Goal: Task Accomplishment & Management: Manage account settings

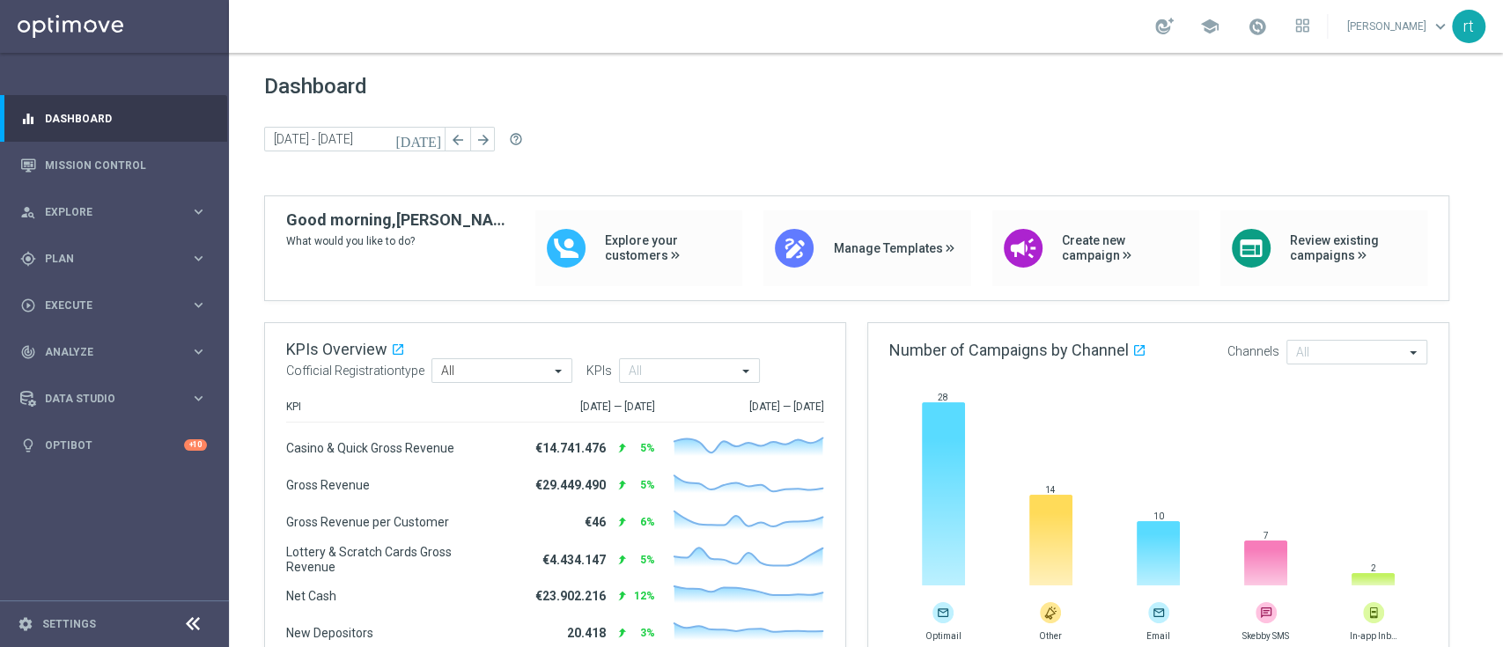
click at [1269, 32] on link at bounding box center [1257, 27] width 23 height 28
click at [798, 157] on div "Dashboard today 11 Aug 2025 - 11 Aug 2025 arrow_back arrow_forward help_outline" at bounding box center [865, 134] width 1203 height 121
click at [77, 251] on div "gps_fixed Plan" at bounding box center [105, 259] width 170 height 16
click at [77, 298] on link "Target Groups" at bounding box center [114, 295] width 137 height 14
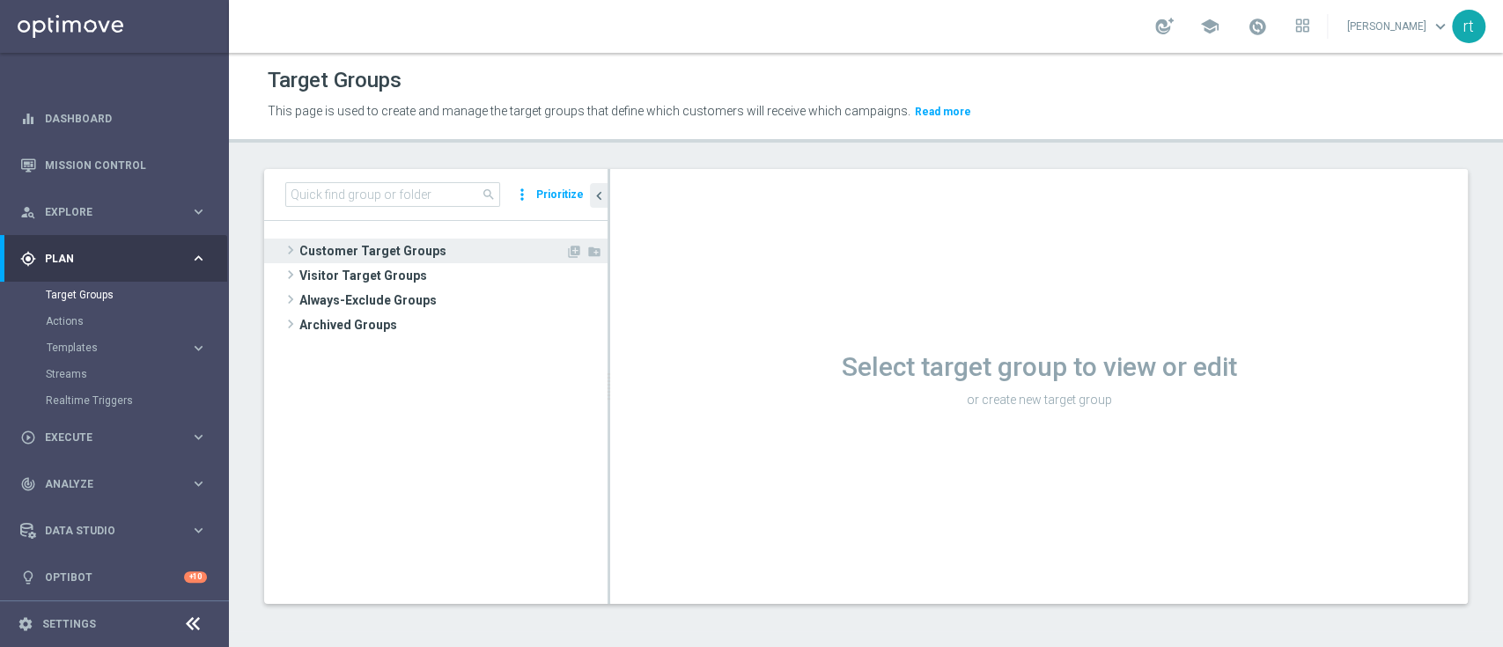
click at [408, 255] on span "Customer Target Groups" at bounding box center [432, 251] width 266 height 25
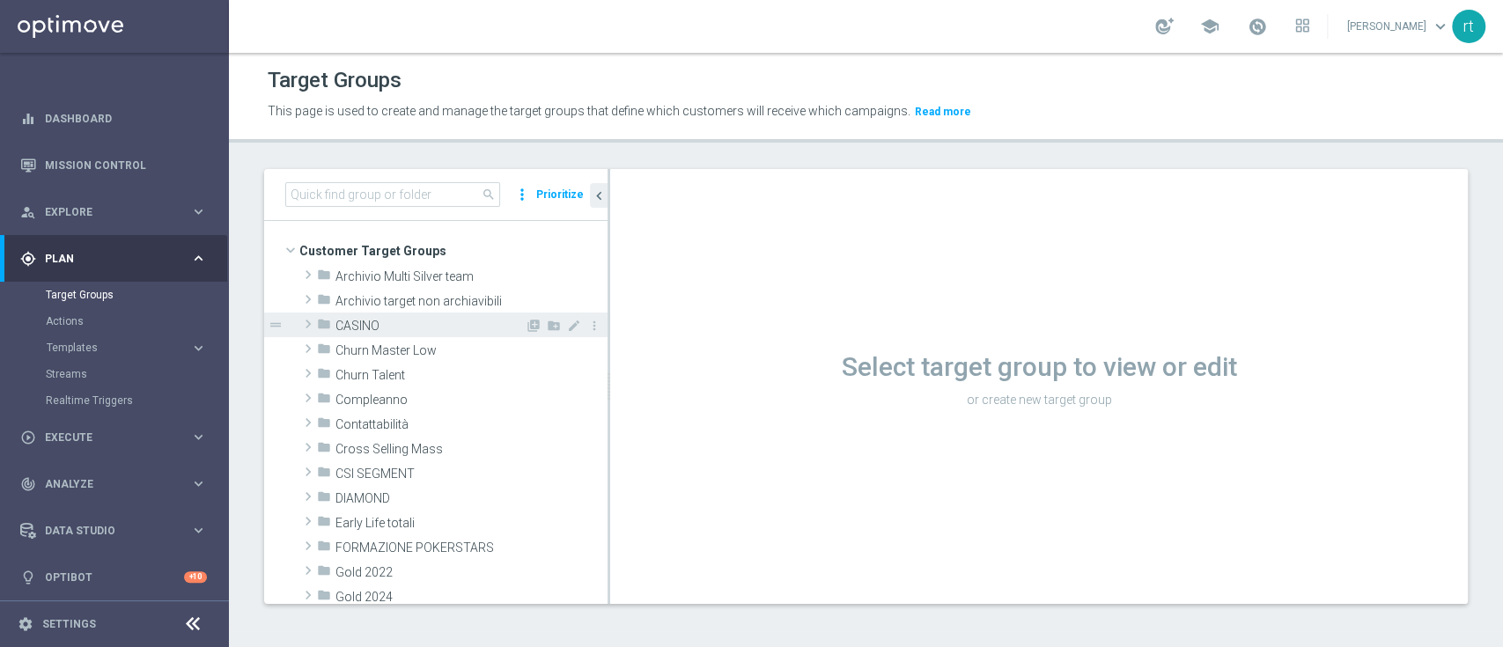
click at [358, 327] on span "CASINO" at bounding box center [429, 326] width 189 height 15
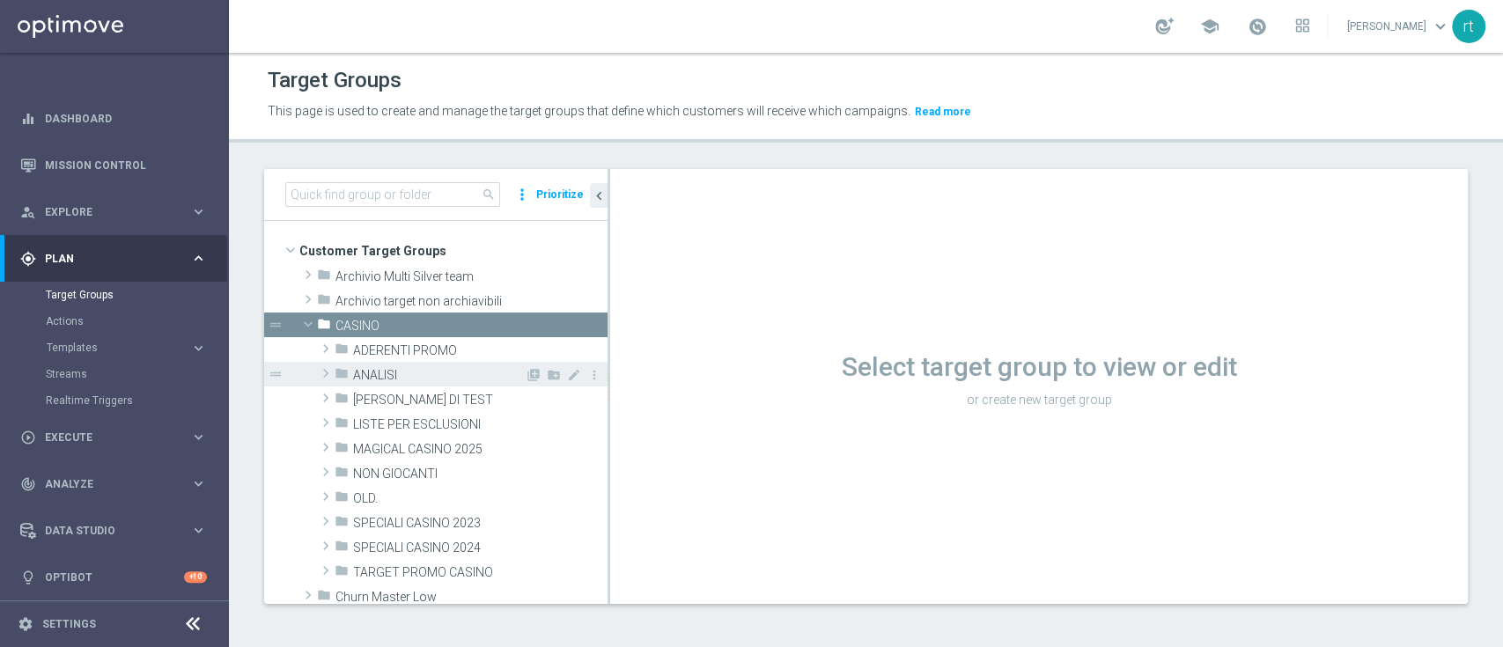
click at [391, 373] on span "ANALISI" at bounding box center [439, 375] width 172 height 15
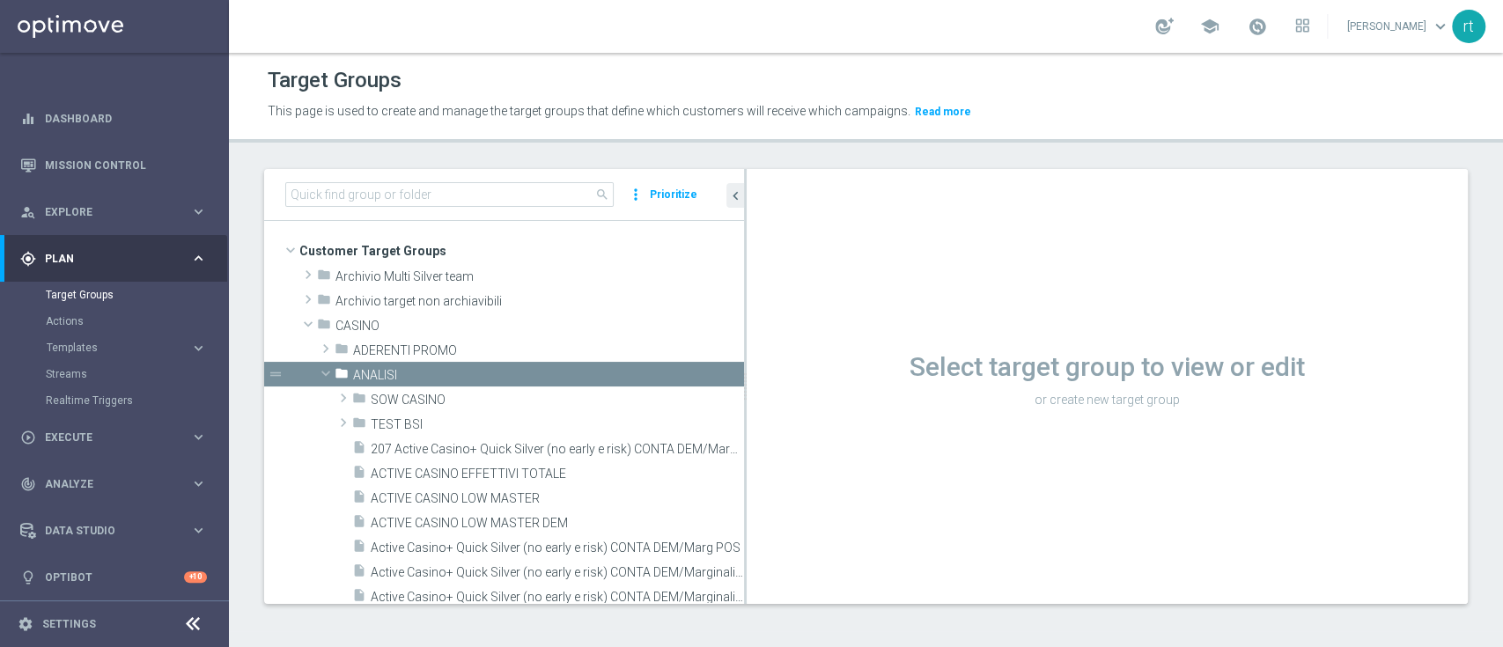
drag, startPoint x: 607, startPoint y: 416, endPoint x: 830, endPoint y: 428, distance: 223.0
click at [830, 428] on as-split "search more_vert Prioritize Customer Target Groups library_add create_new_folder" at bounding box center [865, 386] width 1203 height 435
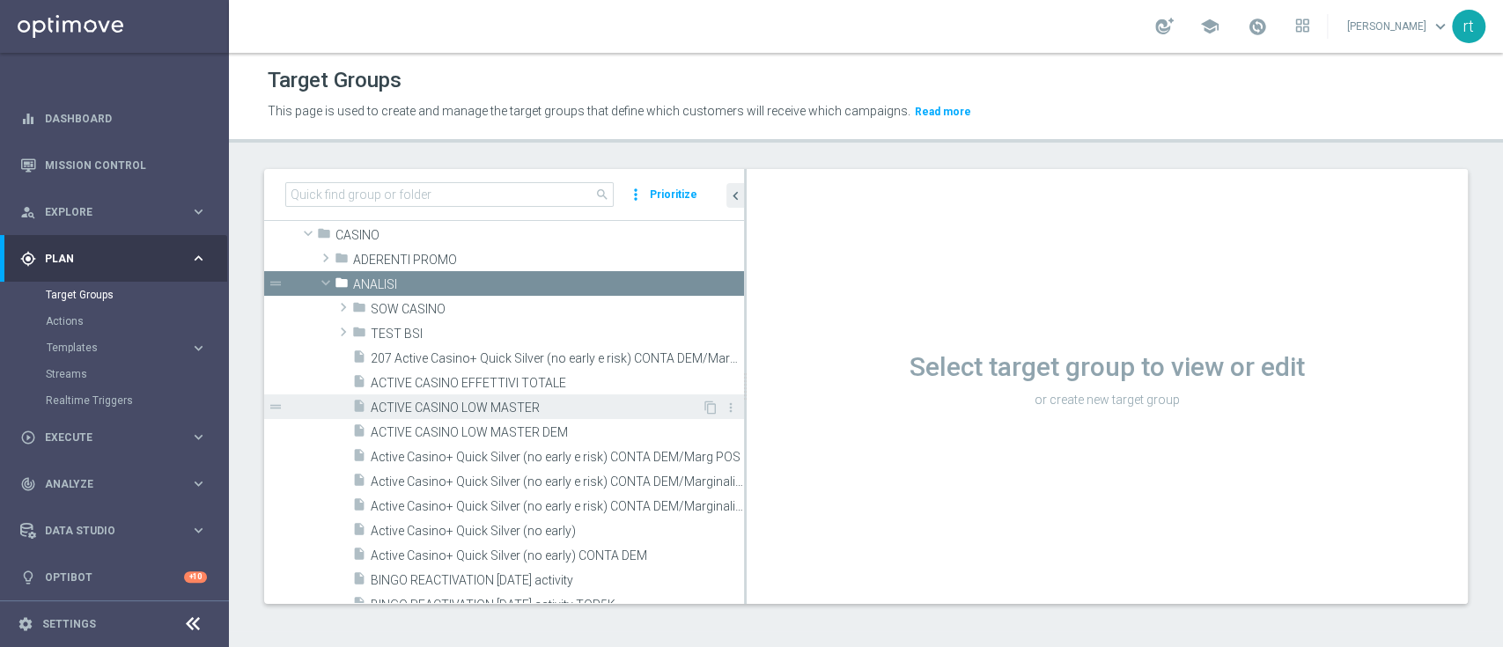
scroll to position [93, 0]
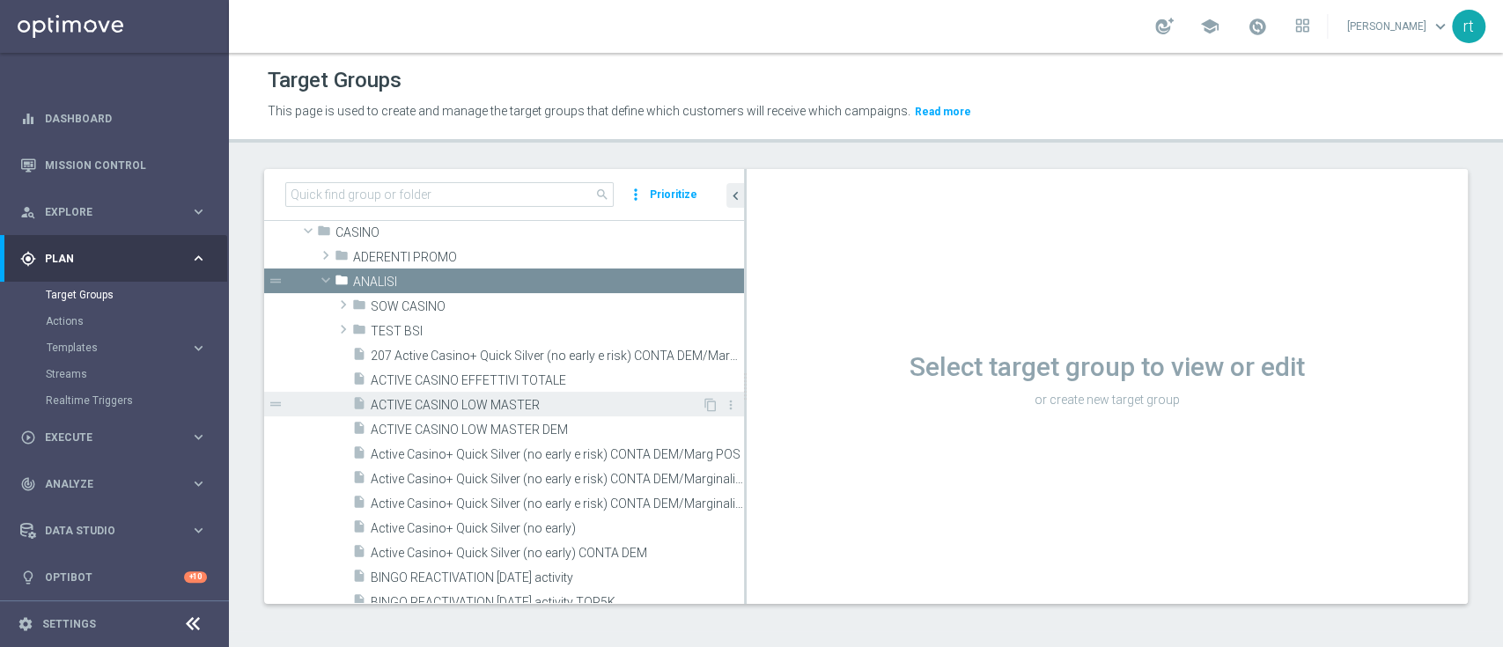
click at [479, 408] on span "ACTIVE CASINO LOW MASTER" at bounding box center [536, 405] width 331 height 15
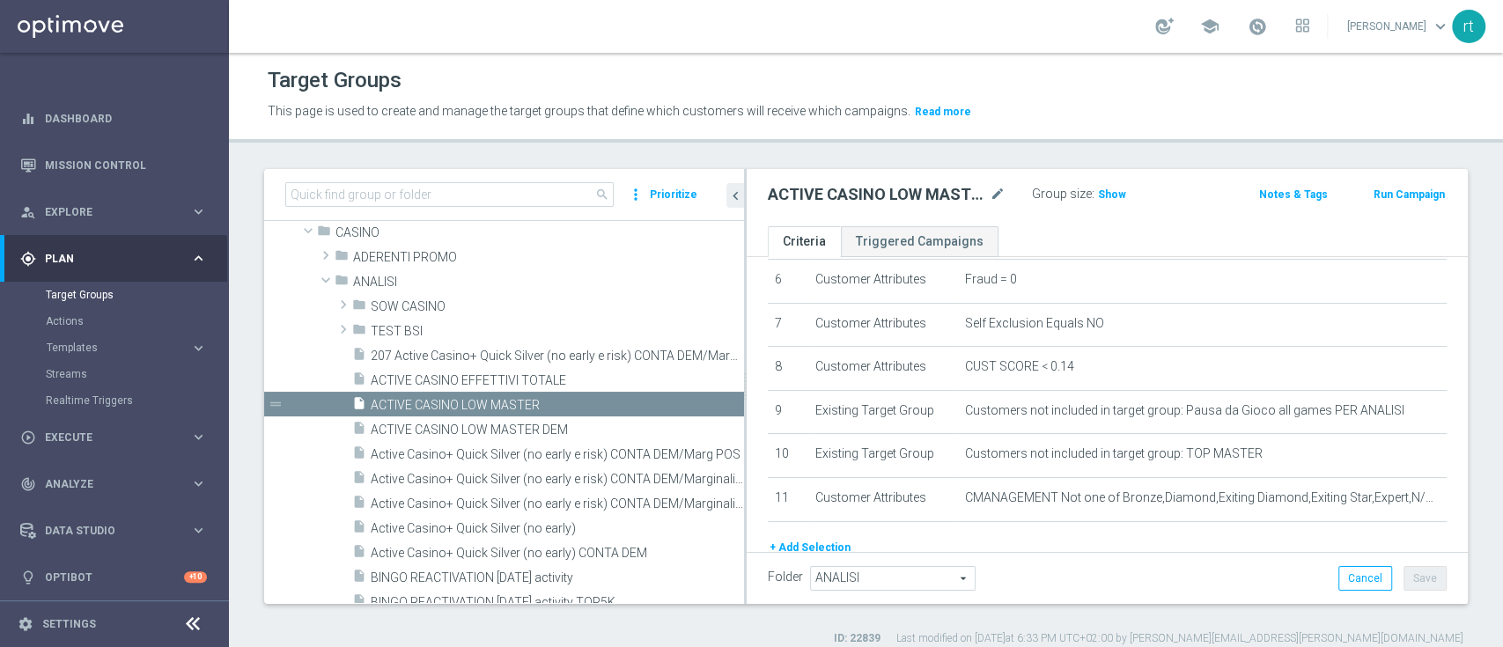
scroll to position [283, 0]
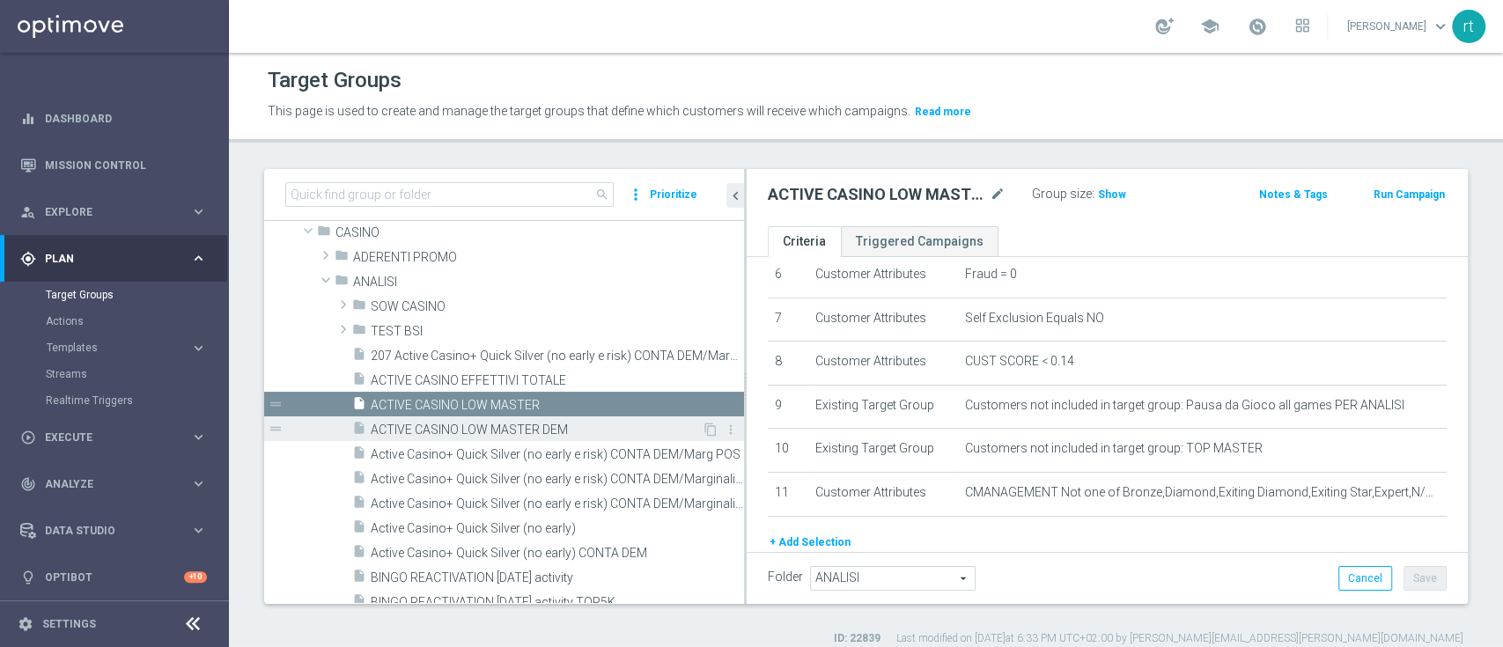
click at [521, 433] on span "ACTIVE CASINO LOW MASTER DEM" at bounding box center [536, 430] width 331 height 15
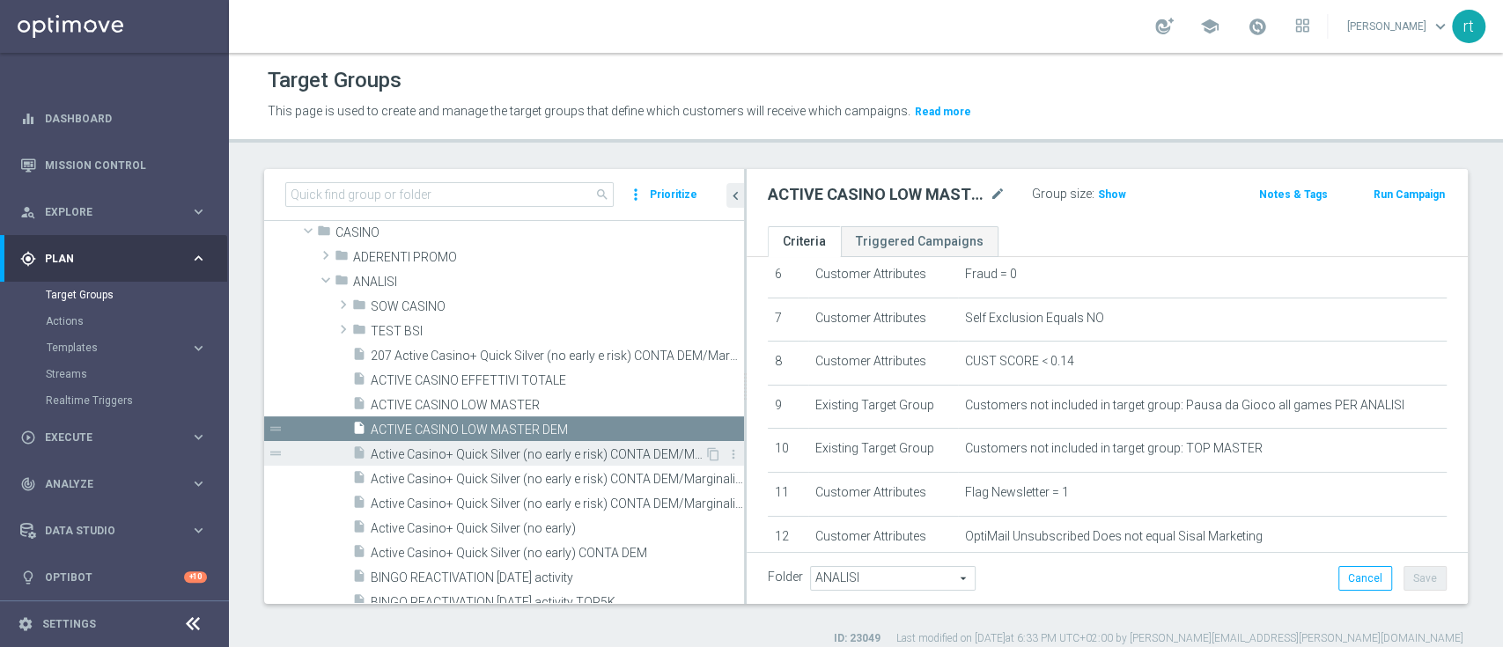
scroll to position [164, 0]
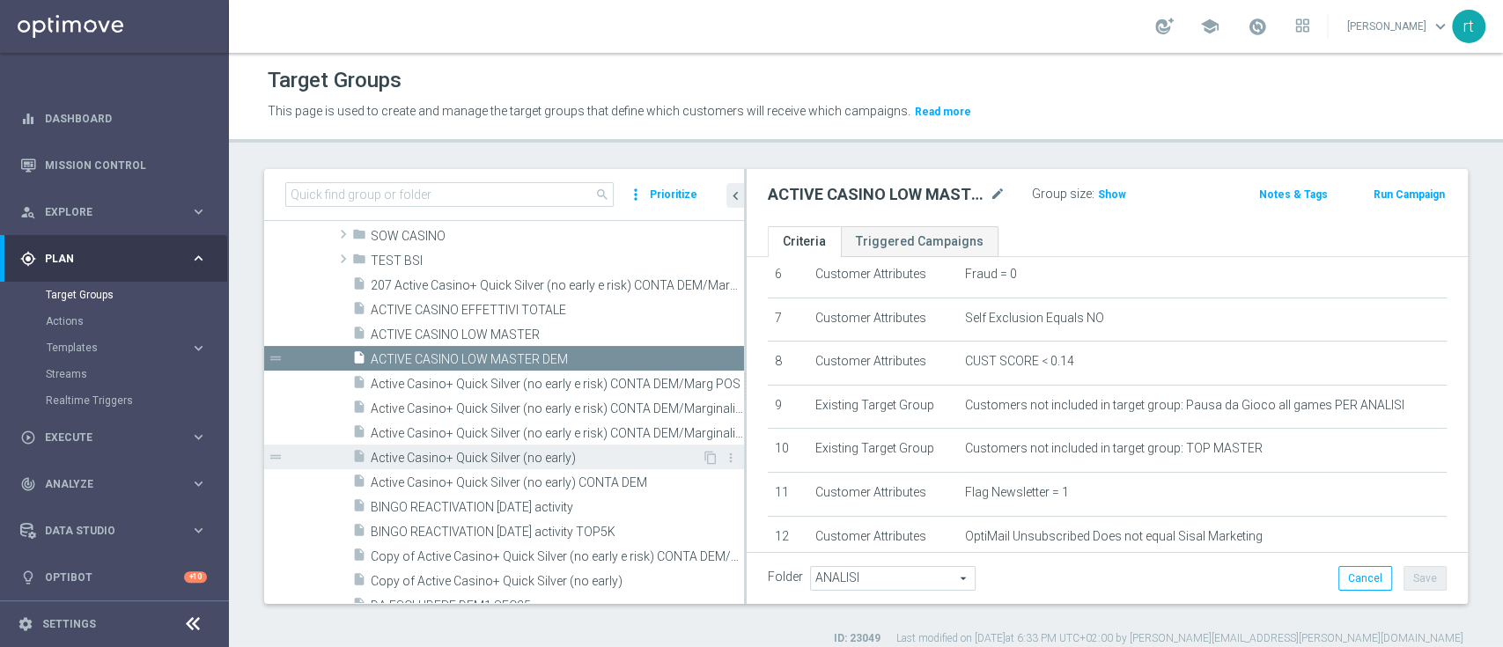
click at [514, 451] on span "Active Casino+ Quick Silver (no early)" at bounding box center [536, 458] width 331 height 15
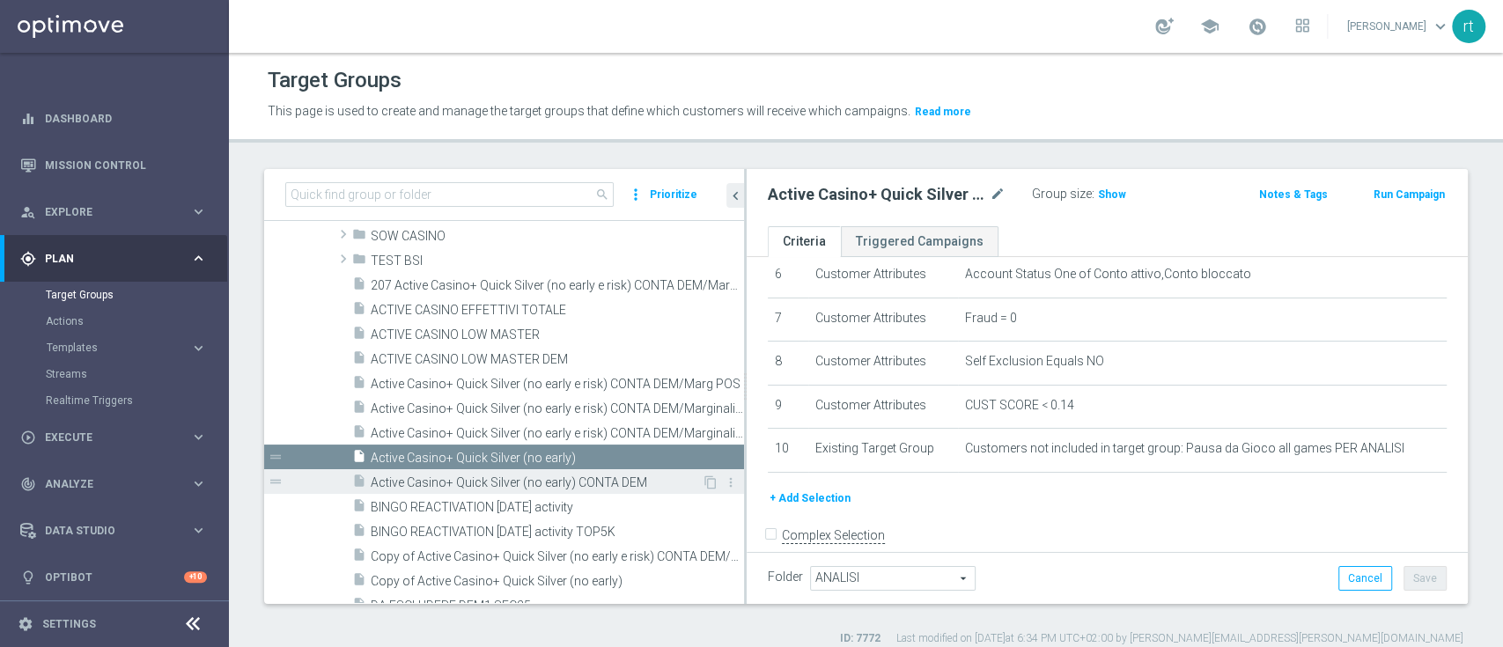
click at [514, 477] on span "Active Casino+ Quick Silver (no early) CONTA DEM" at bounding box center [536, 482] width 331 height 15
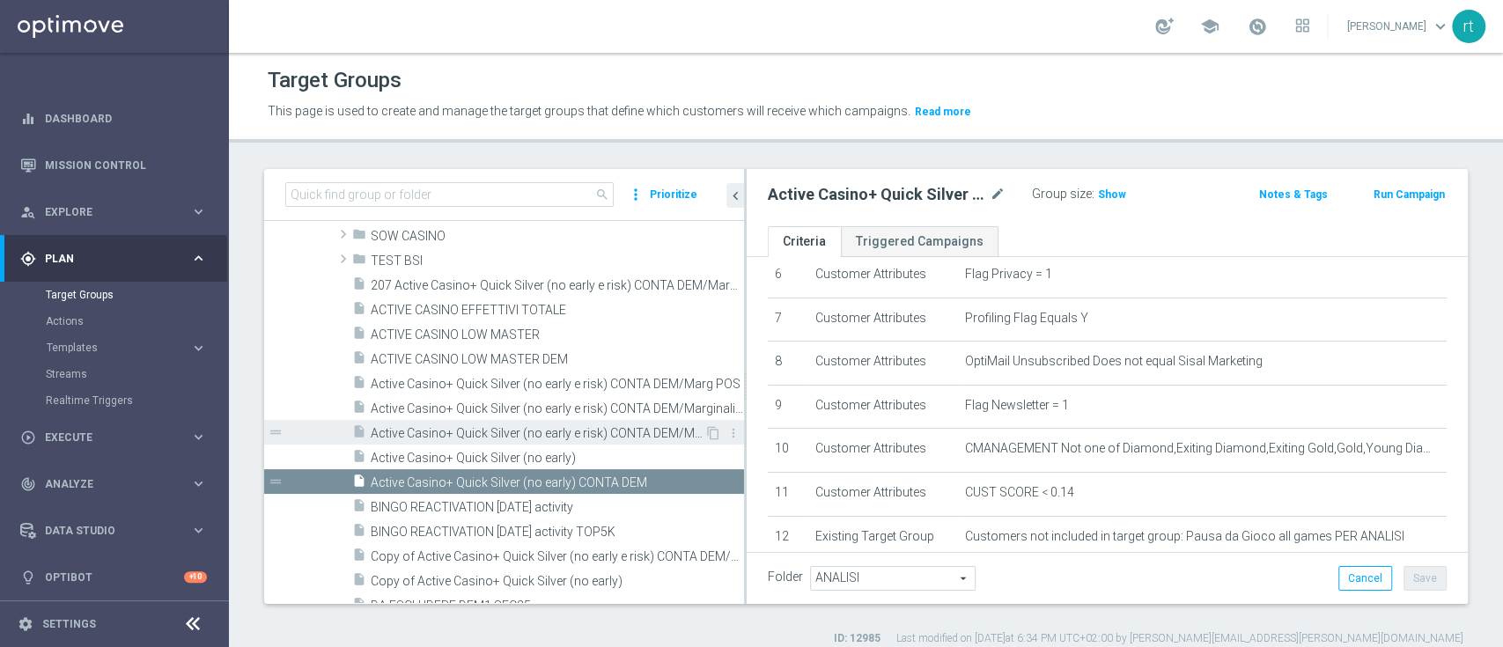
click at [493, 426] on span "Active Casino+ Quick Silver (no early e risk) CONTA DEM/Marginalità NEGATIVA >40" at bounding box center [538, 433] width 334 height 15
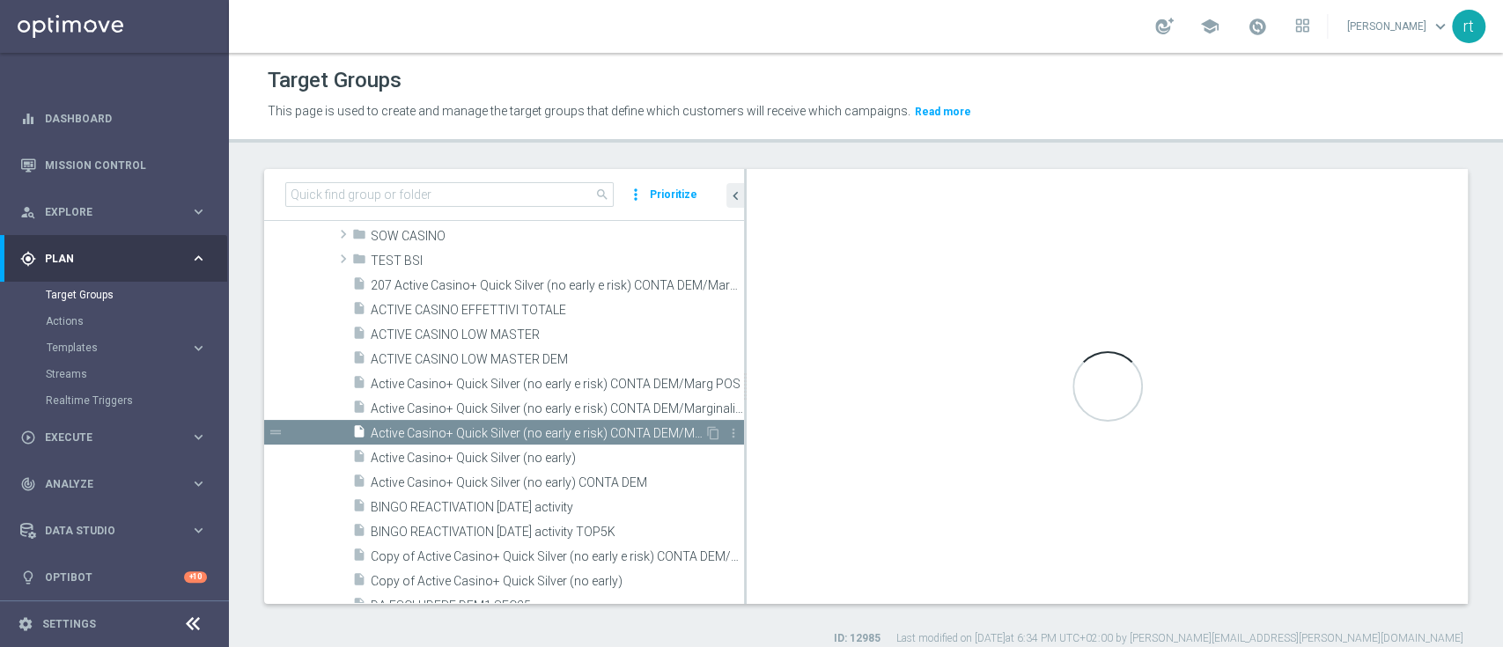
checkbox input "true"
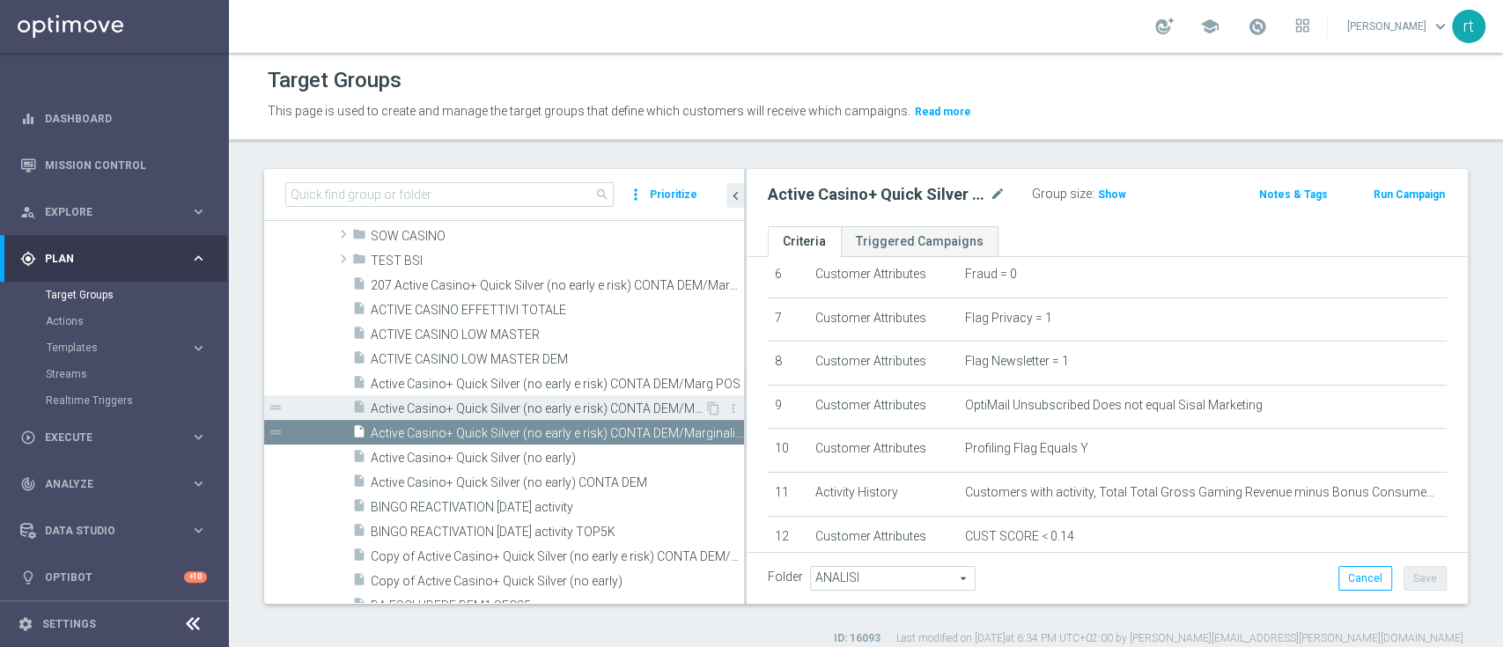
click at [492, 409] on span "Active Casino+ Quick Silver (no early e risk) CONTA DEM/Marginalità NEGATIVA <40" at bounding box center [538, 408] width 334 height 15
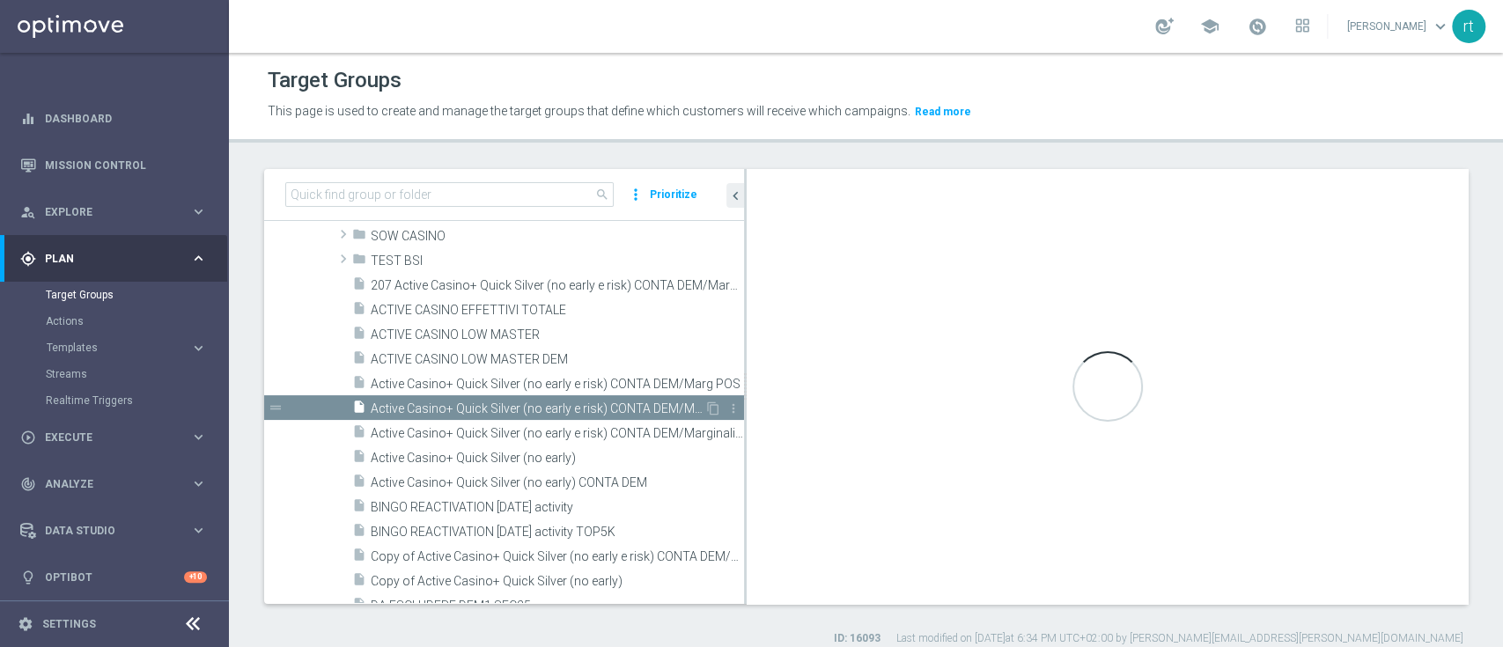
type textarea "( 1 and 2 and 3 and 4 and 5 and 6 and 7 and 8 and 9 and 10 and ( 11 or (17 and …"
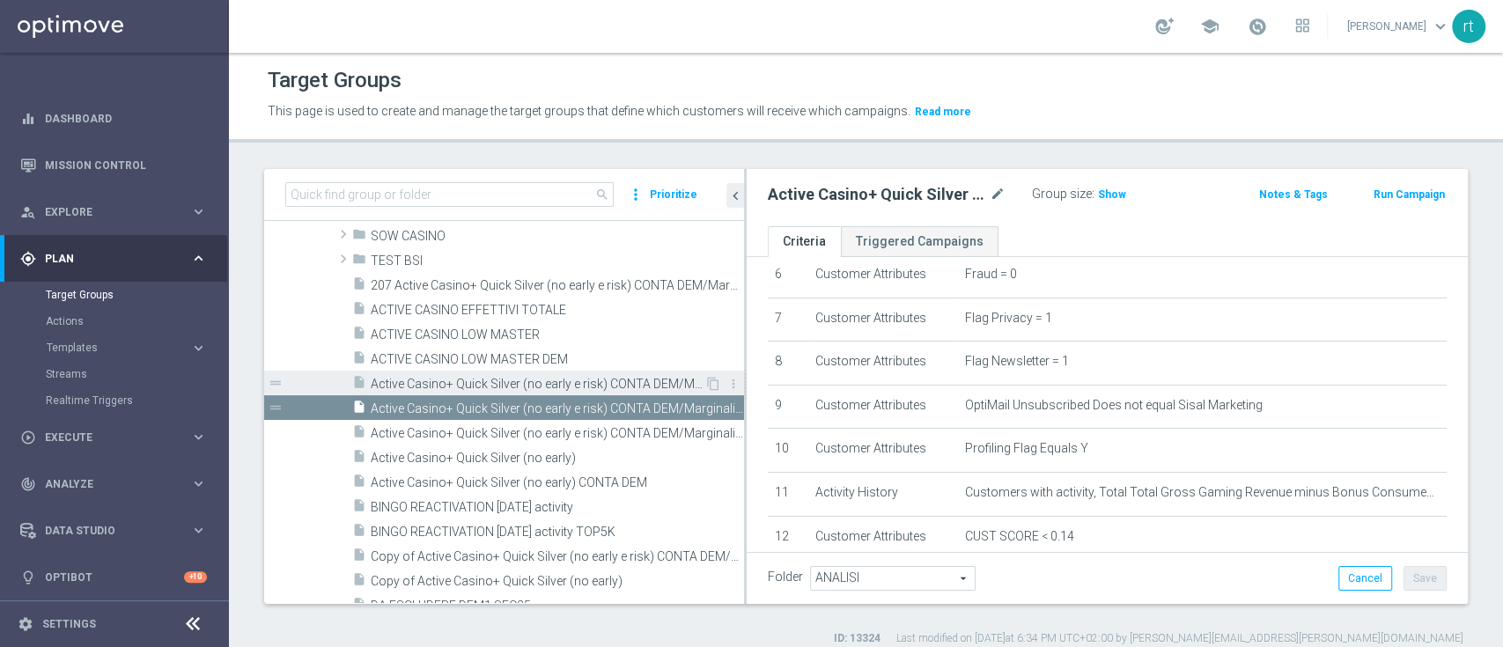
click at [513, 389] on span "Active Casino+ Quick Silver (no early e risk) CONTA DEM/Marg POS" at bounding box center [538, 384] width 334 height 15
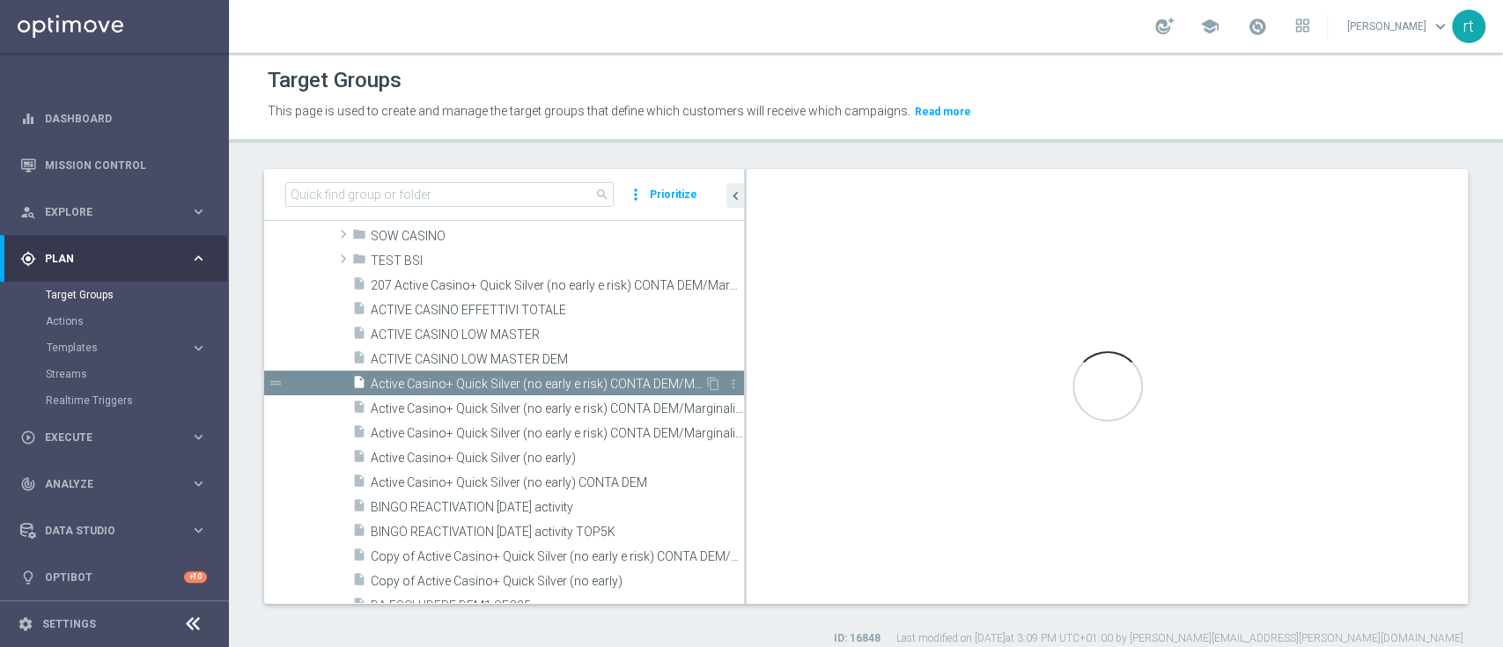
checkbox input "false"
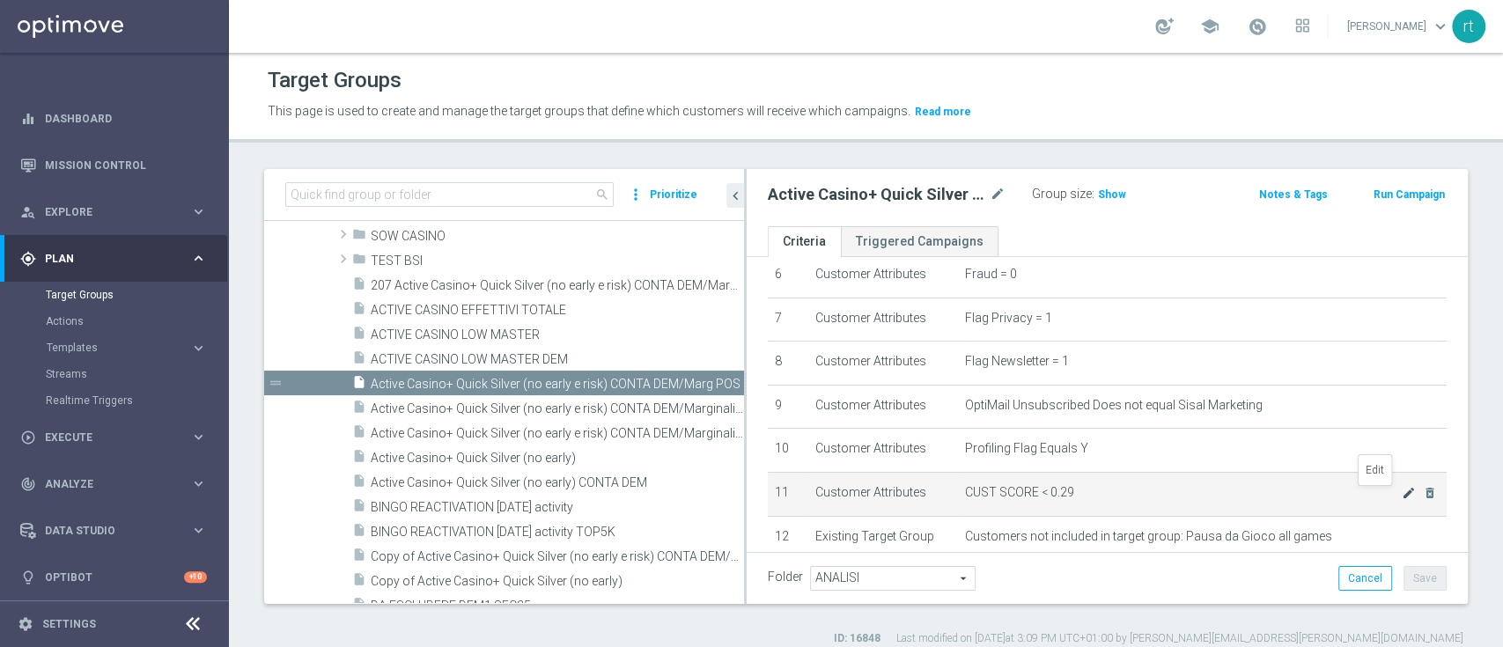
click at [1402, 493] on icon "mode_edit" at bounding box center [1409, 493] width 14 height 14
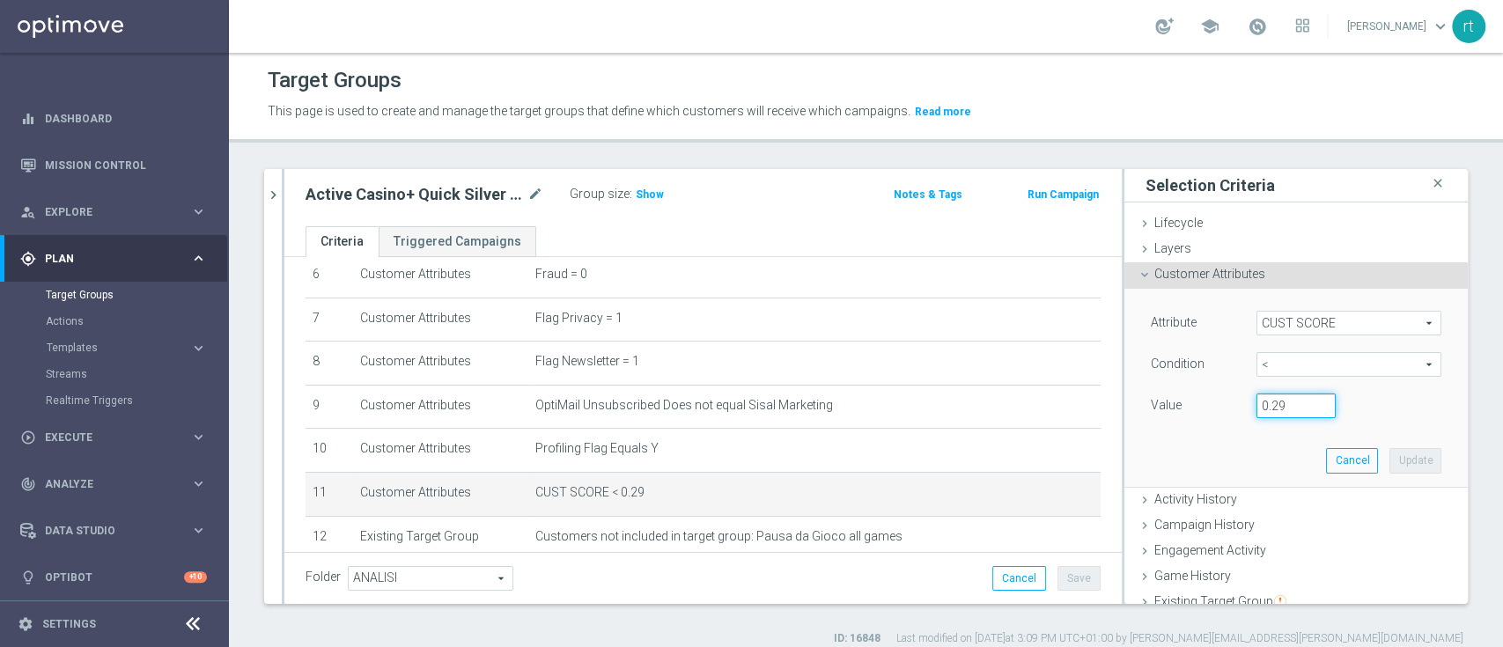
click at [1275, 401] on input "0.29" at bounding box center [1295, 406] width 79 height 25
type input "0.14"
click at [1389, 454] on button "Update" at bounding box center [1415, 460] width 52 height 25
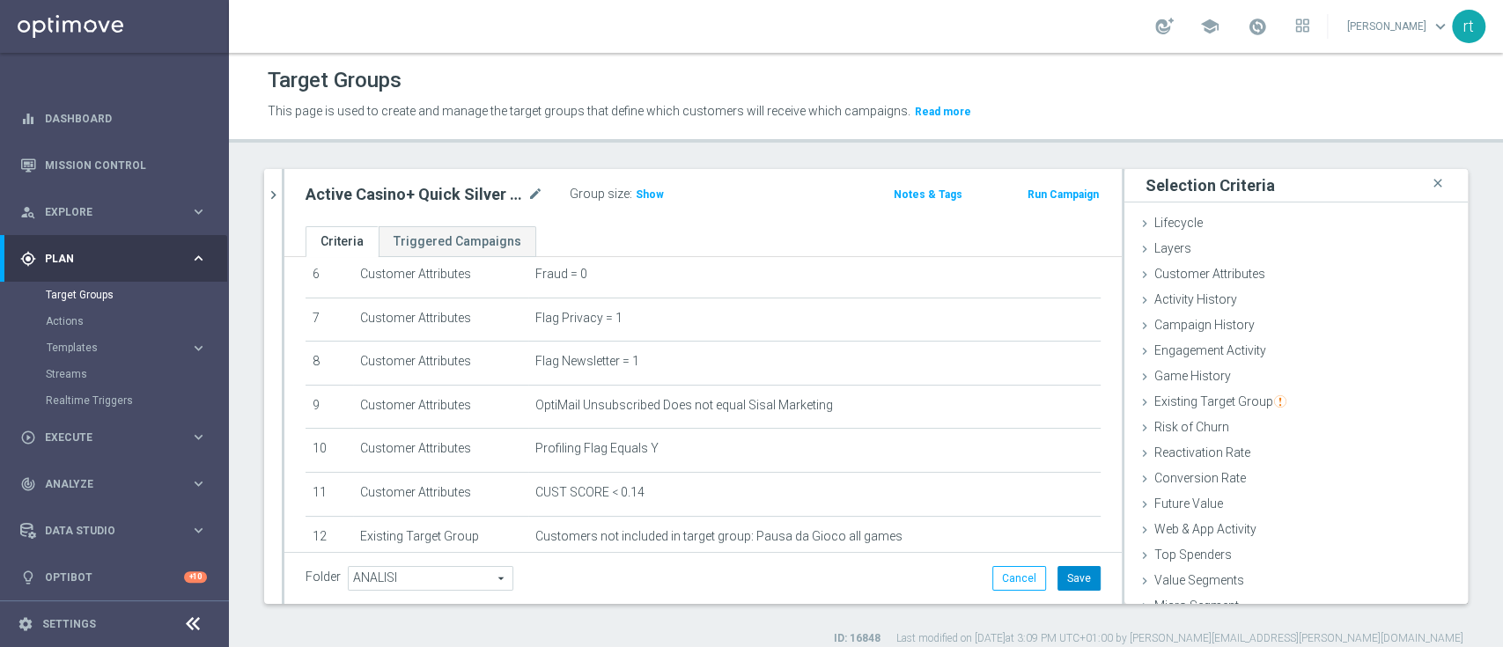
click at [1057, 581] on button "Save" at bounding box center [1078, 578] width 43 height 25
click at [268, 183] on button "chevron_right" at bounding box center [273, 195] width 18 height 52
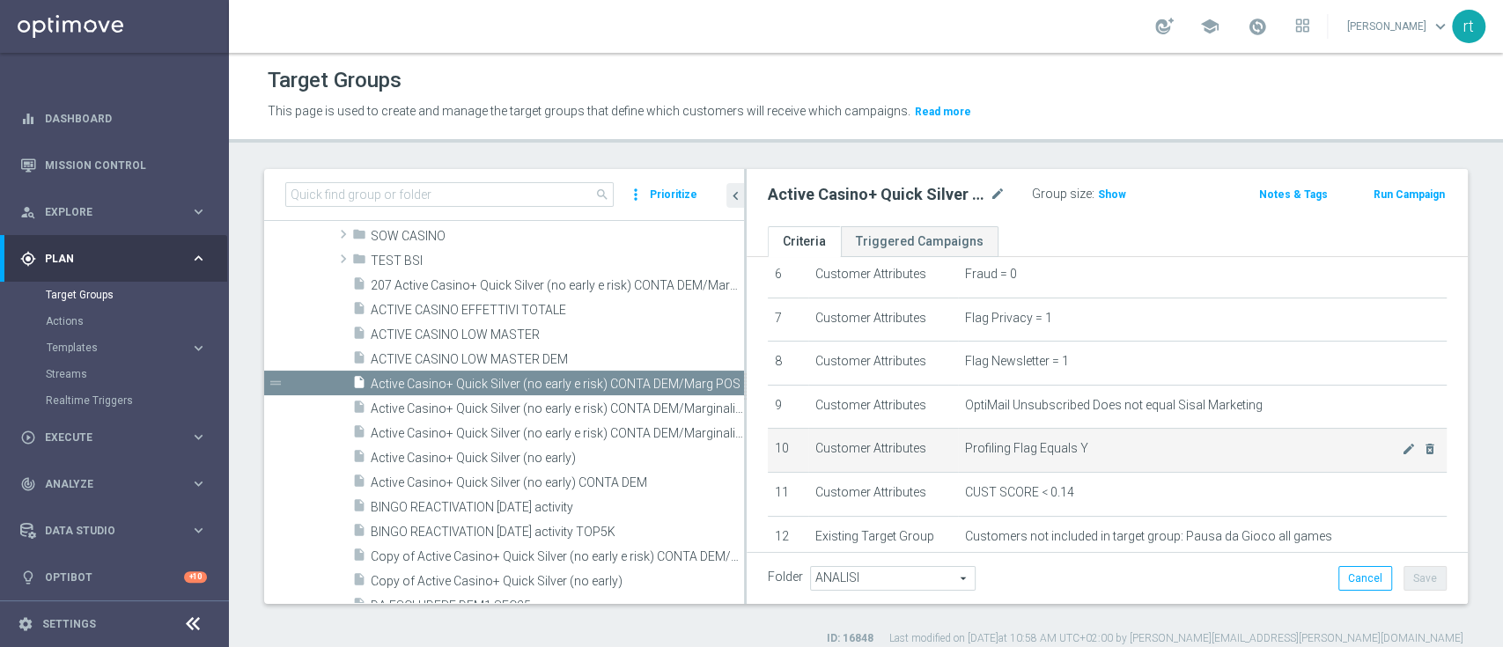
drag, startPoint x: 607, startPoint y: 411, endPoint x: 775, endPoint y: 432, distance: 168.6
click at [775, 432] on as-split "search more_vert Prioritize Customer Target Groups library_add create_new_folder" at bounding box center [865, 386] width 1203 height 435
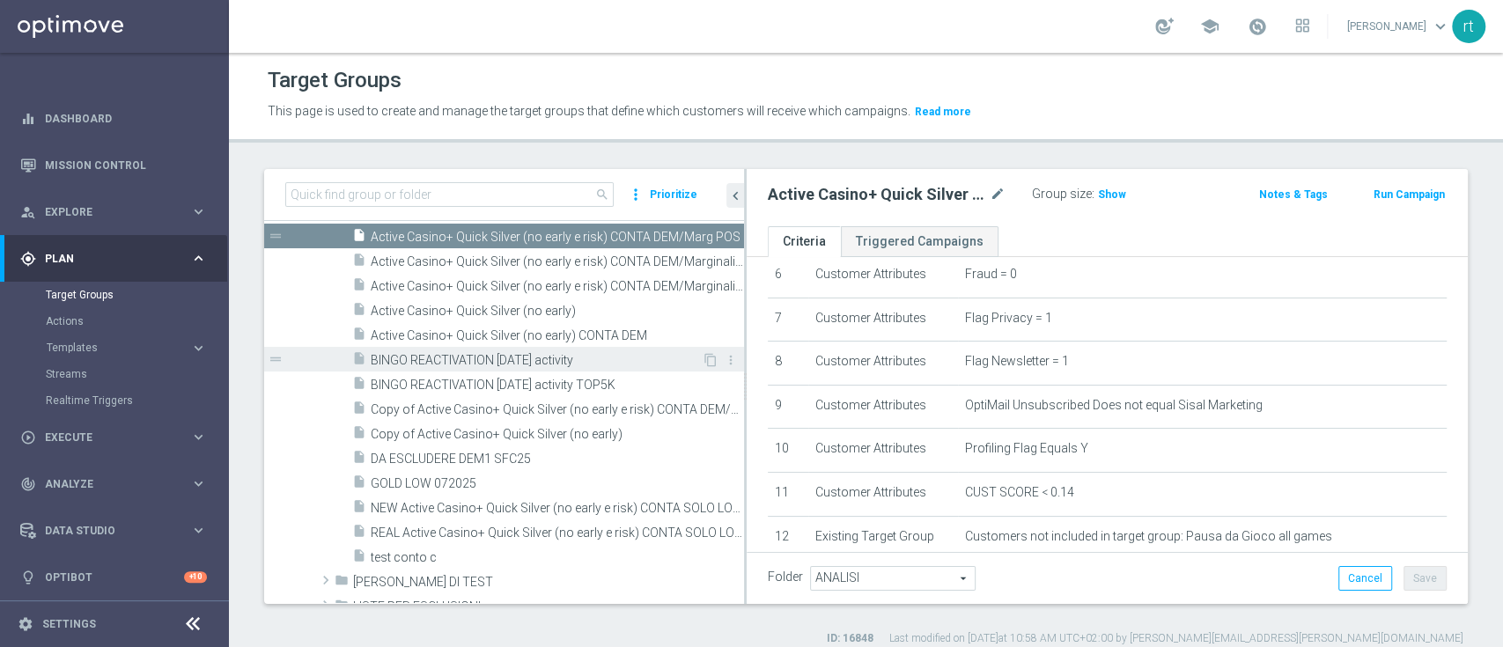
scroll to position [314, 0]
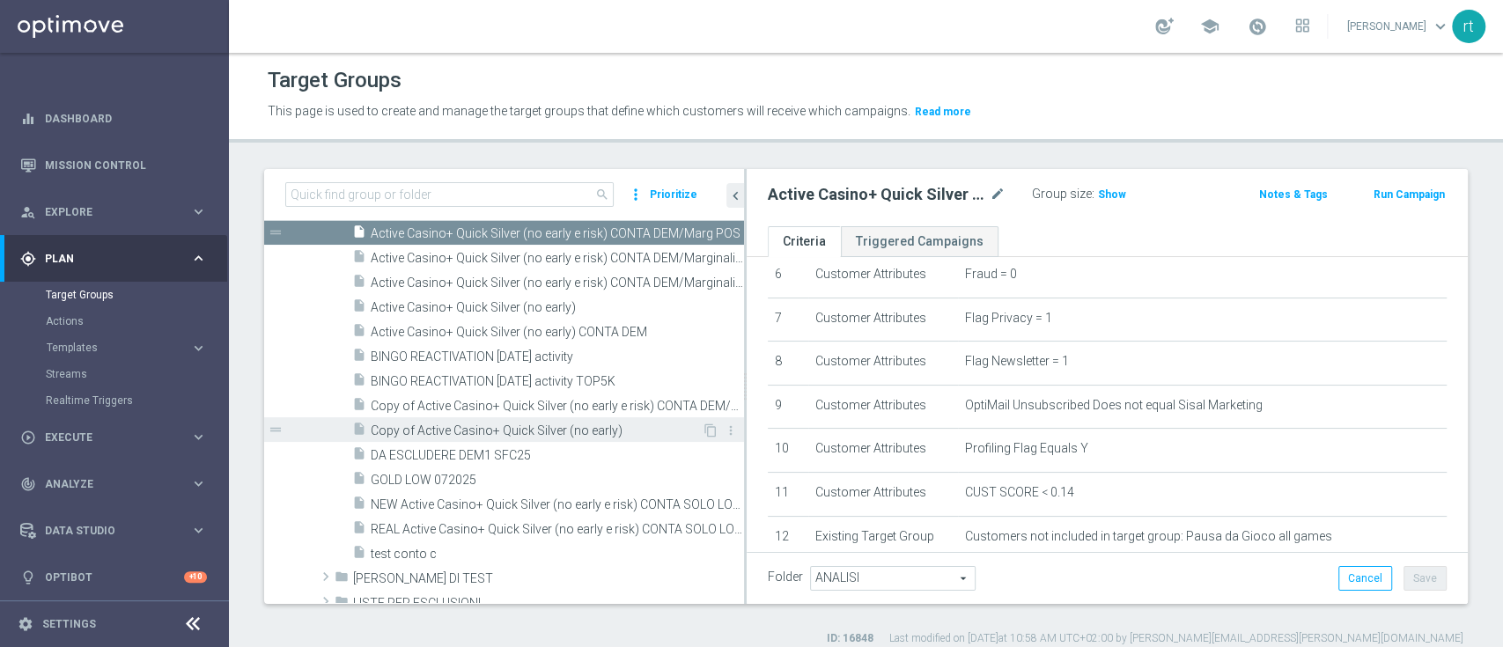
click at [498, 424] on span "Copy of Active Casino+ Quick Silver (no early)" at bounding box center [536, 430] width 331 height 15
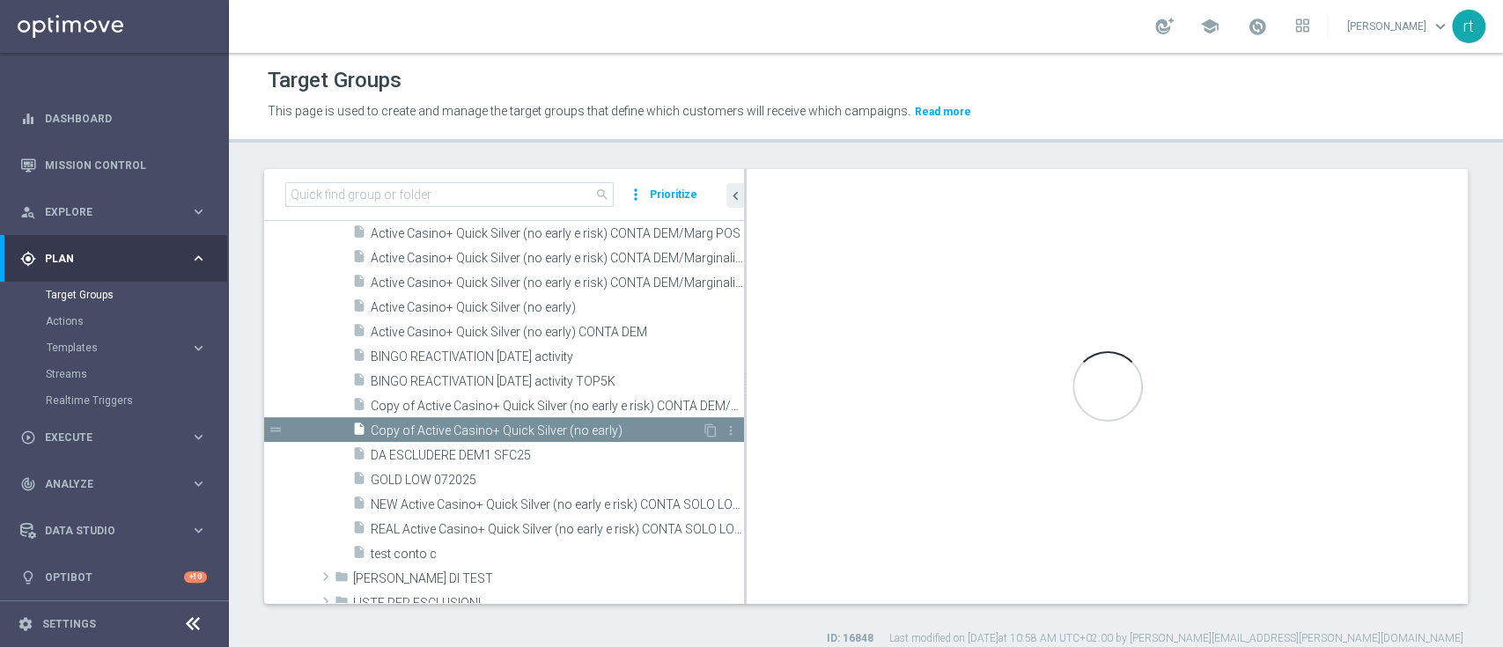
checkbox input "true"
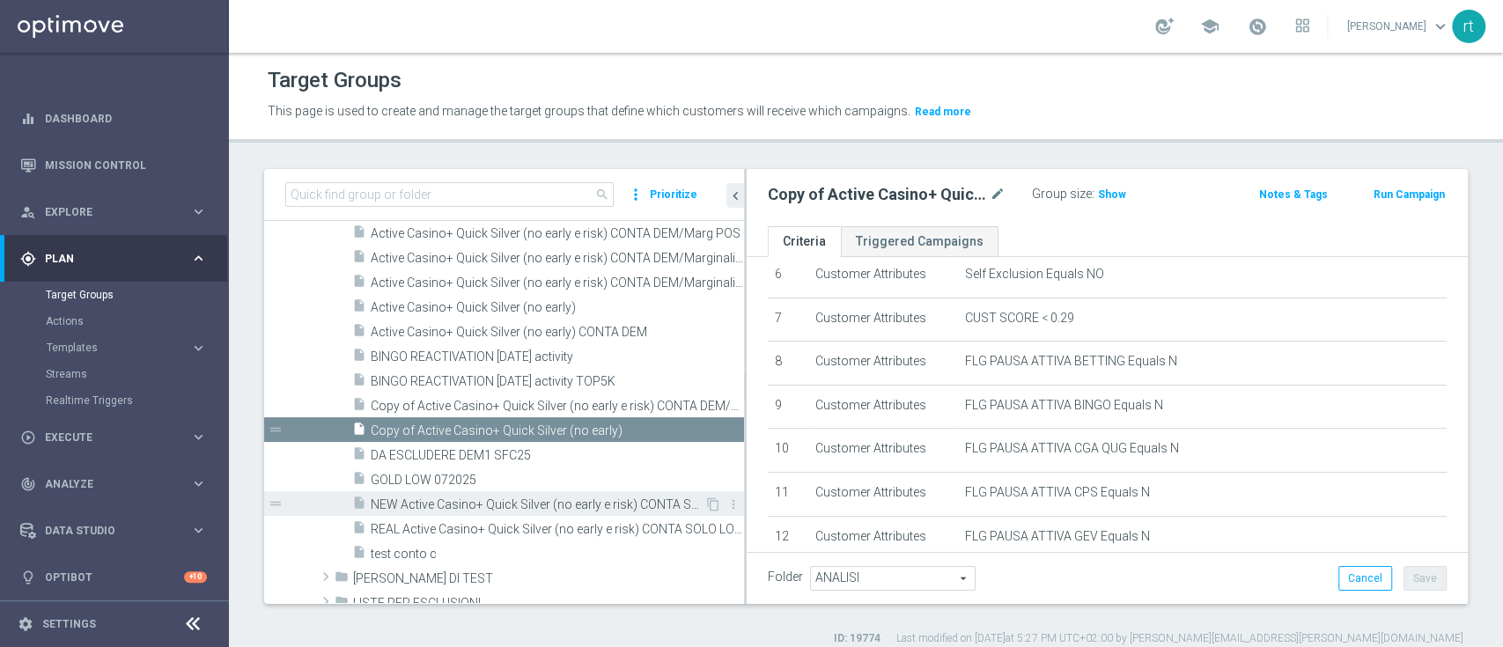
click at [490, 511] on div "insert_drive_file NEW Active Casino+ Quick Silver (no early e risk) CONTA SOLO …" at bounding box center [528, 503] width 352 height 25
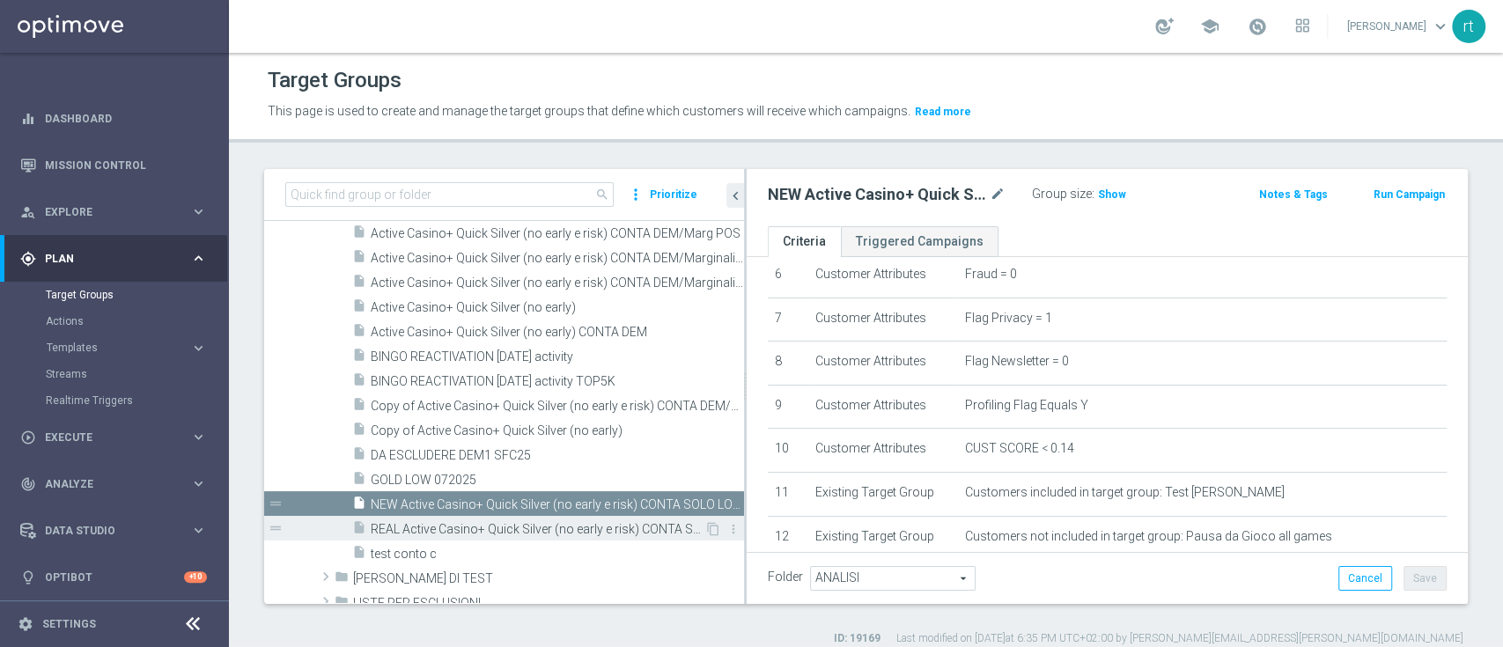
click at [498, 526] on span "REAL Active Casino+ Quick Silver (no early e risk) CONTA SOLO LOGIN" at bounding box center [538, 529] width 334 height 15
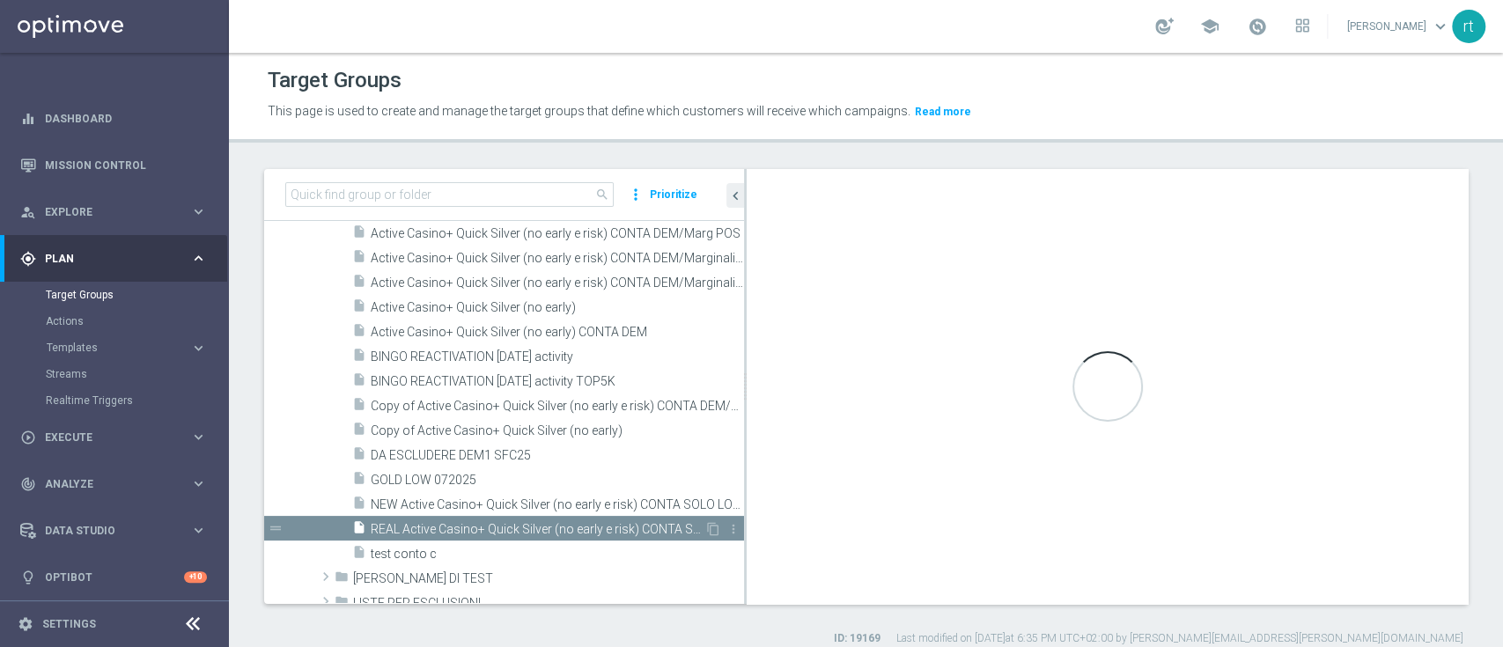
type textarea "(1 and 2 and 3 and 4 and 5 and 6 and 7 and 8 and 9 and 10 and 12 AND 13 AND 14 …"
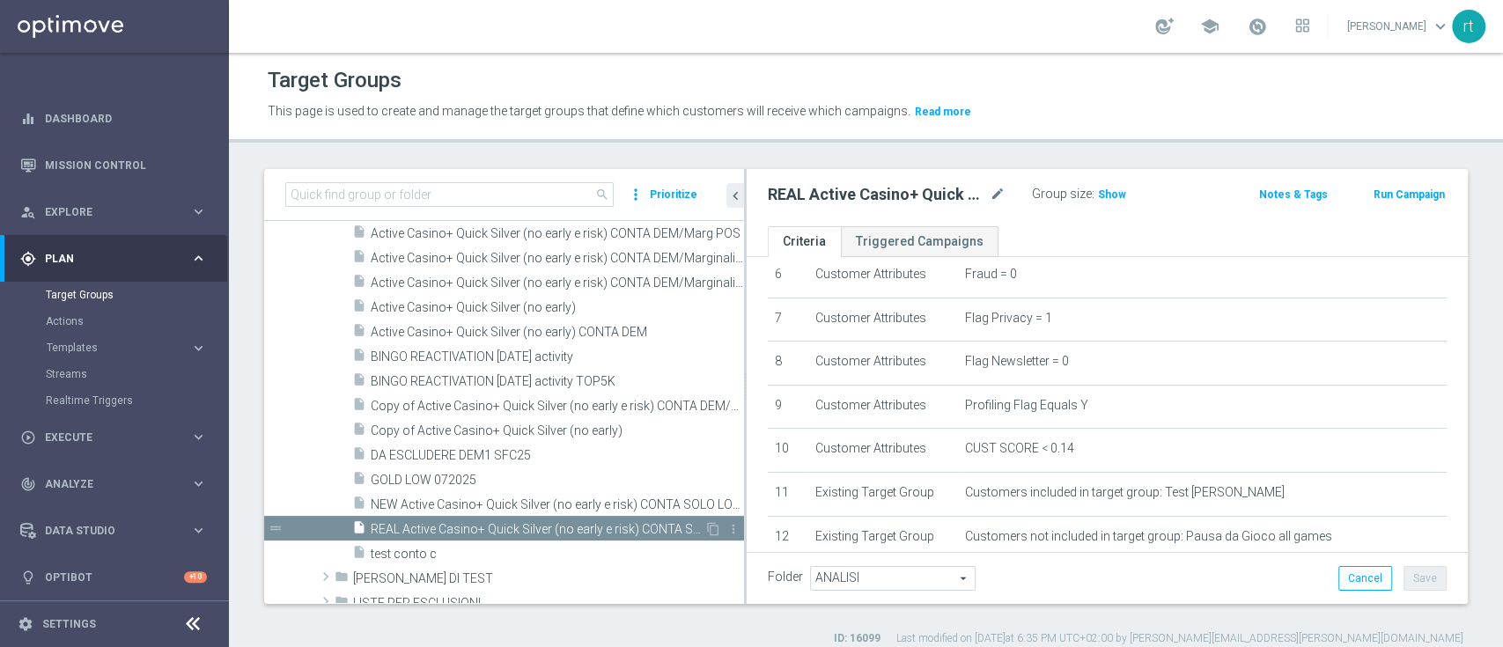
scroll to position [335, 0]
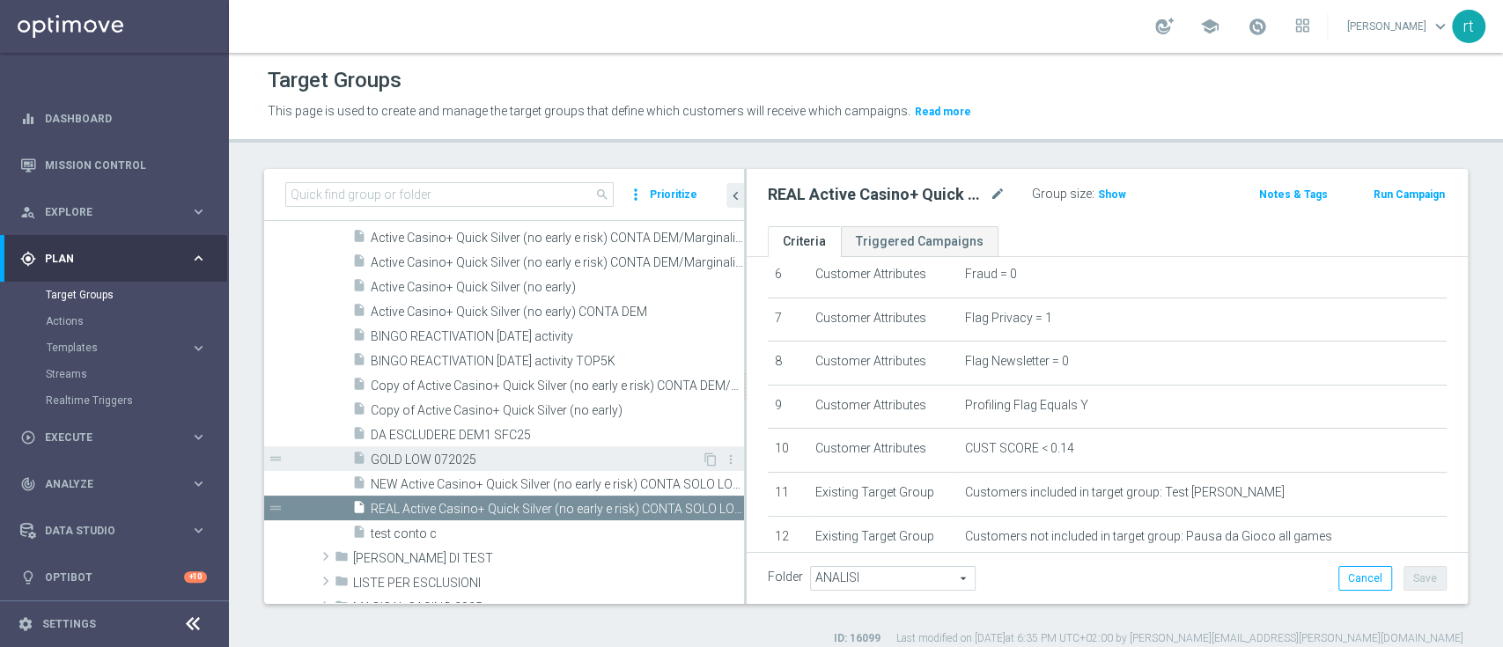
click at [451, 459] on span "GOLD LOW 072025" at bounding box center [536, 460] width 331 height 15
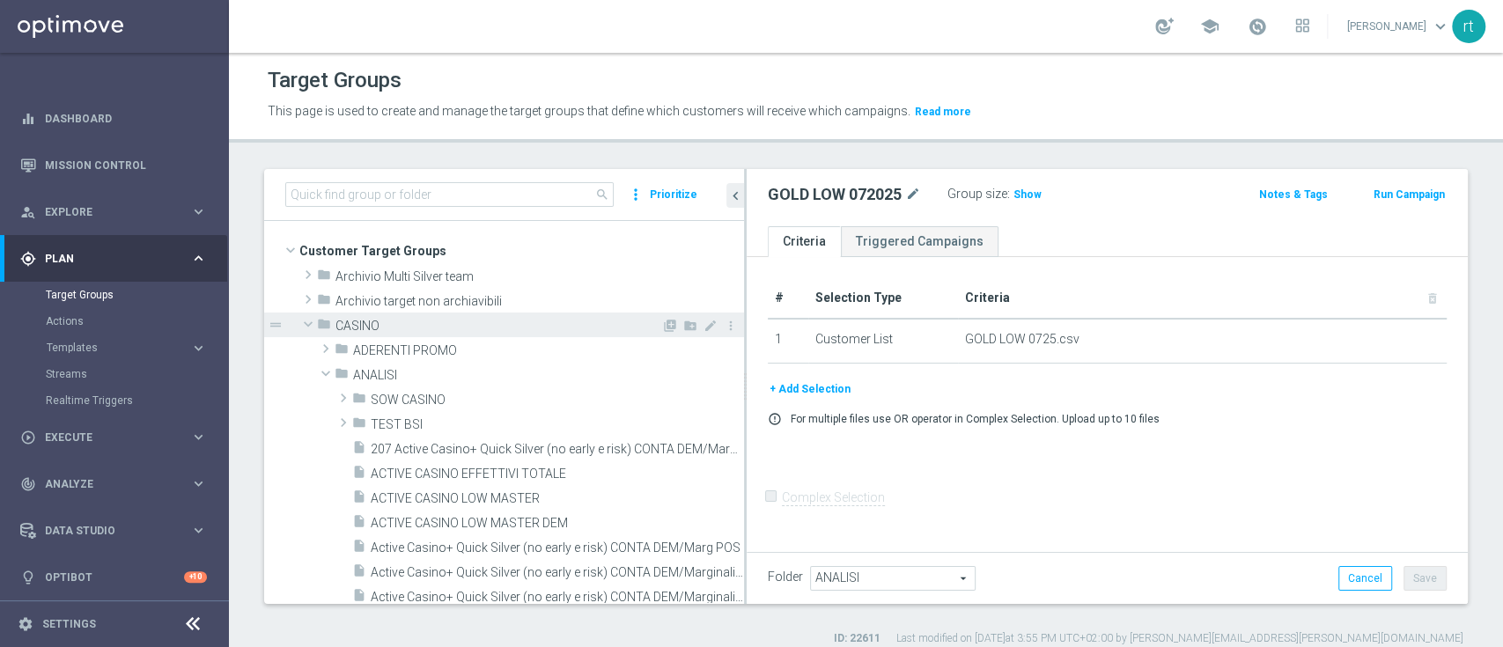
click at [394, 325] on span "CASINO" at bounding box center [498, 326] width 326 height 15
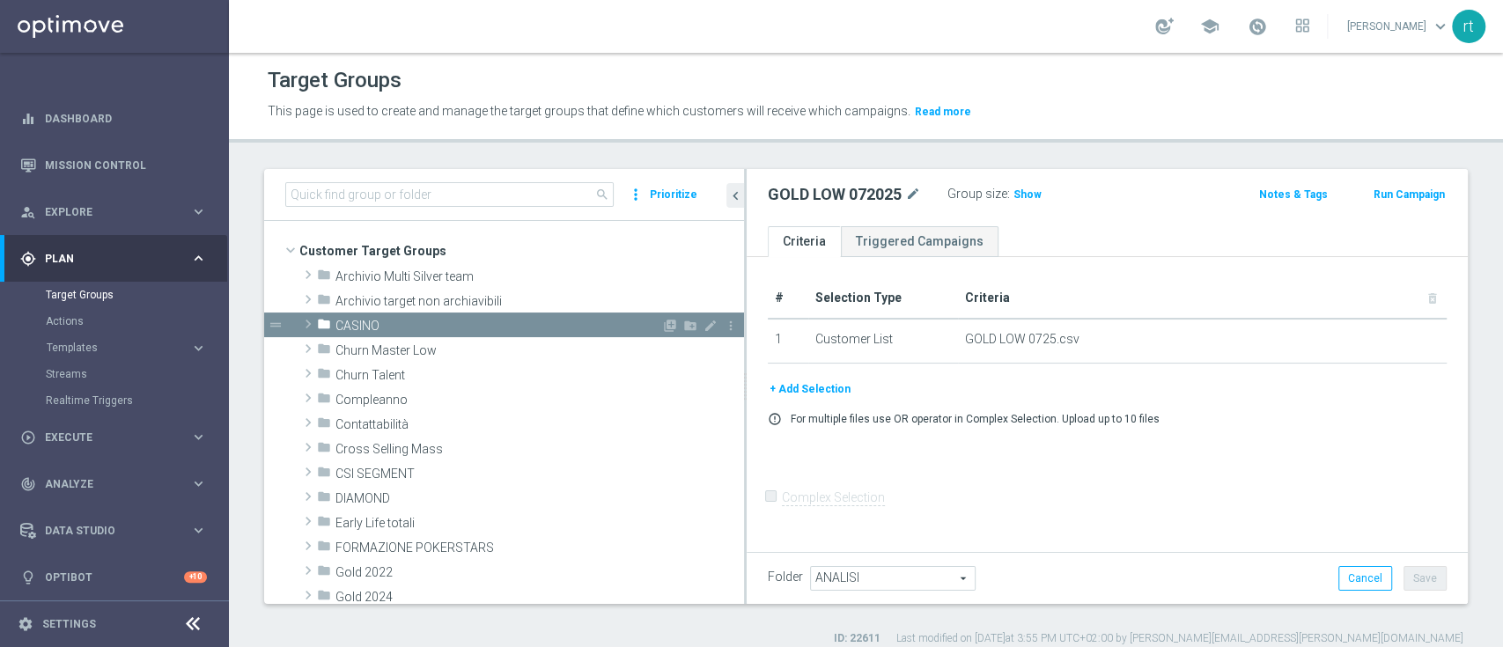
click at [394, 332] on span "CASINO" at bounding box center [498, 326] width 326 height 15
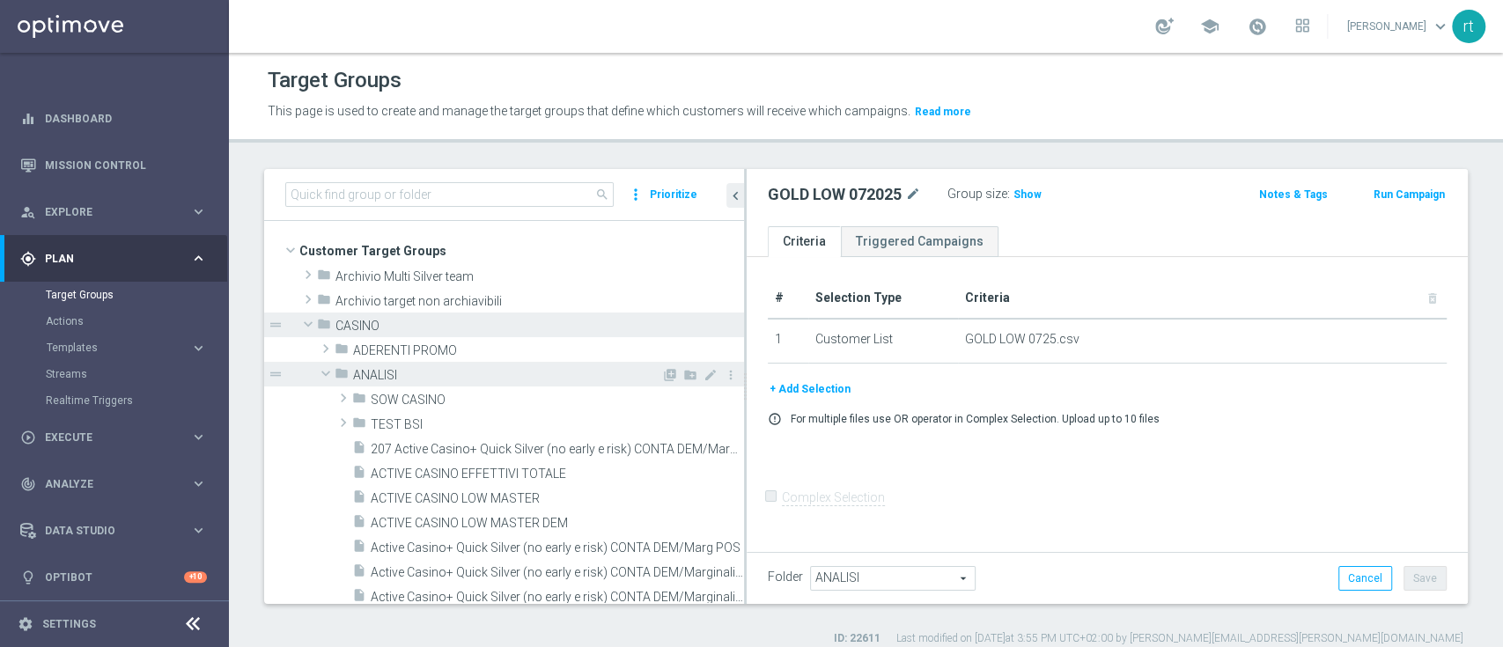
click at [395, 372] on span "ANALISI" at bounding box center [507, 375] width 308 height 15
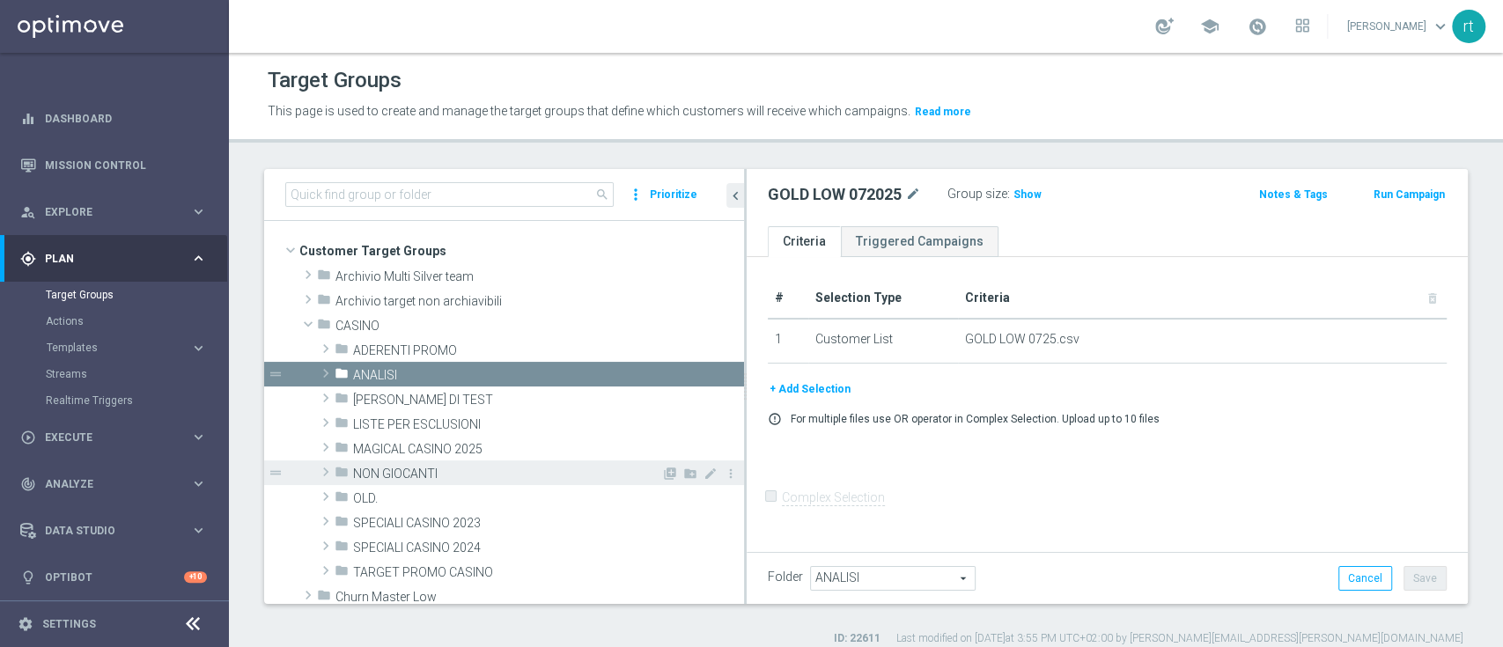
scroll to position [135, 0]
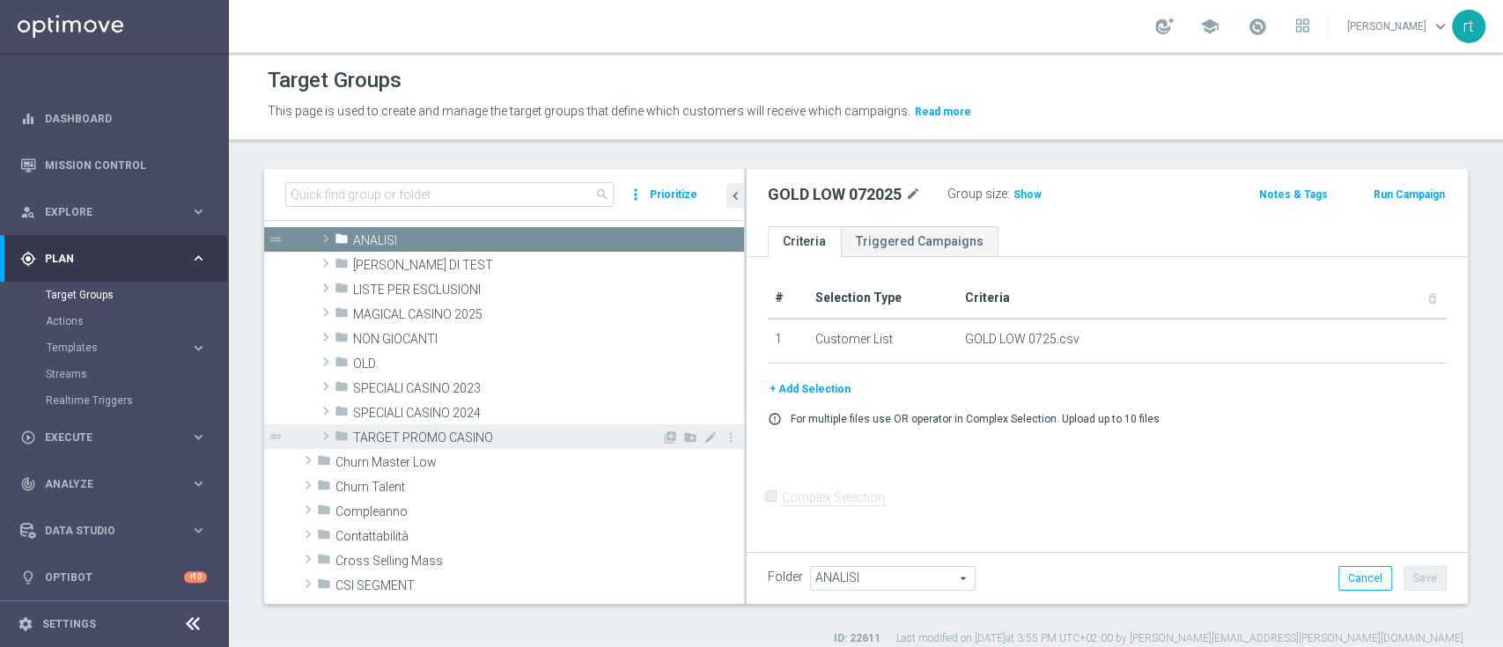
click at [430, 427] on div "folder TARGET PROMO CASINO" at bounding box center [498, 436] width 327 height 25
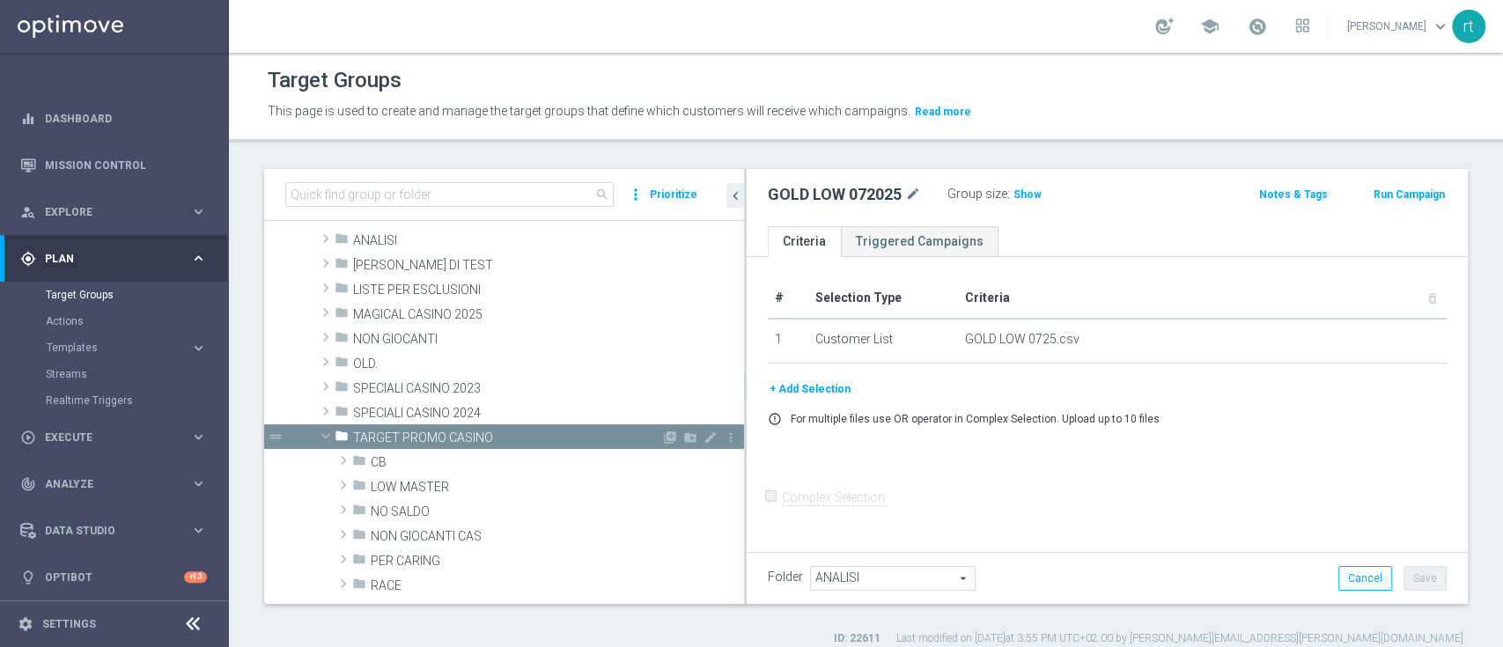
scroll to position [222, 0]
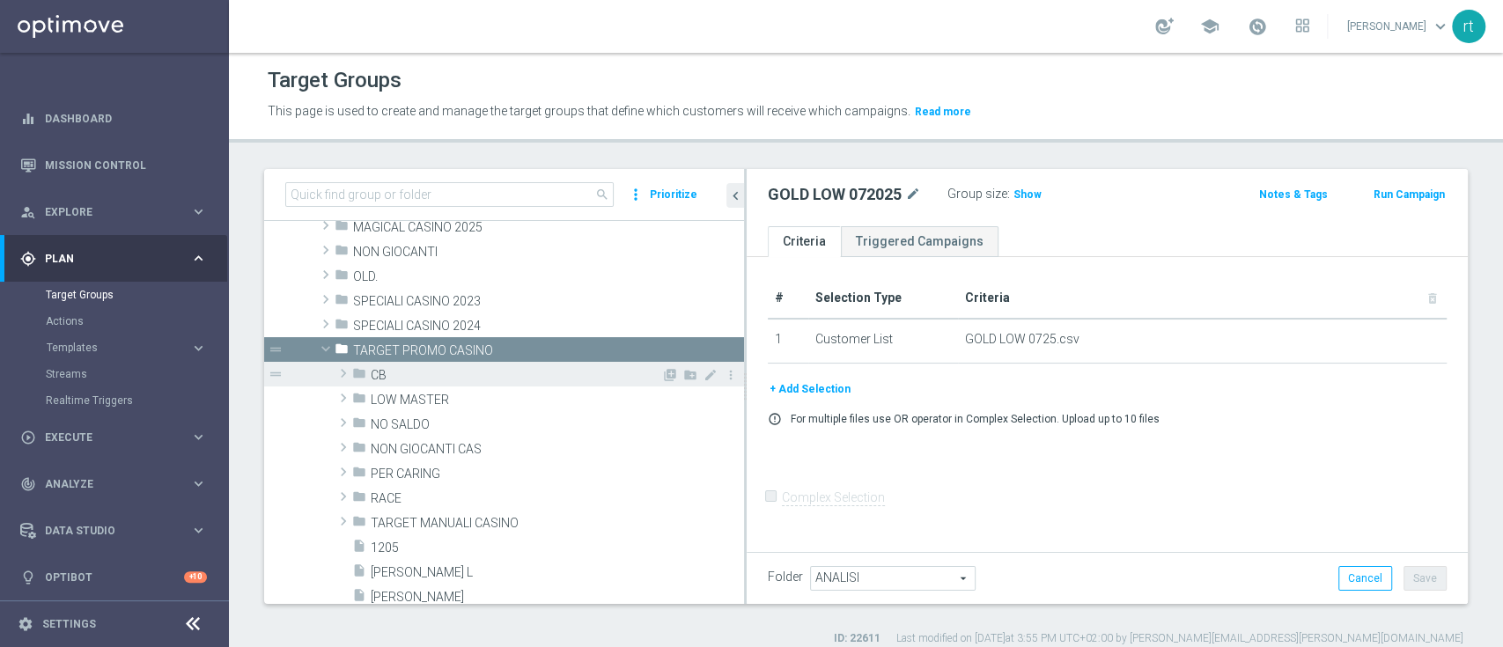
click at [403, 377] on span "CB" at bounding box center [516, 375] width 291 height 15
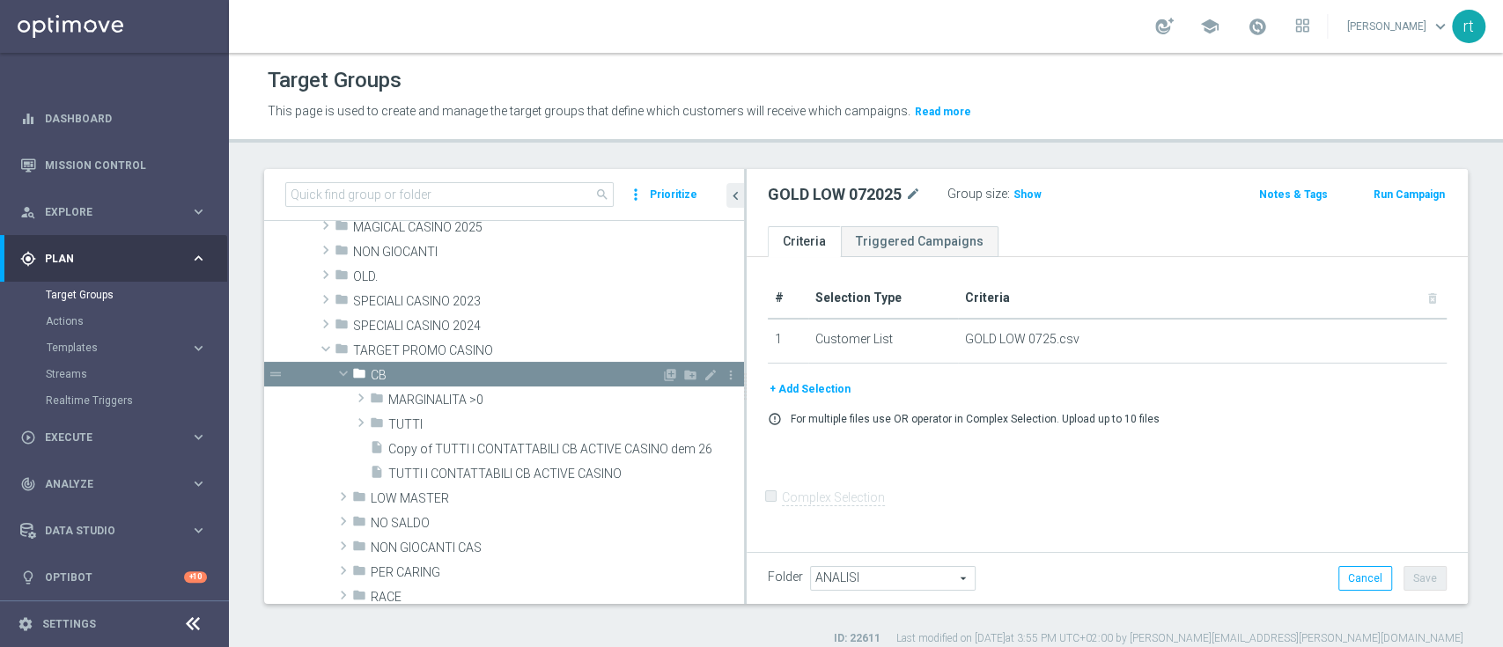
click at [403, 377] on span "CB" at bounding box center [516, 375] width 291 height 15
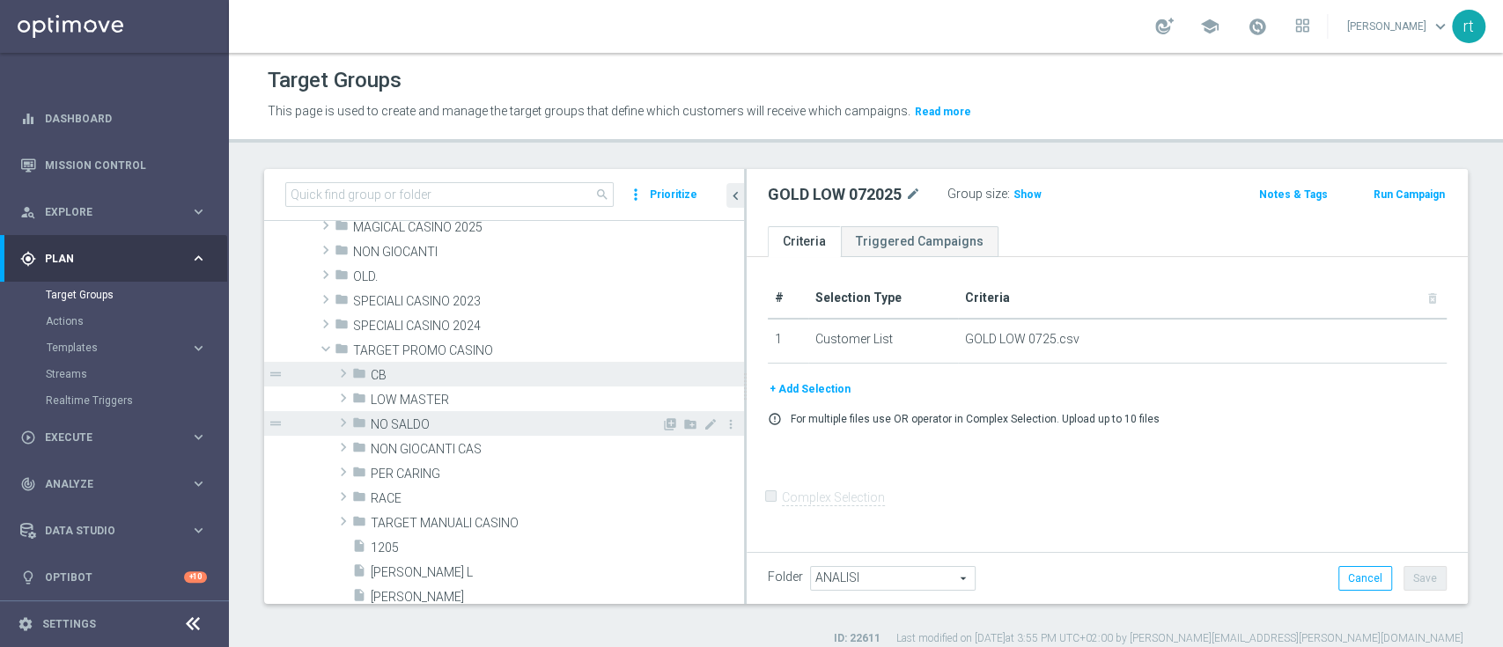
click at [419, 421] on span "NO SALDO" at bounding box center [516, 424] width 291 height 15
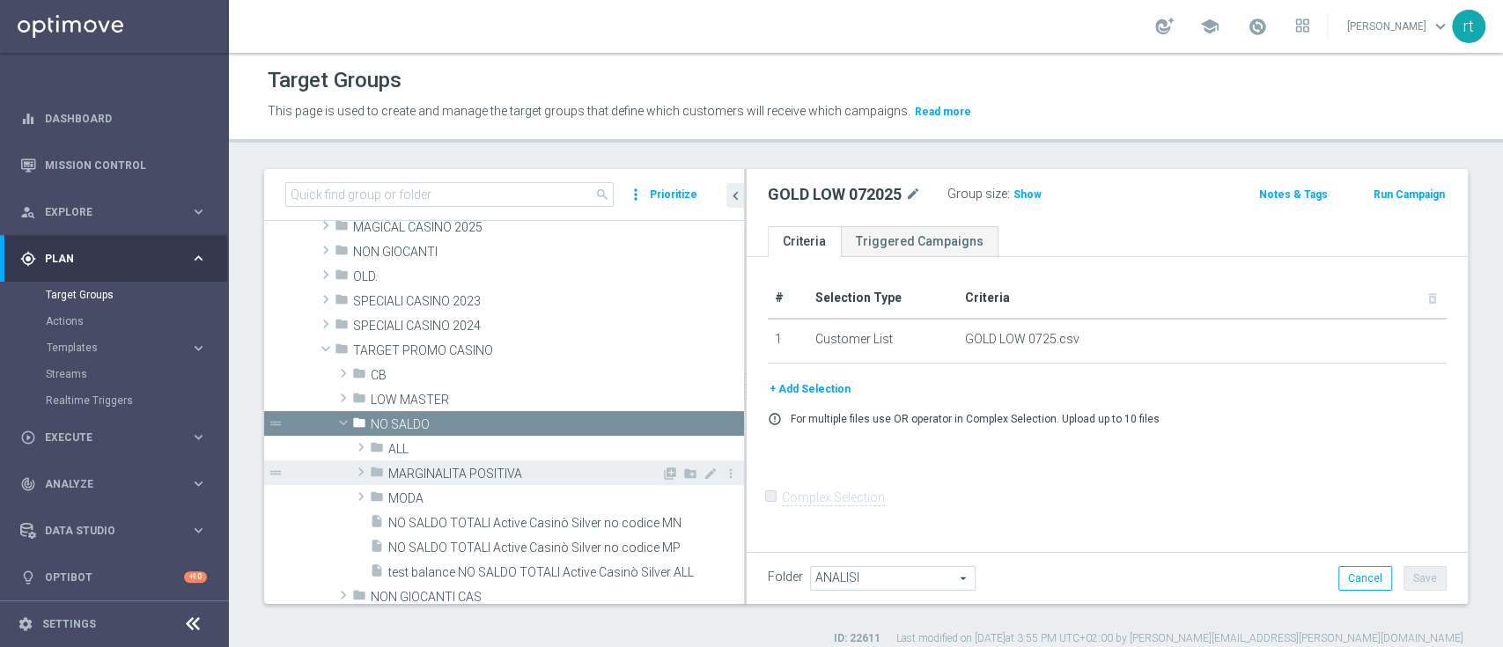
scroll to position [366, 0]
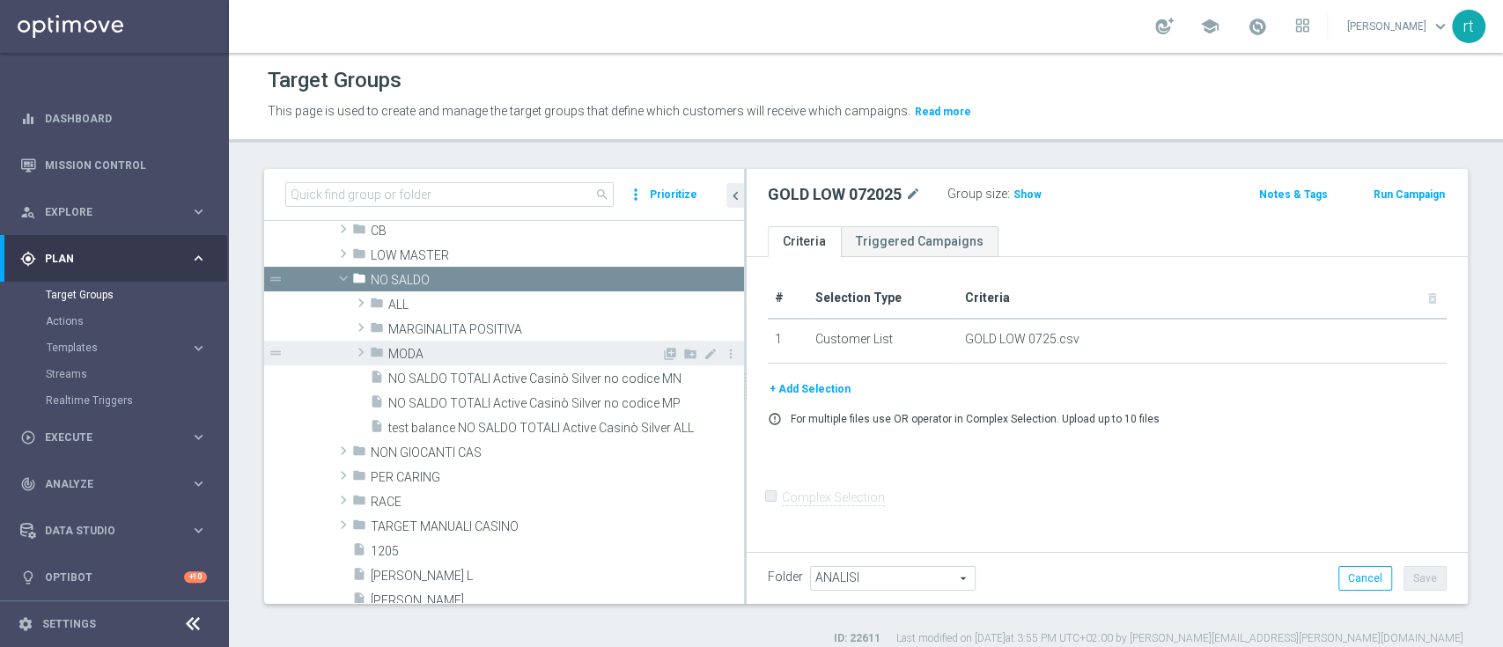
click at [437, 350] on span "MODA" at bounding box center [524, 354] width 273 height 15
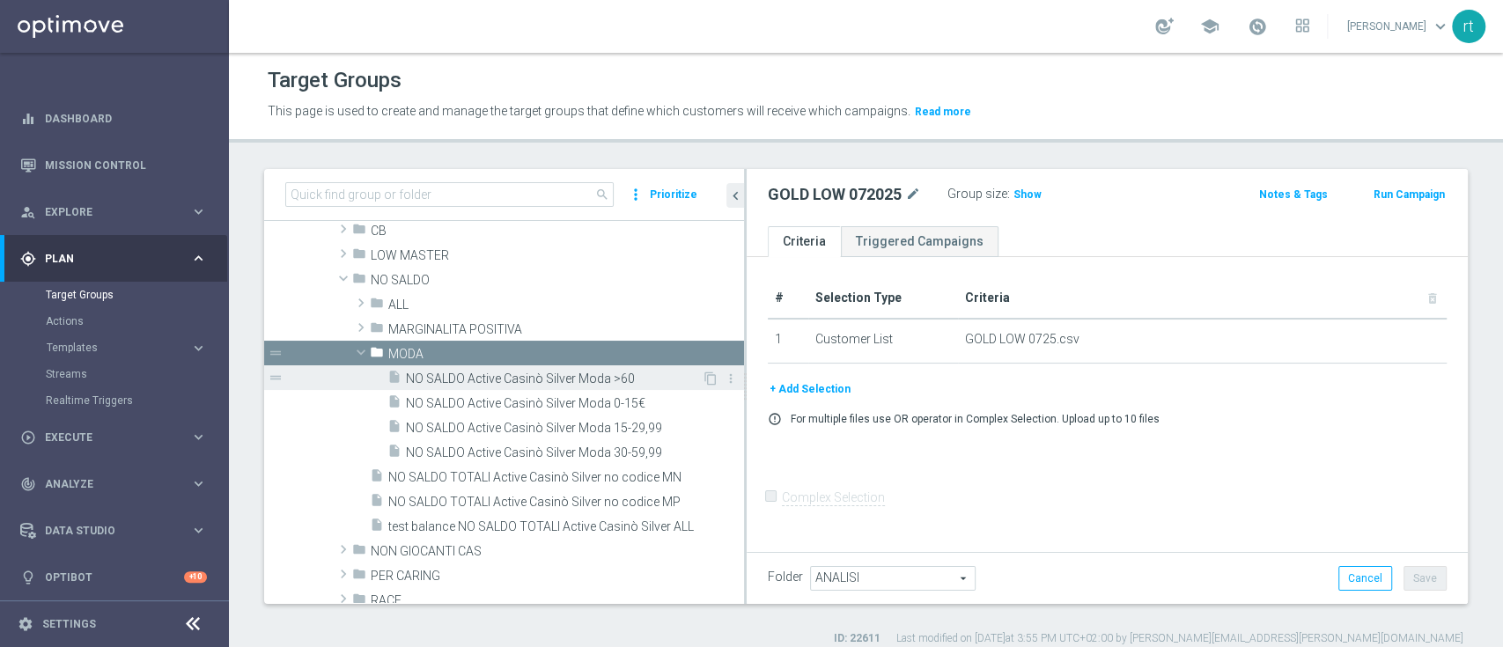
click at [457, 375] on span "NO SALDO Active Casinò Silver Moda >60" at bounding box center [554, 379] width 296 height 15
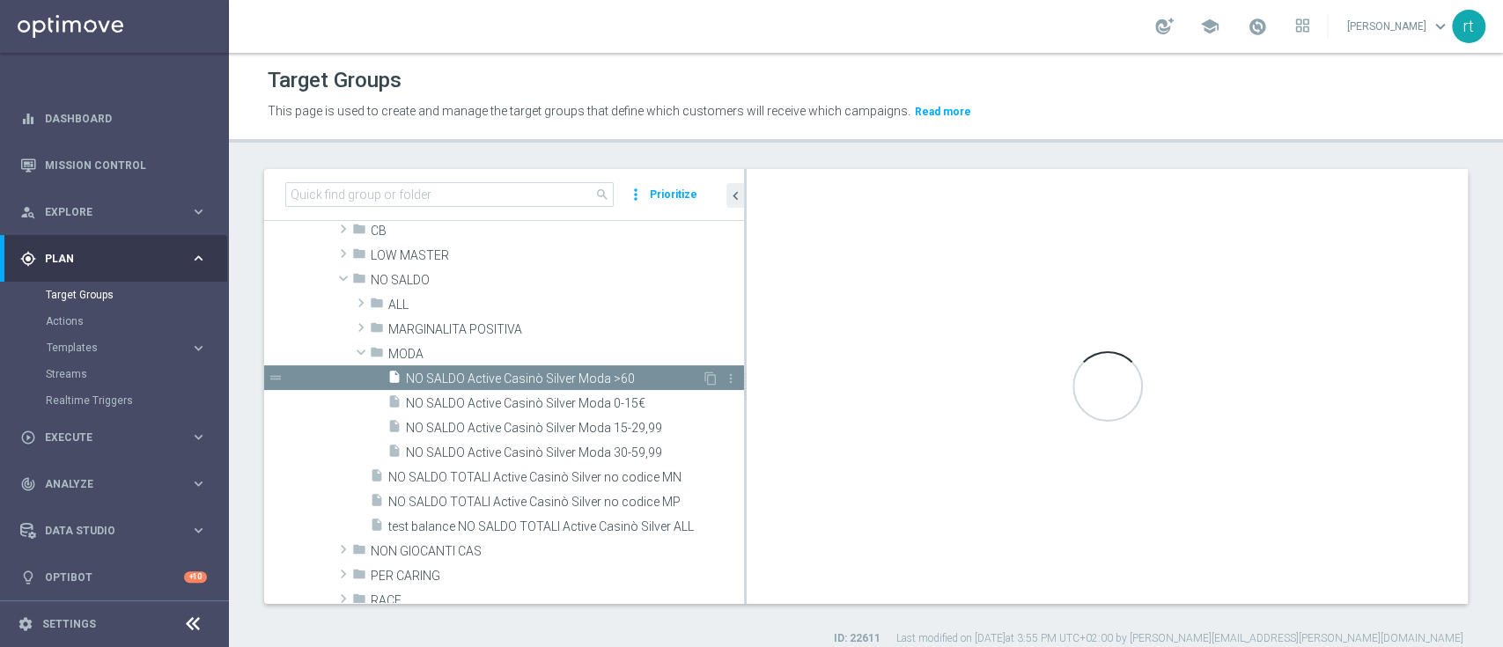
checkbox input "true"
type input "MODA"
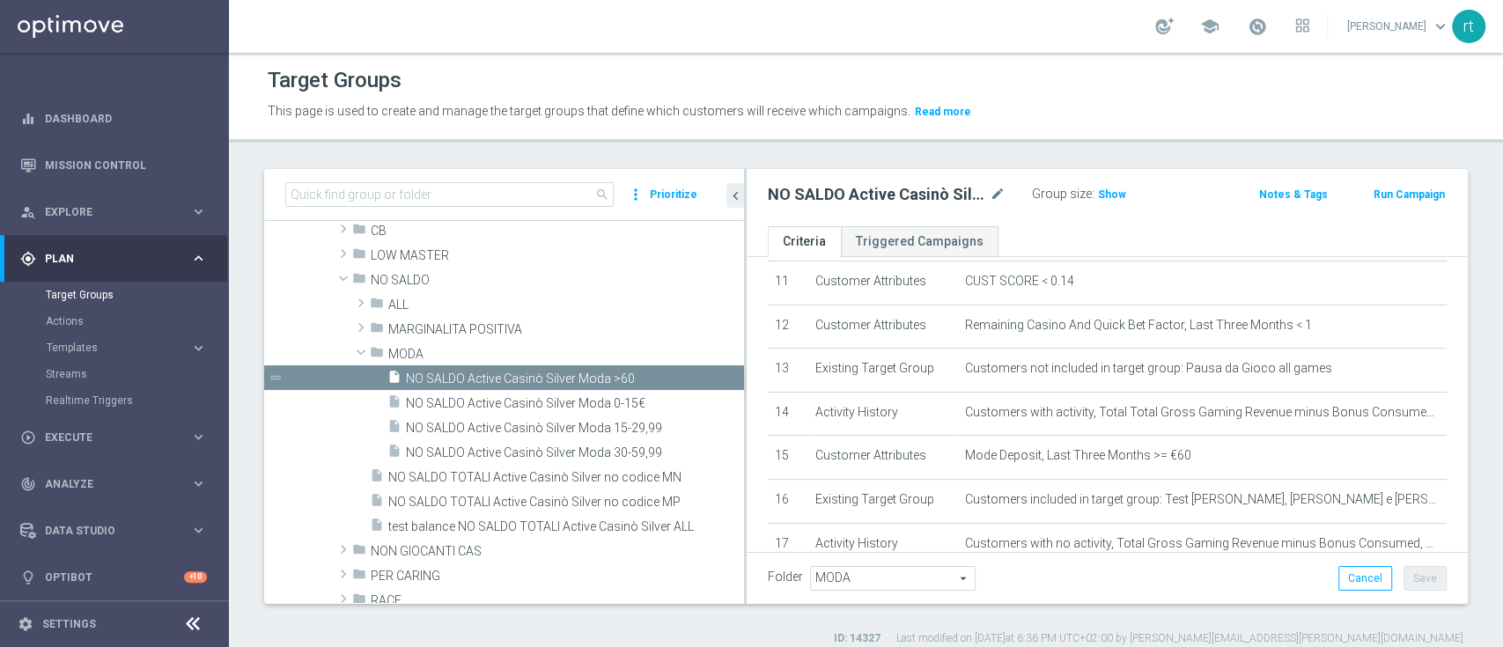
scroll to position [661, 0]
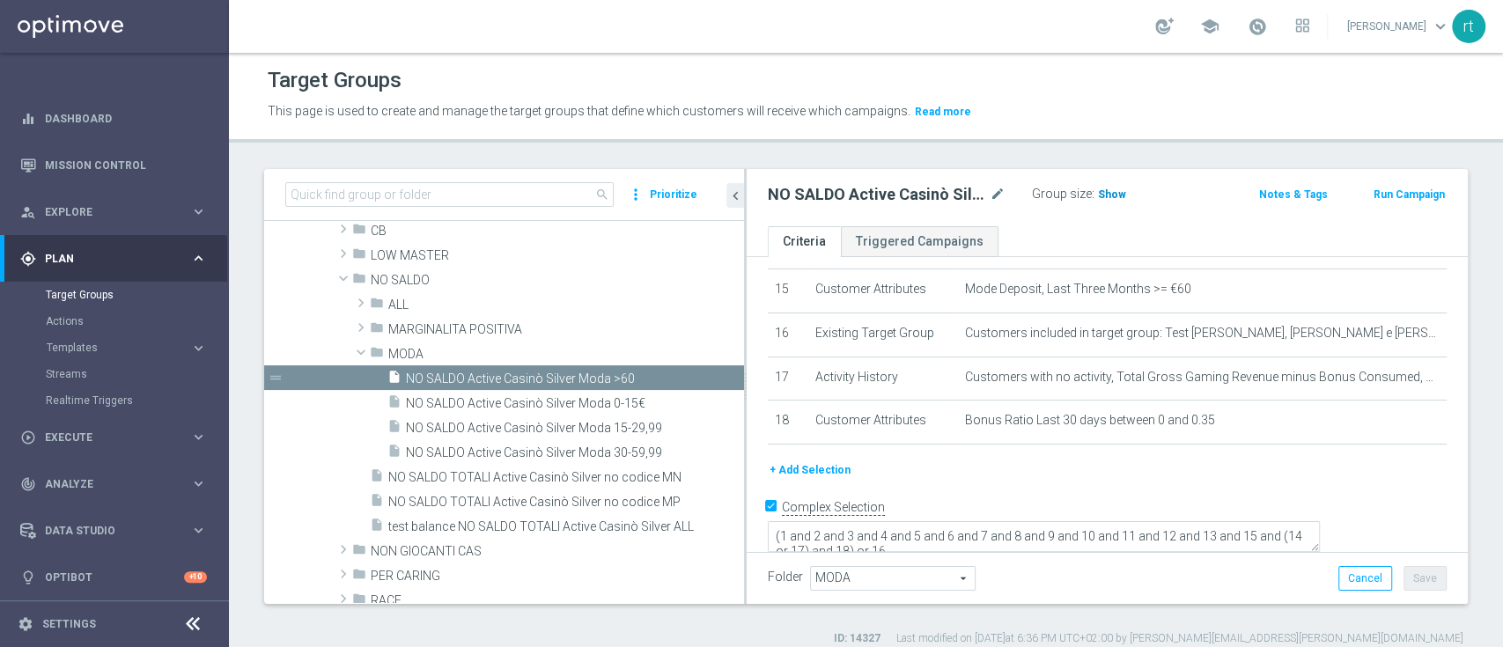
click at [1114, 195] on span "Show" at bounding box center [1112, 194] width 28 height 12
click at [531, 445] on span "NO SALDO Active Casinò Silver Moda 30-59,99" at bounding box center [554, 452] width 296 height 15
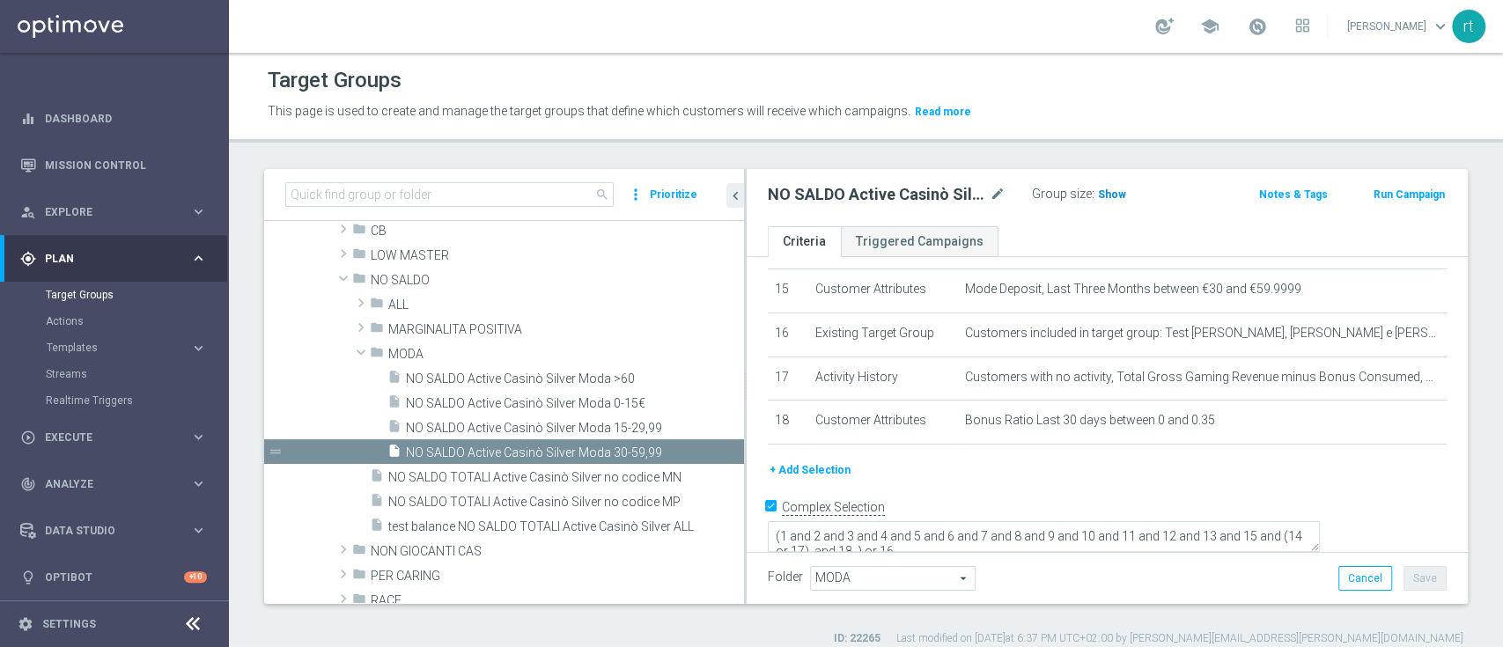
click at [1110, 194] on span "Show" at bounding box center [1112, 194] width 28 height 12
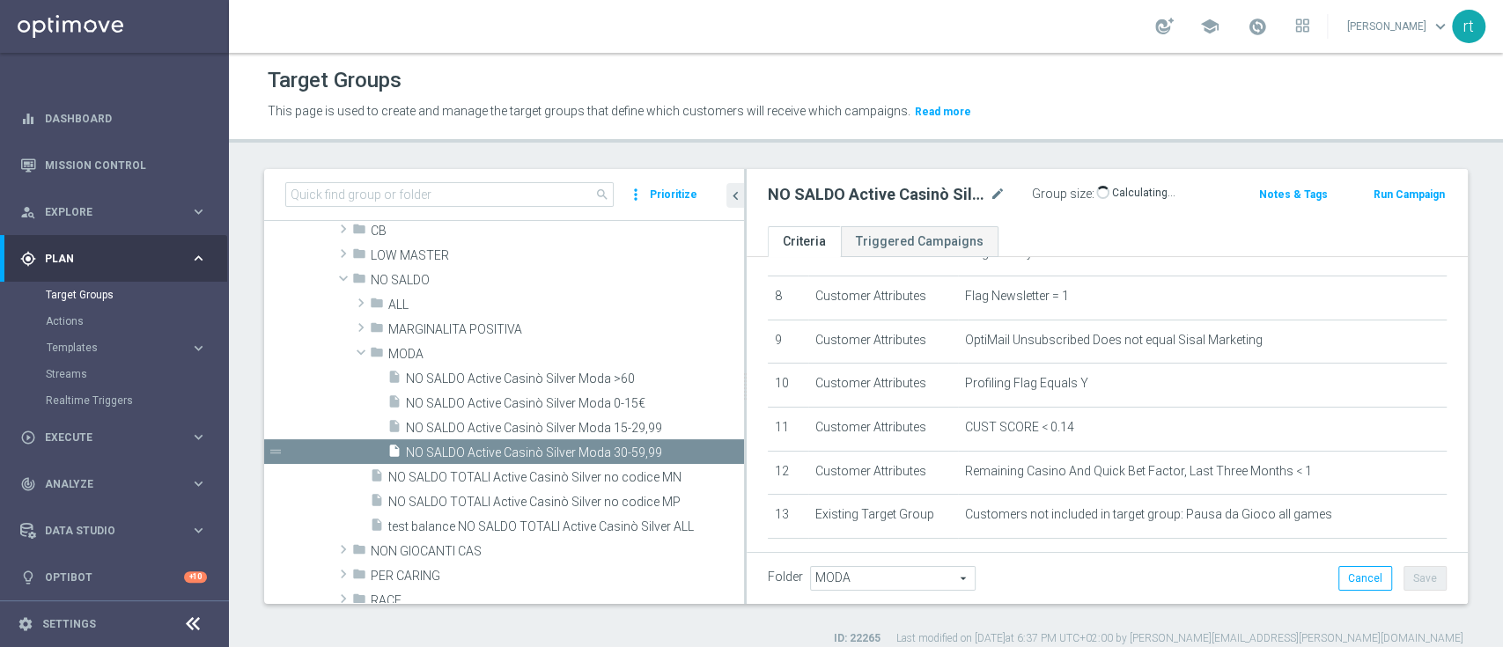
scroll to position [348, 0]
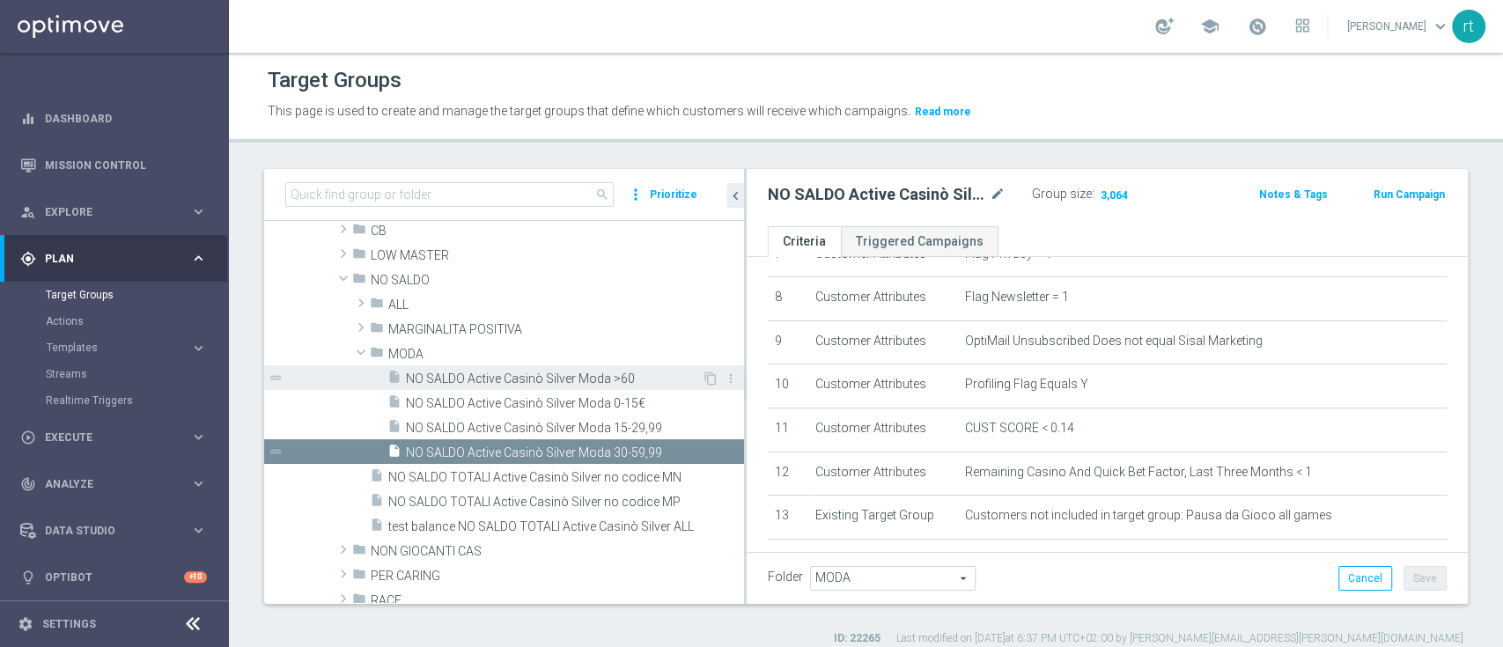
click at [537, 379] on span "NO SALDO Active Casinò Silver Moda >60" at bounding box center [554, 379] width 296 height 15
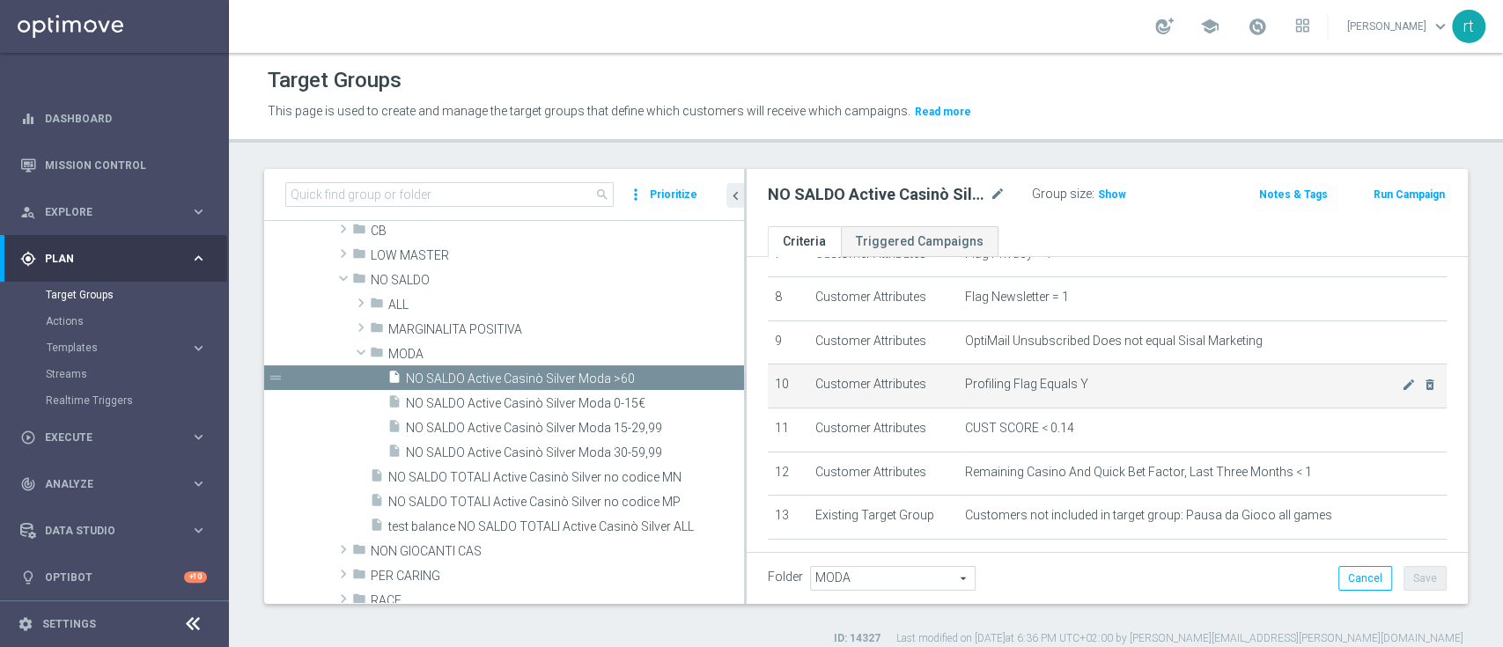
scroll to position [661, 0]
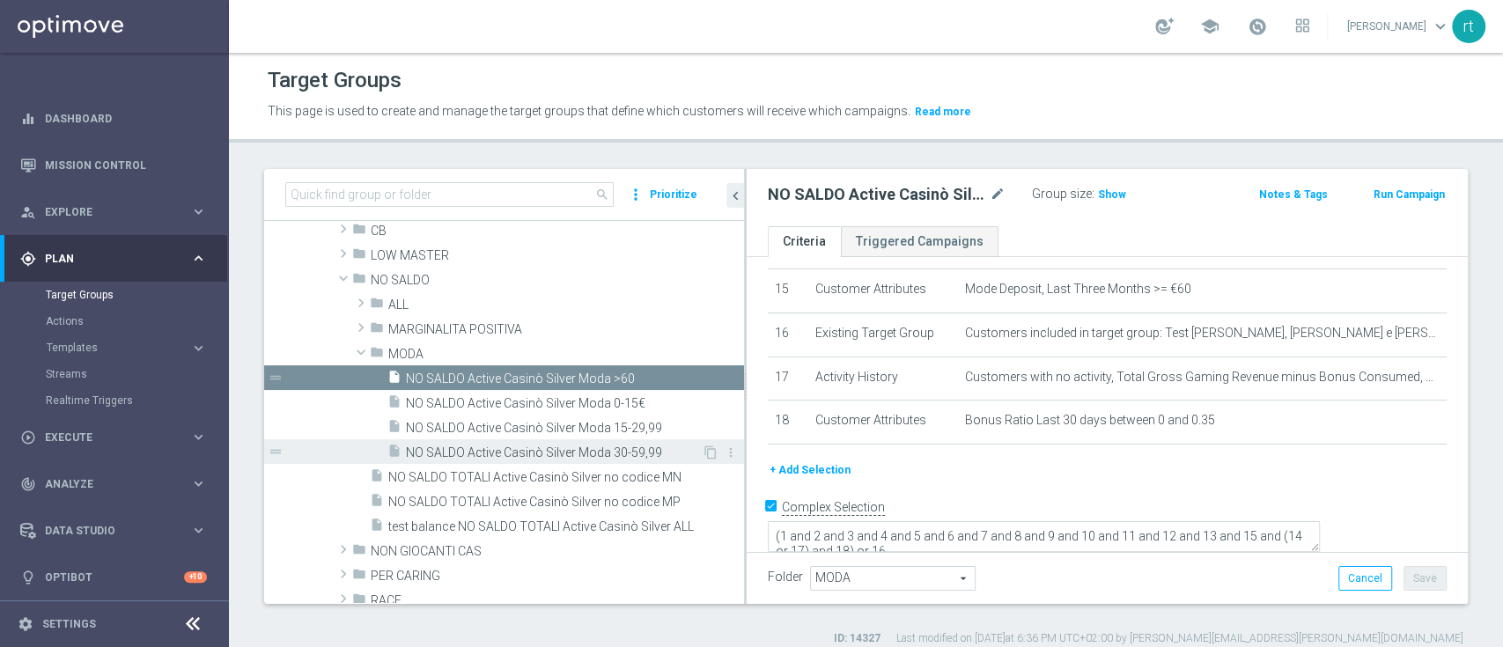
click at [554, 451] on span "NO SALDO Active Casinò Silver Moda 30-59,99" at bounding box center [554, 452] width 296 height 15
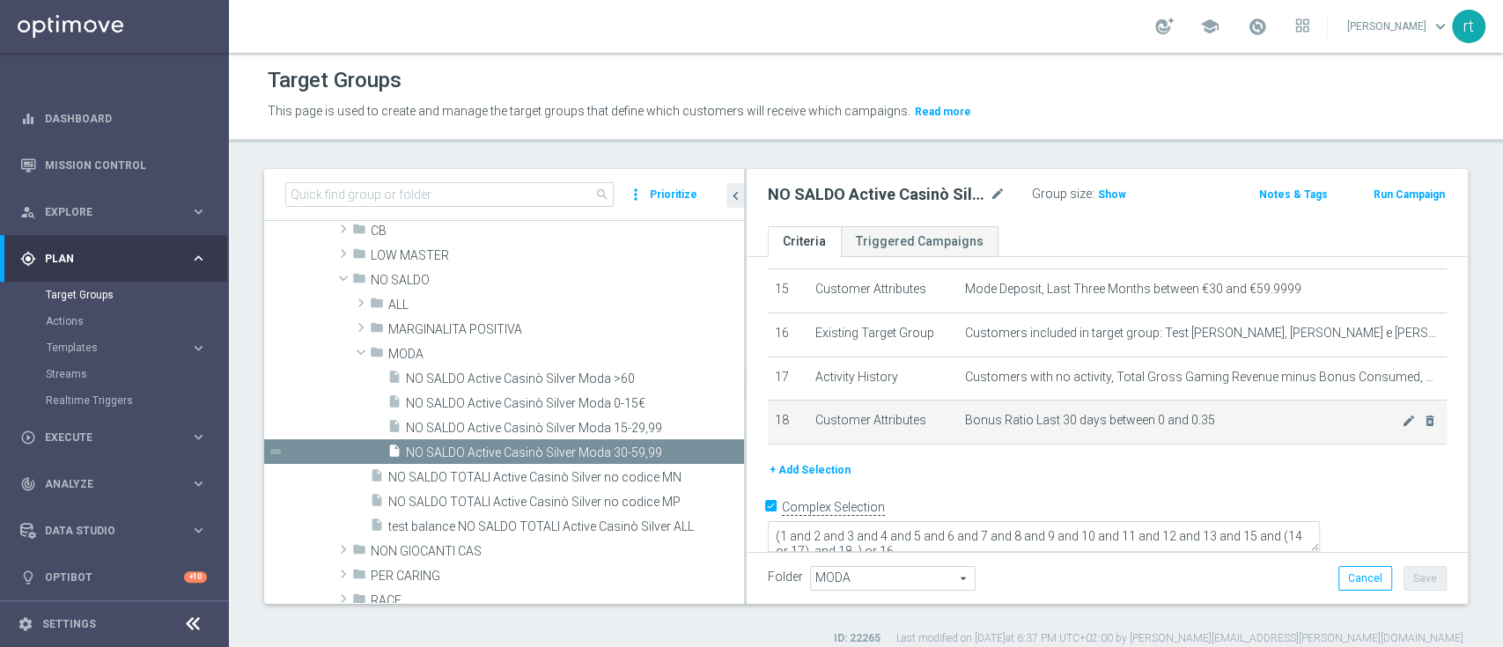
scroll to position [14, 0]
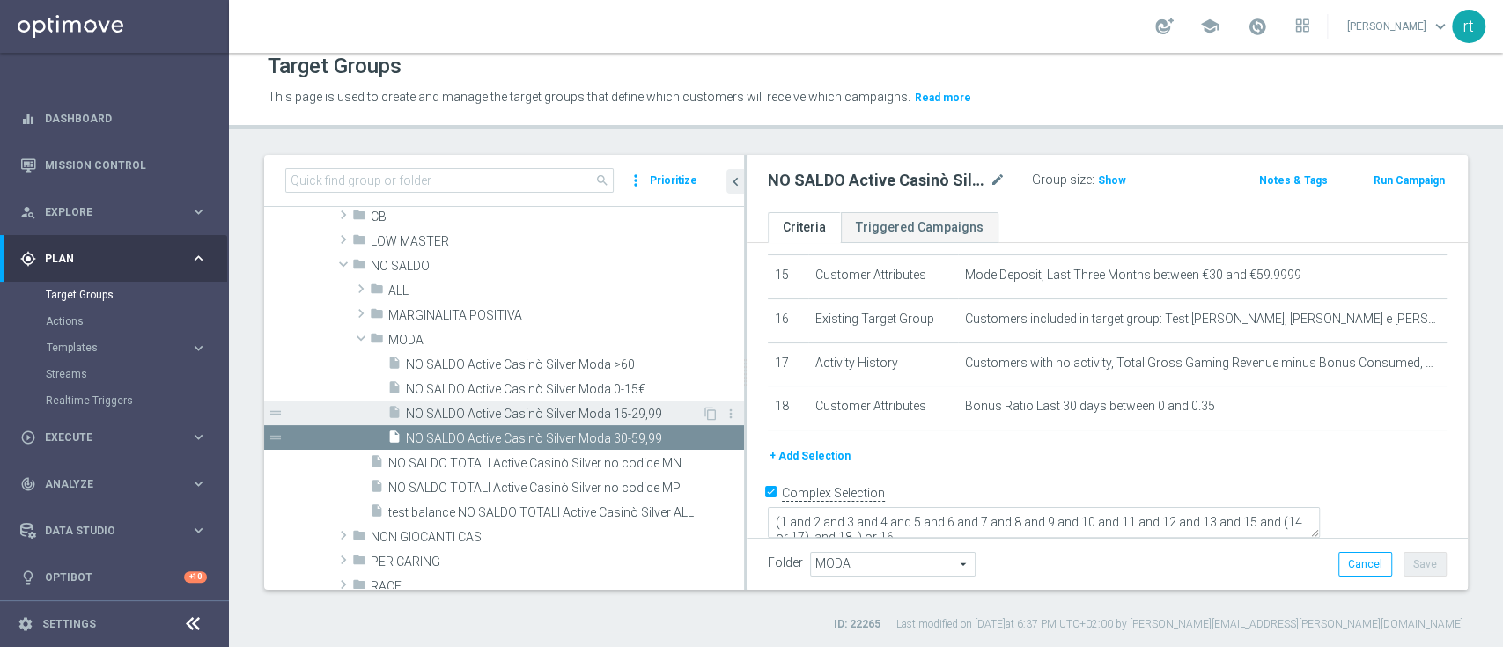
click at [535, 407] on span "NO SALDO Active Casinò Silver Moda 15-29,99" at bounding box center [554, 414] width 296 height 15
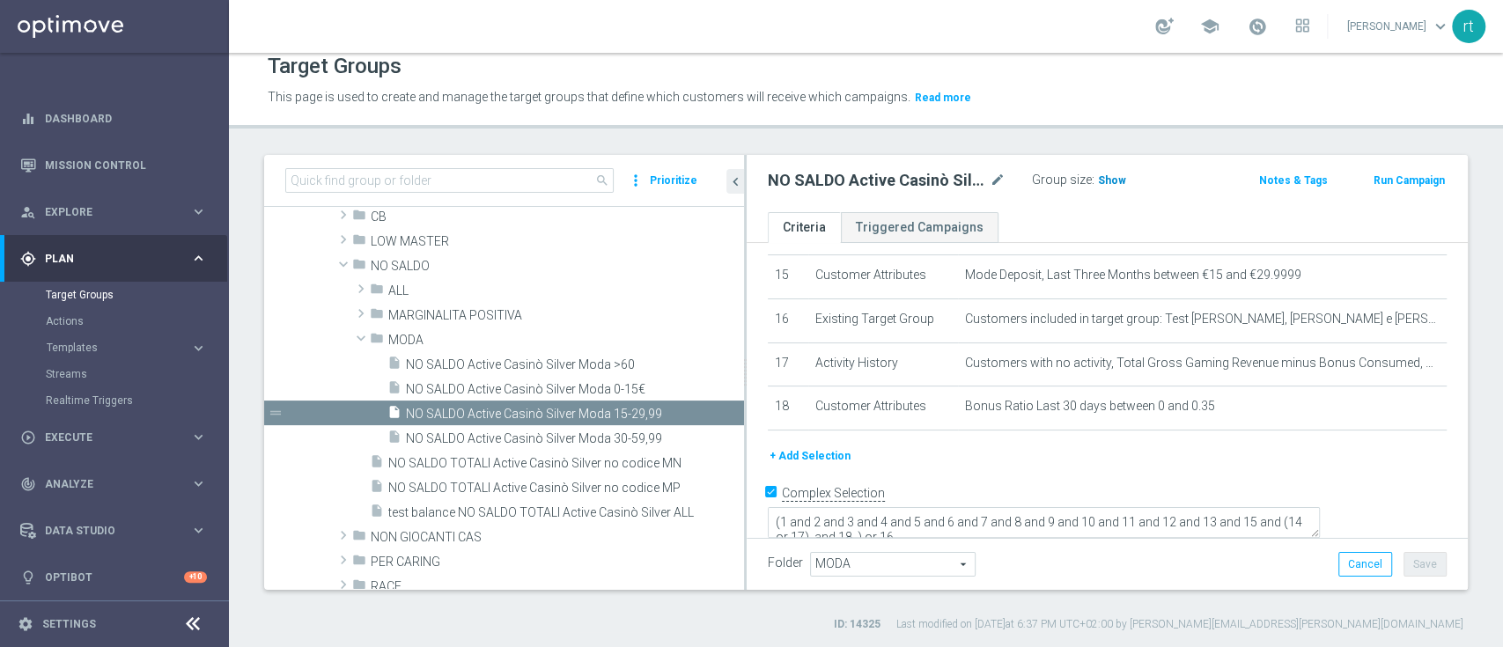
click at [1109, 183] on span "Show" at bounding box center [1112, 180] width 28 height 12
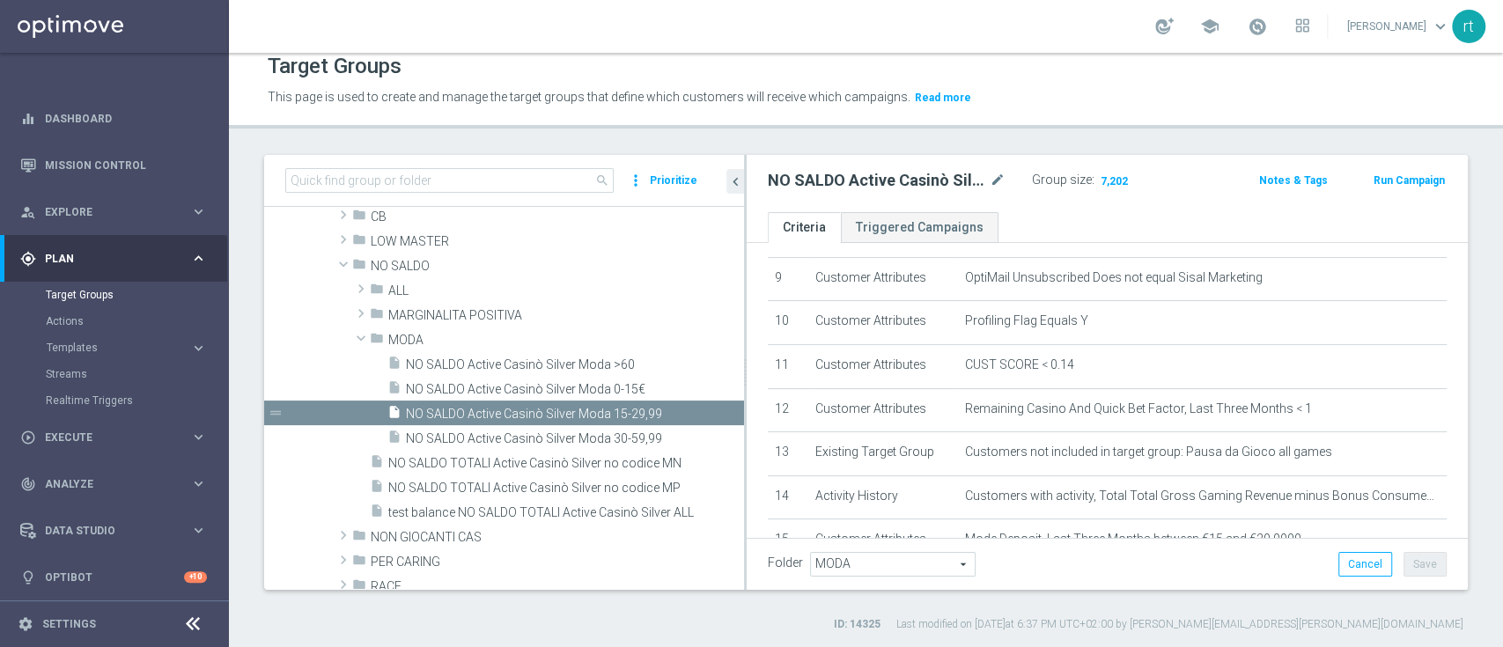
scroll to position [377, 0]
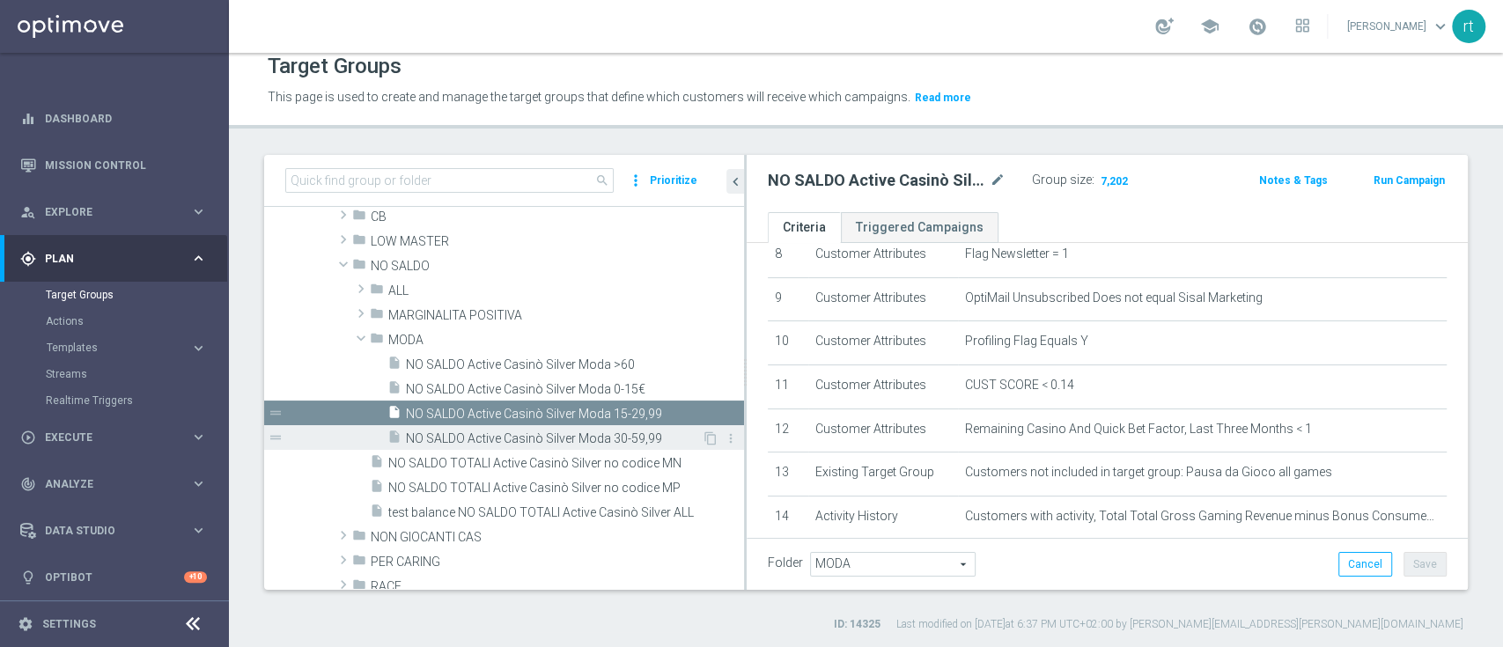
click at [521, 425] on div "insert_drive_file NO SALDO Active Casinò Silver Moda 30-59,99" at bounding box center [544, 437] width 314 height 25
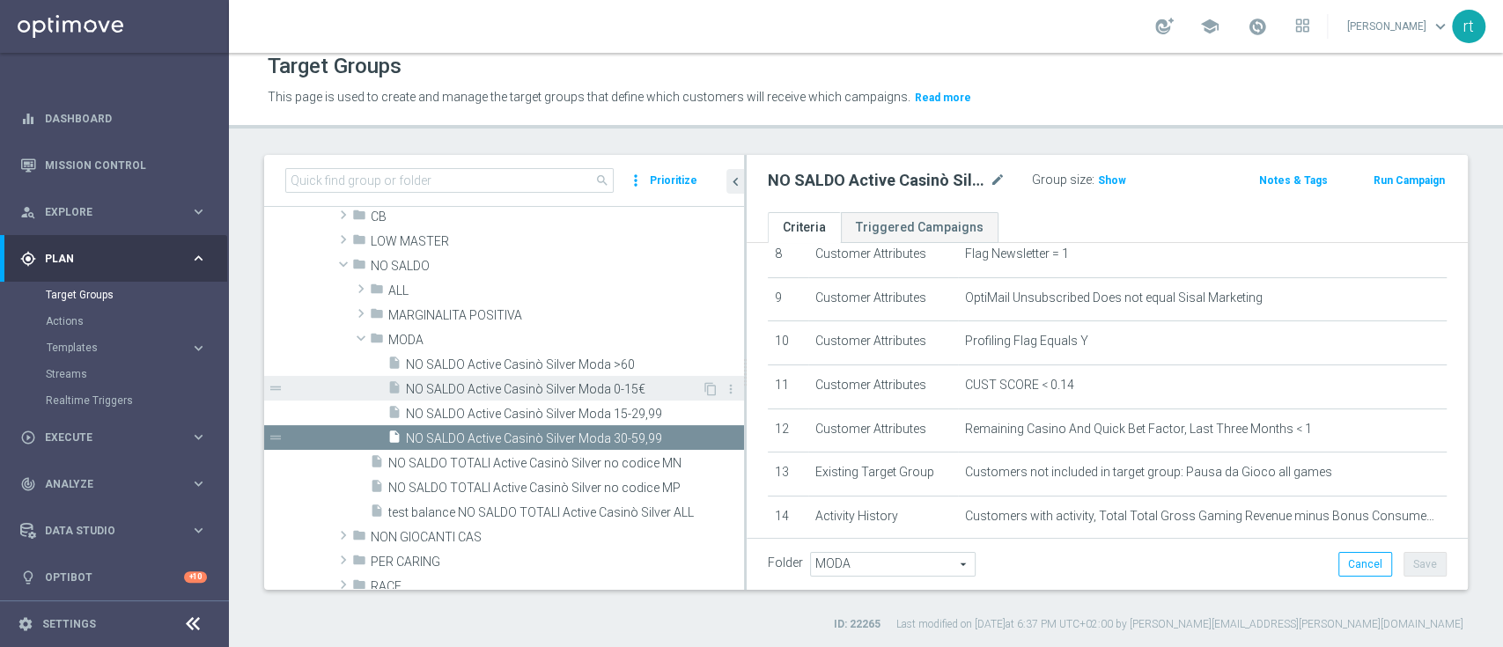
click at [506, 393] on span "NO SALDO Active Casinò Silver Moda 0-15€" at bounding box center [554, 389] width 296 height 15
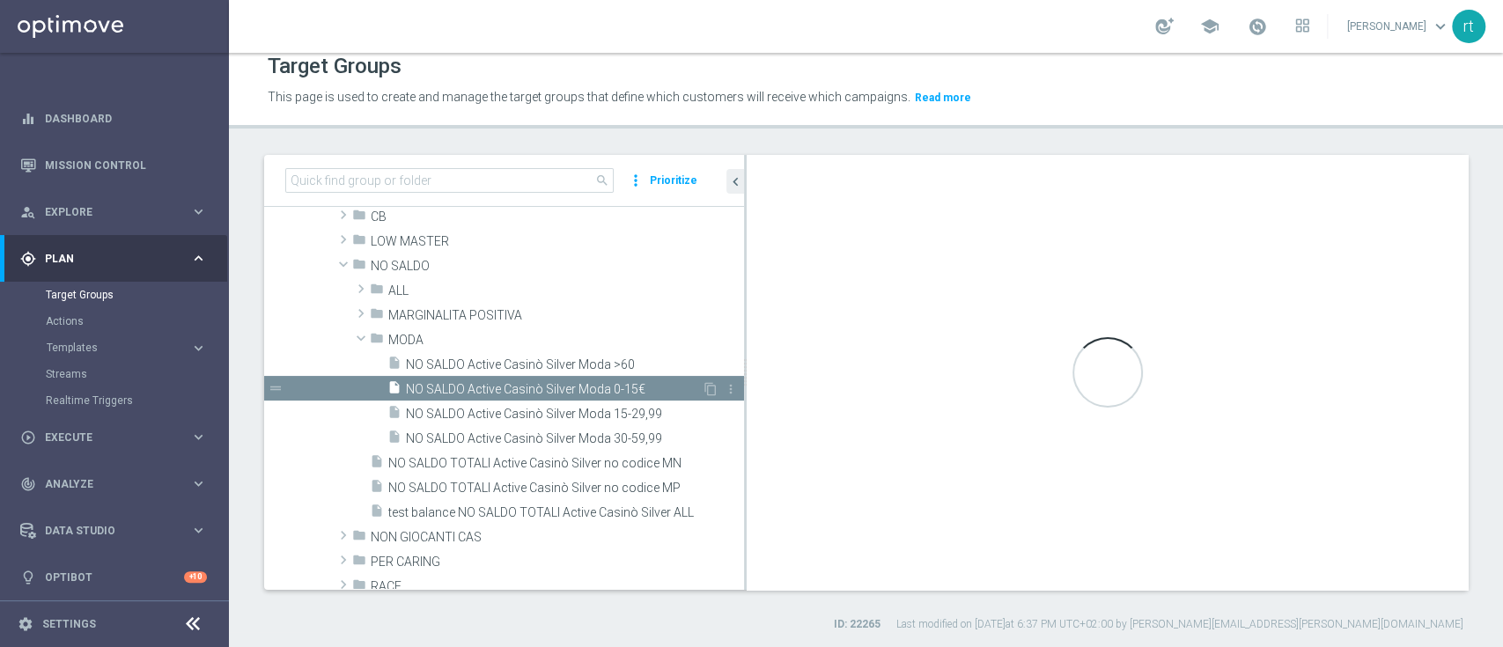
type textarea "(1 and 2 and 3 and 4 and 5 and 6 and 7 and 8 and 9 and 10 and 11 and 12 and 13 …"
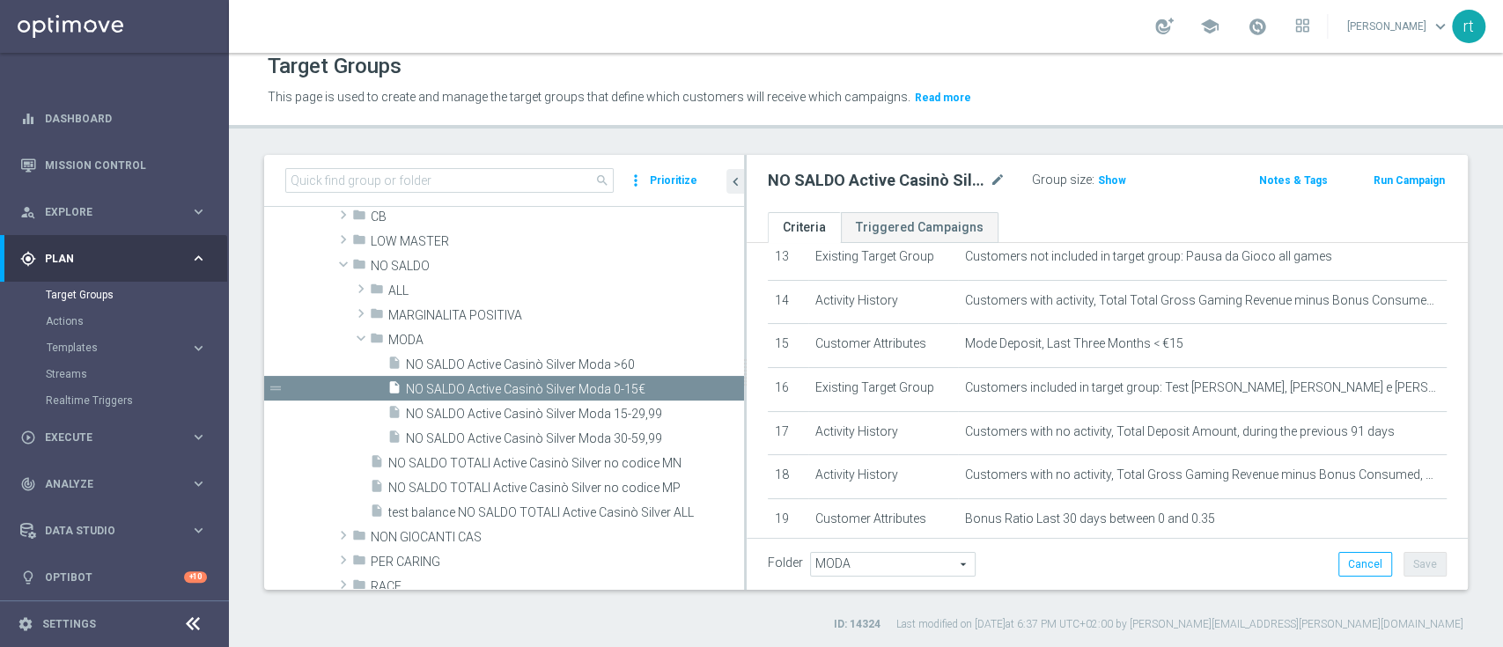
scroll to position [704, 0]
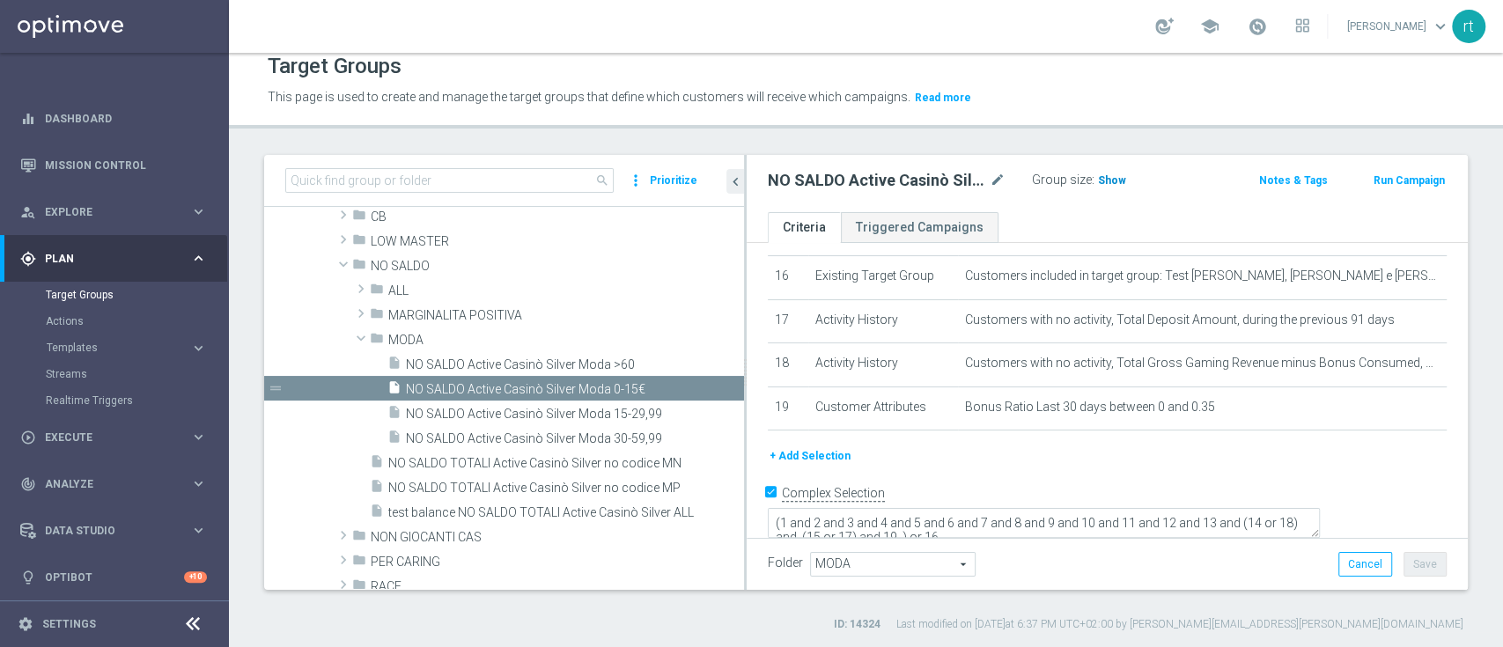
click at [1105, 180] on span "Show" at bounding box center [1112, 180] width 28 height 12
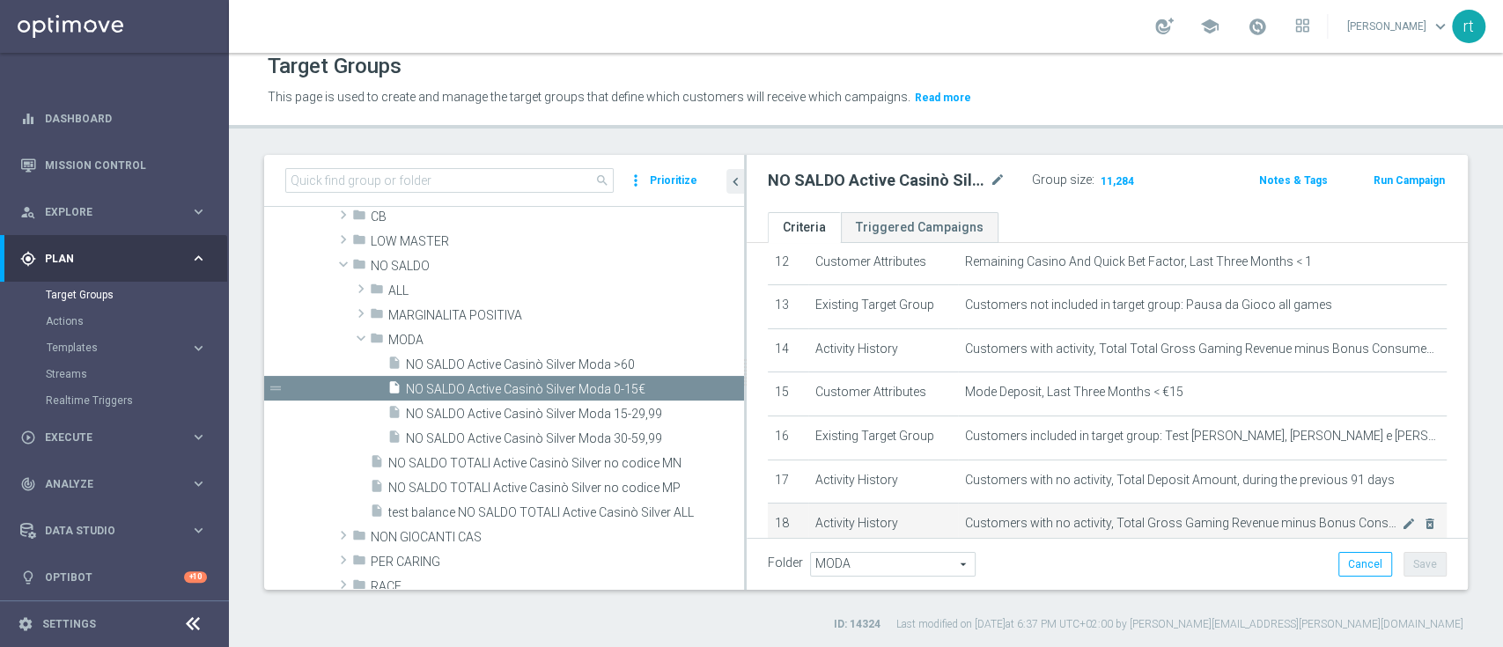
scroll to position [382, 0]
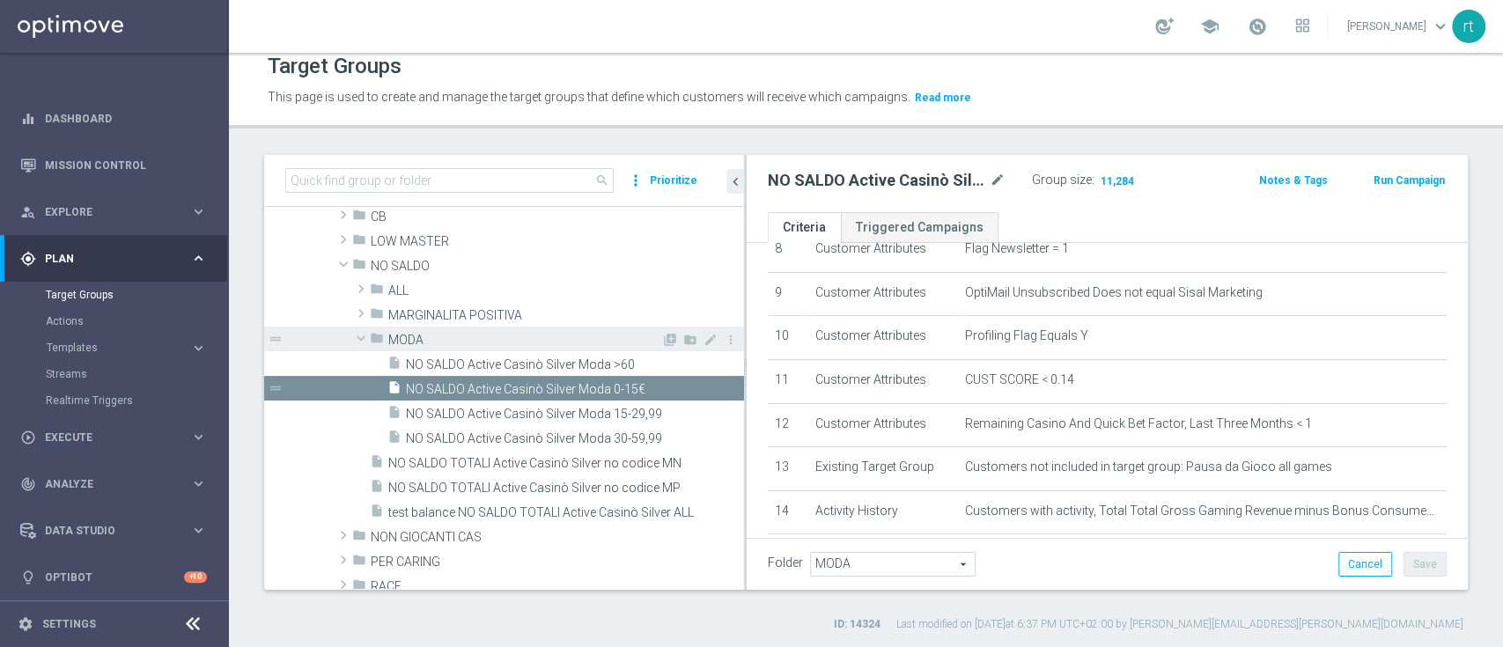
click at [489, 343] on span "MODA" at bounding box center [524, 340] width 273 height 15
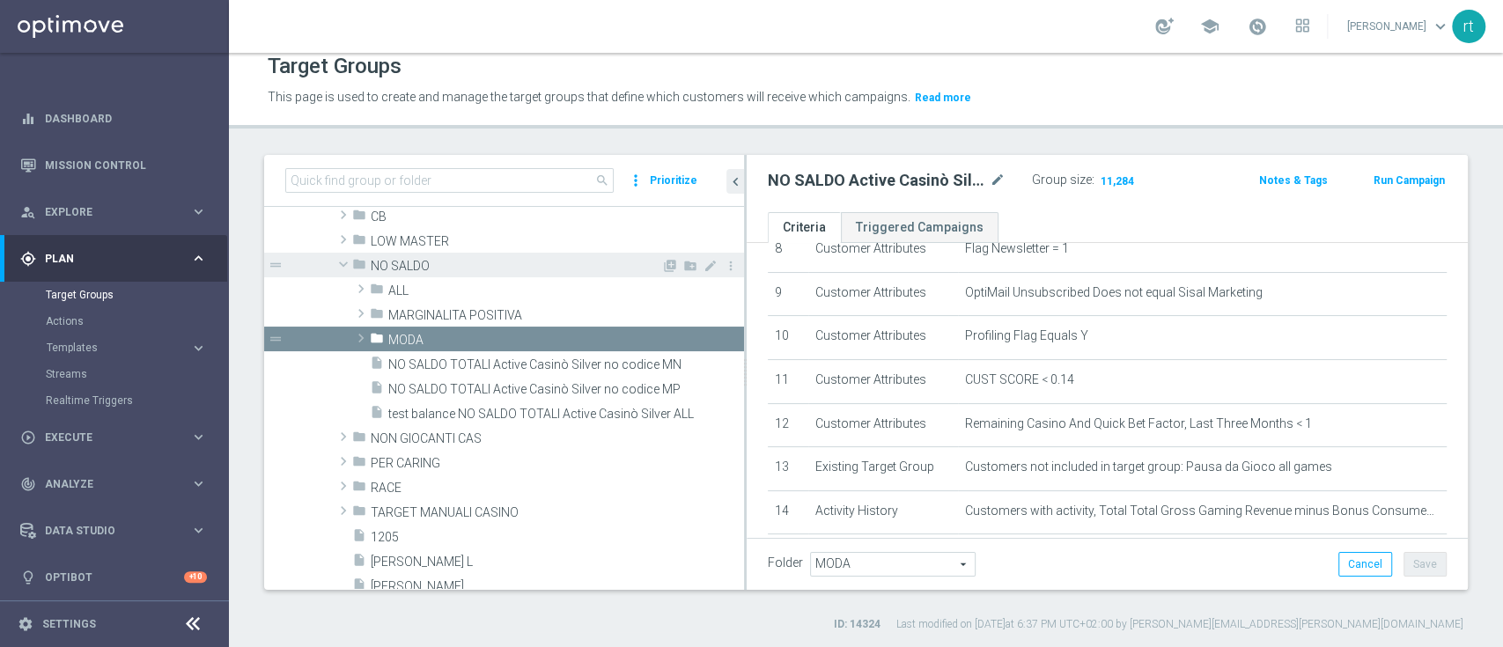
click at [416, 271] on span "NO SALDO" at bounding box center [516, 266] width 291 height 15
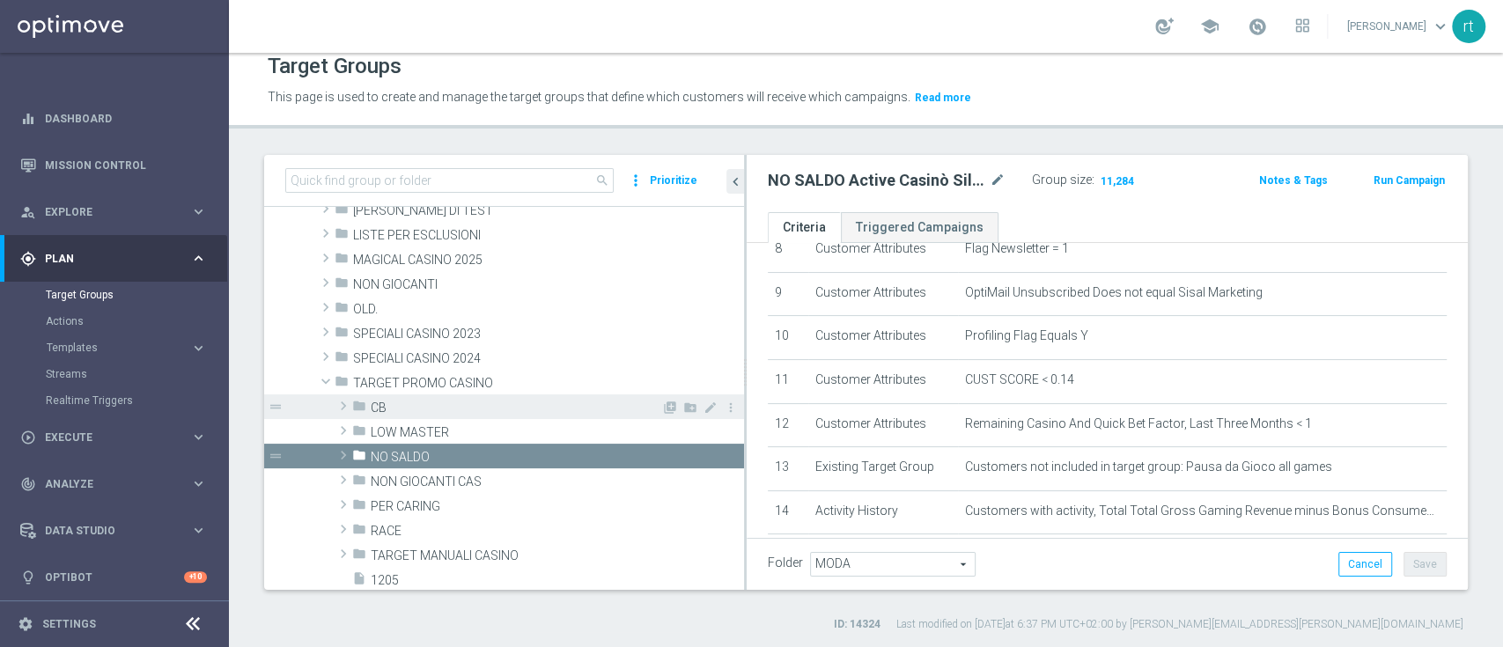
click at [443, 401] on span "CB" at bounding box center [516, 408] width 291 height 15
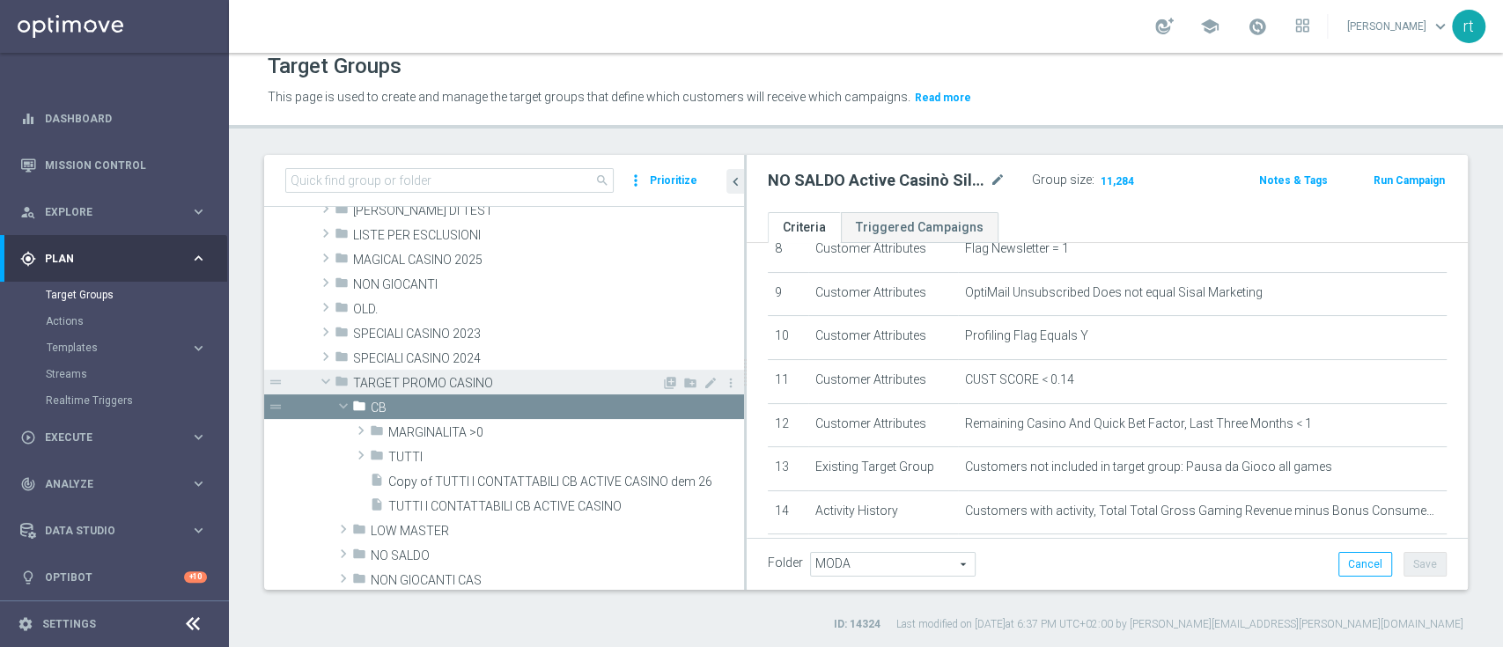
click at [423, 386] on span "TARGET PROMO CASINO" at bounding box center [507, 383] width 308 height 15
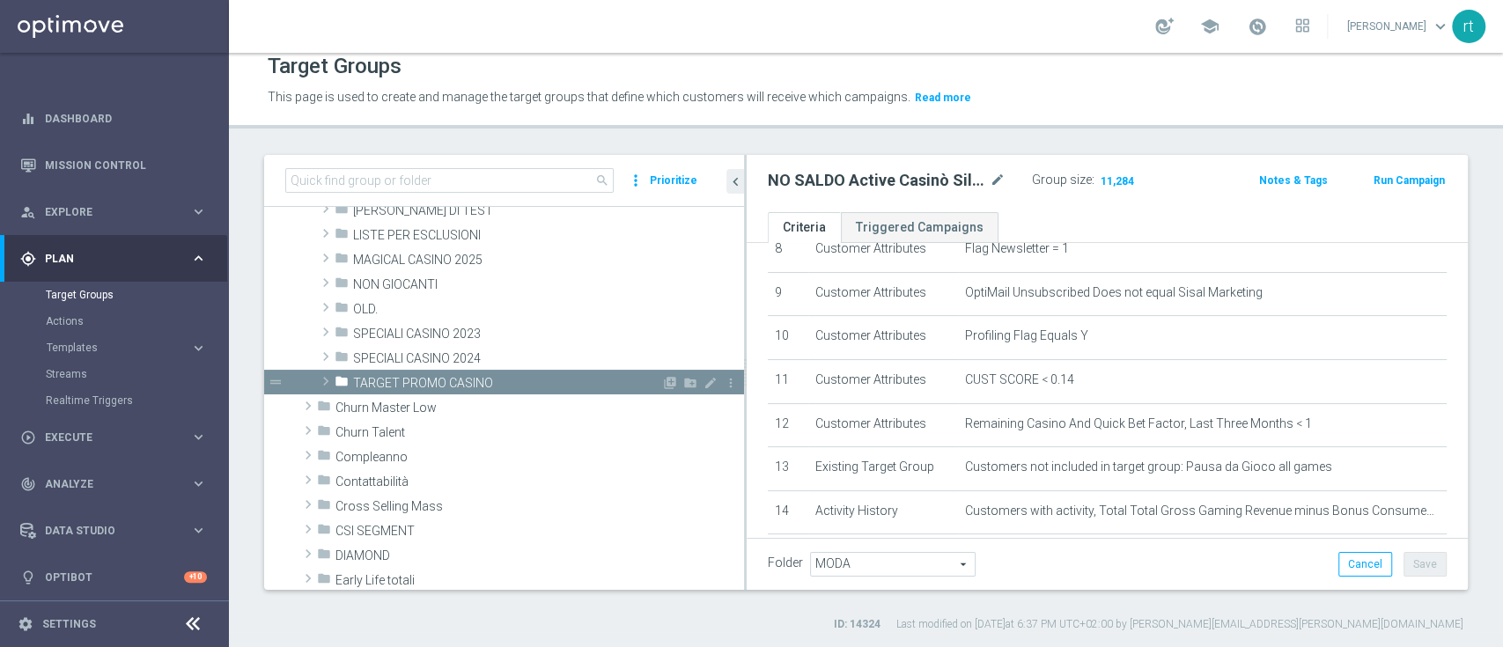
scroll to position [0, 0]
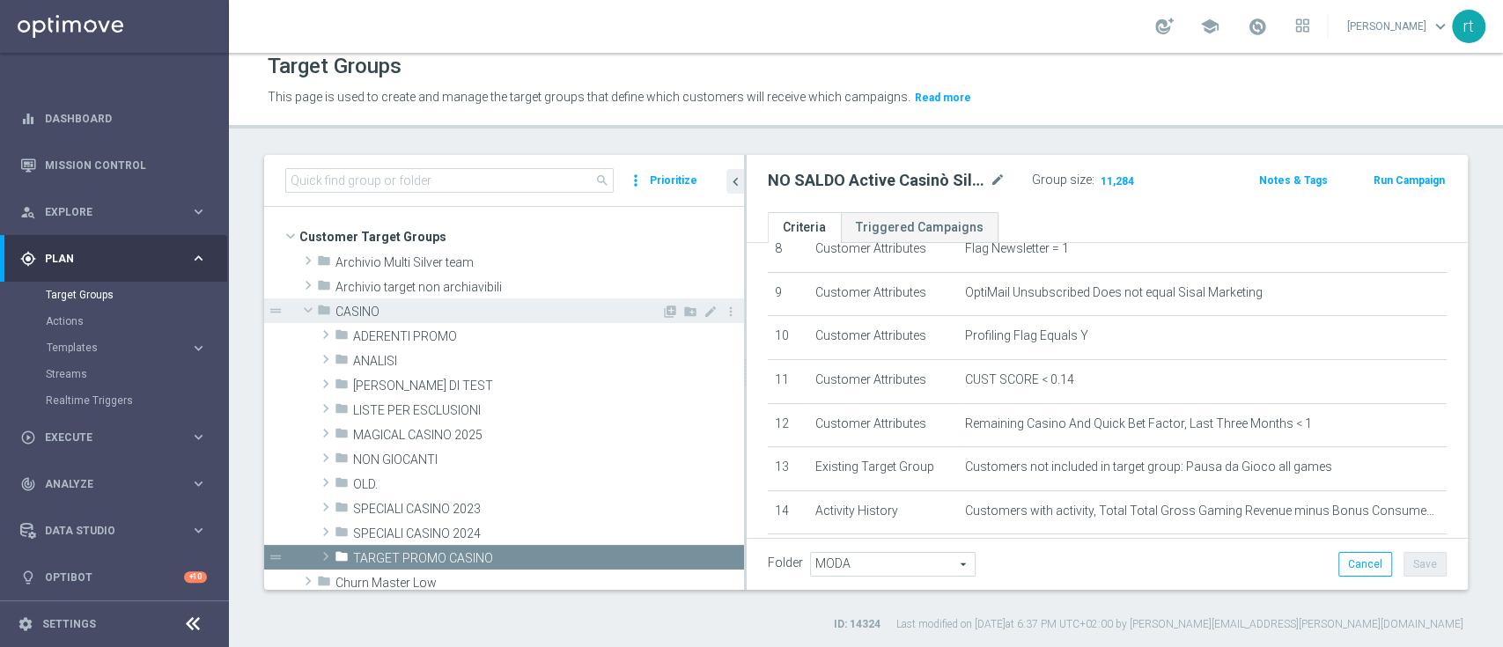
click at [366, 299] on div "folder CASINO" at bounding box center [489, 310] width 344 height 25
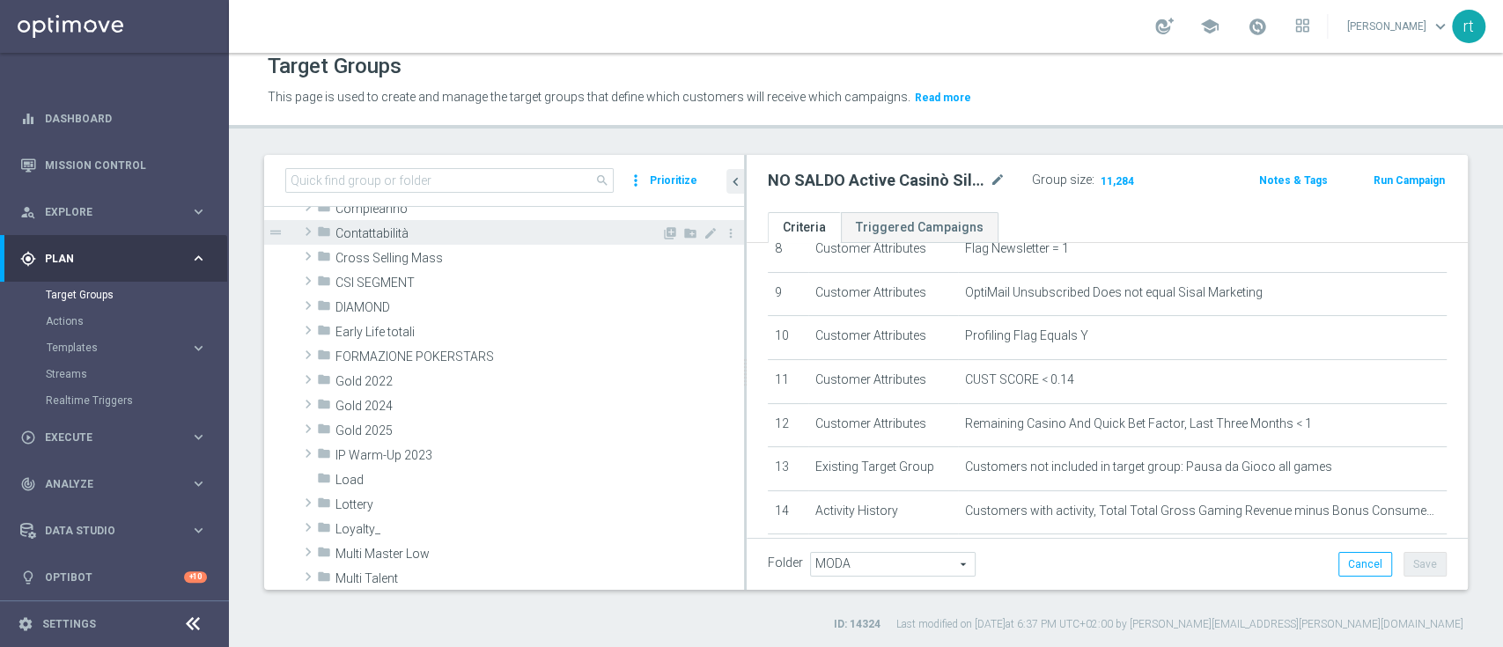
scroll to position [377, 0]
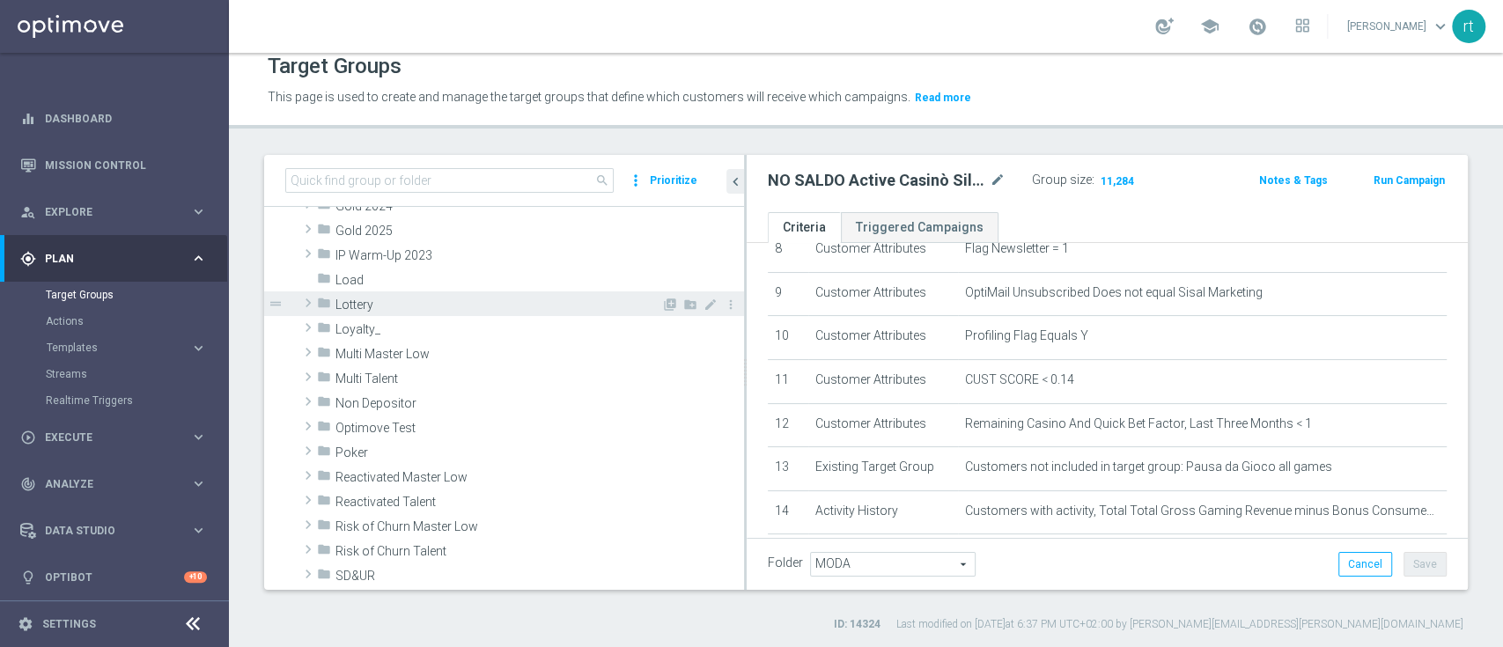
click at [362, 302] on span "Lottery" at bounding box center [498, 305] width 326 height 15
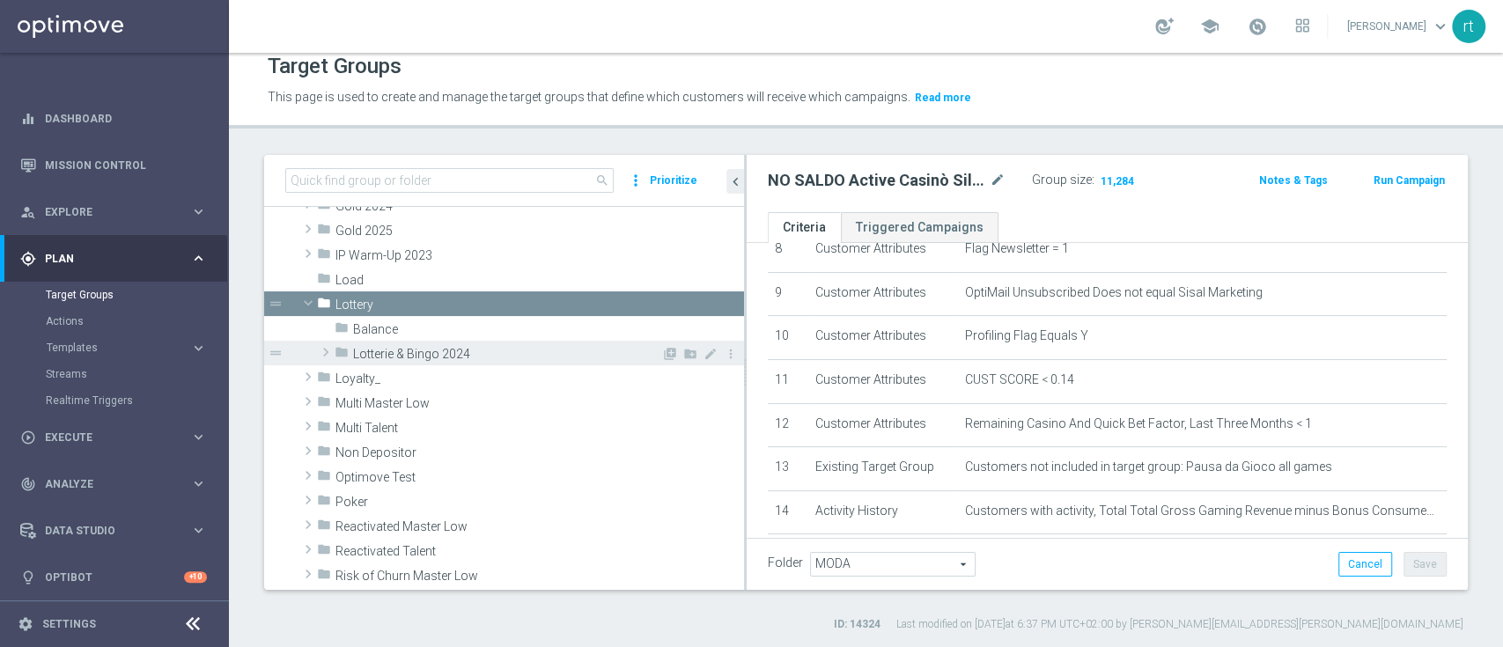
click at [393, 347] on span "Lotterie & Bingo 2024" at bounding box center [507, 354] width 308 height 15
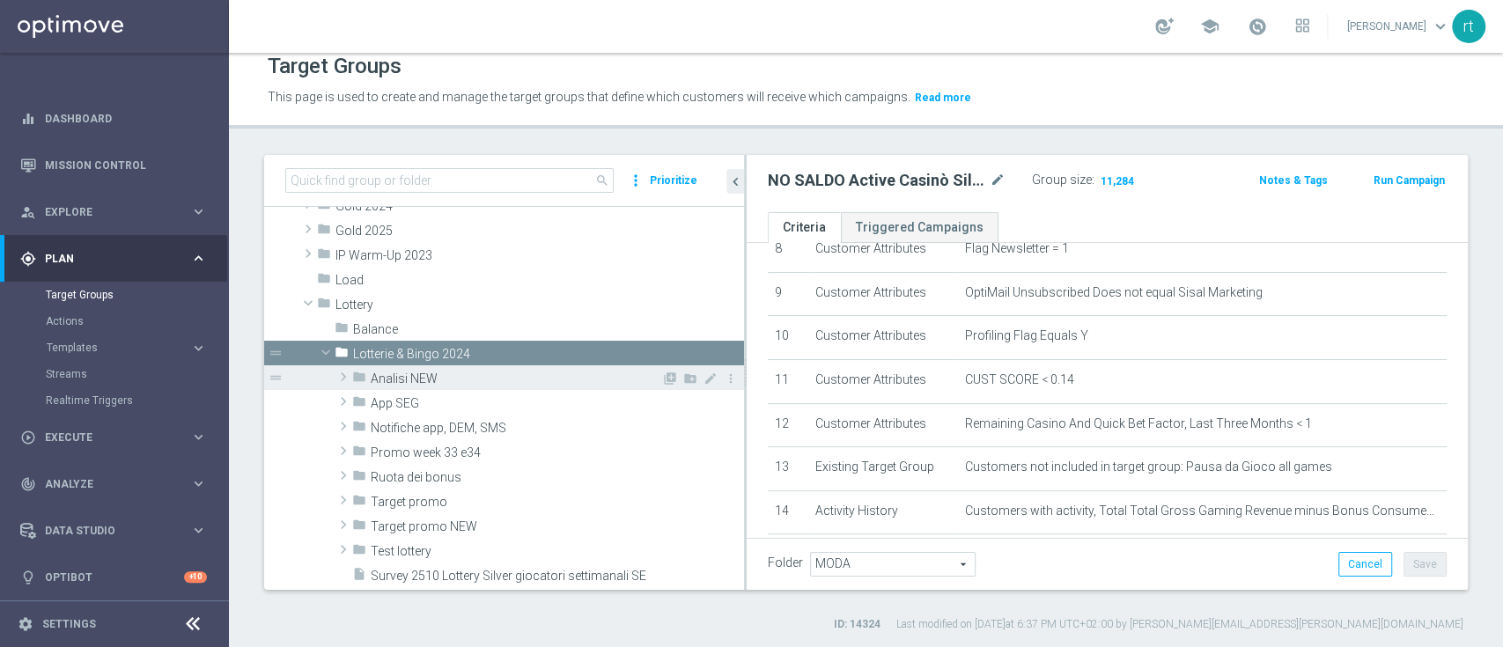
click at [420, 372] on span "Analisi NEW" at bounding box center [516, 379] width 291 height 15
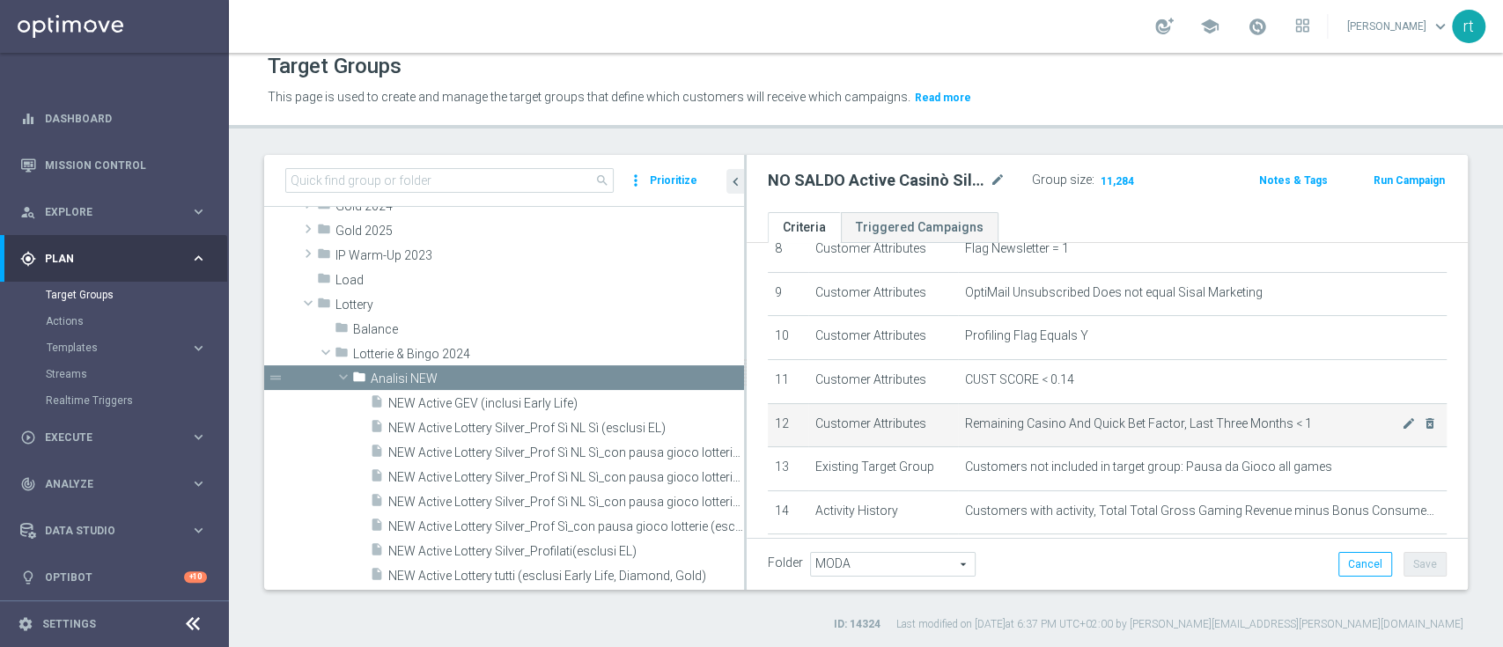
drag, startPoint x: 745, startPoint y: 442, endPoint x: 877, endPoint y: 440, distance: 132.1
click at [877, 440] on as-split "search more_vert Prioritize Customer Target Groups library_add create_new_folder" at bounding box center [865, 372] width 1203 height 435
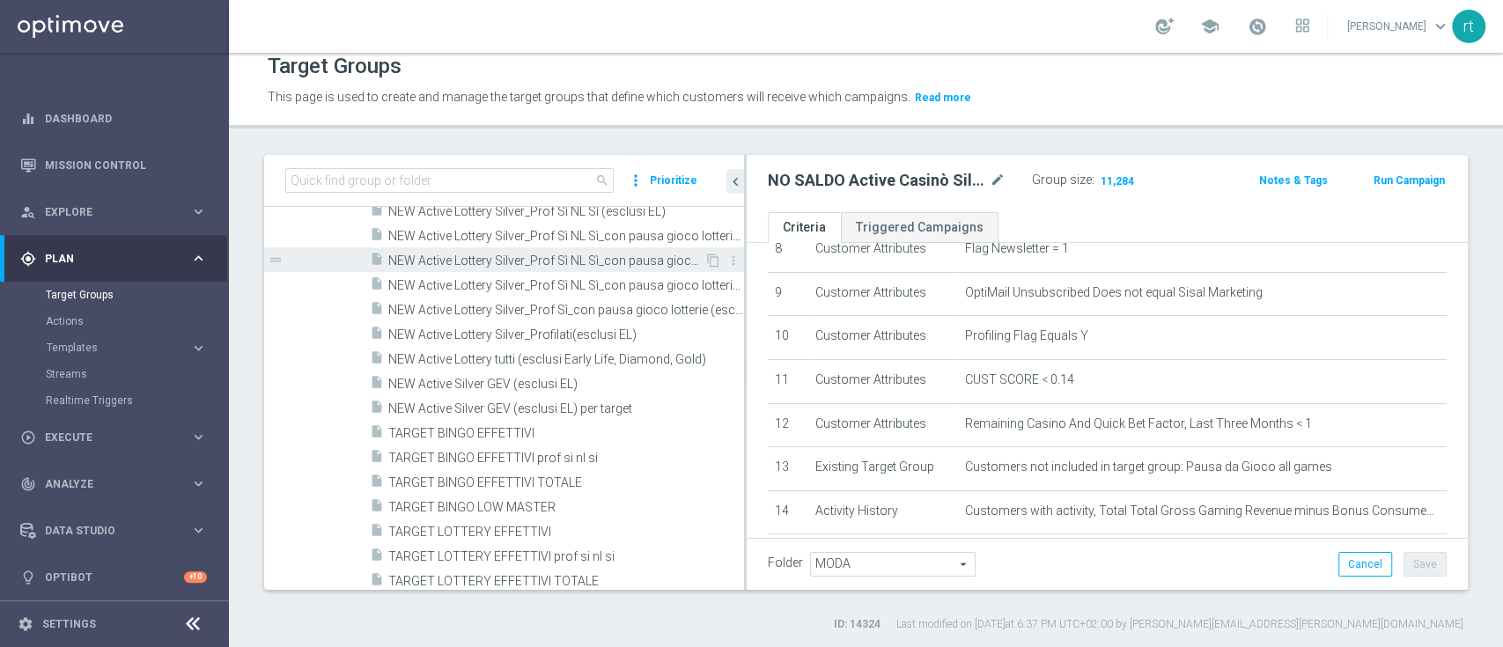
scroll to position [659, 0]
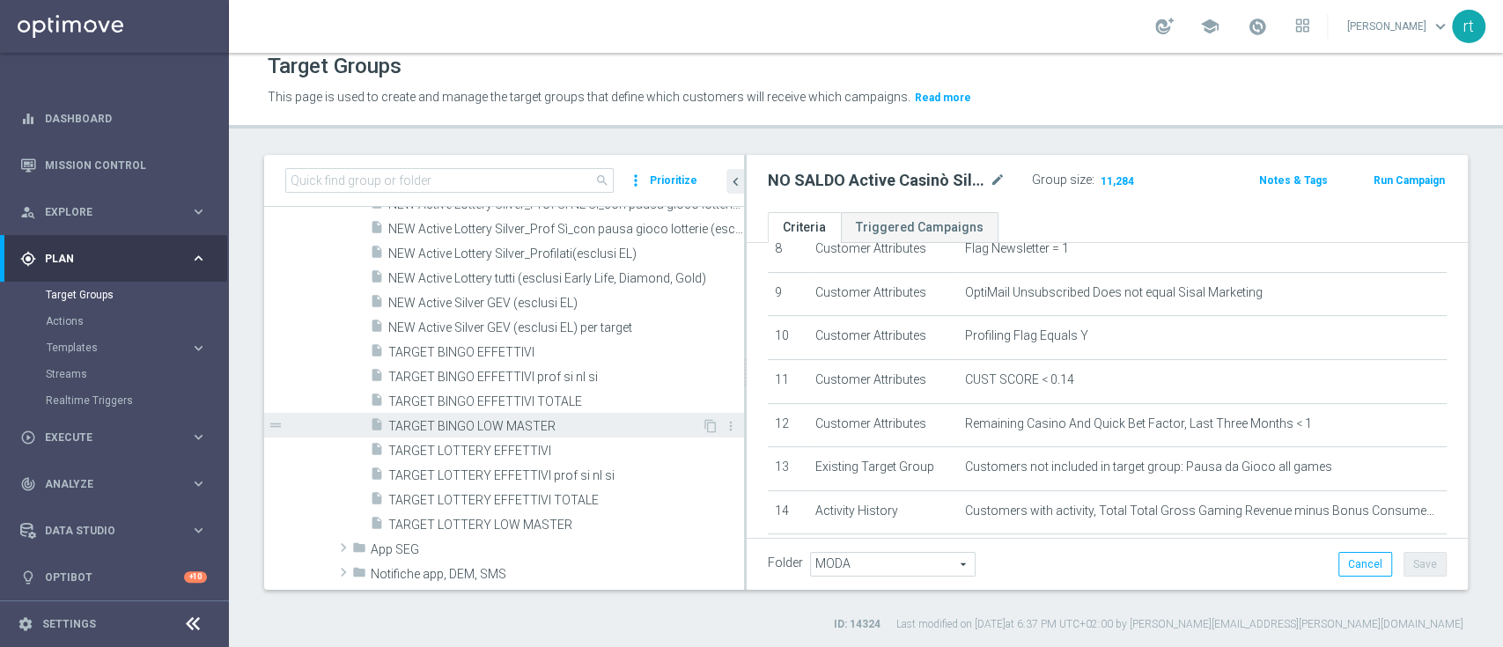
click at [484, 419] on span "TARGET BINGO LOW MASTER" at bounding box center [544, 426] width 313 height 15
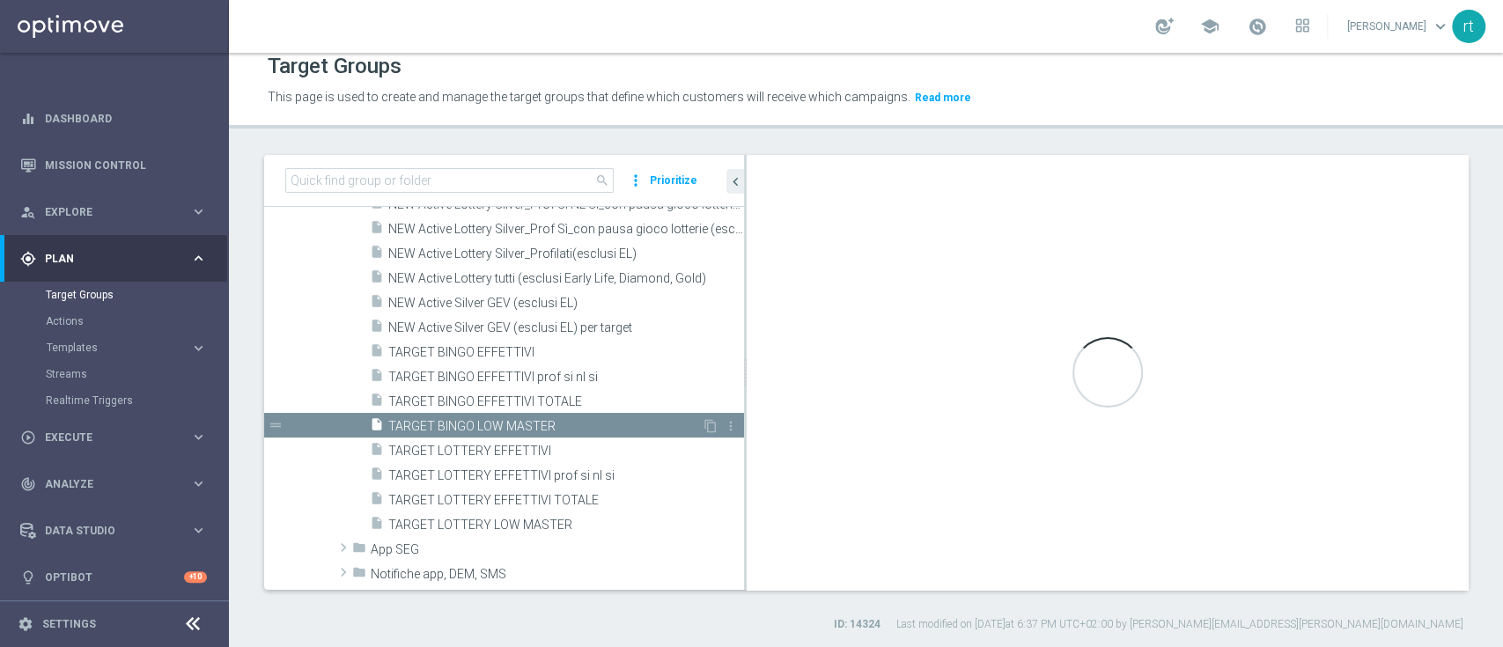
type input "Analisi NEW"
type textarea "1 and 2 and 3 and 4 and 5 and 6 and 7 and 8 and 9 and 10 and 11 and 12"
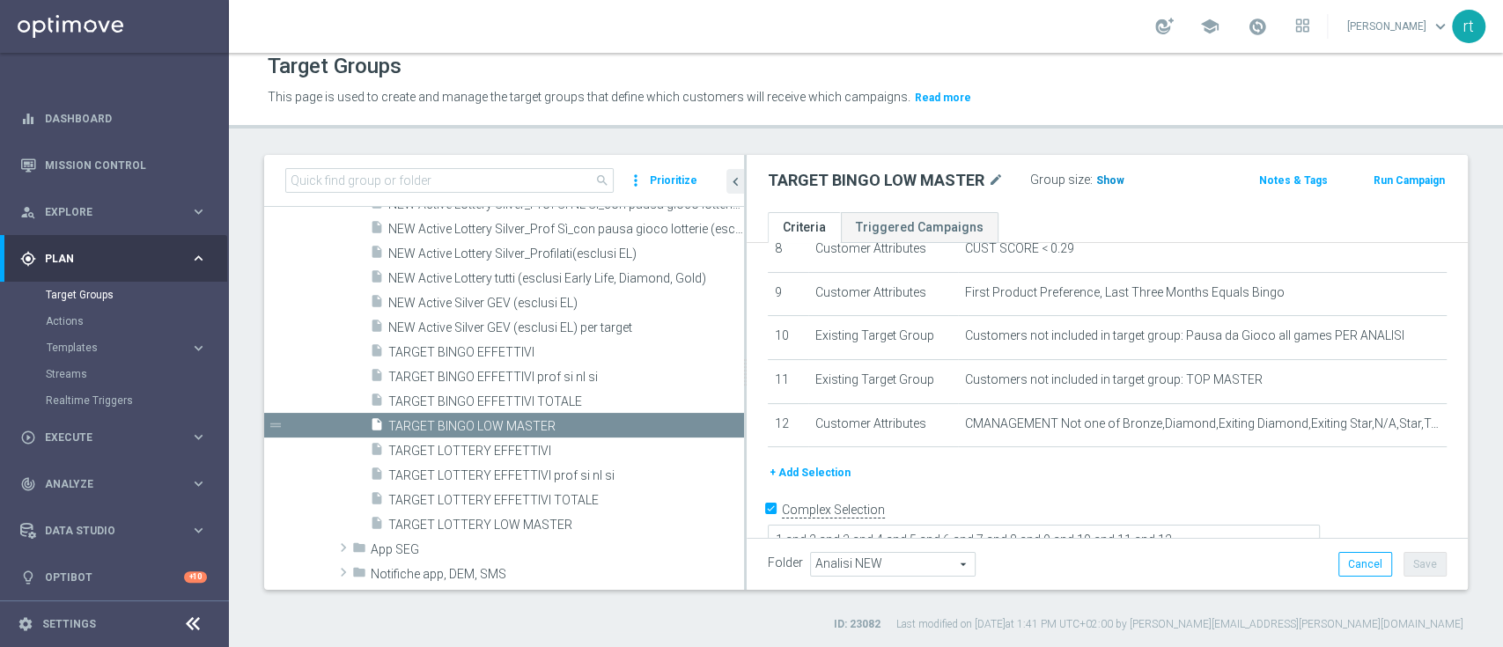
click at [1108, 180] on span "Show" at bounding box center [1110, 180] width 28 height 12
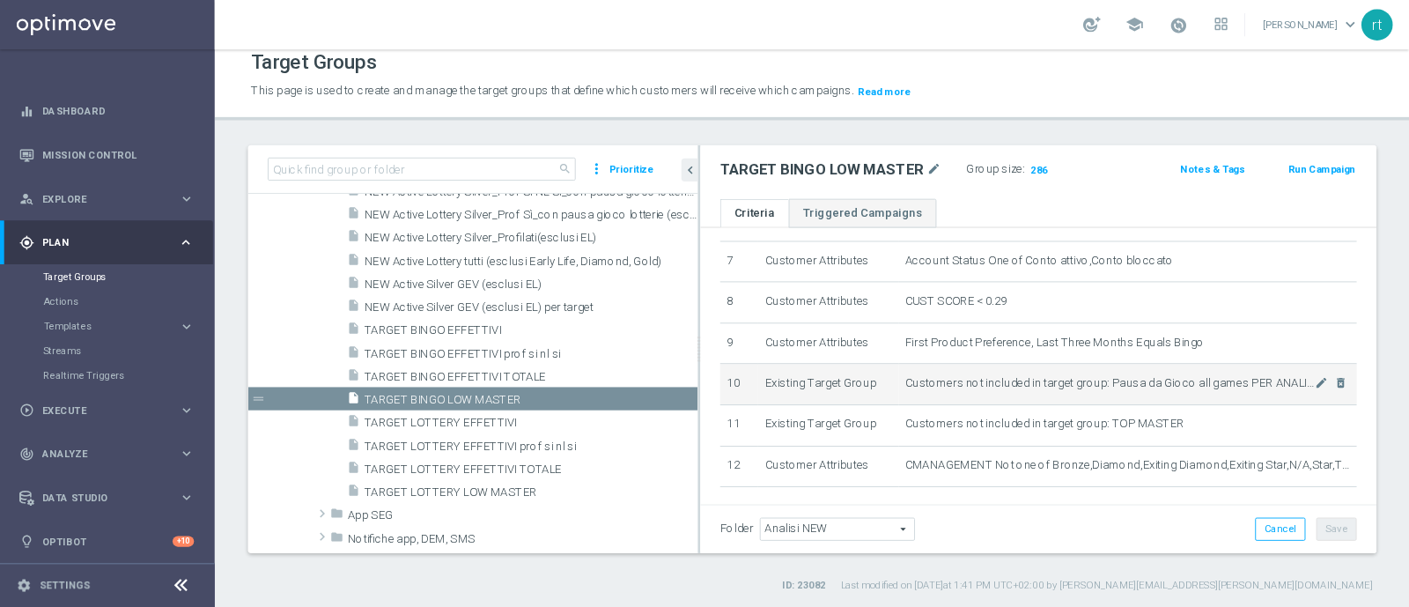
scroll to position [310, 0]
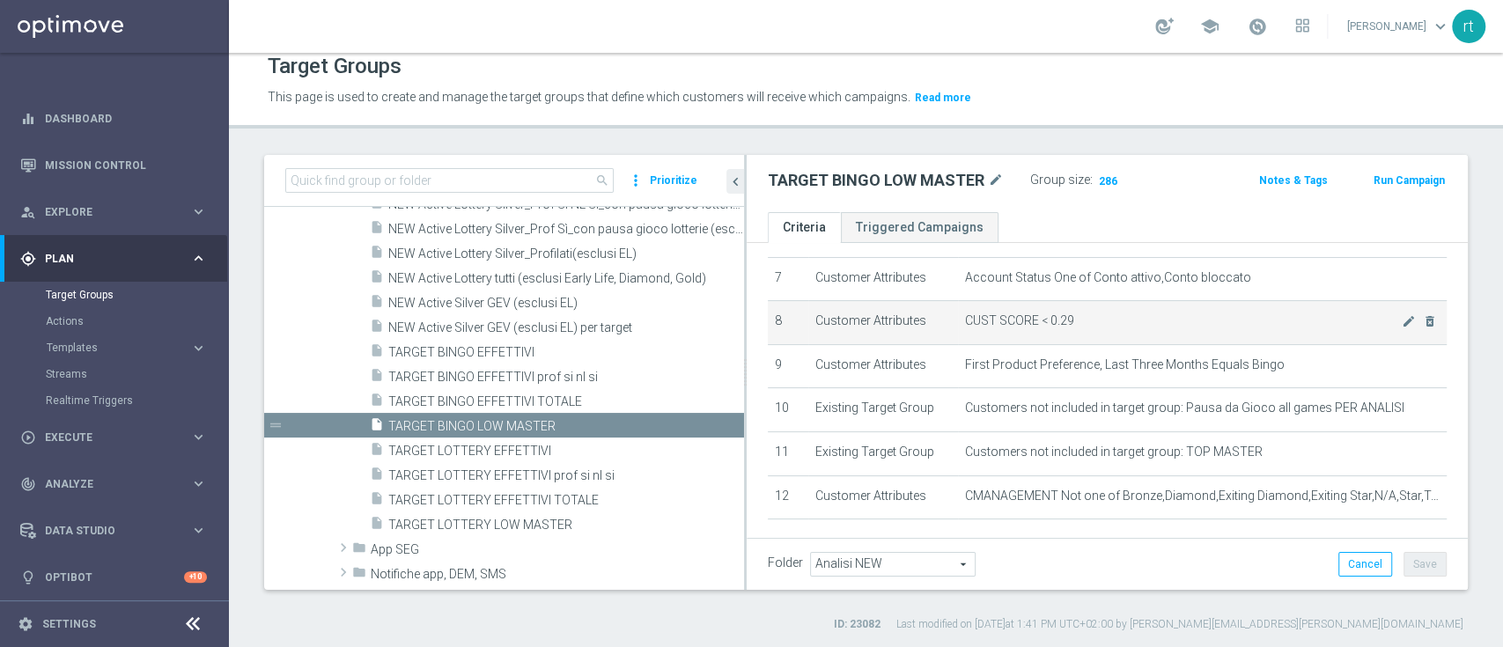
click at [1073, 327] on span "CUST SCORE < 0.29" at bounding box center [1183, 320] width 437 height 15
click at [1402, 328] on icon "mode_edit" at bounding box center [1409, 321] width 14 height 14
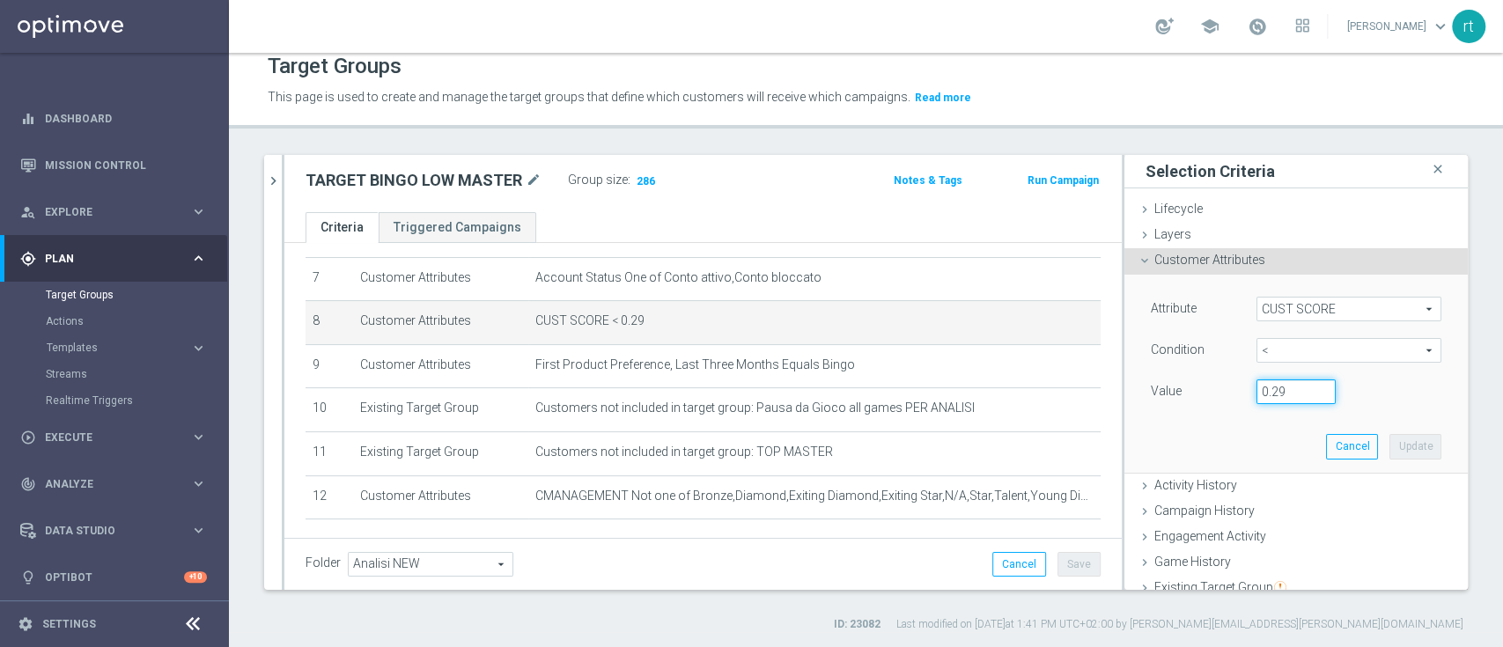
click at [1268, 384] on input "0.29" at bounding box center [1295, 391] width 79 height 25
type input "0.14"
click at [1389, 447] on button "Update" at bounding box center [1415, 446] width 52 height 25
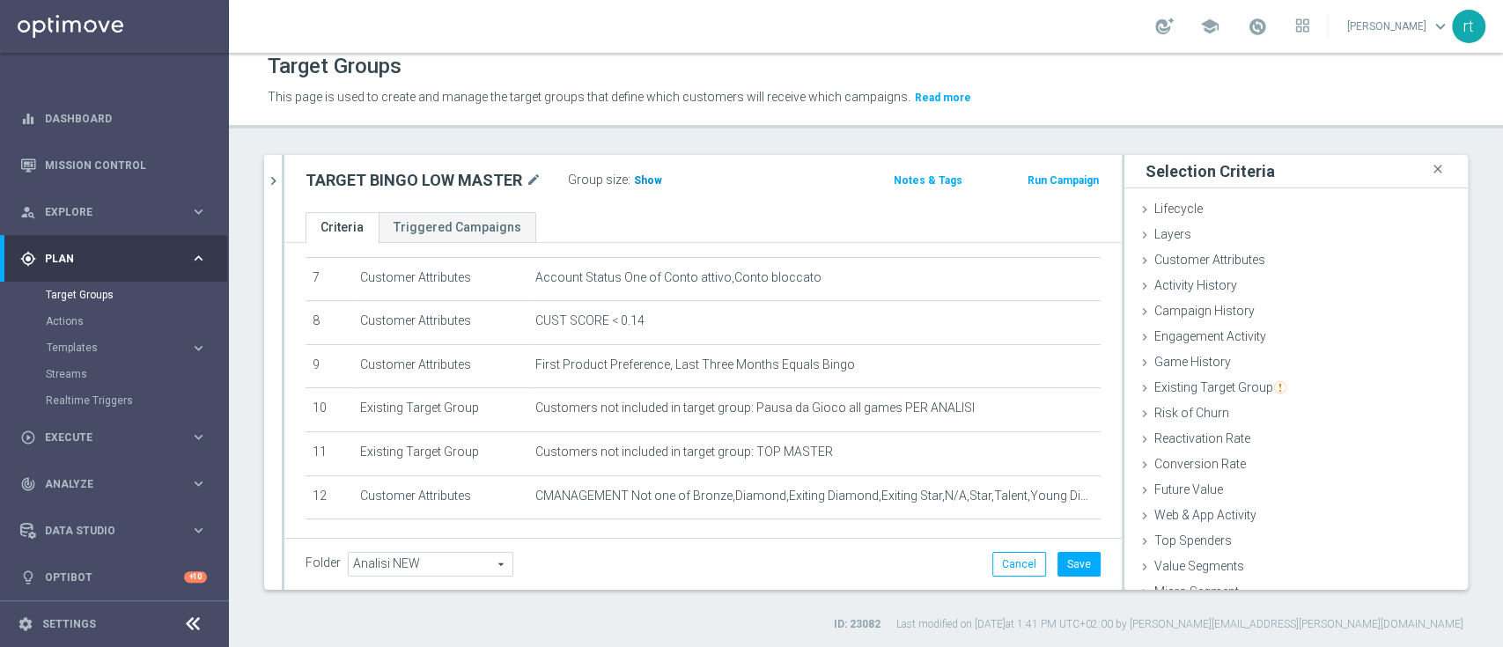
click at [651, 183] on span "Show" at bounding box center [648, 180] width 28 height 12
click at [1060, 560] on button "Save" at bounding box center [1078, 564] width 43 height 25
click at [277, 187] on icon "chevron_right" at bounding box center [273, 181] width 17 height 17
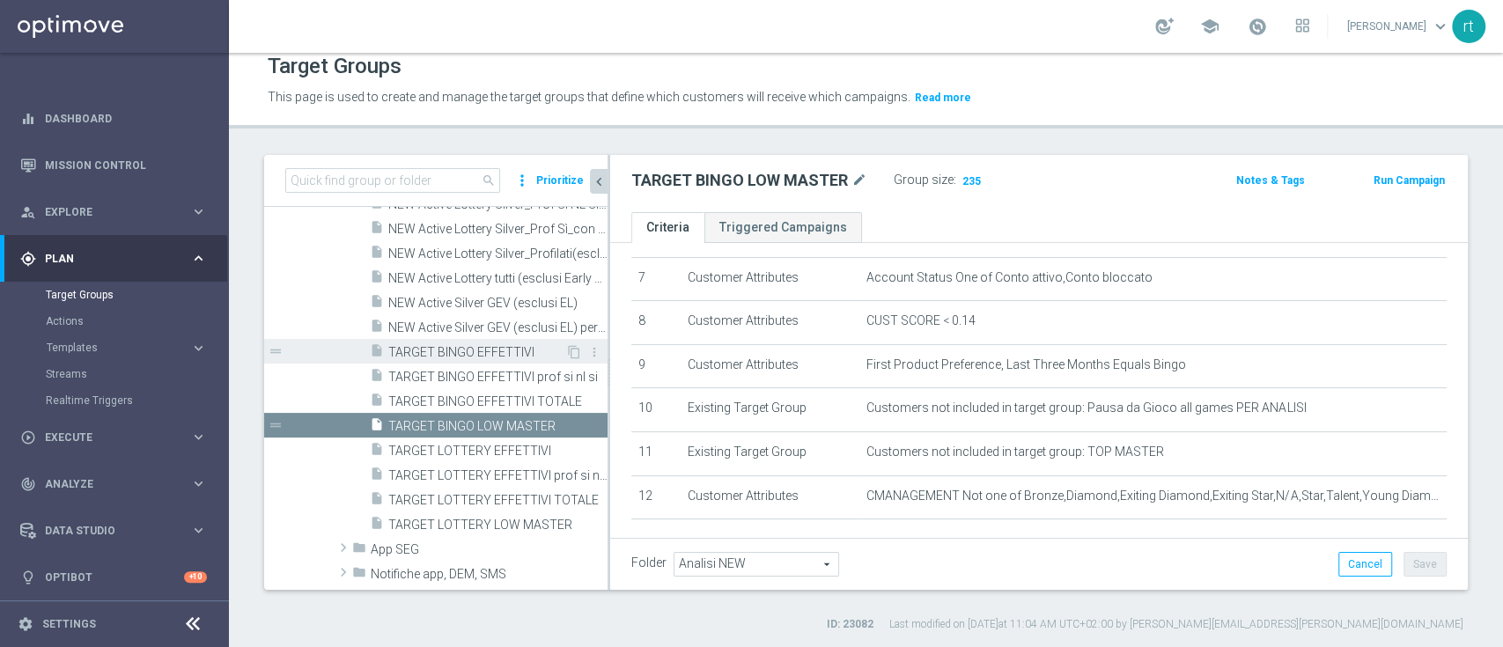
click at [465, 347] on span "TARGET BINGO EFFETTIVI" at bounding box center [476, 352] width 177 height 15
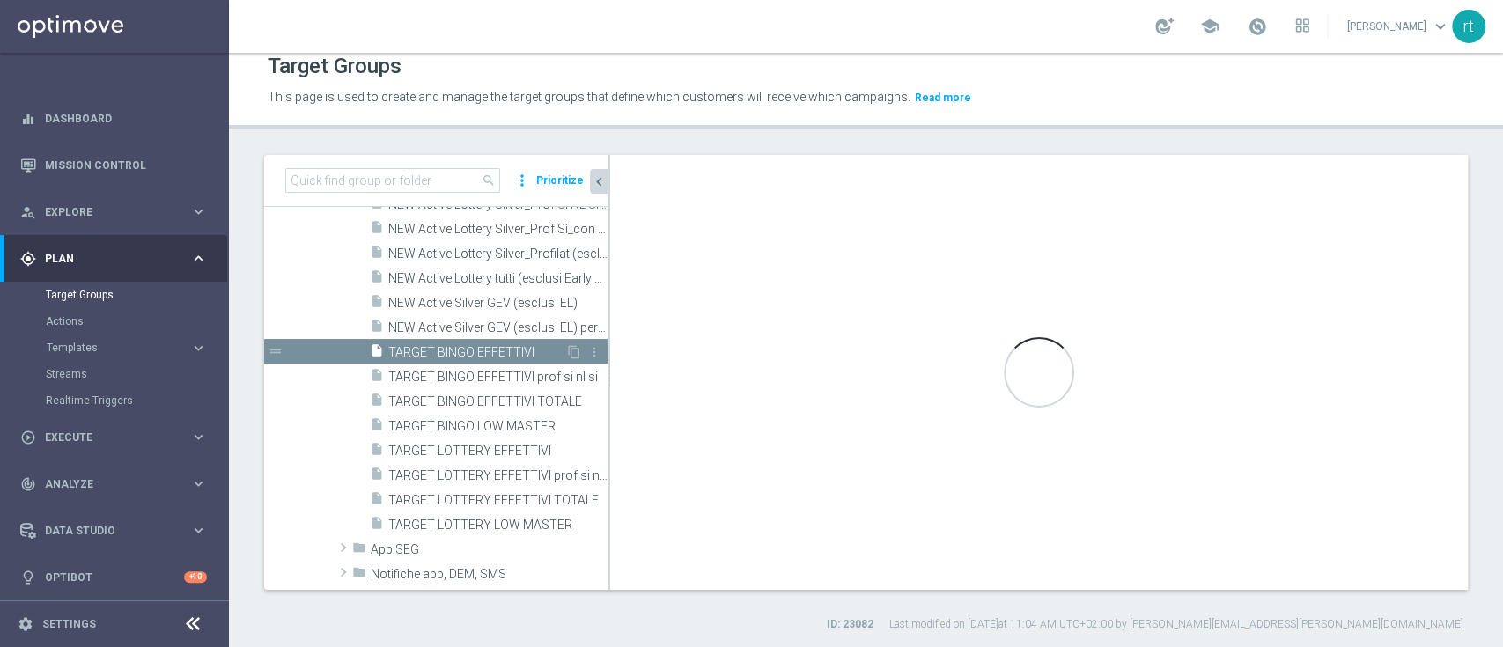
type textarea "1 and 2 and 3 and 4 and 5 and 6 and 7 and 8 and 9 and 10 and 11"
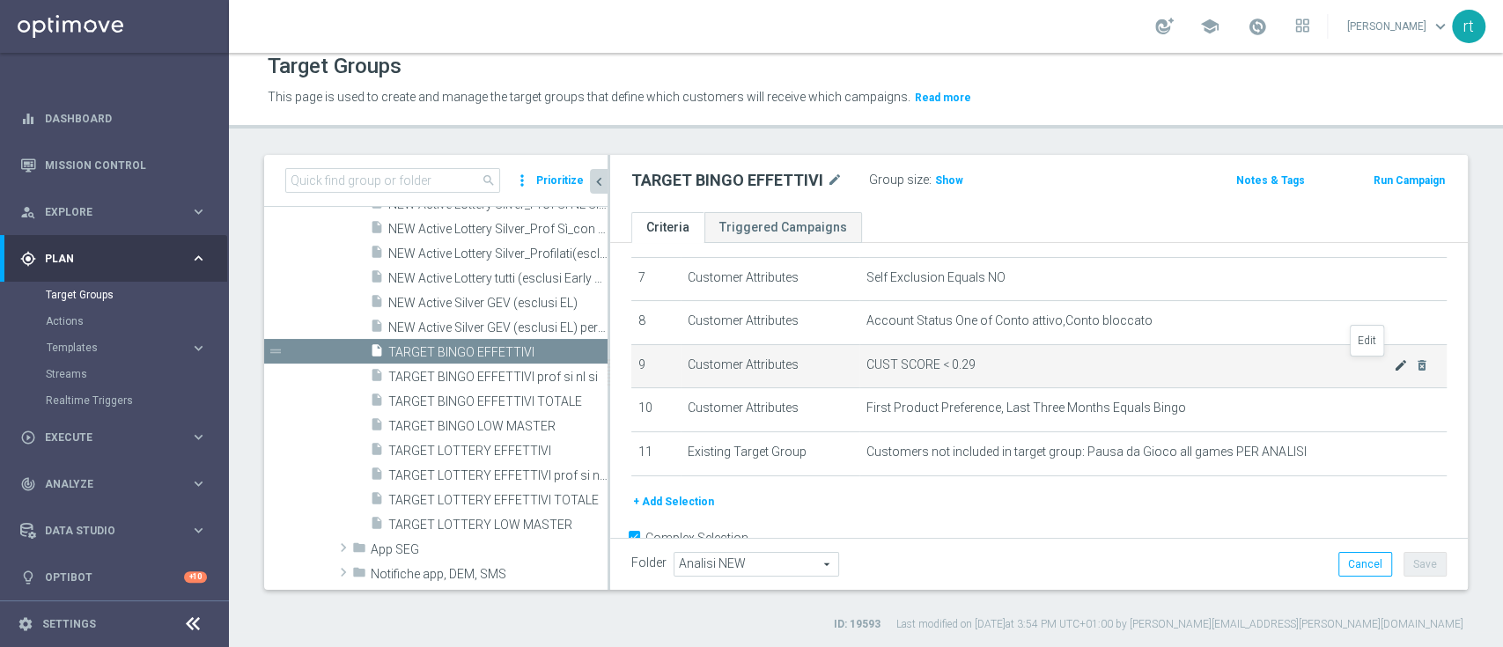
click at [1394, 368] on icon "mode_edit" at bounding box center [1401, 365] width 14 height 14
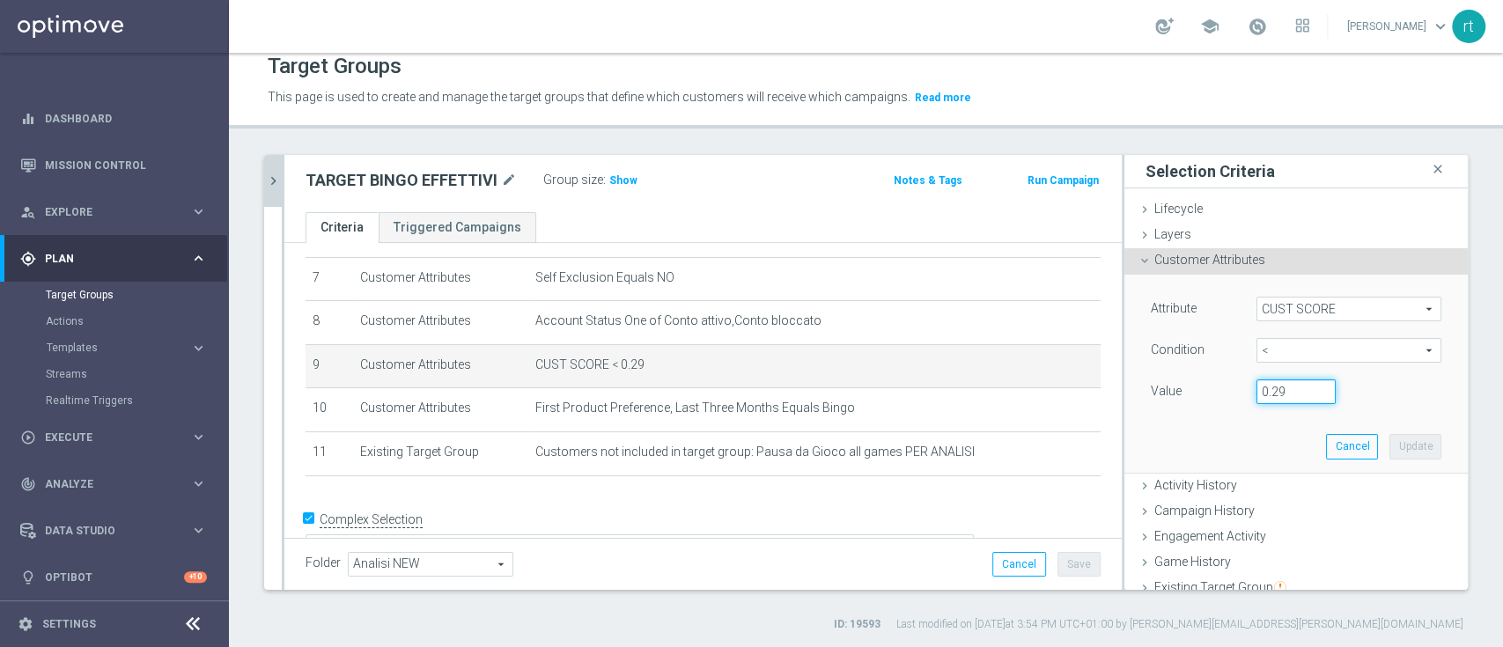
click at [1270, 379] on input "0.29" at bounding box center [1295, 391] width 79 height 25
type input "0.14"
click at [1389, 434] on button "Update" at bounding box center [1415, 446] width 52 height 25
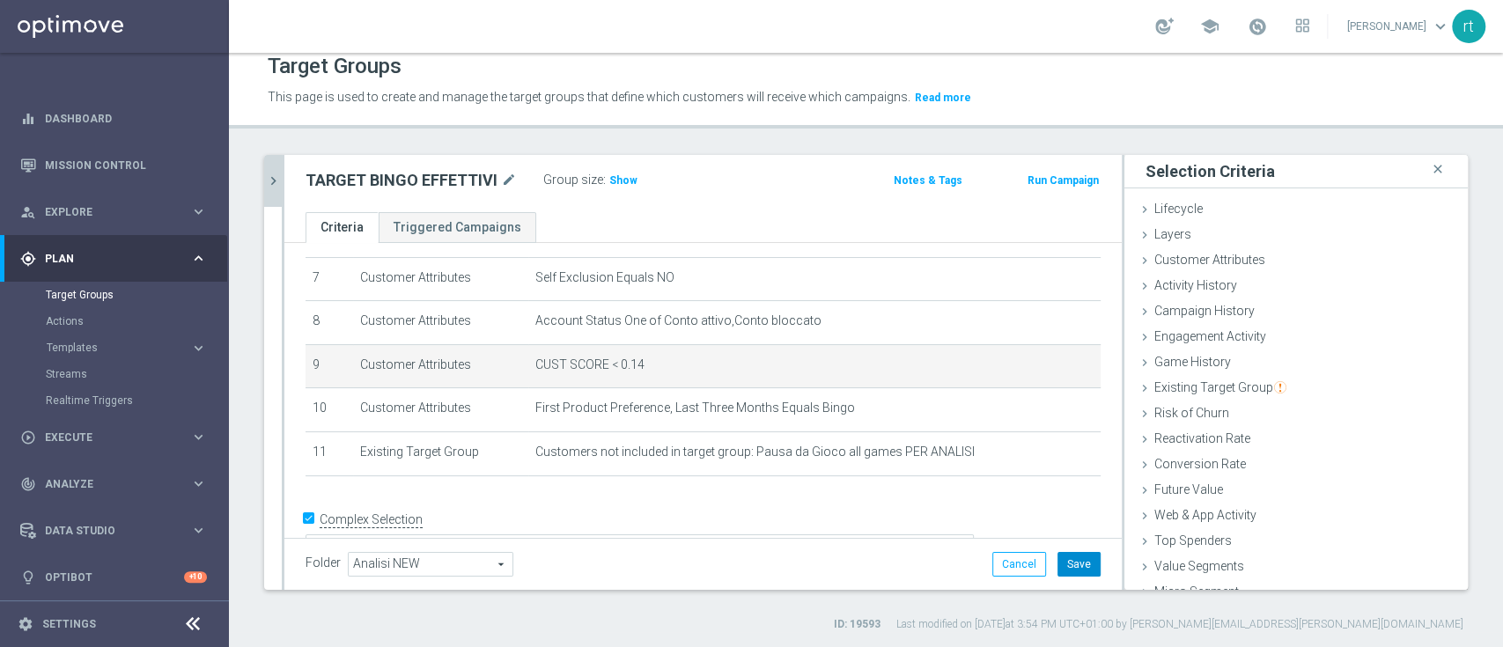
click at [1058, 569] on button "Save" at bounding box center [1078, 564] width 43 height 25
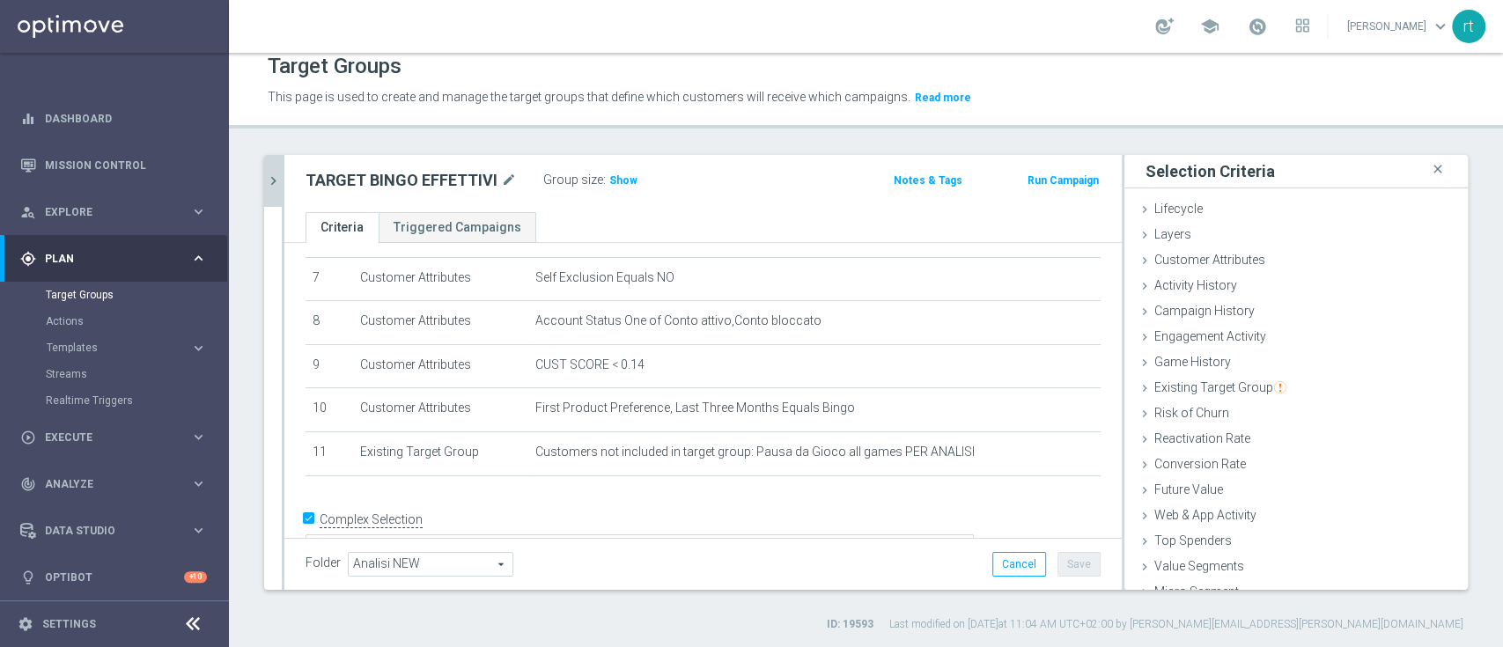
click at [269, 192] on button "chevron_right" at bounding box center [273, 181] width 18 height 52
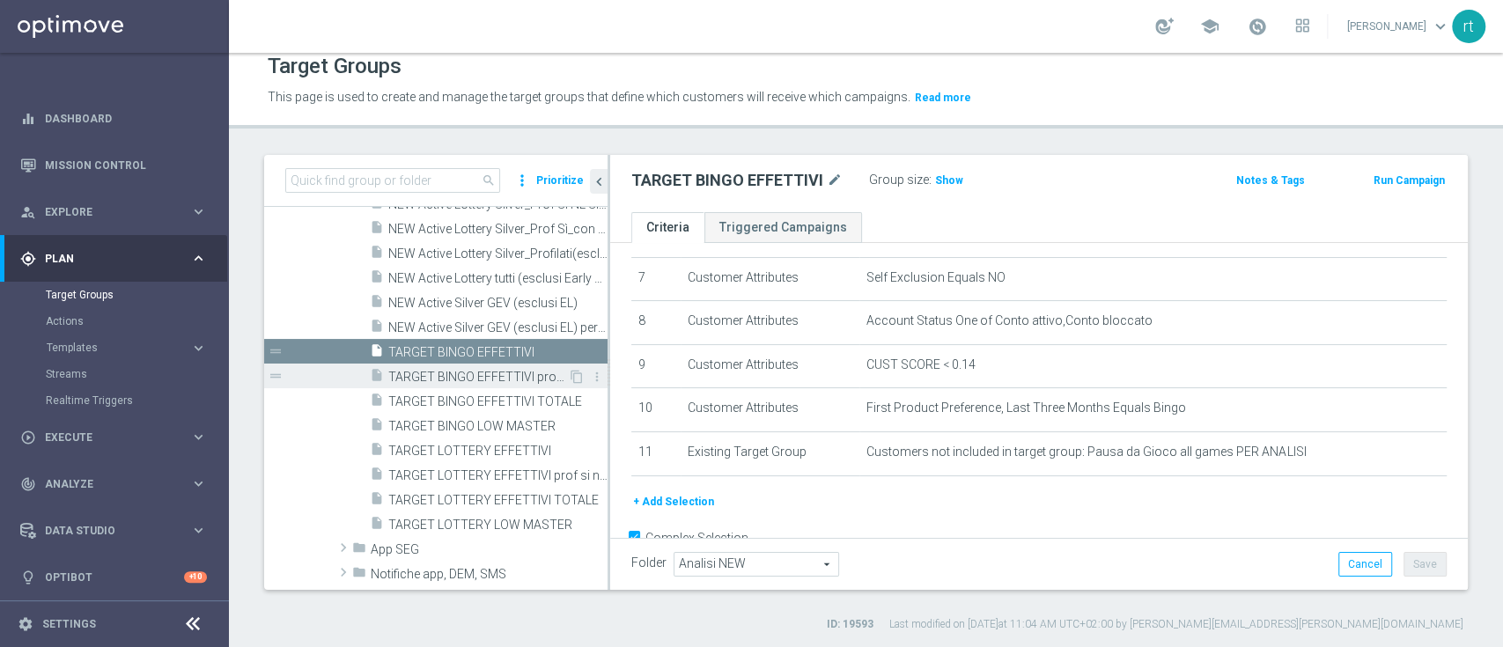
click at [445, 374] on span "TARGET BINGO EFFETTIVI prof si nl si" at bounding box center [478, 377] width 180 height 15
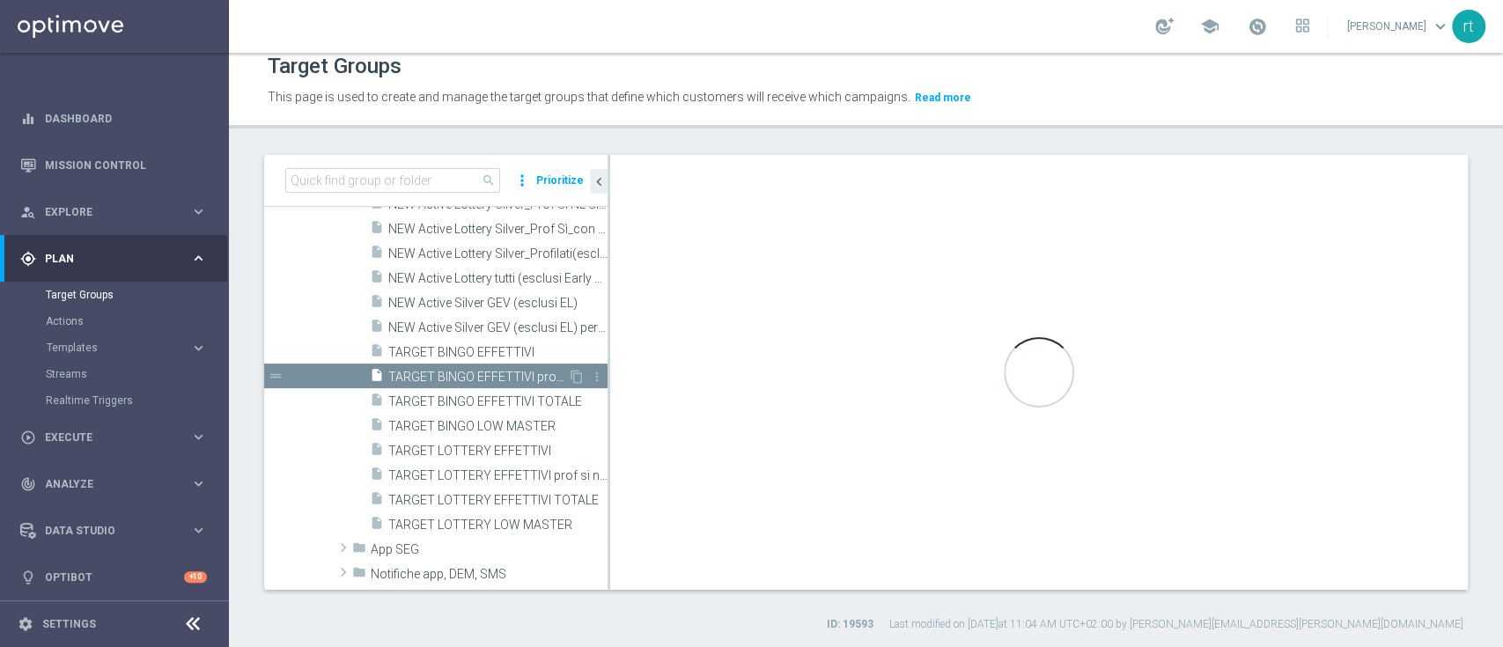
type textarea "1 and 2 and 3 and 4 and 5 and 6 and 7 and 8 and 9 and 10 and 11 and 12"
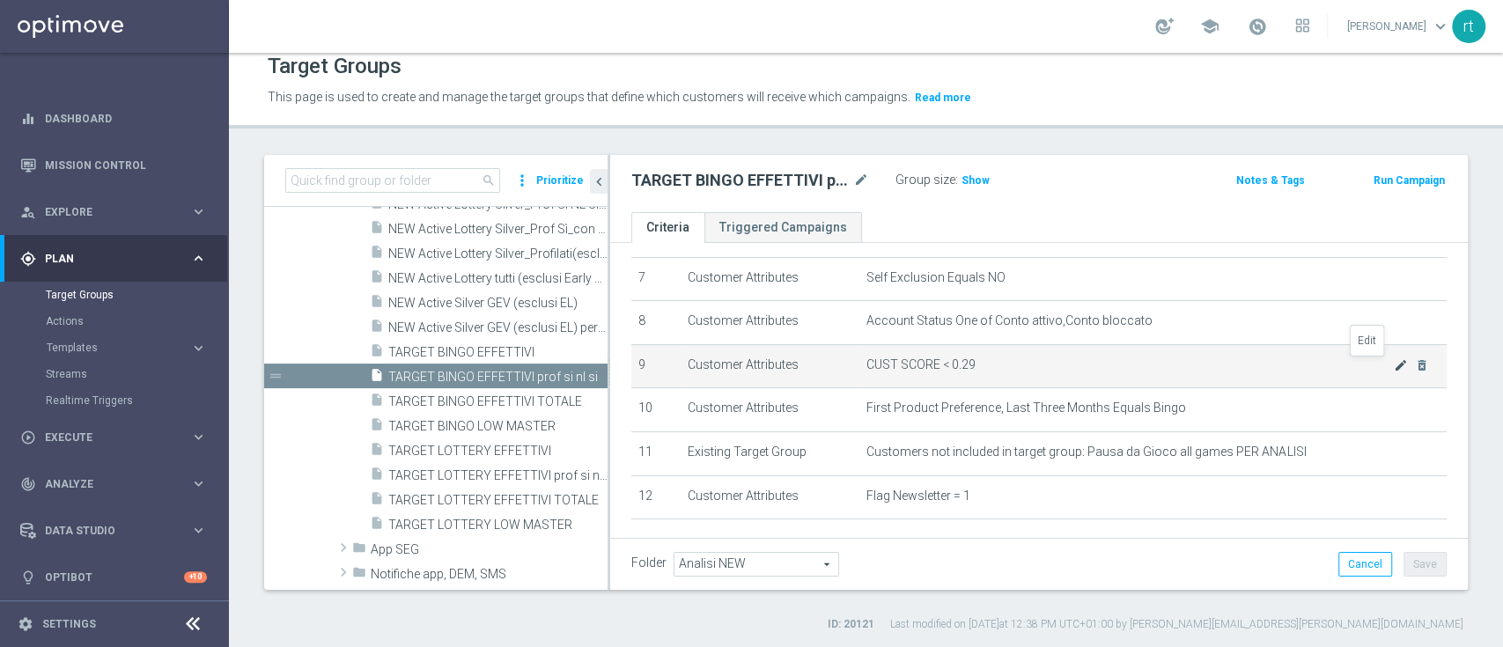
click at [1394, 365] on icon "mode_edit" at bounding box center [1401, 365] width 14 height 14
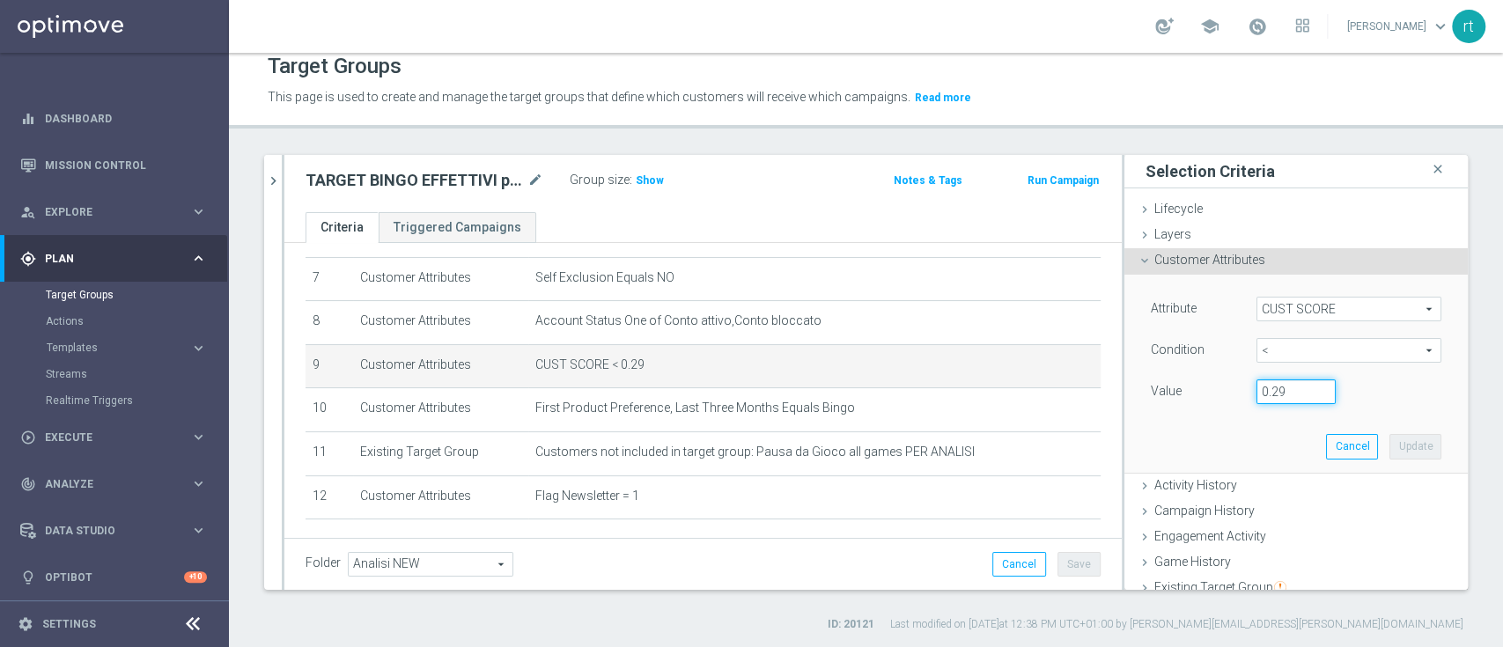
click at [1268, 391] on input "0.29" at bounding box center [1295, 391] width 79 height 25
type input "0.14"
click at [1389, 450] on button "Update" at bounding box center [1415, 446] width 52 height 25
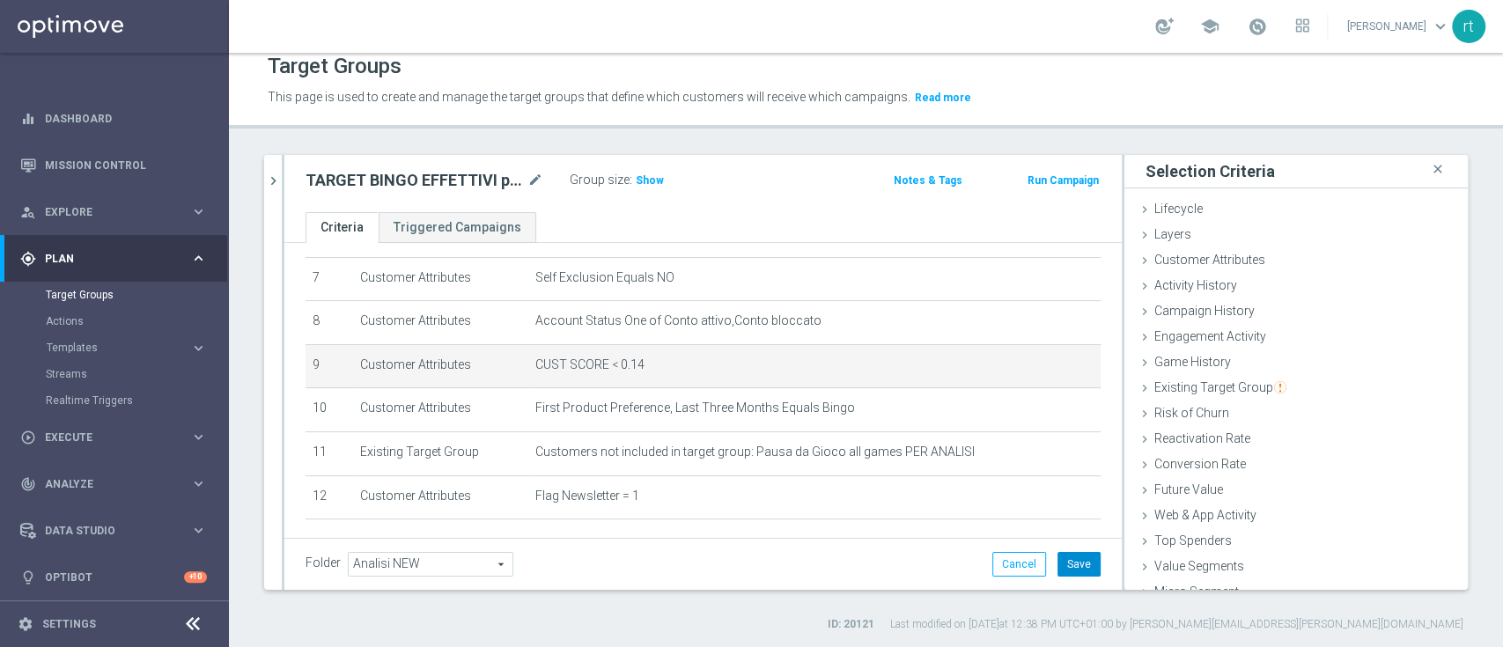
click at [1073, 560] on button "Save" at bounding box center [1078, 564] width 43 height 25
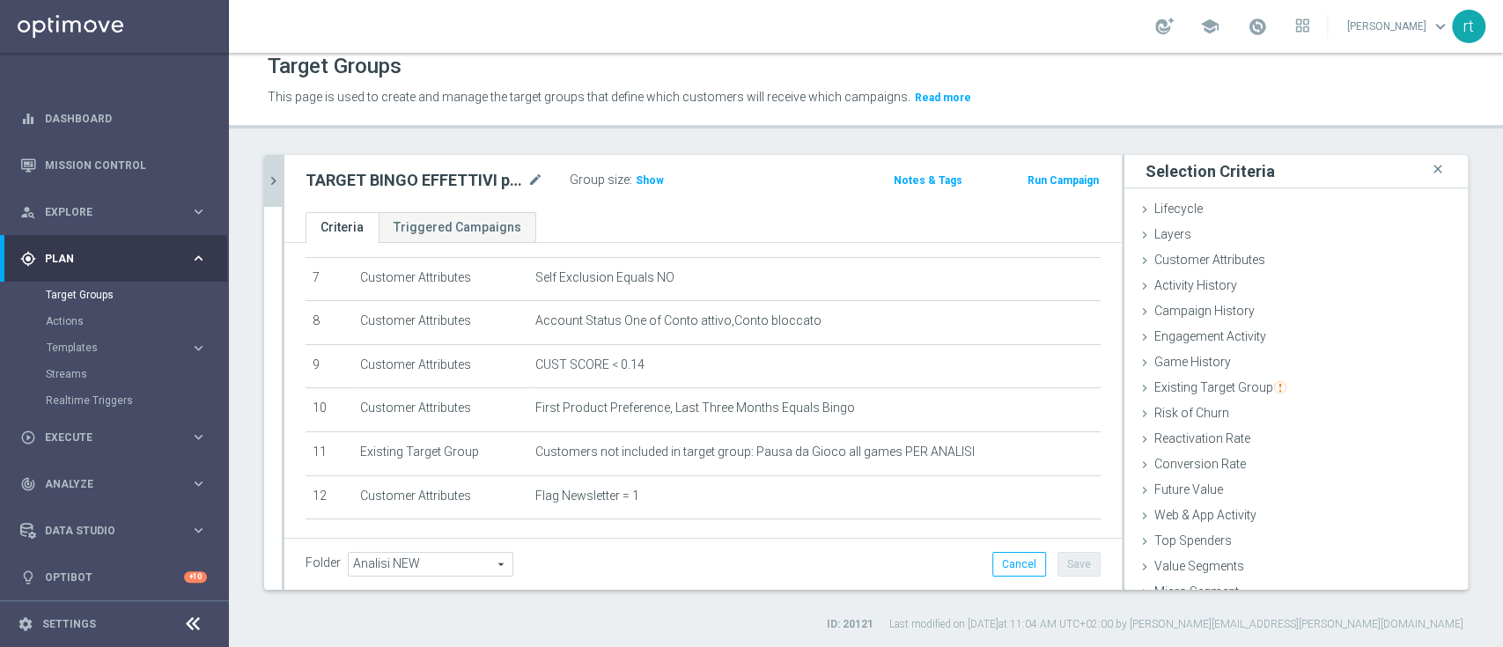
click at [272, 173] on icon "chevron_right" at bounding box center [273, 181] width 17 height 17
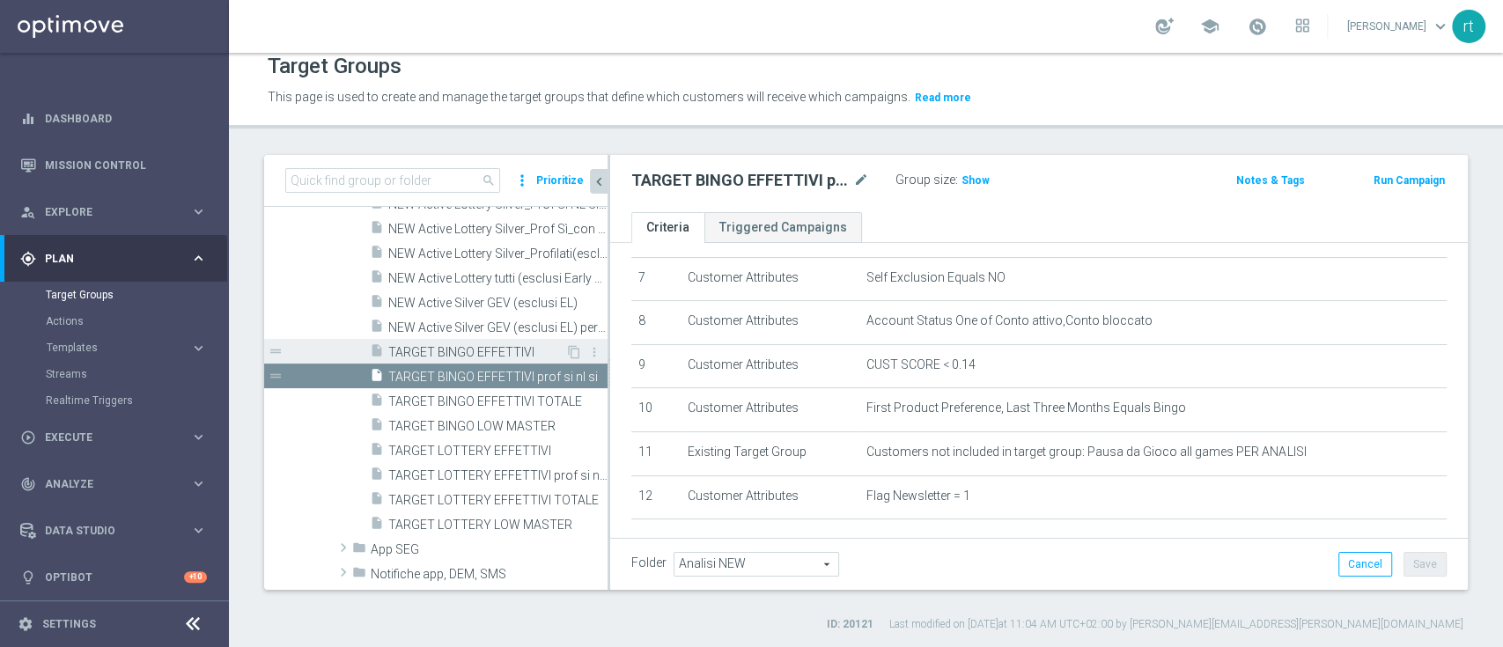
click at [472, 345] on span "TARGET BINGO EFFETTIVI" at bounding box center [476, 352] width 177 height 15
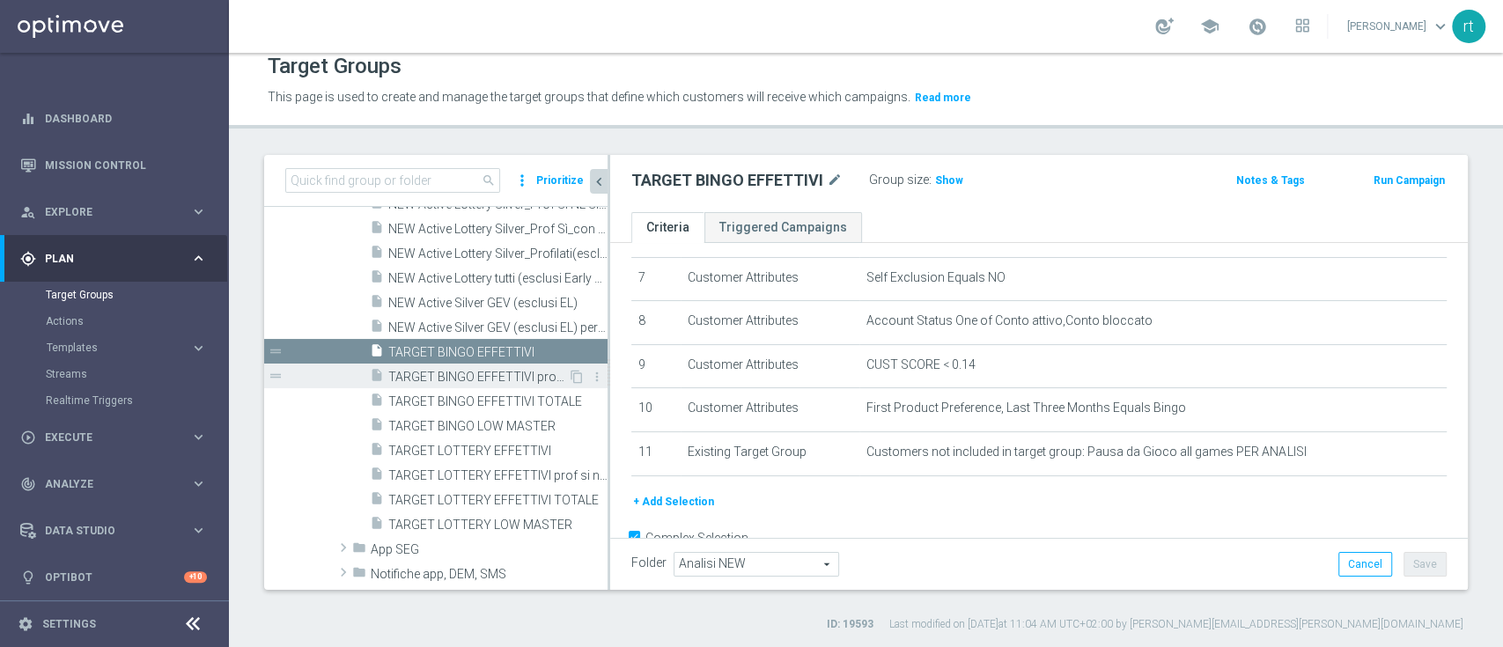
click at [472, 370] on span "TARGET BINGO EFFETTIVI prof si nl si" at bounding box center [478, 377] width 180 height 15
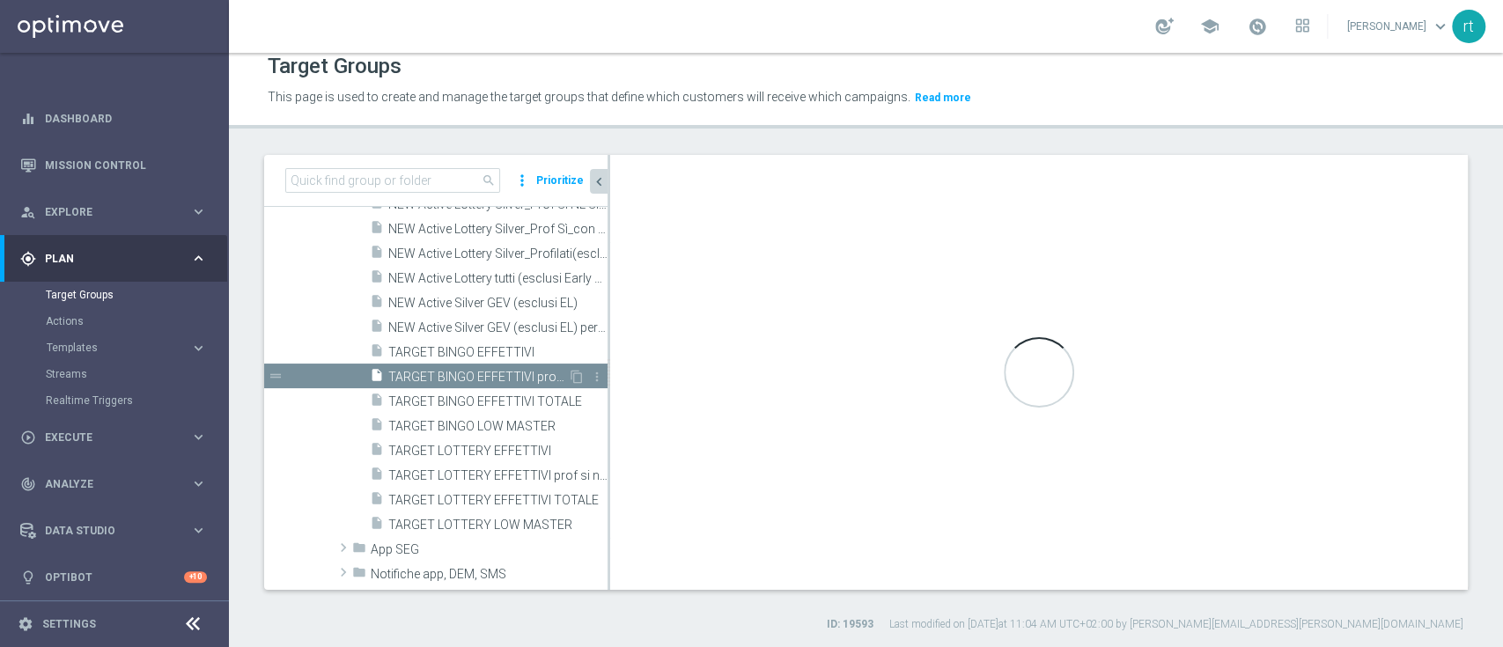
type textarea "1 and 2 and 3 and 4 and 5 and 6 and 7 and 8 and 9 and 10 and 11 and 12"
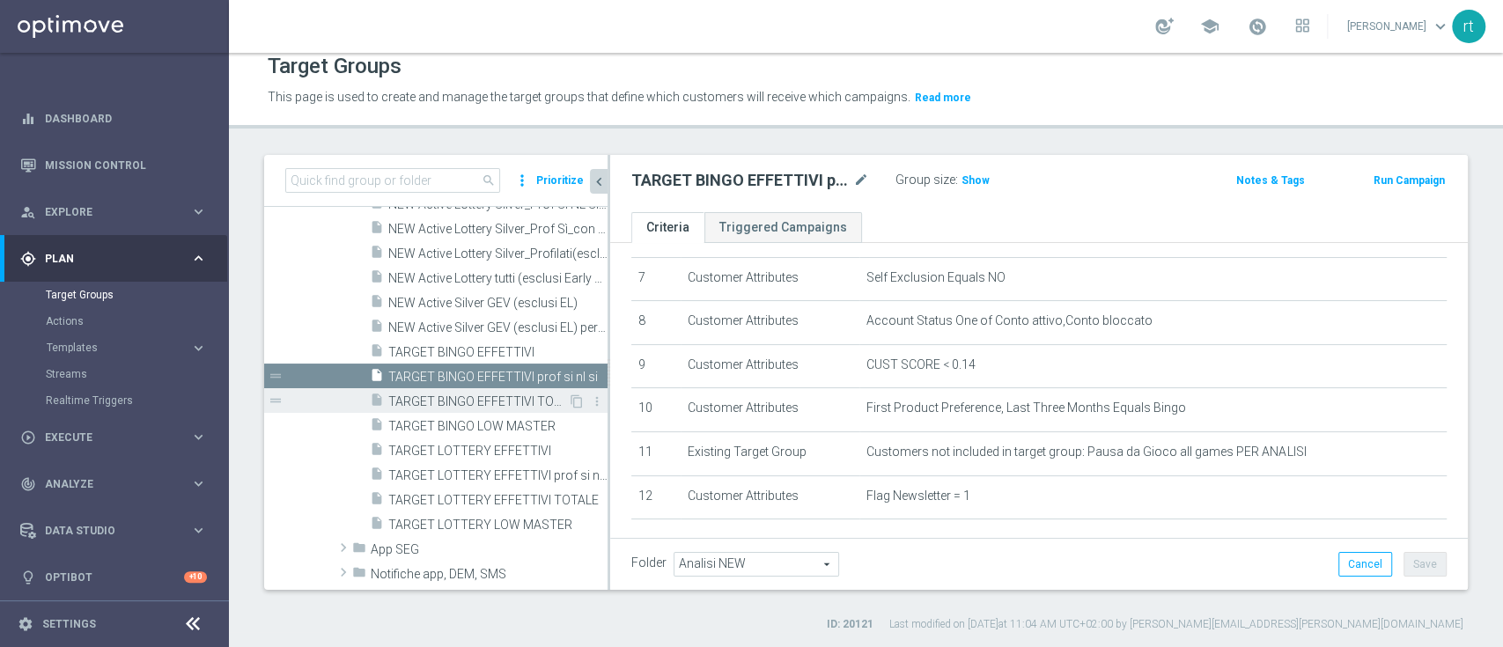
click at [475, 401] on span "TARGET BINGO EFFETTIVI TOTALE" at bounding box center [478, 401] width 180 height 15
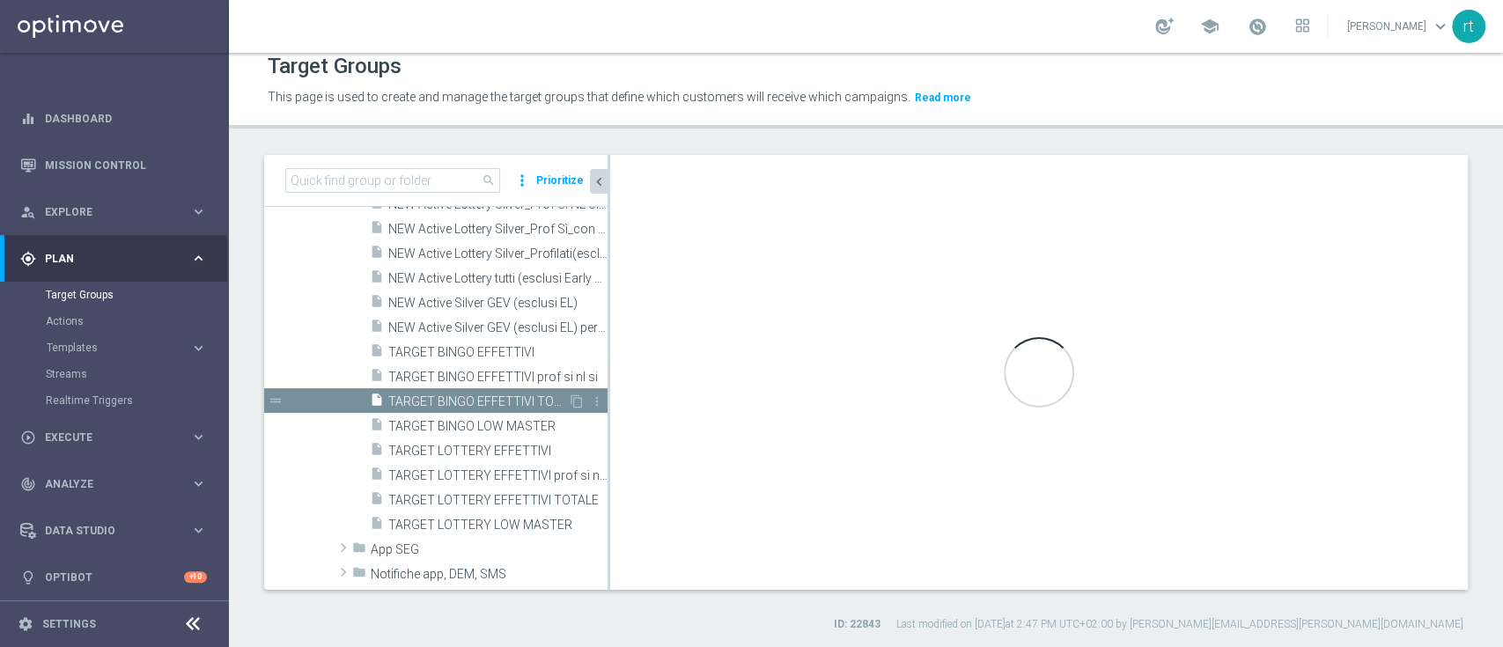
checkbox input "false"
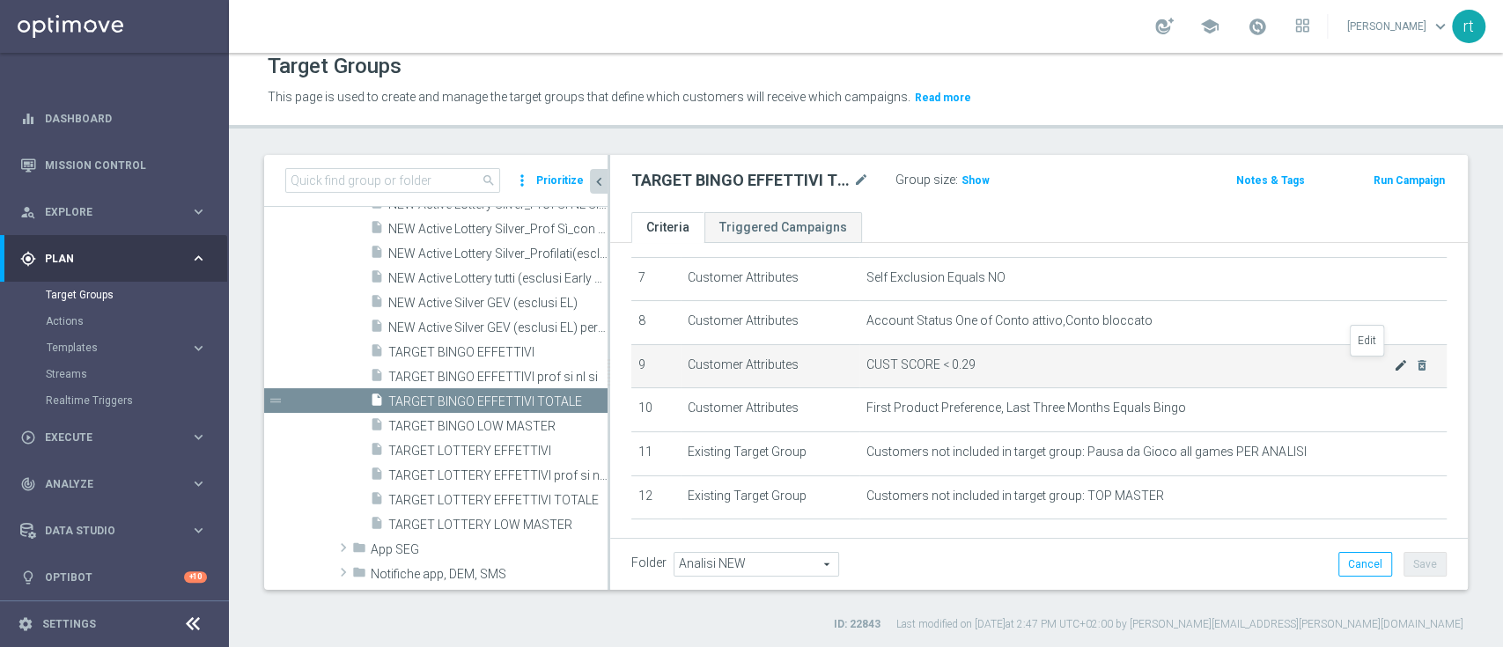
click at [1394, 368] on icon "mode_edit" at bounding box center [1401, 365] width 14 height 14
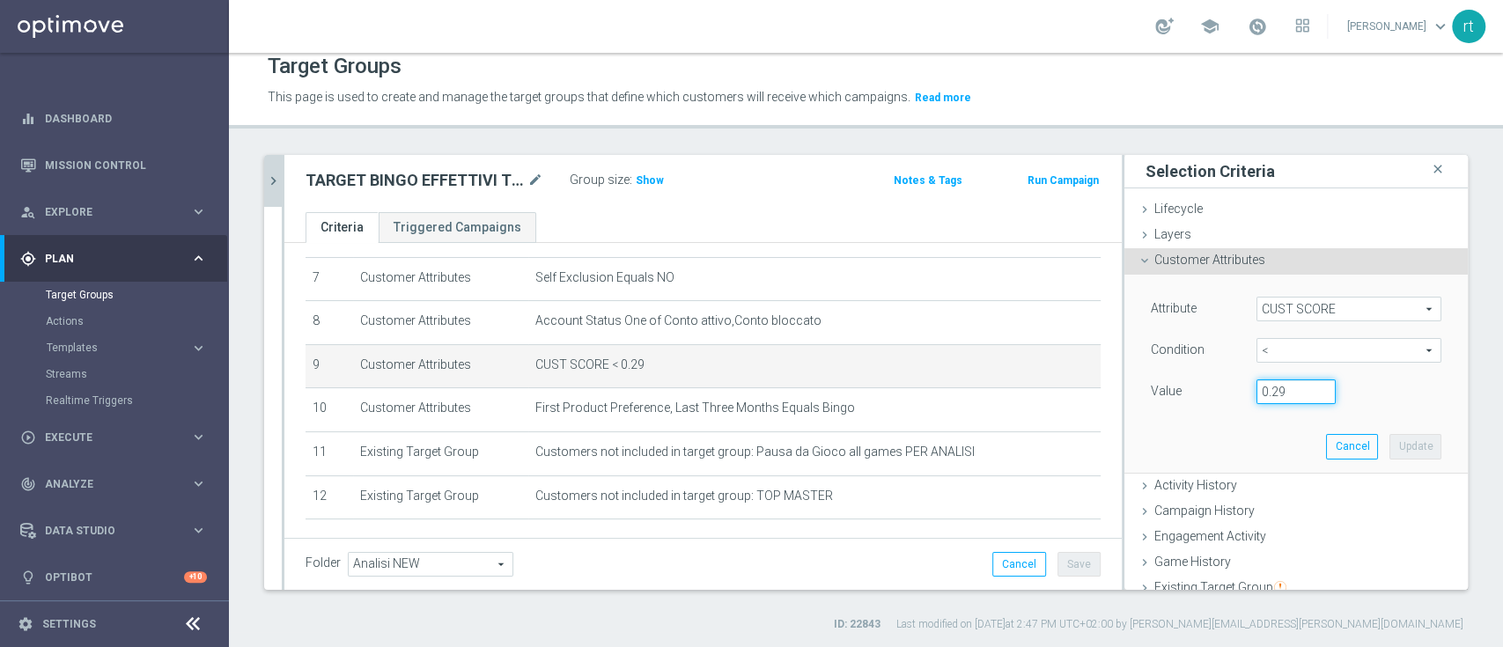
click at [1265, 388] on input "0.29" at bounding box center [1295, 391] width 79 height 25
type input "0.14"
click at [1408, 443] on div "Attribute CUST SCORE CUST SCORE arrow_drop_down search Condition < < arrow_drop…" at bounding box center [1295, 373] width 317 height 197
click at [1393, 444] on button "Update" at bounding box center [1415, 446] width 52 height 25
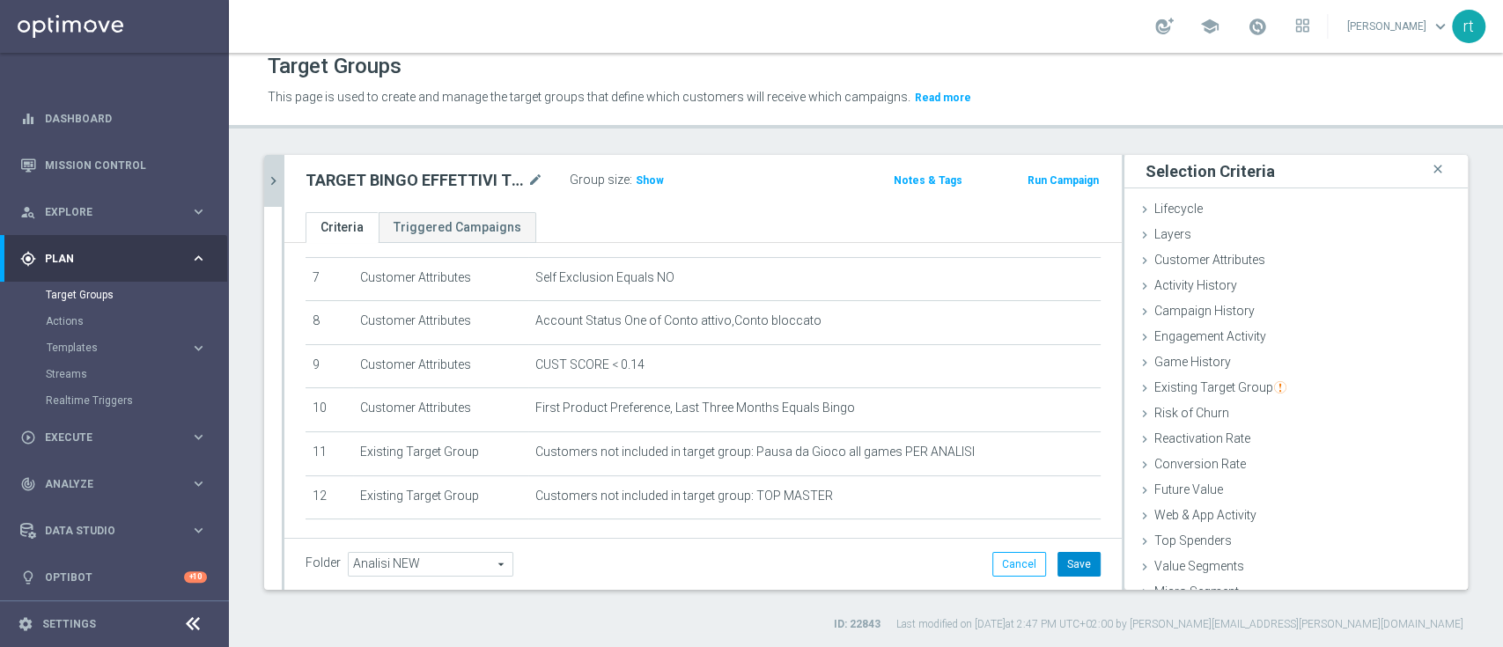
click at [1061, 566] on button "Save" at bounding box center [1078, 564] width 43 height 25
click at [276, 189] on button "chevron_right" at bounding box center [273, 181] width 18 height 52
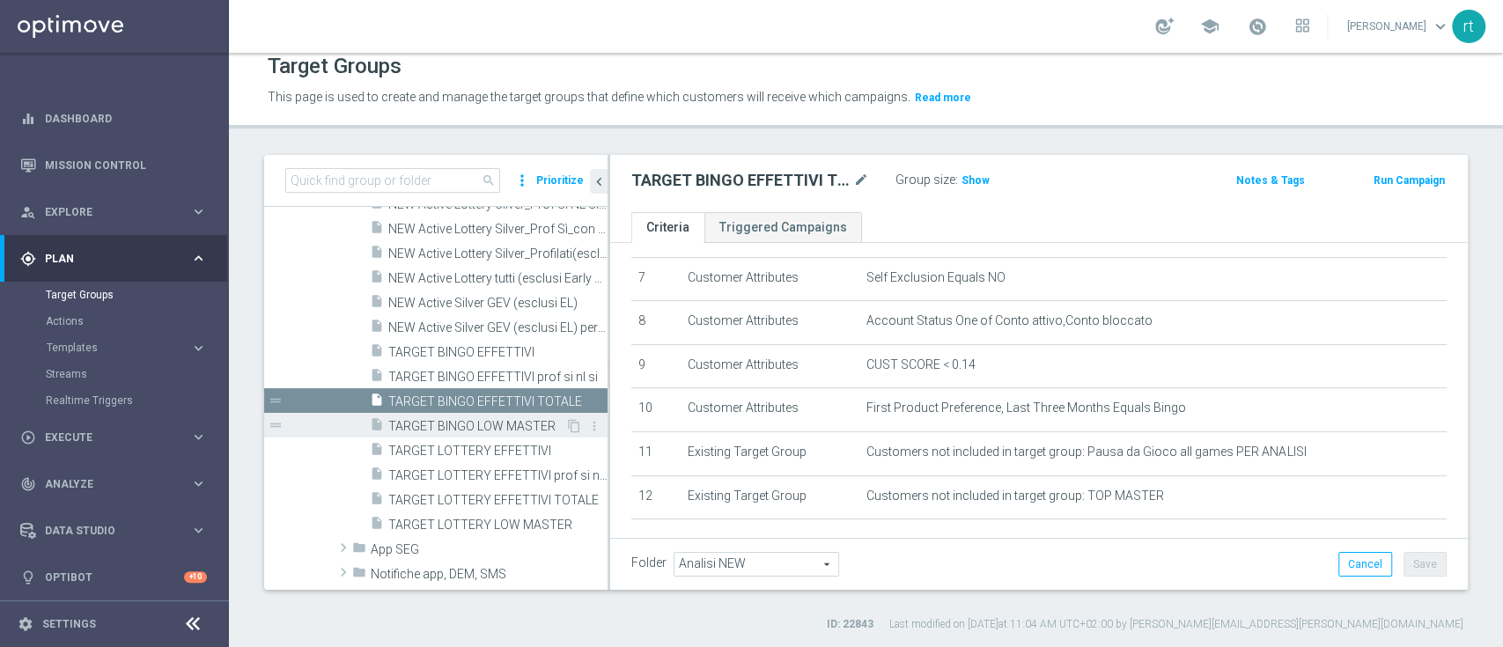
click at [490, 423] on span "TARGET BINGO LOW MASTER" at bounding box center [476, 426] width 177 height 15
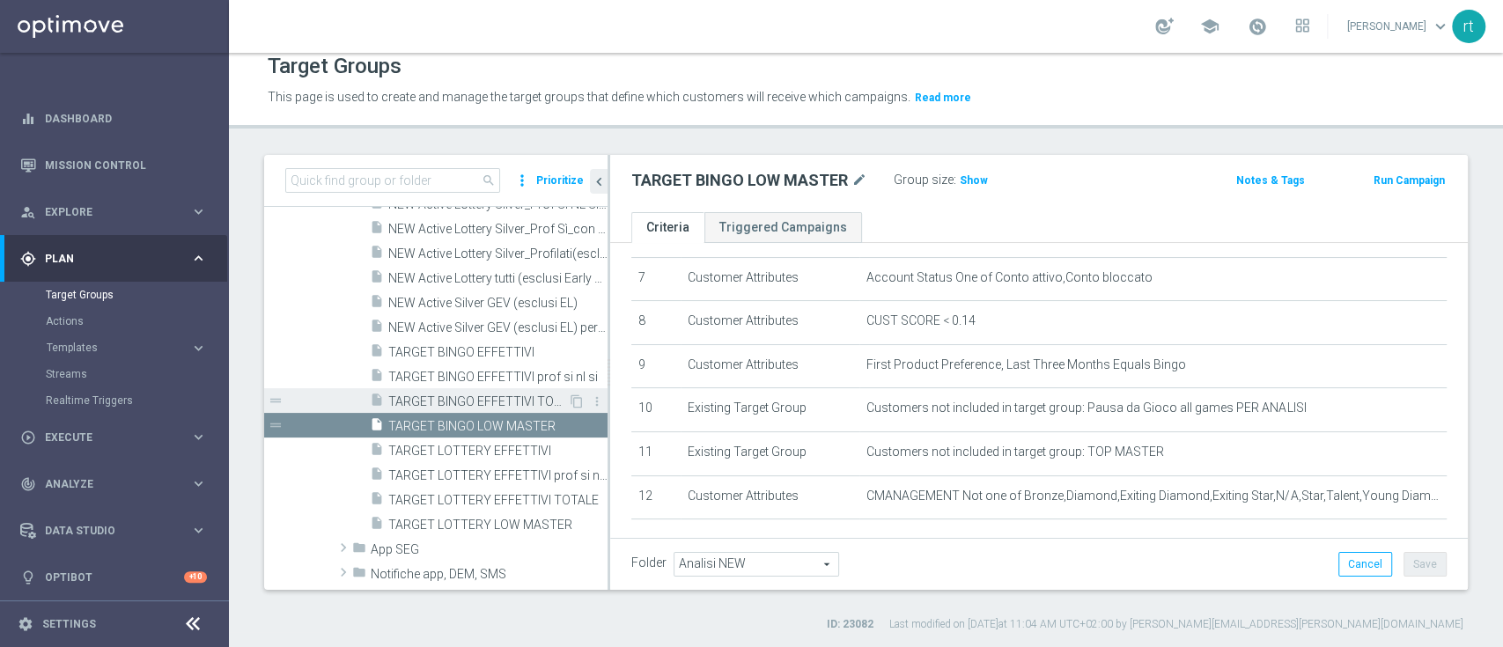
click at [465, 395] on span "TARGET BINGO EFFETTIVI TOTALE" at bounding box center [478, 401] width 180 height 15
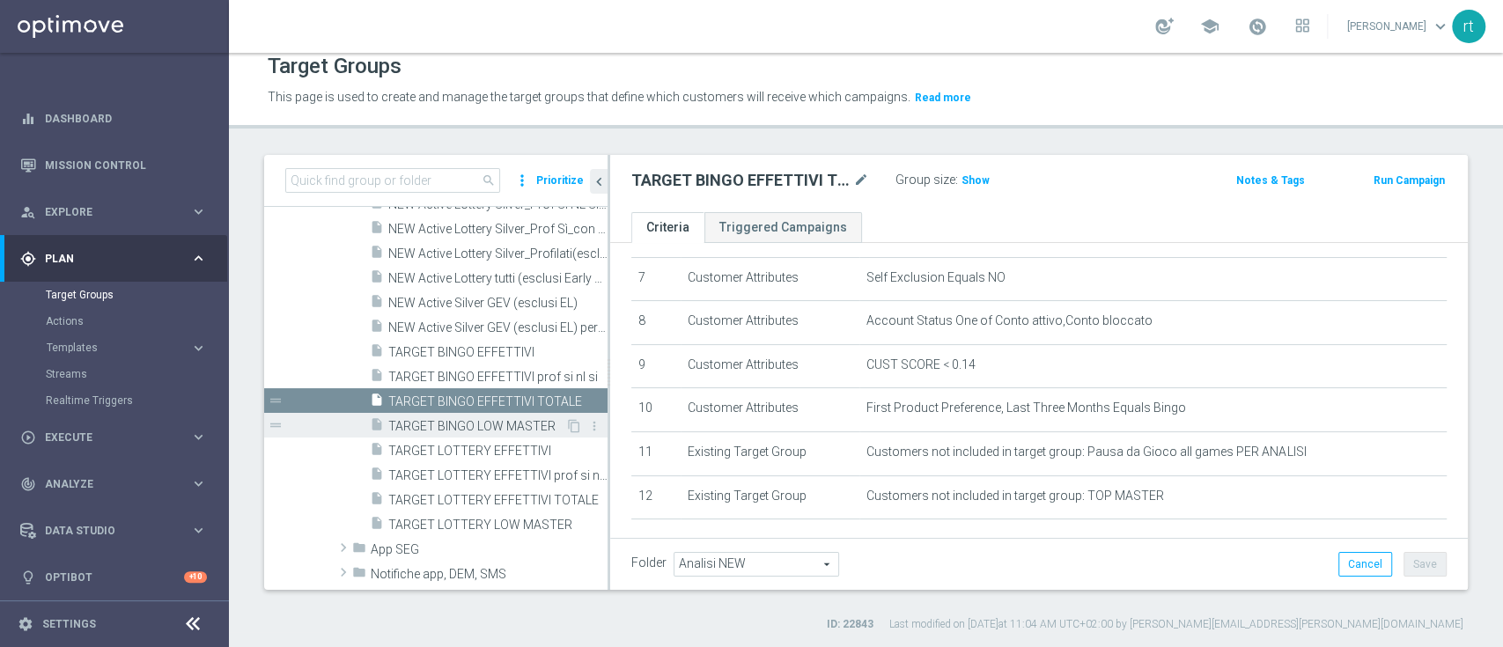
click at [458, 426] on span "TARGET BINGO LOW MASTER" at bounding box center [476, 426] width 177 height 15
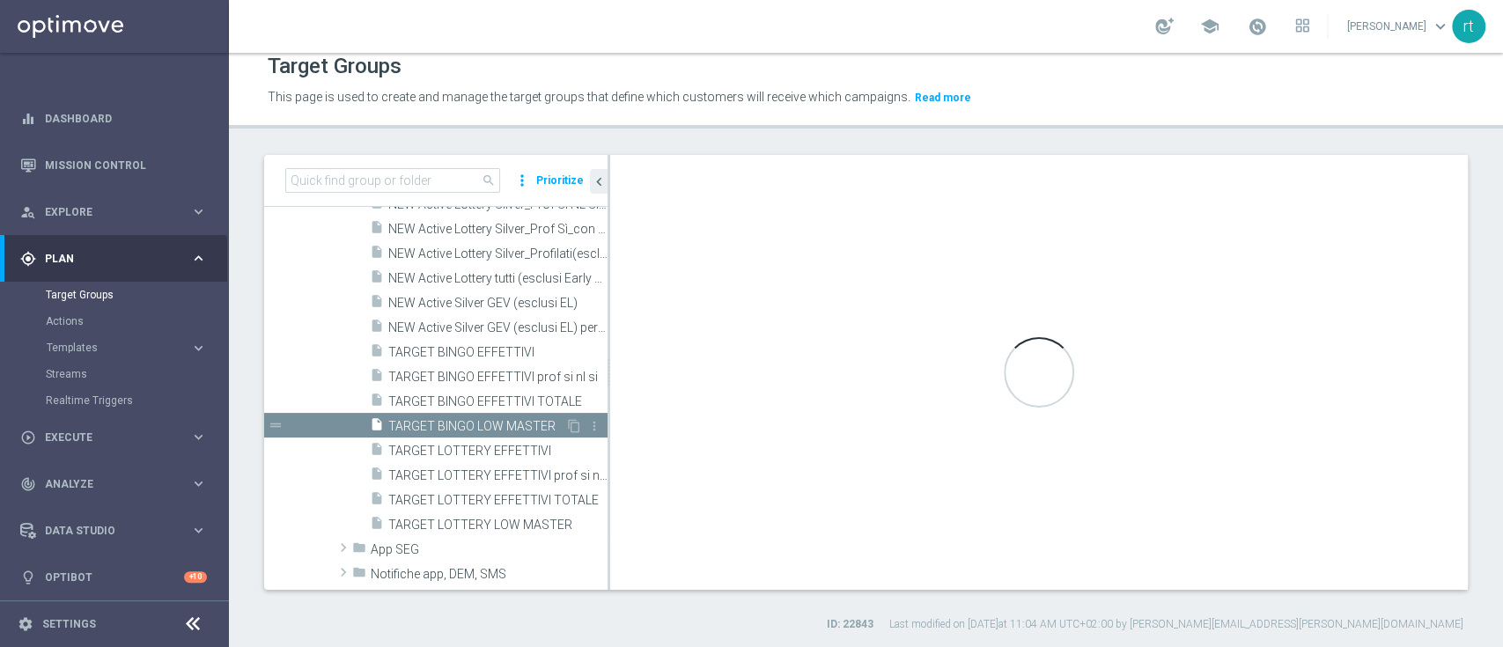
checkbox input "true"
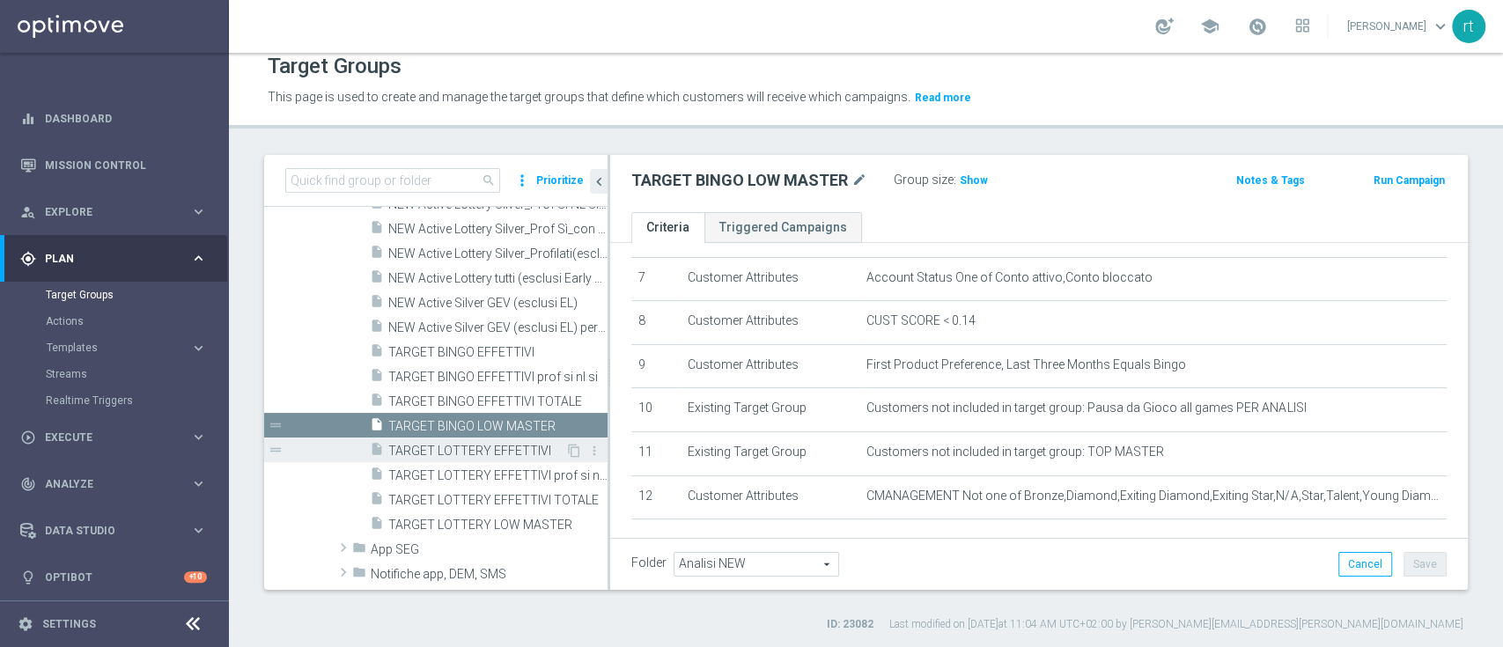
click at [465, 451] on span "TARGET LOTTERY EFFETTIVI" at bounding box center [476, 451] width 177 height 15
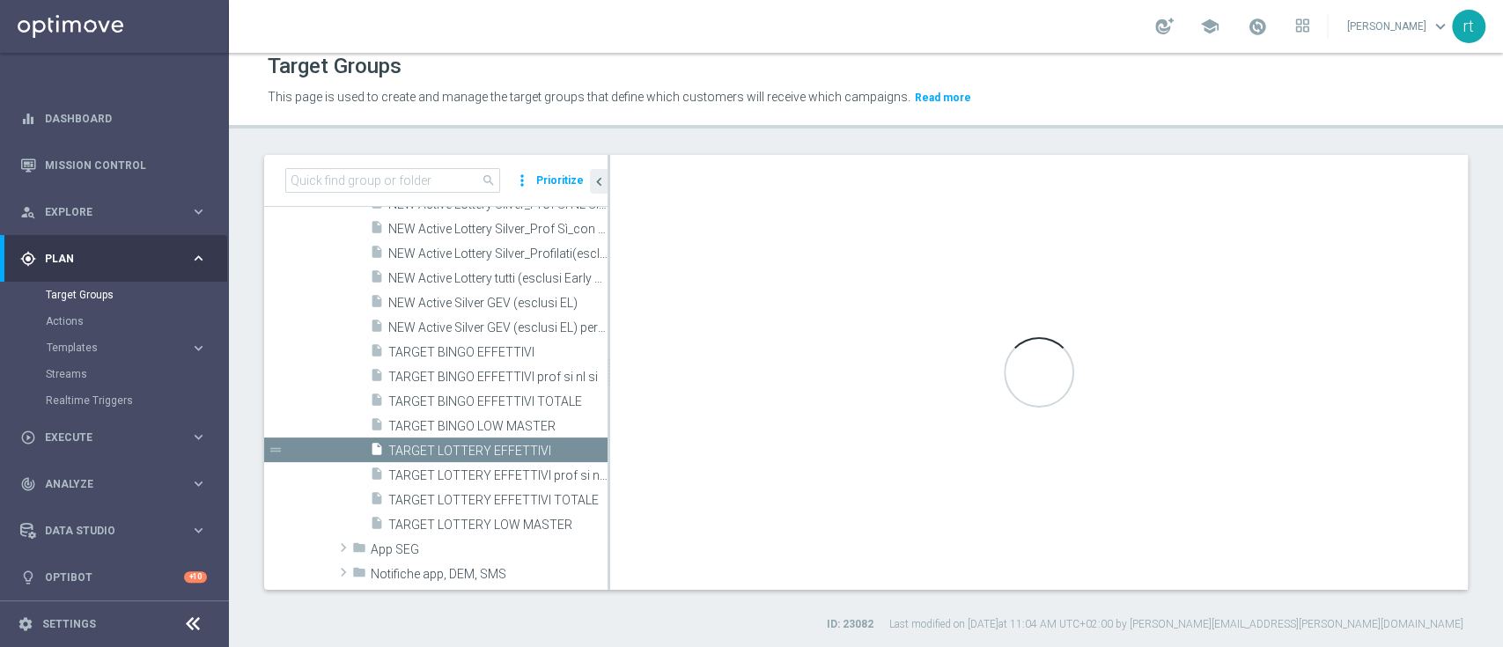
type textarea "(1 or 4) and 2 and 3 and 5 and 6 and 7 and 8 and 9 and 10 and 11"
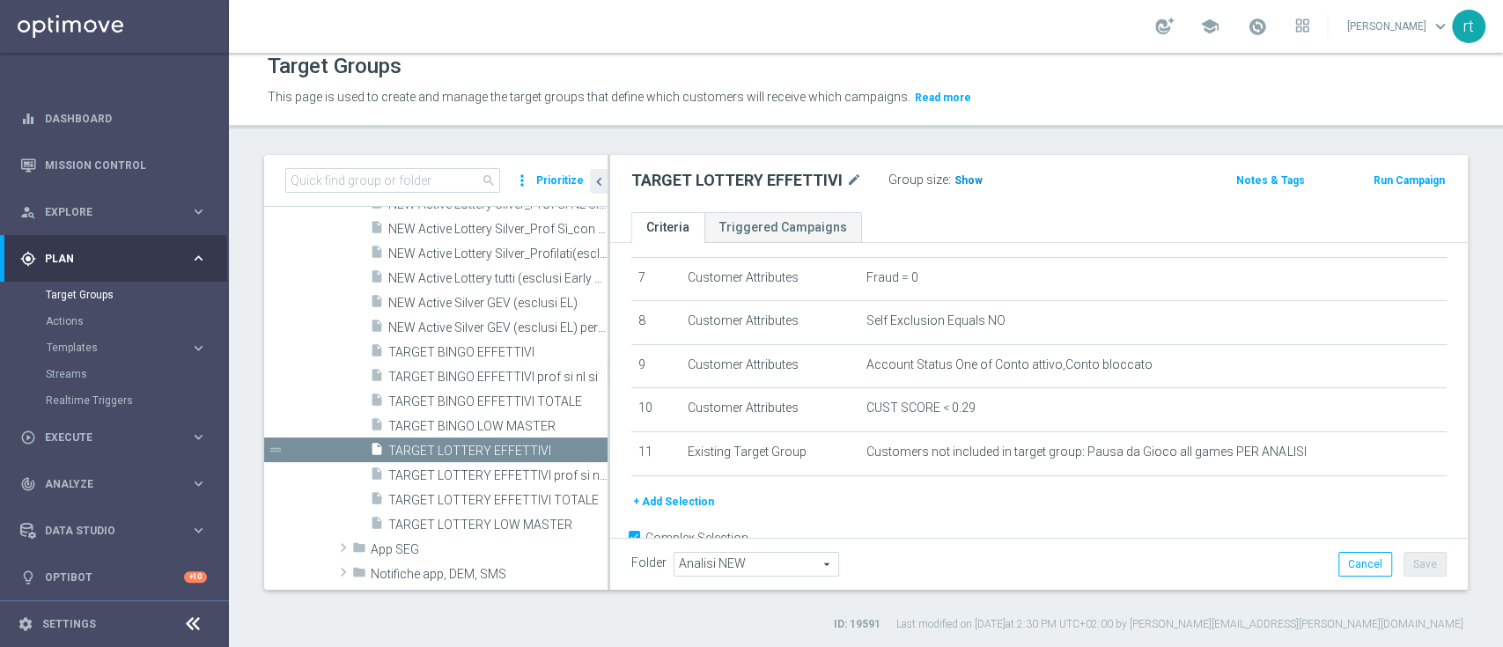
click at [966, 174] on span "Show" at bounding box center [968, 180] width 28 height 12
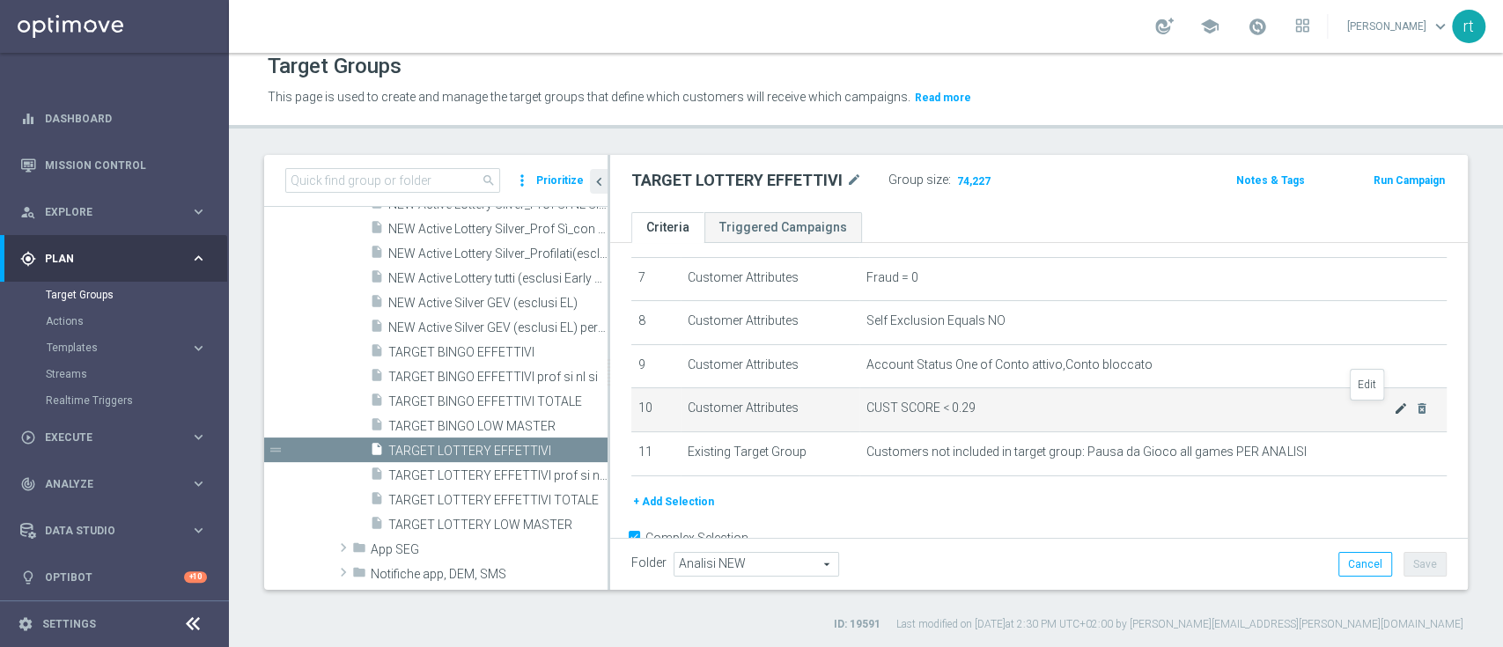
click at [1394, 412] on icon "mode_edit" at bounding box center [1401, 408] width 14 height 14
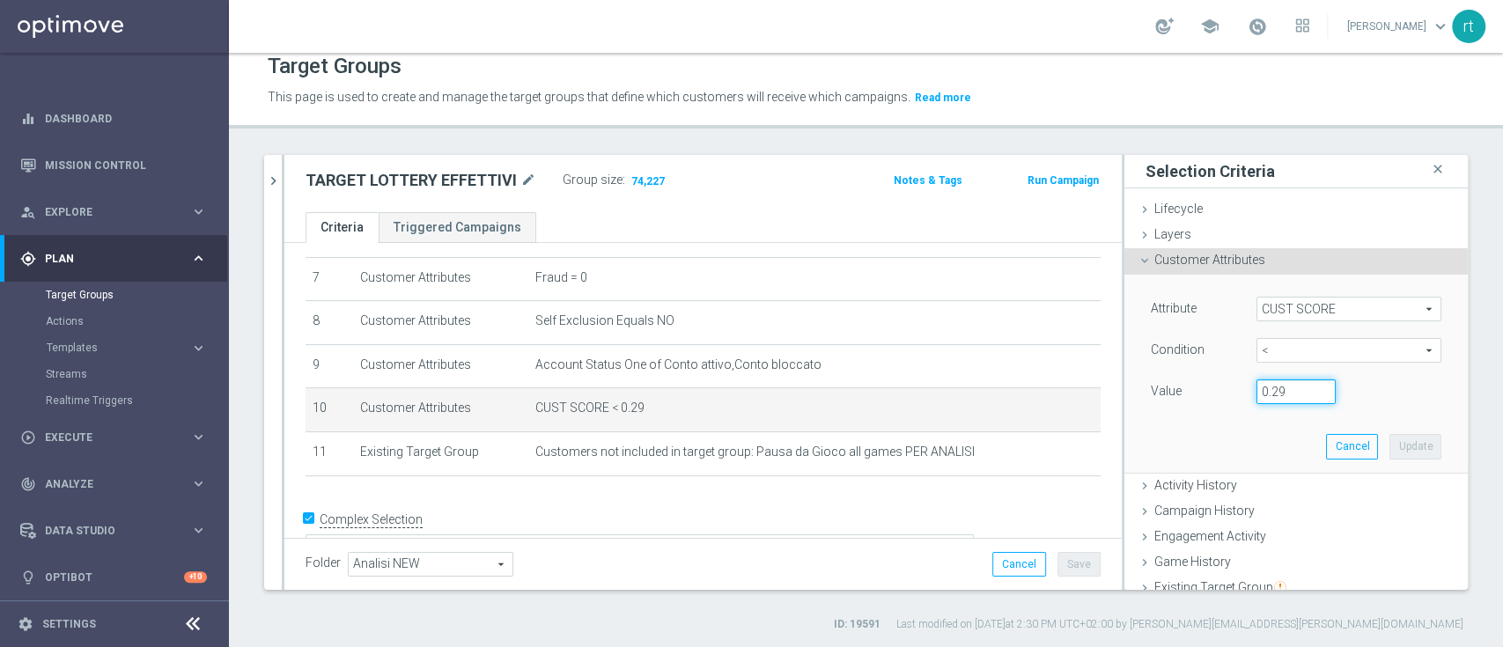
click at [1265, 386] on input "0.29" at bounding box center [1295, 391] width 79 height 25
type input "0.14"
click at [1389, 438] on button "Update" at bounding box center [1415, 446] width 52 height 25
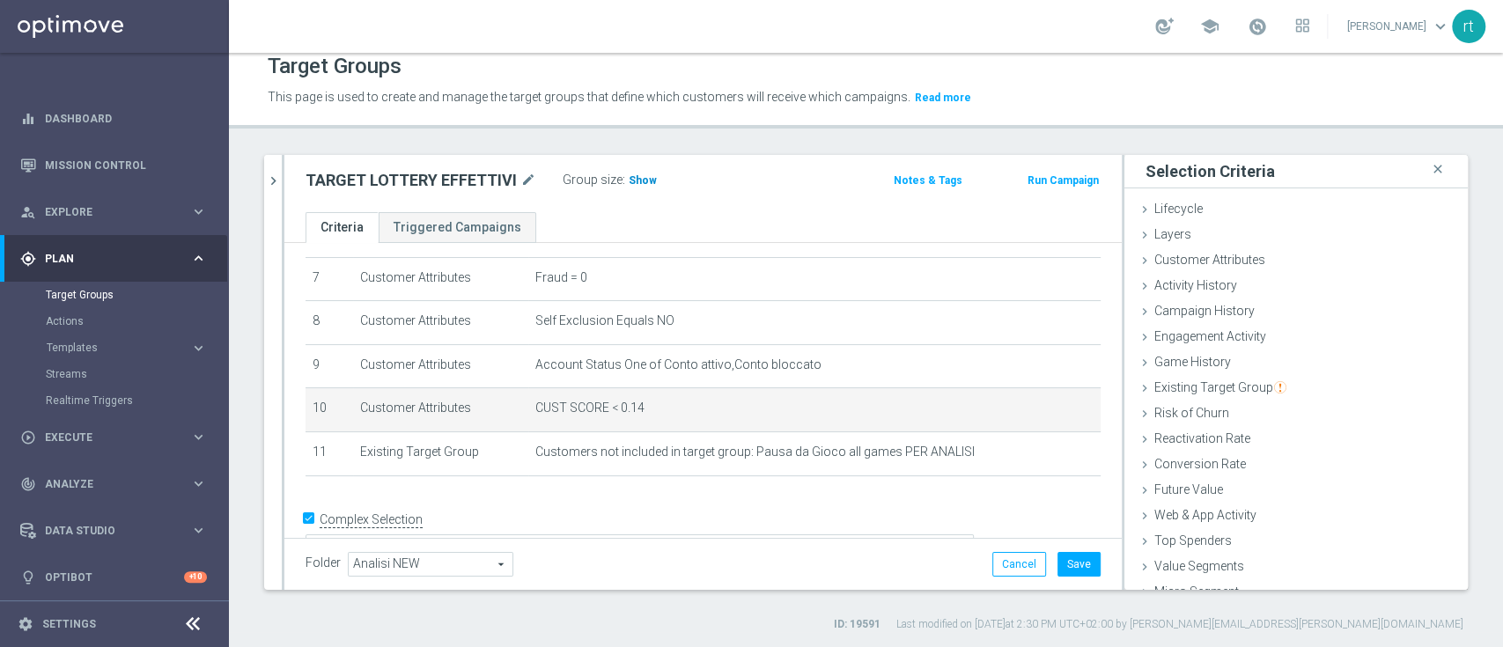
click at [641, 180] on span "Show" at bounding box center [643, 180] width 28 height 12
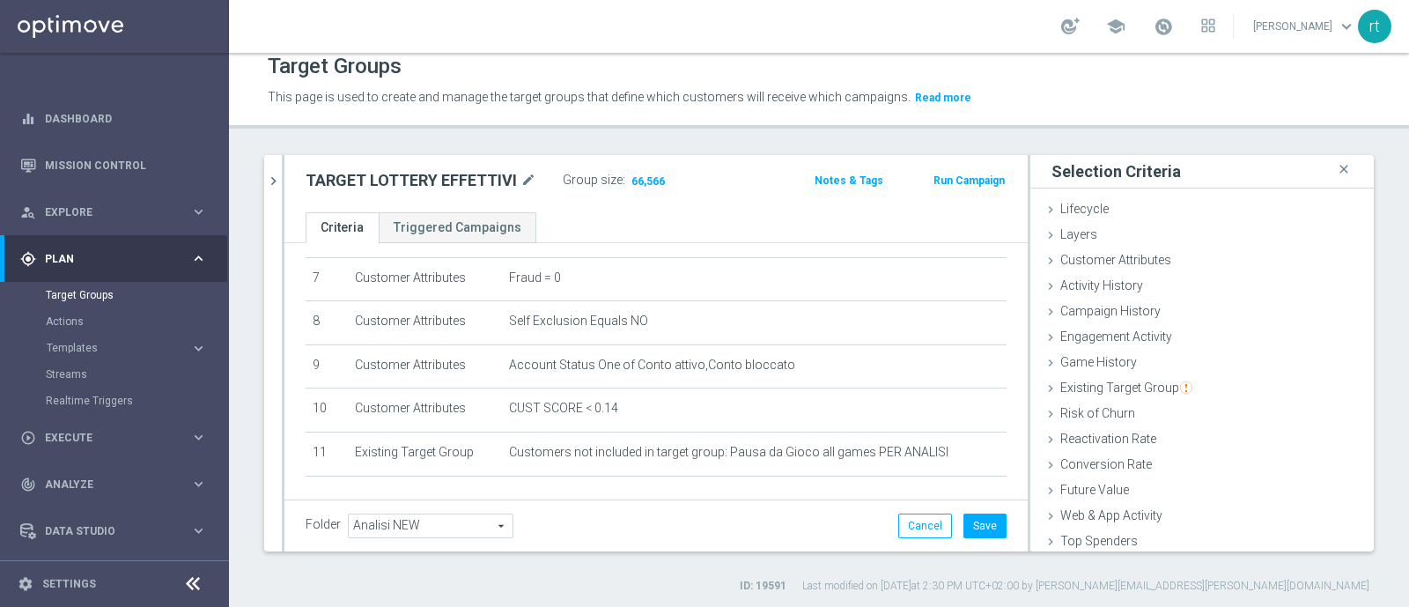
scroll to position [309, 0]
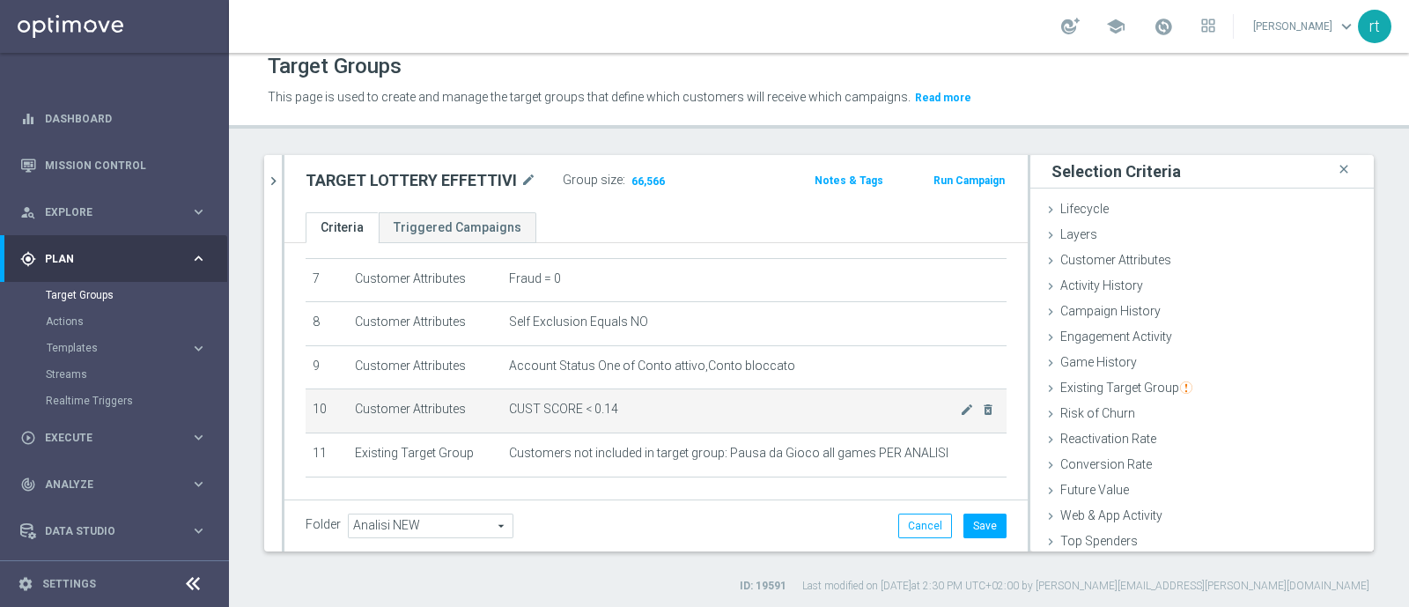
drag, startPoint x: 1465, startPoint y: 3, endPoint x: 673, endPoint y: 402, distance: 886.7
click at [673, 402] on td "CUST SCORE < 0.14 mode_edit delete_forever" at bounding box center [754, 411] width 504 height 44
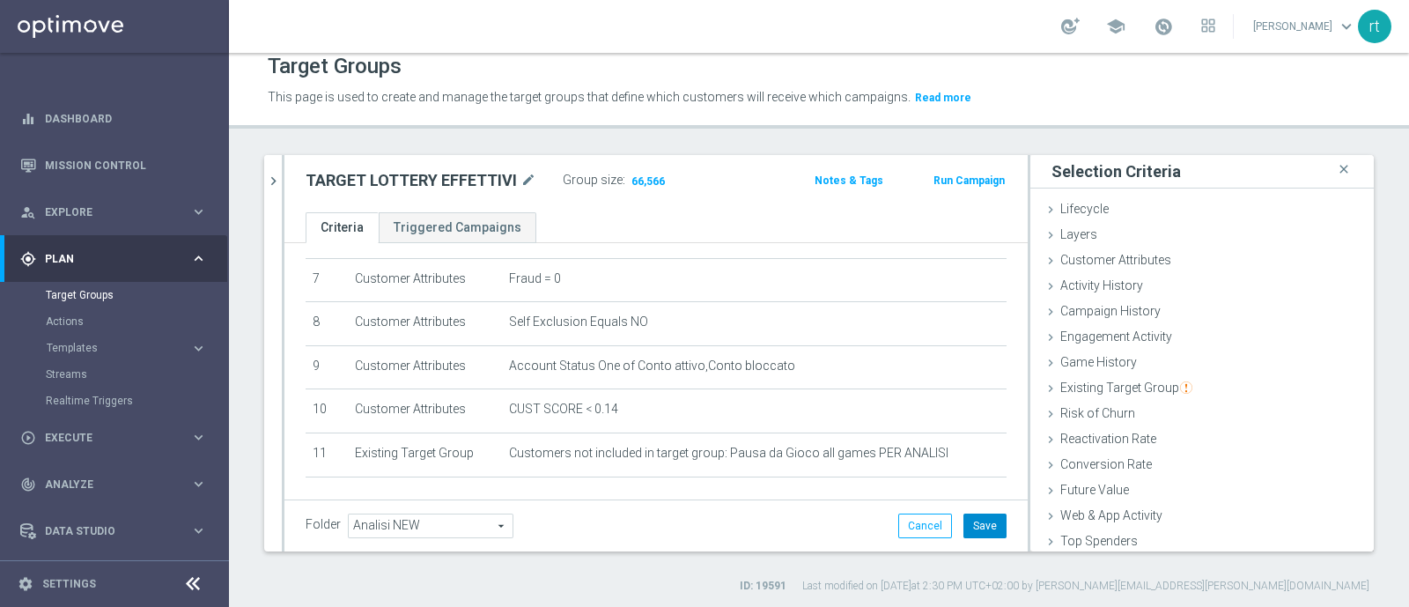
click at [963, 528] on button "Save" at bounding box center [984, 525] width 43 height 25
click at [268, 184] on icon "chevron_right" at bounding box center [273, 181] width 17 height 17
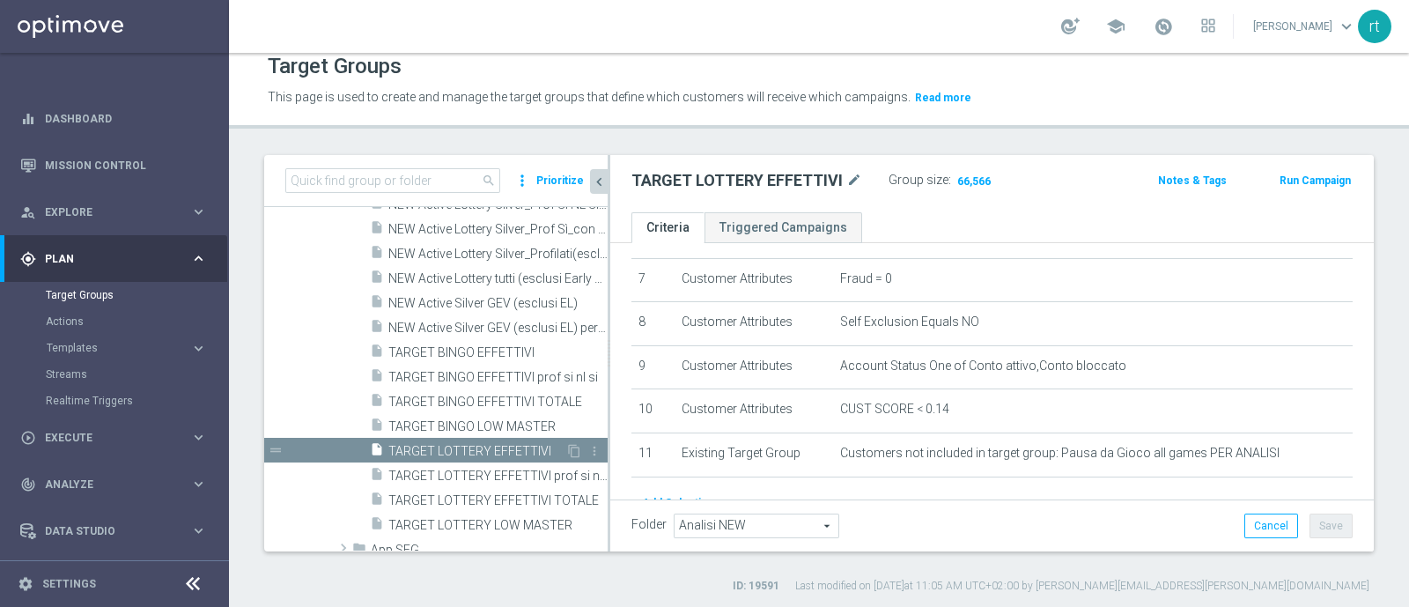
scroll to position [695, 0]
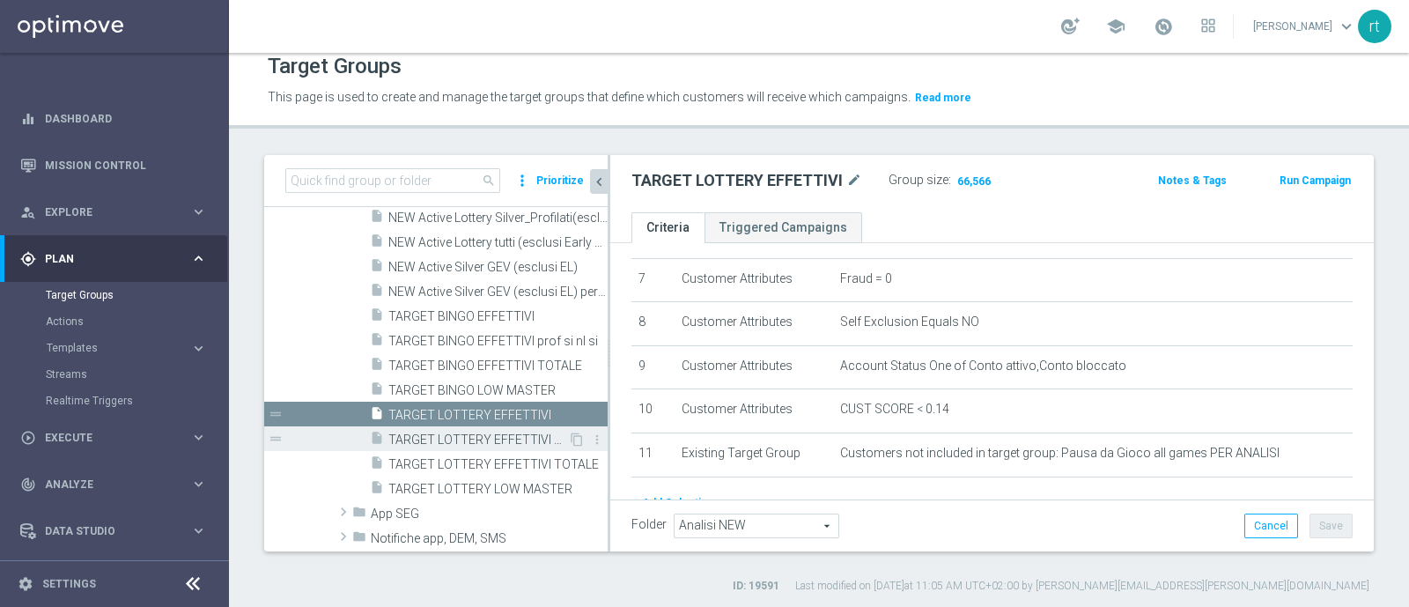
click at [462, 433] on span "TARGET LOTTERY EFFETTIVI prof si nl si" at bounding box center [478, 439] width 180 height 15
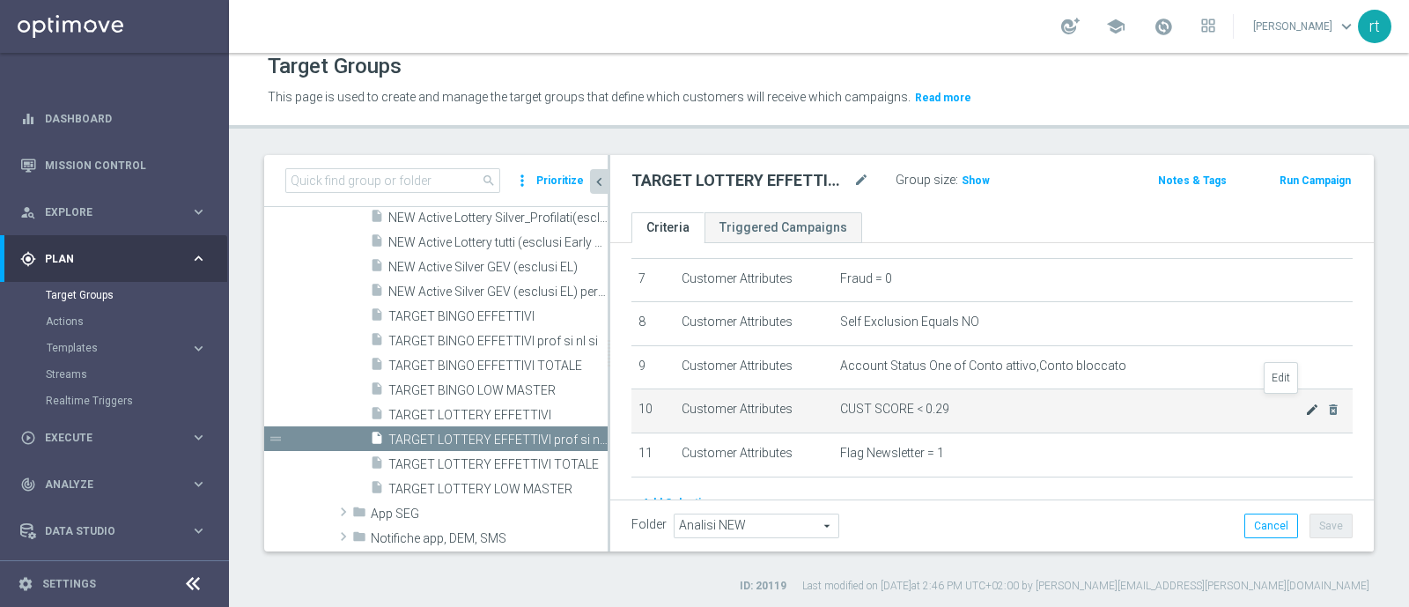
click at [1305, 402] on icon "mode_edit" at bounding box center [1312, 409] width 14 height 14
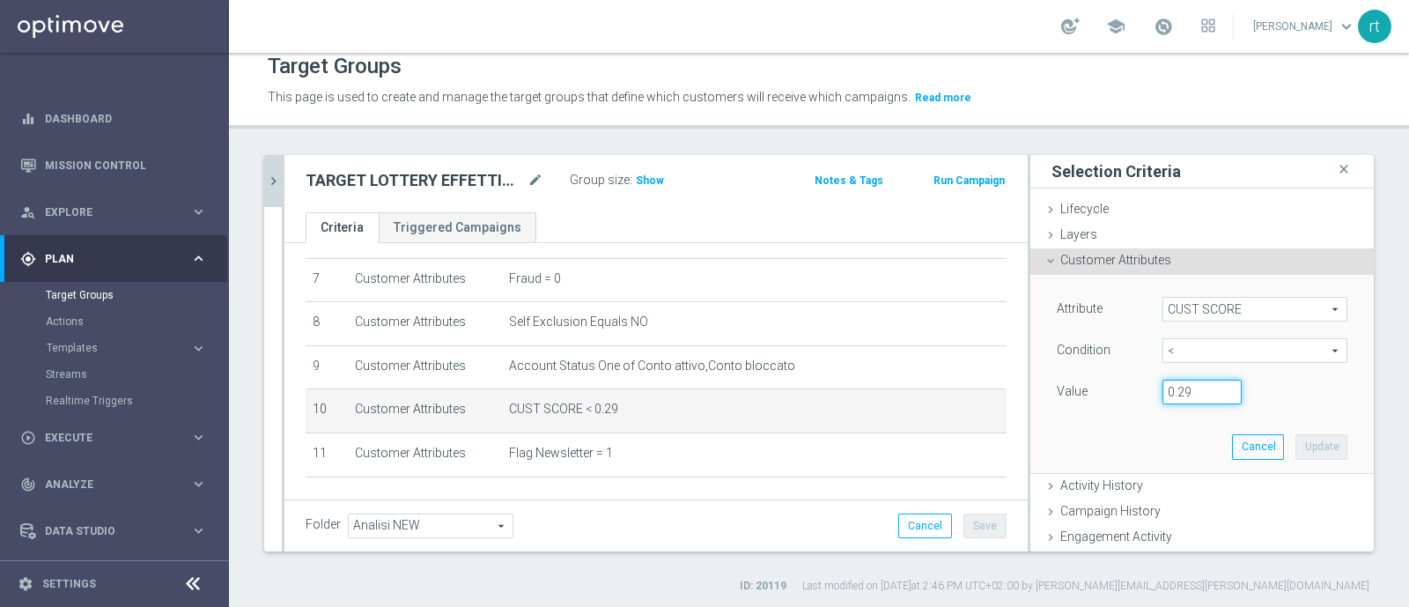
click at [1178, 381] on input "0.29" at bounding box center [1201, 391] width 79 height 25
type input "0.14"
click at [1295, 455] on button "Update" at bounding box center [1321, 446] width 52 height 25
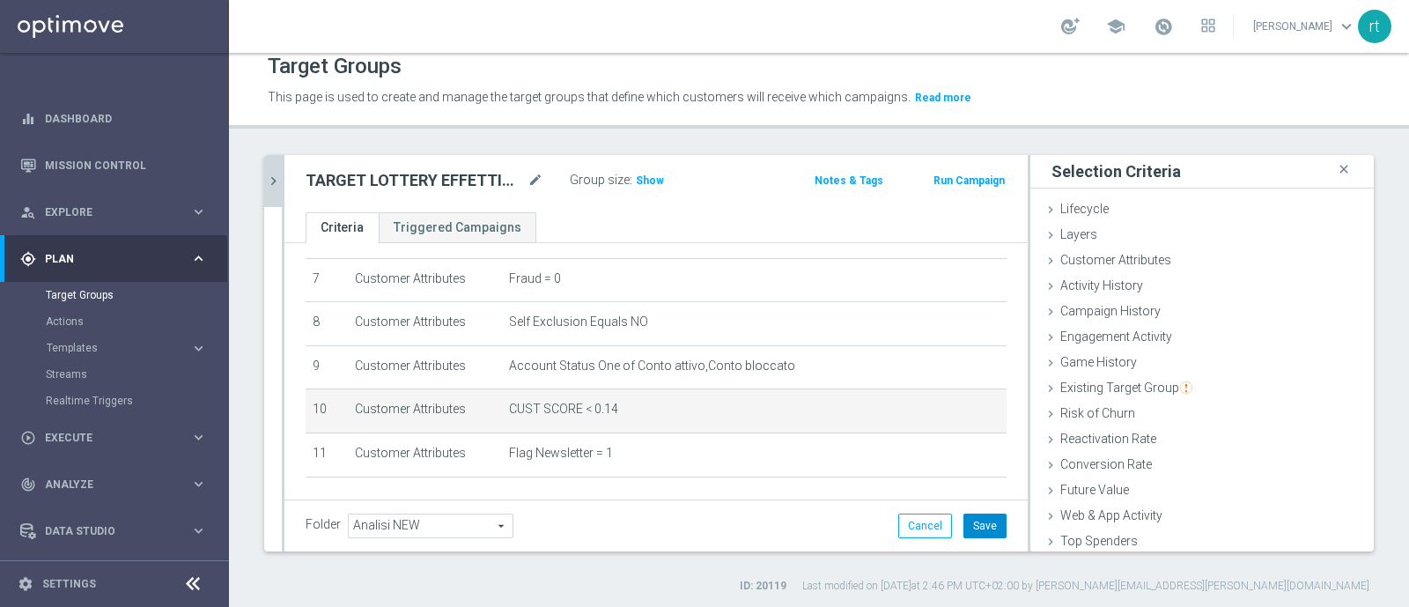
click at [977, 523] on button "Save" at bounding box center [984, 525] width 43 height 25
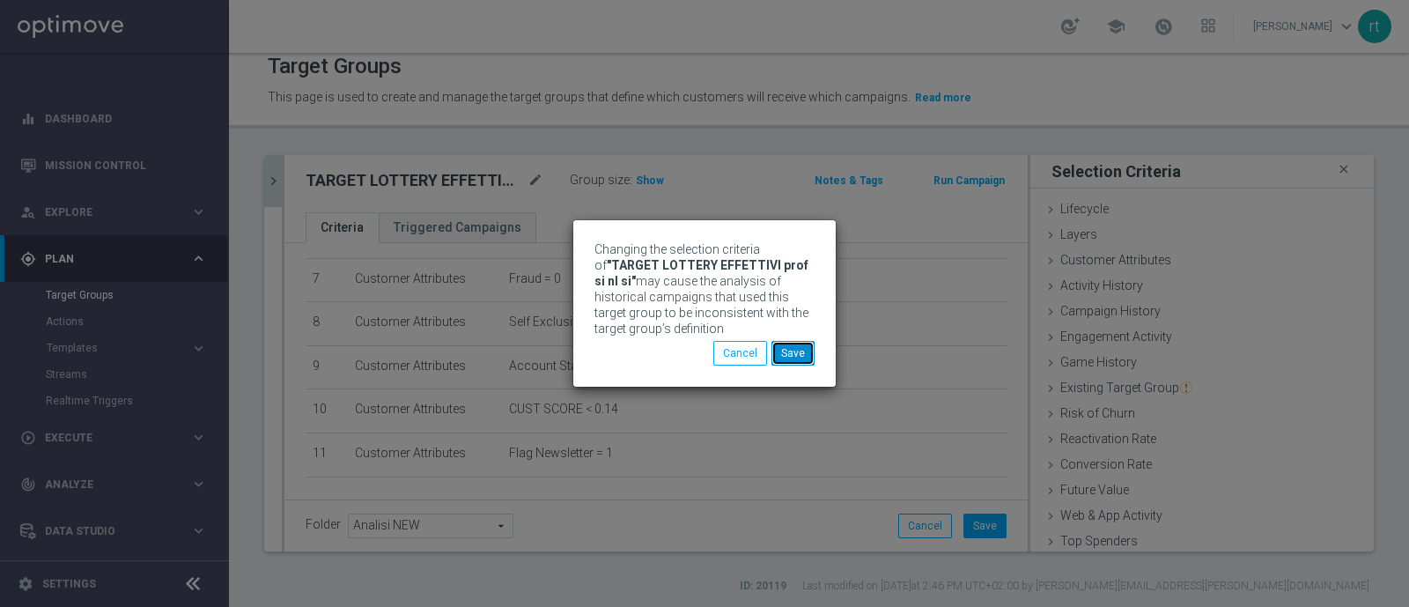
click at [791, 363] on button "Save" at bounding box center [792, 353] width 43 height 25
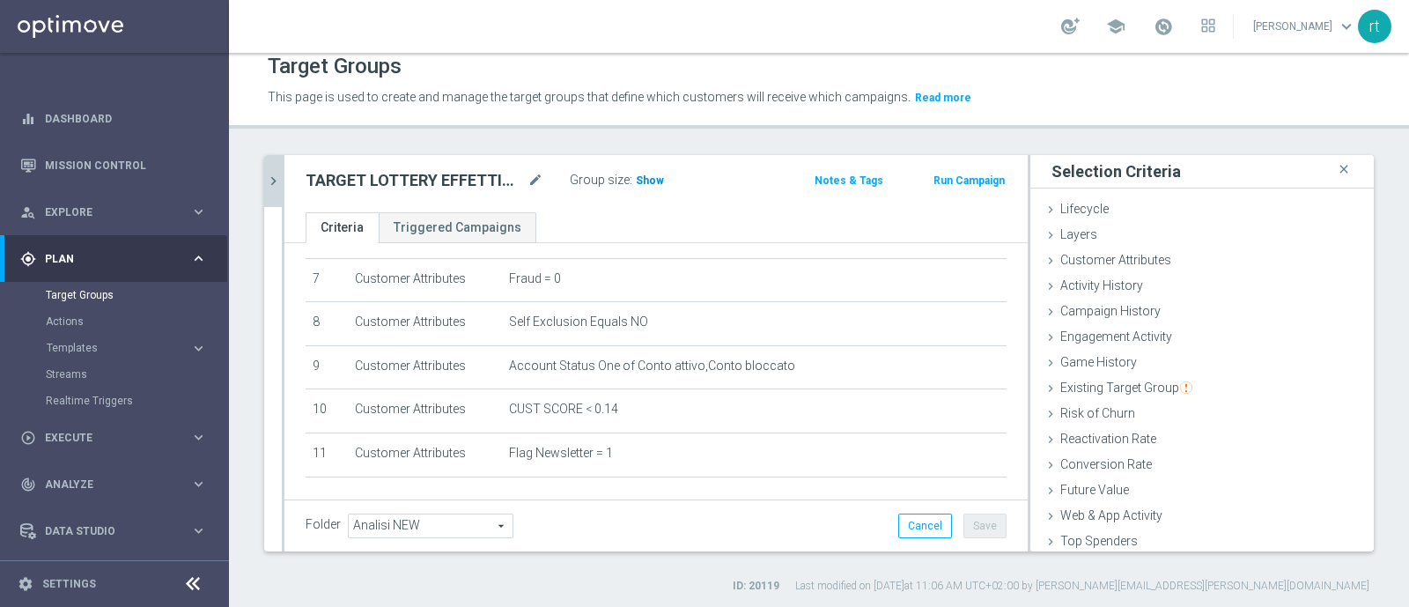
click at [646, 176] on span "Show" at bounding box center [650, 180] width 28 height 12
click at [275, 191] on button "chevron_right" at bounding box center [273, 181] width 18 height 52
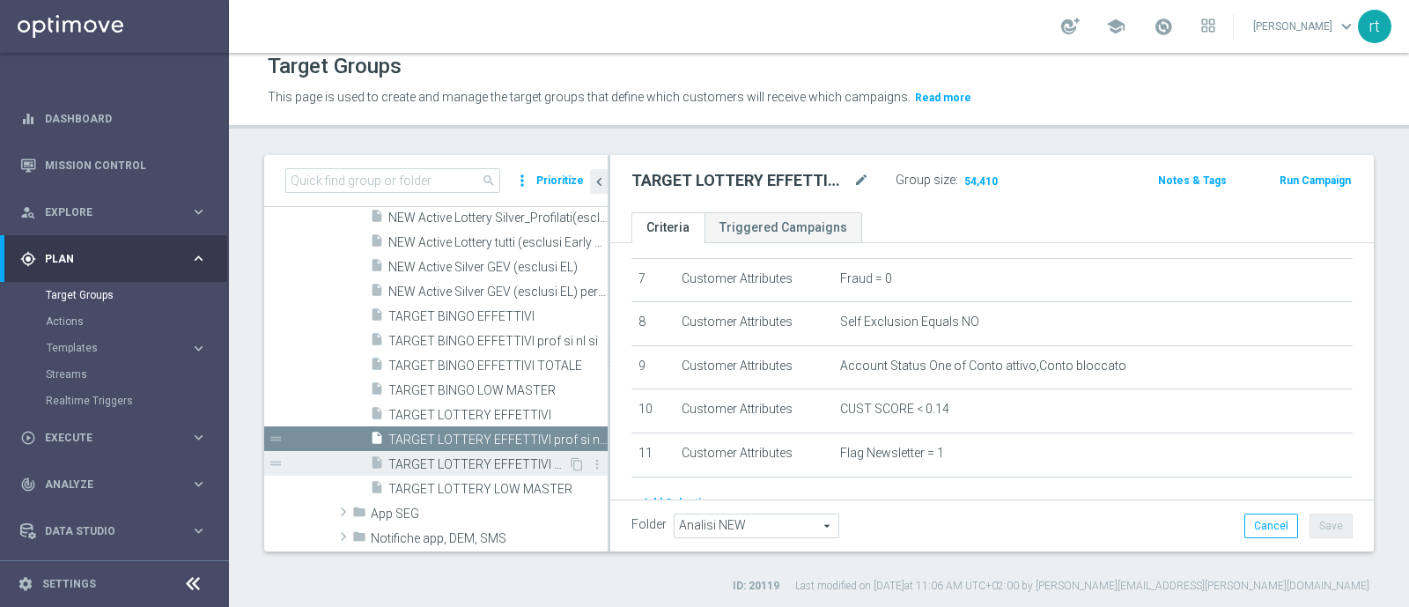
click at [480, 465] on span "TARGET LOTTERY EFFETTIVI TOTALE" at bounding box center [478, 464] width 180 height 15
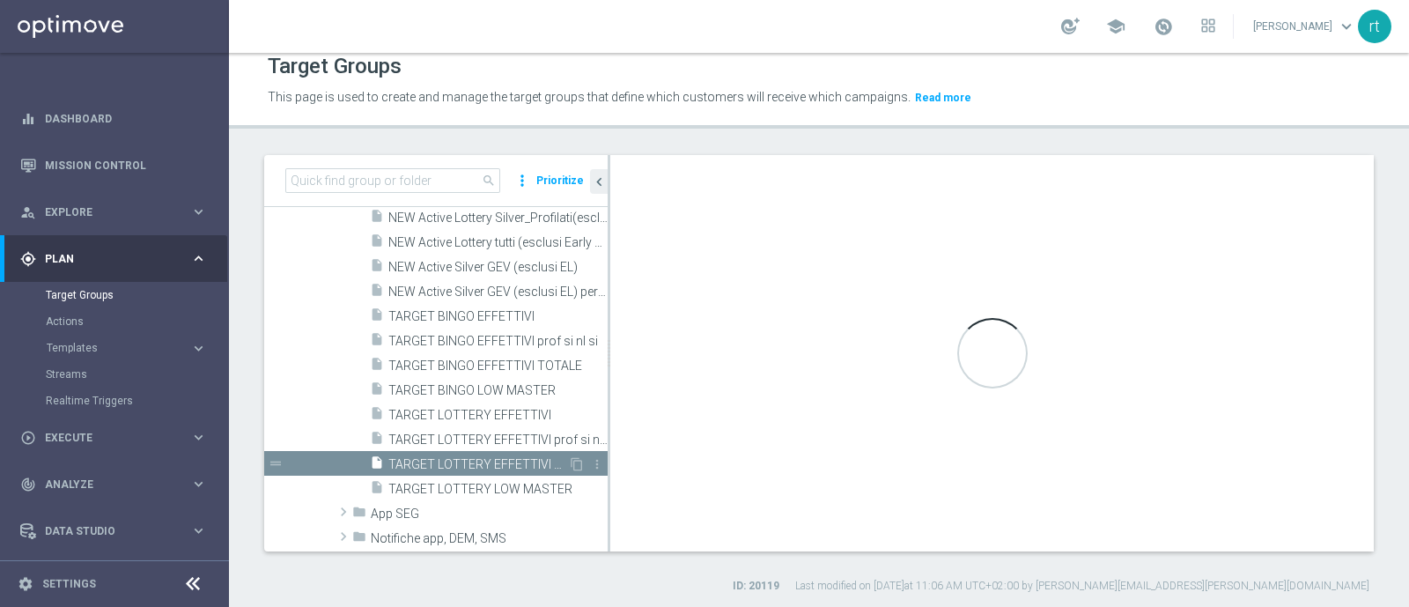
type textarea "(1 and 2 and 3 and 4 and 5 and 6 and 7 and 8 and 12 and 13 and (11 or (9 and 10…"
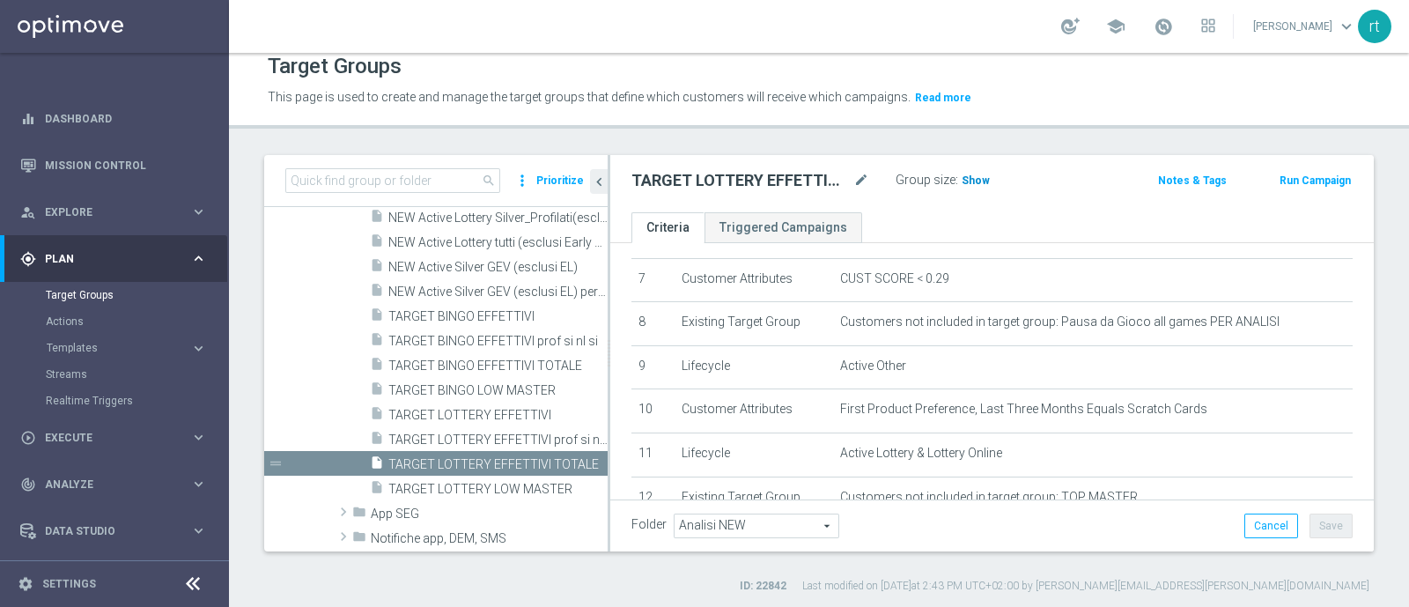
click at [982, 182] on span "Show" at bounding box center [975, 180] width 28 height 12
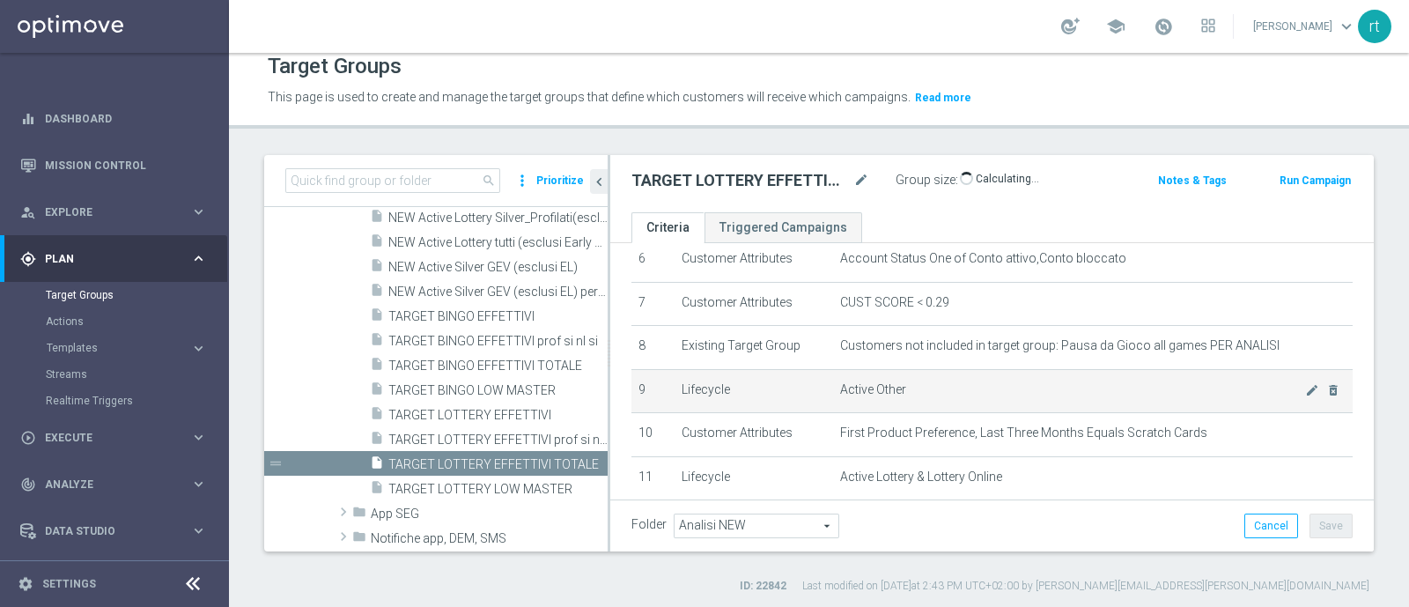
scroll to position [245, 0]
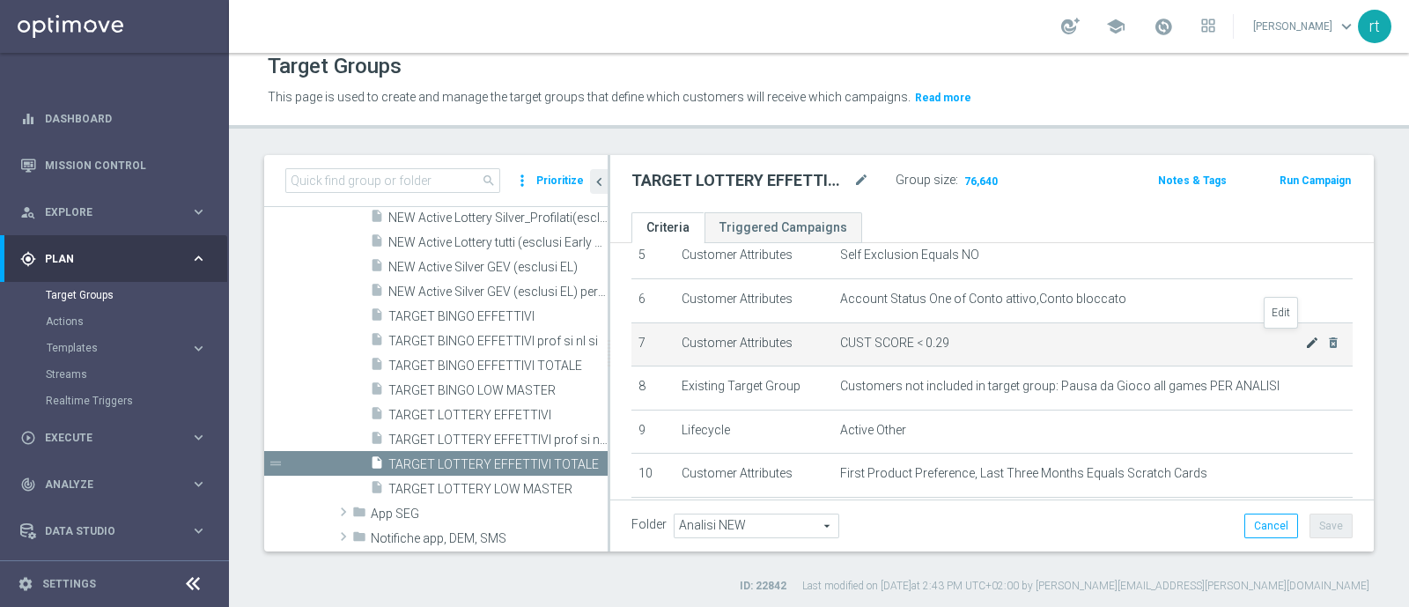
click at [1305, 335] on icon "mode_edit" at bounding box center [1312, 342] width 14 height 14
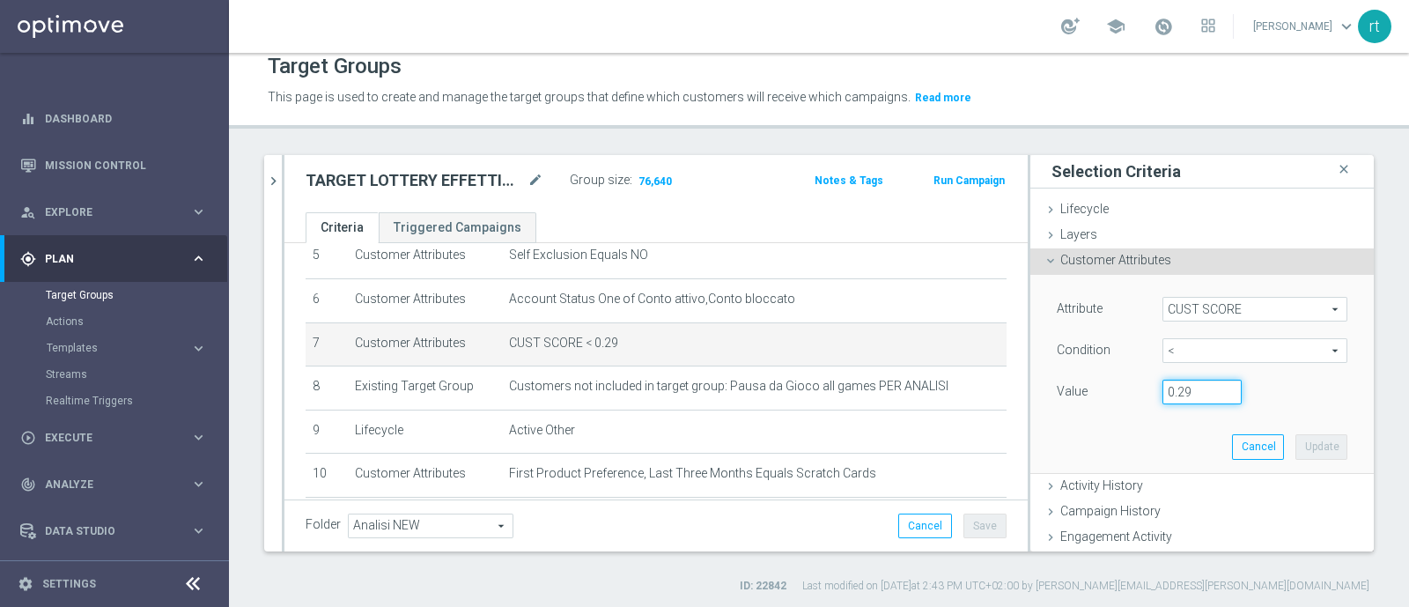
click at [1175, 401] on input "0.29" at bounding box center [1201, 391] width 79 height 25
type input "0.14"
click at [1295, 446] on button "Update" at bounding box center [1321, 446] width 52 height 25
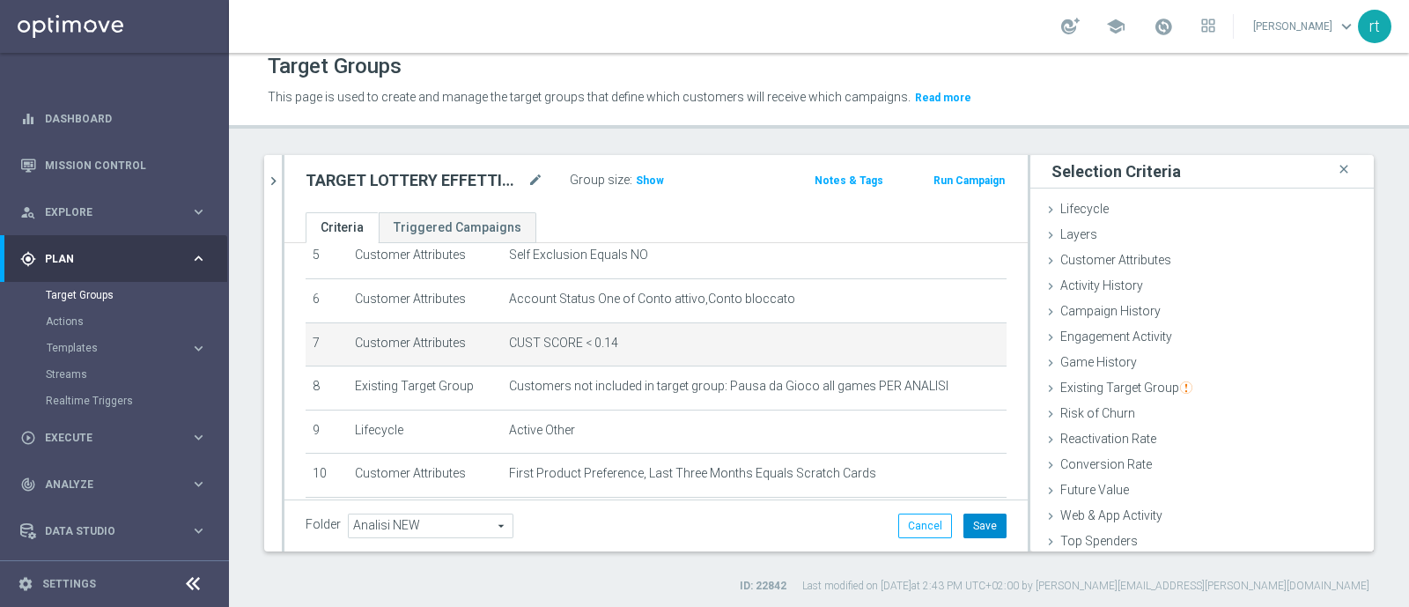
click at [982, 521] on button "Save" at bounding box center [984, 525] width 43 height 25
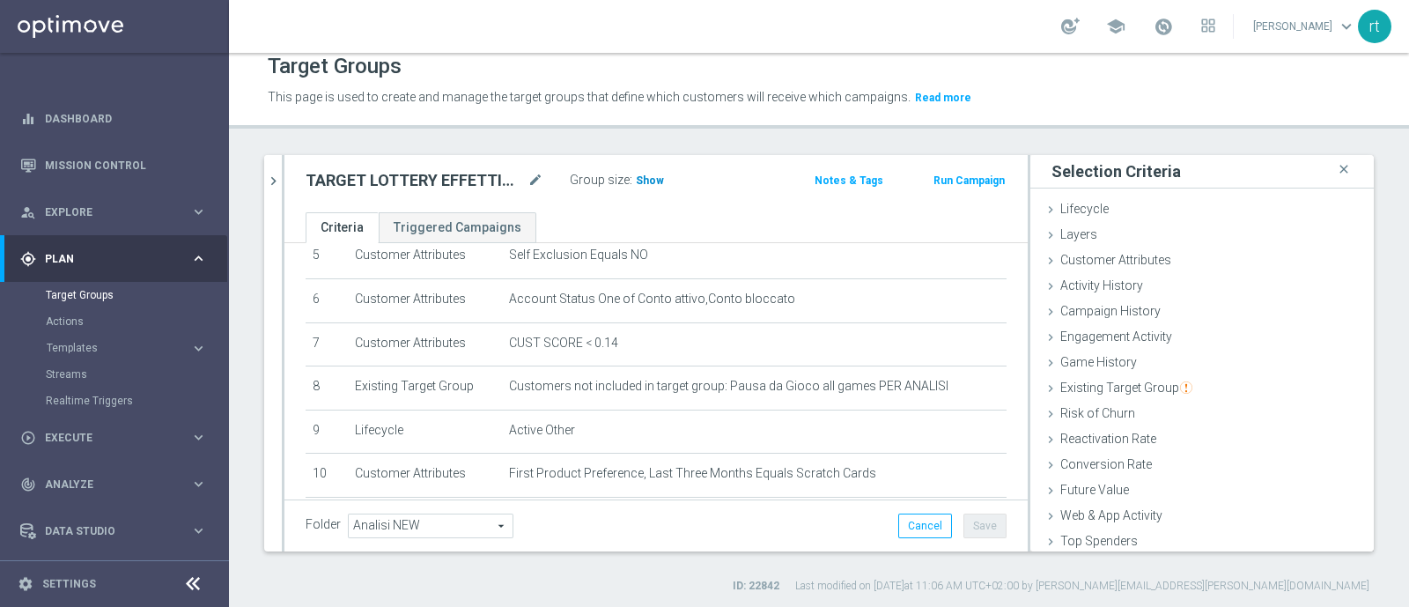
click at [650, 183] on span "Show" at bounding box center [650, 180] width 28 height 12
click at [273, 189] on button "chevron_right" at bounding box center [273, 181] width 18 height 52
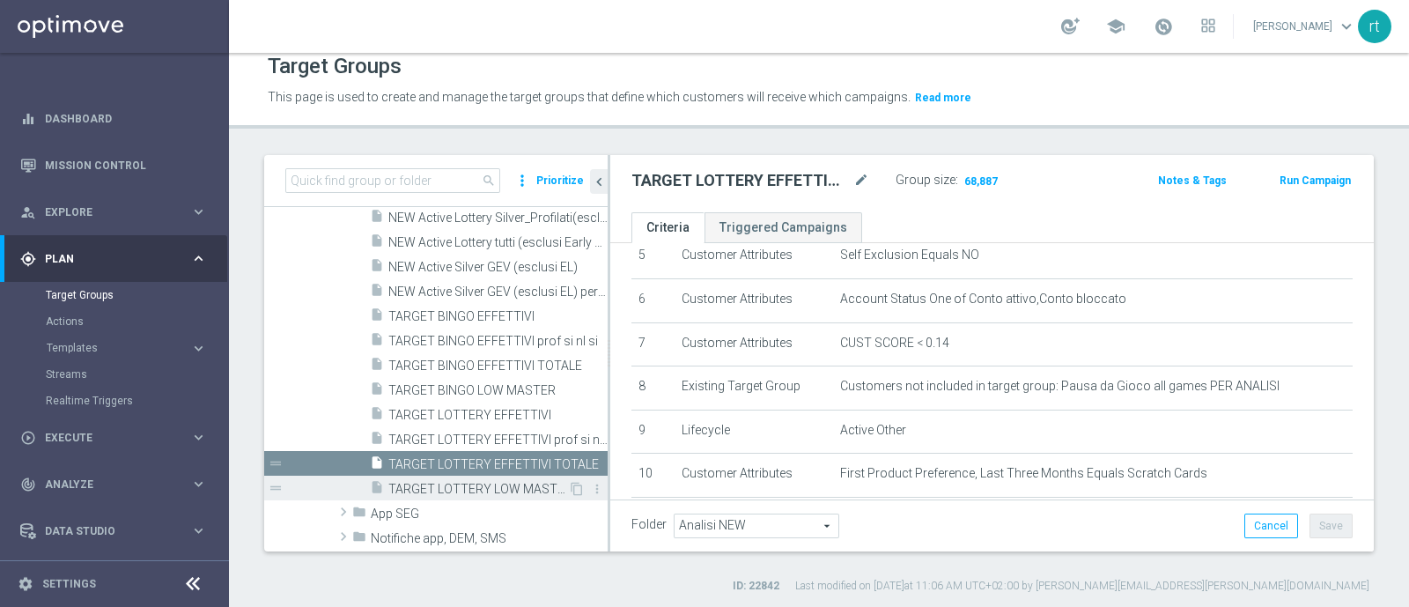
click at [462, 489] on span "TARGET LOTTERY LOW MASTER" at bounding box center [478, 489] width 180 height 15
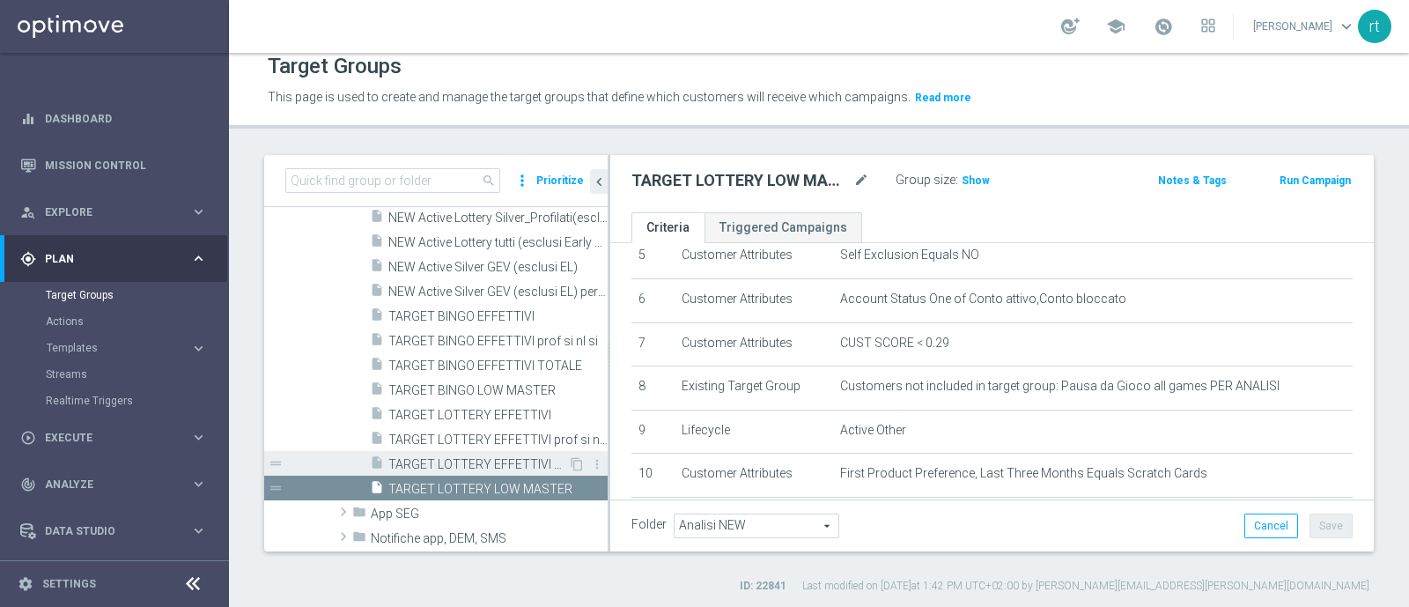
click at [446, 452] on div "insert_drive_file TARGET LOTTERY EFFETTIVI TOTALE" at bounding box center [469, 463] width 198 height 25
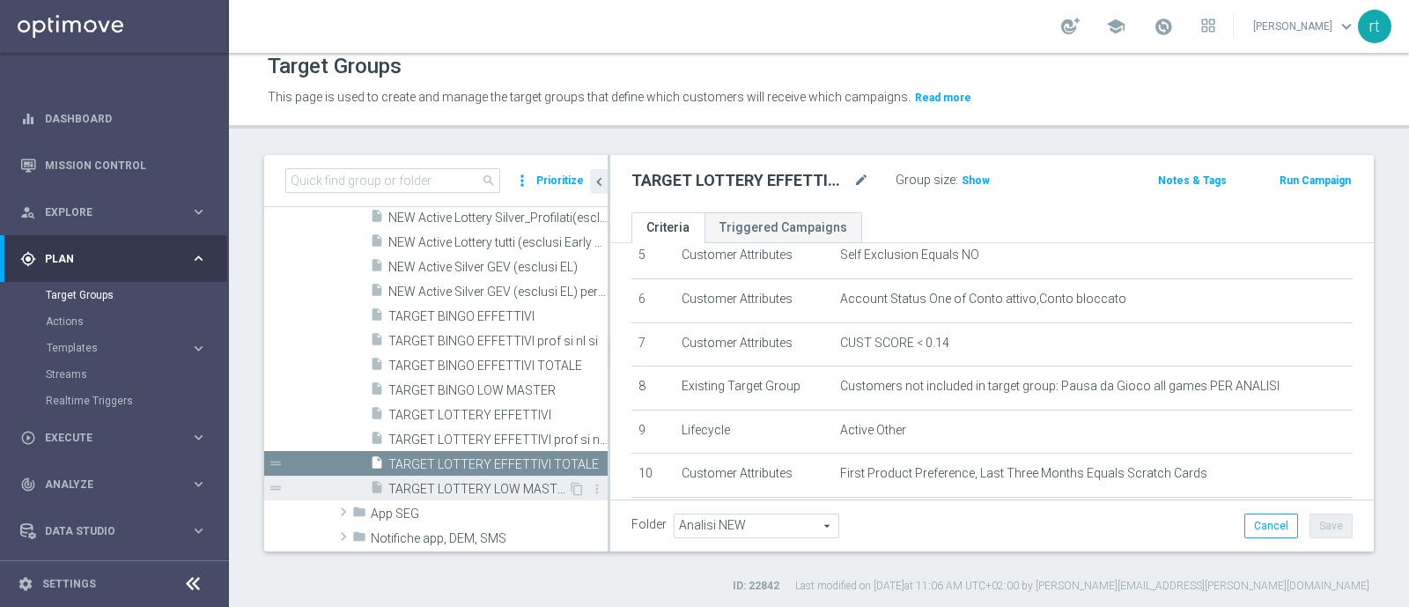
click at [458, 477] on div "insert_drive_file TARGET LOTTERY LOW MASTER" at bounding box center [469, 487] width 198 height 25
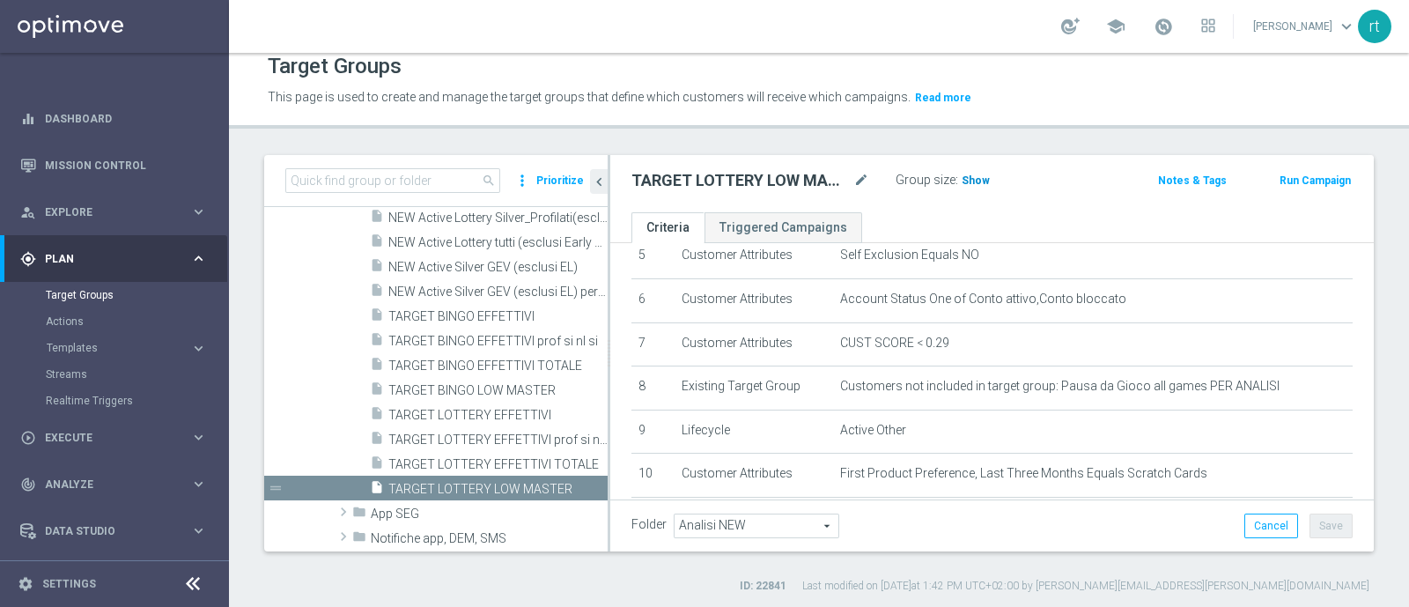
click at [974, 183] on span "Show" at bounding box center [975, 180] width 28 height 12
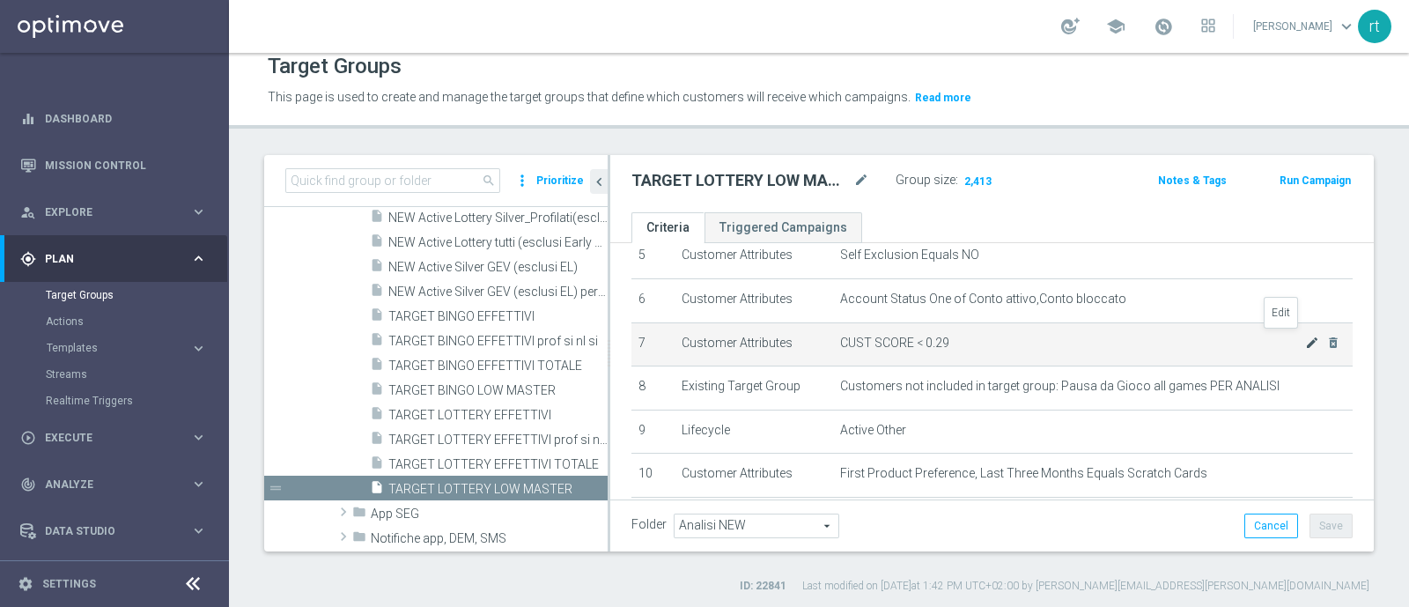
click at [1305, 336] on icon "mode_edit" at bounding box center [1312, 342] width 14 height 14
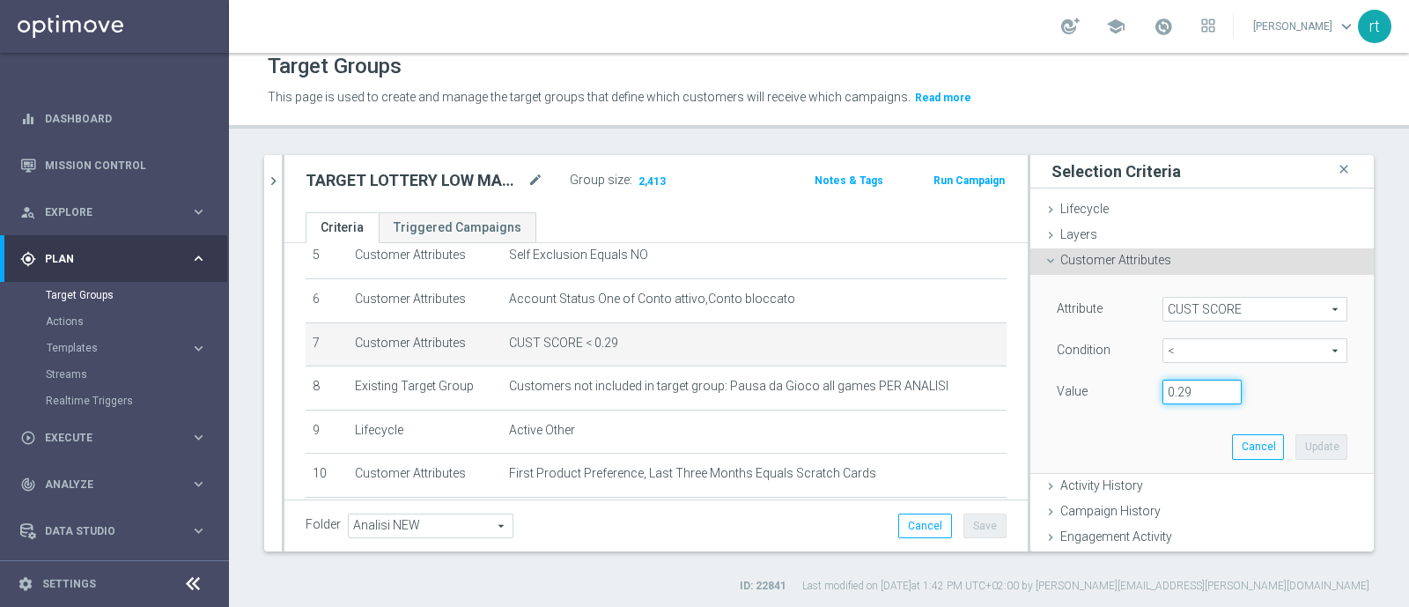
click at [1172, 389] on input "0.29" at bounding box center [1201, 391] width 79 height 25
type input "0.14"
click at [1295, 436] on button "Update" at bounding box center [1321, 446] width 52 height 25
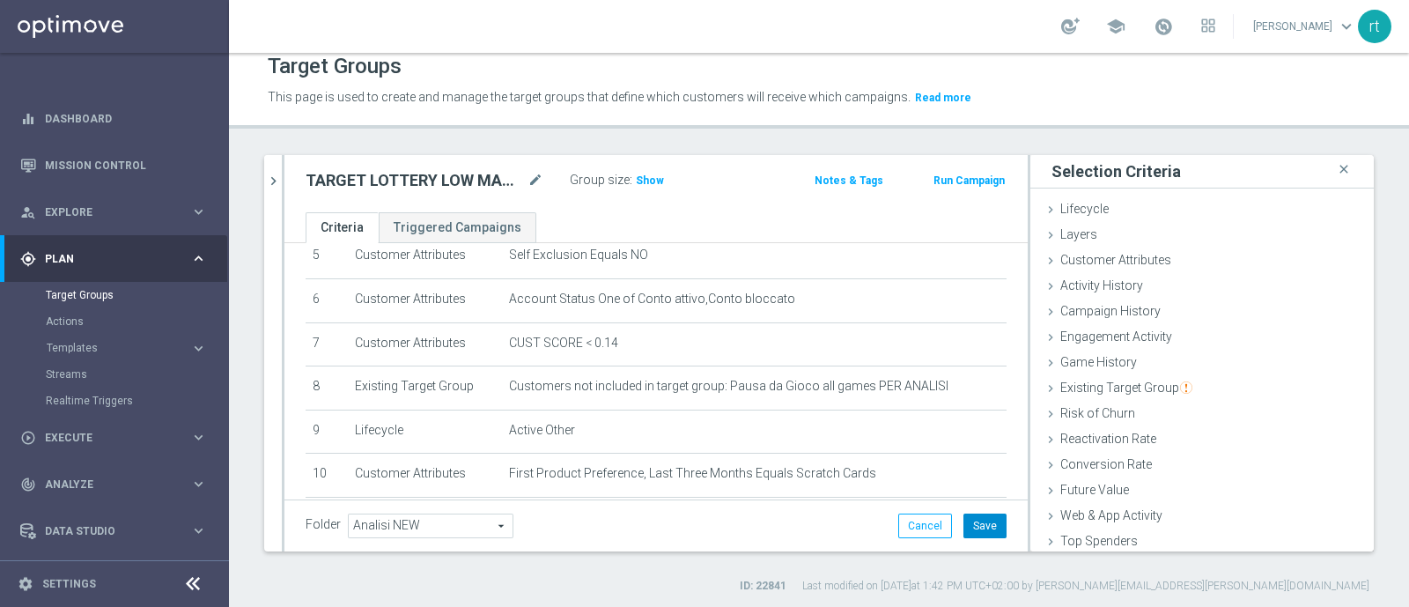
click at [970, 529] on button "Save" at bounding box center [984, 525] width 43 height 25
click at [642, 174] on span "Show" at bounding box center [650, 180] width 28 height 12
click at [269, 179] on icon "chevron_right" at bounding box center [273, 181] width 17 height 17
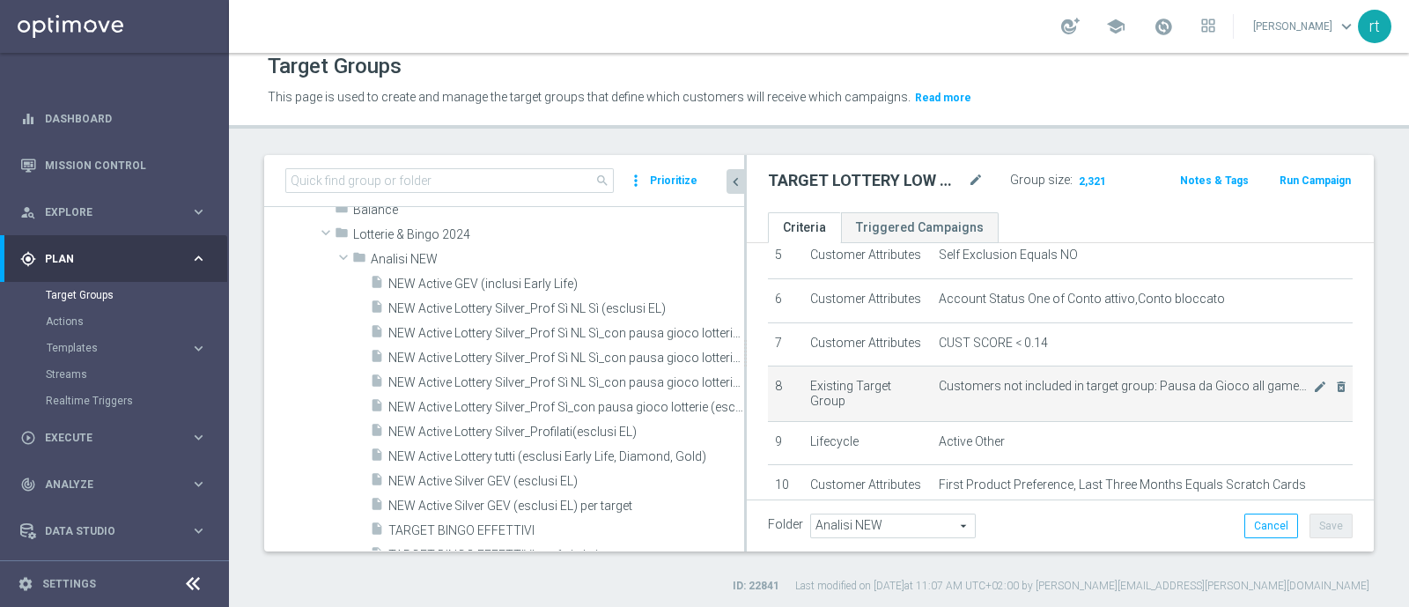
scroll to position [291, 0]
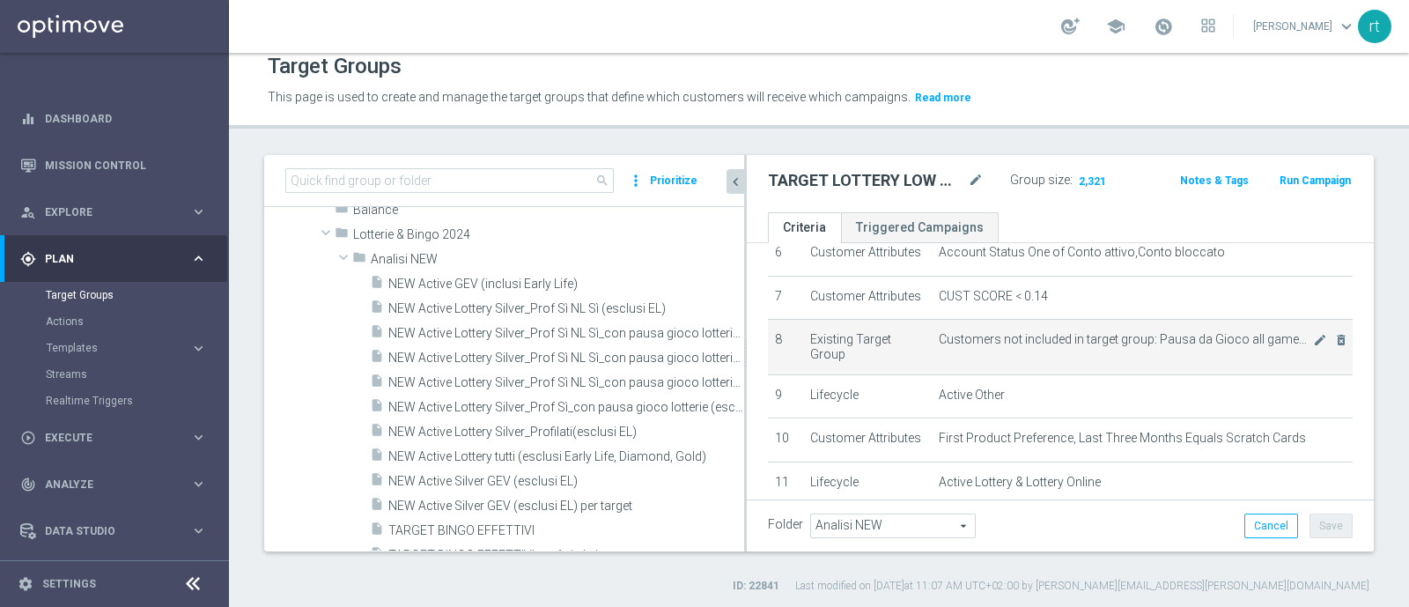
drag, startPoint x: 608, startPoint y: 428, endPoint x: 786, endPoint y: 429, distance: 177.8
click at [786, 429] on as-split "search more_vert Prioritize Customer Target Groups library_add create_new_folder" at bounding box center [818, 353] width 1109 height 396
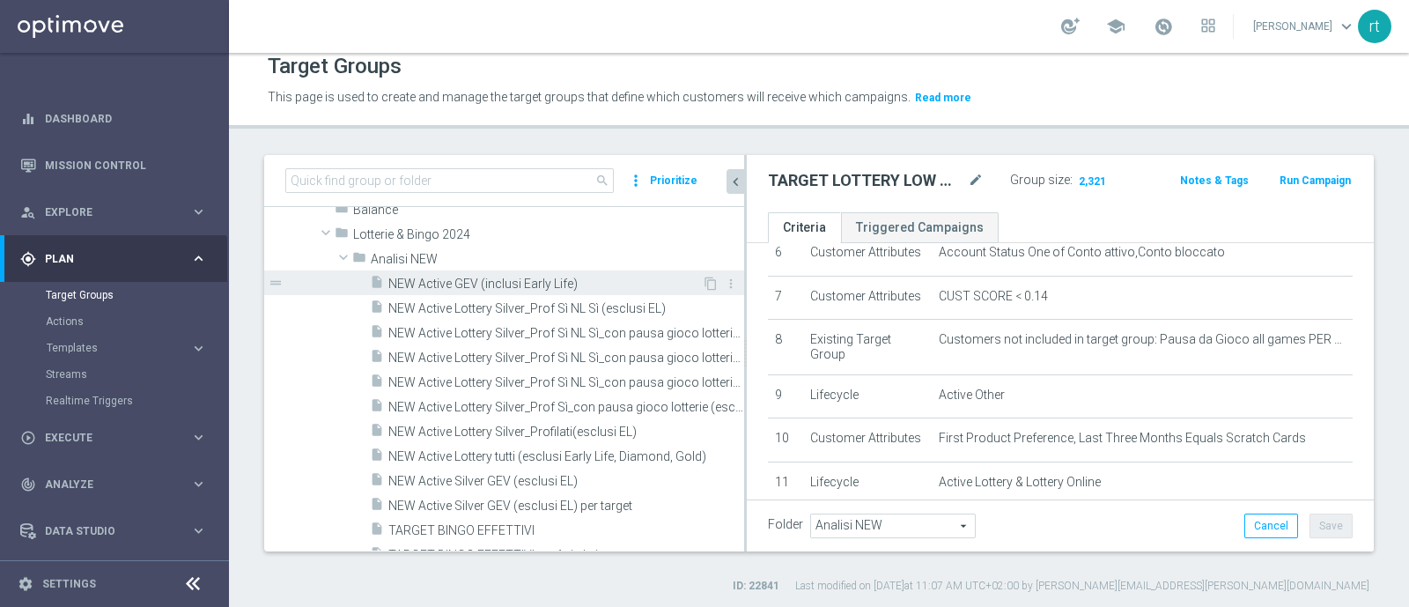
click at [477, 278] on span "NEW Active GEV (inclusi Early Life)" at bounding box center [544, 283] width 313 height 15
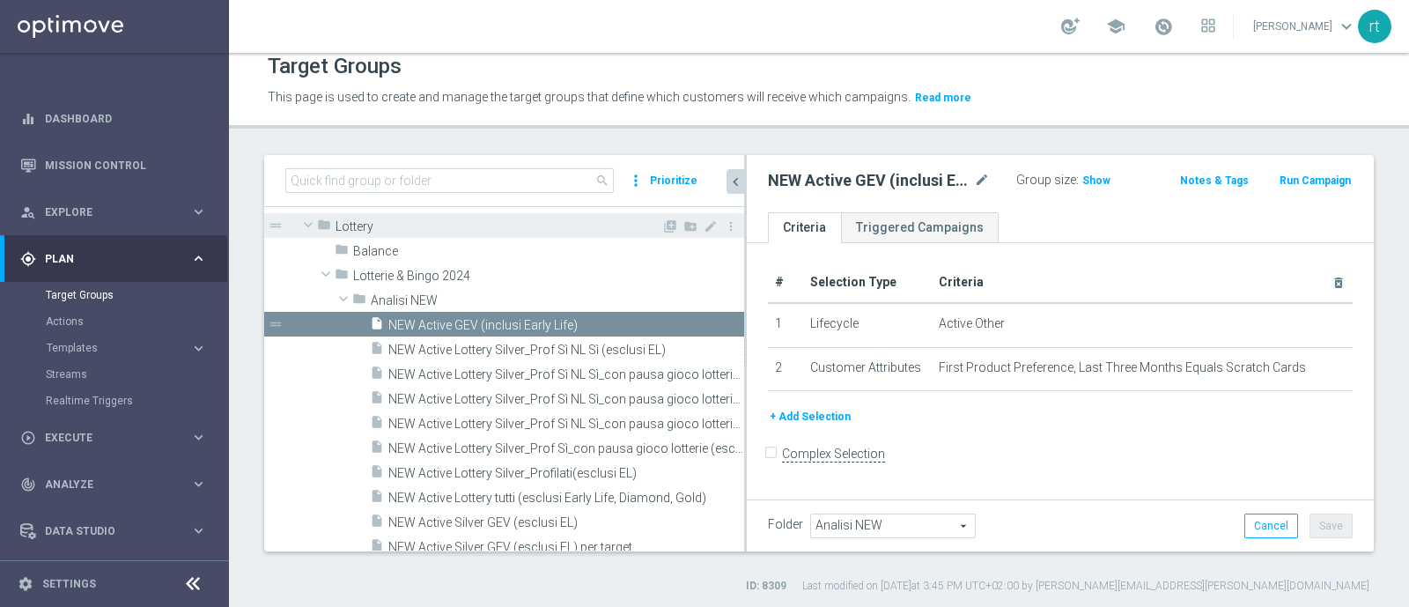
scroll to position [471, 0]
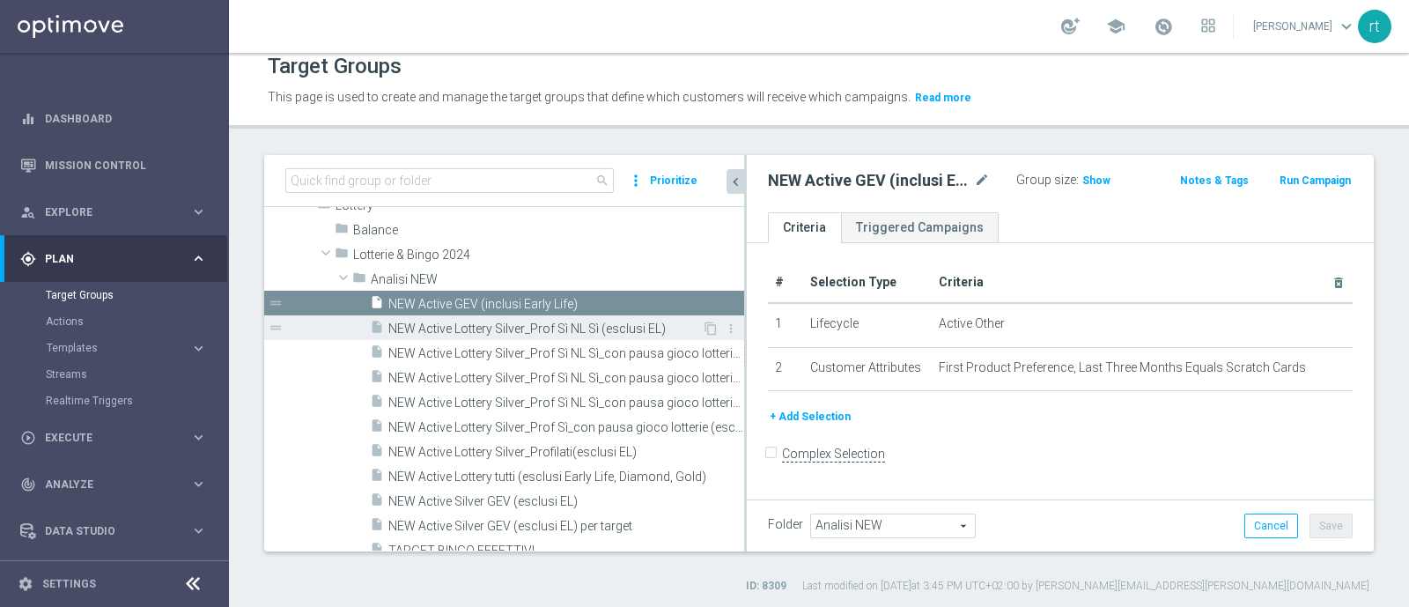
click at [558, 324] on span "NEW Active Lottery Silver_Prof Sì NL Sì (esclusi EL)" at bounding box center [544, 328] width 313 height 15
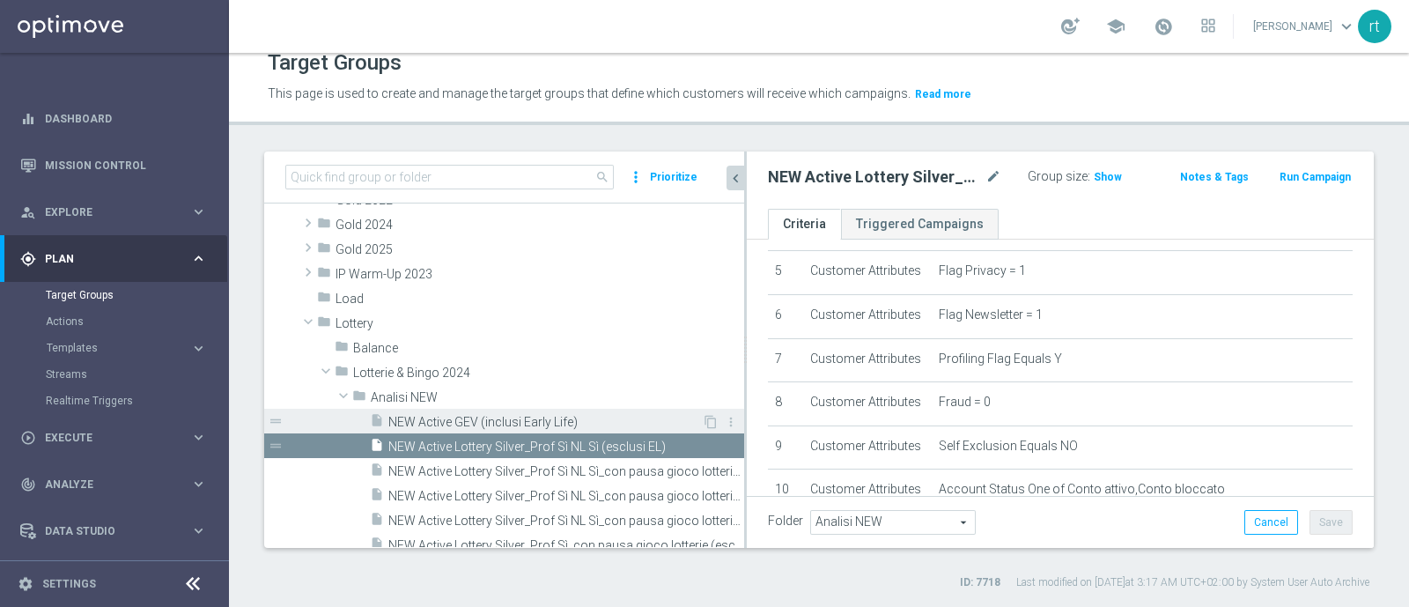
scroll to position [449, 0]
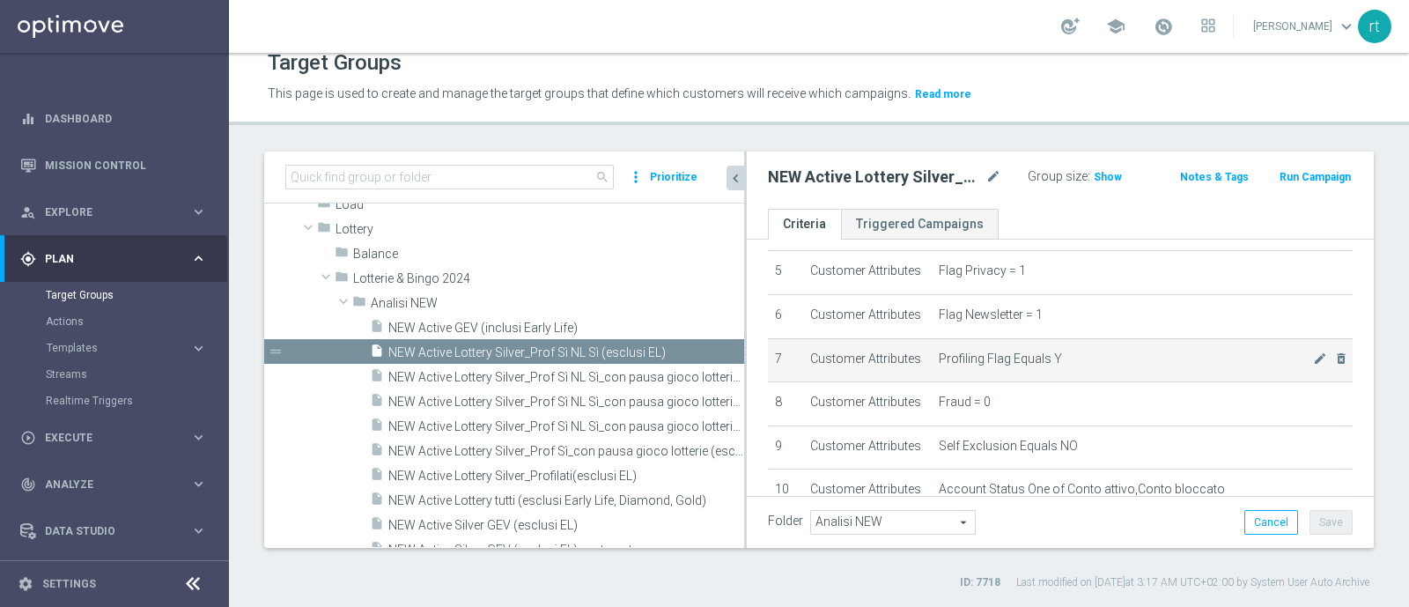
drag, startPoint x: 745, startPoint y: 417, endPoint x: 865, endPoint y: 431, distance: 121.4
click at [865, 431] on as-split "search more_vert Prioritize Customer Target Groups library_add create_new_folder" at bounding box center [818, 349] width 1109 height 396
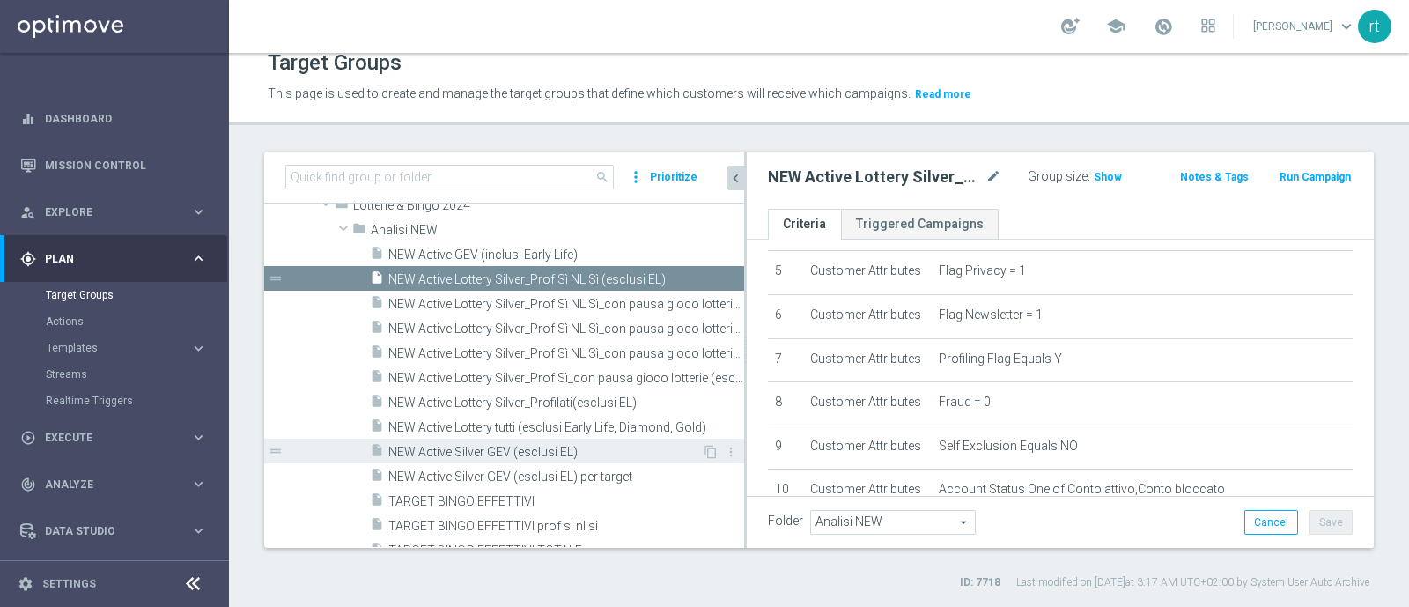
scroll to position [566, 0]
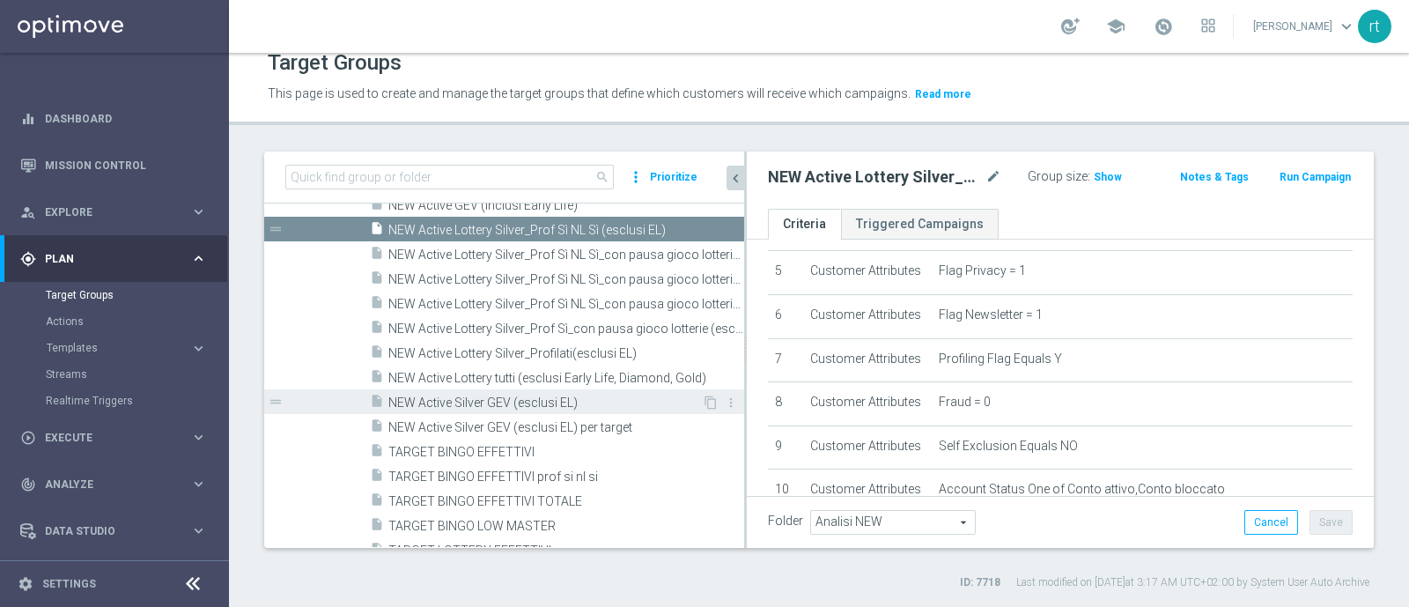
click at [493, 404] on span "NEW Active Silver GEV (esclusi EL)" at bounding box center [544, 402] width 313 height 15
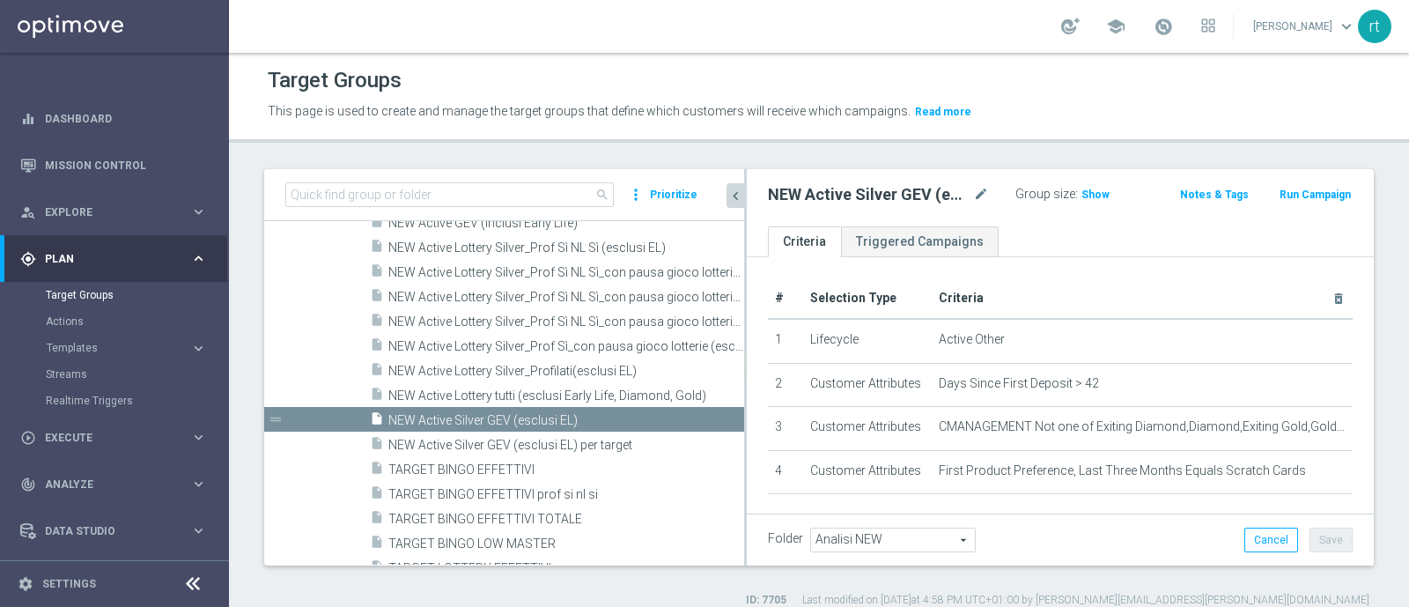
scroll to position [112, 0]
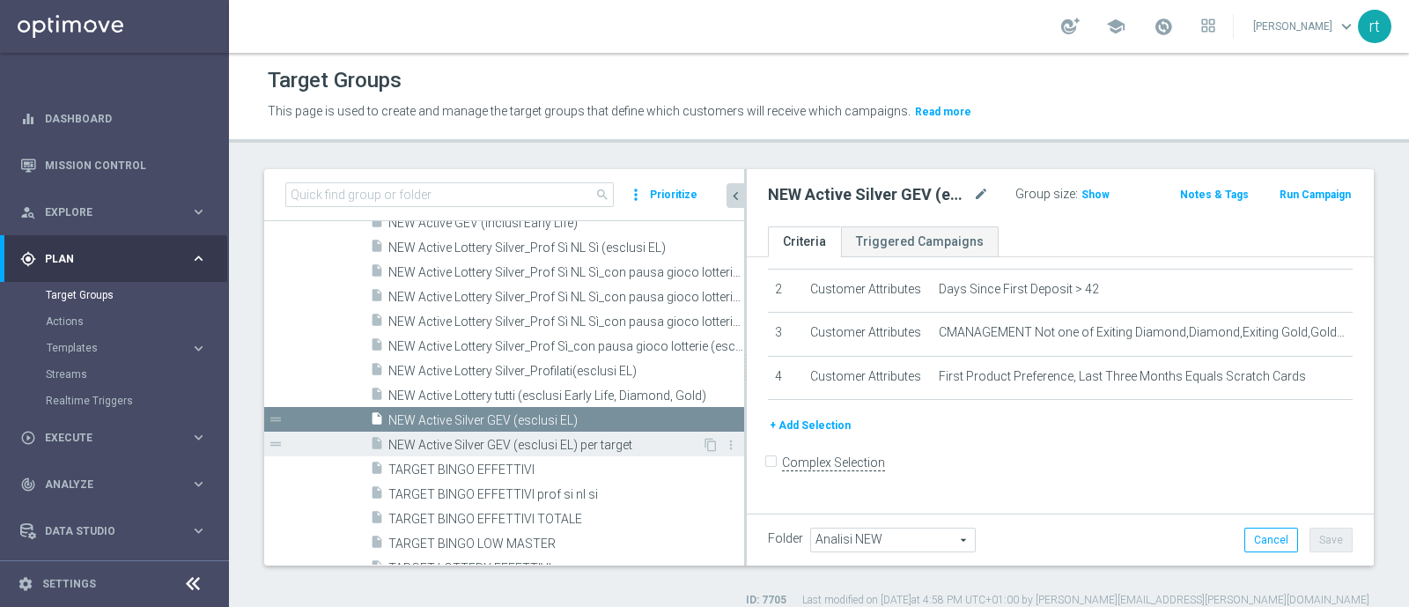
click at [561, 439] on span "NEW Active Silver GEV (esclusi EL) per target" at bounding box center [544, 445] width 313 height 15
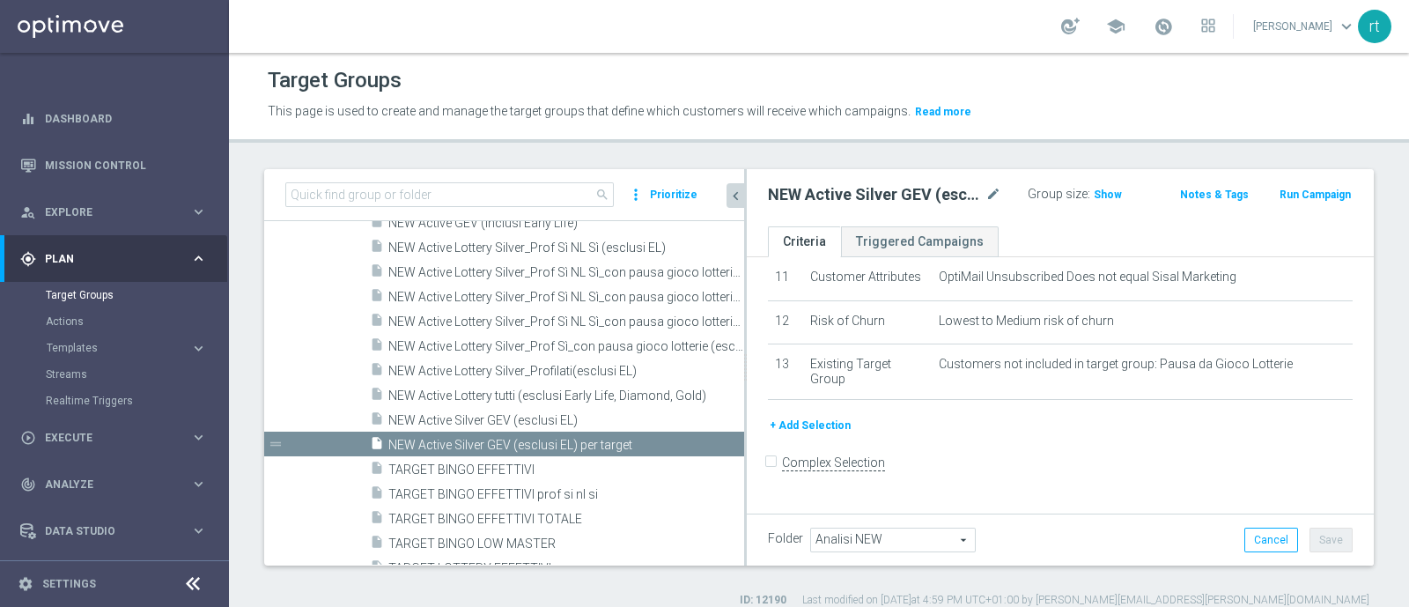
scroll to position [591, 0]
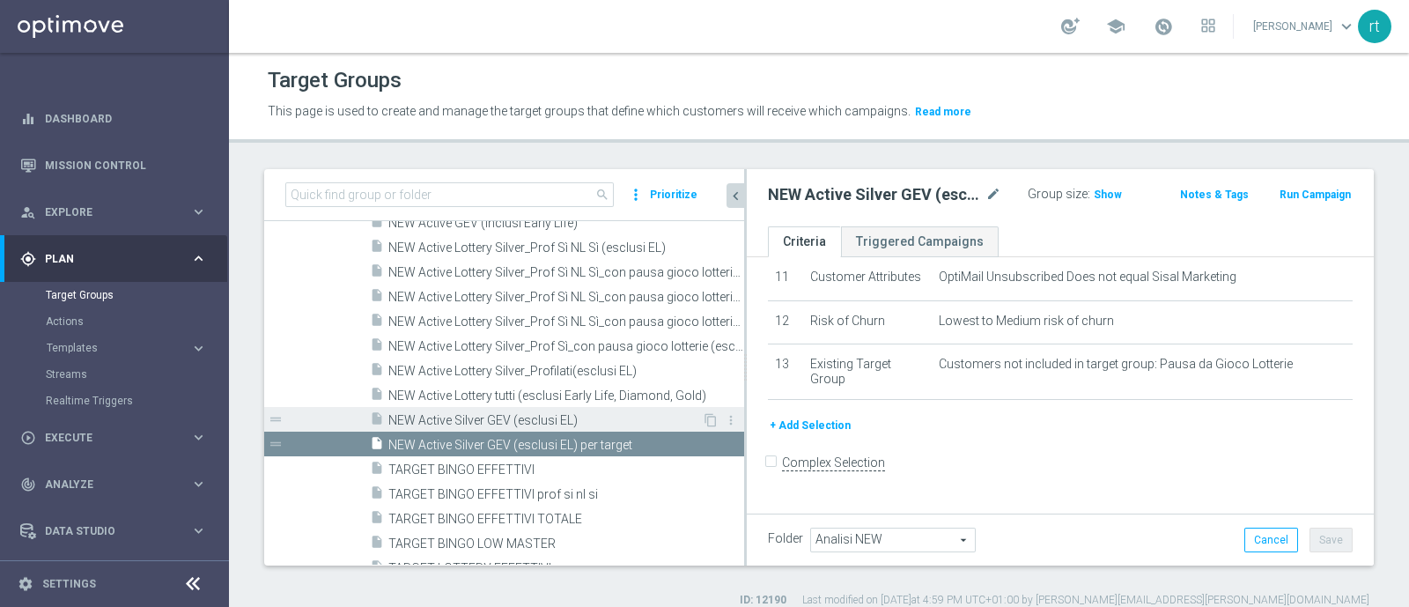
click at [517, 420] on span "NEW Active Silver GEV (esclusi EL)" at bounding box center [544, 420] width 313 height 15
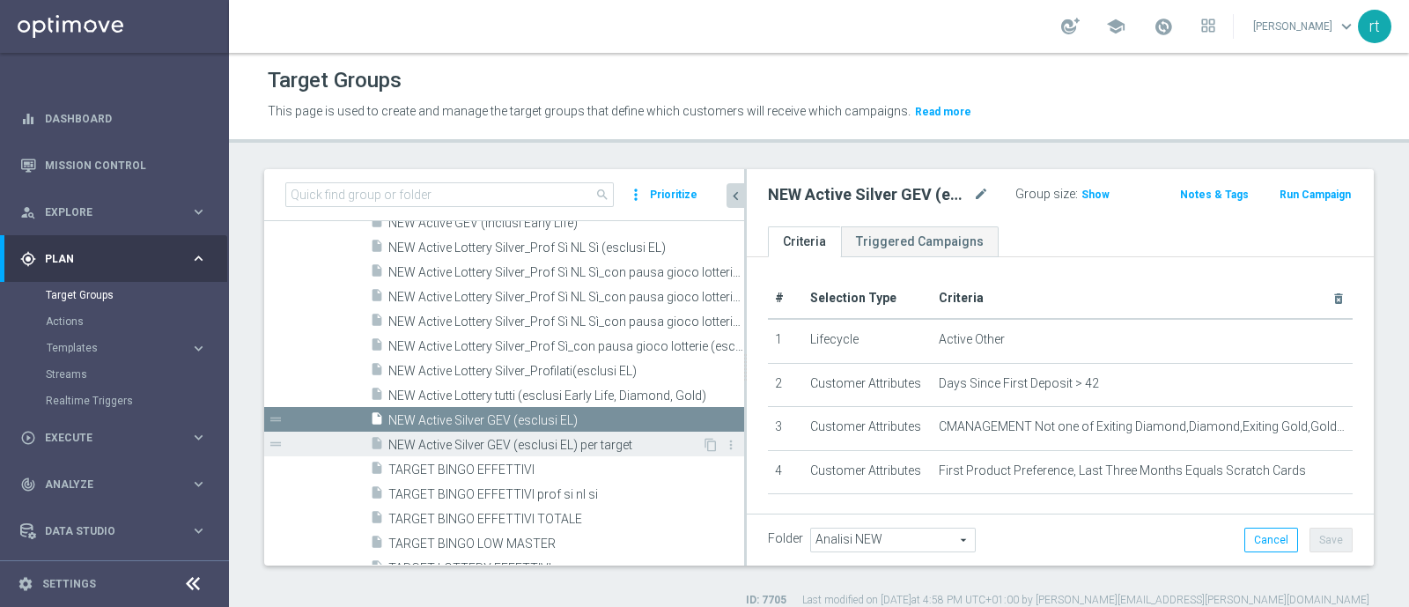
click at [568, 440] on span "NEW Active Silver GEV (esclusi EL) per target" at bounding box center [544, 445] width 313 height 15
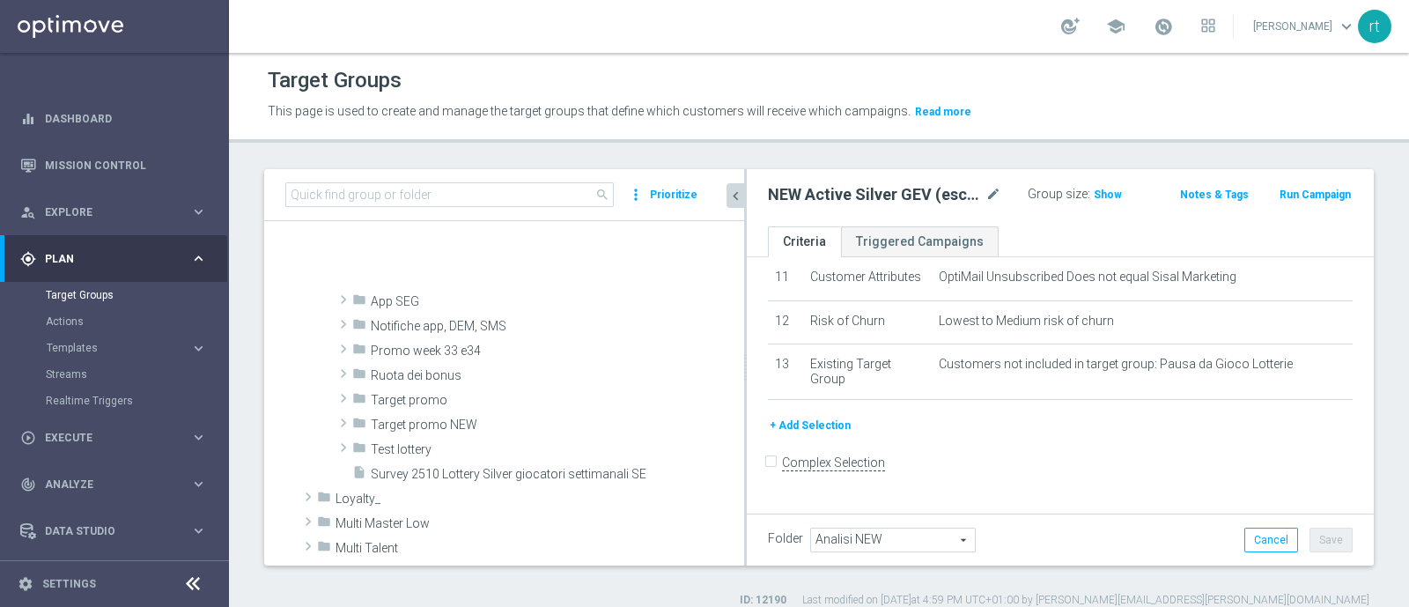
scroll to position [911, 0]
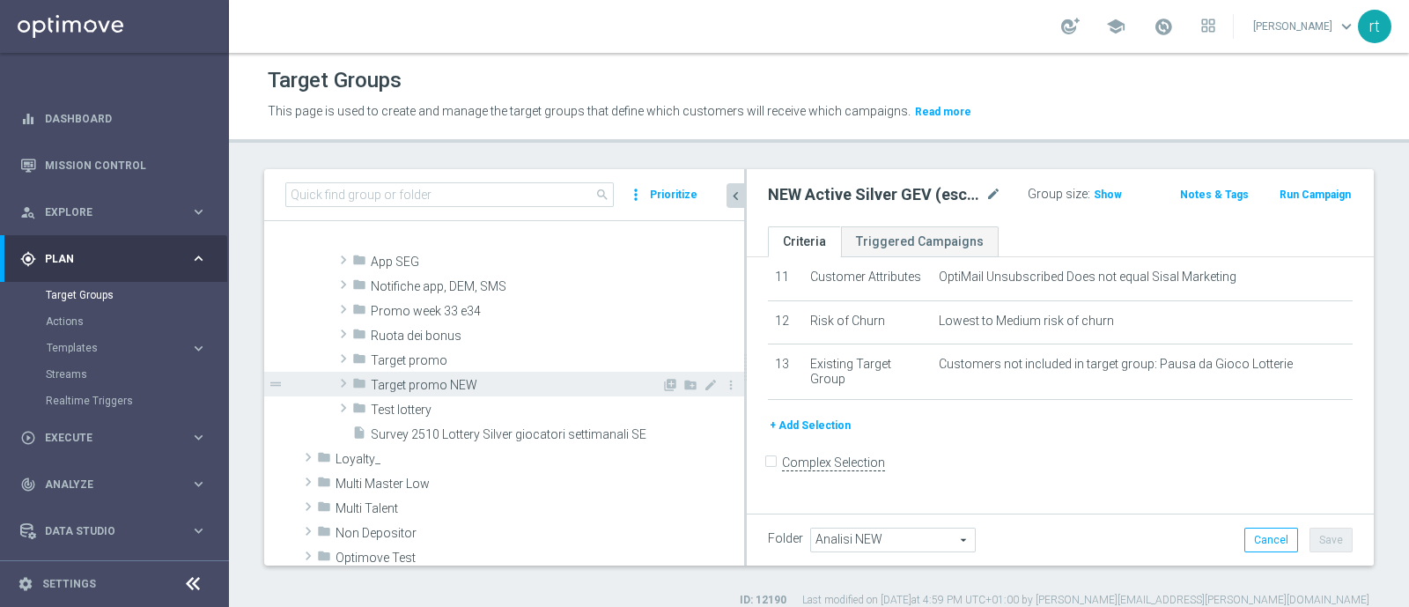
click at [440, 386] on span "Target promo NEW" at bounding box center [516, 385] width 291 height 15
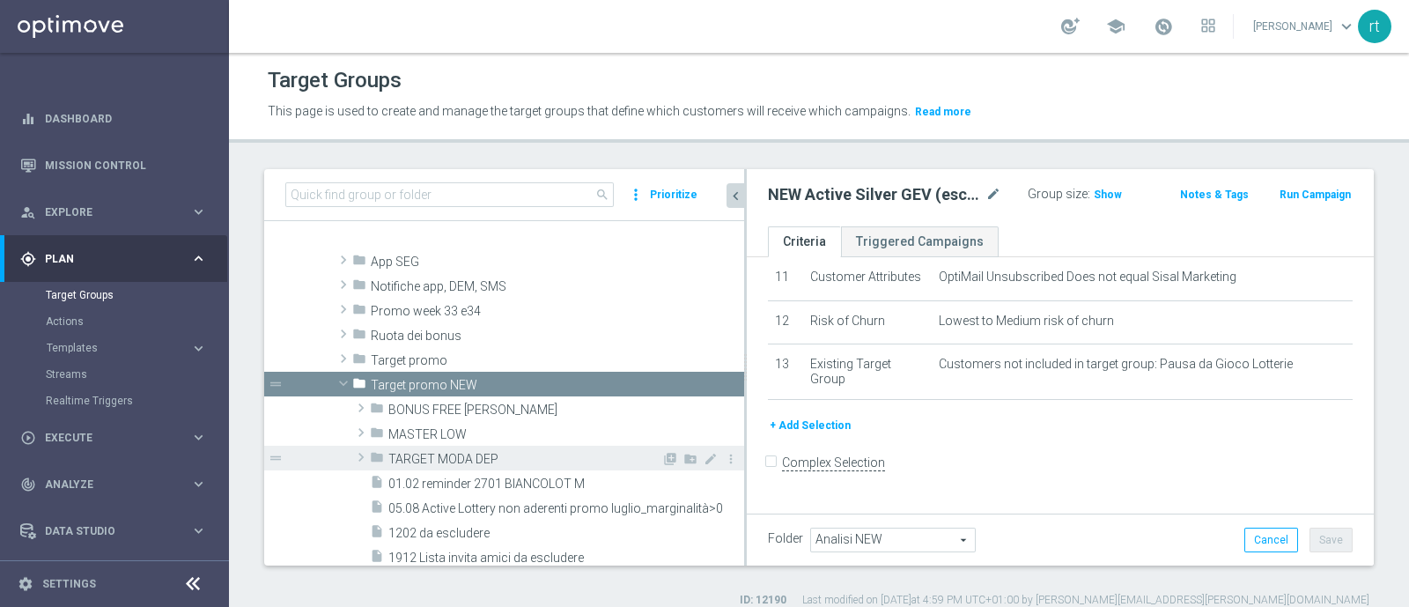
click at [441, 453] on span "TARGET MODA DEP" at bounding box center [524, 459] width 273 height 15
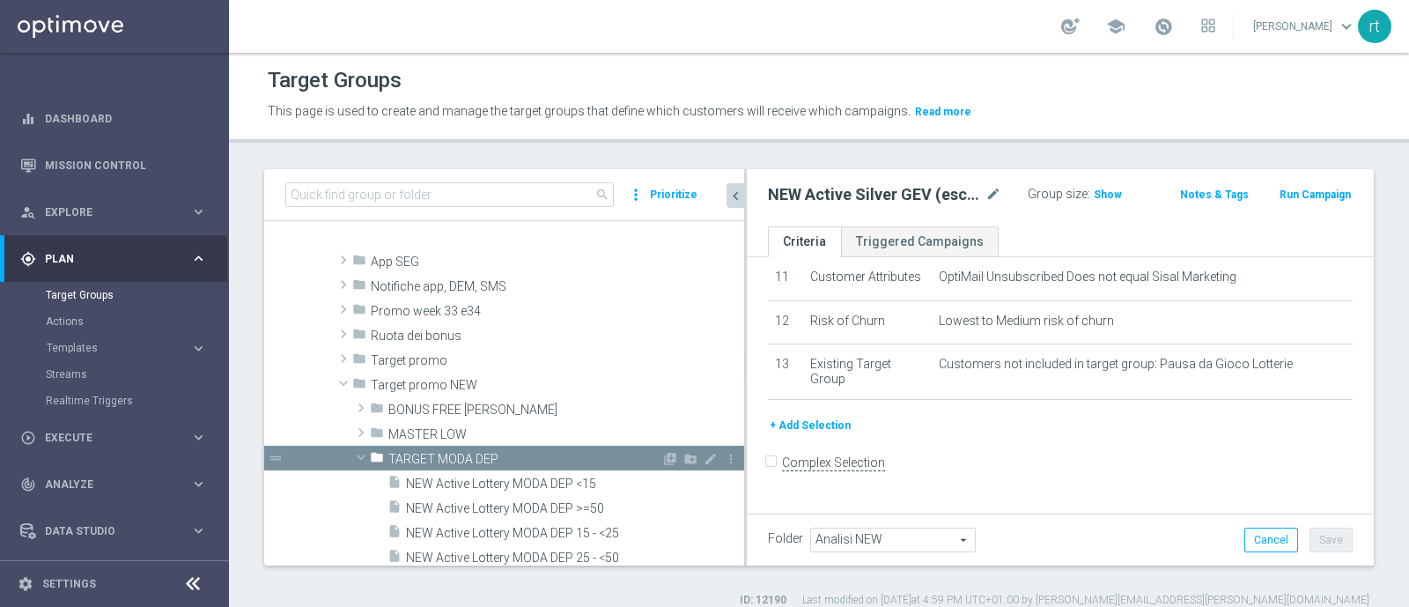
scroll to position [1008, 0]
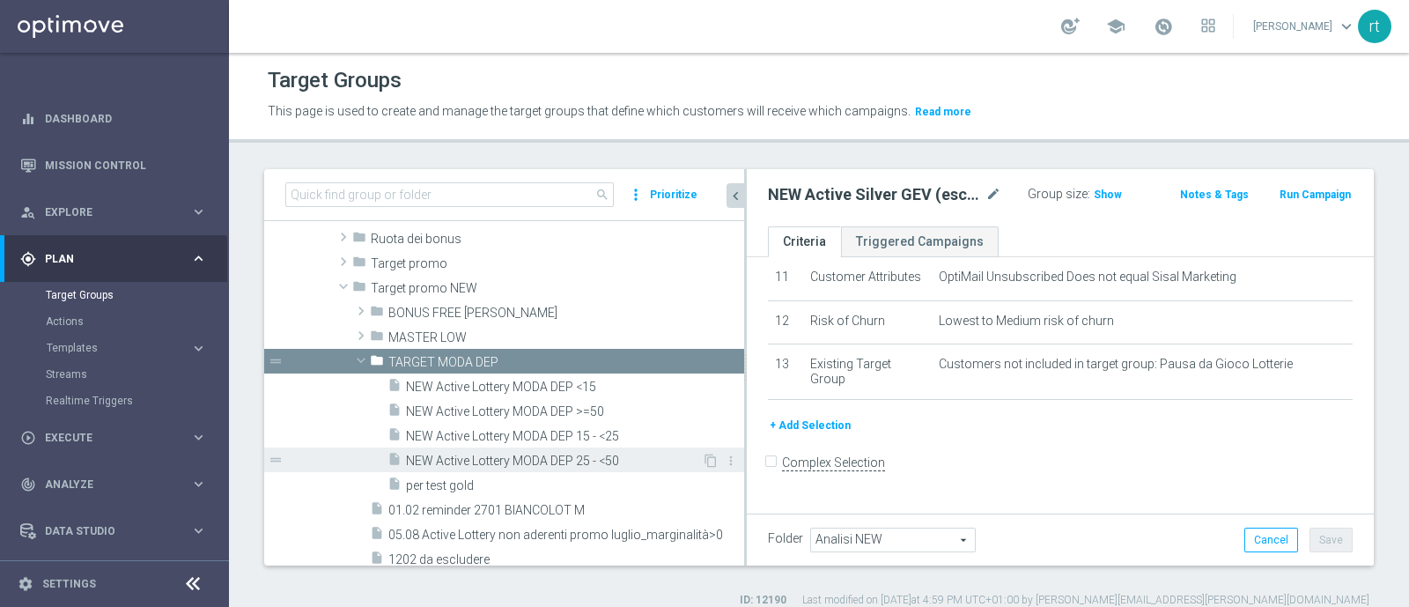
click at [504, 453] on span "NEW Active Lottery MODA DEP 25 - <50" at bounding box center [554, 460] width 296 height 15
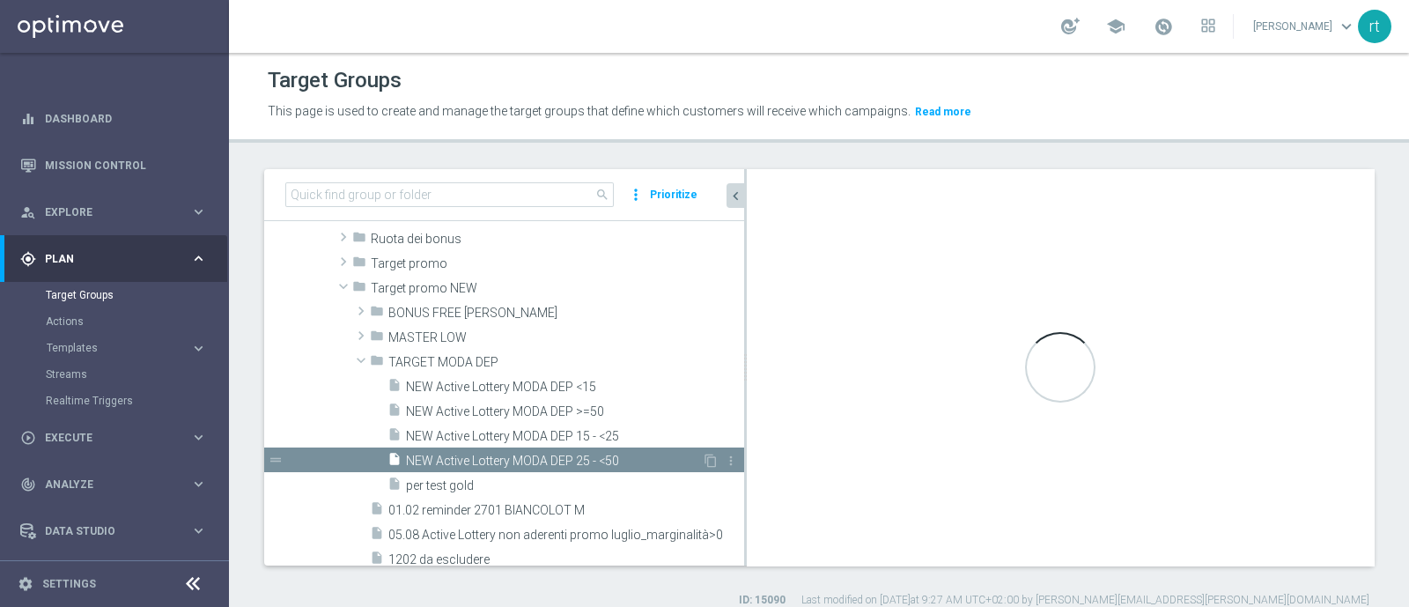
checkbox input "true"
type input "TARGET MODA DEP"
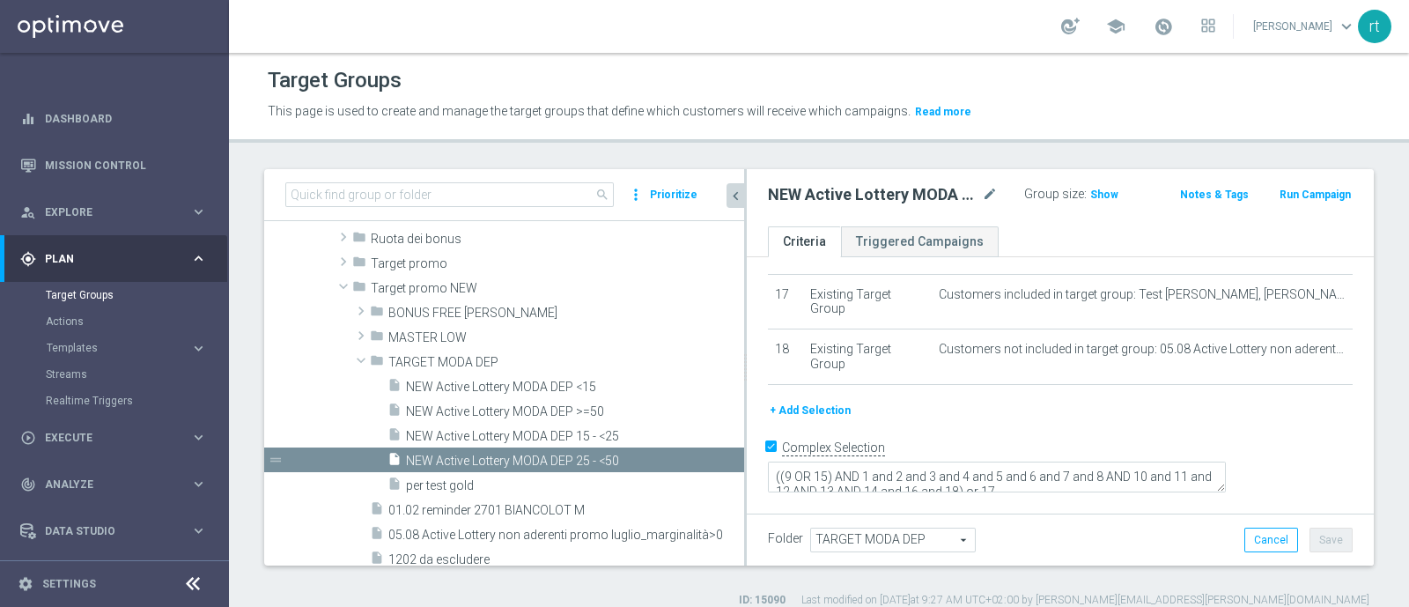
scroll to position [14, 0]
click at [1093, 197] on span "Show" at bounding box center [1104, 194] width 28 height 12
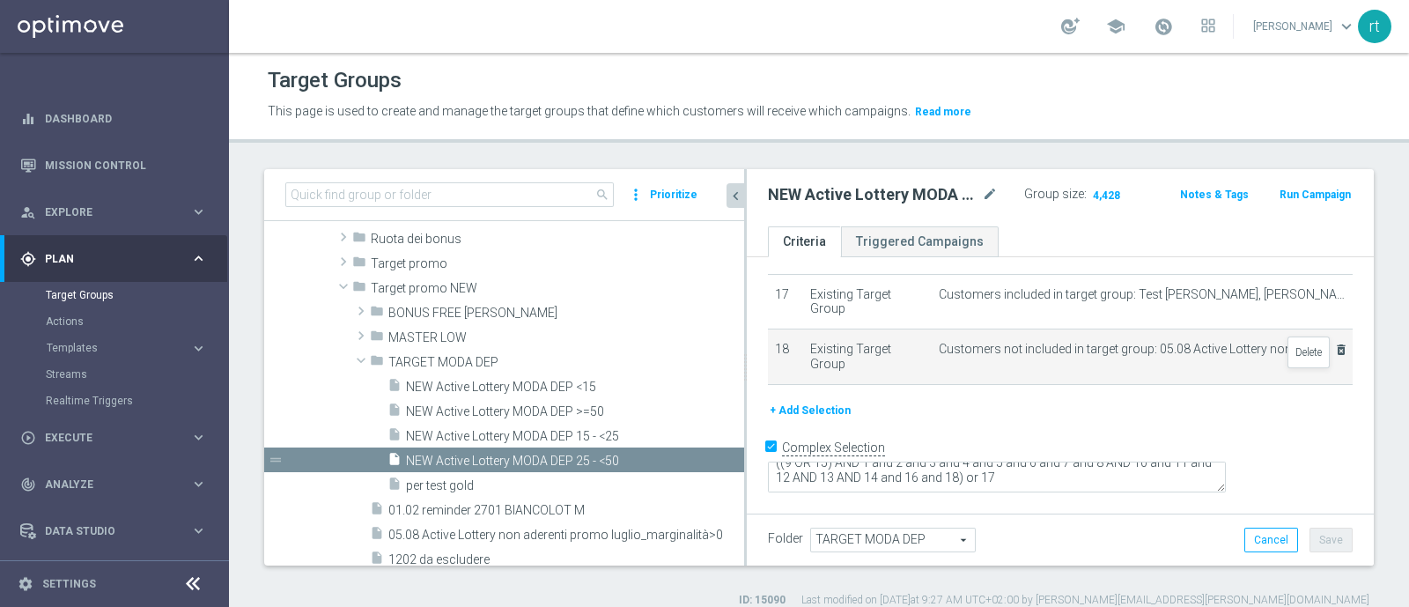
click at [1334, 357] on icon "delete_forever" at bounding box center [1341, 349] width 14 height 14
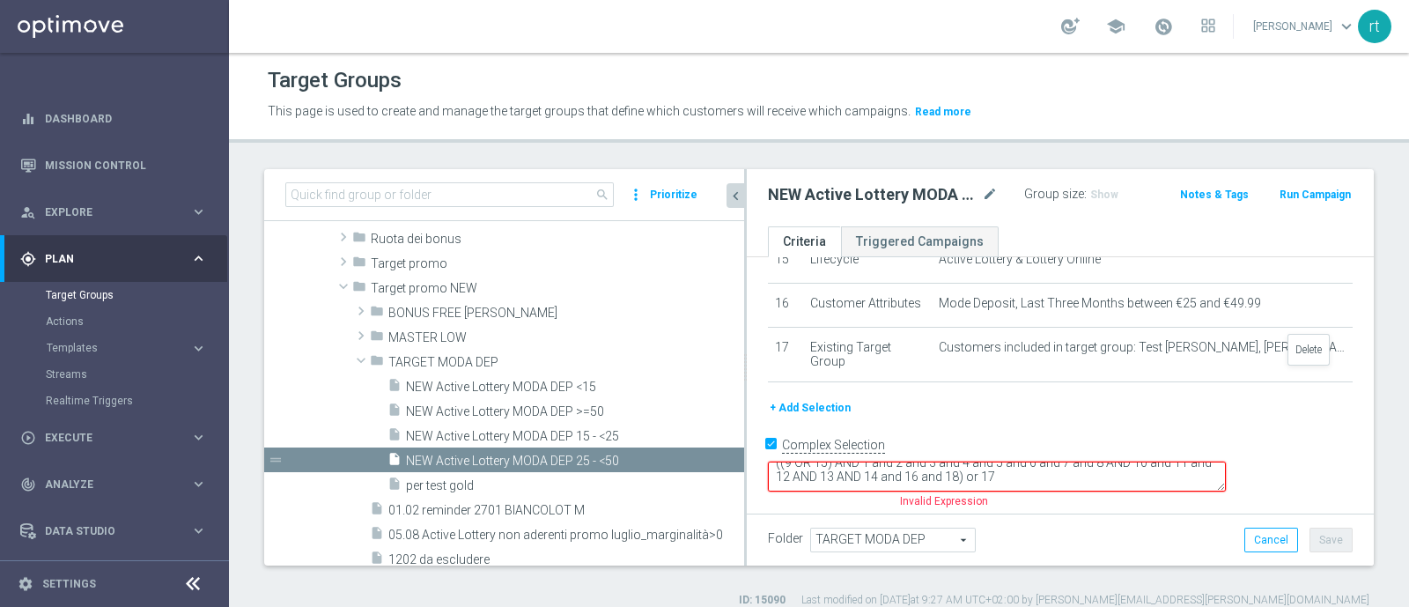
scroll to position [819, 0]
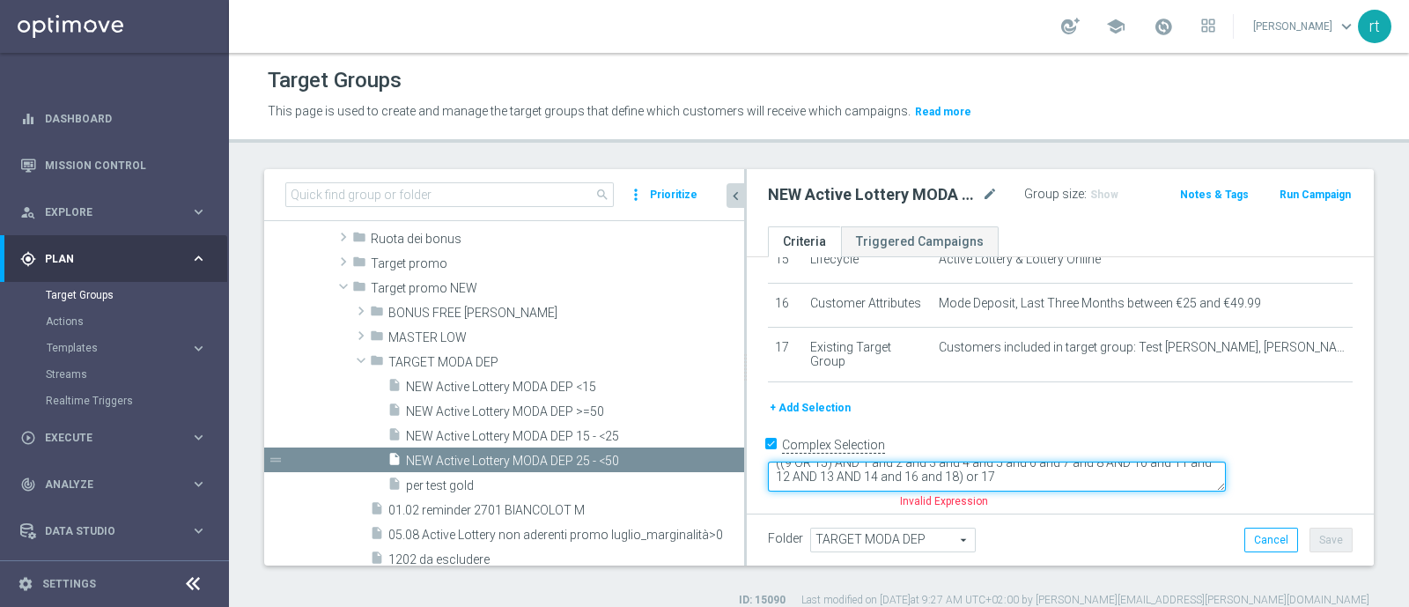
click at [1121, 477] on textarea "((9 OR 15) AND 1 and 2 and 3 and 4 and 5 and 6 and 7 and 8 AND 10 and 11 and 12…" at bounding box center [997, 476] width 458 height 31
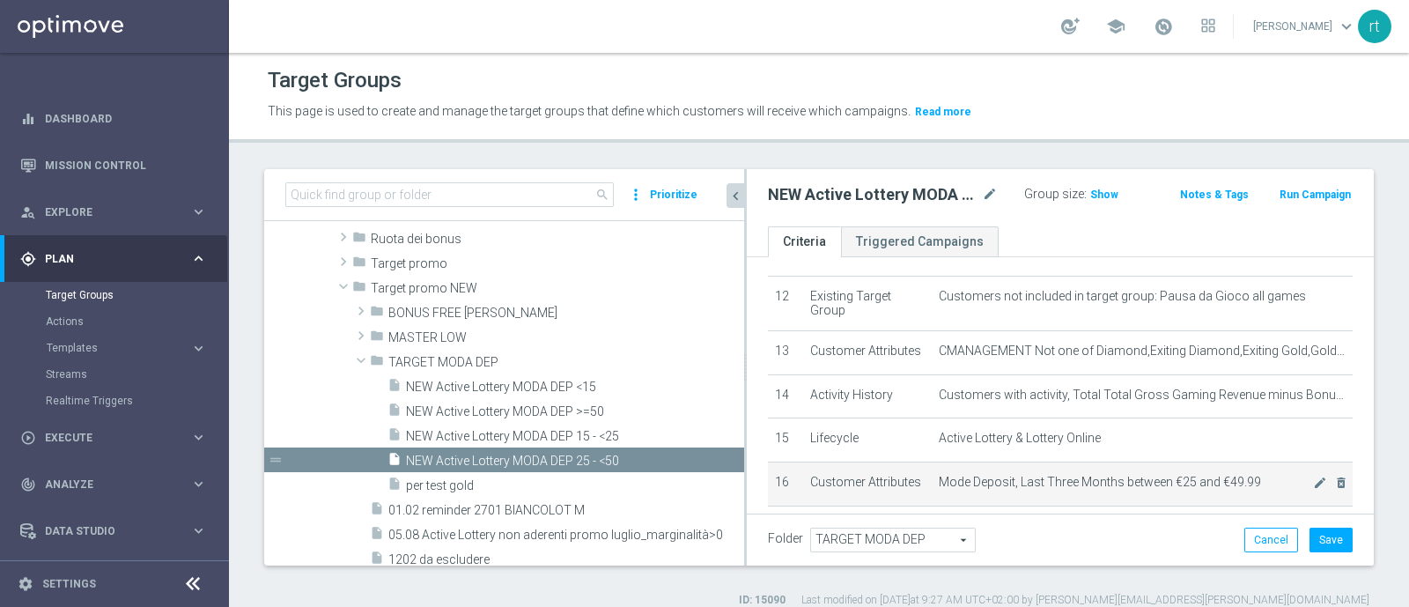
scroll to position [509, 0]
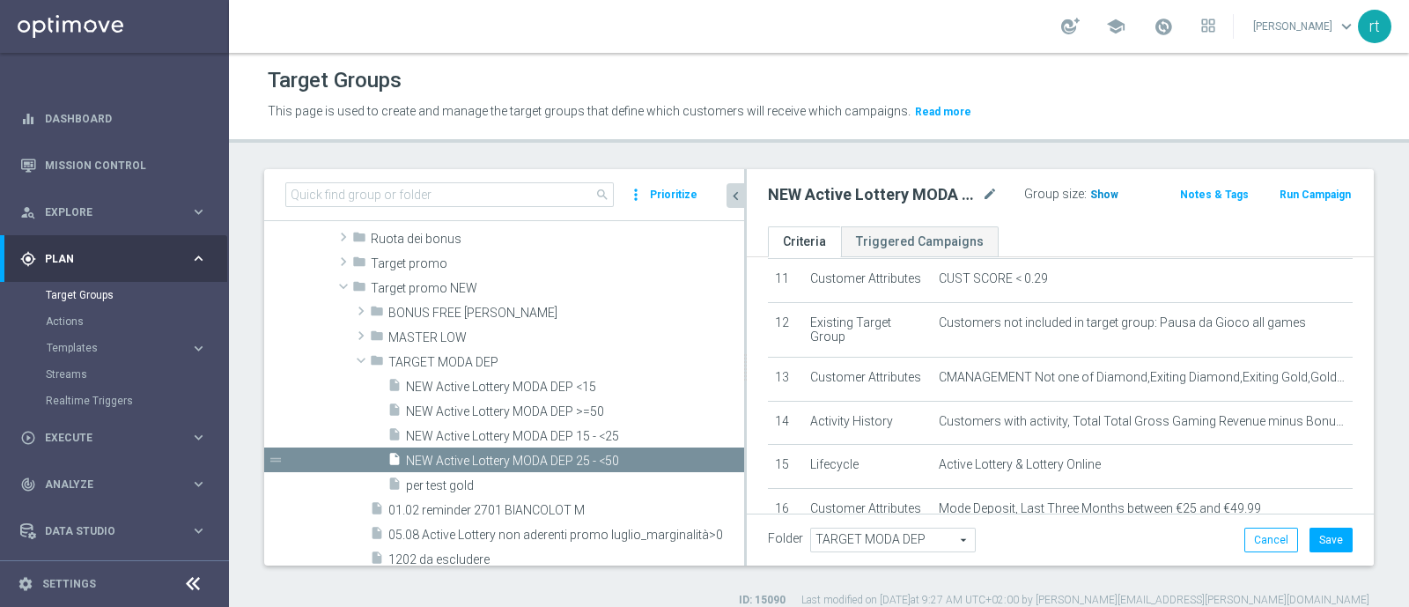
type textarea "((9 OR 15) AND 1 and 2 and 3 and 4 and 5 and 6 and 7 and 8 AND 10 and 11 and 12…"
click at [1090, 197] on span "Show" at bounding box center [1104, 194] width 28 height 12
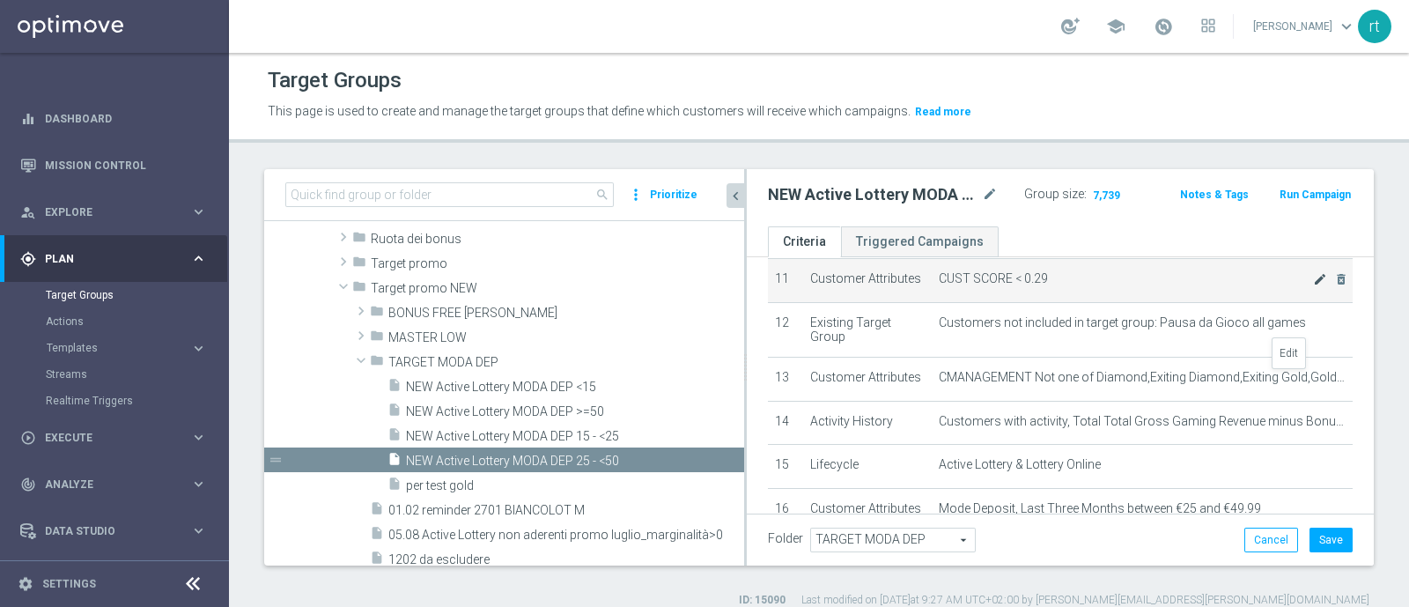
click at [1313, 286] on icon "mode_edit" at bounding box center [1320, 279] width 14 height 14
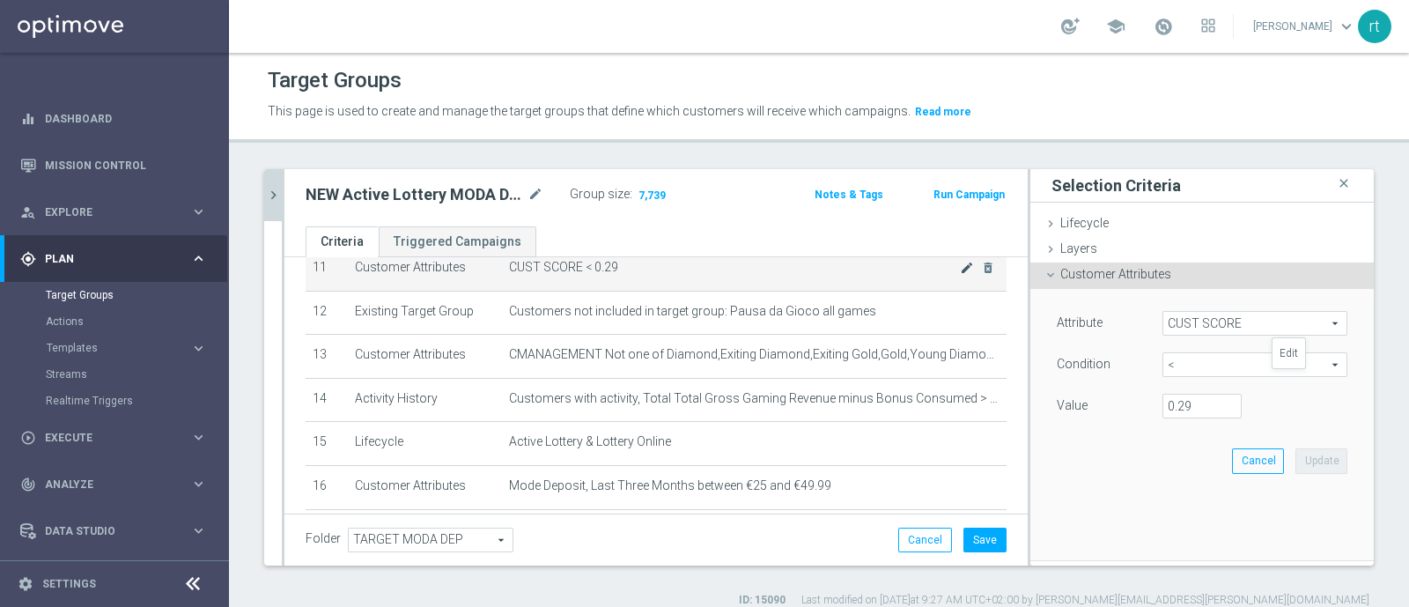
scroll to position [415, 0]
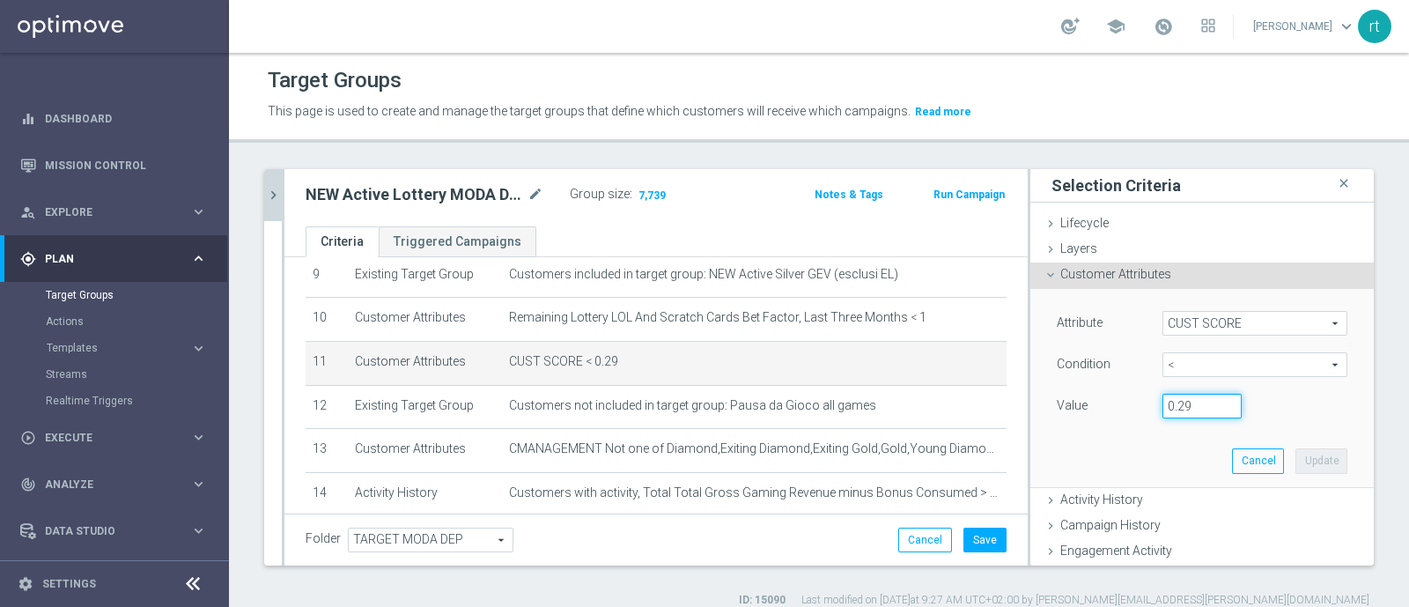
click at [1169, 401] on input "0.29" at bounding box center [1201, 406] width 79 height 25
type input "0.14"
click at [1300, 458] on button "Update" at bounding box center [1321, 460] width 52 height 25
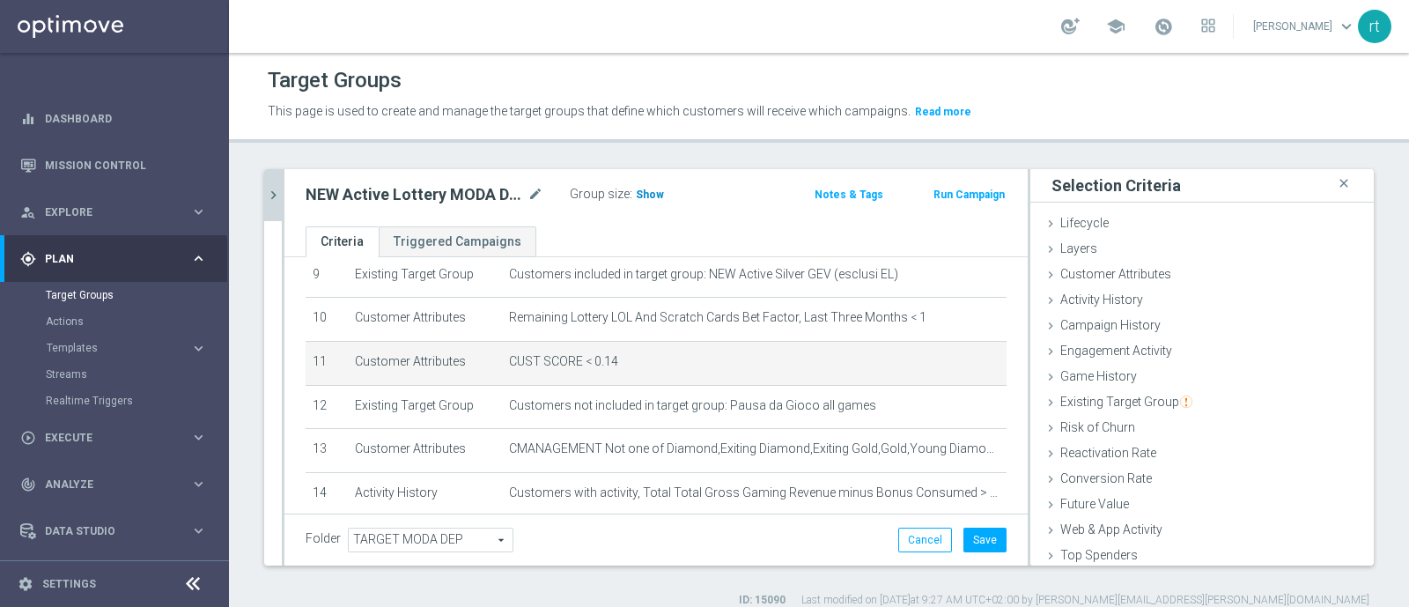
click at [641, 192] on span "Show" at bounding box center [650, 194] width 28 height 12
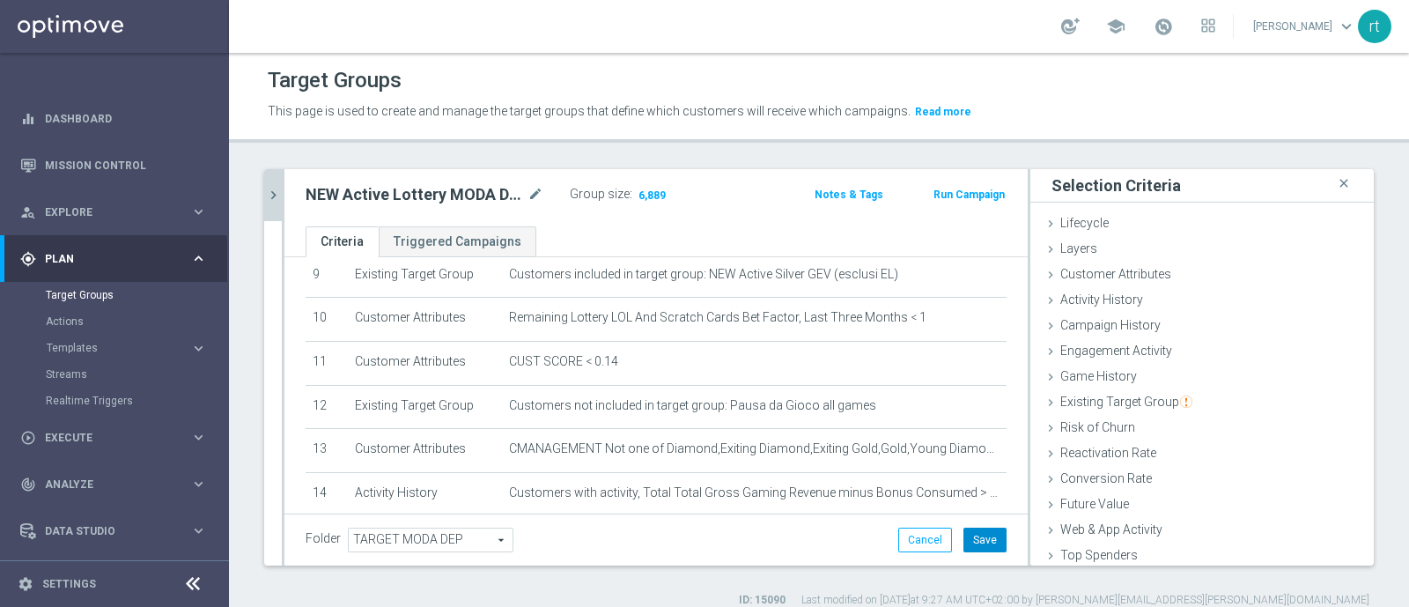
click at [973, 539] on button "Save" at bounding box center [984, 539] width 43 height 25
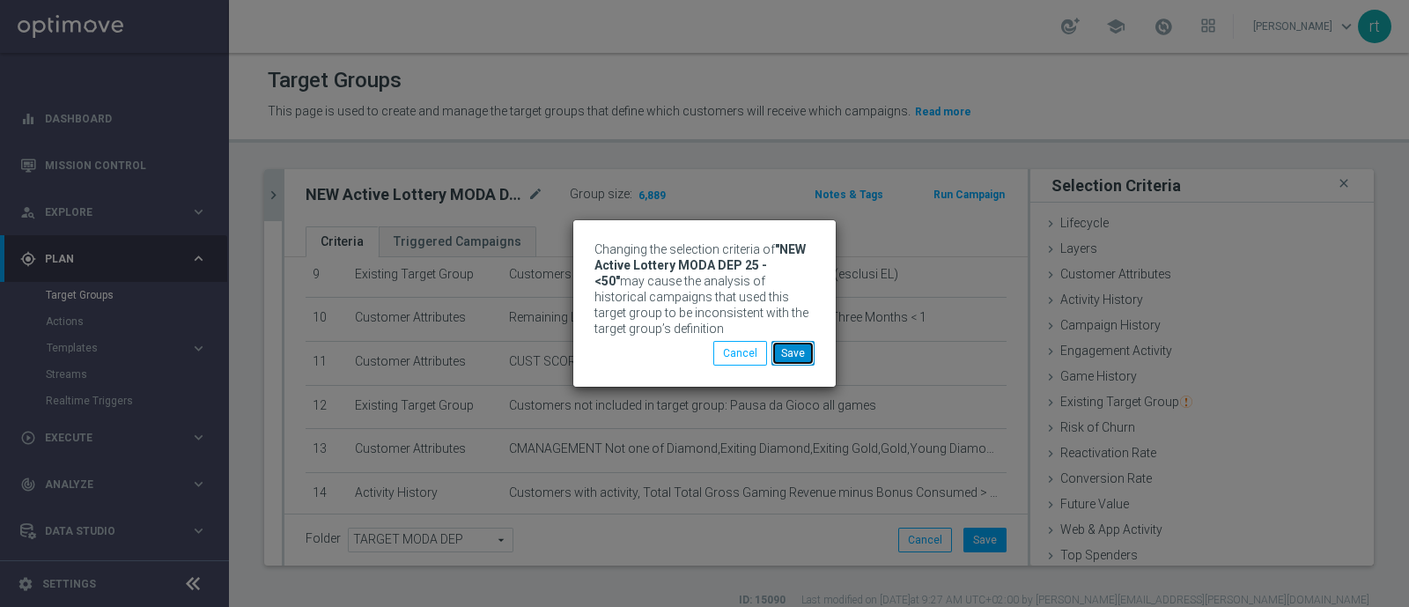
click at [809, 347] on button "Save" at bounding box center [792, 353] width 43 height 25
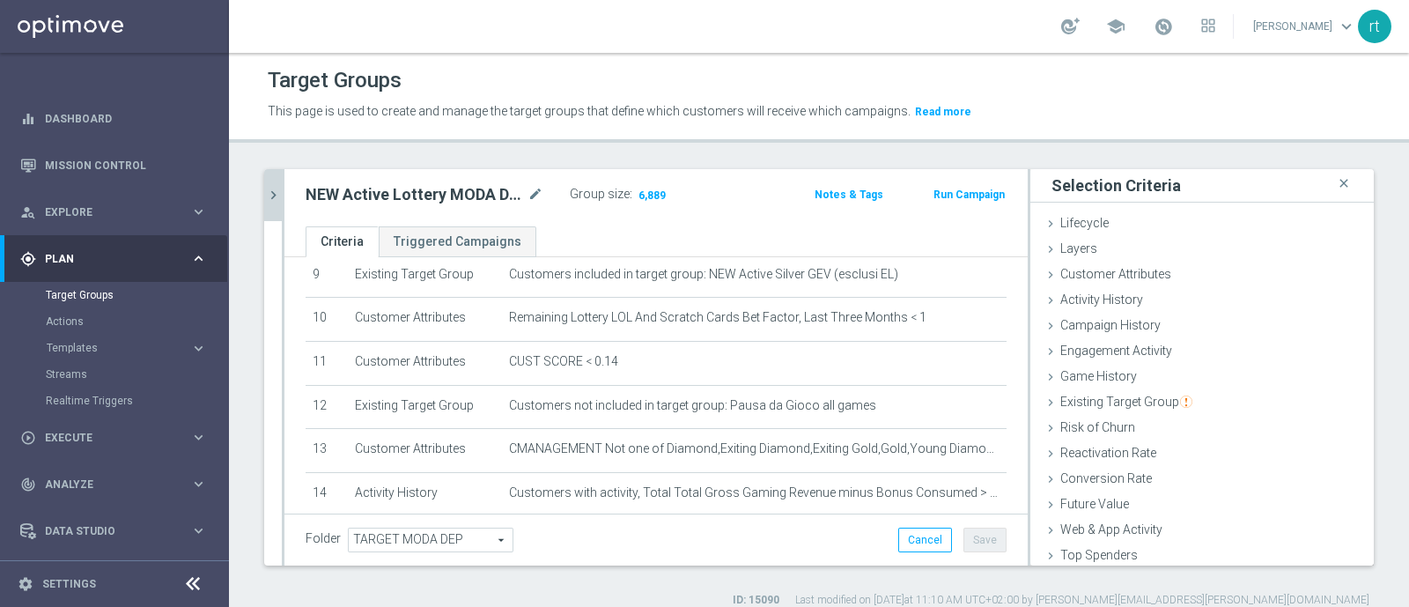
click at [276, 202] on button "chevron_right" at bounding box center [273, 195] width 18 height 52
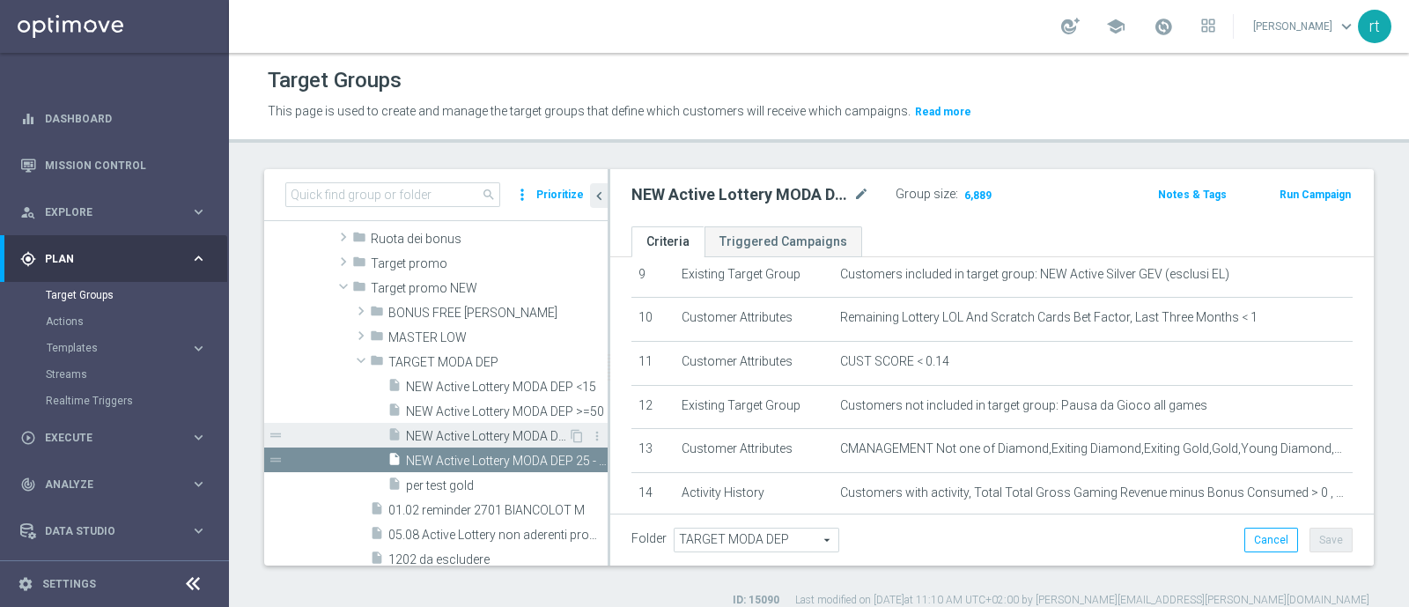
click at [501, 436] on span "NEW Active Lottery MODA DEP 15 - <25" at bounding box center [487, 436] width 162 height 15
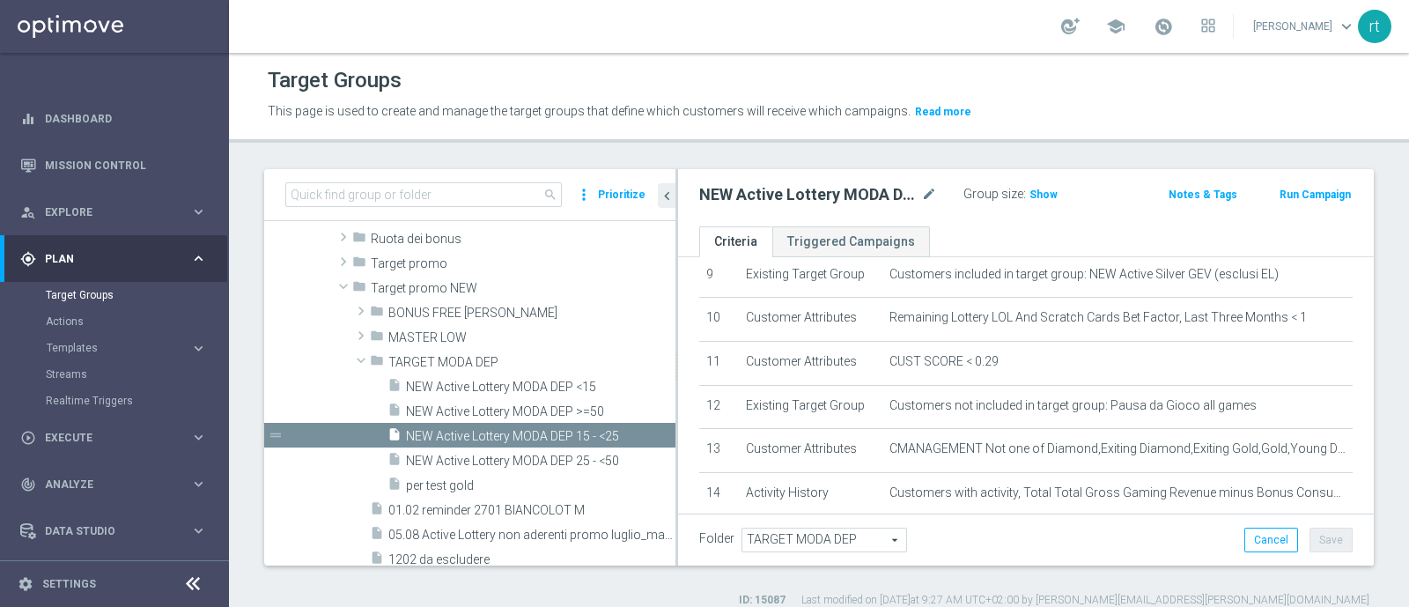
drag, startPoint x: 608, startPoint y: 409, endPoint x: 676, endPoint y: 409, distance: 67.8
click at [676, 409] on div at bounding box center [676, 367] width 3 height 396
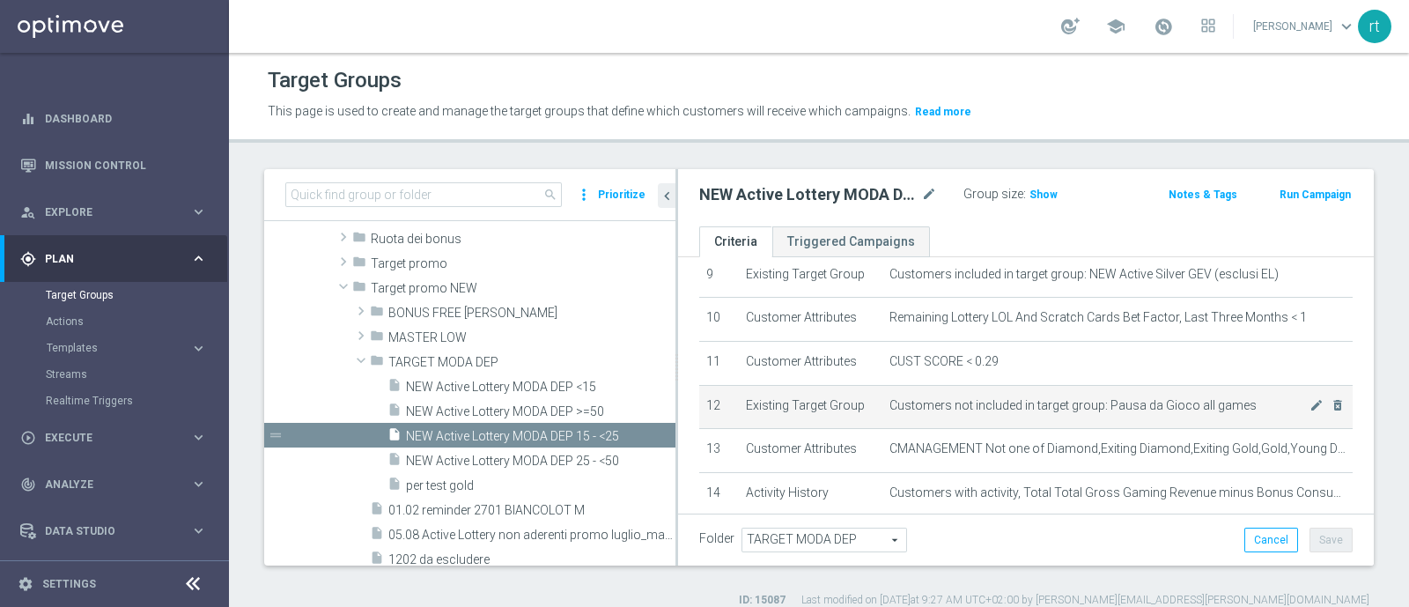
scroll to position [638, 0]
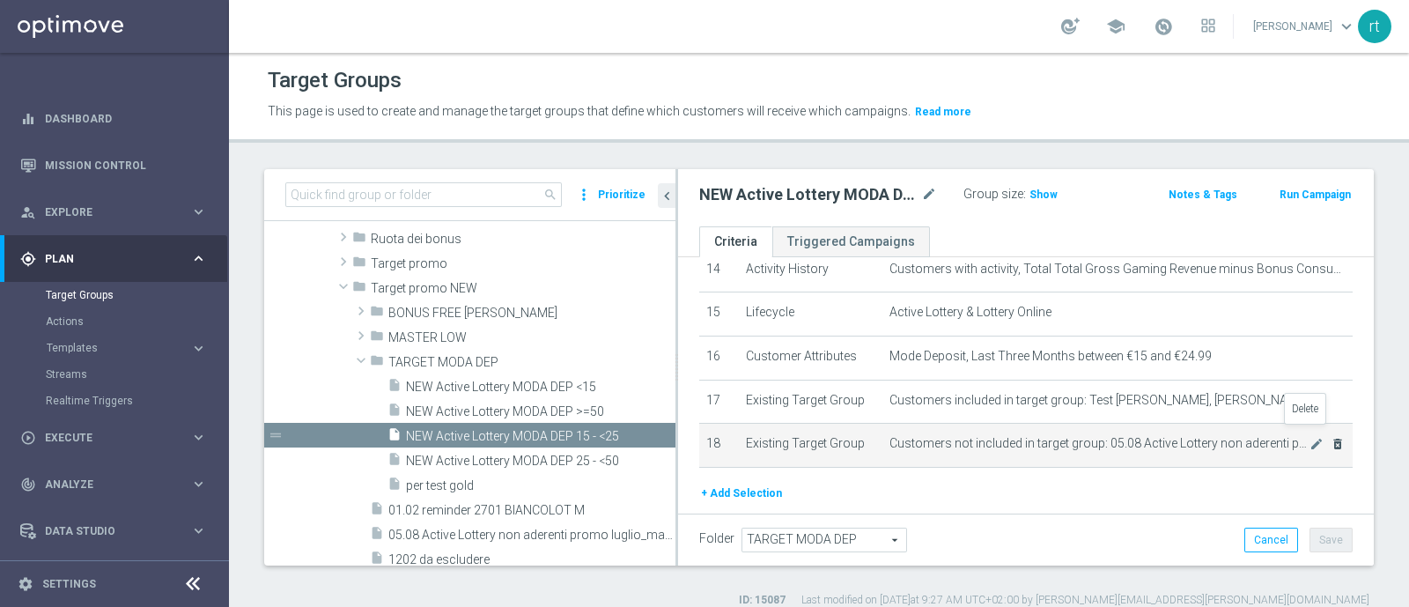
click at [1330, 437] on icon "delete_forever" at bounding box center [1337, 444] width 14 height 14
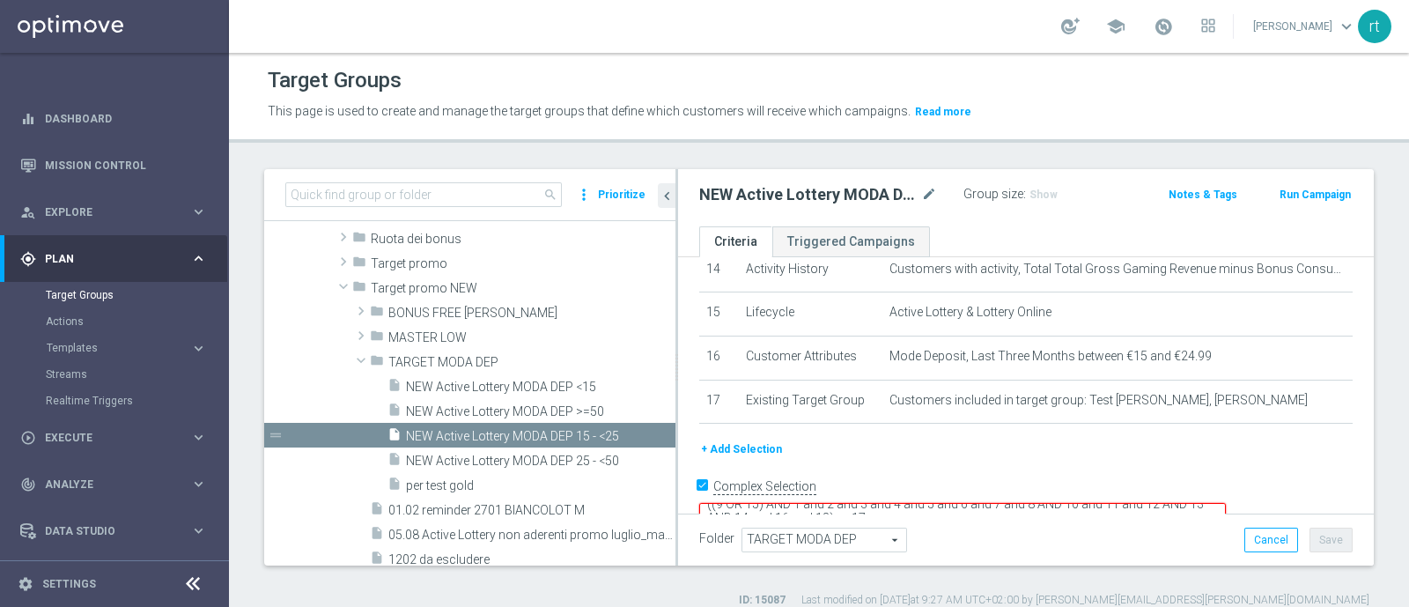
scroll to position [643, 0]
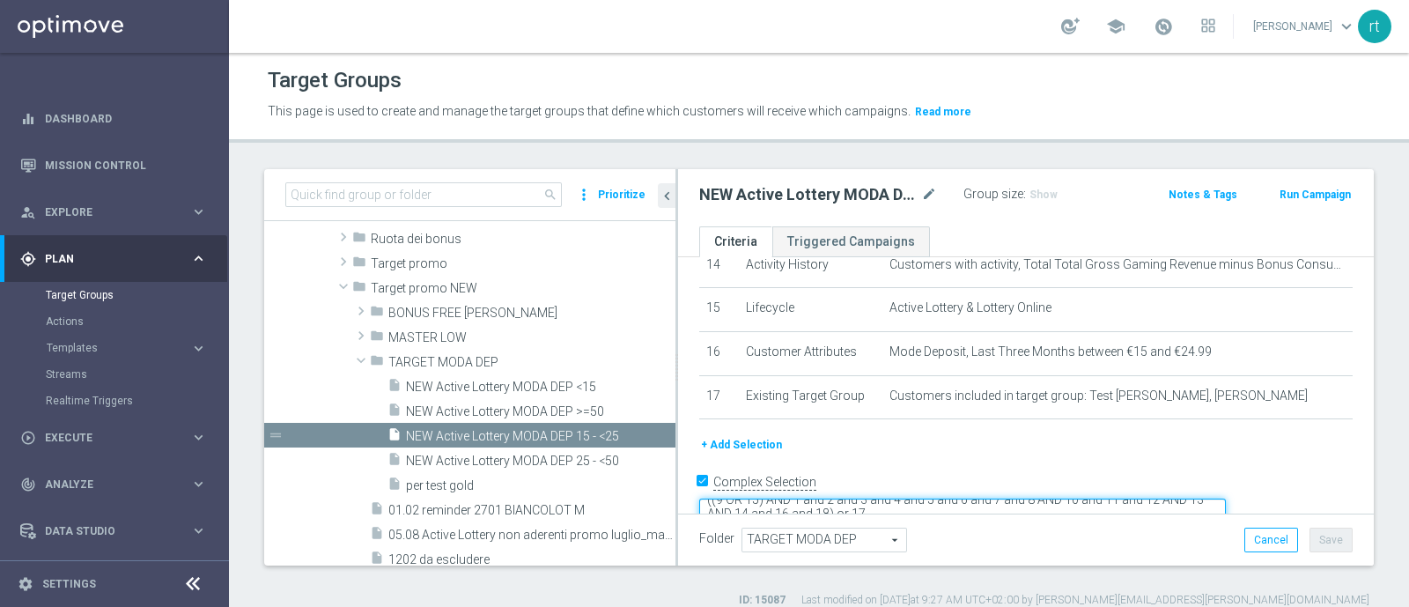
click at [996, 498] on textarea "((9 OR 15) AND 1 and 2 and 3 and 4 and 5 and 6 and 7 and 8 AND 10 and 11 and 12…" at bounding box center [962, 513] width 526 height 31
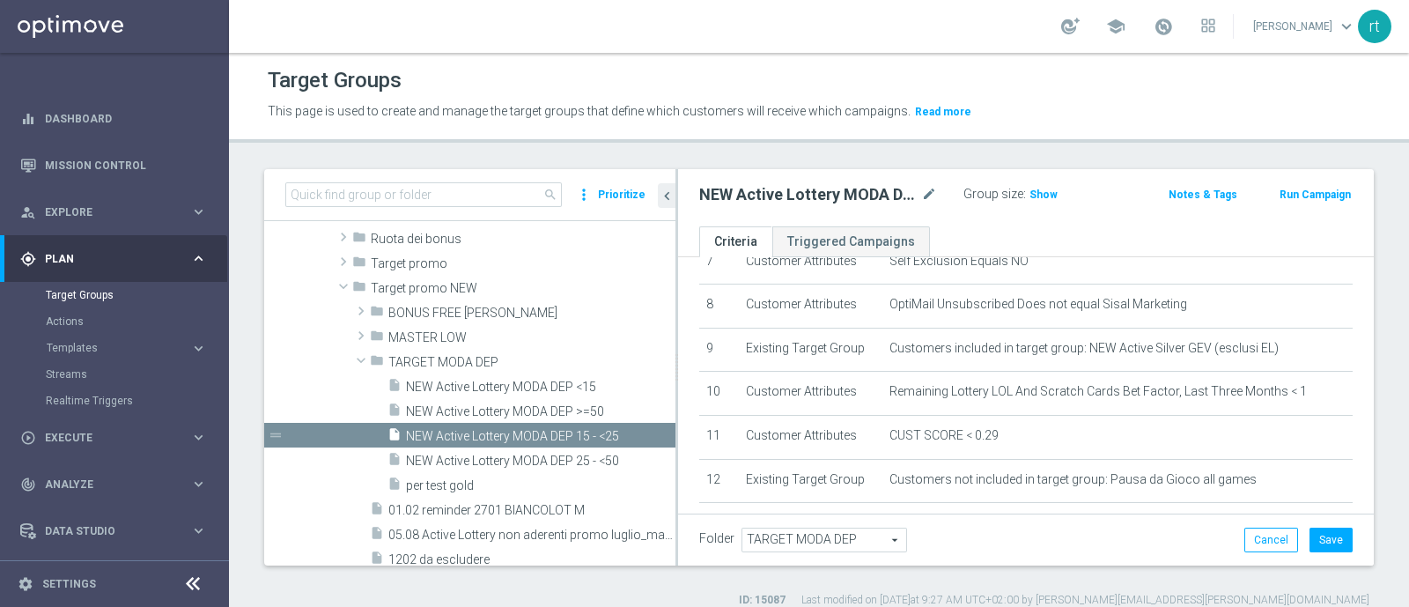
scroll to position [338, 0]
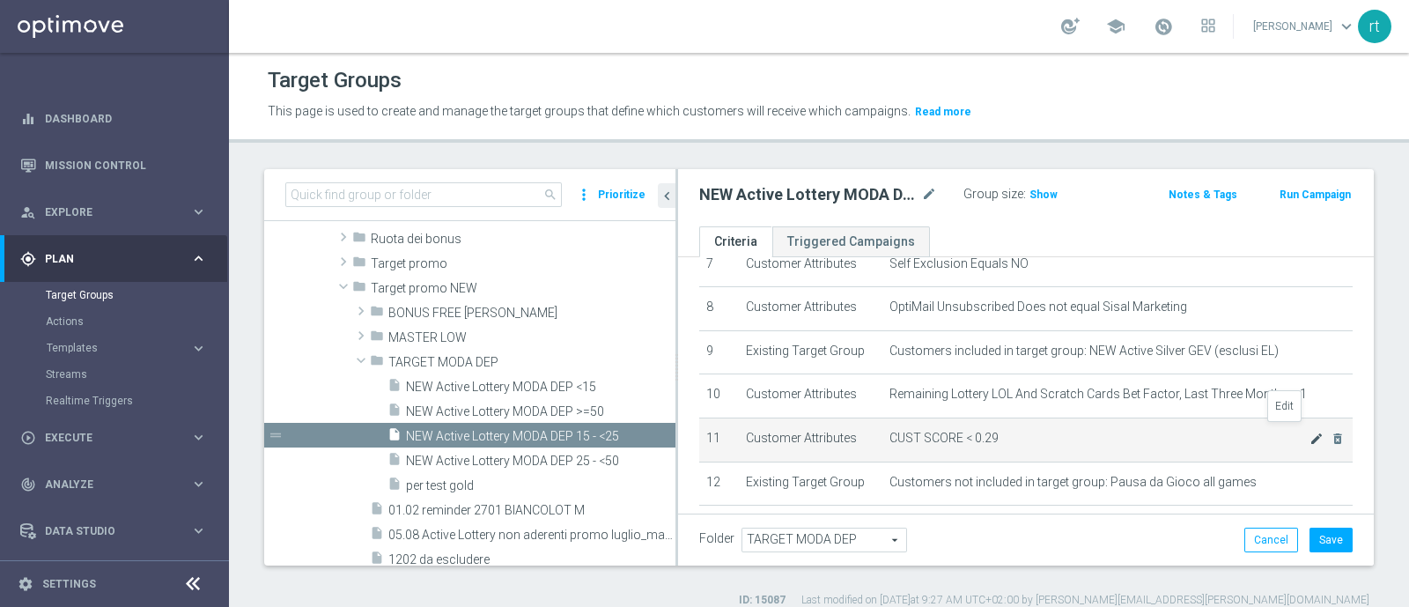
type textarea "((9 OR 15) AND 1 and 2 and 3 and 4 and 5 and 6 and 7 and 8 AND 10 and 11 and 12…"
click at [1309, 434] on icon "mode_edit" at bounding box center [1316, 438] width 14 height 14
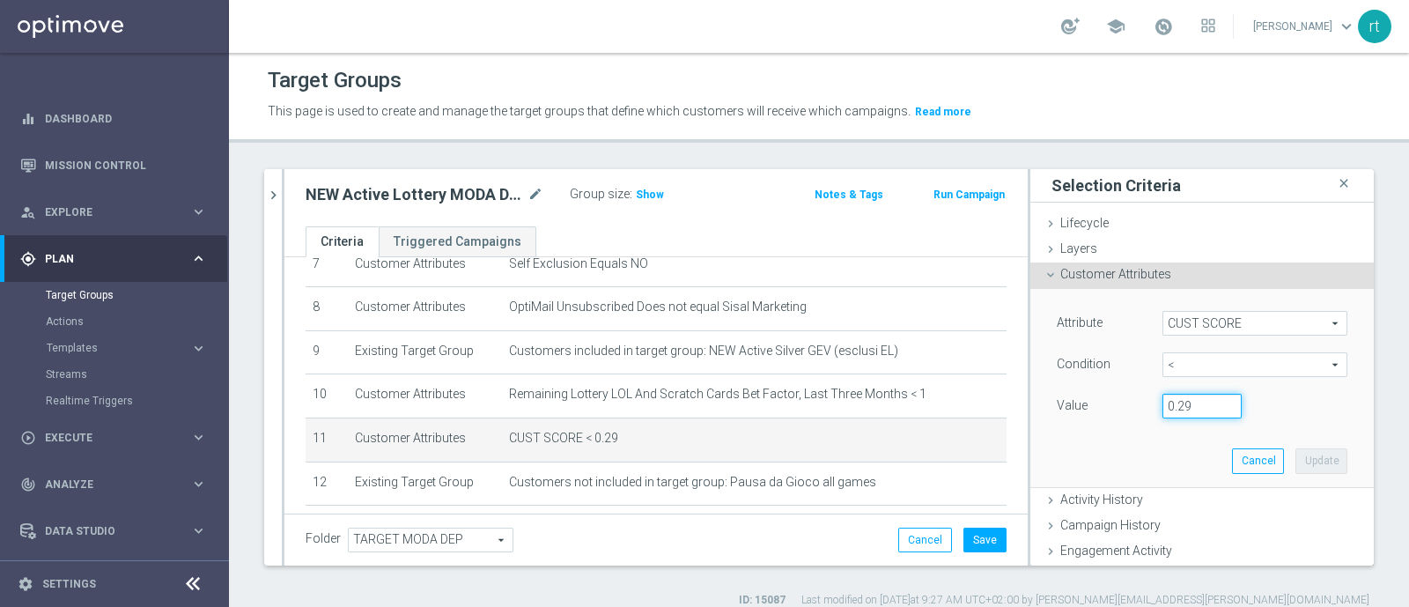
click at [1184, 411] on input "0.29" at bounding box center [1201, 406] width 79 height 25
type input "0.14"
click at [1295, 449] on button "Update" at bounding box center [1321, 460] width 52 height 25
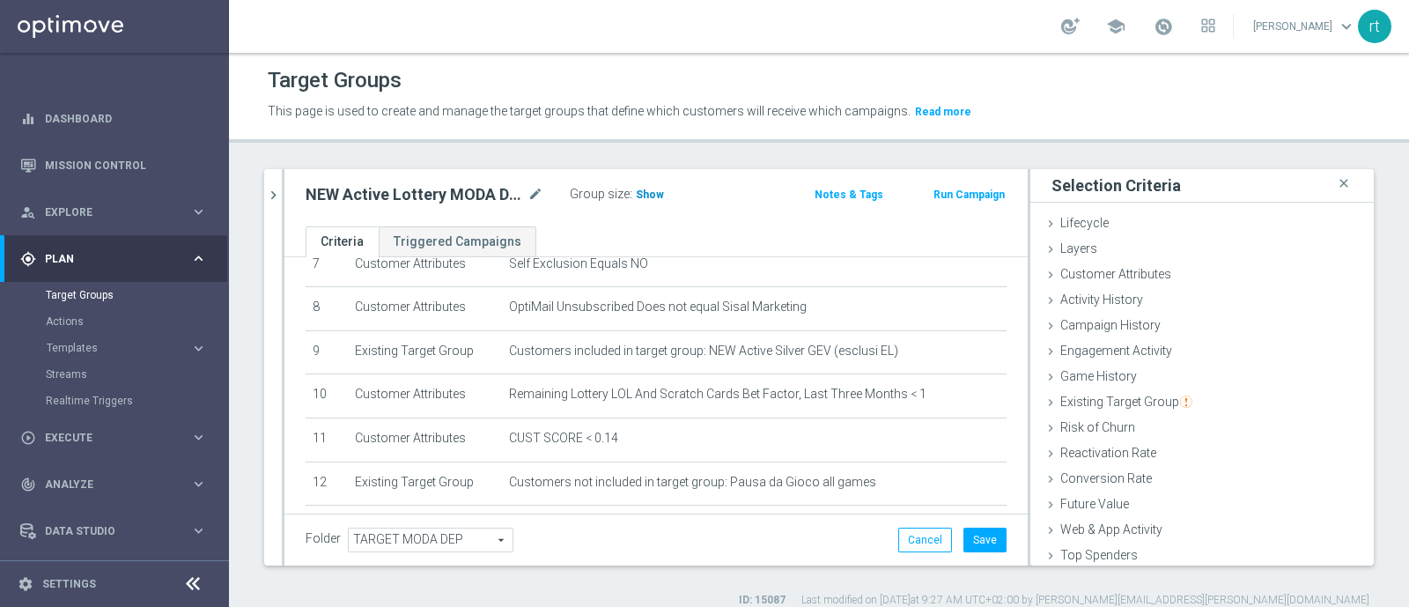
click at [657, 193] on span "Show" at bounding box center [650, 194] width 28 height 12
click at [963, 537] on button "Save" at bounding box center [984, 539] width 43 height 25
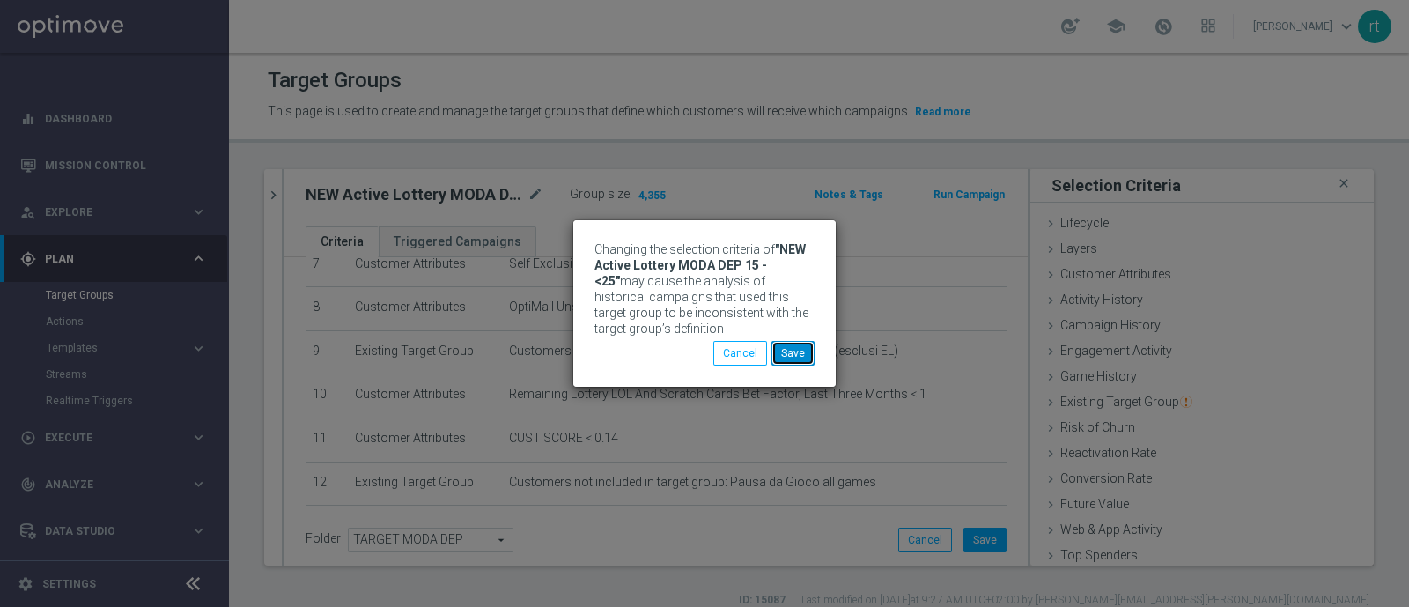
click at [799, 361] on button "Save" at bounding box center [792, 353] width 43 height 25
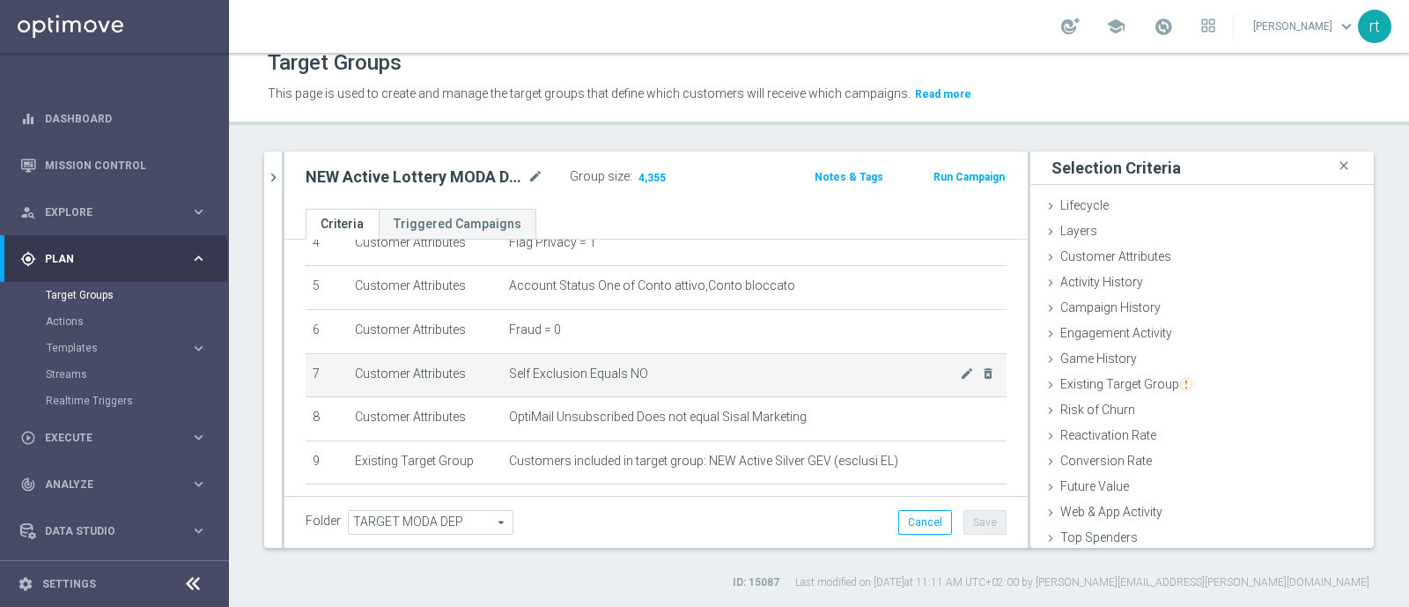
scroll to position [353, 0]
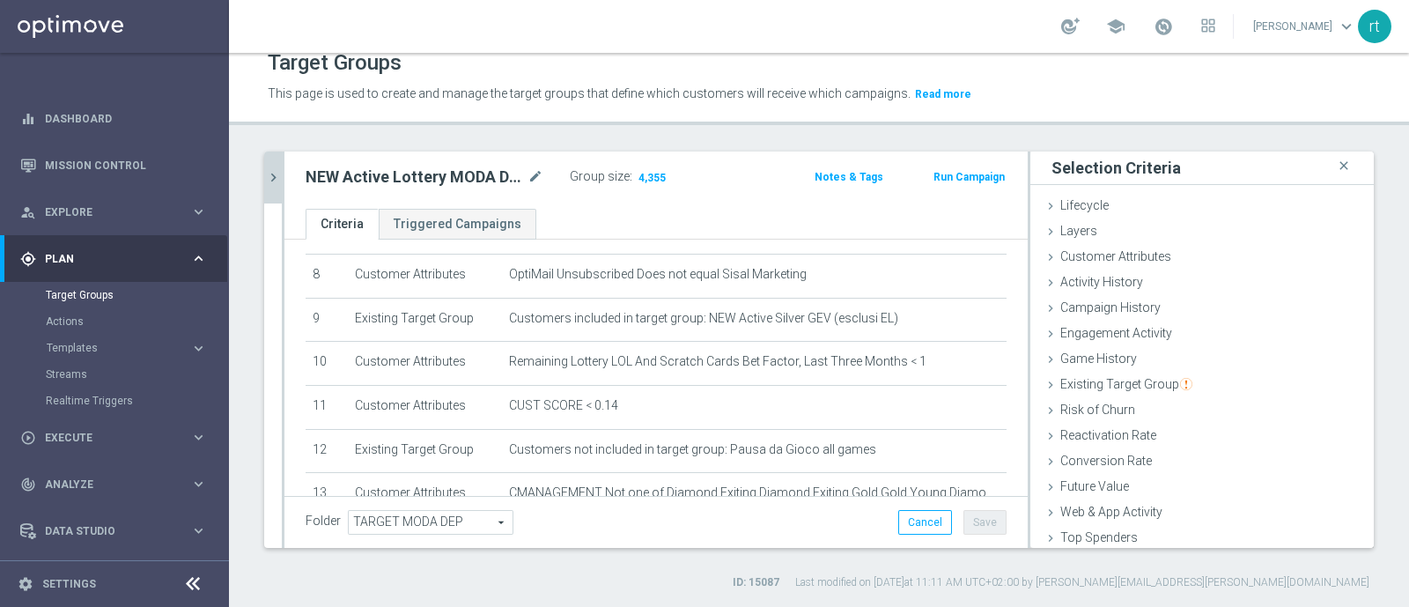
click at [281, 182] on icon "chevron_right" at bounding box center [273, 177] width 17 height 17
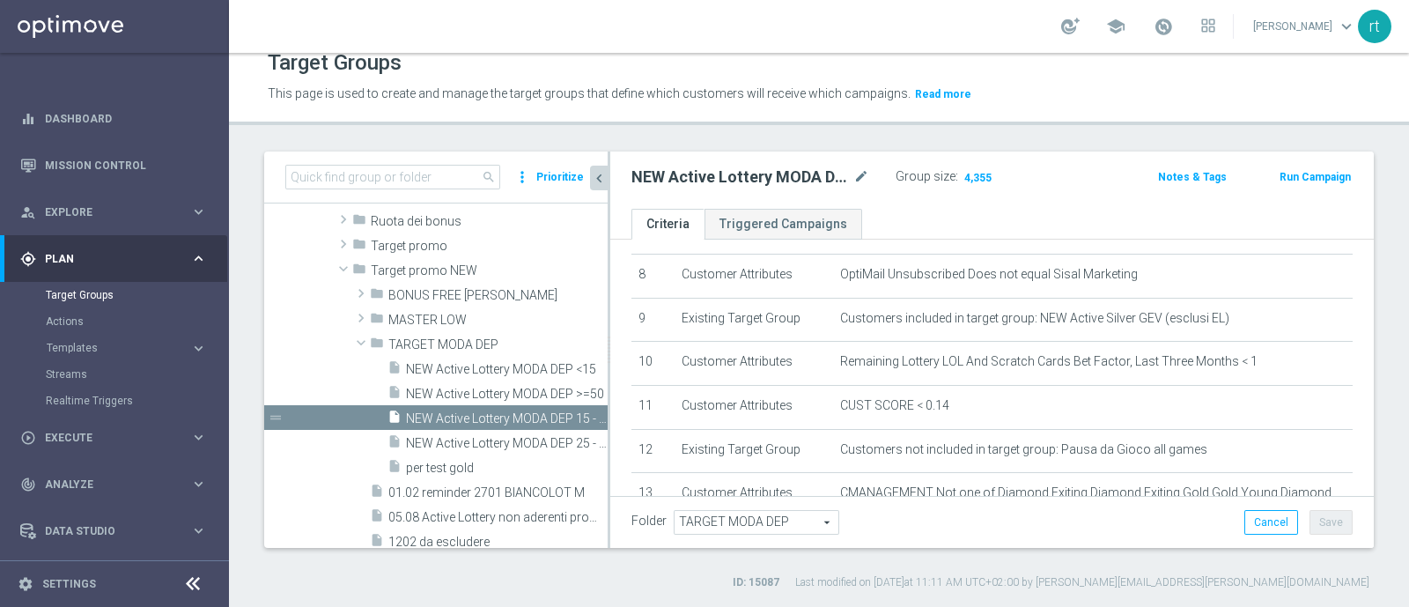
scroll to position [984, 0]
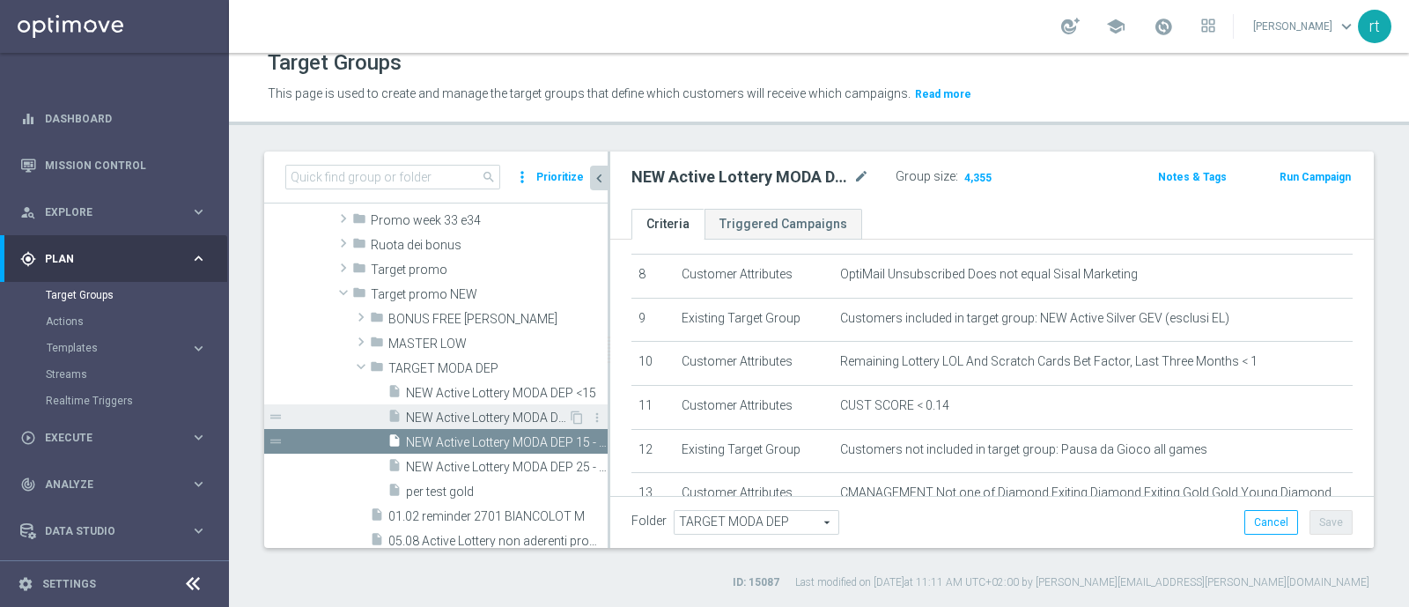
click at [483, 421] on span "NEW Active Lottery MODA DEP >=50" at bounding box center [487, 417] width 162 height 15
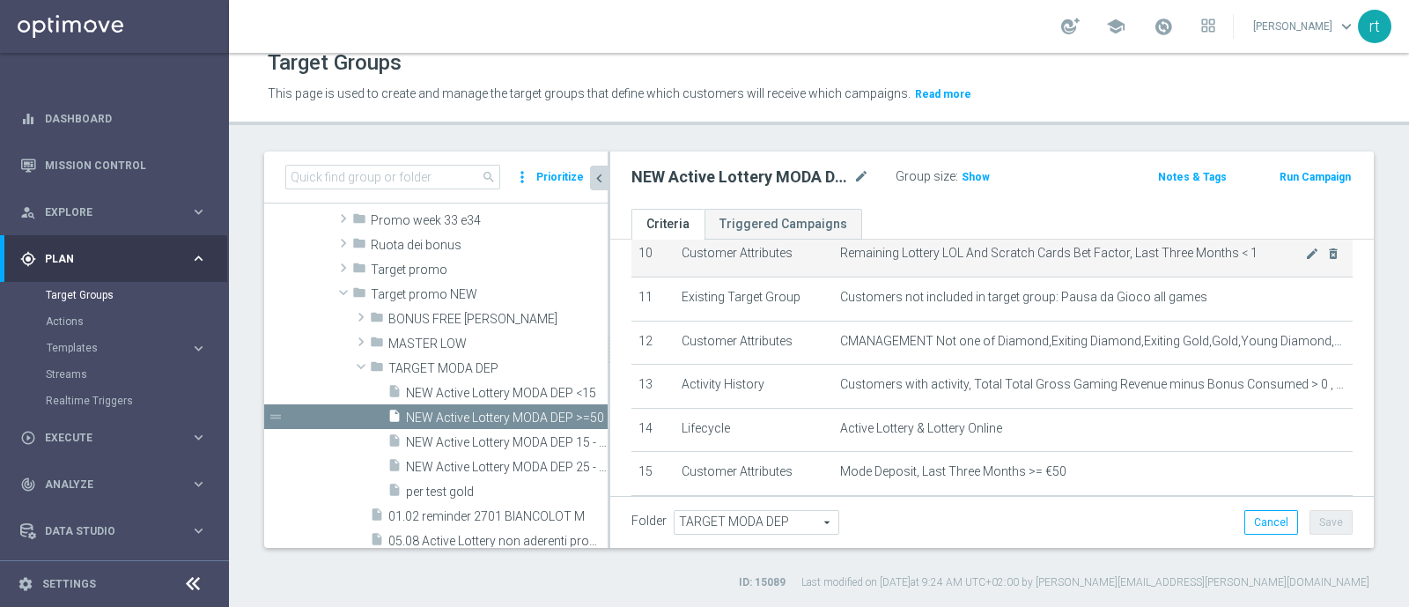
scroll to position [666, 0]
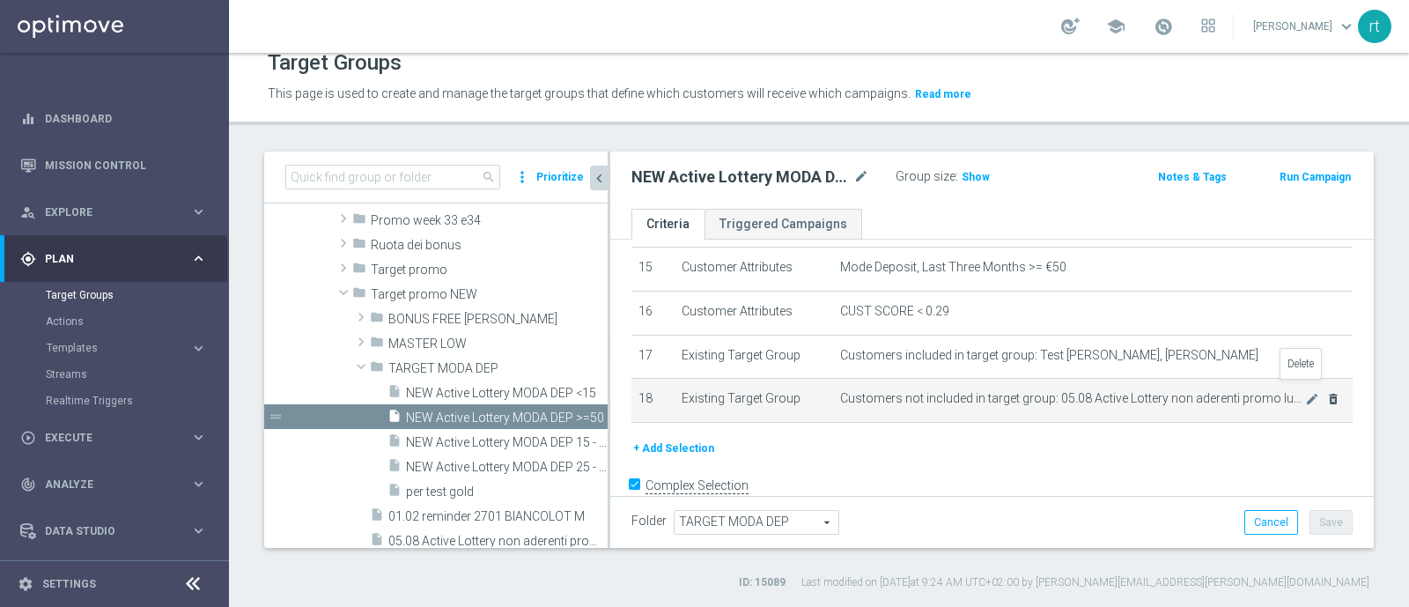
click at [1326, 392] on icon "delete_forever" at bounding box center [1333, 399] width 14 height 14
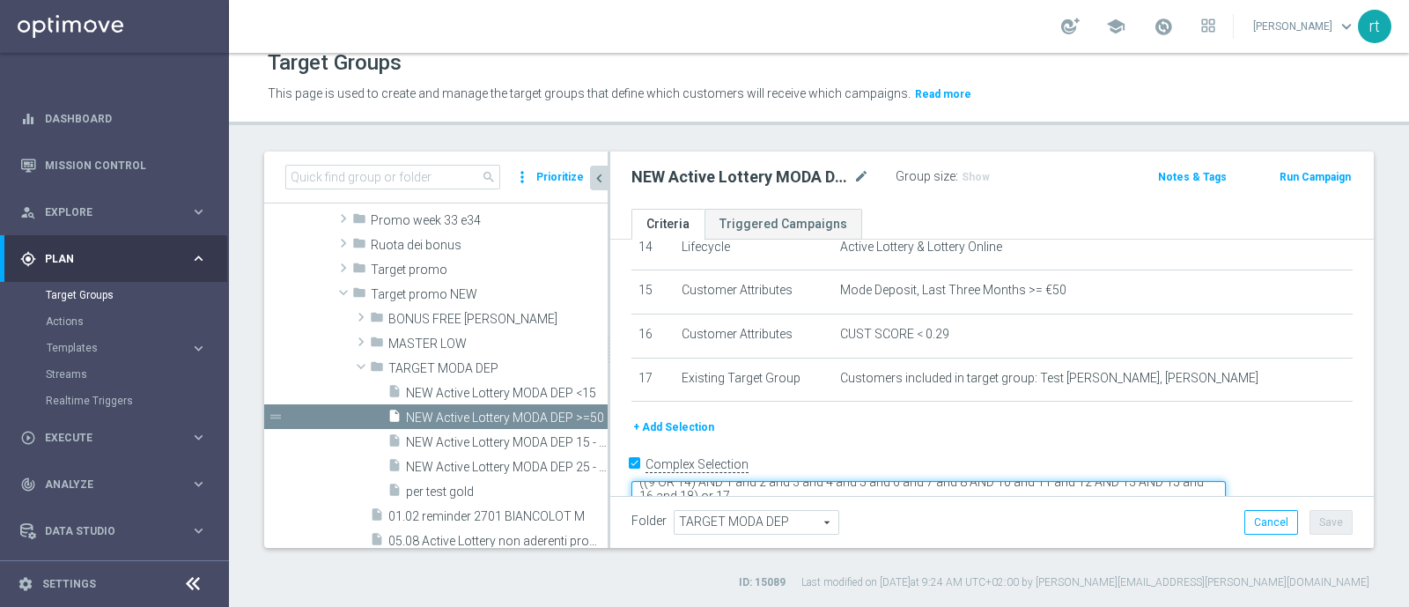
click at [861, 481] on textarea "((9 OR 14) AND 1 and 2 and 3 and 4 and 5 and 6 and 7 and 8 AND 10 and 11 and 12…" at bounding box center [928, 496] width 594 height 31
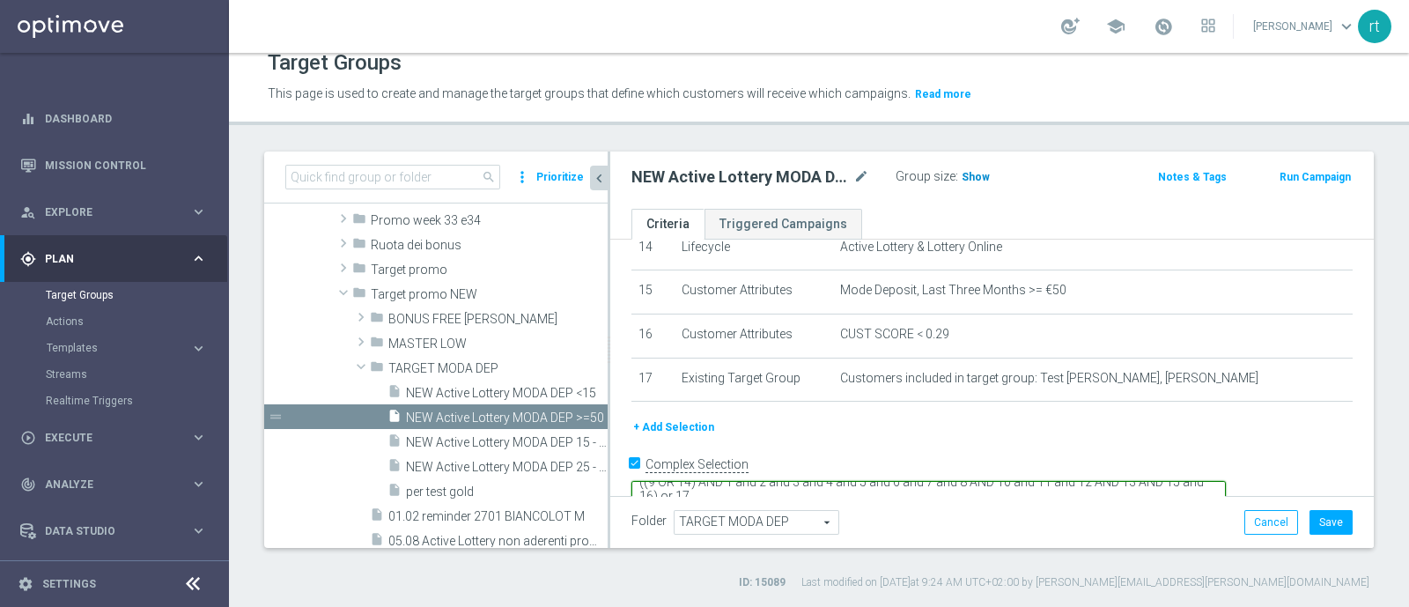
type textarea "((9 OR 14) AND 1 and 2 and 3 and 4 and 5 and 6 and 7 and 8 AND 10 and 11 and 12…"
click at [974, 179] on span "Show" at bounding box center [975, 177] width 28 height 12
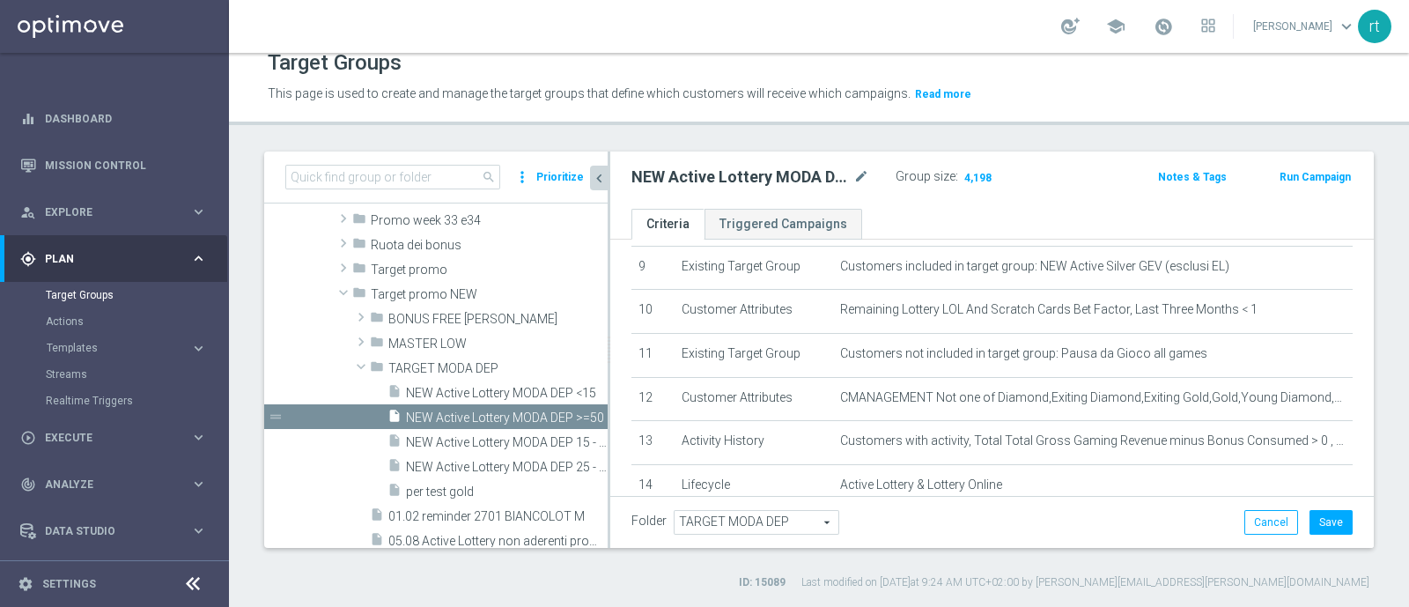
scroll to position [526, 0]
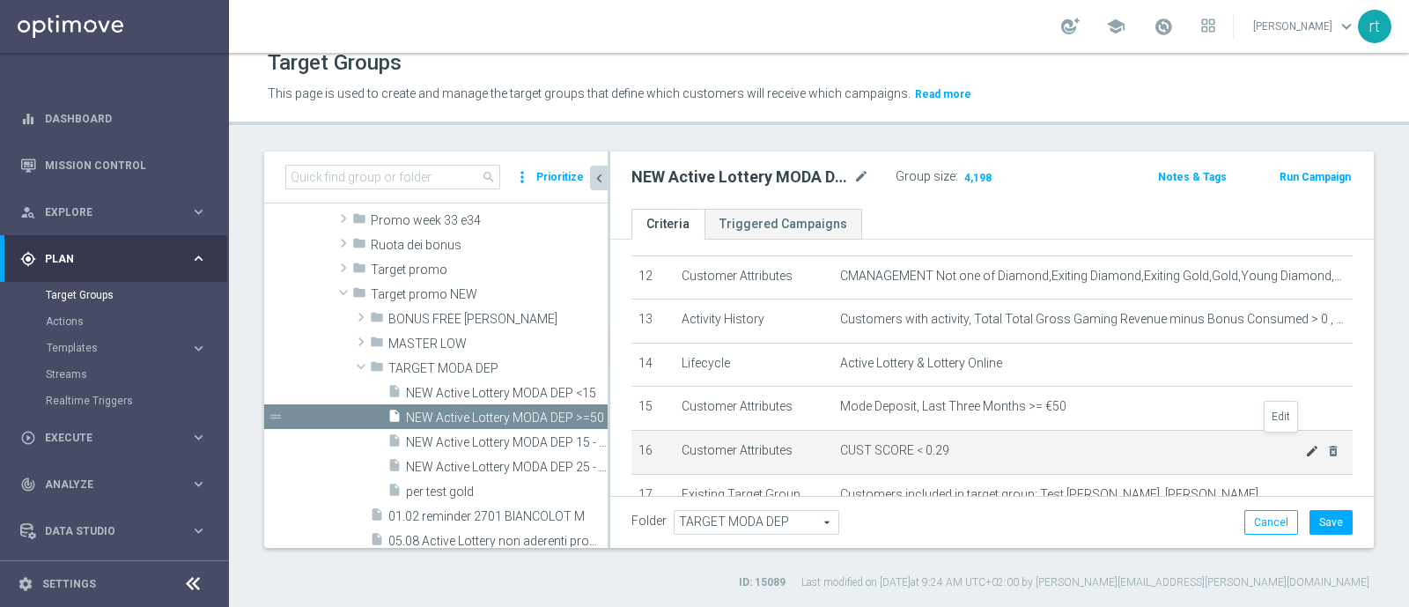
click at [1305, 444] on icon "mode_edit" at bounding box center [1312, 451] width 14 height 14
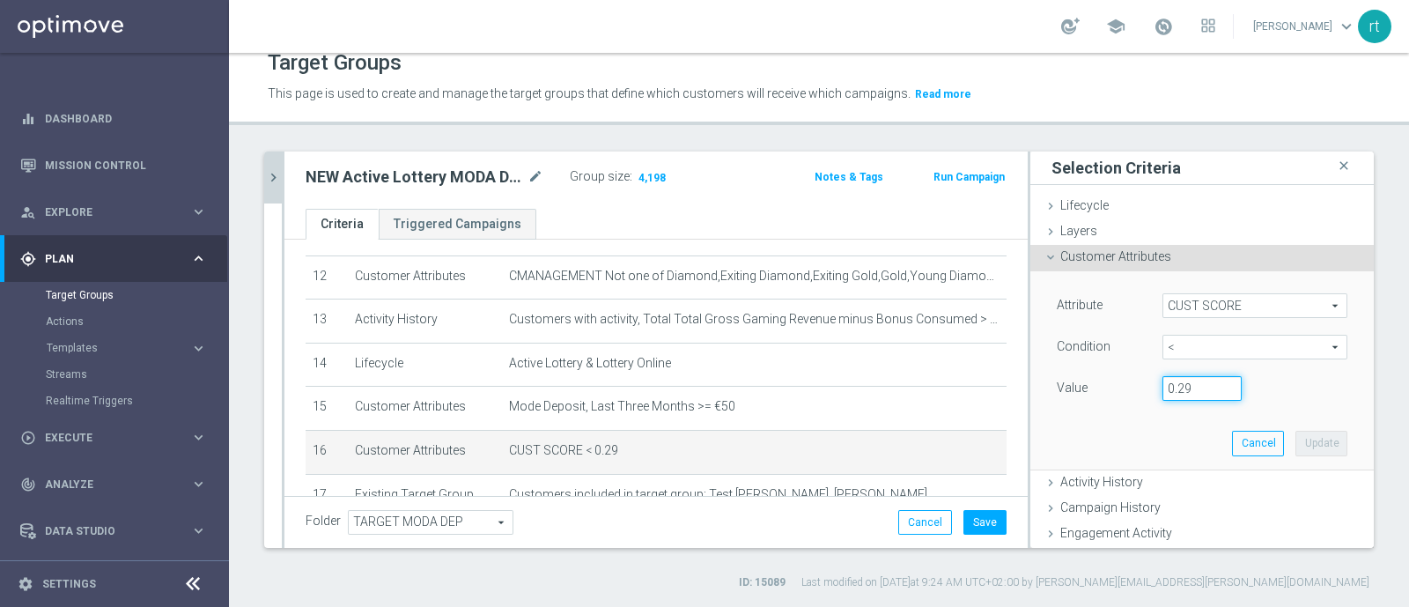
click at [1177, 388] on input "0.29" at bounding box center [1201, 388] width 79 height 25
type input "0.14"
click at [1295, 432] on button "Update" at bounding box center [1321, 443] width 52 height 25
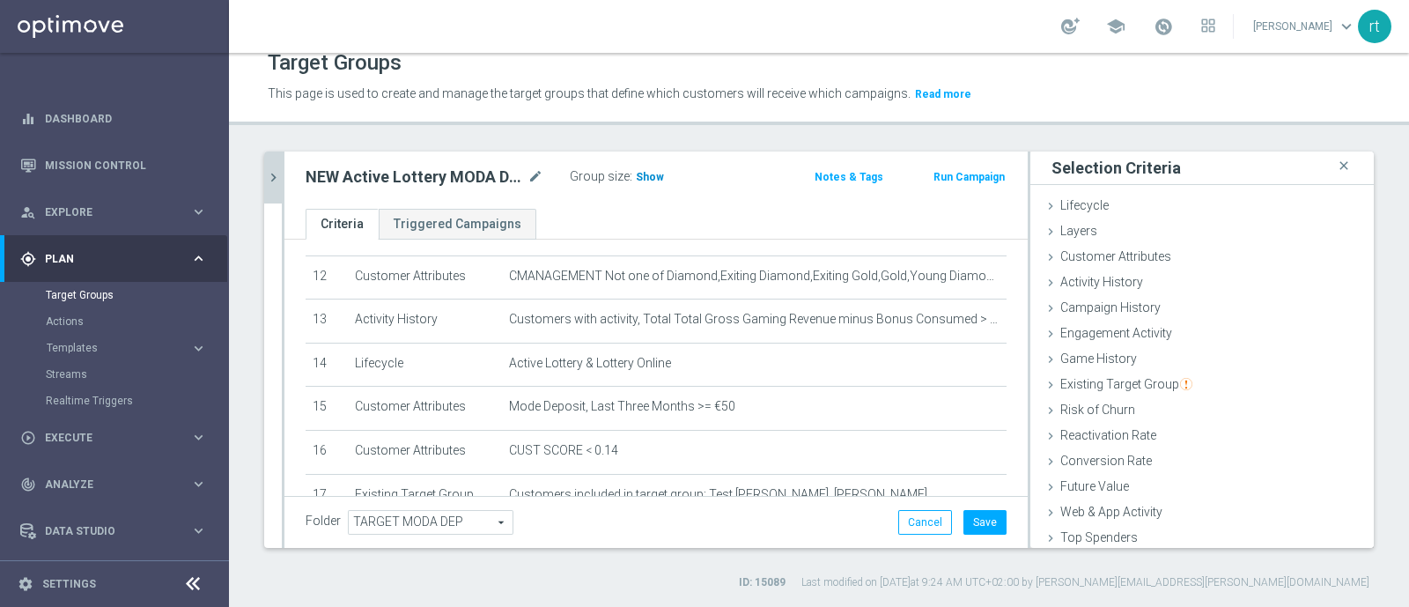
click at [651, 171] on span "Show" at bounding box center [650, 177] width 28 height 12
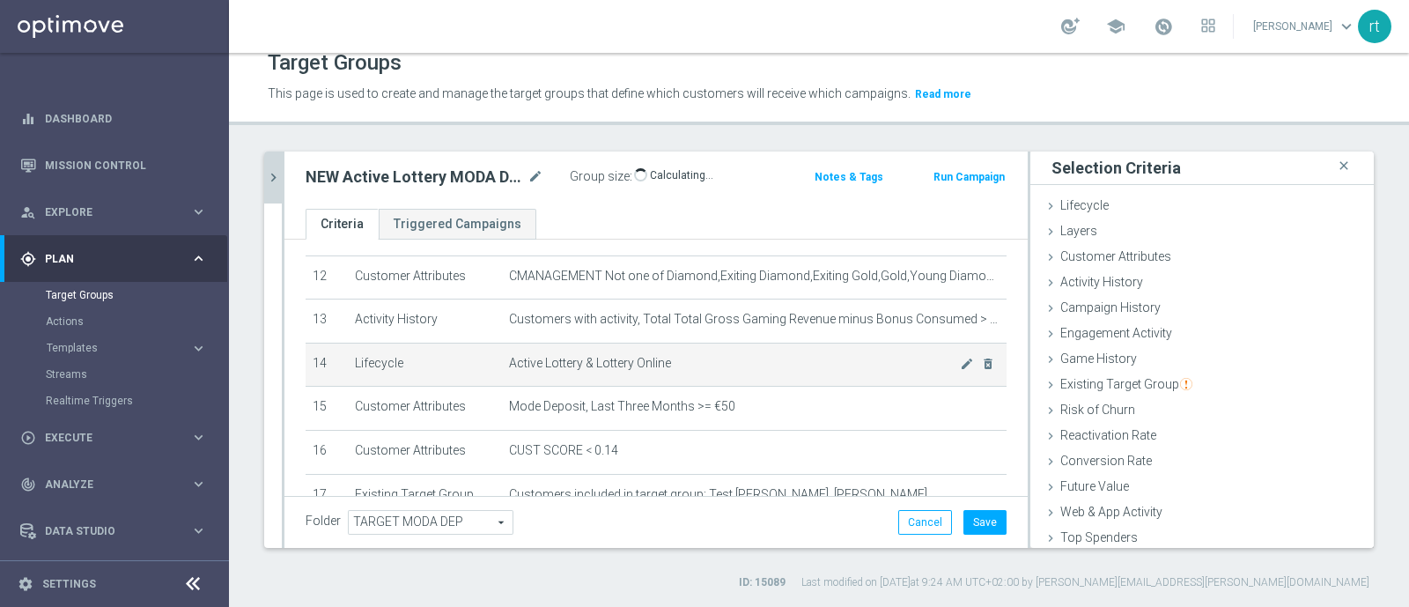
scroll to position [622, 0]
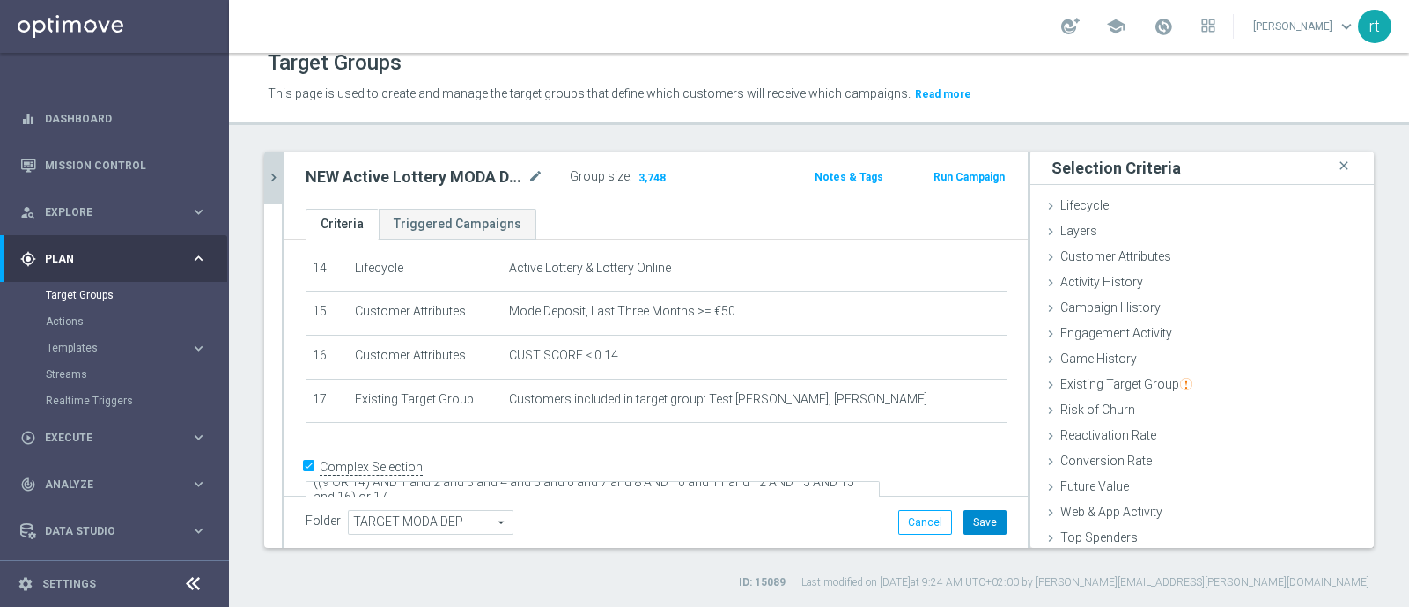
click at [963, 524] on button "Save" at bounding box center [984, 522] width 43 height 25
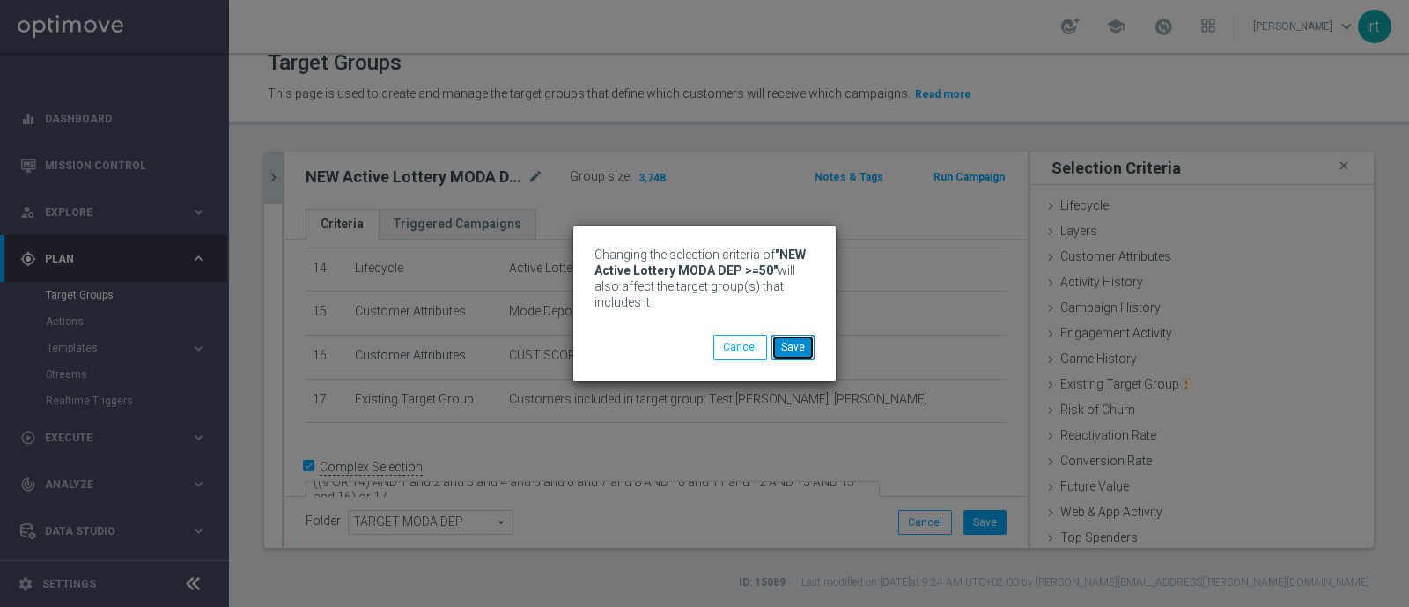
click at [790, 342] on button "Save" at bounding box center [792, 347] width 43 height 25
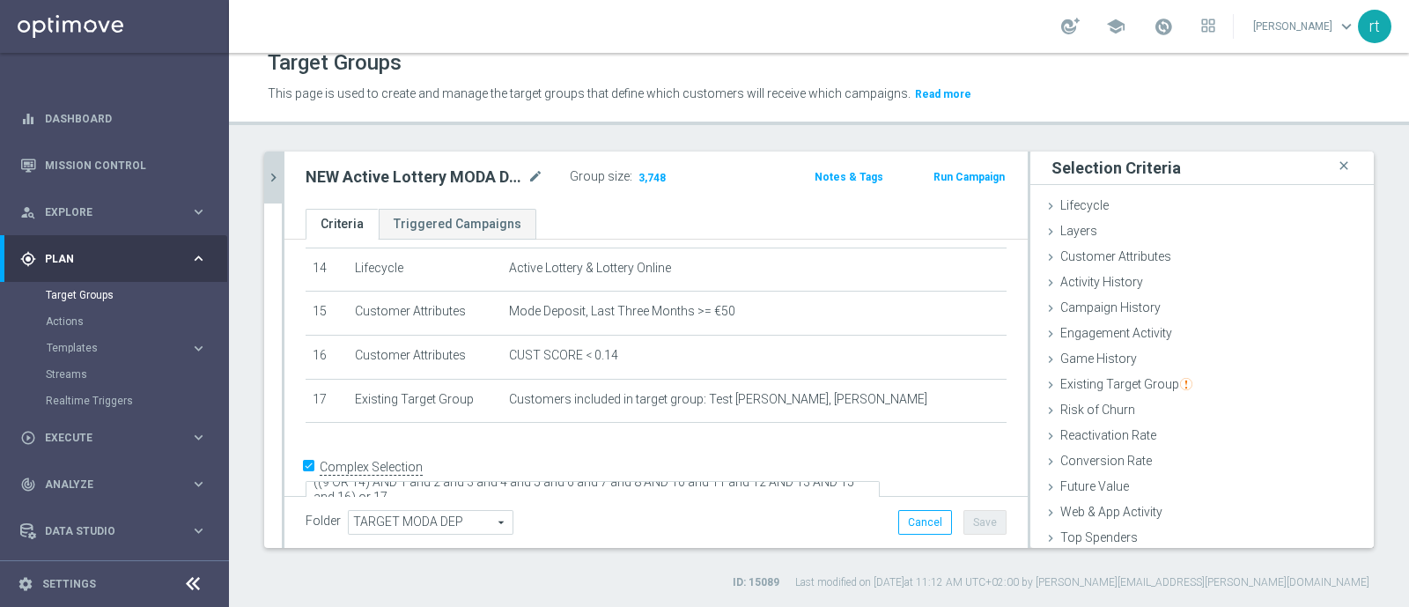
click at [273, 173] on icon "chevron_right" at bounding box center [273, 177] width 17 height 17
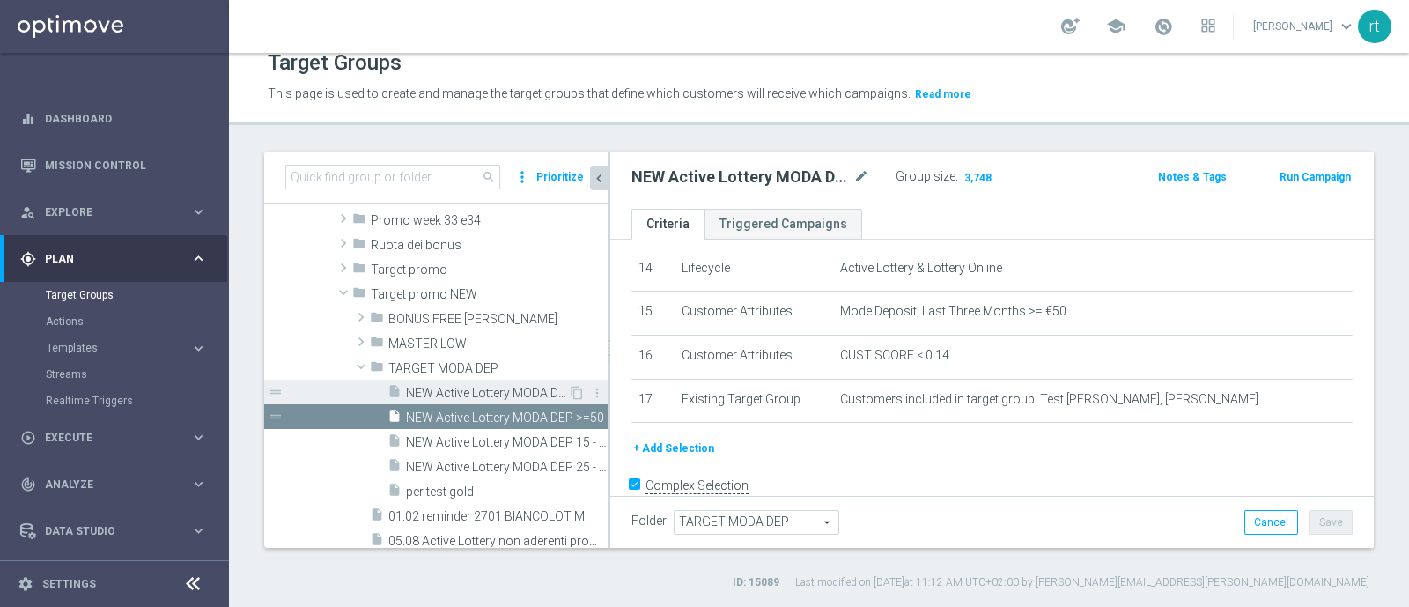
click at [475, 387] on span "NEW Active Lottery MODA DEP <15" at bounding box center [487, 393] width 162 height 15
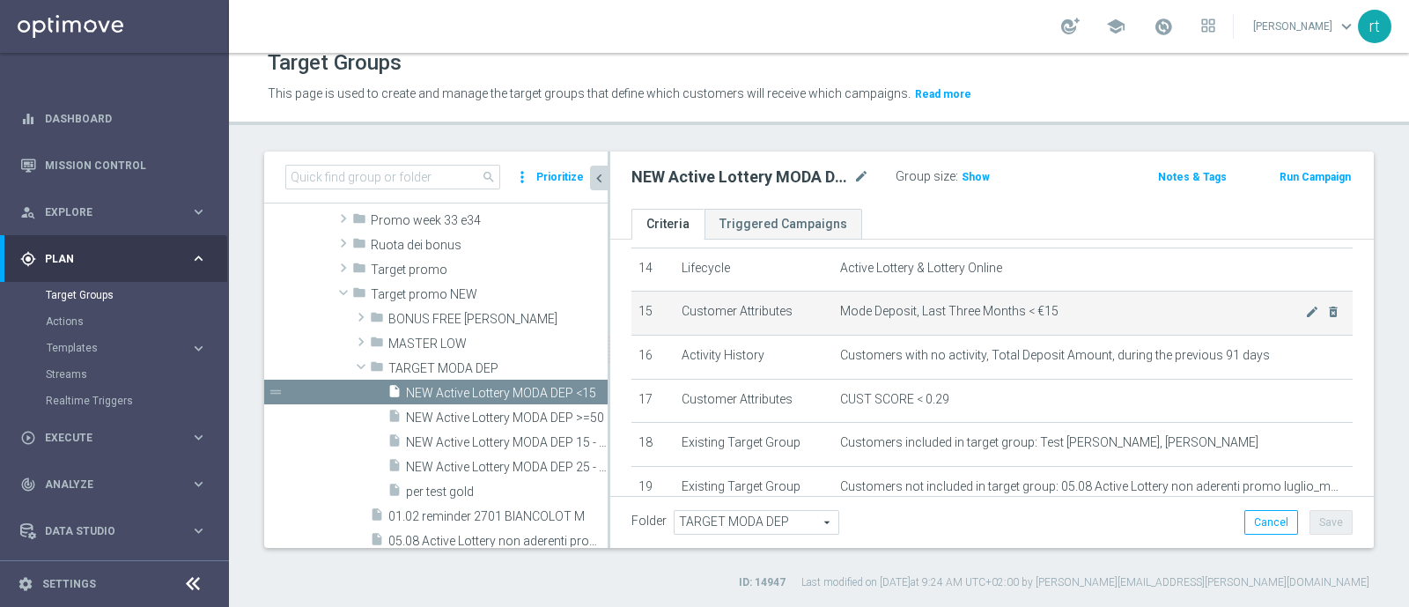
scroll to position [726, 0]
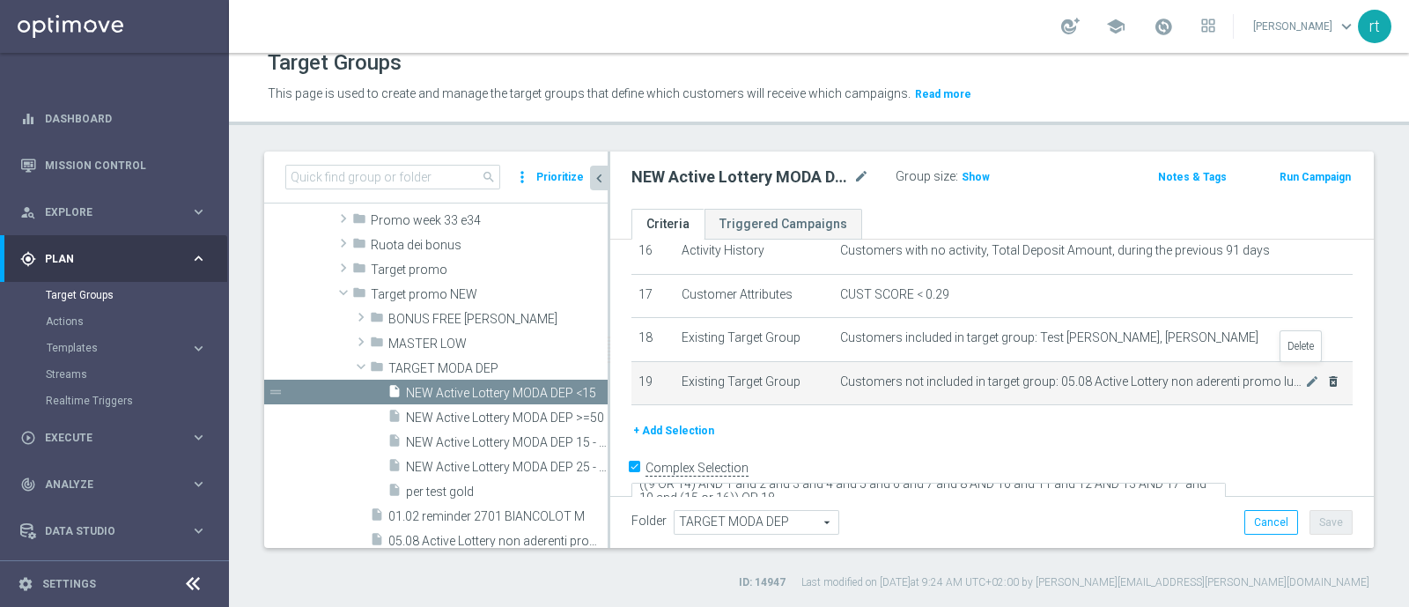
click at [1326, 374] on icon "delete_forever" at bounding box center [1333, 381] width 14 height 14
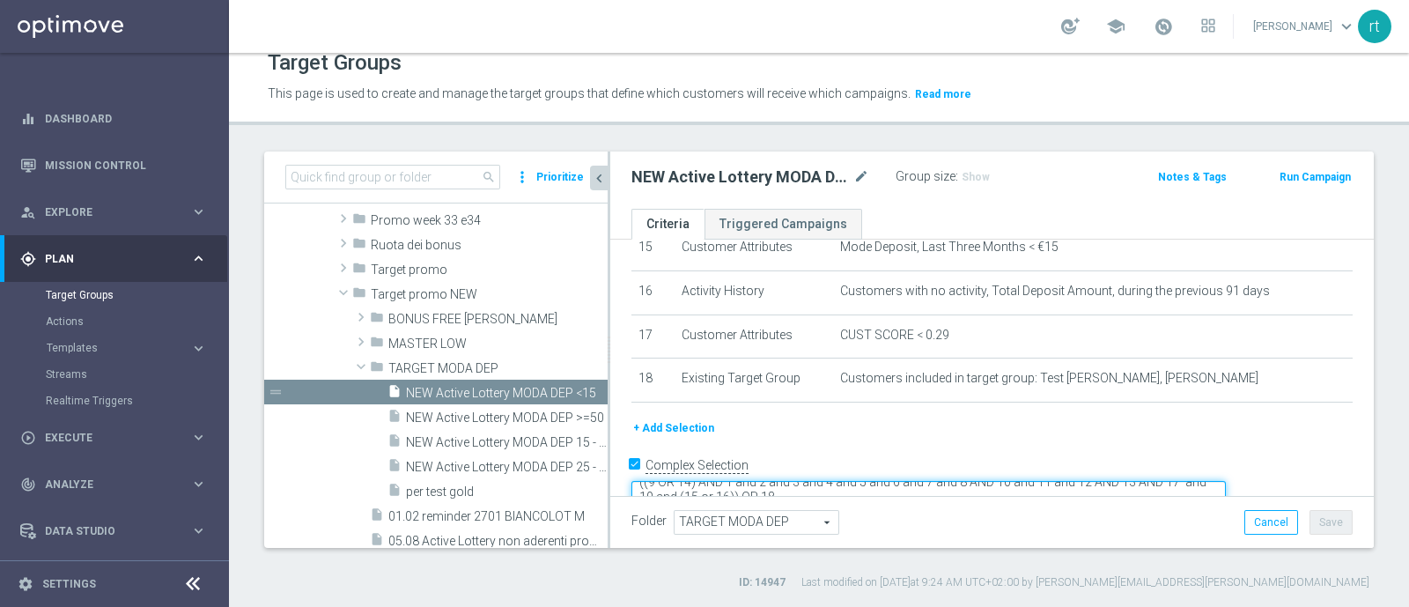
click at [823, 481] on textarea "((9 OR 14) AND 1 and 2 and 3 and 4 and 5 and 6 and 7 and 8 AND 10 and 11 and 12…" at bounding box center [928, 496] width 594 height 31
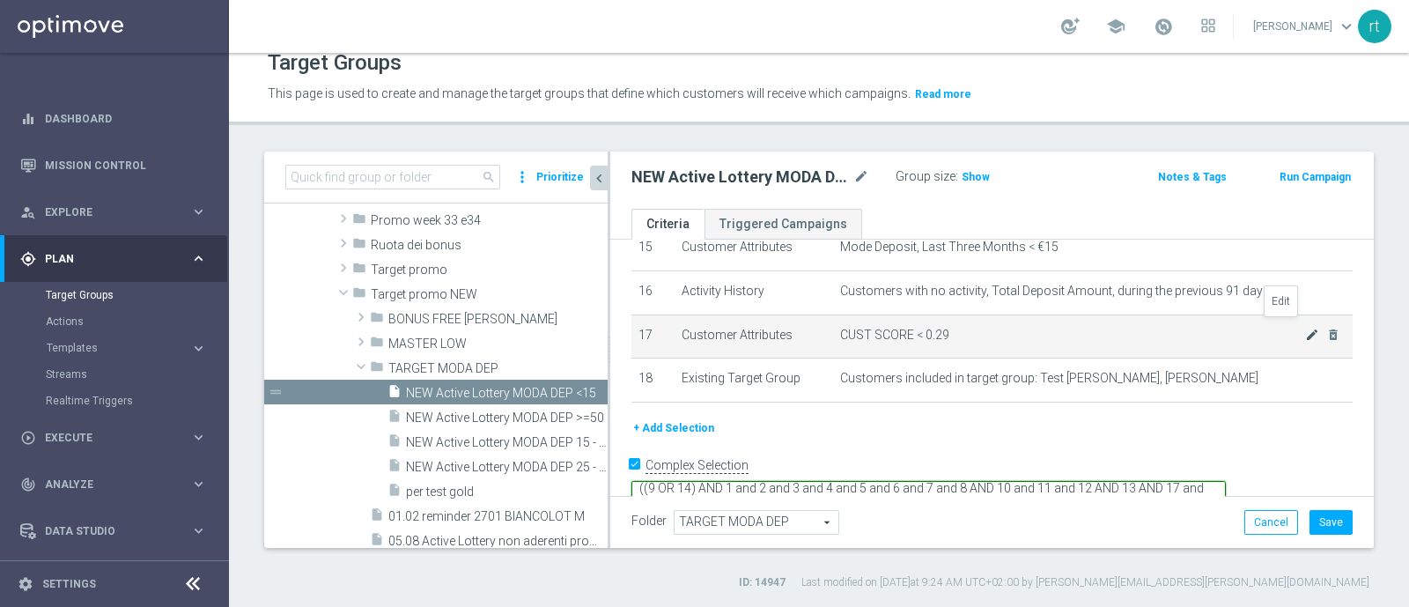
type textarea "((9 OR 14) AND 1 and 2 and 3 and 4 and 5 and 6 and 7 and 8 AND 10 and 11 and 12…"
click at [1305, 327] on icon "mode_edit" at bounding box center [1312, 334] width 14 height 14
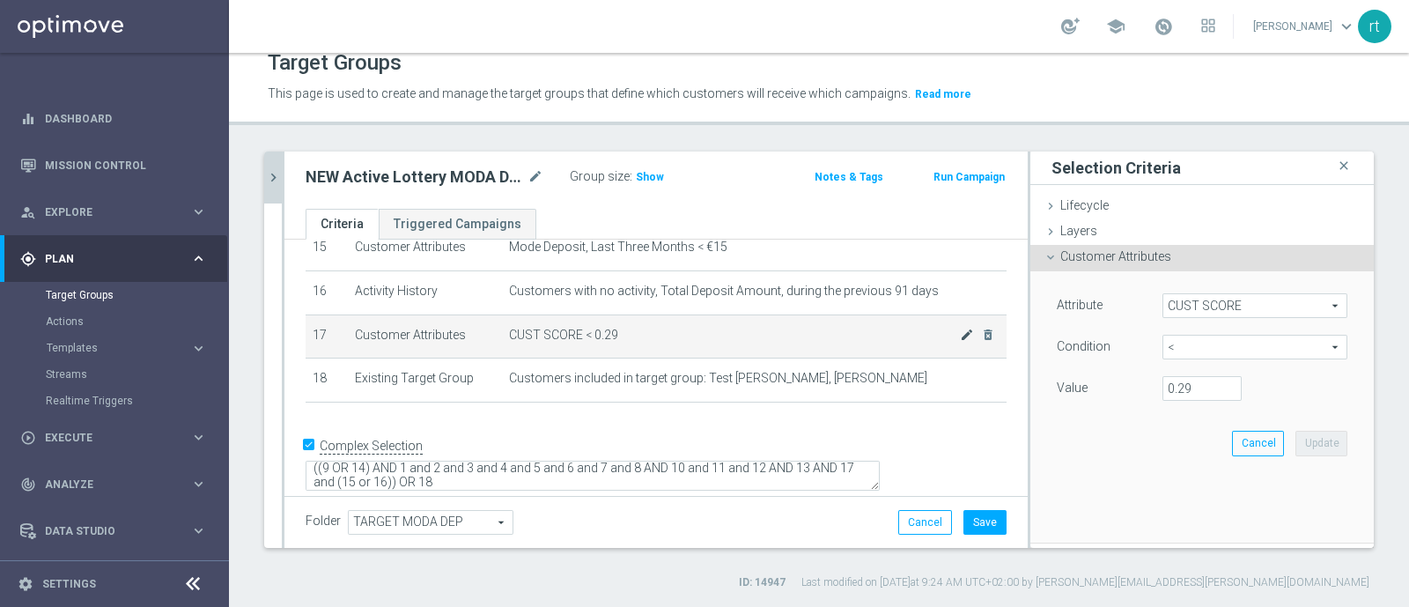
scroll to position [666, 0]
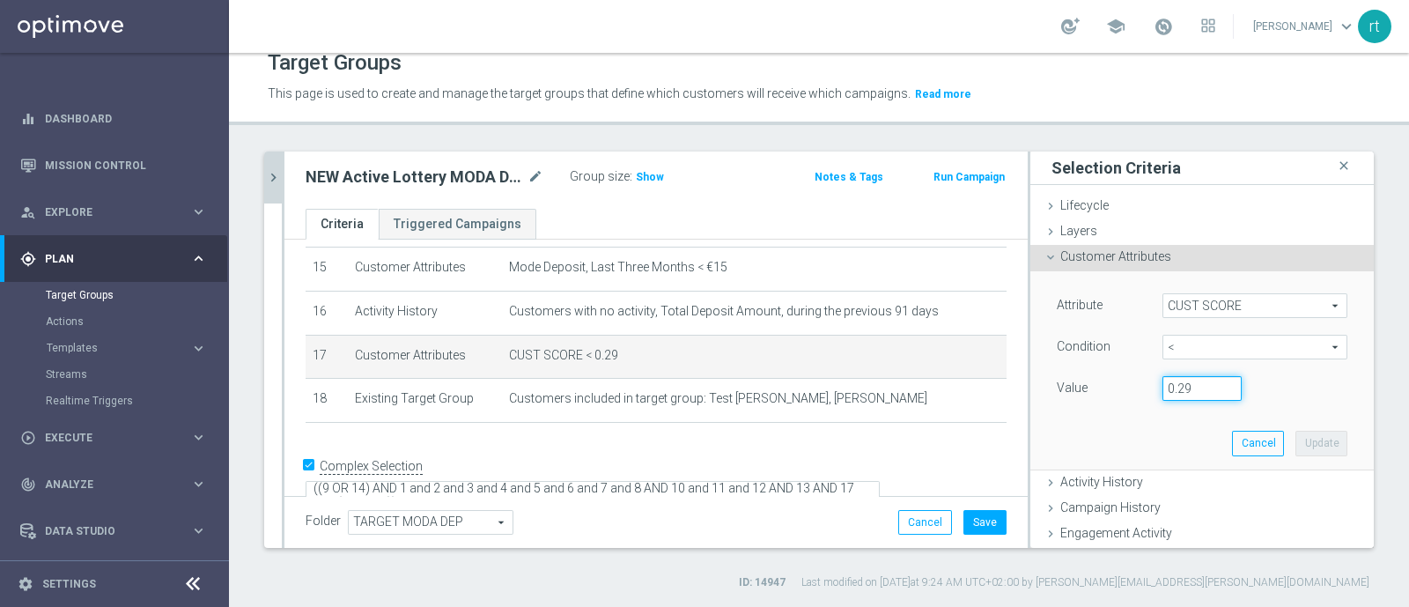
click at [1175, 391] on input "0.29" at bounding box center [1201, 388] width 79 height 25
type input "0.14"
click at [1300, 438] on button "Update" at bounding box center [1321, 443] width 52 height 25
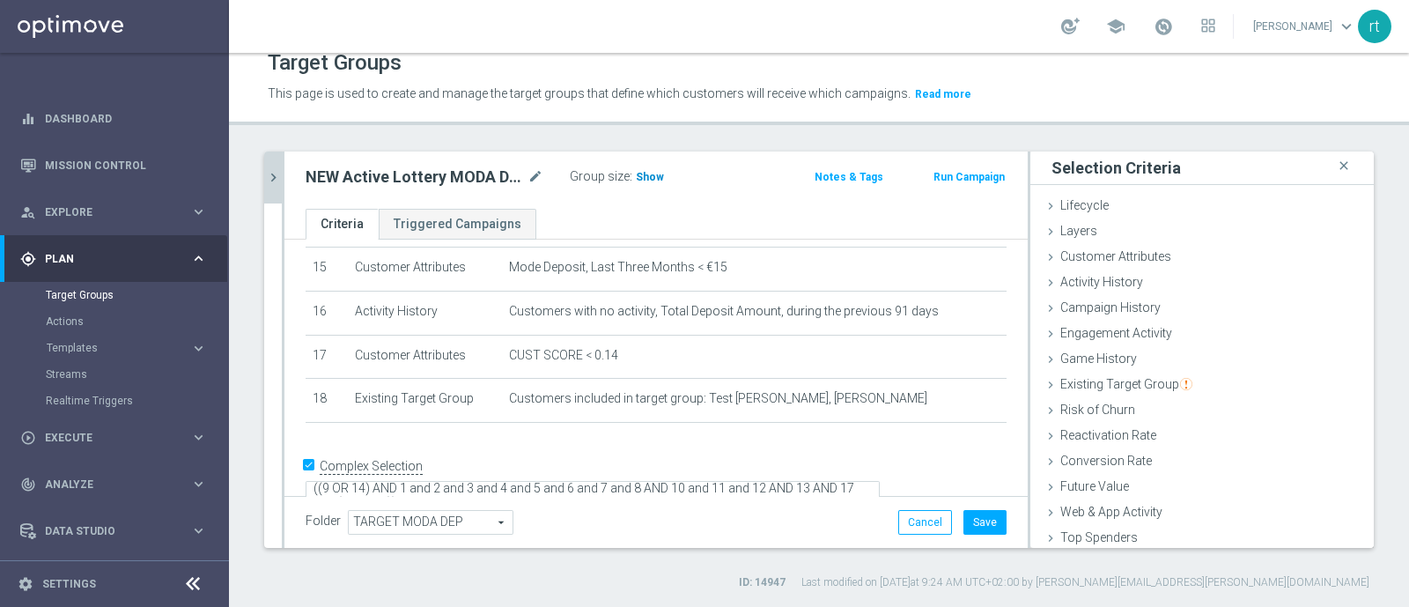
click at [651, 180] on span "Show" at bounding box center [650, 177] width 28 height 12
click at [971, 517] on button "Save" at bounding box center [984, 522] width 43 height 25
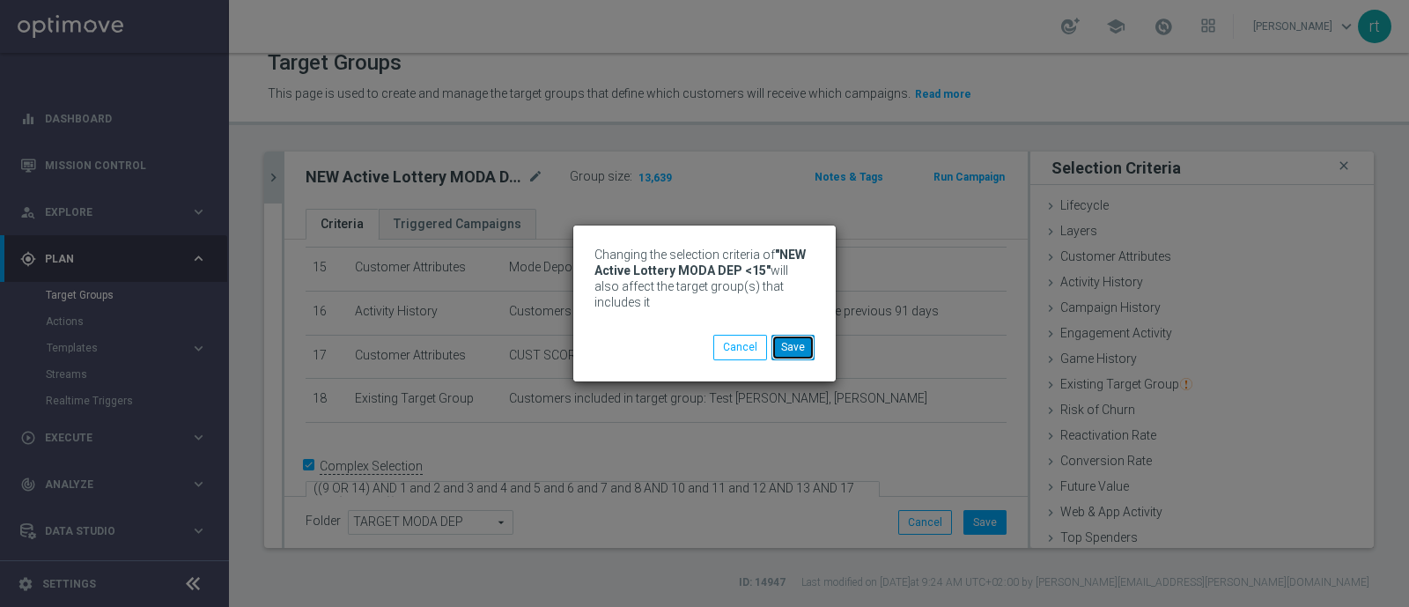
click at [810, 347] on button "Save" at bounding box center [792, 347] width 43 height 25
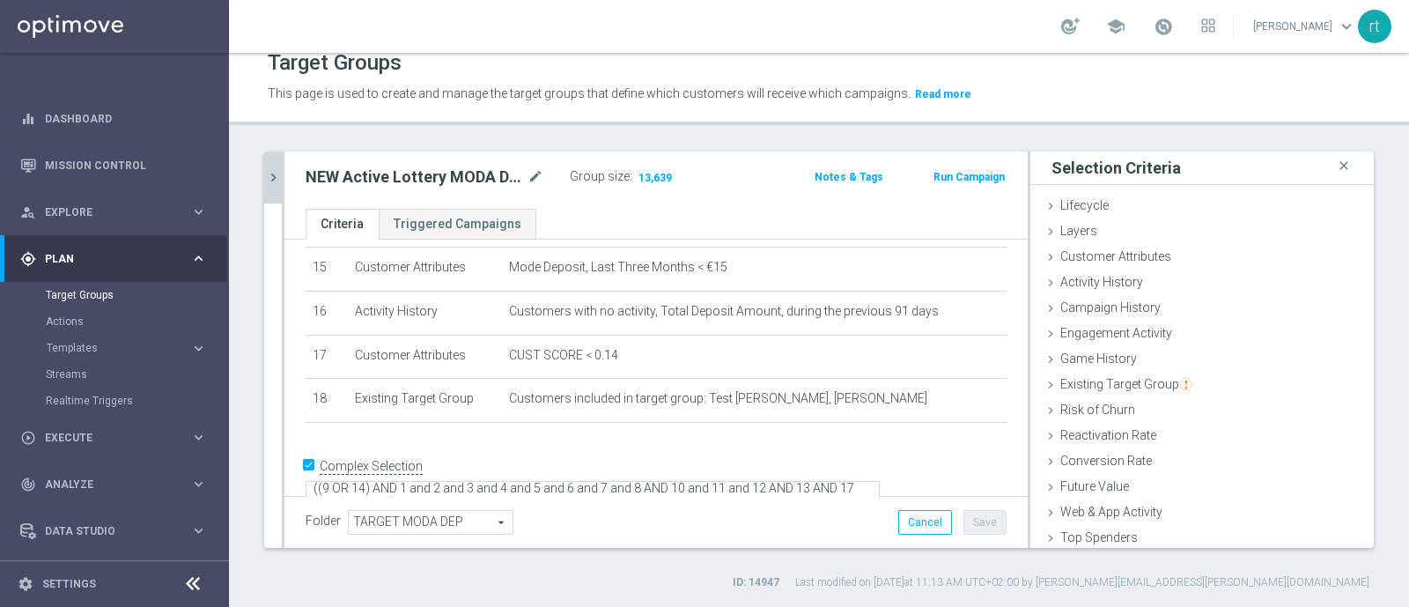
click at [266, 182] on icon "chevron_right" at bounding box center [273, 177] width 17 height 17
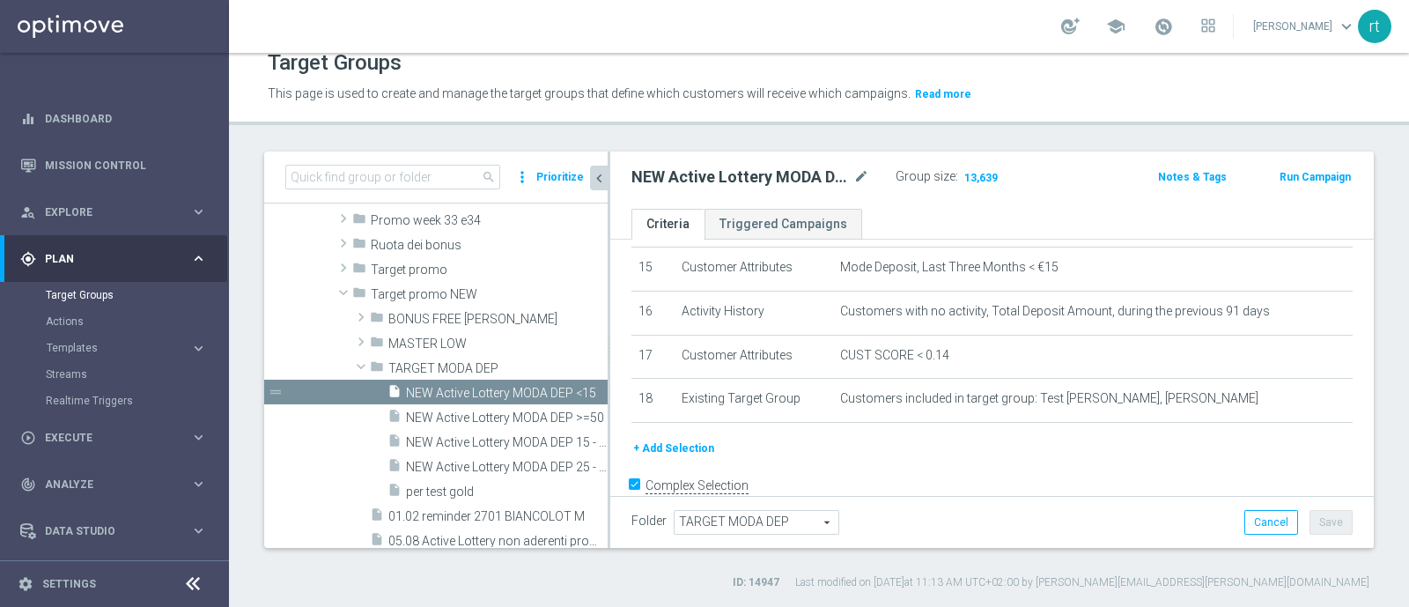
scroll to position [684, 0]
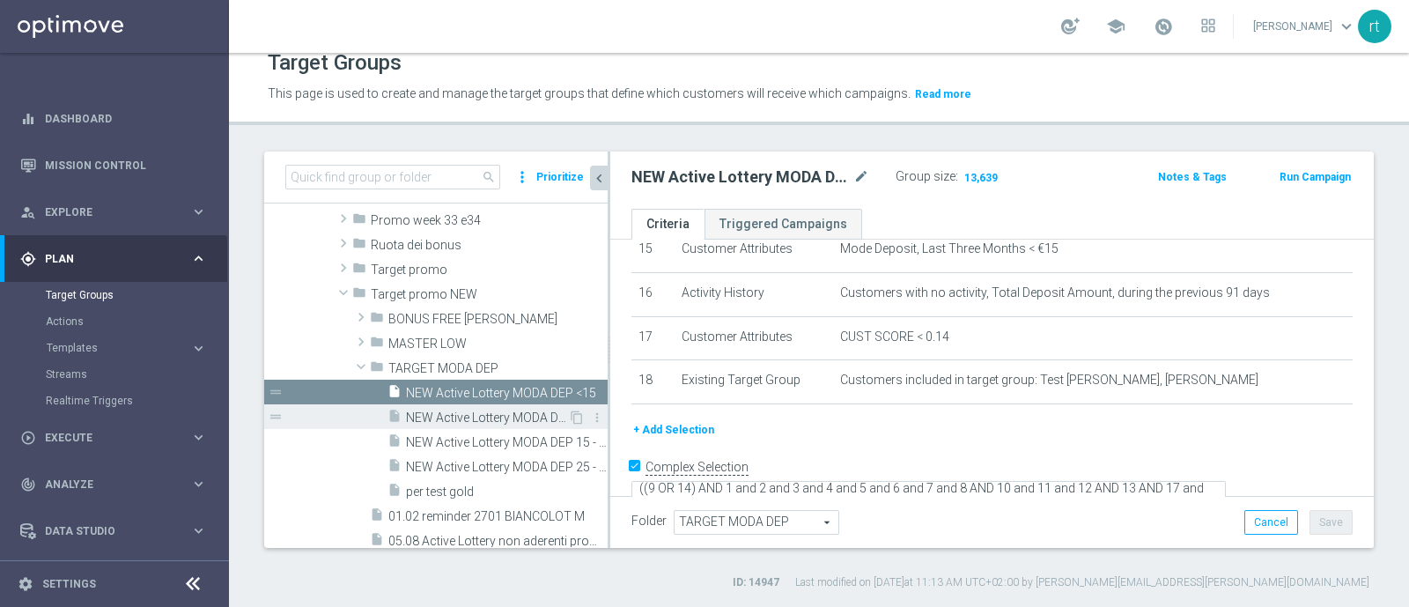
click at [483, 411] on span "NEW Active Lottery MODA DEP >=50" at bounding box center [487, 417] width 162 height 15
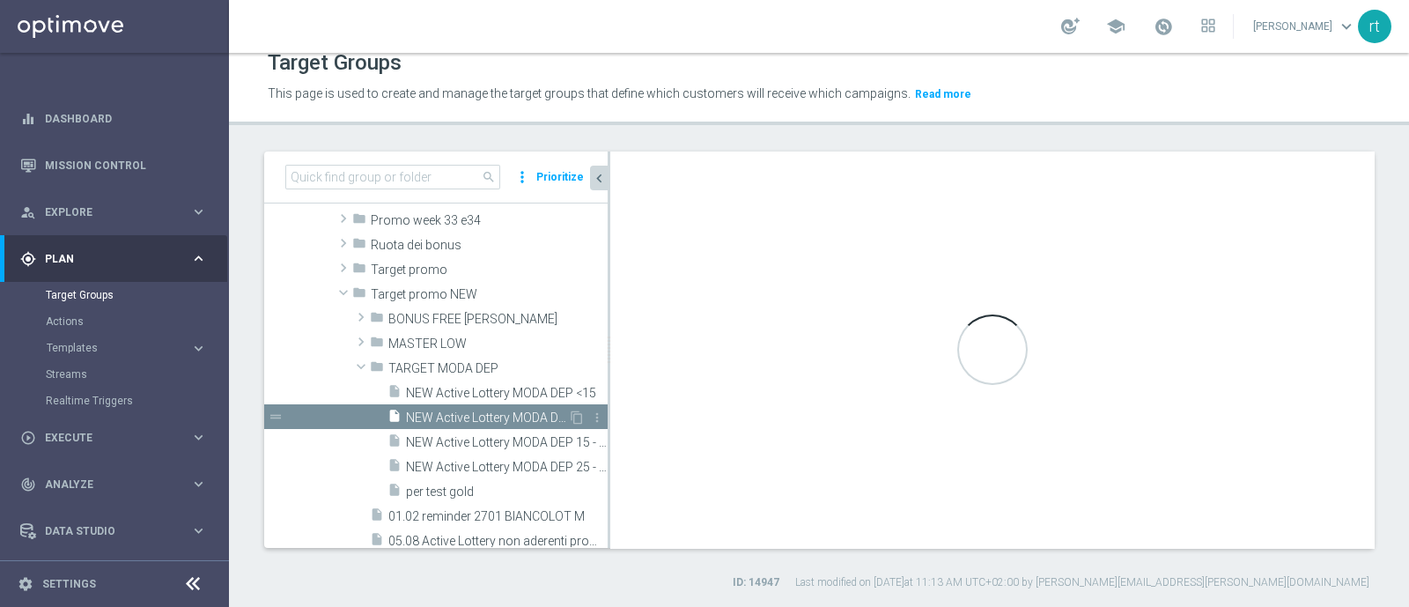
scroll to position [641, 0]
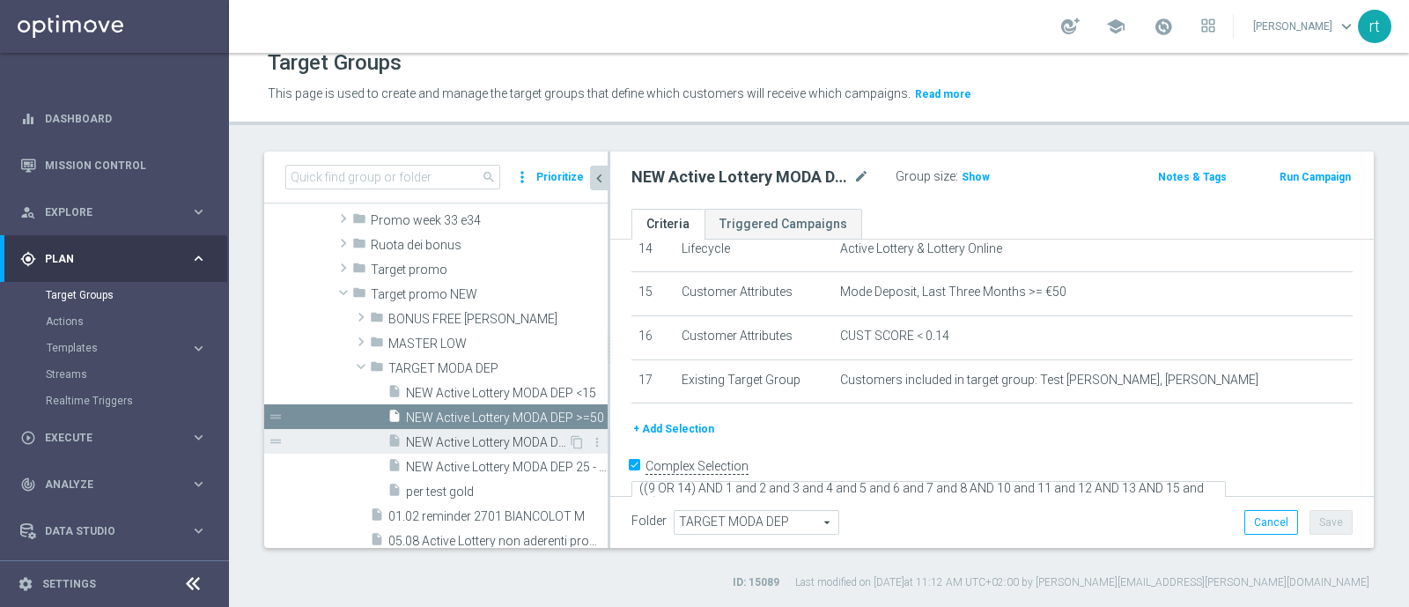
click at [482, 445] on span "NEW Active Lottery MODA DEP 15 - <25" at bounding box center [487, 442] width 162 height 15
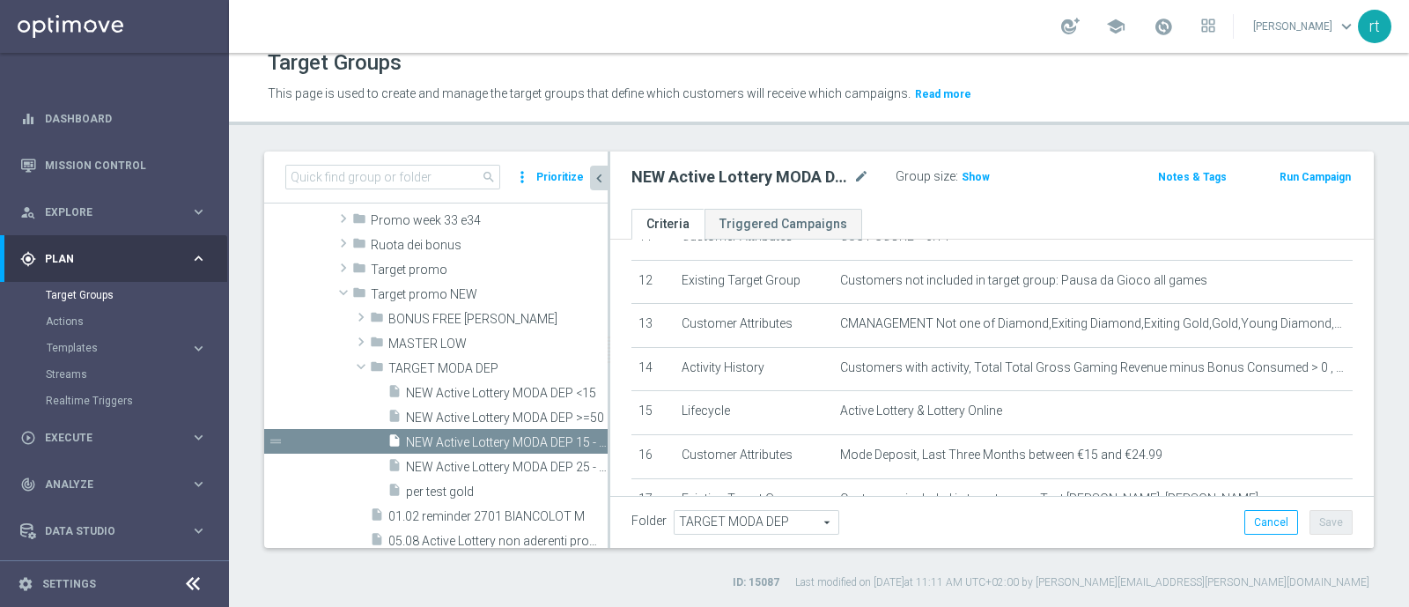
scroll to position [355, 0]
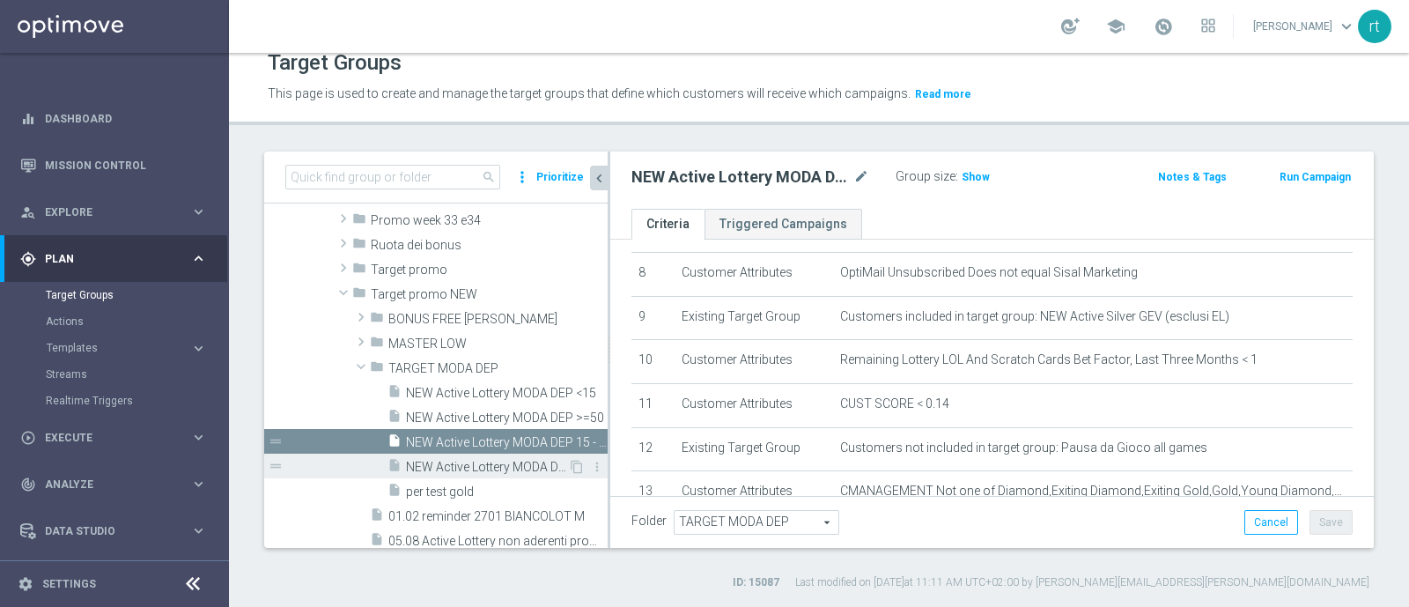
click at [505, 463] on span "NEW Active Lottery MODA DEP 25 - <50" at bounding box center [487, 467] width 162 height 15
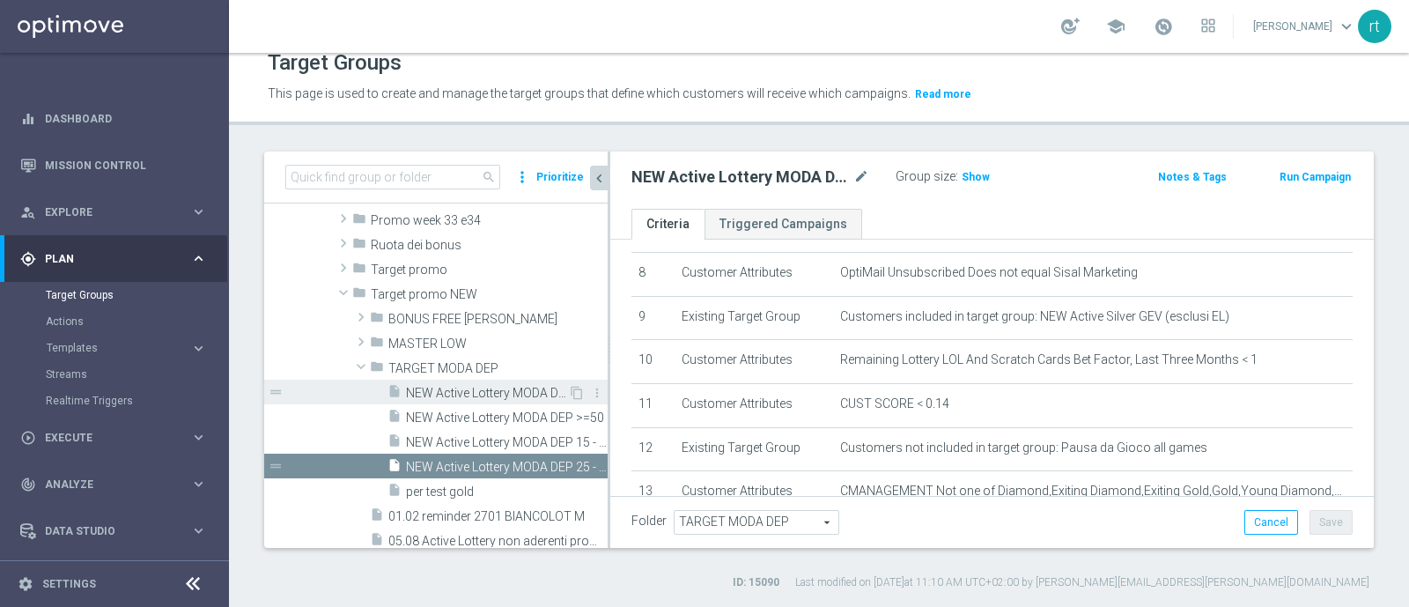
click at [492, 394] on span "NEW Active Lottery MODA DEP <15" at bounding box center [487, 393] width 162 height 15
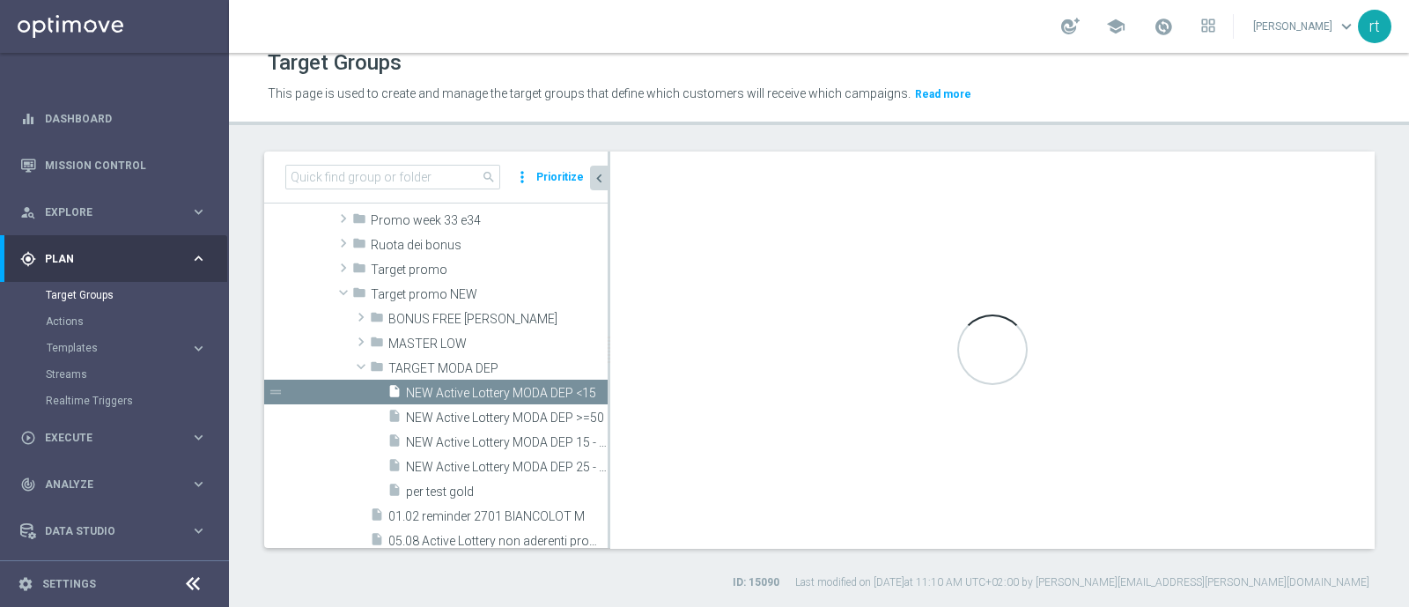
type textarea "((9 OR 14) AND 1 and 2 and 3 and 4 and 5 and 6 and 7 and 8 AND 10 and 11 and 12…"
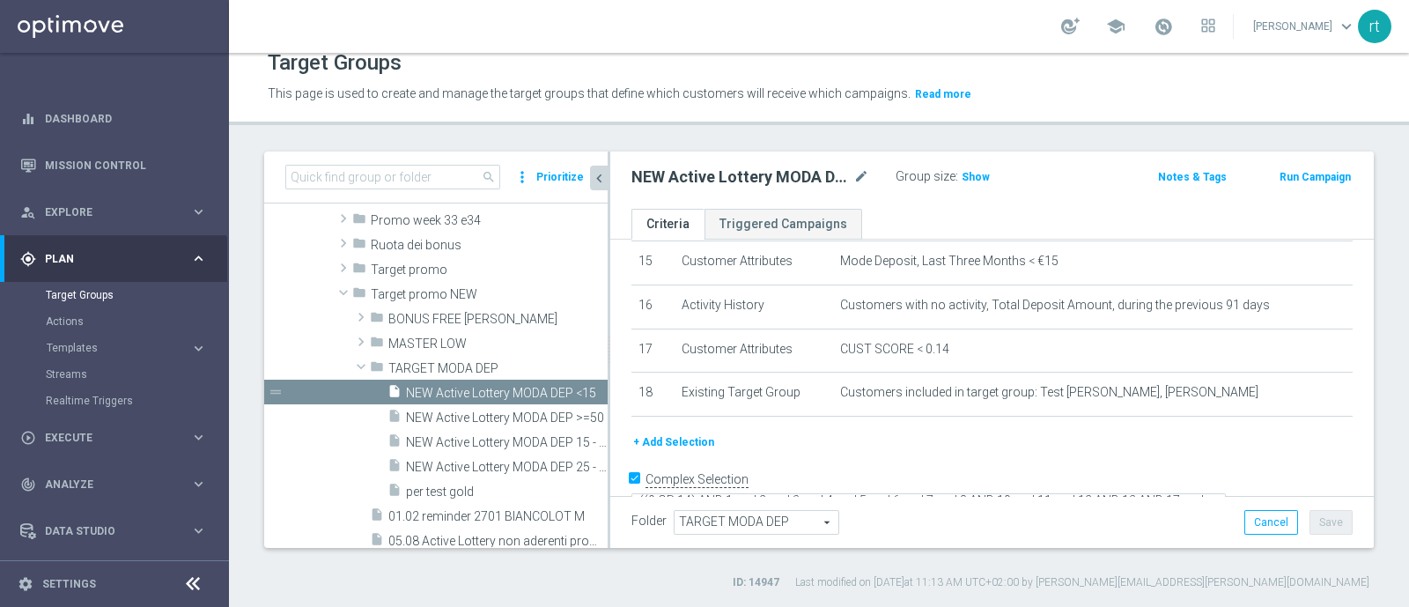
scroll to position [673, 0]
click at [397, 170] on input at bounding box center [392, 177] width 215 height 25
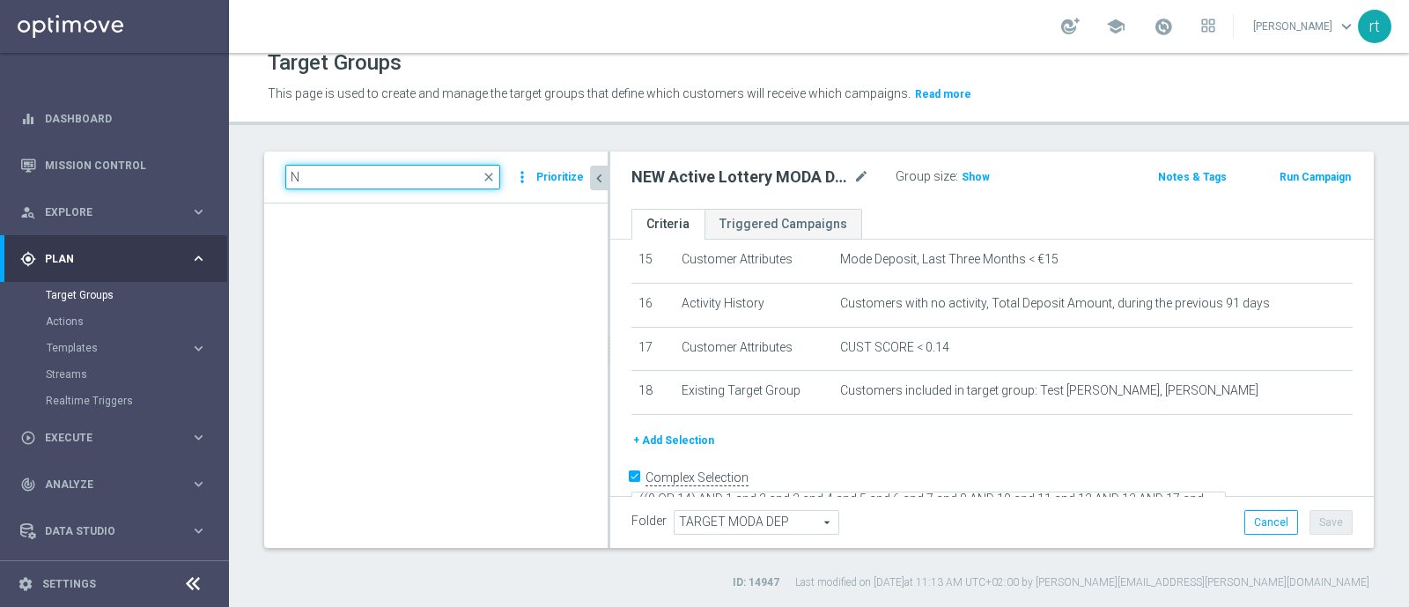
scroll to position [950, 0]
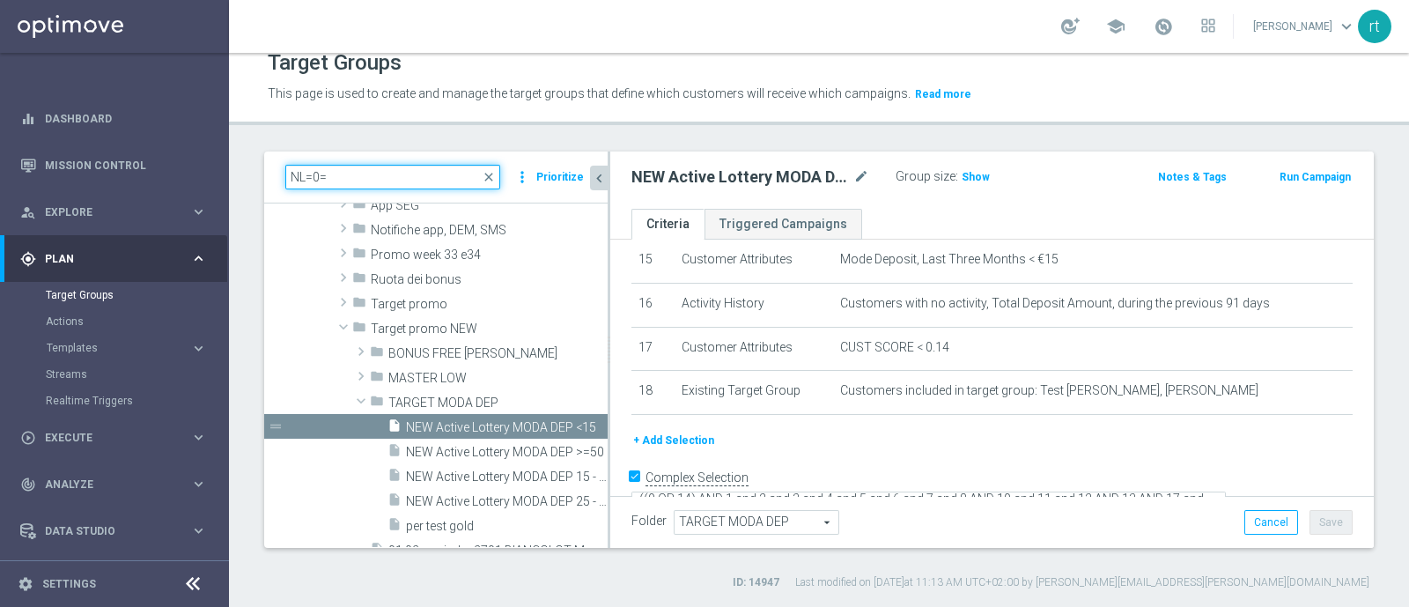
click at [397, 170] on input "NL=0=" at bounding box center [392, 177] width 215 height 25
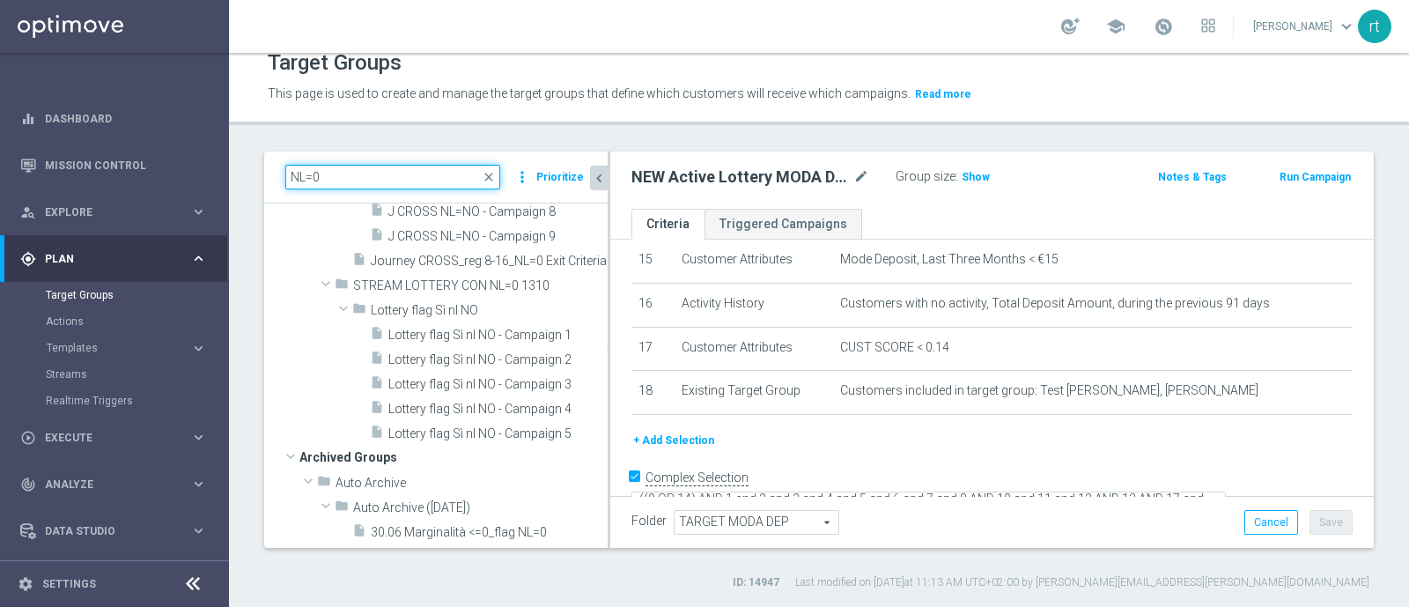
type input "NL=0"
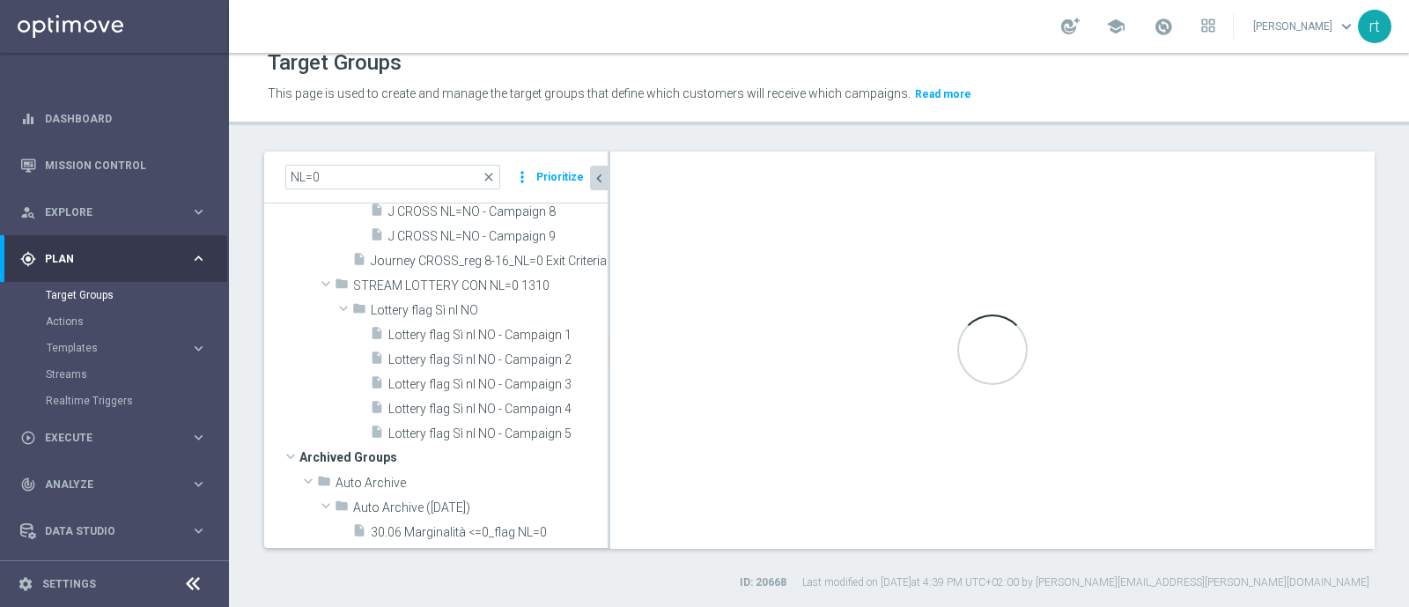
type input "Target promo NEW"
type textarea "(7 or 9) and 1 AND 2 AND 3 AND 4 AND 5 AND 6 AND 8 AND 10 AND 11 and 12 and 13"
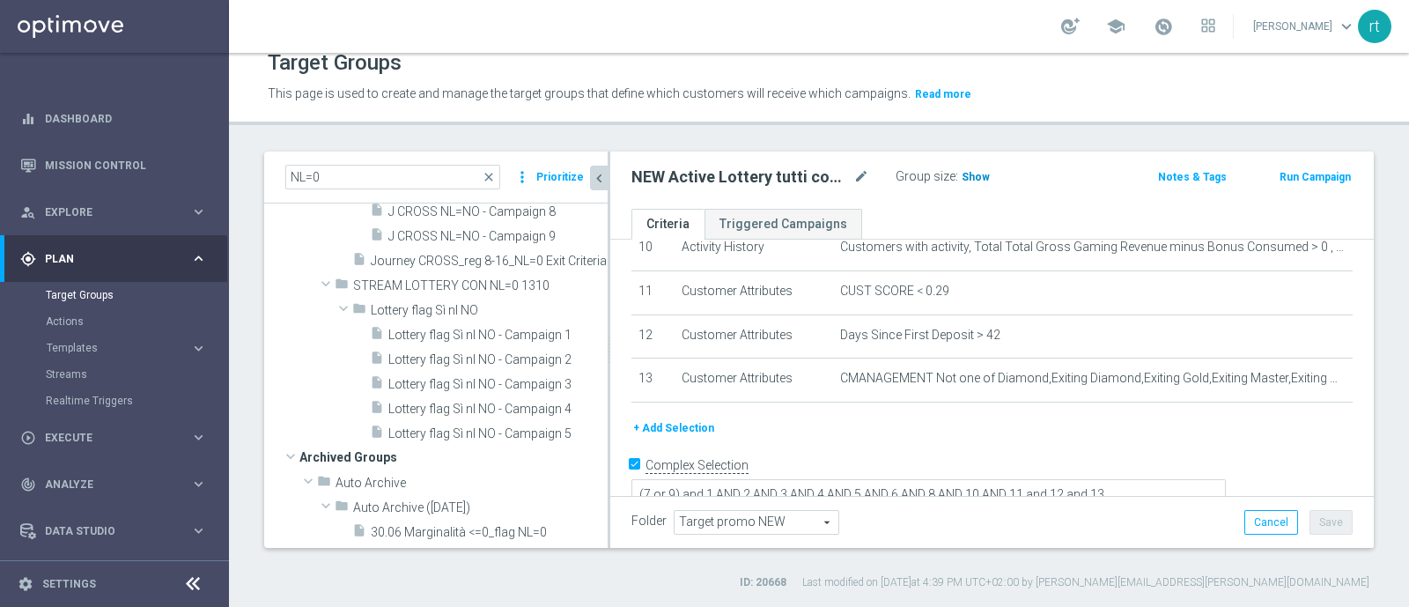
click at [975, 180] on span "Show" at bounding box center [975, 177] width 28 height 12
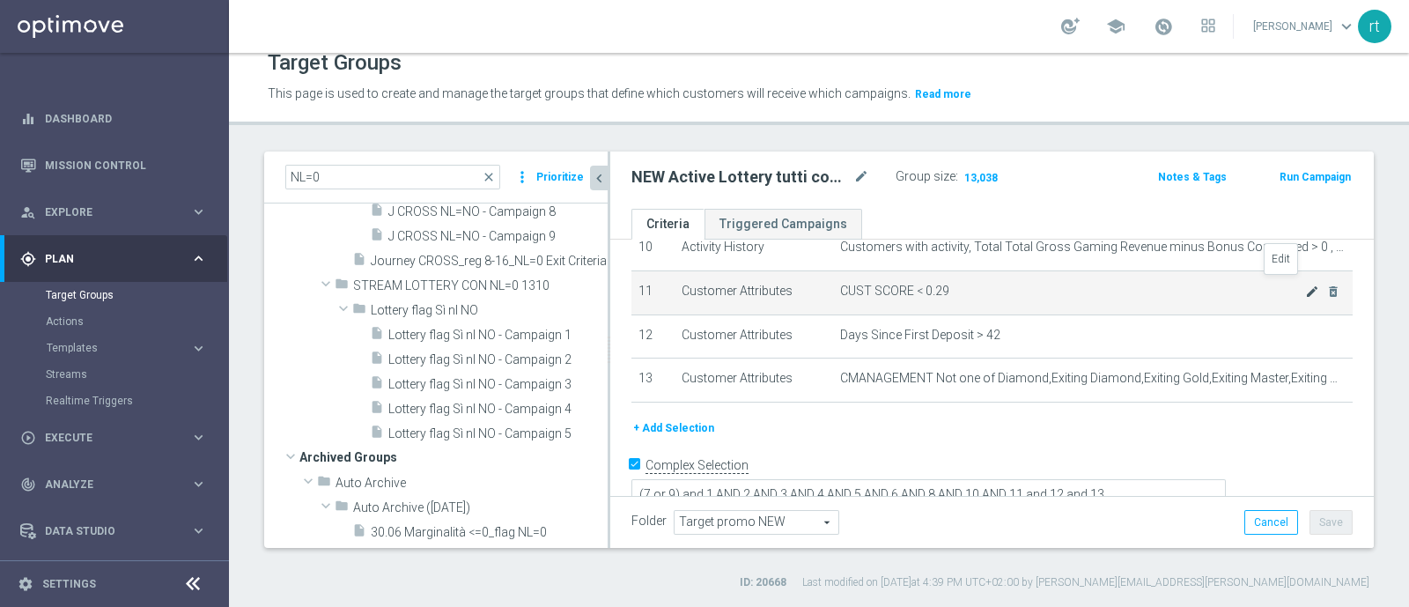
click at [1305, 287] on icon "mode_edit" at bounding box center [1312, 291] width 14 height 14
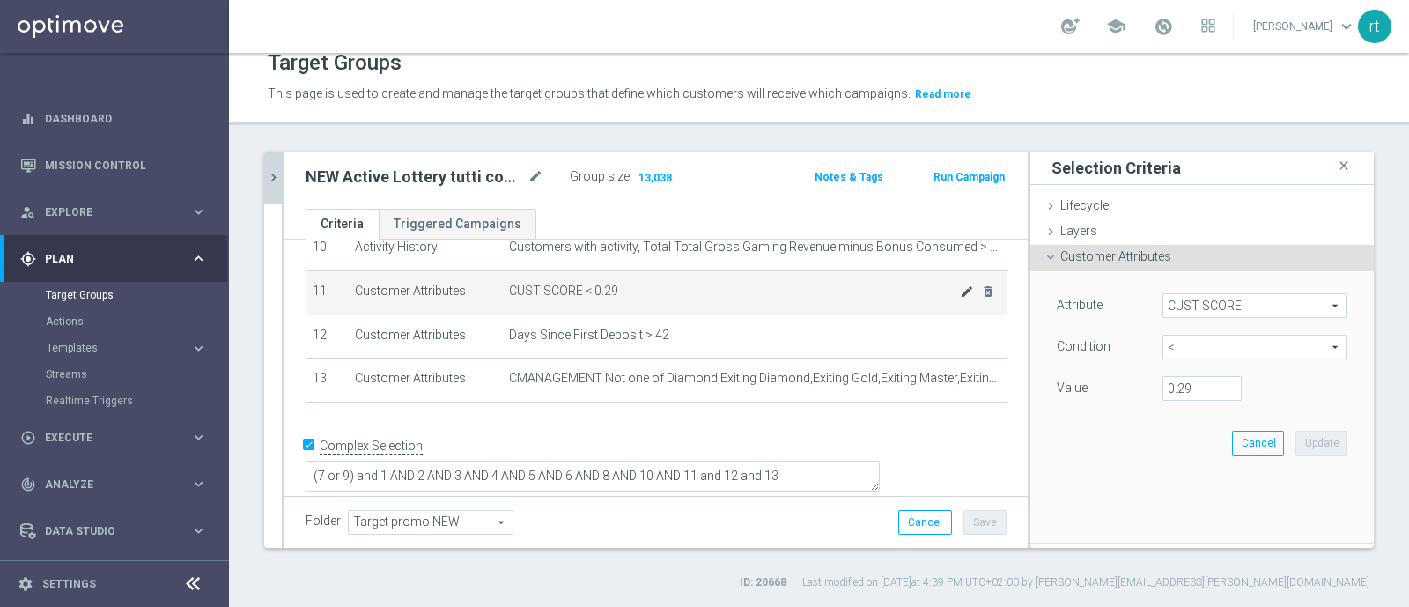
scroll to position [449, 0]
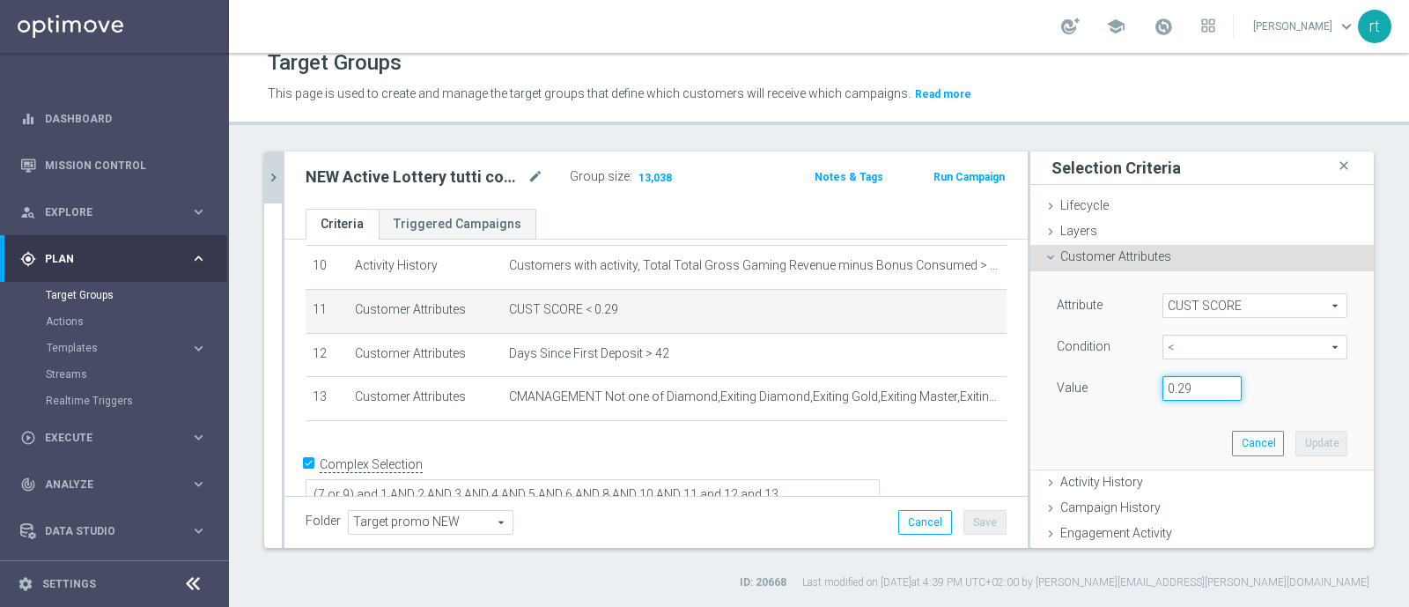
click at [1174, 389] on input "0.29" at bounding box center [1201, 388] width 79 height 25
type input "0.14"
click at [1313, 438] on div "Attribute CUST SCORE CUST SCORE arrow_drop_down search Condition < < arrow_drop…" at bounding box center [1201, 369] width 317 height 197
click at [1298, 441] on button "Update" at bounding box center [1321, 443] width 52 height 25
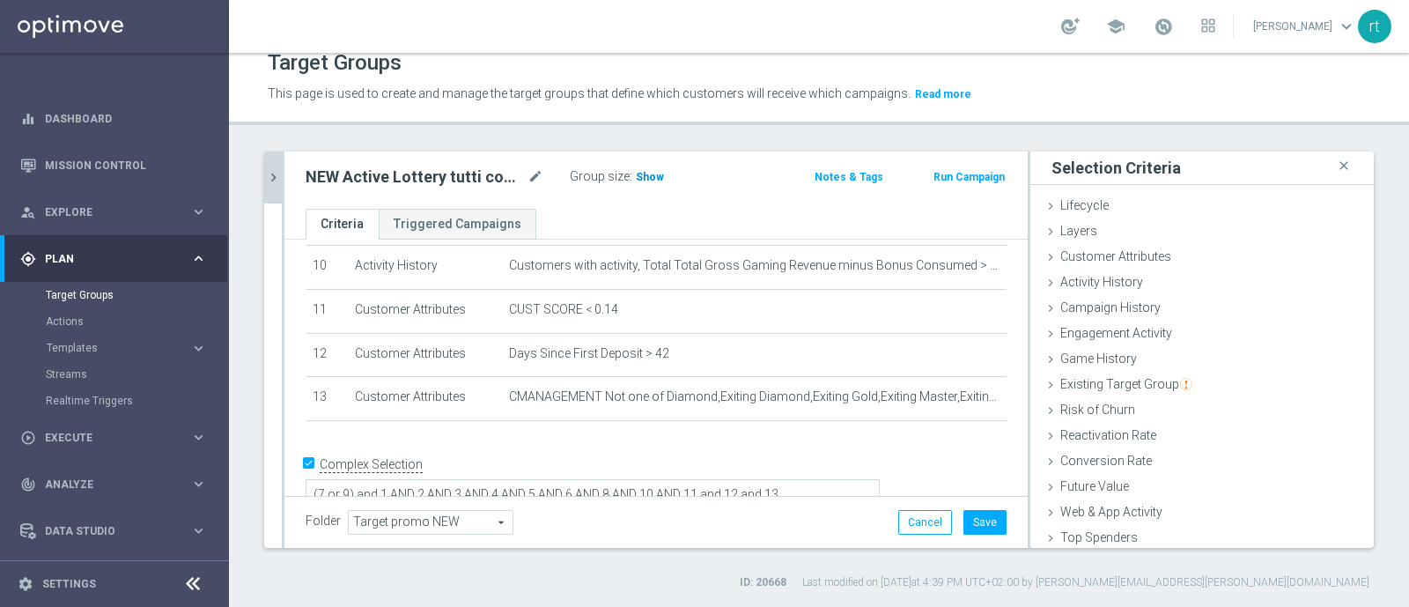
click at [648, 182] on h3 "Show" at bounding box center [650, 176] width 32 height 19
click at [963, 516] on button "Save" at bounding box center [984, 522] width 43 height 25
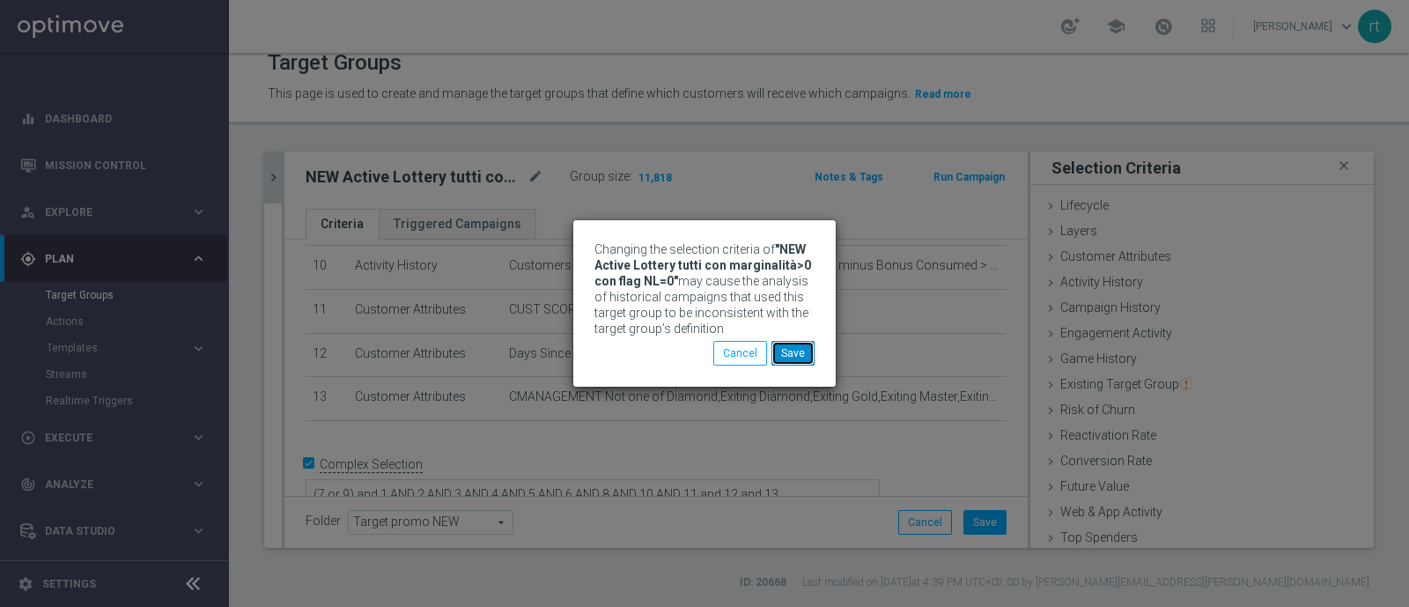
click at [801, 357] on button "Save" at bounding box center [792, 353] width 43 height 25
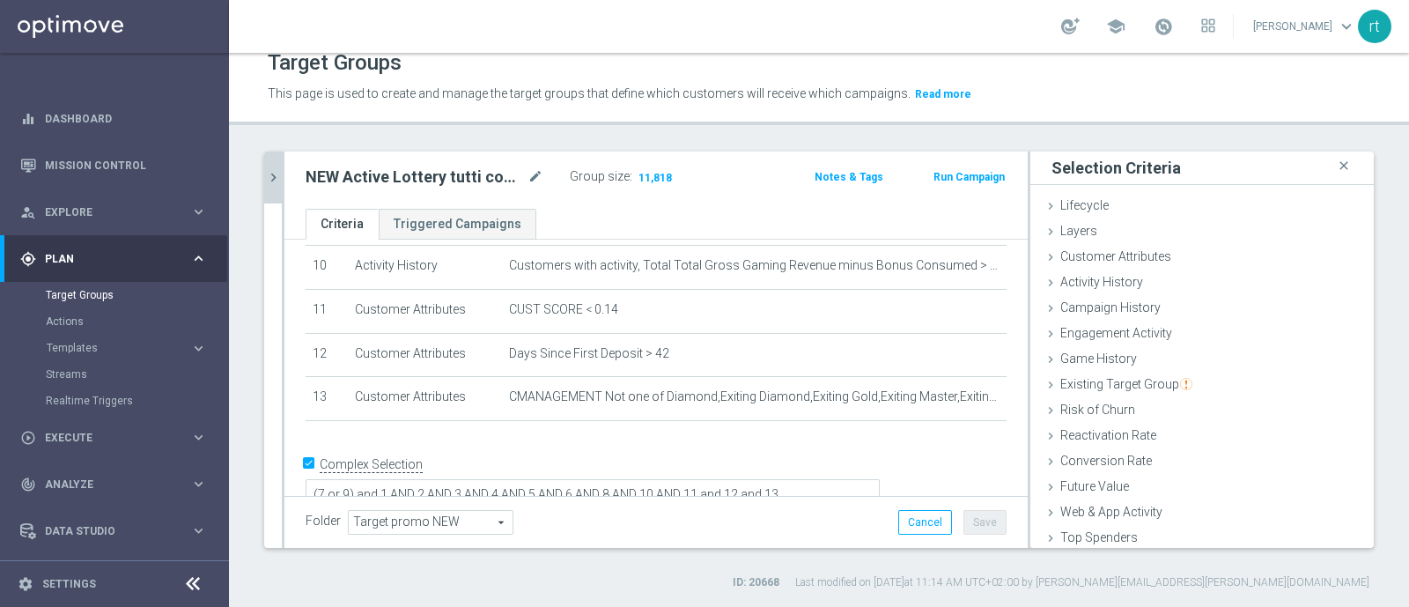
click at [276, 190] on button "chevron_right" at bounding box center [273, 177] width 18 height 52
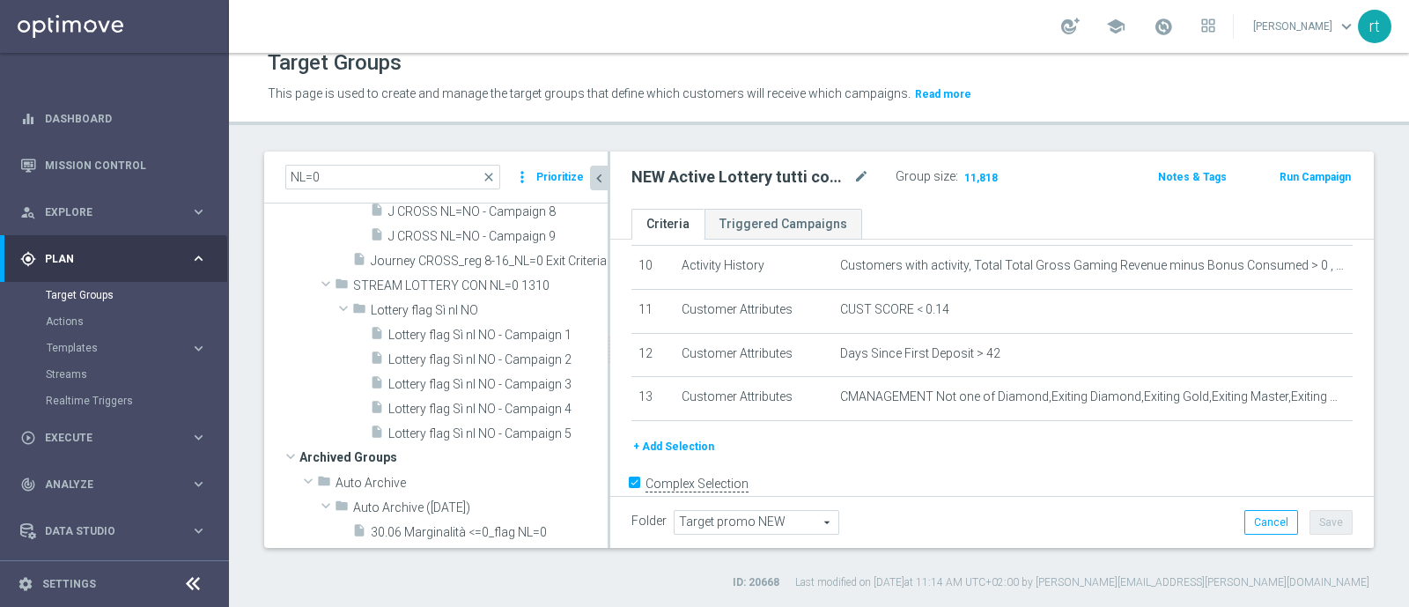
scroll to position [467, 0]
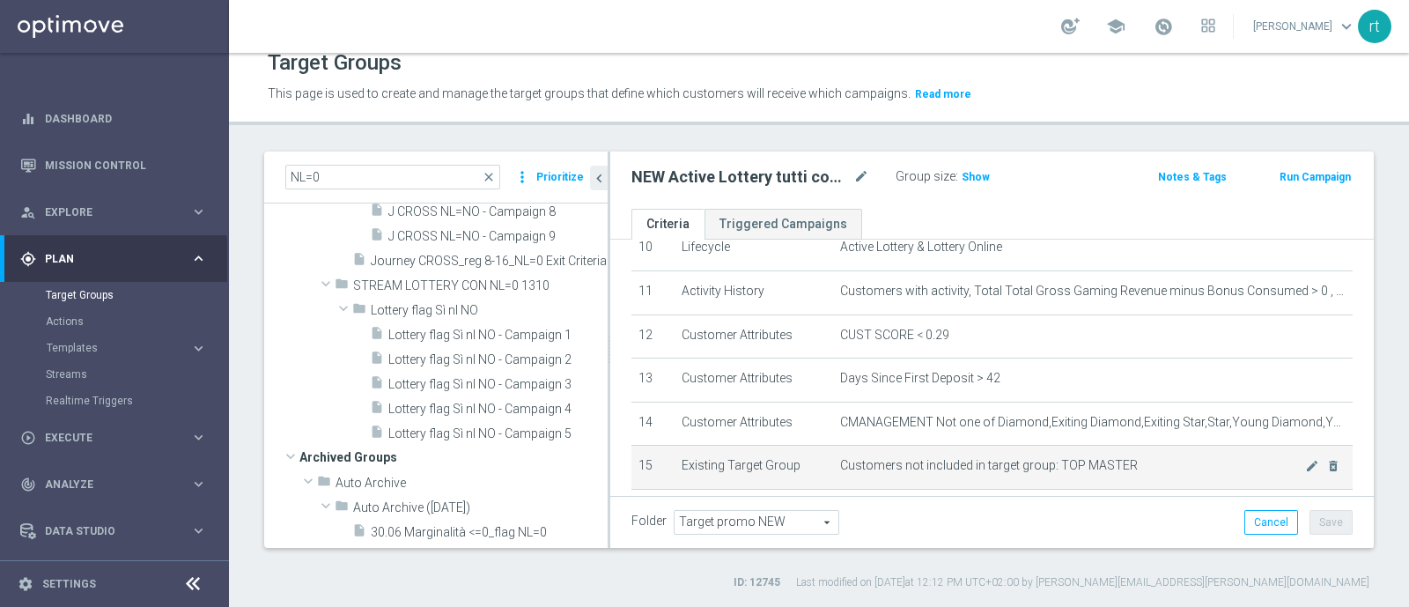
scroll to position [555, 0]
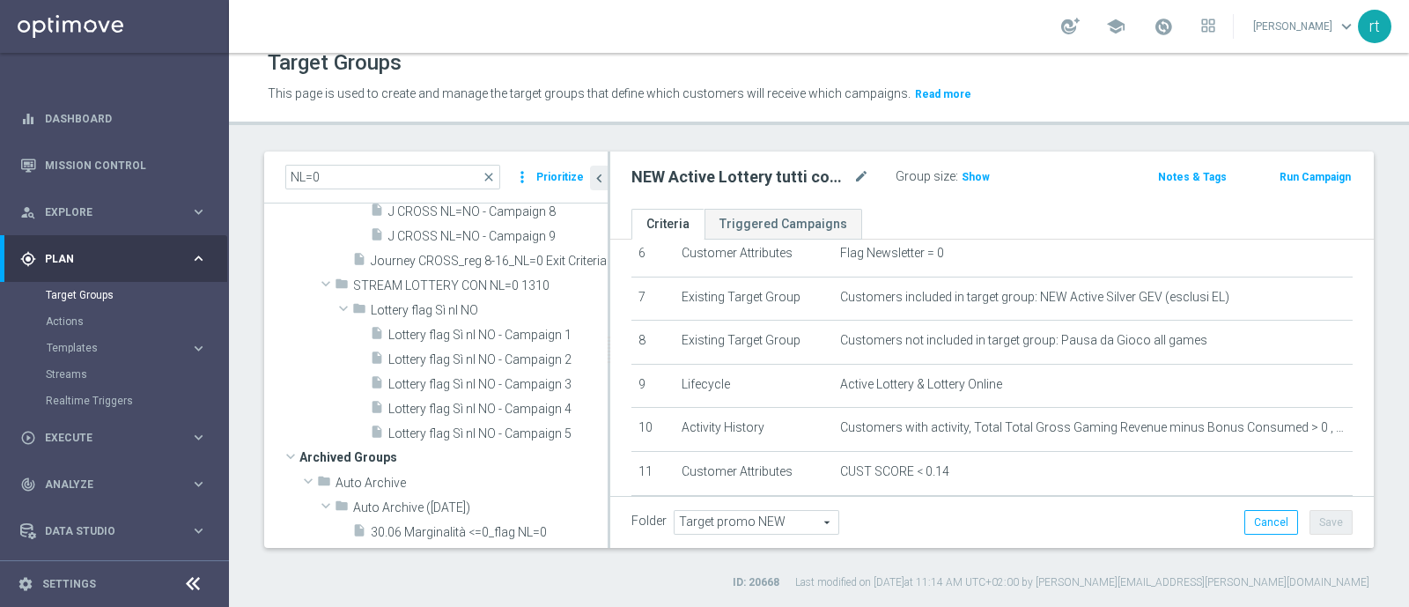
scroll to position [467, 0]
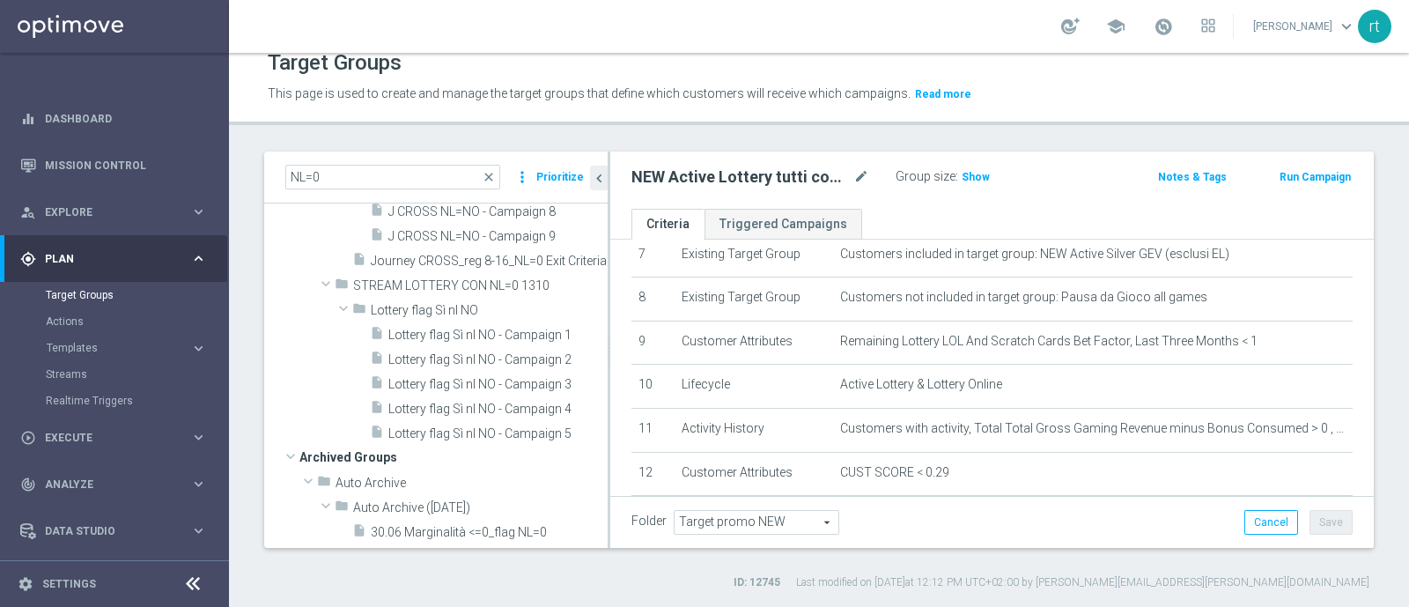
scroll to position [342, 0]
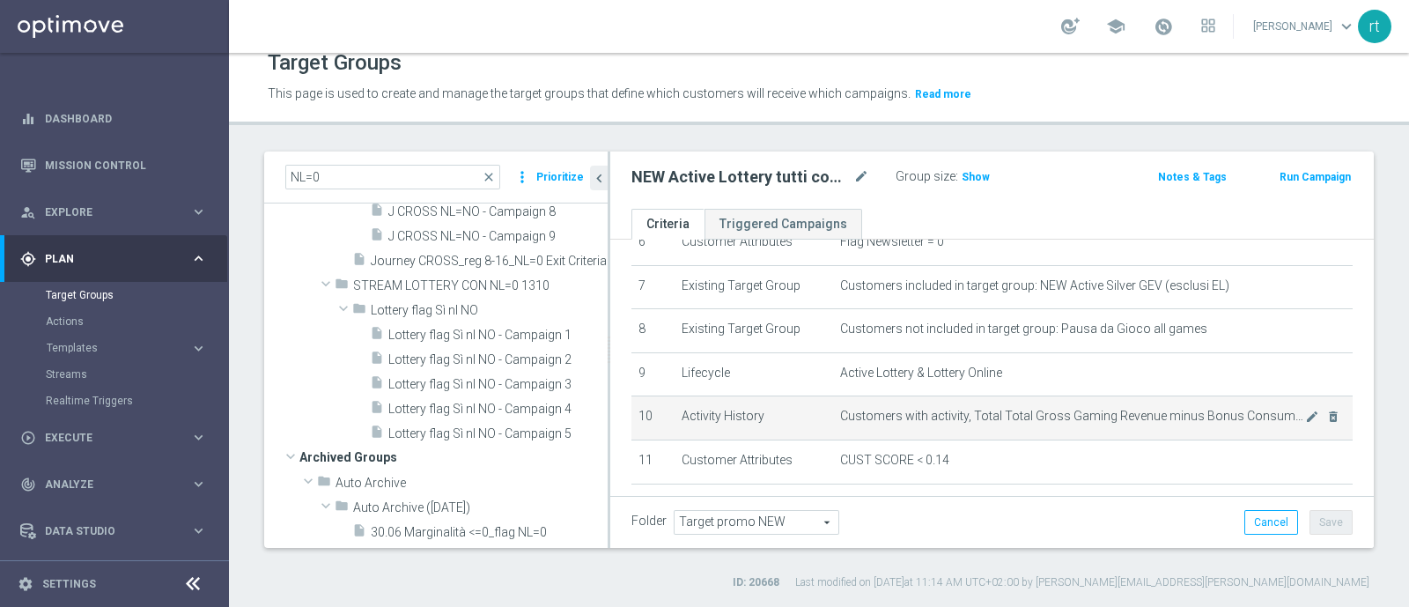
scroll to position [467, 0]
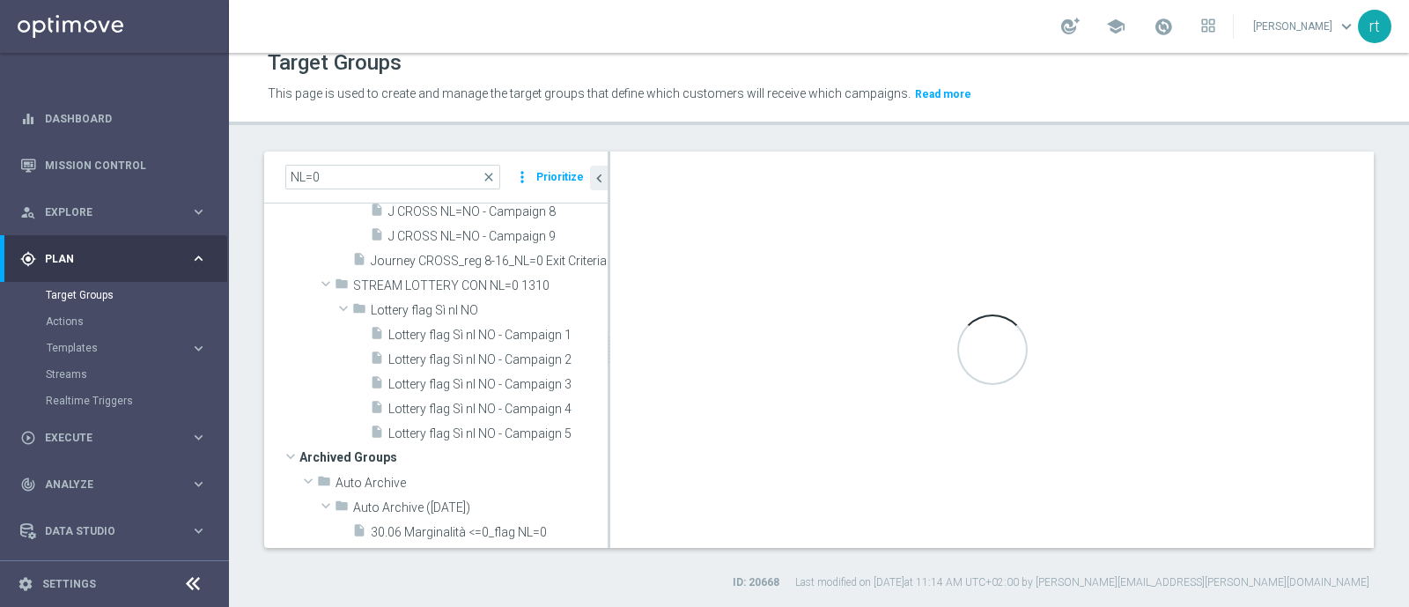
type textarea "(7 or 10) and 1 AND 2 AND 3 AND 4 AND 5 AND 6 AND 8 AND 9 AND 11 AND 12 and 13 …"
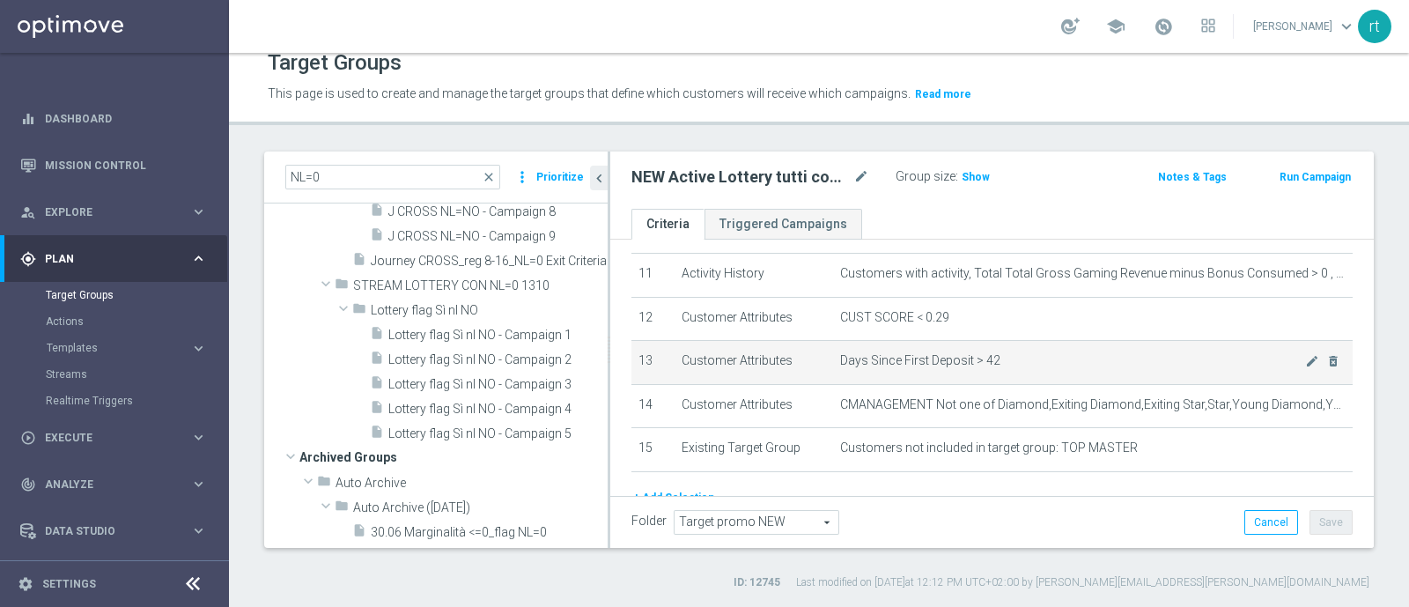
scroll to position [487, 0]
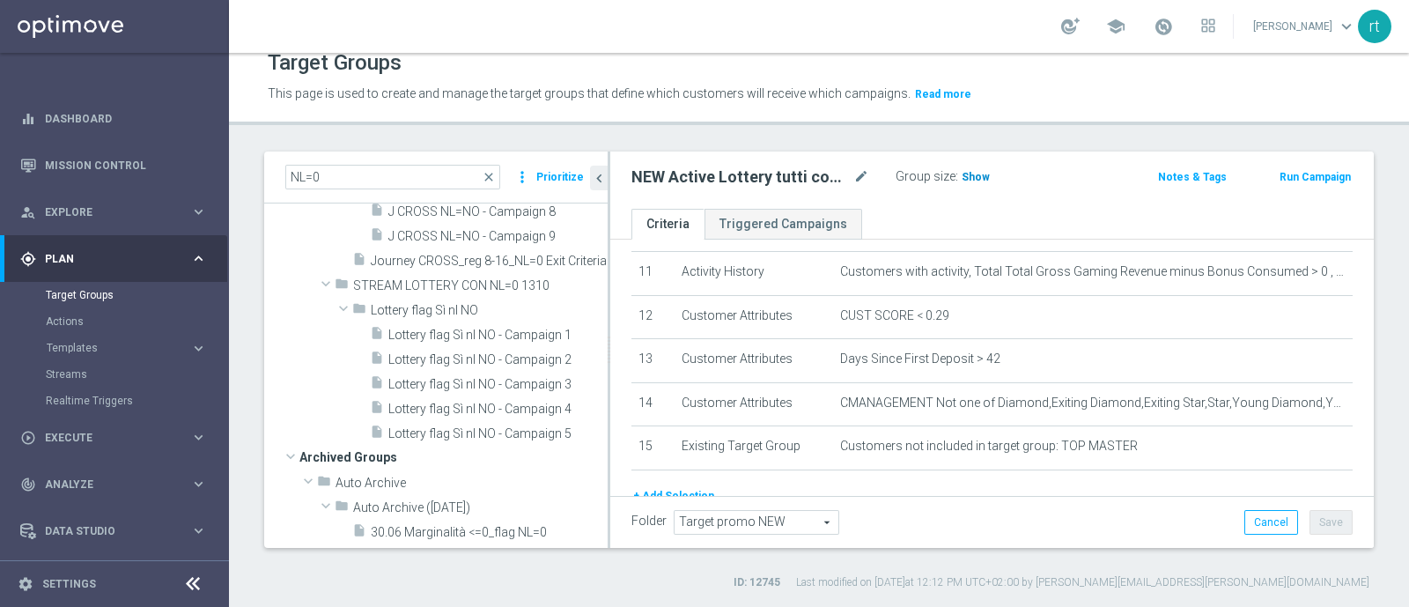
click at [976, 183] on h3 "Show" at bounding box center [976, 176] width 32 height 19
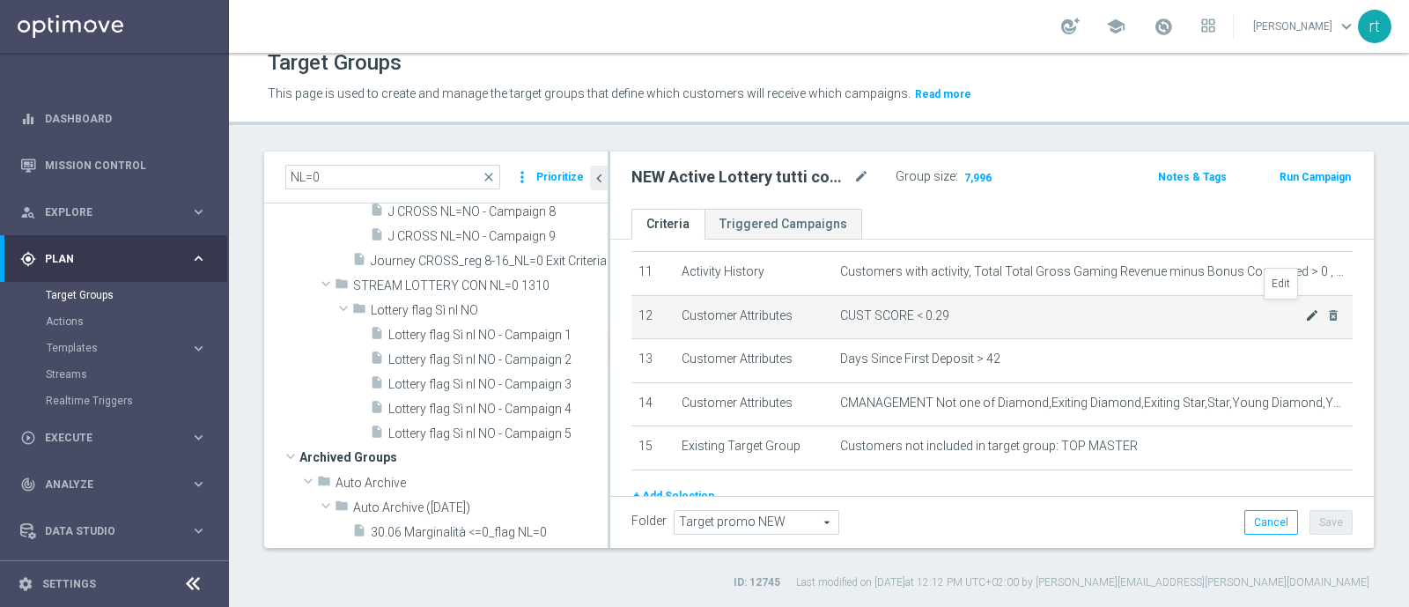
click at [1305, 310] on icon "mode_edit" at bounding box center [1312, 315] width 14 height 14
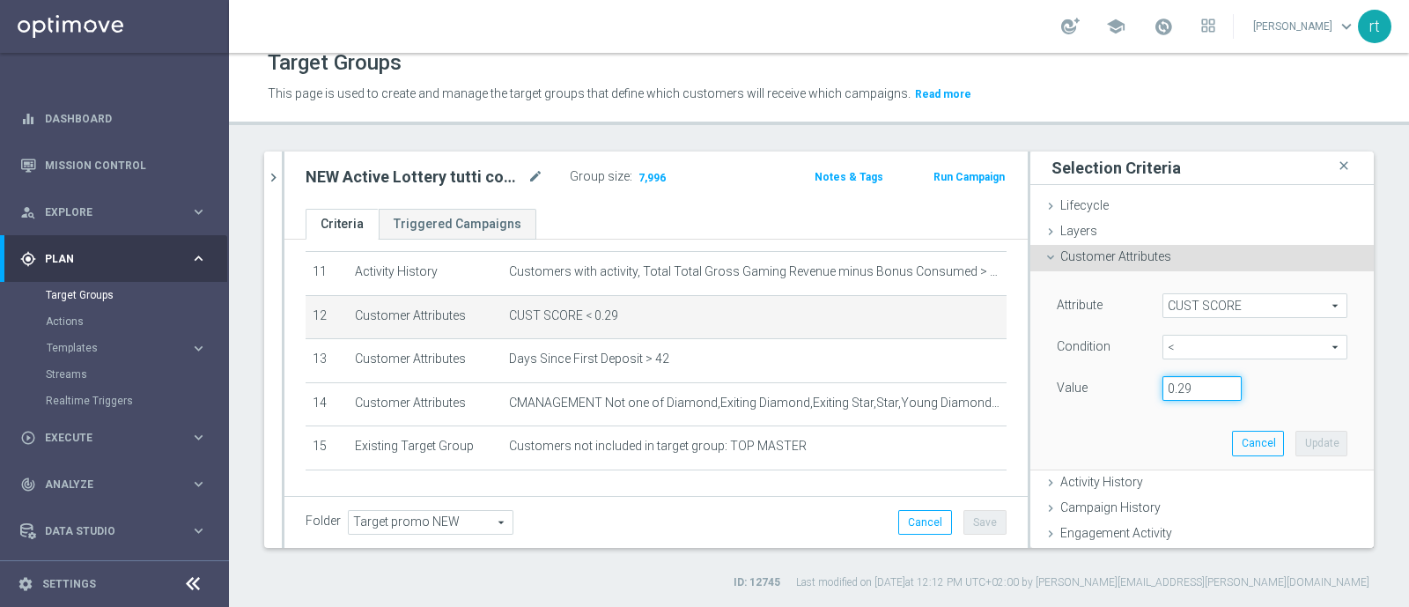
click at [1174, 389] on input "0.29" at bounding box center [1201, 388] width 79 height 25
type input "0.14"
click at [1295, 437] on button "Update" at bounding box center [1321, 443] width 52 height 25
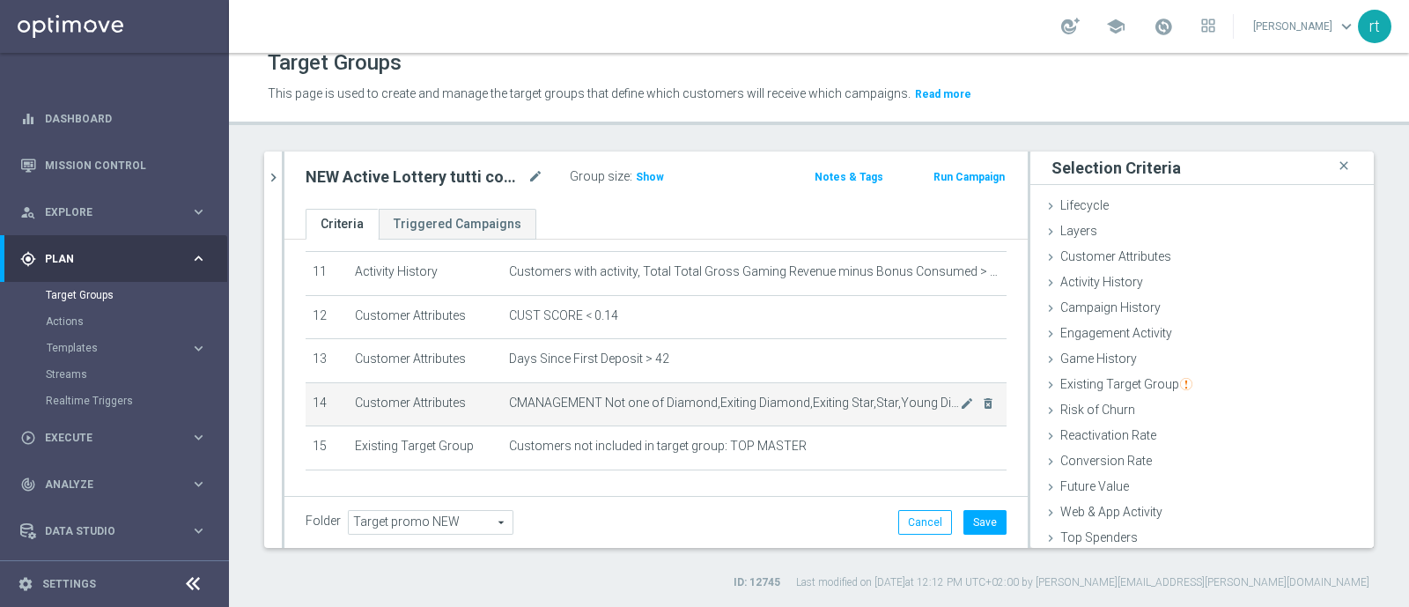
scroll to position [535, 0]
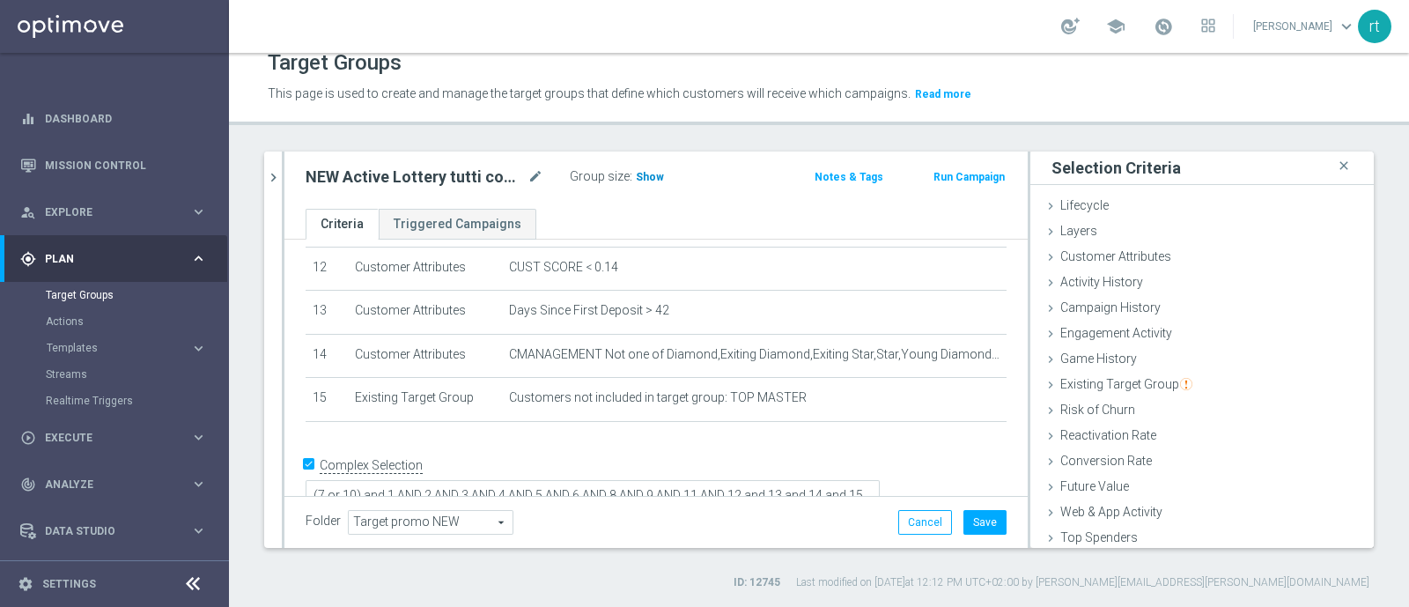
click at [653, 177] on span "Show" at bounding box center [650, 177] width 28 height 12
click at [987, 524] on button "Save" at bounding box center [984, 522] width 43 height 25
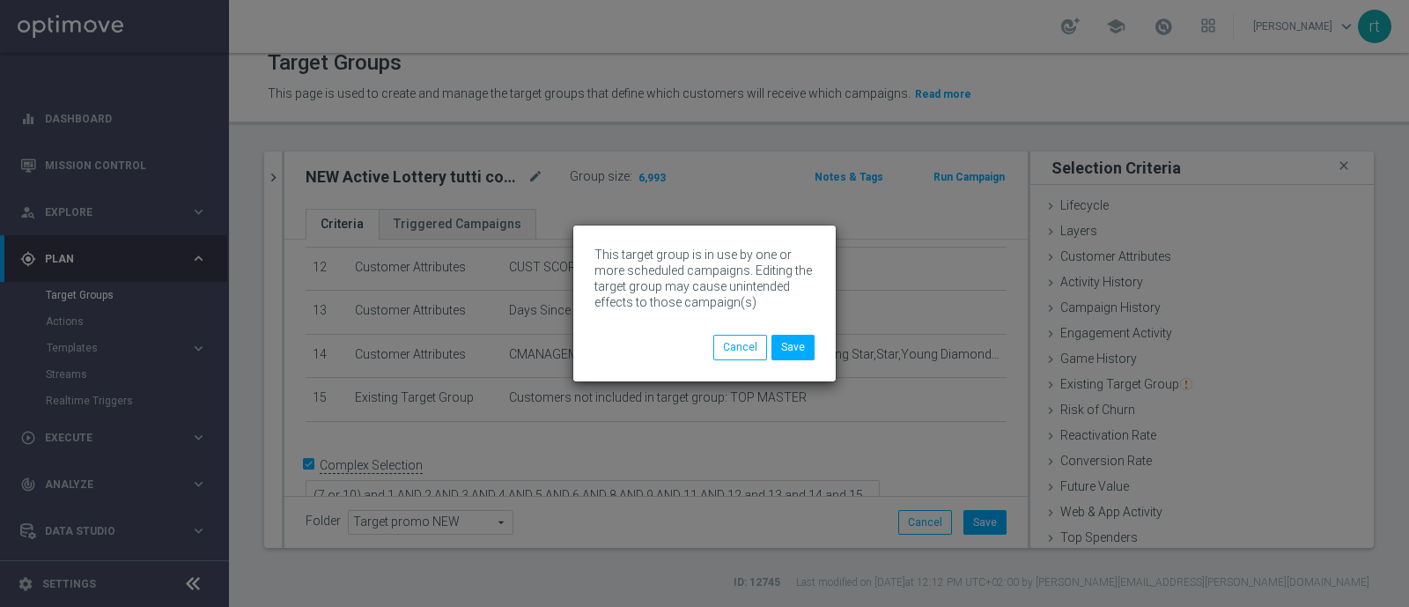
click at [789, 359] on div "This target group is in use by one or more scheduled campaigns. Editing the tar…" at bounding box center [704, 302] width 262 height 155
click at [789, 358] on button "Save" at bounding box center [792, 347] width 43 height 25
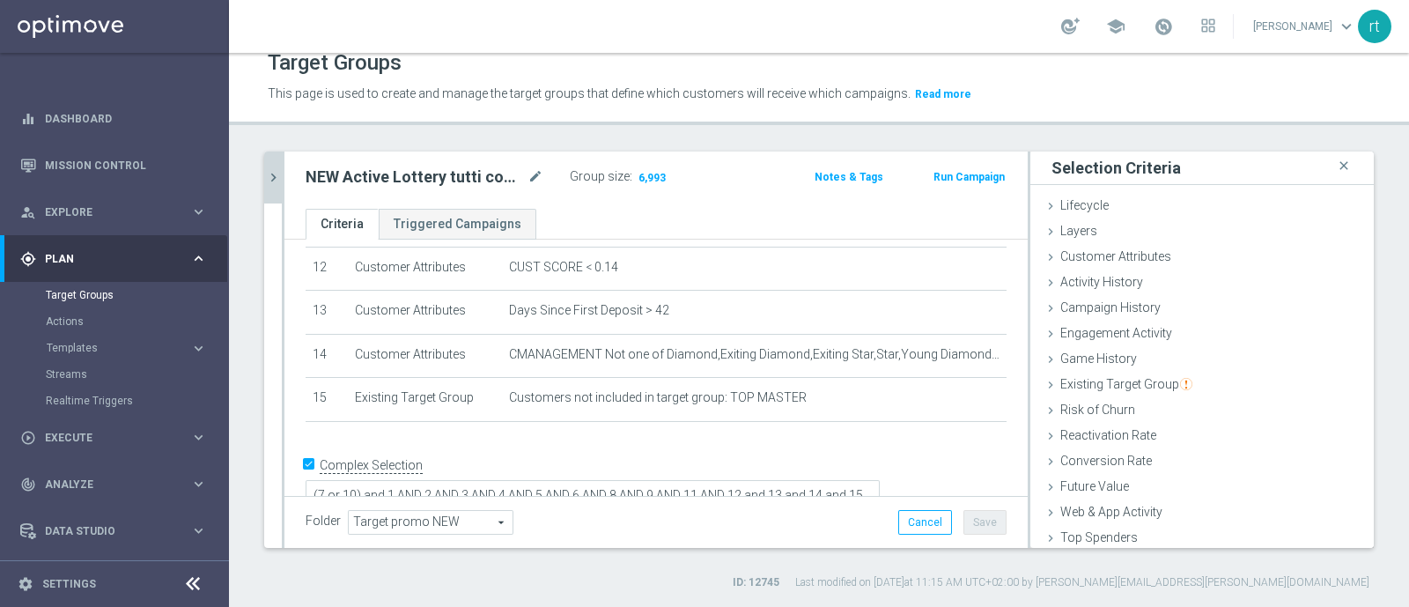
click at [265, 188] on button "chevron_right" at bounding box center [273, 177] width 18 height 52
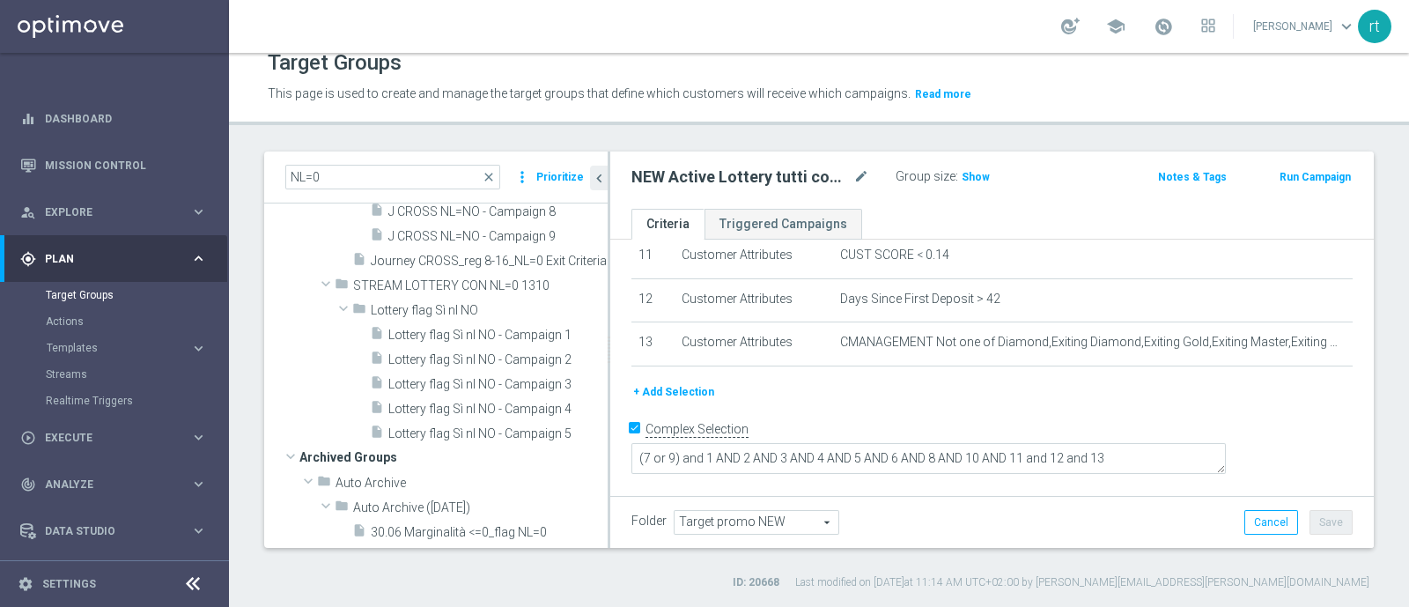
scroll to position [467, 0]
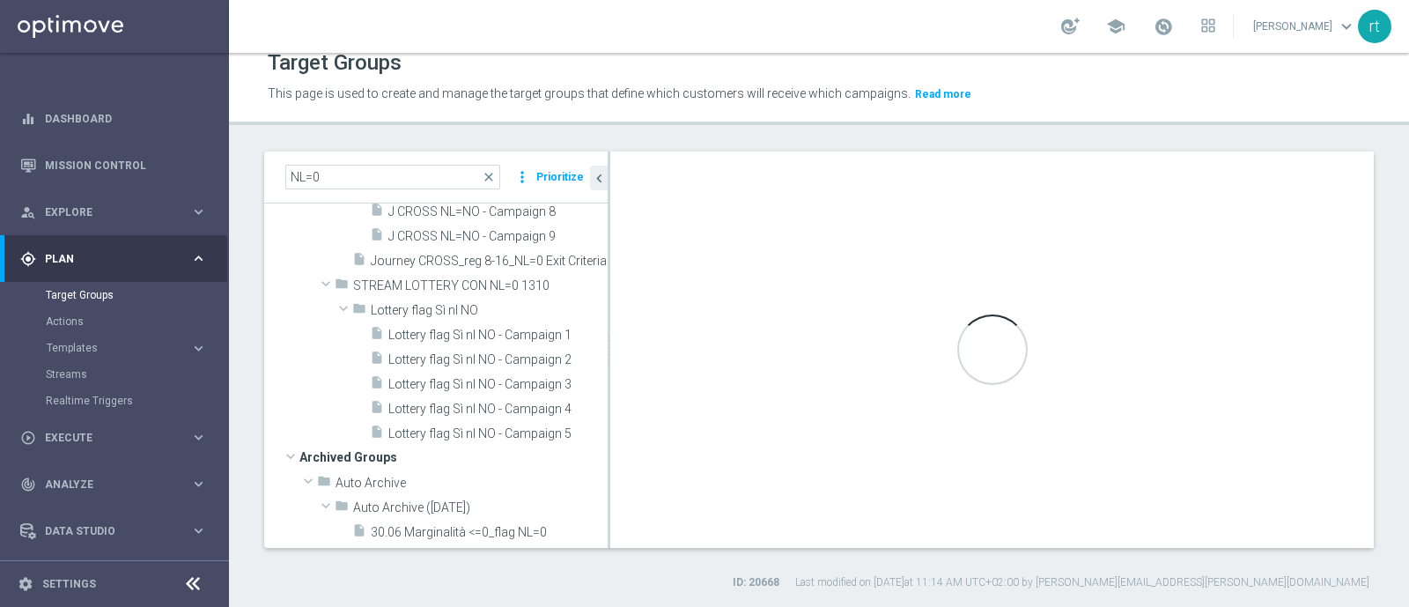
type textarea "(7 or 10) and 1 AND 2 AND 3 AND 4 AND 5 AND 6 AND 8 AND 9 AND 11 AND 12 and 13 …"
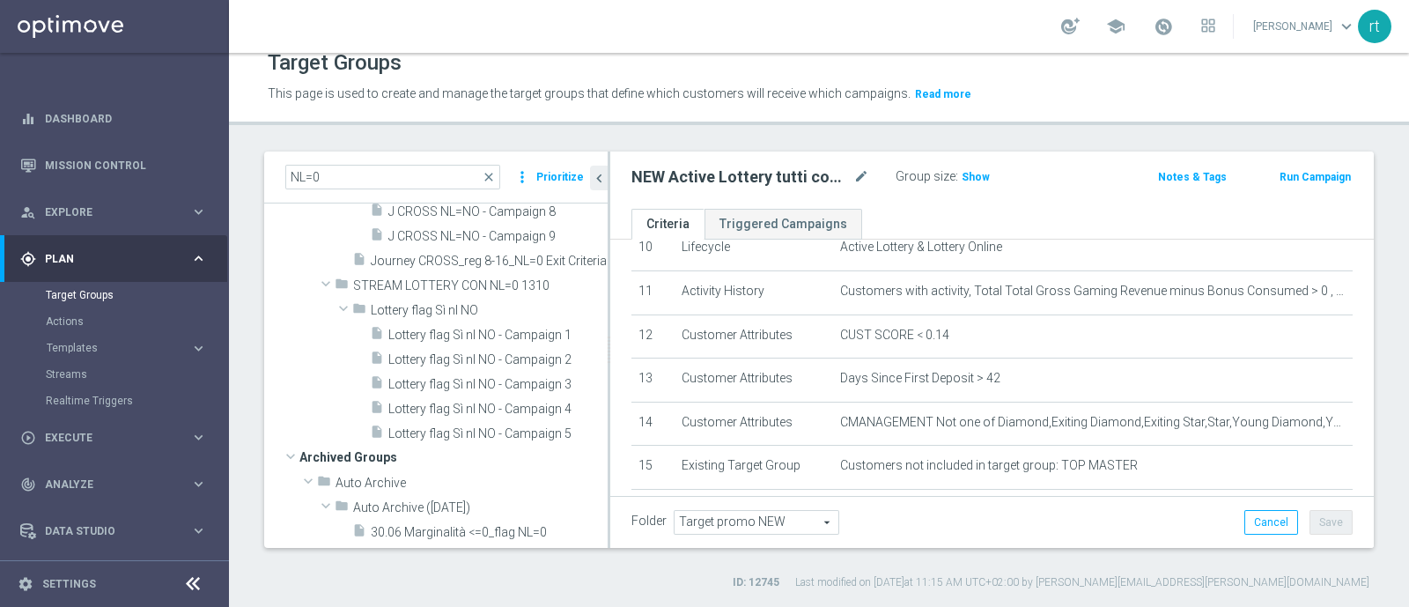
scroll to position [535, 0]
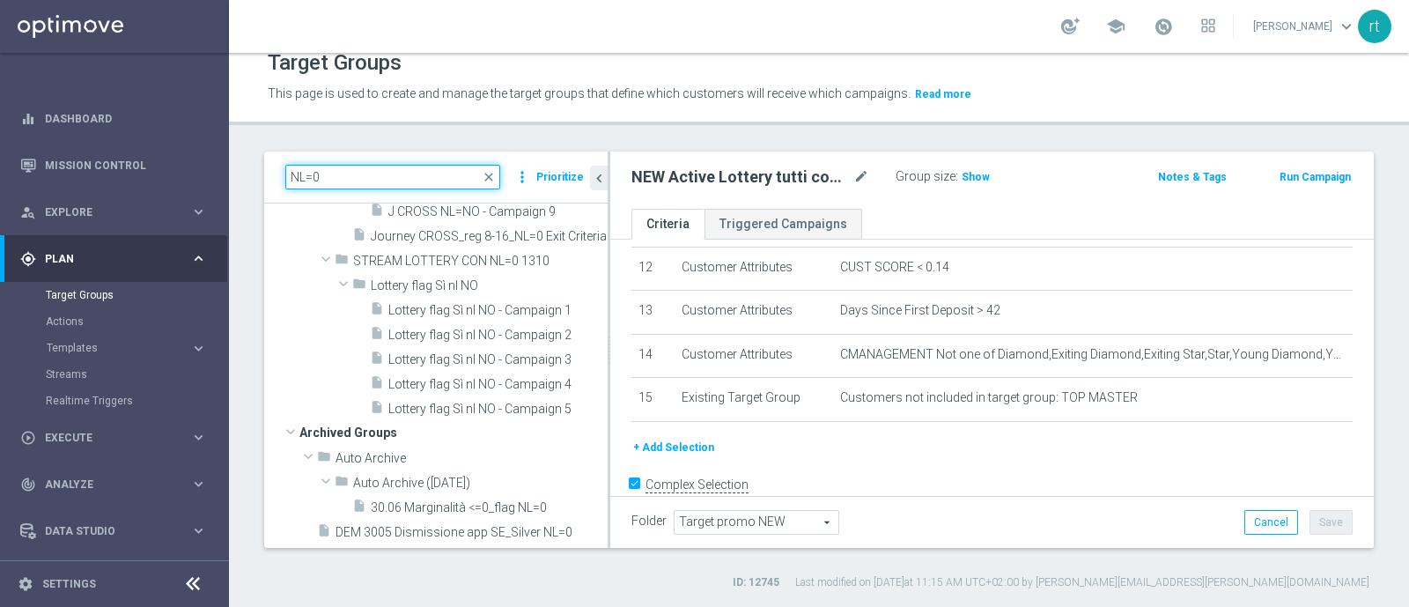
click at [430, 182] on input "NL=0" at bounding box center [392, 177] width 215 height 25
click at [491, 178] on span "close" at bounding box center [489, 177] width 14 height 14
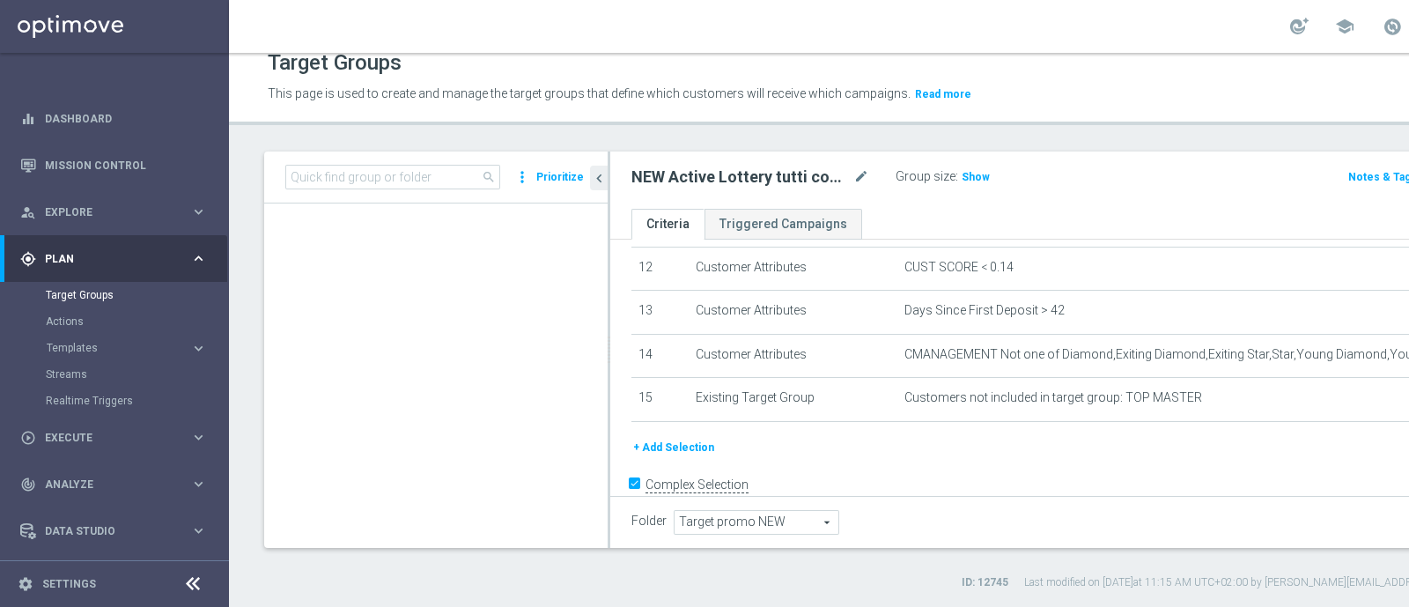
scroll to position [65362, 0]
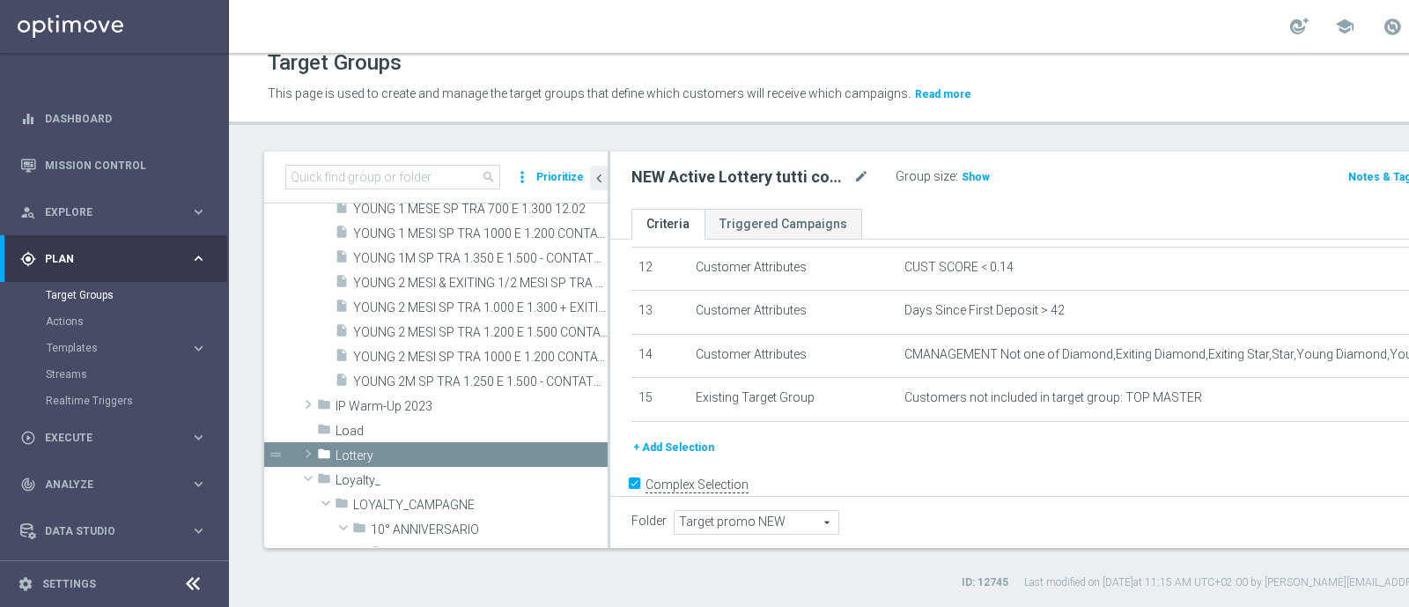
click at [491, 178] on span "search" at bounding box center [489, 177] width 14 height 14
click at [432, 180] on input at bounding box center [392, 177] width 215 height 25
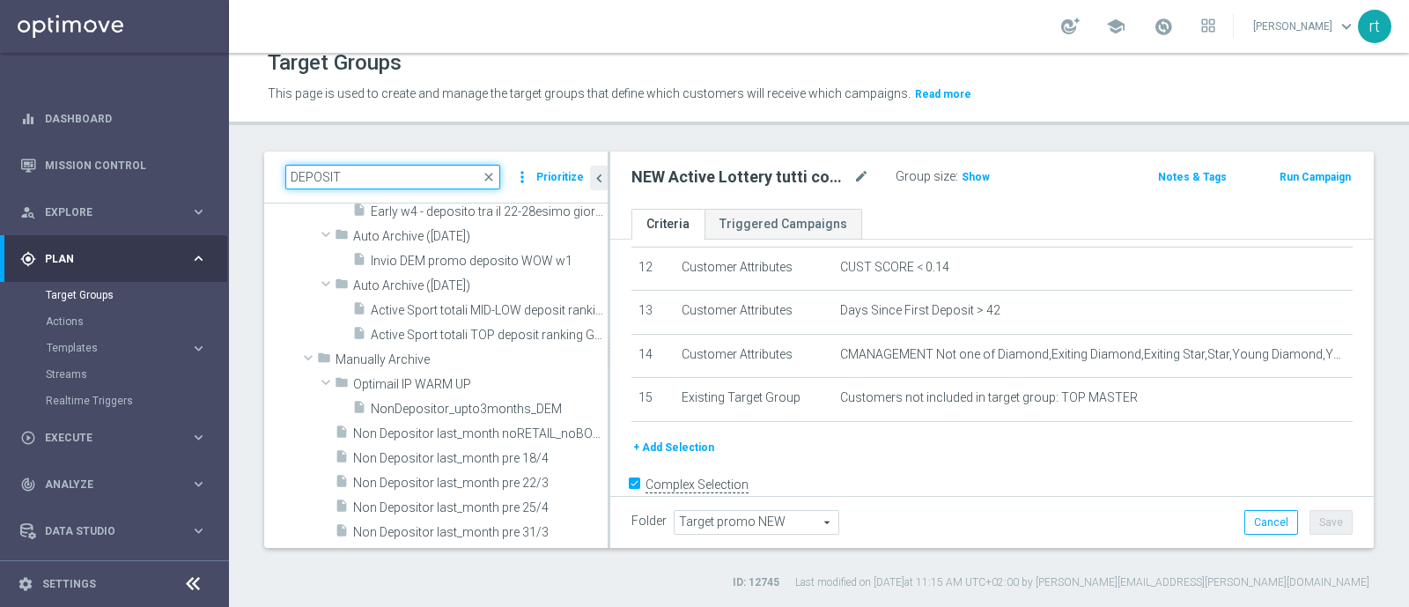
scroll to position [7794, 0]
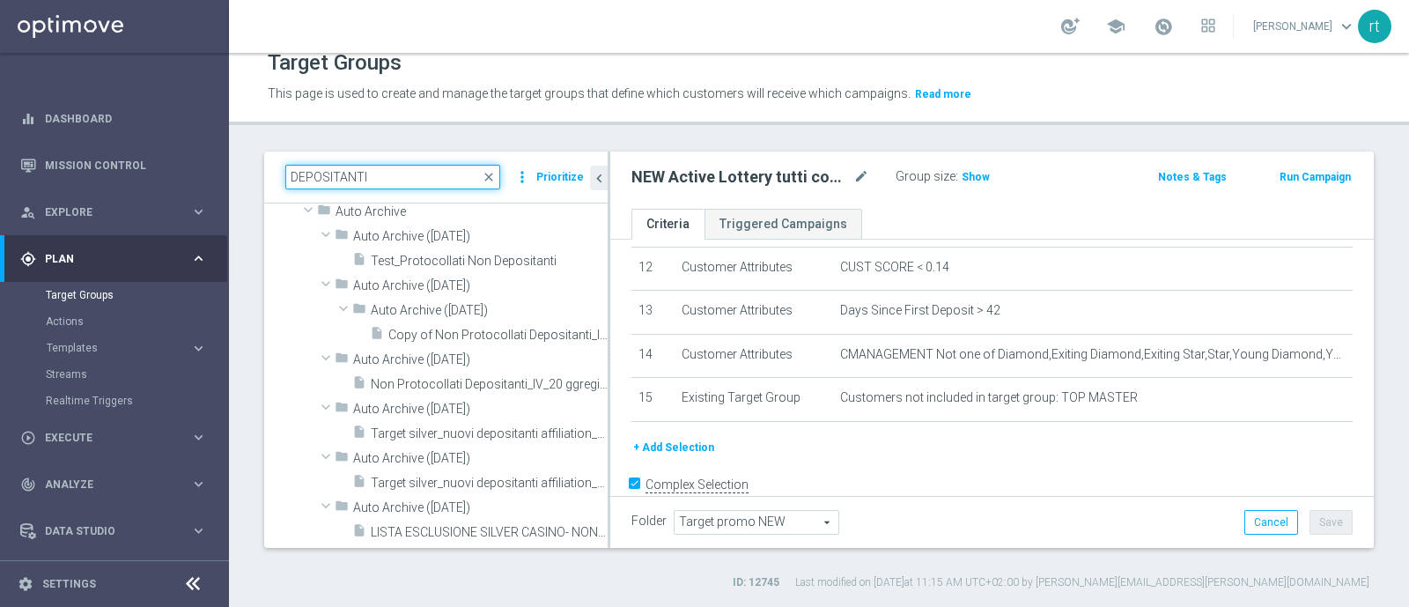
type input "DEPOSITANTI"
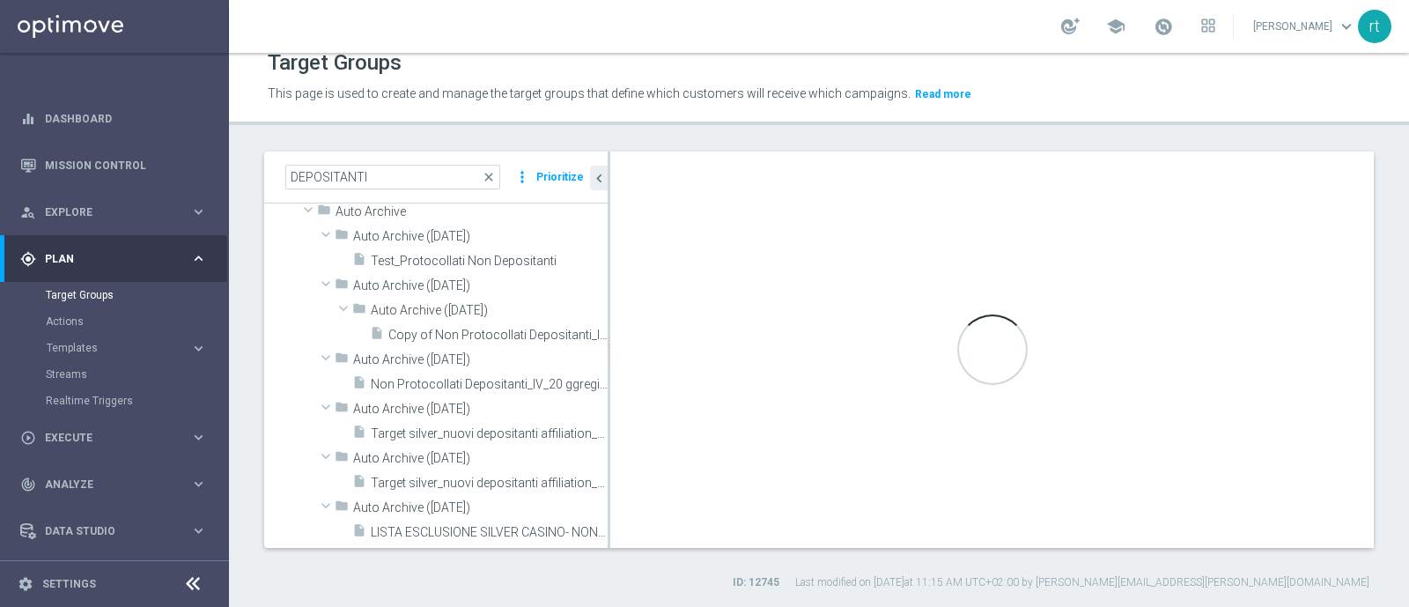
type textarea "(8 or 10) and 1 and 2 and 3 and 4 and 5 and 6 and 7 and 9 and 11 and 12 AND 13 …"
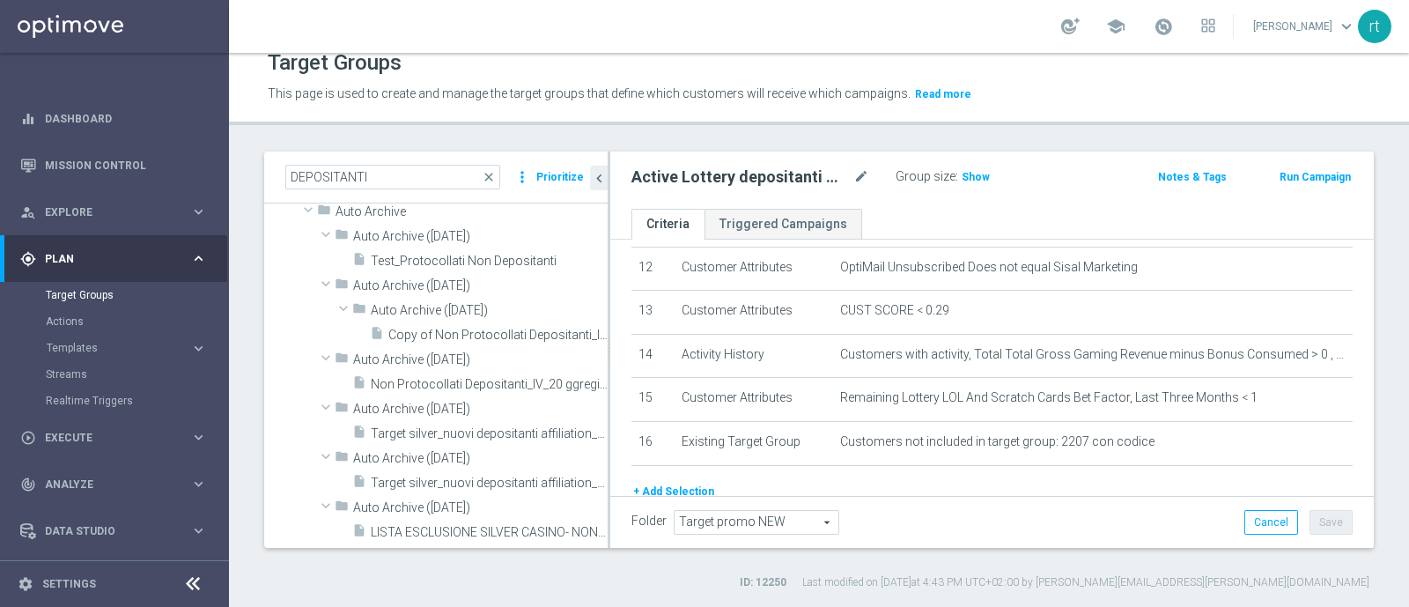
click at [747, 174] on h2 "Active Lottery depositanti mese senza codice_con marginalità positiva_prof Sì N…" at bounding box center [740, 176] width 218 height 21
click at [857, 180] on icon "mode_edit" at bounding box center [861, 176] width 16 height 21
click at [687, 160] on div "Active Lottery depositanti mese senza codice_con marginalità positiva_prof Sì N…" at bounding box center [991, 179] width 763 height 57
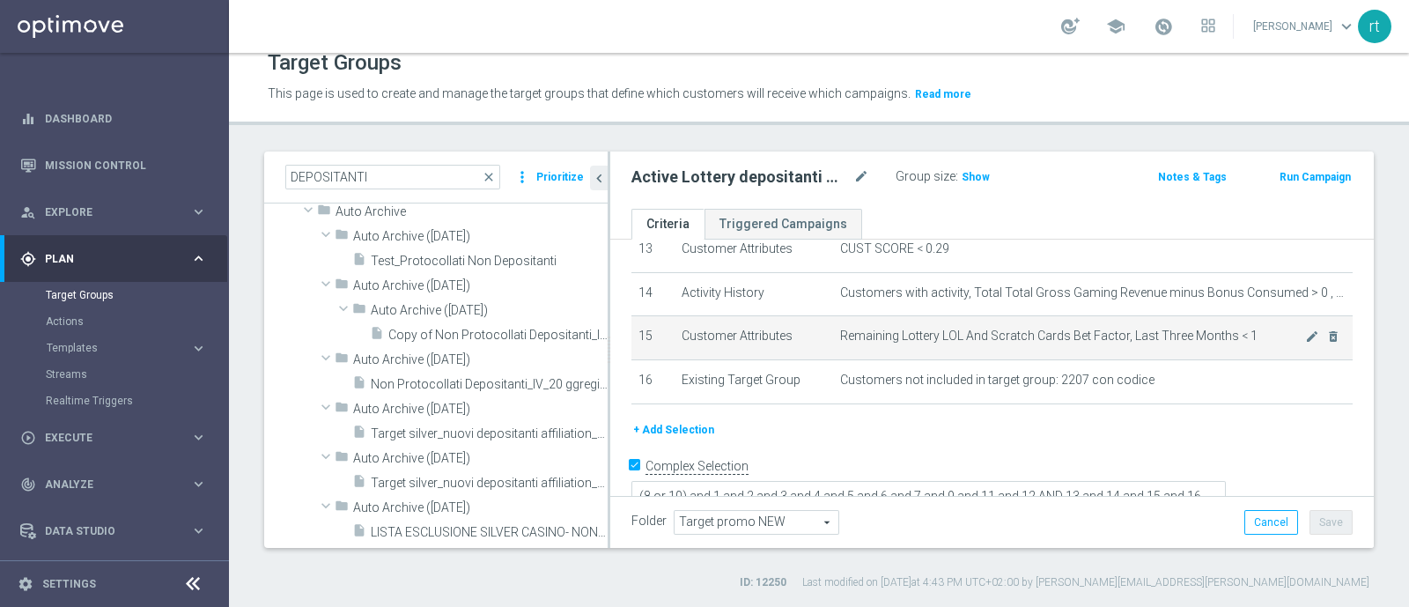
scroll to position [491, 0]
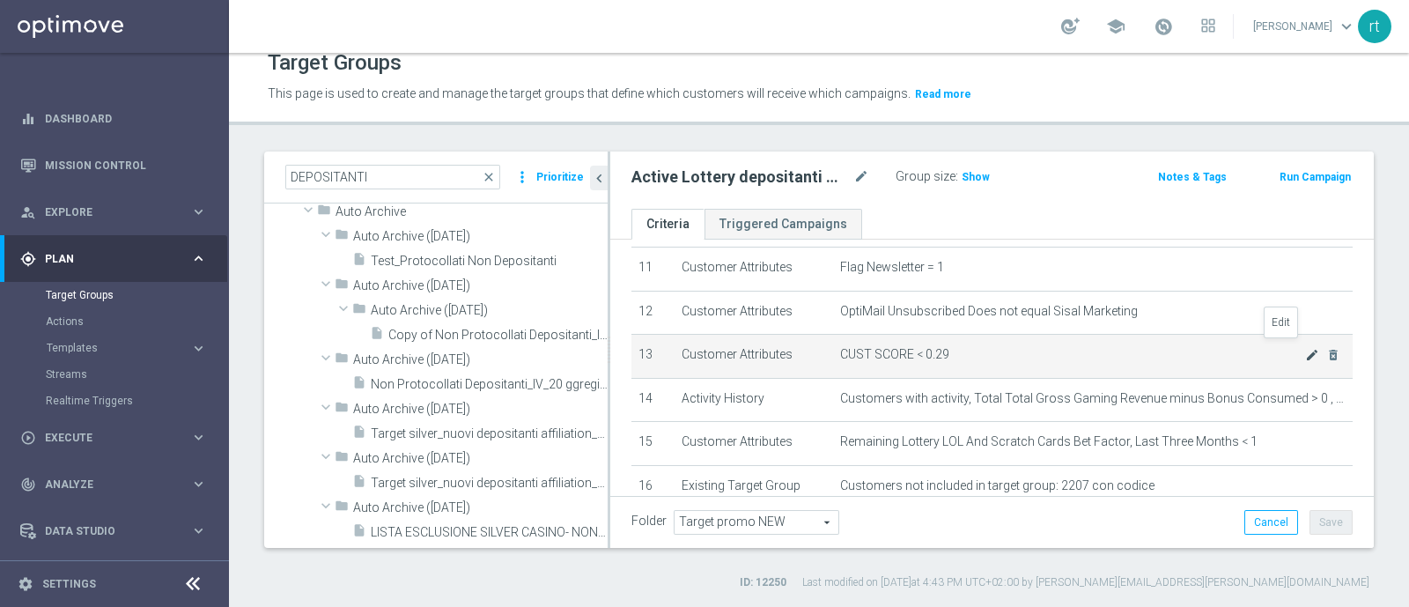
click at [1305, 348] on icon "mode_edit" at bounding box center [1312, 355] width 14 height 14
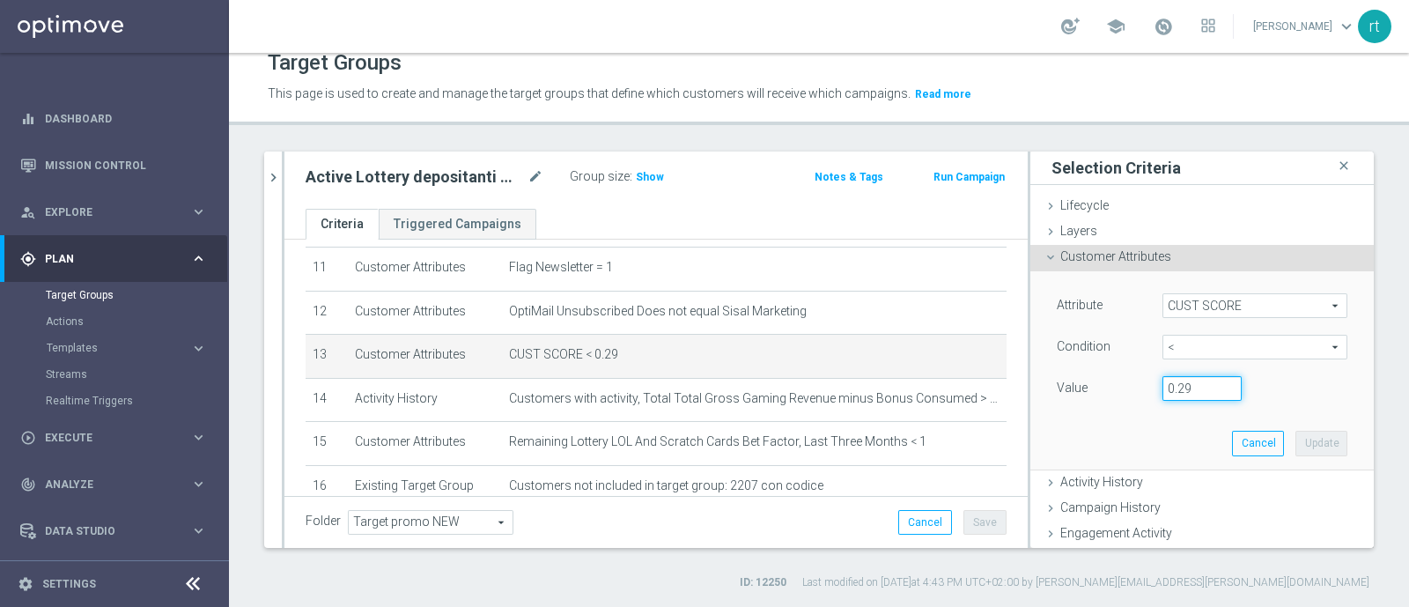
click at [1171, 390] on input "0.29" at bounding box center [1201, 388] width 79 height 25
type input "0.14"
click at [1295, 435] on button "Update" at bounding box center [1321, 443] width 52 height 25
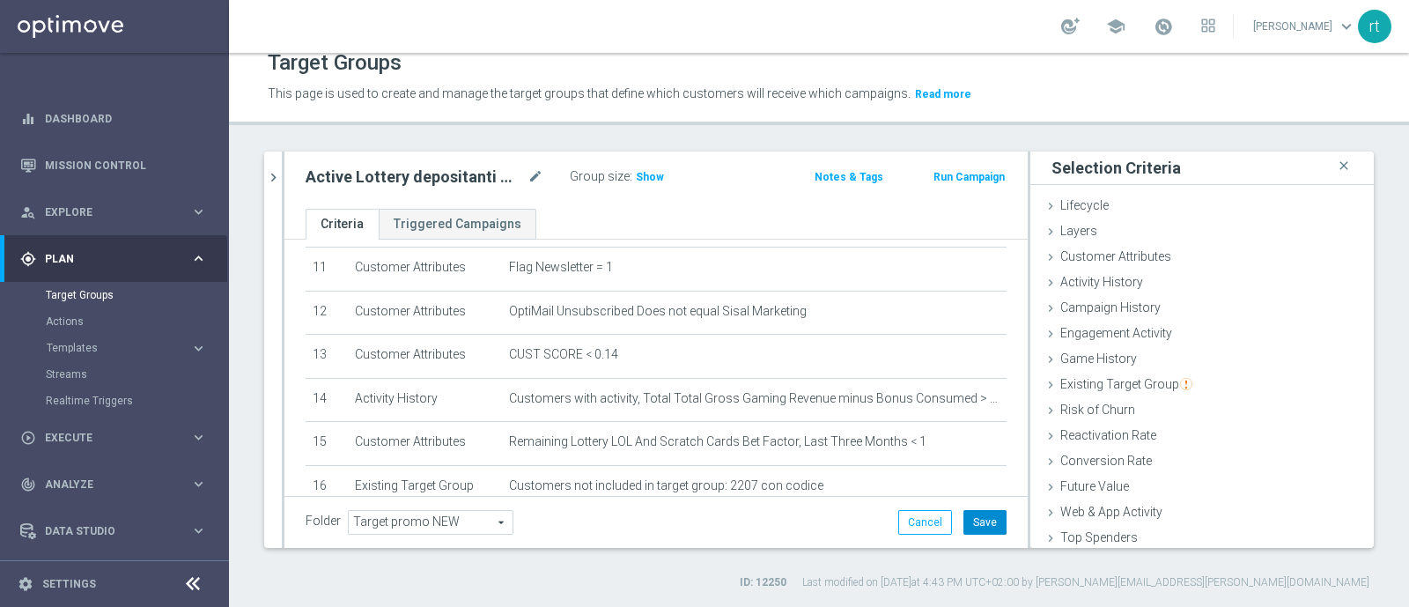
click at [986, 512] on button "Save" at bounding box center [984, 522] width 43 height 25
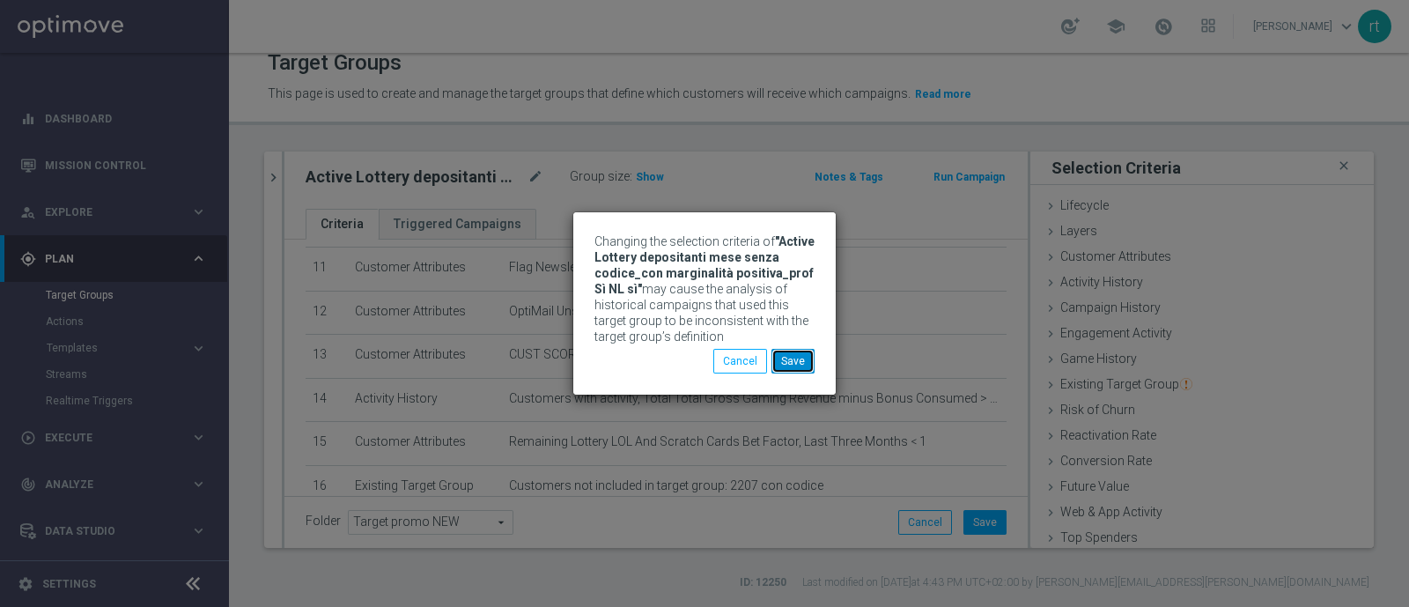
click at [784, 371] on button "Save" at bounding box center [792, 361] width 43 height 25
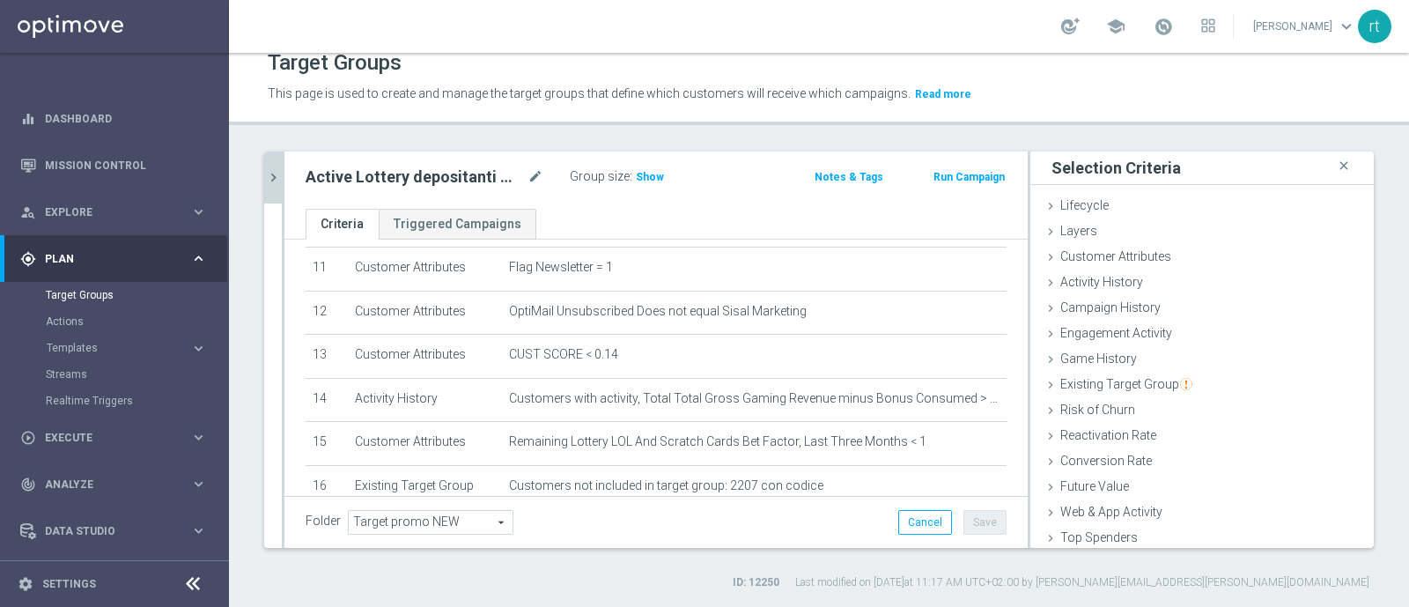
click at [269, 159] on button "chevron_right" at bounding box center [273, 177] width 18 height 52
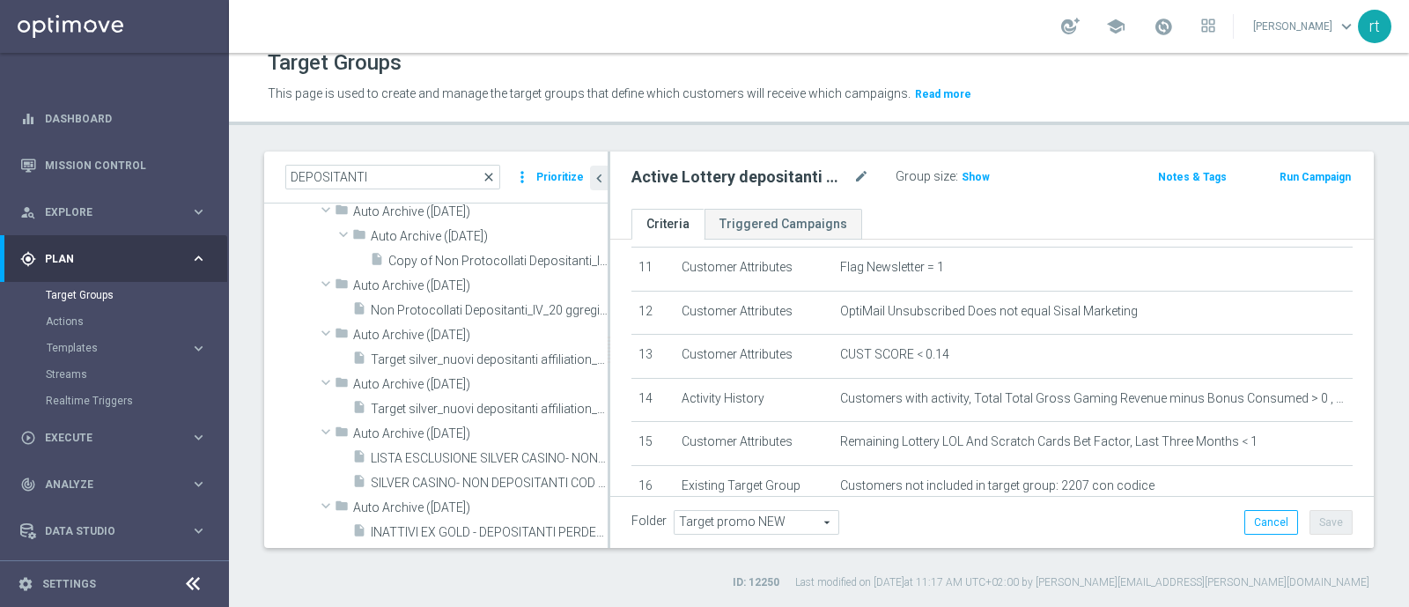
click at [495, 180] on span "close" at bounding box center [489, 177] width 14 height 14
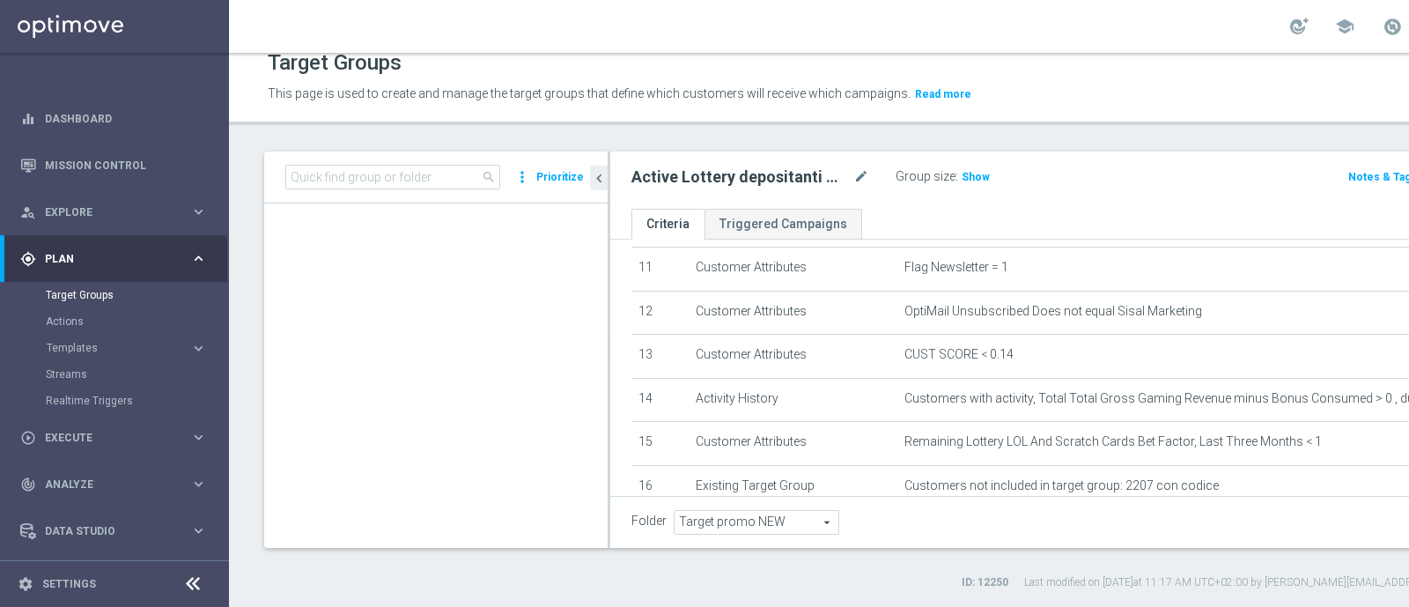
scroll to position [65362, 0]
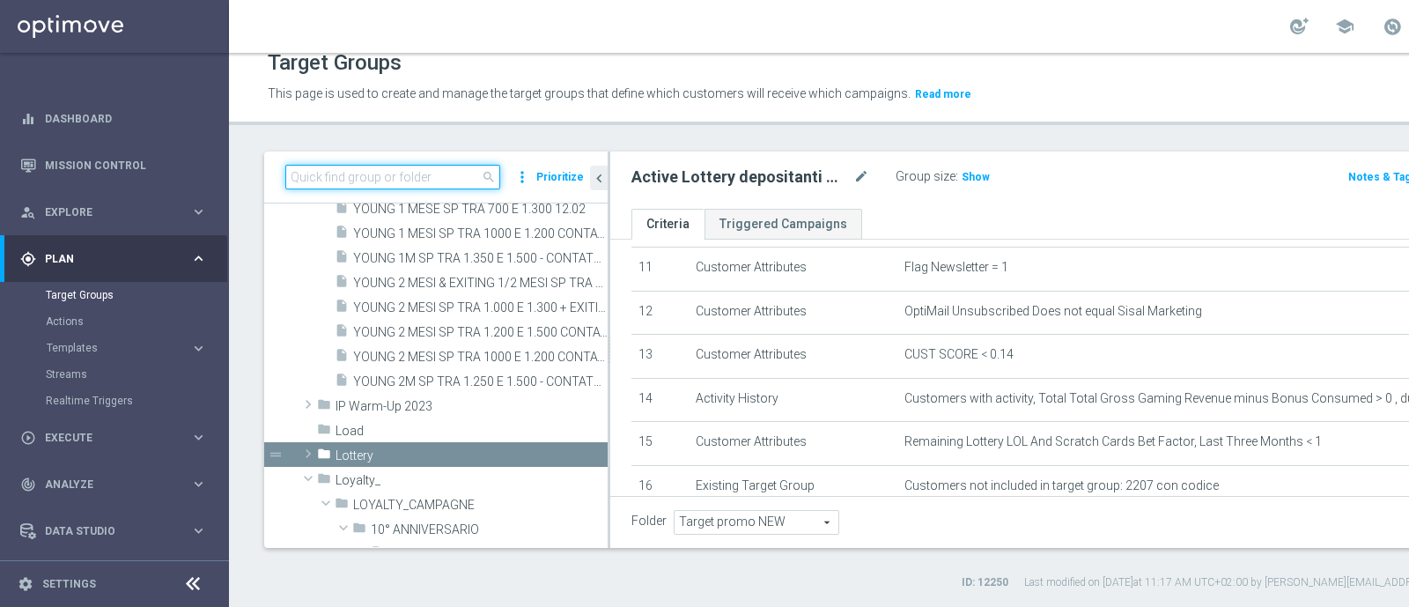
click at [384, 177] on input at bounding box center [392, 177] width 215 height 25
click at [384, 177] on input "M" at bounding box center [392, 177] width 215 height 25
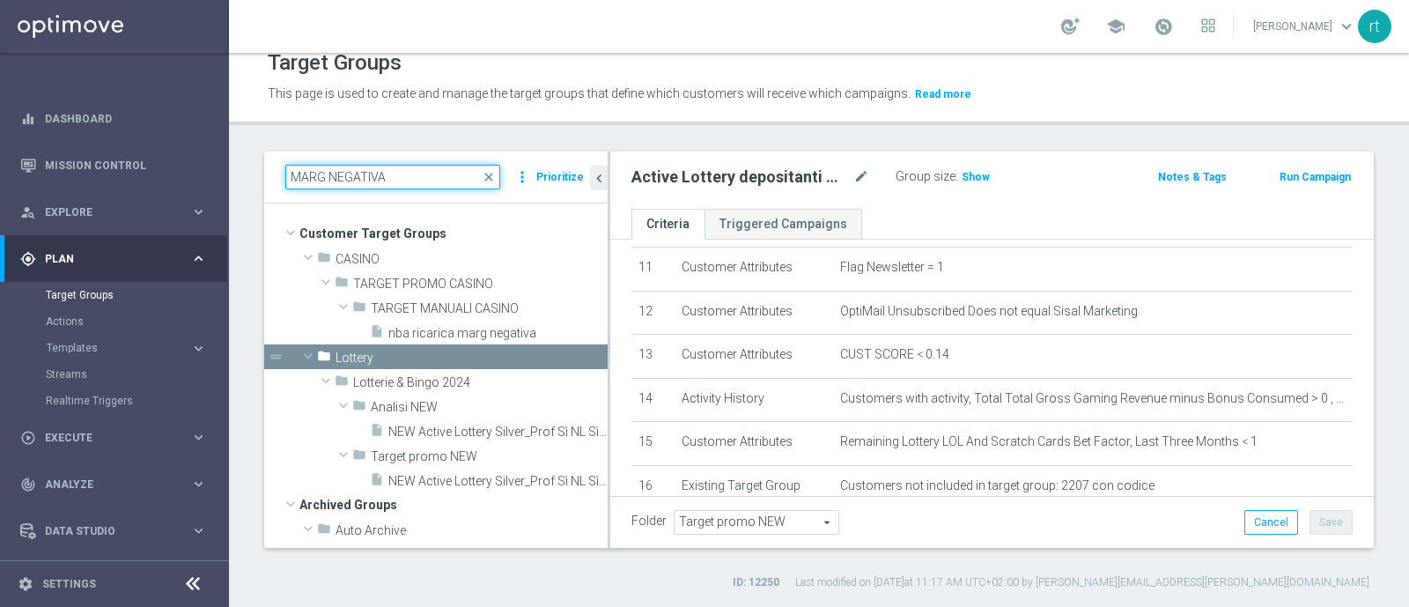
scroll to position [0, 0]
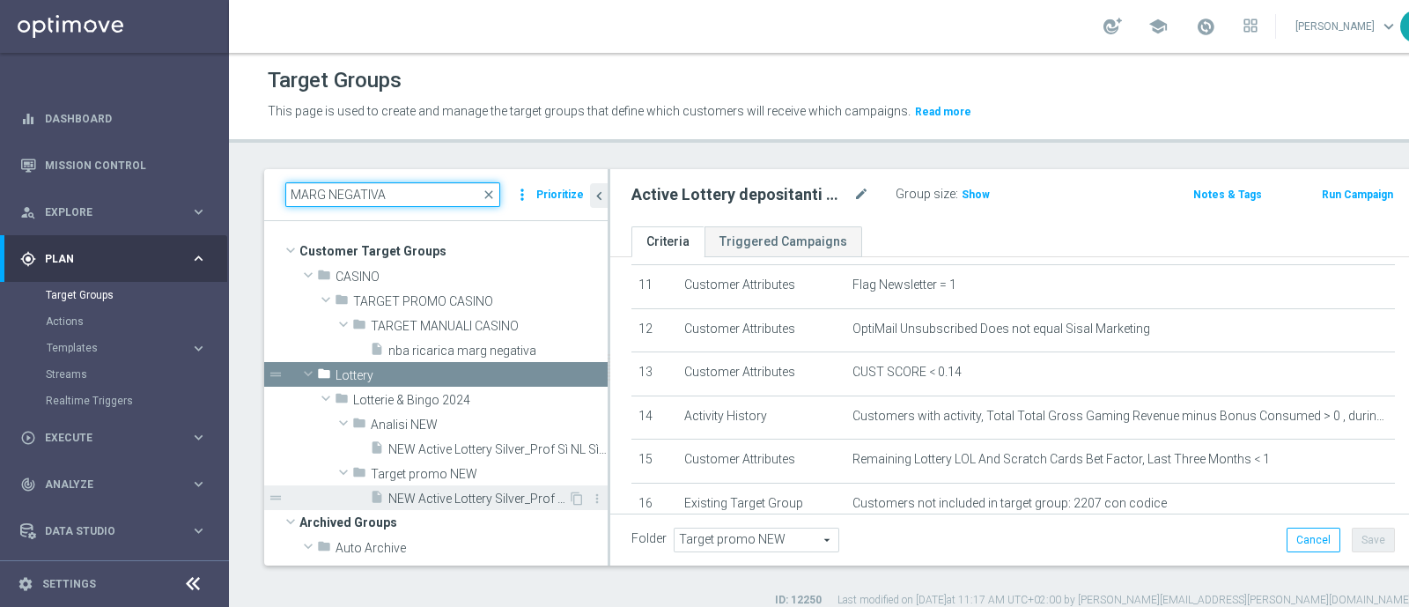
type input "MARG NEGATIVA"
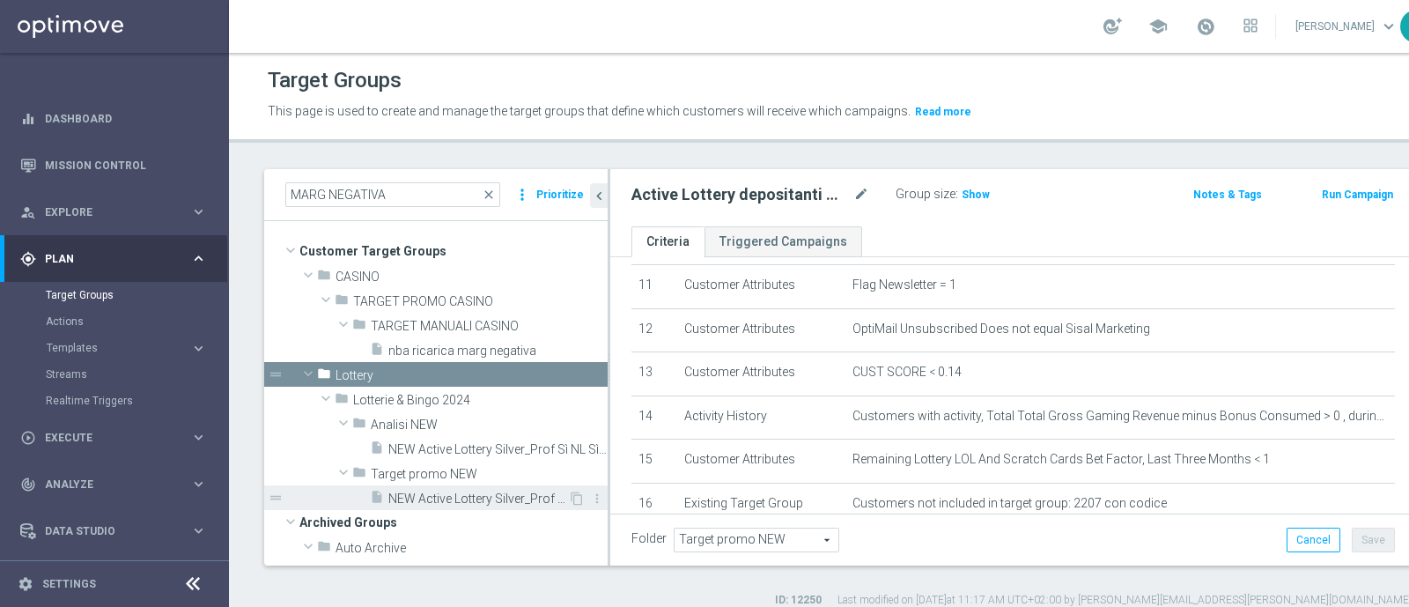
click at [428, 497] on span "NEW Active Lottery Silver_Prof Sì NL Sì_con pausa gioco lotterie (esclusi EL)_m…" at bounding box center [478, 498] width 180 height 15
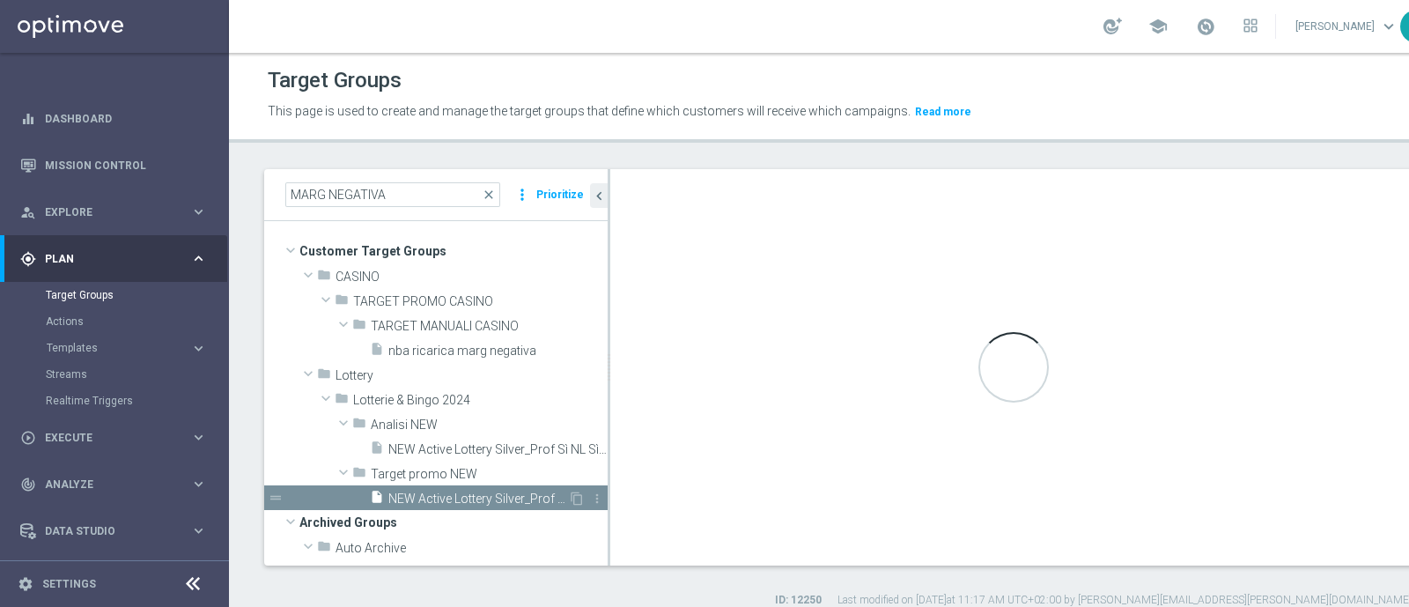
type textarea "((7 or 9) and 1 AND 2 AND 3 AND 4 AND 5 AND 6 AND 8 AND 11 and 12 AND 10 AND 13…"
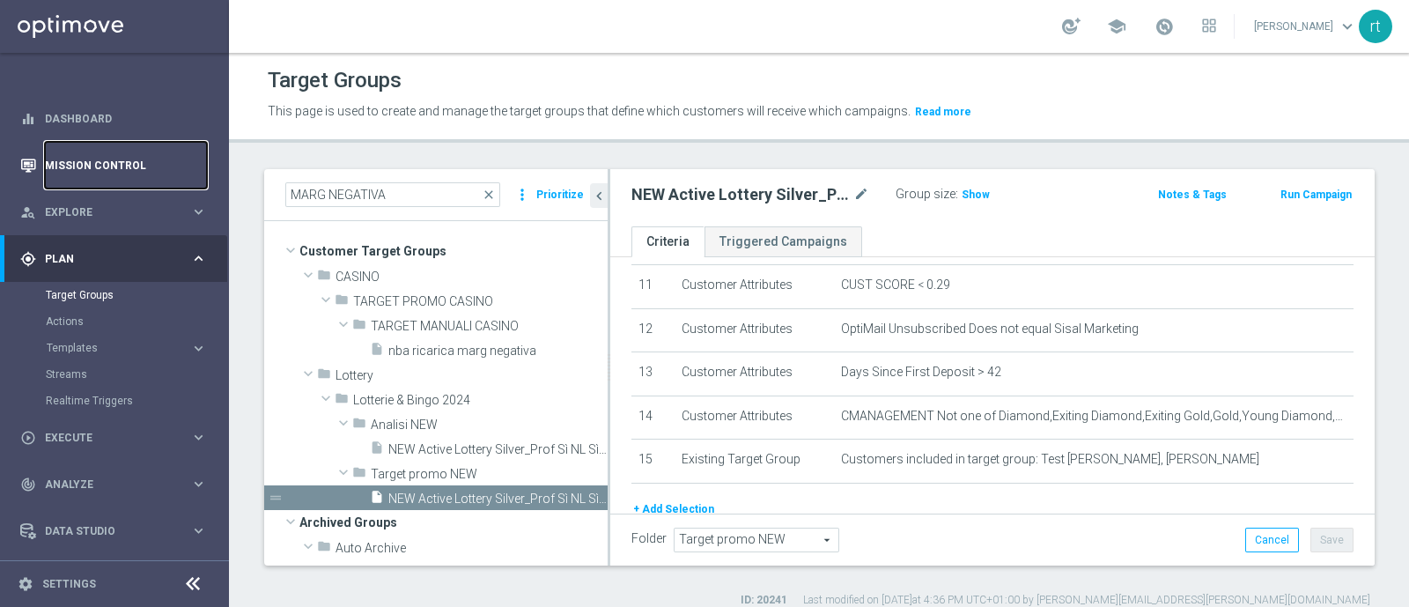
click at [114, 178] on link "Mission Control" at bounding box center [126, 165] width 162 height 47
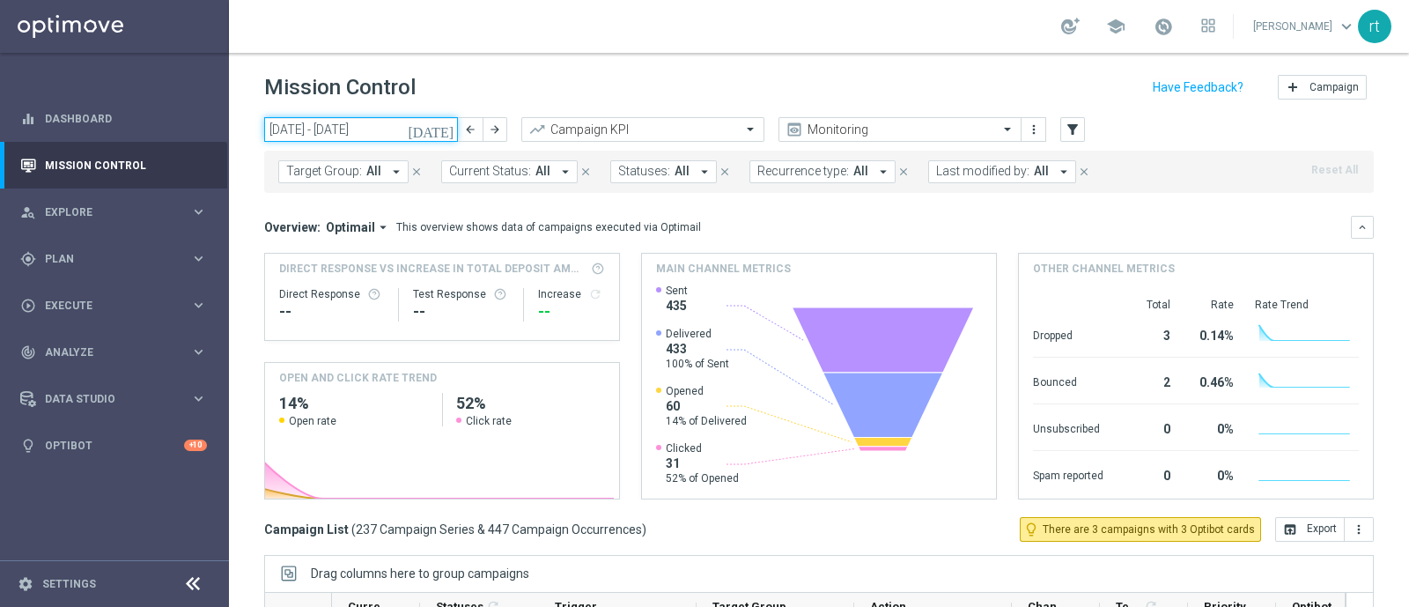
click at [310, 129] on input "11 Aug 2025 - 17 Aug 2025" at bounding box center [361, 129] width 194 height 25
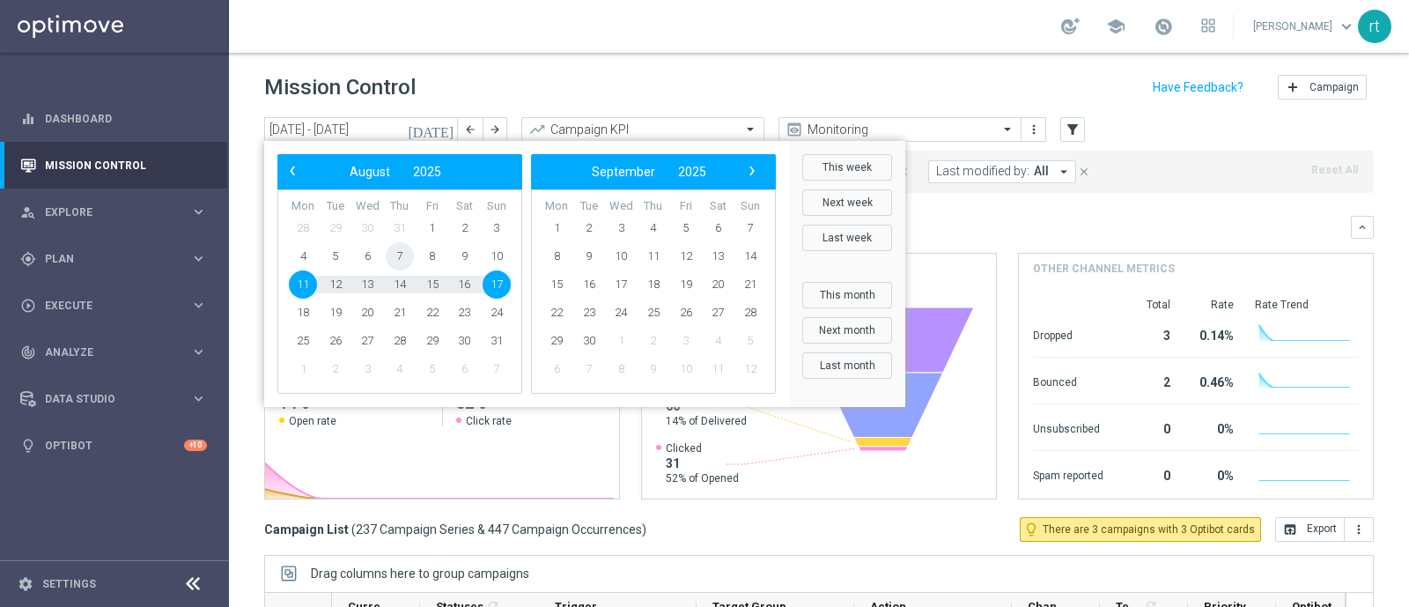
click at [400, 261] on span "7" at bounding box center [400, 256] width 28 height 28
type input "07 Aug 2025 - 07 Aug 2025"
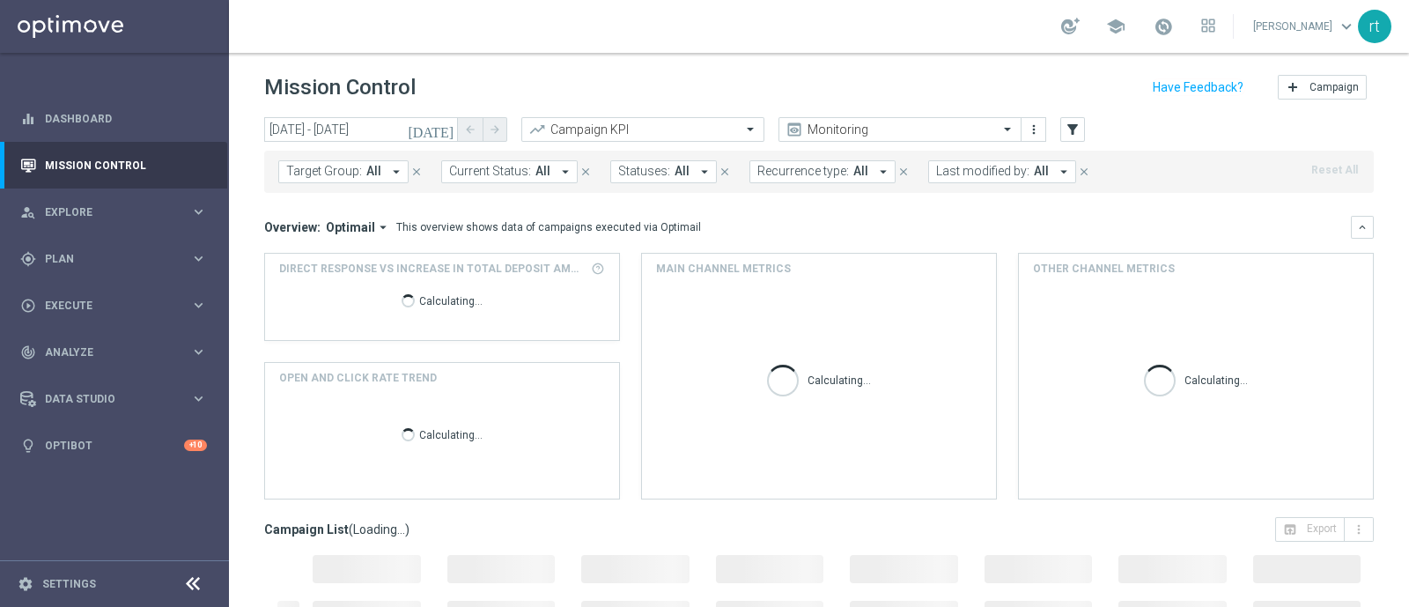
click at [958, 173] on span "Last modified by:" at bounding box center [982, 171] width 93 height 15
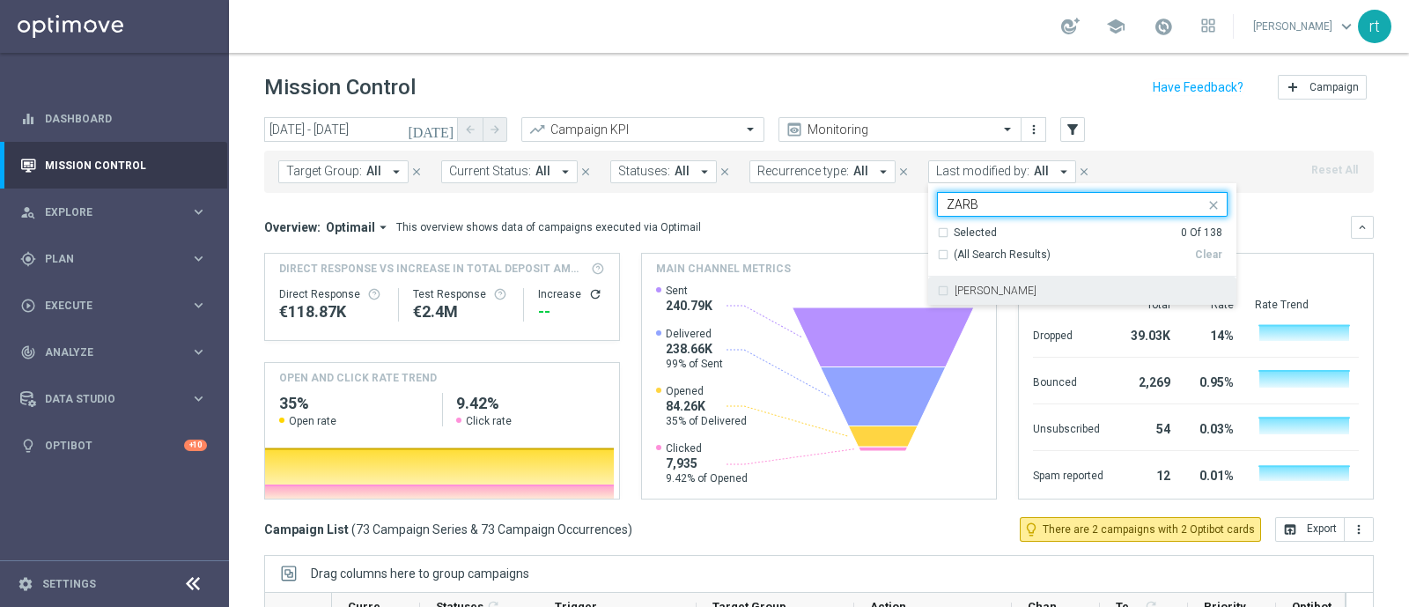
click at [971, 289] on label "Elena Zarbin" at bounding box center [995, 290] width 82 height 11
type input "ZARB"
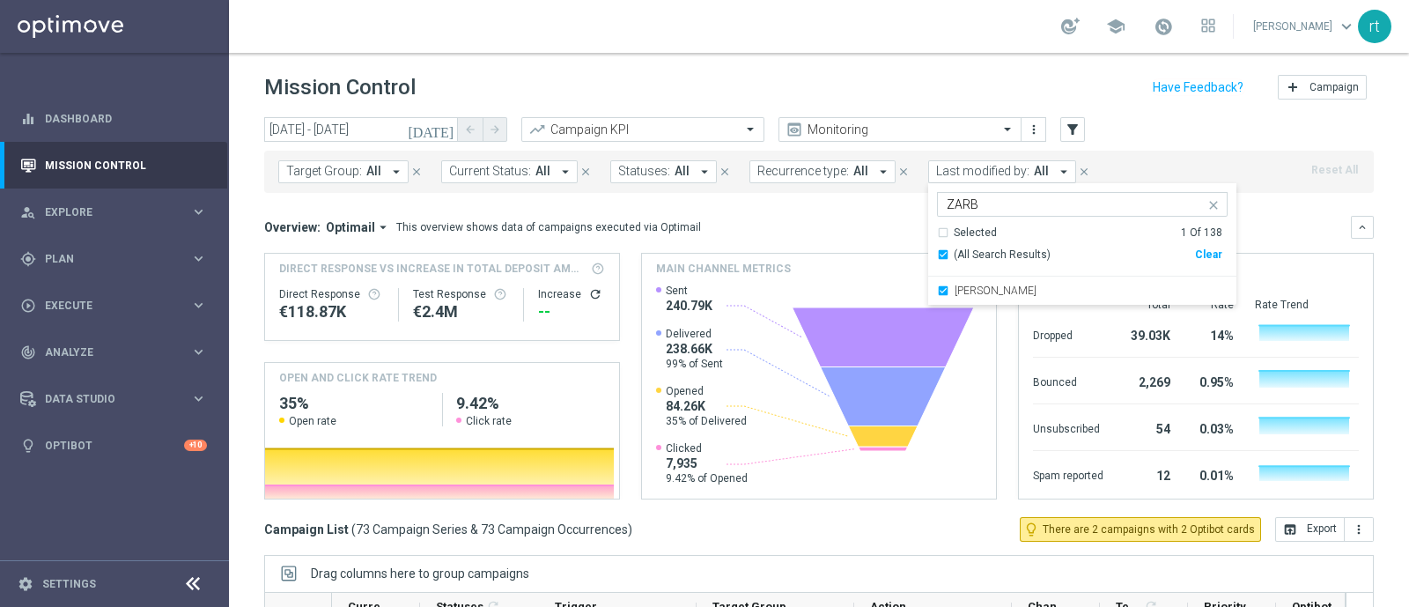
click at [872, 90] on div "Mission Control add Campaign" at bounding box center [818, 87] width 1109 height 34
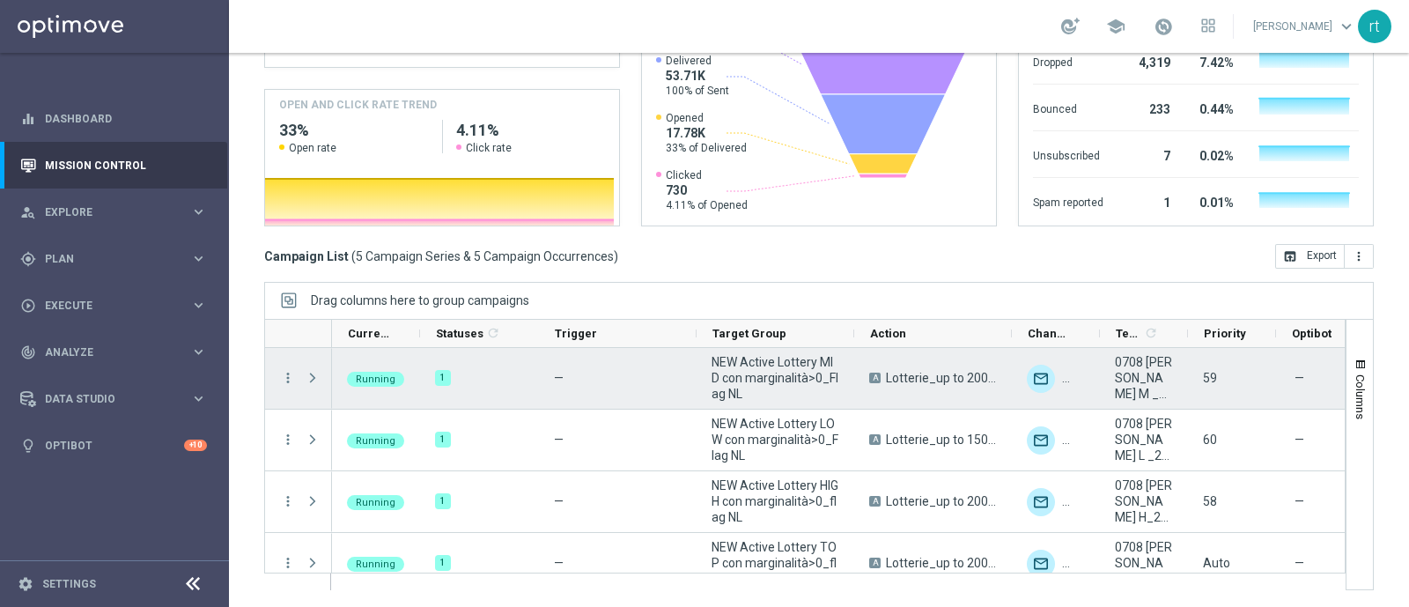
scroll to position [84, 0]
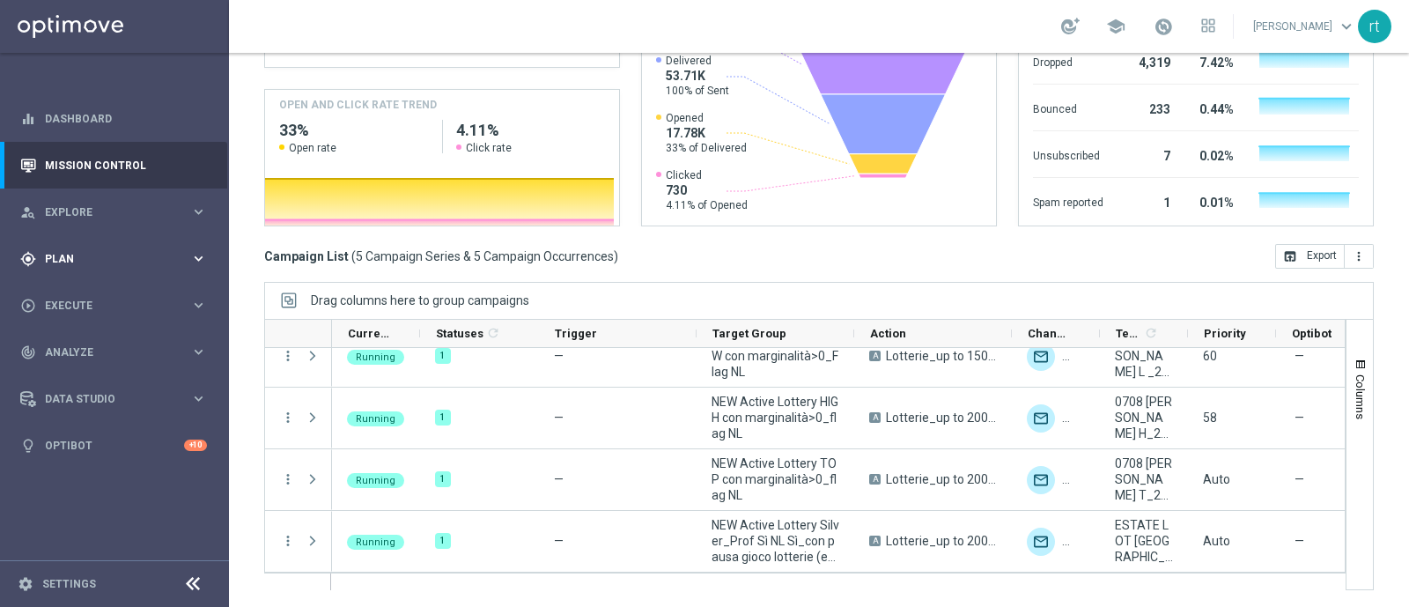
click at [63, 276] on div "gps_fixed Plan keyboard_arrow_right" at bounding box center [113, 258] width 227 height 47
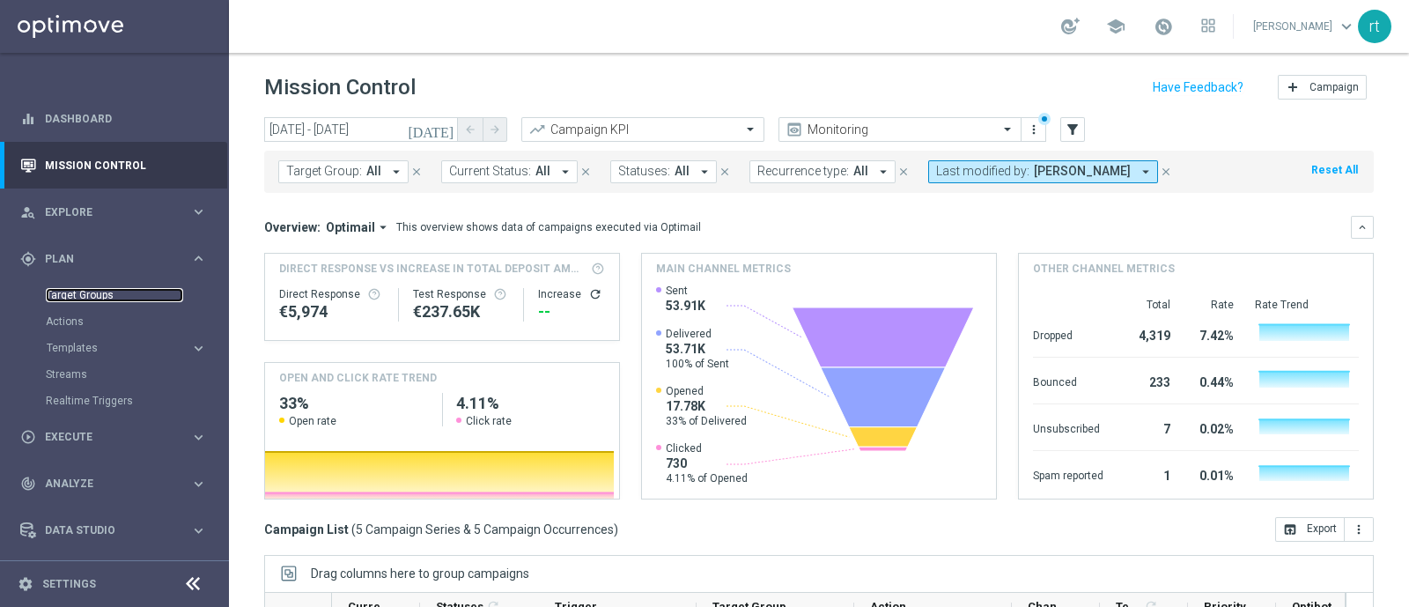
click at [98, 296] on link "Target Groups" at bounding box center [114, 295] width 137 height 14
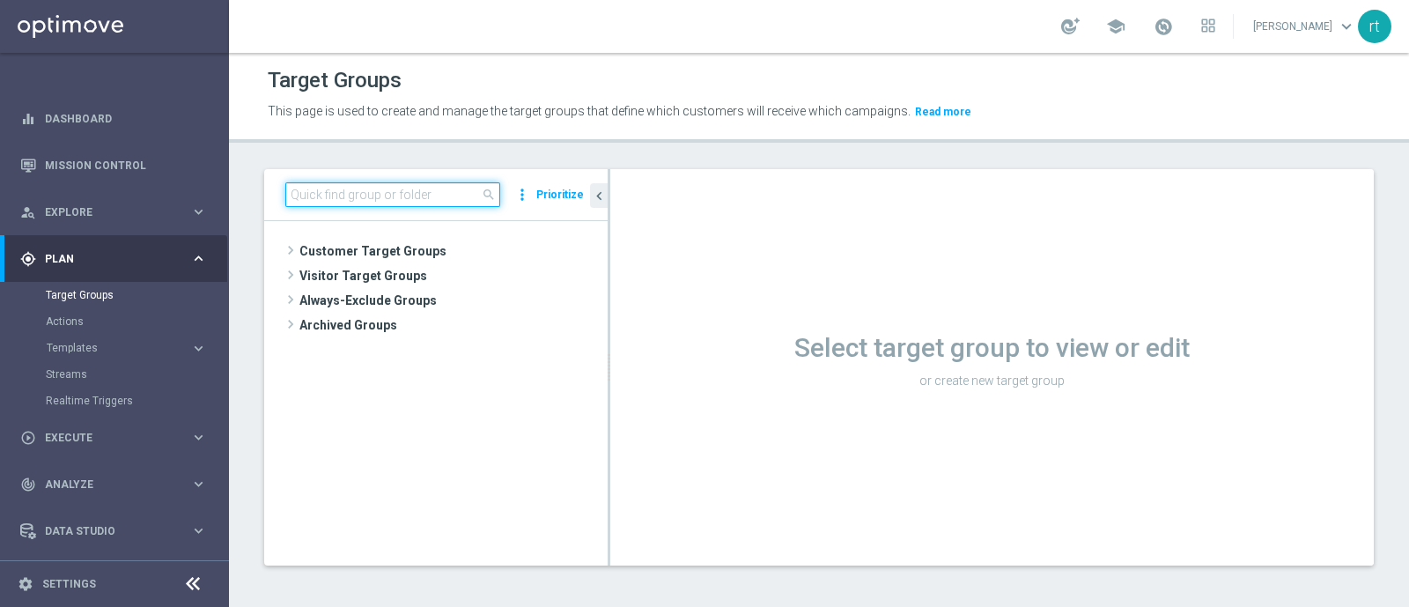
click at [395, 198] on input at bounding box center [392, 194] width 215 height 25
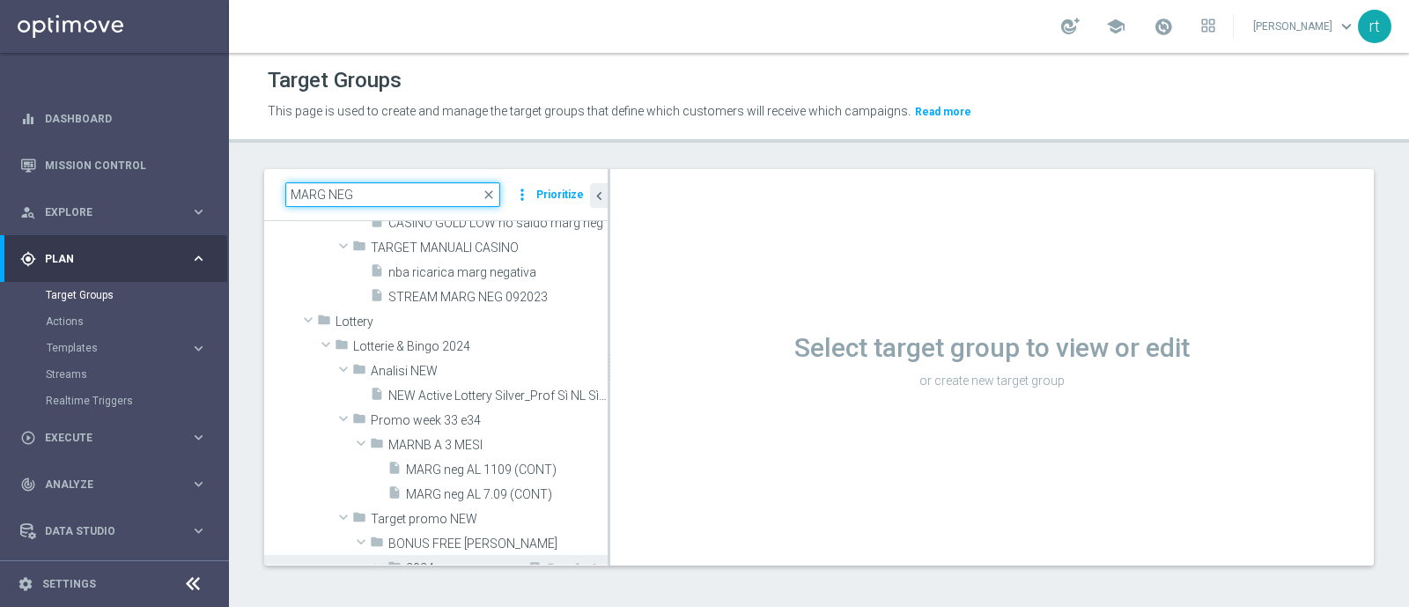
scroll to position [127, 0]
type input "MARG NEG"
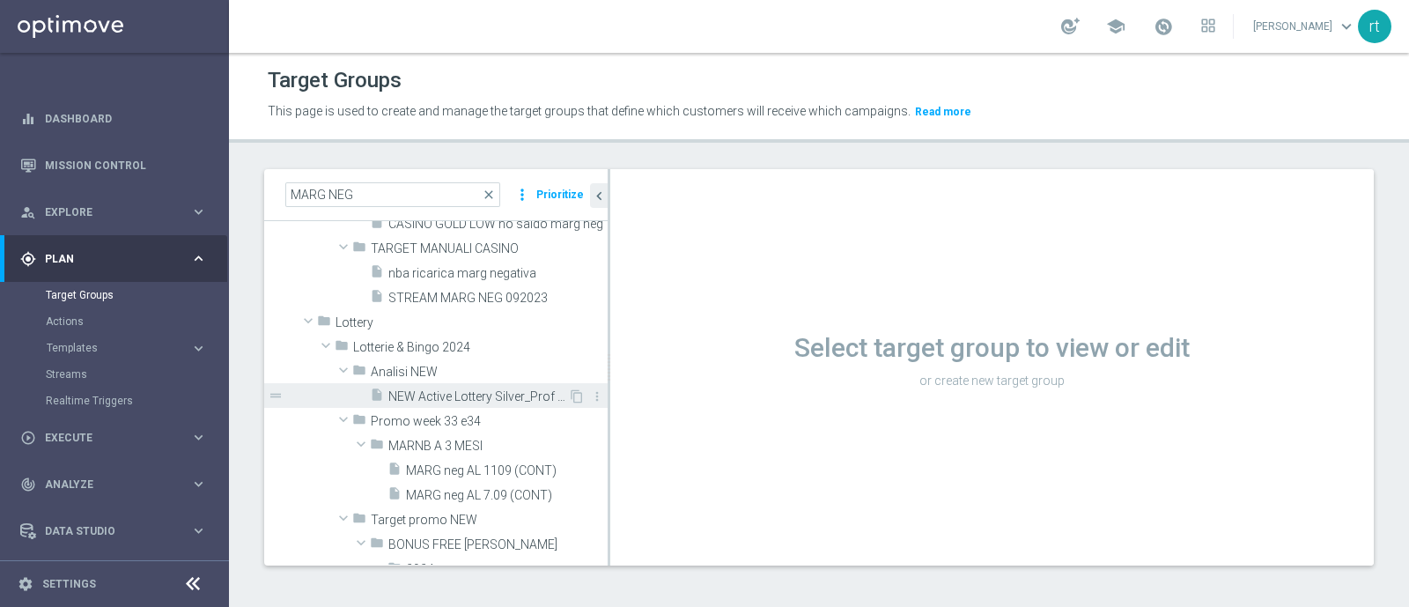
click at [467, 396] on span "NEW Active Lottery Silver_Prof Sì NL Sì_con pausa gioco lotterie (esclusi EL)_m…" at bounding box center [478, 396] width 180 height 15
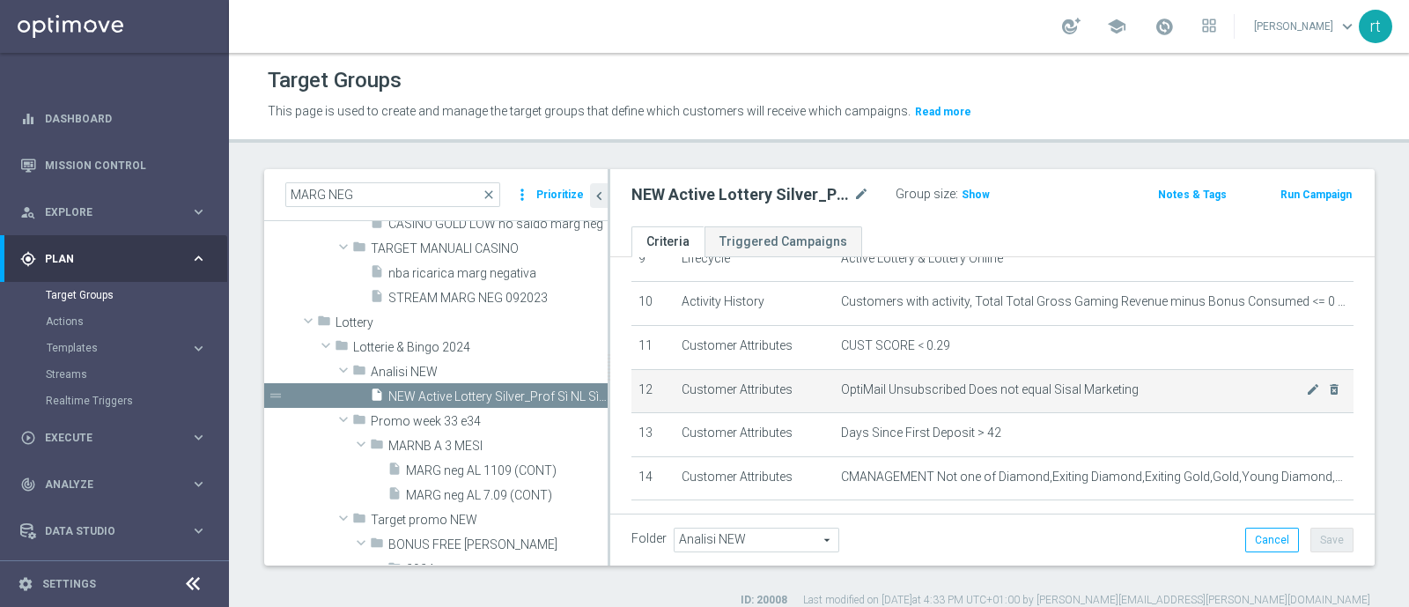
scroll to position [429, 0]
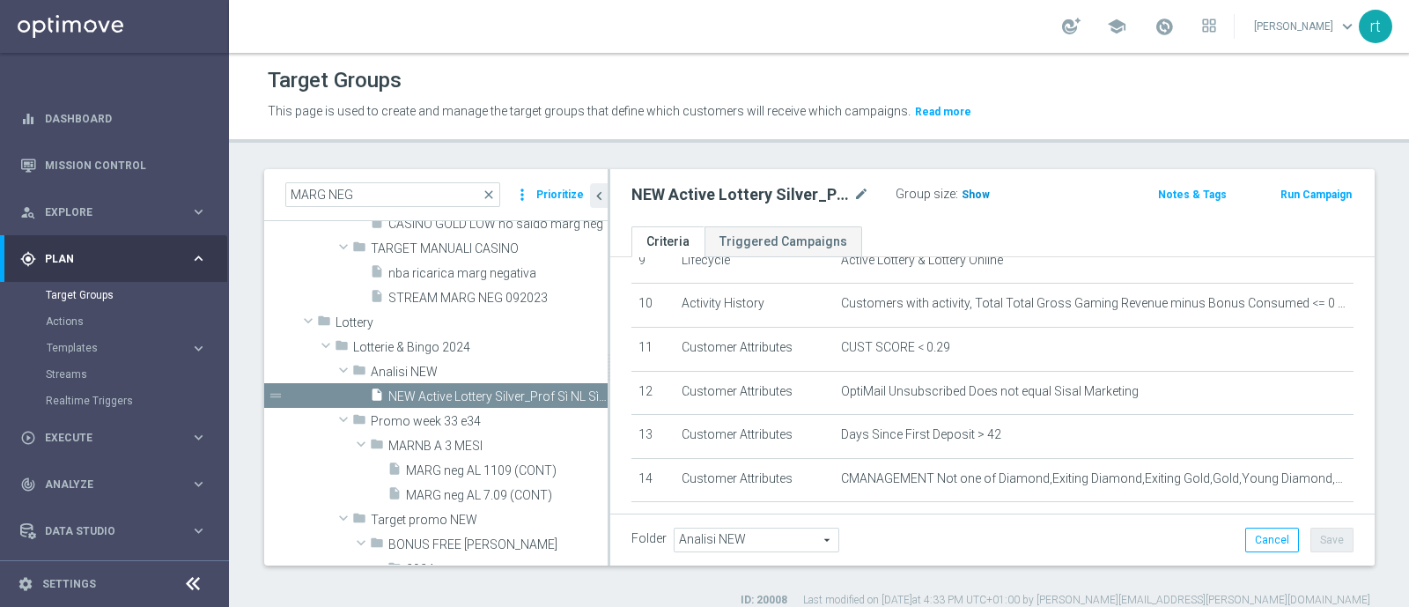
click at [982, 188] on span "Show" at bounding box center [975, 194] width 28 height 12
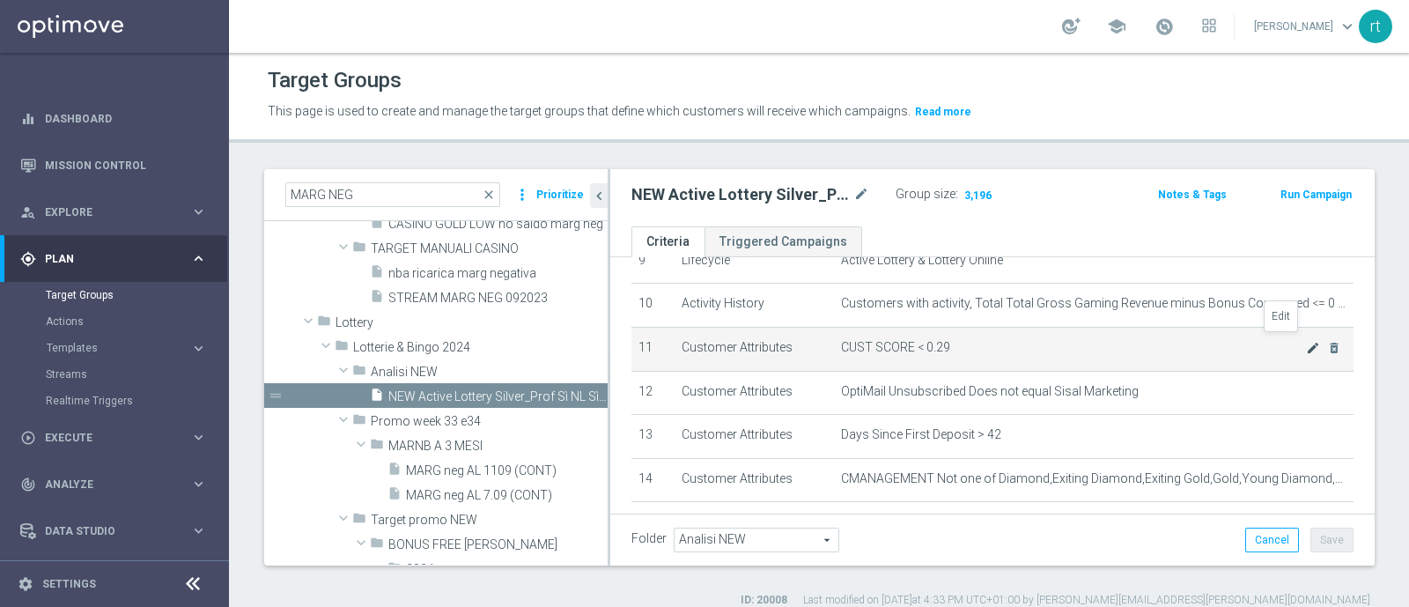
click at [1306, 341] on icon "mode_edit" at bounding box center [1313, 348] width 14 height 14
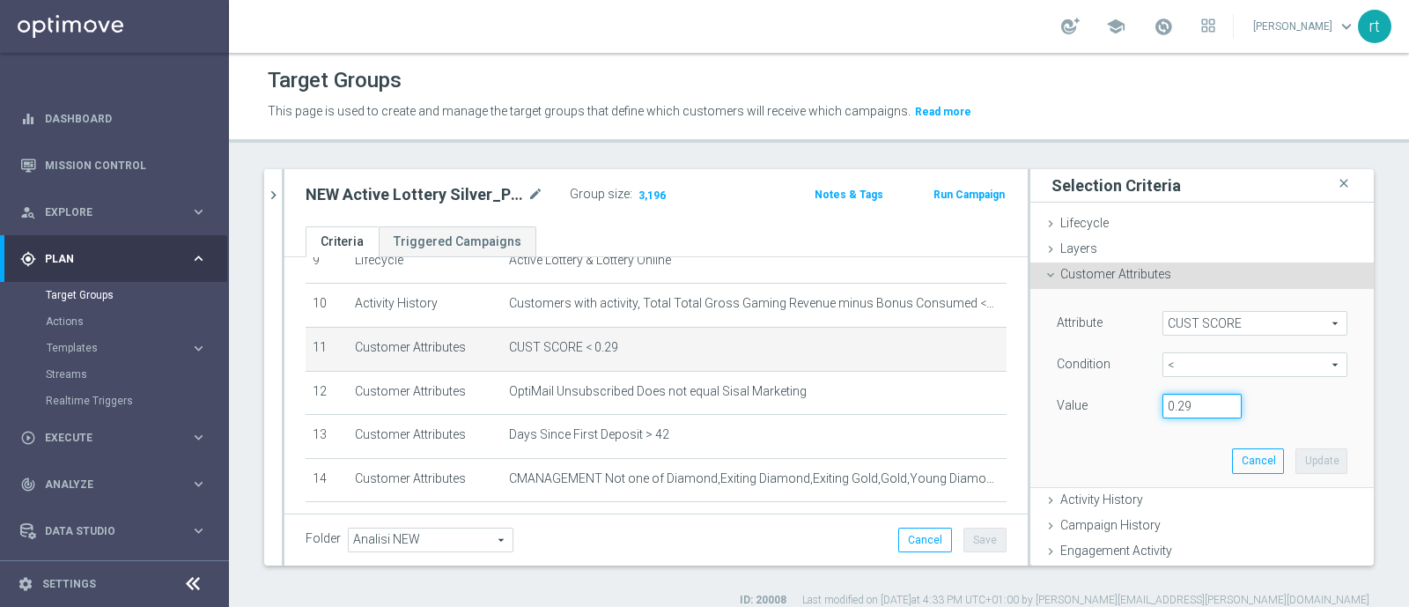
click at [1177, 403] on input "0.29" at bounding box center [1201, 406] width 79 height 25
type input "0.14"
click at [1157, 89] on div "Target Groups" at bounding box center [819, 80] width 1102 height 34
click at [1295, 454] on button "Update" at bounding box center [1321, 460] width 52 height 25
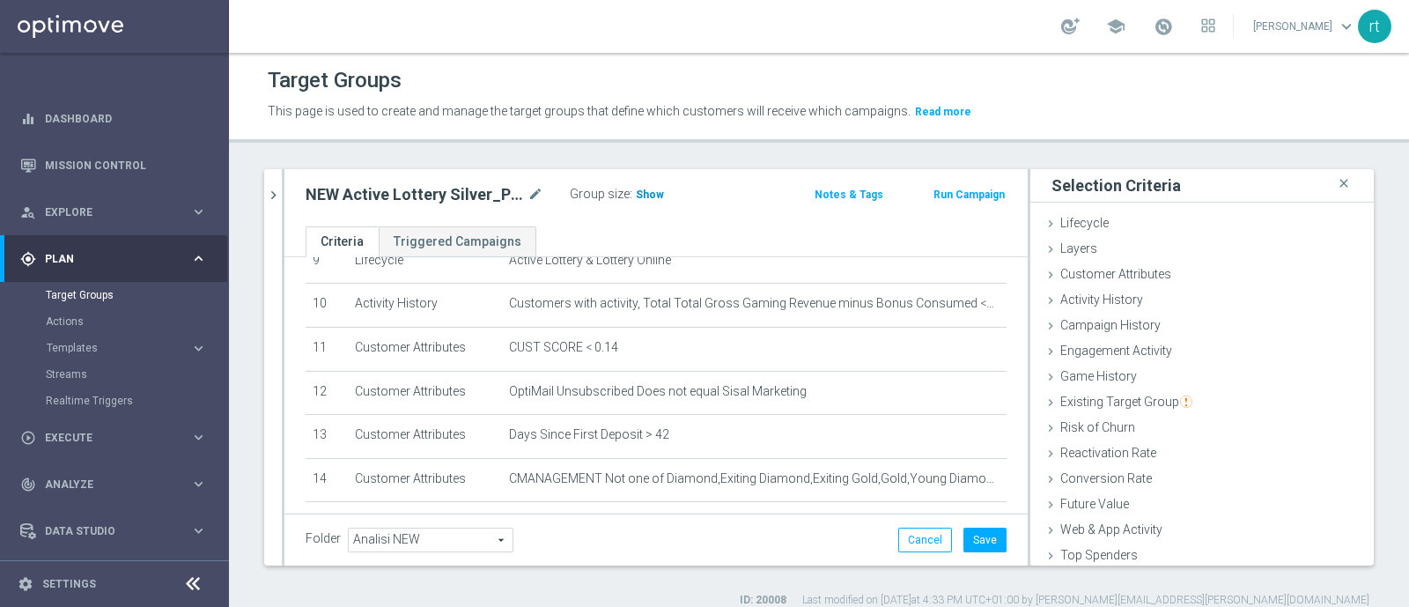
click at [643, 191] on span "Show" at bounding box center [650, 194] width 28 height 12
click at [963, 532] on button "Save" at bounding box center [984, 539] width 43 height 25
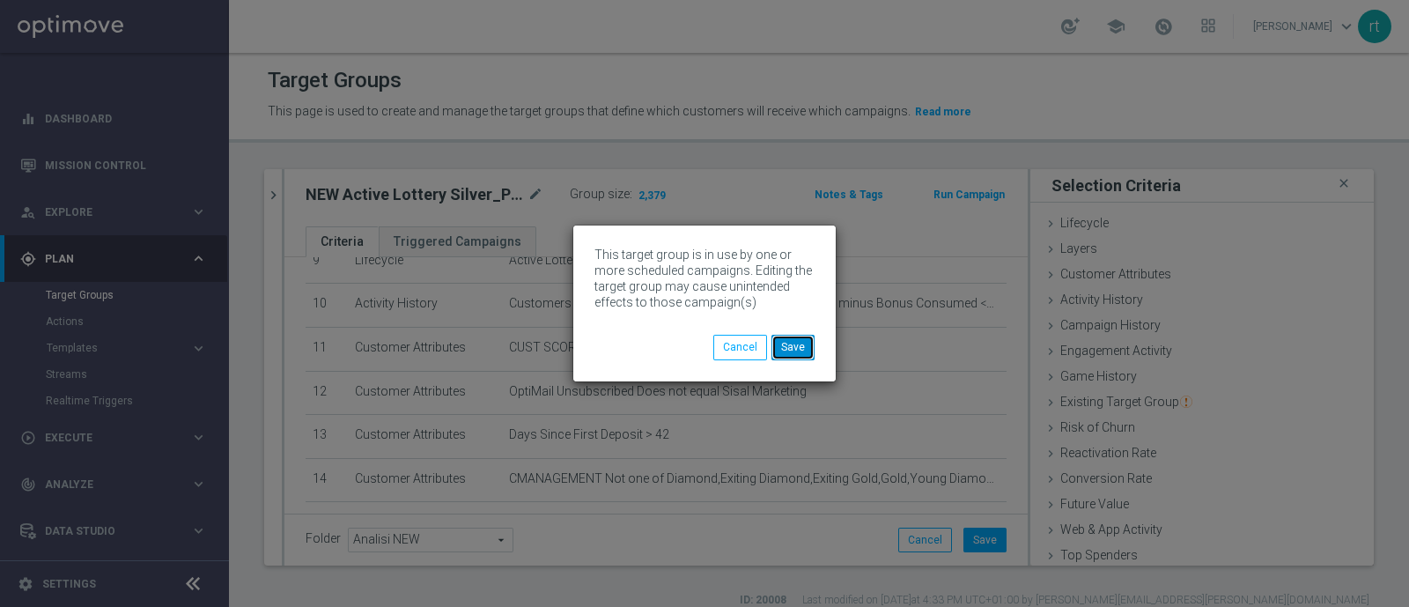
click at [799, 349] on button "Save" at bounding box center [792, 347] width 43 height 25
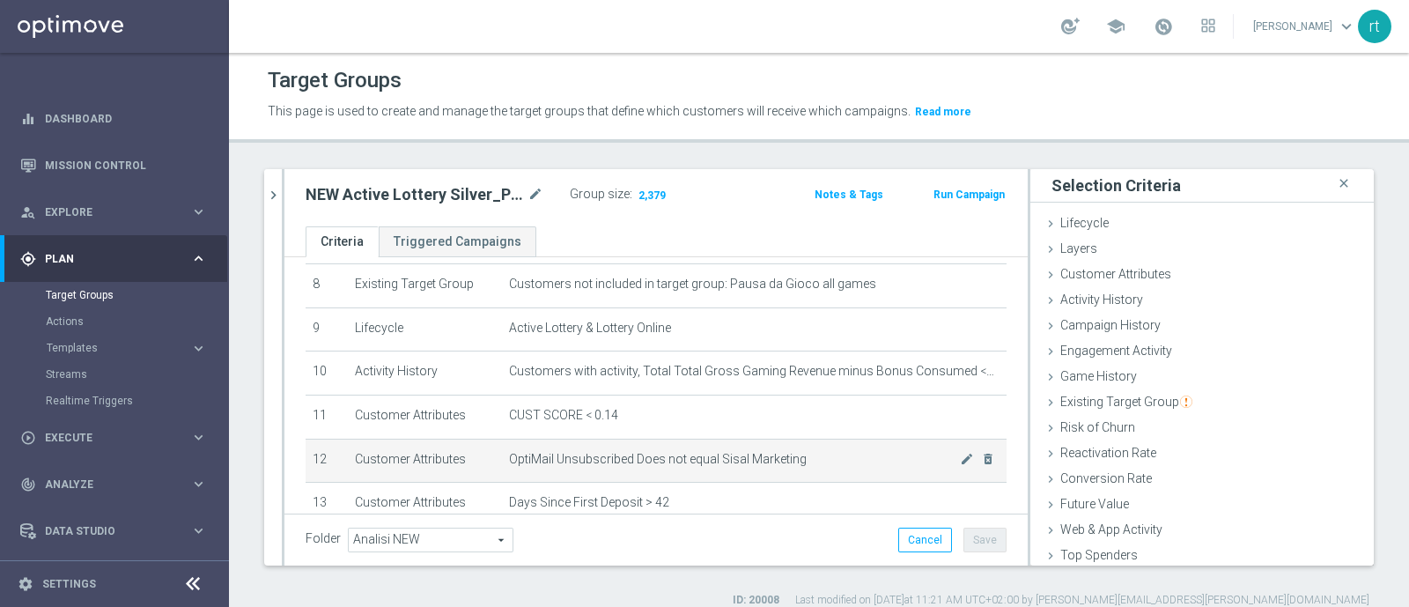
scroll to position [357, 0]
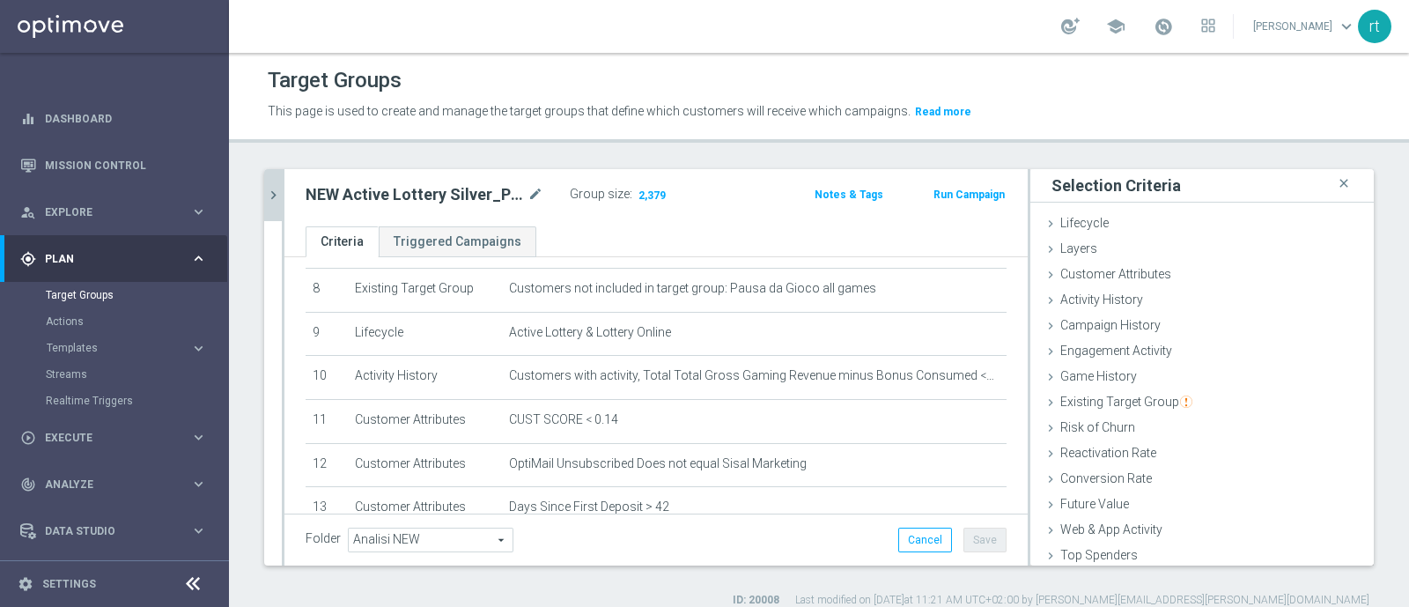
click at [278, 200] on icon "chevron_right" at bounding box center [273, 195] width 17 height 17
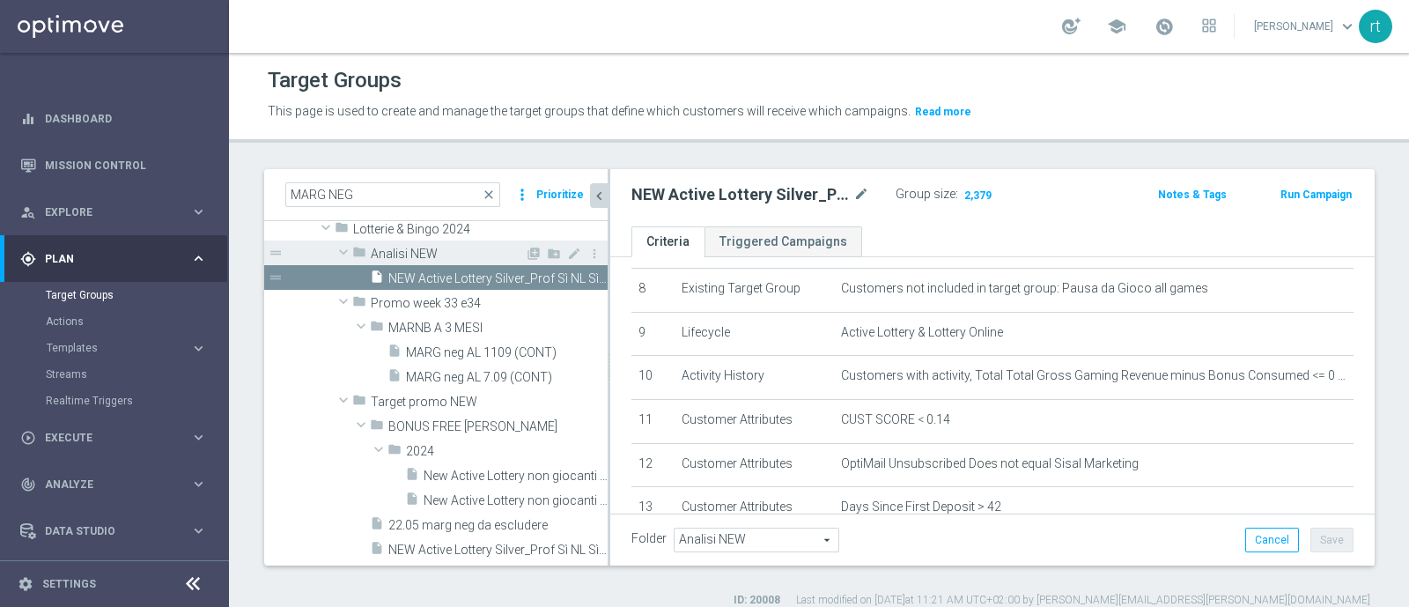
scroll to position [158, 0]
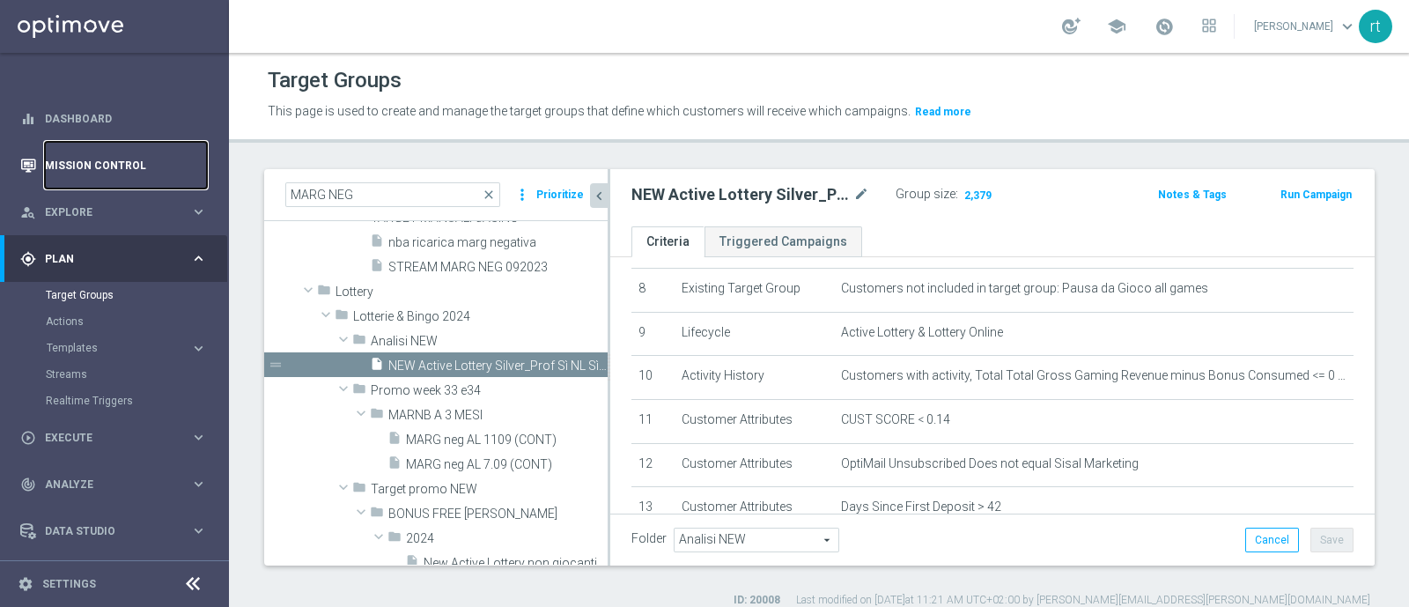
click at [76, 170] on link "Mission Control" at bounding box center [126, 165] width 162 height 47
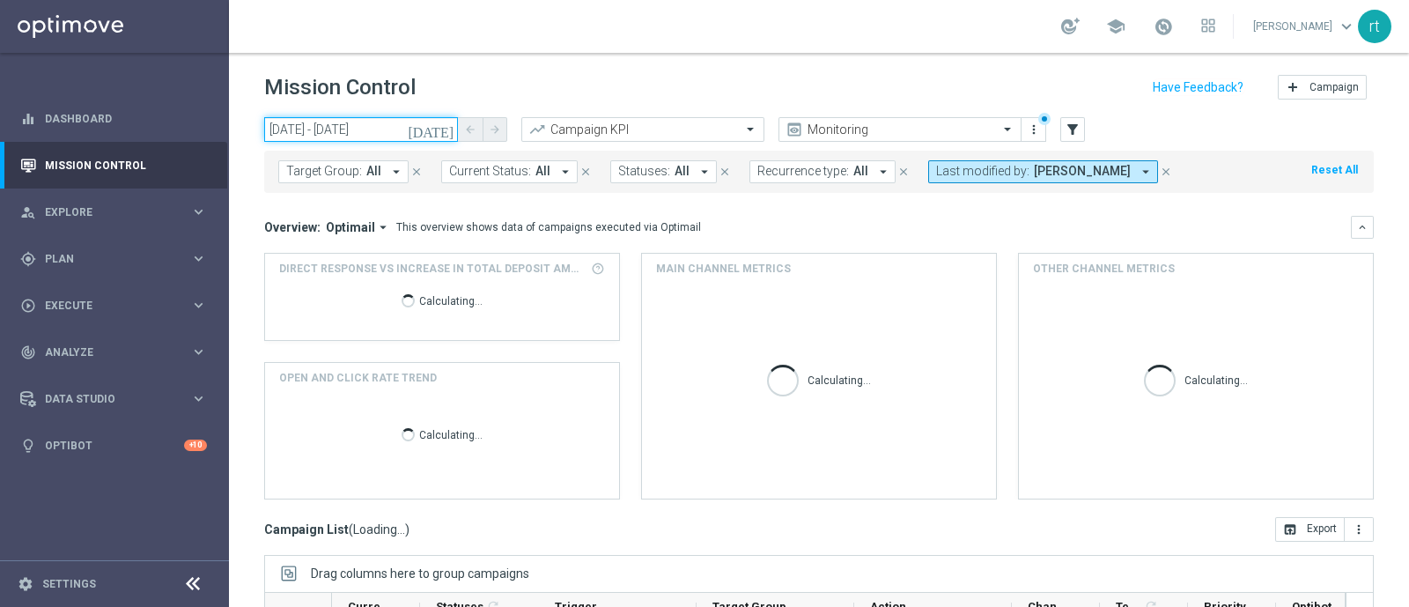
click at [321, 129] on input "07 Aug 2025 - 07 Aug 2025" at bounding box center [361, 129] width 194 height 25
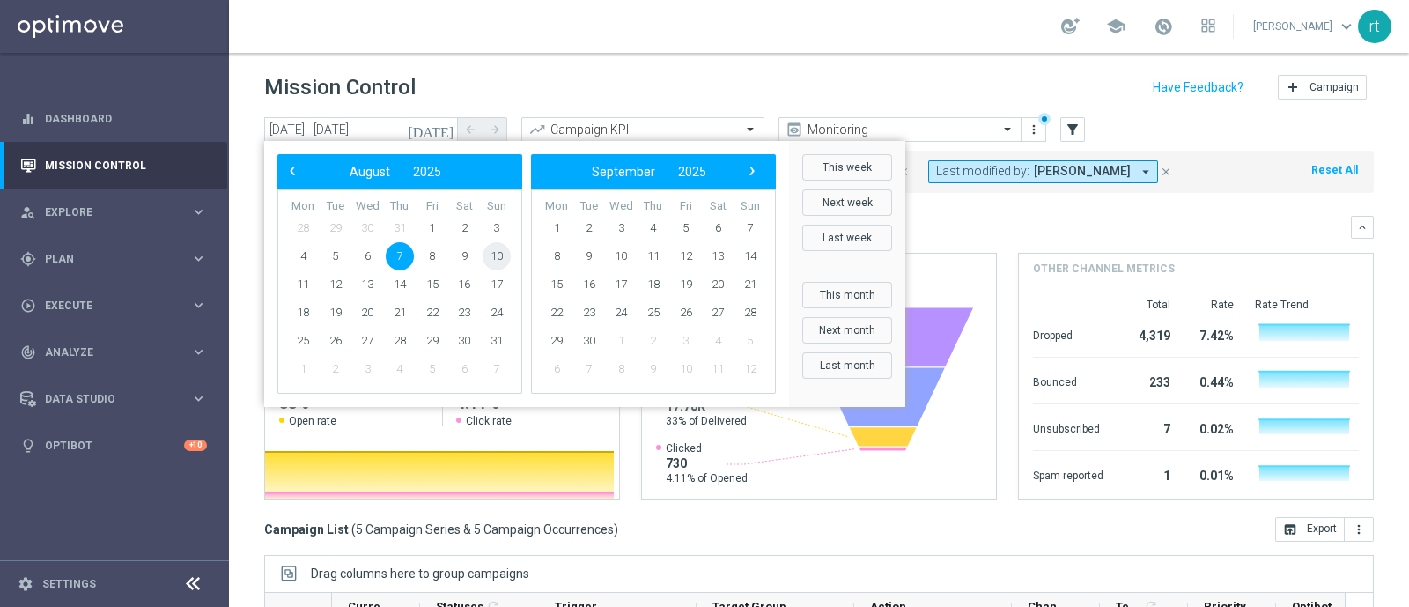
click at [503, 248] on span "10" at bounding box center [496, 256] width 28 height 28
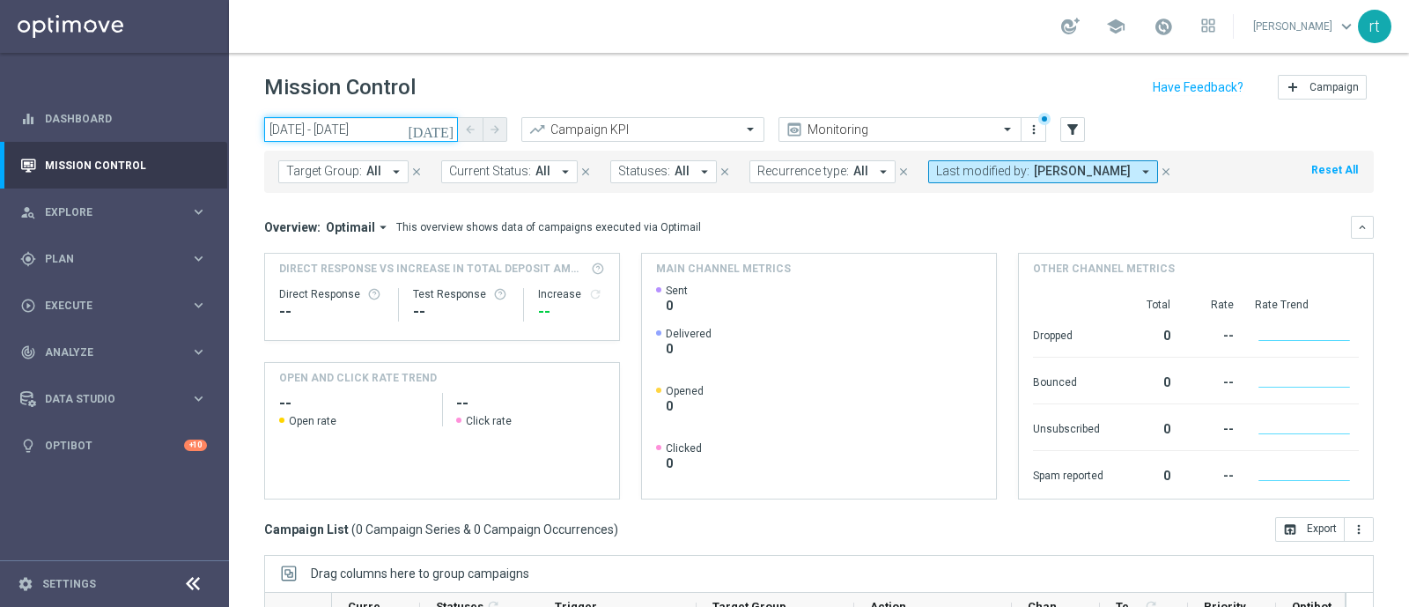
click at [320, 119] on input "10 Aug 2025 - 10 Aug 2025" at bounding box center [361, 129] width 194 height 25
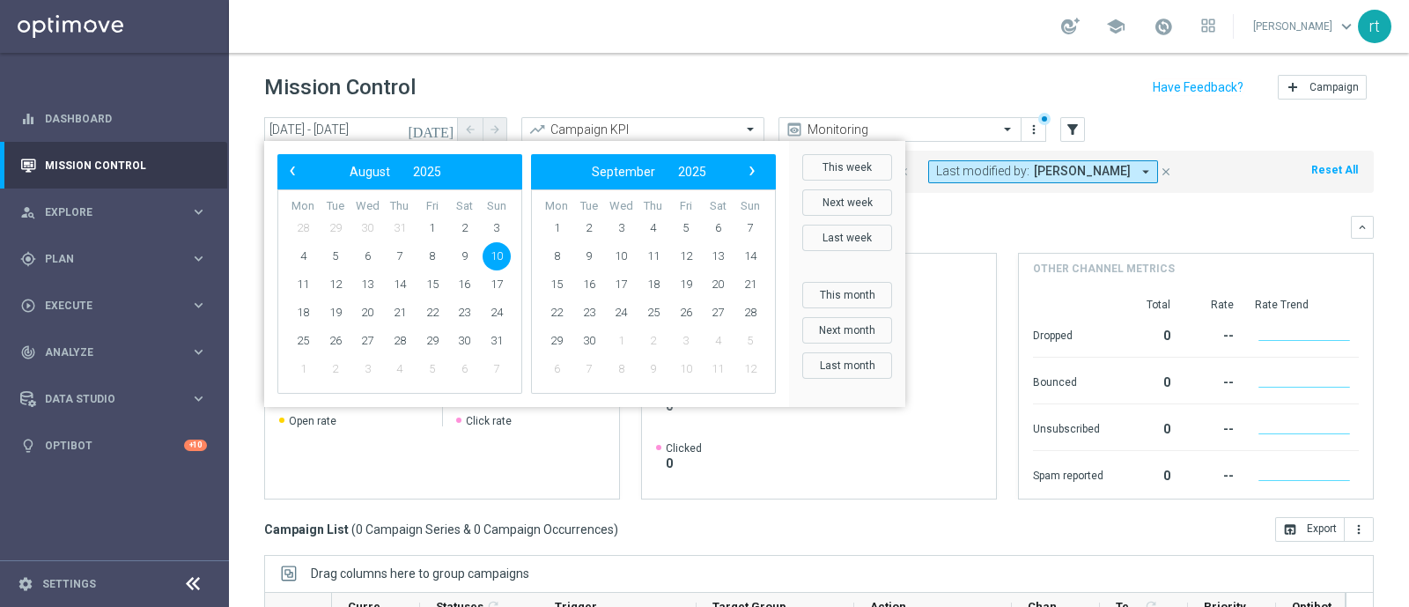
click at [301, 179] on button "‹" at bounding box center [293, 171] width 23 height 23
click at [397, 263] on span "10" at bounding box center [400, 256] width 28 height 28
type input "10 Jul 2025 - 10 Jul 2025"
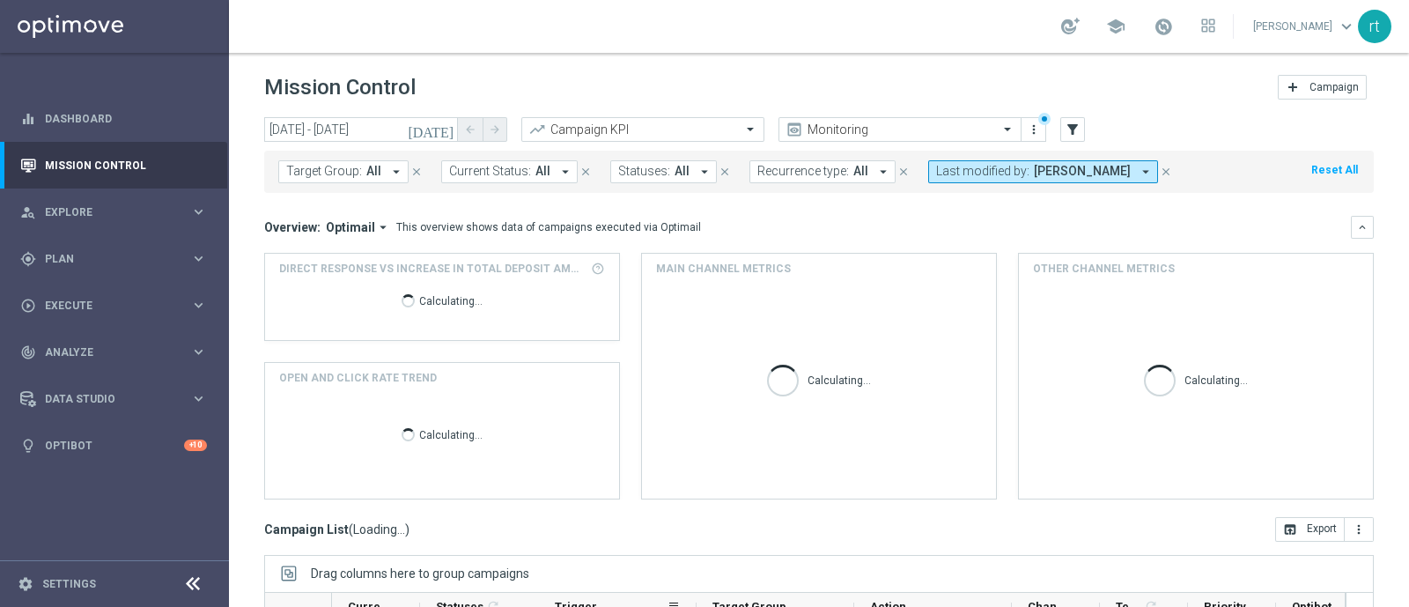
scroll to position [273, 0]
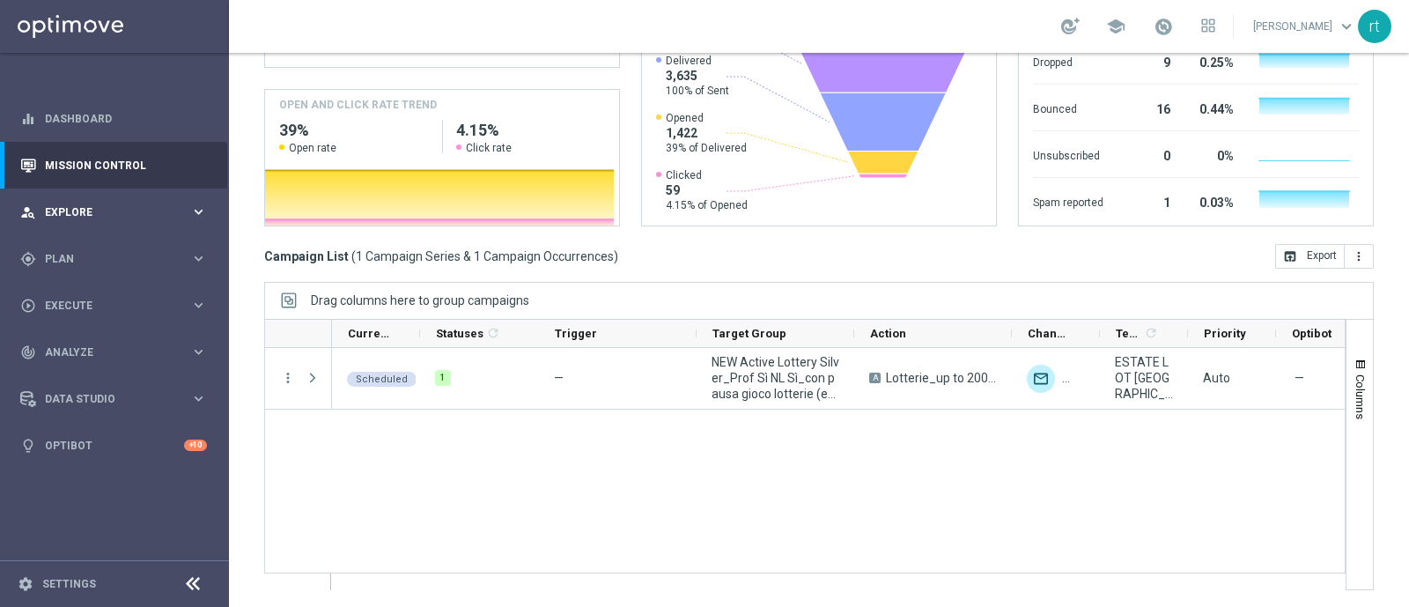
click at [85, 223] on div "person_search Explore keyboard_arrow_right" at bounding box center [113, 211] width 227 height 47
click at [65, 227] on div "person_search Explore keyboard_arrow_right" at bounding box center [113, 211] width 227 height 47
click at [61, 255] on span "Plan" at bounding box center [117, 259] width 145 height 11
click at [63, 293] on link "Target Groups" at bounding box center [114, 295] width 137 height 14
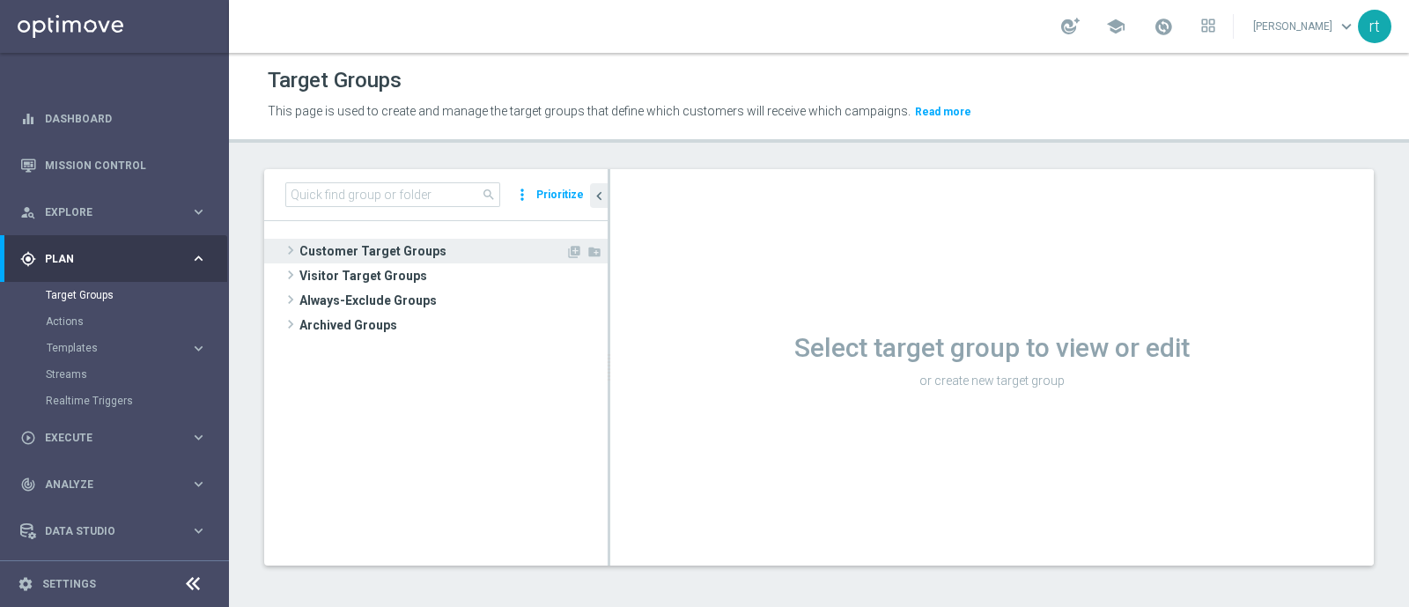
click at [422, 249] on span "Customer Target Groups" at bounding box center [432, 251] width 266 height 25
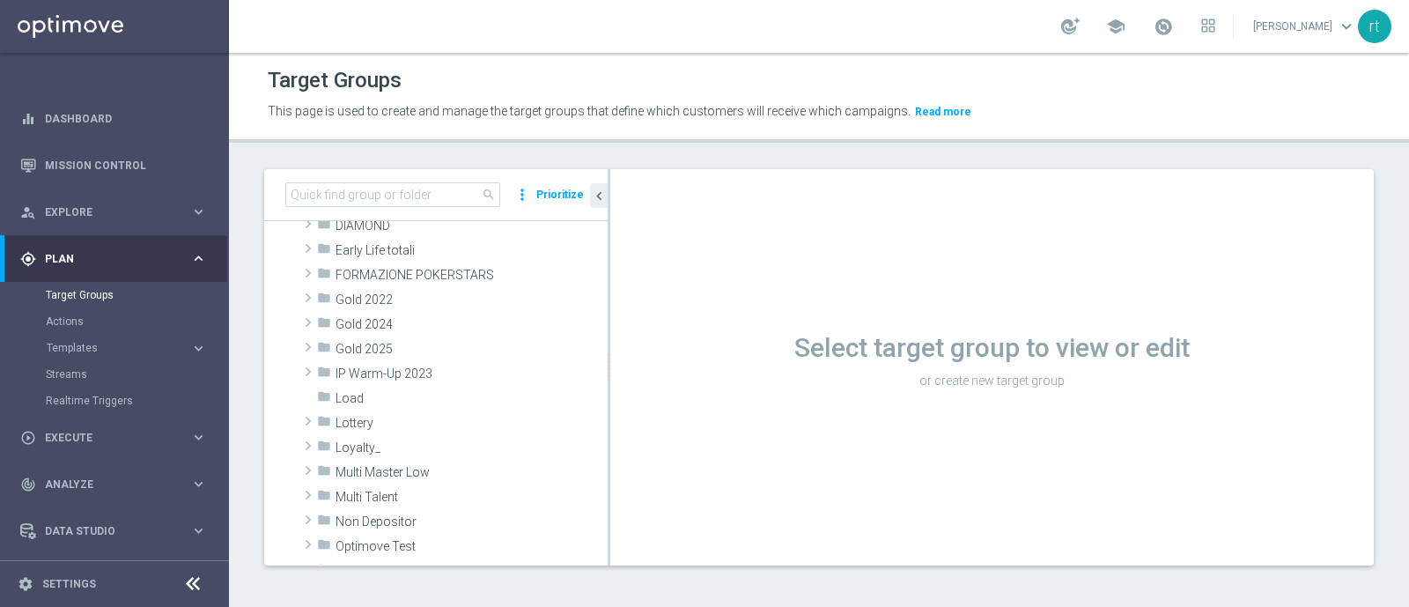
scroll to position [275, 0]
click at [381, 415] on span "Lottery" at bounding box center [429, 421] width 189 height 15
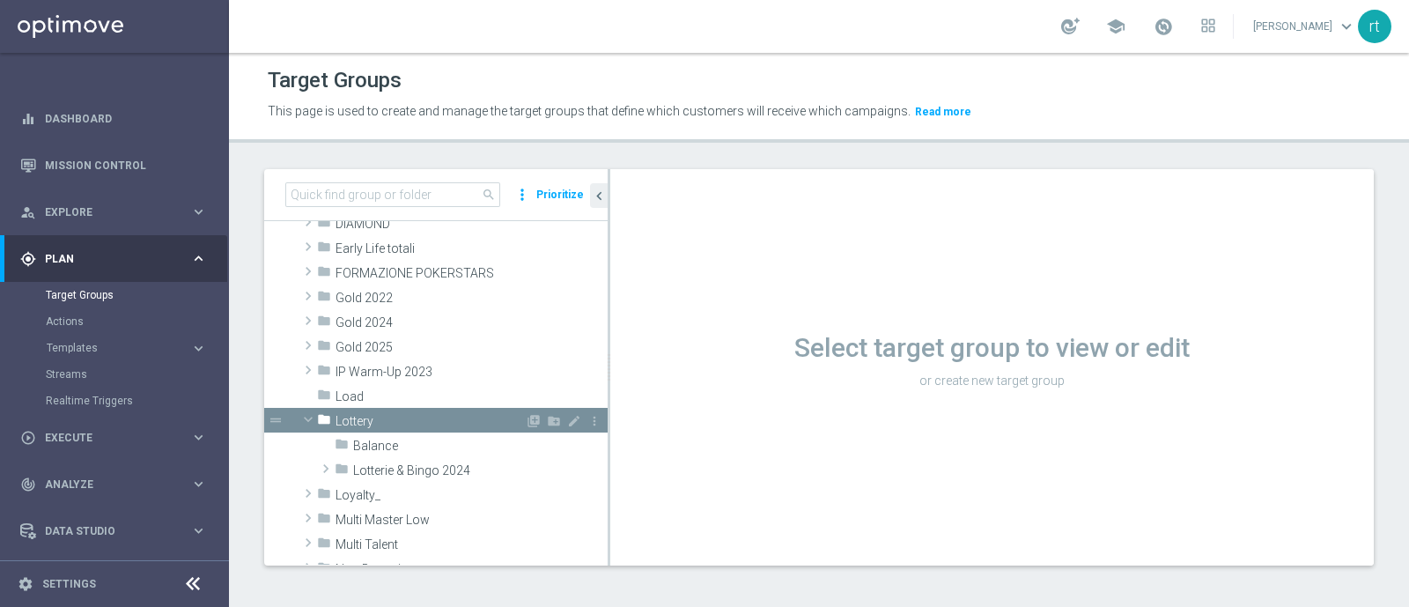
scroll to position [345, 0]
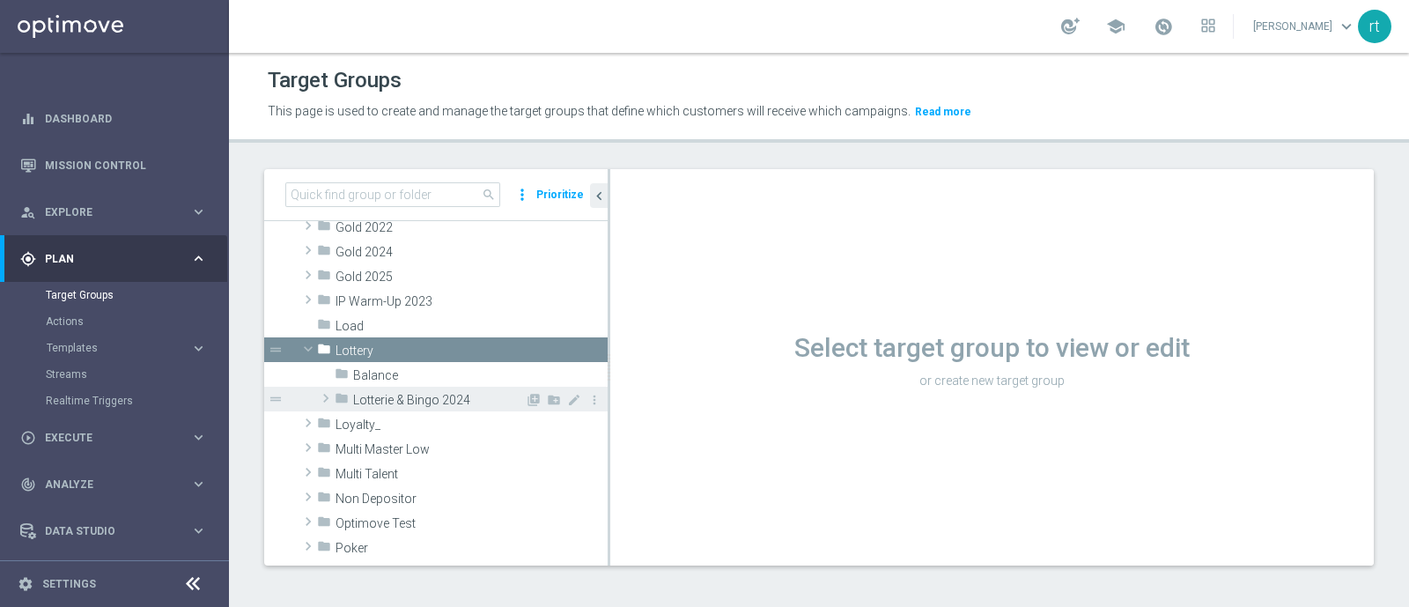
click at [401, 395] on span "Lotterie & Bingo 2024" at bounding box center [439, 400] width 172 height 15
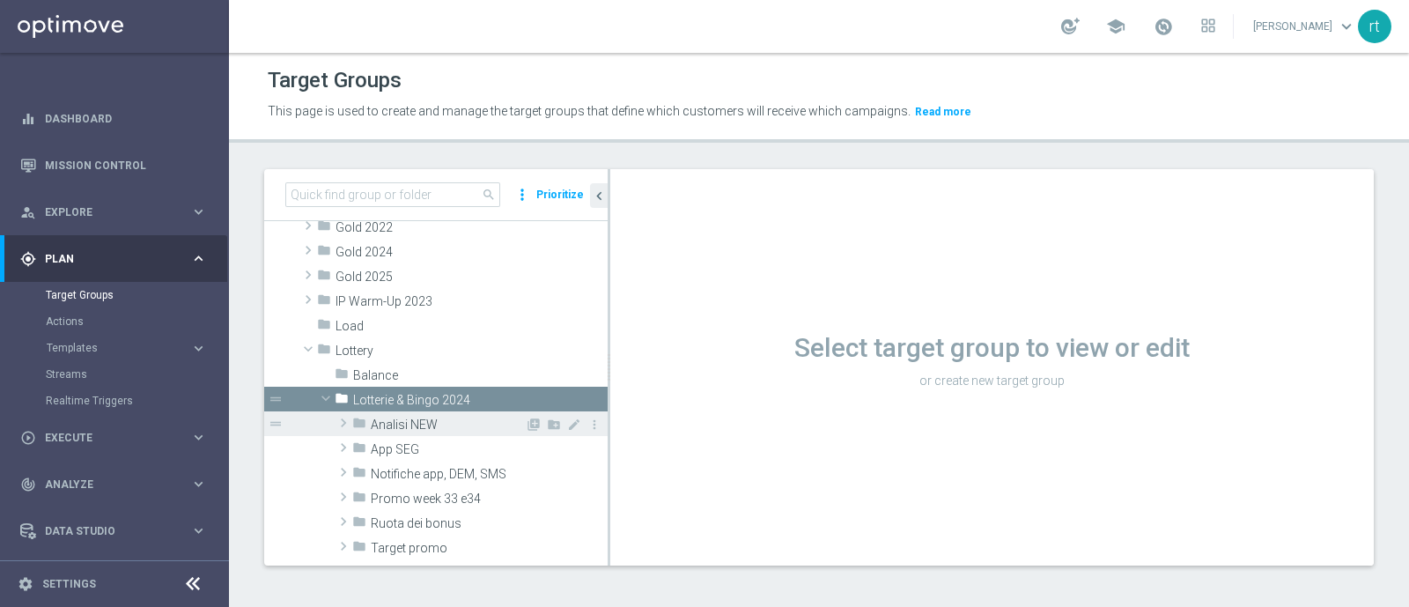
click at [440, 427] on span "Analisi NEW" at bounding box center [448, 424] width 154 height 15
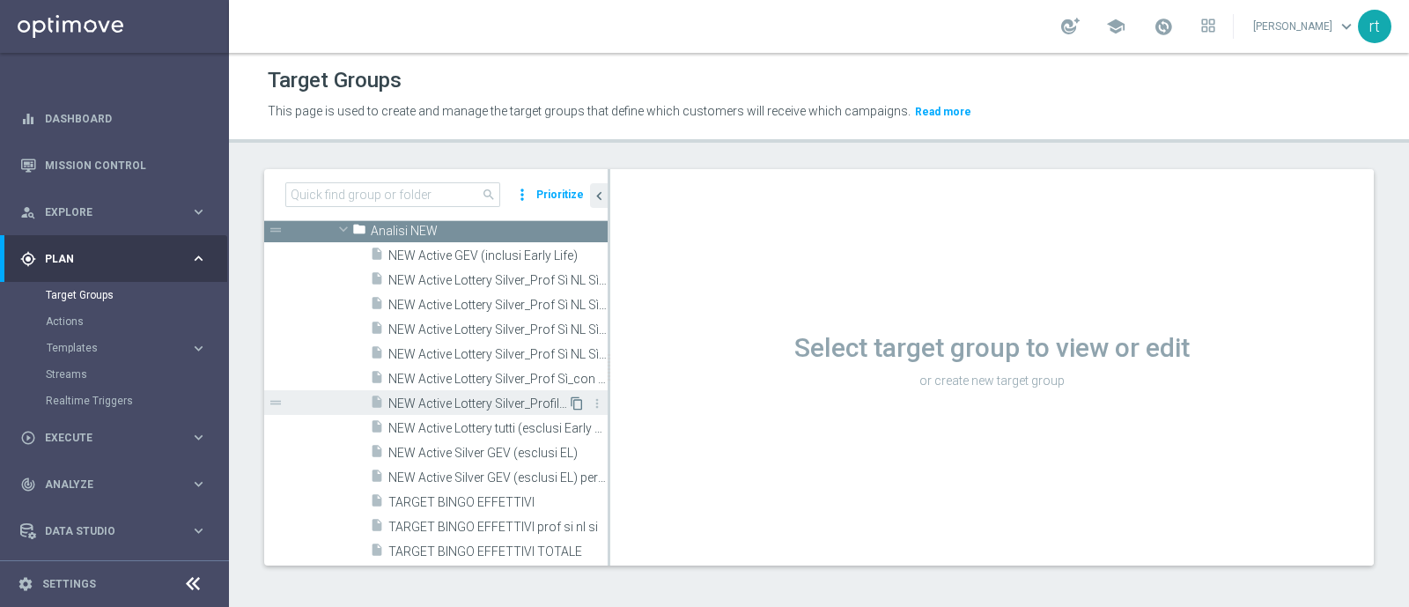
scroll to position [534, 0]
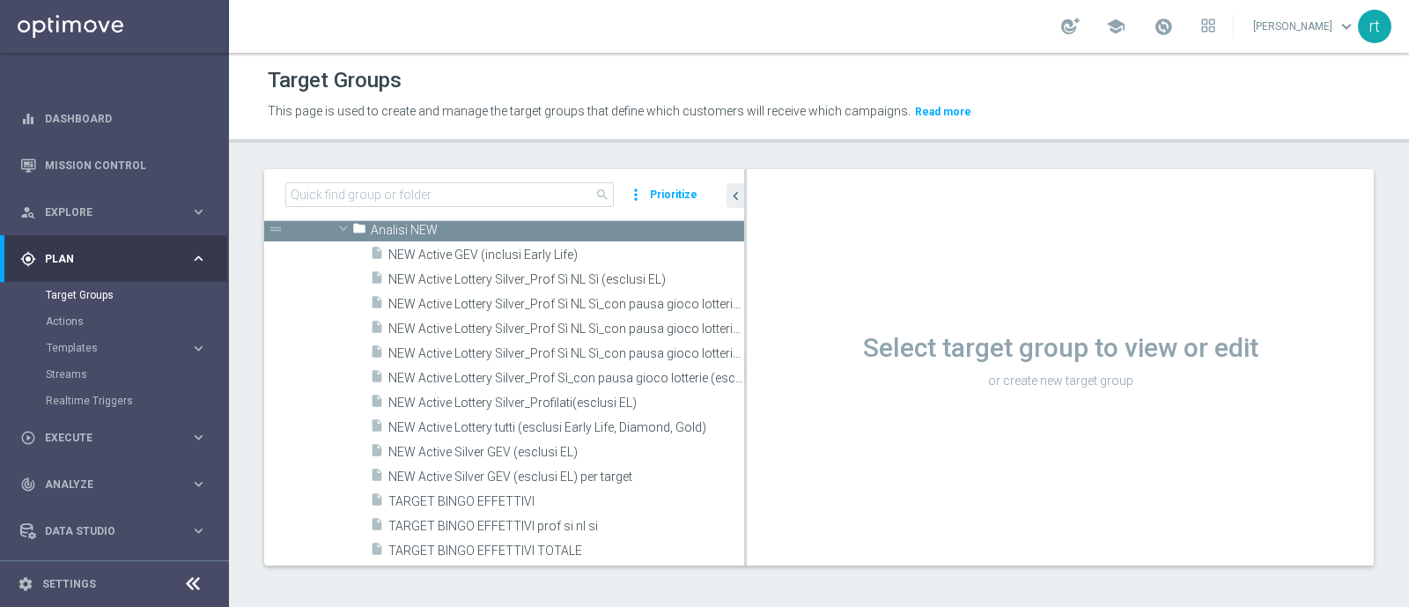
drag, startPoint x: 607, startPoint y: 392, endPoint x: 860, endPoint y: 379, distance: 253.0
click at [860, 379] on as-split "search more_vert Prioritize Customer Target Groups library_add create_new_folder" at bounding box center [818, 367] width 1109 height 396
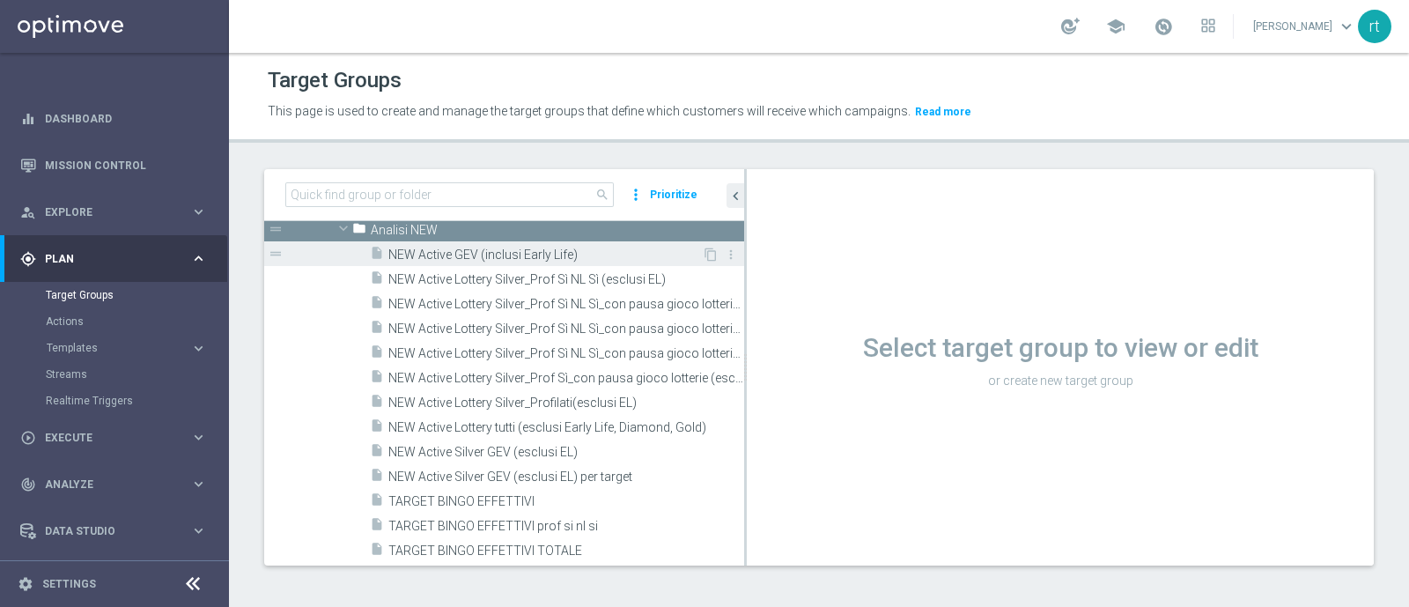
click at [541, 257] on span "NEW Active GEV (inclusi Early Life)" at bounding box center [544, 254] width 313 height 15
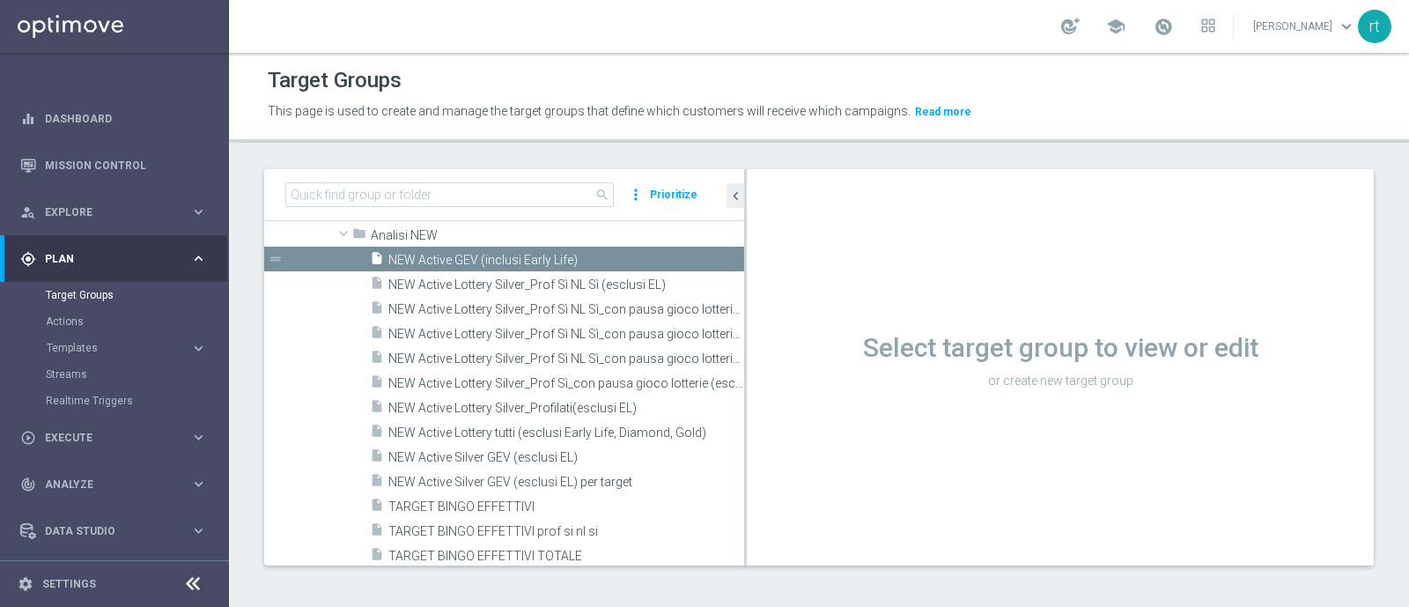
scroll to position [331, 0]
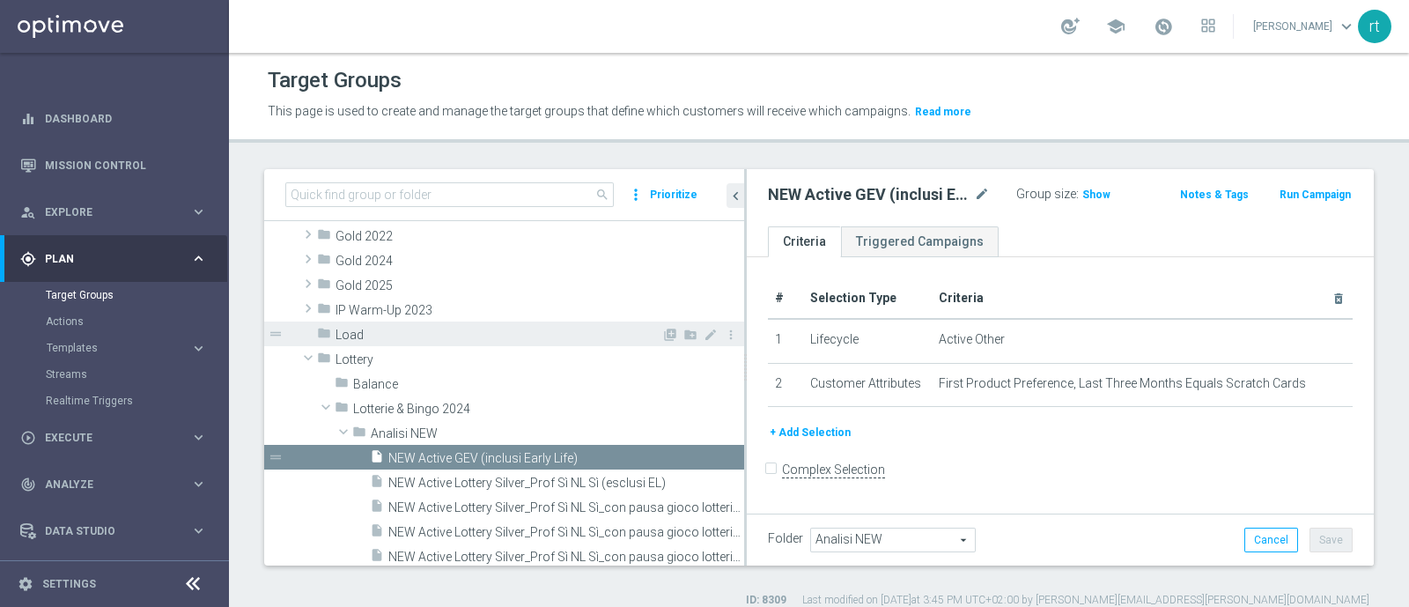
scroll to position [465, 0]
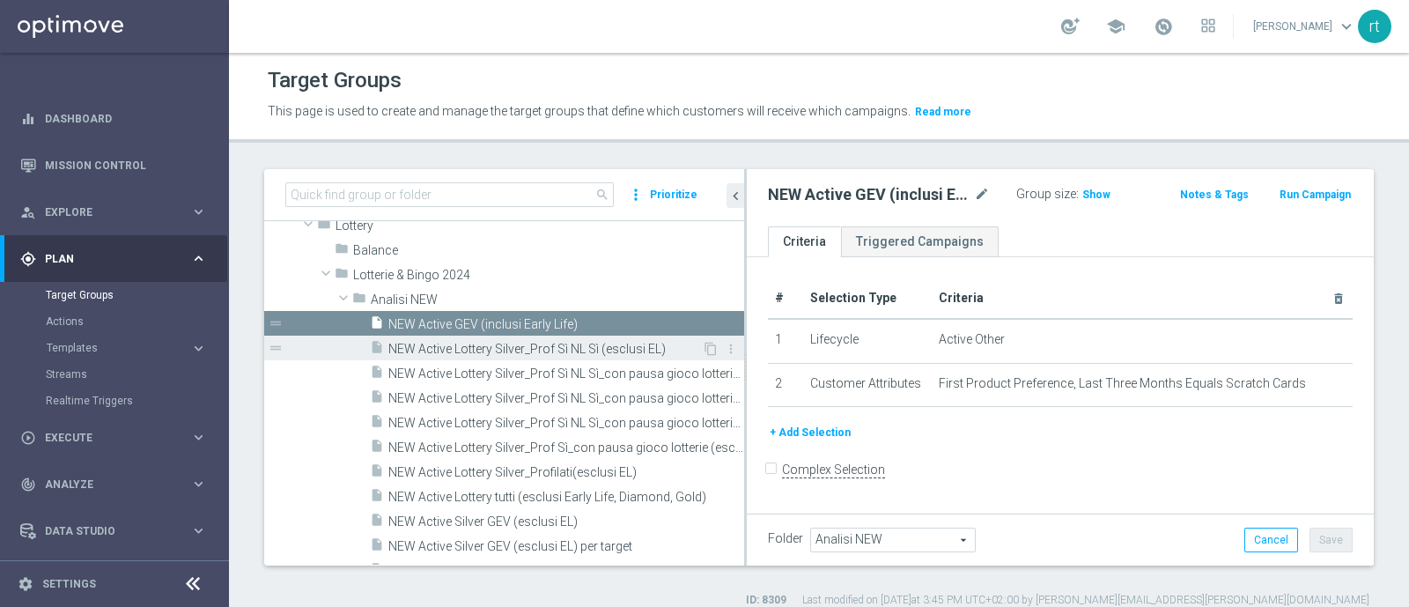
click at [498, 342] on span "NEW Active Lottery Silver_Prof Sì NL Sì (esclusi EL)" at bounding box center [544, 349] width 313 height 15
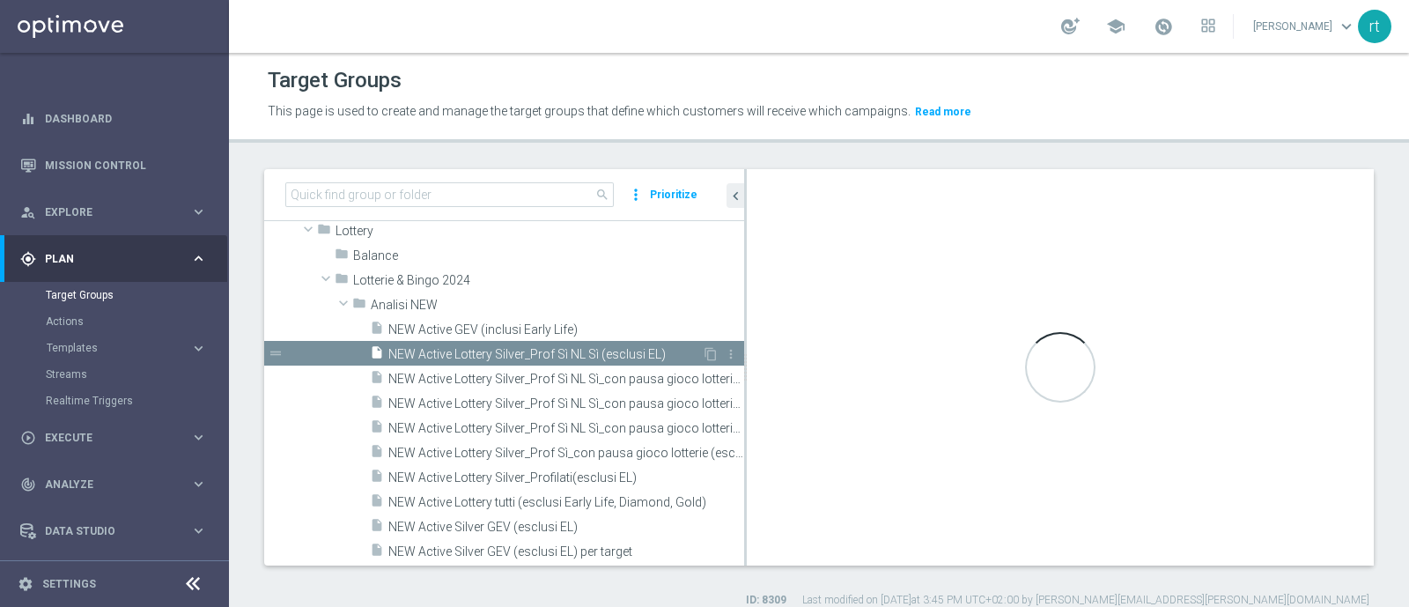
checkbox input "true"
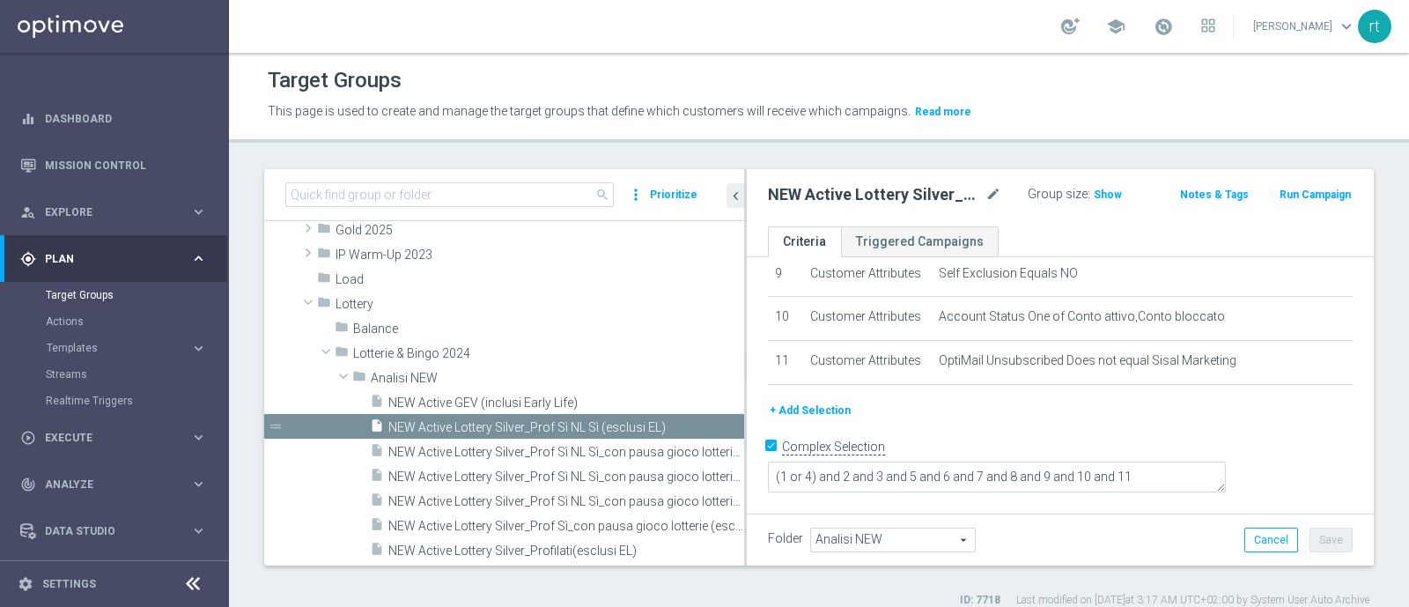
scroll to position [18, 0]
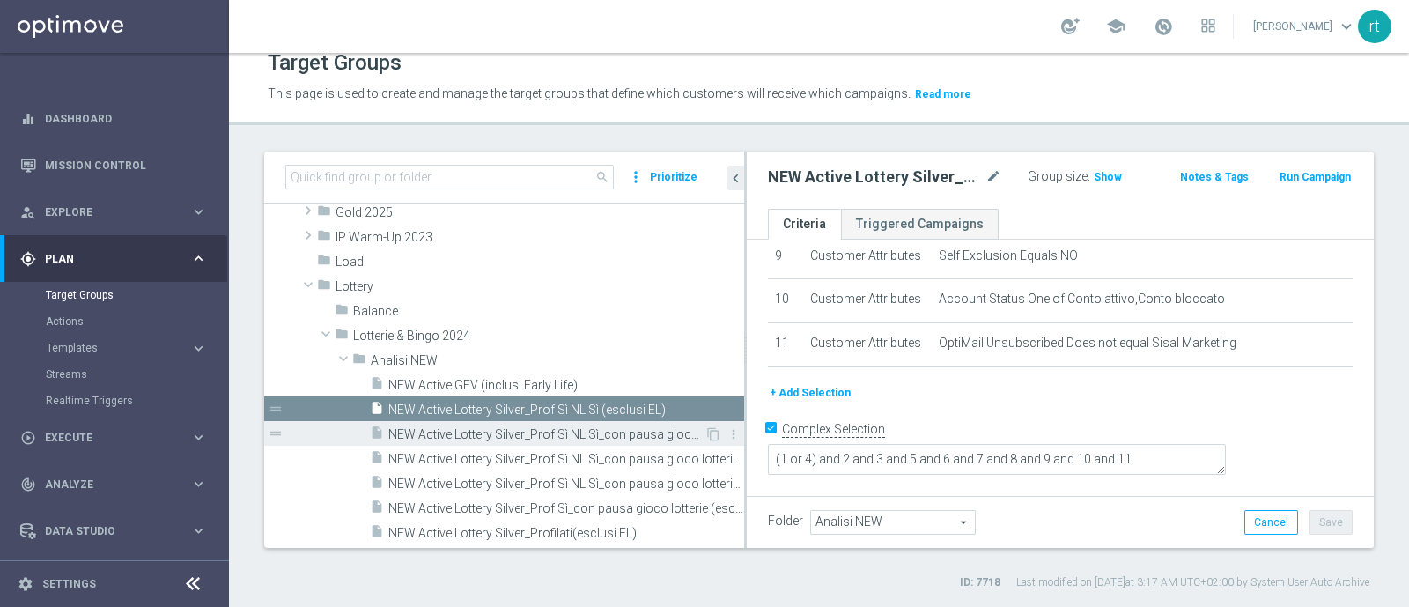
click at [510, 436] on span "NEW Active Lottery Silver_Prof Sì NL Sì_con pausa gioco lotterie (esclusi EL)" at bounding box center [546, 434] width 316 height 15
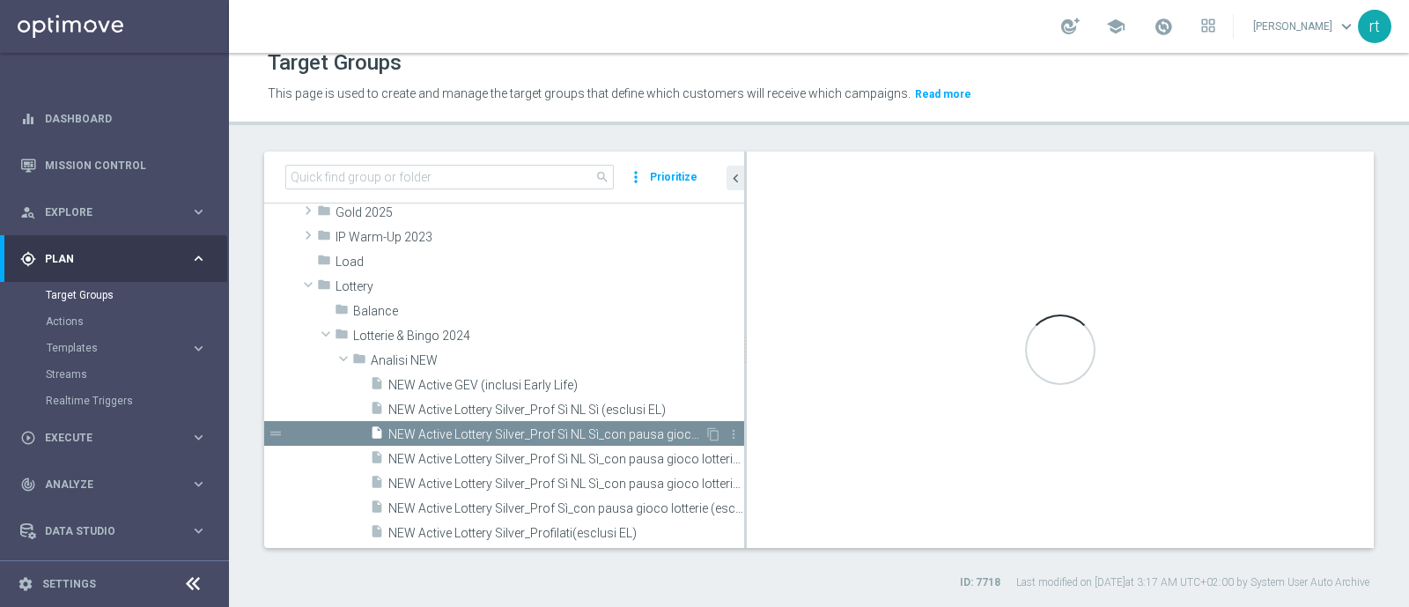
type textarea "(1 or 4) and 2 and 3 and 5 and 6 and 7 and 8 and 9 and 10 and 11 and 12 and 13"
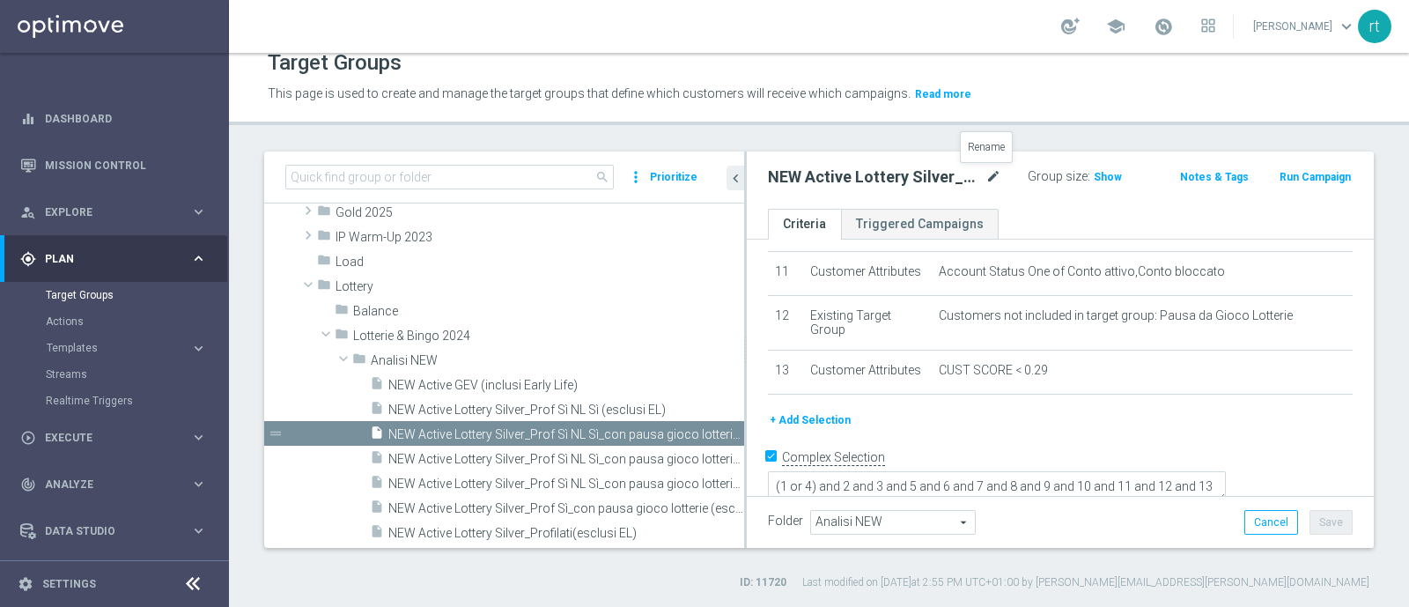
click at [985, 174] on icon "mode_edit" at bounding box center [993, 176] width 16 height 21
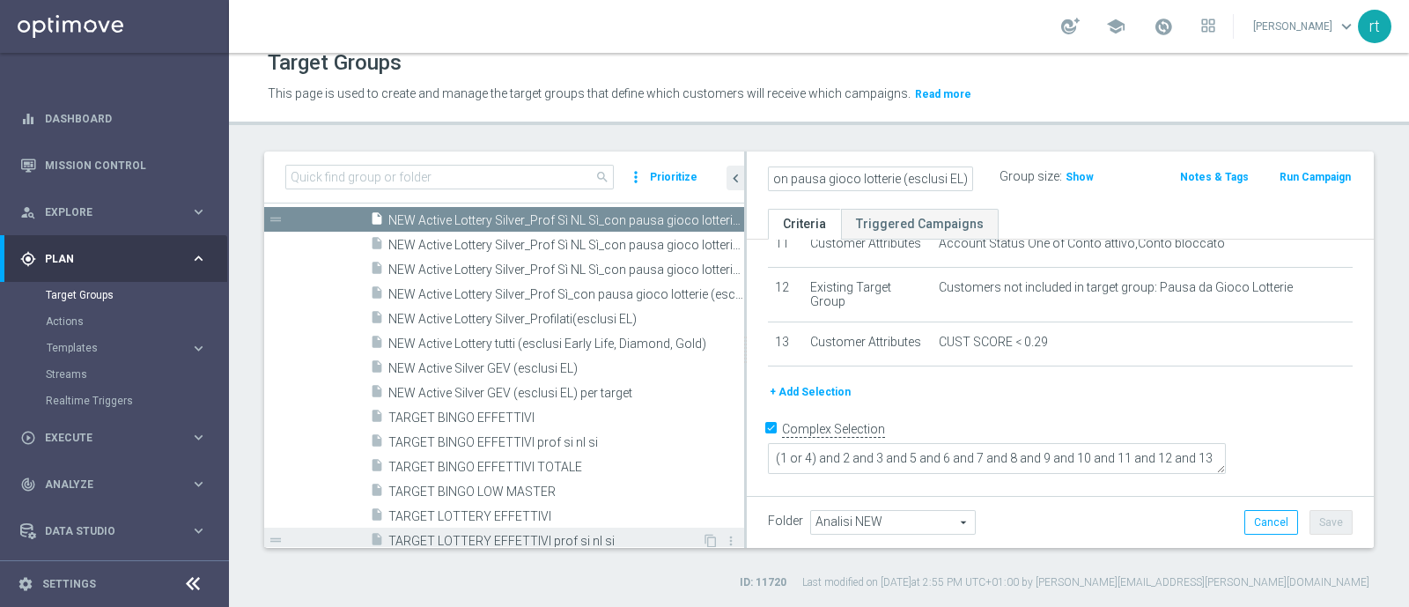
scroll to position [589, 0]
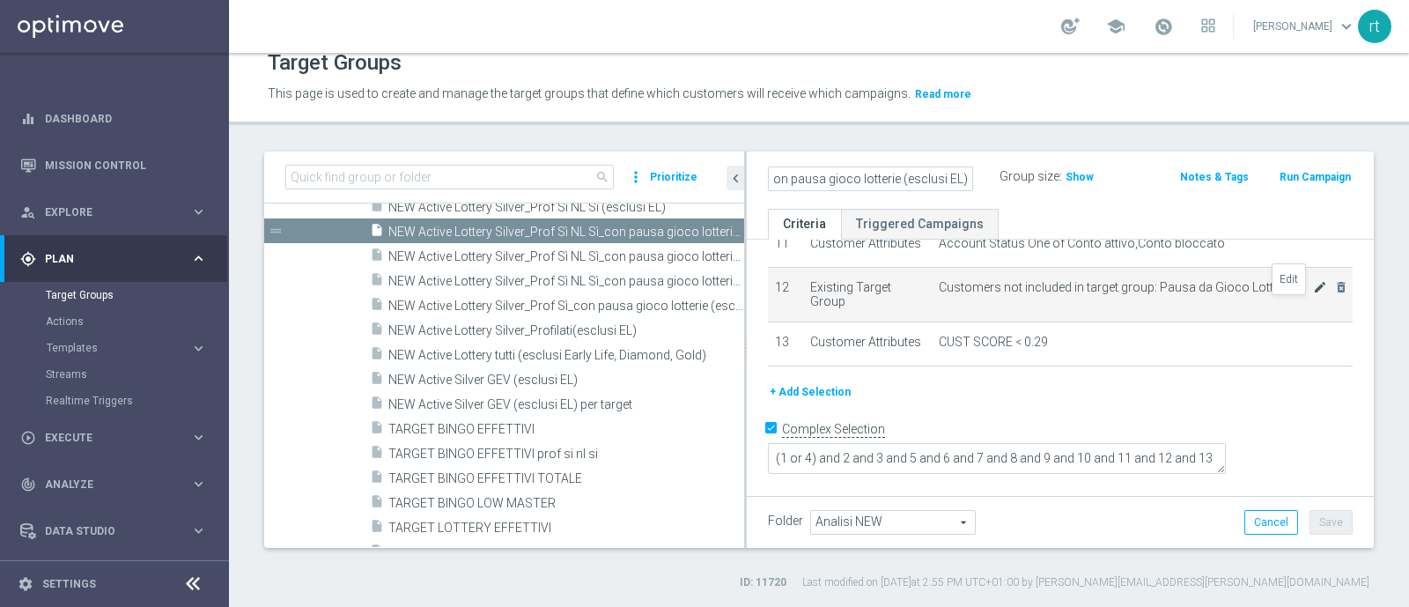
click at [1313, 294] on icon "mode_edit" at bounding box center [1320, 287] width 14 height 14
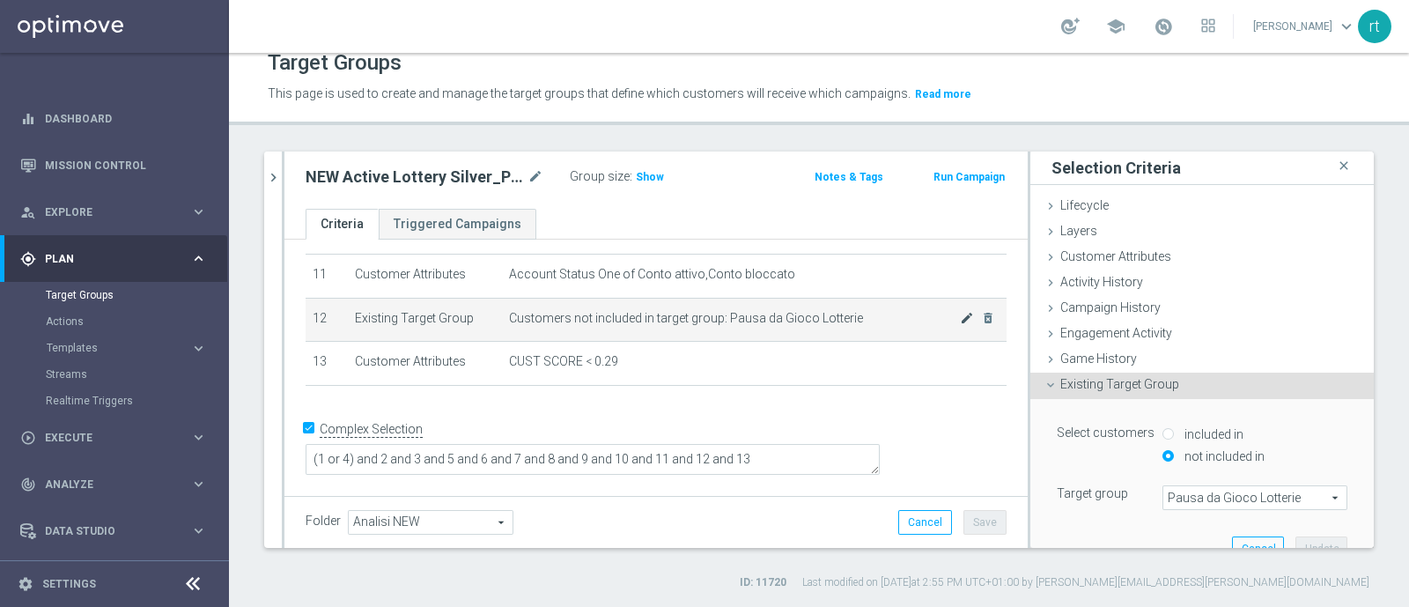
scroll to position [449, 0]
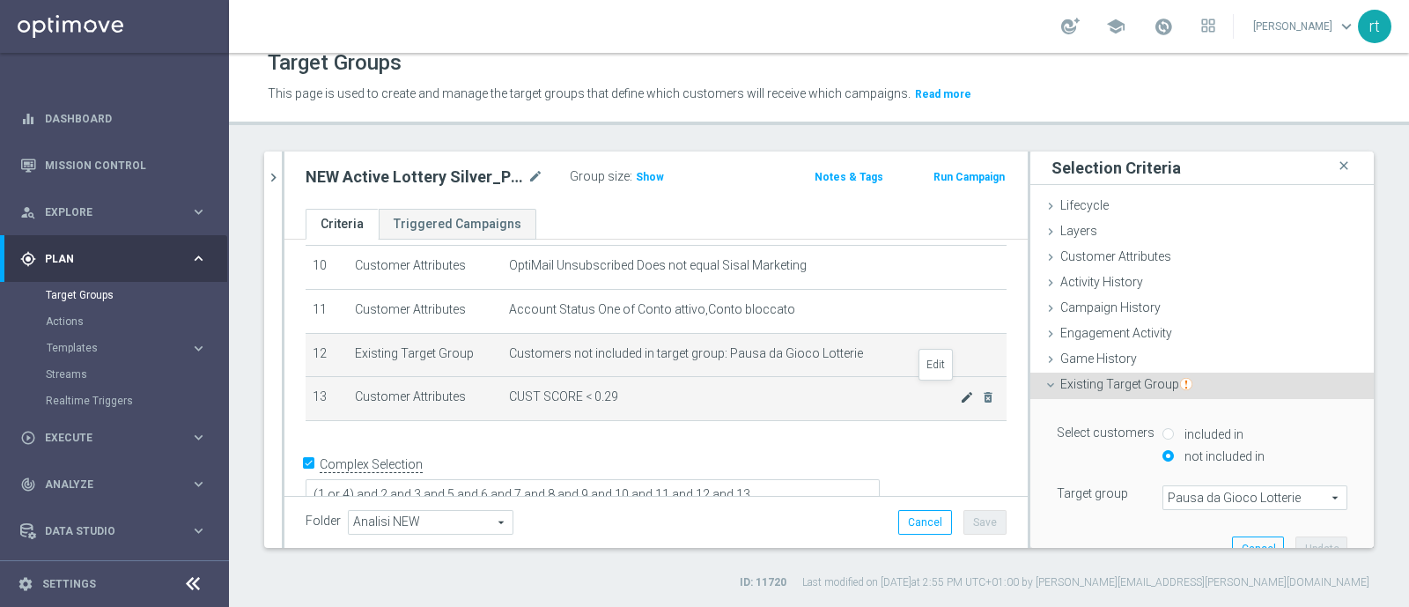
click at [960, 392] on icon "mode_edit" at bounding box center [967, 397] width 14 height 14
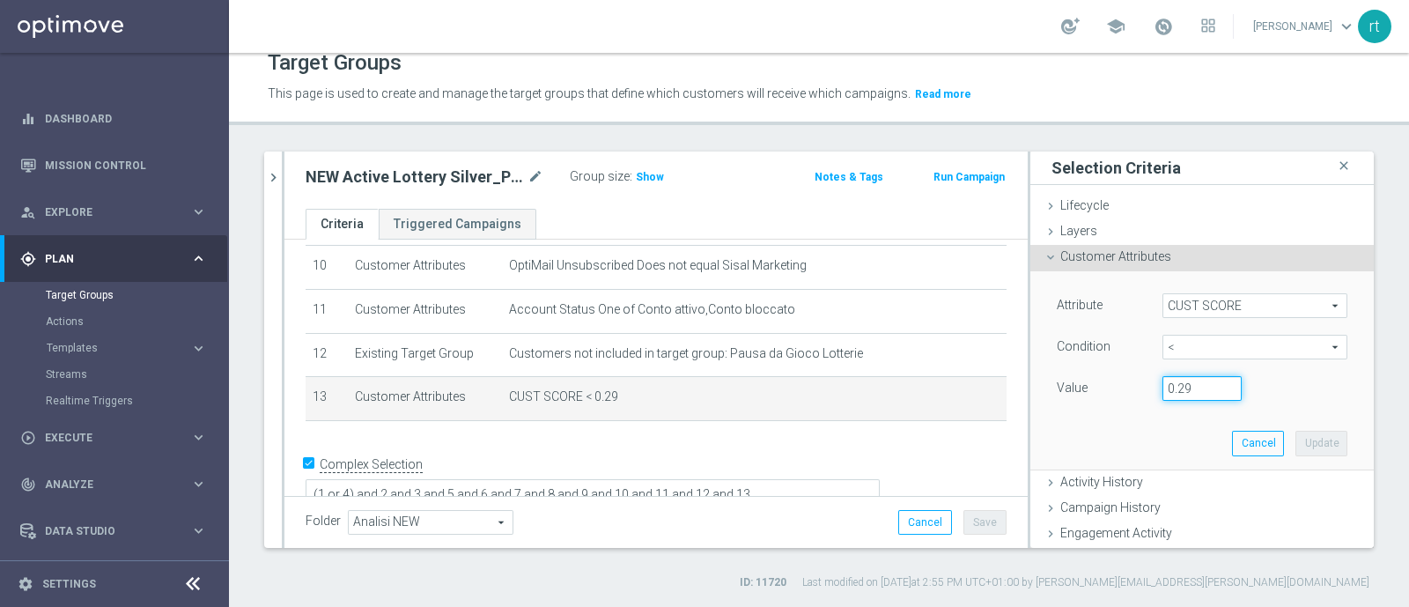
click at [1171, 386] on input "0.29" at bounding box center [1201, 388] width 79 height 25
type input "0.14"
click at [1295, 431] on button "Update" at bounding box center [1321, 443] width 52 height 25
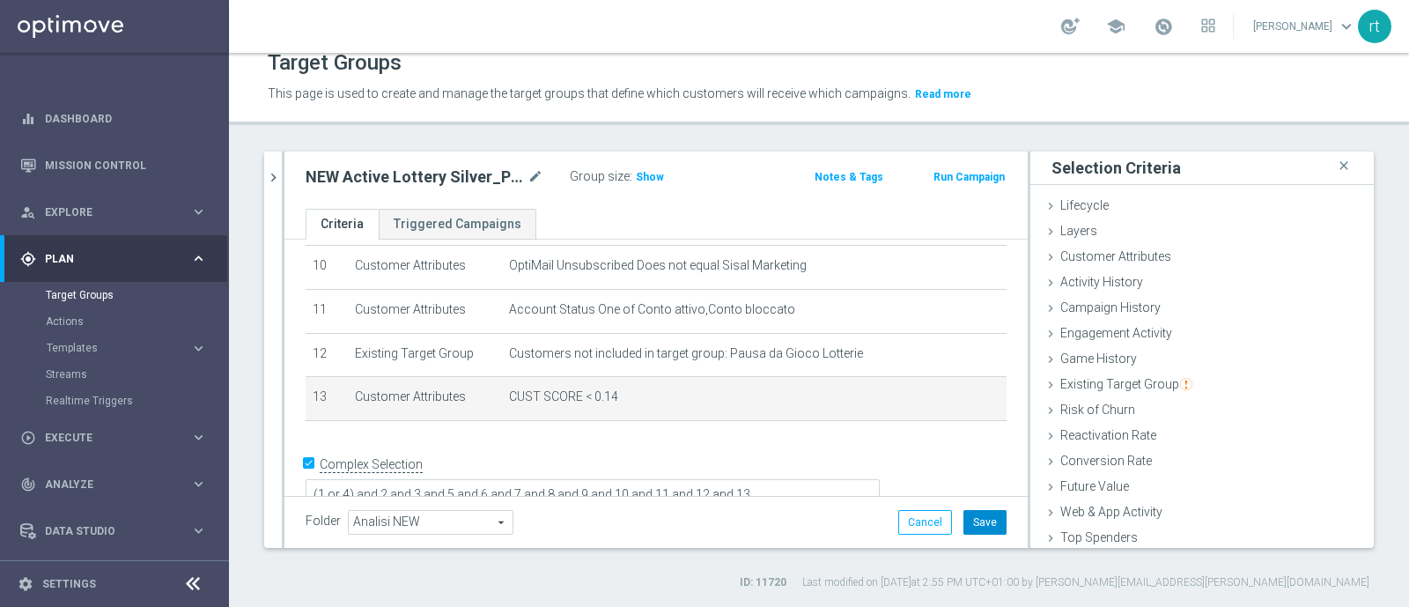
click at [968, 518] on button "Save" at bounding box center [984, 522] width 43 height 25
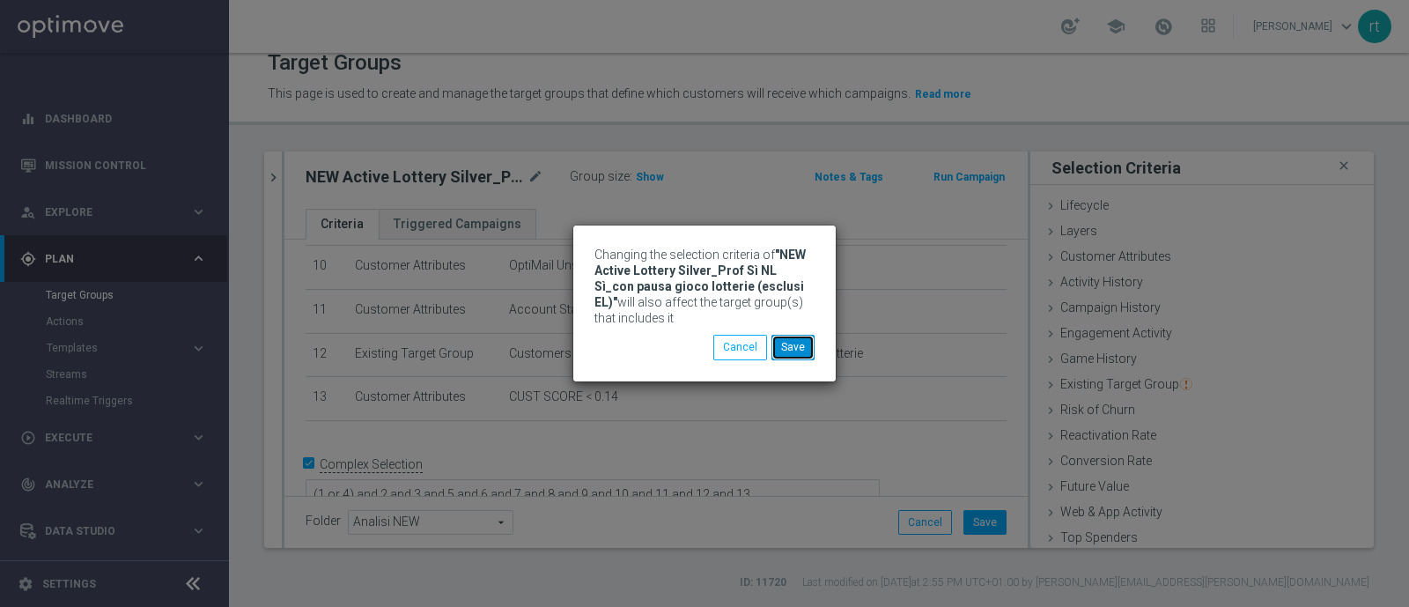
click at [803, 355] on button "Save" at bounding box center [792, 347] width 43 height 25
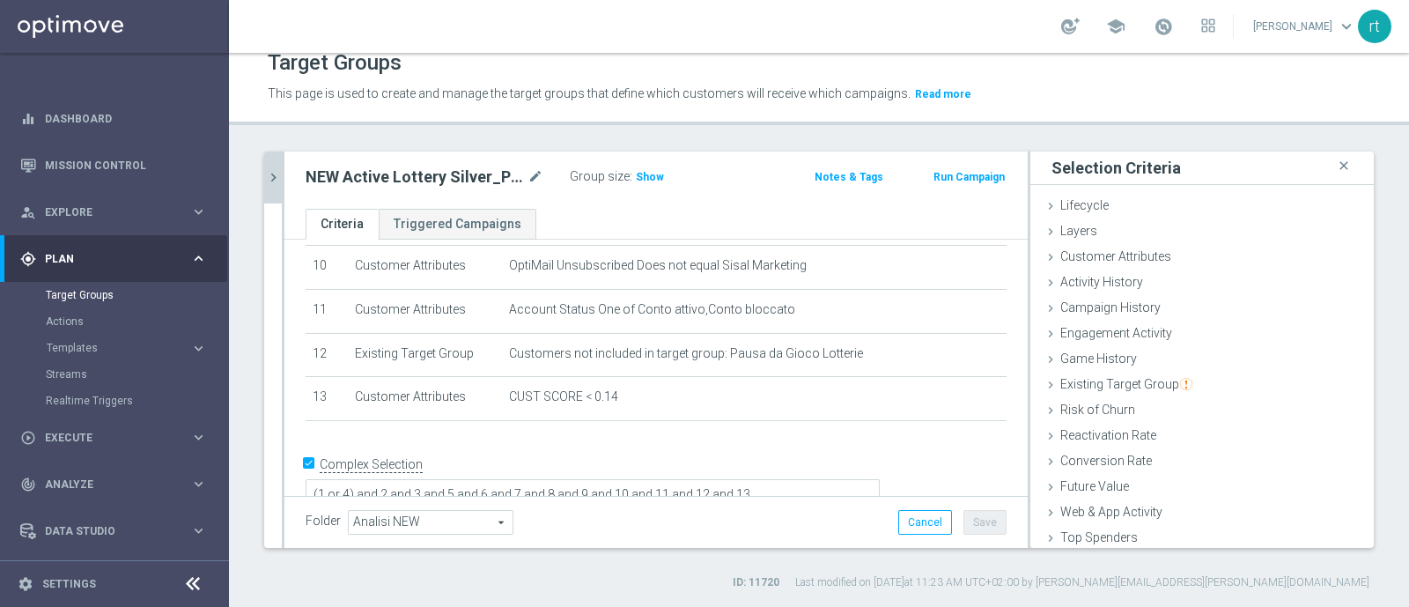
click at [272, 179] on icon "chevron_right" at bounding box center [273, 177] width 17 height 17
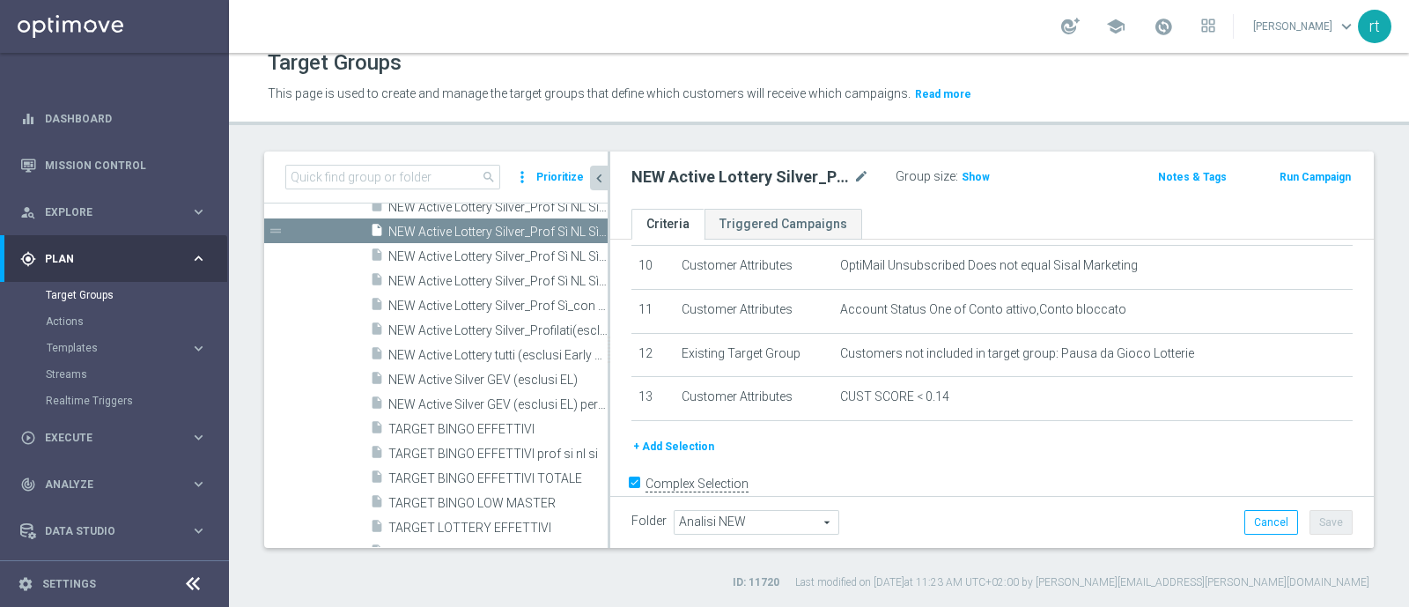
scroll to position [467, 0]
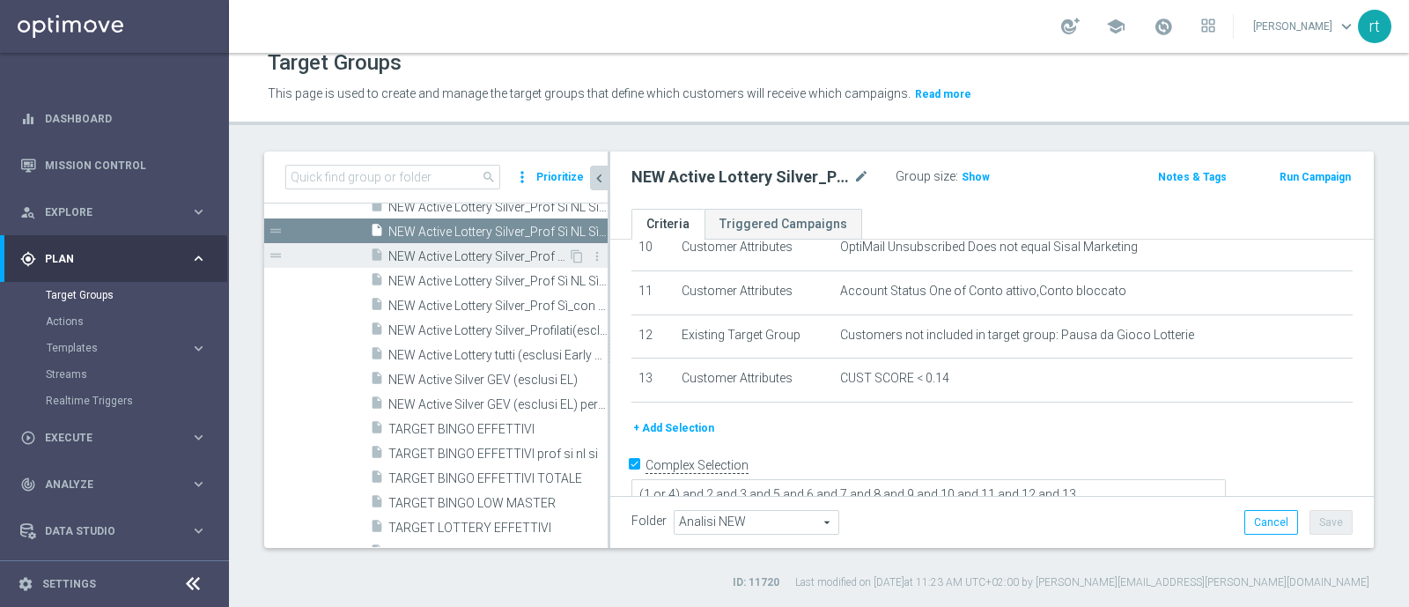
click at [480, 252] on span "NEW Active Lottery Silver_Prof Sì NL Sì_con pausa gioco lotterie (esclusi EL)_m…" at bounding box center [478, 256] width 180 height 15
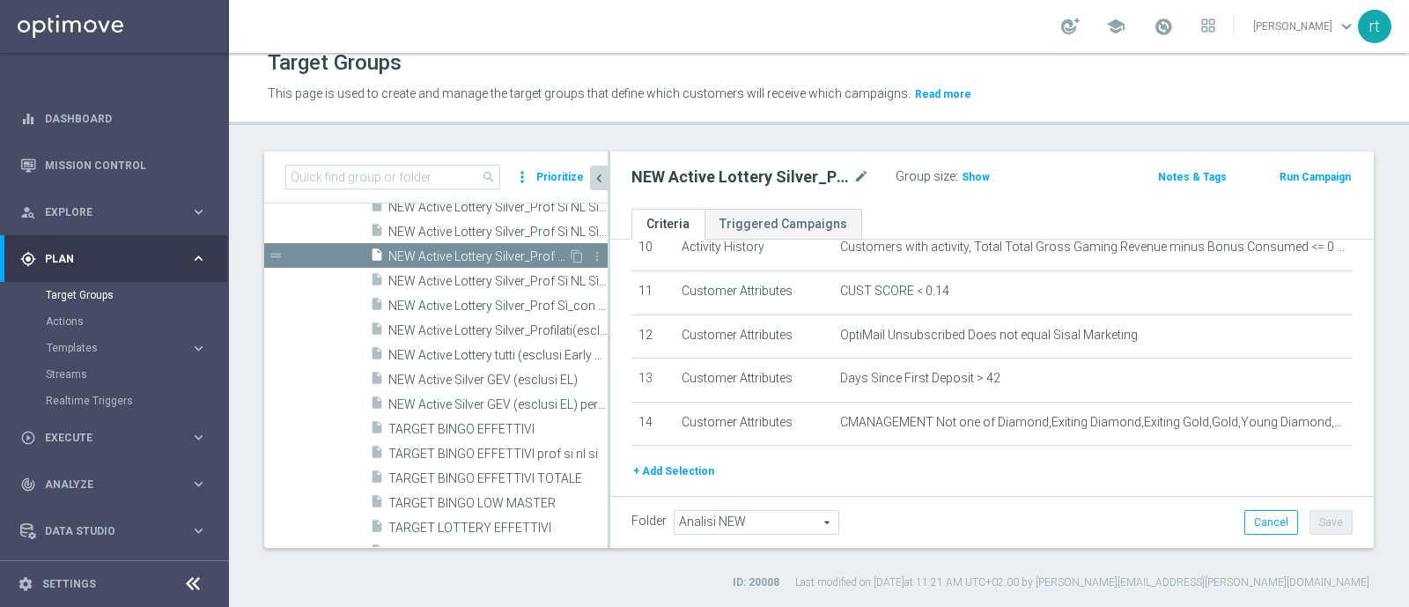
scroll to position [503, 0]
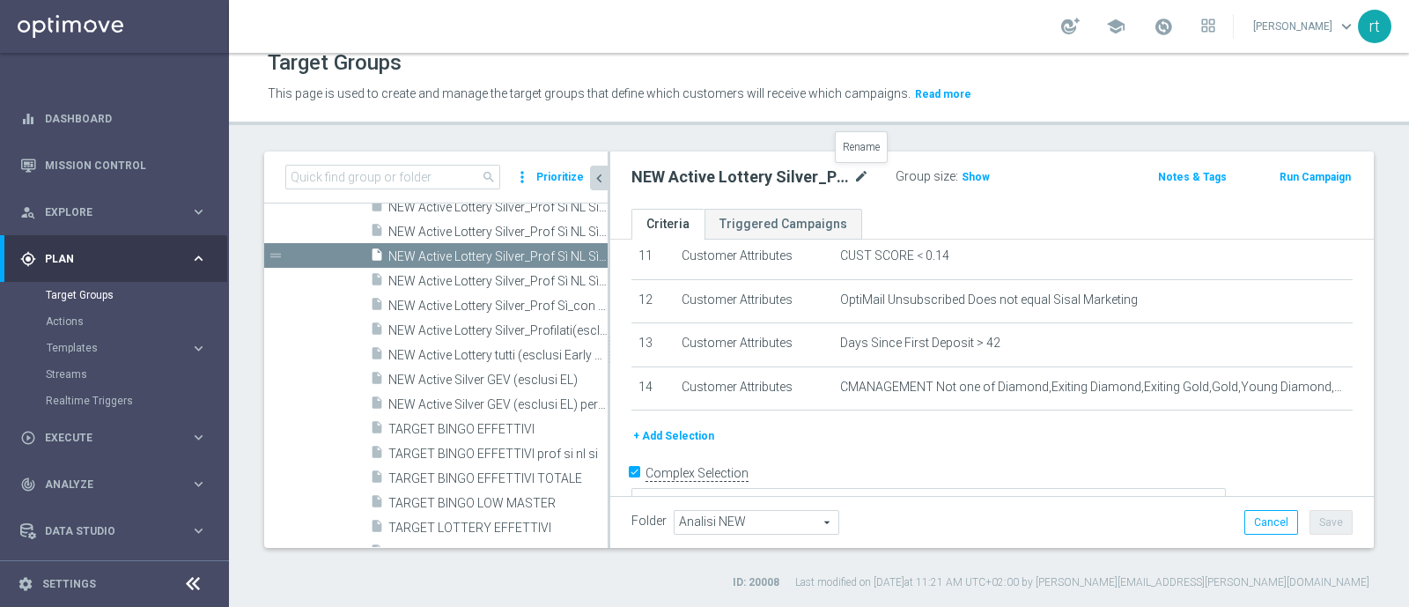
click at [863, 181] on icon "mode_edit" at bounding box center [861, 176] width 16 height 21
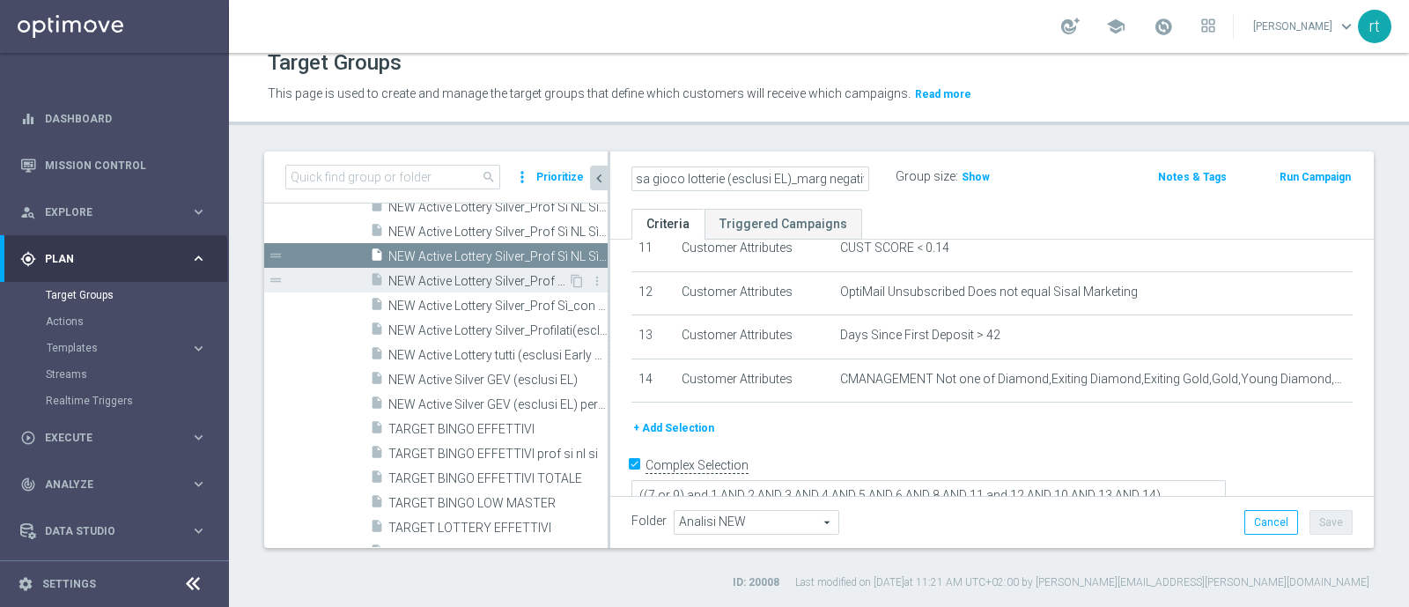
click at [463, 281] on span "NEW Active Lottery Silver_Prof Sì NL Sì_con pausa gioco lotterie (esclusi EL)_m…" at bounding box center [478, 281] width 180 height 15
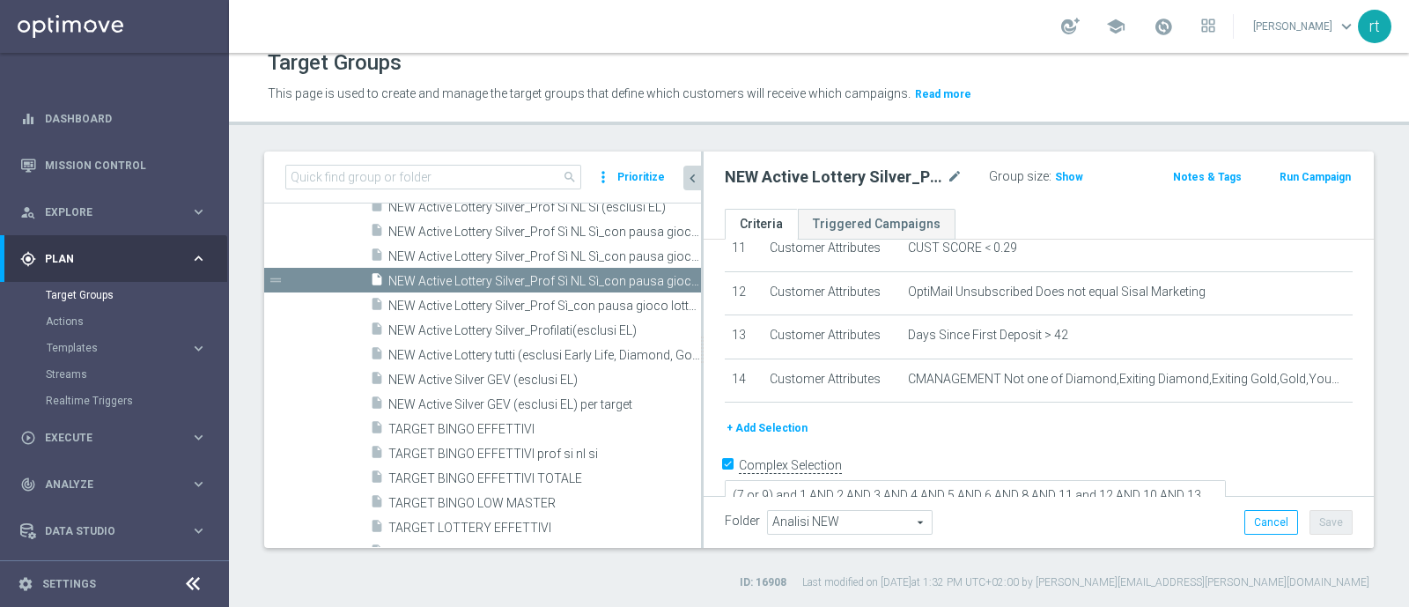
scroll to position [605, 0]
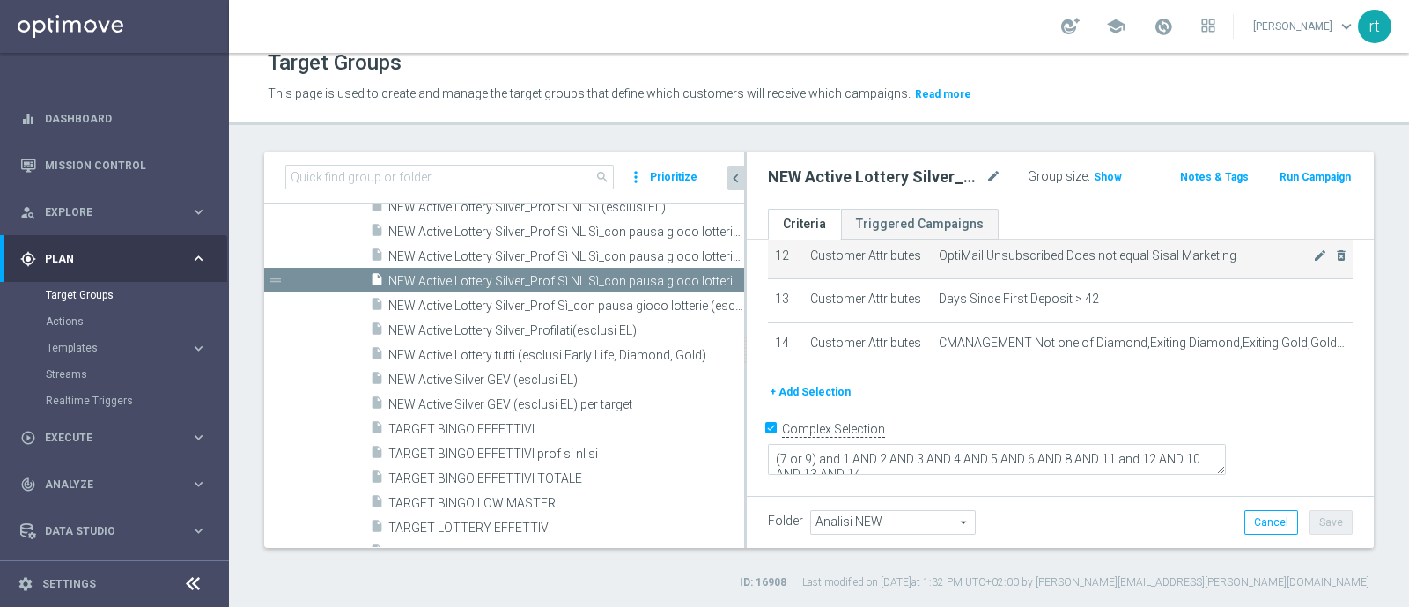
drag, startPoint x: 607, startPoint y: 275, endPoint x: 776, endPoint y: 298, distance: 169.7
click at [776, 298] on as-split "search more_vert Prioritize Customer Target Groups library_add create_new_folder" at bounding box center [818, 349] width 1109 height 396
click at [986, 179] on icon "mode_edit" at bounding box center [993, 176] width 16 height 21
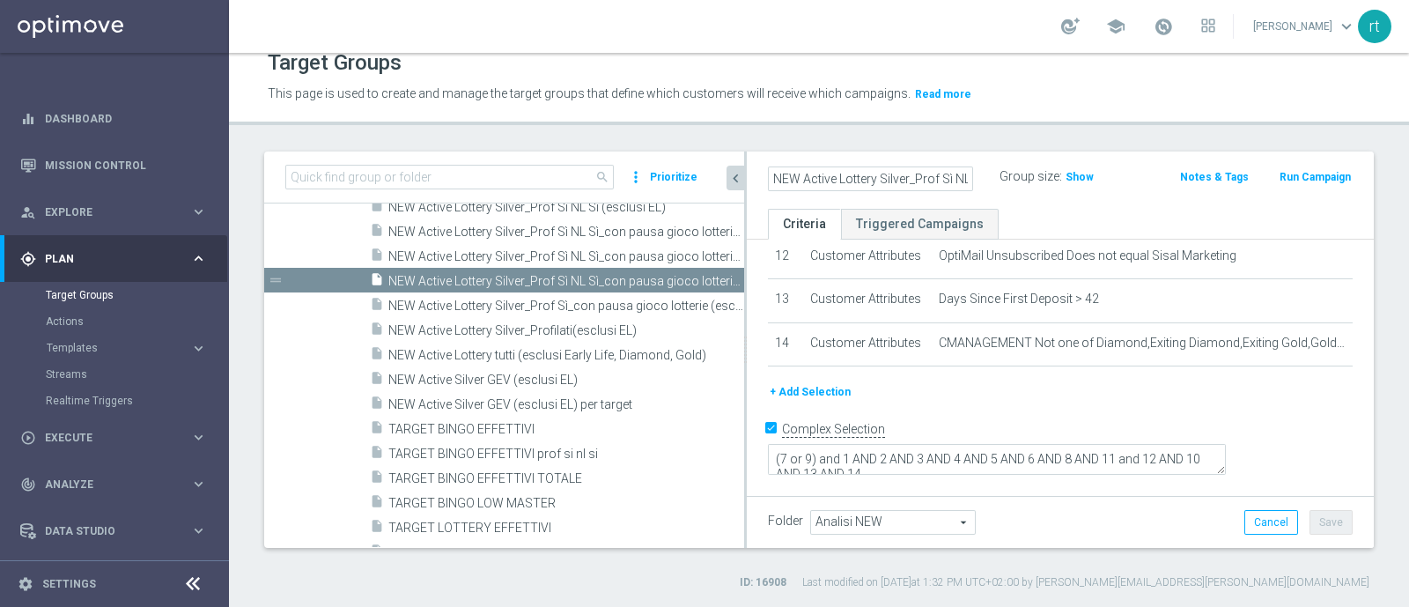
scroll to position [0, 302]
click at [554, 302] on span "NEW Active Lottery Silver_Prof Sì_con pausa gioco lotterie (esclusi EL)_marg po…" at bounding box center [546, 305] width 316 height 15
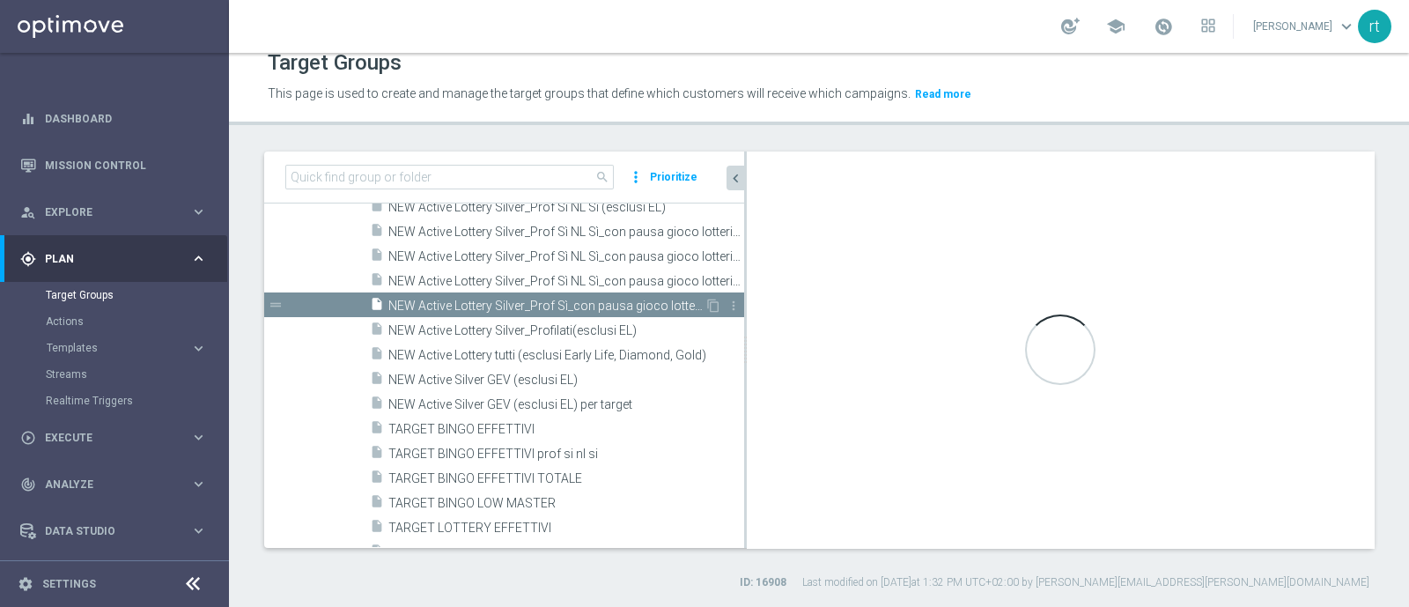
type textarea "(6 or 8) and 1 AND 2 AND 3 AND 4 AND 5 AND 7 AND 9 AND 11 and 12 AND 10"
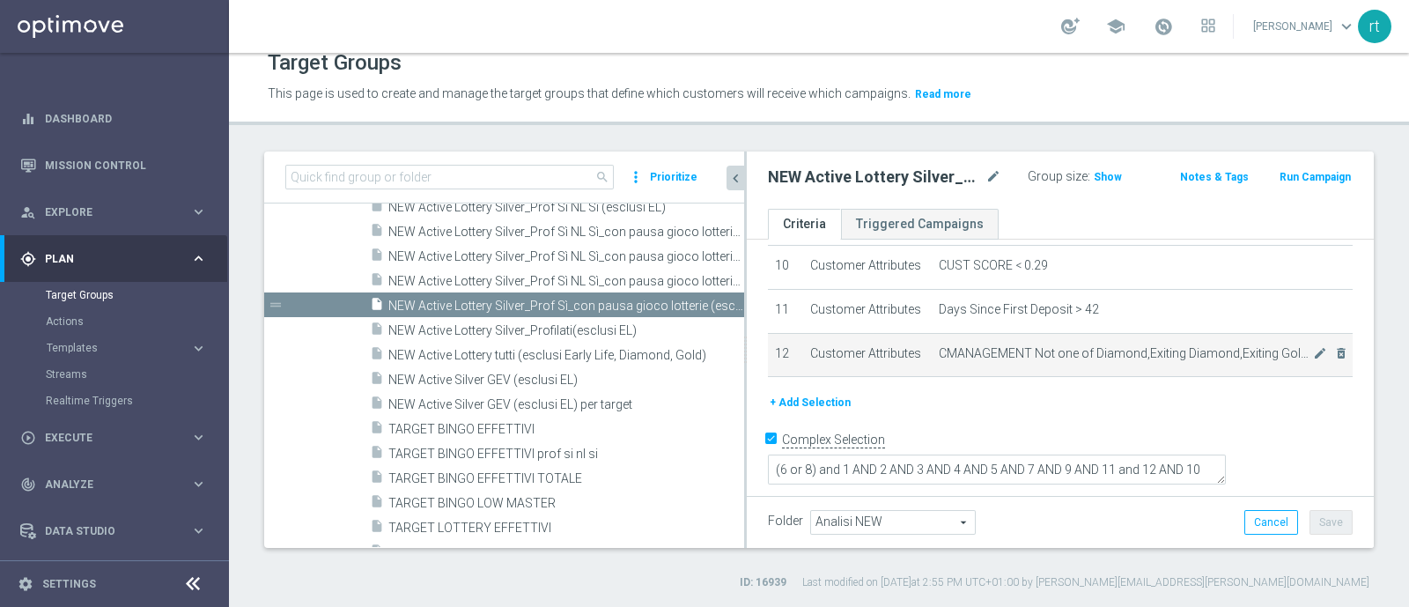
scroll to position [470, 0]
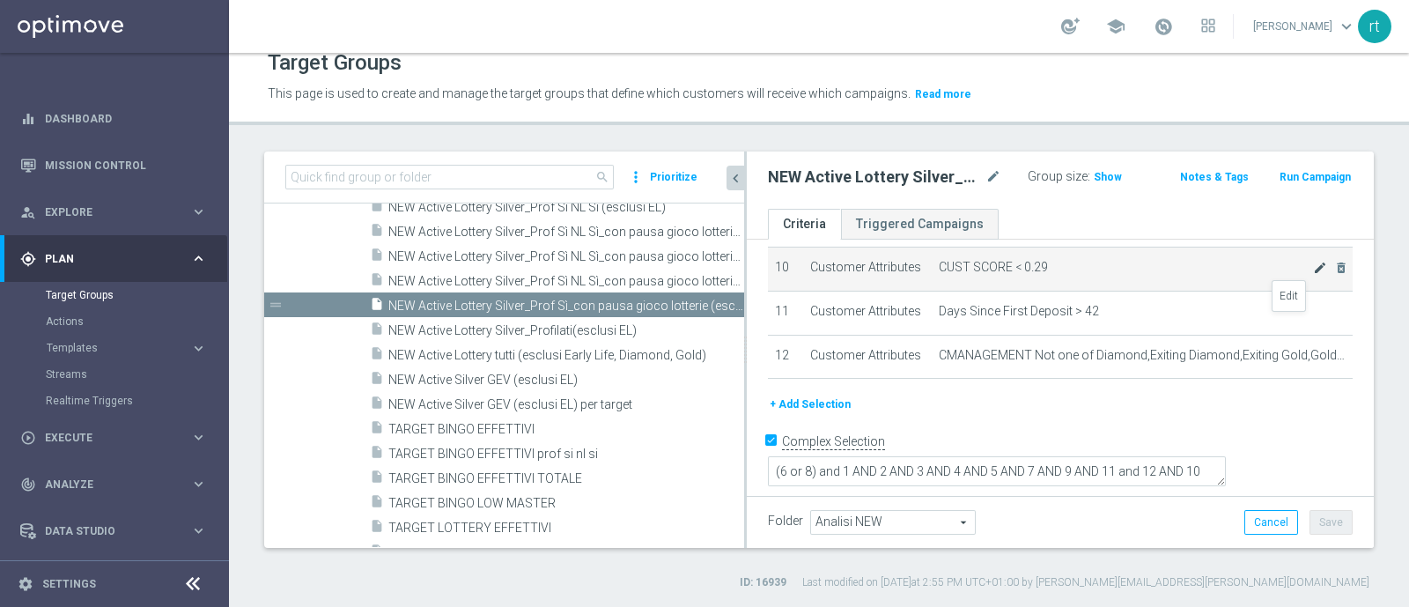
click at [1313, 275] on icon "mode_edit" at bounding box center [1320, 268] width 14 height 14
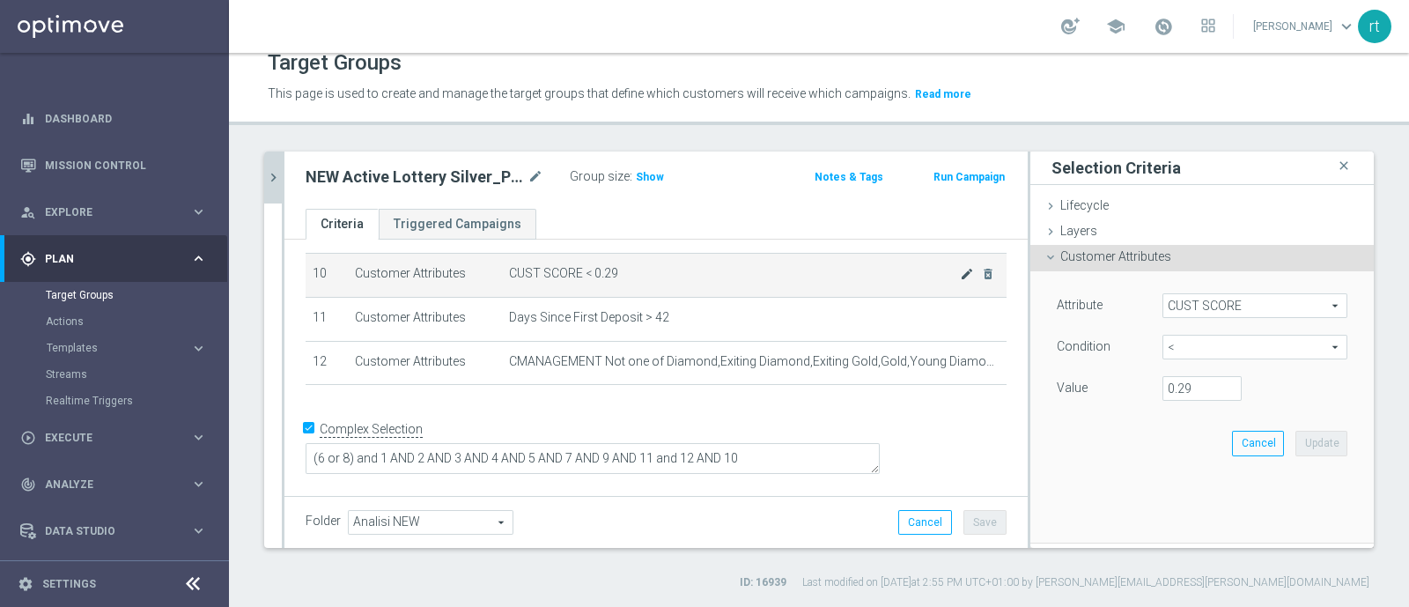
scroll to position [387, 0]
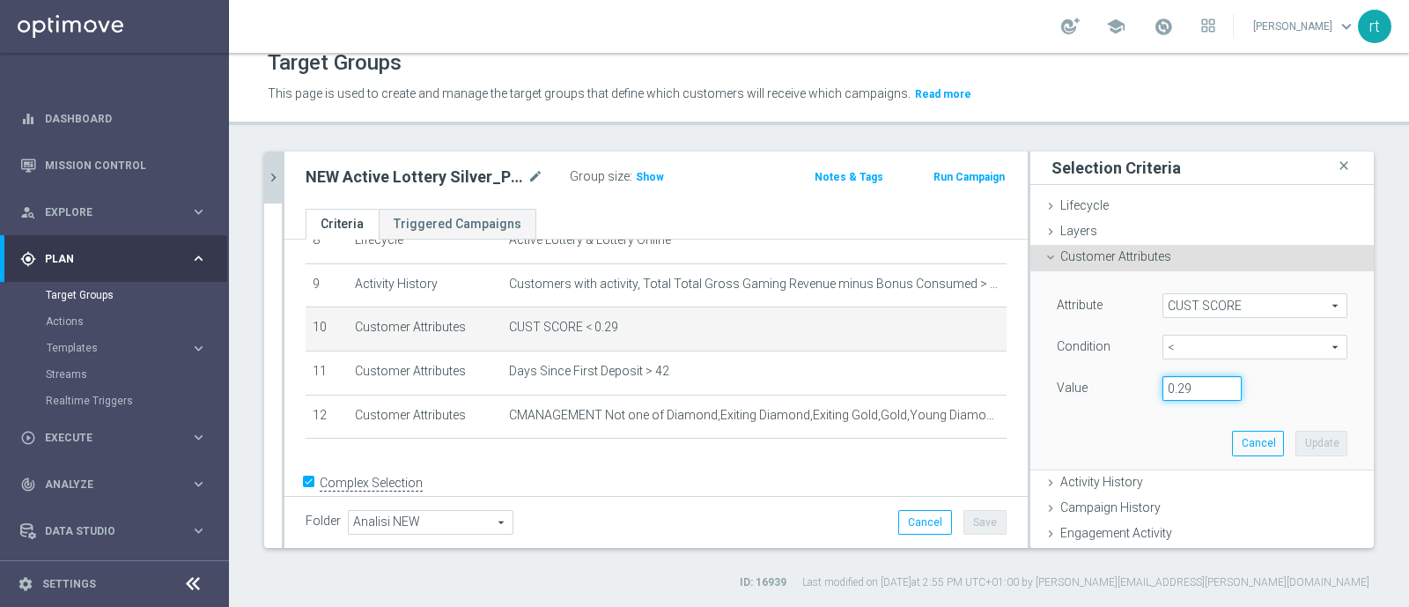
click at [1171, 385] on input "0.29" at bounding box center [1201, 388] width 79 height 25
type input "0.14"
click at [1295, 438] on button "Update" at bounding box center [1321, 443] width 52 height 25
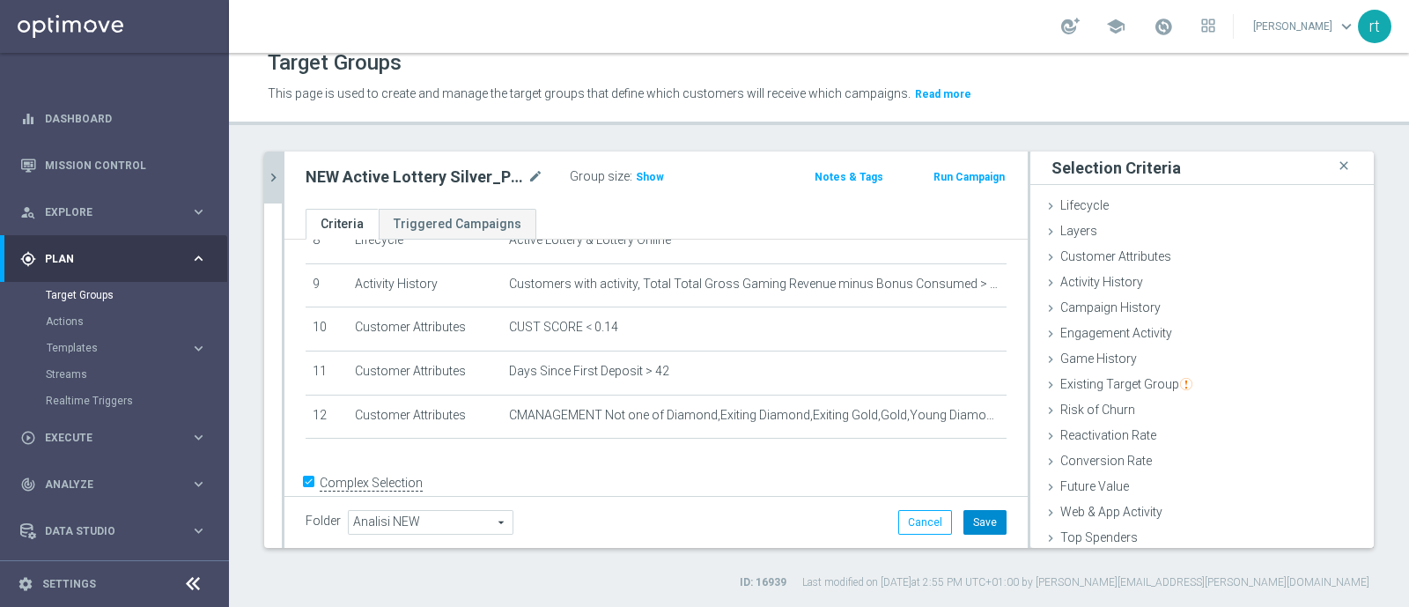
click at [967, 527] on button "Save" at bounding box center [984, 522] width 43 height 25
click at [272, 192] on button "chevron_right" at bounding box center [273, 177] width 18 height 52
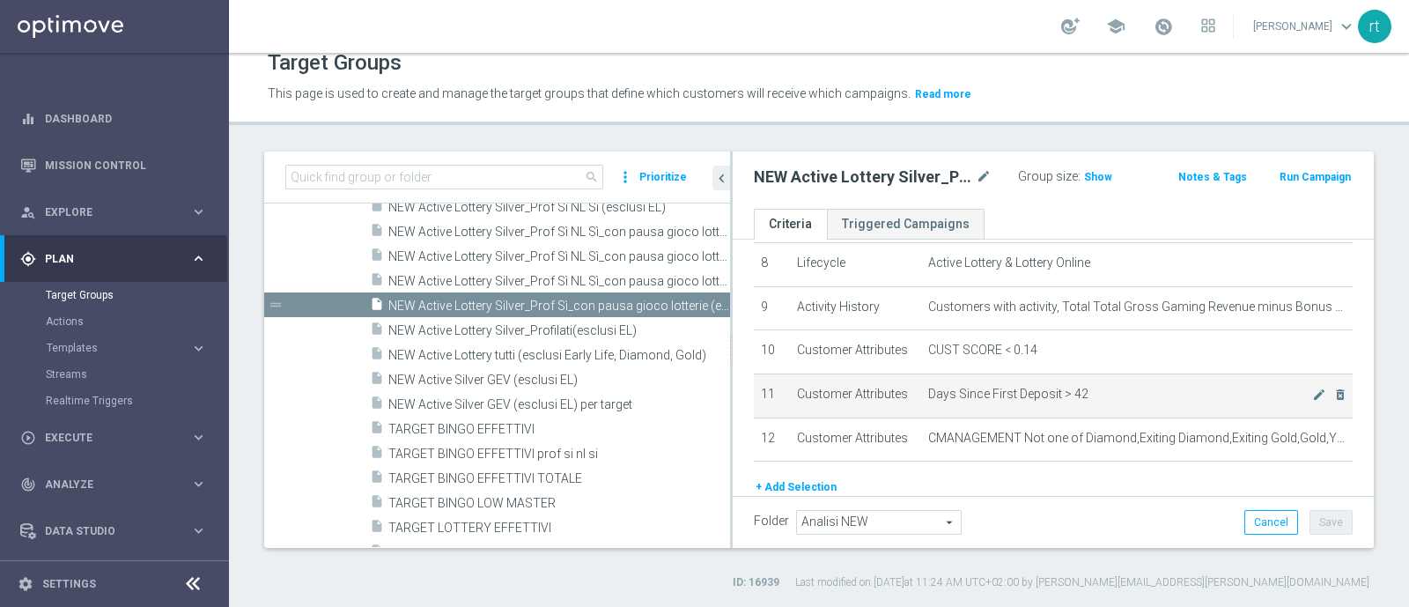
scroll to position [470, 0]
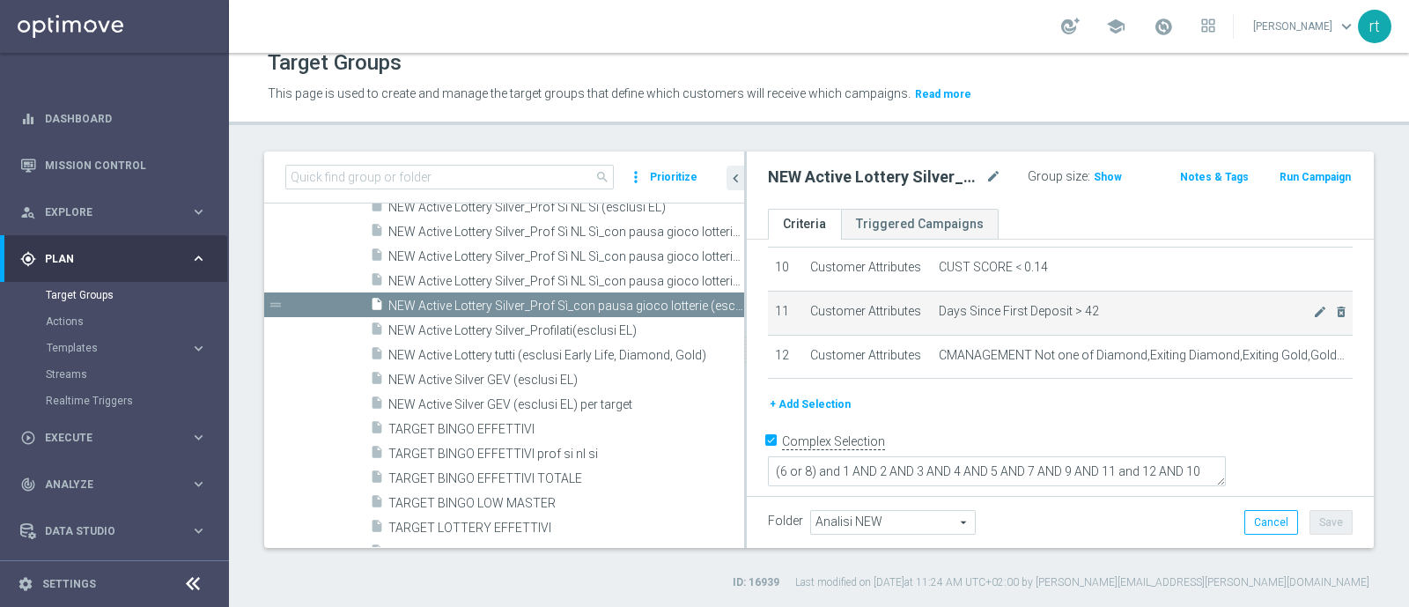
drag, startPoint x: 608, startPoint y: 341, endPoint x: 792, endPoint y: 375, distance: 187.2
click at [792, 375] on as-split "search more_vert Prioritize Customer Target Groups library_add create_new_folder" at bounding box center [818, 349] width 1109 height 396
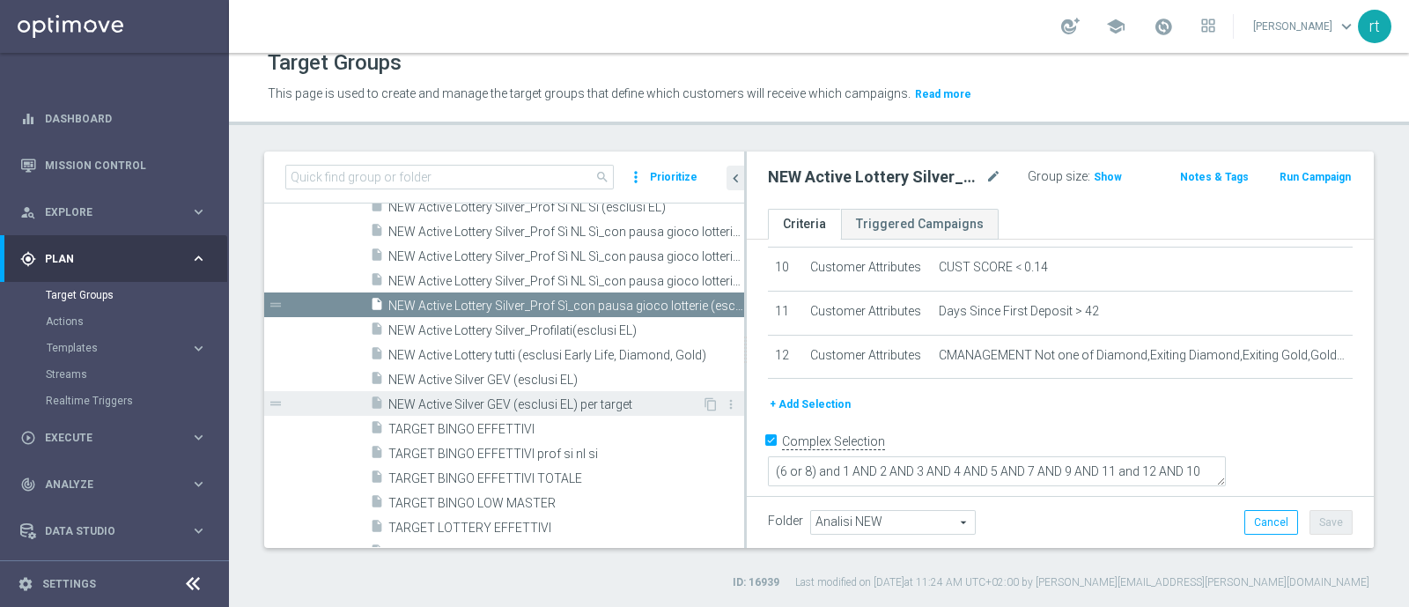
click at [488, 405] on span "NEW Active Silver GEV (esclusi EL) per target" at bounding box center [544, 404] width 313 height 15
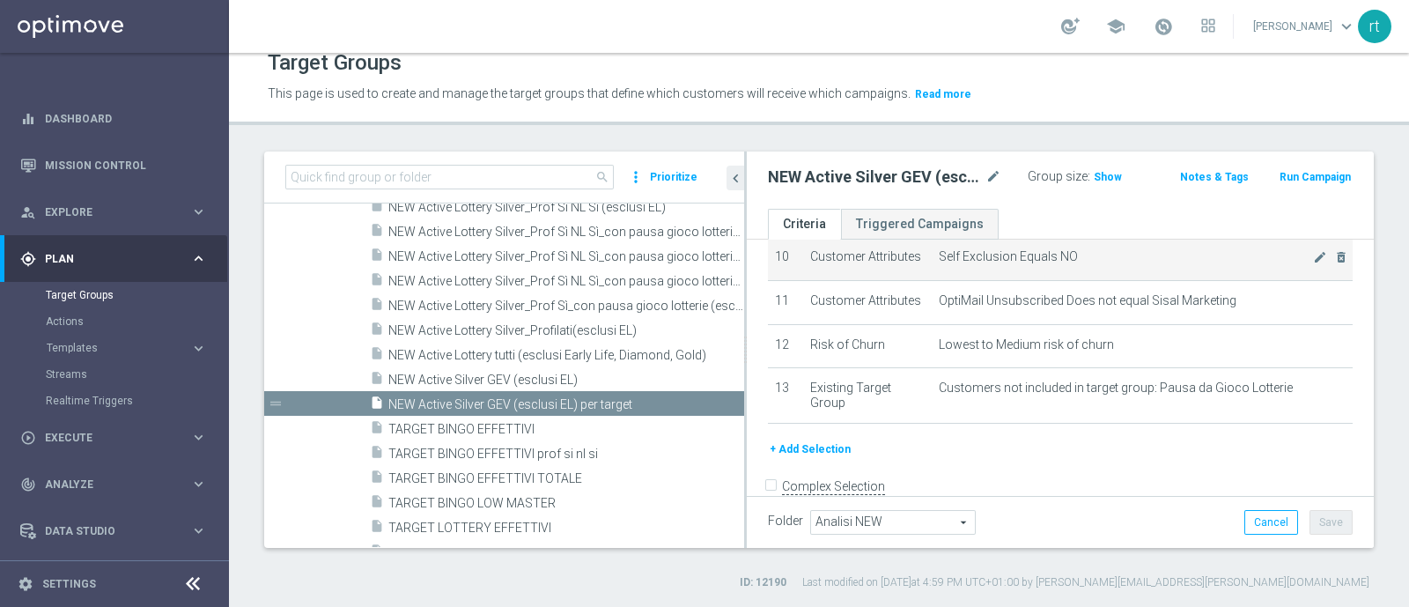
scroll to position [594, 0]
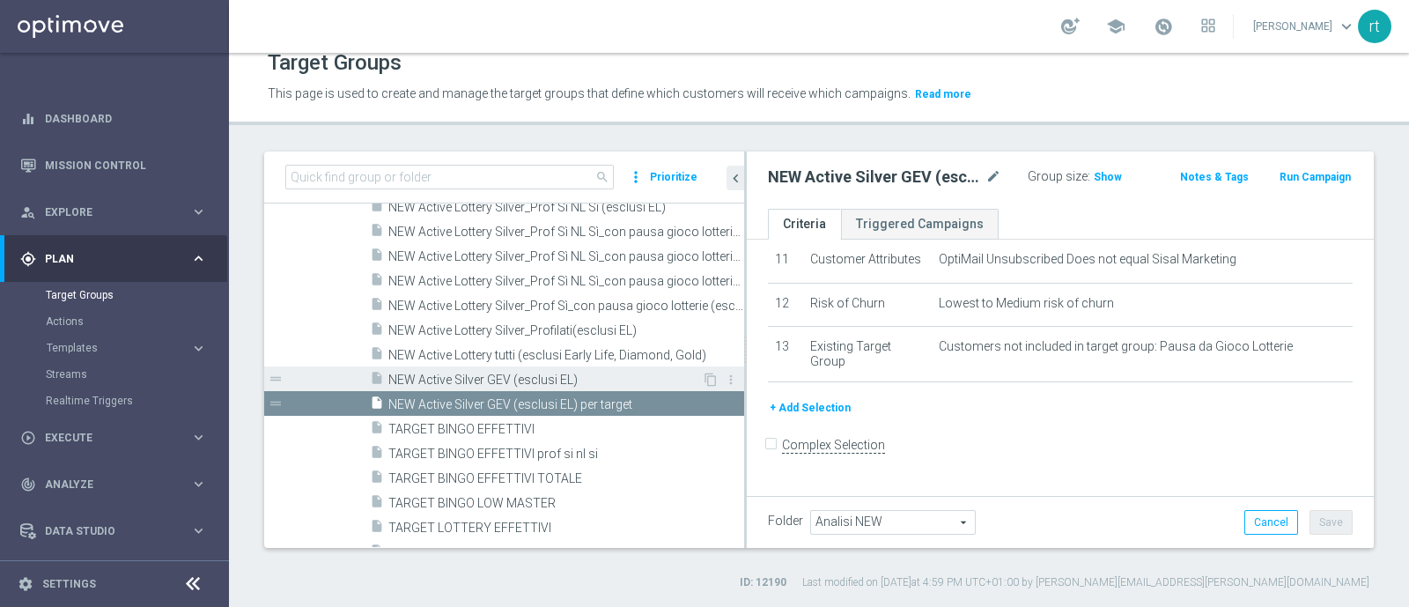
click at [518, 381] on span "NEW Active Silver GEV (esclusi EL)" at bounding box center [544, 379] width 313 height 15
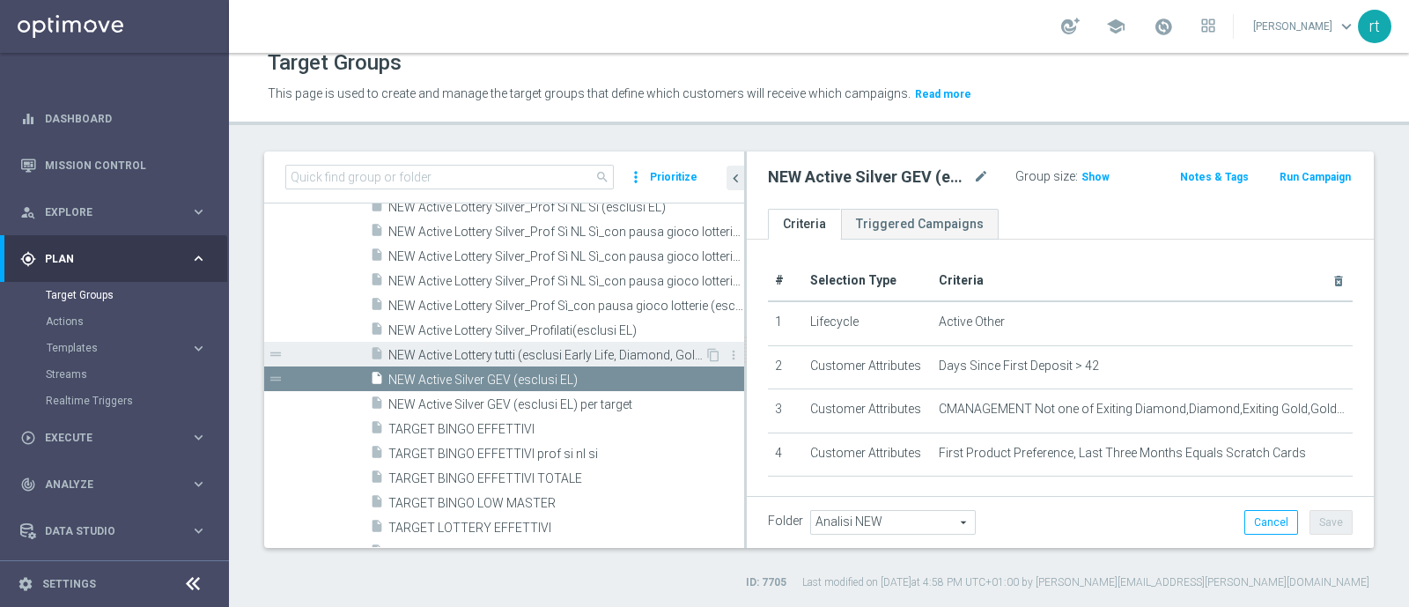
click at [519, 348] on span "NEW Active Lottery tutti (esclusi Early Life, Diamond, Gold)" at bounding box center [546, 355] width 316 height 15
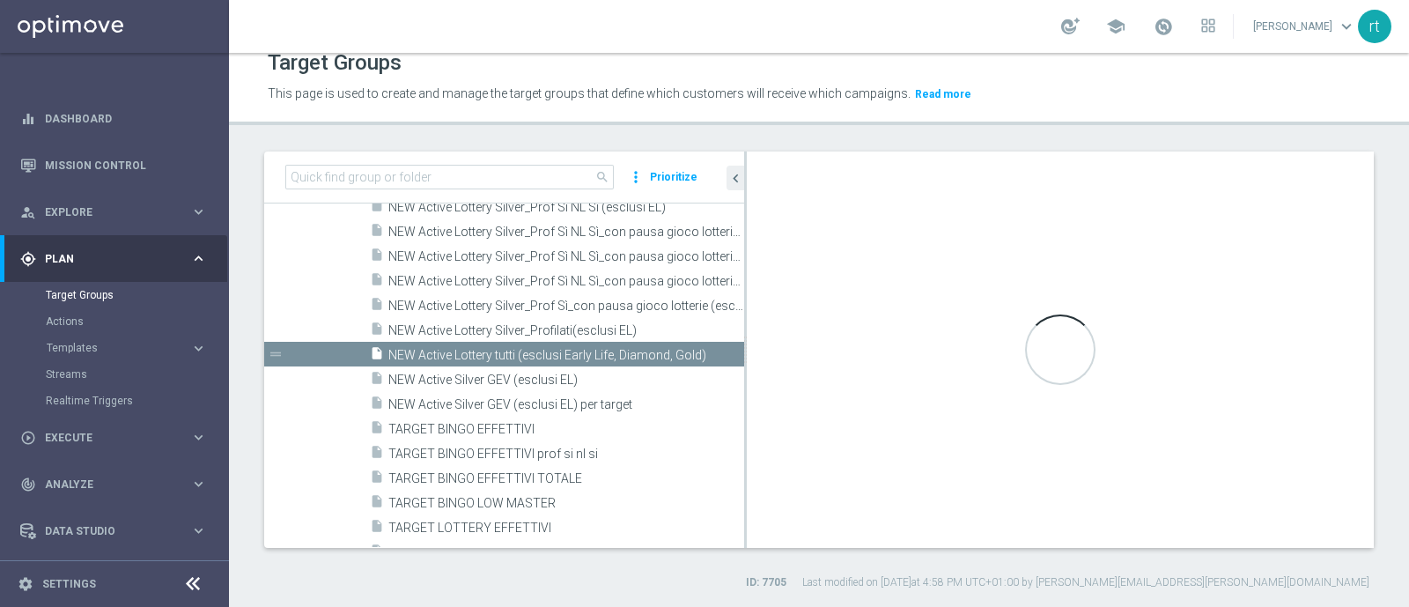
checkbox input "true"
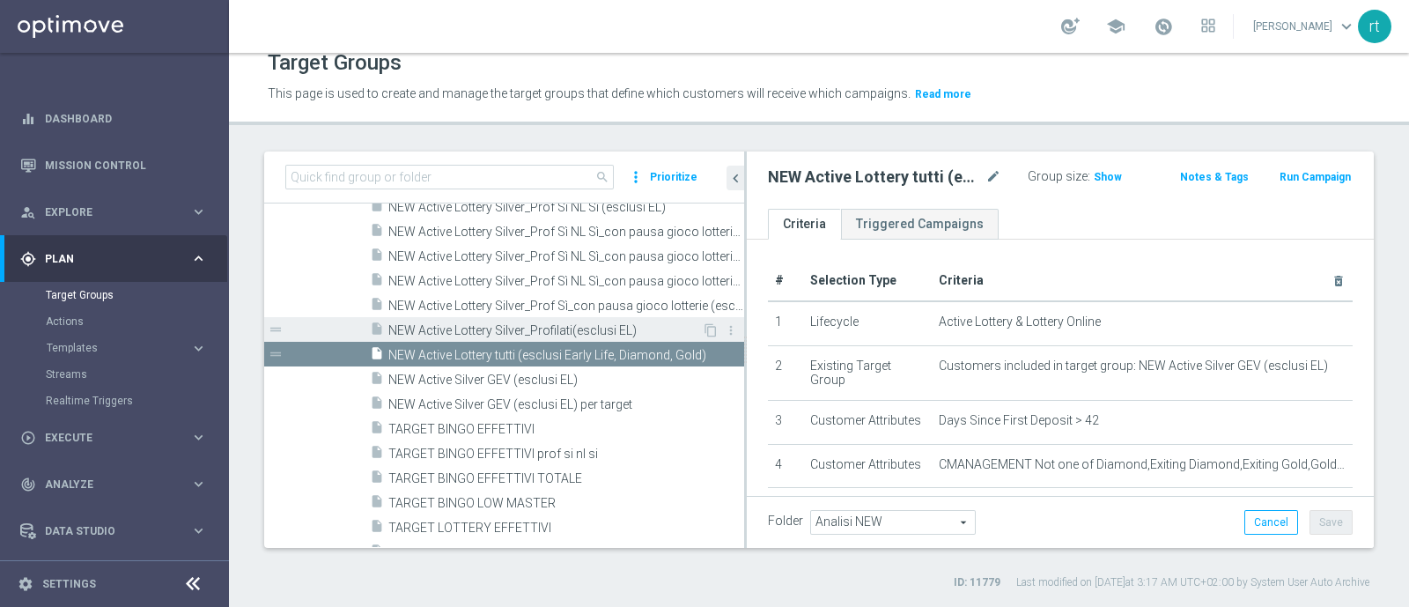
click at [546, 333] on span "NEW Active Lottery Silver_Profilati(esclusi EL)" at bounding box center [544, 330] width 313 height 15
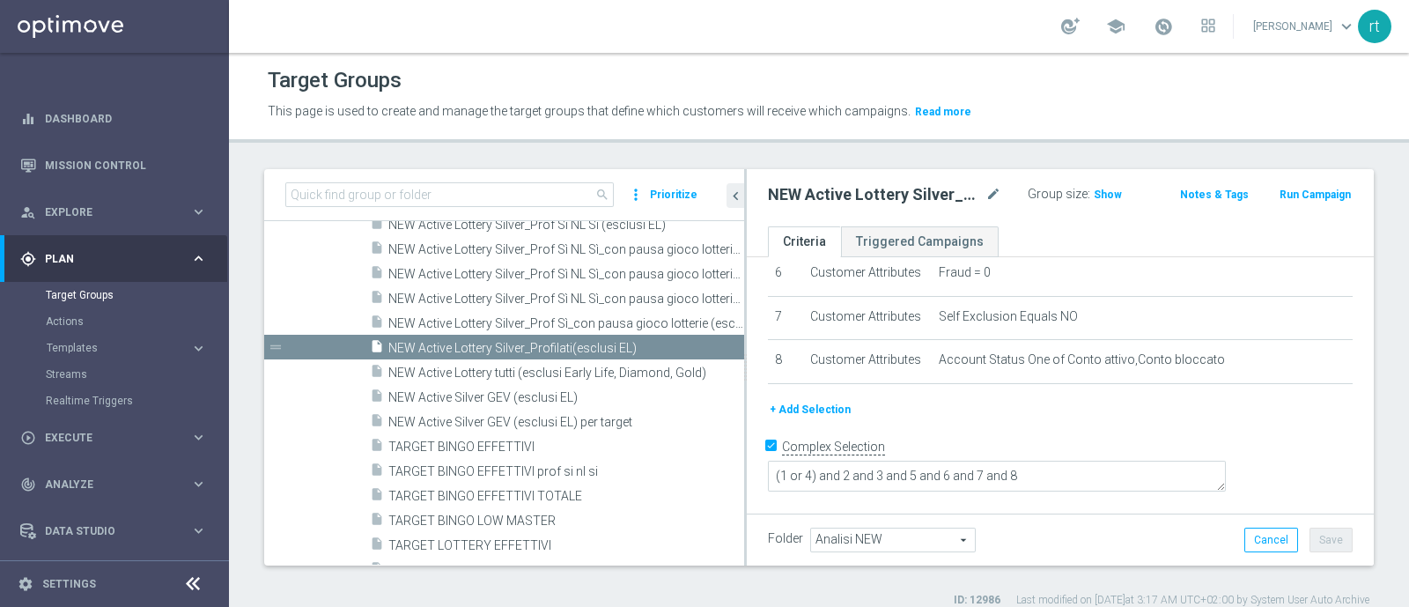
scroll to position [334, 0]
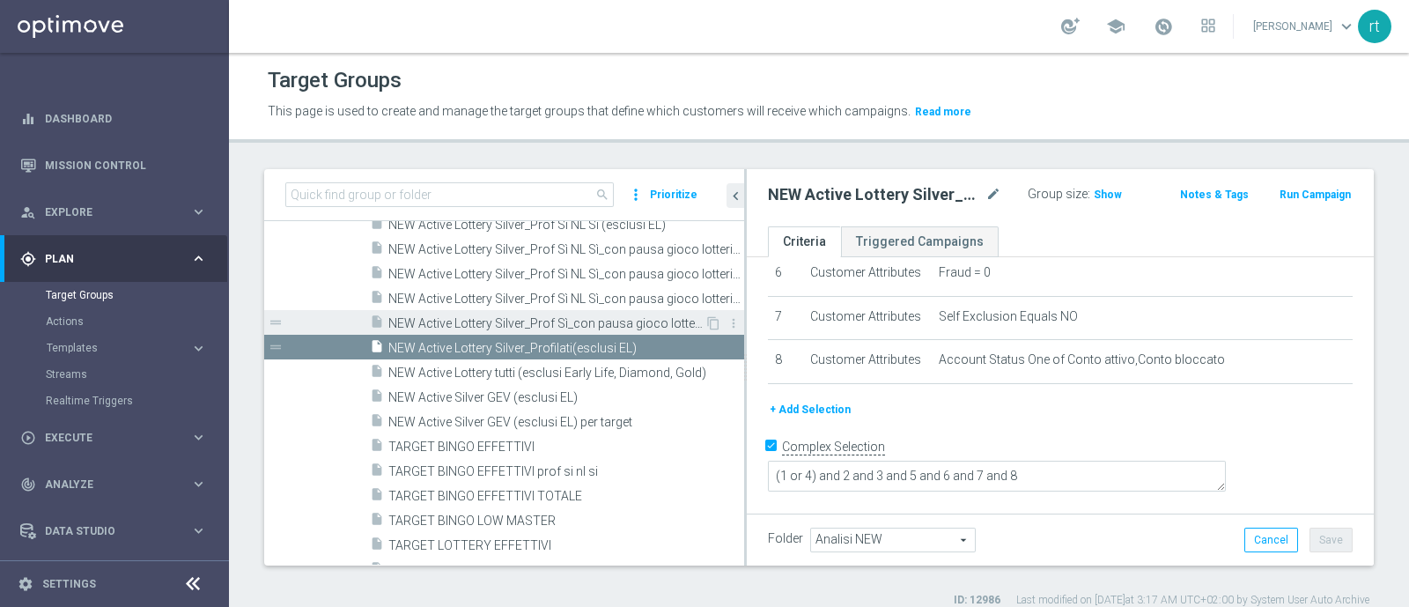
click at [547, 320] on span "NEW Active Lottery Silver_Prof Sì_con pausa gioco lotterie (esclusi EL)_marg po…" at bounding box center [546, 323] width 316 height 15
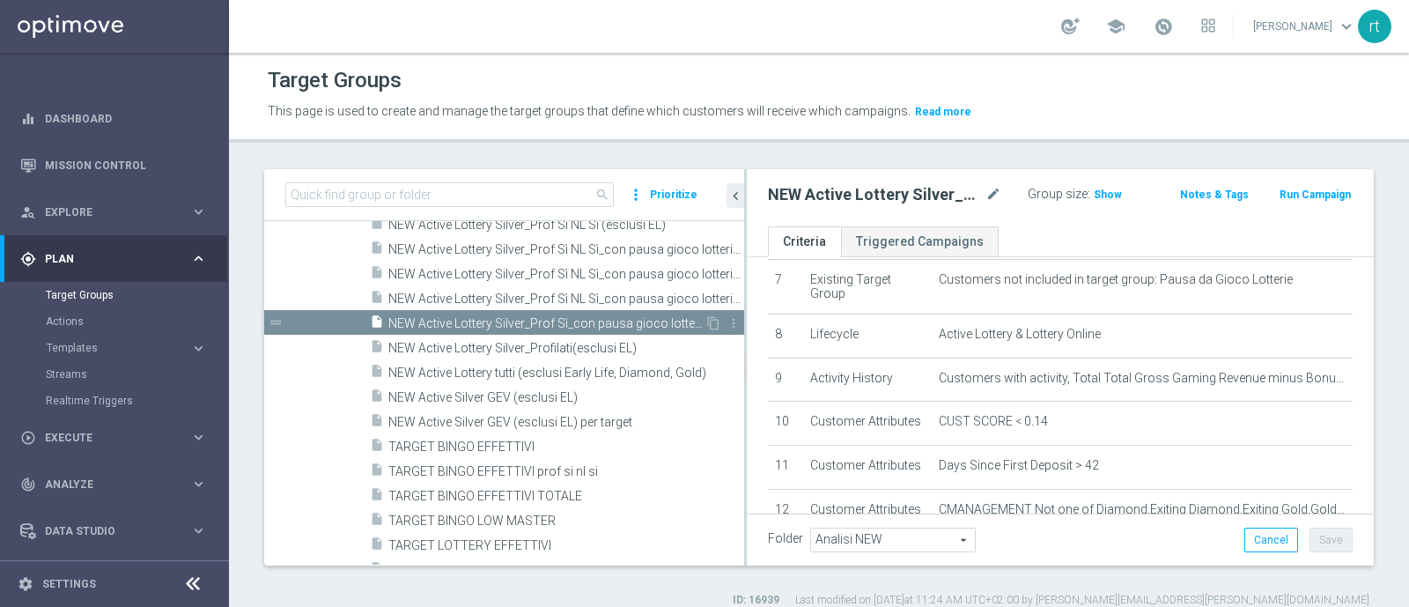
scroll to position [345, 0]
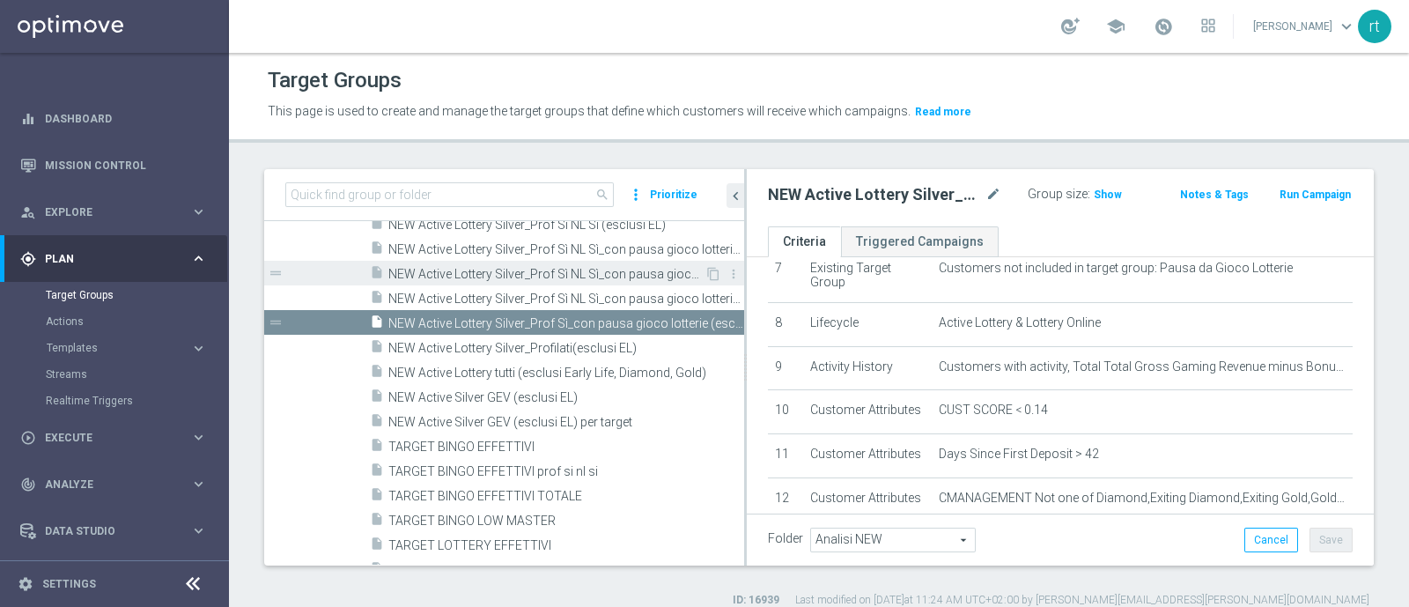
click at [541, 277] on span "NEW Active Lottery Silver_Prof Sì NL Sì_con pausa gioco lotterie (esclusi EL)_m…" at bounding box center [546, 274] width 316 height 15
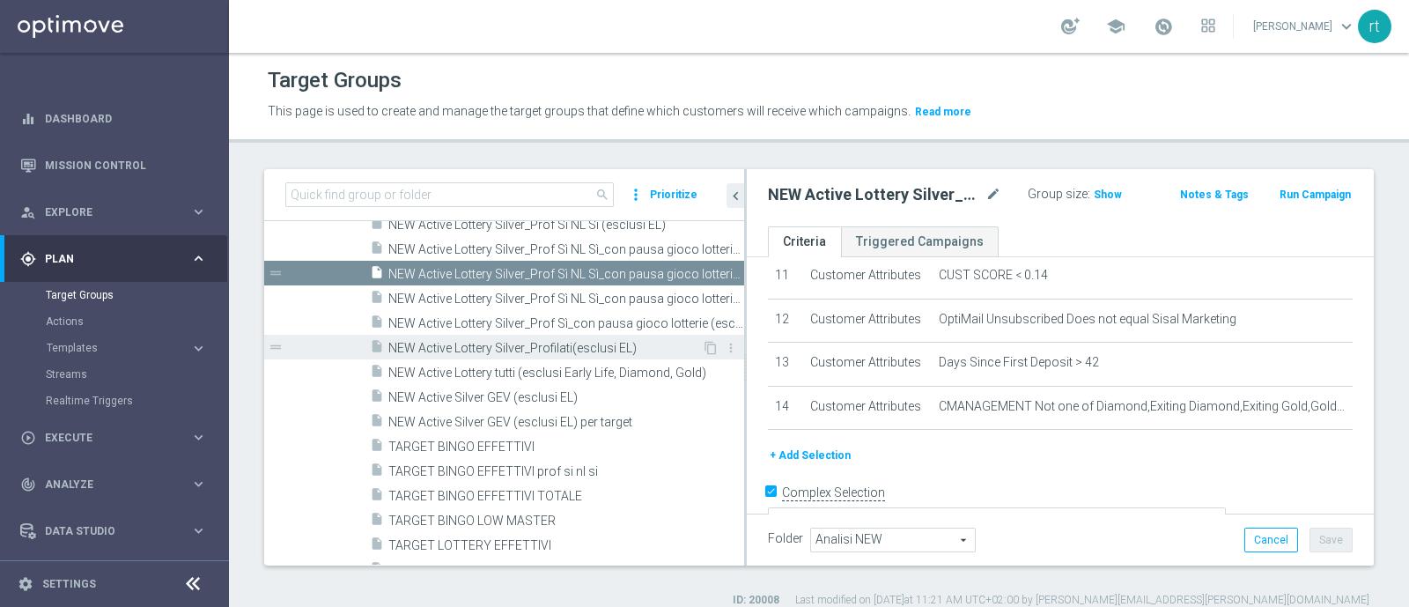
scroll to position [498, 0]
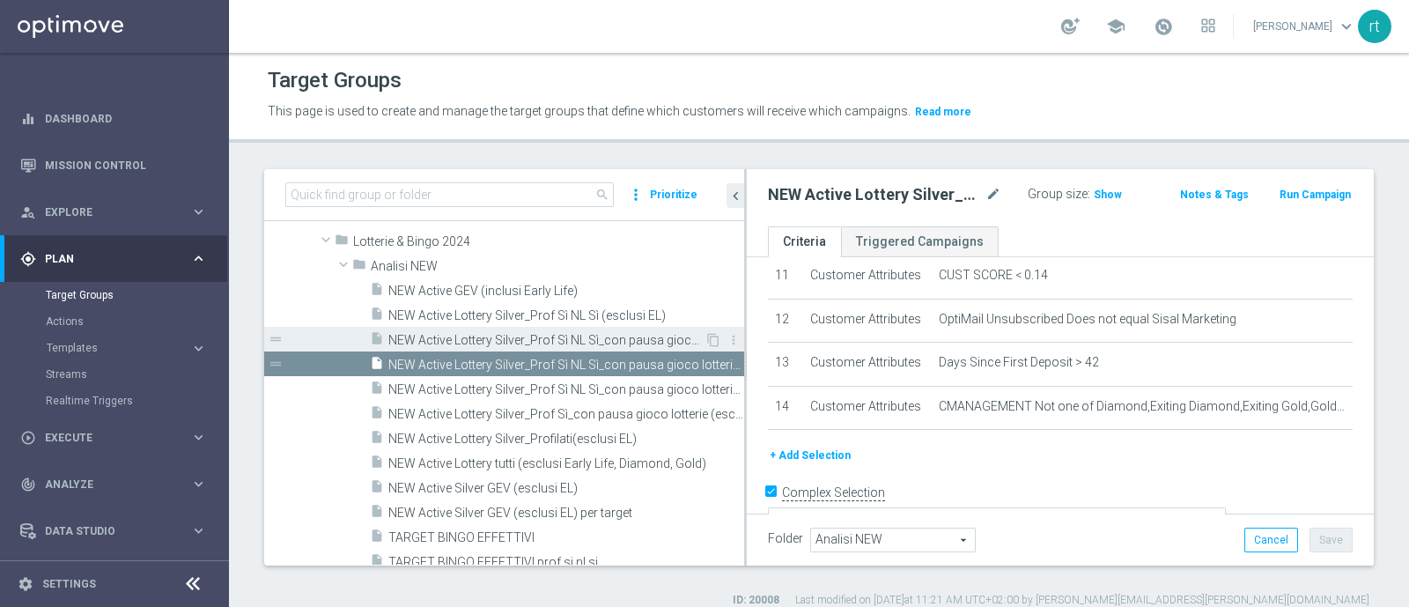
click at [526, 337] on span "NEW Active Lottery Silver_Prof Sì NL Sì_con pausa gioco lotterie (esclusi EL)" at bounding box center [546, 340] width 316 height 15
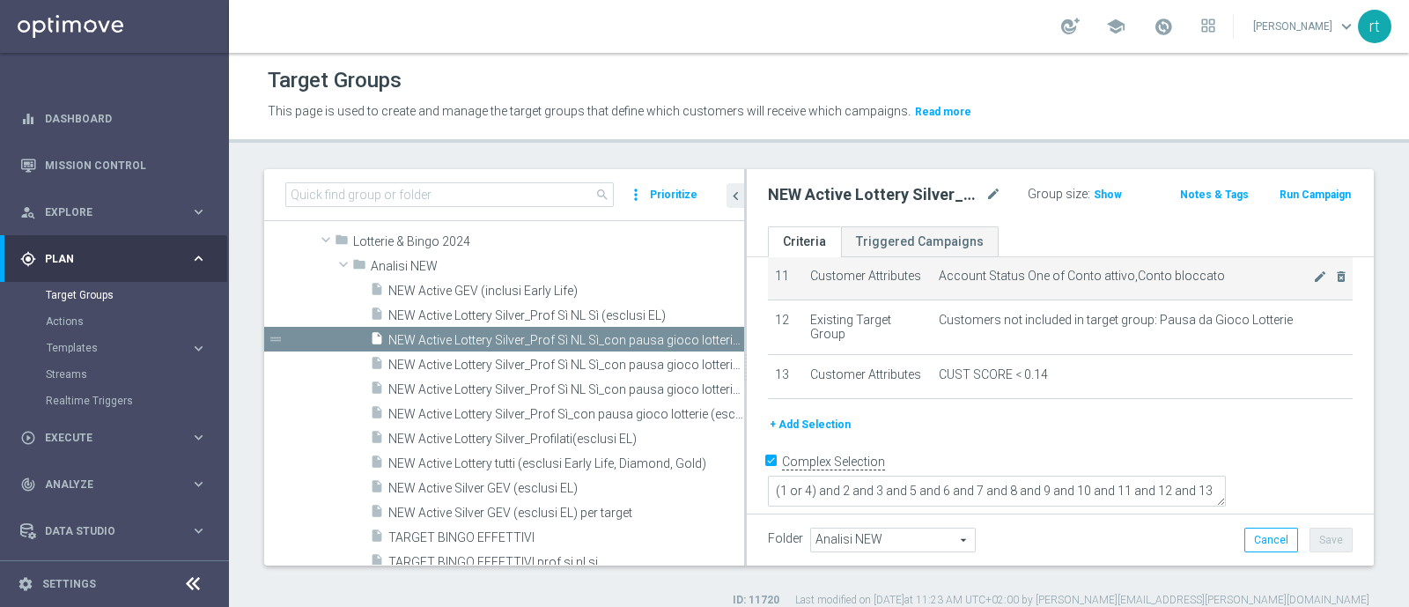
scroll to position [608, 0]
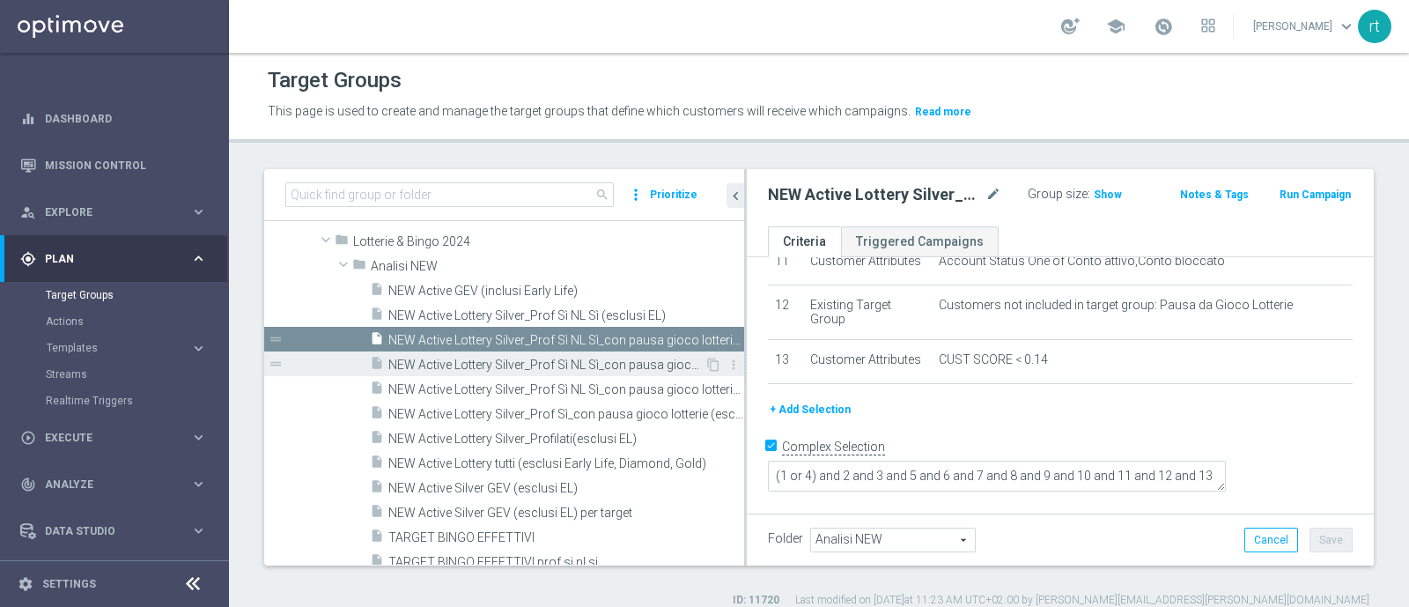
click at [582, 365] on span "NEW Active Lottery Silver_Prof Sì NL Sì_con pausa gioco lotterie (esclusi EL)_m…" at bounding box center [546, 364] width 316 height 15
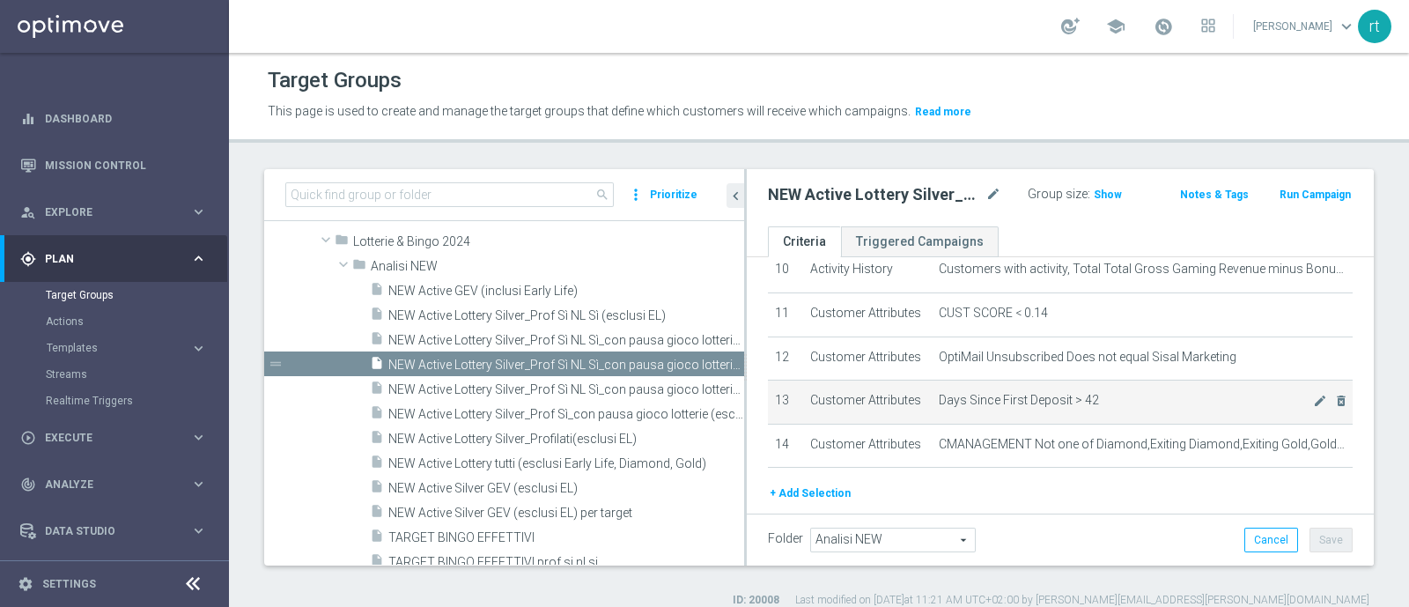
scroll to position [484, 0]
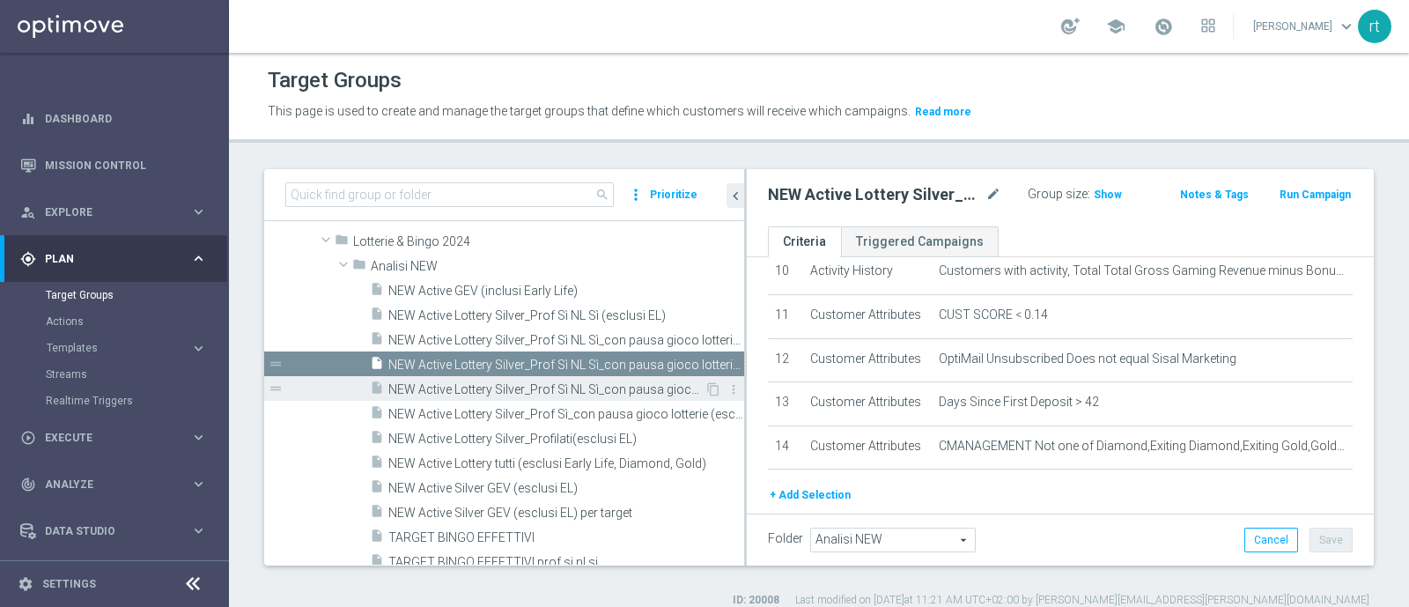
click at [464, 386] on span "NEW Active Lottery Silver_Prof Sì NL Sì_con pausa gioco lotterie (esclusi EL)_m…" at bounding box center [546, 389] width 316 height 15
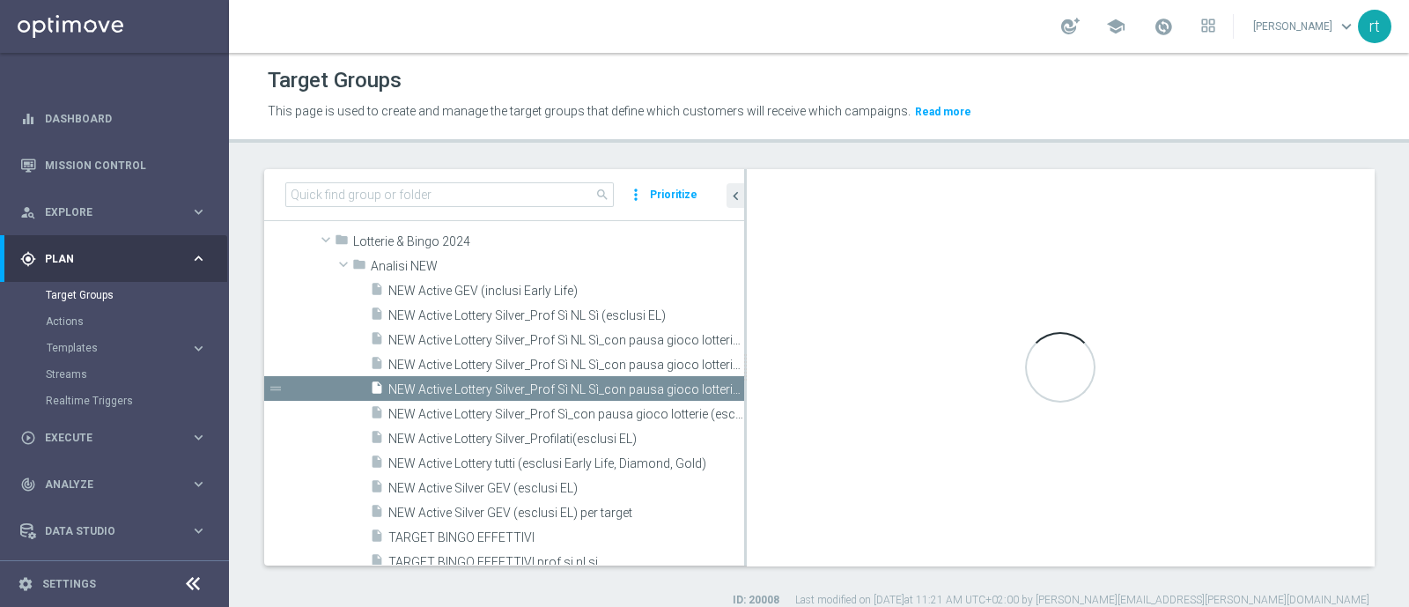
type textarea "(7 or 9) and 1 AND 2 AND 3 AND 4 AND 5 AND 6 AND 8 AND 11 and 12 AND 10 AND 13 …"
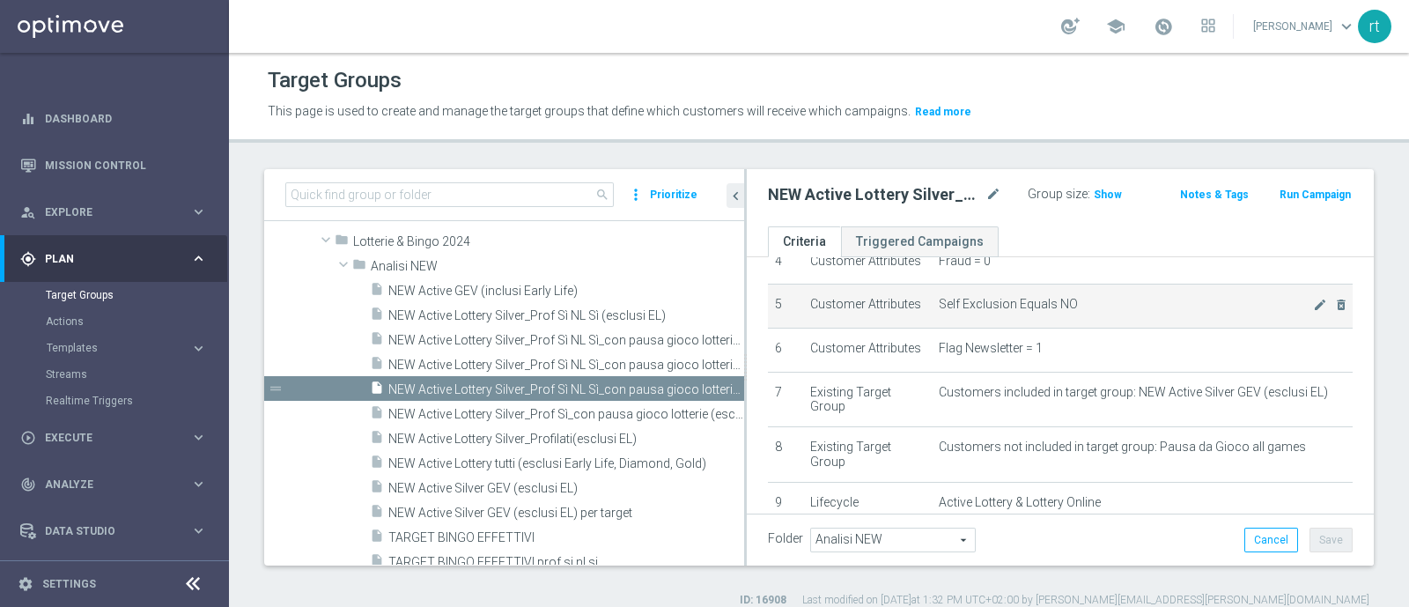
scroll to position [291, 0]
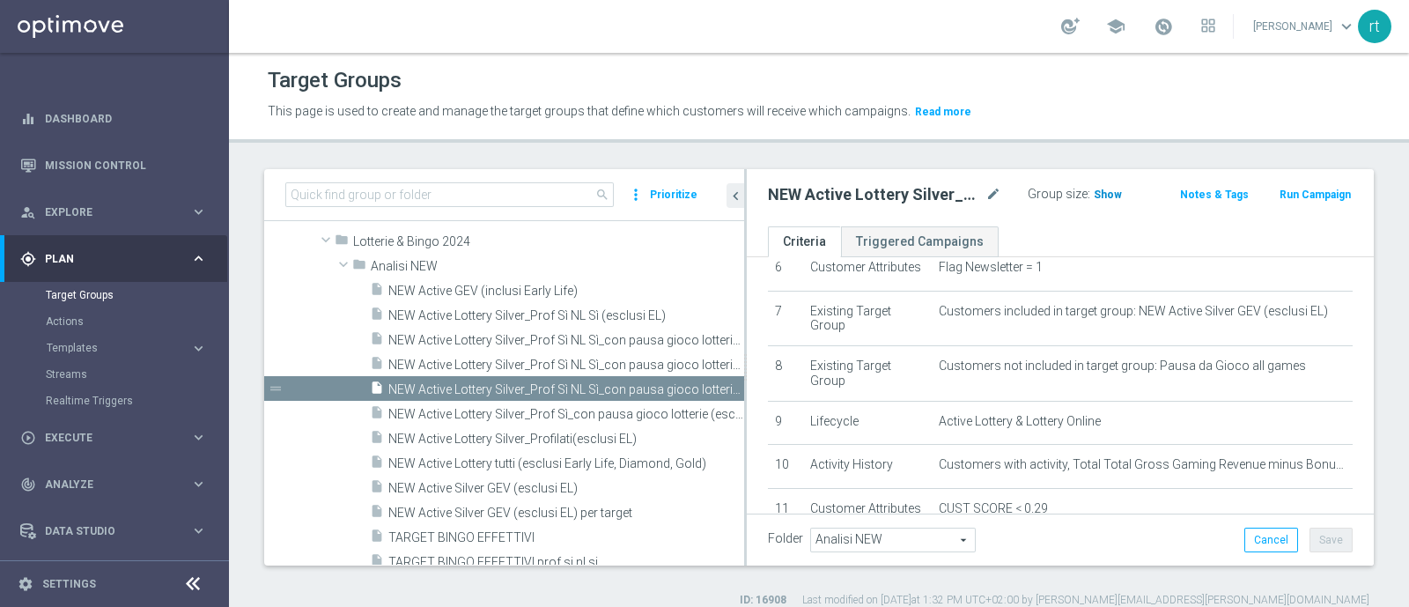
click at [1092, 185] on h3 "Show" at bounding box center [1108, 194] width 32 height 19
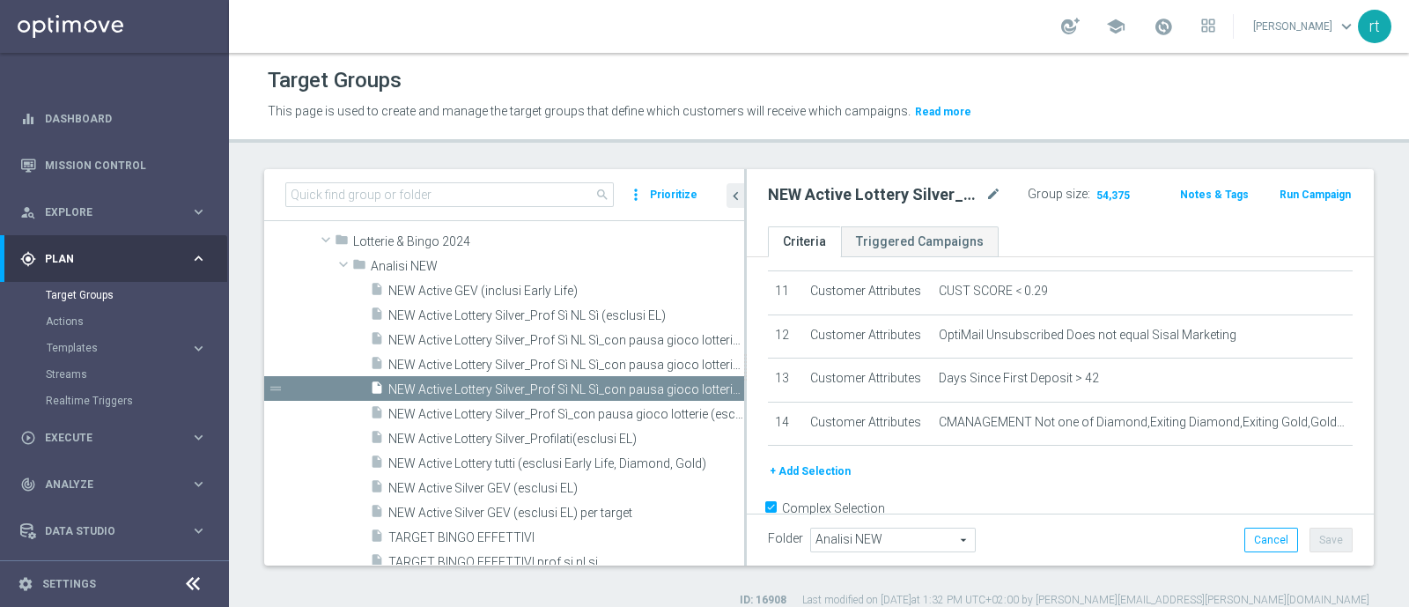
scroll to position [509, 0]
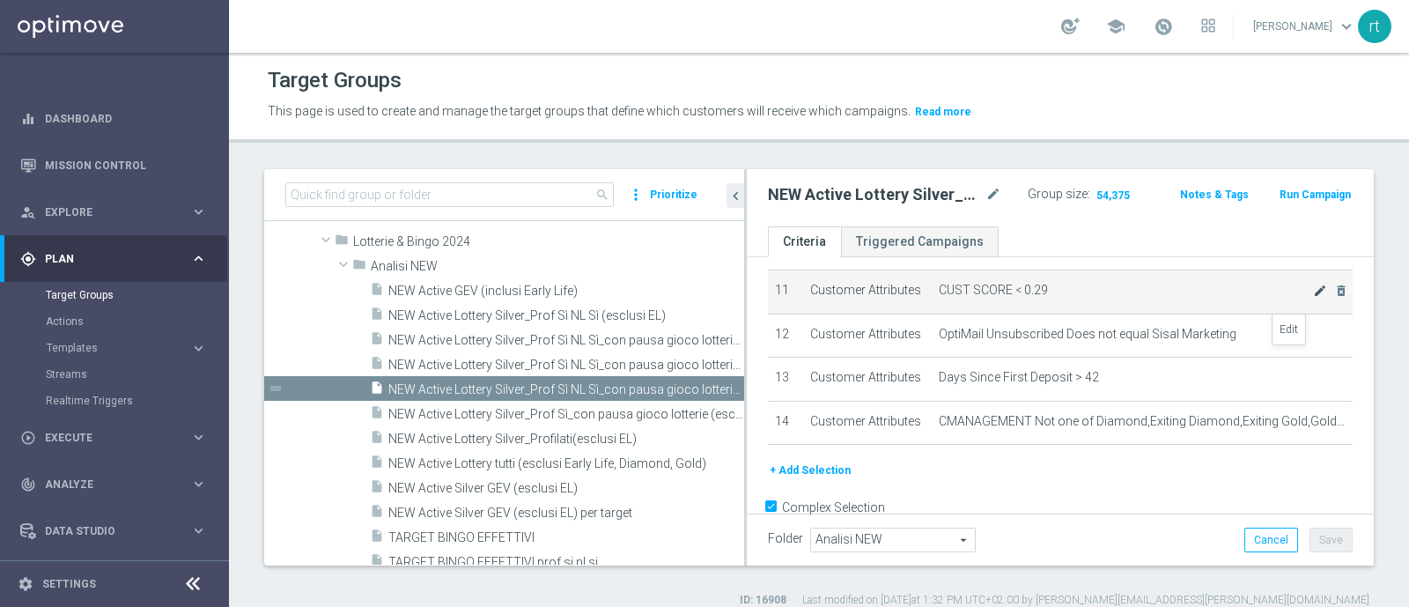
click at [1313, 298] on icon "mode_edit" at bounding box center [1320, 290] width 14 height 14
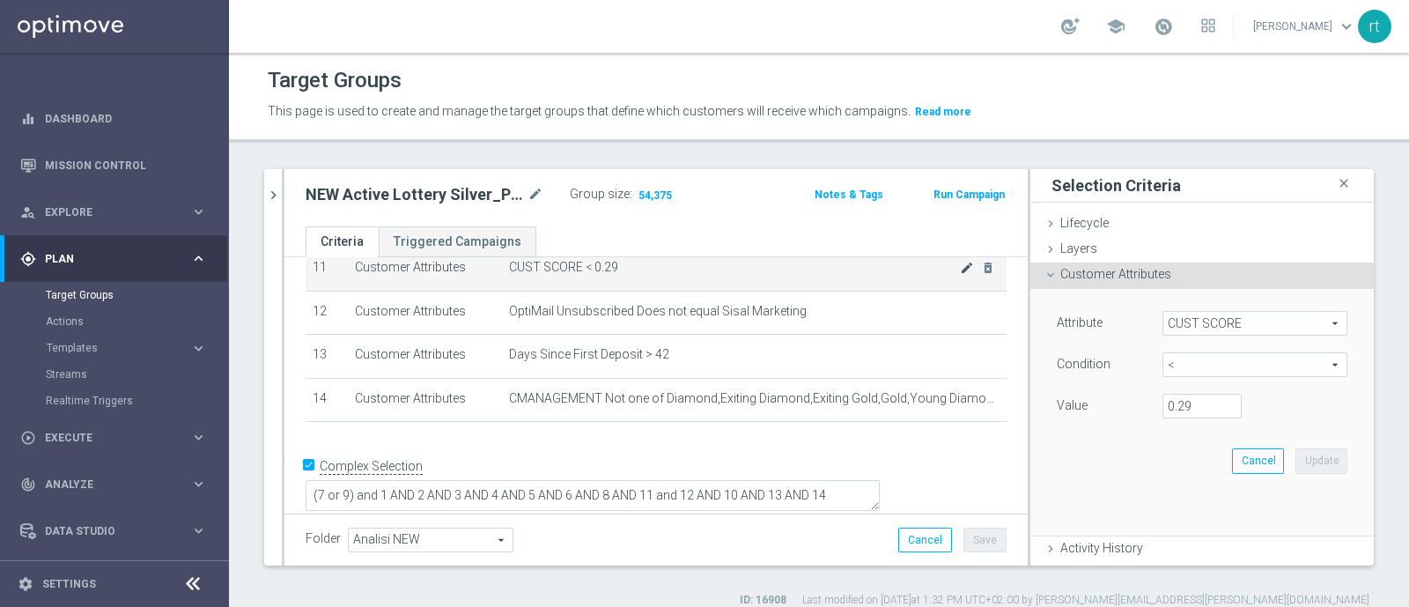
scroll to position [415, 0]
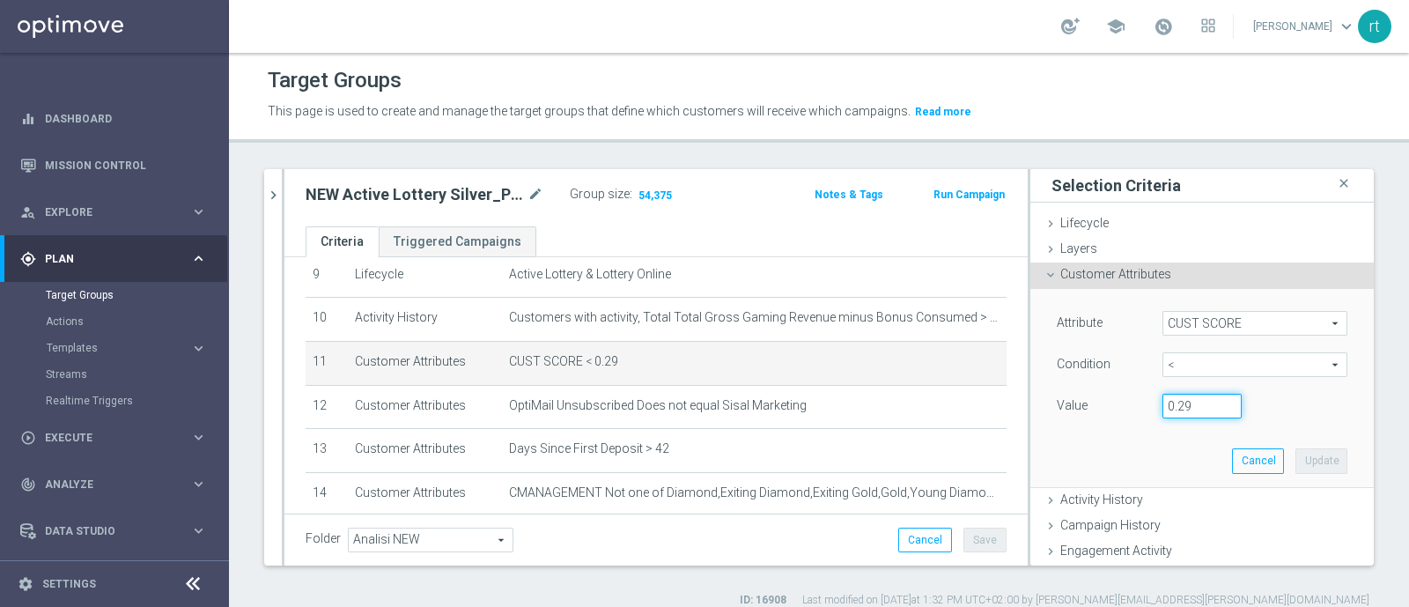
click at [1166, 410] on input "0.29" at bounding box center [1201, 406] width 79 height 25
type input "0.14"
click at [1295, 467] on button "Update" at bounding box center [1321, 460] width 52 height 25
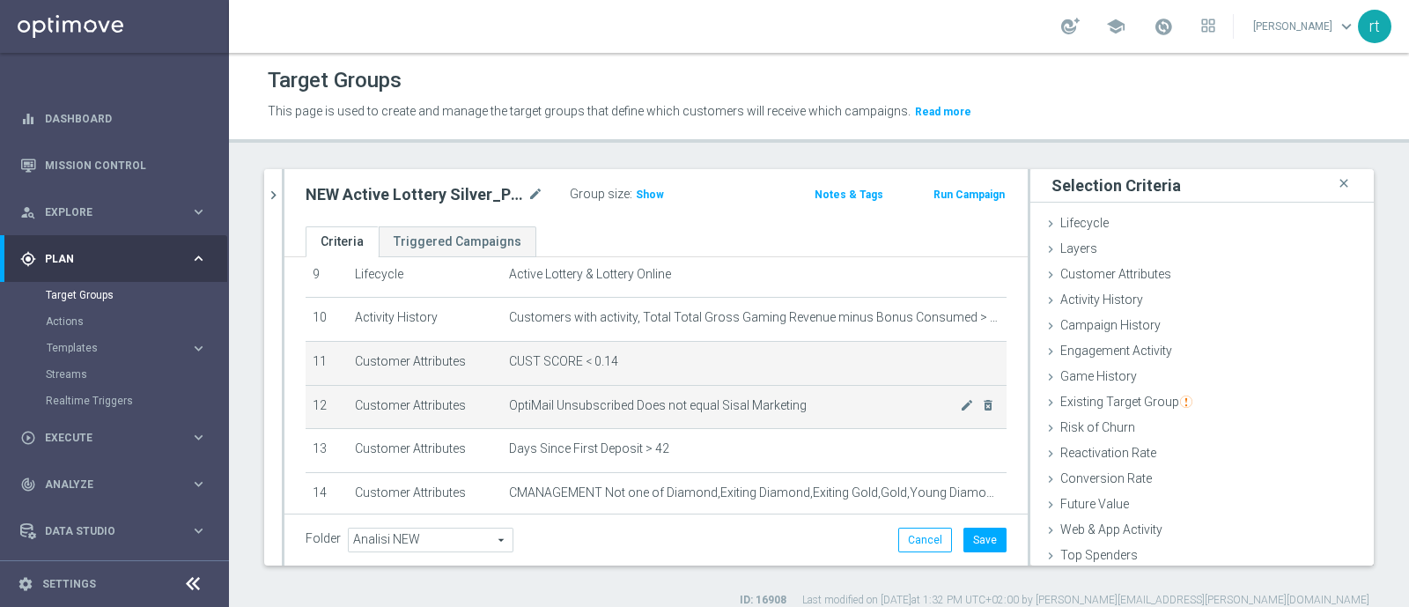
scroll to position [492, 0]
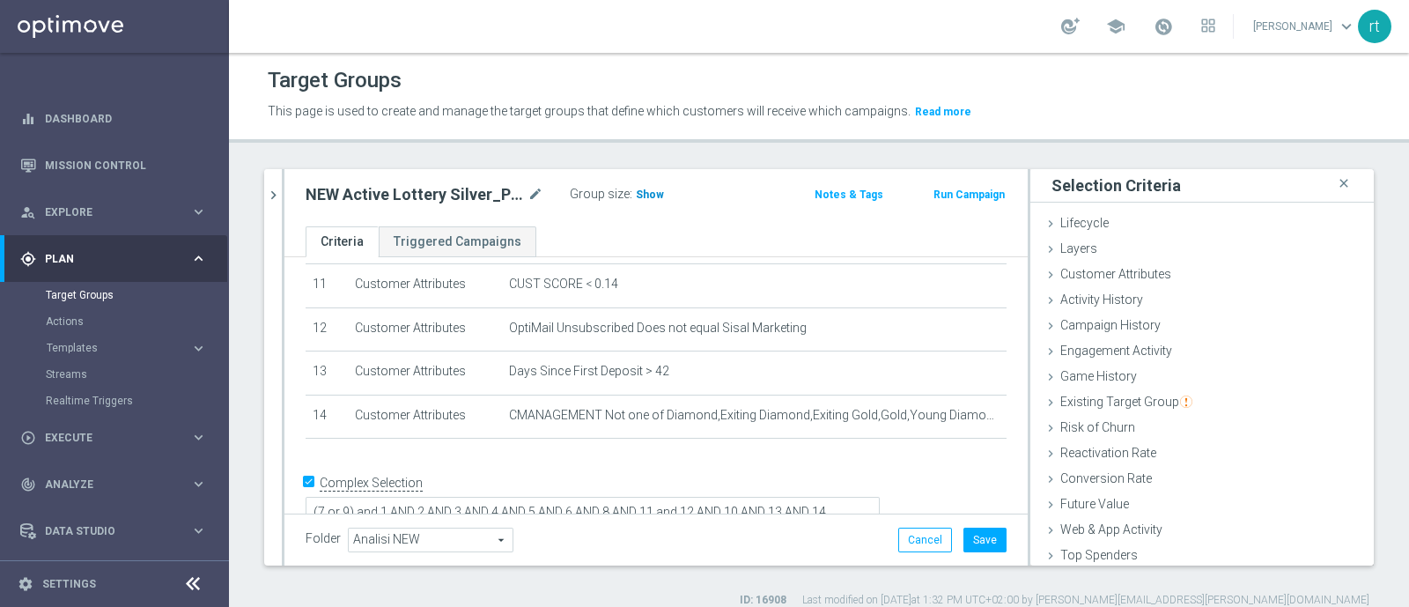
click at [643, 202] on h3 "Show" at bounding box center [650, 194] width 32 height 19
click at [976, 534] on button "Save" at bounding box center [984, 539] width 43 height 25
click at [276, 204] on button "chevron_right" at bounding box center [273, 195] width 18 height 52
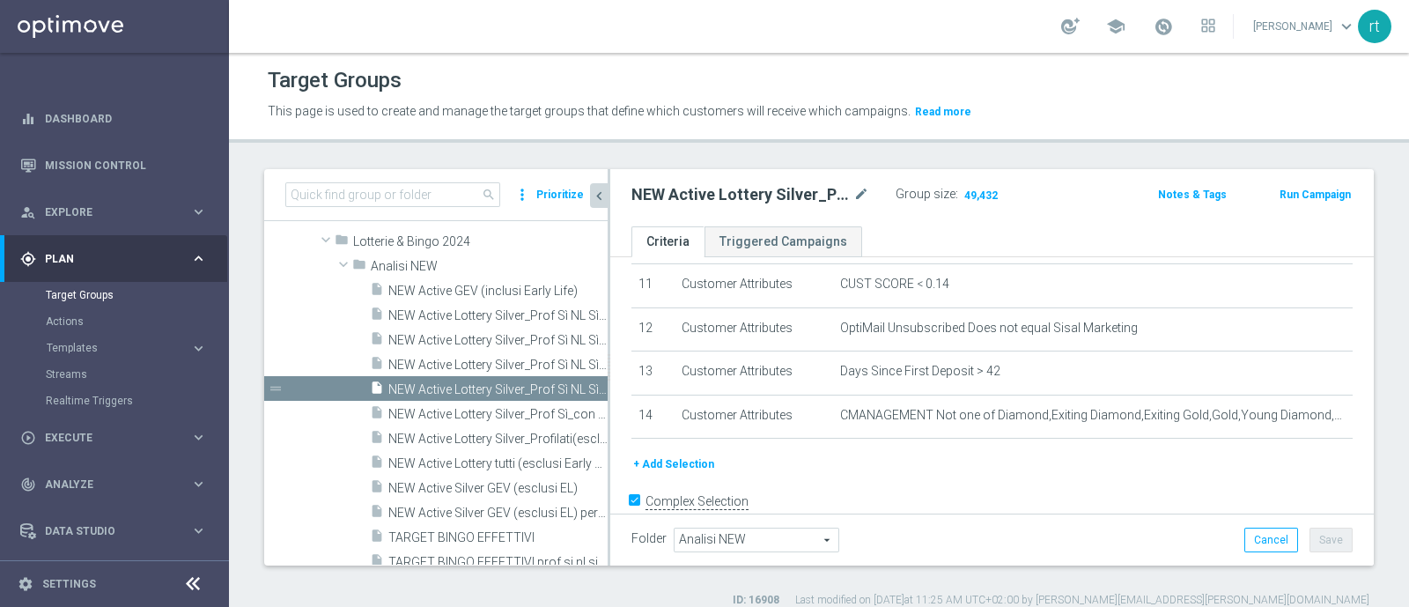
scroll to position [475, 0]
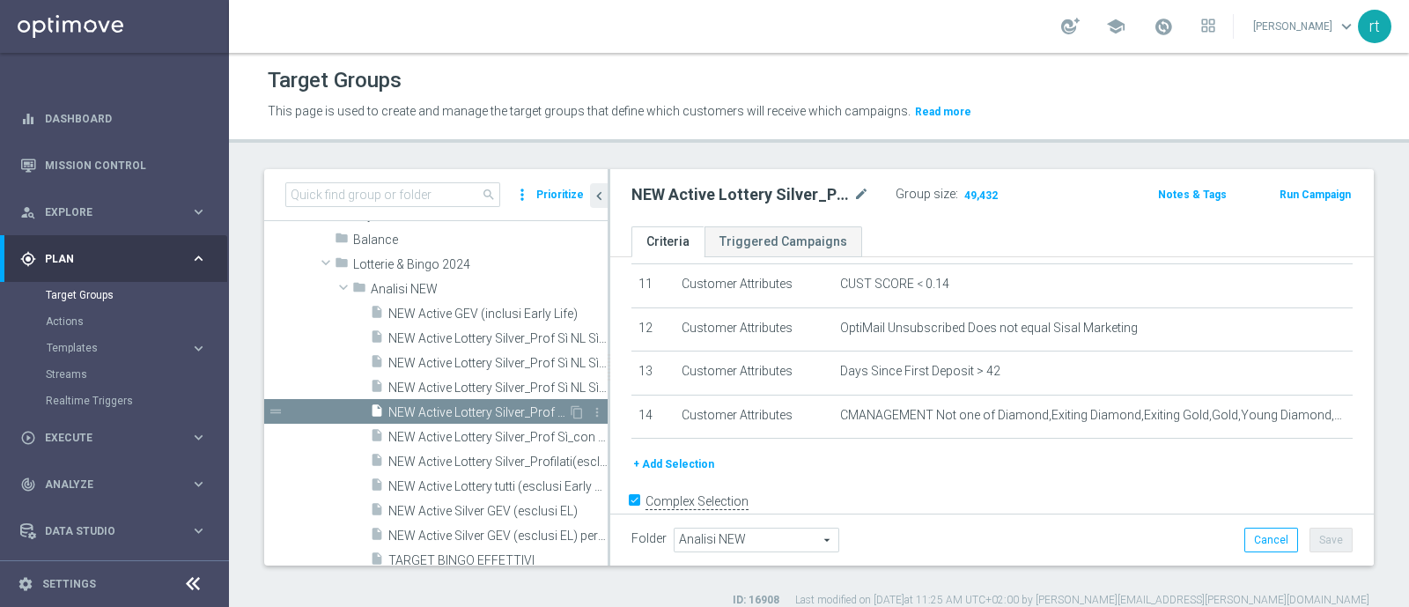
click at [475, 407] on span "NEW Active Lottery Silver_Prof Sì NL Sì_con pausa gioco lotterie (esclusi EL)_m…" at bounding box center [478, 412] width 180 height 15
click at [493, 383] on span "NEW Active Lottery Silver_Prof Sì NL Sì_con pausa gioco lotterie (esclusi EL)_m…" at bounding box center [478, 387] width 180 height 15
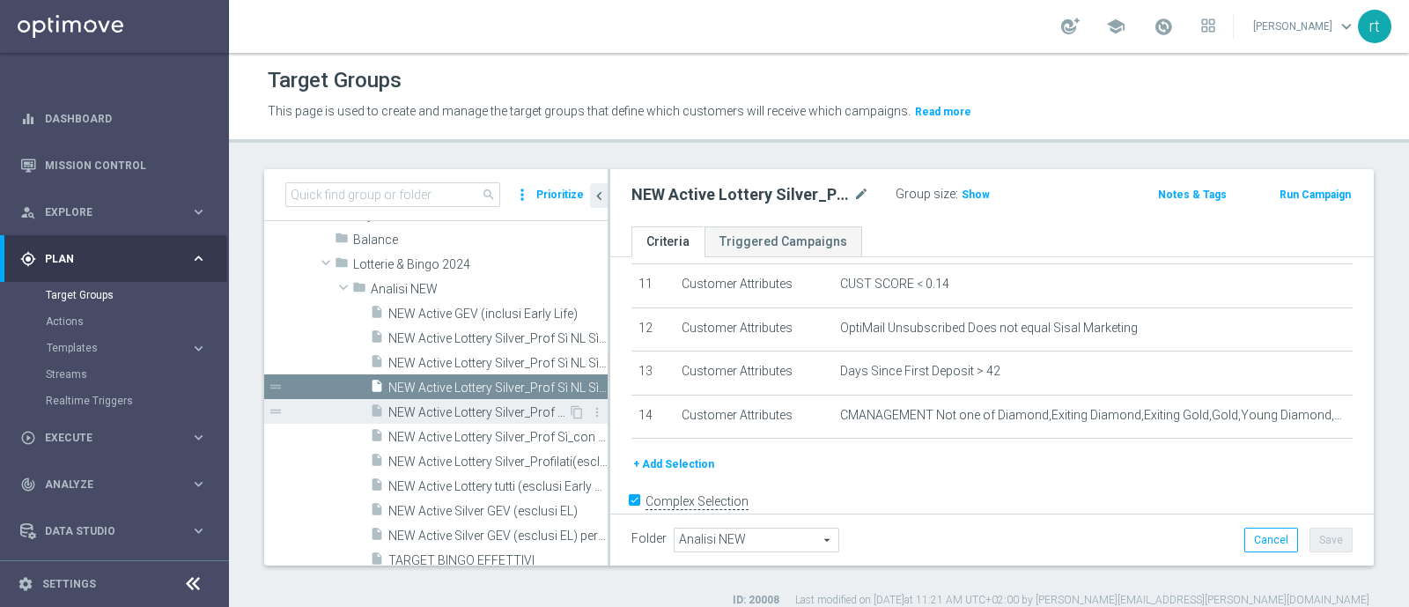
click at [449, 419] on div "insert_drive_file NEW Active Lottery Silver_Prof Sì NL Sì_con pausa gioco lotte…" at bounding box center [469, 411] width 198 height 25
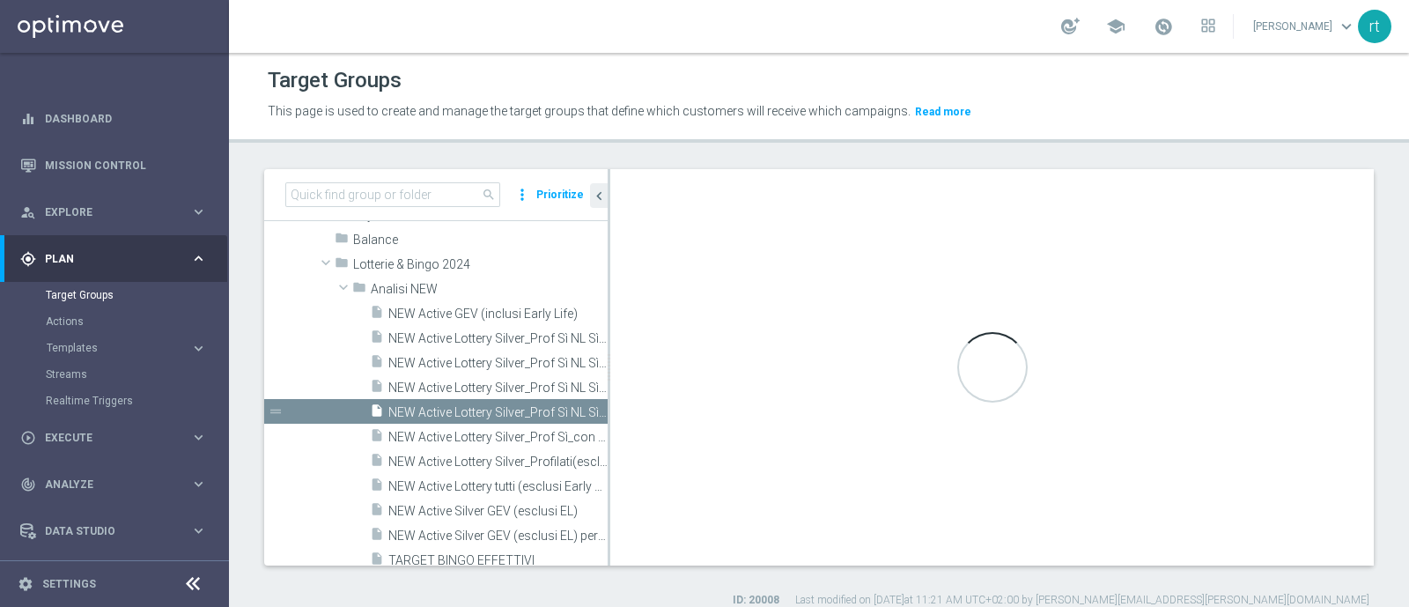
type textarea "(7 or 9) and 1 AND 2 AND 3 AND 4 AND 5 AND 6 AND 8 AND 11 and 12 AND 10 AND 13 …"
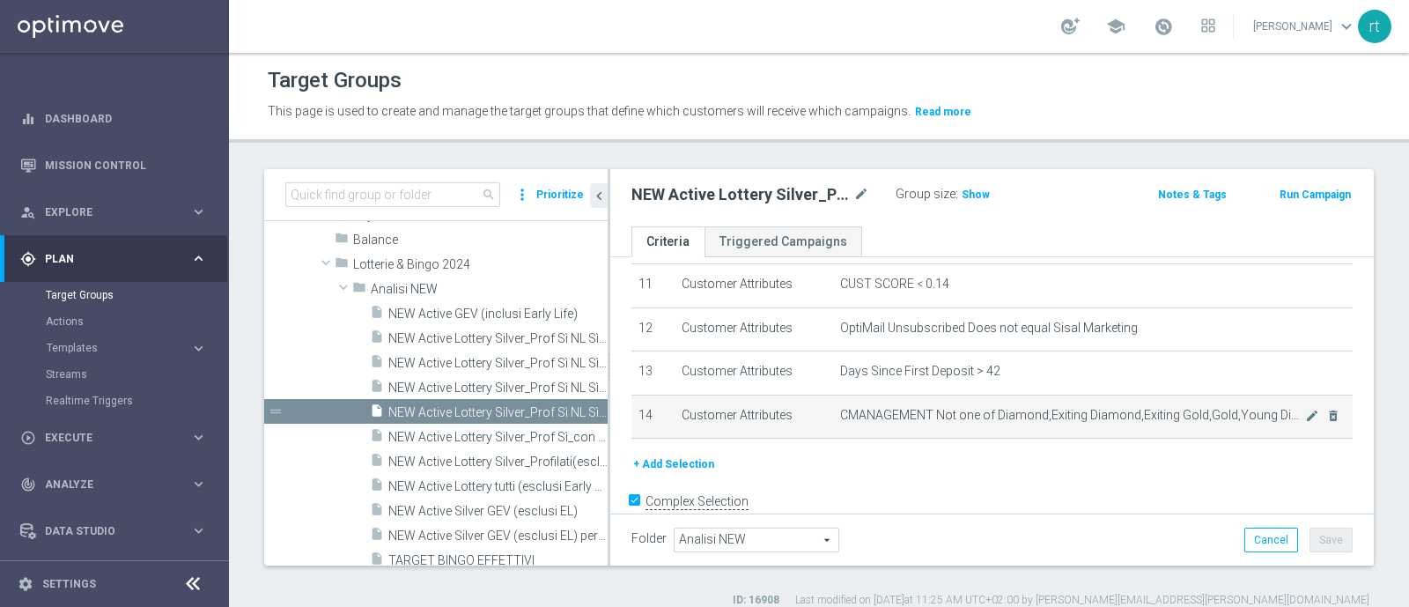
scroll to position [437, 0]
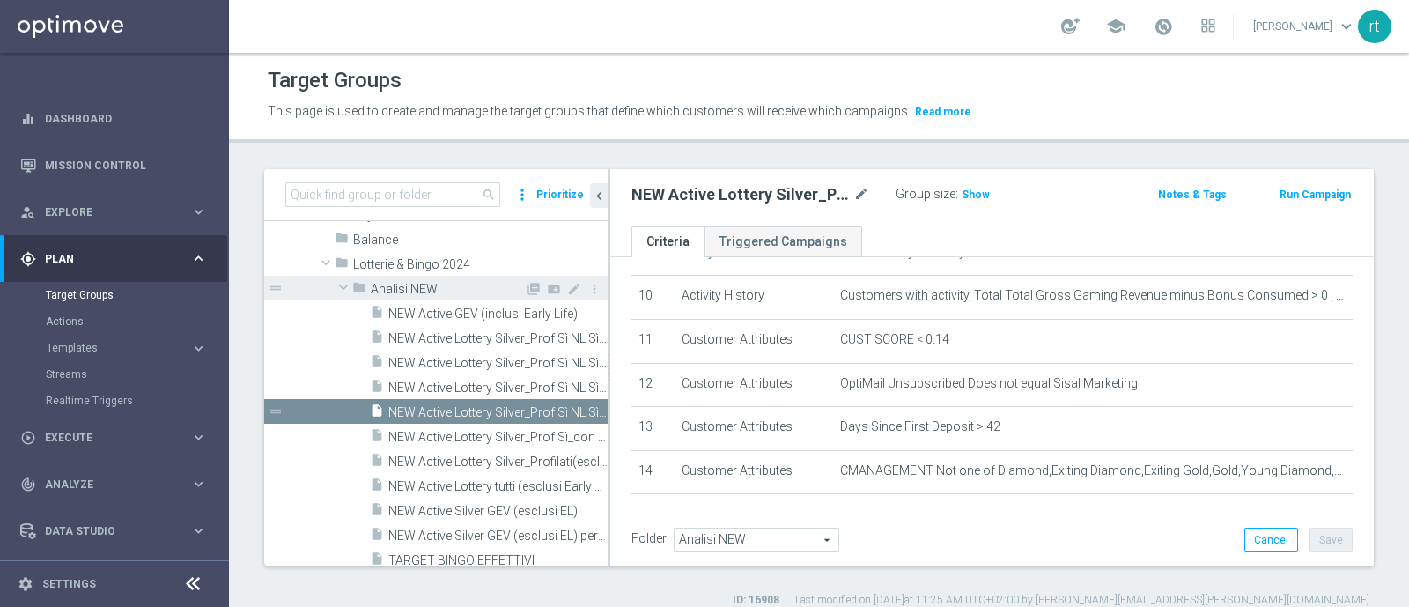
click at [400, 293] on span "Analisi NEW" at bounding box center [448, 289] width 154 height 15
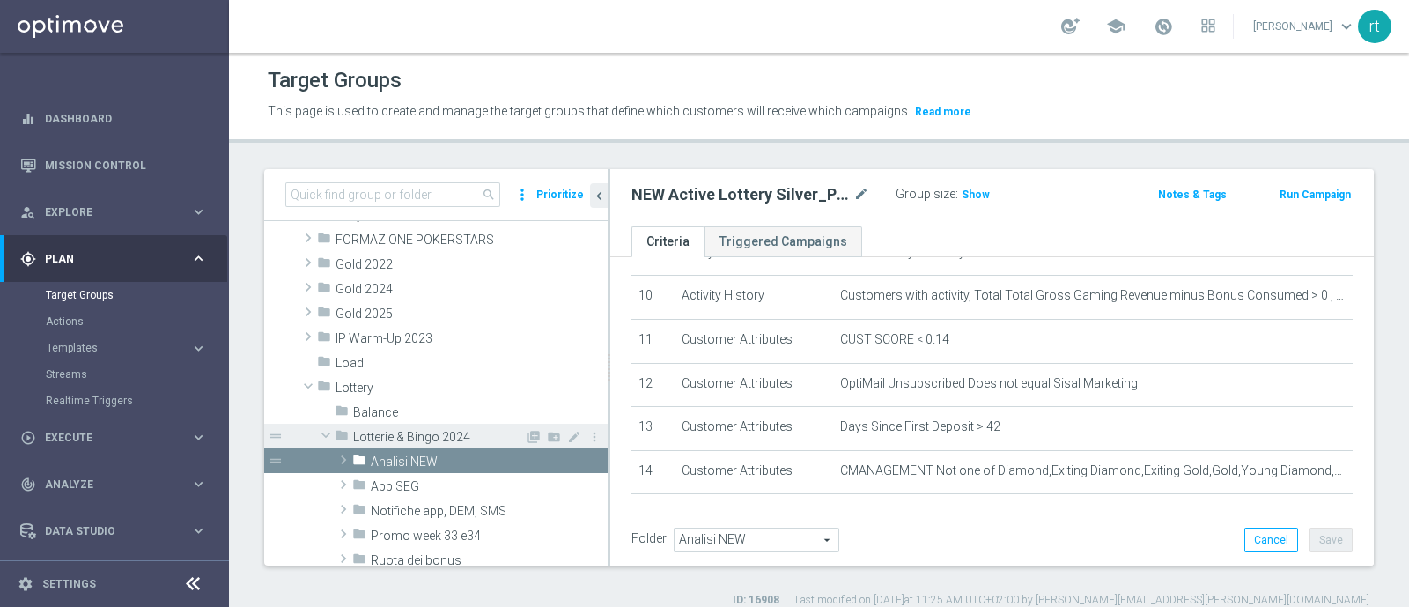
scroll to position [548, 0]
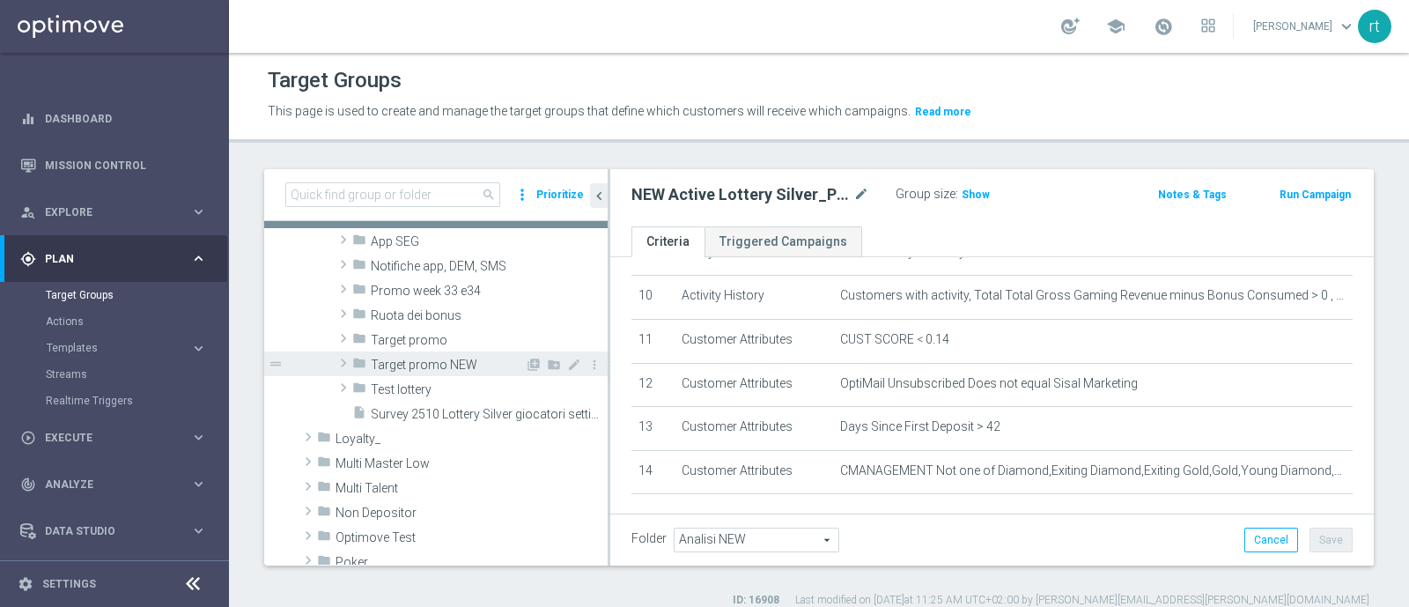
click at [428, 363] on span "Target promo NEW" at bounding box center [448, 364] width 154 height 15
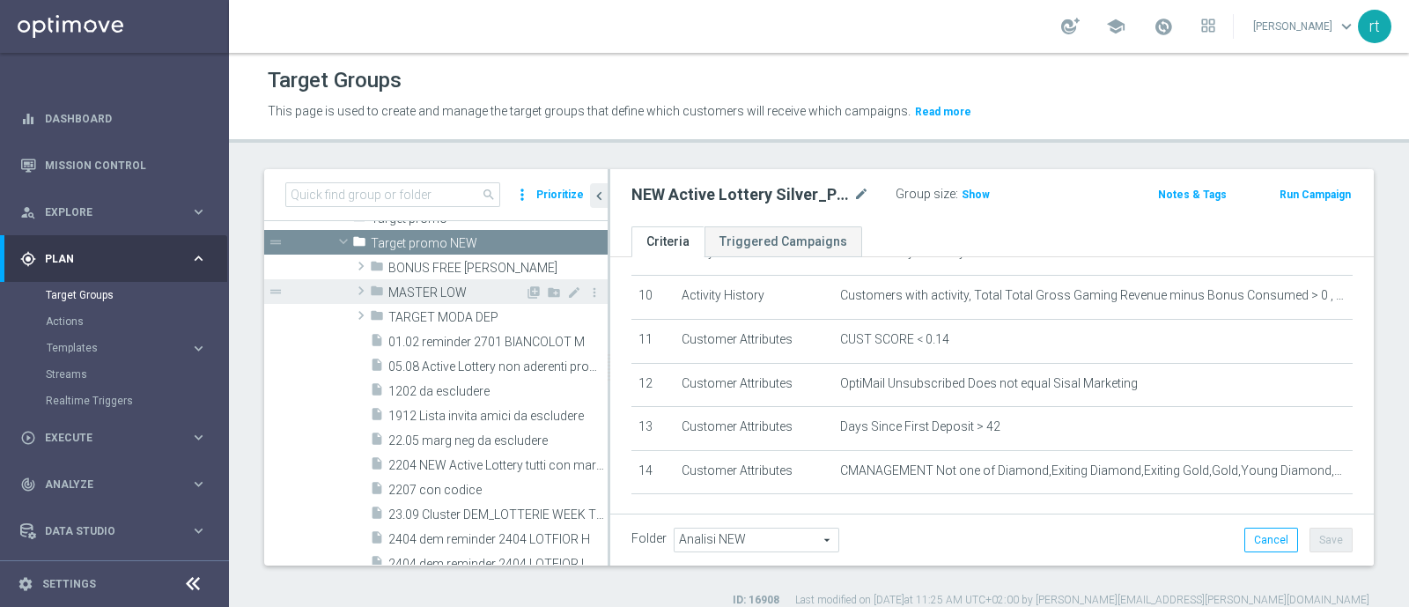
scroll to position [660, 0]
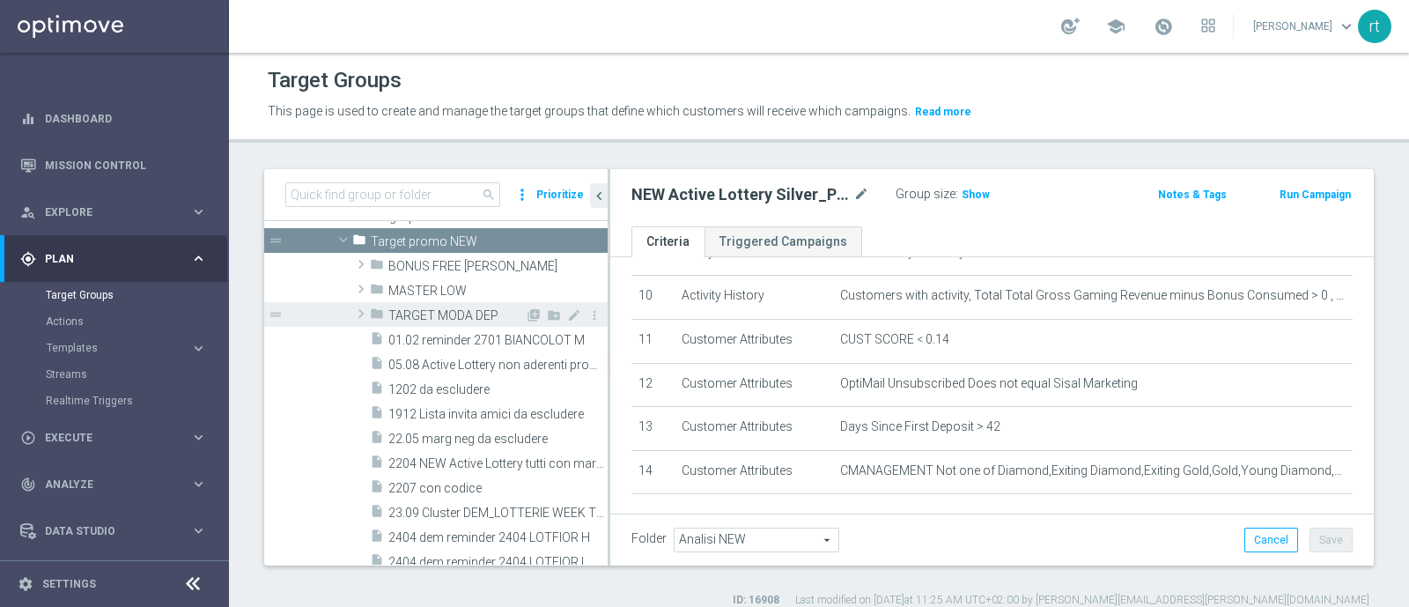
click at [433, 308] on span "TARGET MODA DEP" at bounding box center [456, 315] width 136 height 15
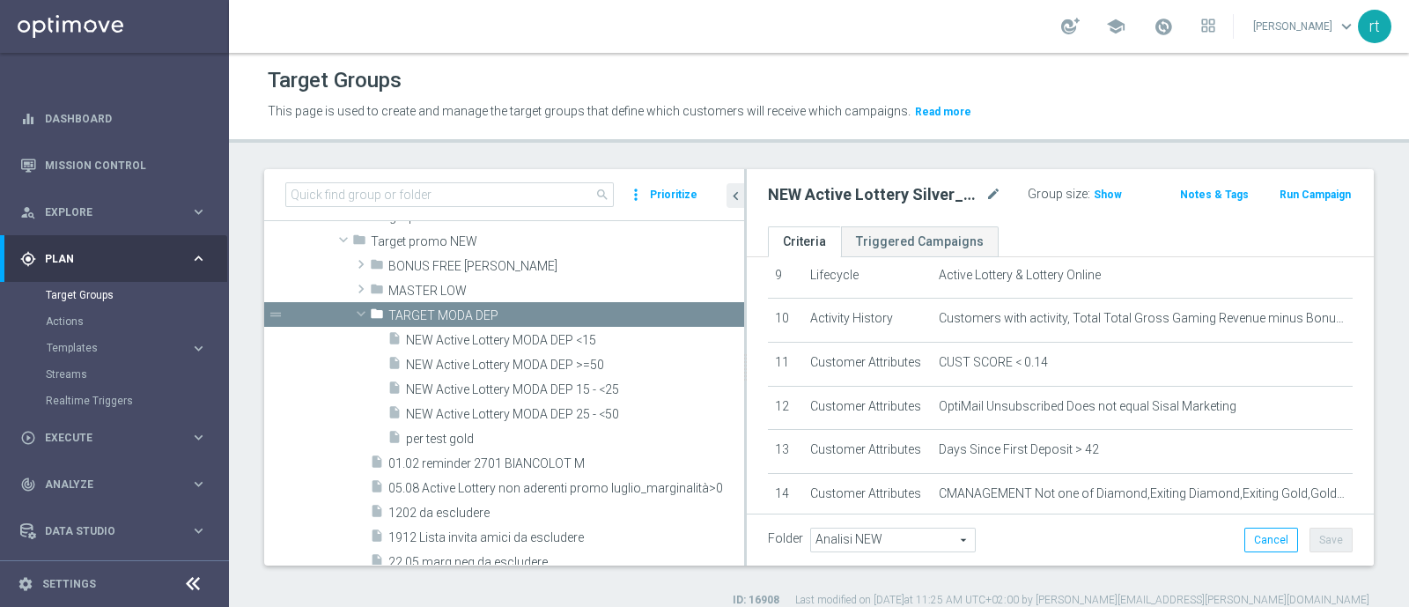
scroll to position [531, 0]
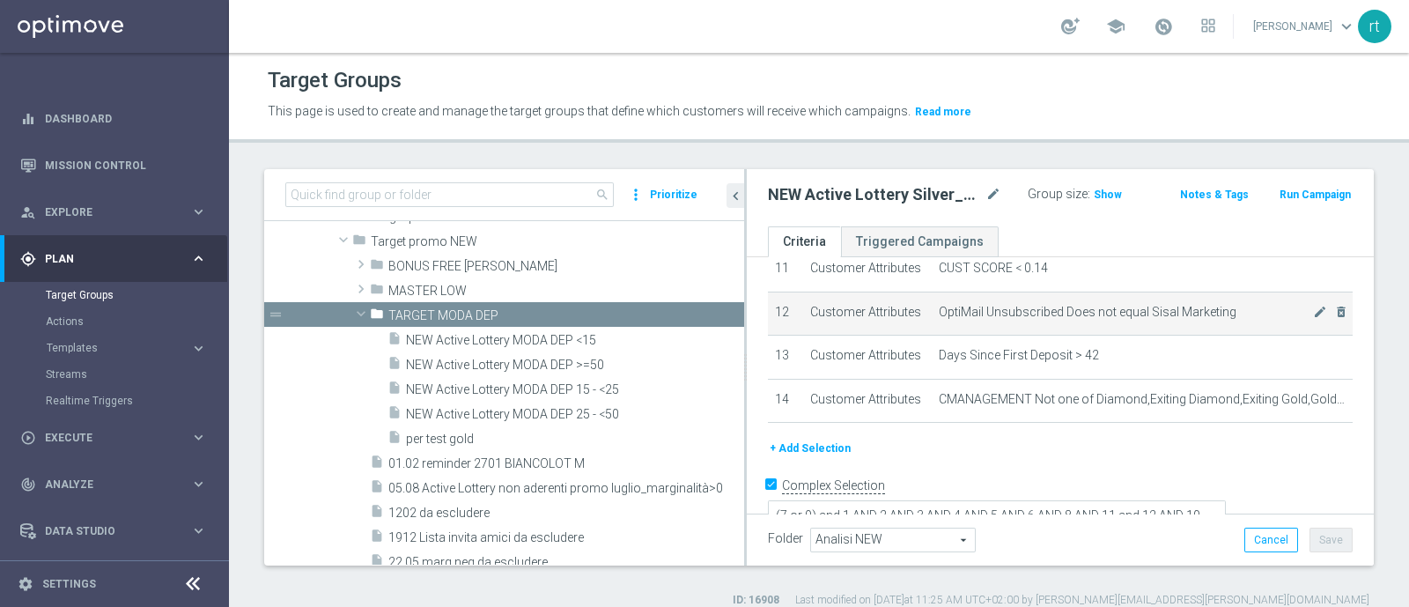
drag, startPoint x: 607, startPoint y: 381, endPoint x: 783, endPoint y: 379, distance: 175.2
click at [783, 379] on as-split "search more_vert Prioritize Customer Target Groups library_add create_new_folder" at bounding box center [818, 367] width 1109 height 396
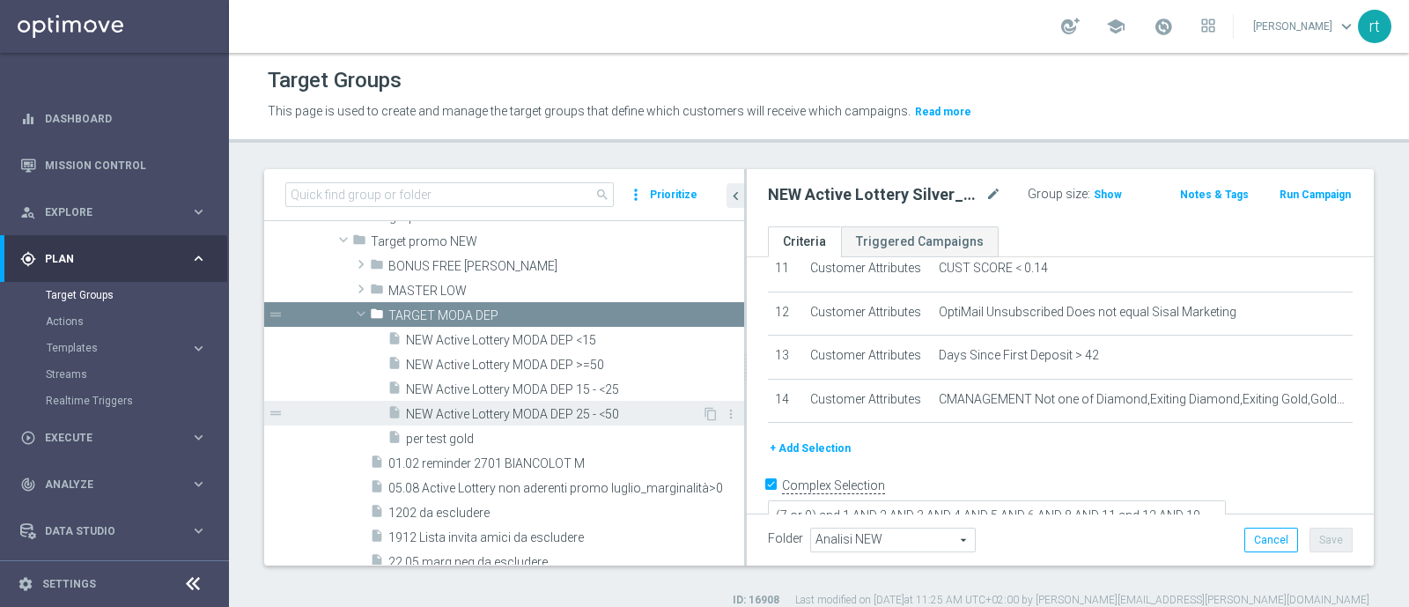
click at [516, 409] on span "NEW Active Lottery MODA DEP 25 - <50" at bounding box center [554, 414] width 296 height 15
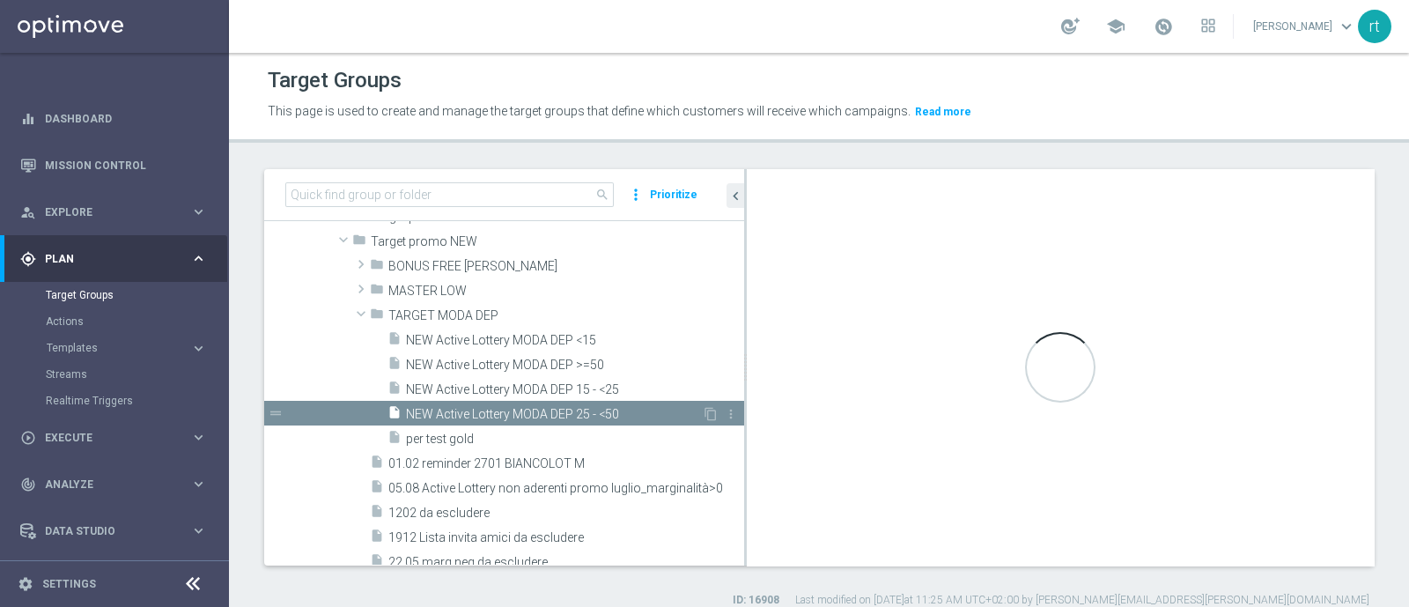
type input "TARGET MODA DEP"
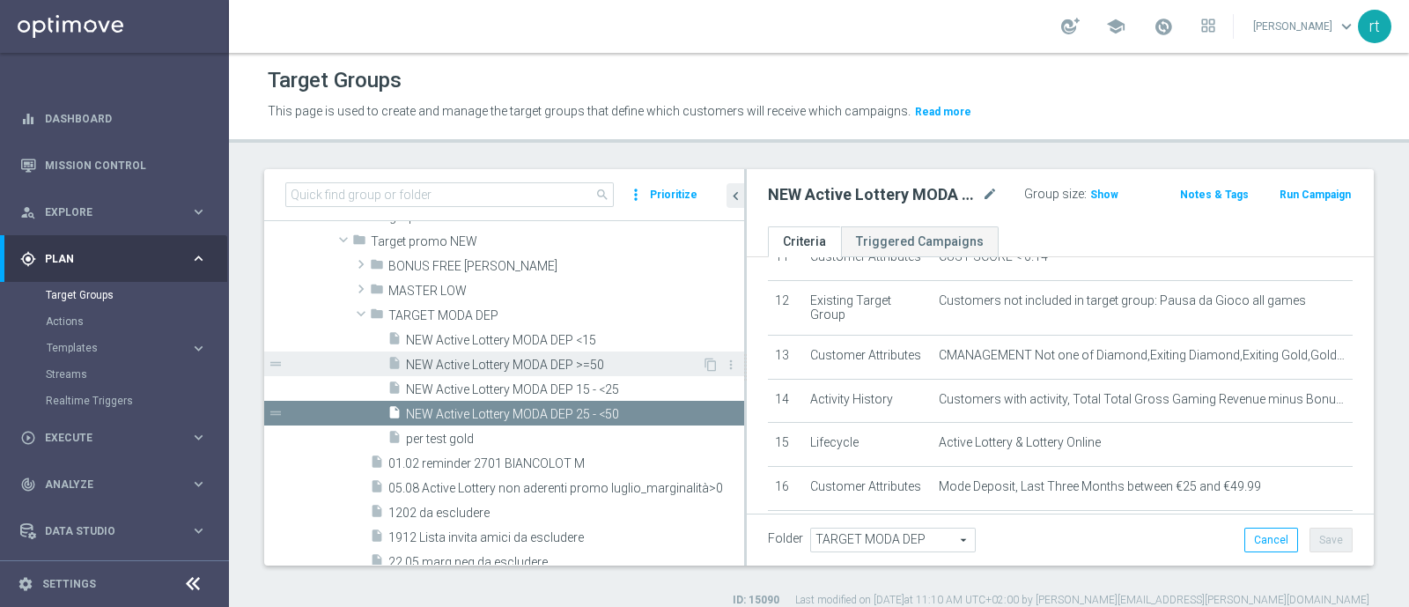
click at [513, 367] on span "NEW Active Lottery MODA DEP >=50" at bounding box center [554, 364] width 296 height 15
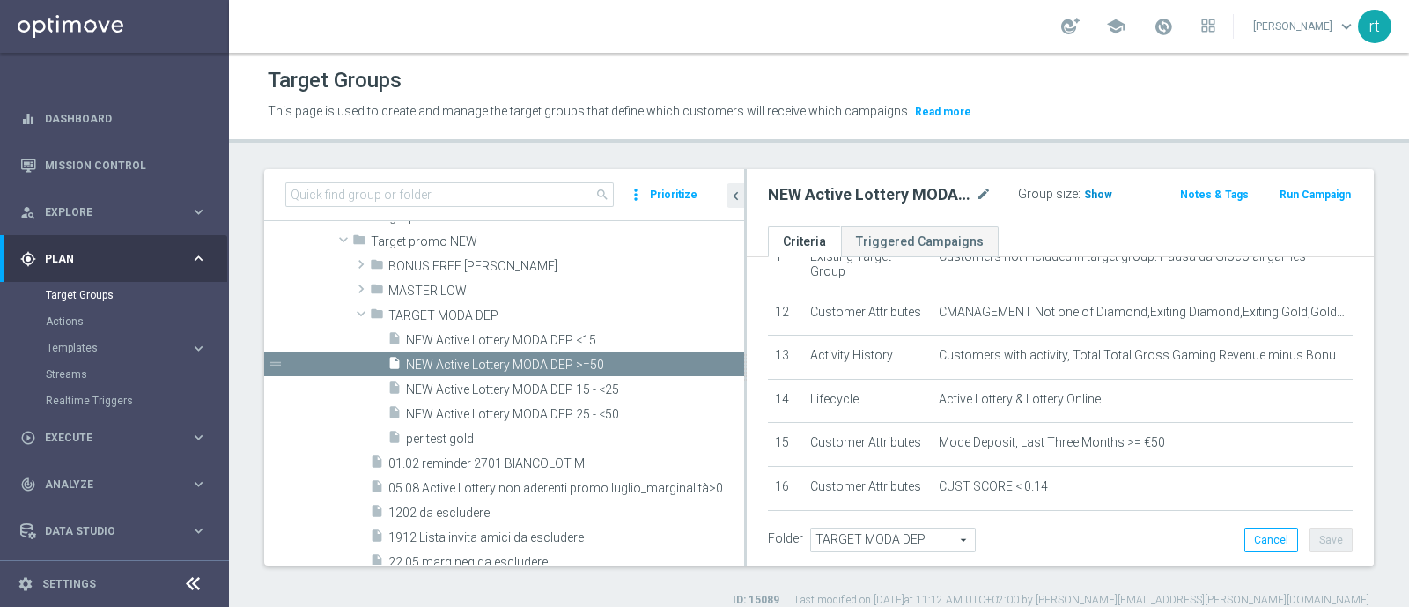
click at [1087, 188] on span "Show" at bounding box center [1098, 194] width 28 height 12
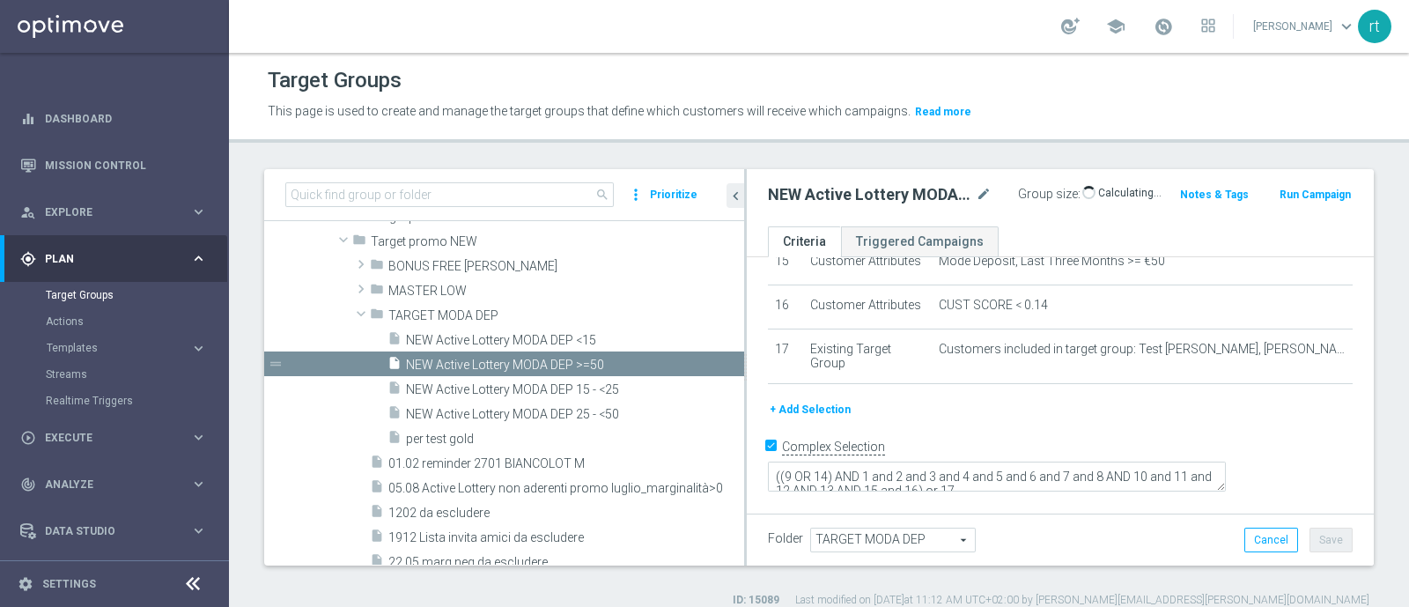
scroll to position [760, 0]
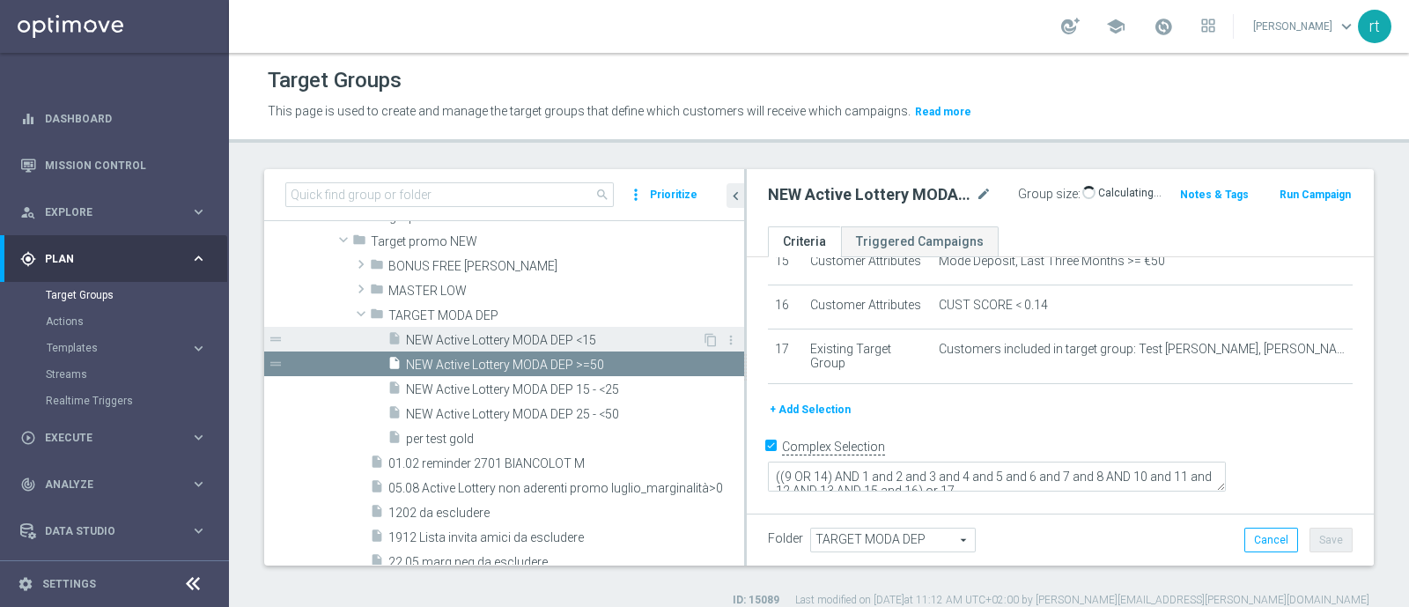
click at [541, 340] on span "NEW Active Lottery MODA DEP <15" at bounding box center [554, 340] width 296 height 15
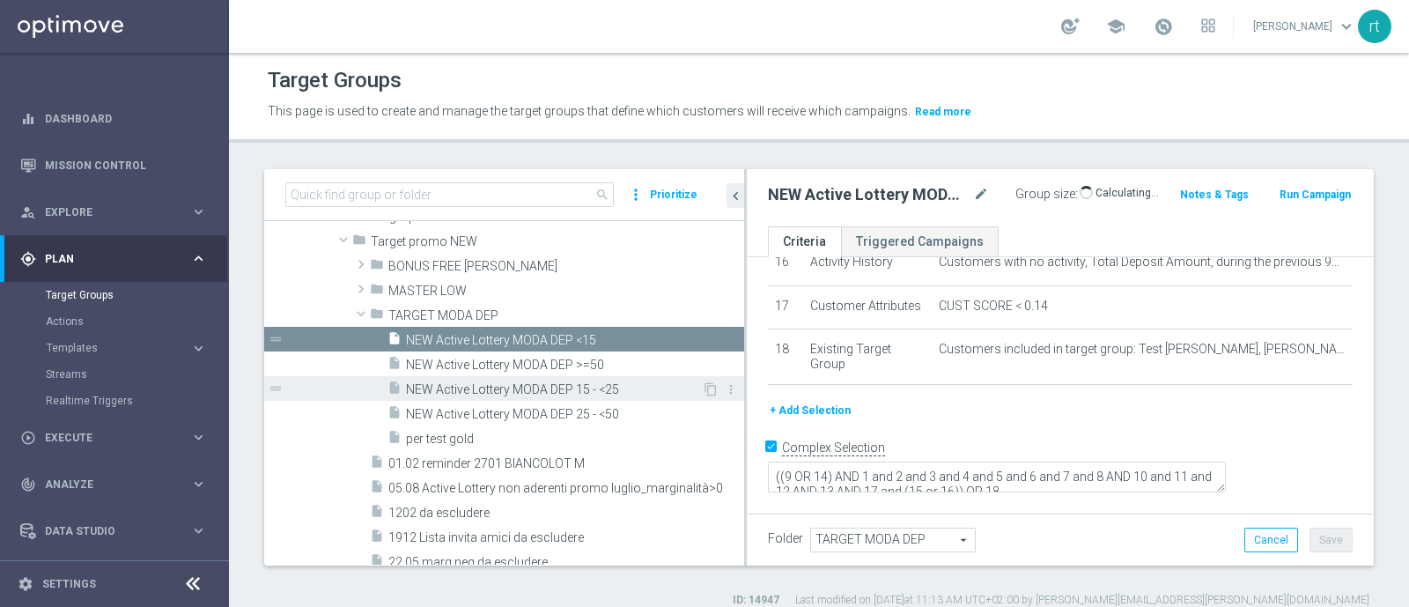
click at [577, 396] on div "insert_drive_file NEW Active Lottery MODA DEP 15 - <25" at bounding box center [544, 388] width 314 height 25
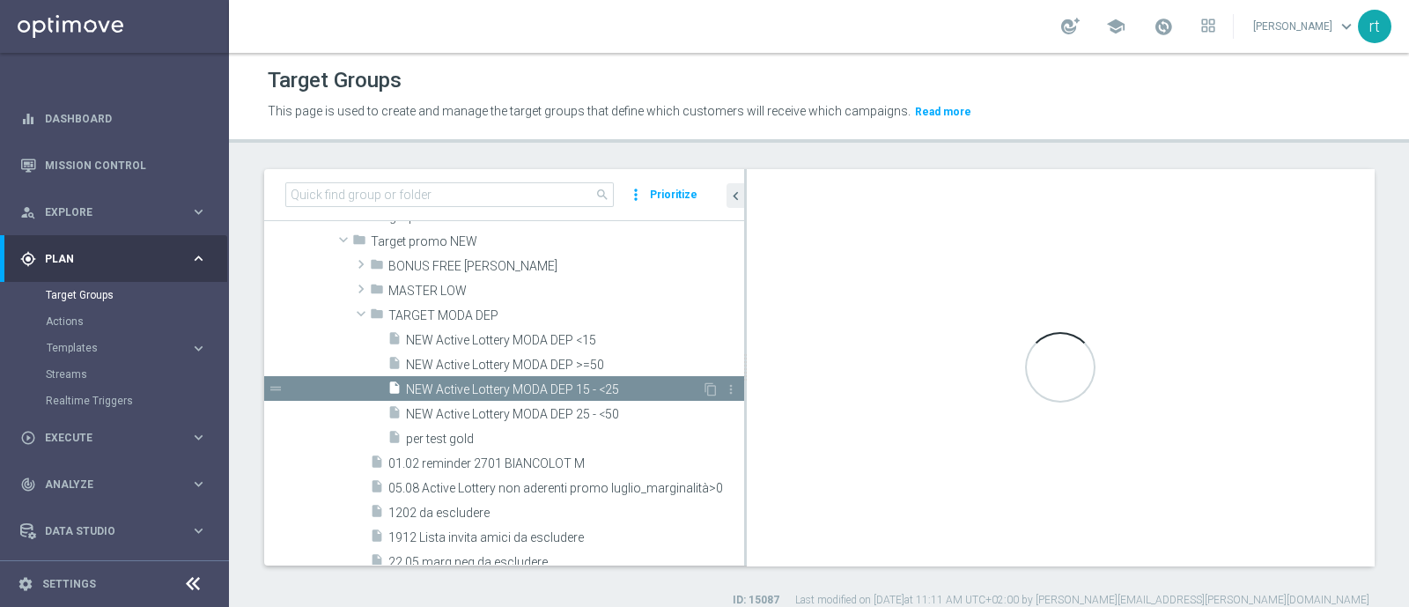
type textarea "((9 OR 15) AND 1 and 2 and 3 and 4 and 5 and 6 and 7 and 8 AND 10 and 11 and 12…"
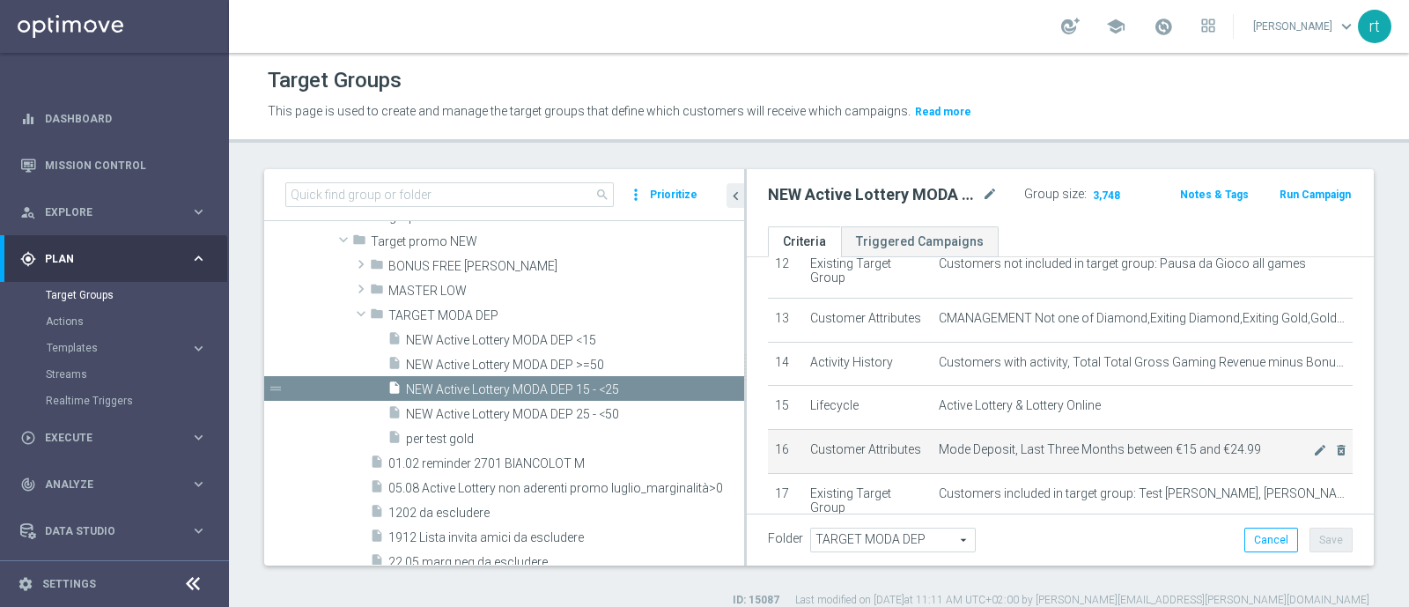
scroll to position [550, 0]
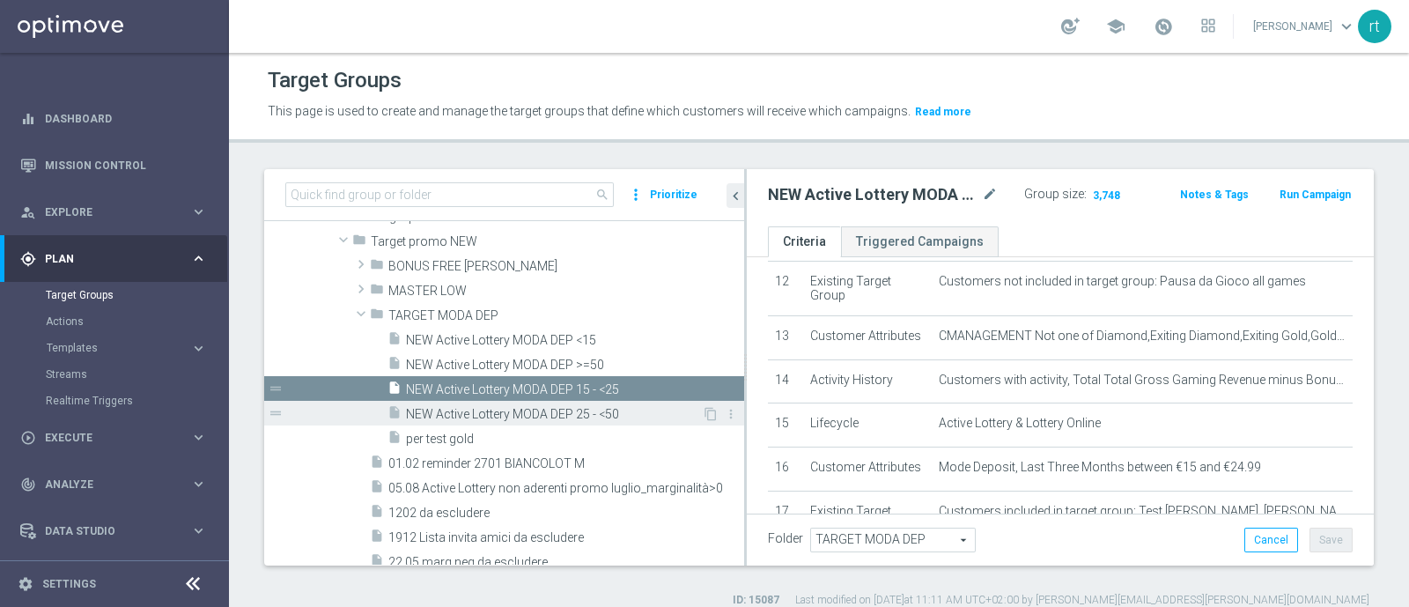
click at [563, 416] on span "NEW Active Lottery MODA DEP 25 - <50" at bounding box center [554, 414] width 296 height 15
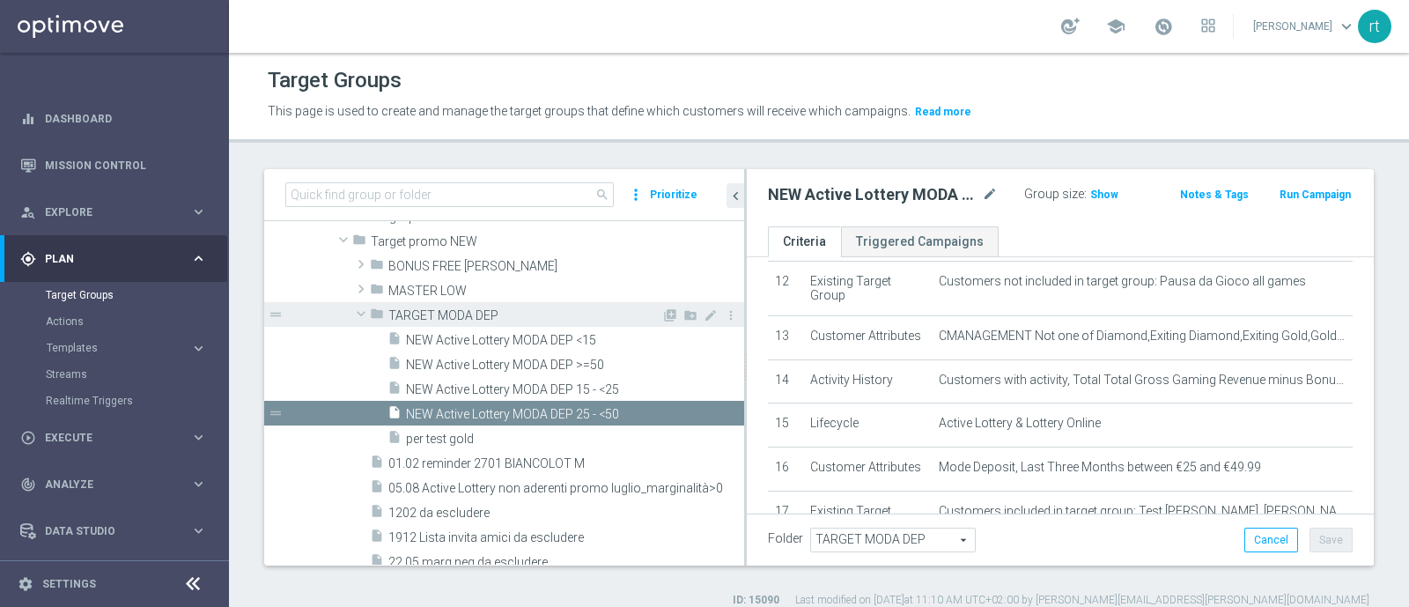
click at [453, 315] on span "TARGET MODA DEP" at bounding box center [524, 315] width 273 height 15
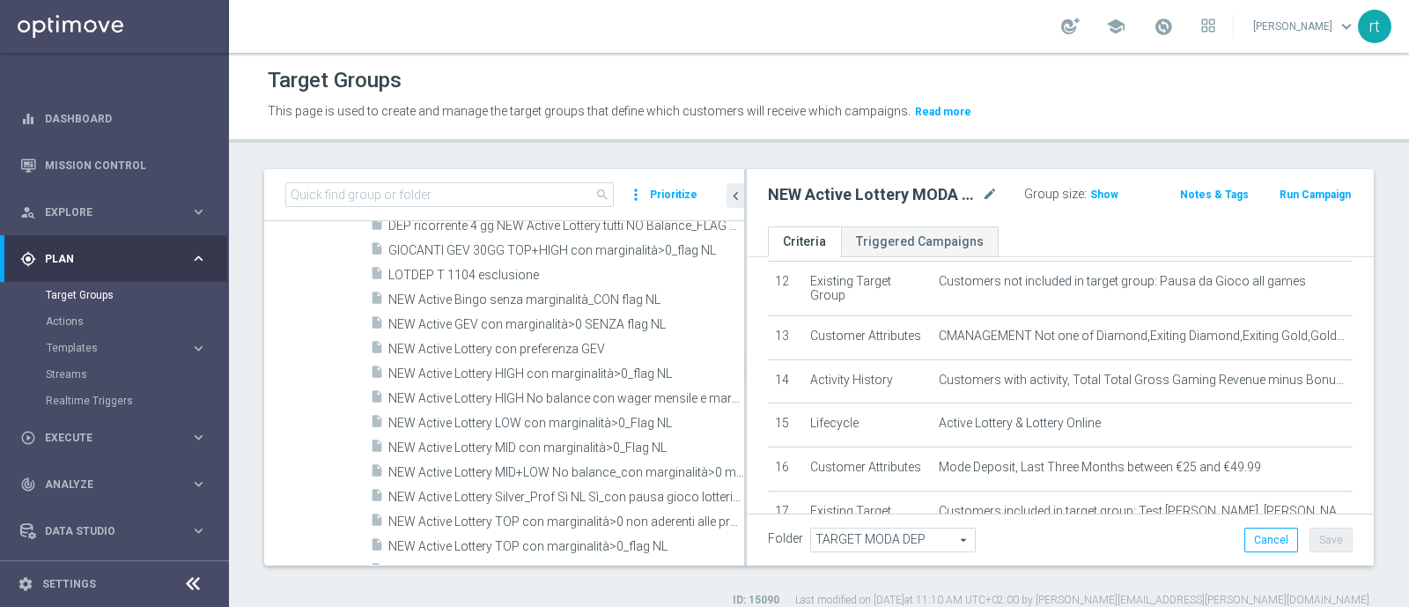
scroll to position [1327, 0]
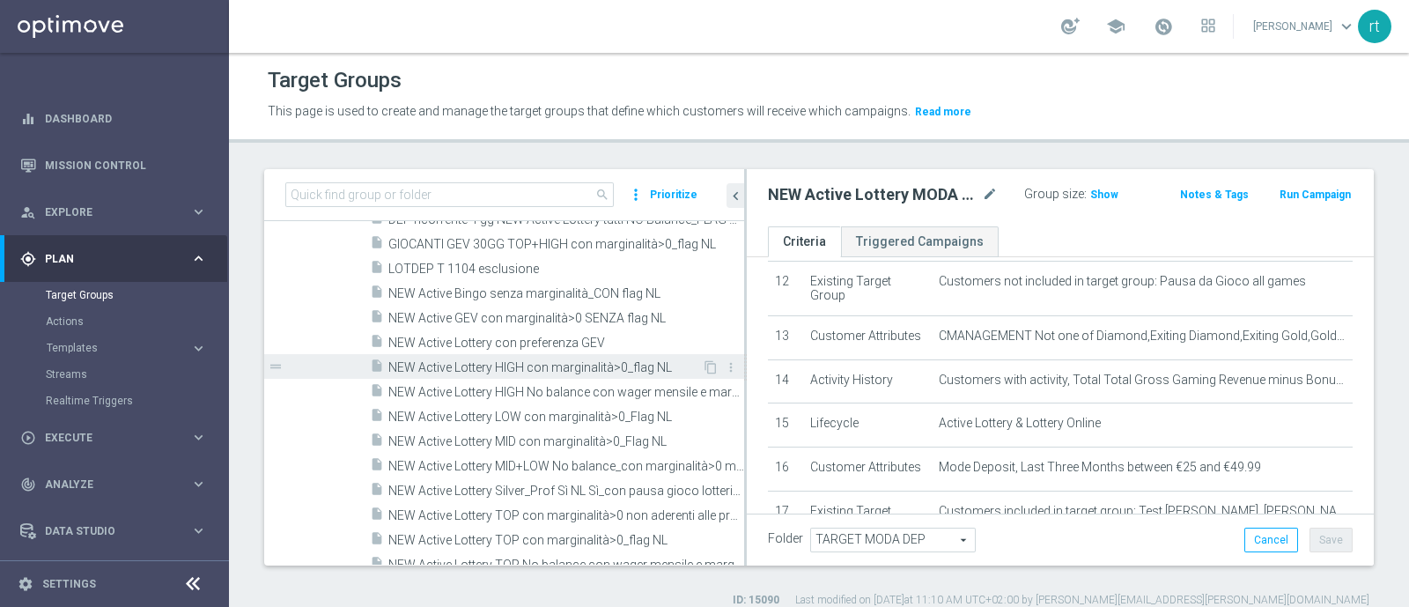
click at [489, 367] on span "NEW Active Lottery HIGH con marginalità>0_flag NL" at bounding box center [544, 367] width 313 height 15
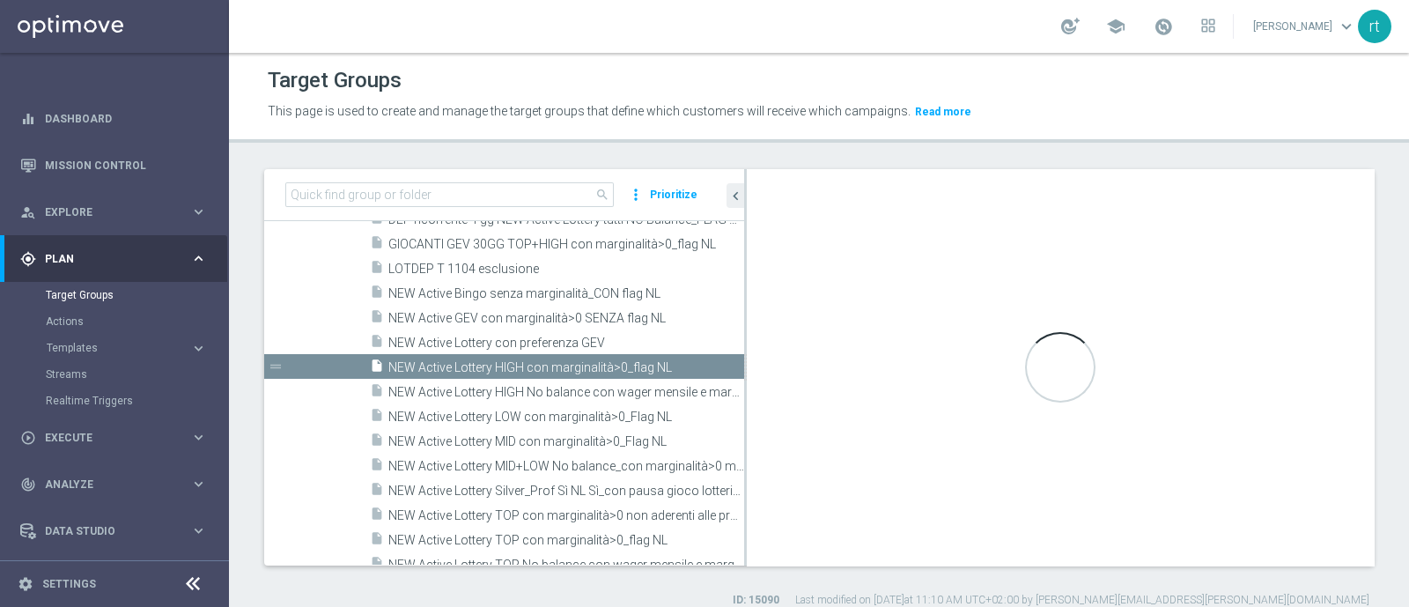
type input "Target promo NEW"
type textarea "((1 and 2 and 3 and 4 and 5 and 6 and 7 and 8 and 9 and 10 and 13 and 14 and 16…"
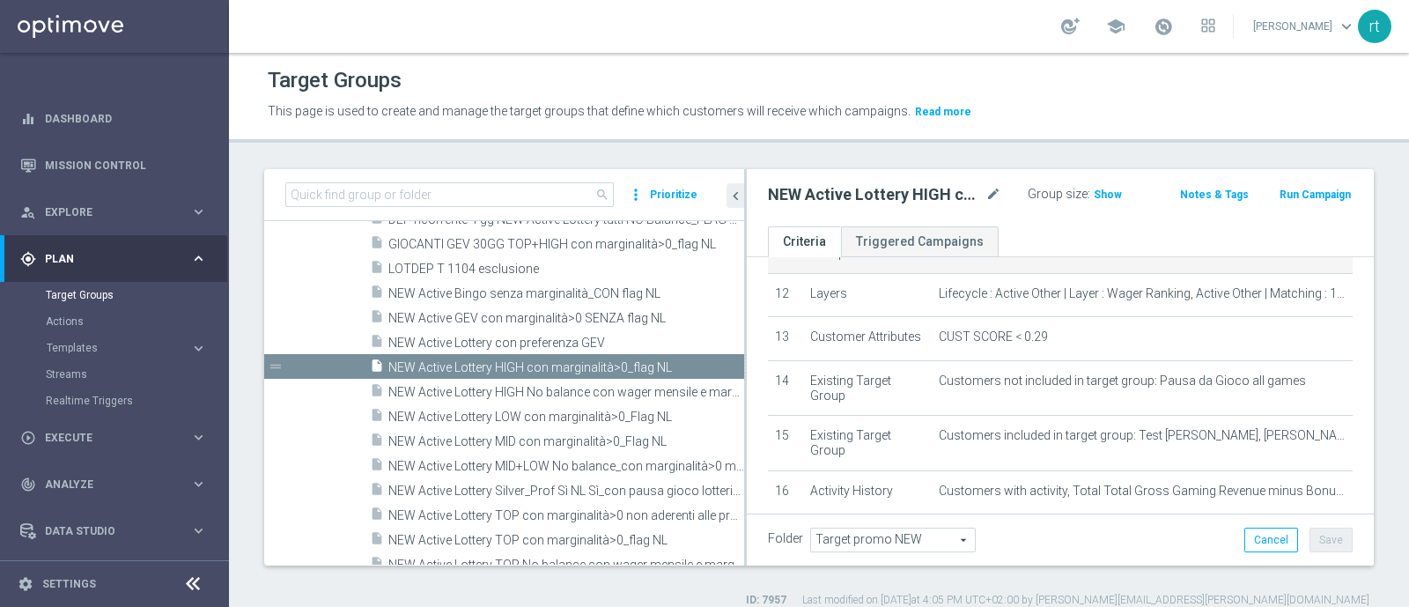
scroll to position [749, 0]
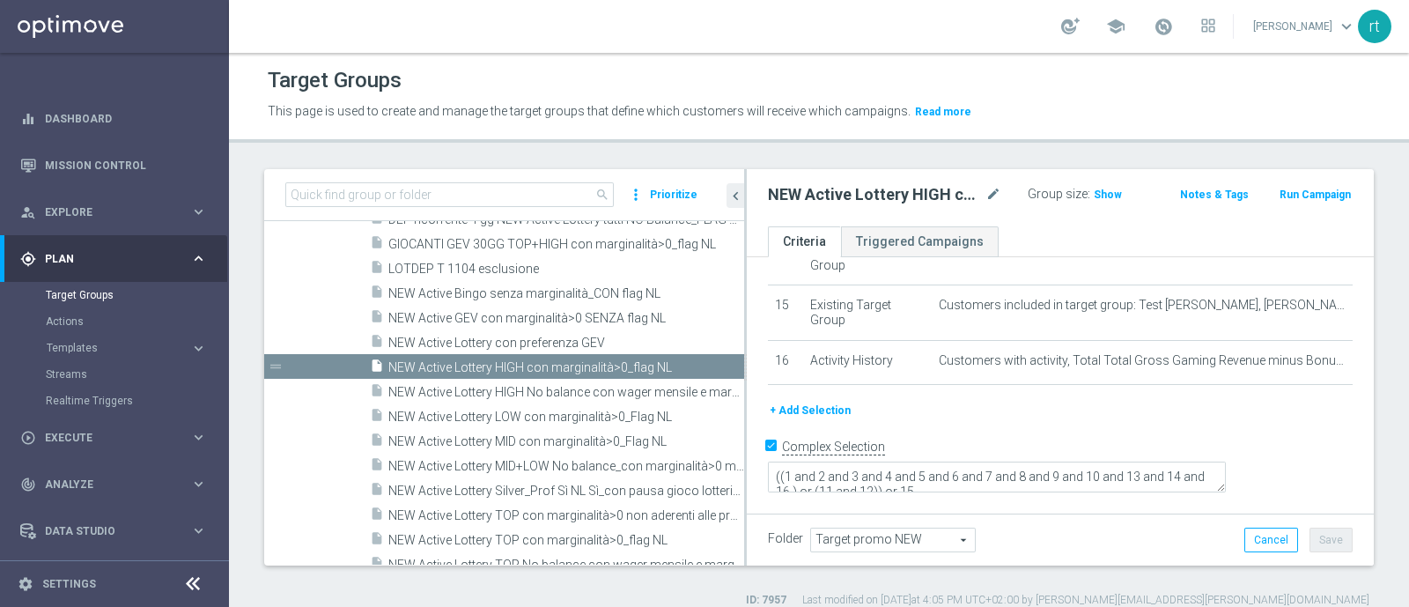
click at [1097, 204] on div "Group size : Show" at bounding box center [1094, 194] width 135 height 25
click at [1095, 189] on span "Show" at bounding box center [1107, 194] width 28 height 12
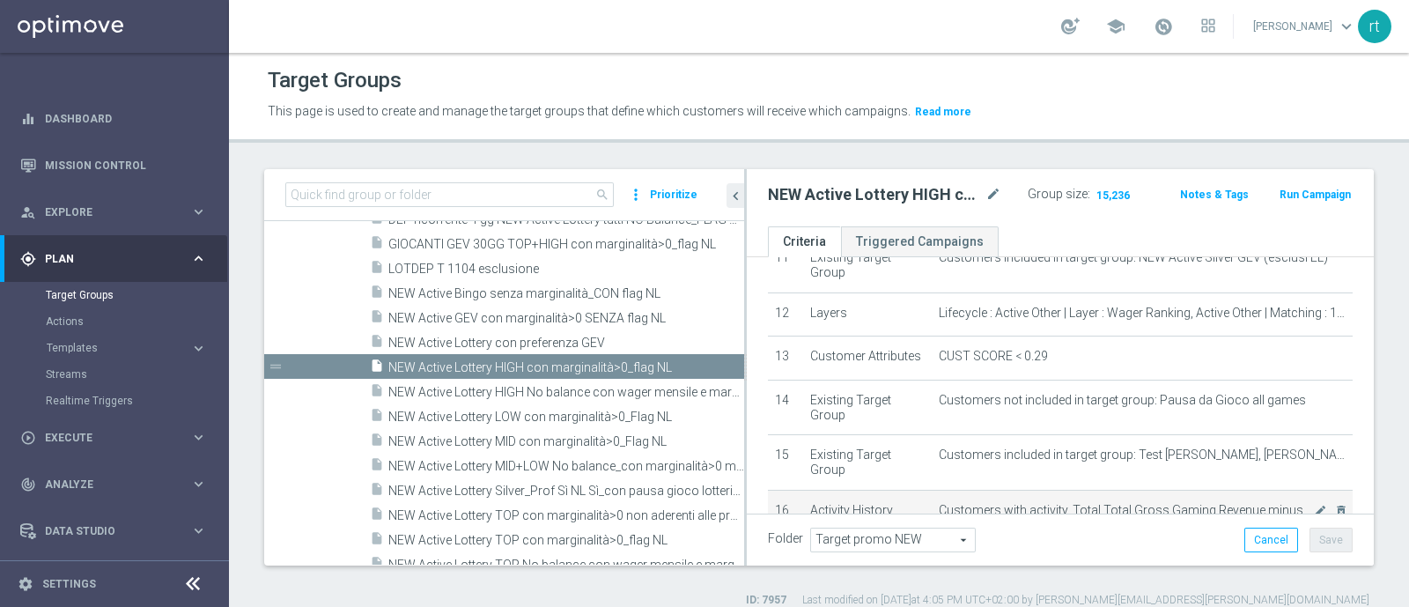
scroll to position [518, 0]
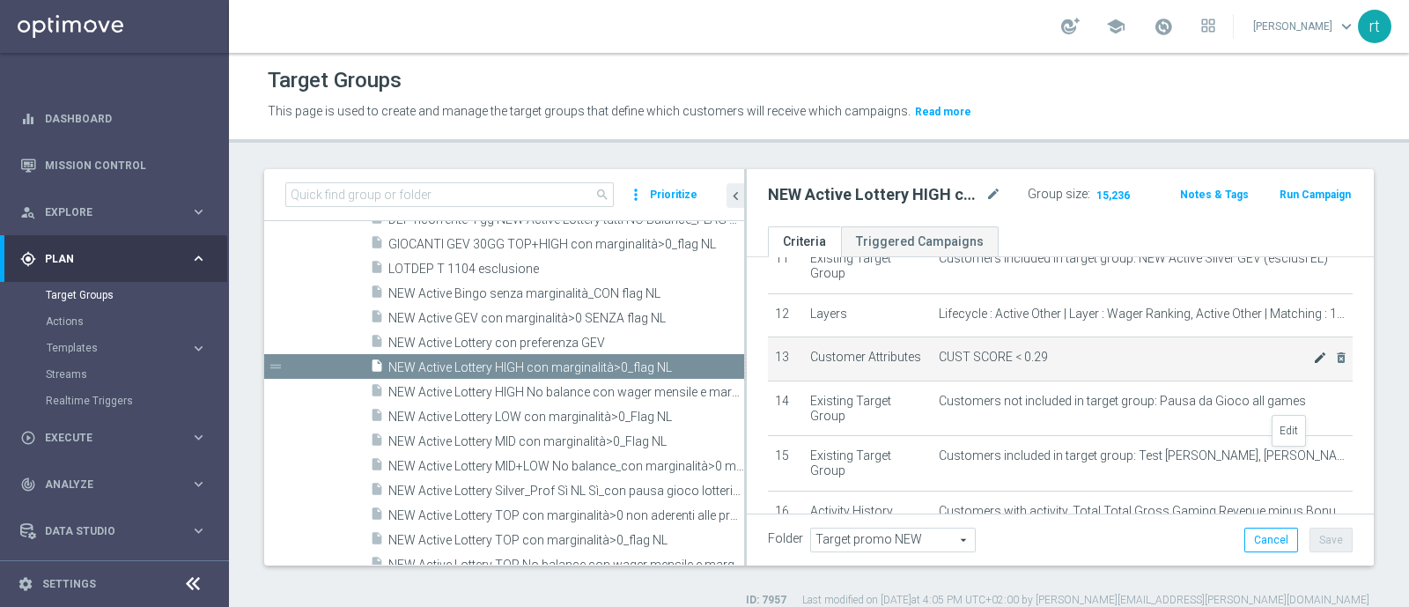
click at [1313, 364] on icon "mode_edit" at bounding box center [1320, 357] width 14 height 14
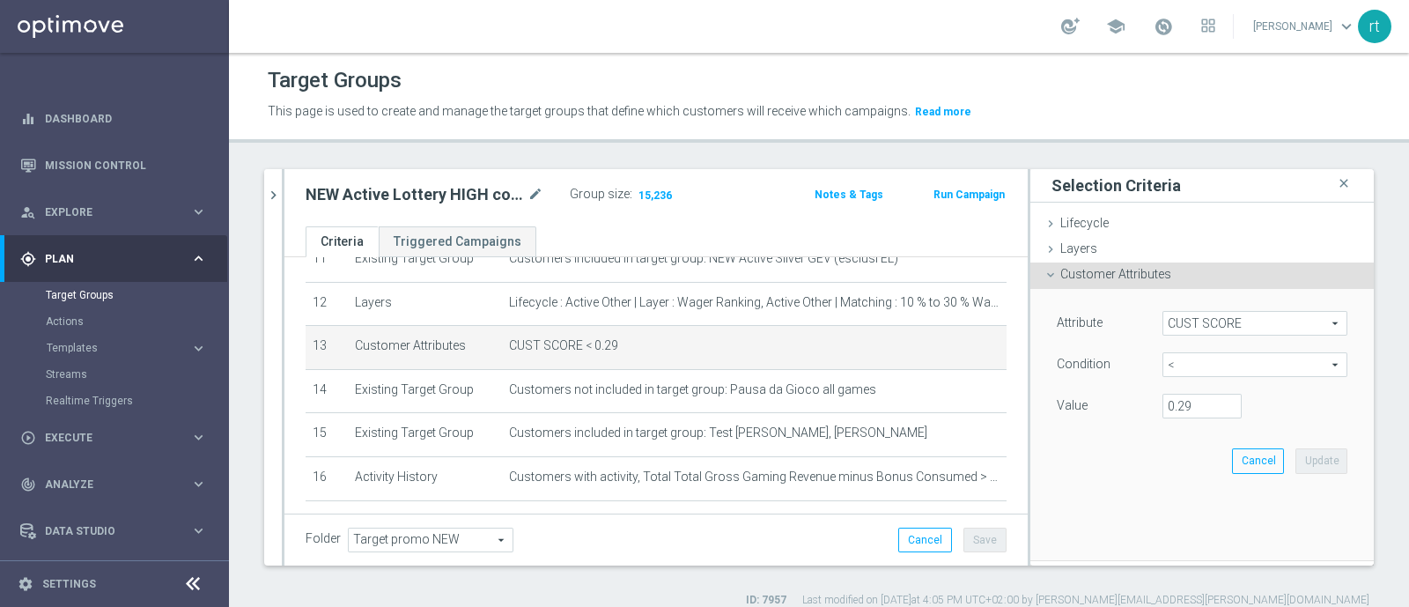
scroll to position [435, 0]
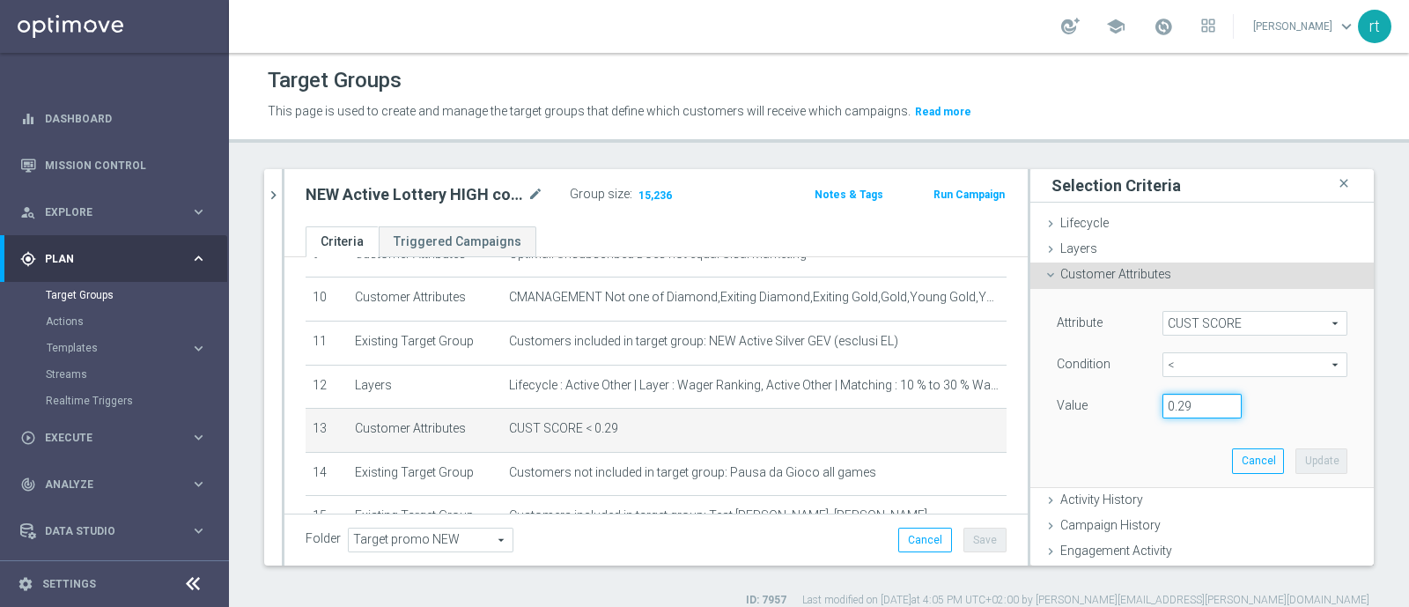
click at [1173, 408] on input "0.29" at bounding box center [1201, 406] width 79 height 25
type input "0.14"
click at [1295, 464] on button "Update" at bounding box center [1321, 460] width 52 height 25
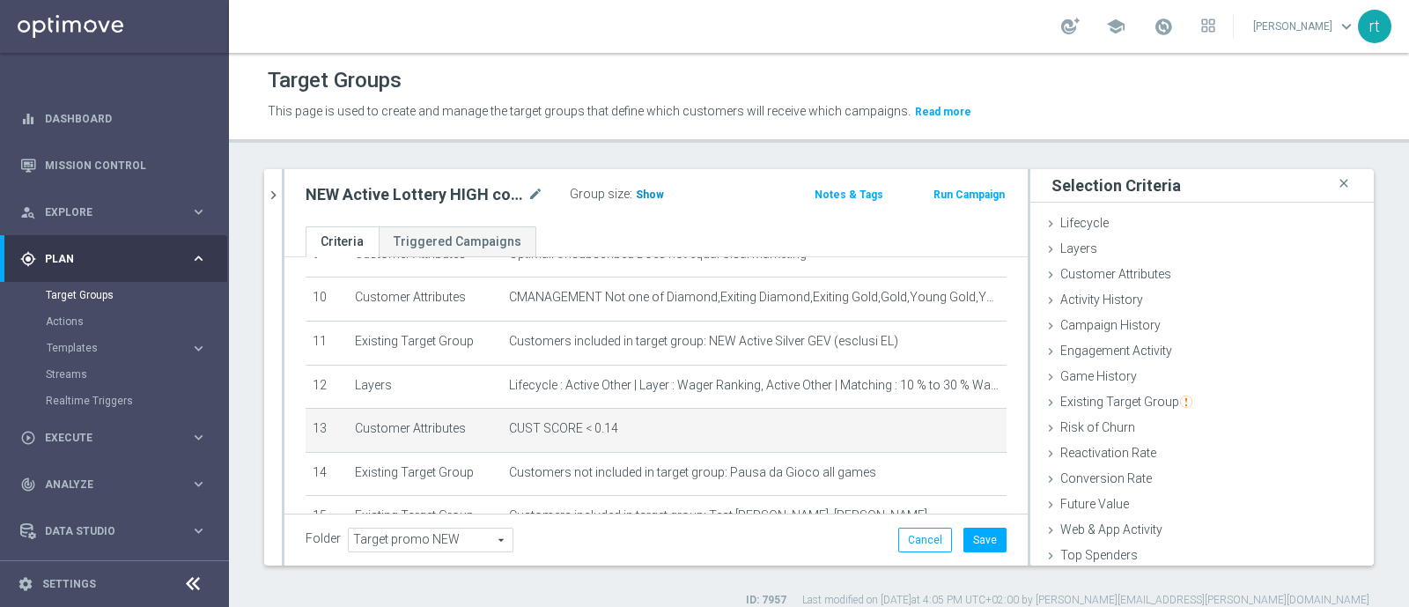
click at [651, 188] on span "Show" at bounding box center [650, 194] width 28 height 12
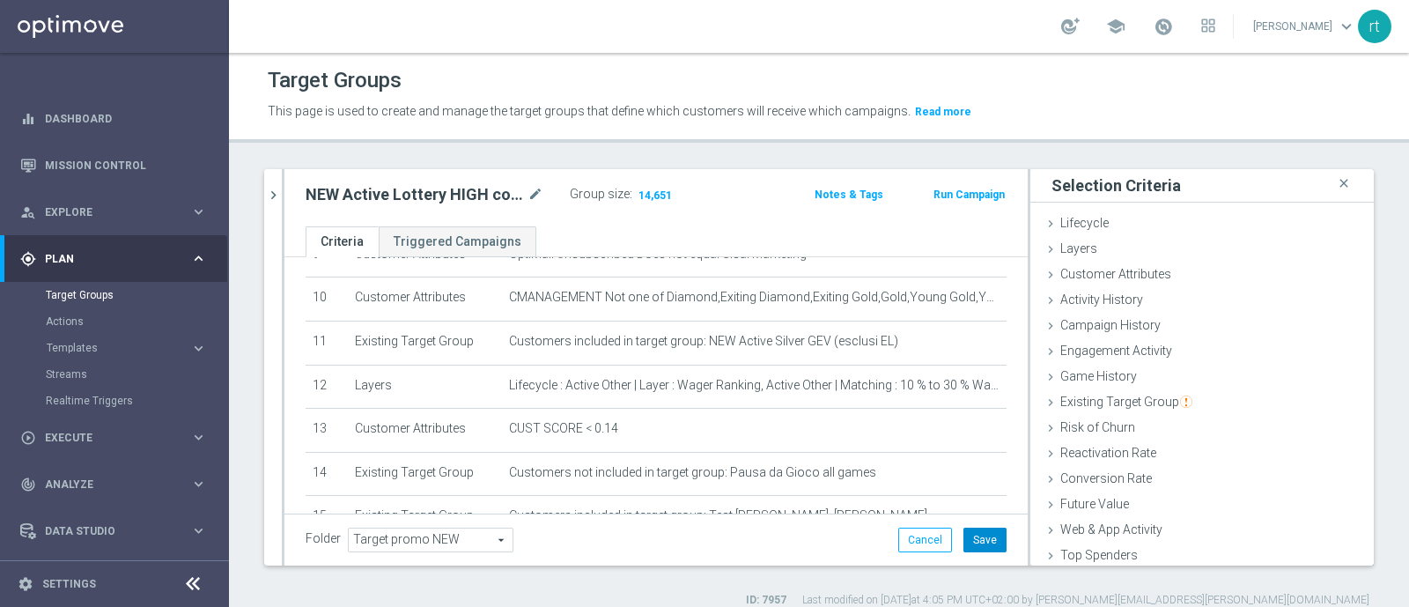
click at [970, 539] on button "Save" at bounding box center [984, 539] width 43 height 25
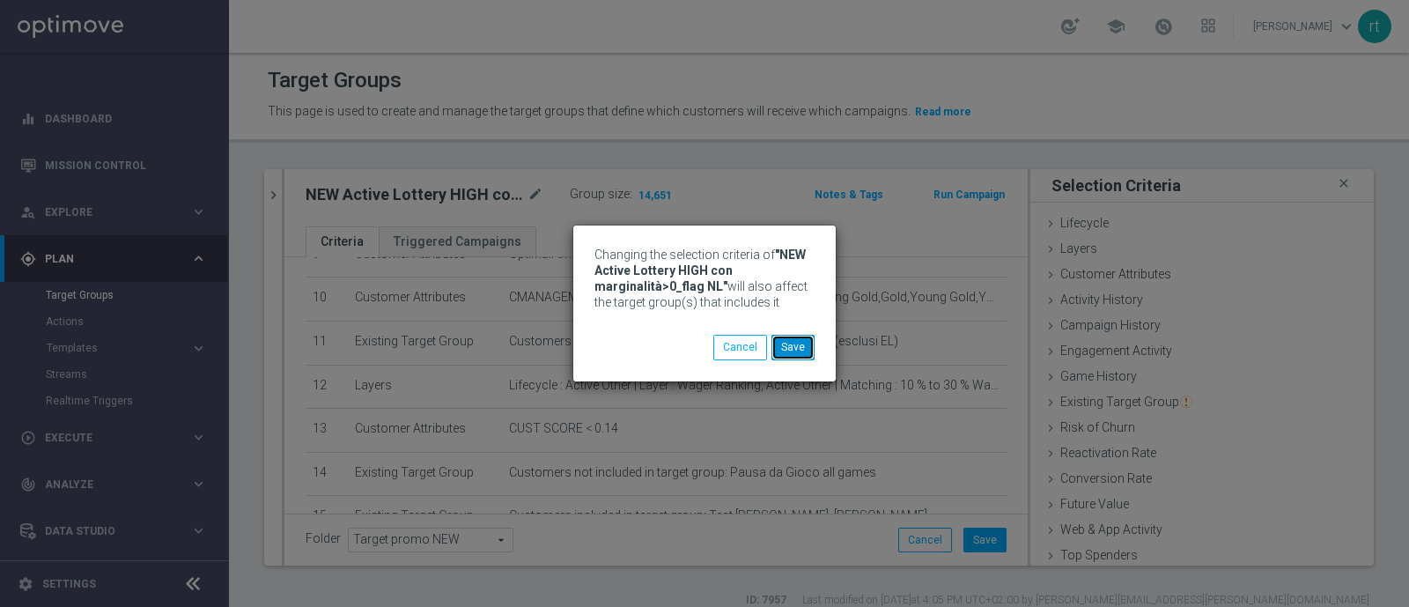
click at [780, 349] on button "Save" at bounding box center [792, 347] width 43 height 25
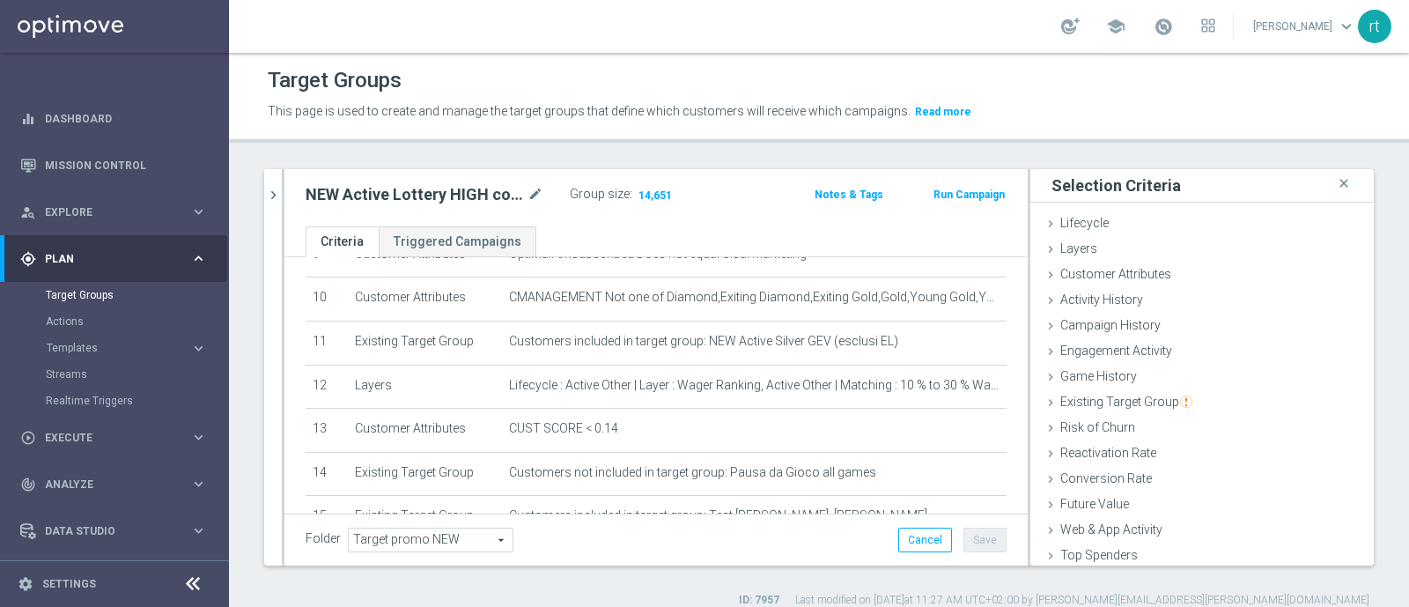
click at [261, 195] on div "search more_vert Prioritize Customer Target Groups library_add create_new_folder" at bounding box center [819, 388] width 1180 height 438
click at [269, 196] on icon "chevron_right" at bounding box center [273, 195] width 17 height 17
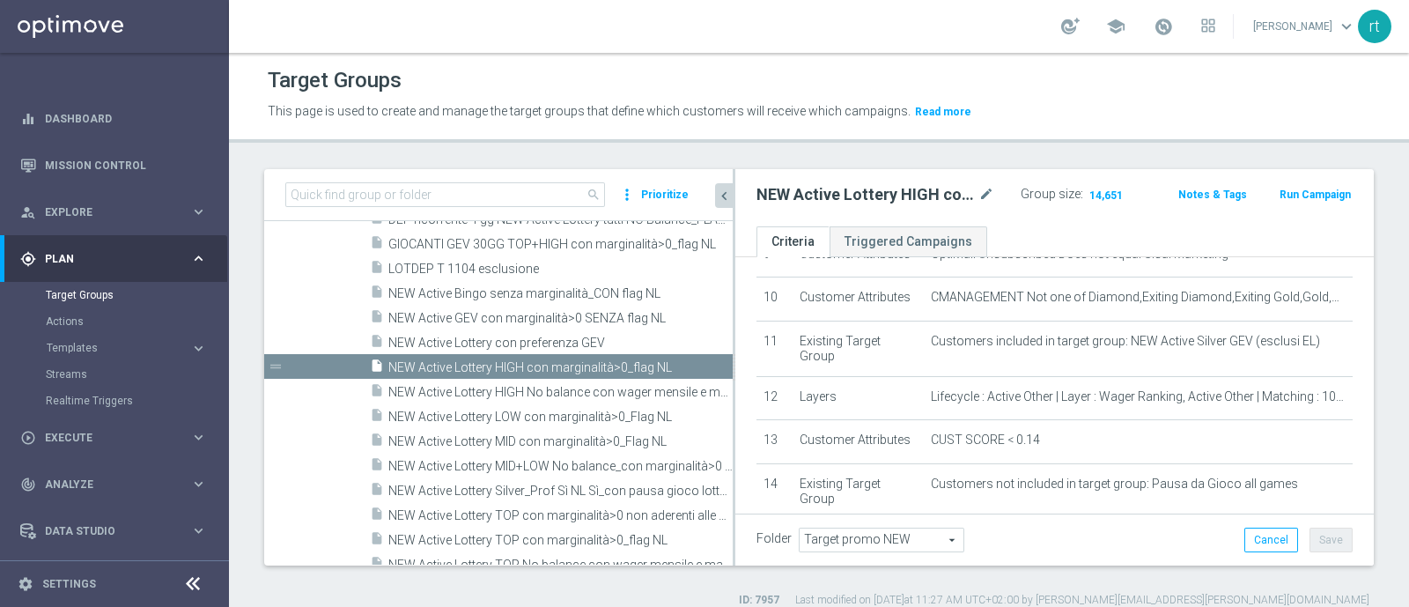
drag, startPoint x: 608, startPoint y: 415, endPoint x: 738, endPoint y: 423, distance: 129.7
click at [735, 423] on div at bounding box center [733, 367] width 3 height 396
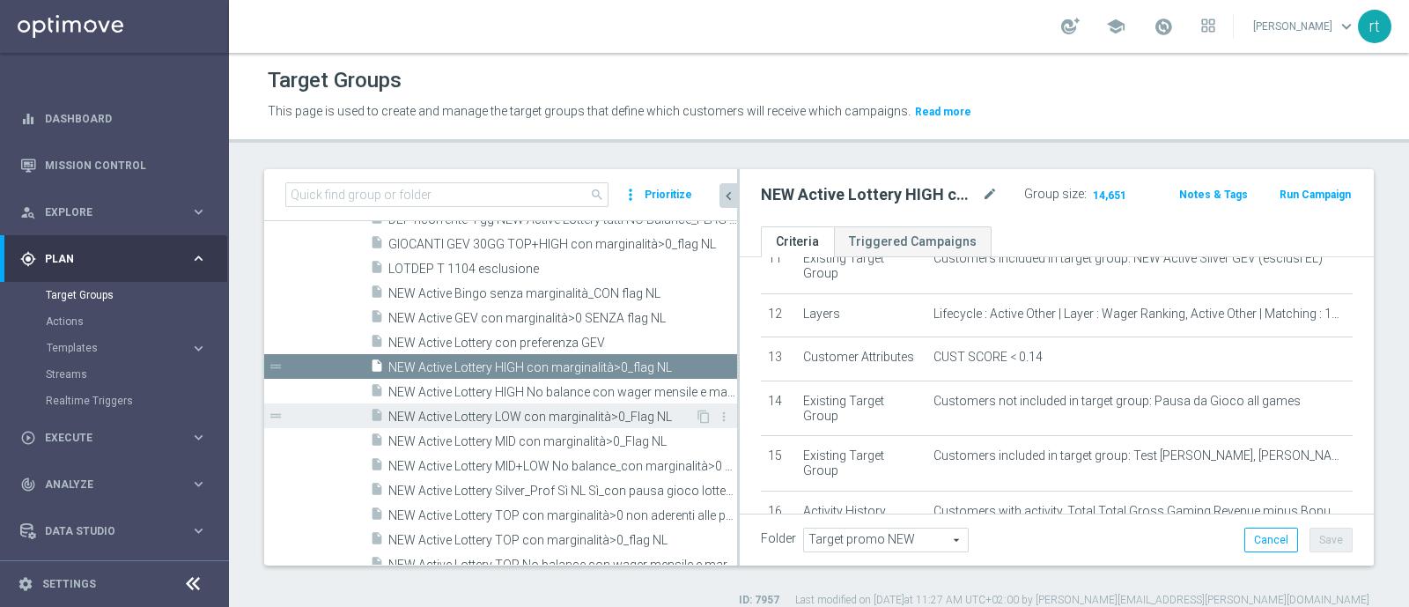
click at [535, 418] on span "NEW Active Lottery LOW con marginalità>0_Flag NL" at bounding box center [541, 416] width 306 height 15
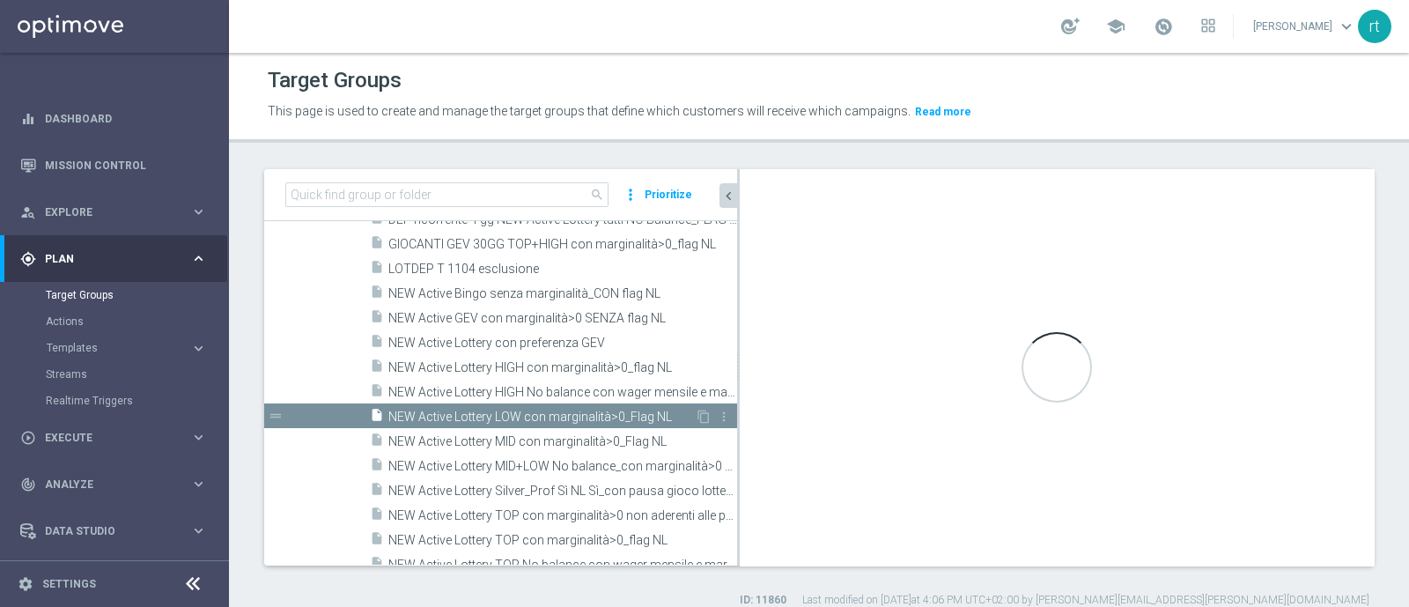
type textarea "((1 and 2 and 3 and 4 and 5 and 6 and 7 and 9 and 10 and 12 and 13 and 15 and 1…"
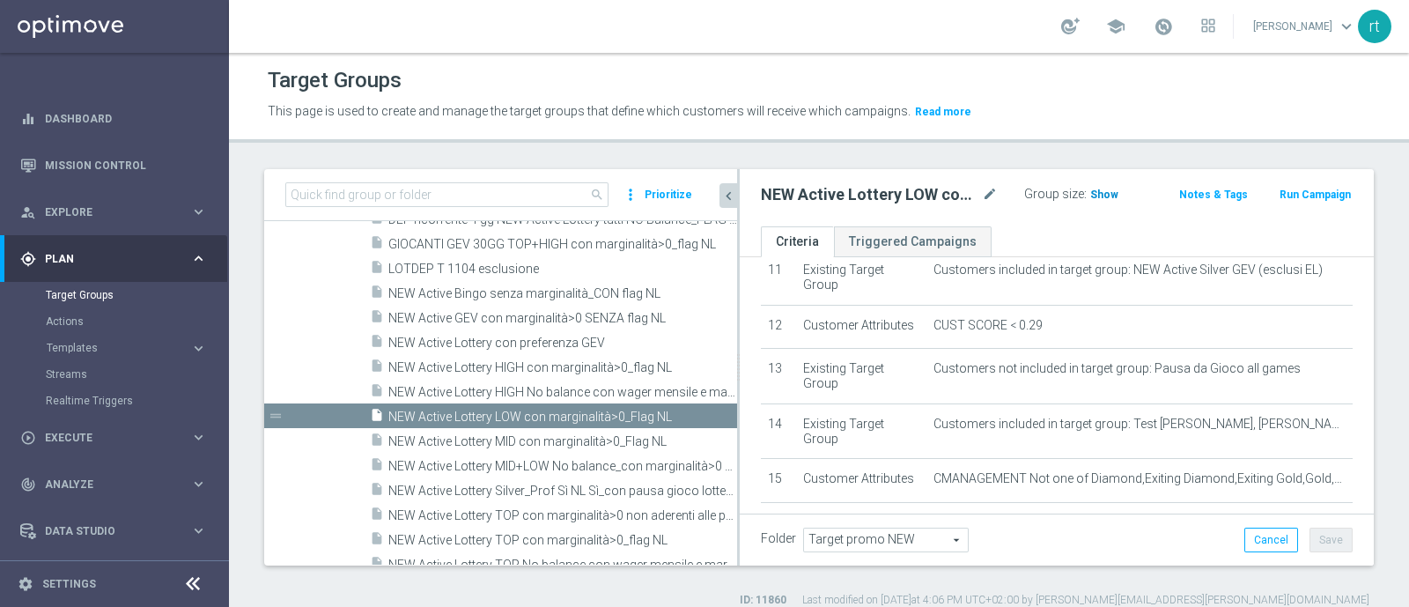
click at [1091, 197] on span "Show" at bounding box center [1104, 194] width 28 height 12
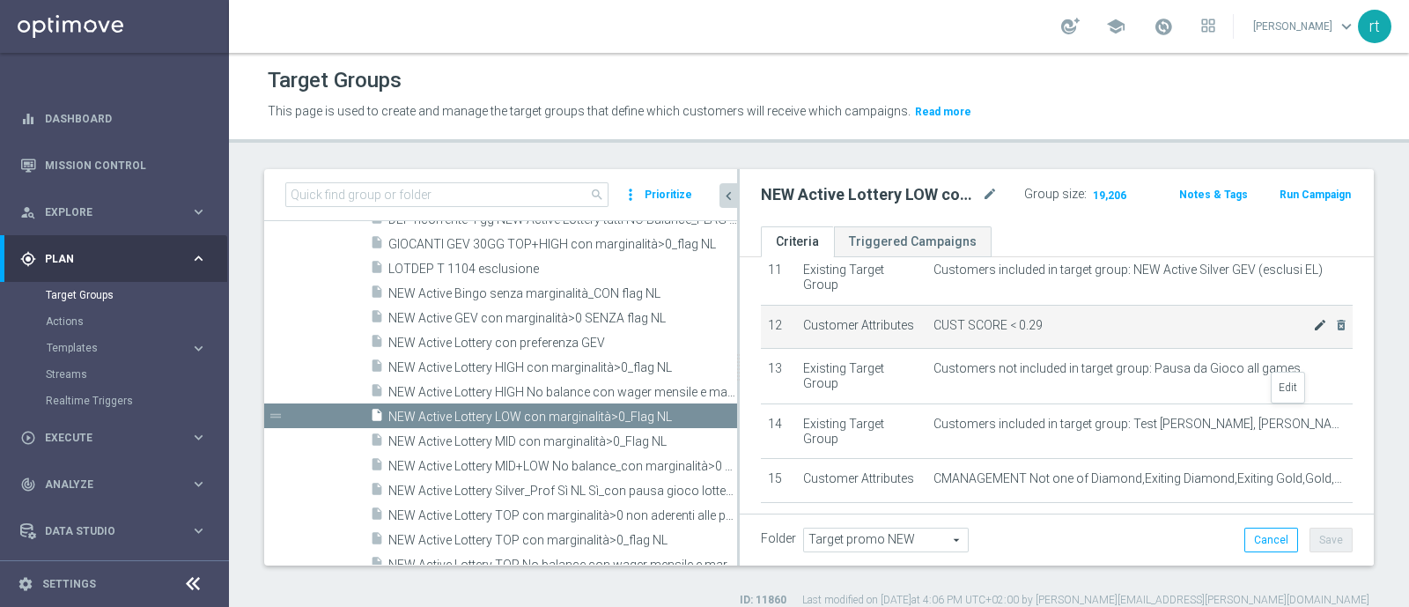
click at [1313, 332] on icon "mode_edit" at bounding box center [1320, 325] width 14 height 14
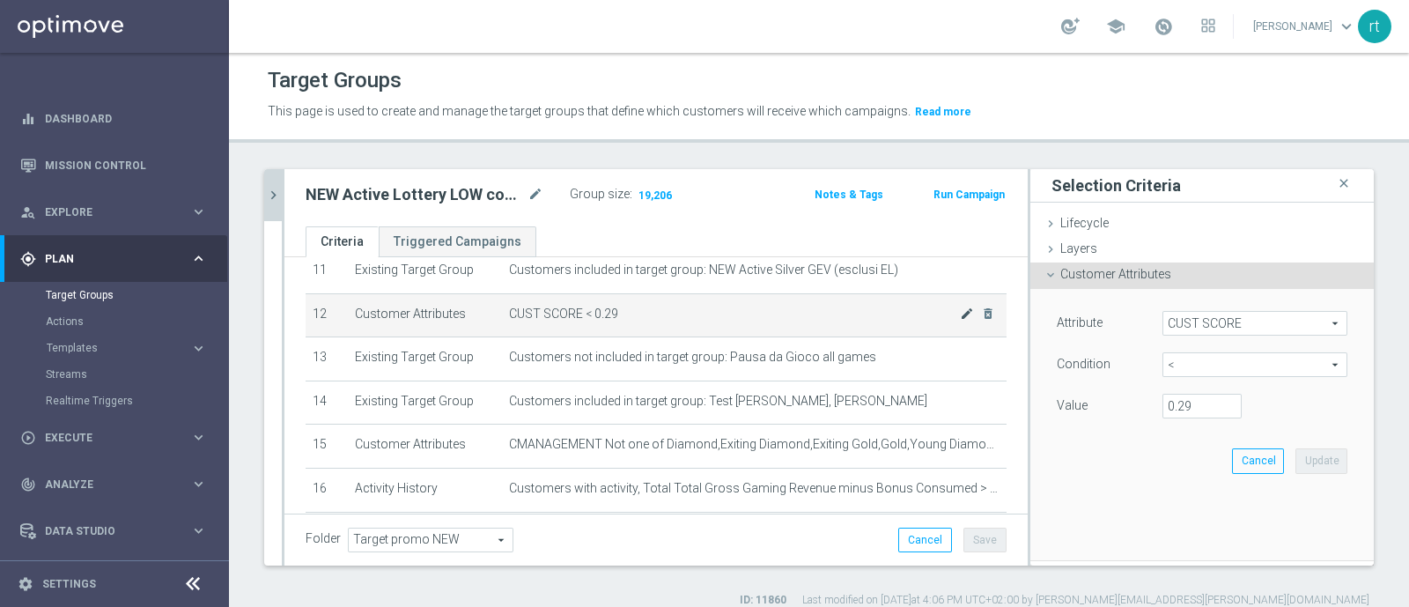
scroll to position [435, 0]
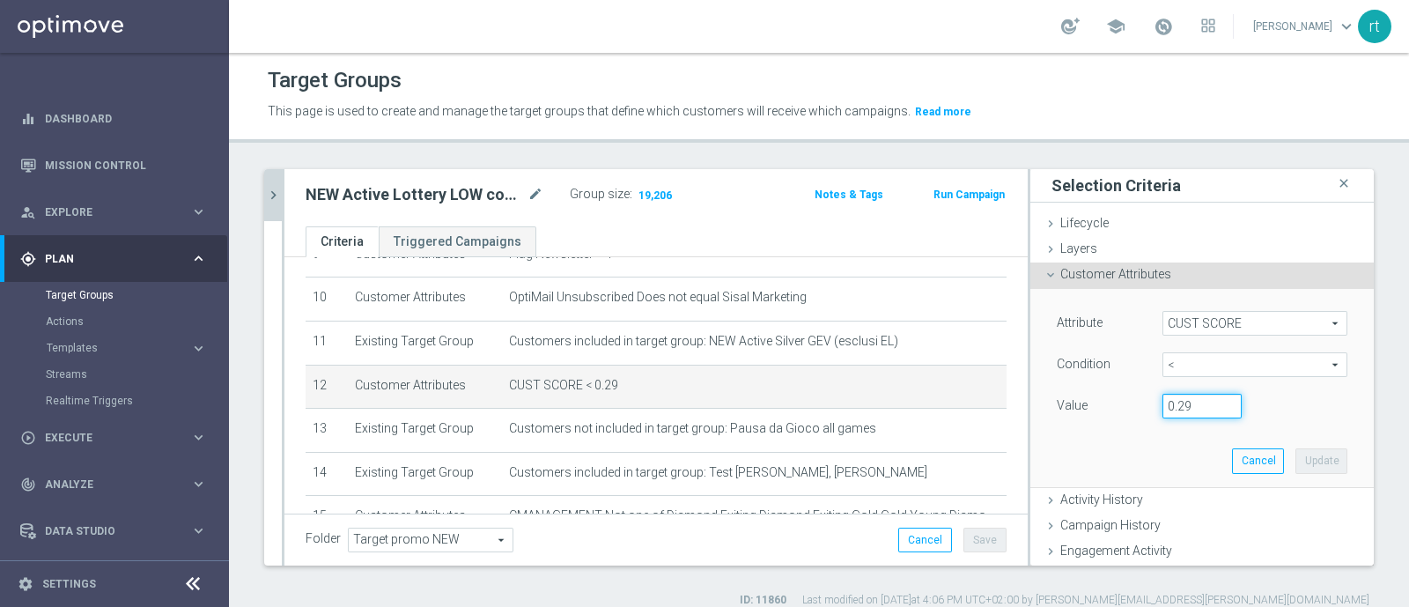
click at [1181, 407] on input "0.29" at bounding box center [1201, 406] width 79 height 25
type input "0.14"
click at [1295, 454] on button "Update" at bounding box center [1321, 460] width 52 height 25
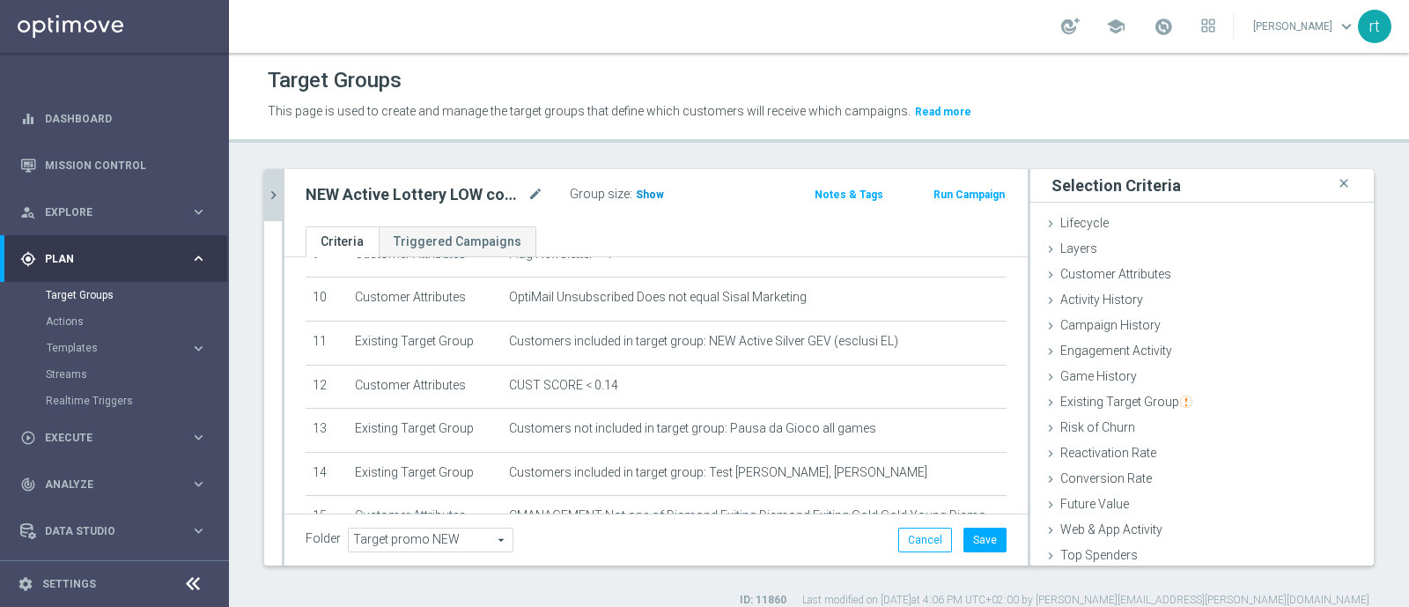
click at [641, 202] on h3 "Show" at bounding box center [650, 194] width 32 height 19
click at [963, 541] on button "Save" at bounding box center [984, 539] width 43 height 25
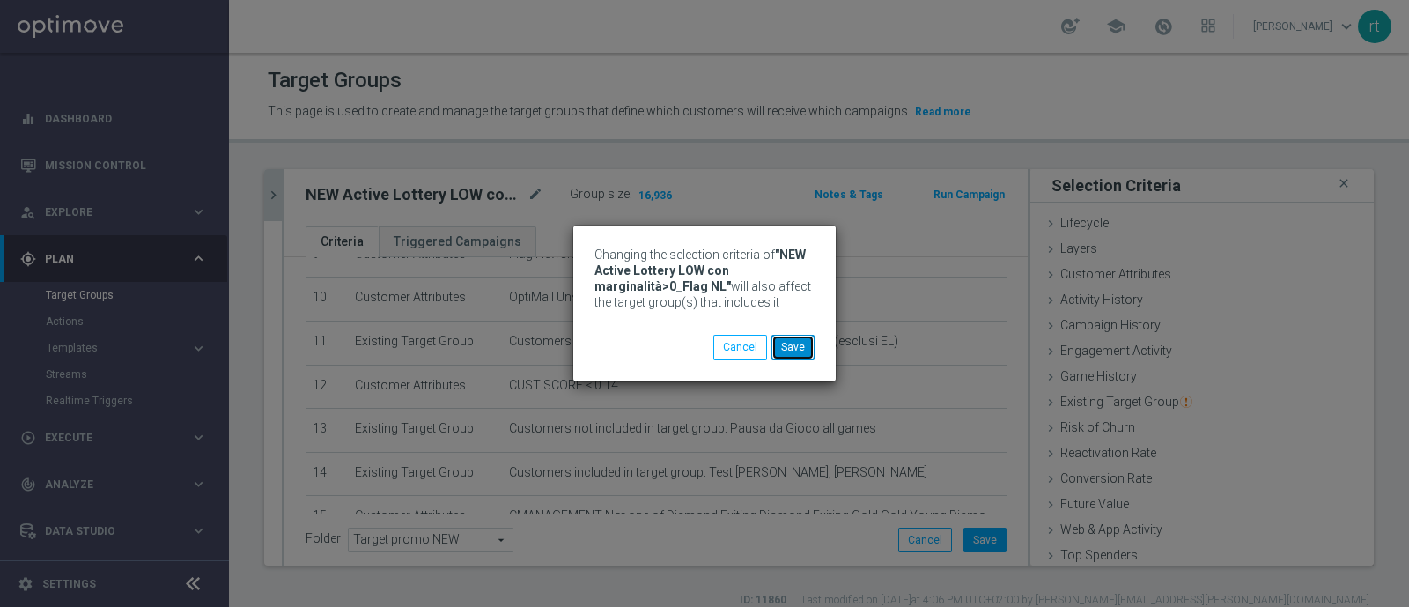
click at [802, 350] on button "Save" at bounding box center [792, 347] width 43 height 25
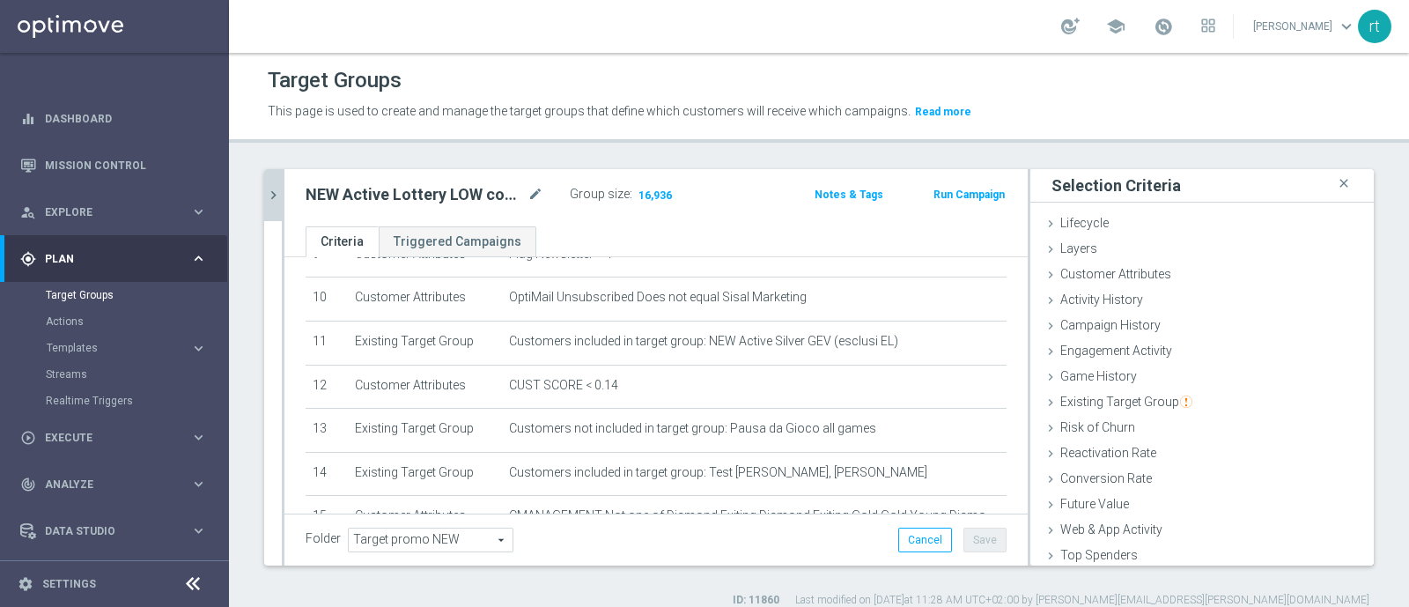
click at [276, 197] on icon "chevron_right" at bounding box center [273, 195] width 17 height 17
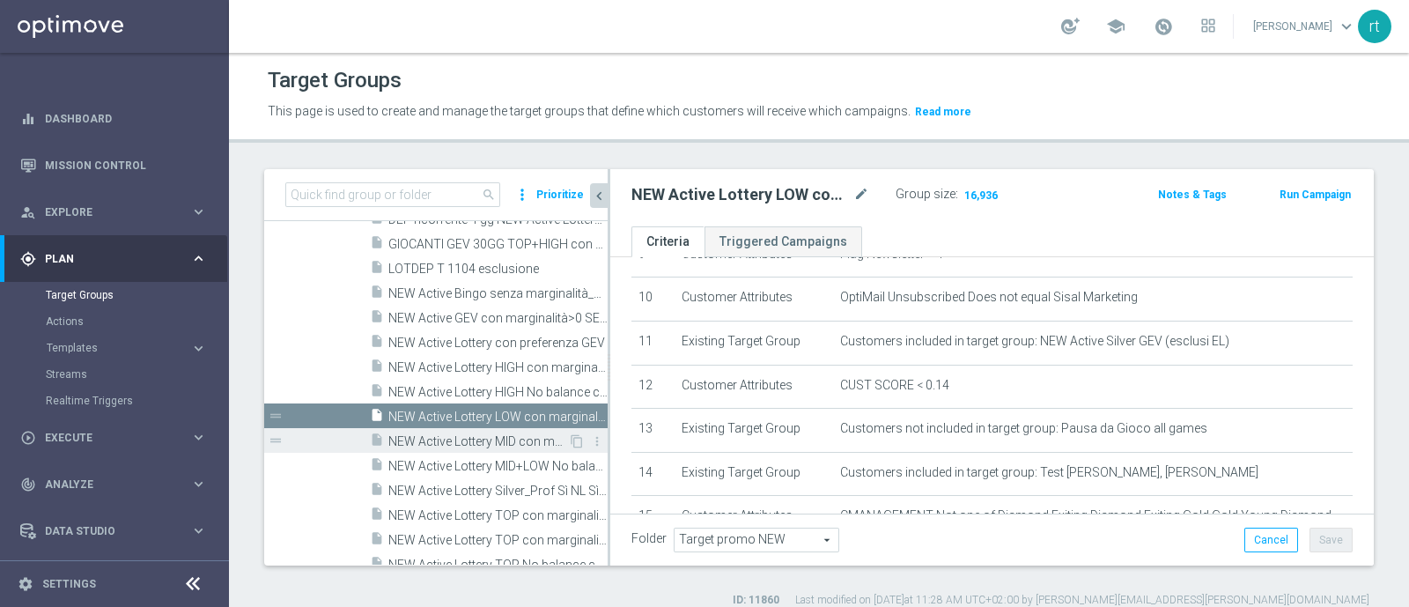
click at [445, 435] on span "NEW Active Lottery MID con marginalità>0_Flag NL" at bounding box center [478, 441] width 180 height 15
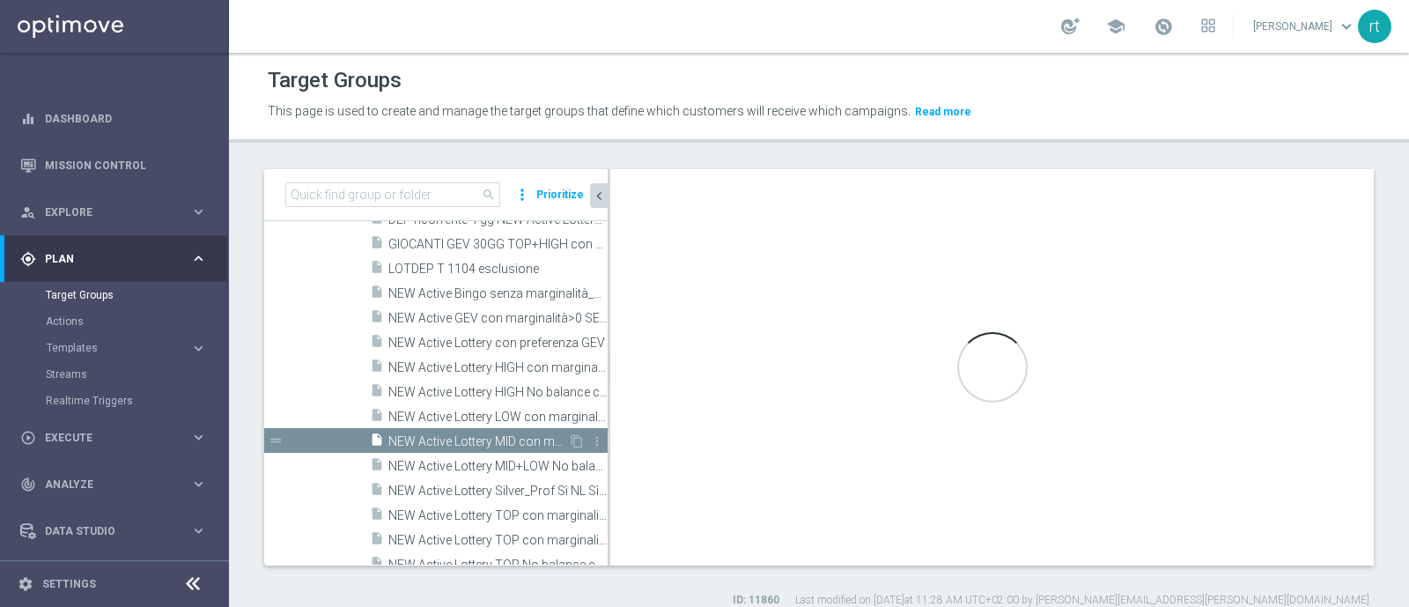
type textarea "((1 and 2 and 3 and 4 and 5 and 6 and 7 and 8 and 10 and 11 and 12 and 14 and 1…"
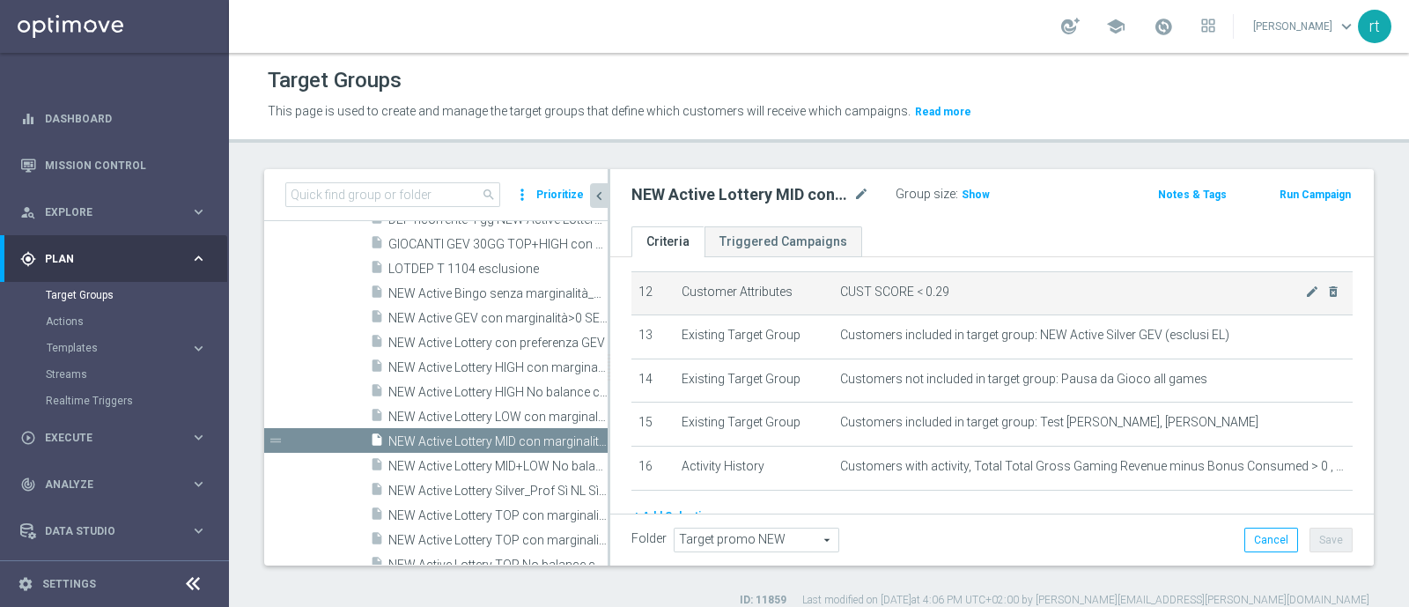
scroll to position [530, 0]
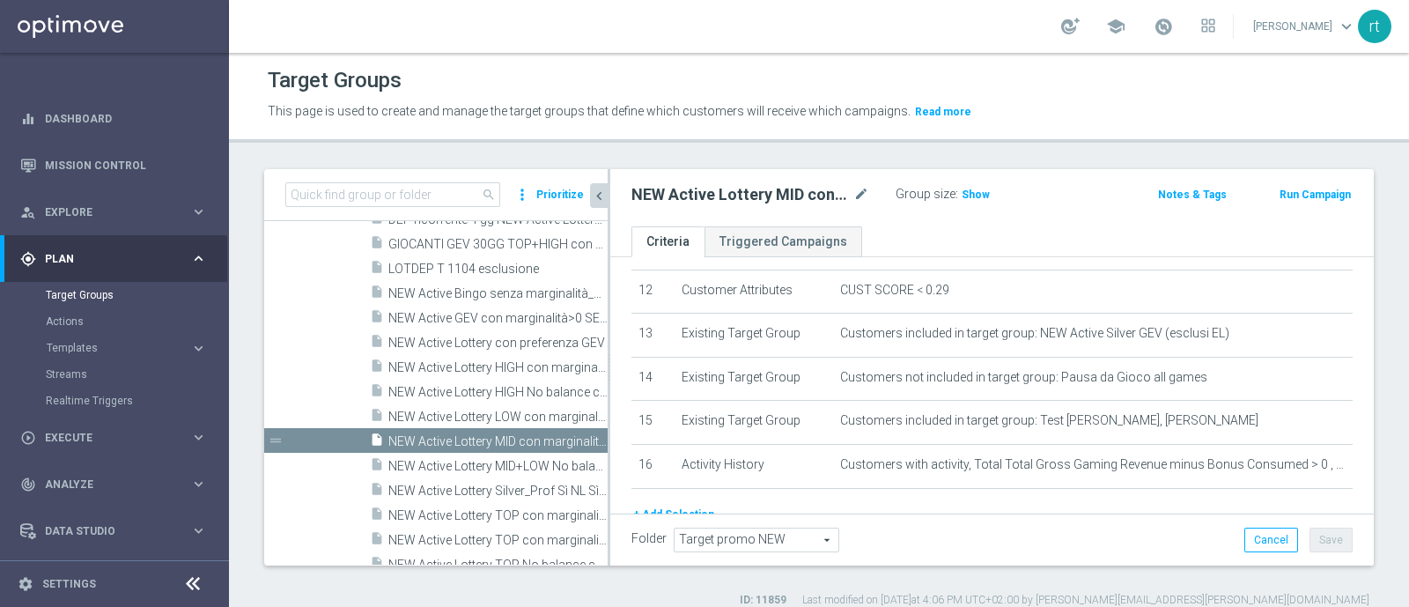
click at [987, 201] on div "Group size : Show" at bounding box center [983, 192] width 176 height 21
click at [981, 200] on span "Show" at bounding box center [975, 194] width 28 height 12
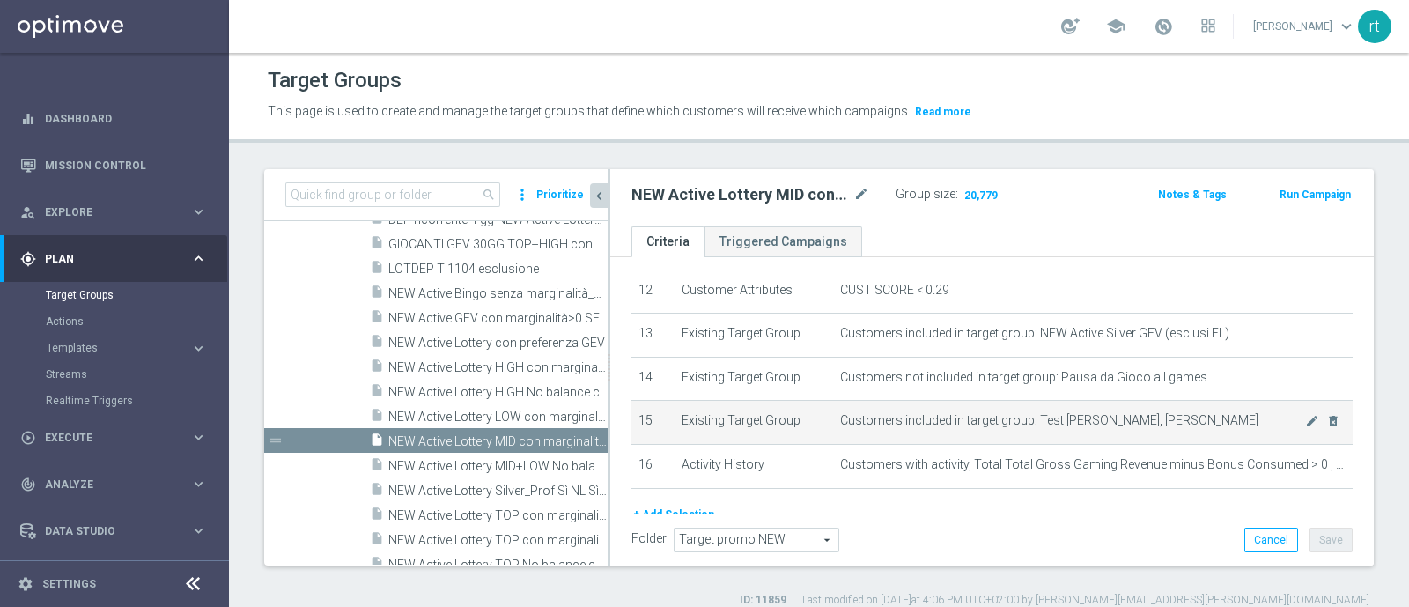
scroll to position [493, 0]
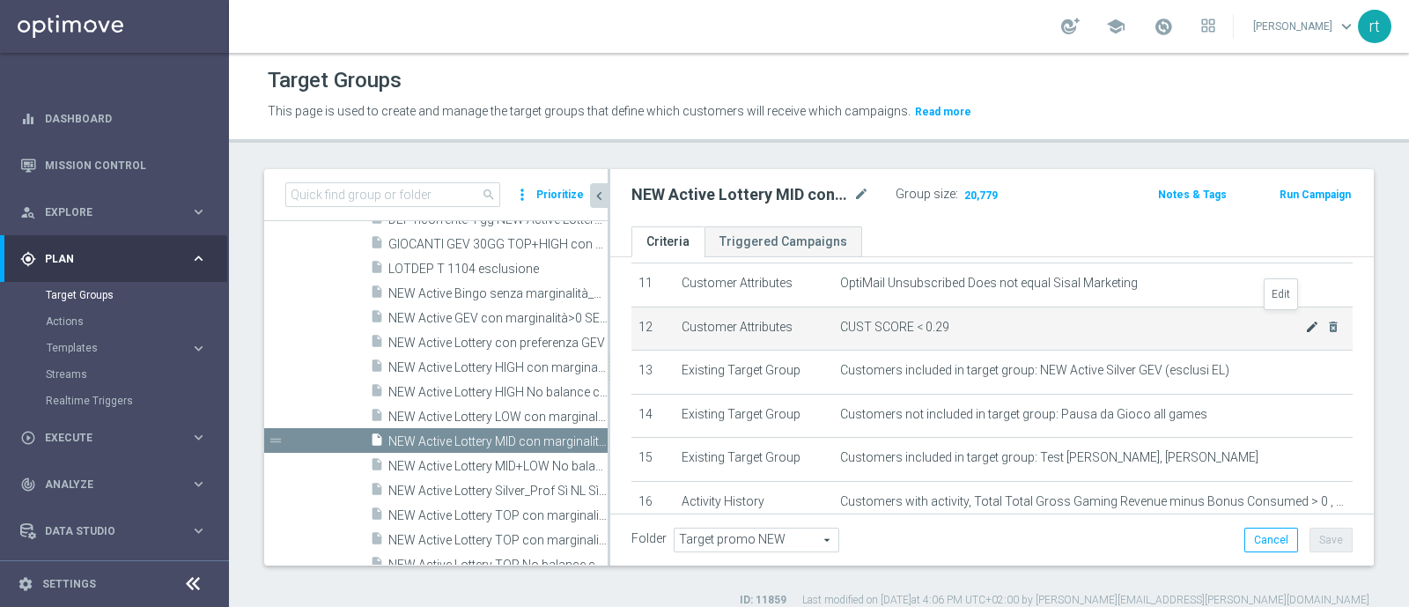
click at [1305, 320] on icon "mode_edit" at bounding box center [1312, 327] width 14 height 14
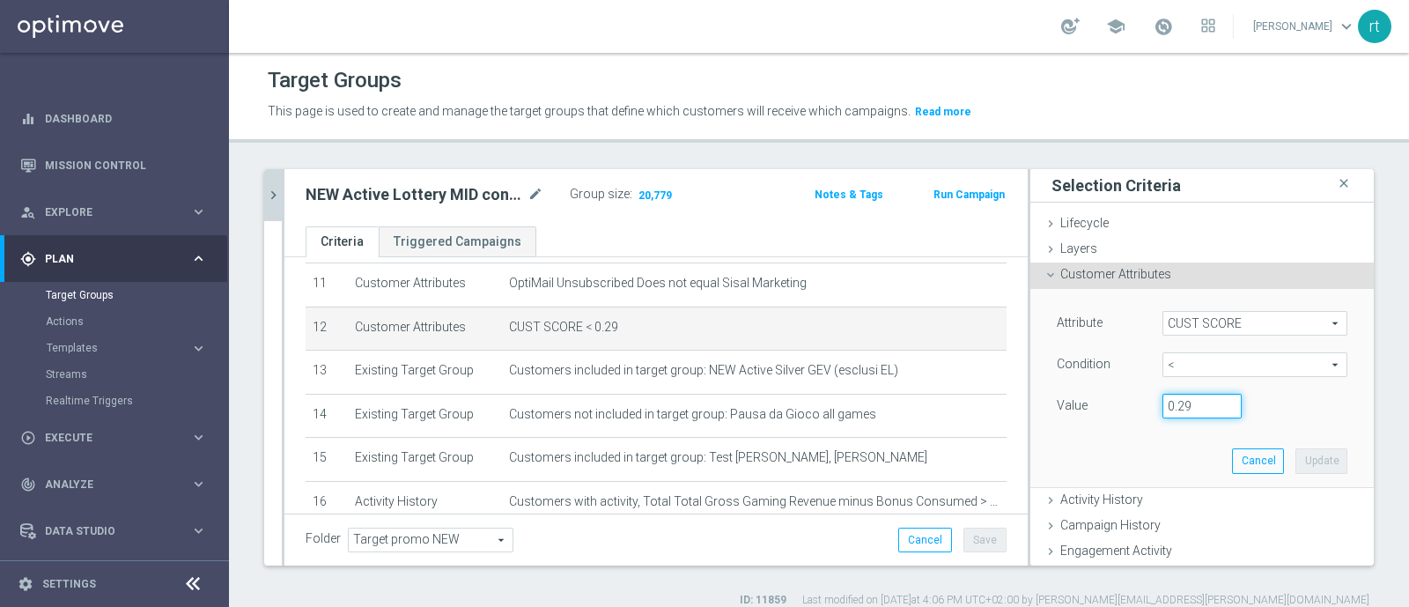
click at [1169, 401] on input "0.29" at bounding box center [1201, 406] width 79 height 25
type input "0.14"
click at [1295, 453] on button "Update" at bounding box center [1321, 460] width 52 height 25
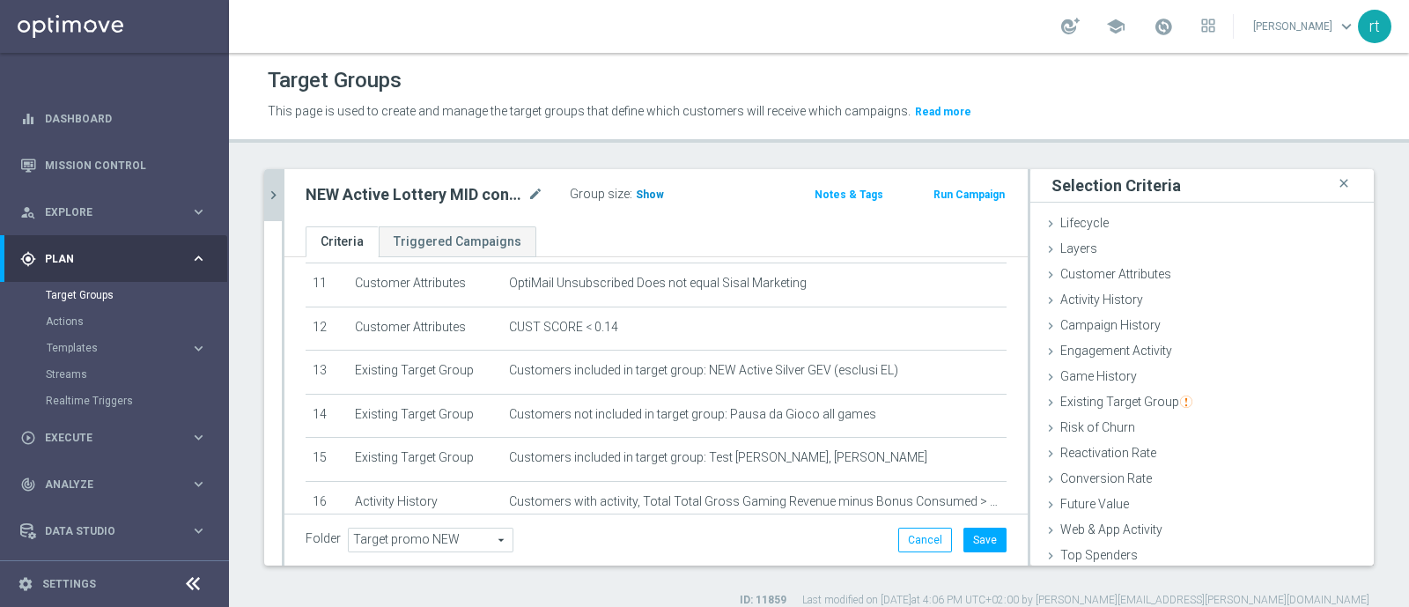
click at [648, 192] on span "Show" at bounding box center [650, 194] width 28 height 12
click at [967, 540] on button "Save" at bounding box center [984, 539] width 43 height 25
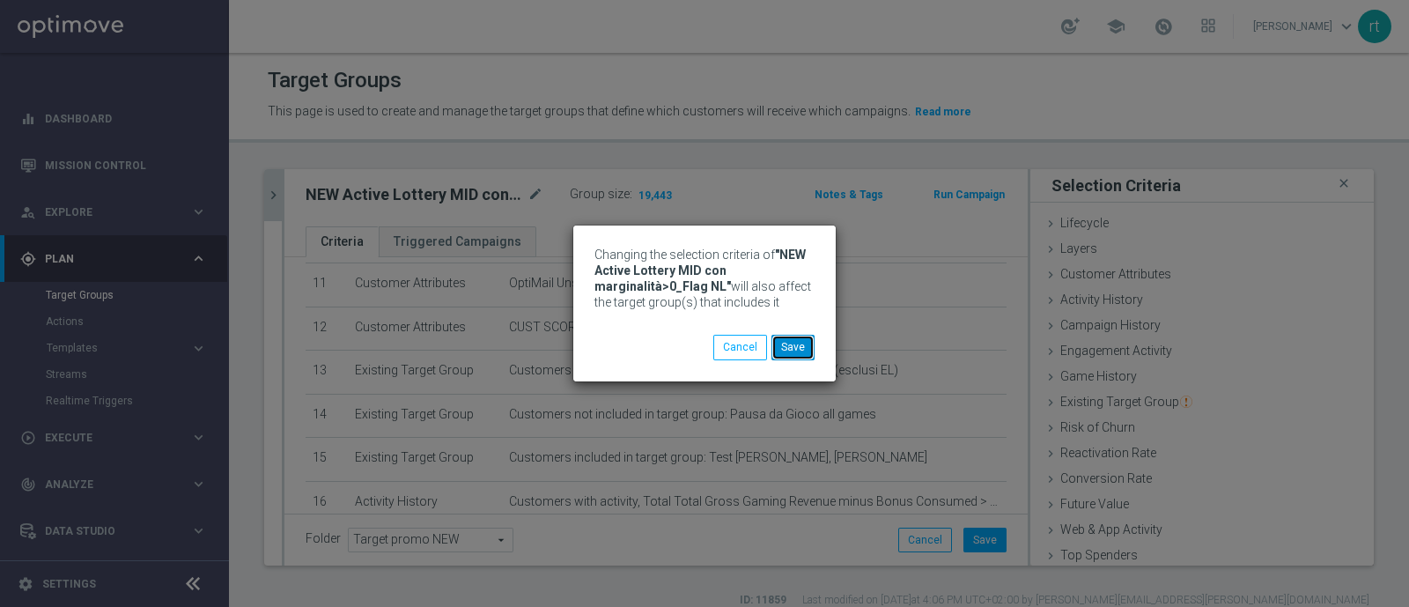
click at [791, 340] on button "Save" at bounding box center [792, 347] width 43 height 25
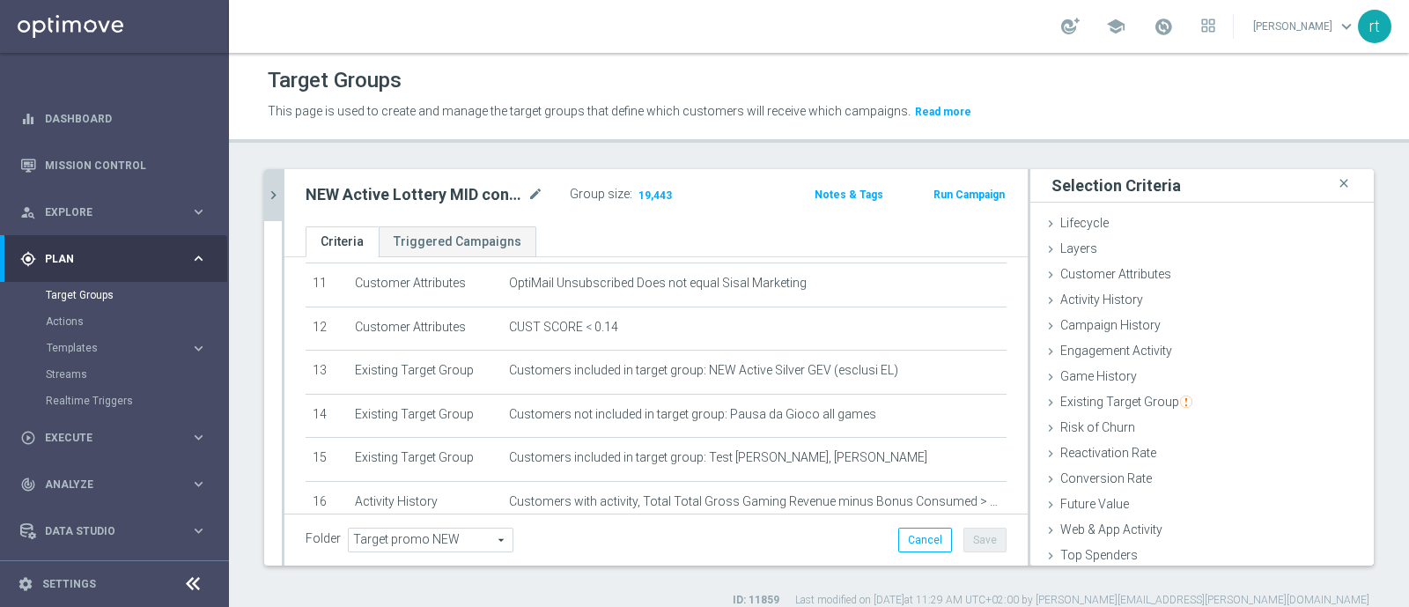
click at [269, 202] on button "chevron_right" at bounding box center [273, 195] width 18 height 52
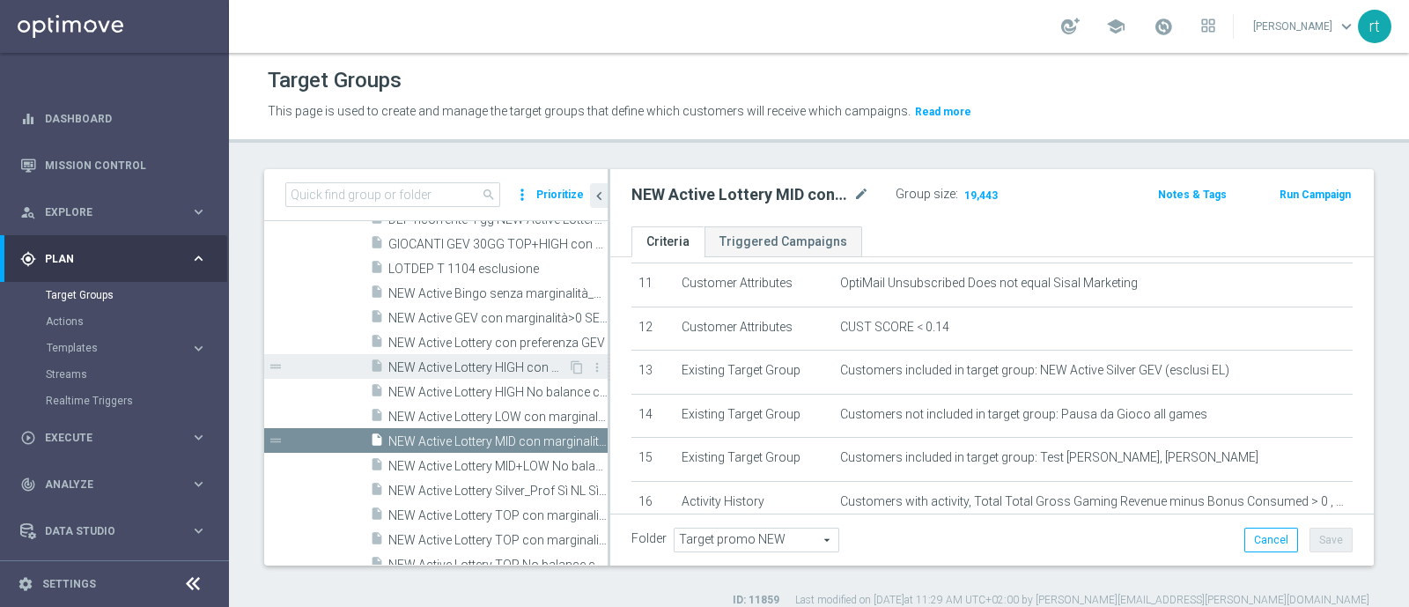
click at [485, 365] on span "NEW Active Lottery HIGH con marginalità>0_flag NL" at bounding box center [478, 367] width 180 height 15
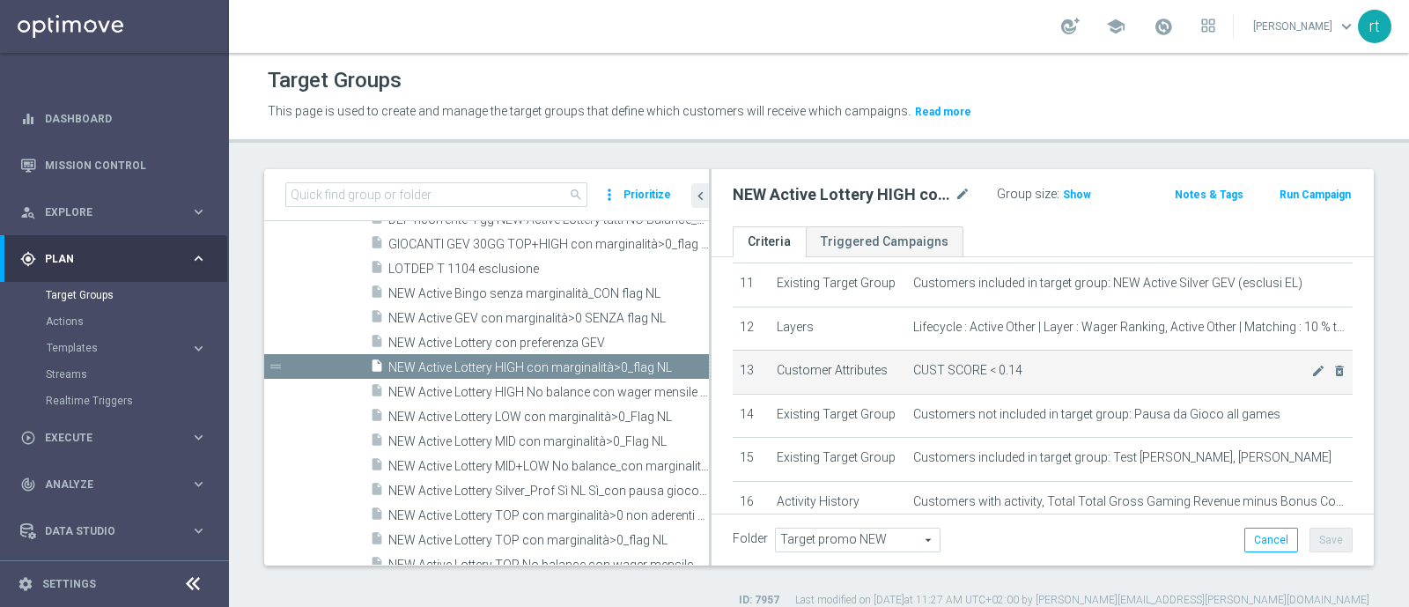
scroll to position [587, 0]
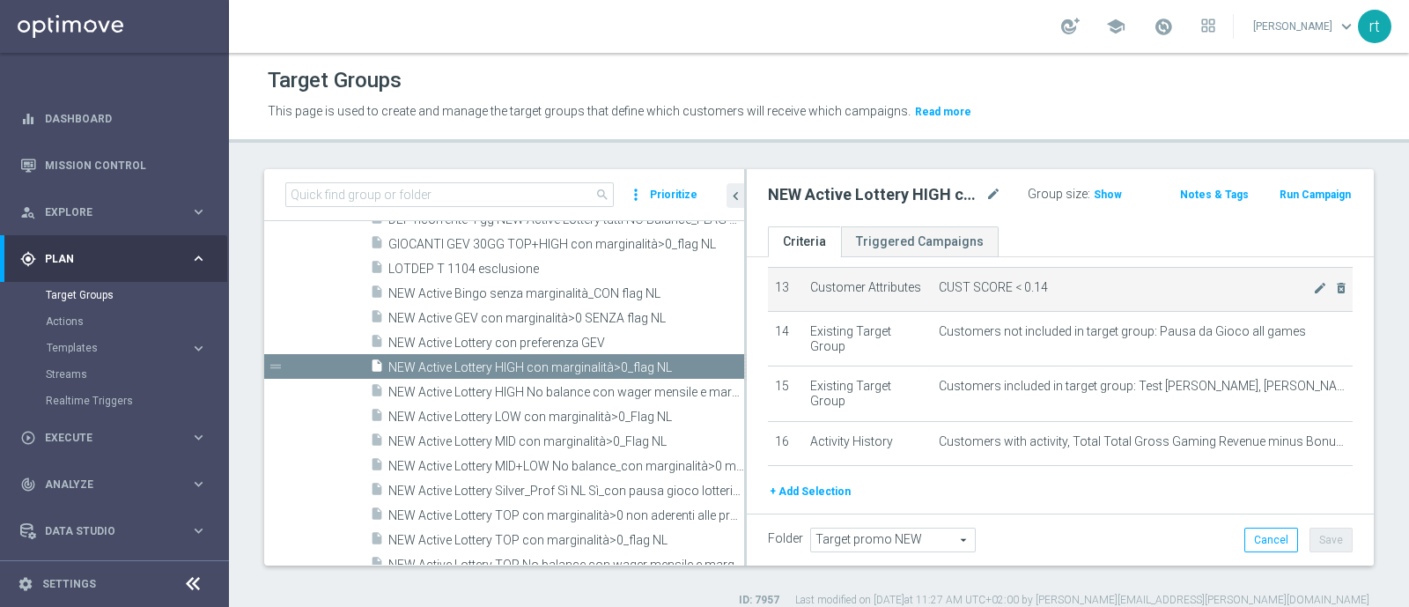
drag, startPoint x: 607, startPoint y: 411, endPoint x: 775, endPoint y: 413, distance: 167.3
click at [775, 413] on as-split "search more_vert Prioritize Customer Target Groups library_add create_new_folder" at bounding box center [818, 367] width 1109 height 396
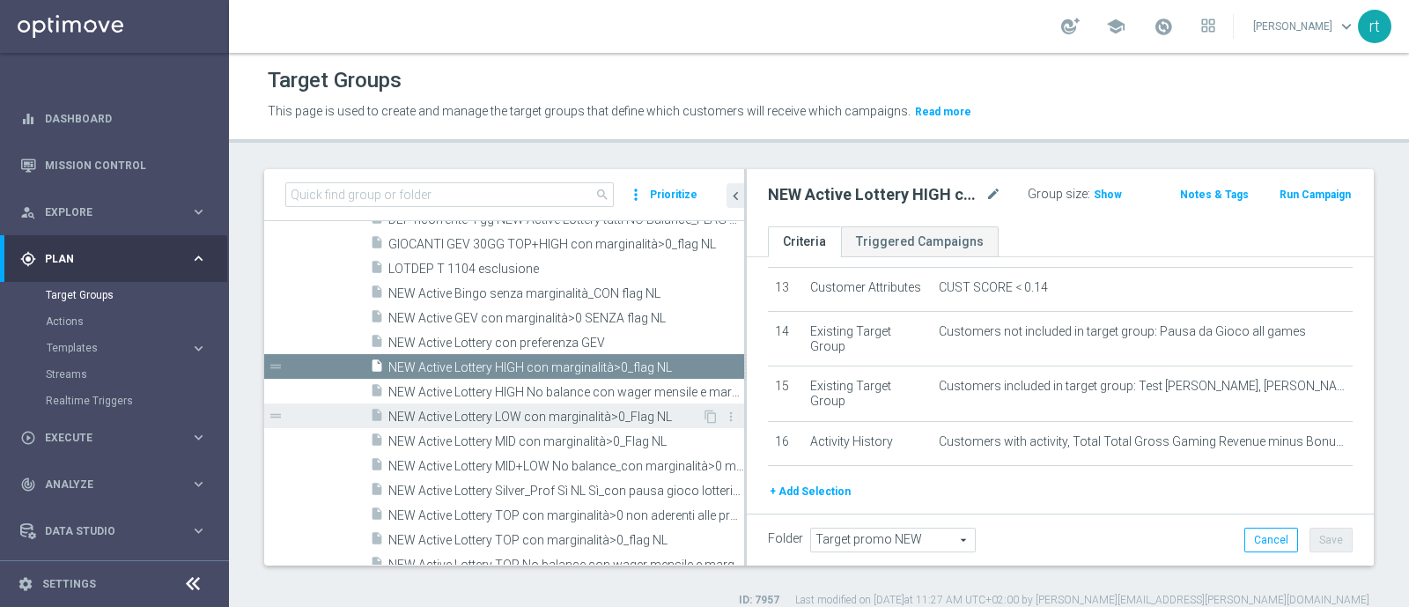
click at [523, 409] on span "NEW Active Lottery LOW con marginalità>0_Flag NL" at bounding box center [544, 416] width 313 height 15
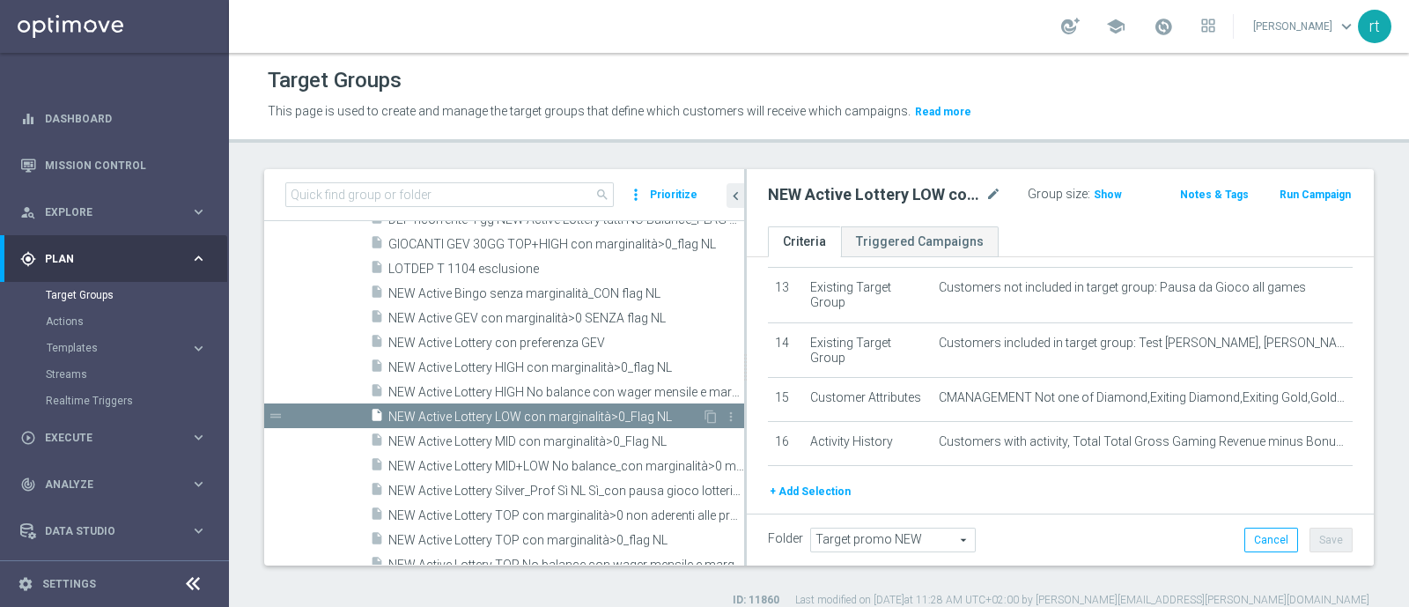
scroll to position [576, 0]
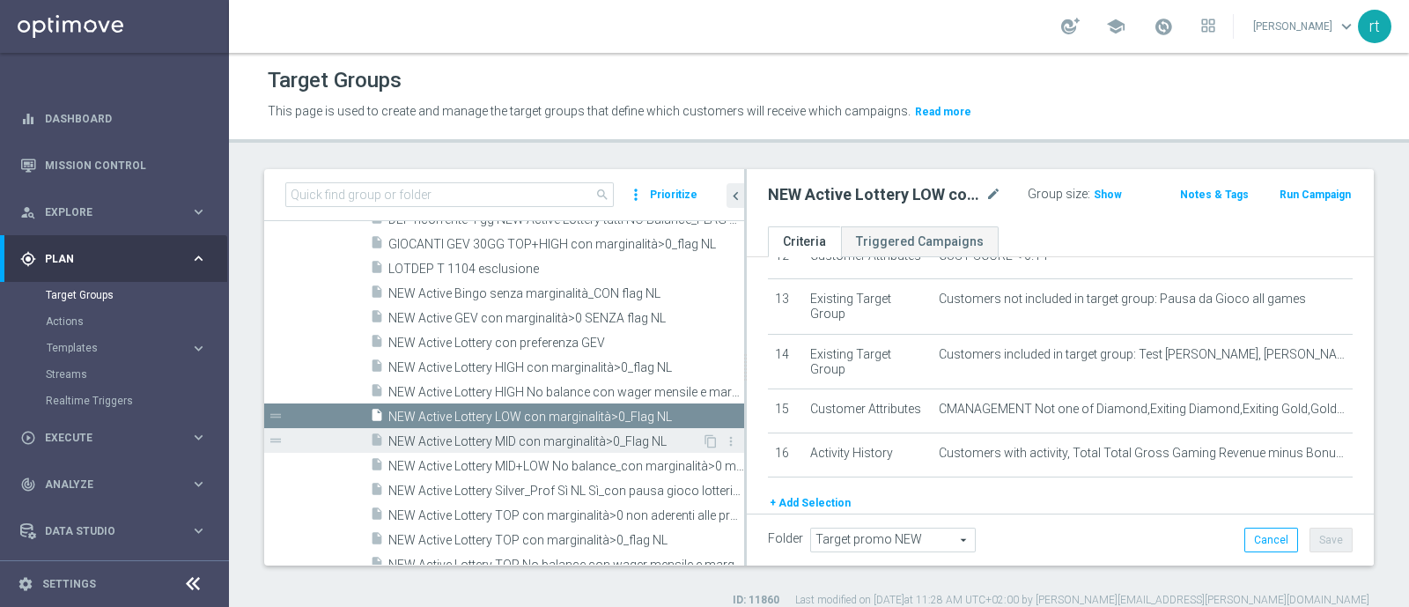
click at [498, 428] on div "insert_drive_file NEW Active Lottery MID con marginalità>0_Flag NL" at bounding box center [536, 440] width 332 height 25
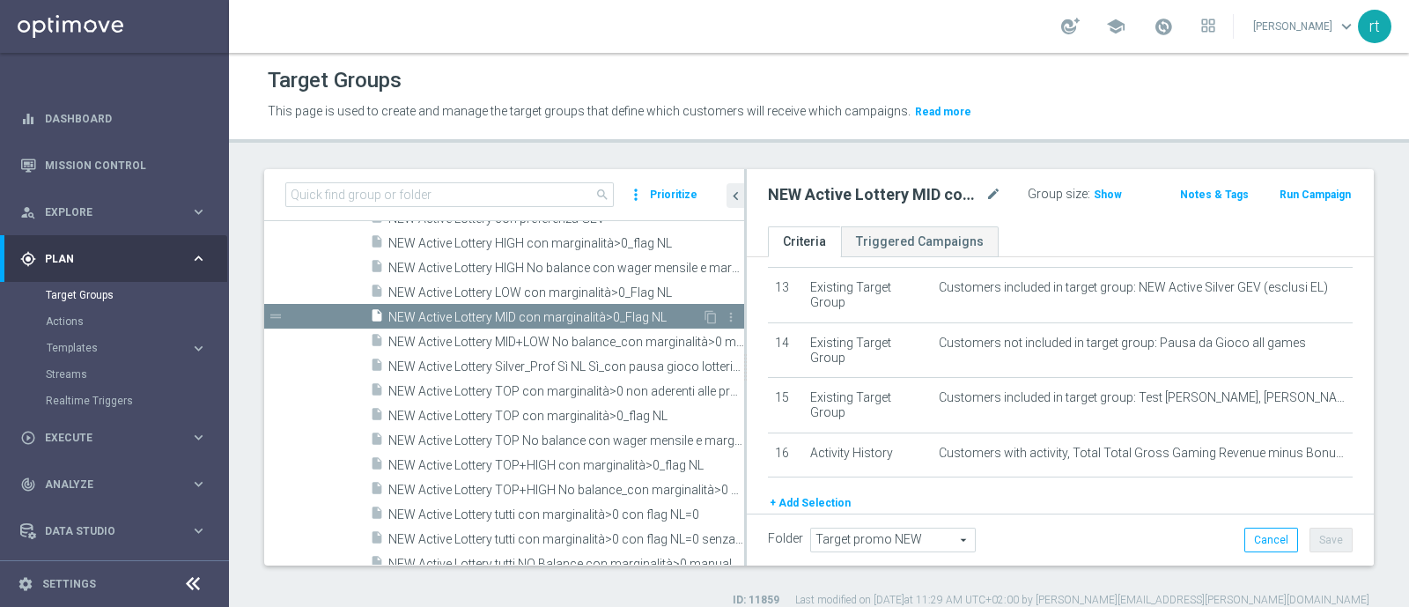
scroll to position [1449, 0]
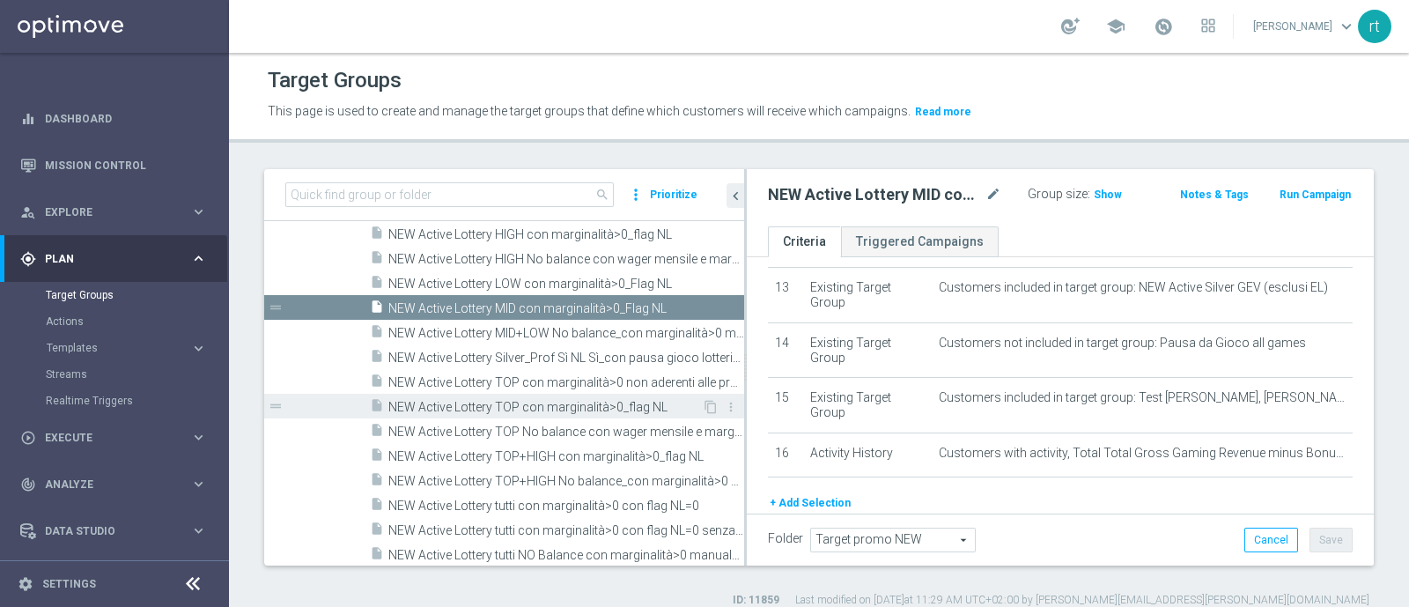
click at [501, 411] on span "NEW Active Lottery TOP con marginalità>0_flag NL" at bounding box center [544, 407] width 313 height 15
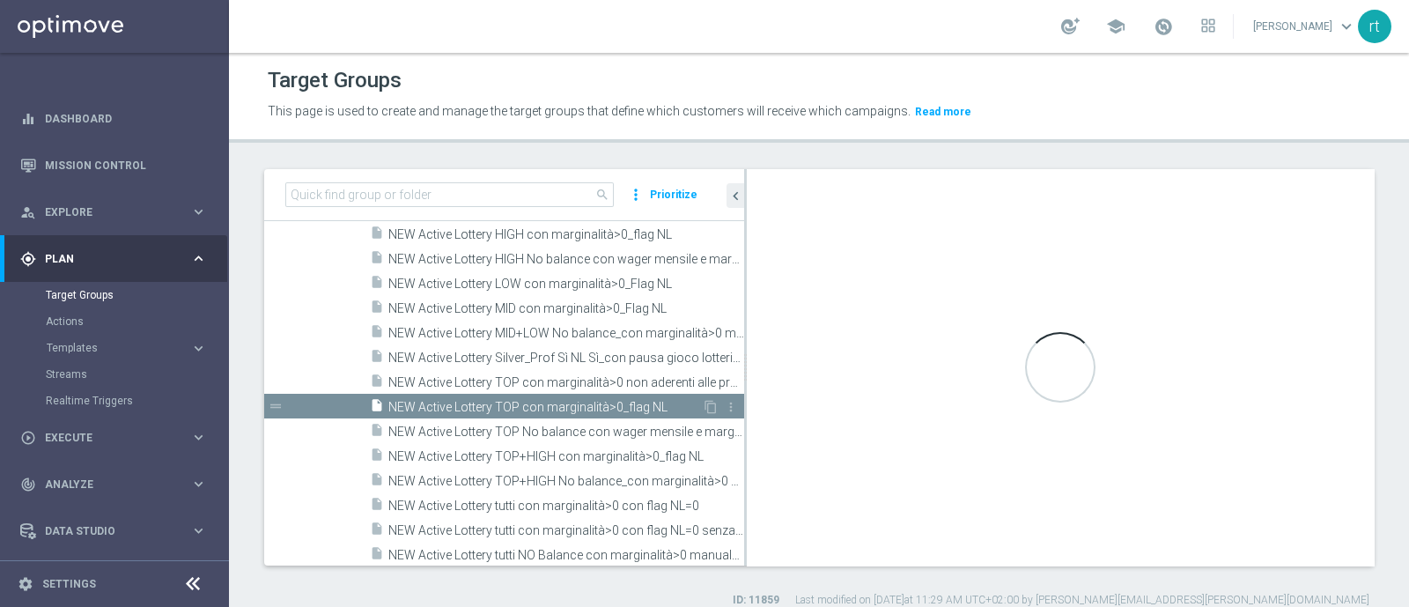
type textarea "((1 and 2 and 3 and 4 and 5 and 6 and 7 and 8 and 9 and 10 and 13 and 14 and 16…"
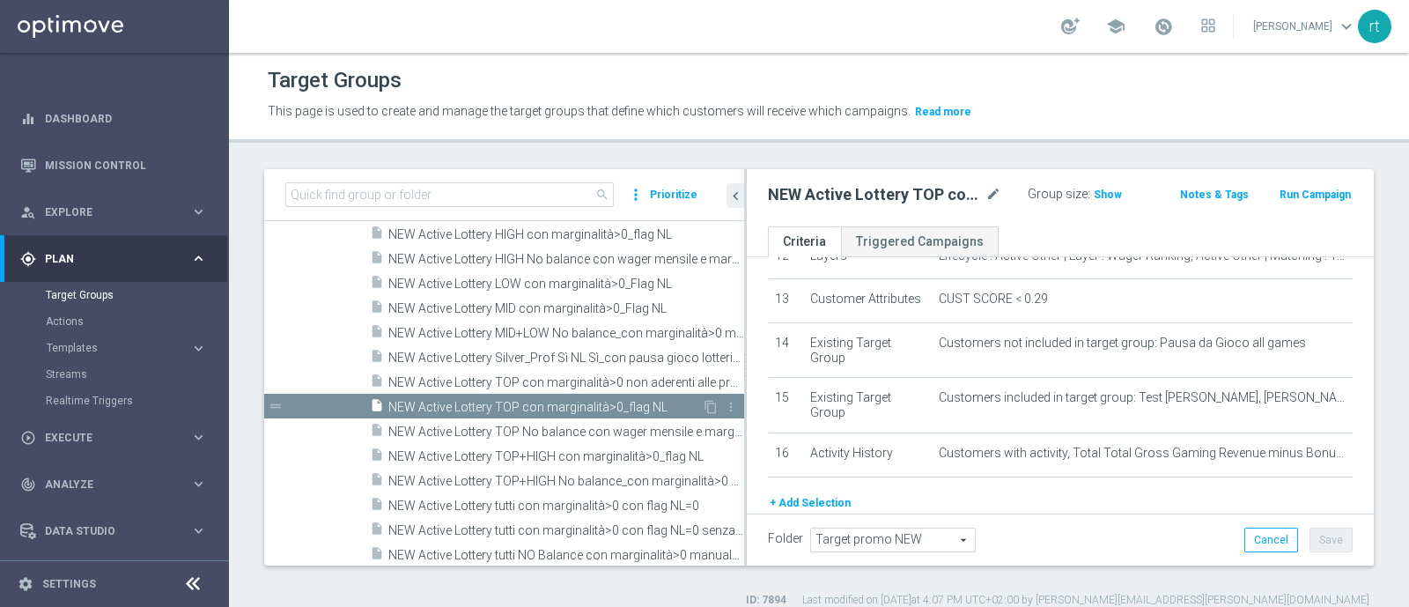
scroll to position [587, 0]
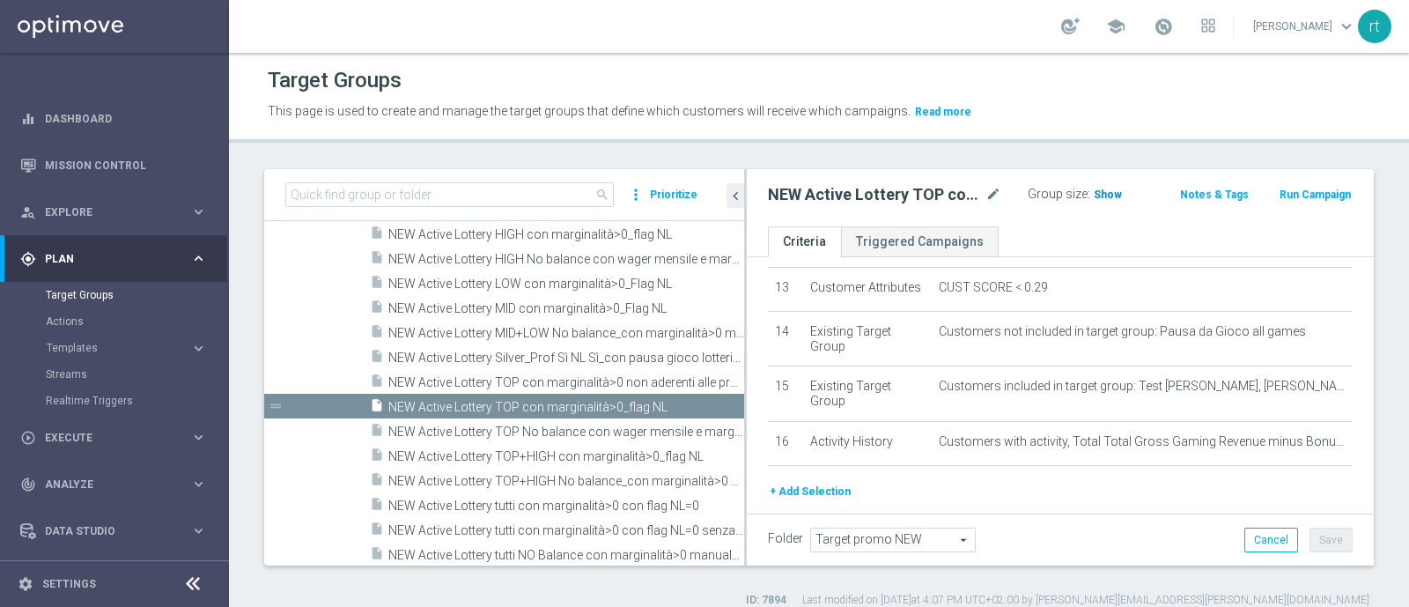
click at [1097, 195] on span "Show" at bounding box center [1107, 194] width 28 height 12
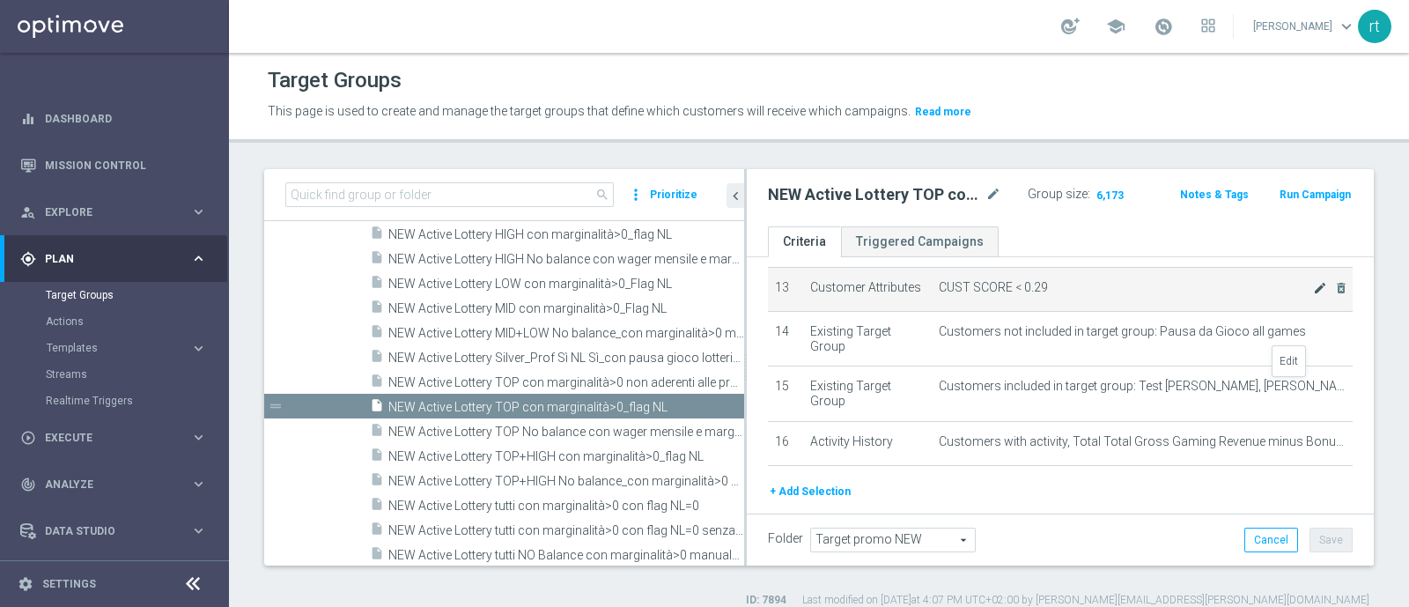
click at [1313, 295] on icon "mode_edit" at bounding box center [1320, 288] width 14 height 14
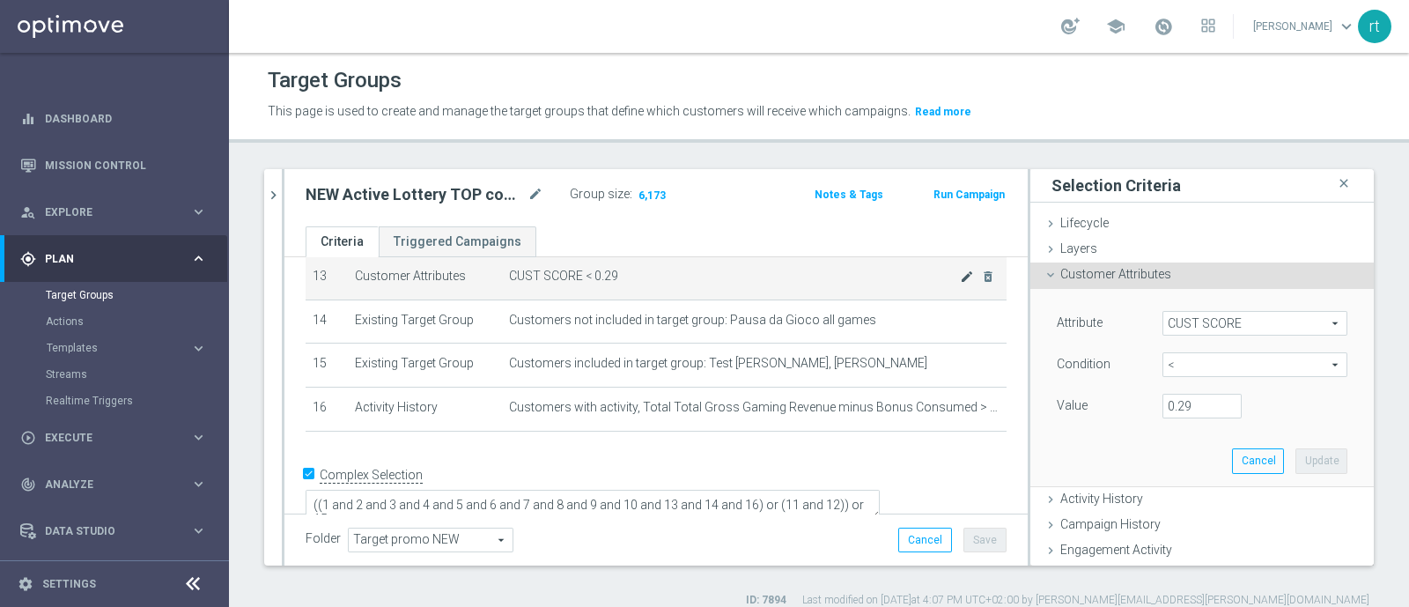
scroll to position [493, 0]
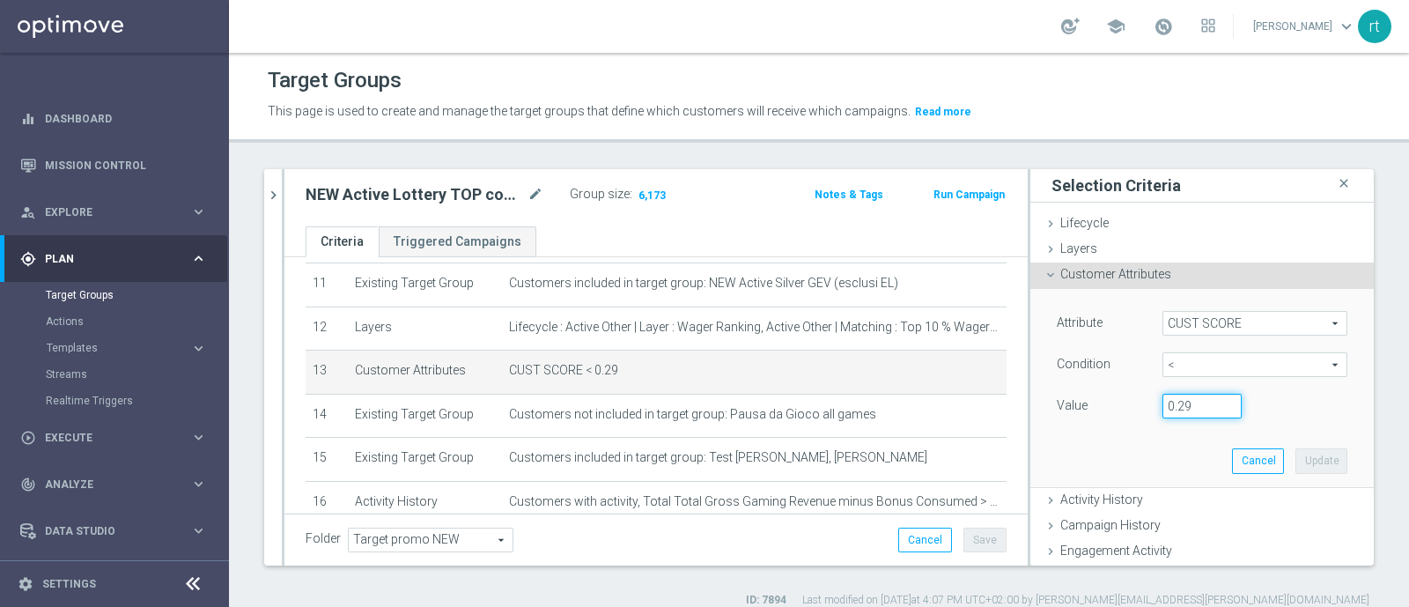
click at [1184, 407] on input "0.29" at bounding box center [1201, 406] width 79 height 25
type input "0.14"
click at [1295, 455] on button "Update" at bounding box center [1321, 460] width 52 height 25
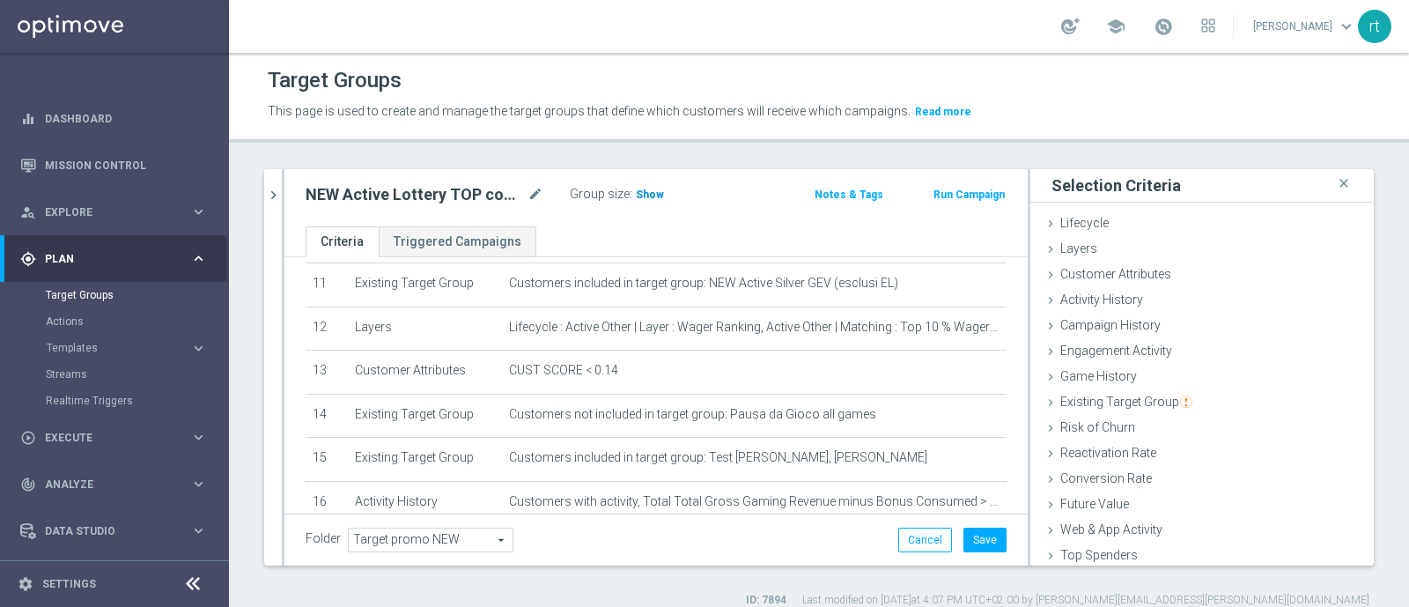
click at [638, 188] on span "Show" at bounding box center [650, 194] width 28 height 12
click at [963, 540] on button "Save" at bounding box center [984, 539] width 43 height 25
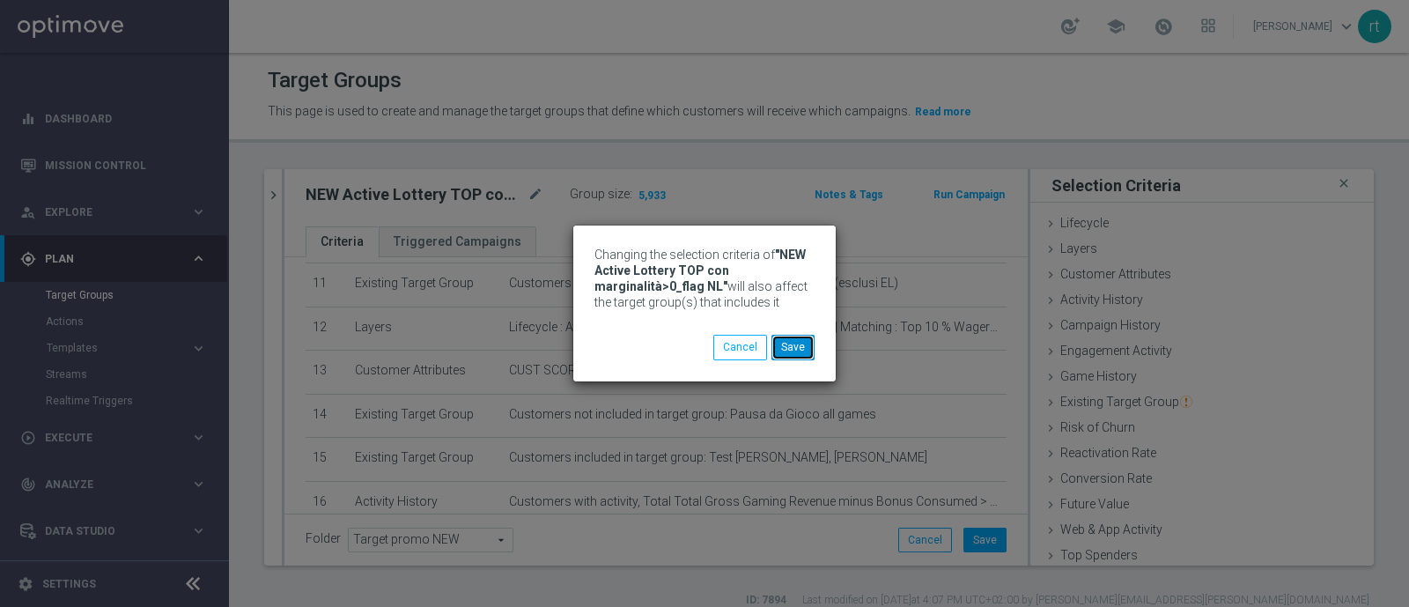
click at [797, 357] on button "Save" at bounding box center [792, 347] width 43 height 25
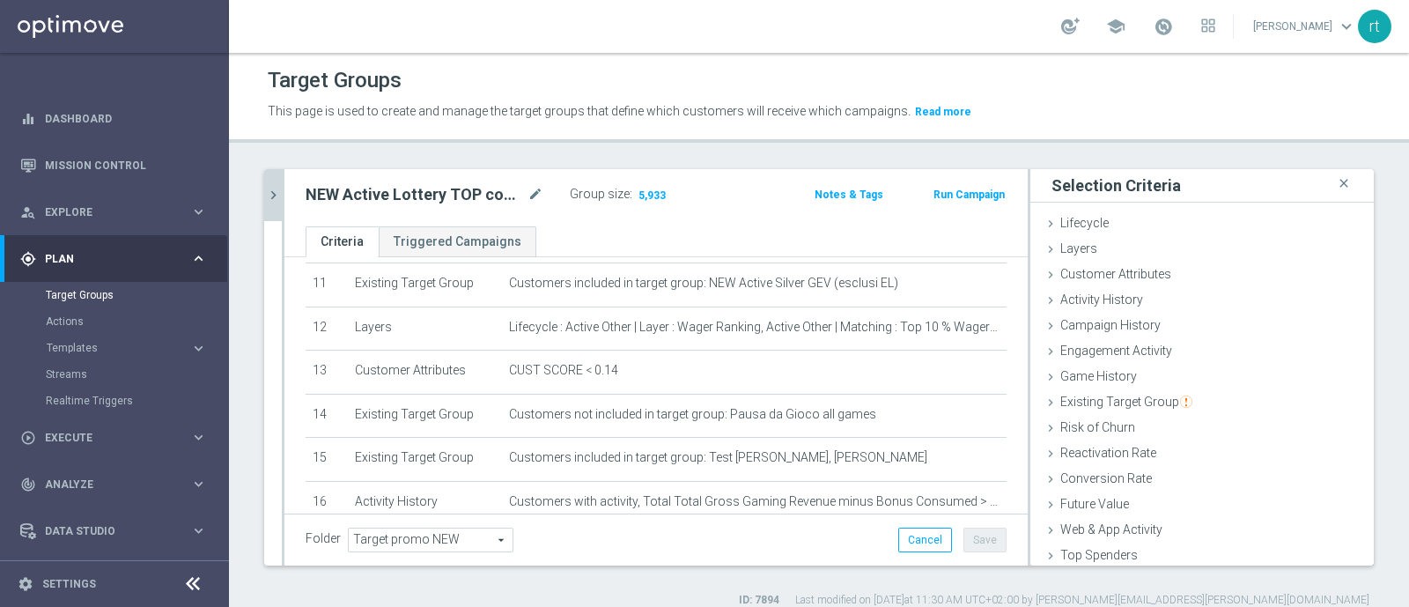
click at [273, 208] on button "chevron_right" at bounding box center [273, 195] width 18 height 52
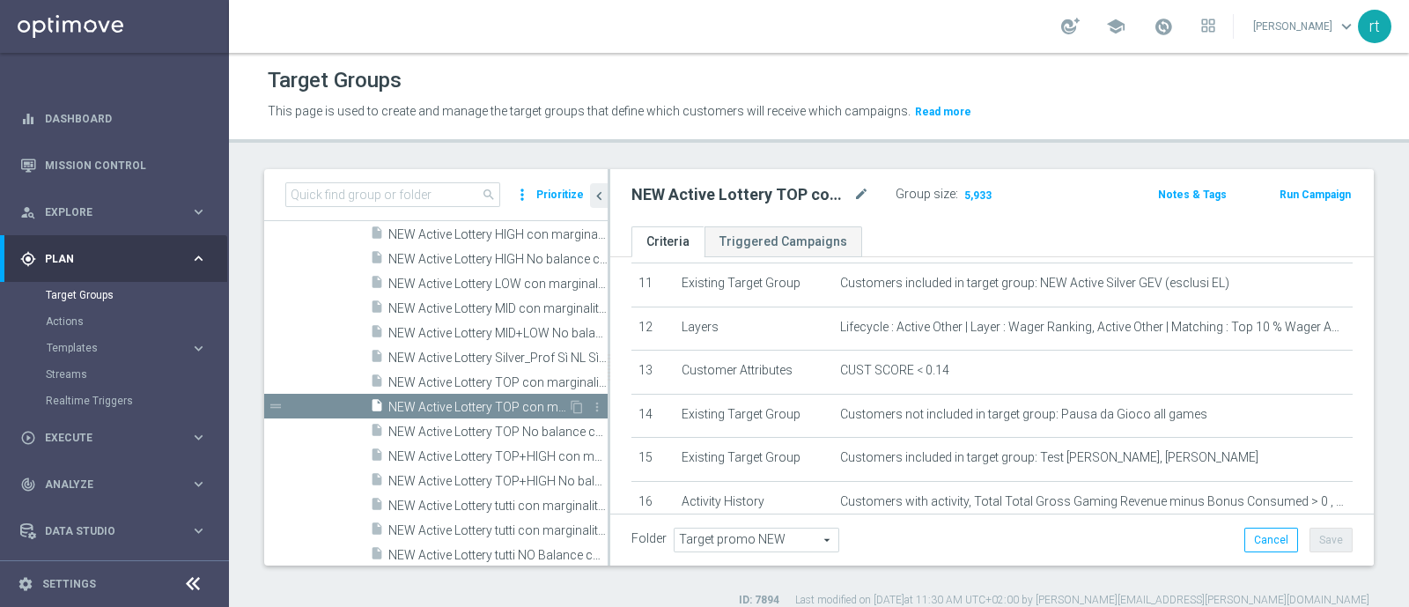
click at [437, 400] on span "NEW Active Lottery TOP con marginalità>0_flag NL" at bounding box center [478, 407] width 180 height 15
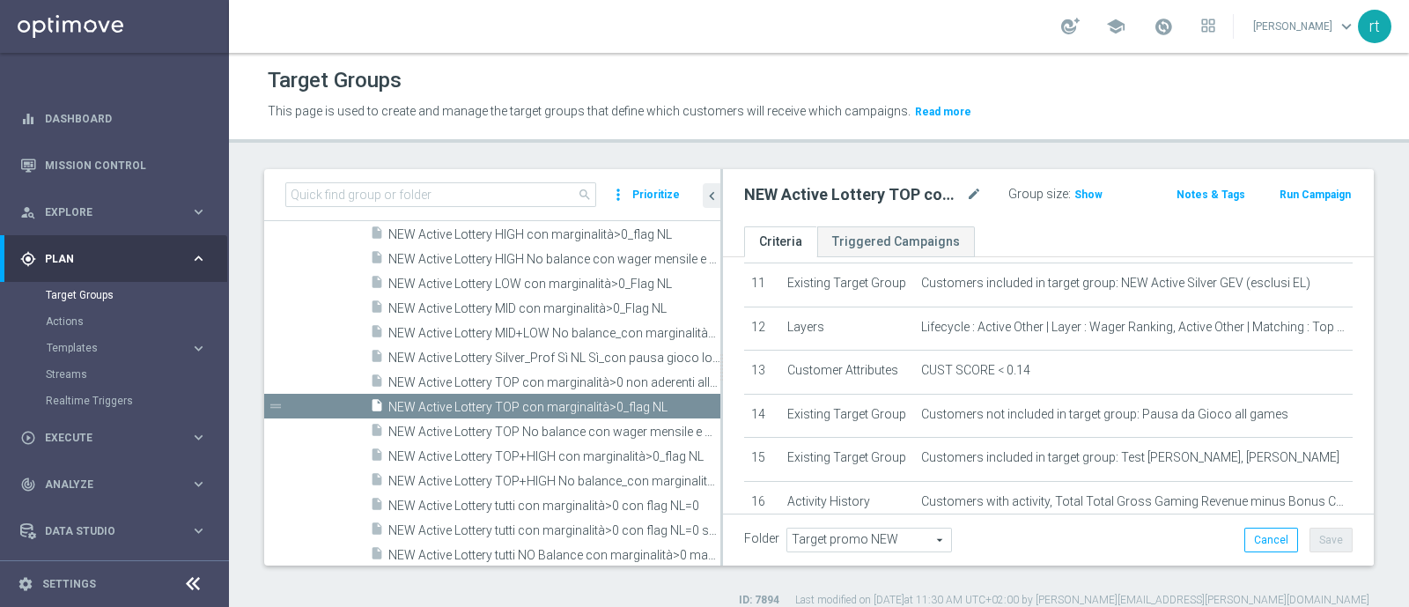
drag, startPoint x: 607, startPoint y: 335, endPoint x: 720, endPoint y: 350, distance: 113.6
click at [720, 350] on div at bounding box center [721, 367] width 3 height 396
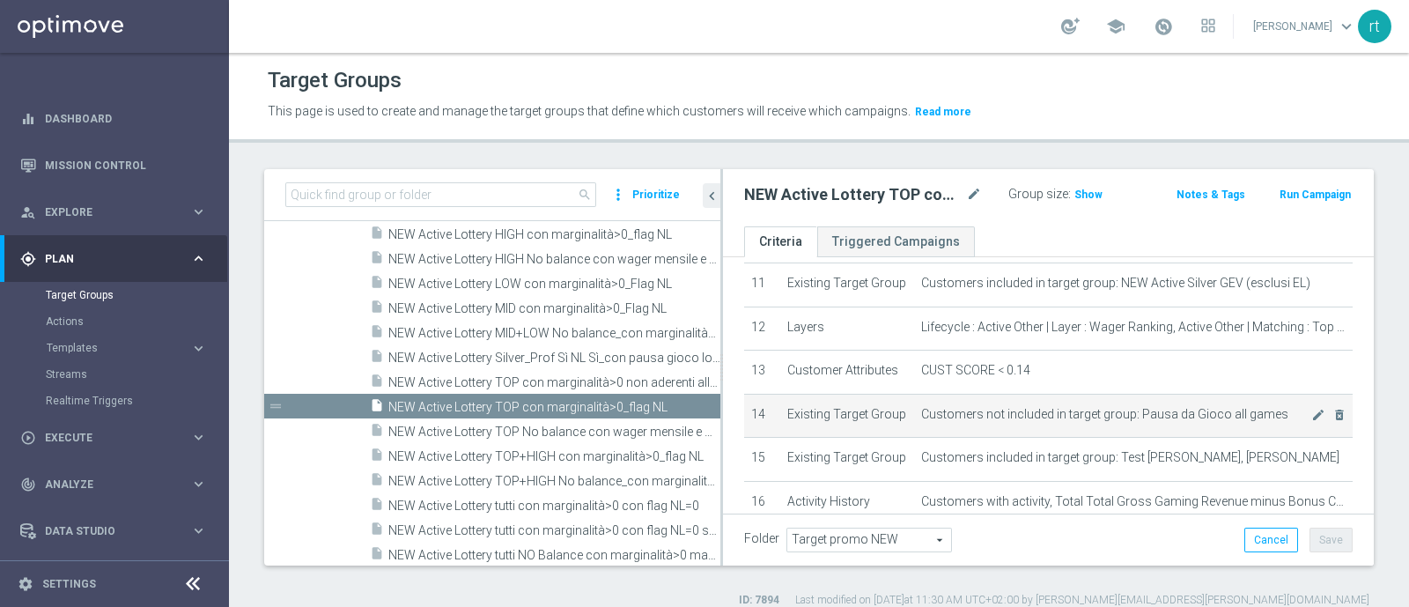
scroll to position [587, 0]
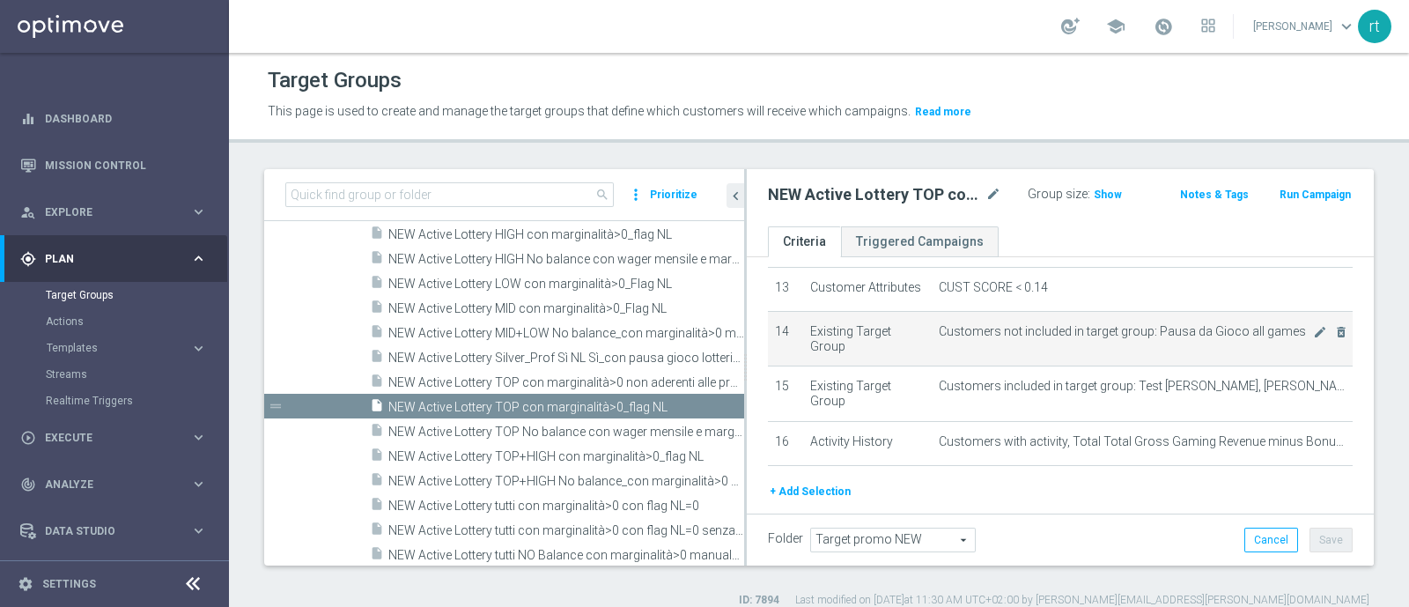
drag, startPoint x: 722, startPoint y: 445, endPoint x: 864, endPoint y: 455, distance: 142.1
click at [864, 455] on as-split "search more_vert Prioritize Customer Target Groups library_add create_new_folder" at bounding box center [818, 367] width 1109 height 396
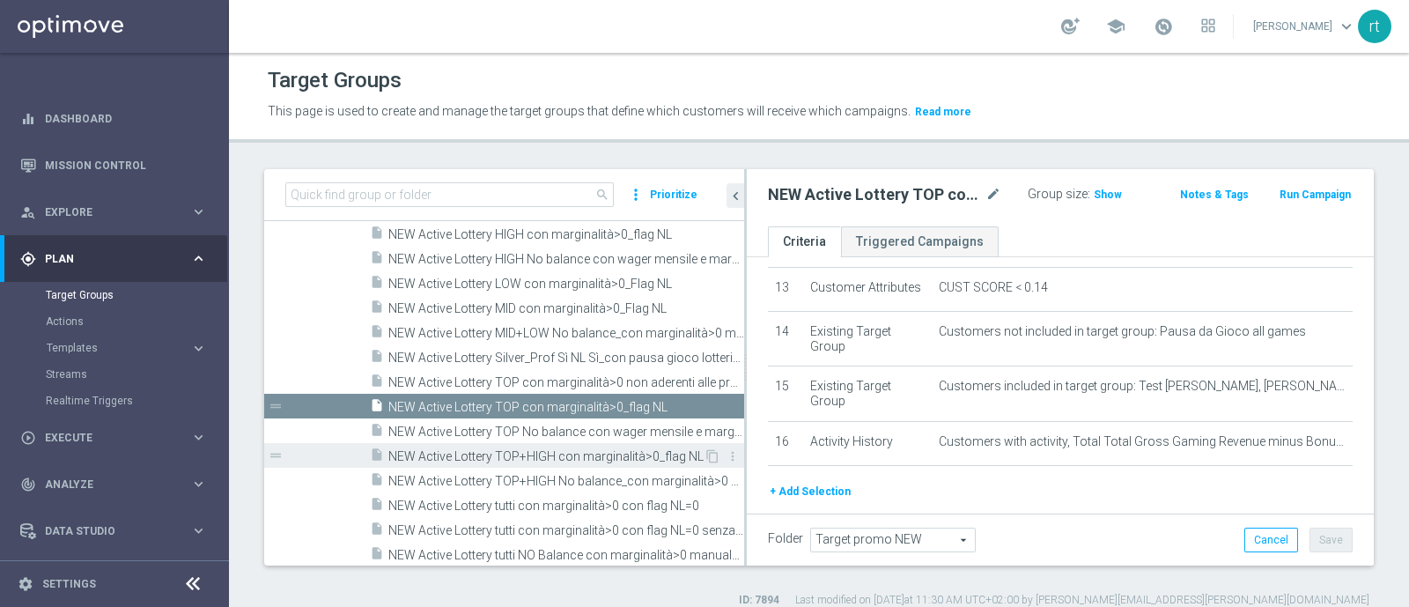
click at [556, 455] on span "NEW Active Lottery TOP+HIGH con marginalità>0_flag NL" at bounding box center [545, 456] width 315 height 15
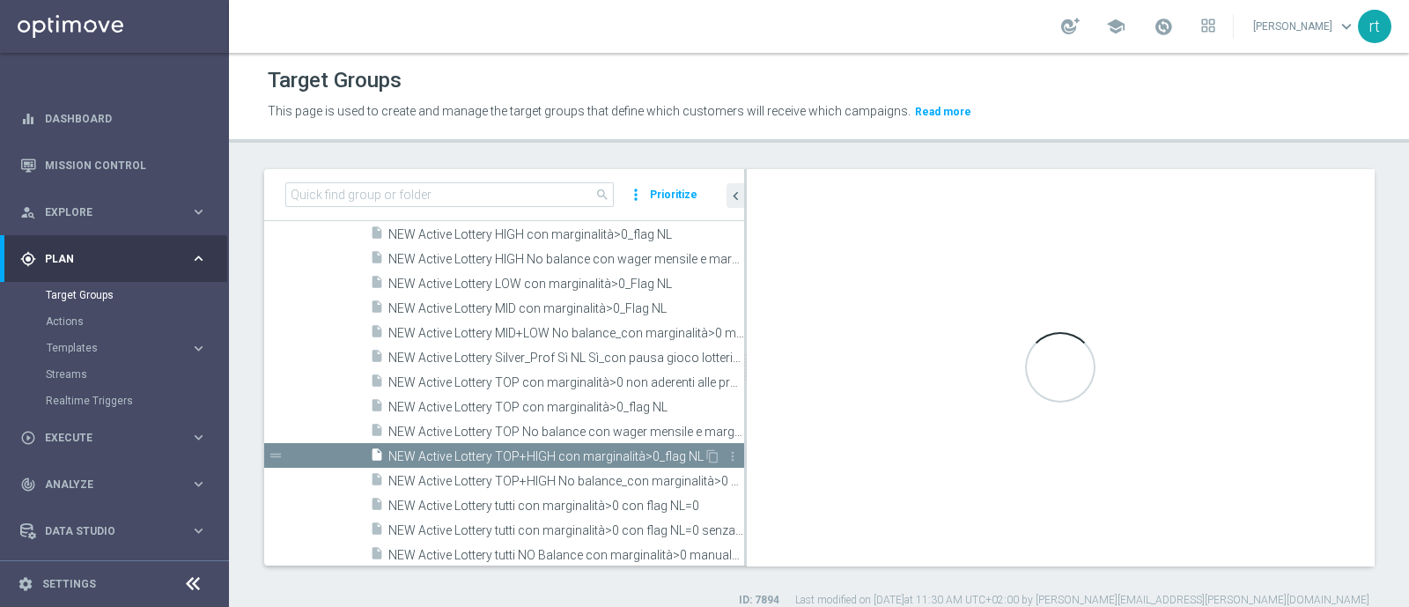
type textarea "((1 and 2 and 3 and 4 and 5 and 6 and 7 and 8 and 9 and 10 and 13 and 14 and 16…"
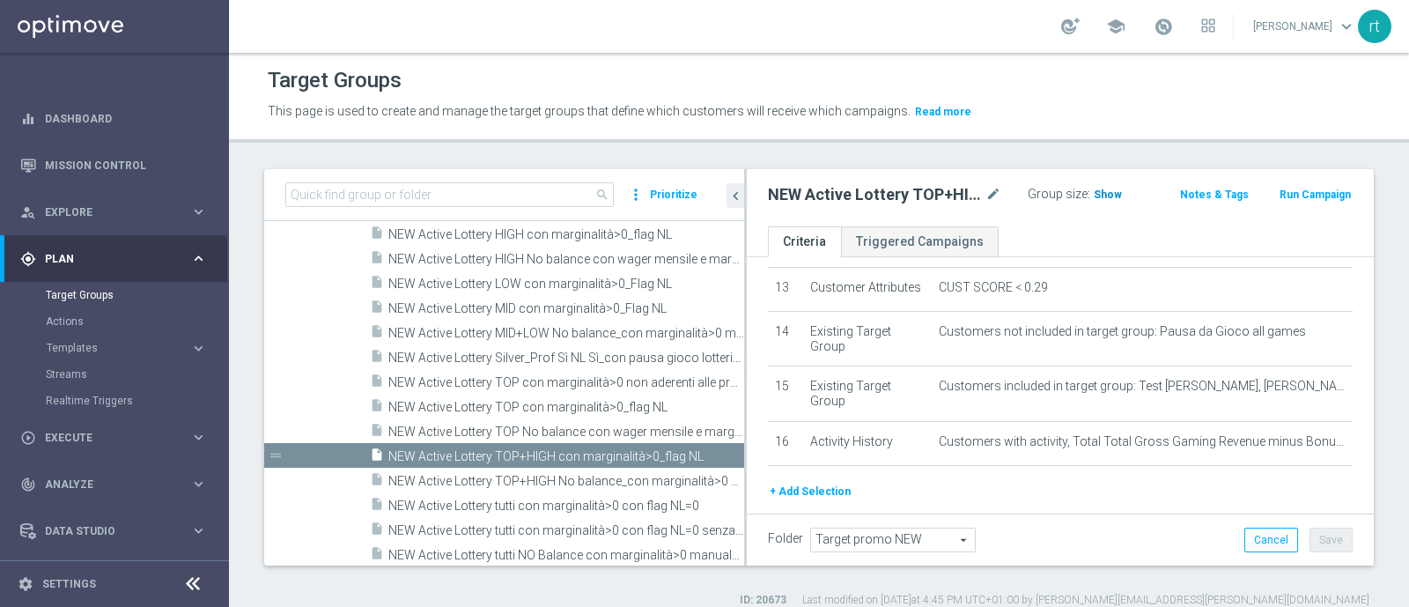
click at [1093, 197] on span "Show" at bounding box center [1107, 194] width 28 height 12
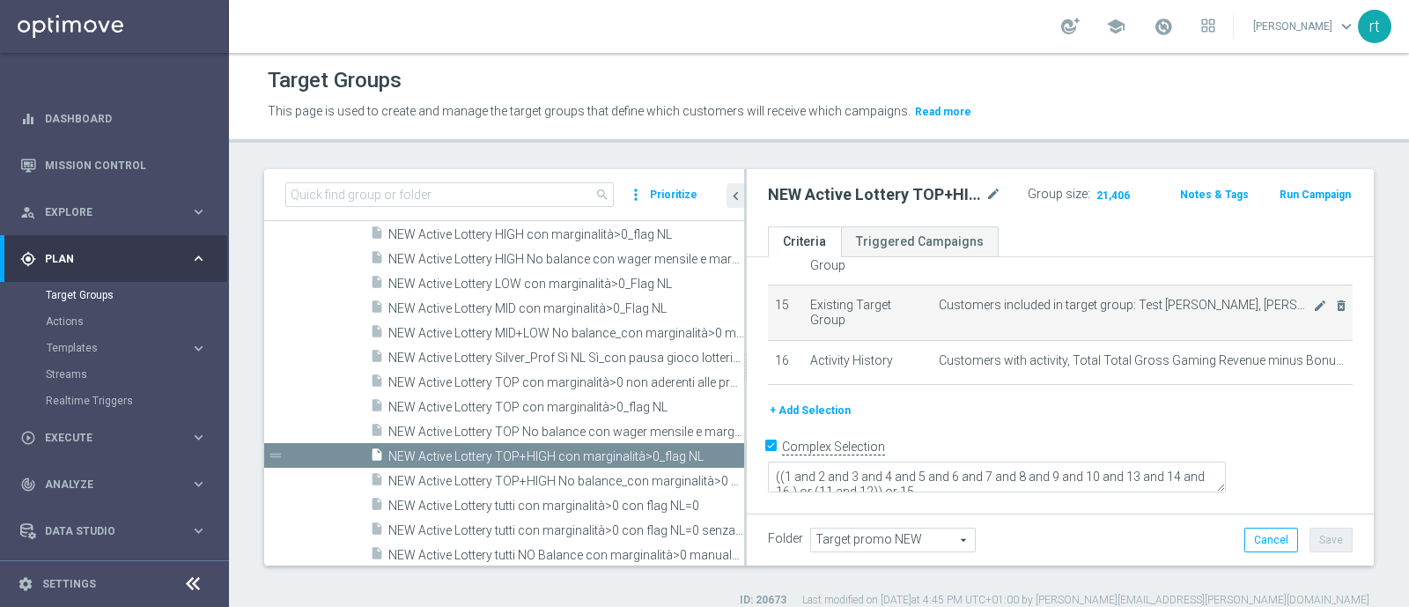
scroll to position [578, 0]
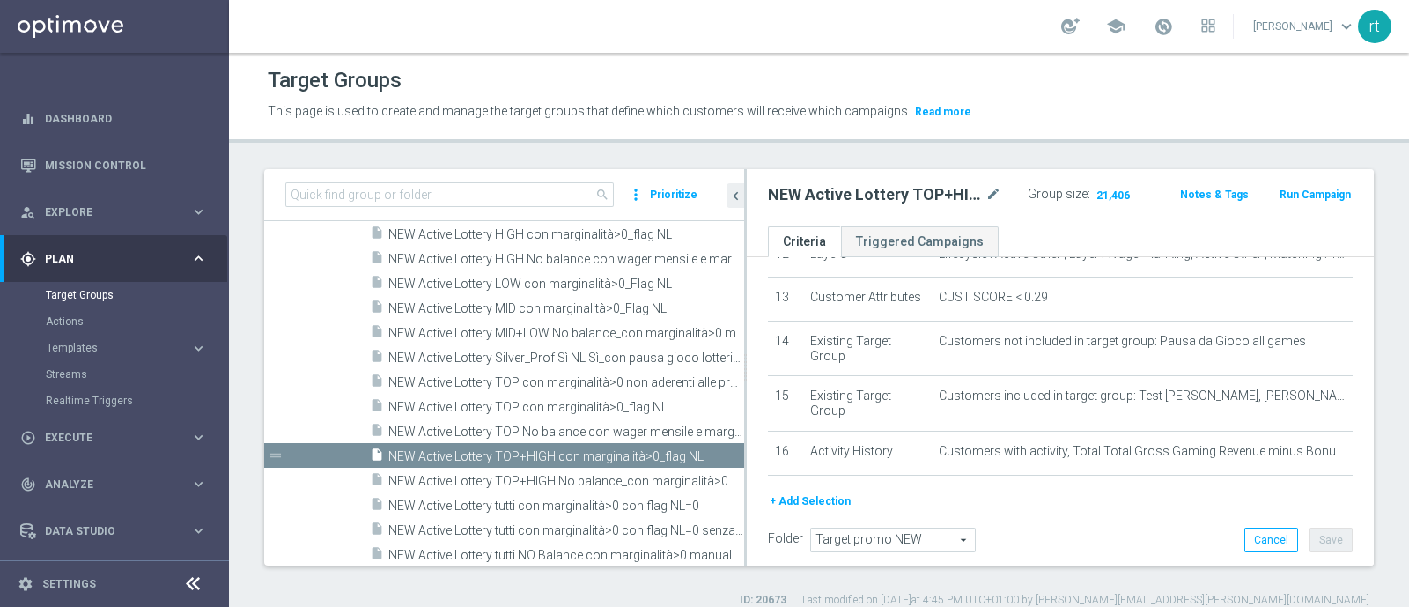
click at [839, 40] on div "school roberto tucci keyboard_arrow_down rt" at bounding box center [819, 26] width 1180 height 53
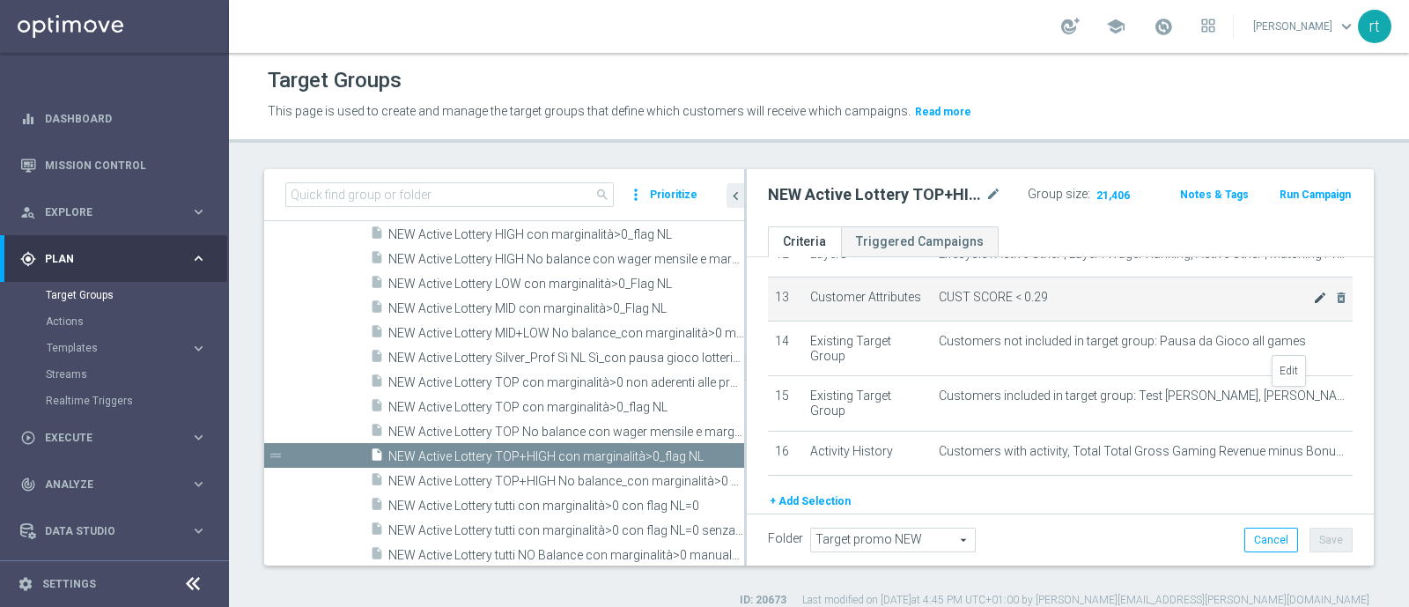
click at [1313, 305] on icon "mode_edit" at bounding box center [1320, 298] width 14 height 14
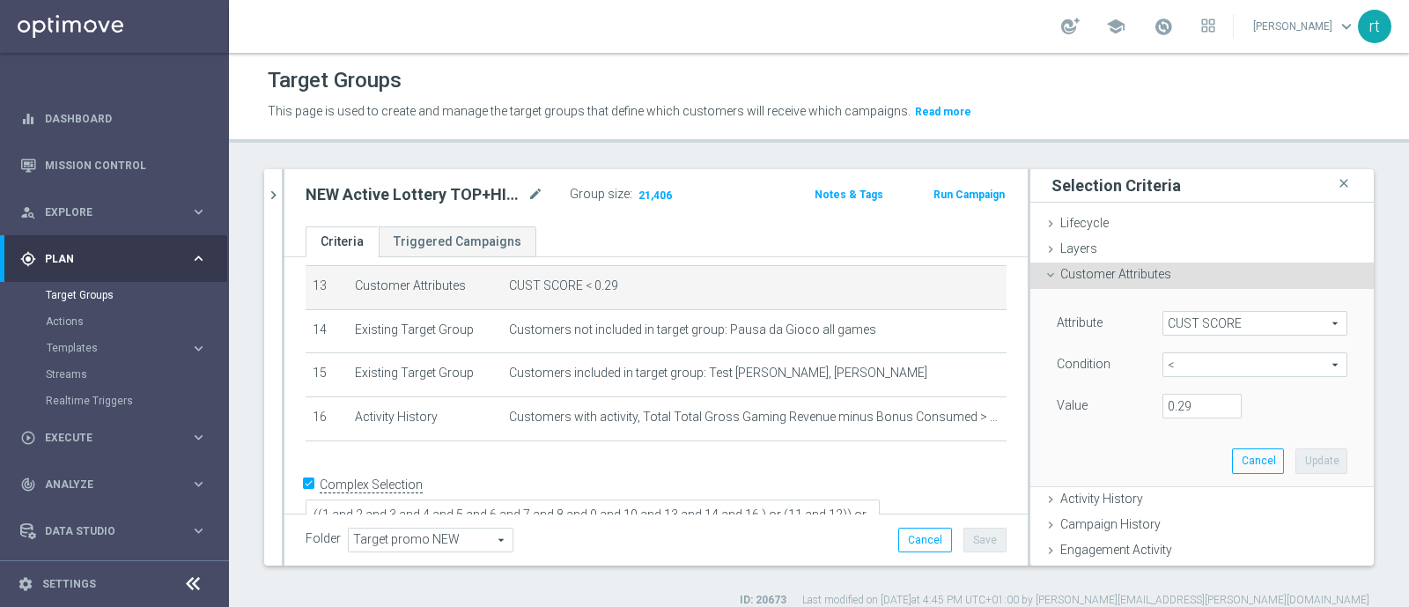
scroll to position [484, 0]
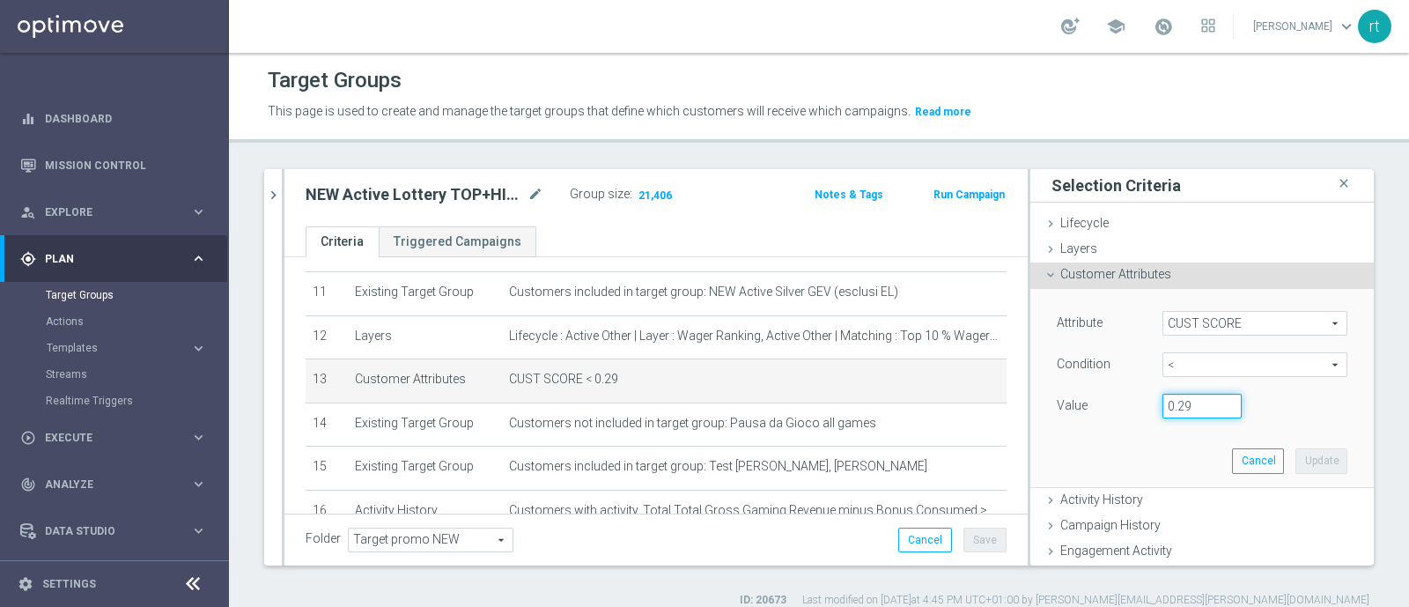
click at [1181, 401] on input "0.29" at bounding box center [1201, 406] width 79 height 25
type input "0.14"
click at [1295, 460] on button "Update" at bounding box center [1321, 460] width 52 height 25
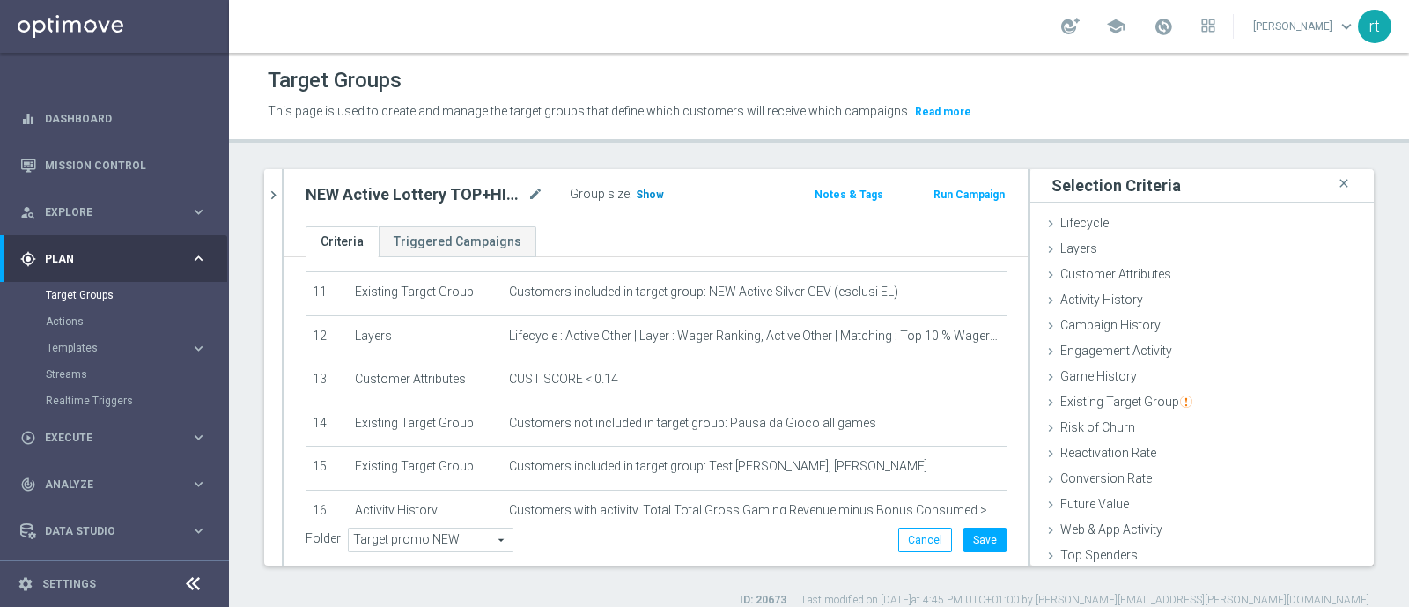
click at [641, 200] on span "Show" at bounding box center [650, 194] width 28 height 12
click at [963, 534] on button "Save" at bounding box center [984, 539] width 43 height 25
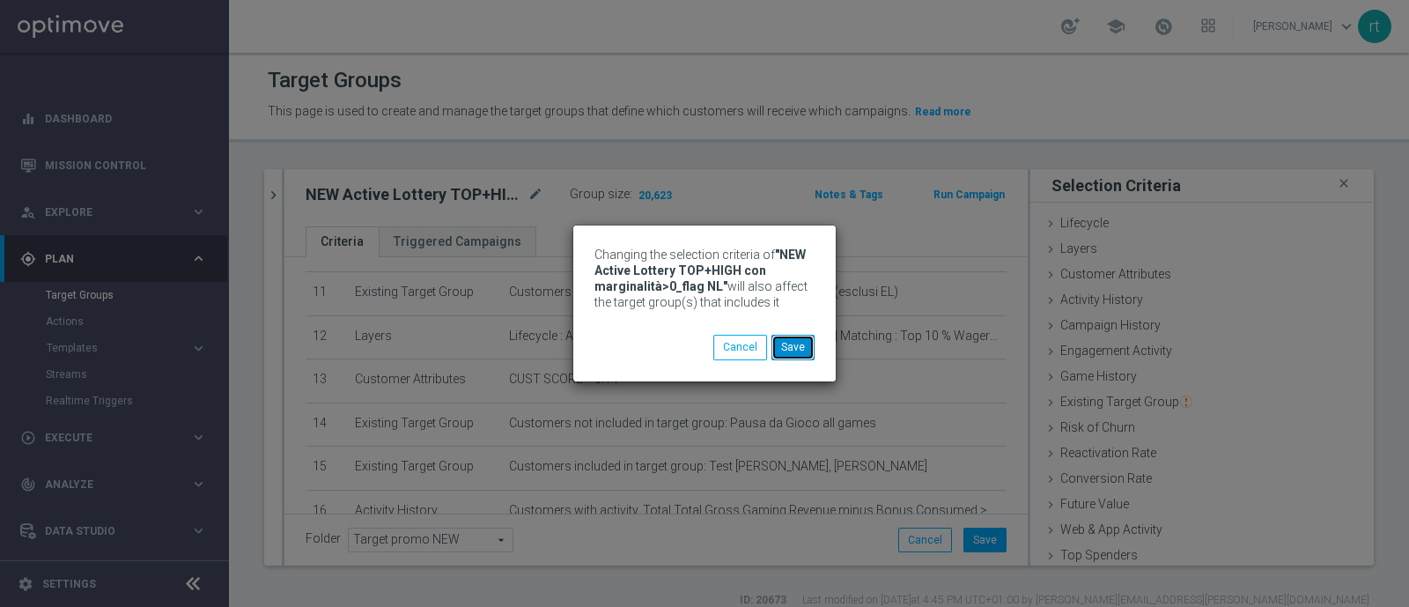
click at [803, 351] on button "Save" at bounding box center [792, 347] width 43 height 25
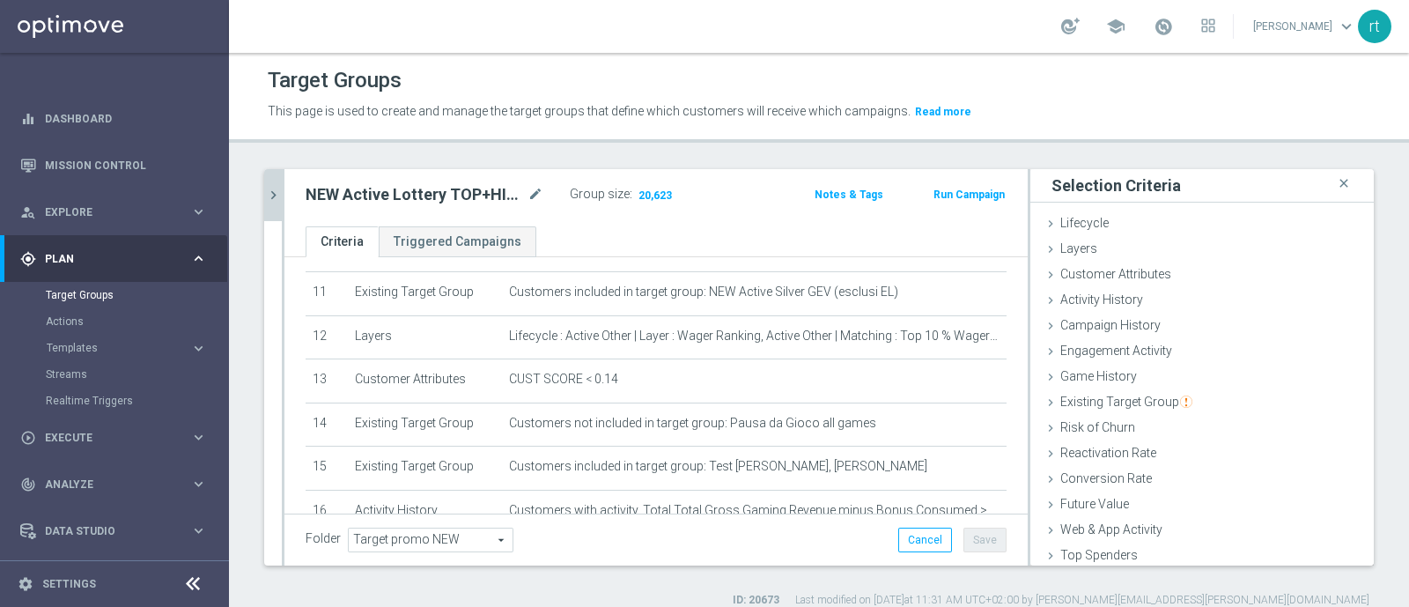
click at [274, 200] on icon "chevron_right" at bounding box center [273, 195] width 17 height 17
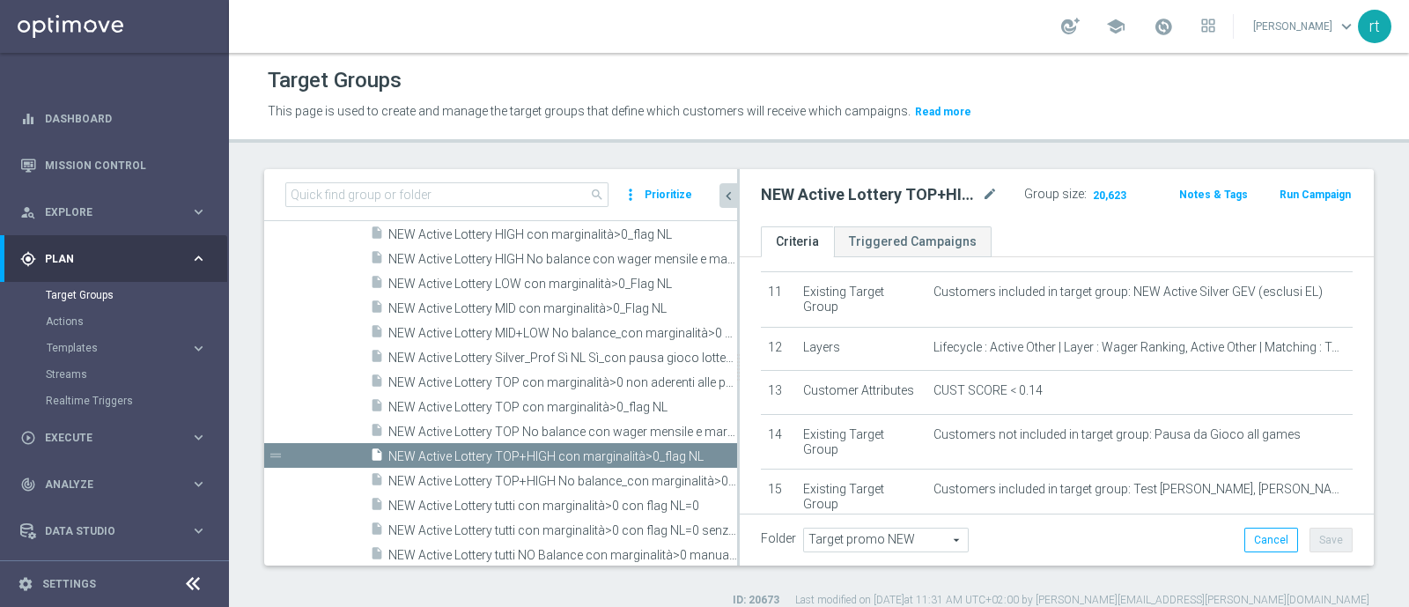
drag, startPoint x: 607, startPoint y: 411, endPoint x: 737, endPoint y: 431, distance: 130.9
click at [737, 431] on div at bounding box center [738, 367] width 3 height 396
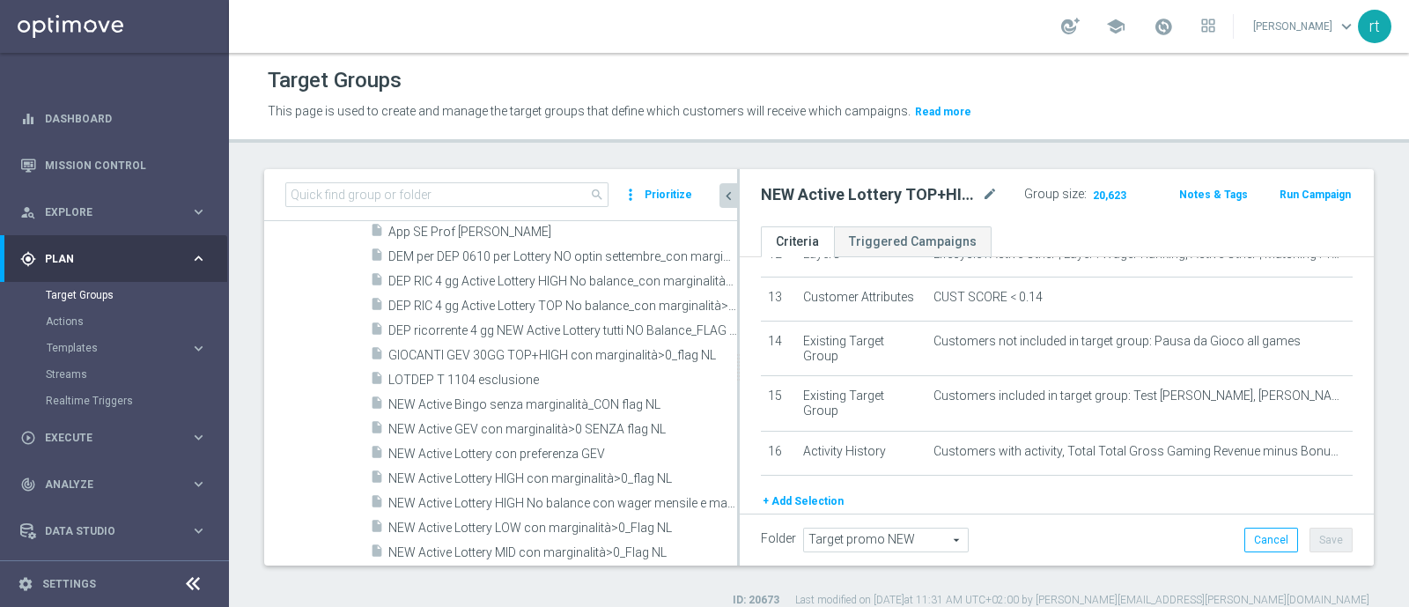
scroll to position [1442, 0]
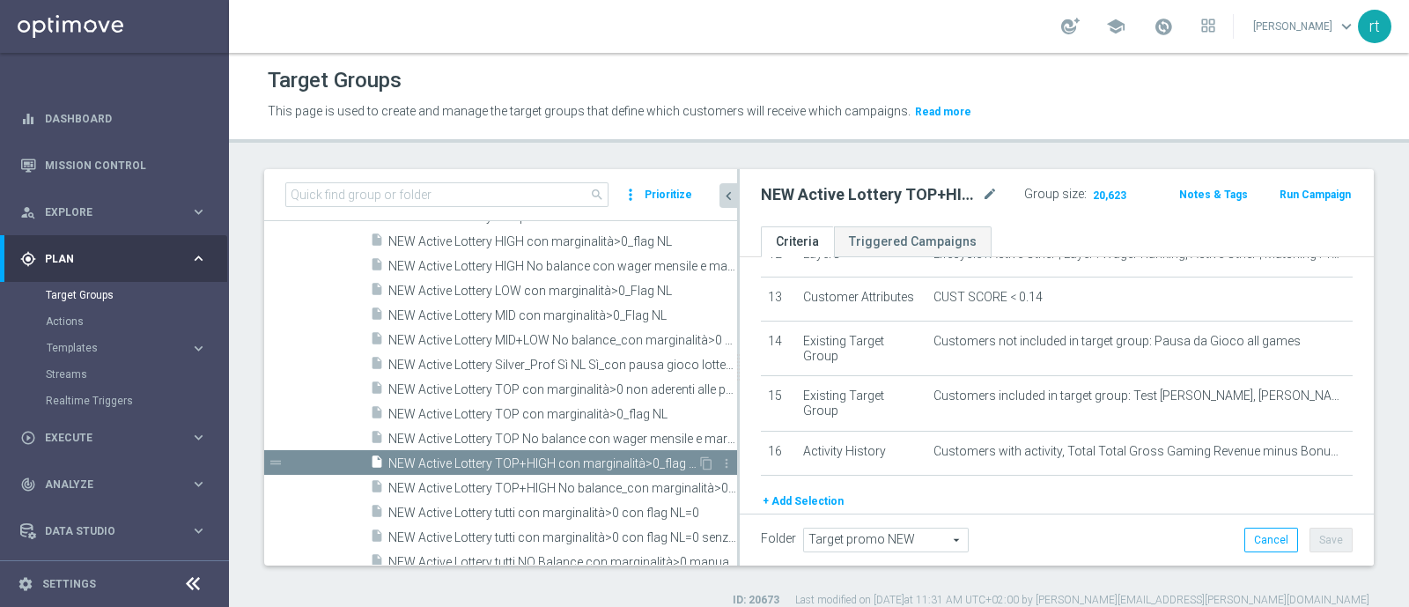
click at [506, 460] on span "NEW Active Lottery TOP+HIGH con marginalità>0_flag NL" at bounding box center [542, 463] width 309 height 15
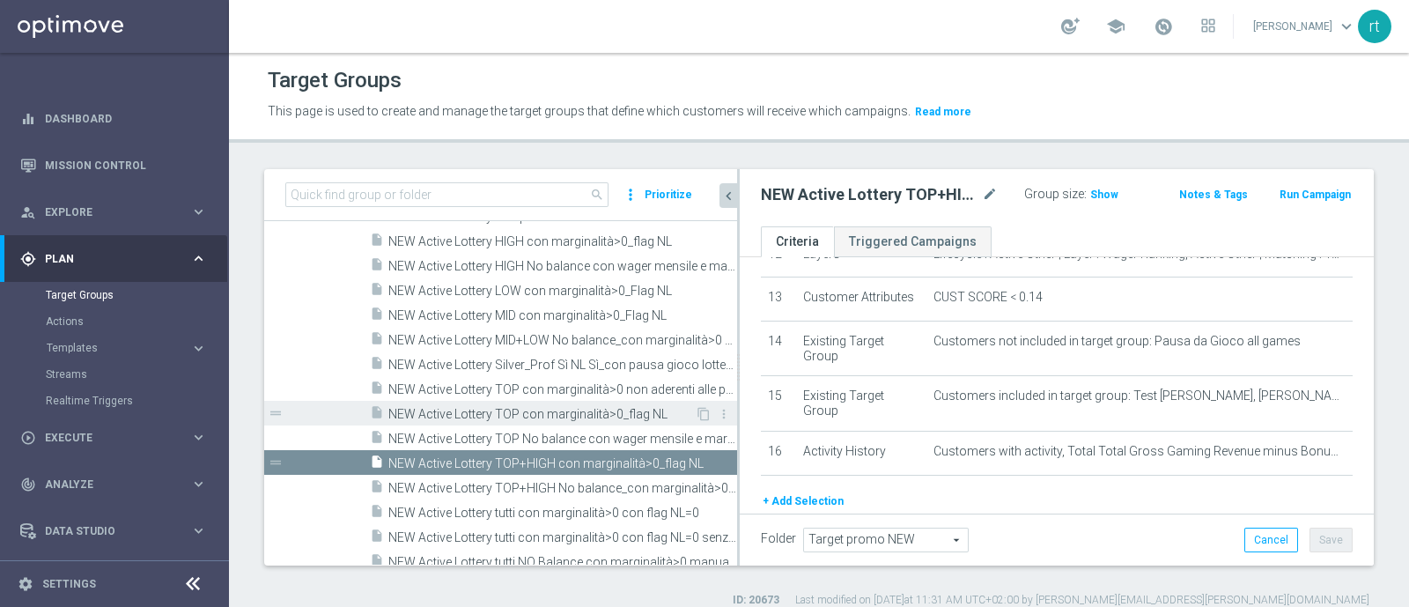
click at [548, 416] on span "NEW Active Lottery TOP con marginalità>0_flag NL" at bounding box center [541, 414] width 306 height 15
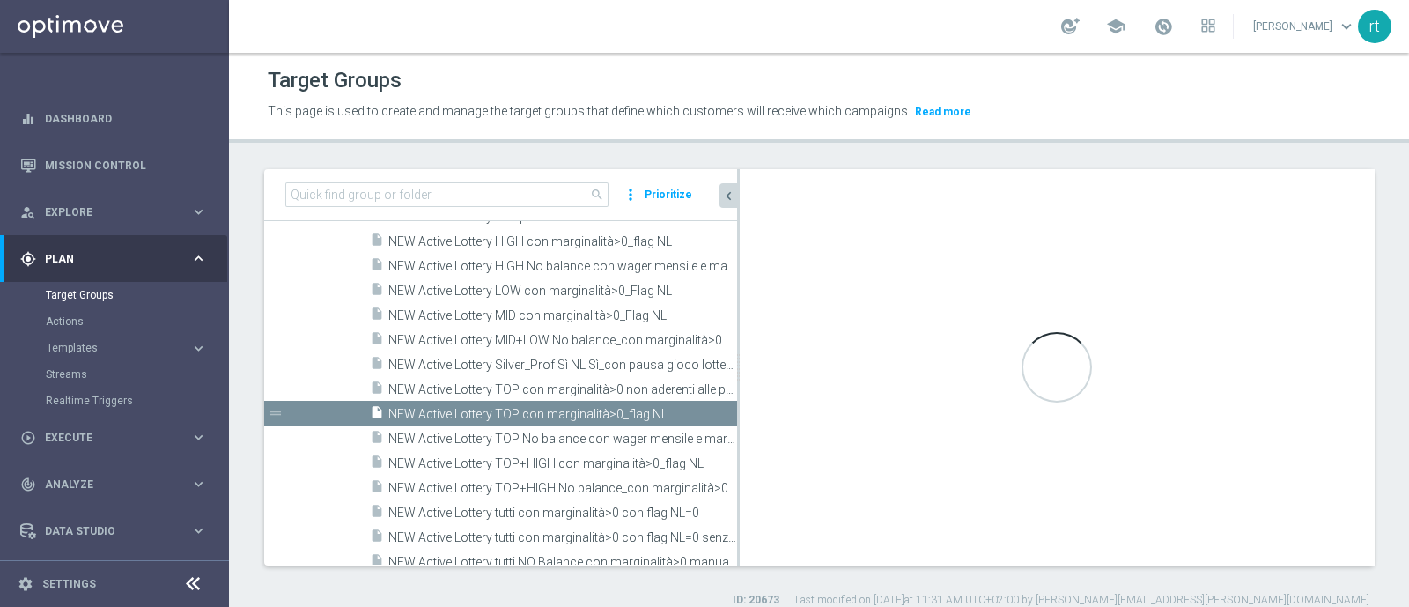
type textarea "((1 and 2 and 3 and 4 and 5 and 6 and 7 and 8 and 9 and 10 and 13 and 14 and 16…"
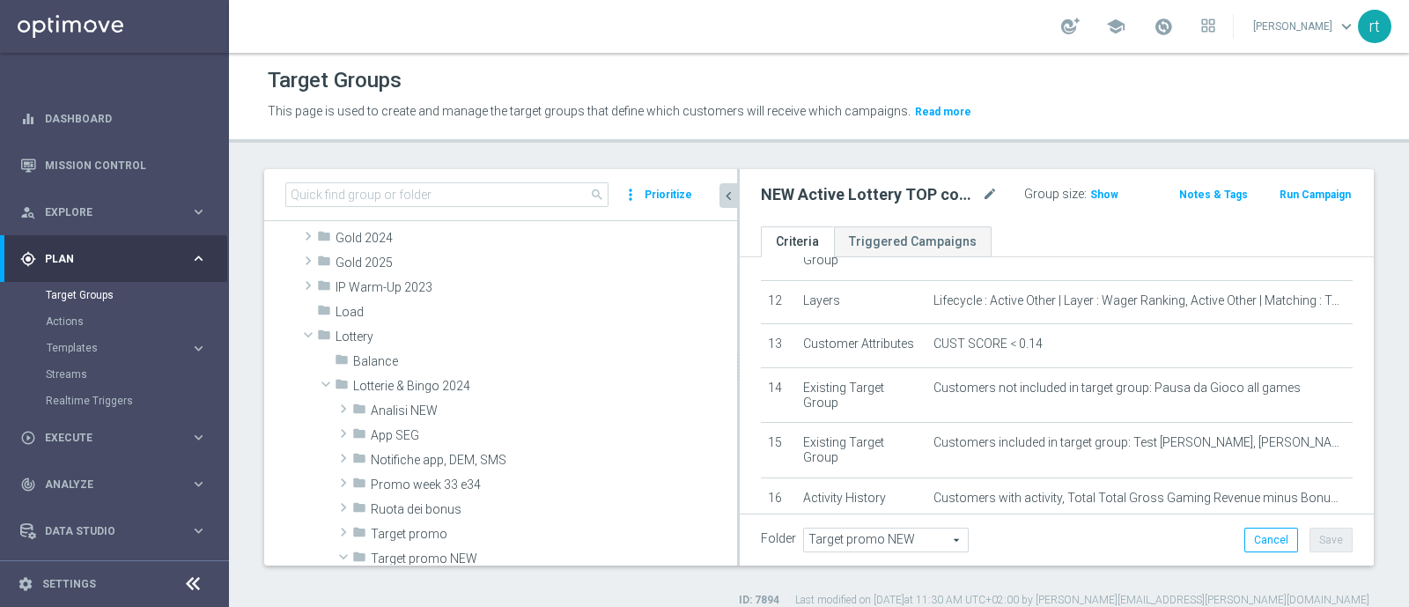
scroll to position [357, 0]
click at [376, 386] on span "Lotterie & Bingo 2024" at bounding box center [503, 388] width 301 height 15
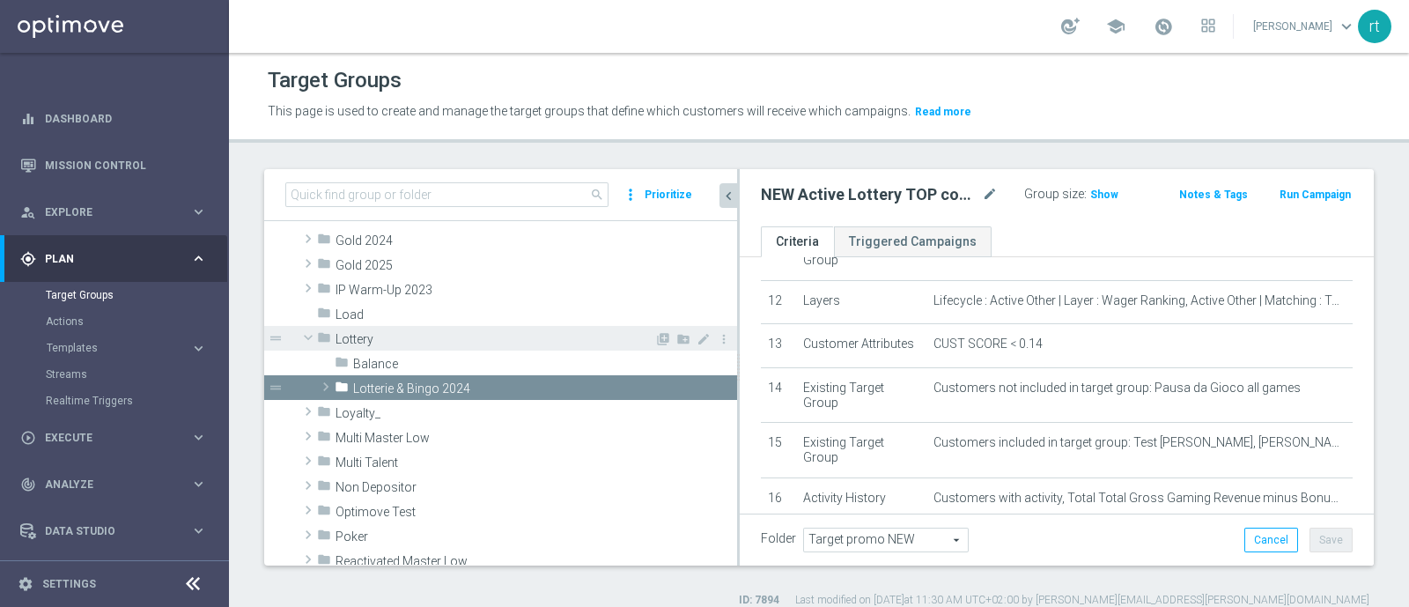
click at [366, 347] on div "folder Lottery" at bounding box center [485, 338] width 337 height 25
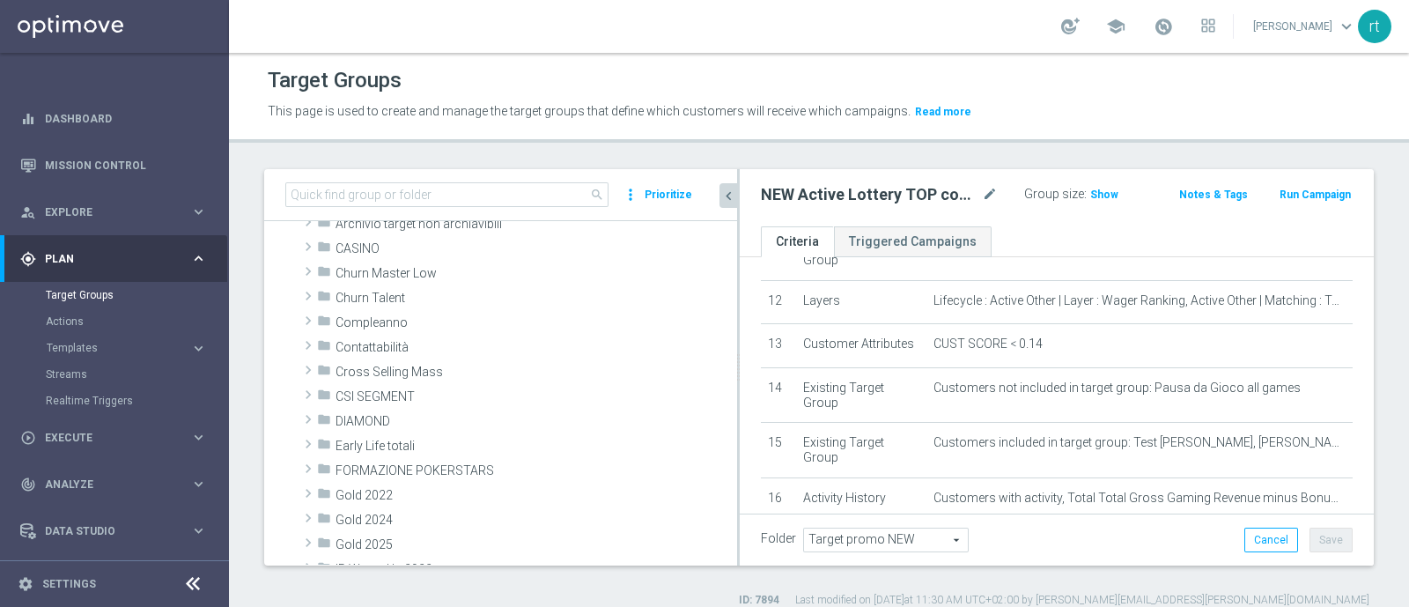
scroll to position [0, 0]
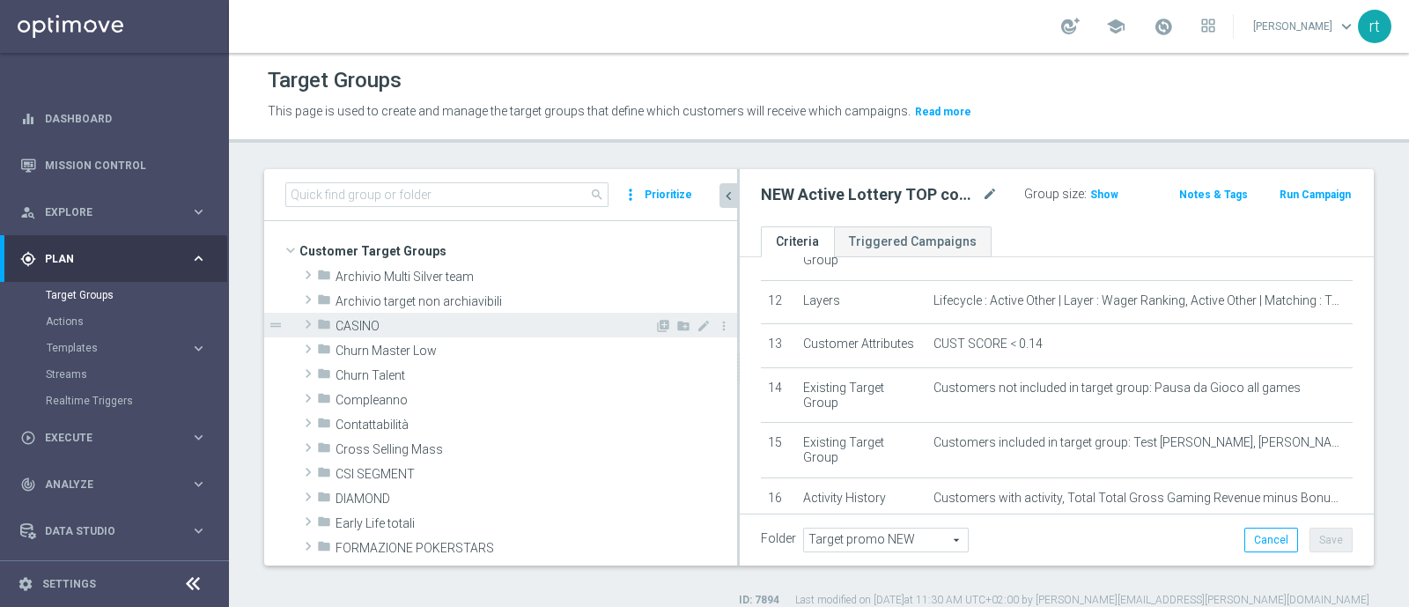
click at [364, 325] on span "CASINO" at bounding box center [494, 326] width 319 height 15
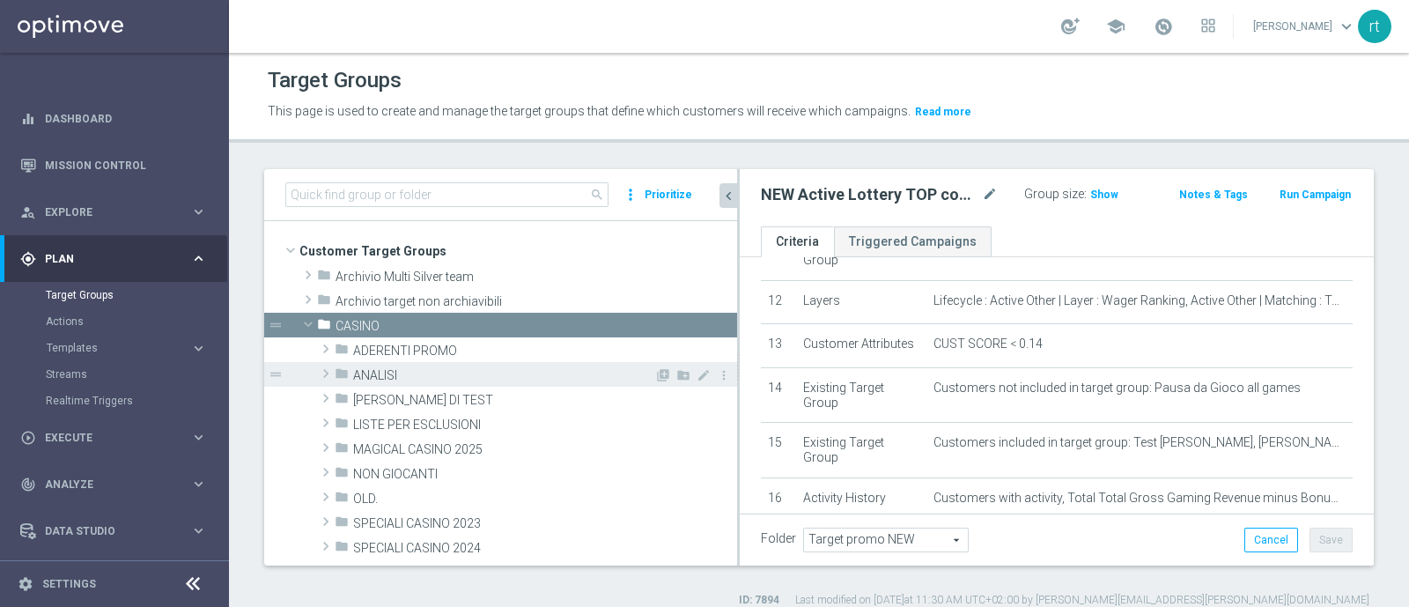
click at [405, 364] on div "folder ANALISI" at bounding box center [495, 374] width 320 height 25
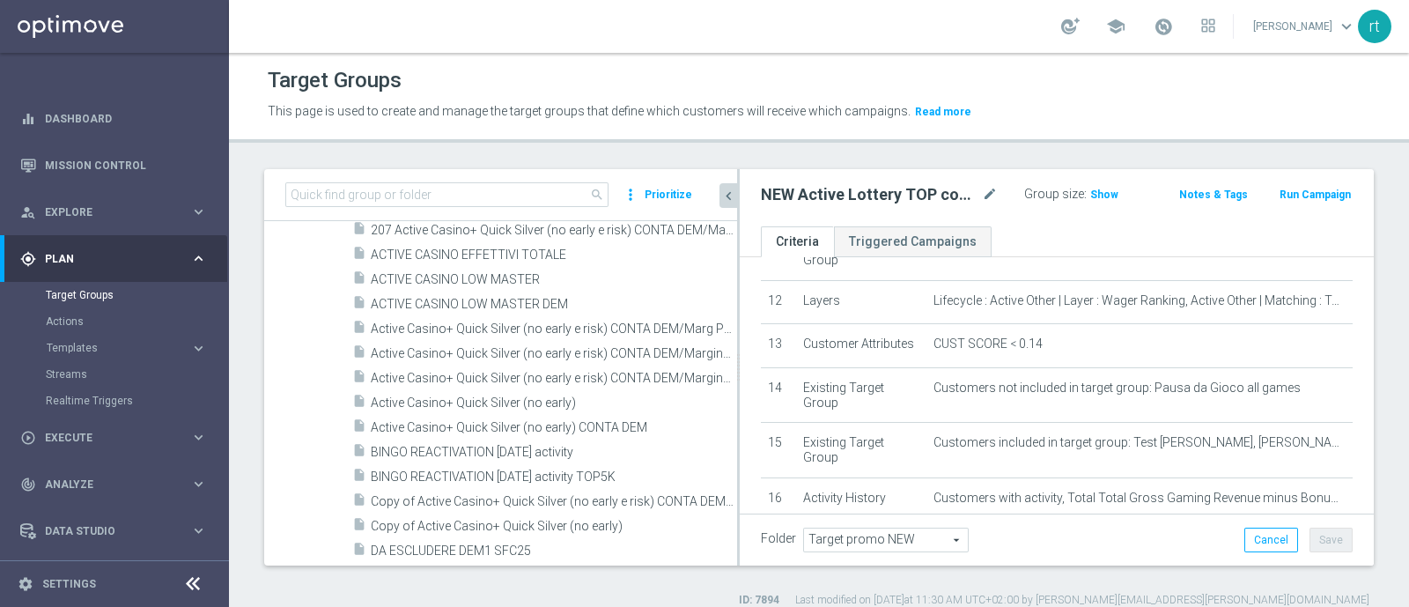
scroll to position [215, 0]
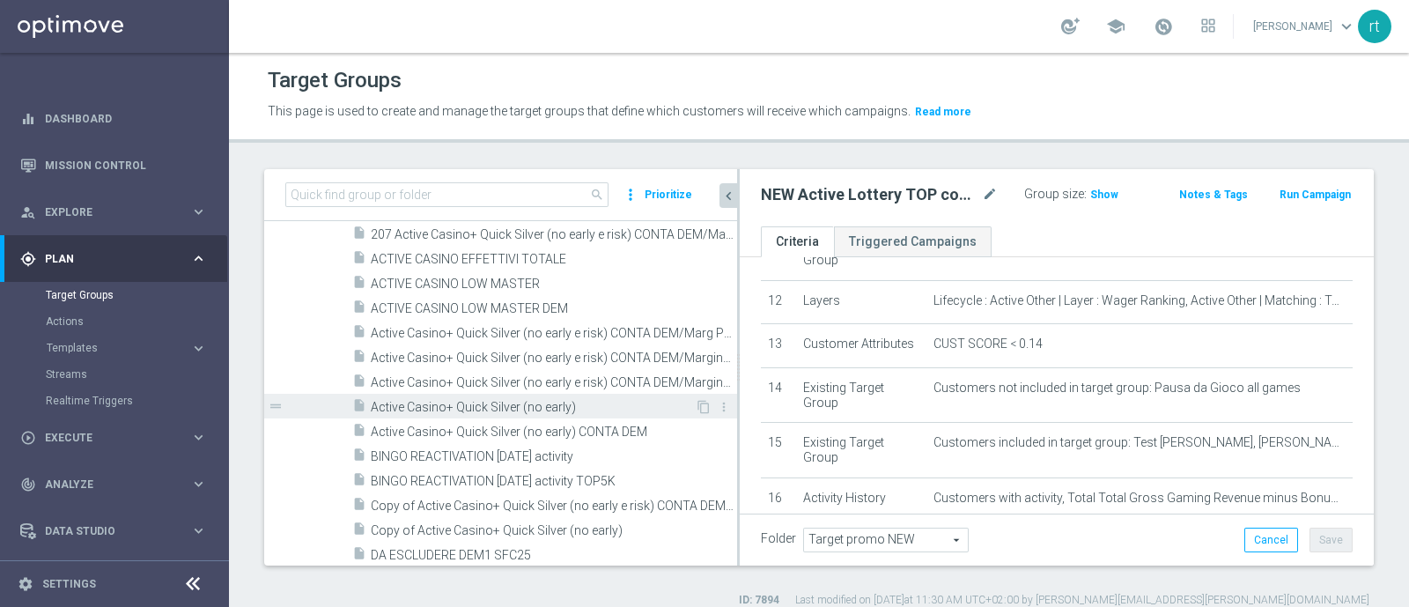
click at [466, 407] on span "Active Casino+ Quick Silver (no early)" at bounding box center [533, 407] width 324 height 15
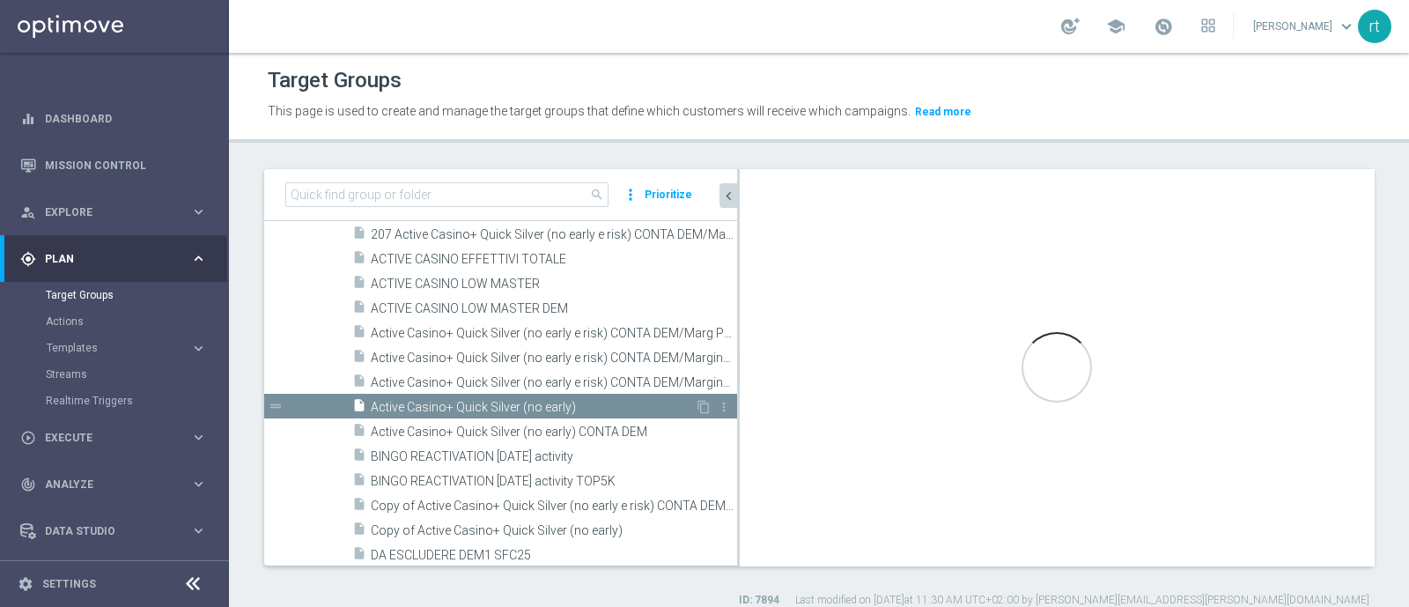
checkbox input "false"
type input "ANALISI"
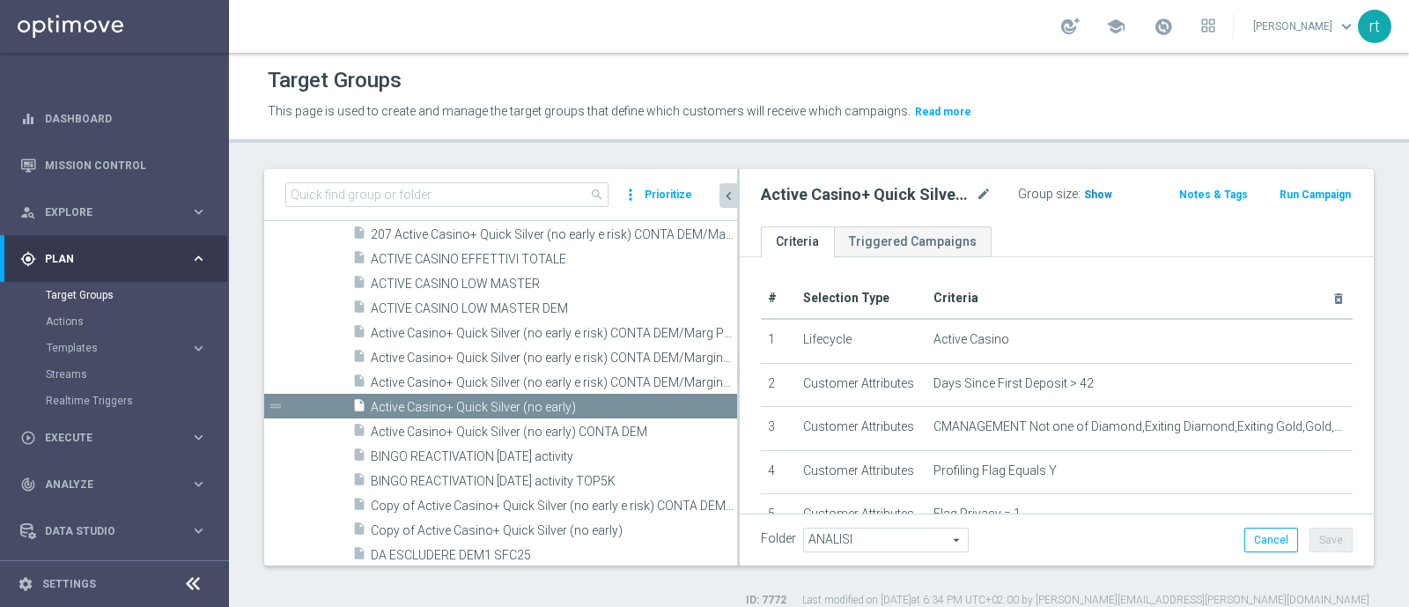
click at [1084, 196] on span "Show" at bounding box center [1098, 194] width 28 height 12
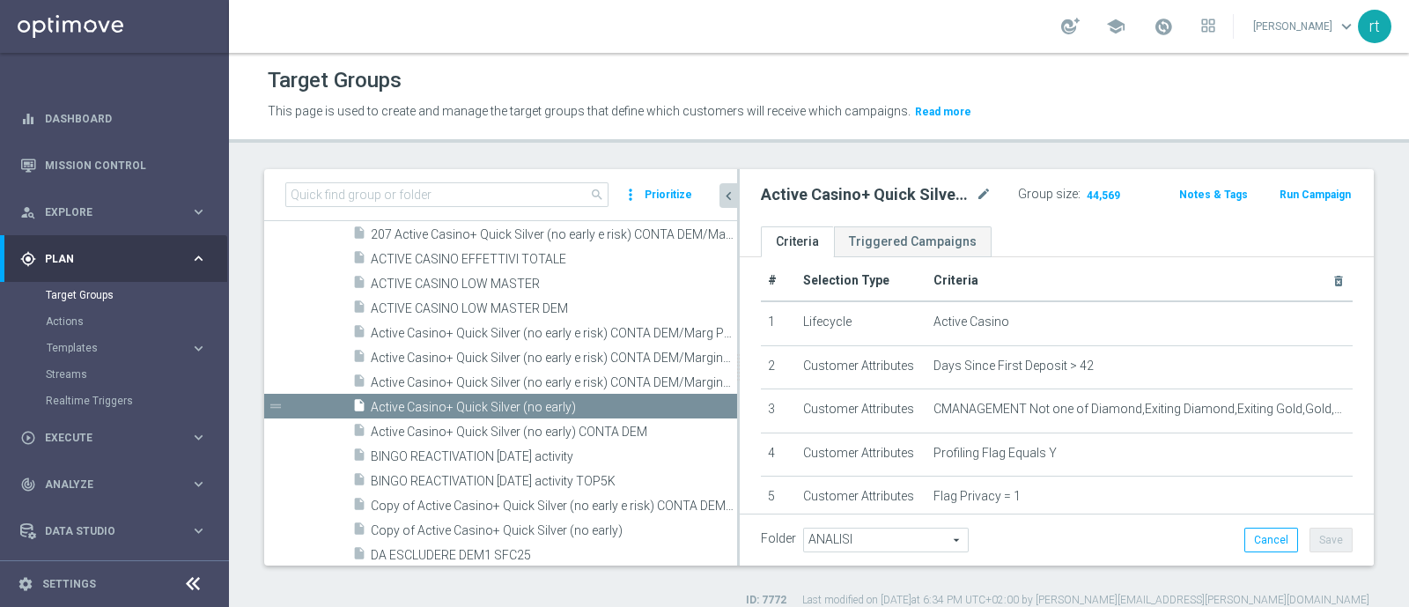
scroll to position [16, 0]
click at [980, 188] on icon "mode_edit" at bounding box center [983, 194] width 16 height 21
type input "ACTIVE CASINO EFFETTIVI"
click at [997, 132] on header "Target Groups This page is used to create and manage the target groups that def…" at bounding box center [819, 98] width 1180 height 90
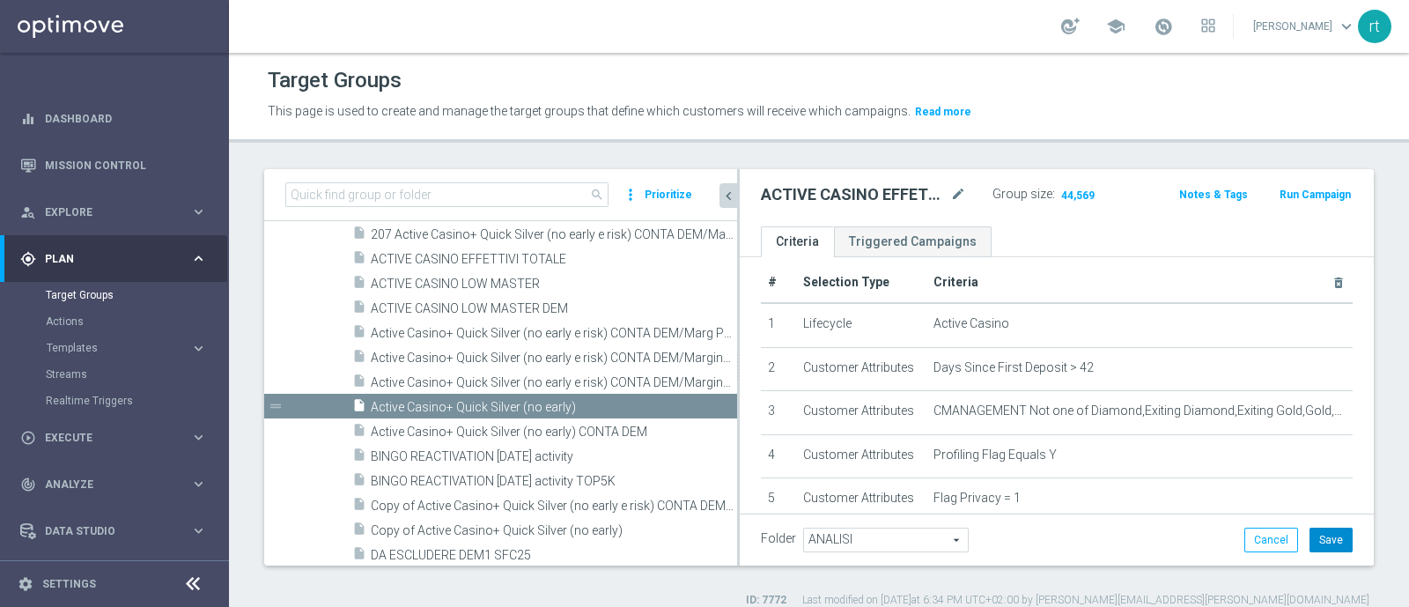
click at [1312, 541] on button "Save" at bounding box center [1330, 539] width 43 height 25
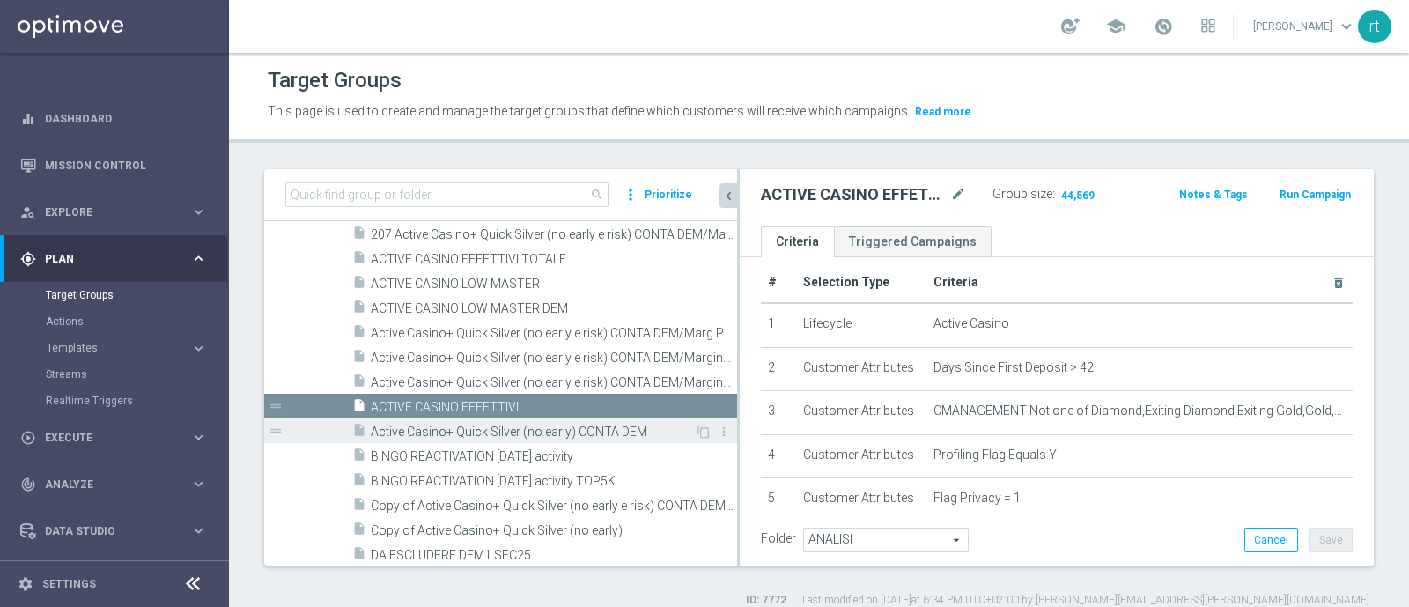
click at [566, 432] on span "Active Casino+ Quick Silver (no early) CONTA DEM" at bounding box center [533, 431] width 324 height 15
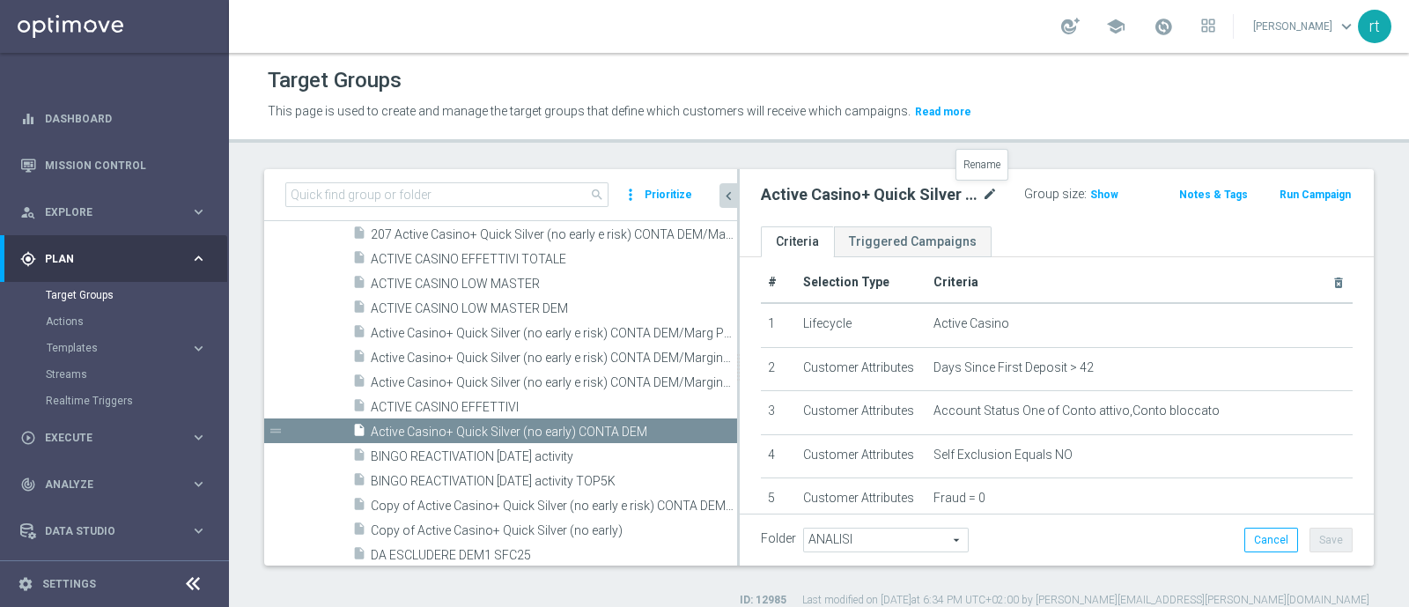
click at [982, 200] on icon "mode_edit" at bounding box center [990, 194] width 16 height 21
click at [880, 197] on input "Active Casino+ Quick Silver (no early) CONTA DEM" at bounding box center [866, 196] width 210 height 25
drag, startPoint x: 880, startPoint y: 197, endPoint x: 640, endPoint y: 211, distance: 240.8
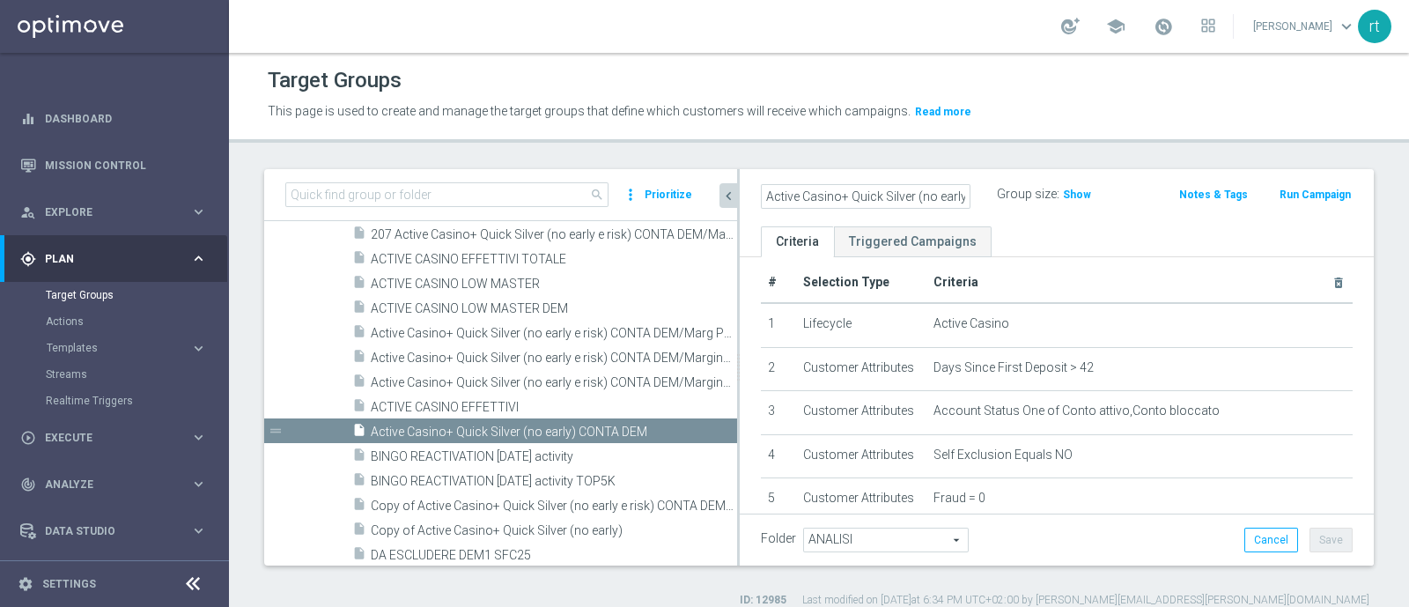
click at [640, 211] on as-split "search more_vert Prioritize Customer Target Groups library_add create_new_folder" at bounding box center [818, 367] width 1109 height 396
type input "ACTIVE CASINO EFFETTIVI CONTA DEM"
click at [1034, 107] on p "This page is used to create and manage the target groups that define which cust…" at bounding box center [678, 111] width 821 height 19
click at [1313, 548] on button "Save" at bounding box center [1330, 539] width 43 height 25
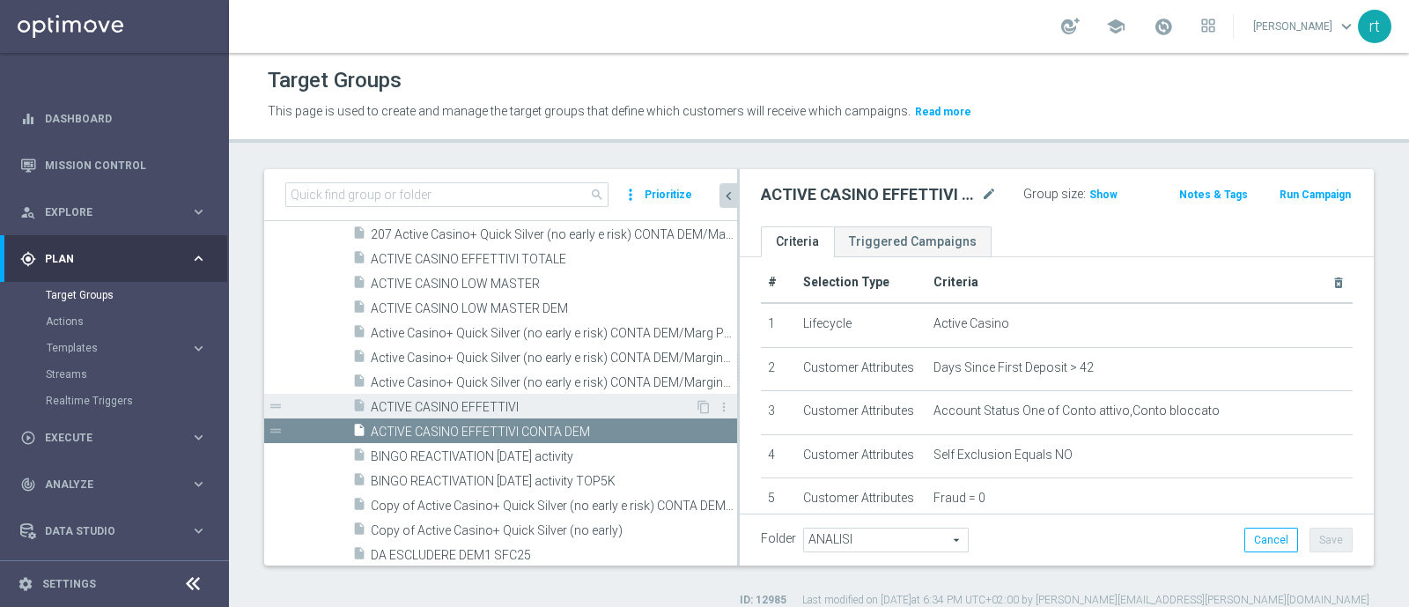
click at [502, 397] on div "insert_drive_file ACTIVE CASINO EFFETTIVI" at bounding box center [523, 406] width 342 height 25
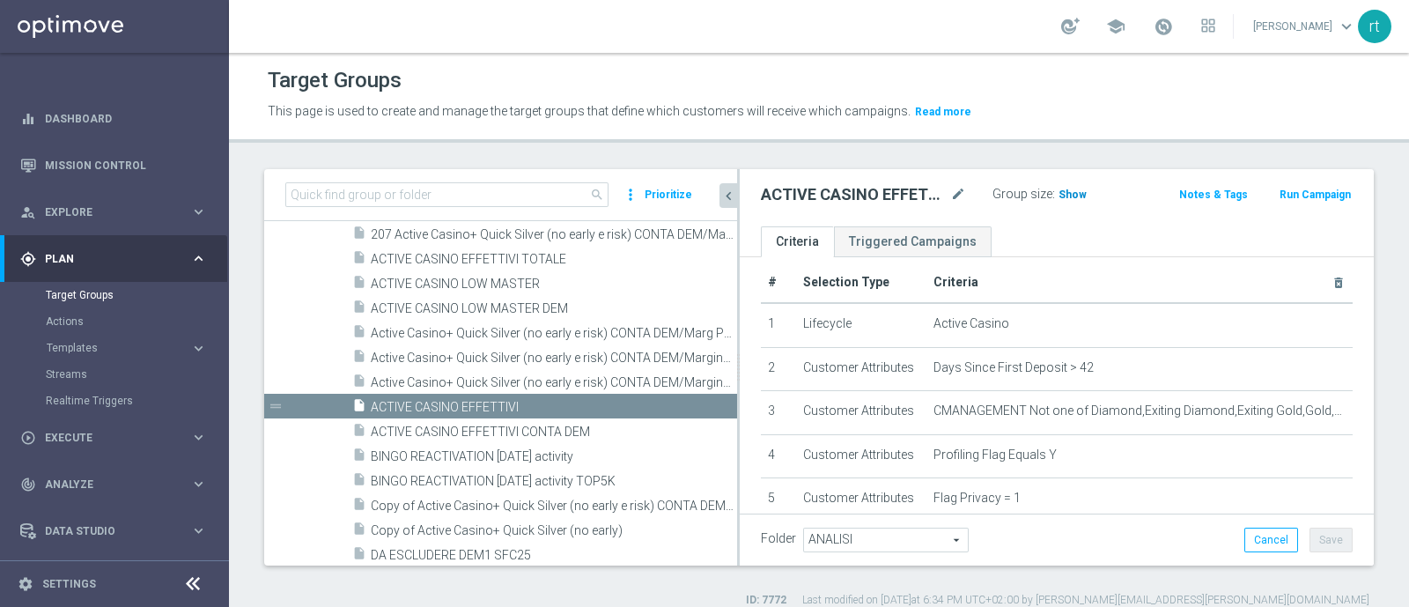
click at [1058, 197] on span "Show" at bounding box center [1072, 194] width 28 height 12
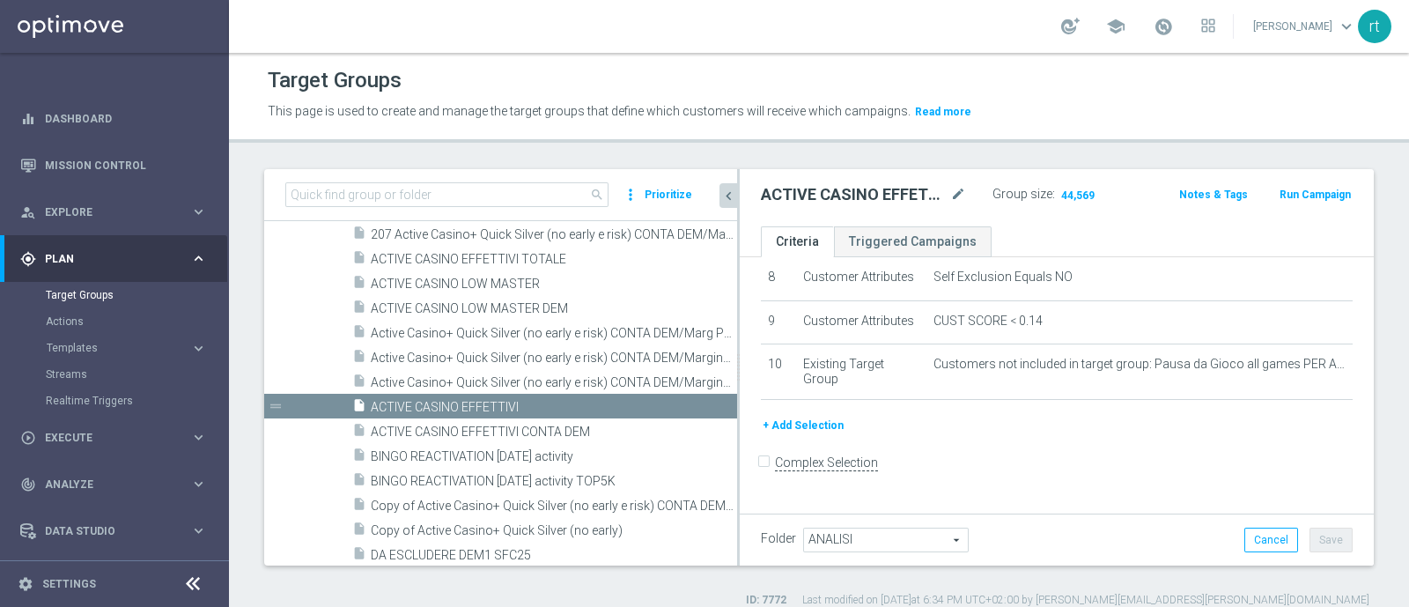
scroll to position [375, 0]
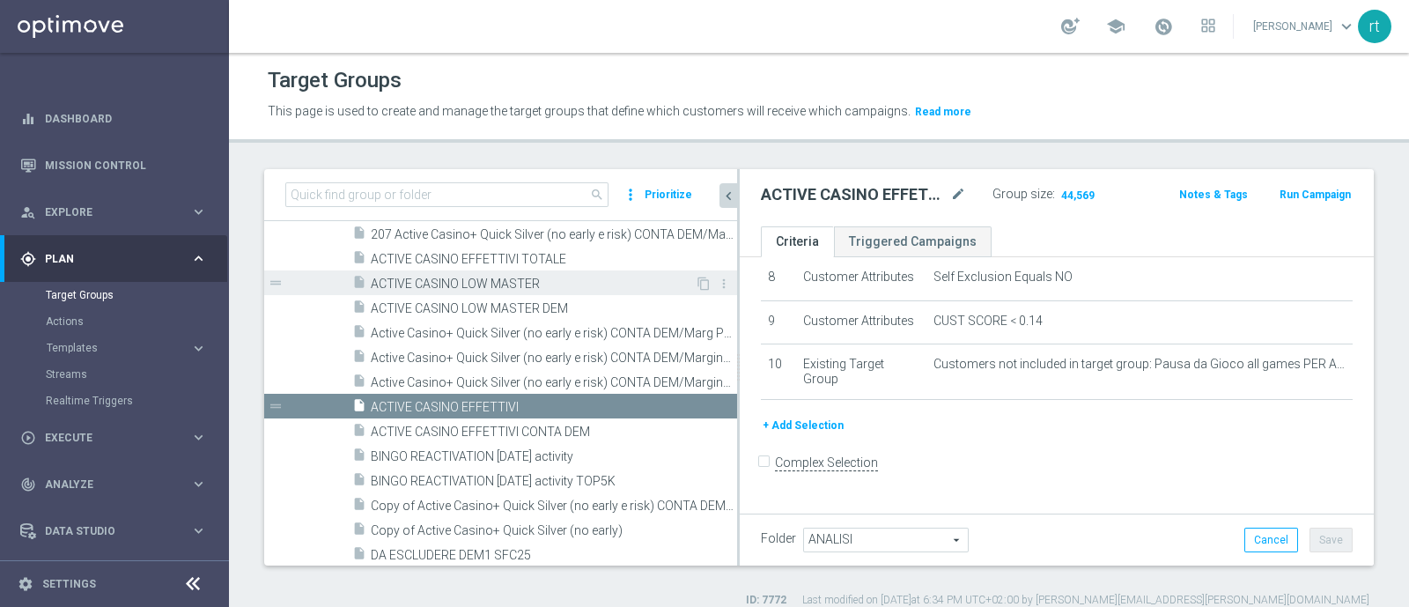
click at [486, 274] on div "insert_drive_file ACTIVE CASINO LOW MASTER" at bounding box center [523, 282] width 342 height 25
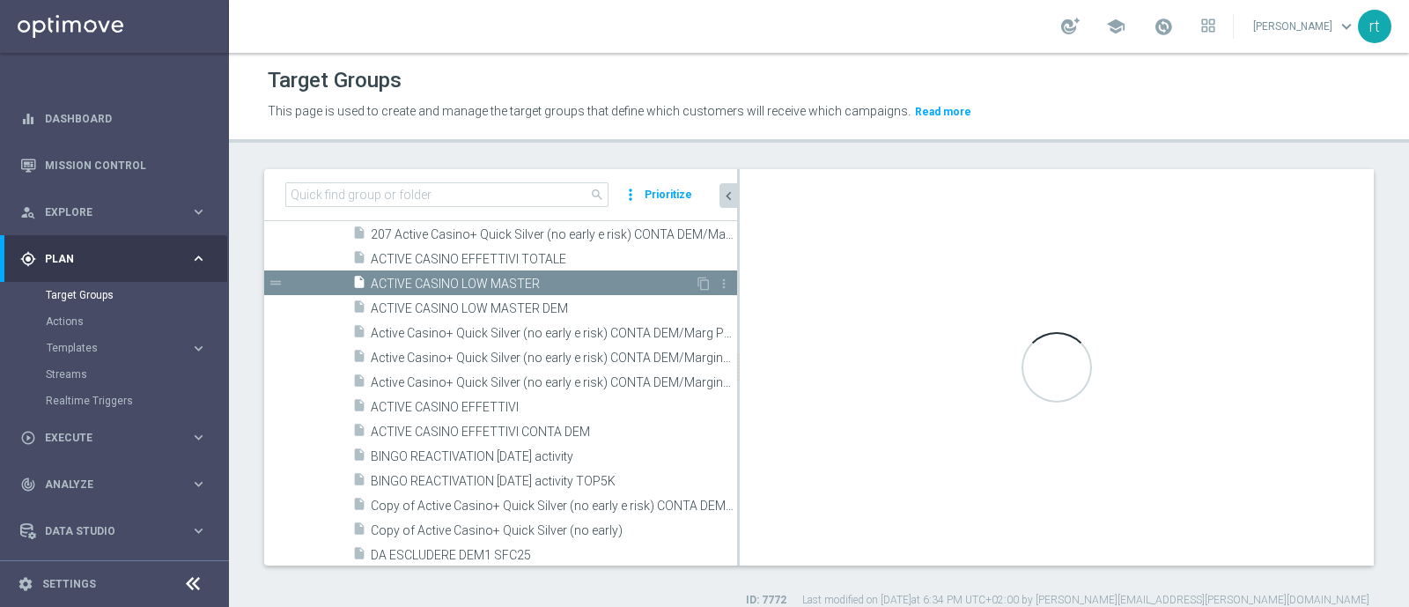
scroll to position [57, 0]
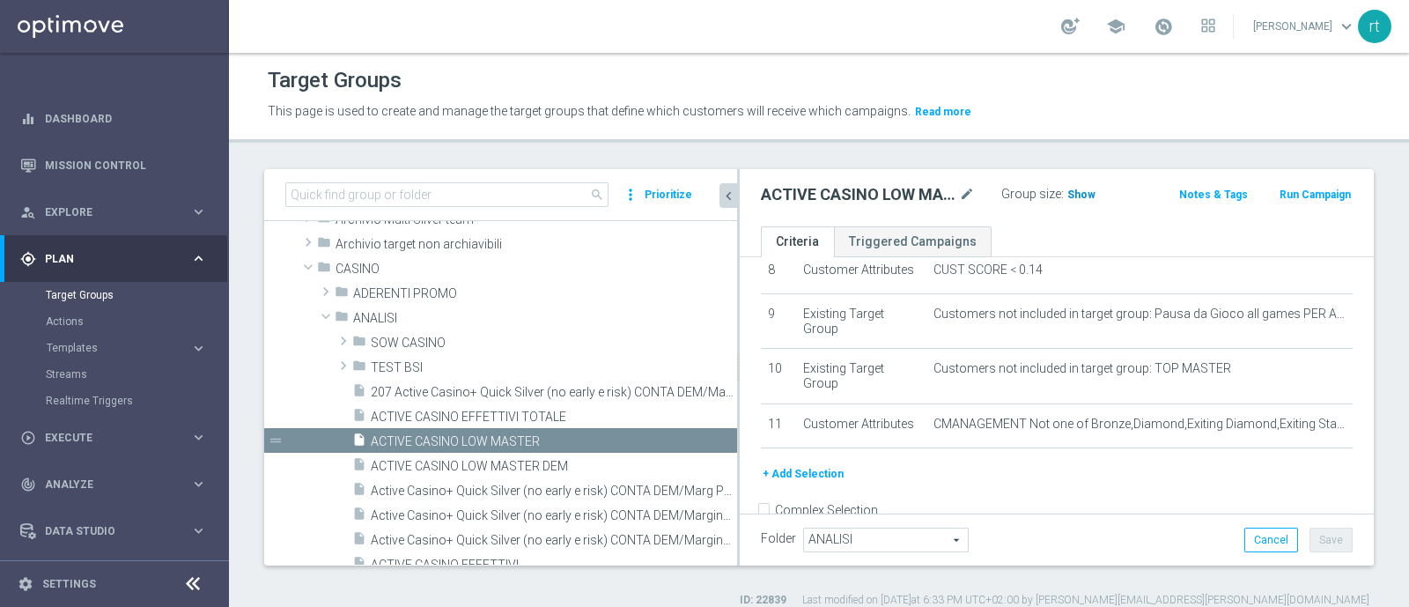
click at [1067, 192] on span "Show" at bounding box center [1081, 194] width 28 height 12
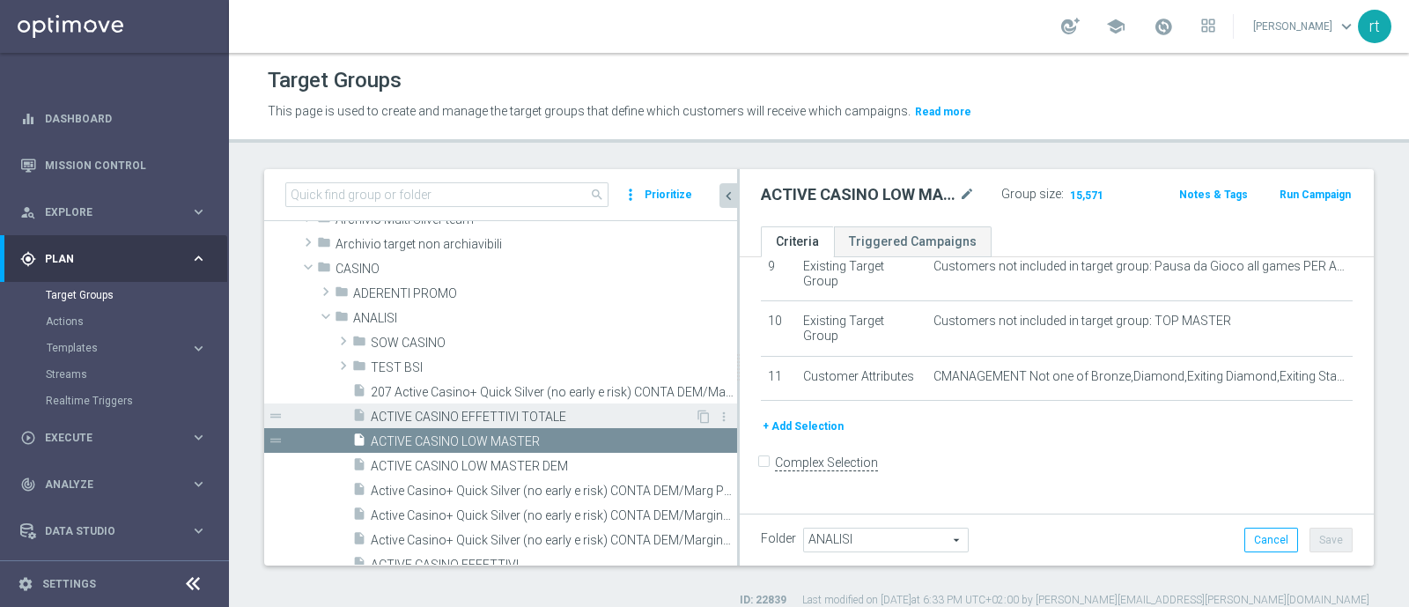
scroll to position [198, 0]
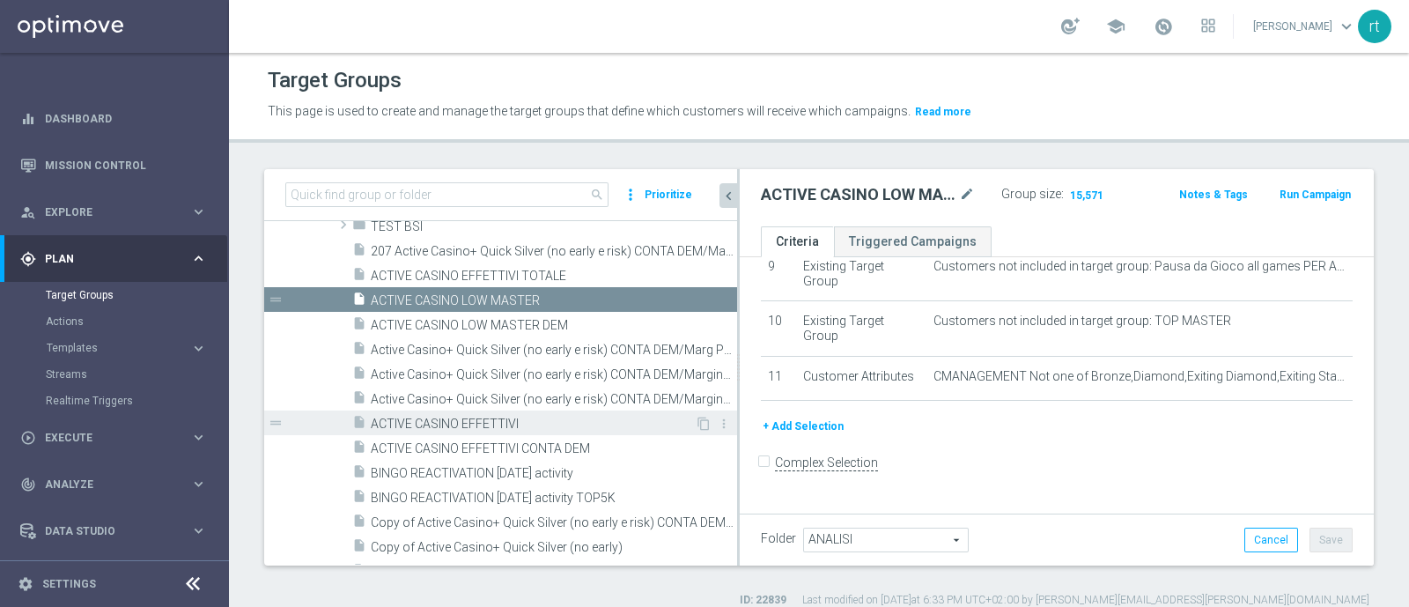
click at [490, 424] on span "ACTIVE CASINO EFFETTIVI" at bounding box center [533, 423] width 324 height 15
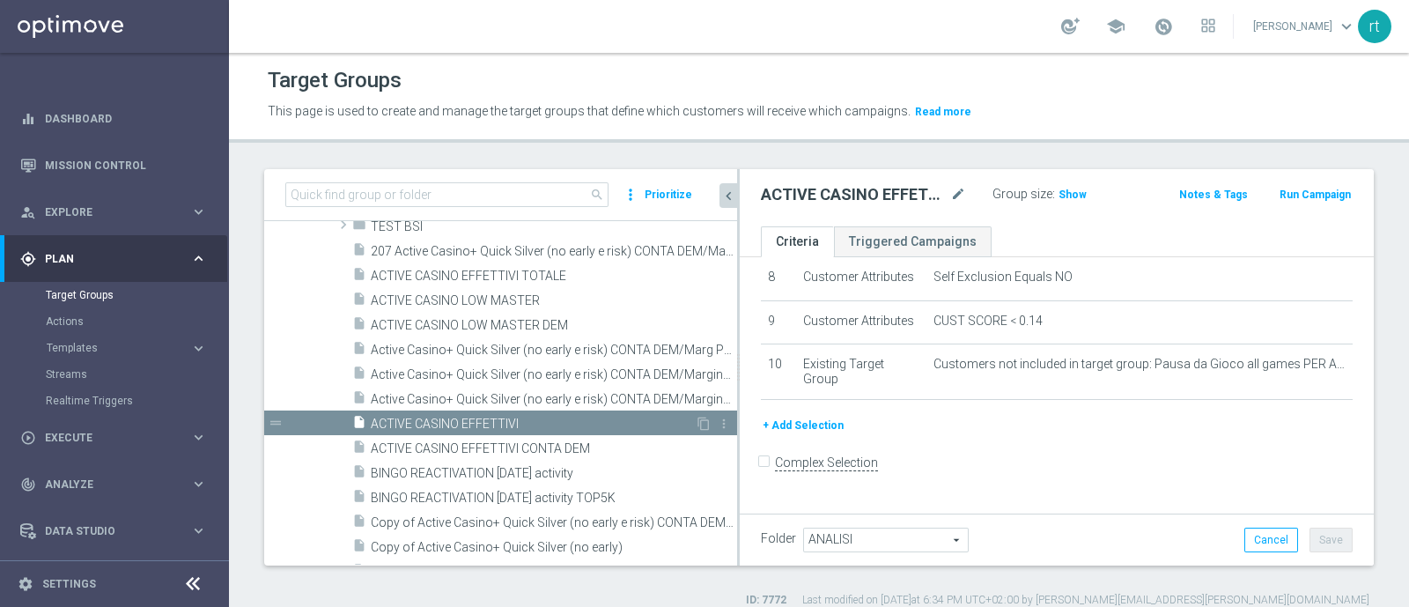
scroll to position [442, 0]
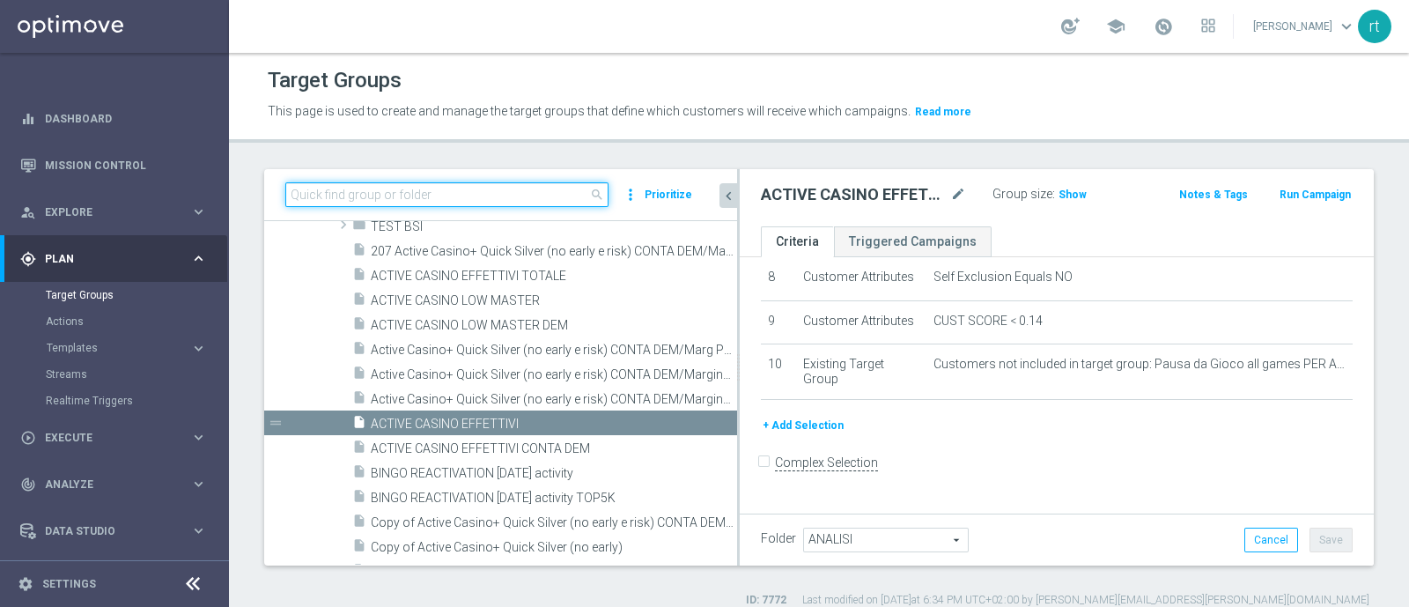
click at [445, 200] on input at bounding box center [446, 194] width 323 height 25
paste input "REAL Active Casino+ Quic"
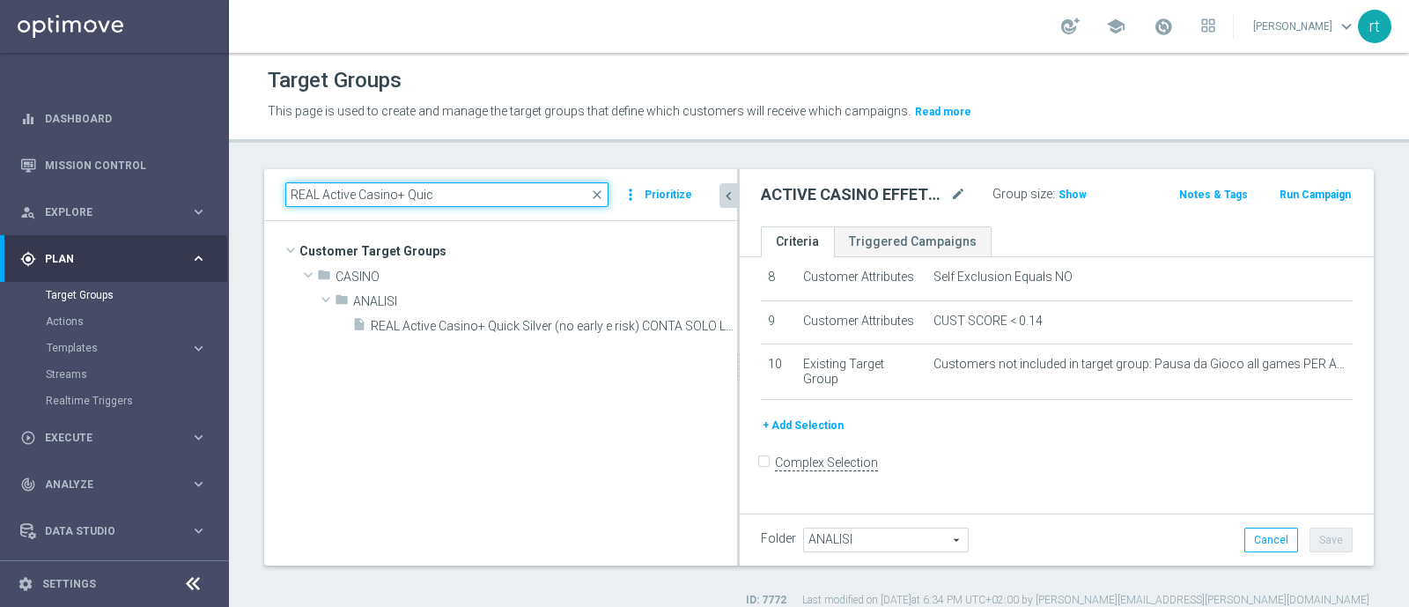
scroll to position [0, 0]
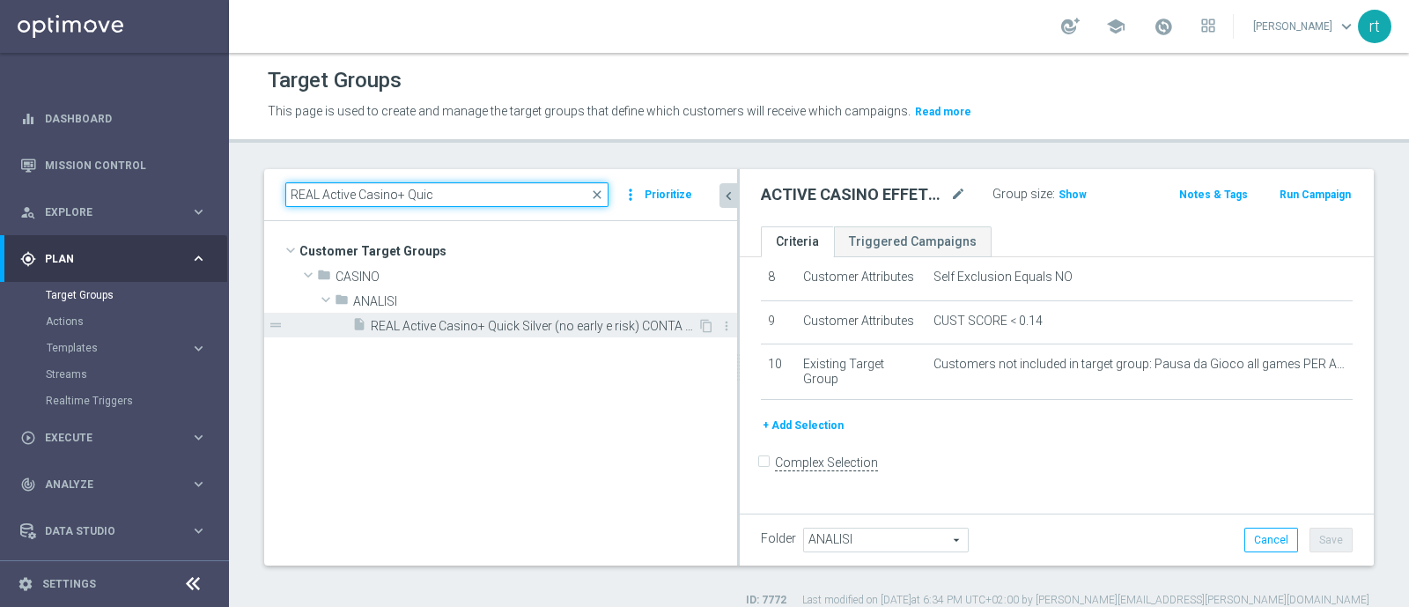
type input "REAL Active Casino+ Quic"
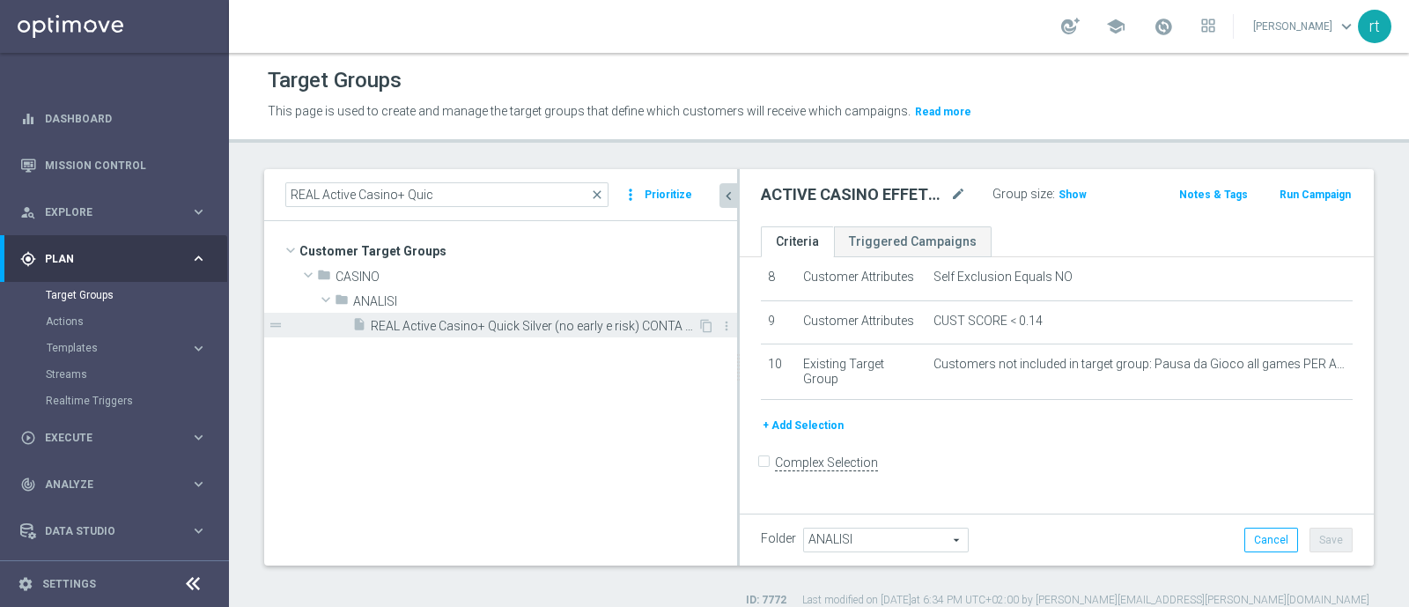
click at [462, 327] on span "REAL Active Casino+ Quick Silver (no early e risk) CONTA SOLO LOGIN" at bounding box center [534, 326] width 327 height 15
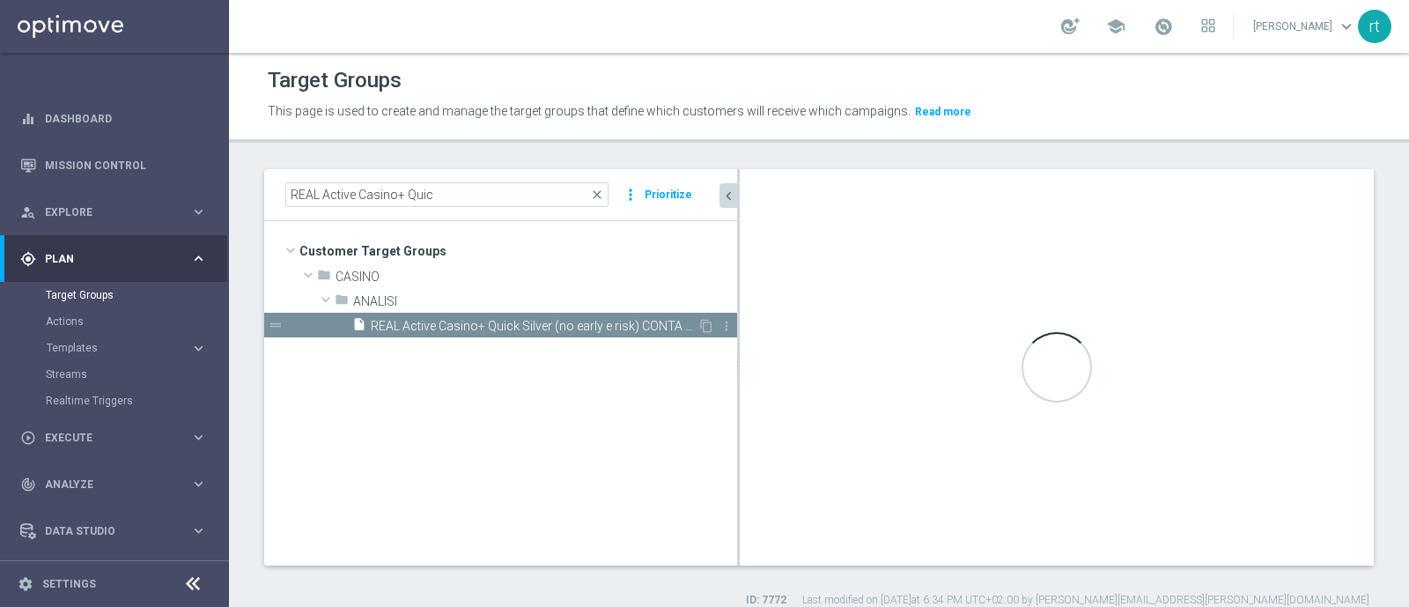
checkbox input "true"
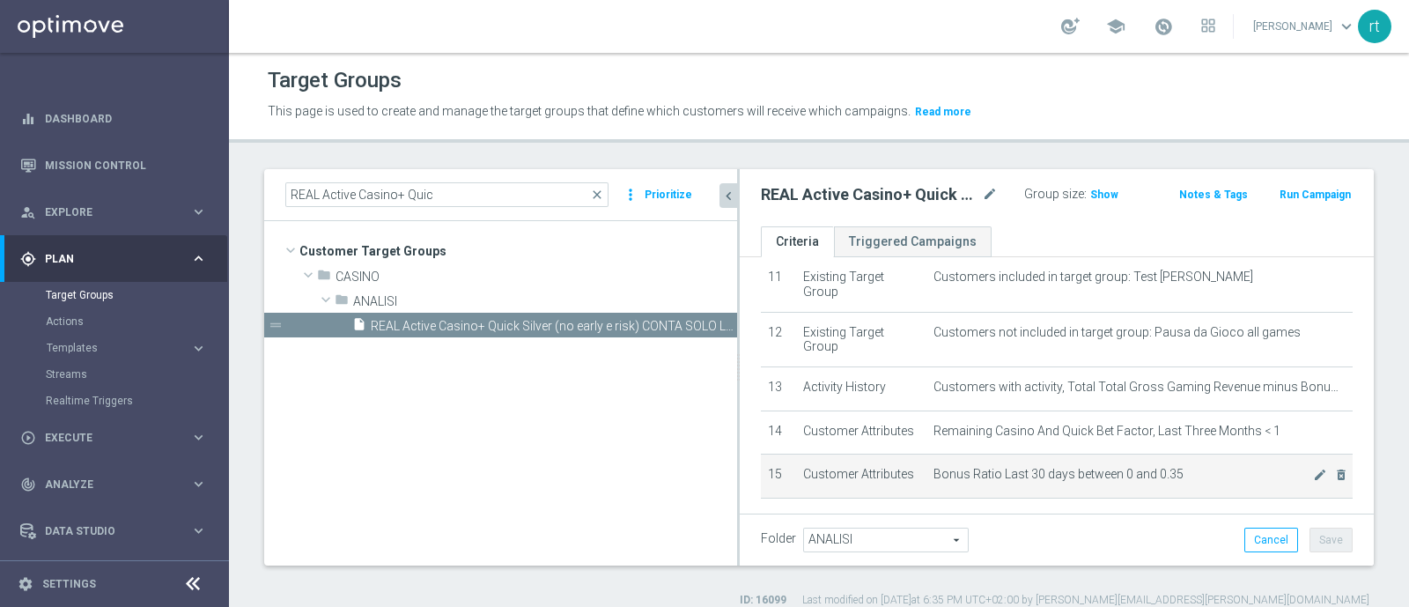
scroll to position [496, 0]
click at [1090, 194] on span "Show" at bounding box center [1104, 194] width 28 height 12
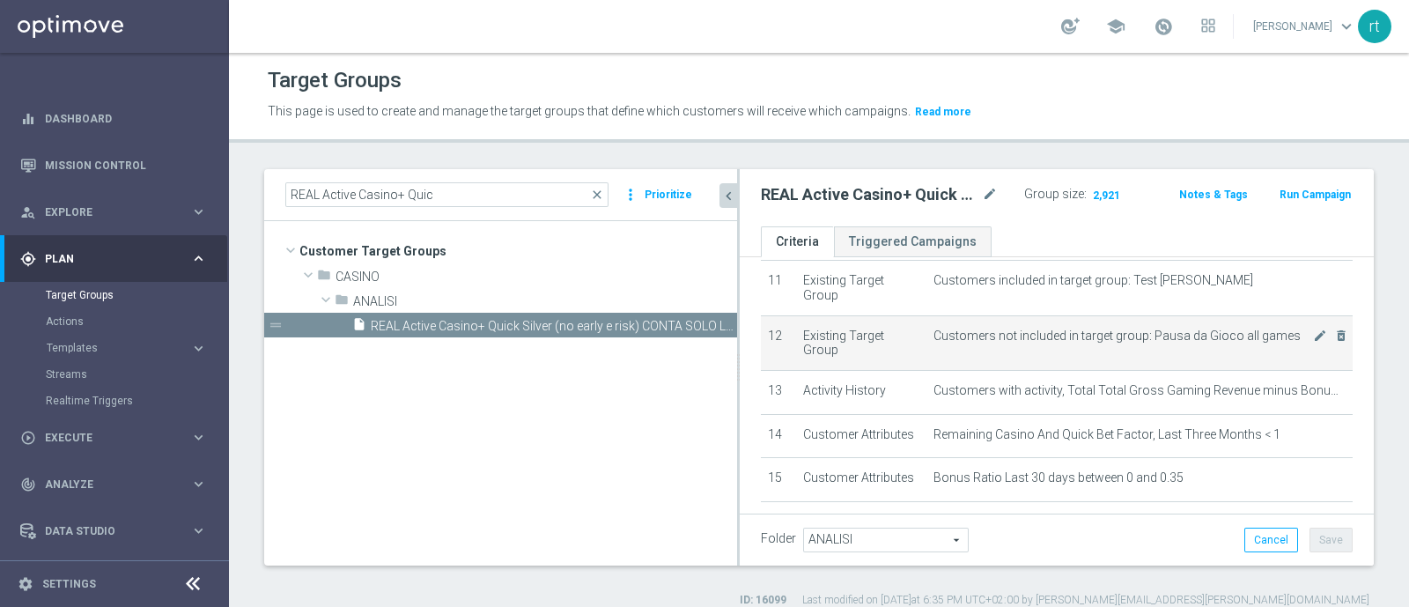
scroll to position [707, 0]
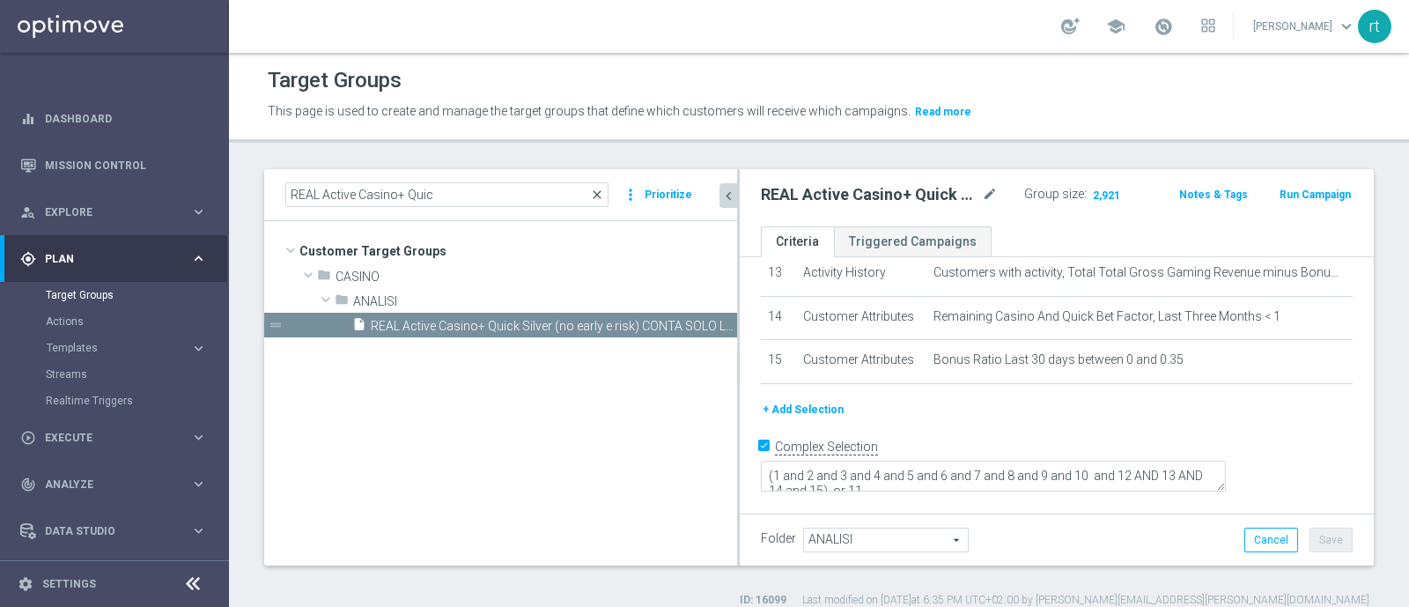
click at [602, 197] on span "close" at bounding box center [597, 195] width 14 height 14
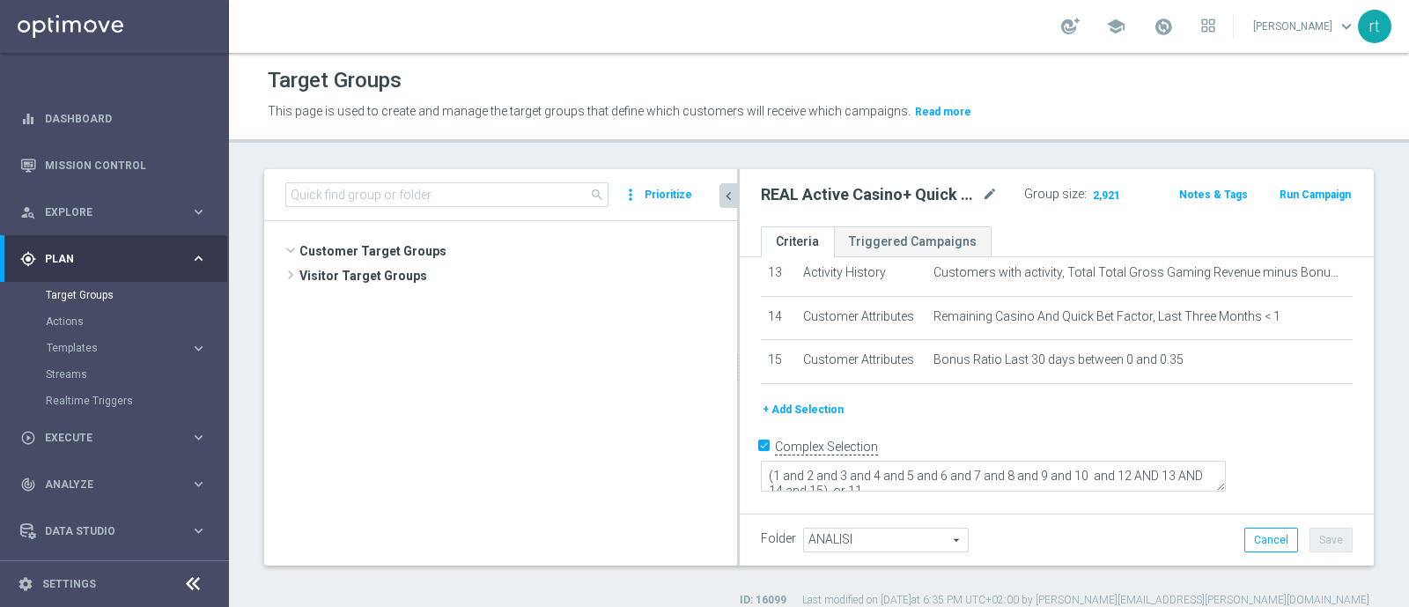
scroll to position [378, 0]
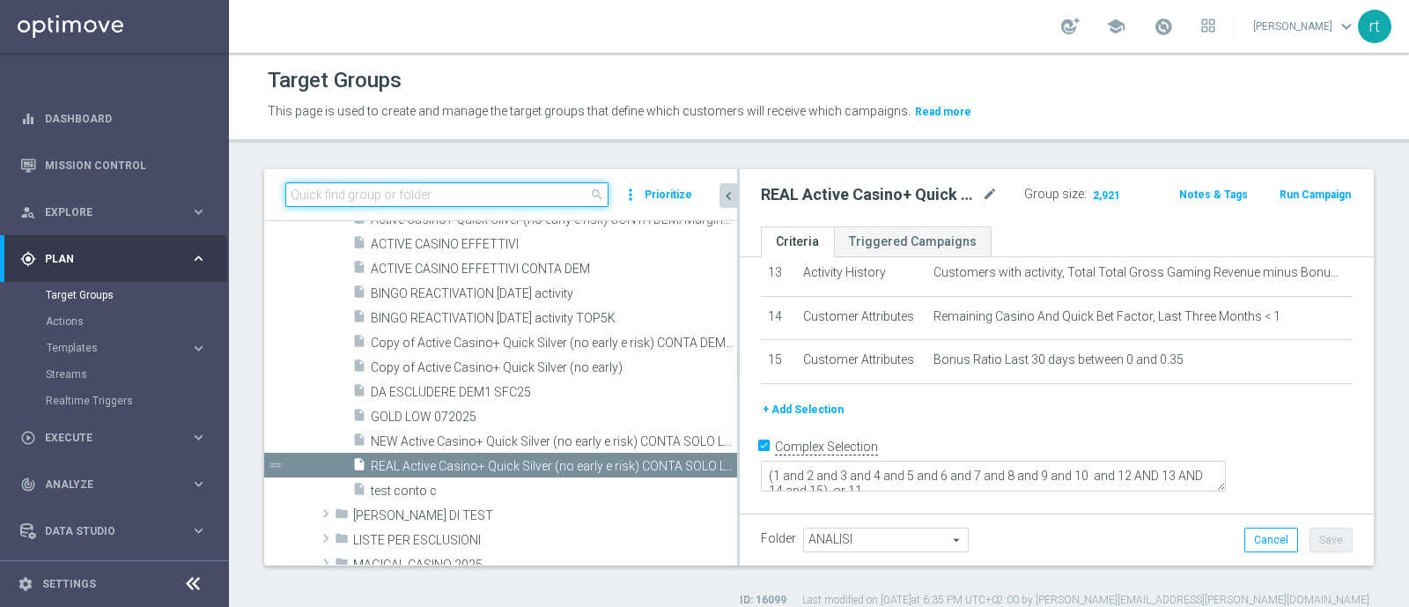
click at [490, 195] on input at bounding box center [446, 194] width 323 height 25
paste input "CONTA DEM/Marginalità NEGATIVA"
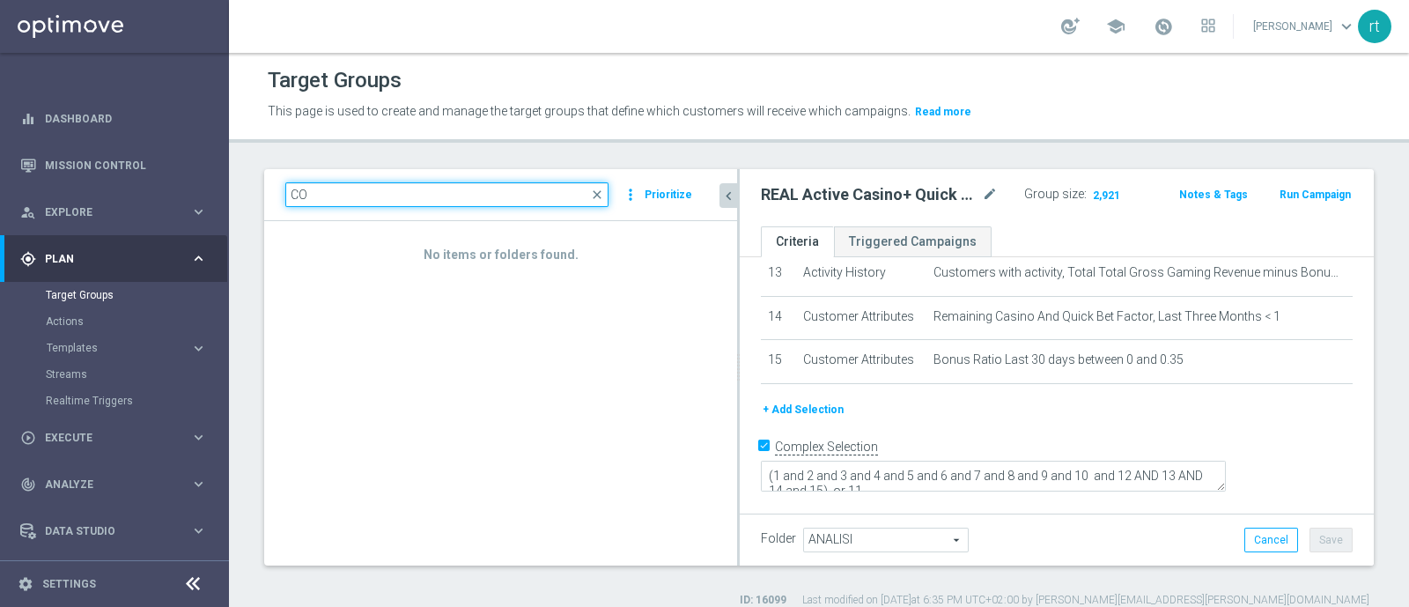
type input "C"
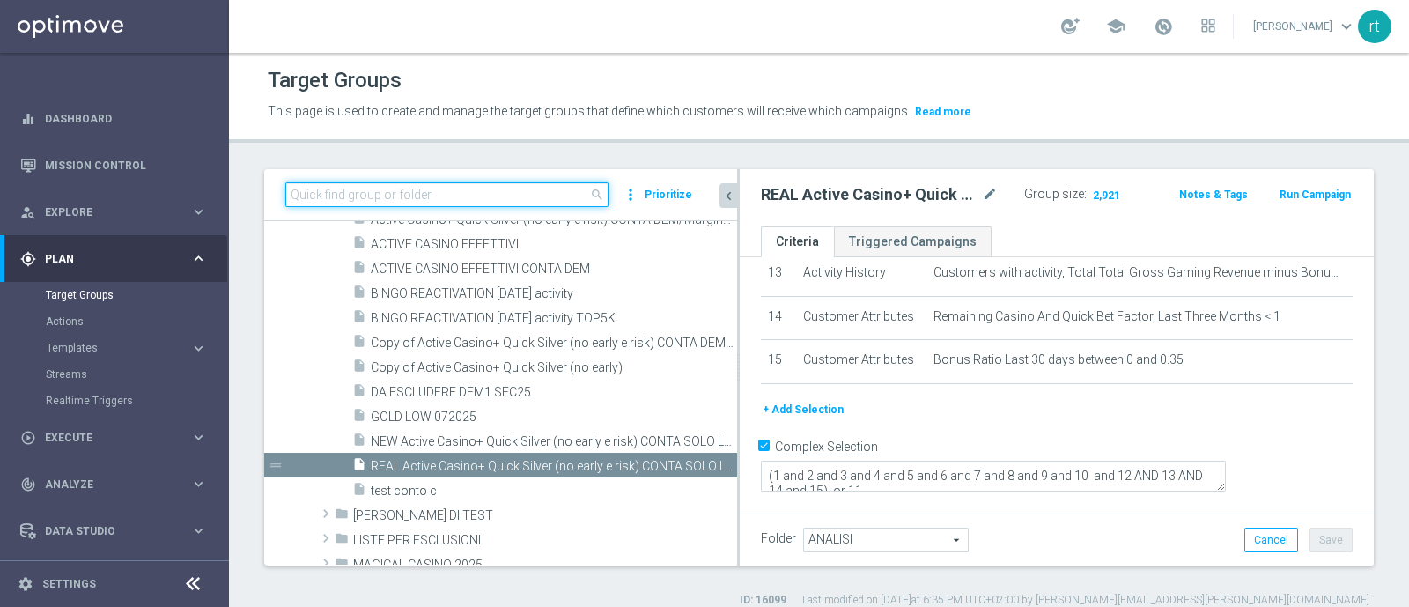
type input ">"
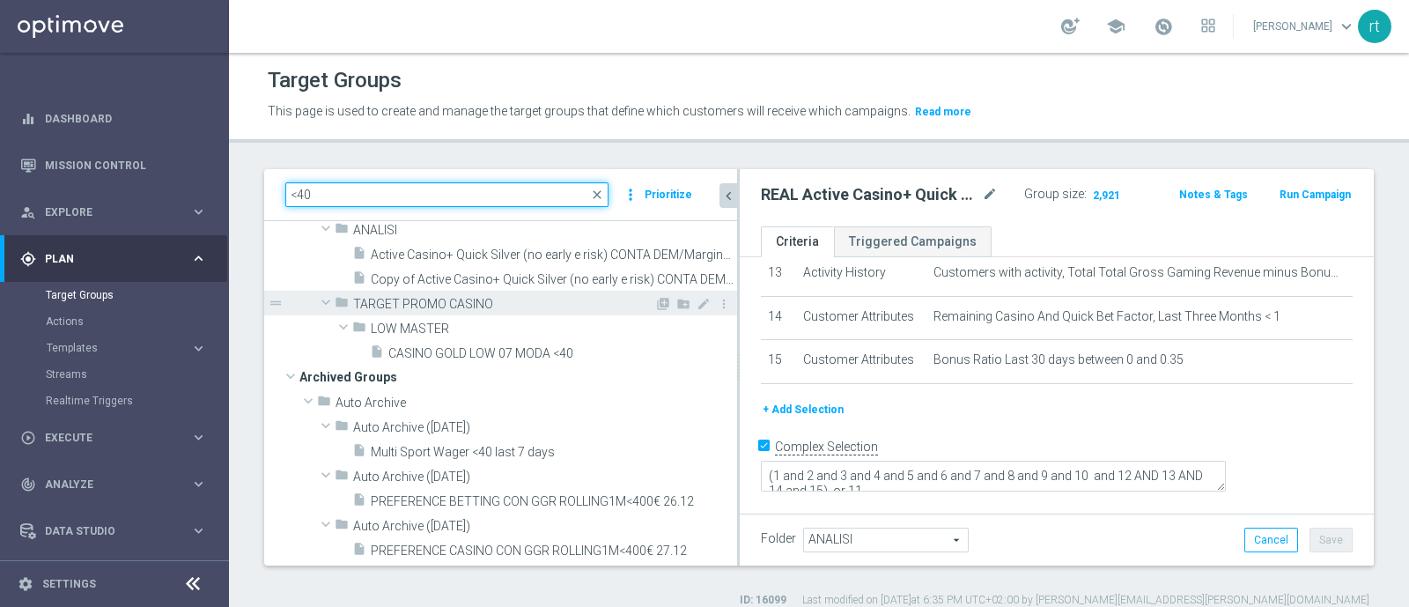
scroll to position [0, 0]
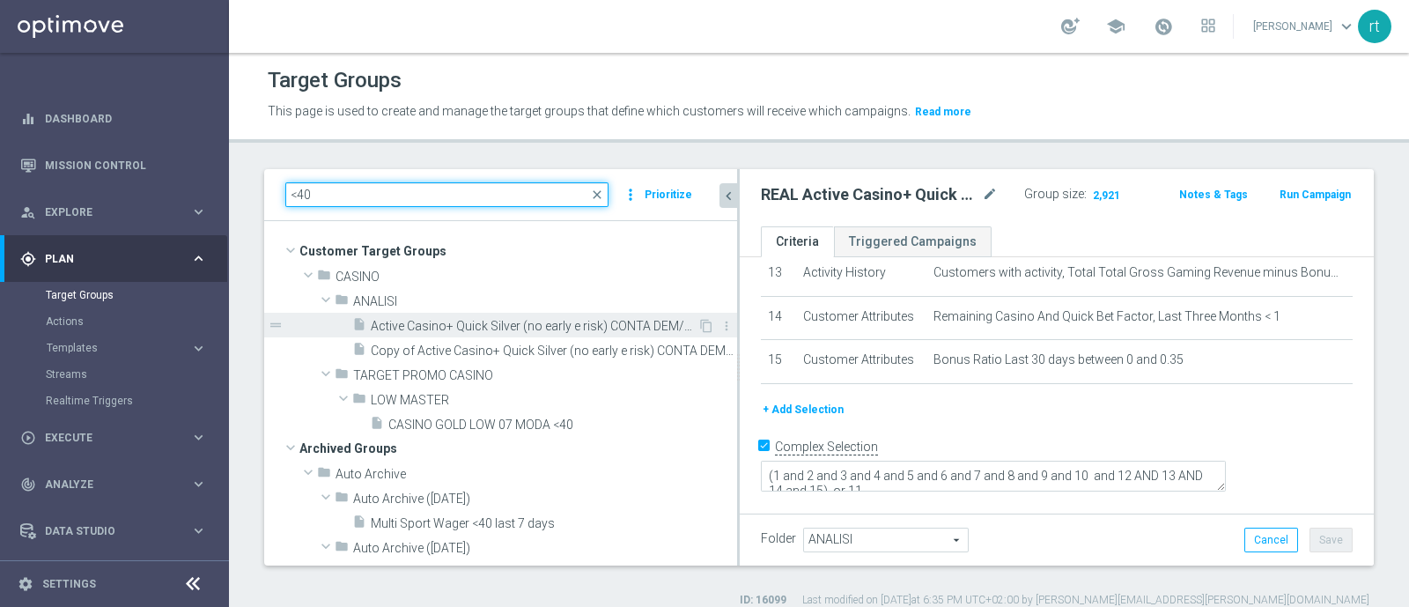
type input "<40"
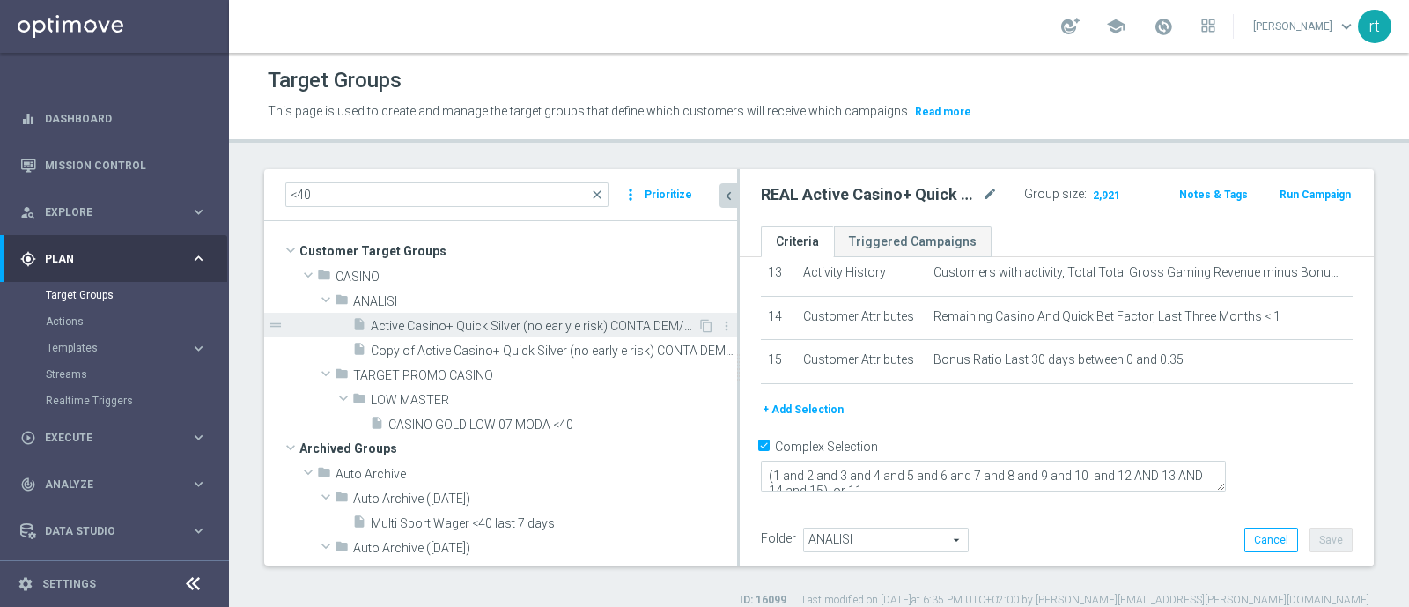
click at [484, 324] on span "Active Casino+ Quick Silver (no early e risk) CONTA DEM/Marginalità NEGATIVA <40" at bounding box center [534, 326] width 327 height 15
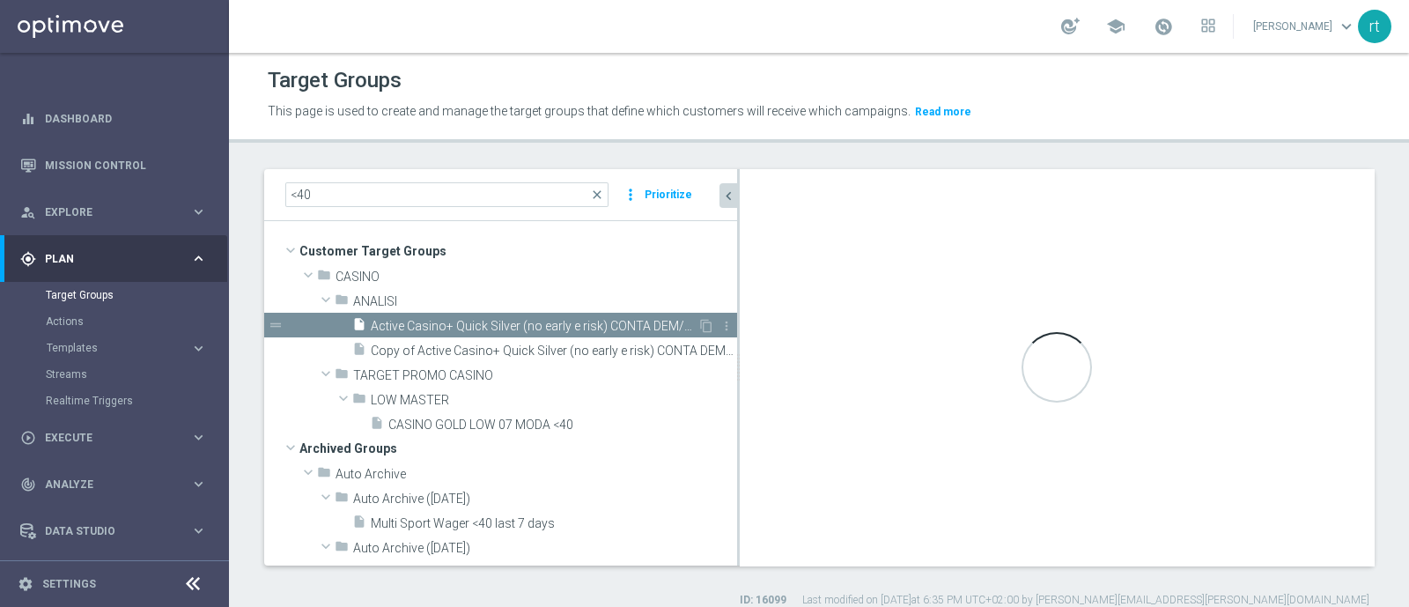
type textarea "( 1 and 2 and 3 and 4 and 5 and 6 and 7 and 8 and 9 and 10 and ( 11 or (17 and …"
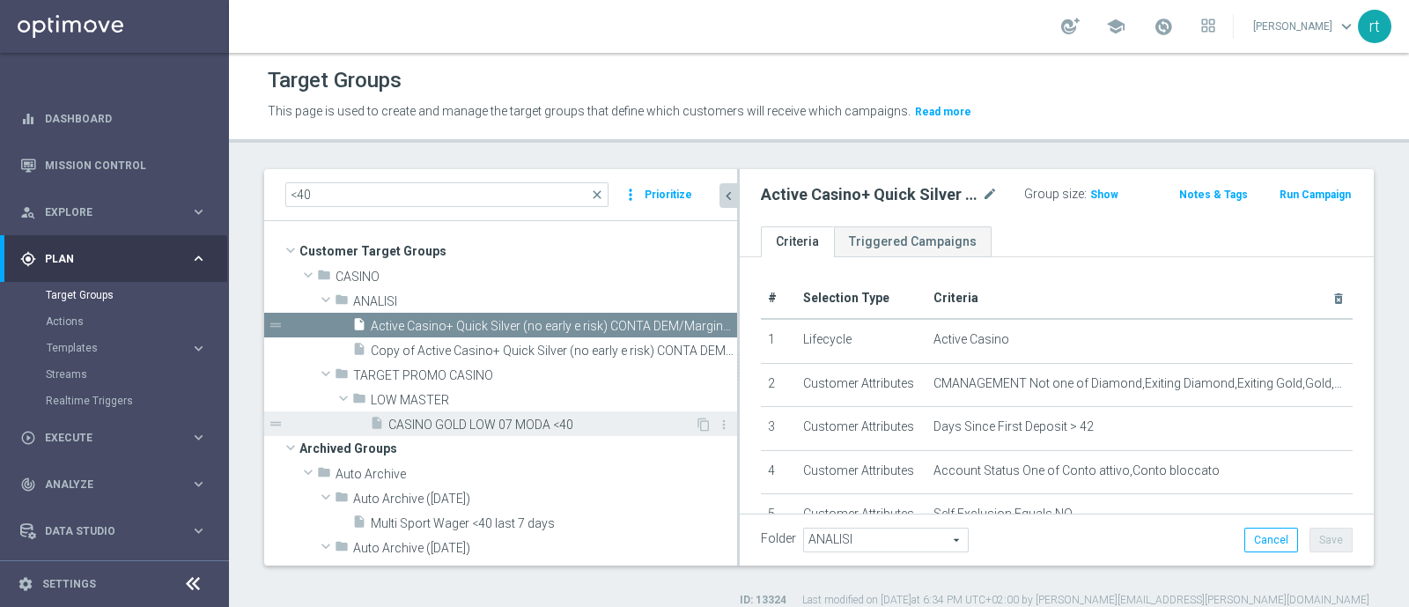
click at [491, 422] on span "CASINO GOLD LOW 07 MODA <40" at bounding box center [541, 424] width 306 height 15
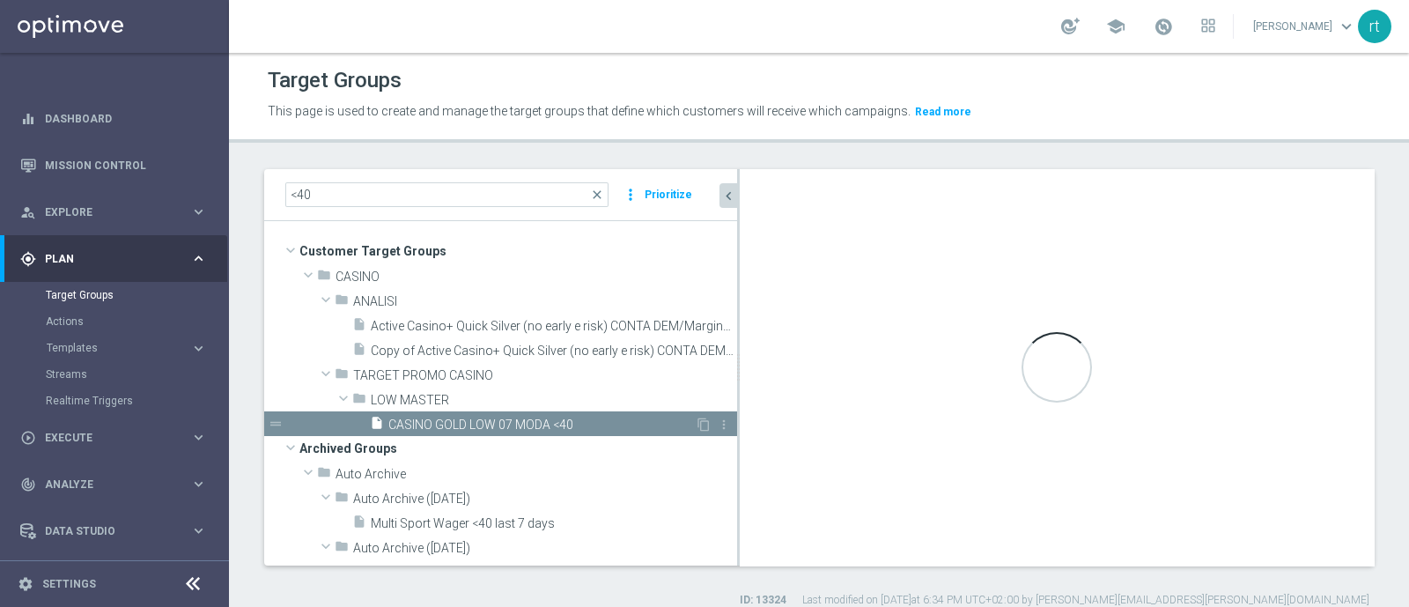
checkbox input "false"
type input "LOW MASTER"
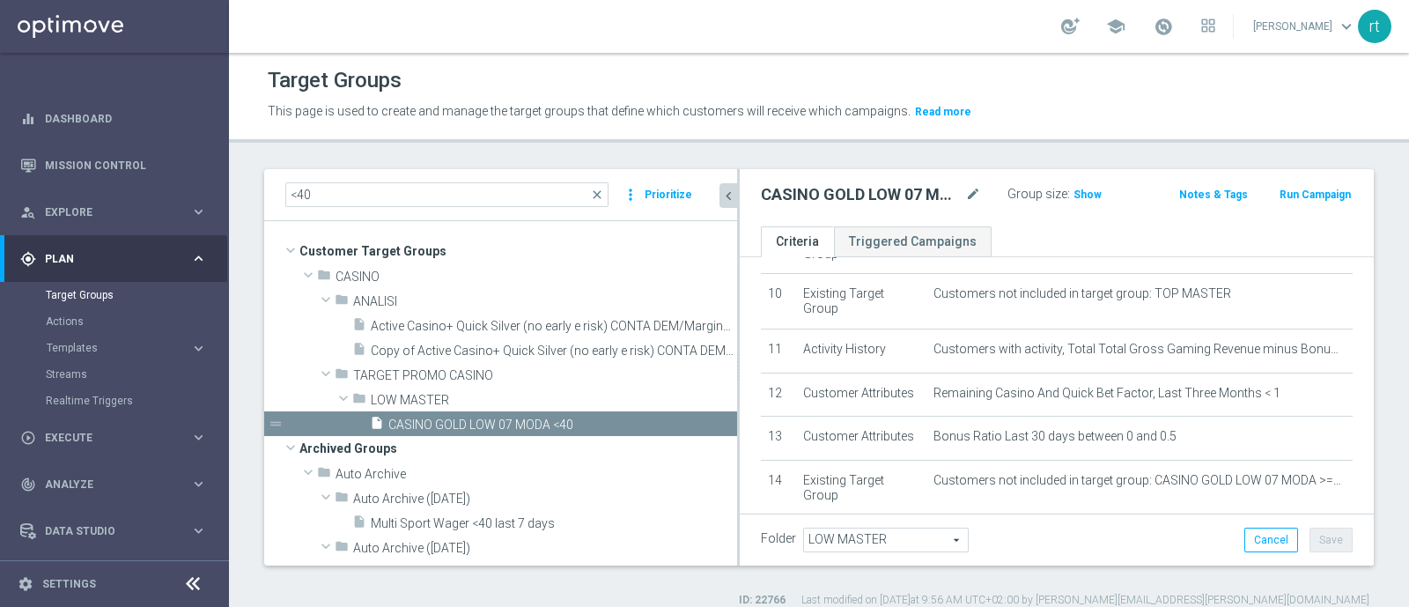
scroll to position [468, 0]
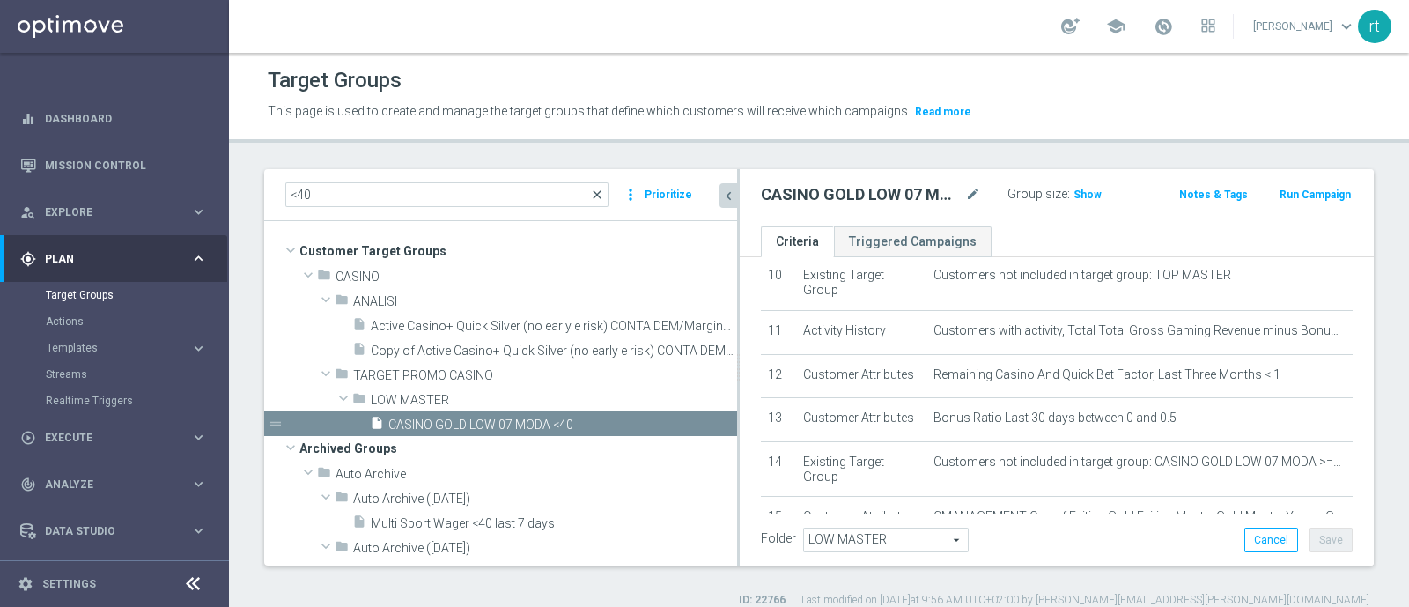
click at [596, 189] on span "close" at bounding box center [597, 195] width 14 height 14
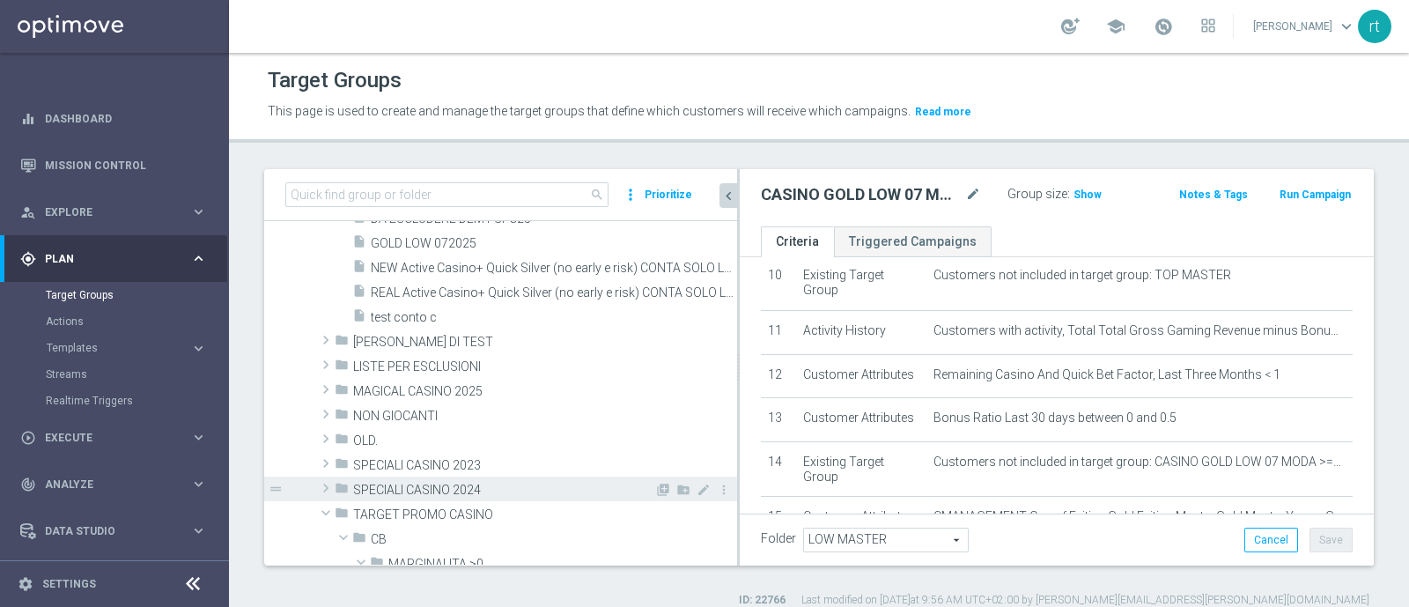
scroll to position [10346, 0]
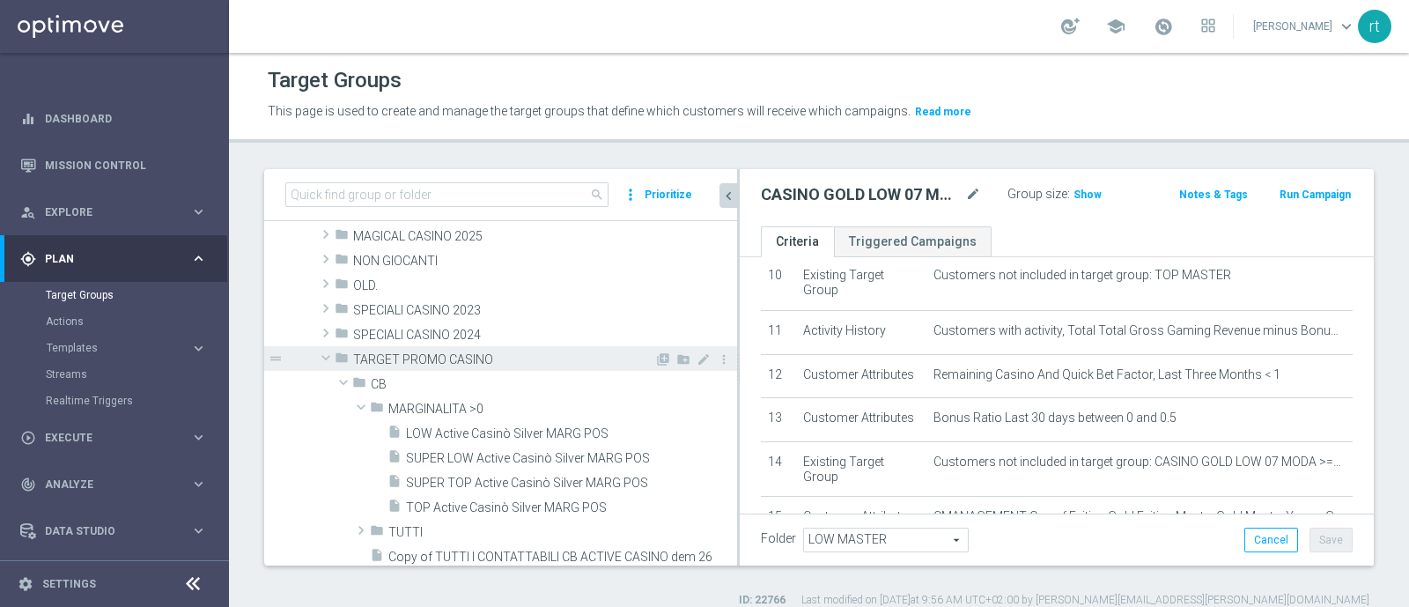
click at [429, 357] on span "TARGET PROMO CASINO" at bounding box center [503, 359] width 301 height 15
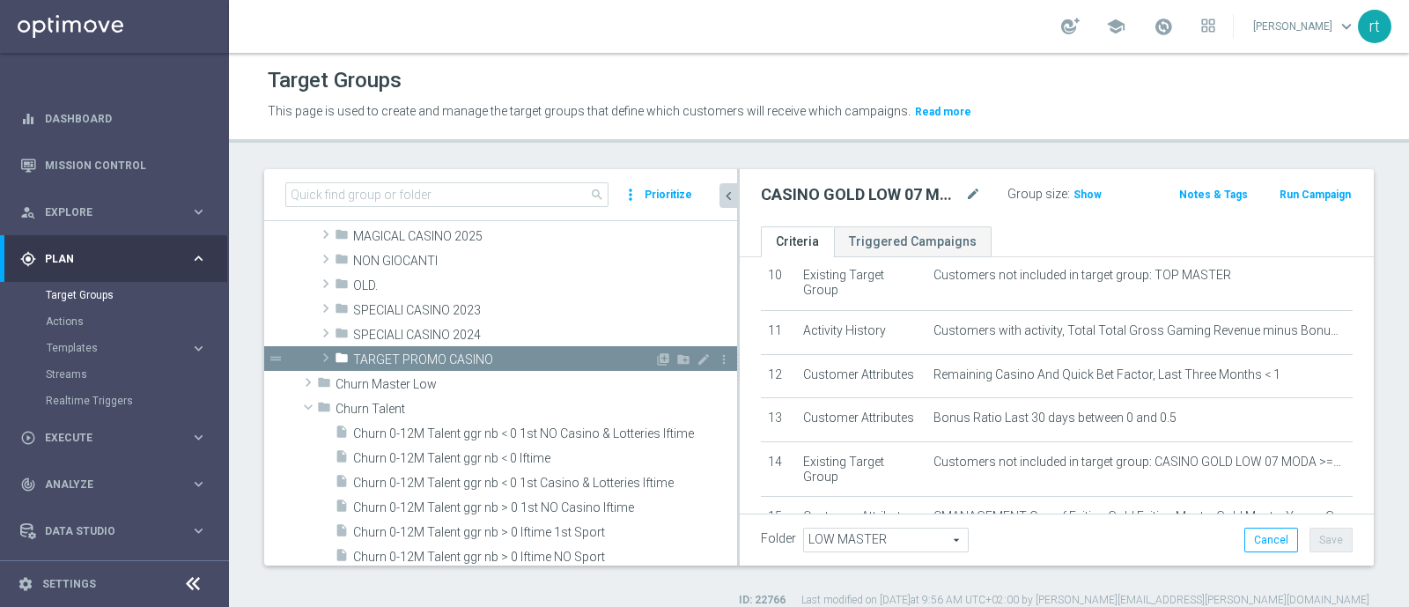
click at [429, 357] on span "TARGET PROMO CASINO" at bounding box center [503, 359] width 301 height 15
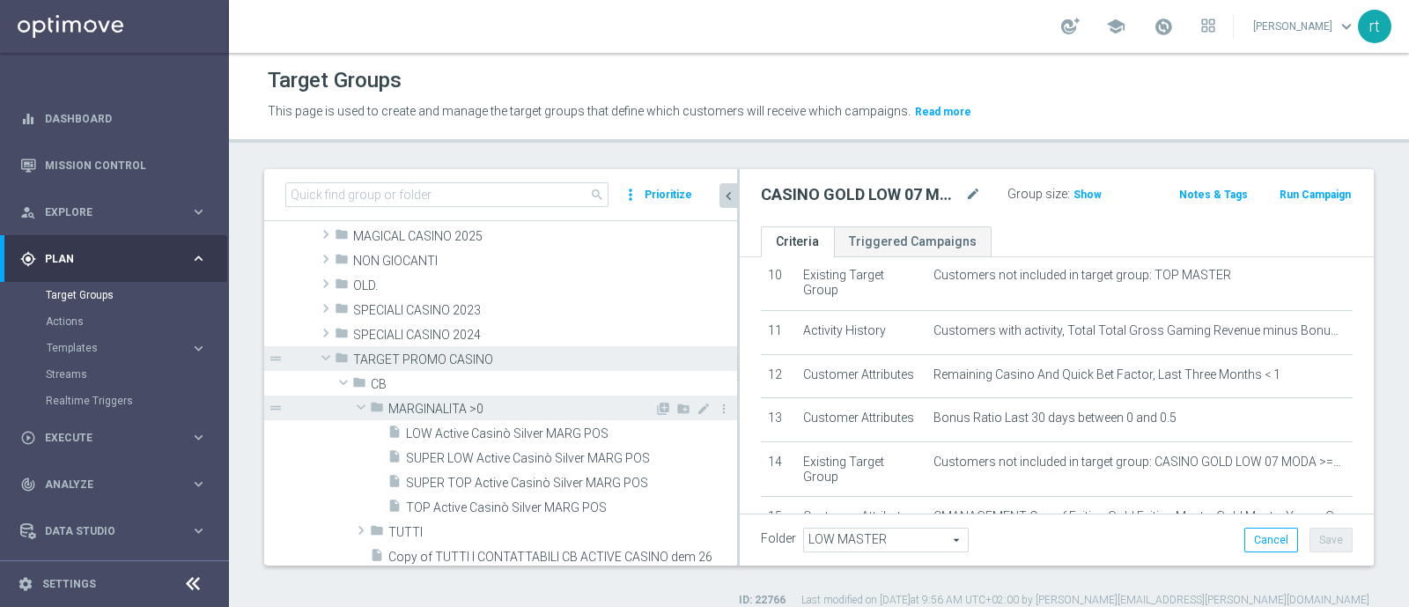
click at [420, 402] on span "MARGINALITA >0" at bounding box center [521, 408] width 266 height 15
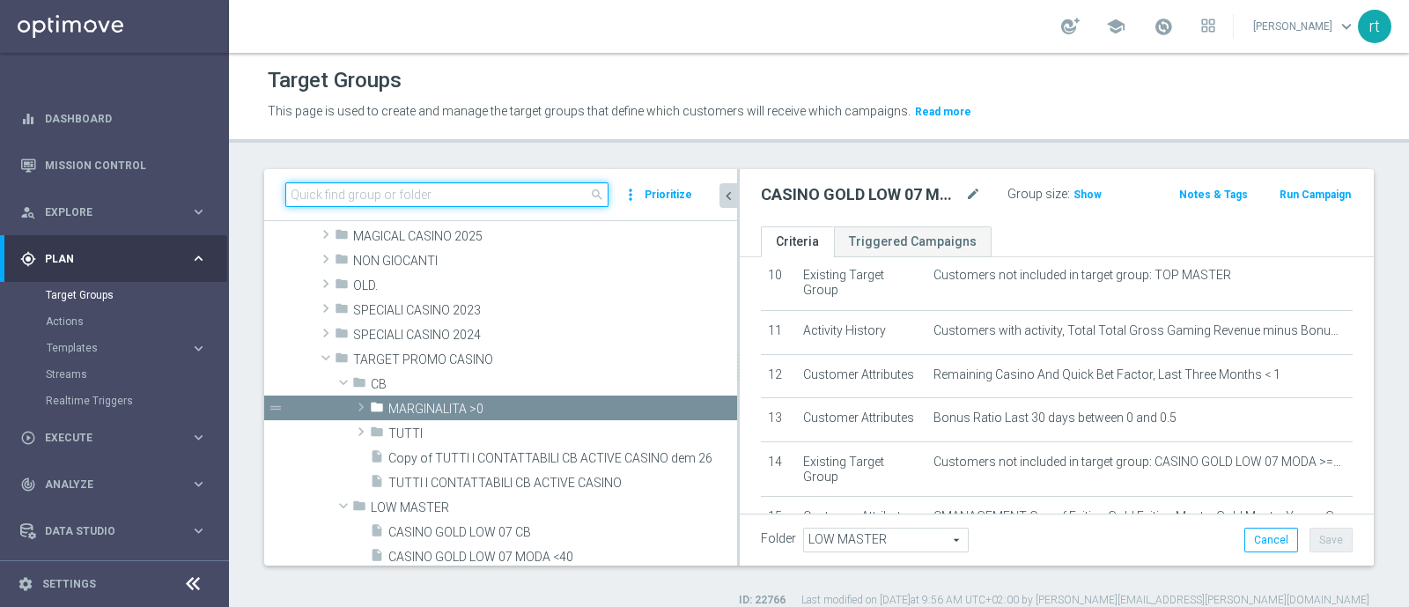
click at [377, 204] on input at bounding box center [446, 194] width 323 height 25
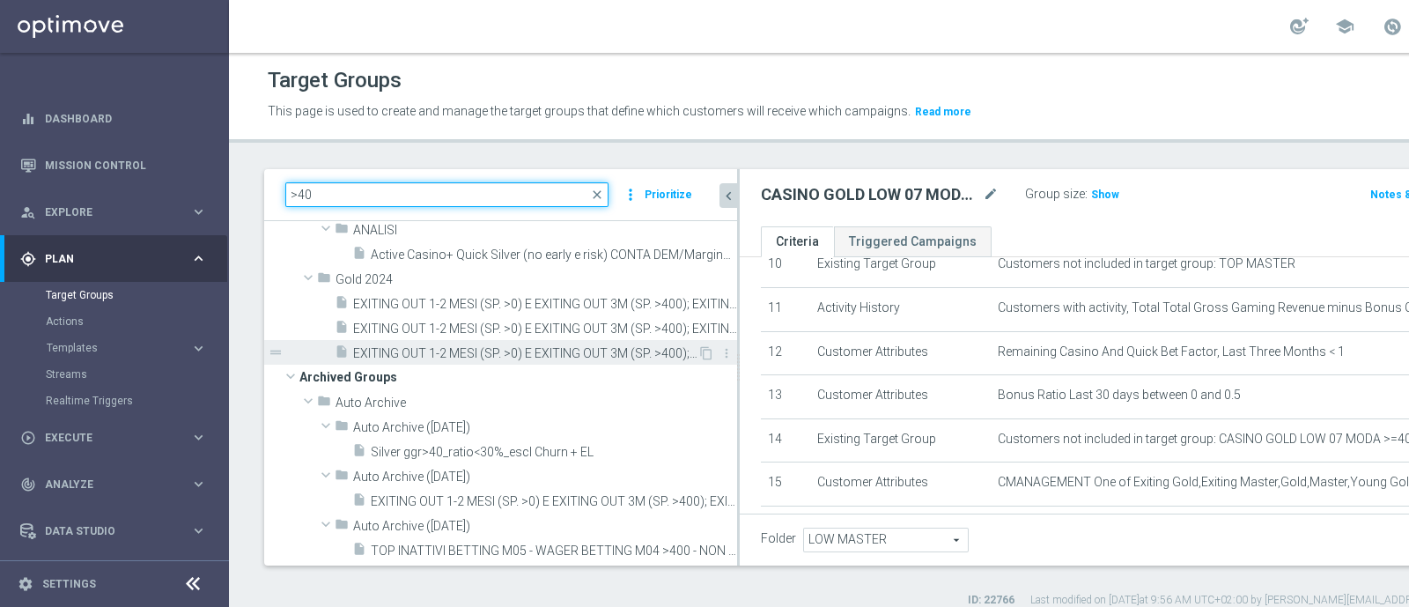
scroll to position [0, 0]
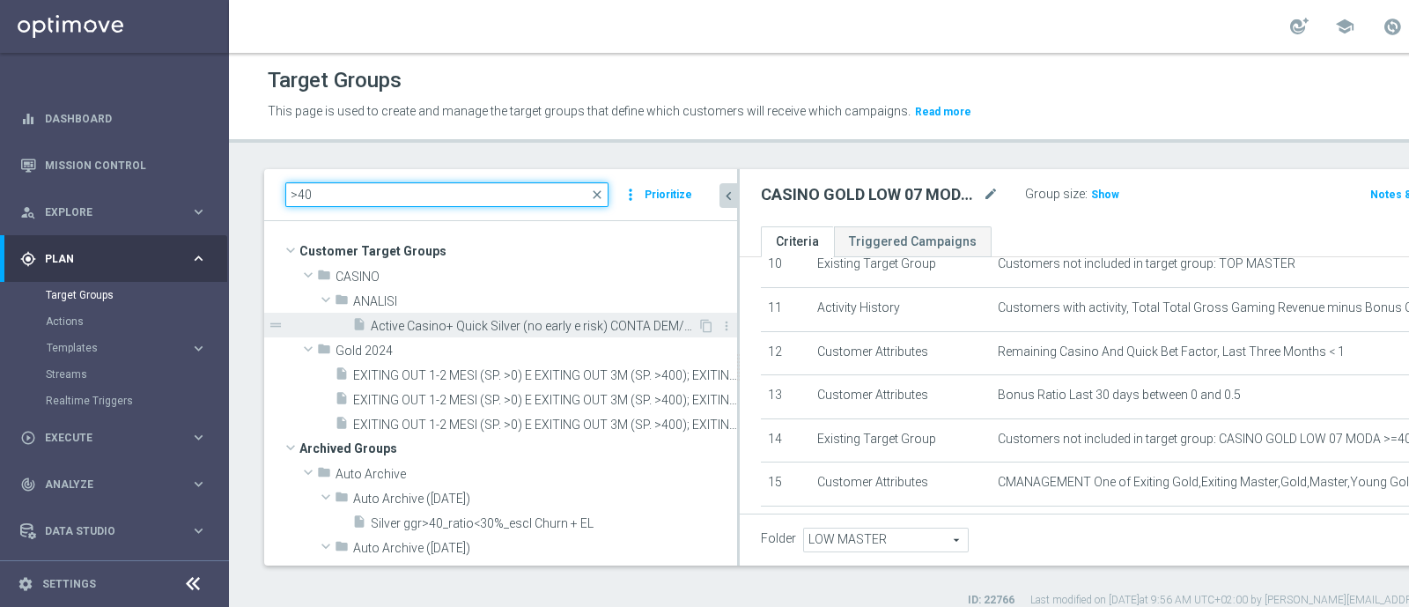
type input ">40"
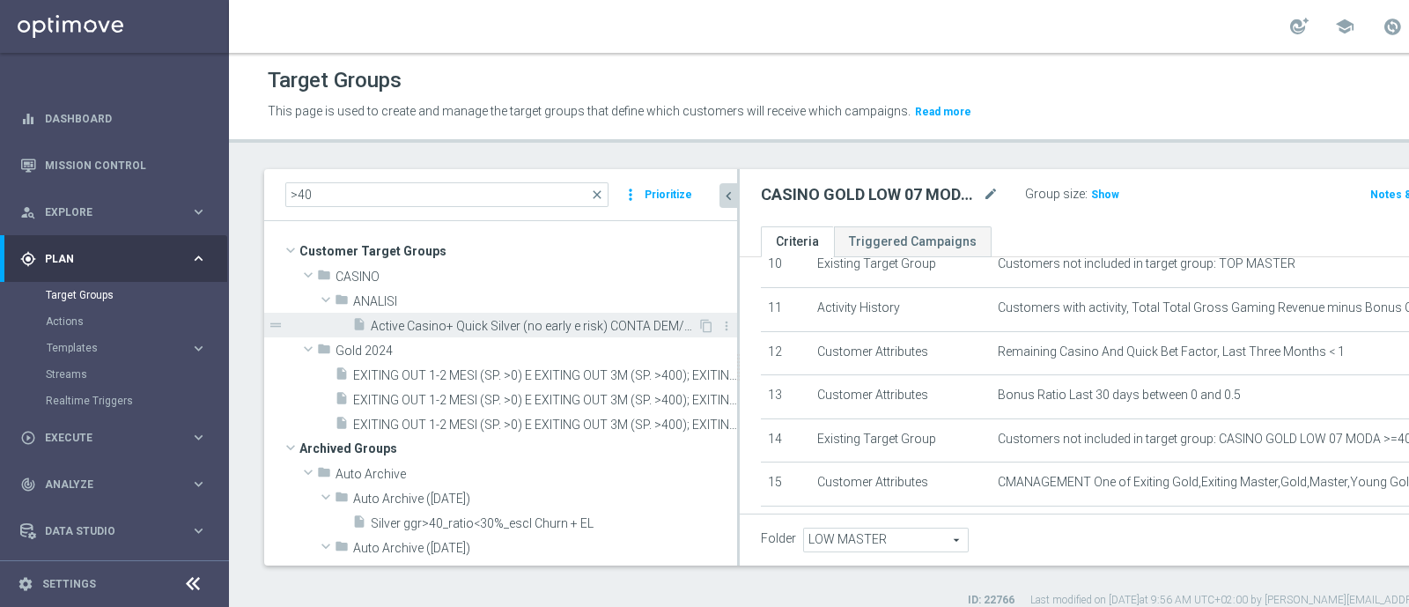
click at [467, 323] on span "Active Casino+ Quick Silver (no early e risk) CONTA DEM/Marginalità NEGATIVA >40" at bounding box center [534, 326] width 327 height 15
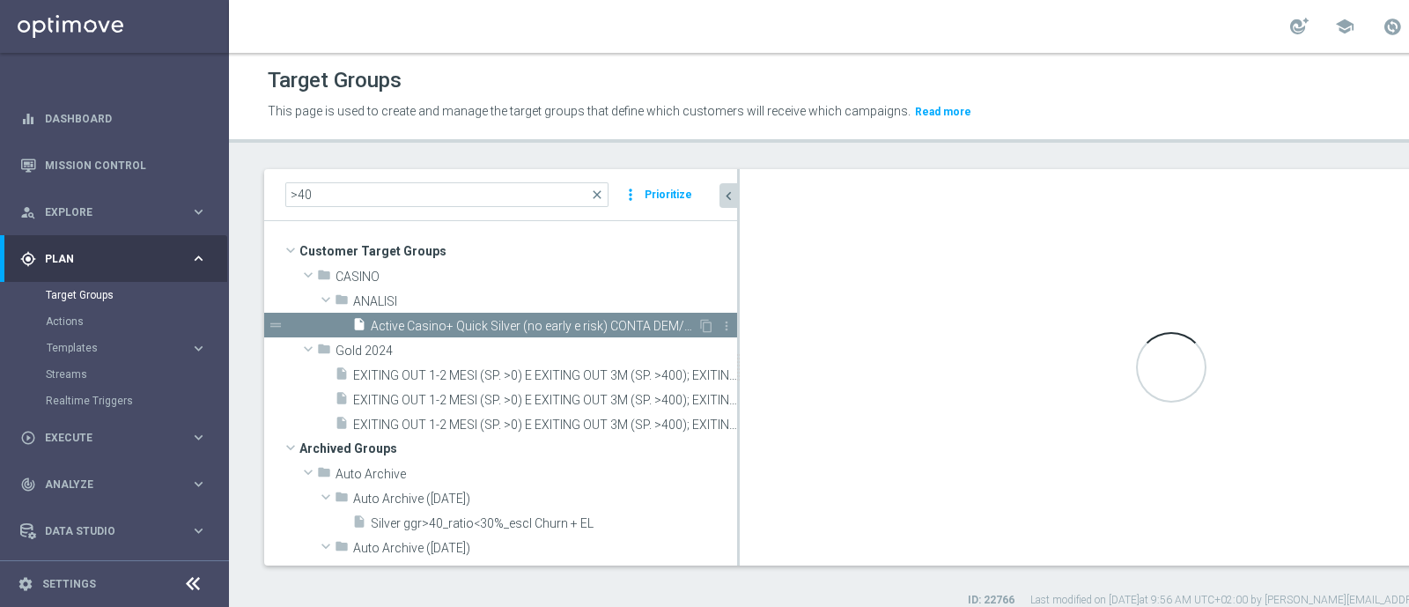
checkbox input "true"
type input "ANALISI"
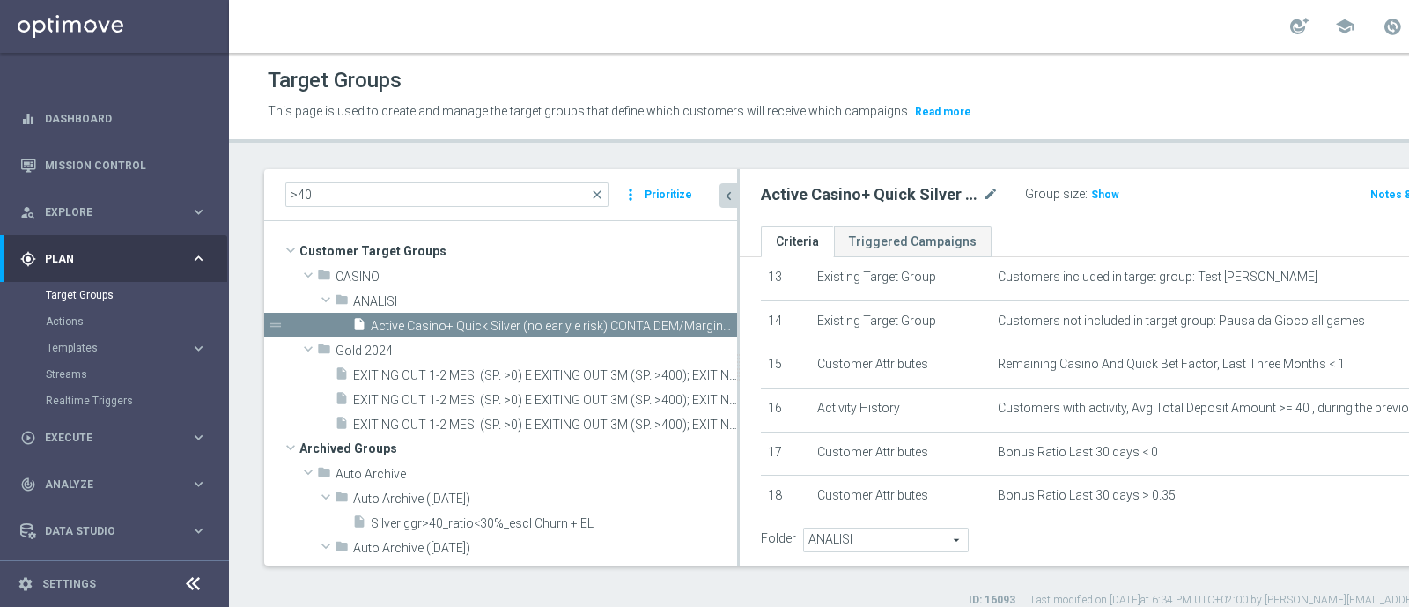
scroll to position [585, 0]
click at [1099, 195] on span "Show" at bounding box center [1105, 194] width 28 height 12
click at [595, 190] on span "close" at bounding box center [597, 195] width 14 height 14
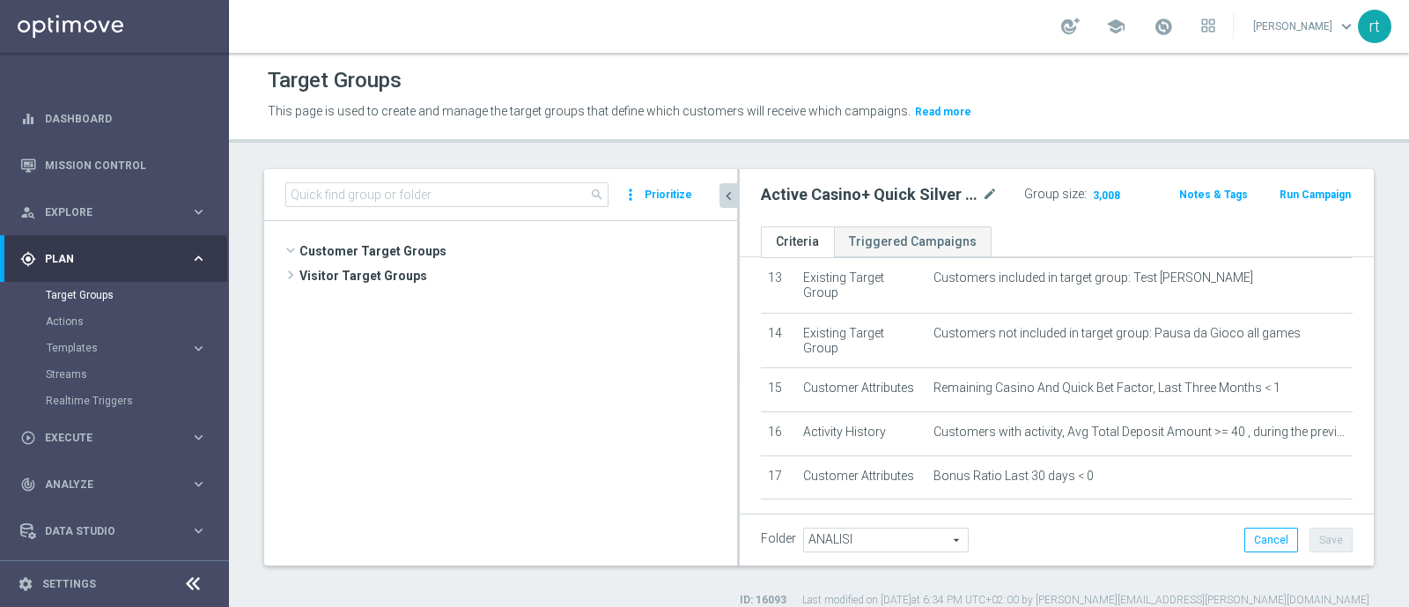
scroll to position [9830, 0]
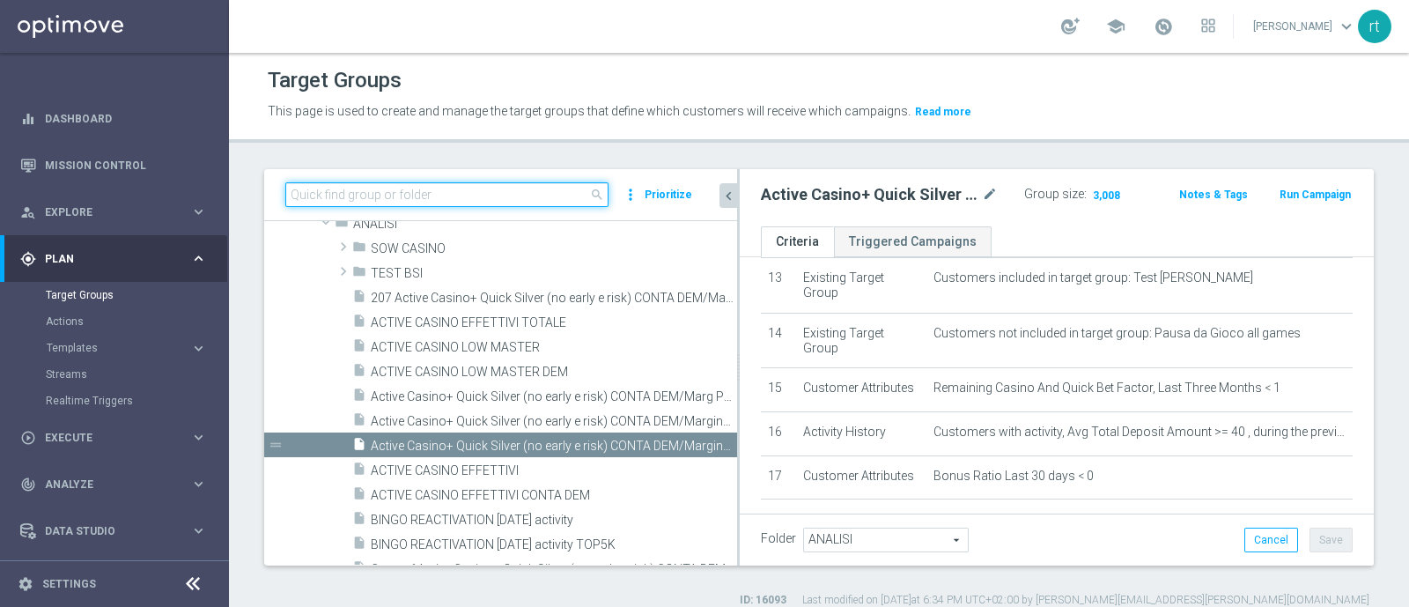
click at [481, 197] on input at bounding box center [446, 194] width 323 height 25
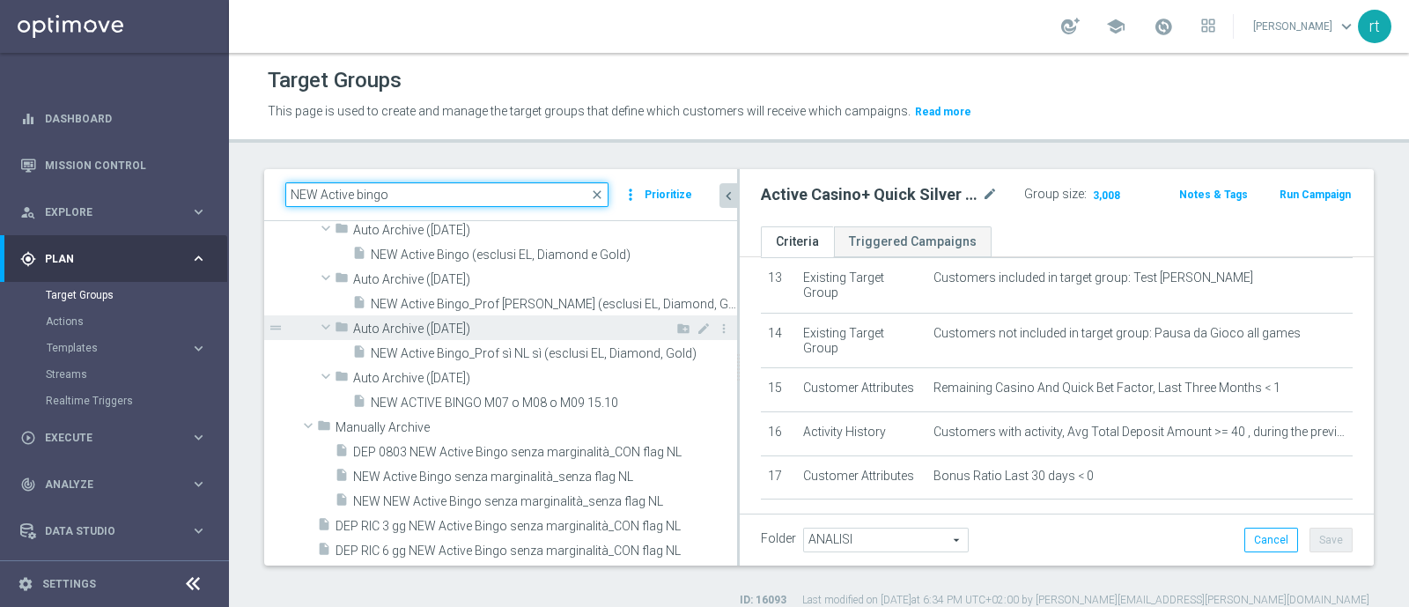
scroll to position [0, 0]
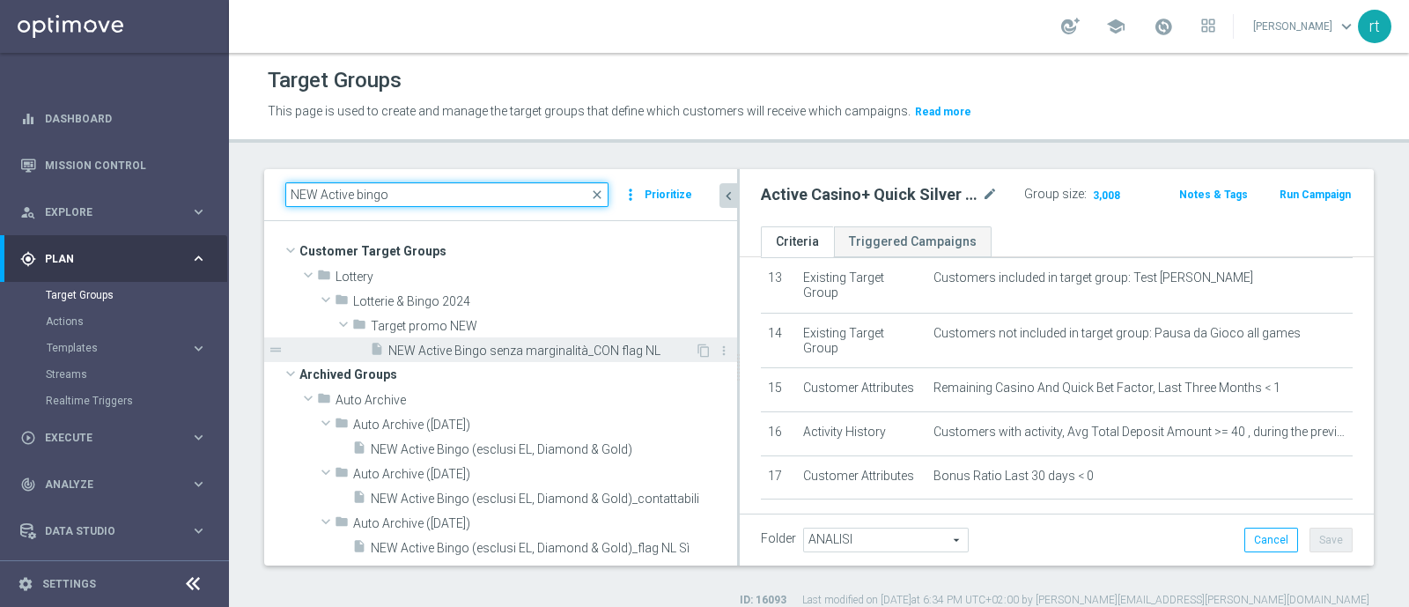
type input "NEW Active bingo"
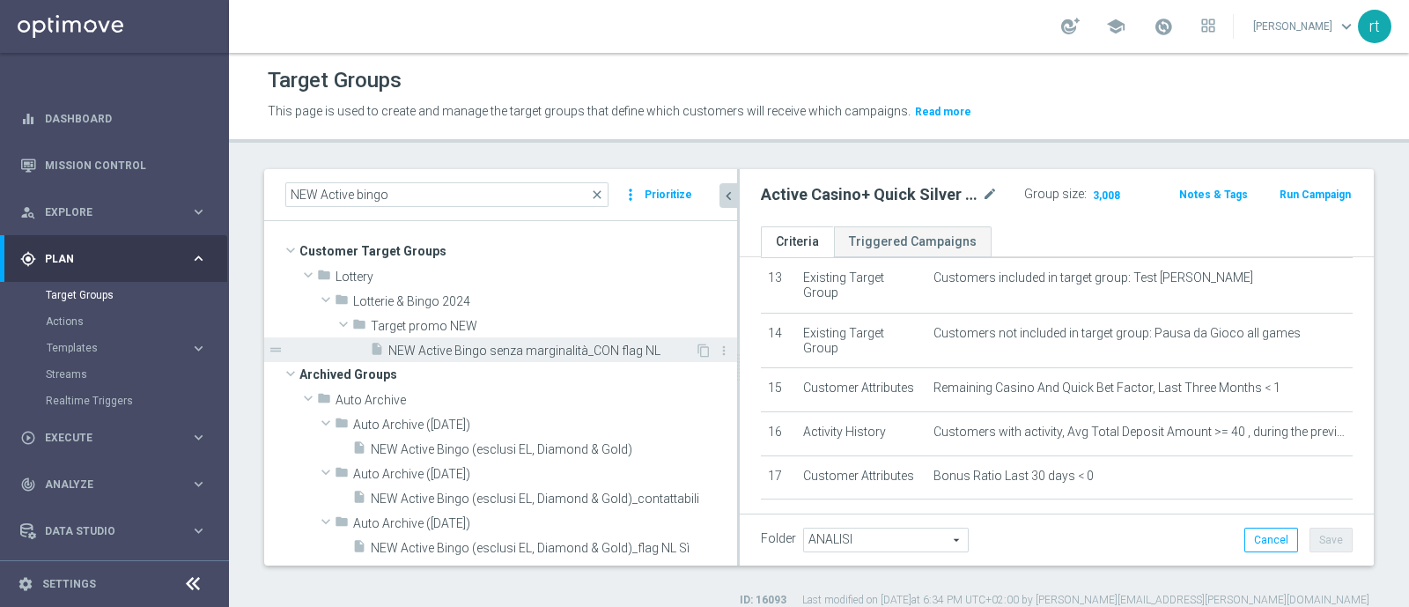
click at [497, 358] on div "insert_drive_file NEW Active Bingo senza marginalità_CON flag NL" at bounding box center [532, 349] width 325 height 25
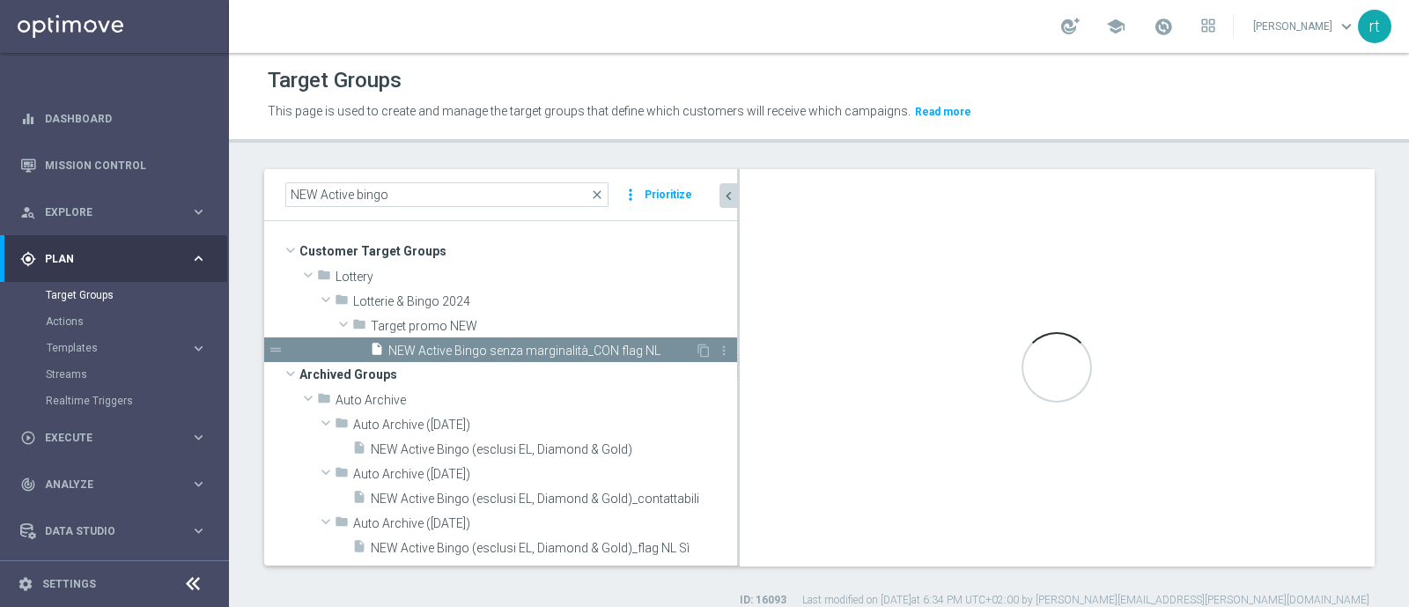
checkbox input "false"
type input "Target promo NEW"
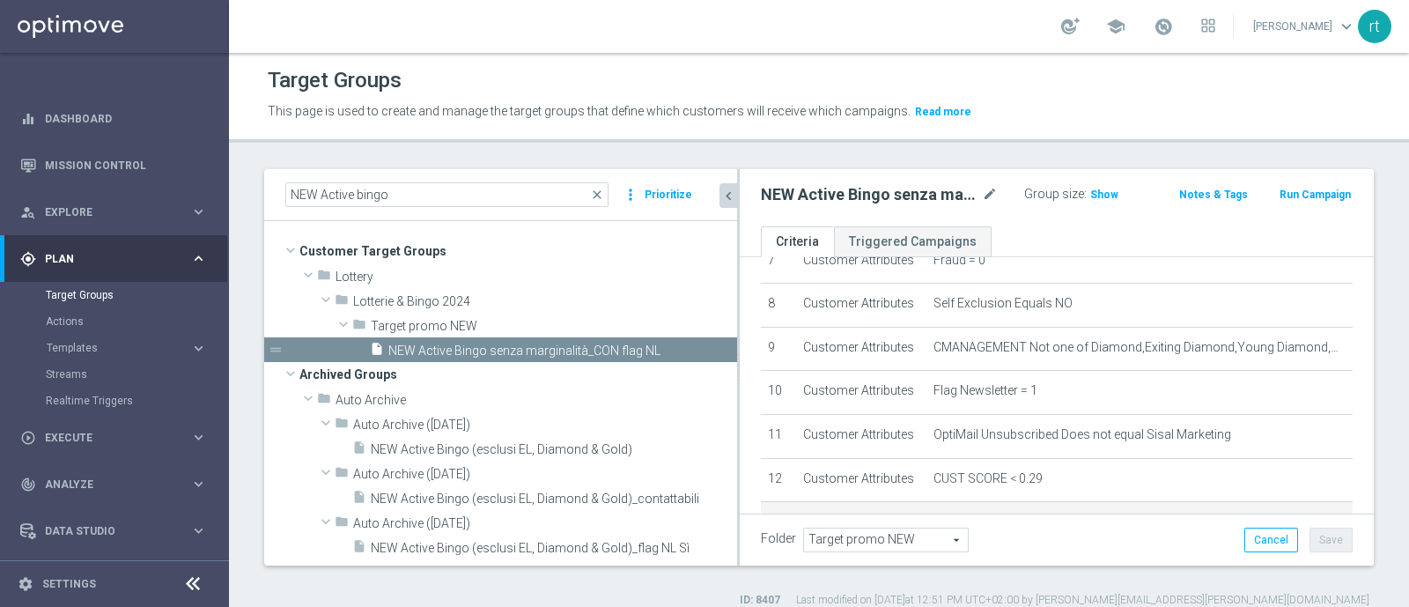
scroll to position [340, 0]
click at [1092, 193] on span "Show" at bounding box center [1104, 194] width 28 height 12
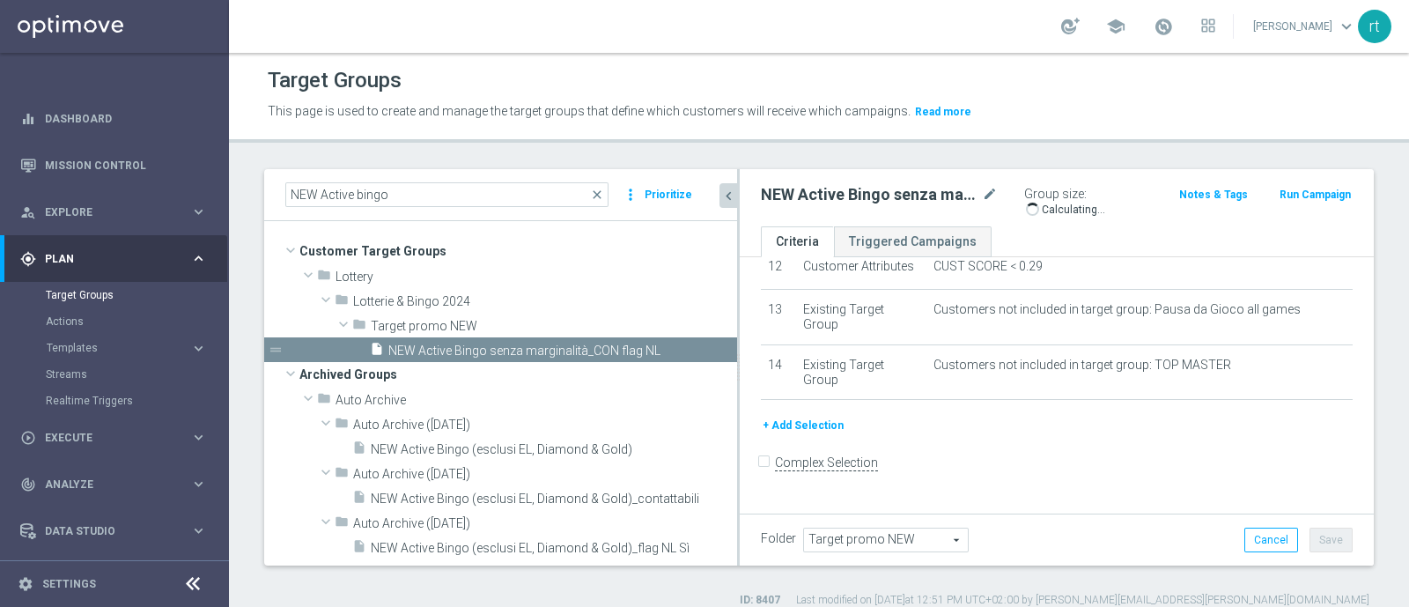
scroll to position [571, 0]
click at [1313, 273] on icon "mode_edit" at bounding box center [1320, 266] width 14 height 14
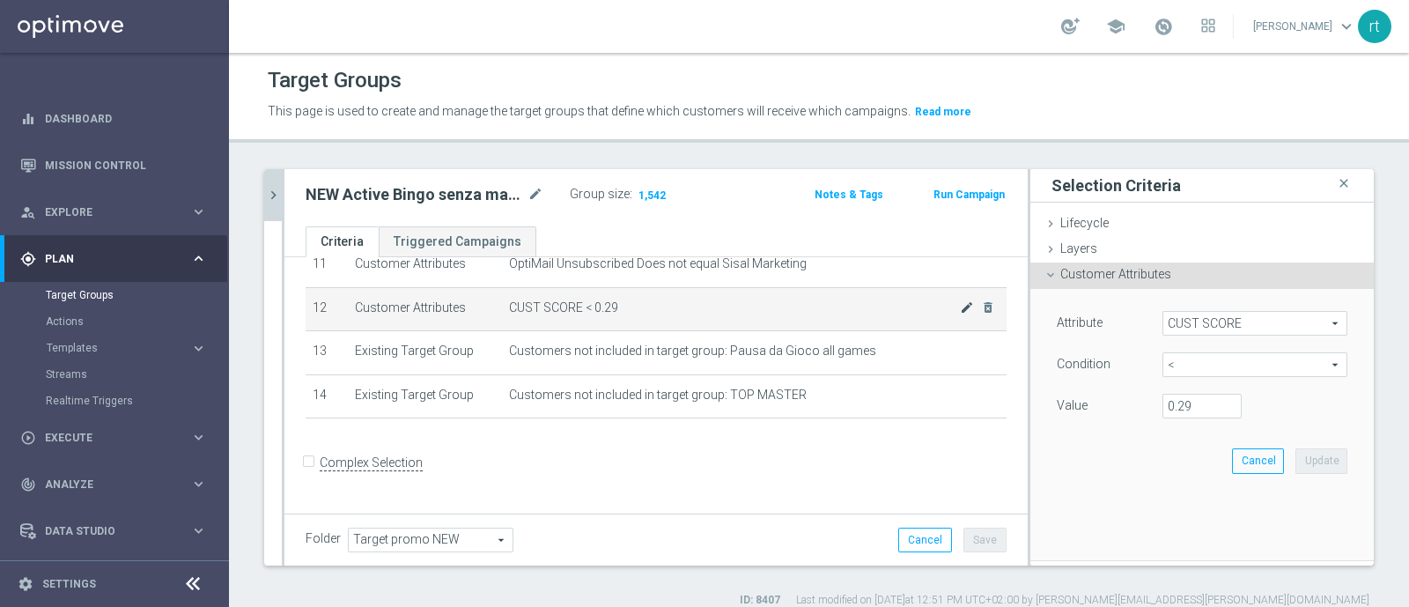
scroll to position [477, 0]
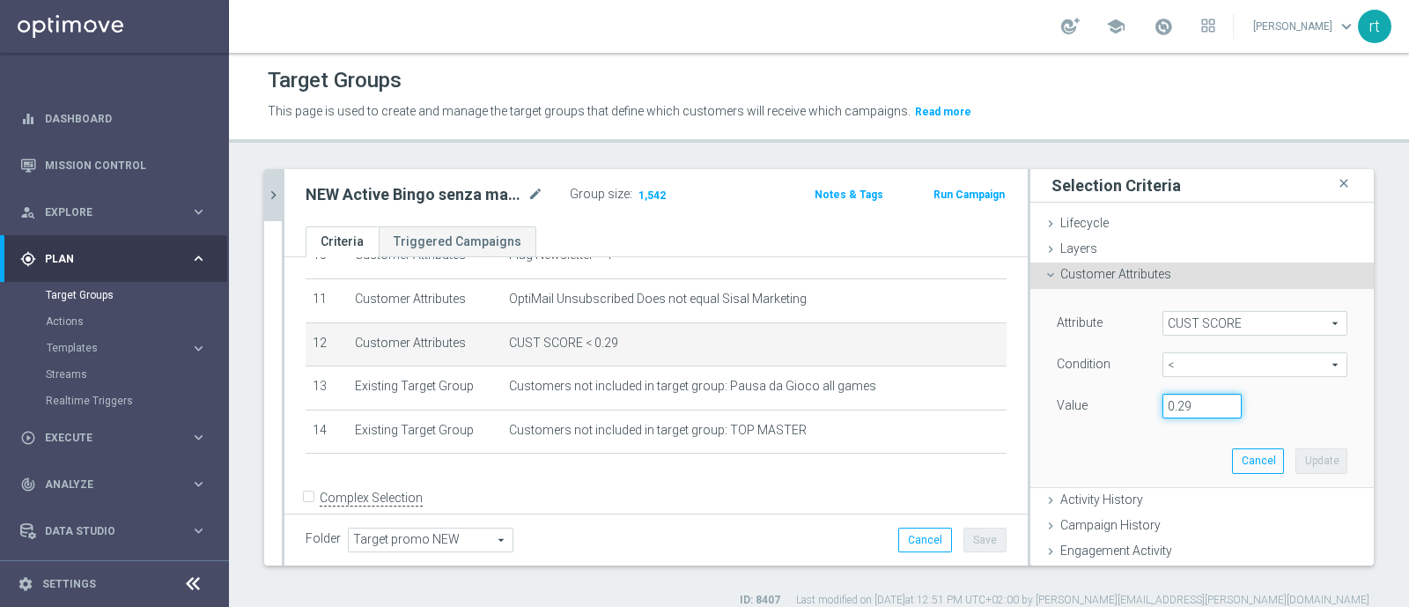
click at [1175, 408] on input "0.29" at bounding box center [1201, 406] width 79 height 25
type input "0.14"
click at [1295, 460] on button "Update" at bounding box center [1321, 460] width 52 height 25
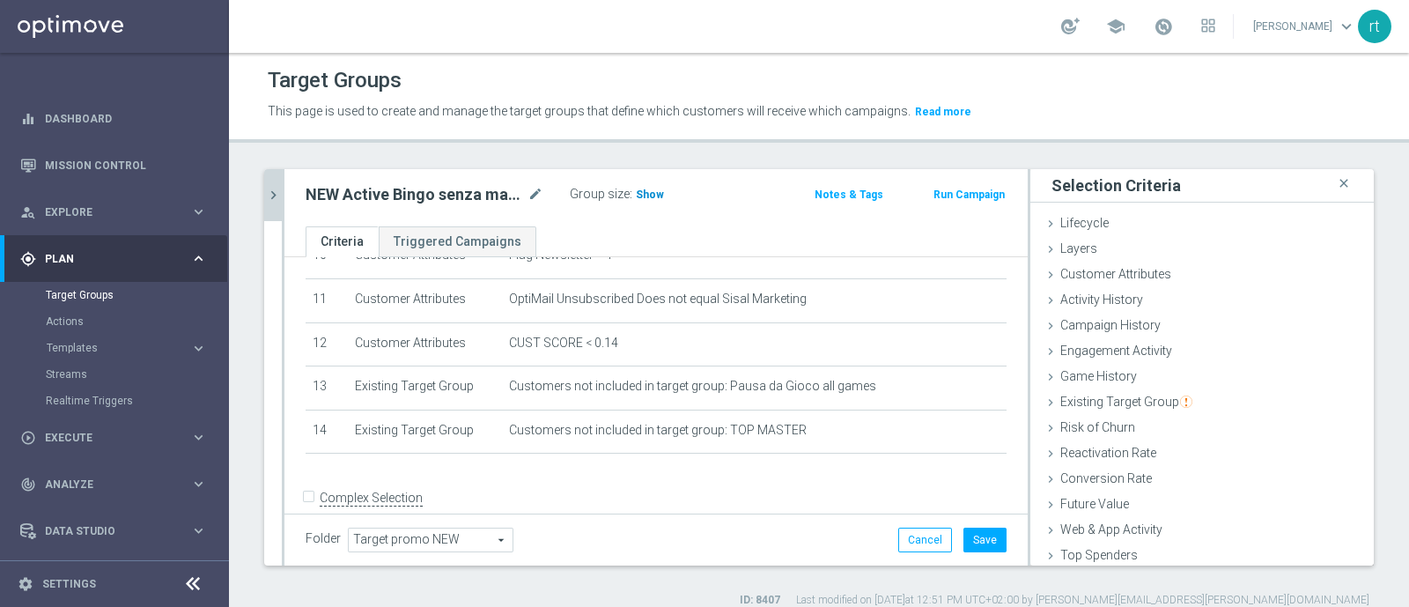
click at [646, 191] on span "Show" at bounding box center [650, 194] width 28 height 12
click at [963, 533] on button "Save" at bounding box center [984, 539] width 43 height 25
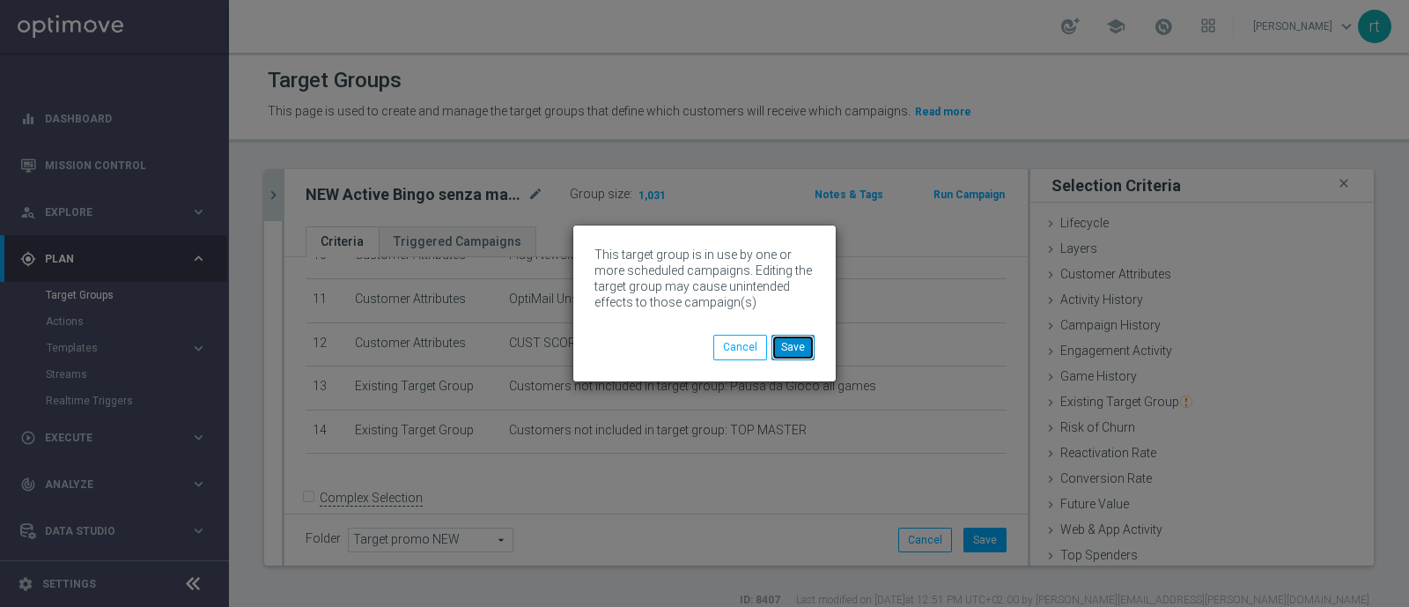
click at [794, 357] on button "Save" at bounding box center [792, 347] width 43 height 25
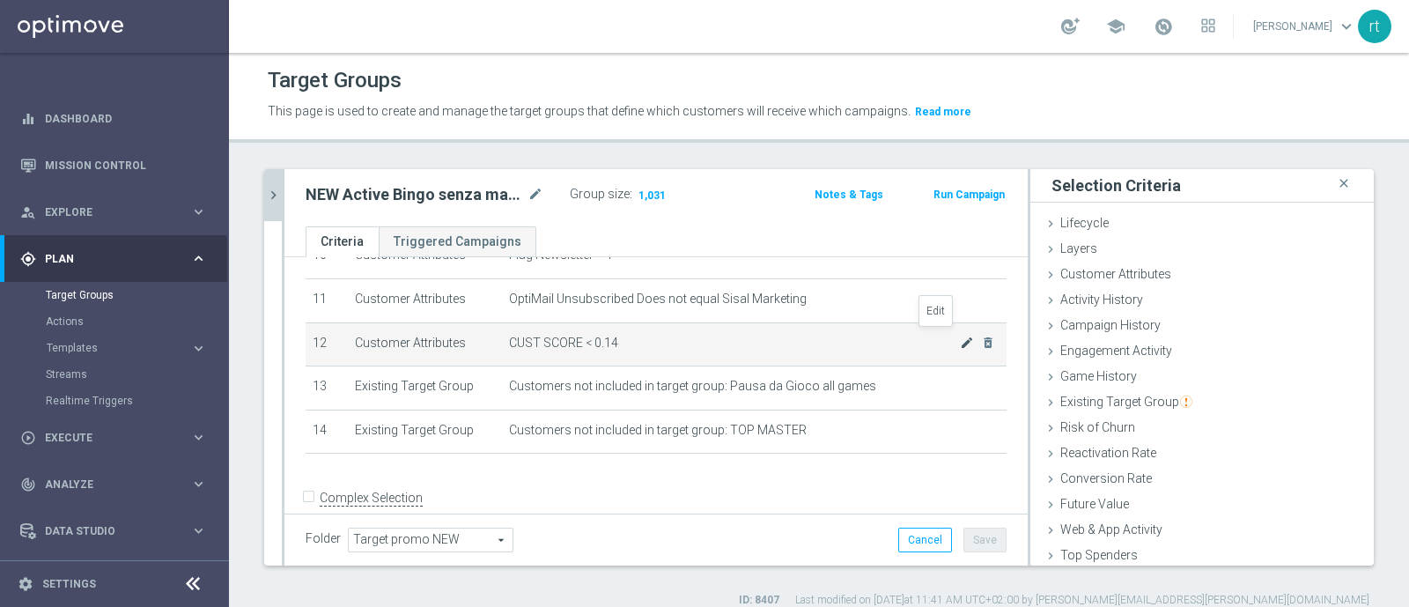
click at [960, 335] on icon "mode_edit" at bounding box center [967, 342] width 14 height 14
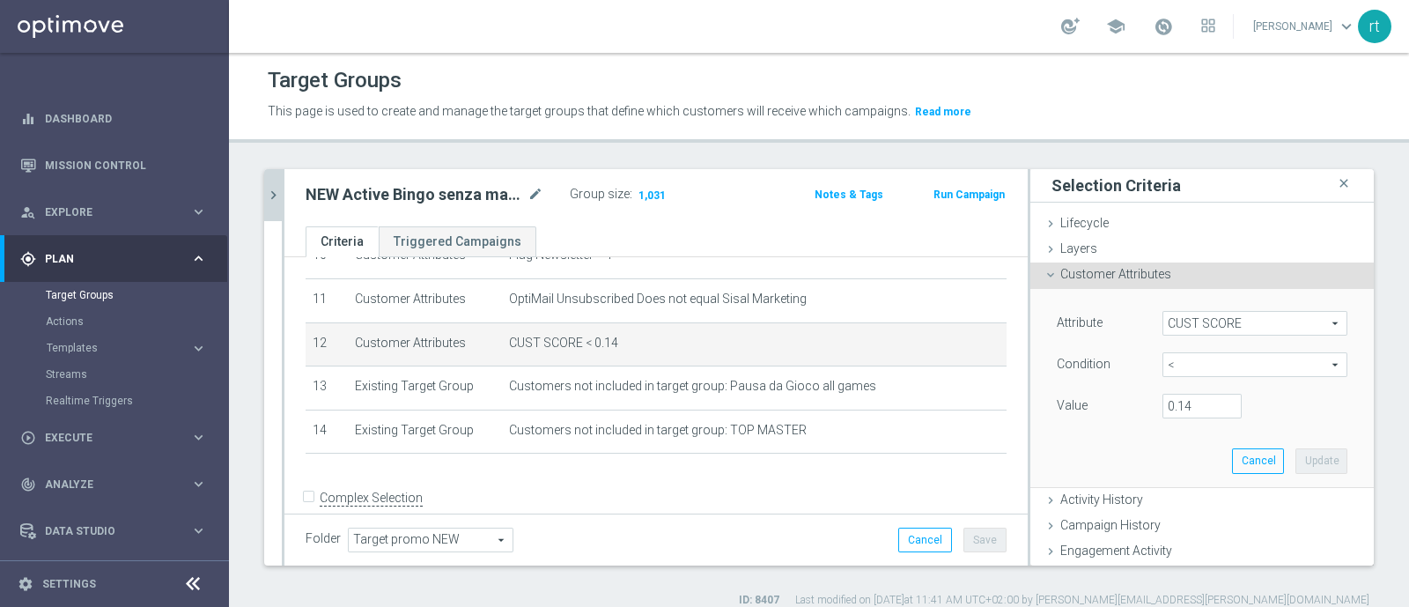
click at [269, 202] on button "chevron_right" at bounding box center [273, 195] width 18 height 52
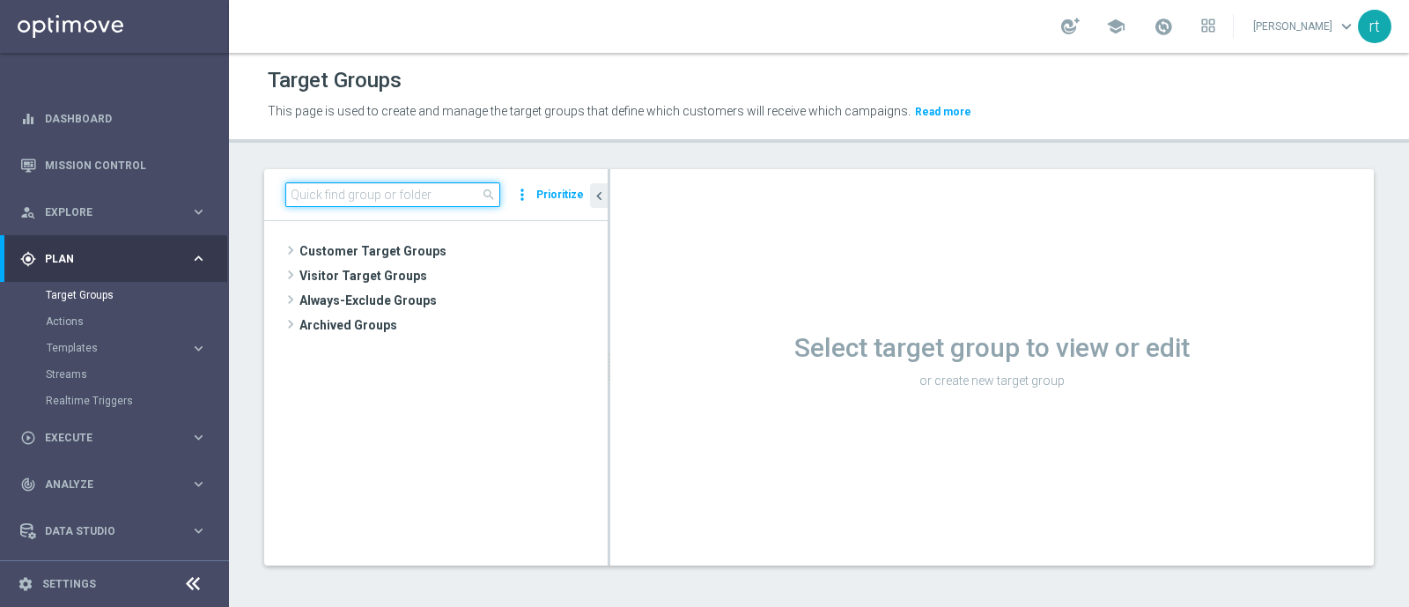
click at [440, 198] on input at bounding box center [392, 194] width 215 height 25
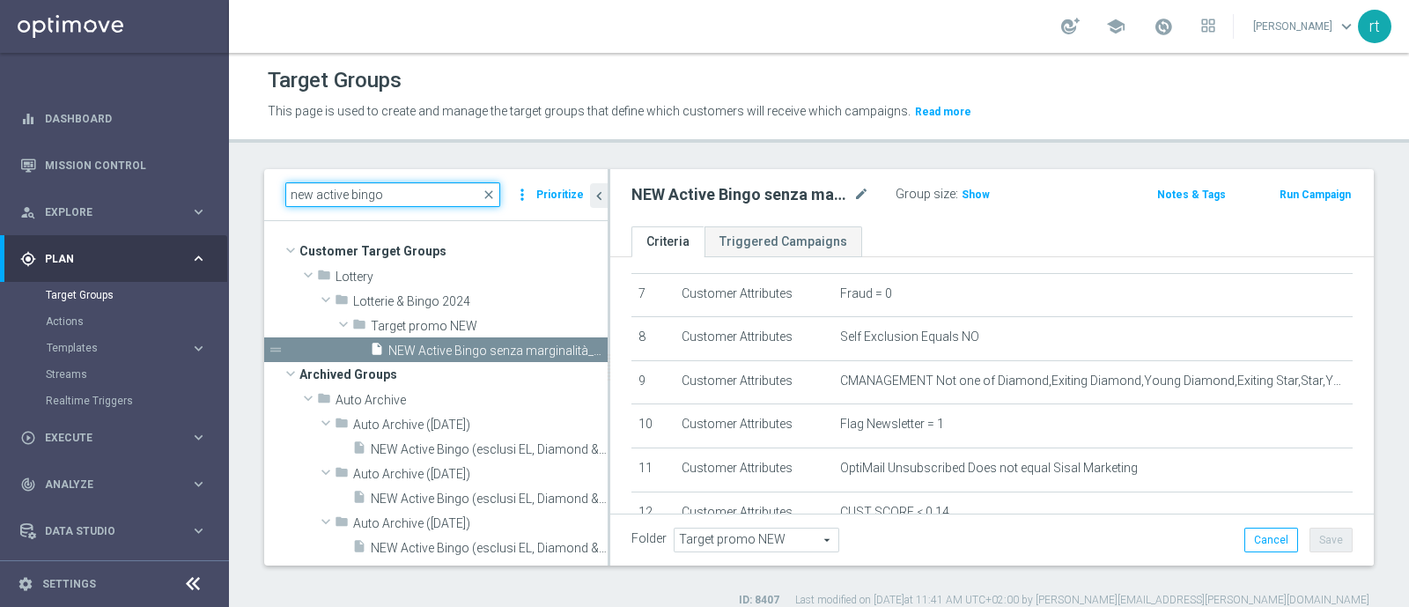
scroll to position [398, 0]
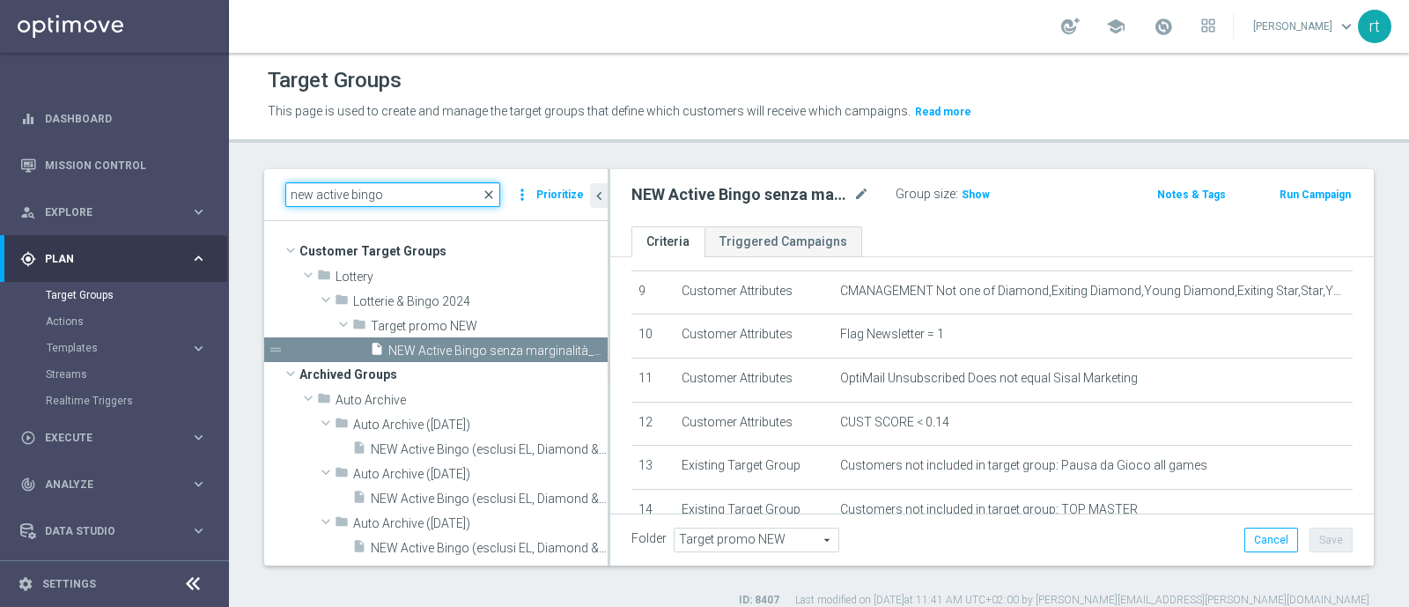
type input "new active bingo"
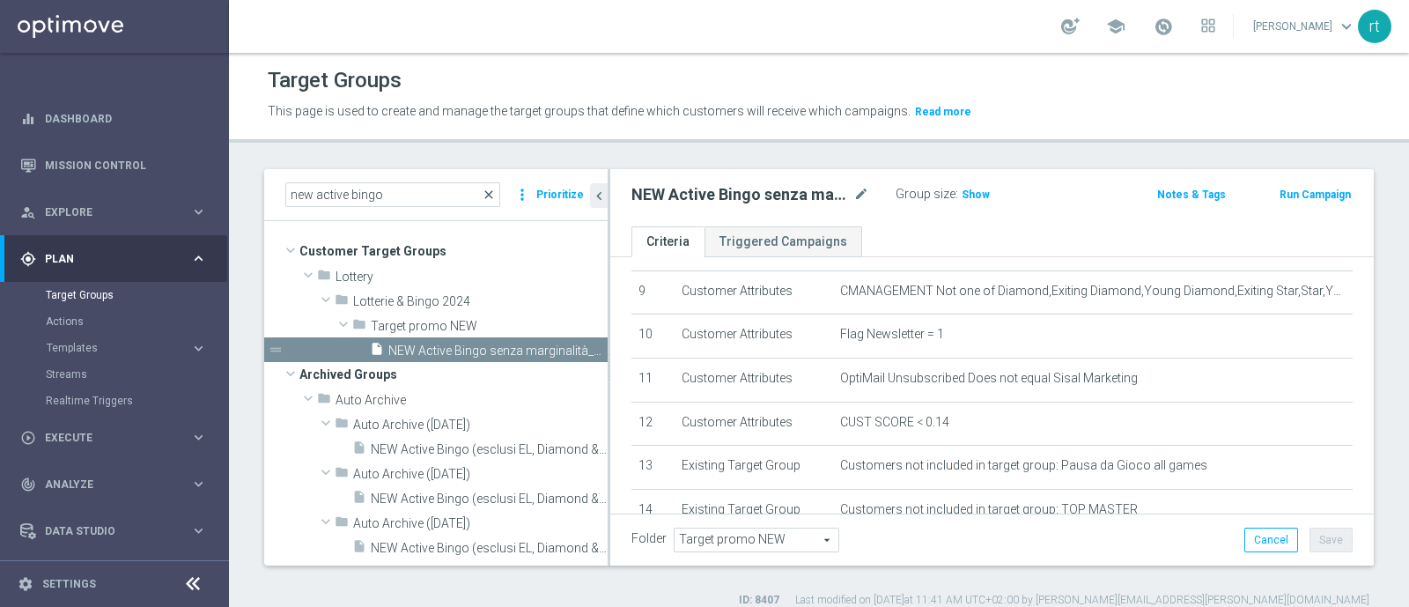
click at [490, 195] on span "close" at bounding box center [489, 195] width 14 height 14
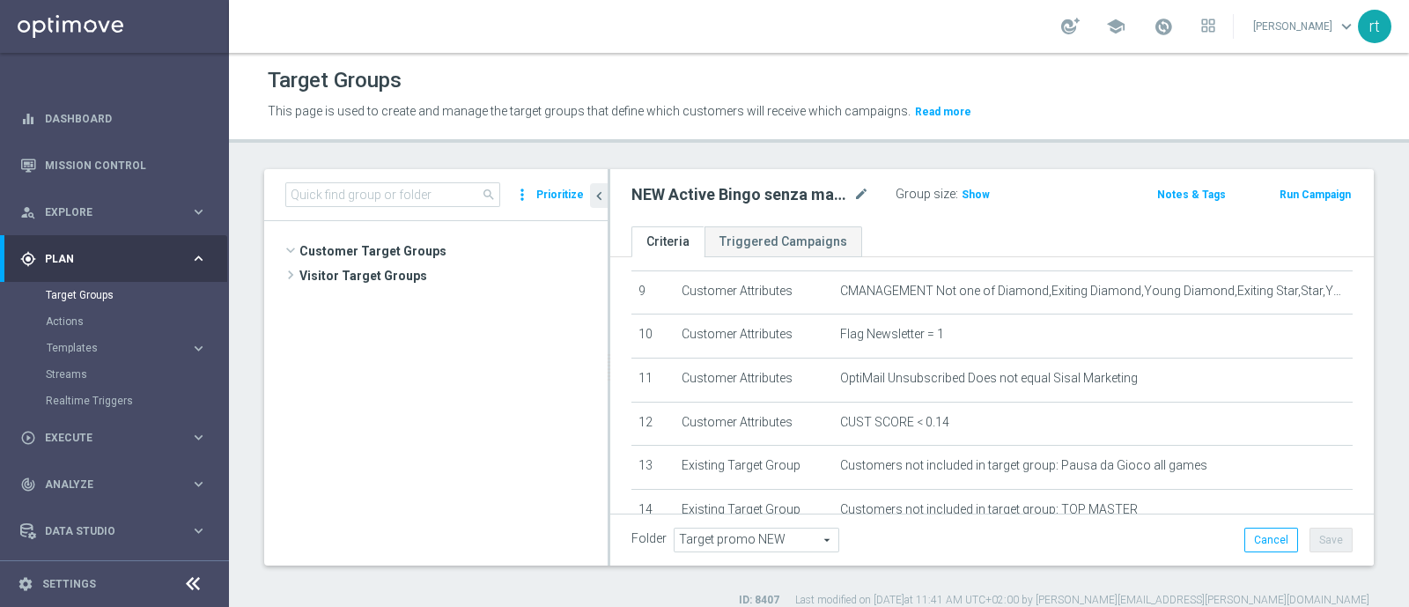
scroll to position [1156, 0]
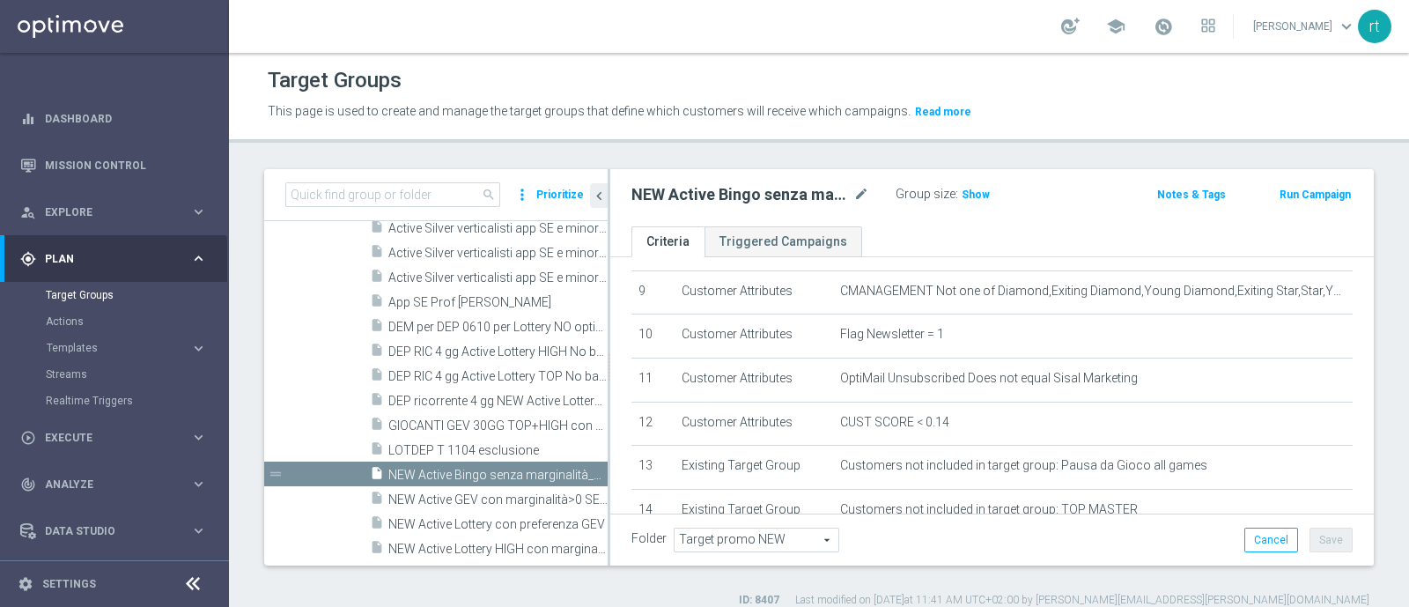
click at [629, 81] on div "Target Groups" at bounding box center [819, 80] width 1102 height 34
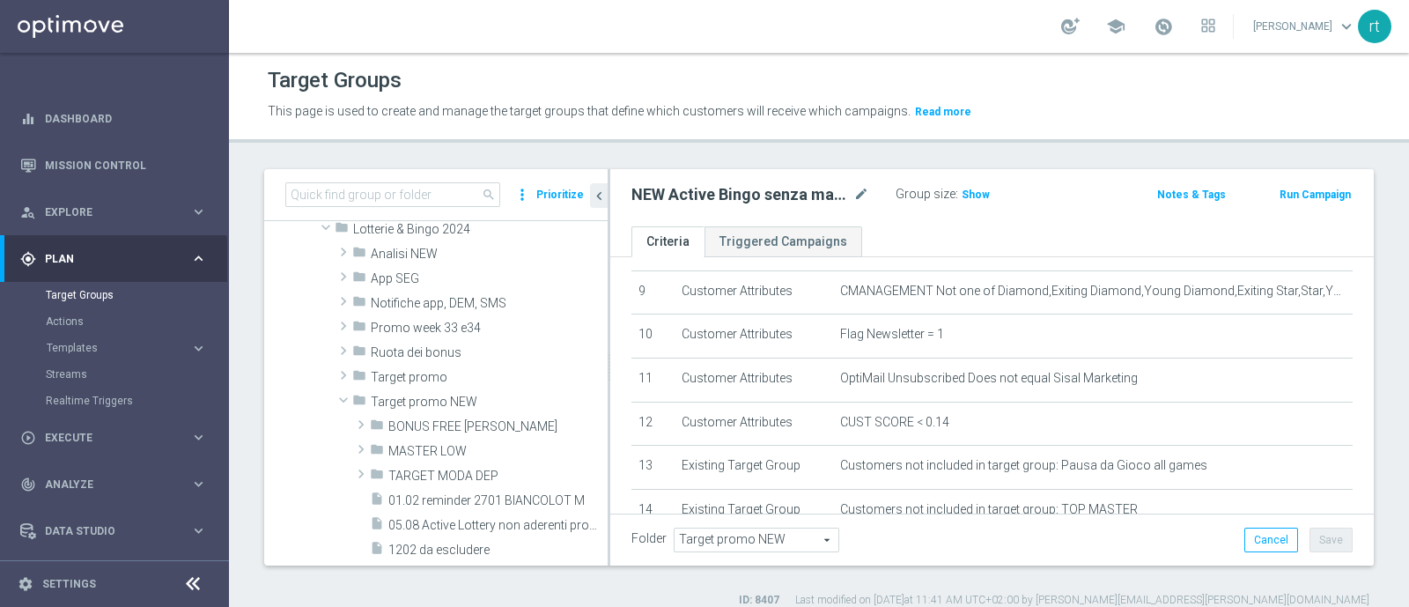
scroll to position [412, 0]
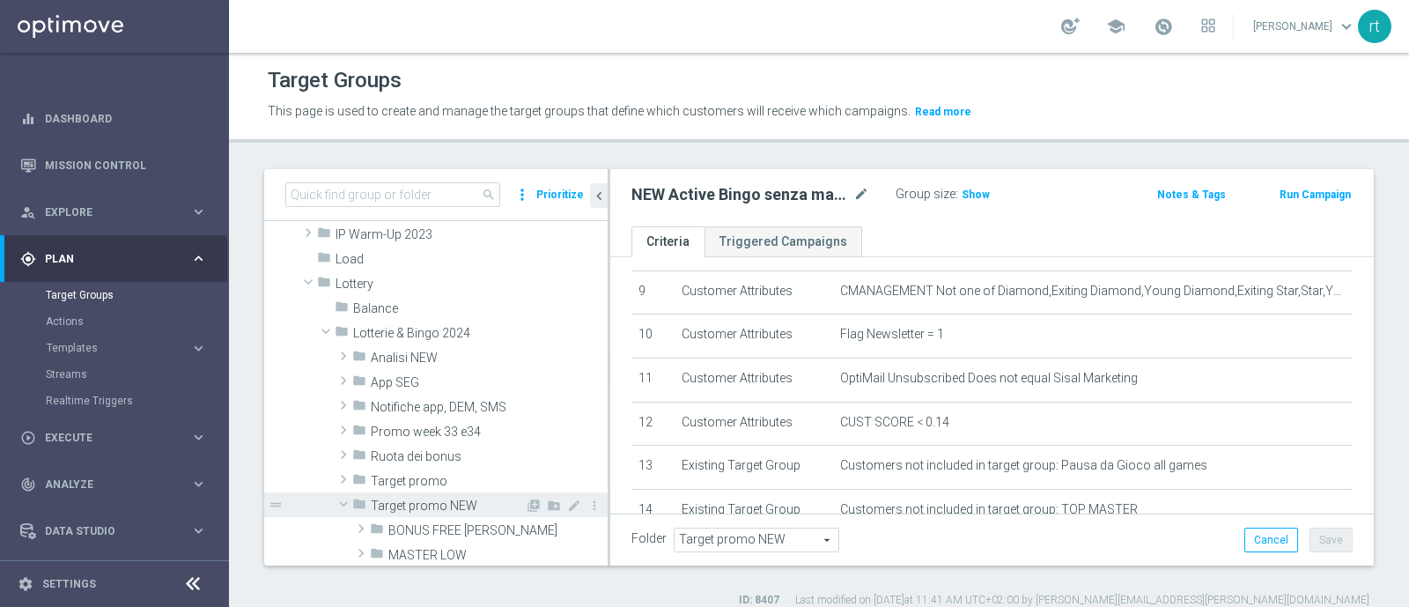
click at [400, 499] on span "Target promo NEW" at bounding box center [448, 505] width 154 height 15
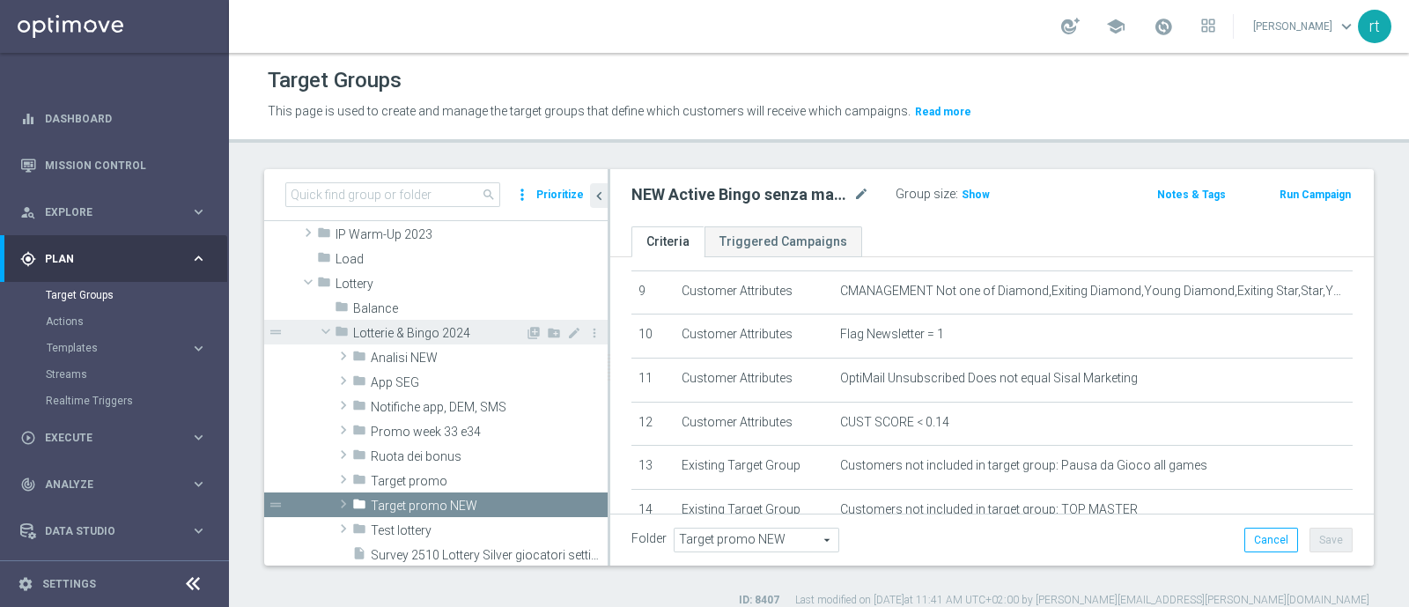
click at [412, 339] on div "folder Lotterie & Bingo 2024" at bounding box center [430, 332] width 190 height 25
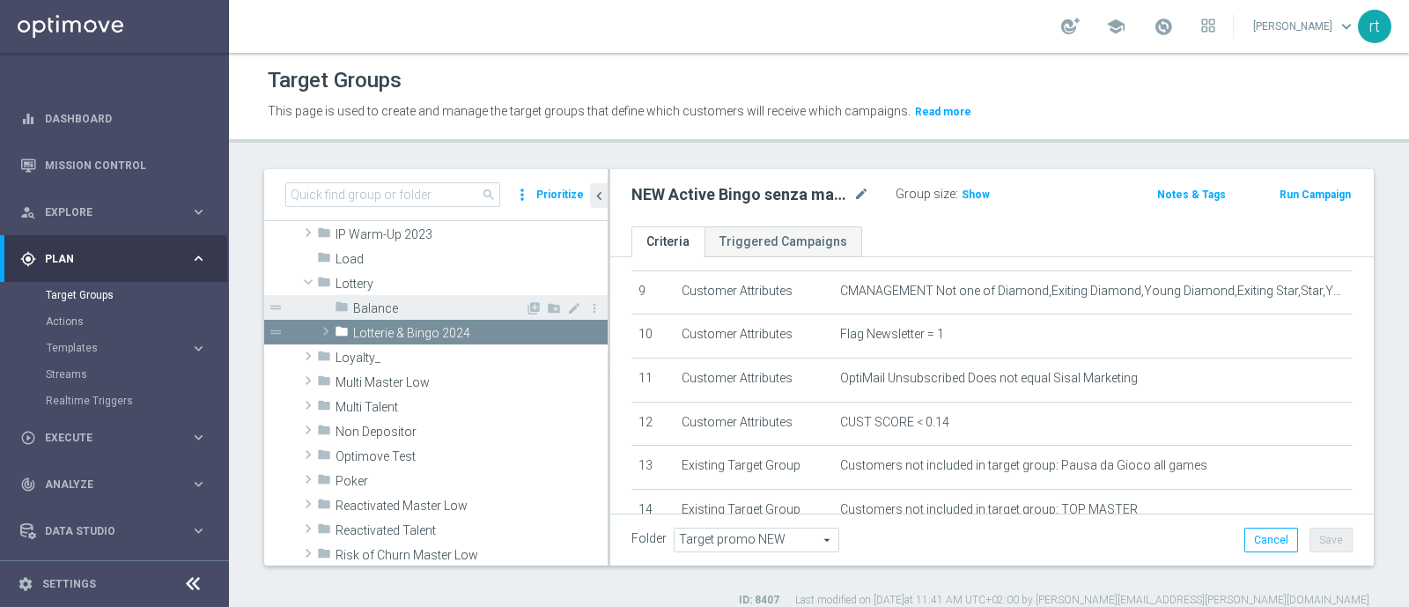
click at [383, 295] on div "folder Balance" at bounding box center [430, 307] width 190 height 25
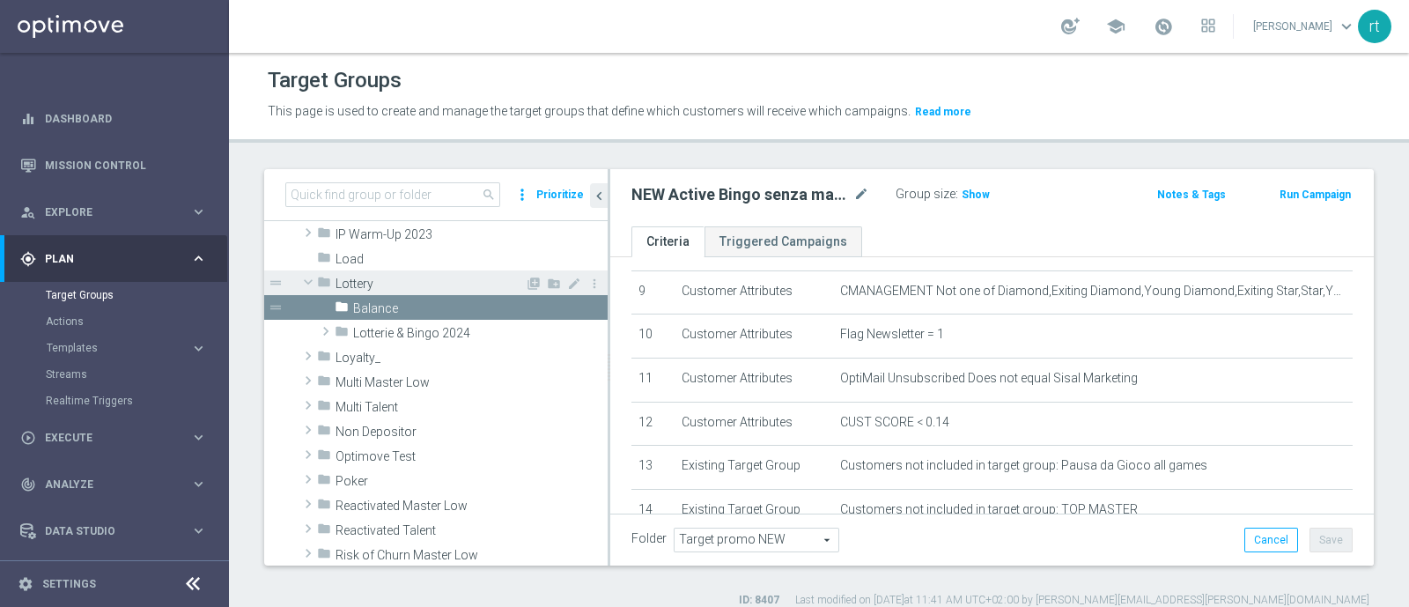
click at [372, 283] on span "Lottery" at bounding box center [429, 283] width 189 height 15
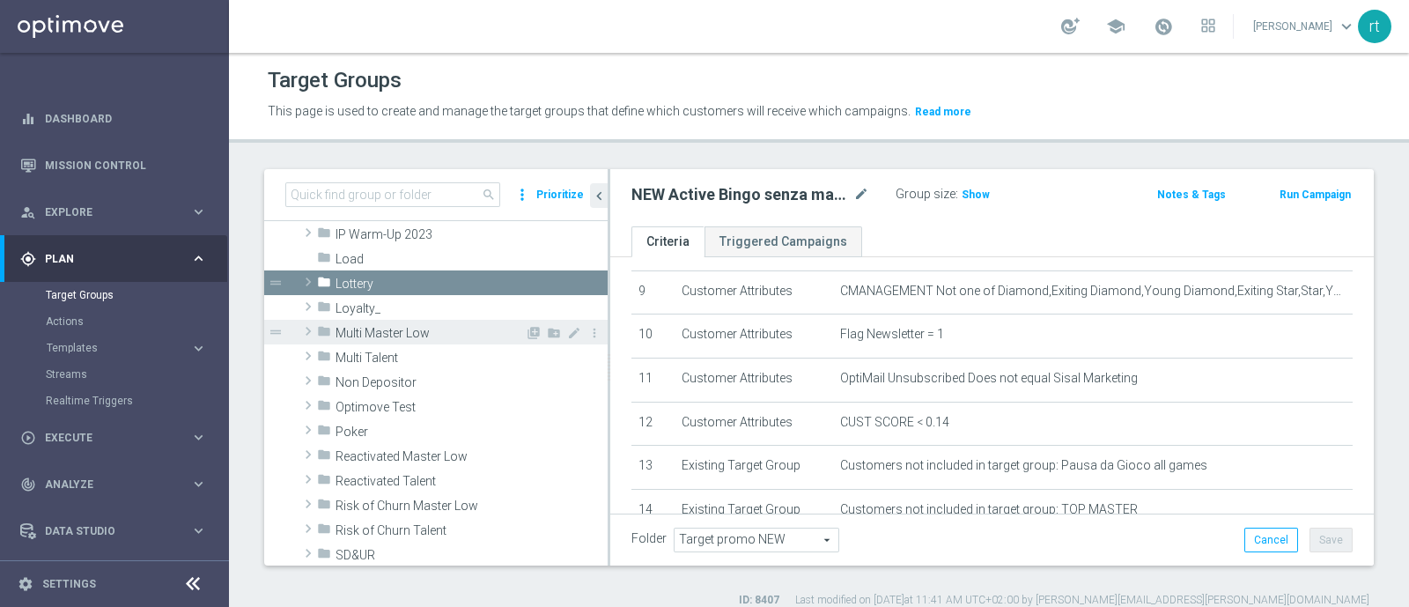
scroll to position [0, 0]
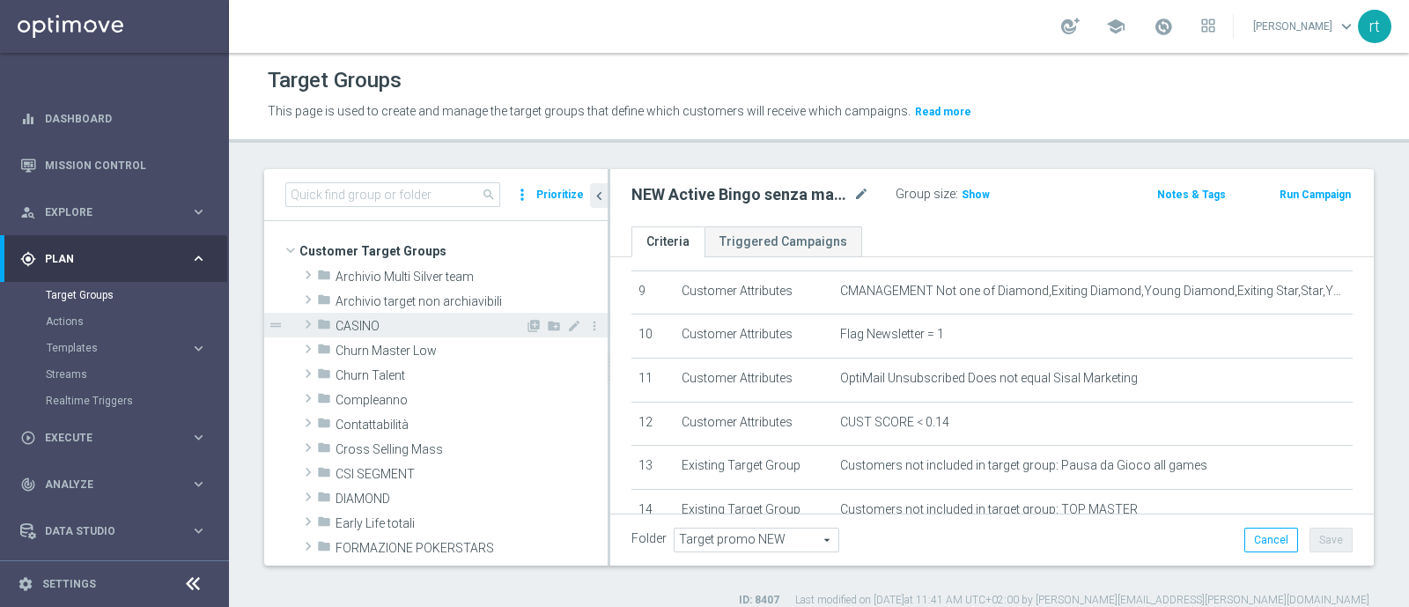
click at [394, 328] on span "CASINO" at bounding box center [429, 326] width 189 height 15
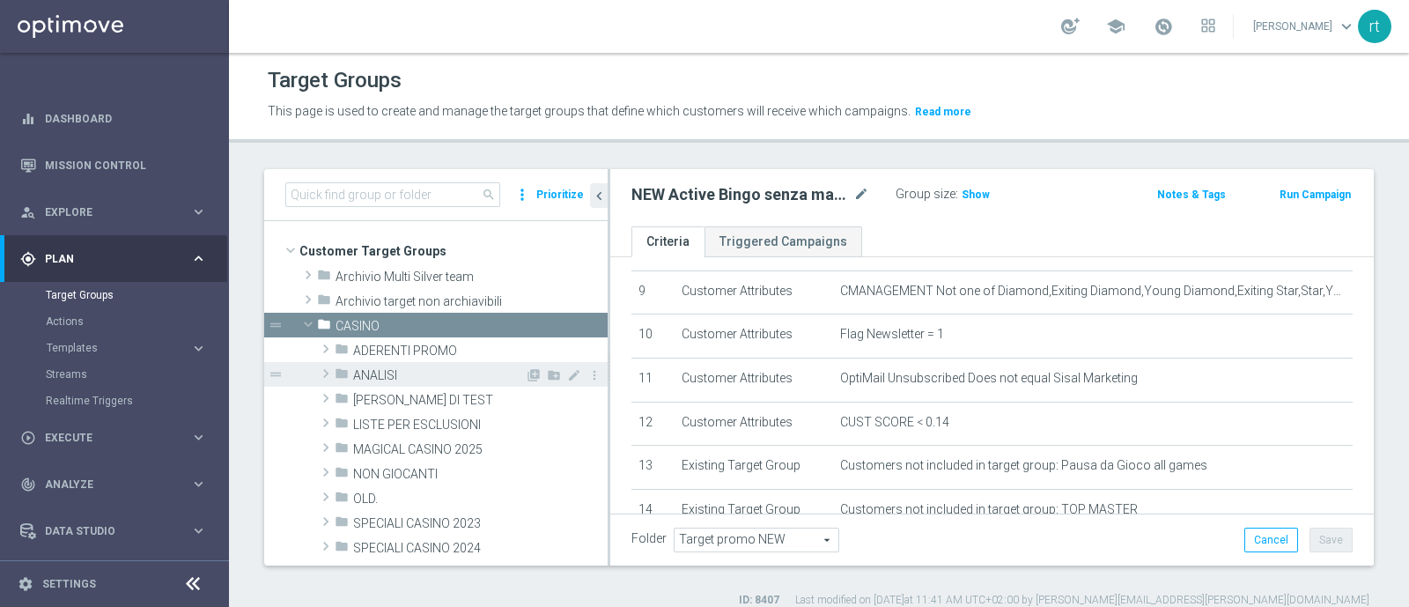
click at [401, 373] on span "ANALISI" at bounding box center [439, 375] width 172 height 15
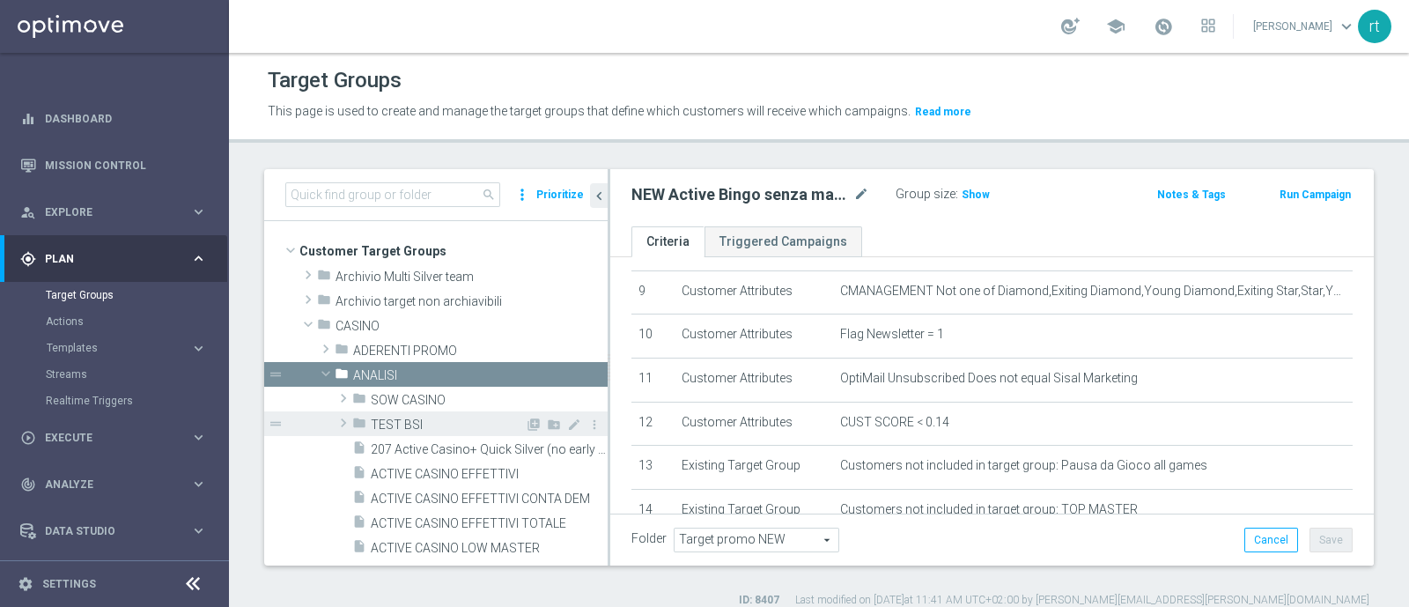
scroll to position [112, 0]
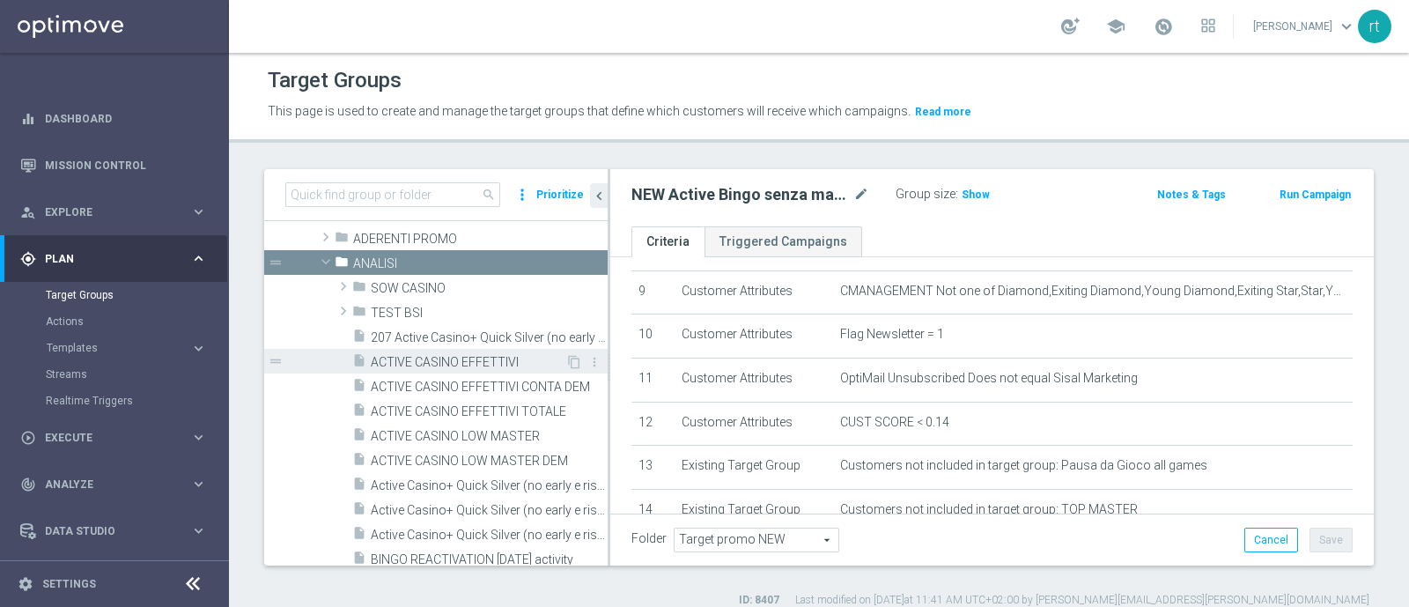
click at [471, 358] on span "ACTIVE CASINO EFFETTIVI" at bounding box center [468, 362] width 195 height 15
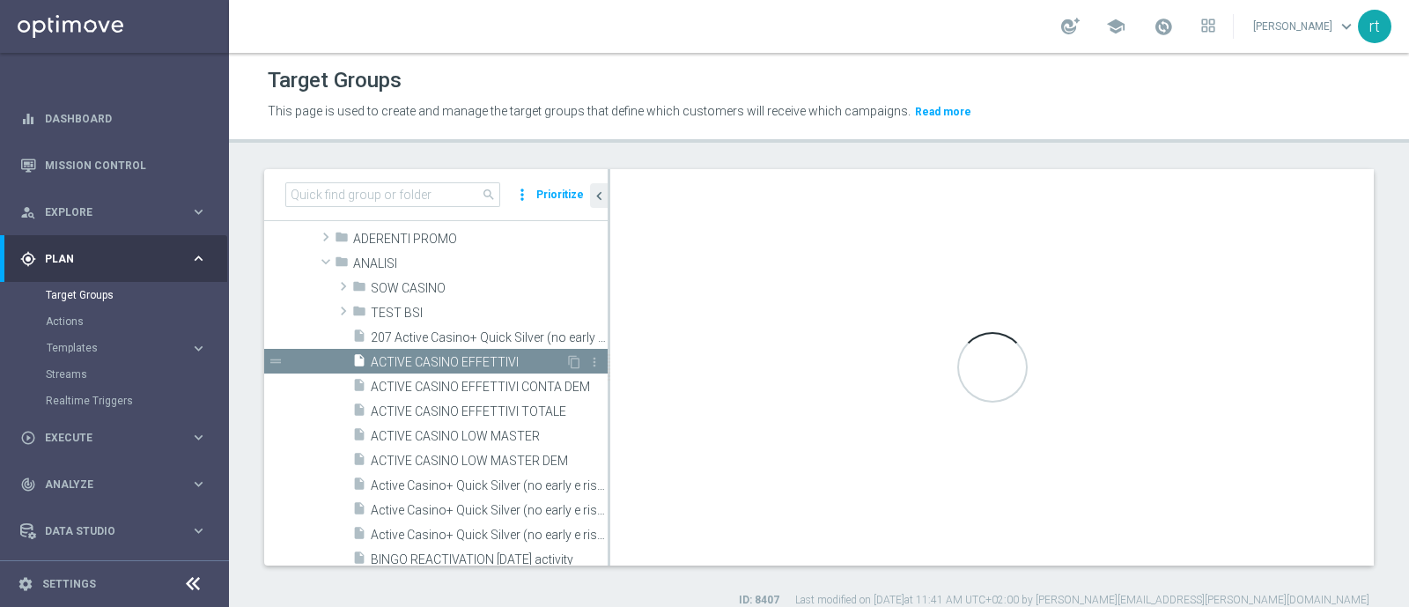
type input "ANALISI"
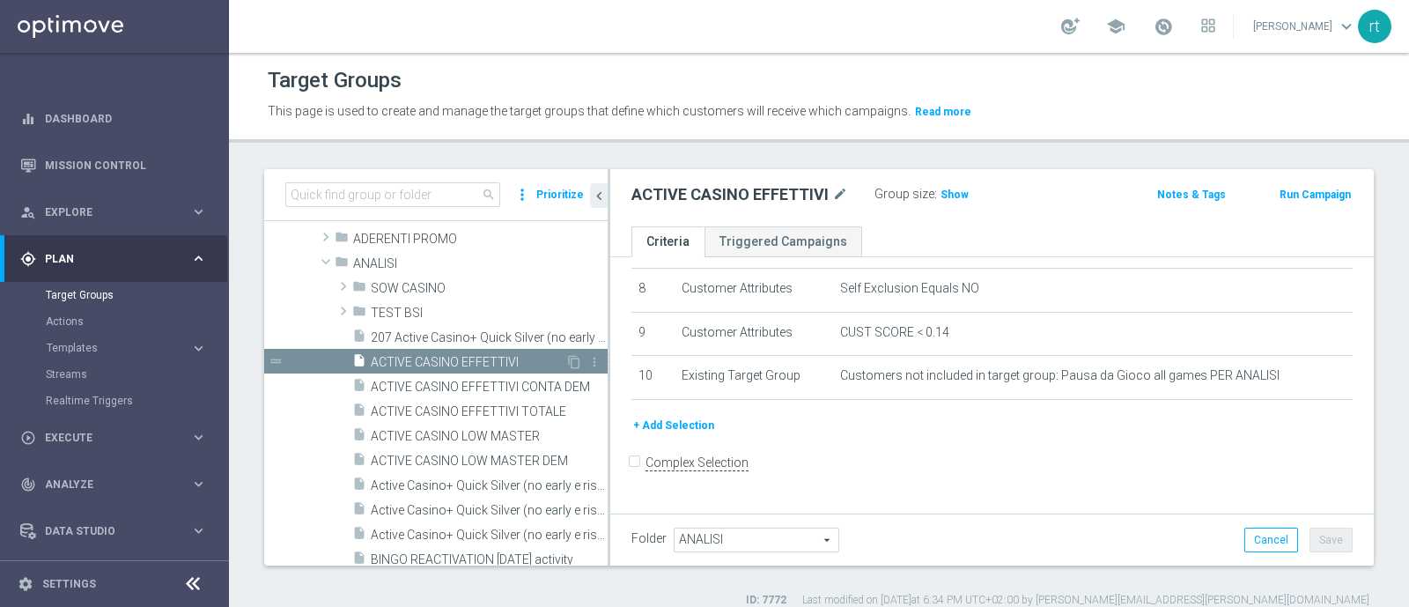
scroll to position [336, 0]
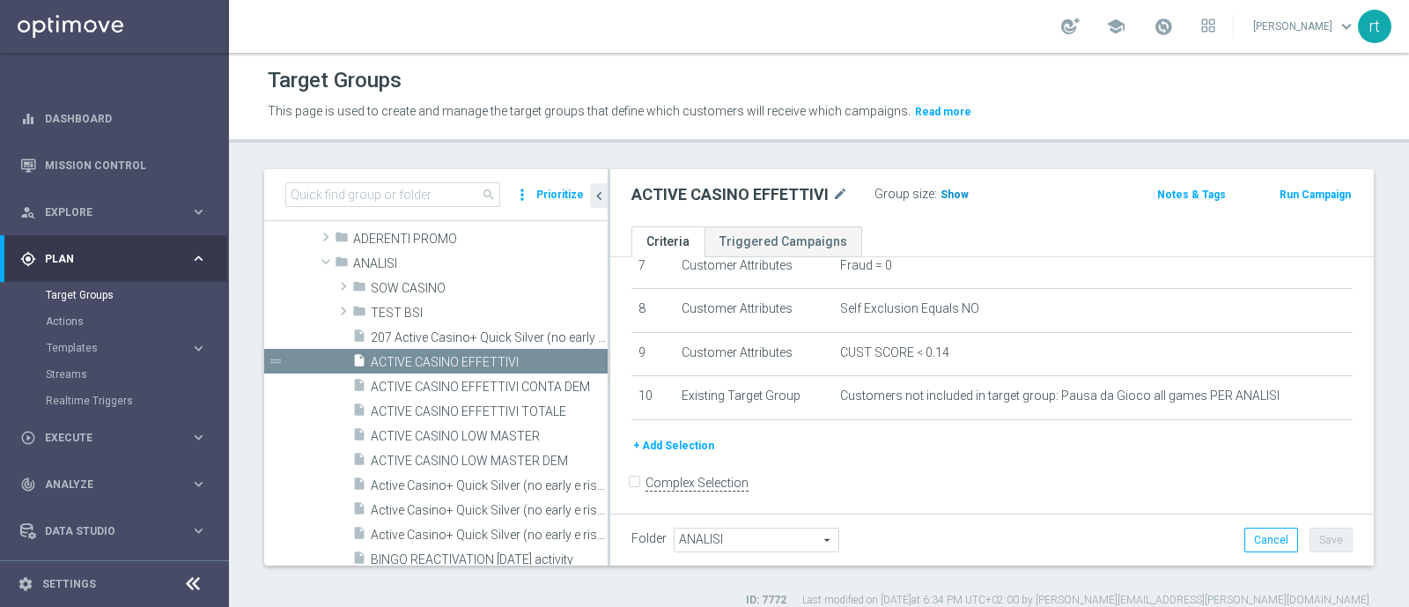
click at [951, 192] on span "Show" at bounding box center [954, 194] width 28 height 12
click at [958, 195] on span "44,569" at bounding box center [959, 196] width 37 height 17
click at [515, 393] on div "insert_drive_file ACTIVE CASINO EFFETTIVI CONTA DEM" at bounding box center [460, 385] width 216 height 25
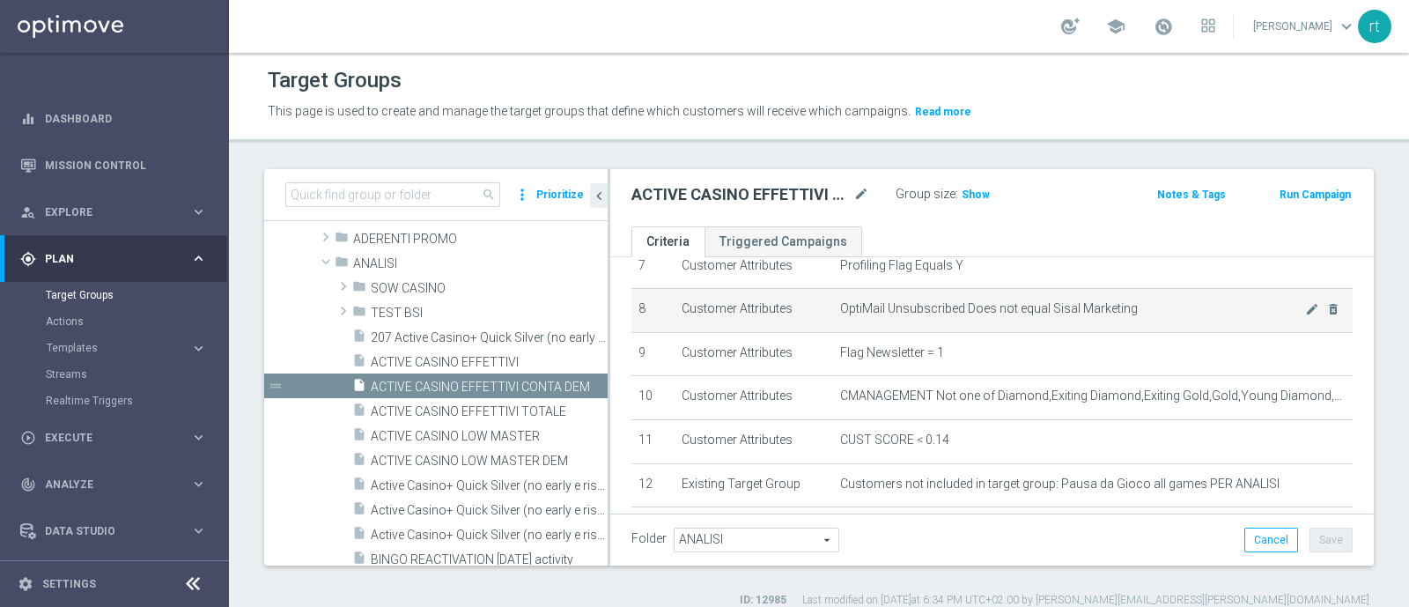
scroll to position [398, 0]
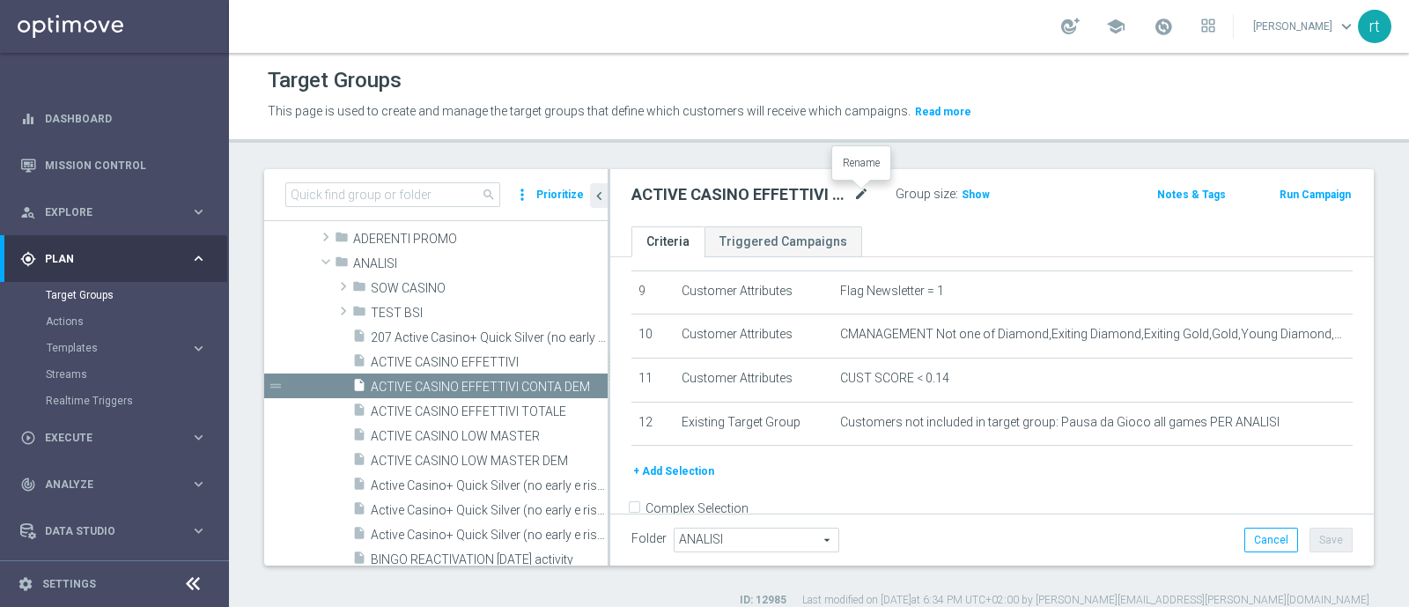
click at [858, 193] on icon "mode_edit" at bounding box center [861, 194] width 16 height 21
click at [821, 195] on input "ACTIVE CASINO EFFETTIVI CONTA DEM" at bounding box center [750, 196] width 238 height 25
type input "ACTIVE CASINO EFFETTIVI DEM"
click at [1040, 138] on header "Target Groups This page is used to create and manage the target groups that def…" at bounding box center [819, 98] width 1180 height 90
click at [1321, 553] on div "Folder ANALISI ANALISI arrow_drop_down search Cancel Save Saving..." at bounding box center [991, 539] width 763 height 52
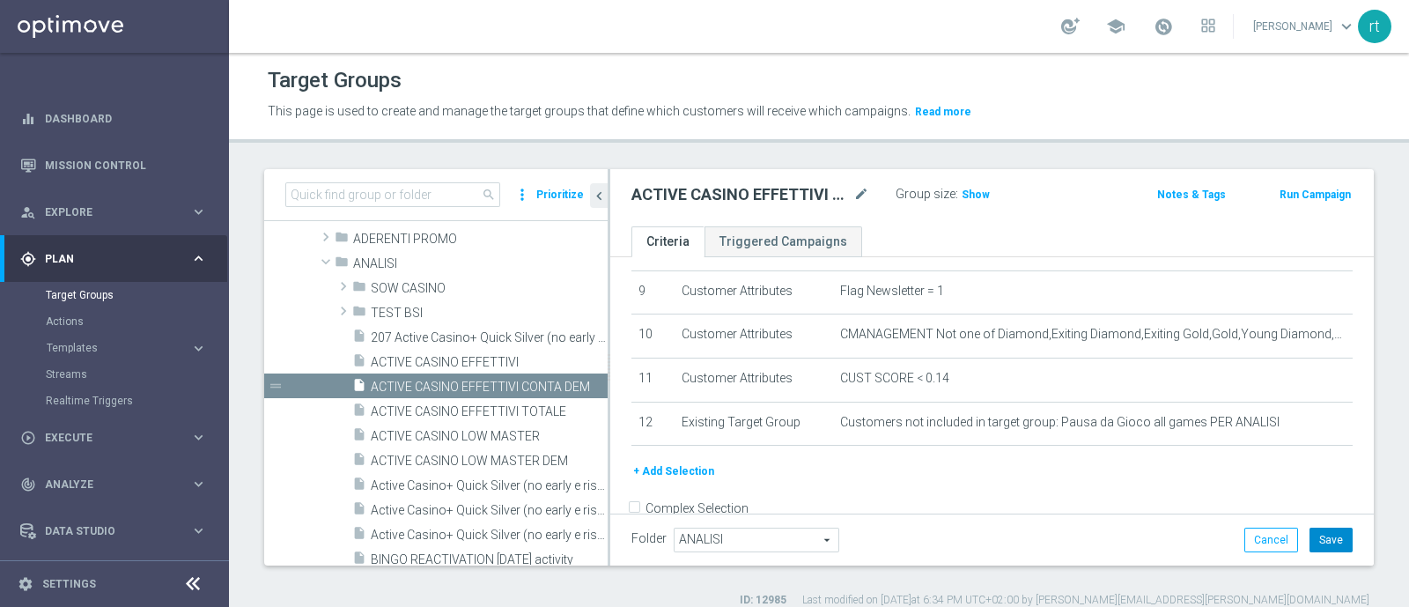
click at [1319, 546] on button "Save" at bounding box center [1330, 539] width 43 height 25
click at [645, 74] on div "Target Groups" at bounding box center [819, 80] width 1102 height 34
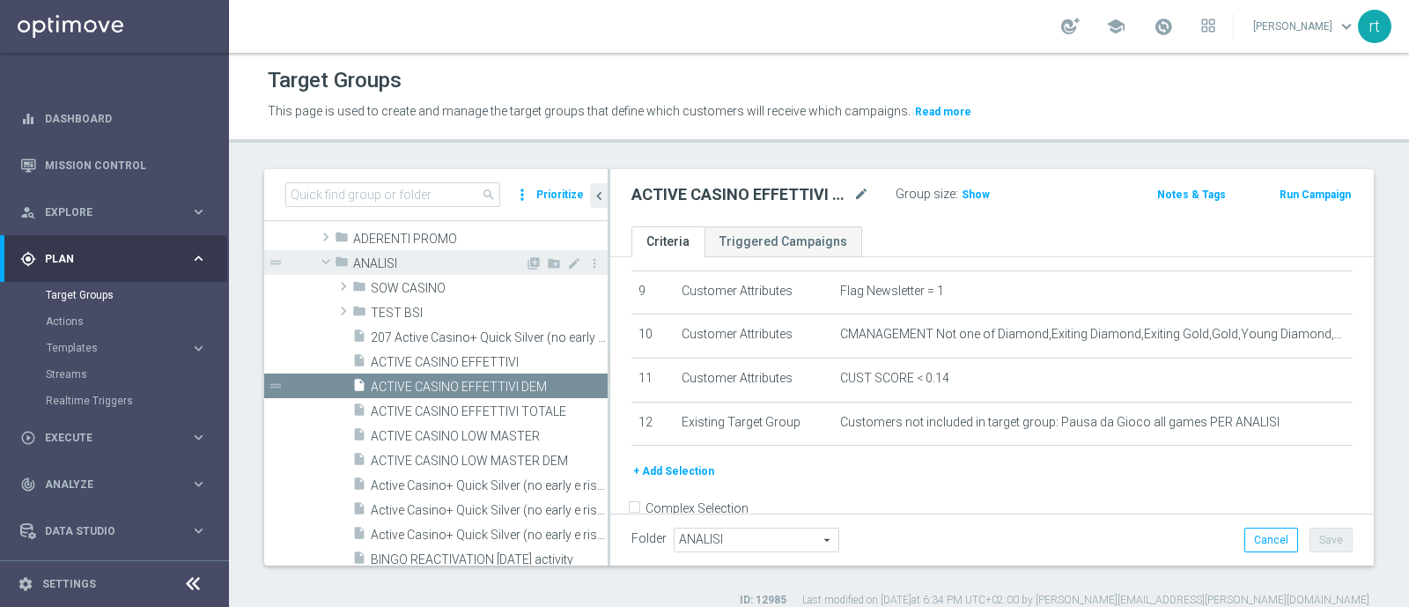
click at [443, 263] on span "ANALISI" at bounding box center [439, 263] width 172 height 15
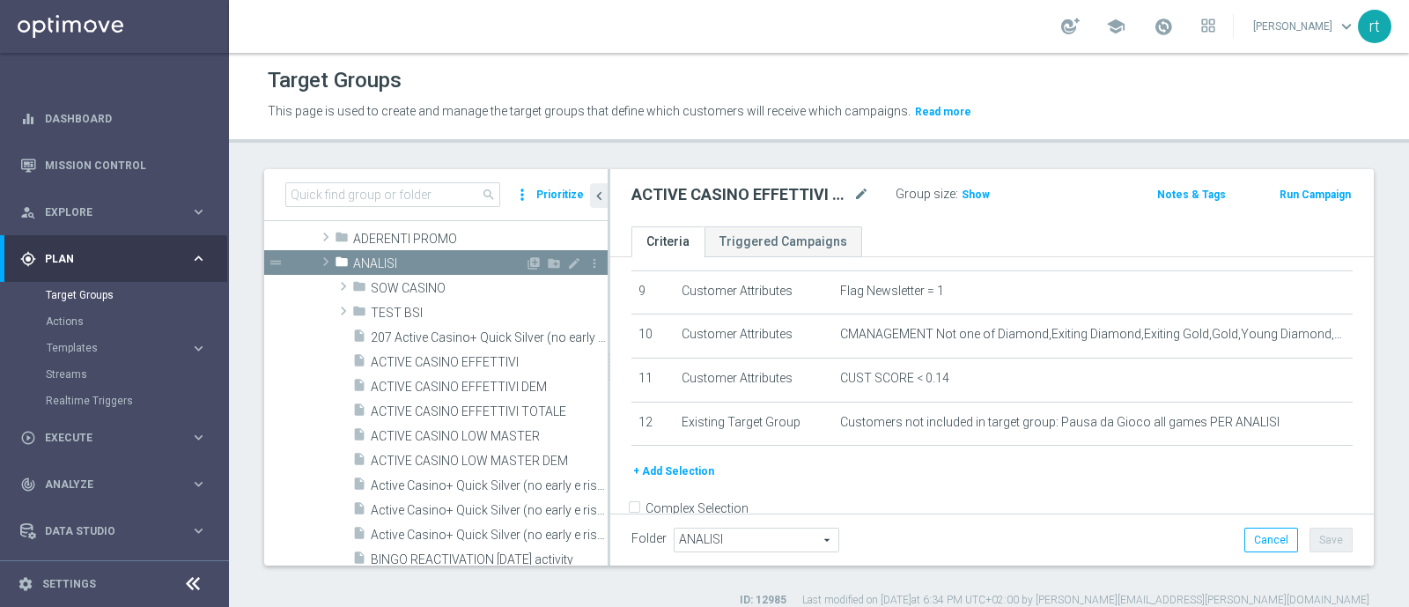
scroll to position [0, 0]
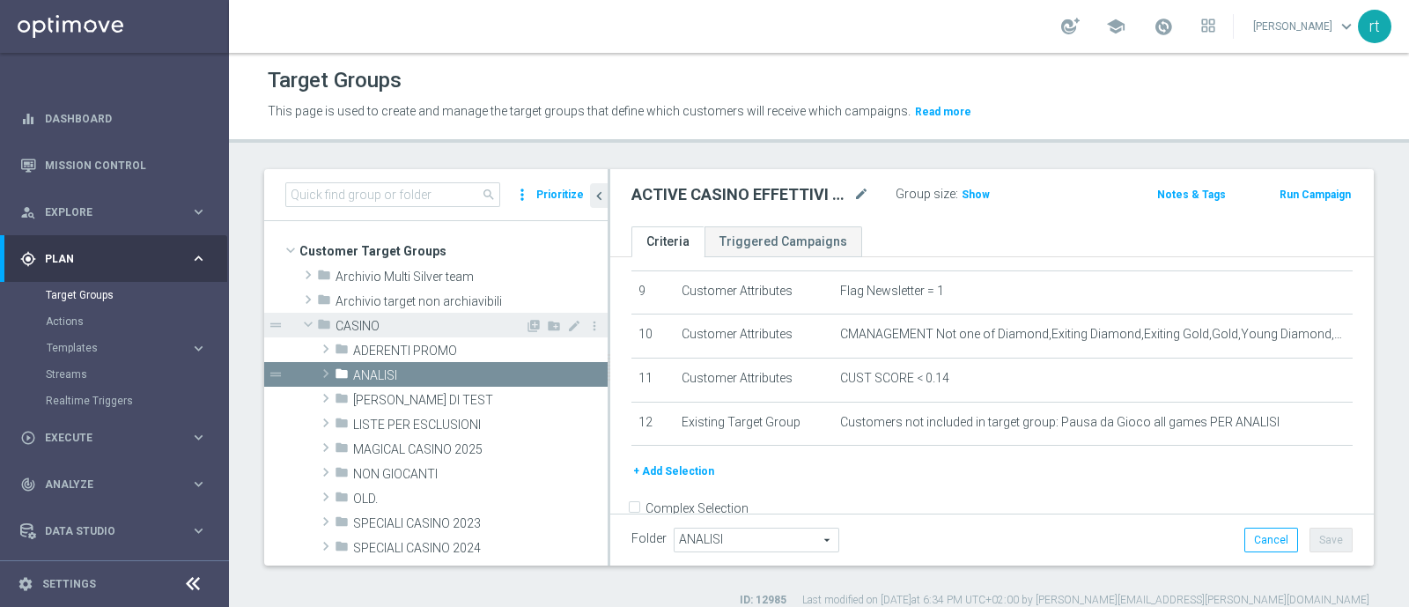
click at [355, 320] on span "CASINO" at bounding box center [429, 326] width 189 height 15
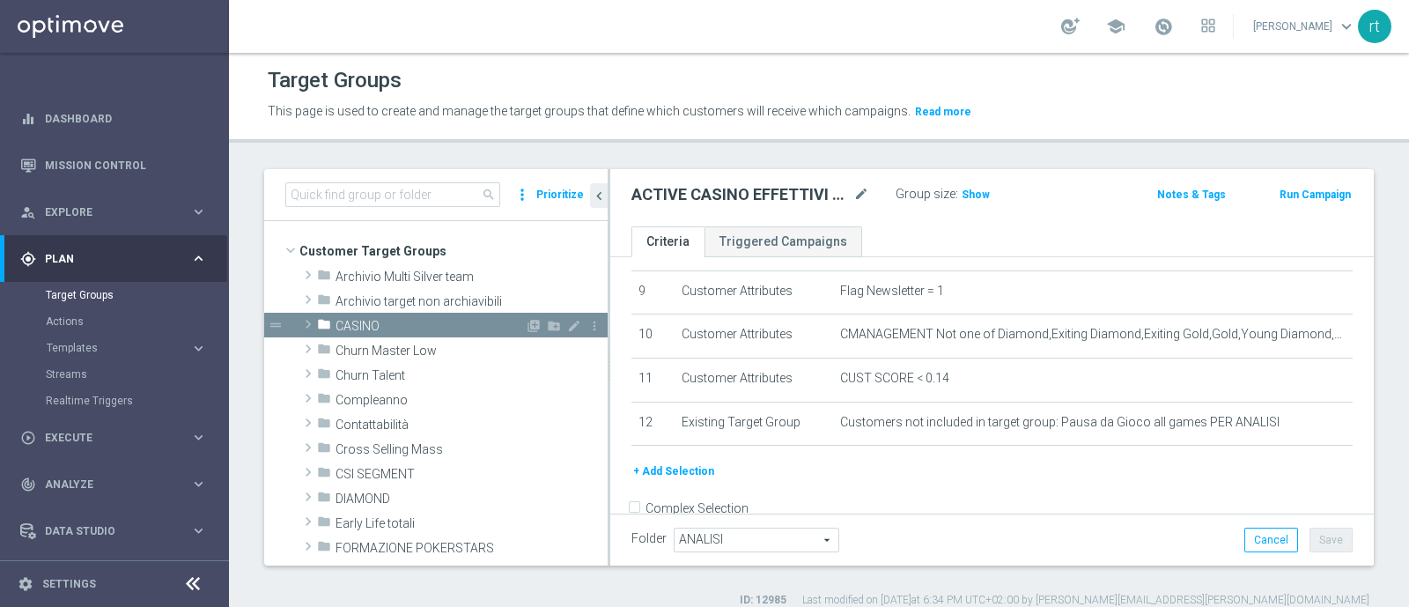
click at [383, 324] on span "CASINO" at bounding box center [429, 326] width 189 height 15
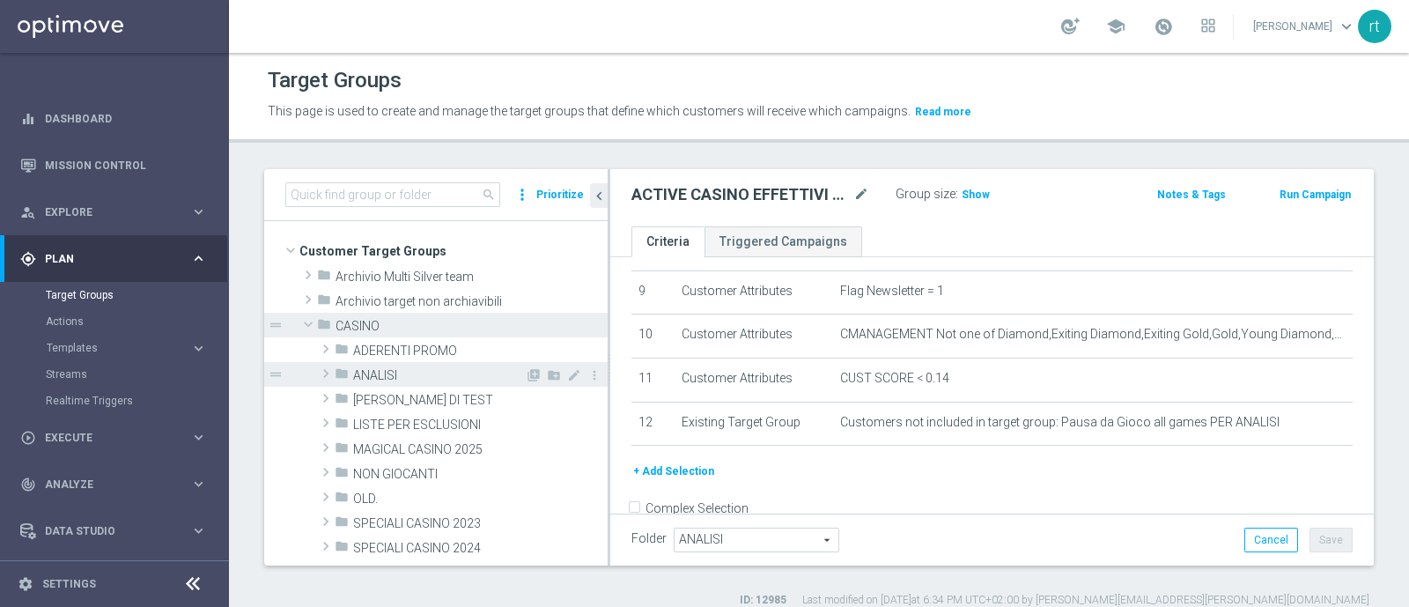
click at [410, 380] on span "ANALISI" at bounding box center [439, 375] width 172 height 15
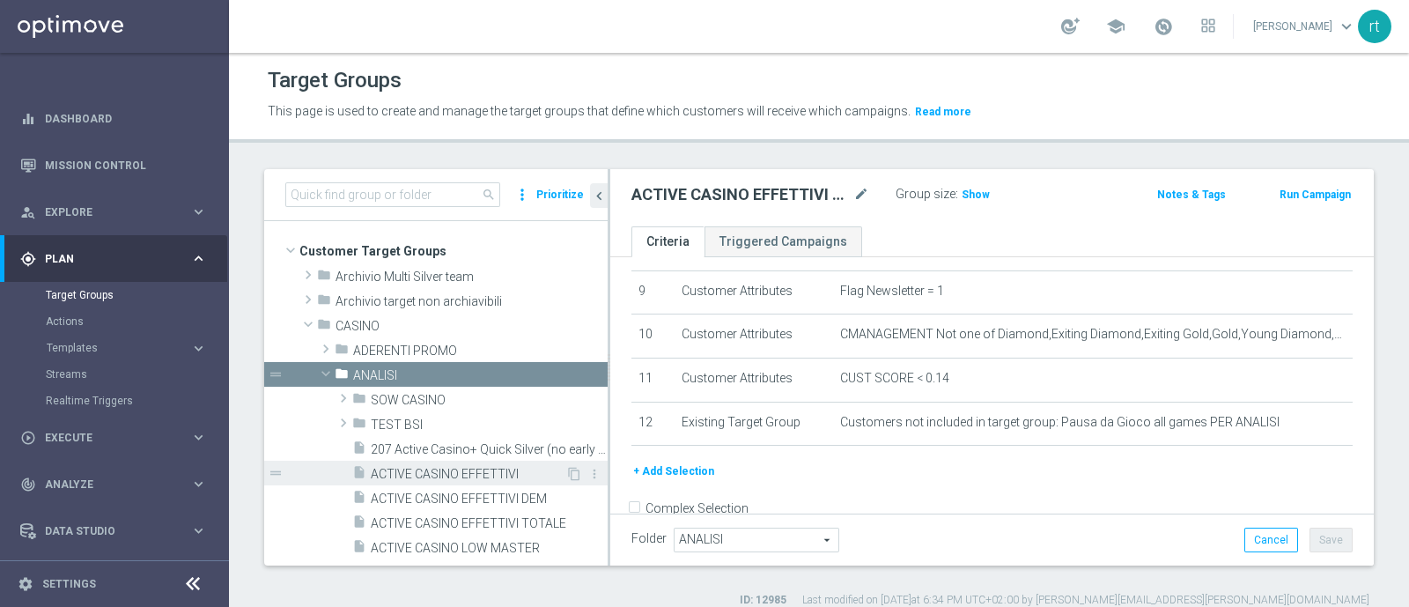
scroll to position [75, 0]
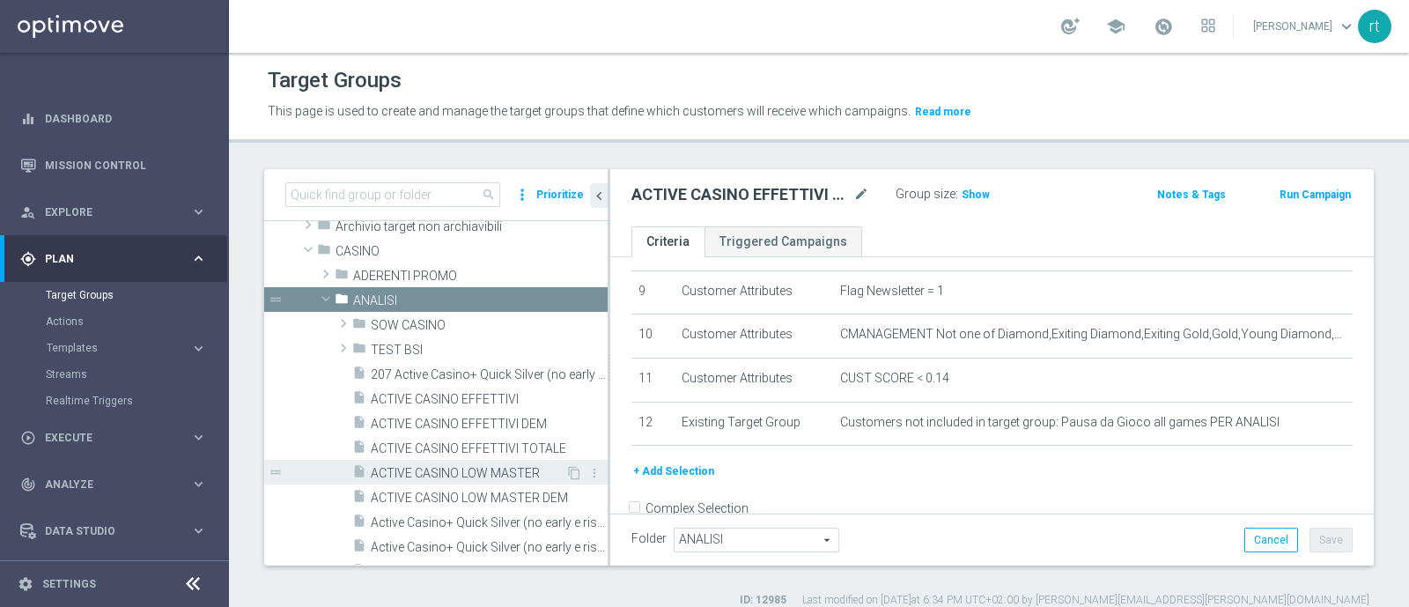
click at [448, 468] on span "ACTIVE CASINO LOW MASTER" at bounding box center [468, 473] width 195 height 15
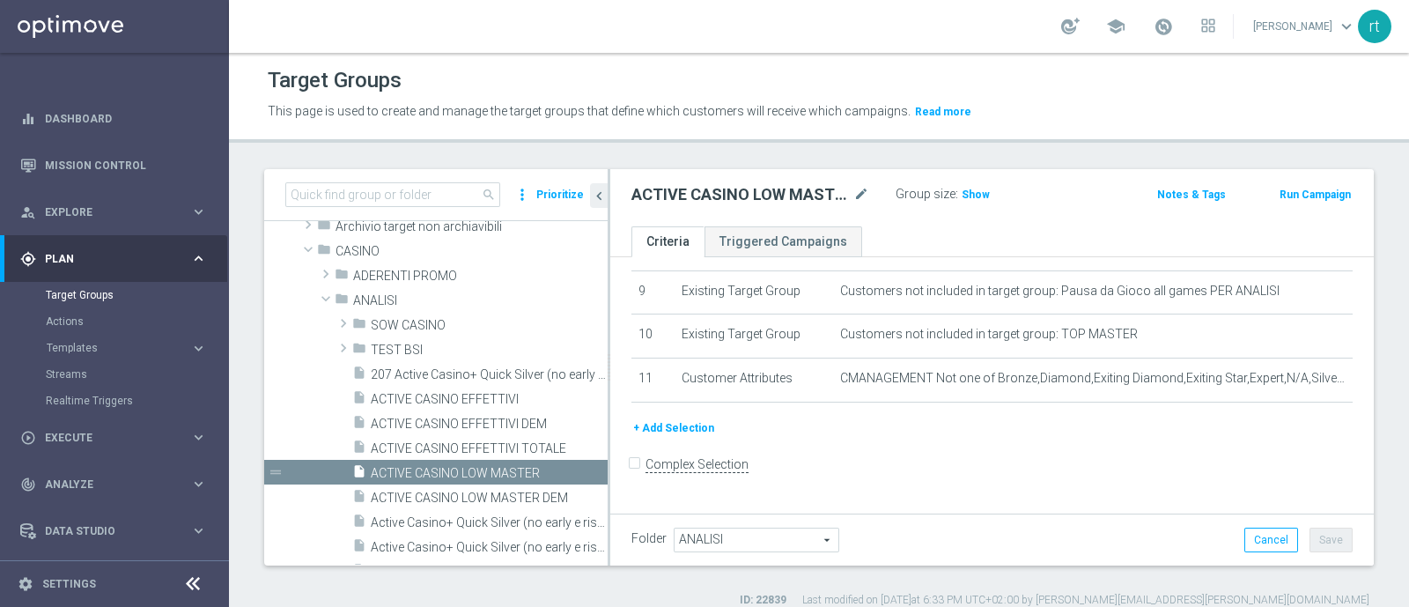
scroll to position [379, 0]
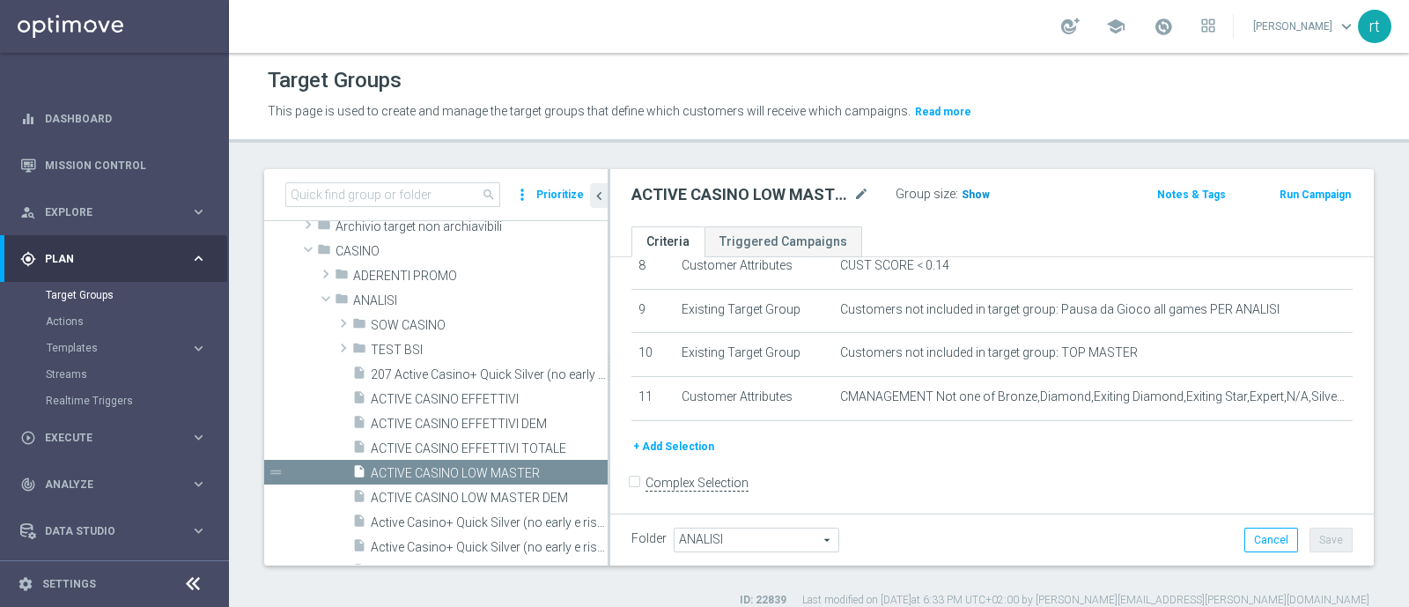
click at [980, 198] on span "Show" at bounding box center [975, 194] width 28 height 12
click at [1173, 17] on span at bounding box center [1162, 26] width 19 height 19
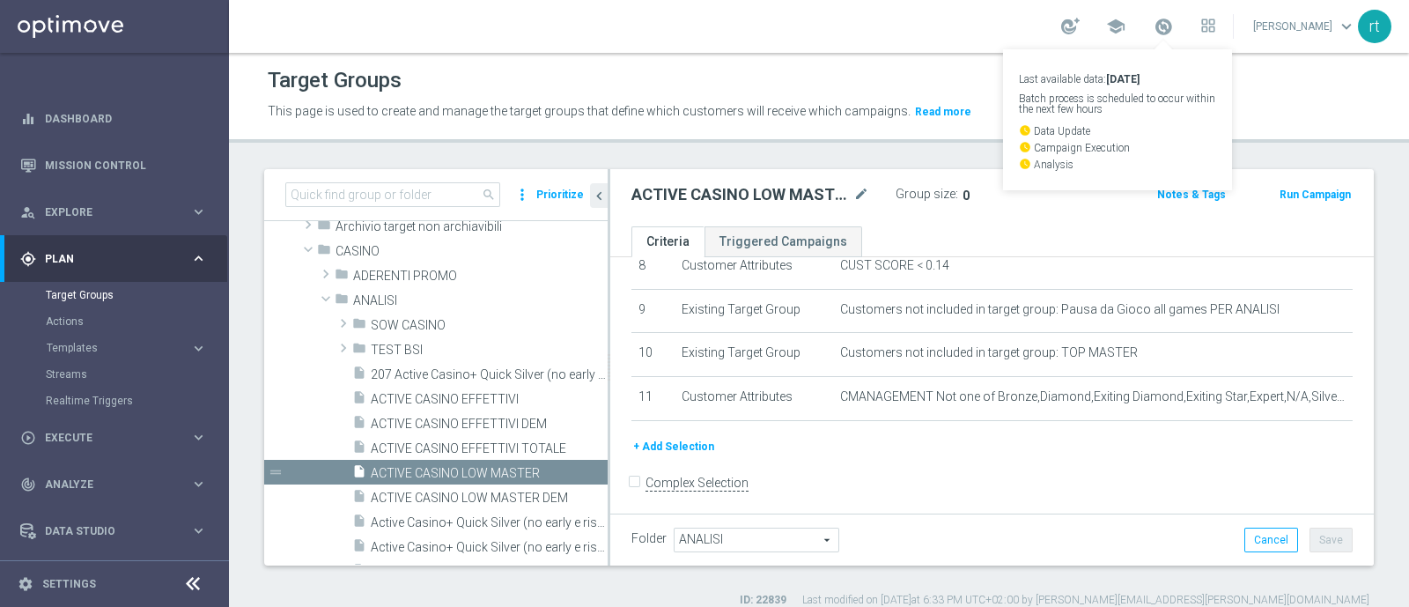
click at [880, 94] on div "Target Groups" at bounding box center [819, 80] width 1102 height 34
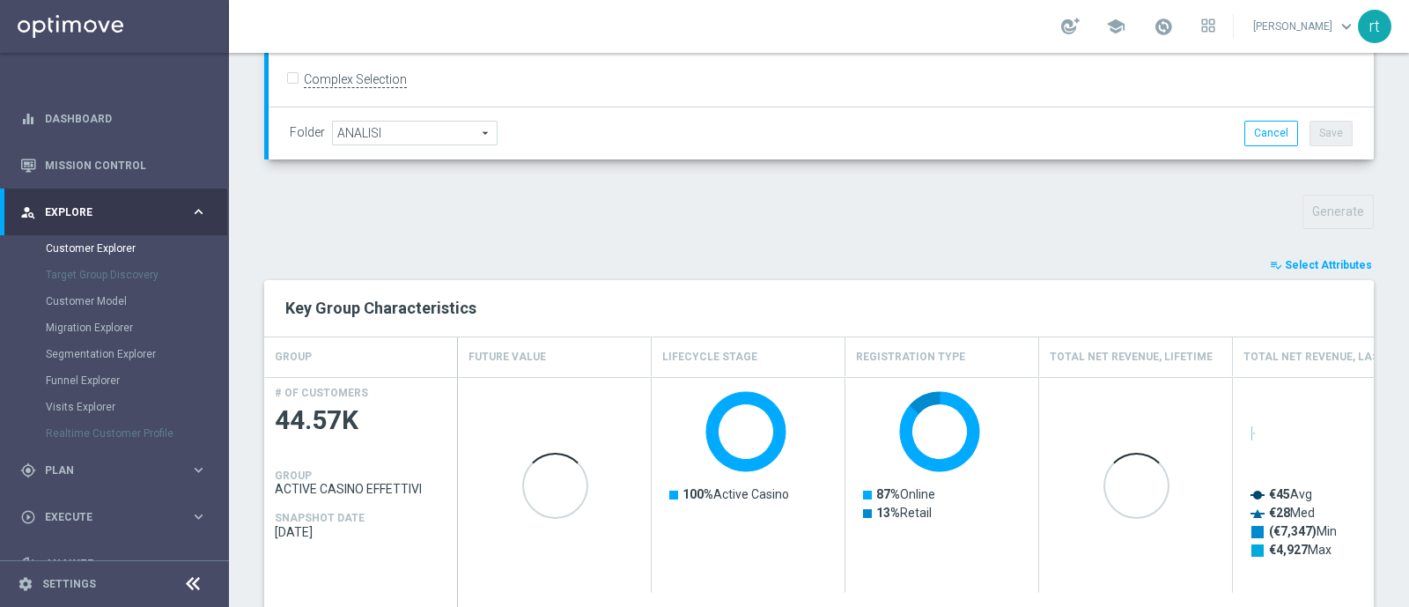
scroll to position [497, 0]
click at [1270, 261] on icon "playlist_add_check" at bounding box center [1276, 264] width 12 height 12
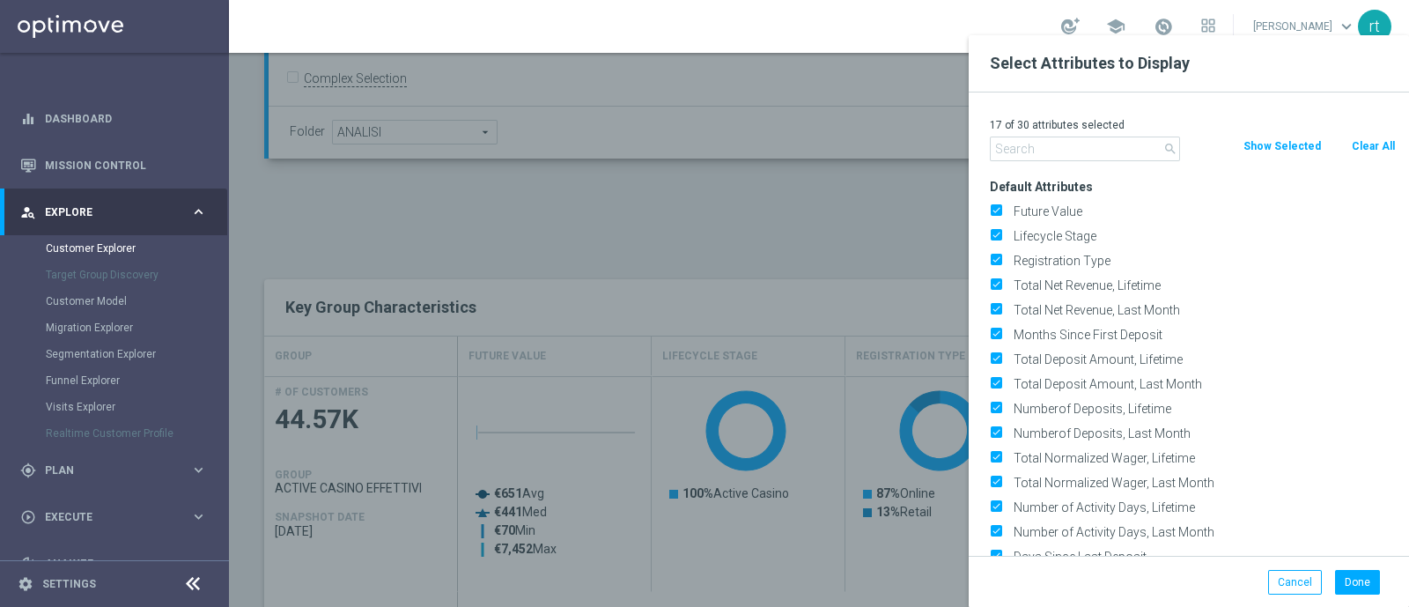
click at [1365, 152] on button "Clear All" at bounding box center [1373, 145] width 47 height 19
checkbox input "false"
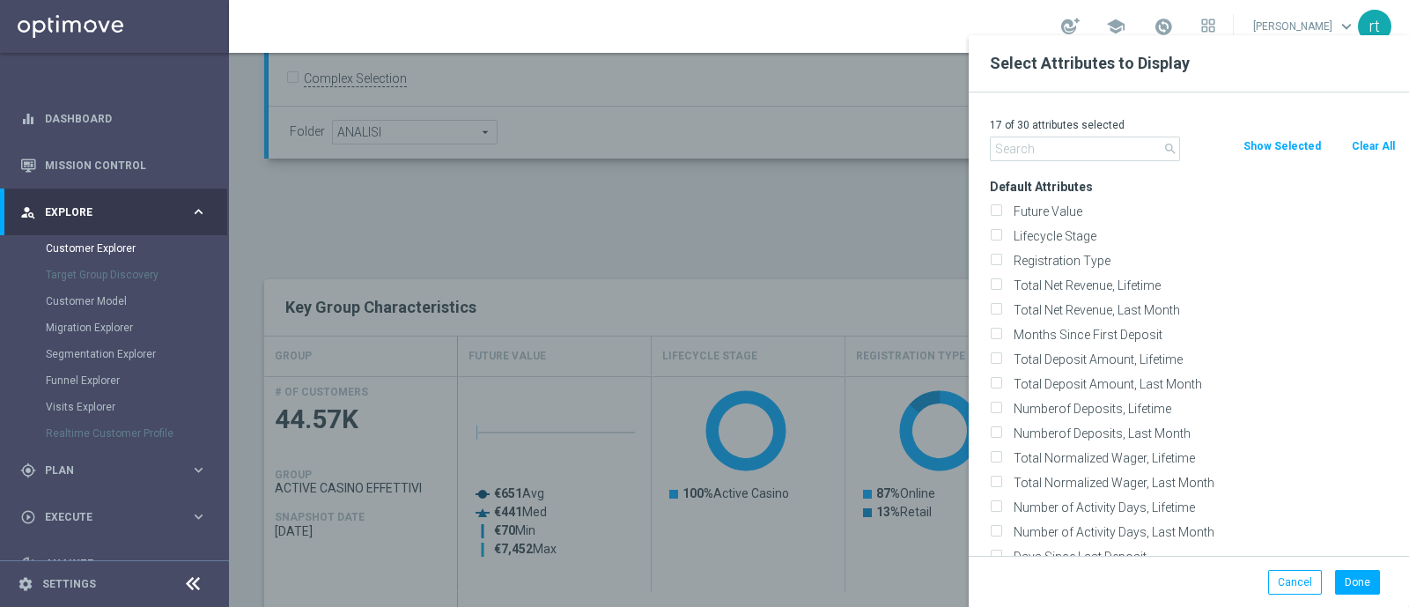
checkbox input "false"
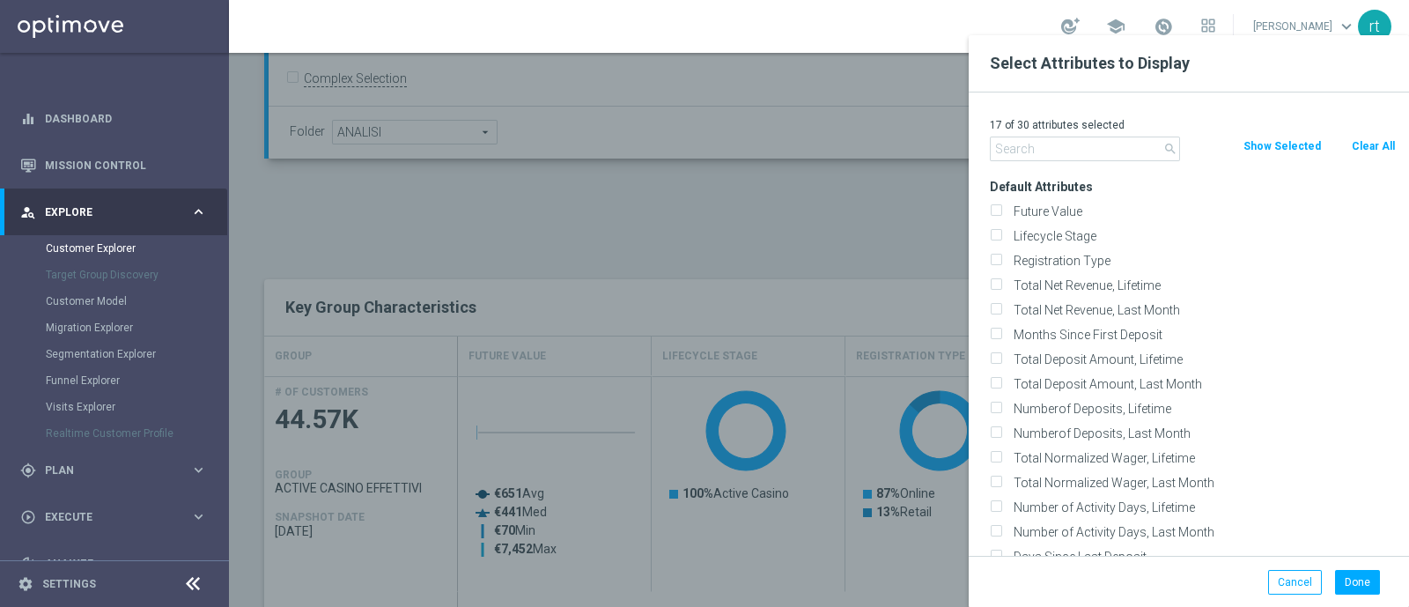
checkbox input "false"
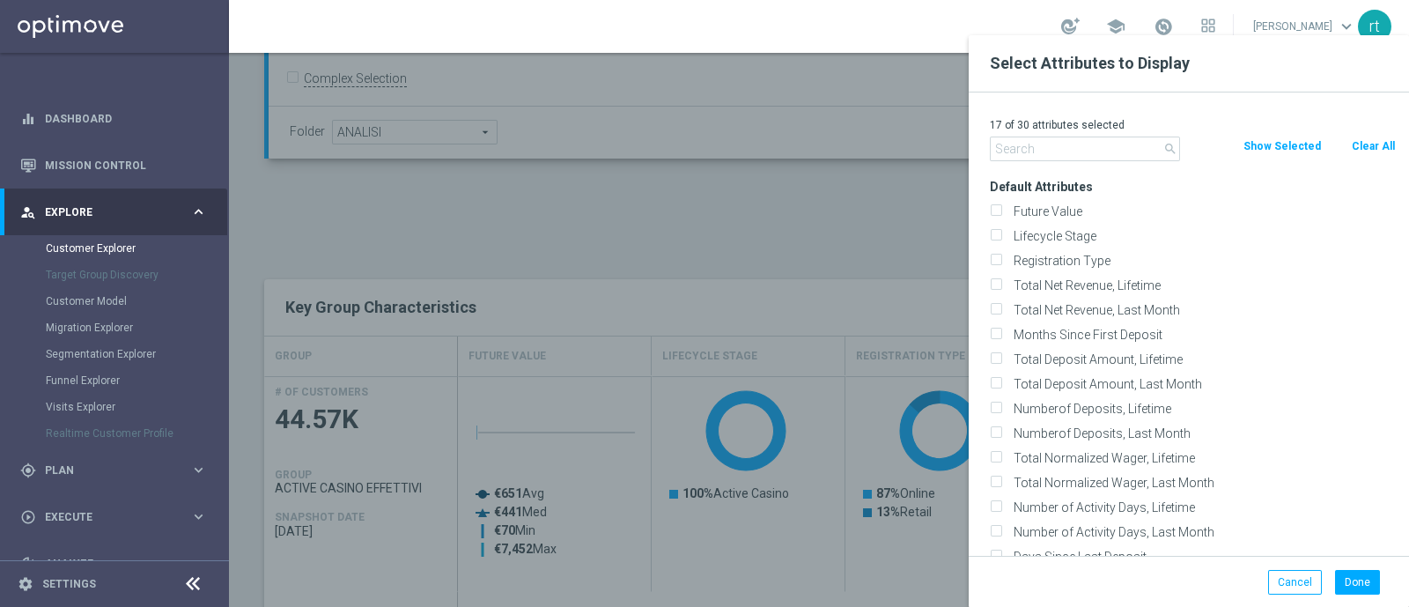
checkbox input "false"
click at [1070, 232] on label "Lifecycle Stage" at bounding box center [1201, 236] width 388 height 16
click at [1001, 232] on input "Lifecycle Stage" at bounding box center [995, 237] width 11 height 11
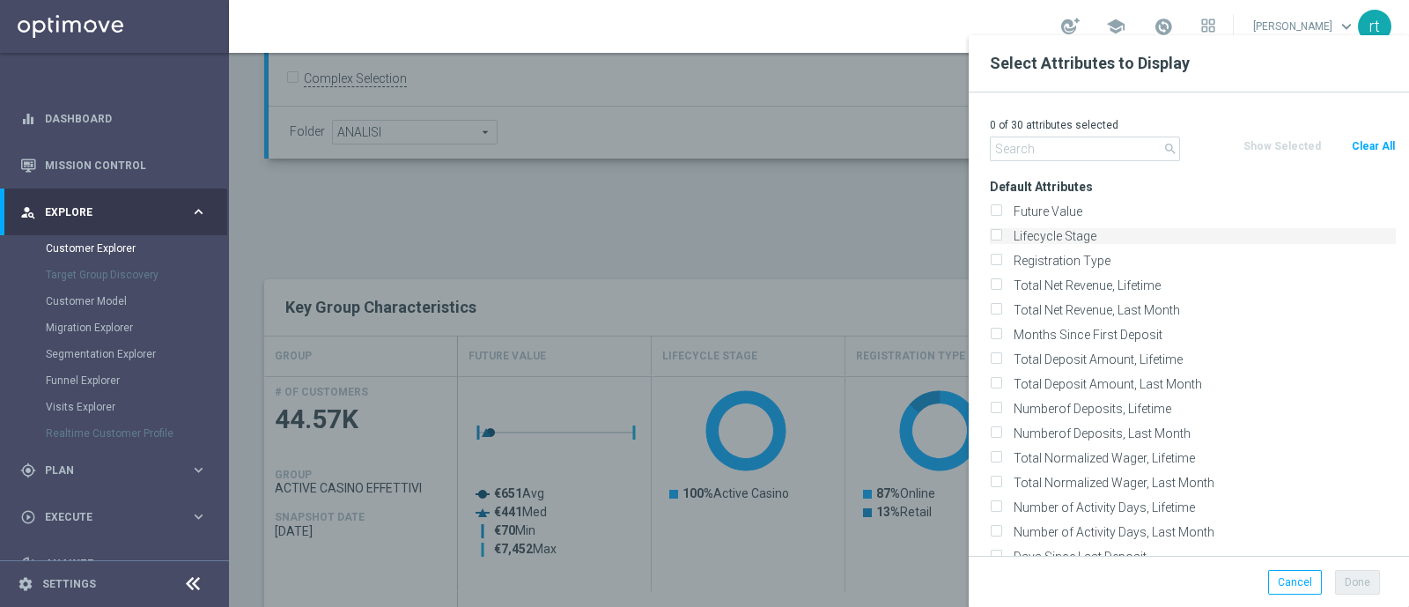
checkbox input "true"
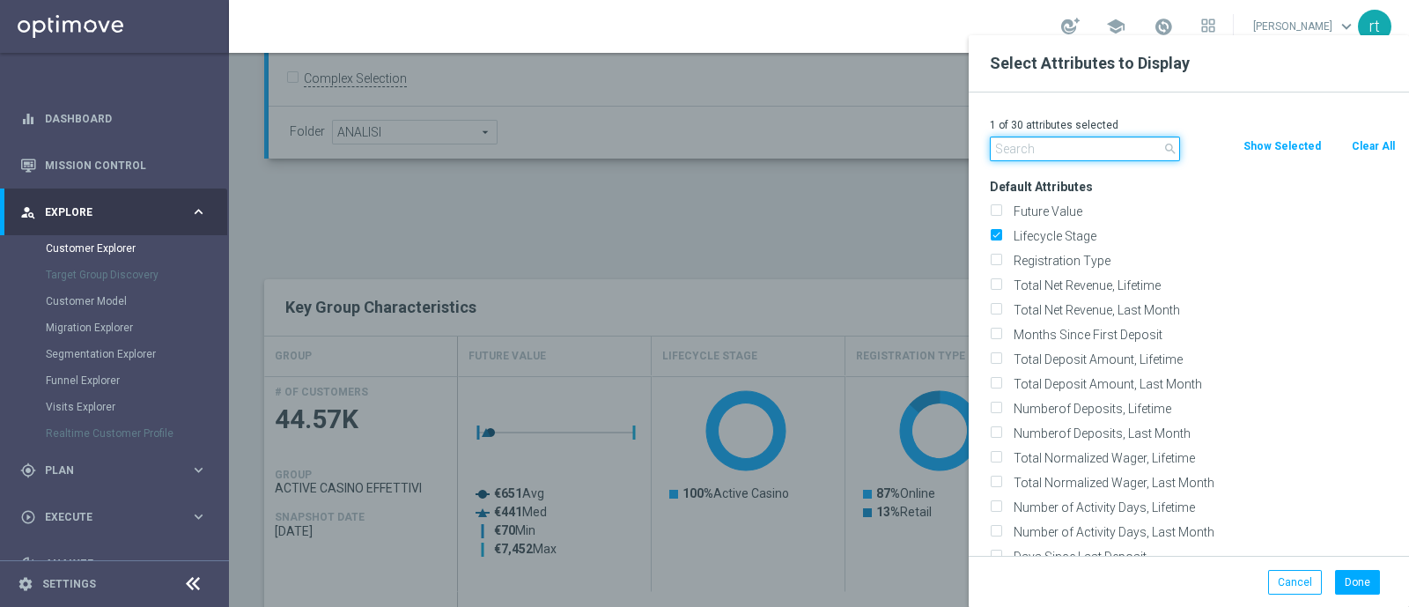
click at [1026, 144] on input "text" at bounding box center [1085, 148] width 190 height 25
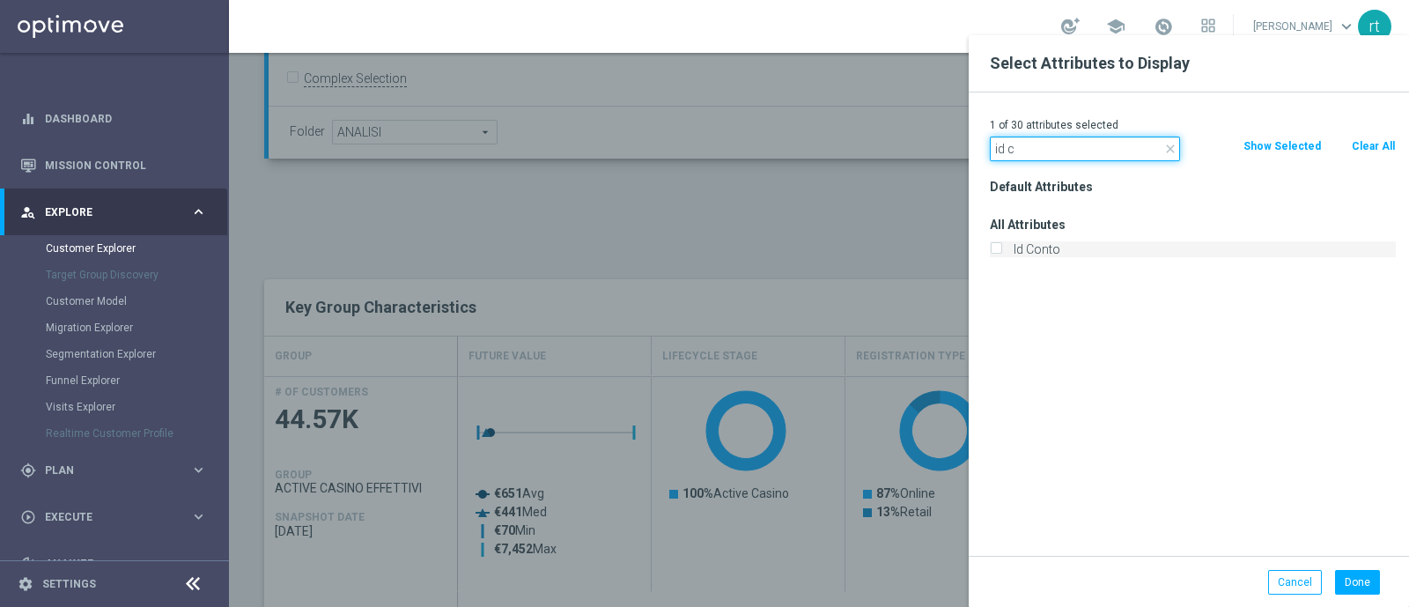
type input "id c"
click at [1029, 254] on label "Id Conto" at bounding box center [1201, 249] width 388 height 16
click at [1001, 254] on input "Id Conto" at bounding box center [995, 251] width 11 height 11
checkbox input "true"
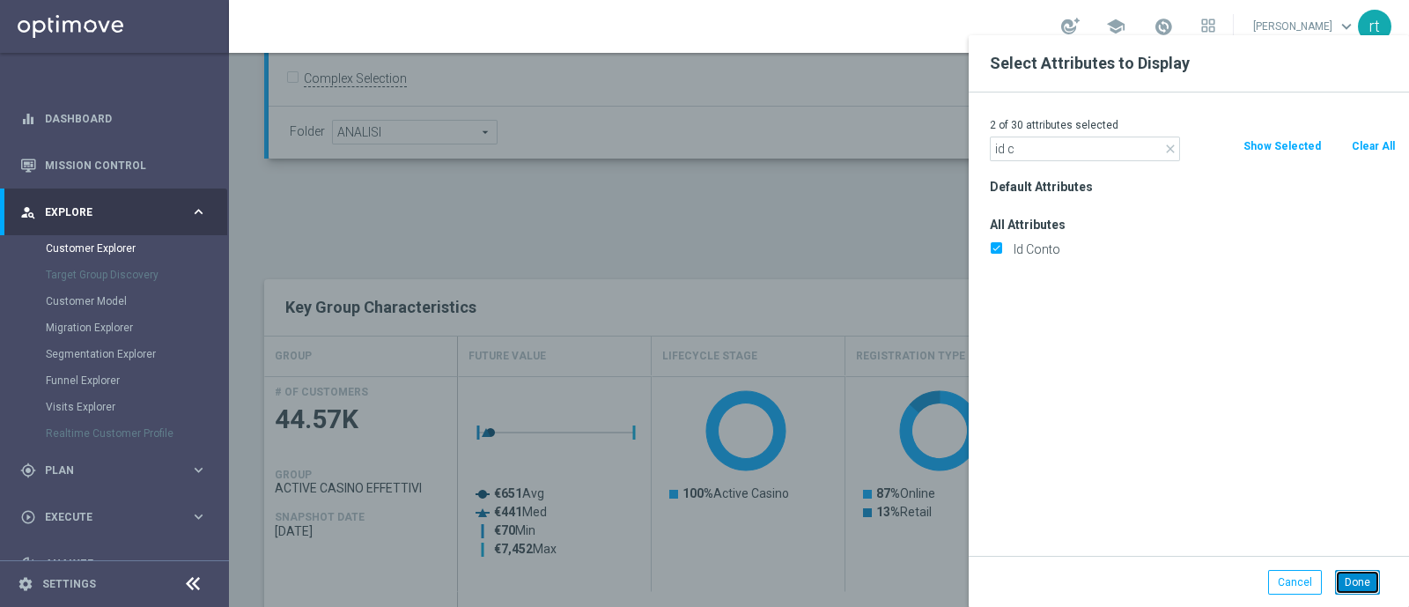
click at [1356, 578] on button "Done" at bounding box center [1357, 582] width 45 height 25
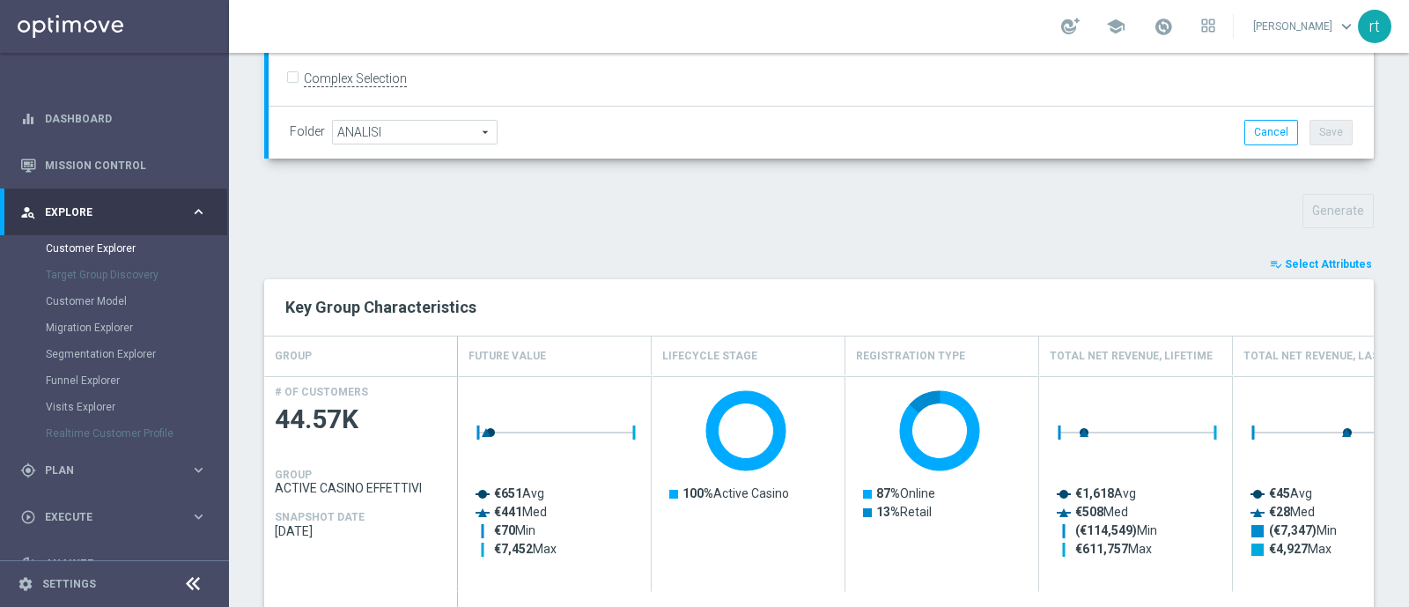
type input "Search"
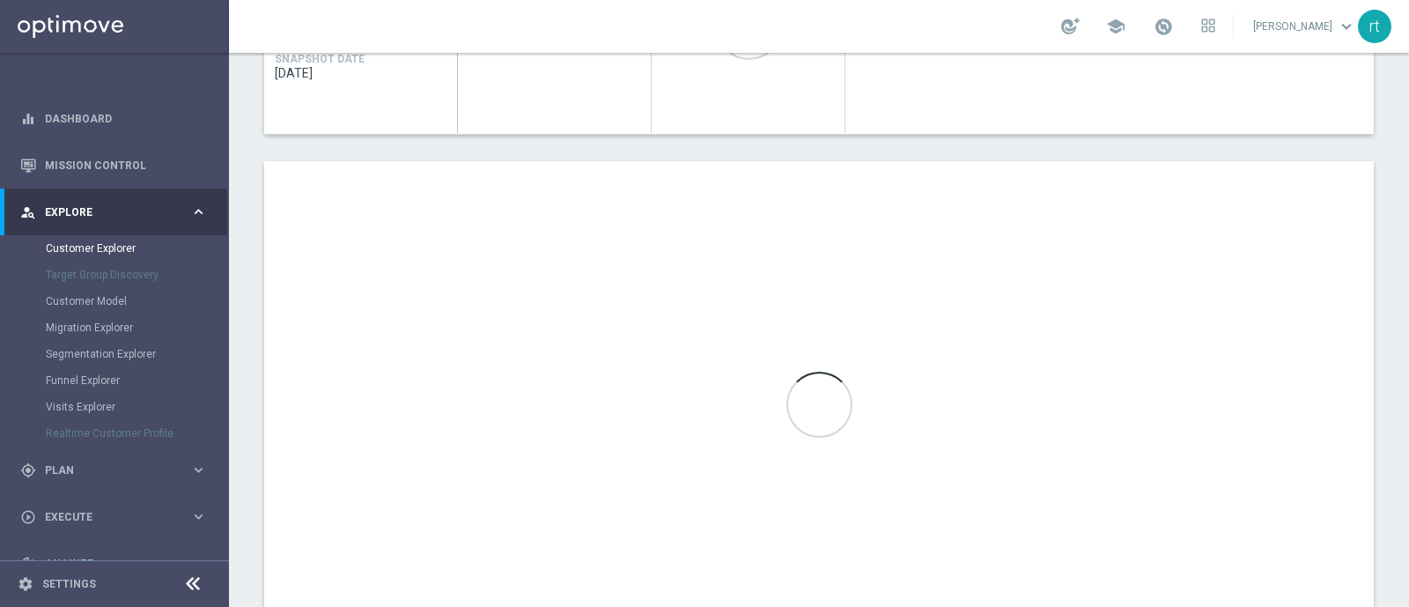
scroll to position [955, 0]
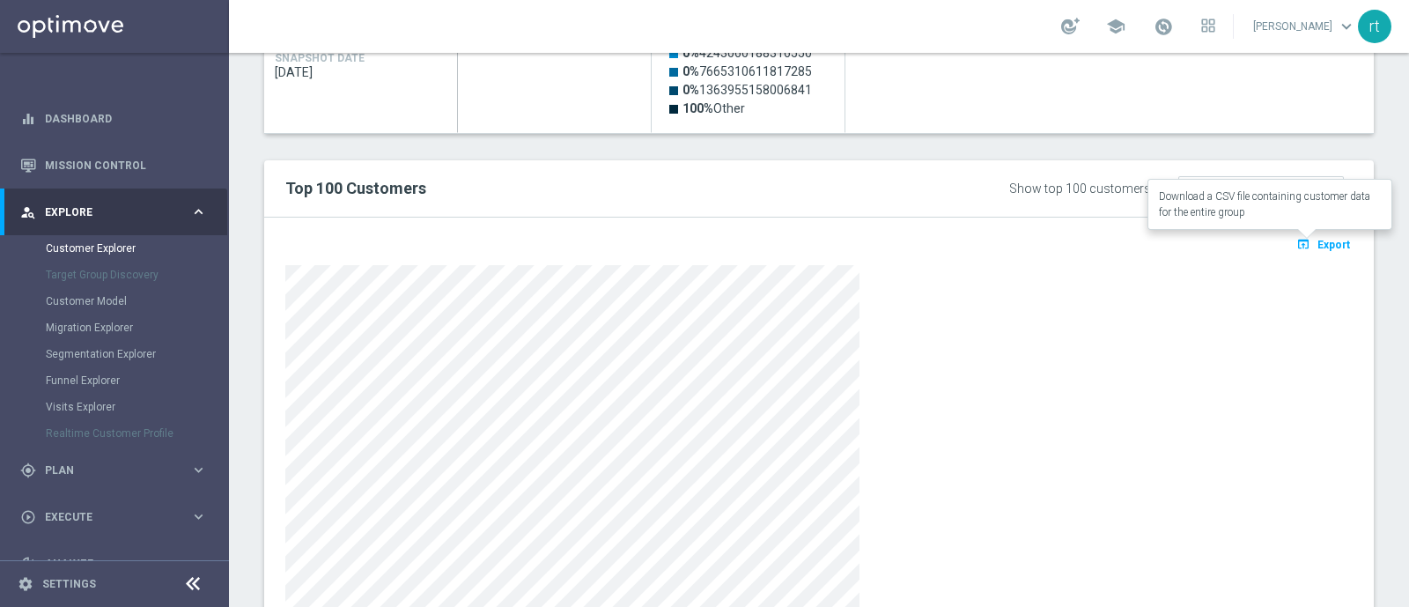
click at [1317, 239] on span "Export" at bounding box center [1333, 245] width 33 height 12
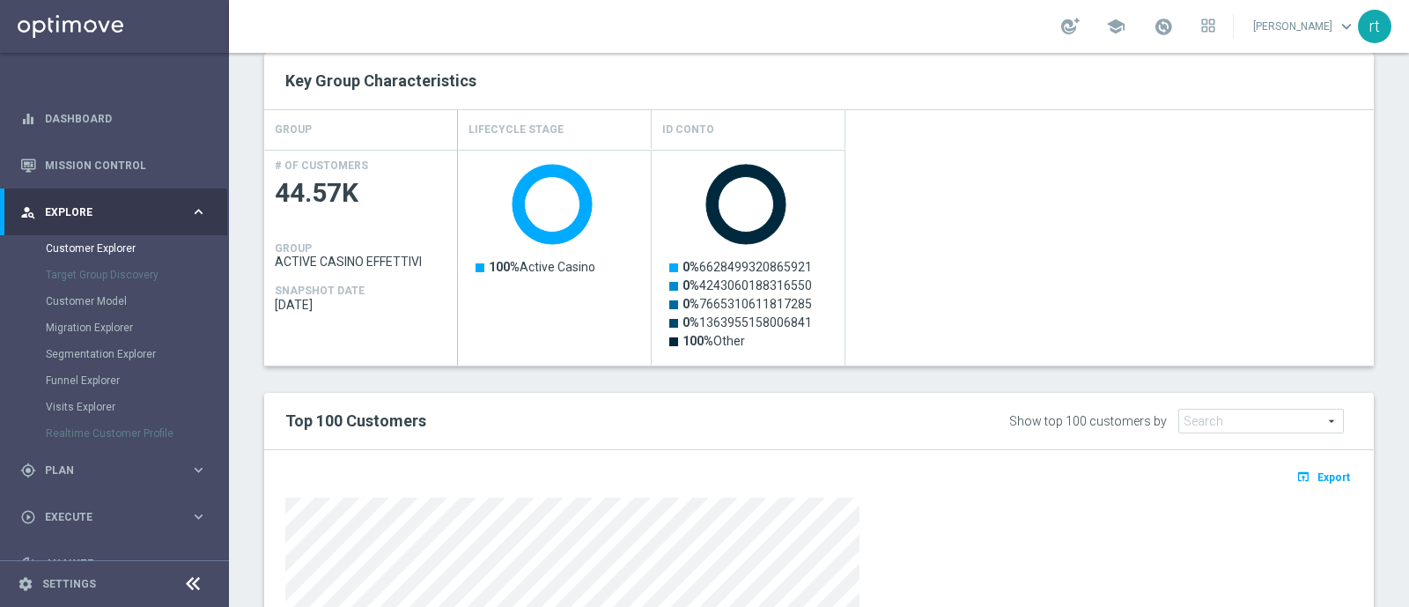
scroll to position [718, 0]
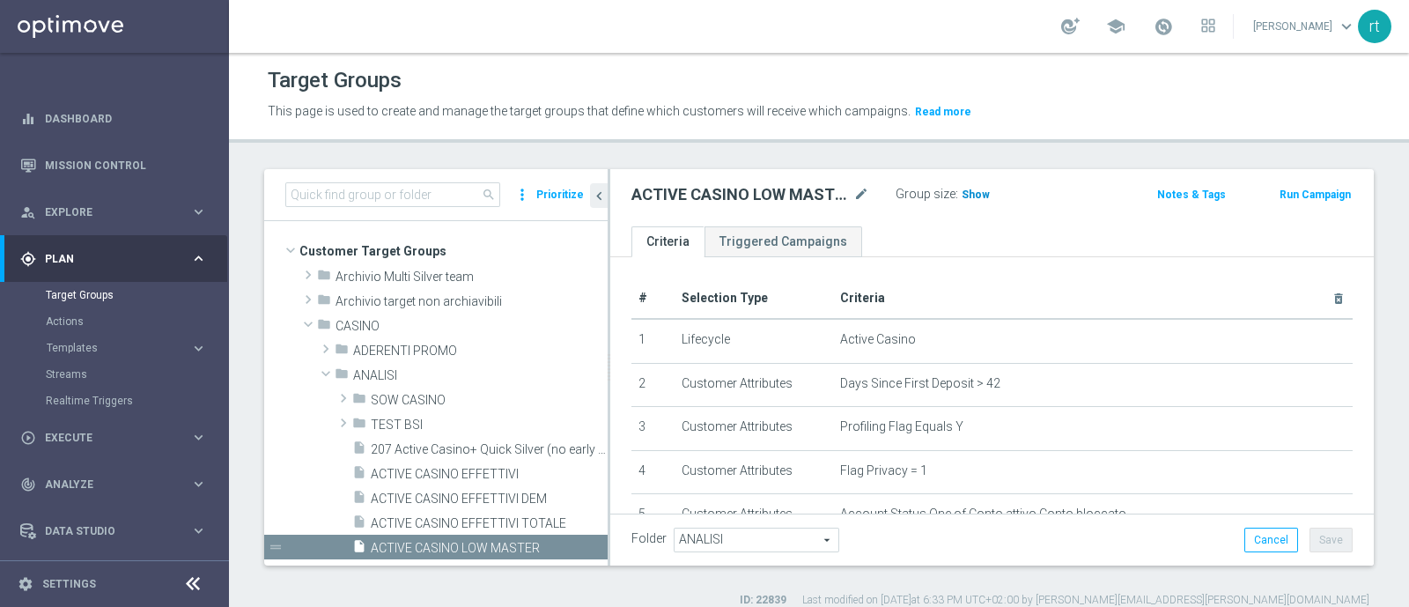
click at [977, 191] on span "Show" at bounding box center [975, 194] width 28 height 12
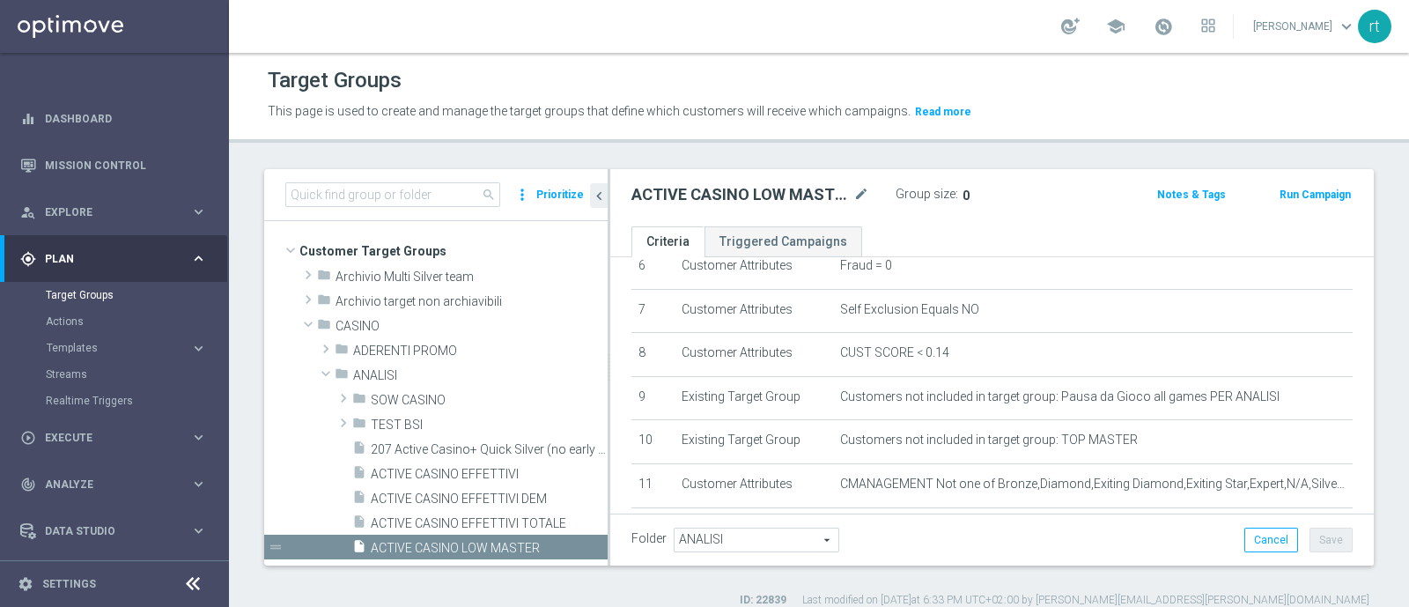
scroll to position [379, 0]
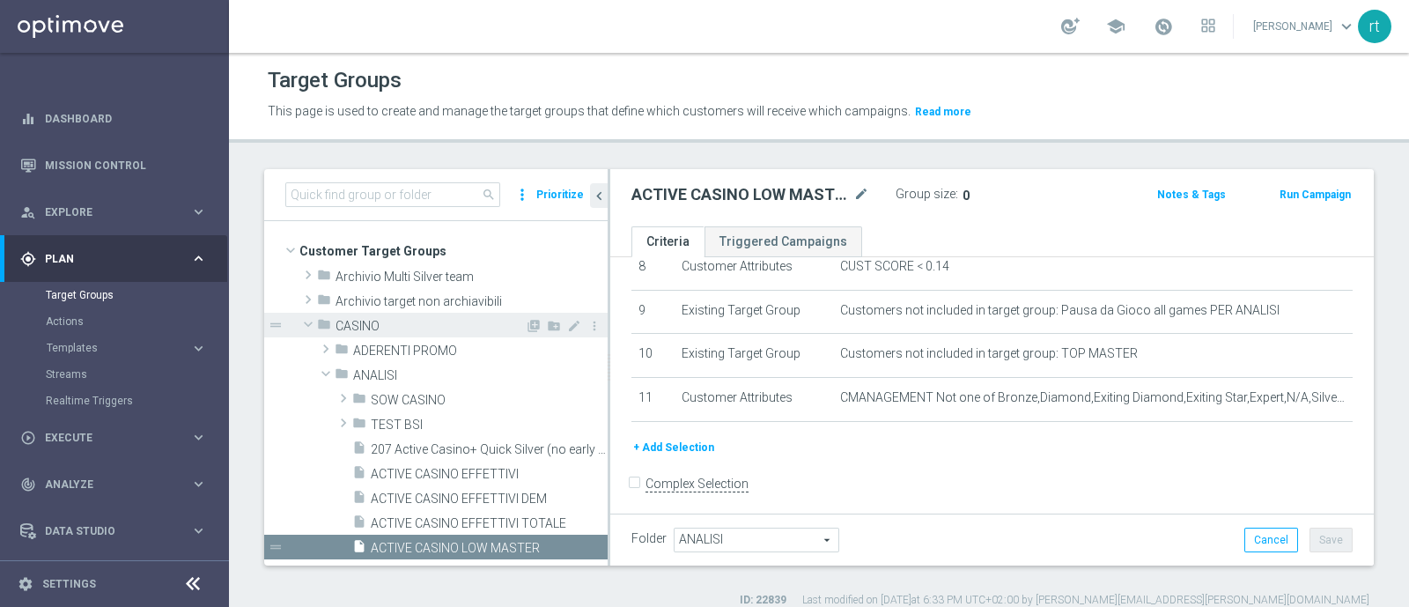
click at [394, 332] on span "CASINO" at bounding box center [429, 326] width 189 height 15
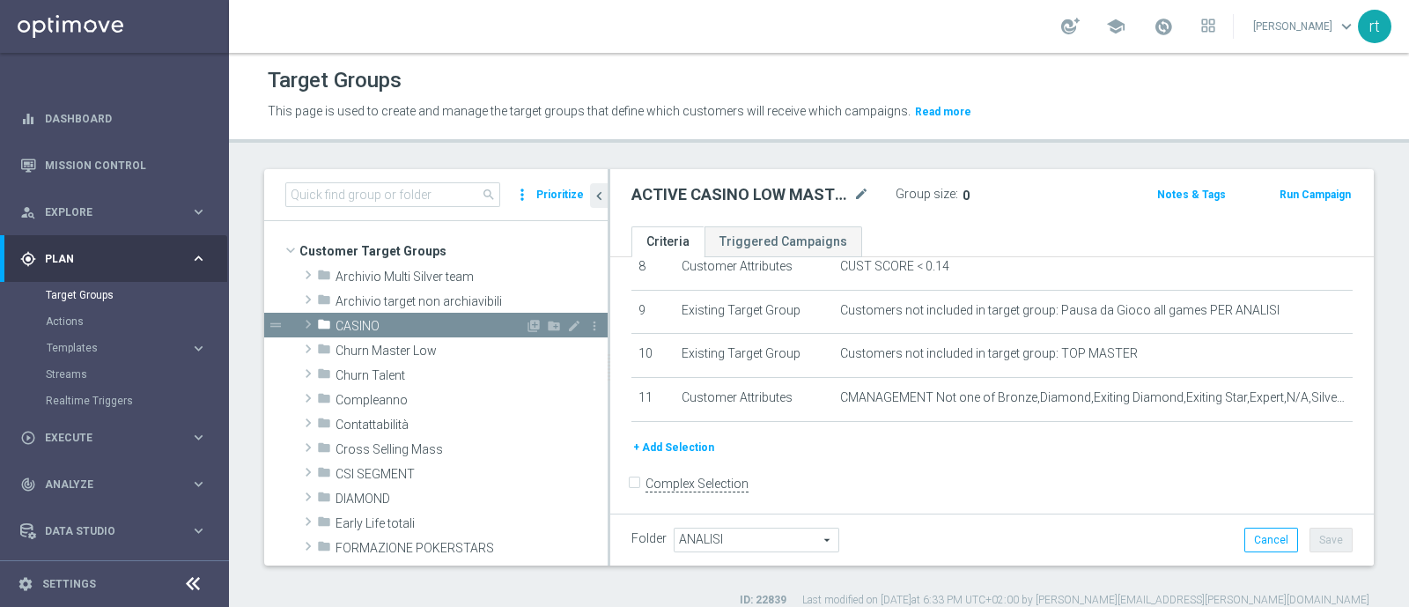
click at [369, 331] on span "CASINO" at bounding box center [429, 326] width 189 height 15
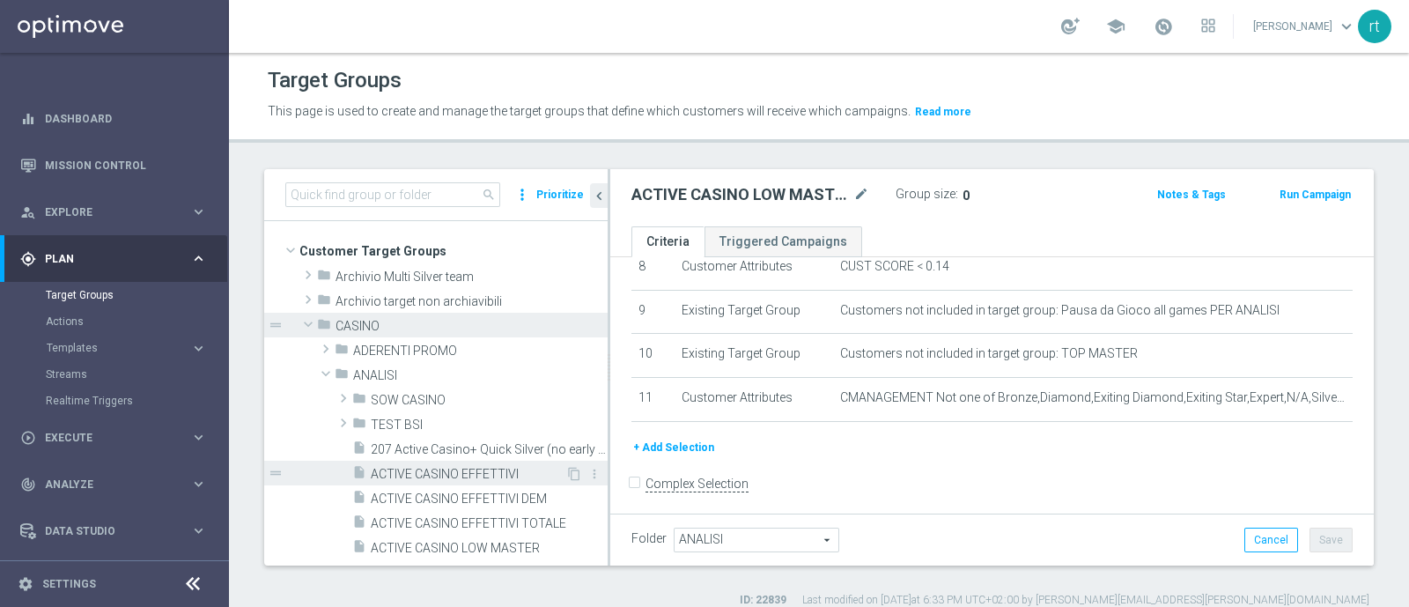
click at [415, 472] on span "ACTIVE CASINO EFFETTIVI" at bounding box center [468, 474] width 195 height 15
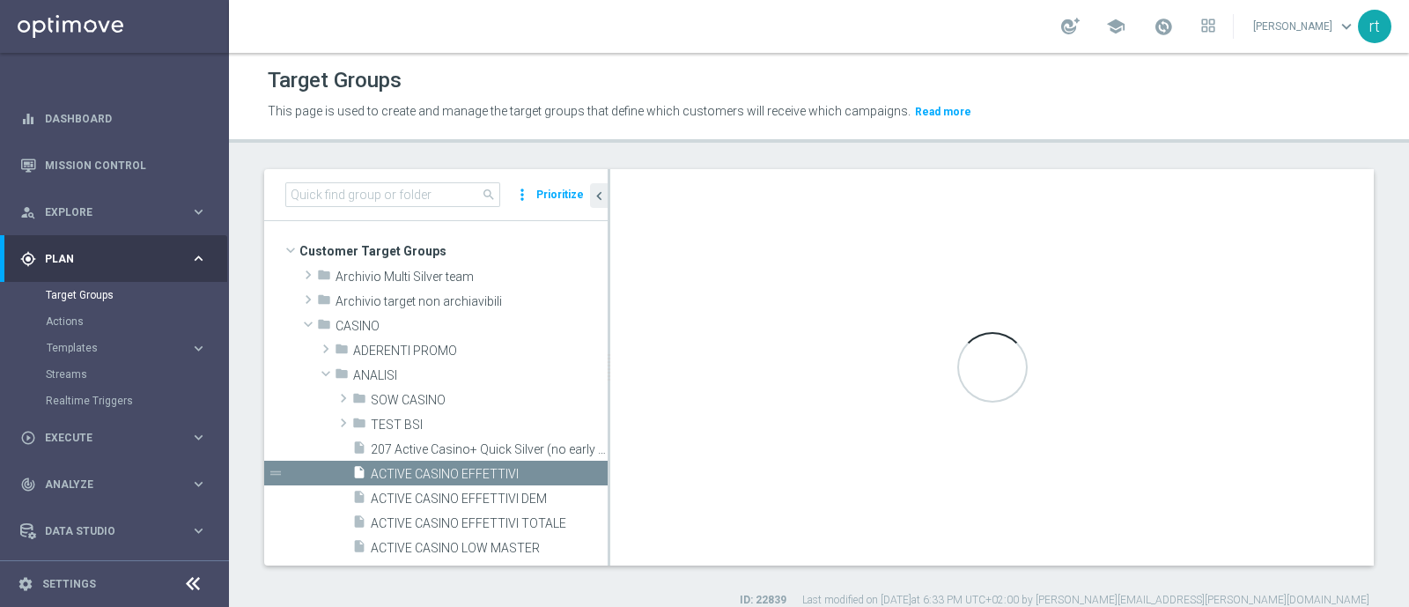
scroll to position [336, 0]
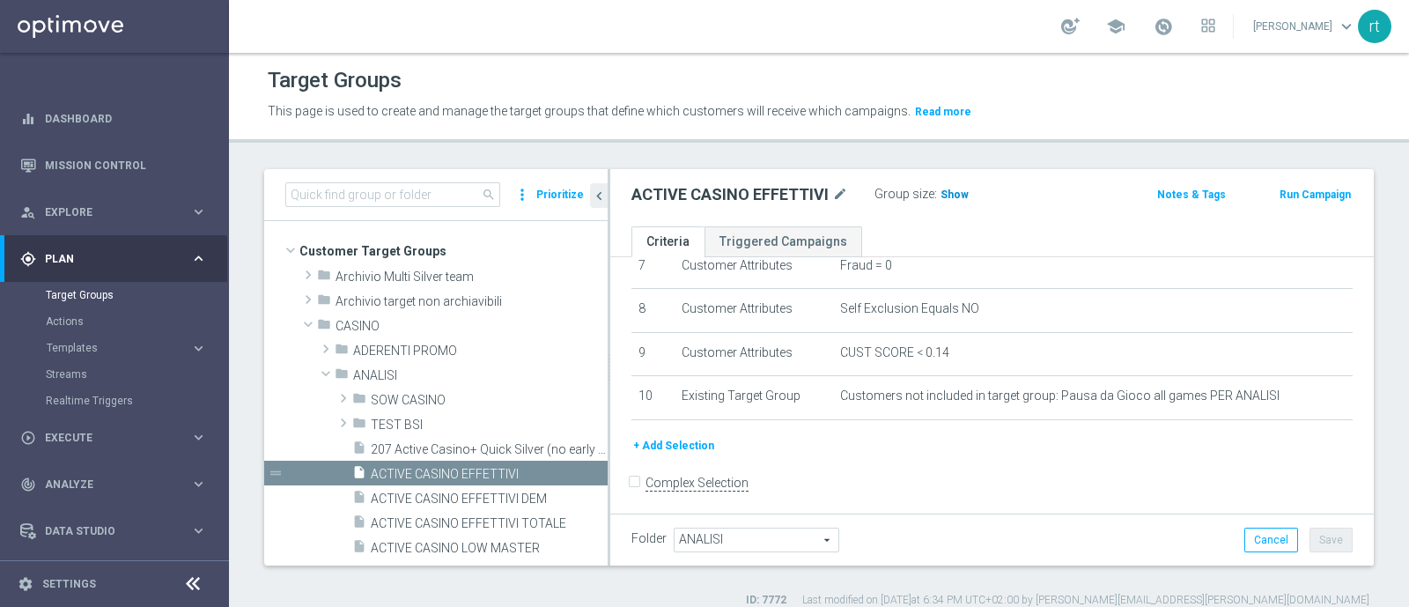
click at [946, 200] on span "Show" at bounding box center [954, 194] width 28 height 12
click at [447, 543] on span "ACTIVE CASINO LOW MASTER" at bounding box center [468, 548] width 195 height 15
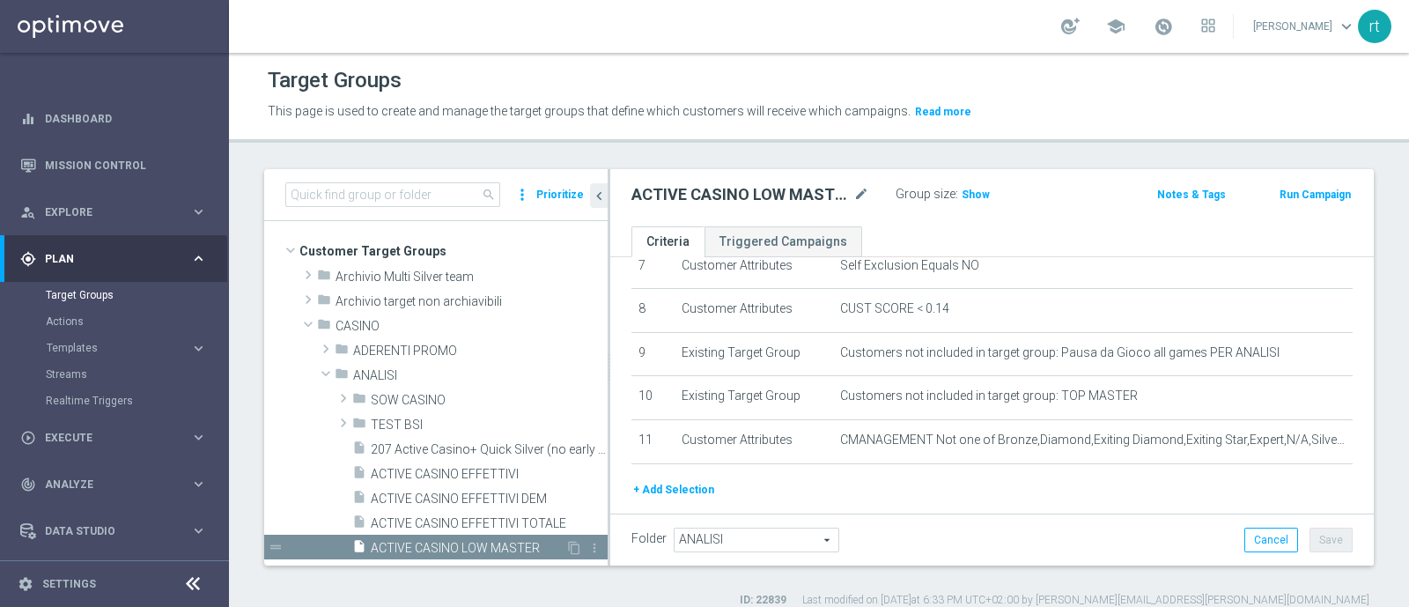
scroll to position [379, 0]
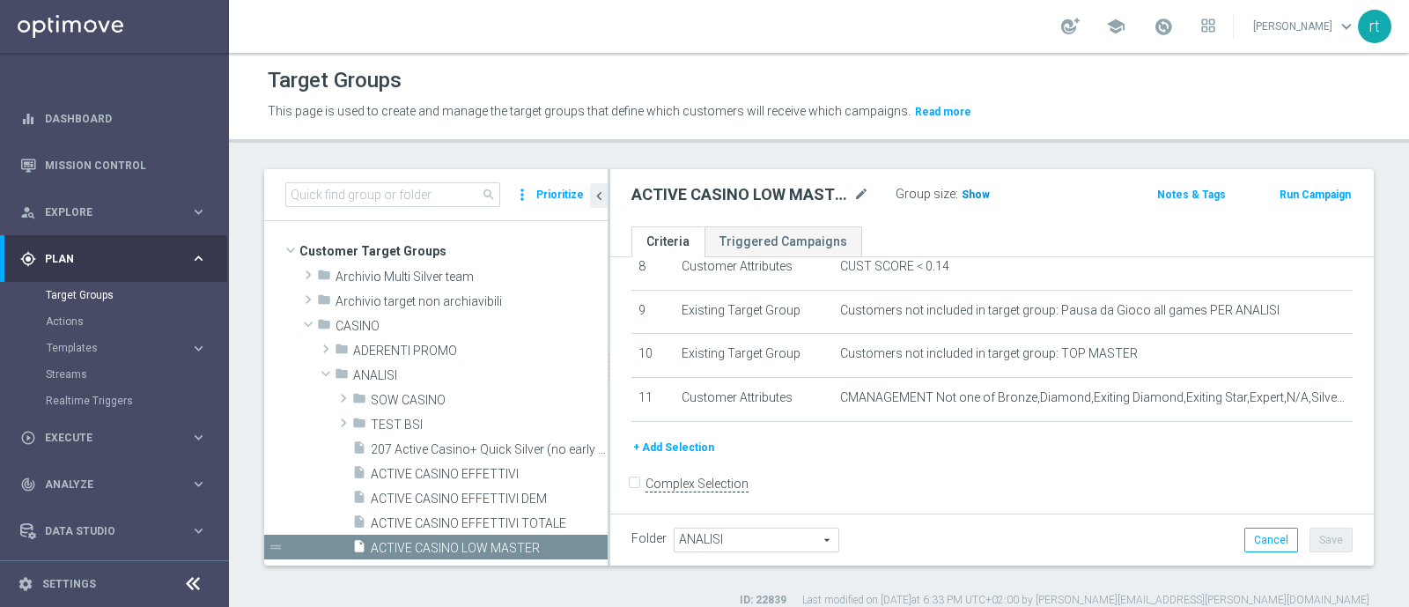
click at [986, 187] on h3 "Show" at bounding box center [976, 194] width 32 height 19
click at [981, 195] on span "15,567" at bounding box center [980, 196] width 37 height 17
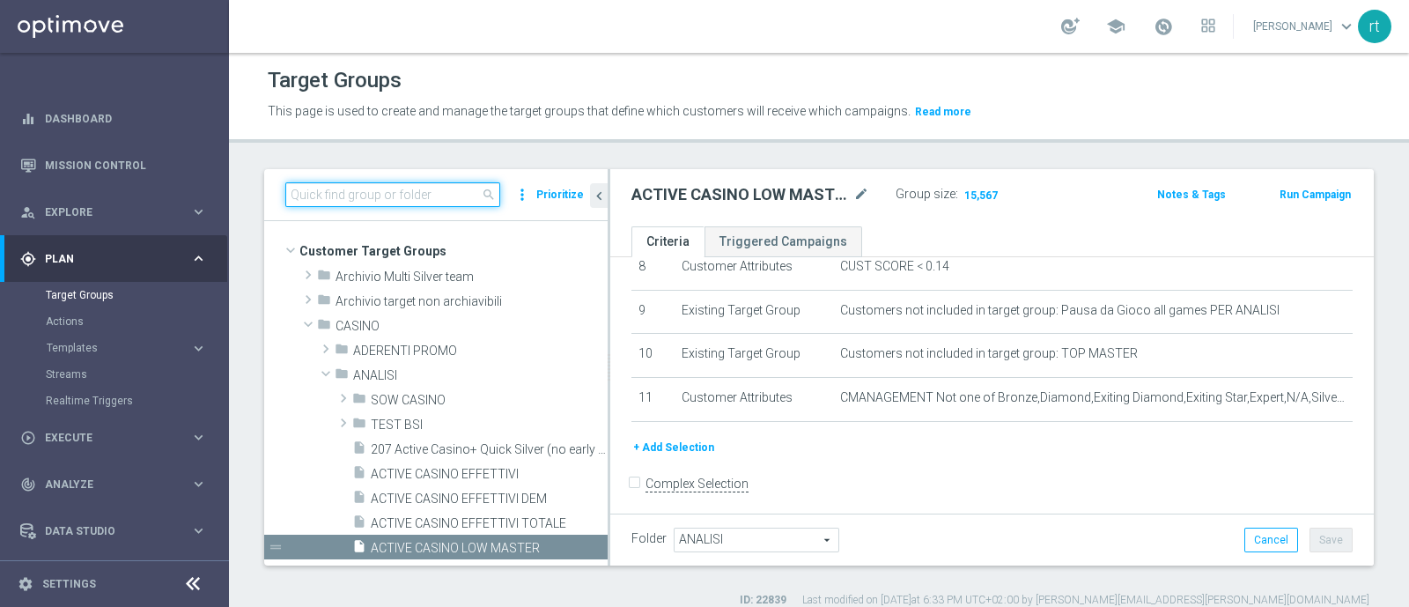
click at [394, 191] on input at bounding box center [392, 194] width 215 height 25
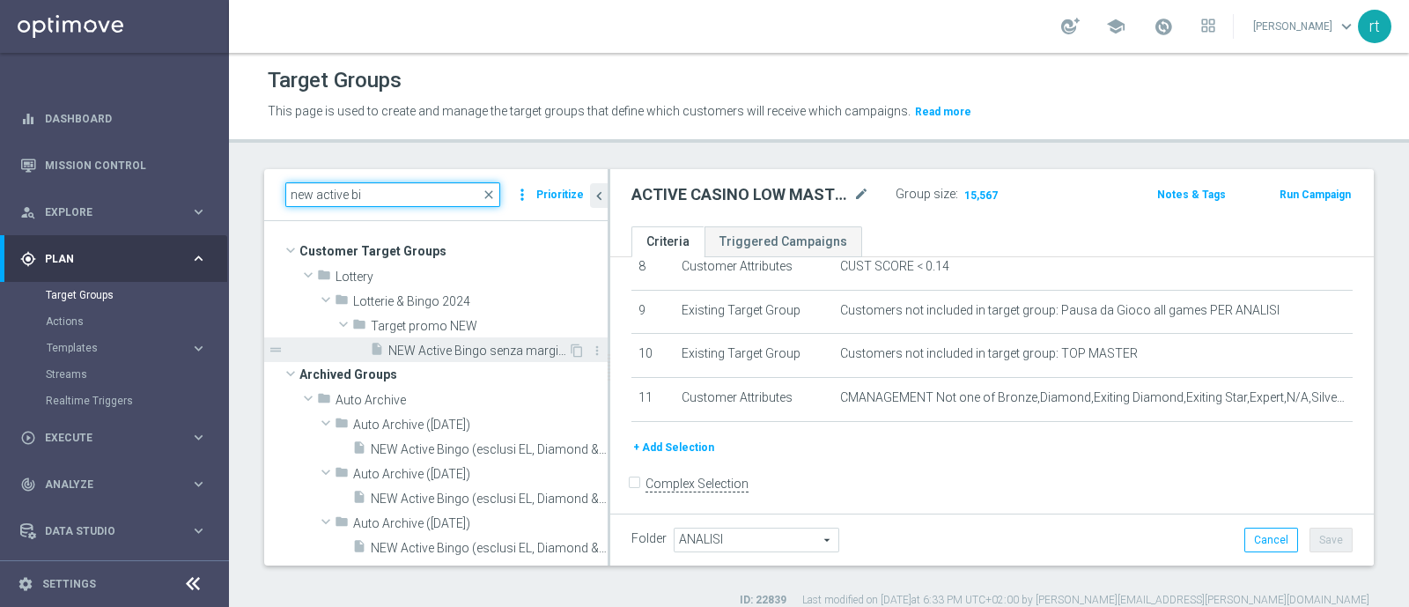
type input "new active bi"
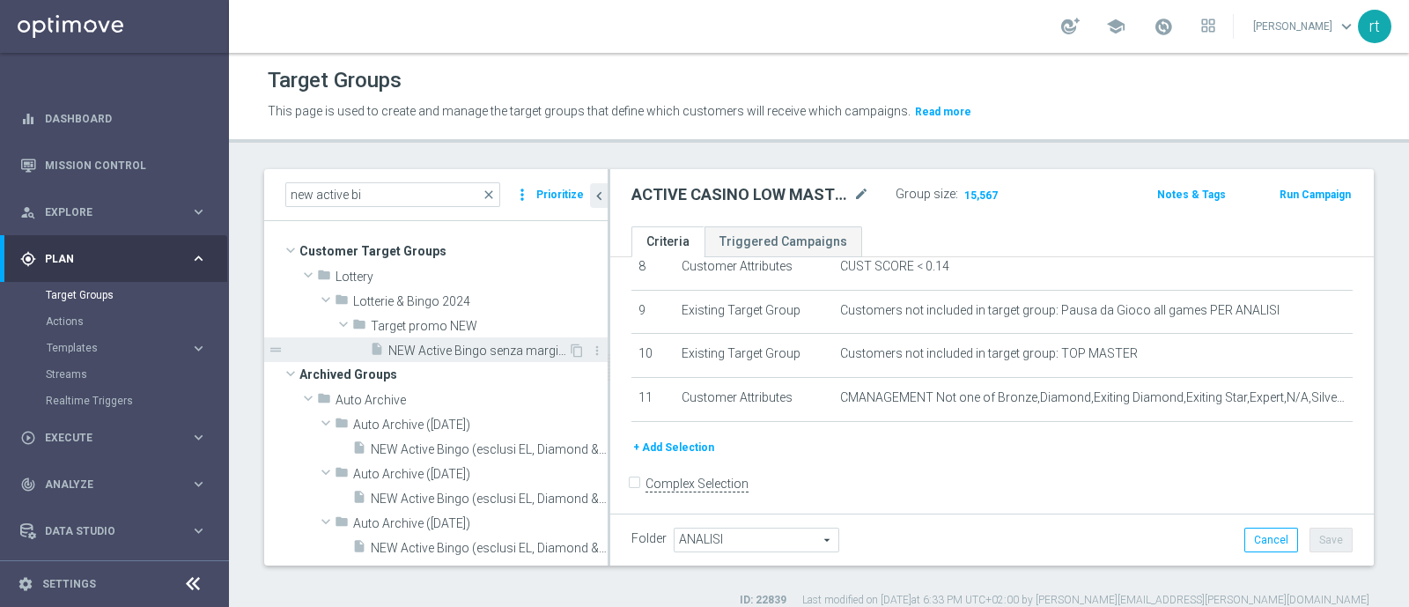
click at [427, 357] on div "insert_drive_file NEW Active Bingo senza marginalità_CON flag NL" at bounding box center [469, 349] width 198 height 25
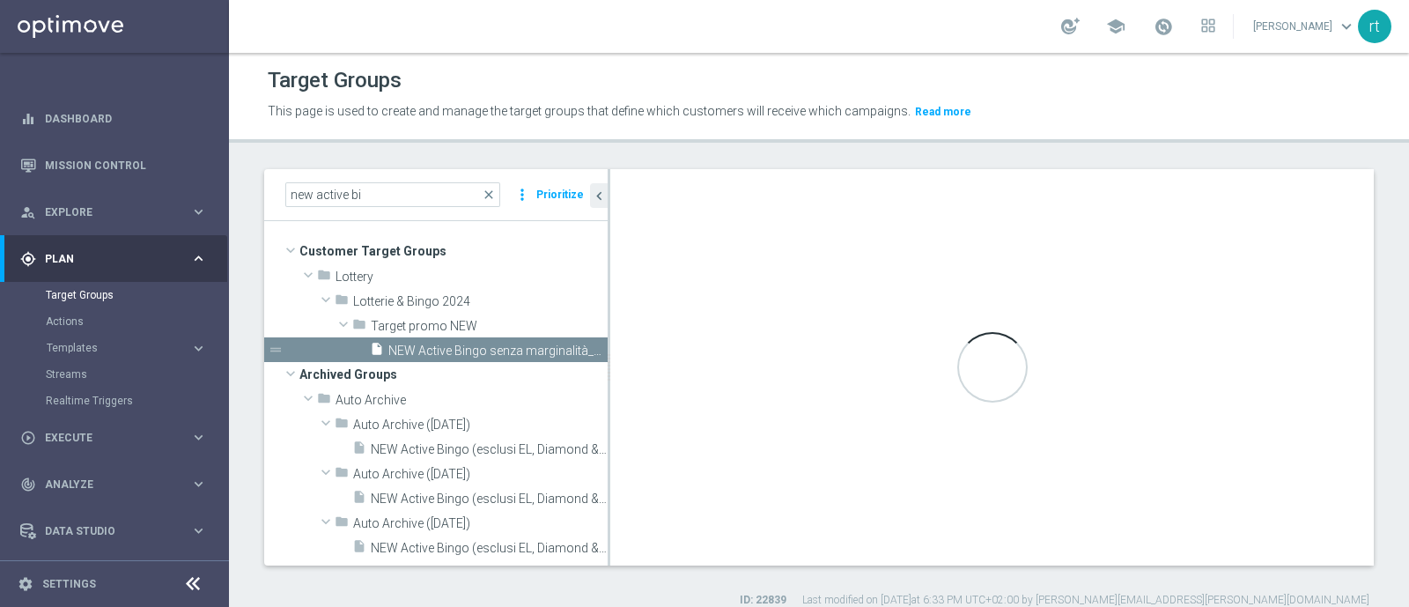
type input "Target promo NEW"
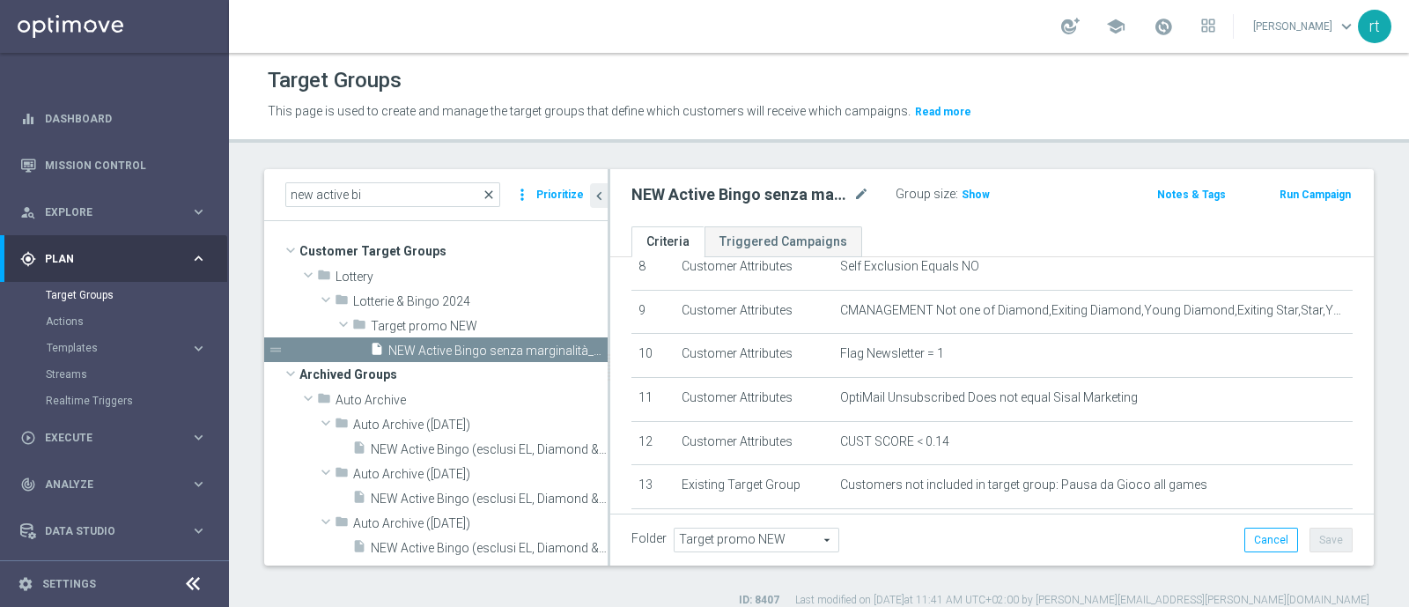
click at [489, 195] on span "close" at bounding box center [489, 195] width 14 height 14
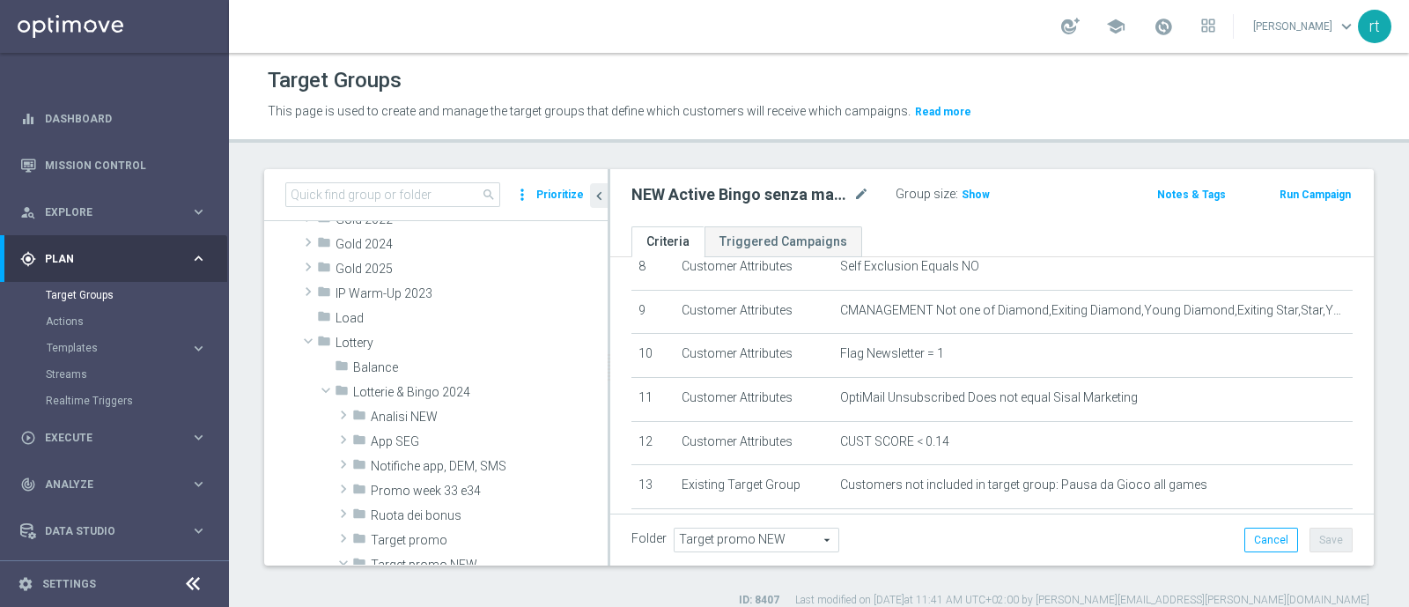
scroll to position [1026, 0]
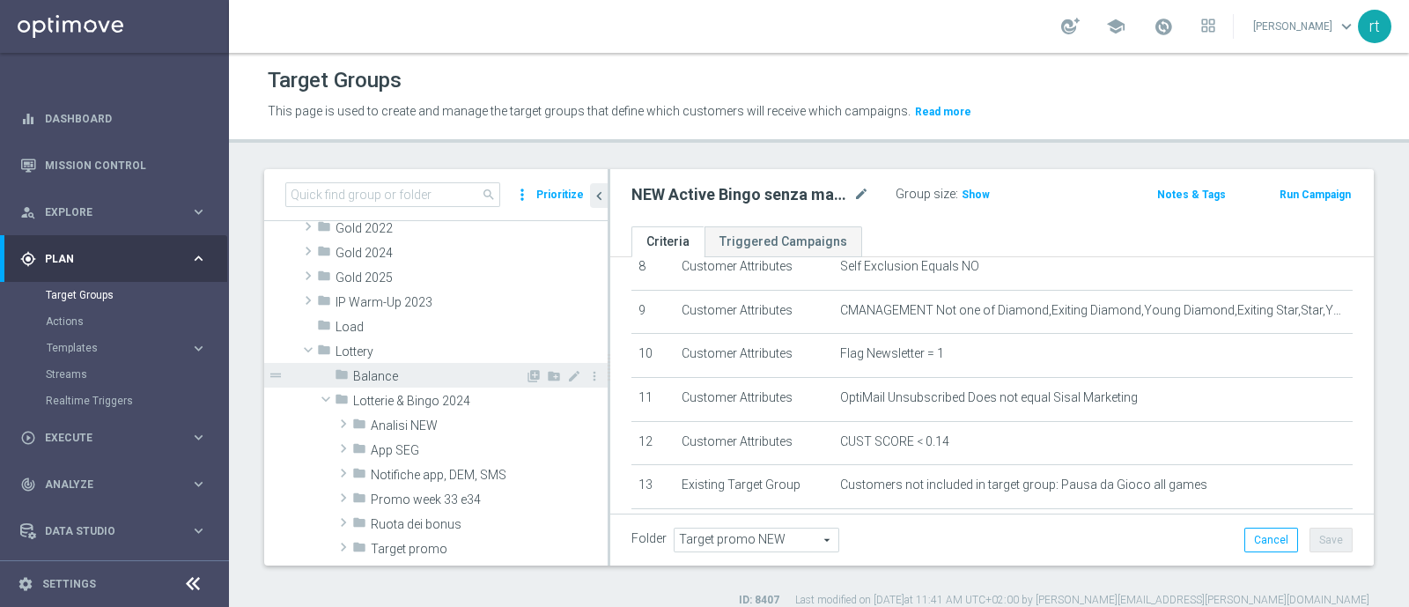
click at [418, 376] on span "Balance" at bounding box center [439, 376] width 172 height 15
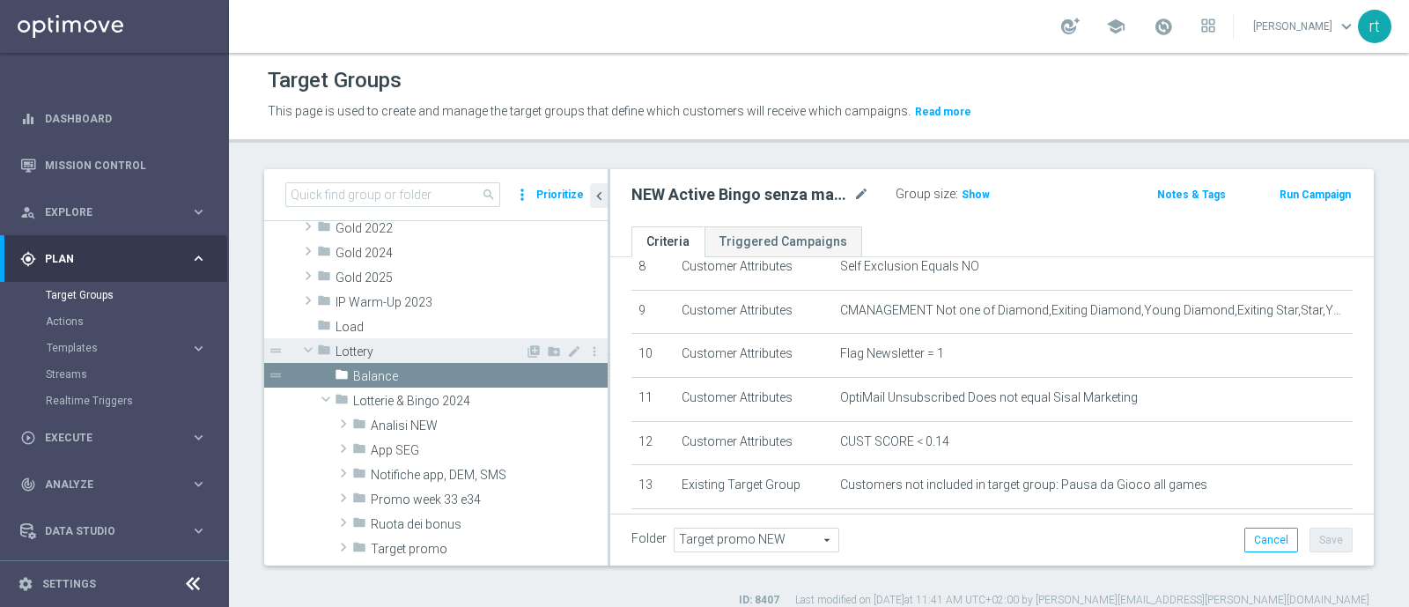
click at [397, 358] on div "folder Lottery" at bounding box center [421, 350] width 208 height 25
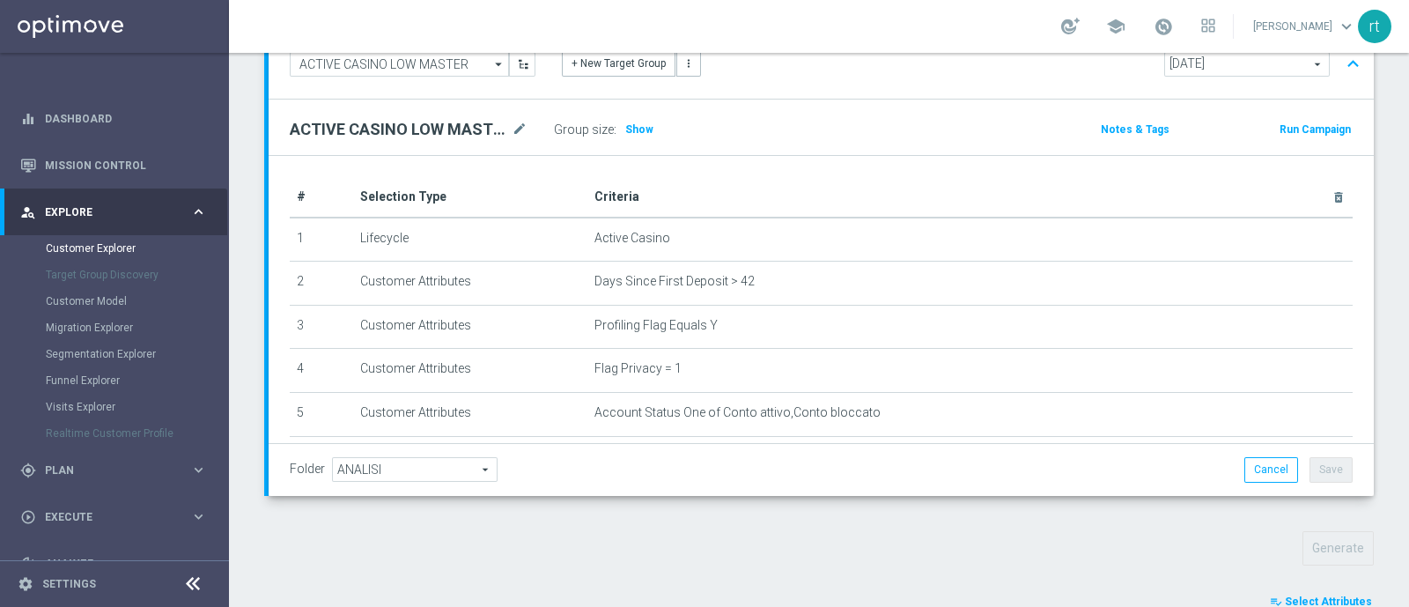
scroll to position [434, 0]
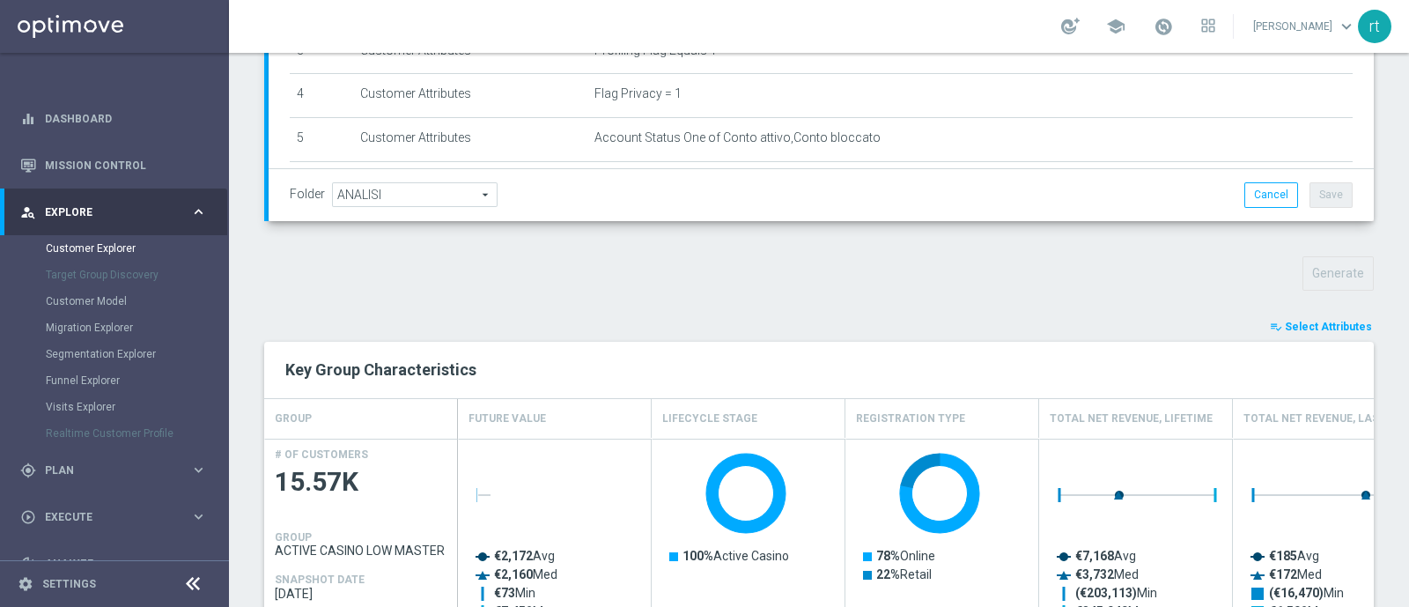
click at [1292, 323] on span "Select Attributes" at bounding box center [1327, 326] width 87 height 12
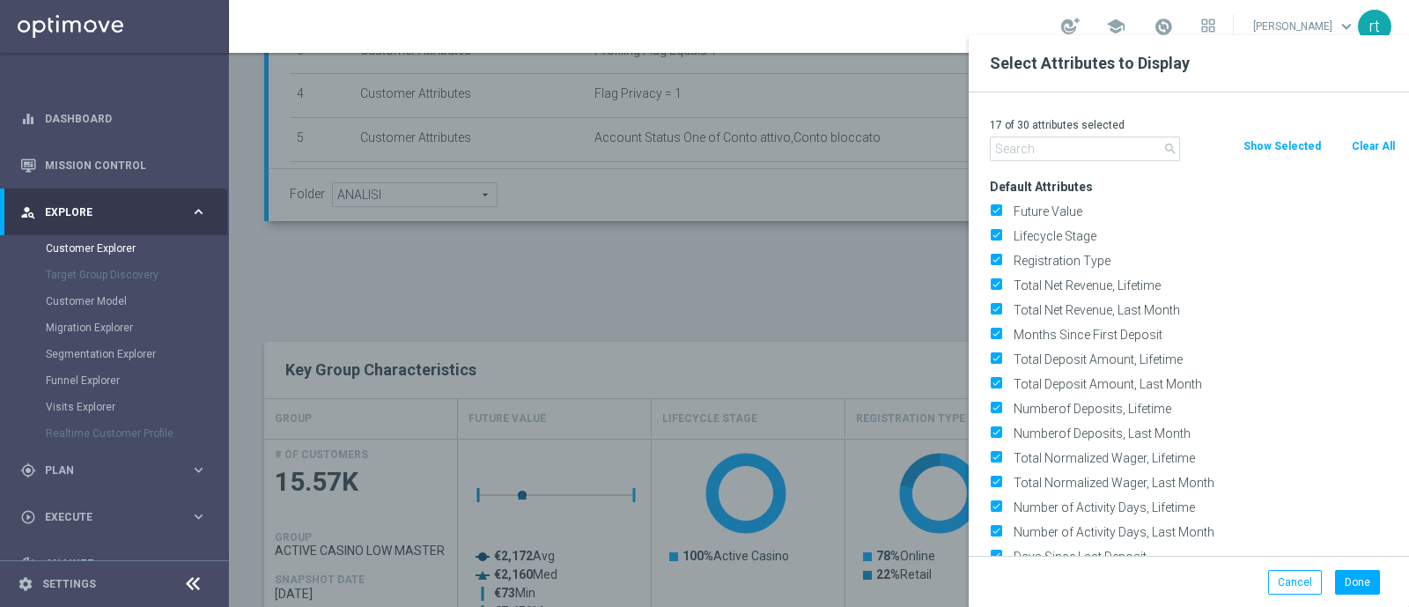
click at [1358, 151] on button "Clear All" at bounding box center [1373, 145] width 47 height 19
checkbox input "false"
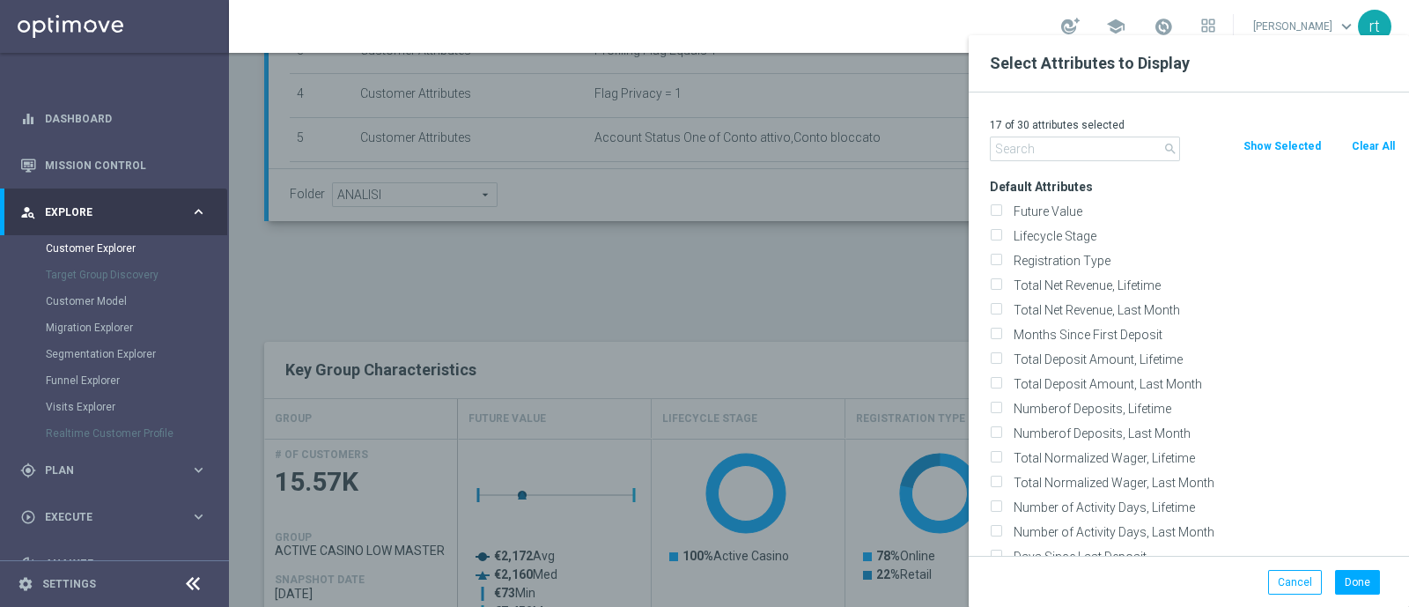
checkbox input "false"
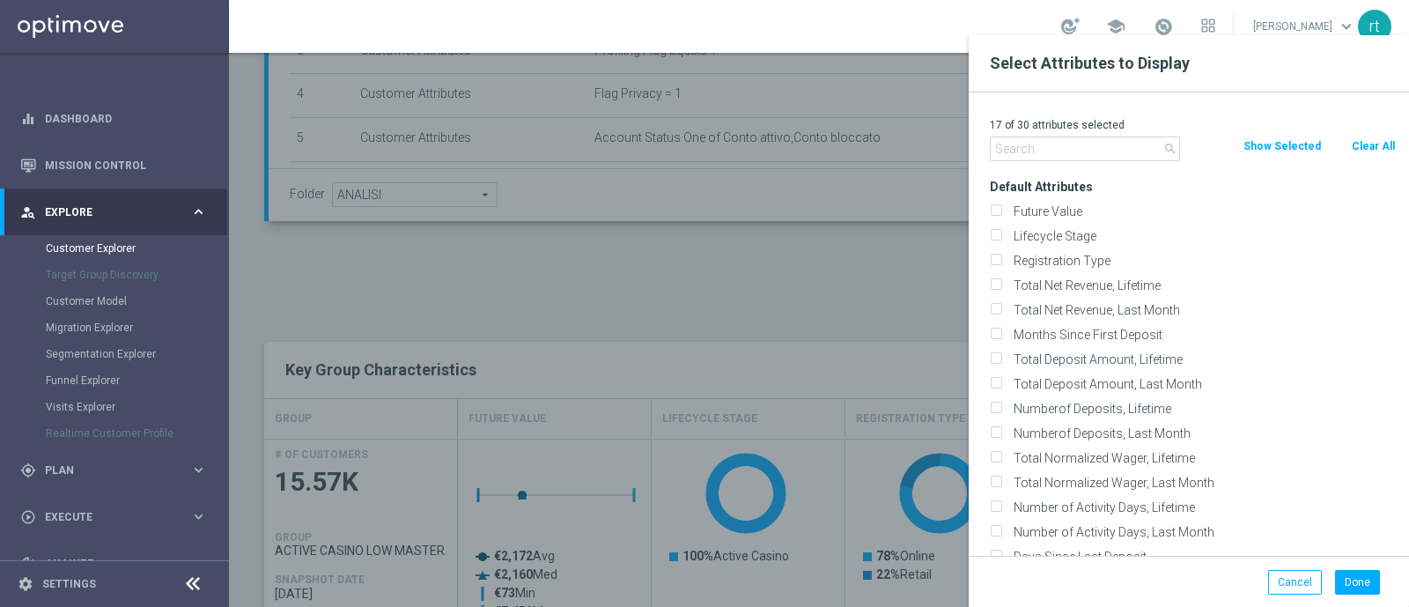
checkbox input "false"
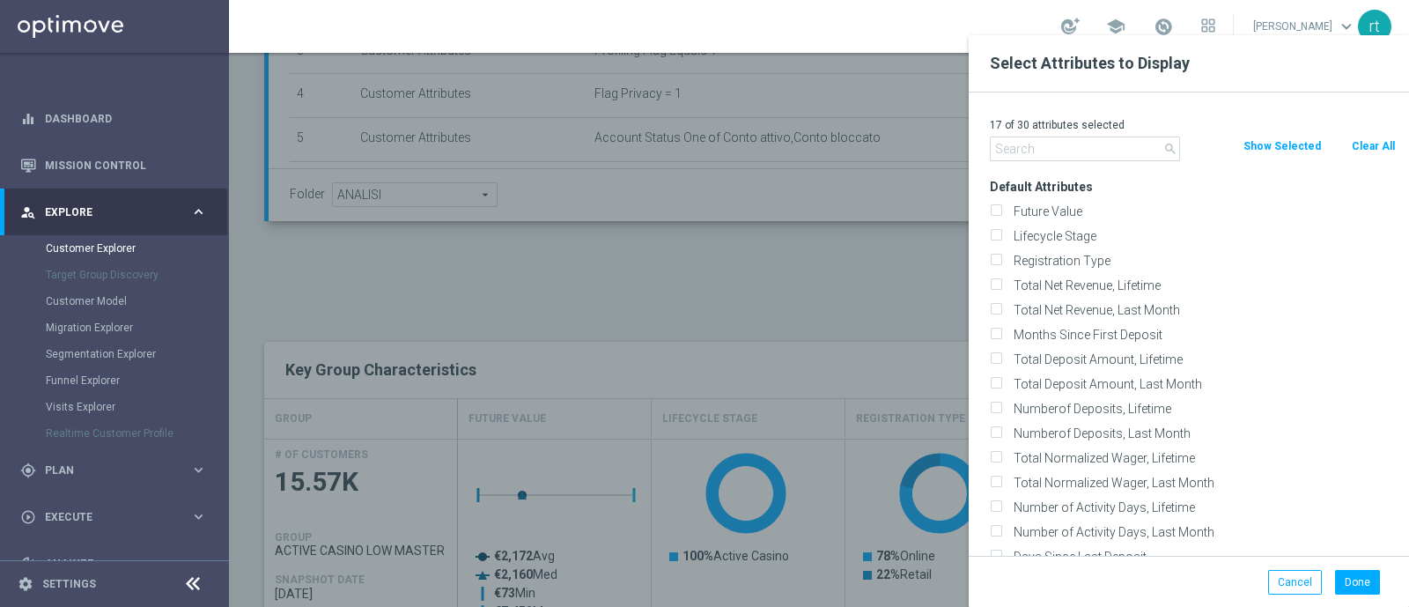
checkbox input "false"
click at [1078, 230] on label "Lifecycle Stage" at bounding box center [1201, 236] width 388 height 16
click at [1001, 232] on input "Lifecycle Stage" at bounding box center [995, 237] width 11 height 11
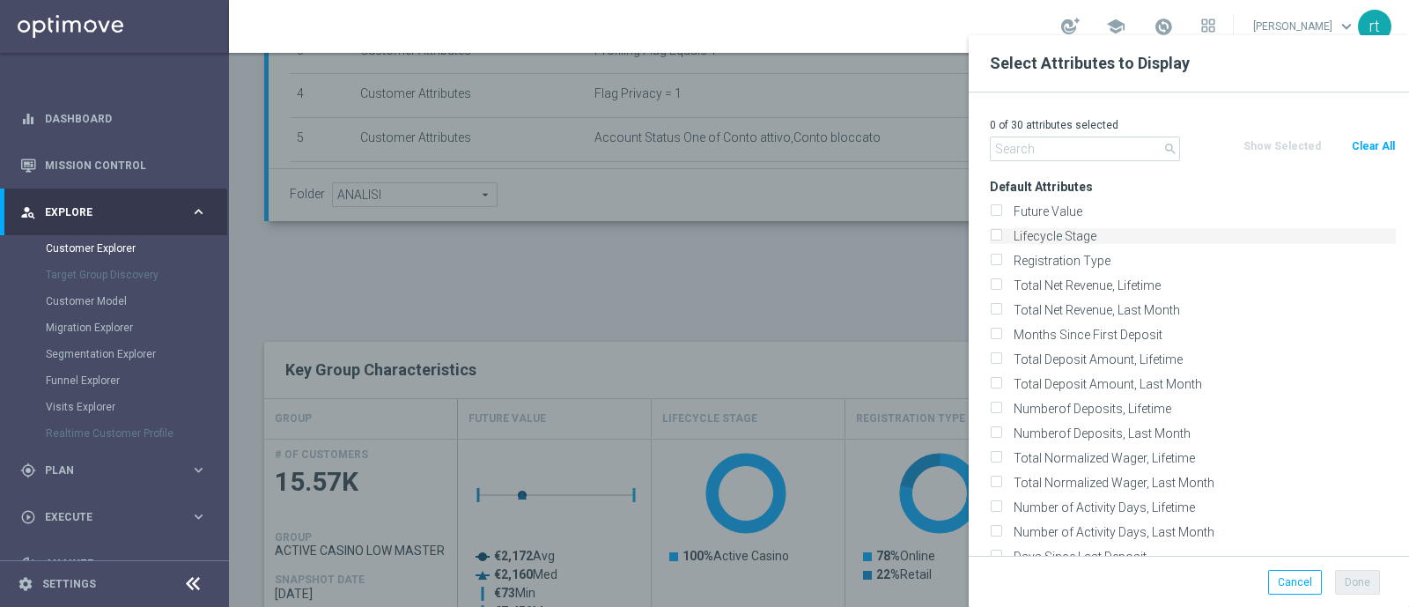
checkbox input "true"
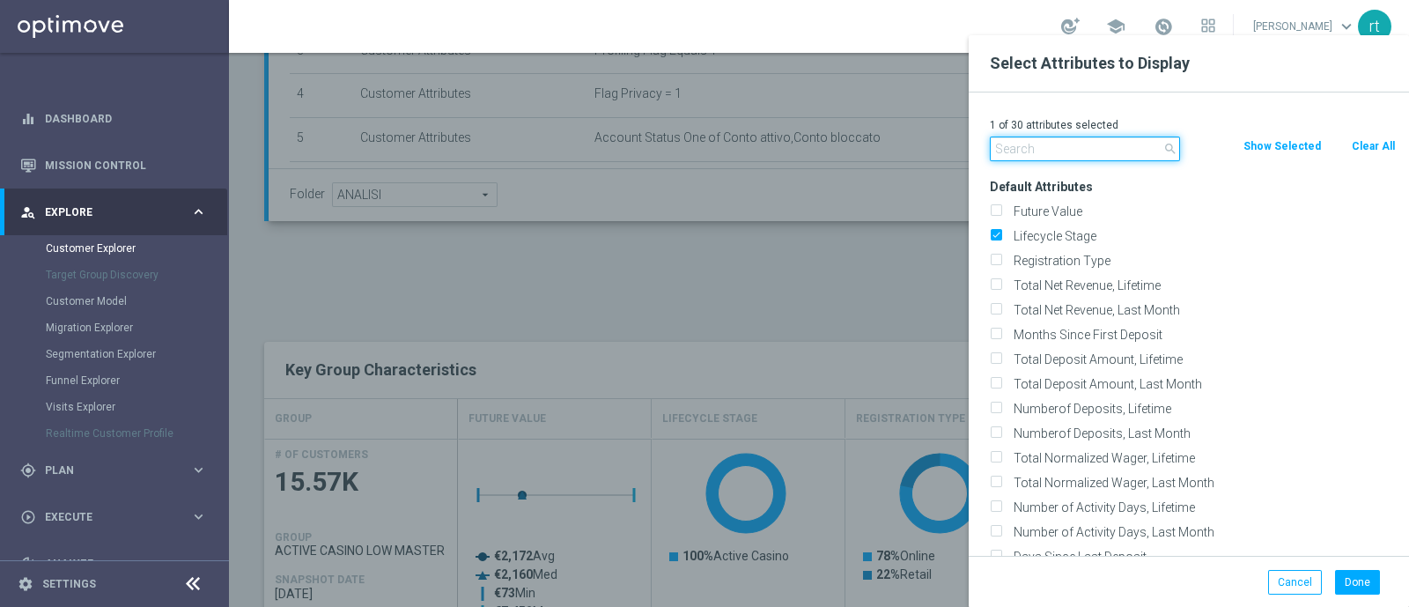
click at [1048, 150] on input "text" at bounding box center [1085, 148] width 190 height 25
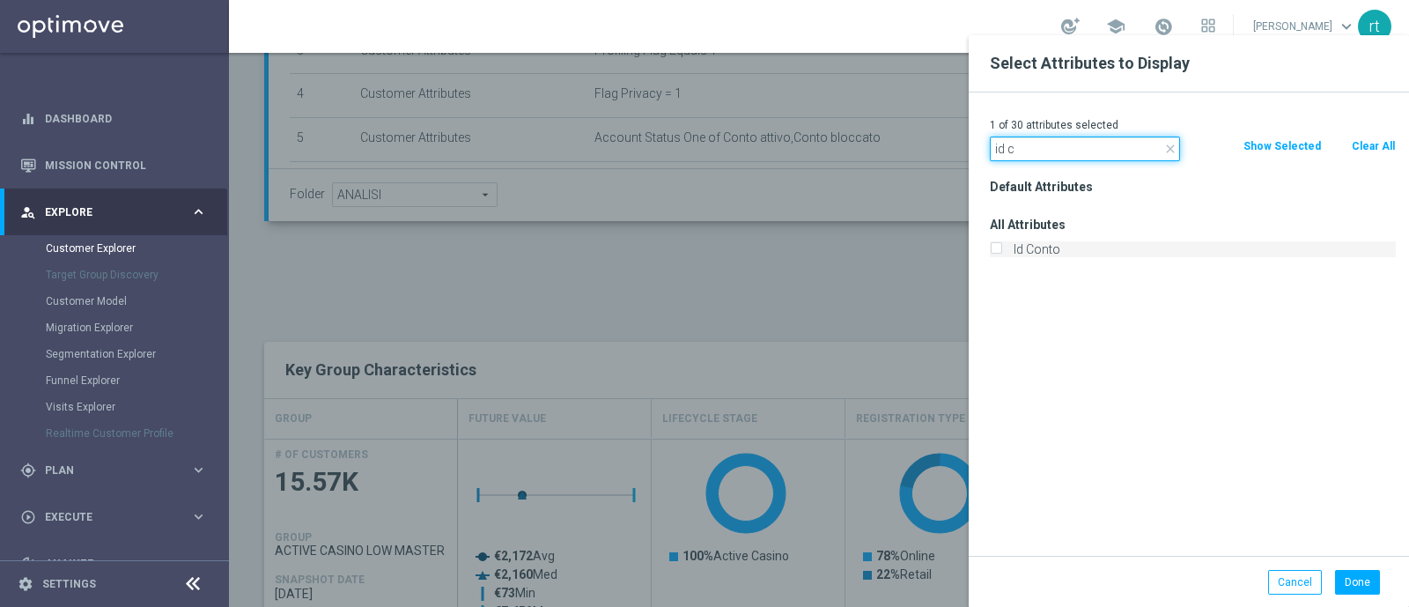
type input "id c"
click at [1032, 251] on label "Id Conto" at bounding box center [1201, 249] width 388 height 16
click at [1001, 251] on input "Id Conto" at bounding box center [995, 251] width 11 height 11
checkbox input "true"
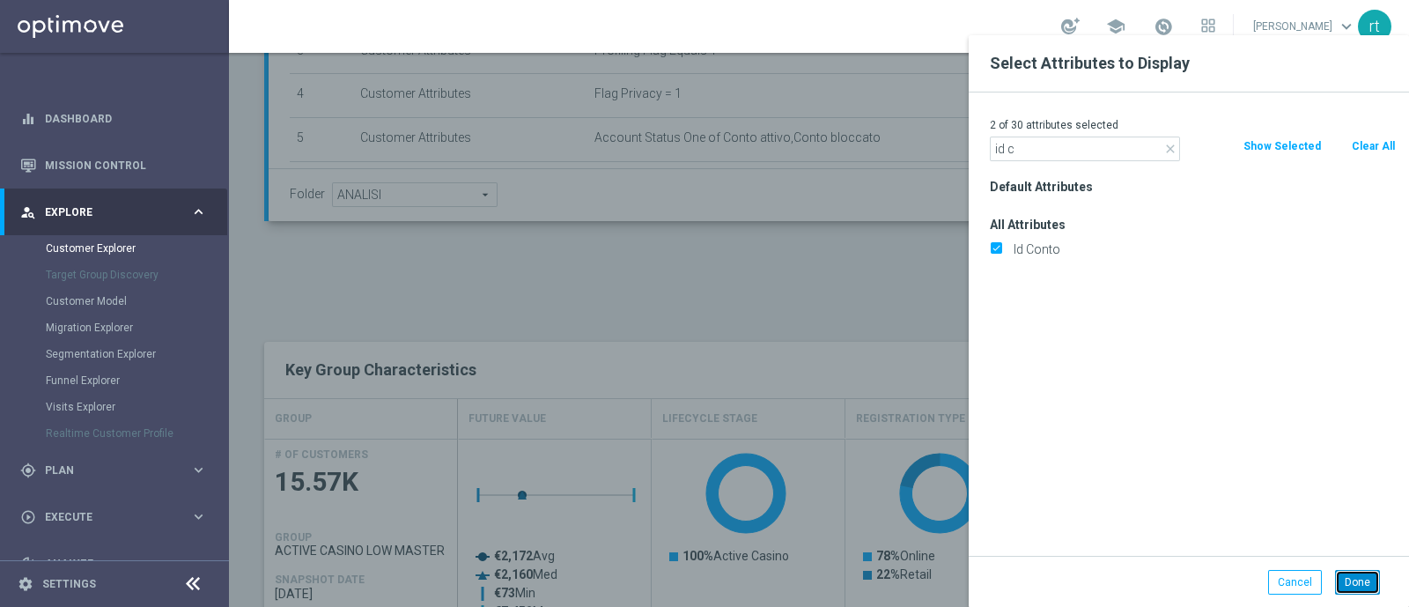
click at [1365, 575] on button "Done" at bounding box center [1357, 582] width 45 height 25
type input "Search"
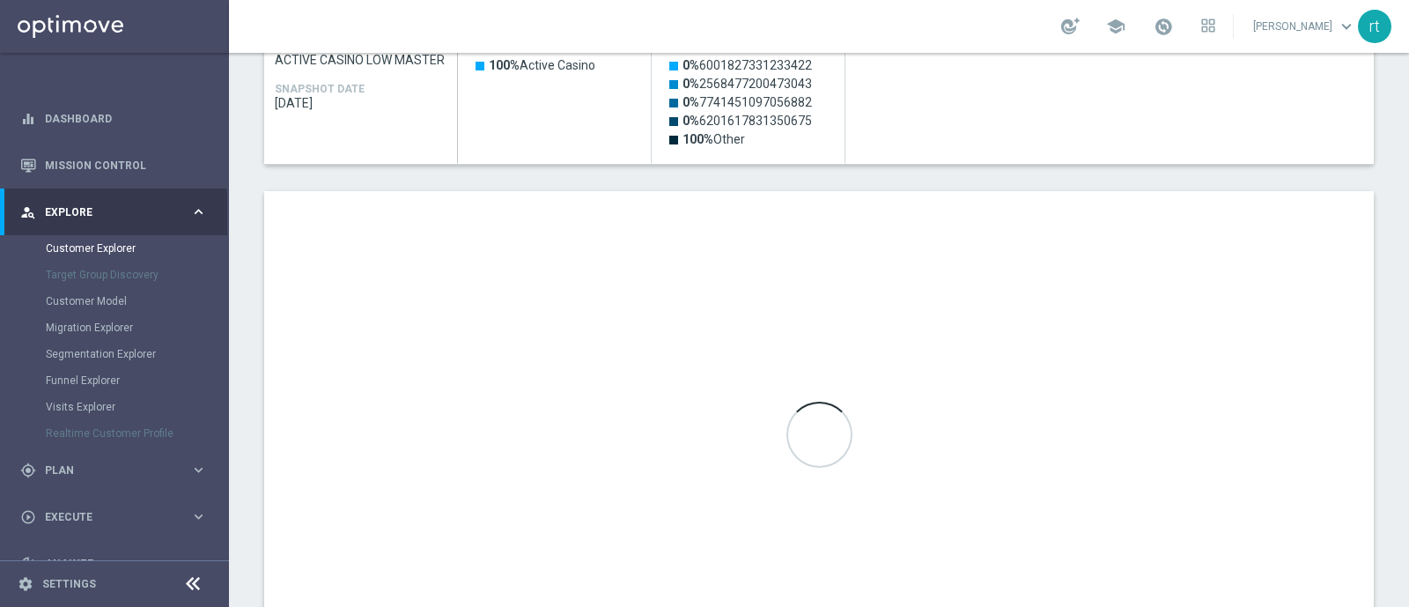
scroll to position [930, 0]
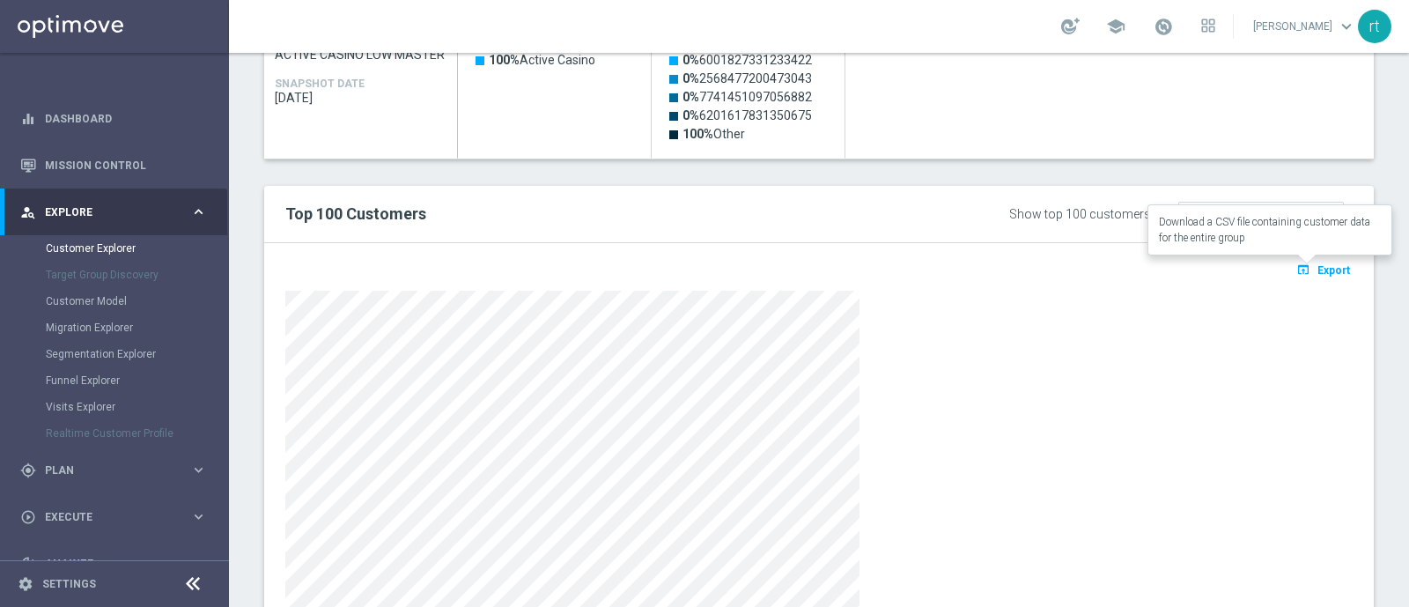
click at [1318, 272] on span "Export" at bounding box center [1333, 270] width 33 height 12
click at [1296, 266] on icon "open_in_browser" at bounding box center [1305, 269] width 18 height 14
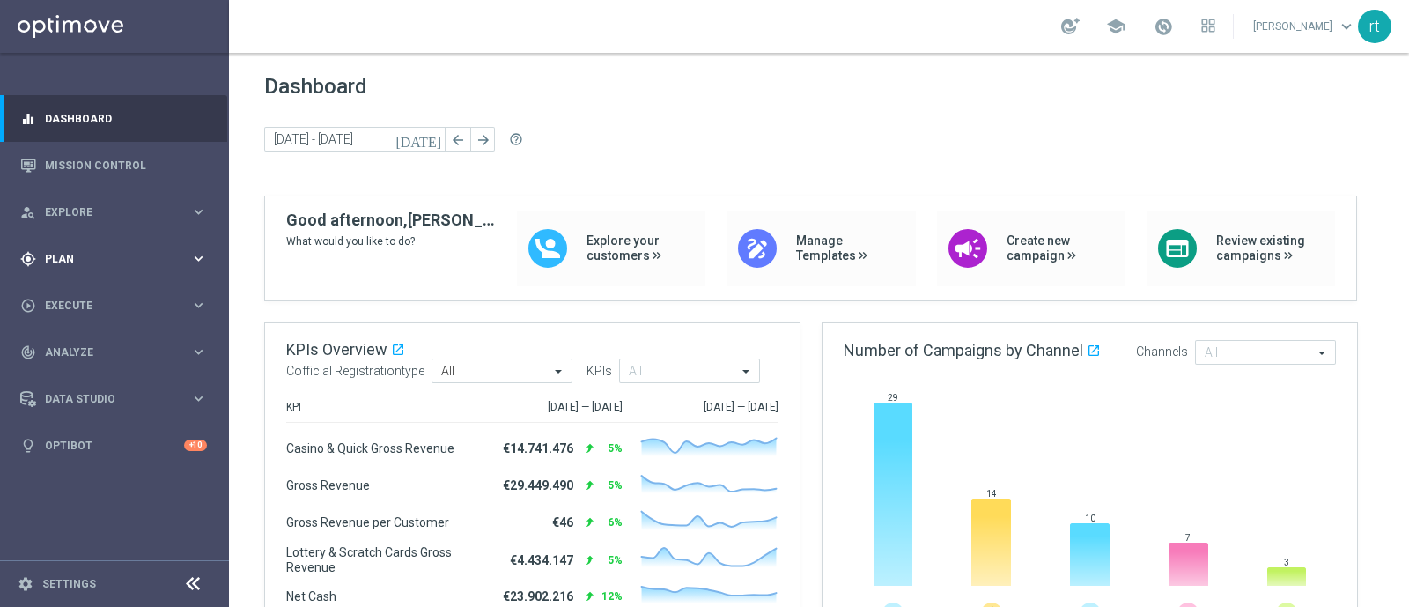
click at [81, 266] on div "gps_fixed Plan keyboard_arrow_right" at bounding box center [113, 258] width 227 height 47
click at [84, 291] on link "Target Groups" at bounding box center [114, 295] width 137 height 14
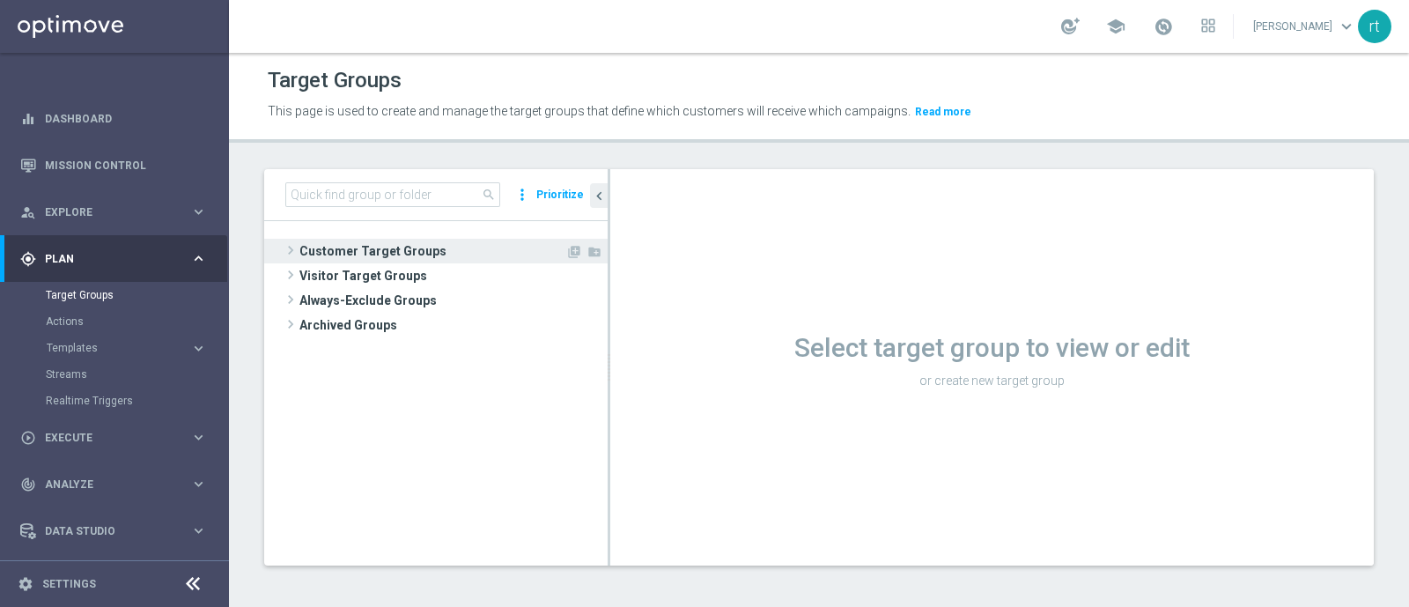
click at [418, 255] on span "Customer Target Groups" at bounding box center [432, 251] width 266 height 25
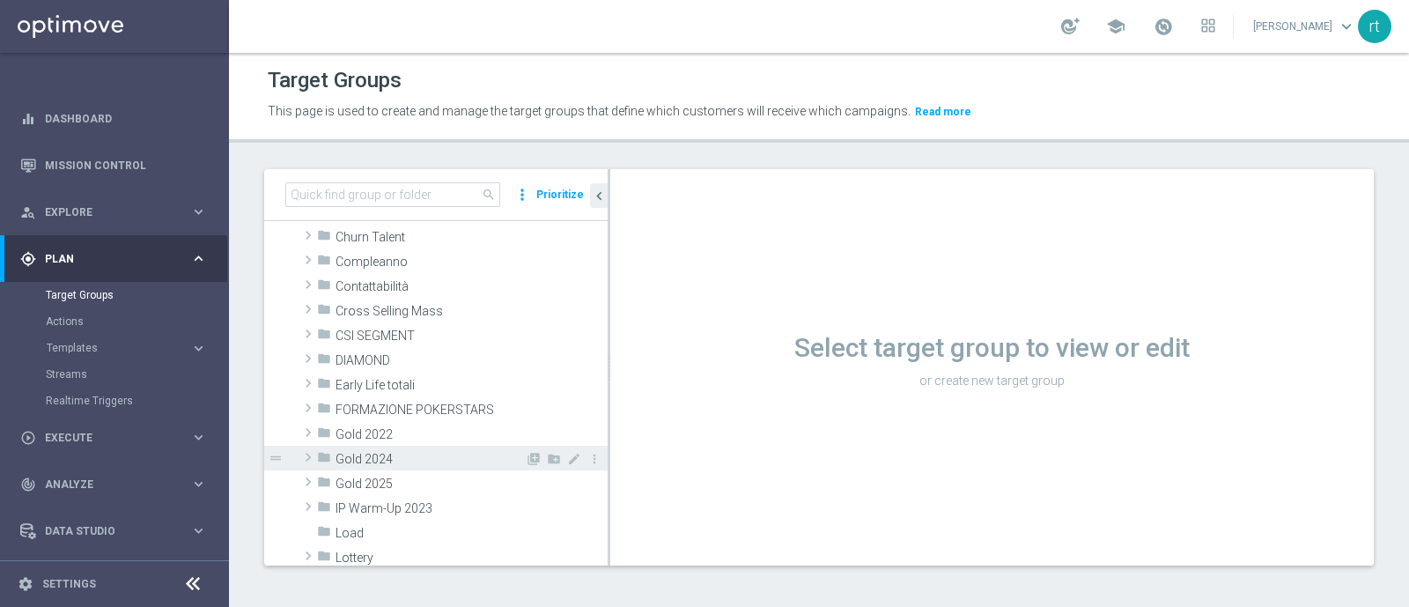
scroll to position [323, 0]
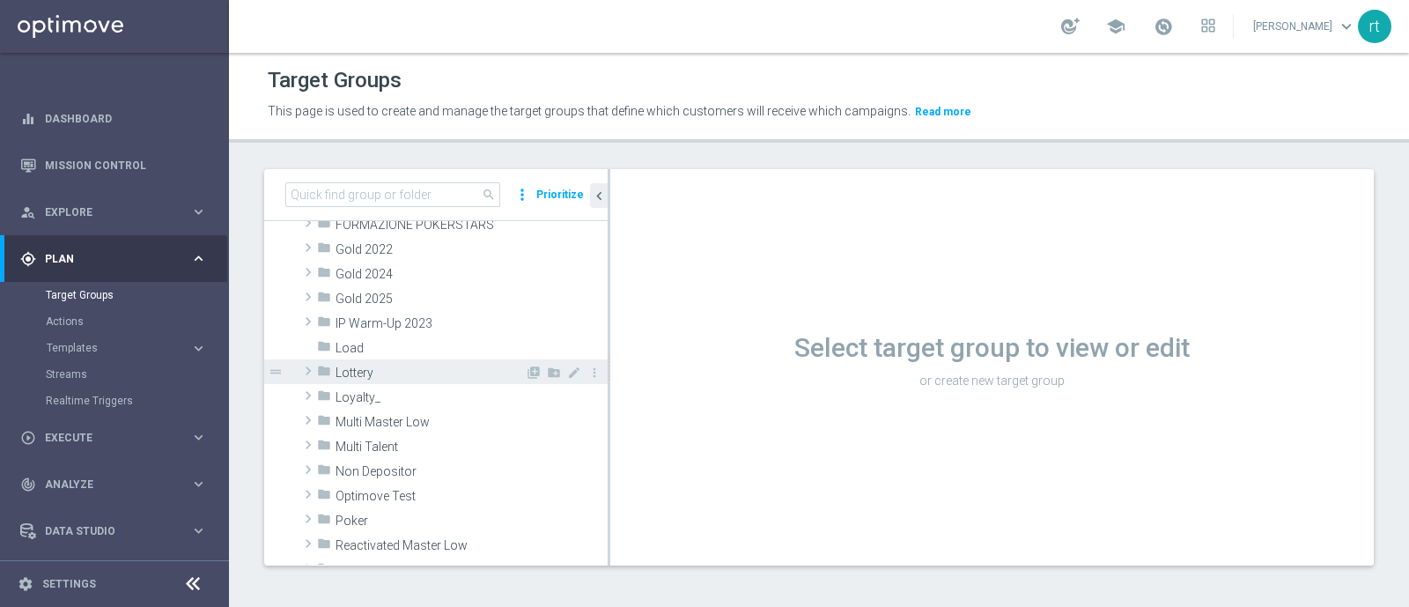
click at [381, 370] on span "Lottery" at bounding box center [429, 372] width 189 height 15
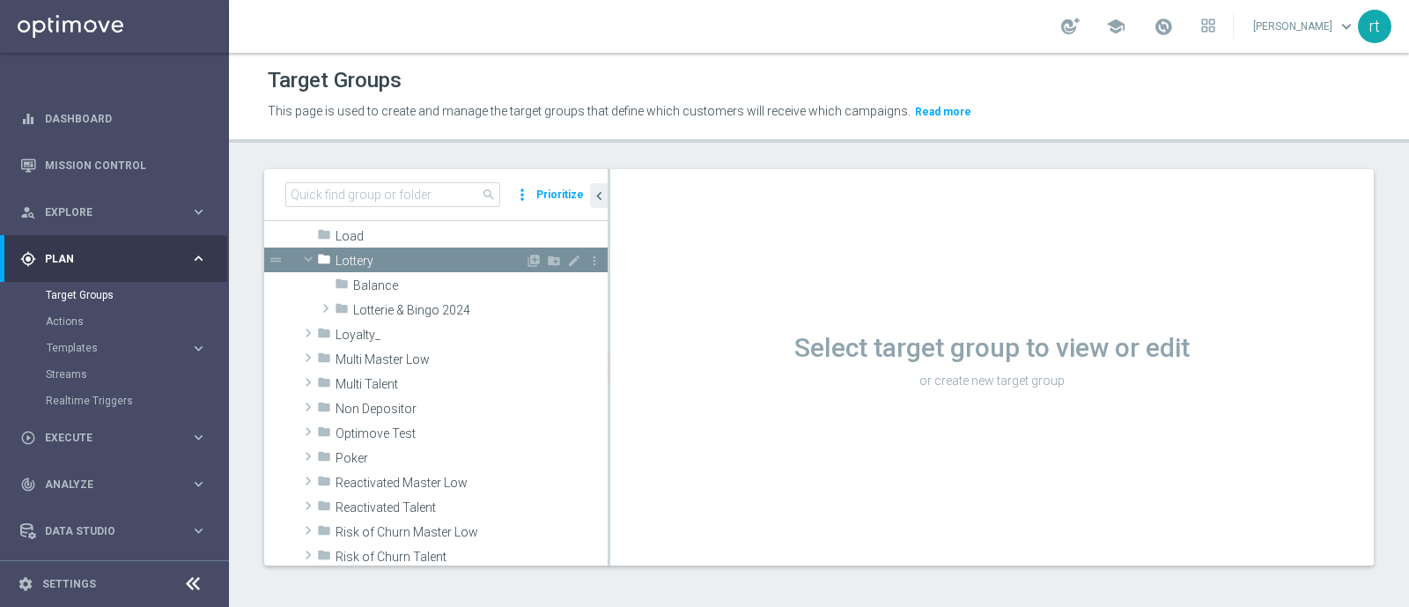
scroll to position [435, 0]
click at [412, 312] on span "Lotterie & Bingo 2024" at bounding box center [439, 310] width 172 height 15
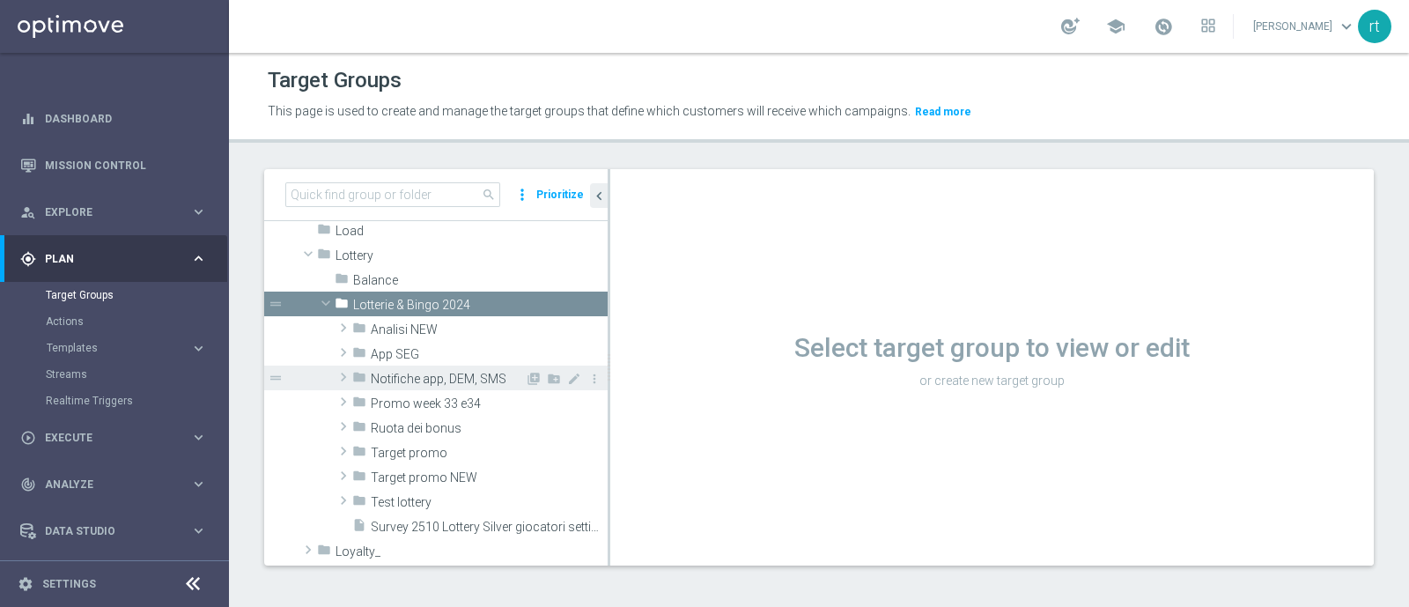
scroll to position [504, 0]
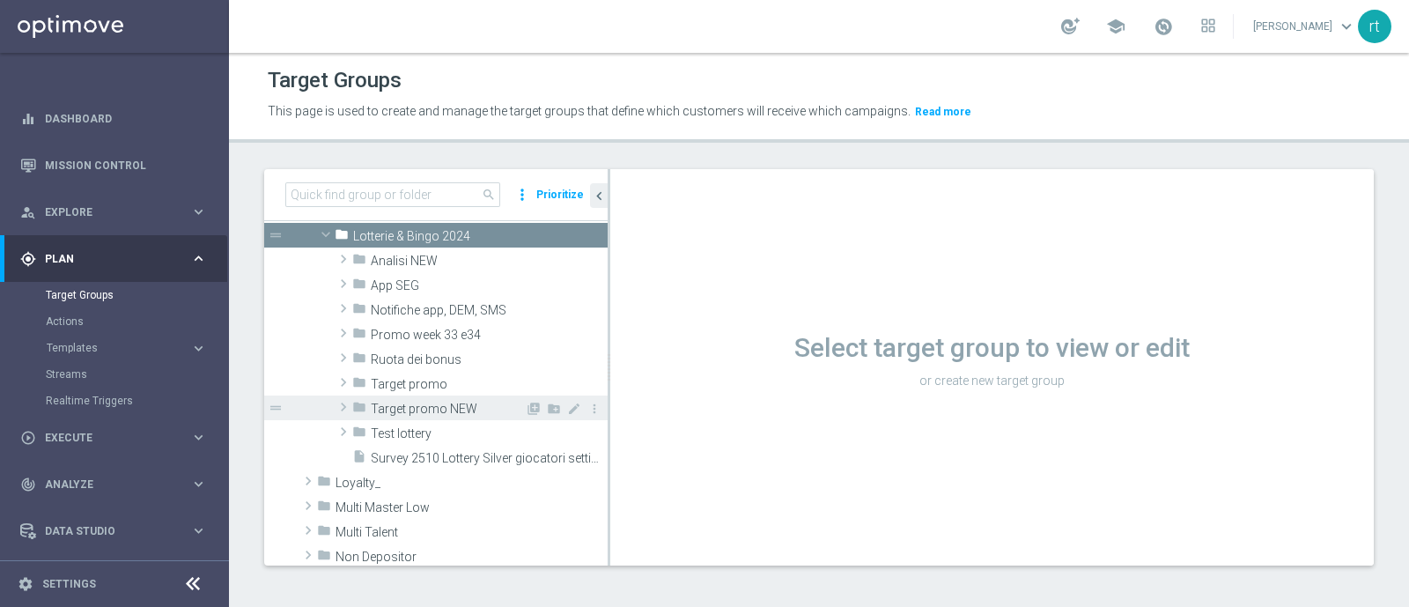
click at [410, 401] on span "Target promo NEW" at bounding box center [448, 408] width 154 height 15
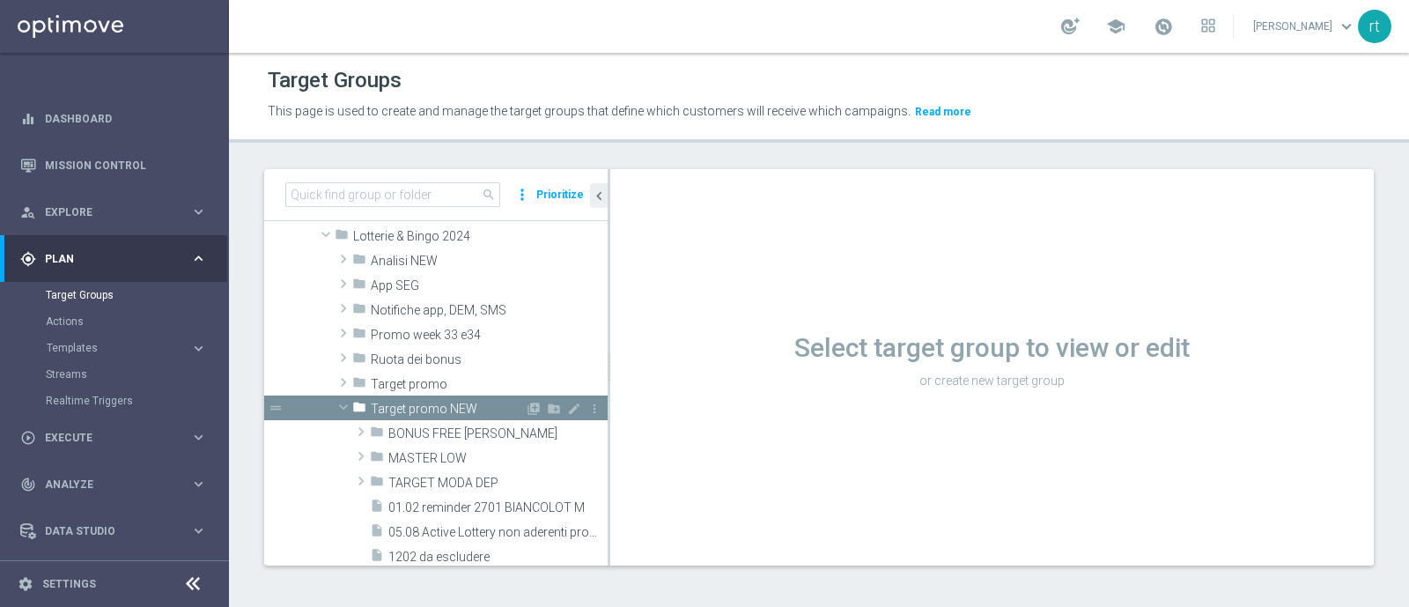
scroll to position [581, 0]
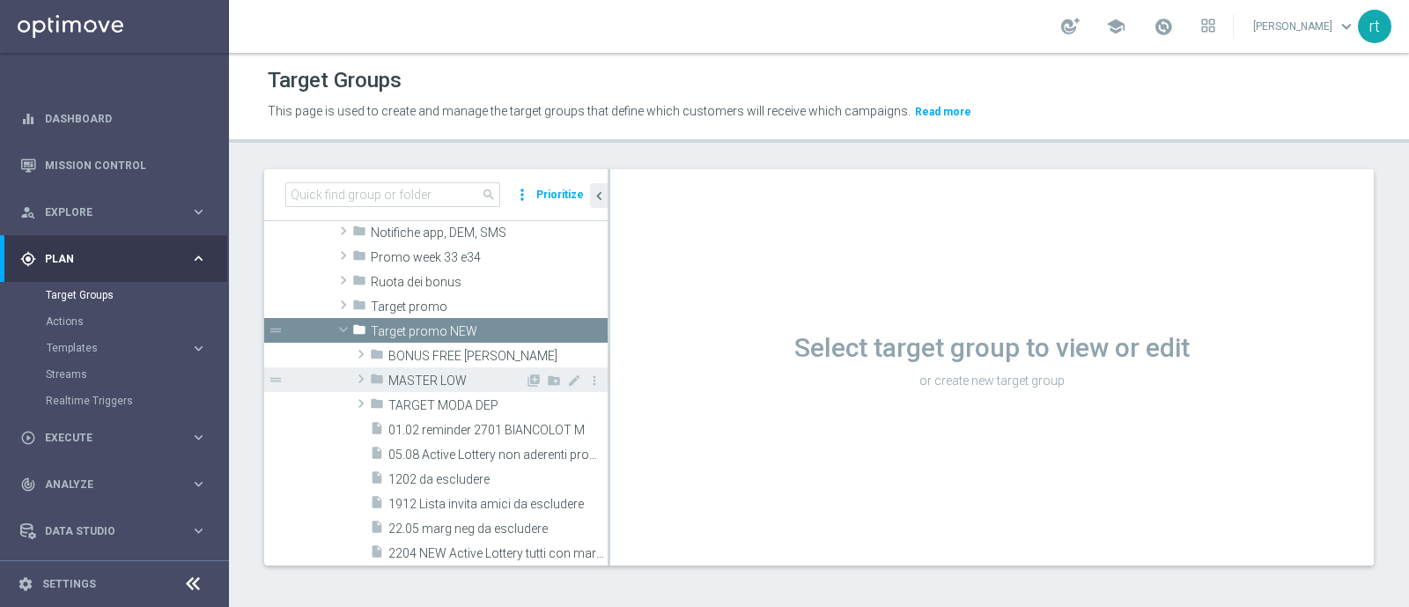
click at [415, 386] on span "MASTER LOW" at bounding box center [456, 380] width 136 height 15
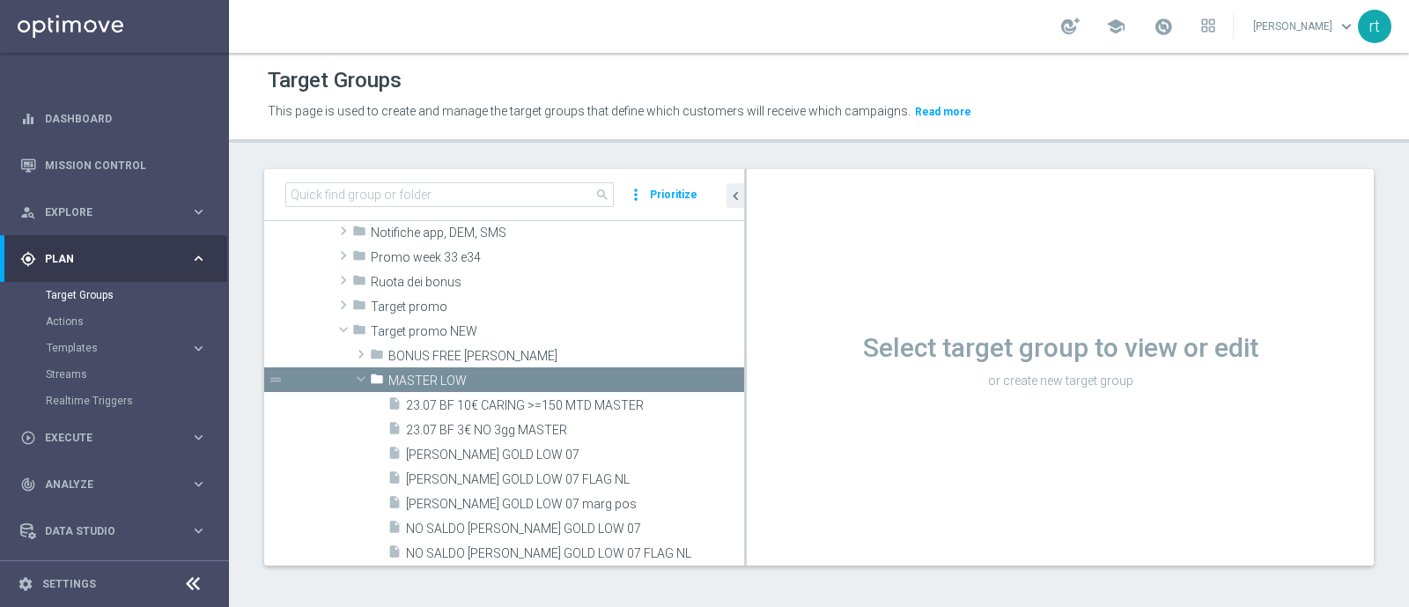
drag, startPoint x: 607, startPoint y: 426, endPoint x: 835, endPoint y: 423, distance: 228.0
click at [835, 423] on as-split "search more_vert Prioritize Customer Target Groups library_add create_new_folder" at bounding box center [818, 367] width 1109 height 396
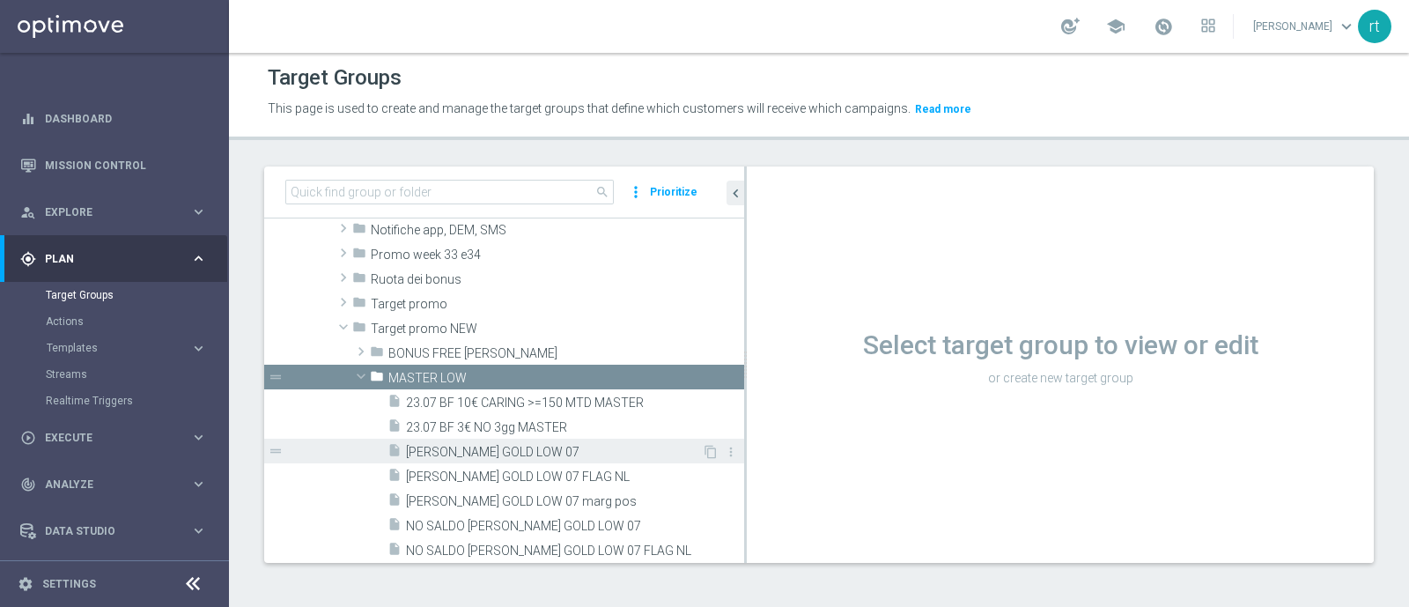
click at [498, 451] on span "[PERSON_NAME] GOLD LOW 07" at bounding box center [554, 452] width 296 height 15
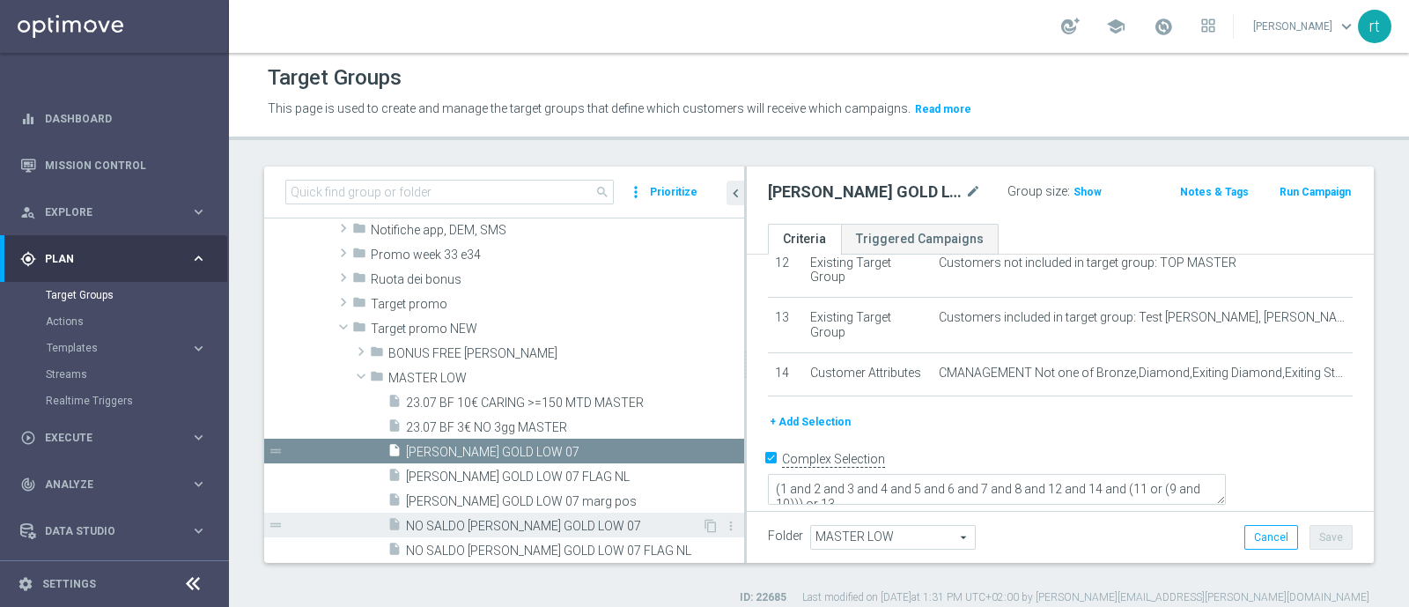
scroll to position [653, 0]
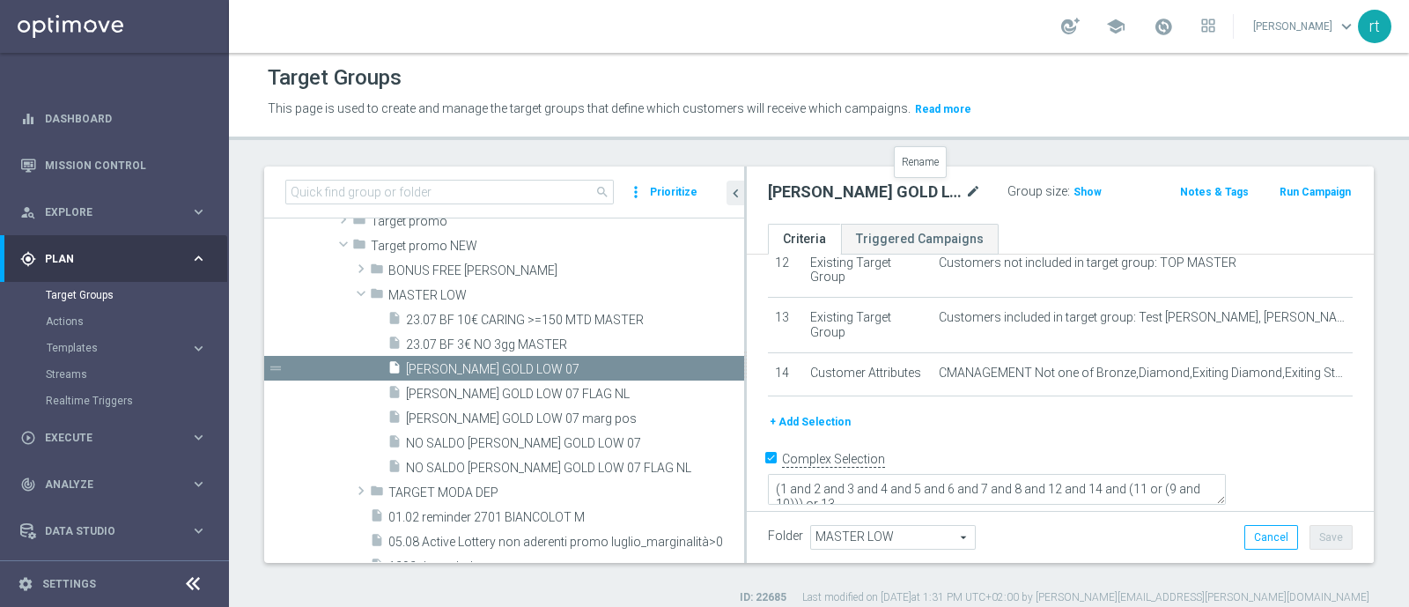
click at [965, 185] on icon "mode_edit" at bounding box center [973, 191] width 16 height 21
type input "[PERSON_NAME] MASTER LOW"
click at [1018, 129] on header "Target Groups This page is used to create and manage the target groups that def…" at bounding box center [819, 95] width 1180 height 90
click at [1322, 541] on button "Save" at bounding box center [1330, 537] width 43 height 25
click at [628, 390] on span "[PERSON_NAME] GOLD LOW 07 FLAG NL" at bounding box center [554, 393] width 296 height 15
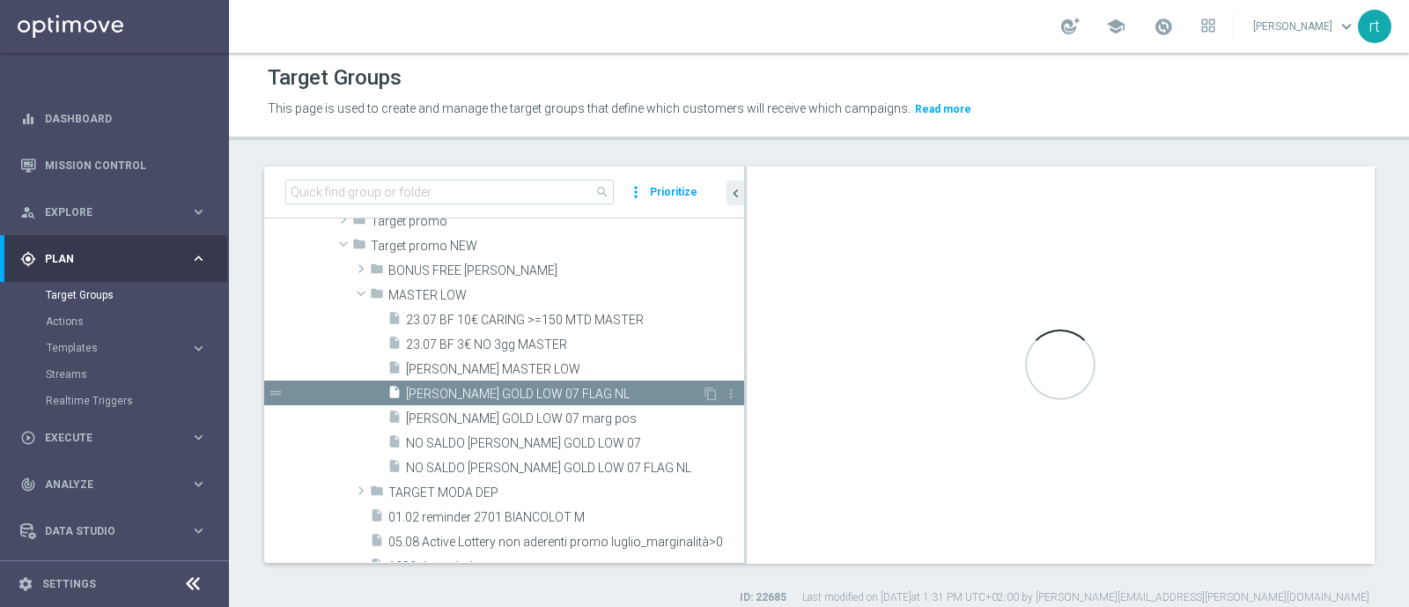
type textarea "(1 and 2 and 3 and 4 and 5 and 6 and 7 and 8 and 12 and 14 and 15 and 16 and (1…"
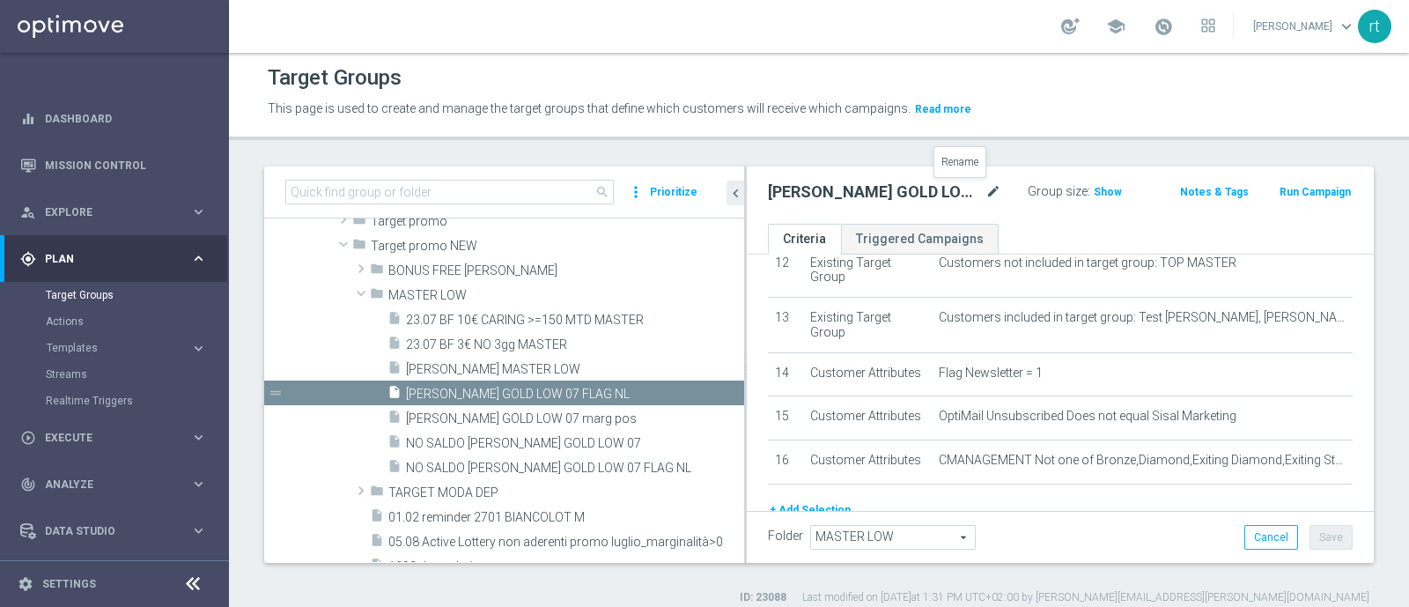
click at [985, 186] on icon "mode_edit" at bounding box center [993, 191] width 16 height 21
click at [882, 193] on input "[PERSON_NAME] GOLD LOW 07 FLAG NL" at bounding box center [870, 193] width 205 height 25
type input "[PERSON_NAME] MASTER LOW FLAG NL"
click at [1013, 121] on div "This page is used to create and manage the target groups that define which cust…" at bounding box center [677, 109] width 847 height 28
click at [1313, 531] on button "Save" at bounding box center [1330, 537] width 43 height 25
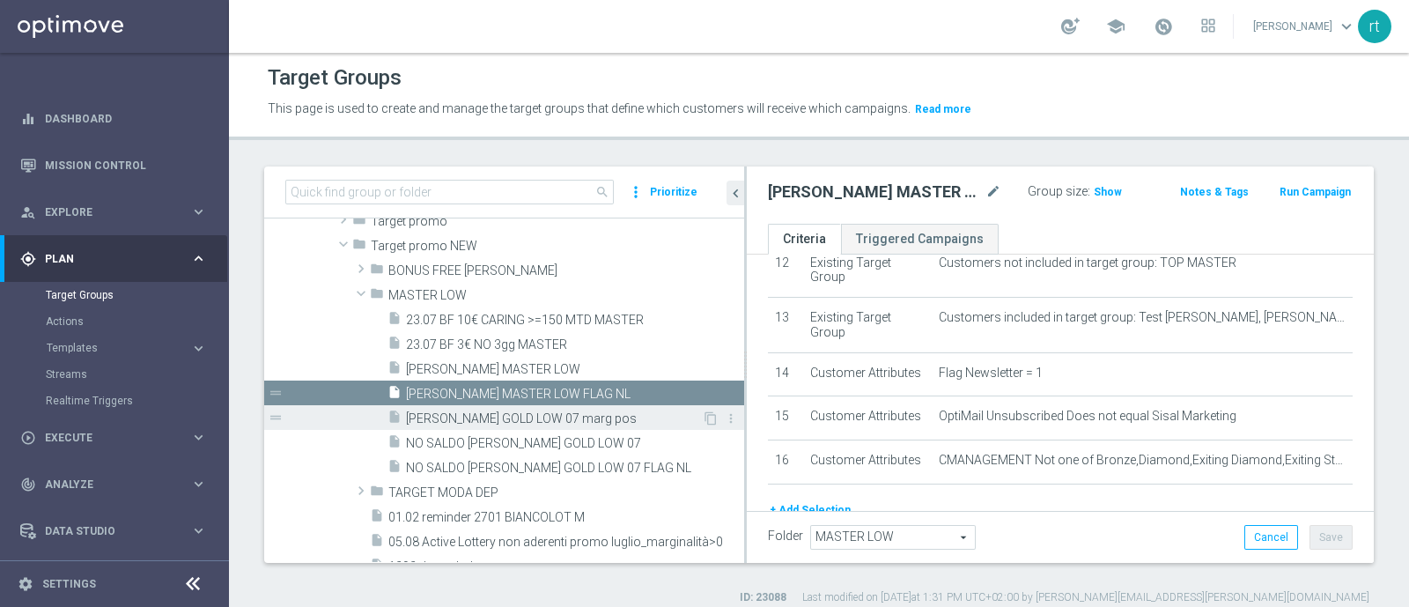
click at [561, 418] on span "[PERSON_NAME] GOLD LOW 07 marg pos" at bounding box center [554, 418] width 296 height 15
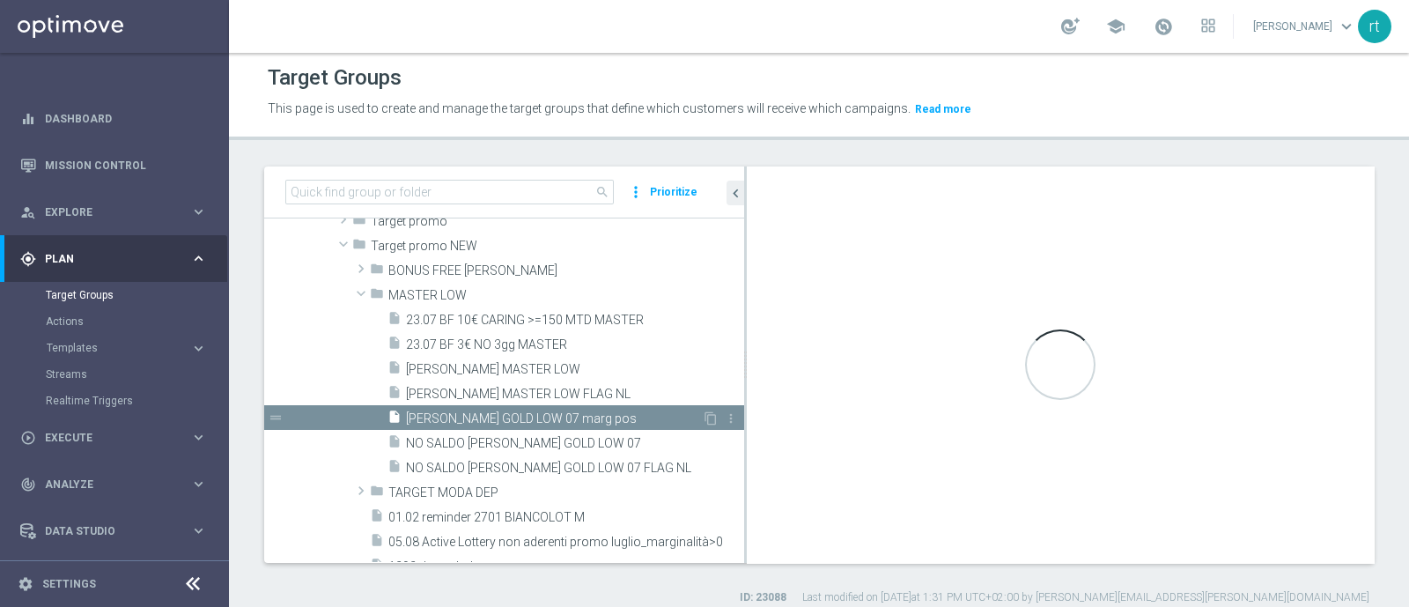
type textarea "(1 and 2 and 3 and 4 and 5 and 6 and 7 and 8 and 12 and 14 and 15 and (11 or (9…"
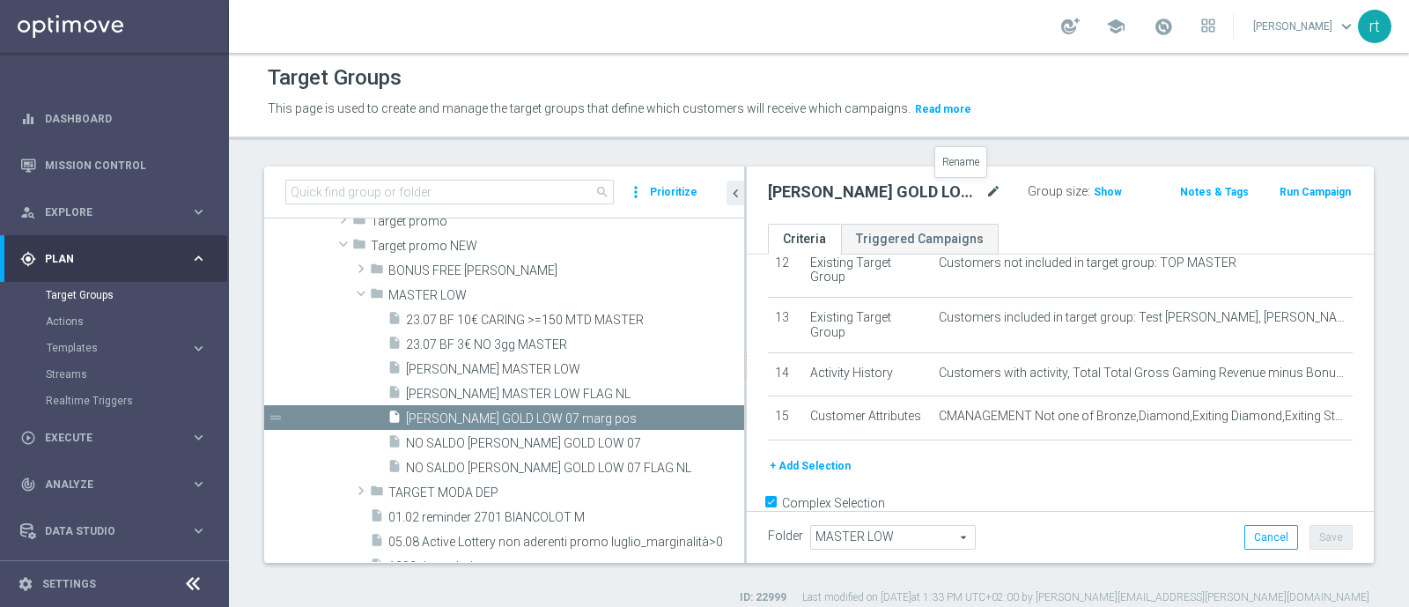
click at [985, 190] on icon "mode_edit" at bounding box center [993, 191] width 16 height 21
click at [835, 195] on input "[PERSON_NAME] GOLD LOW 07 marg pos" at bounding box center [870, 193] width 205 height 25
type input "[PERSON_NAME] MASTER LOW 07 marg pos"
click at [1100, 82] on div "Target Groups" at bounding box center [819, 78] width 1102 height 34
click at [1309, 538] on button "Save" at bounding box center [1330, 537] width 43 height 25
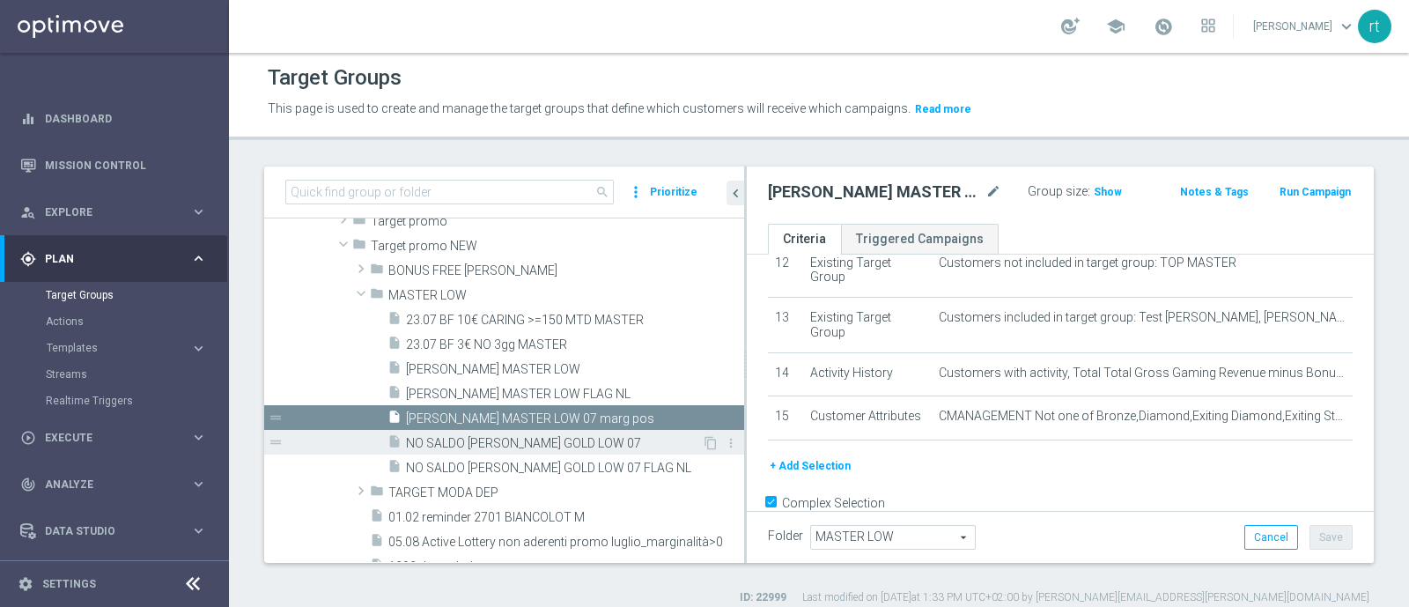
click at [660, 438] on span "NO SALDO [PERSON_NAME] GOLD LOW 07" at bounding box center [554, 443] width 296 height 15
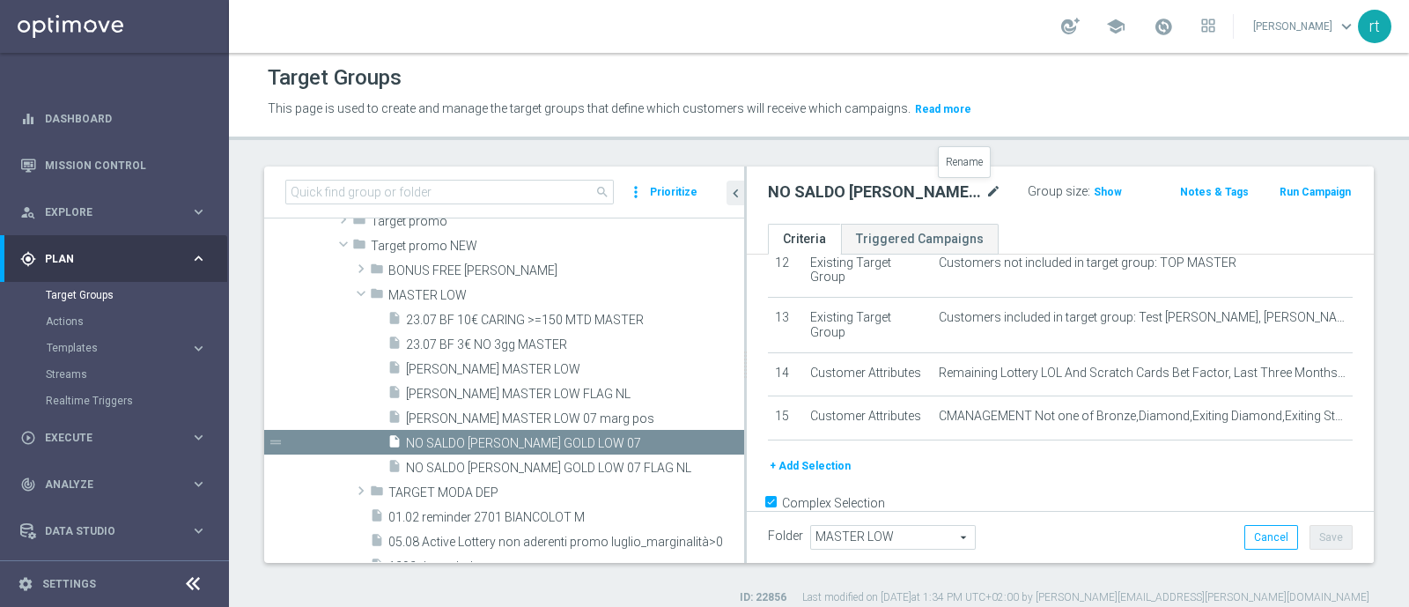
click at [985, 182] on icon "mode_edit" at bounding box center [993, 191] width 16 height 21
click at [896, 192] on input "NO SALDO [PERSON_NAME] GOLD LOW 07" at bounding box center [870, 193] width 205 height 25
type input "NO SALDO [PERSON_NAME] MASTER LOW 07"
click at [1026, 98] on div "This page is used to create and manage the target groups that define which cust…" at bounding box center [677, 109] width 847 height 28
click at [1316, 527] on button "Save" at bounding box center [1330, 537] width 43 height 25
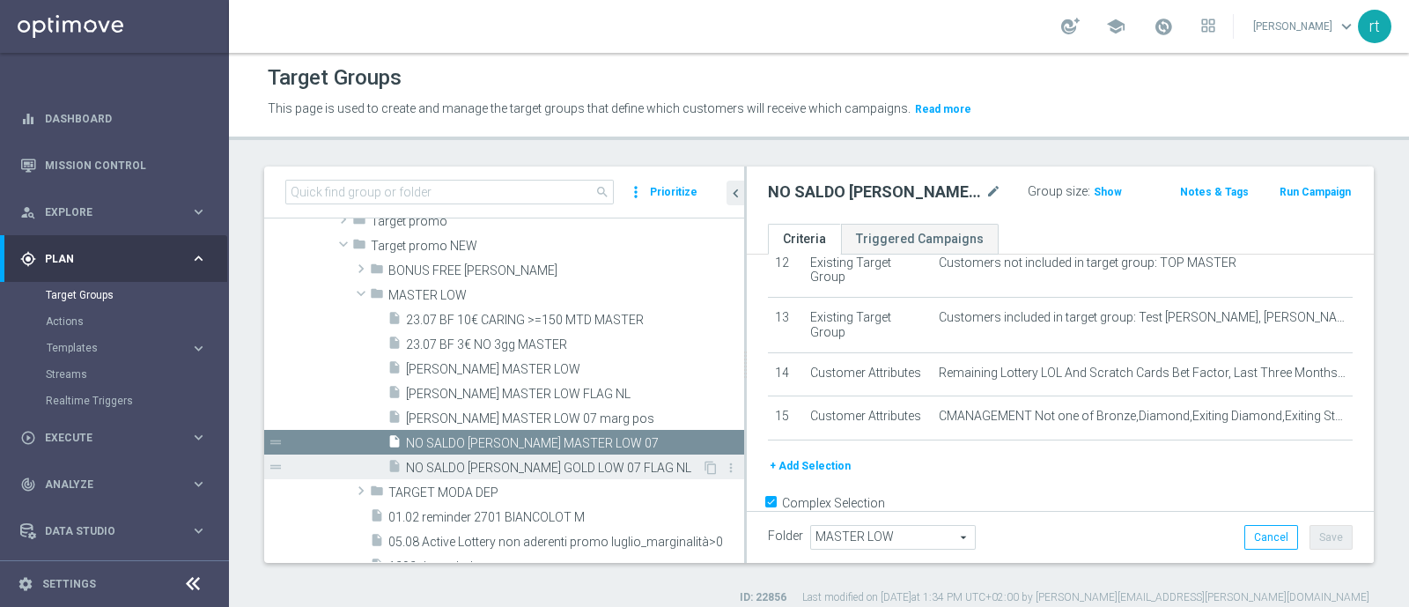
click at [587, 460] on span "NO SALDO [PERSON_NAME] GOLD LOW 07 FLAG NL" at bounding box center [554, 467] width 296 height 15
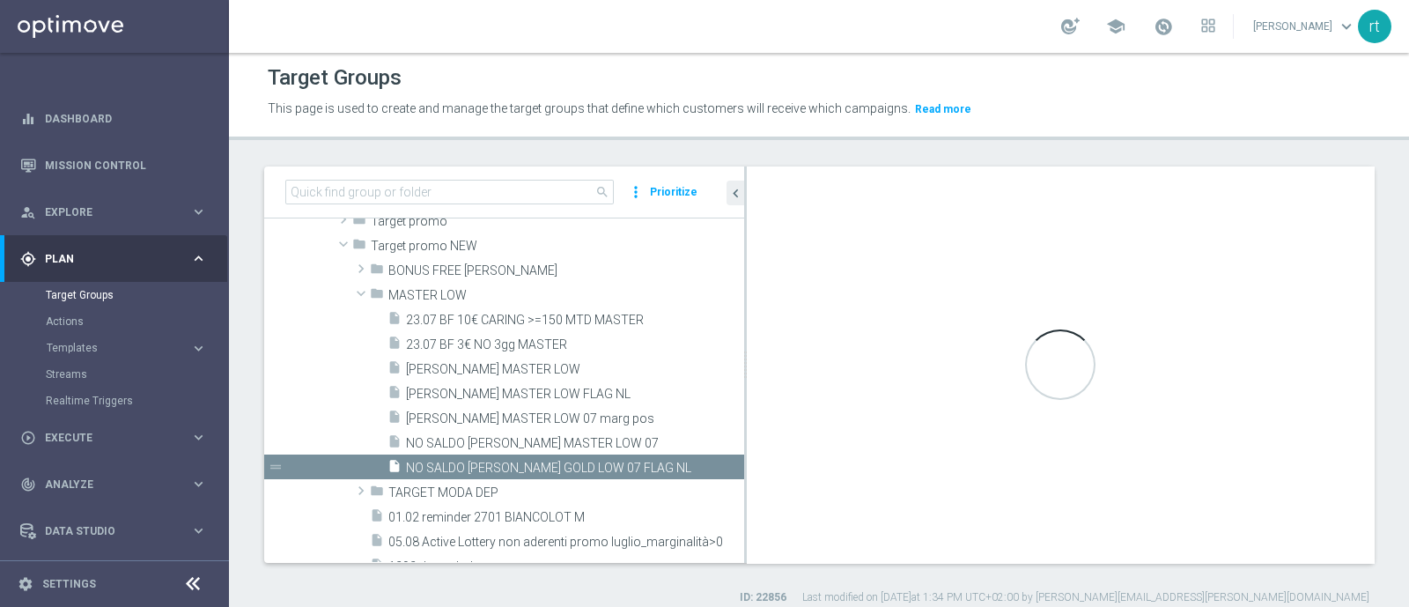
type textarea "(1 and 2 and 3 and 4 and 5 and 6 and 7 and 8 and 12 and 14 and 15 and 16 and 17…"
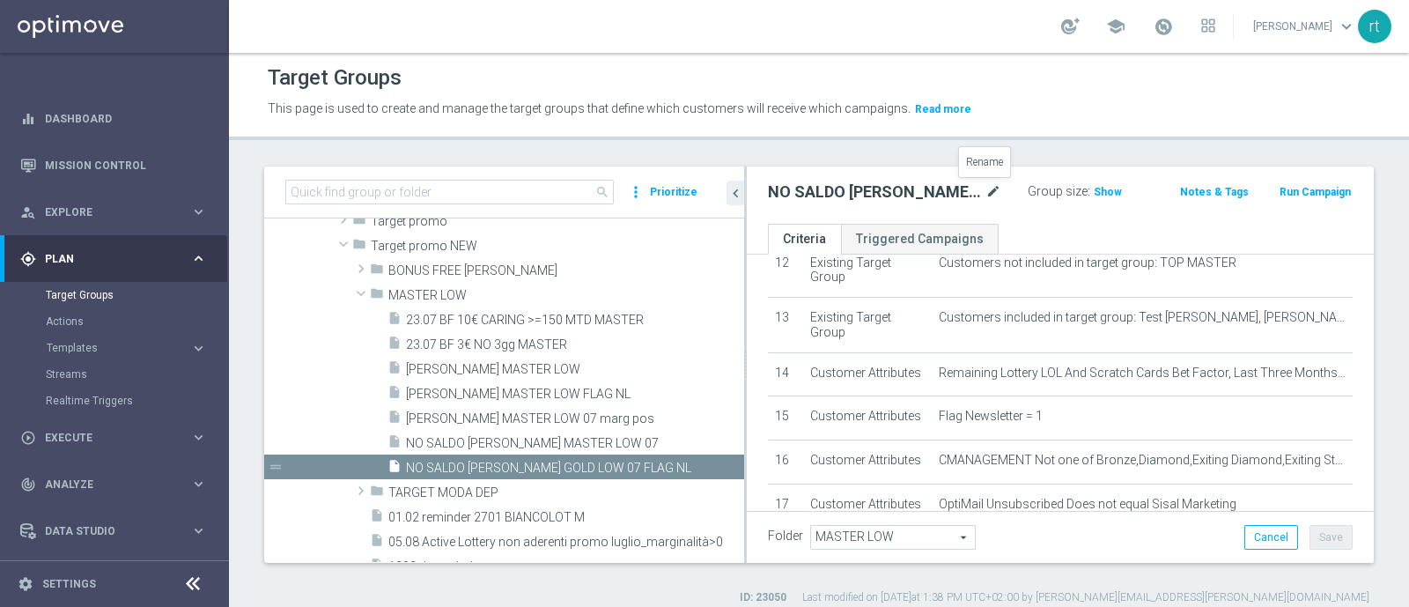
click at [985, 196] on icon "mode_edit" at bounding box center [993, 191] width 16 height 21
click at [858, 195] on input "NO SALDO [PERSON_NAME] GOLD LOW 07 FLAG NL" at bounding box center [870, 193] width 205 height 25
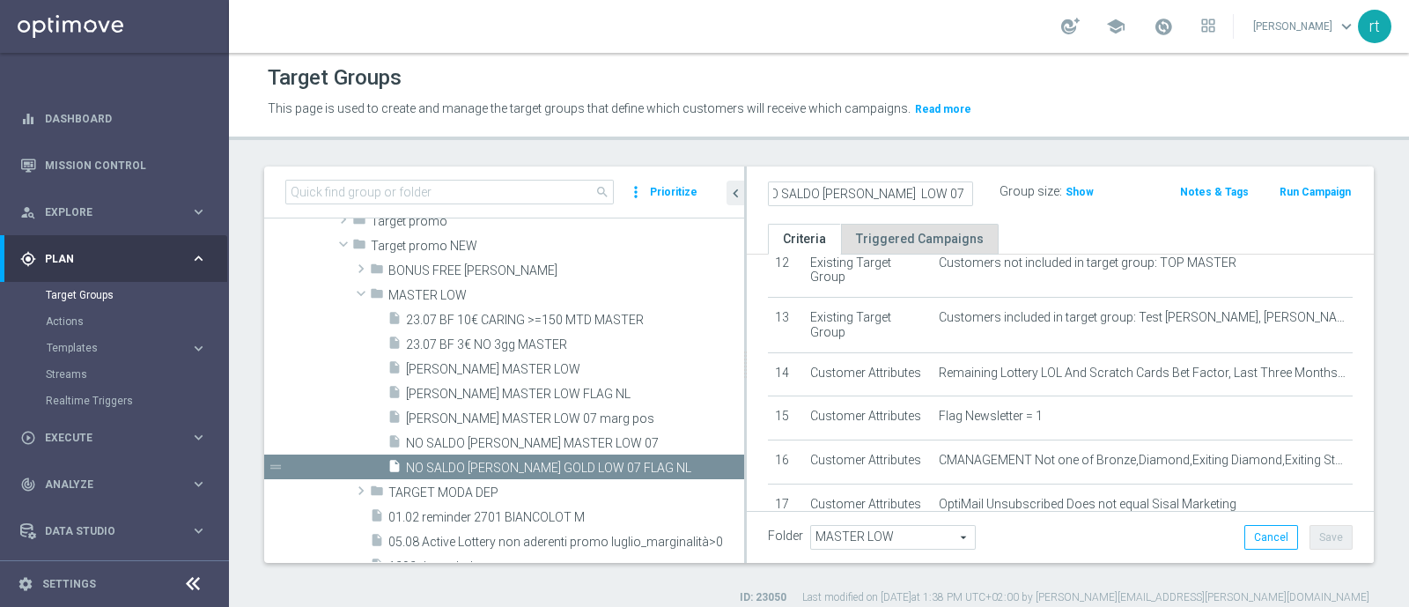
scroll to position [0, 4]
type input "NO SALDO [PERSON_NAME] MASTER LOW 07 FLAG NL"
click at [1026, 125] on header "Target Groups This page is used to create and manage the target groups that def…" at bounding box center [819, 95] width 1180 height 90
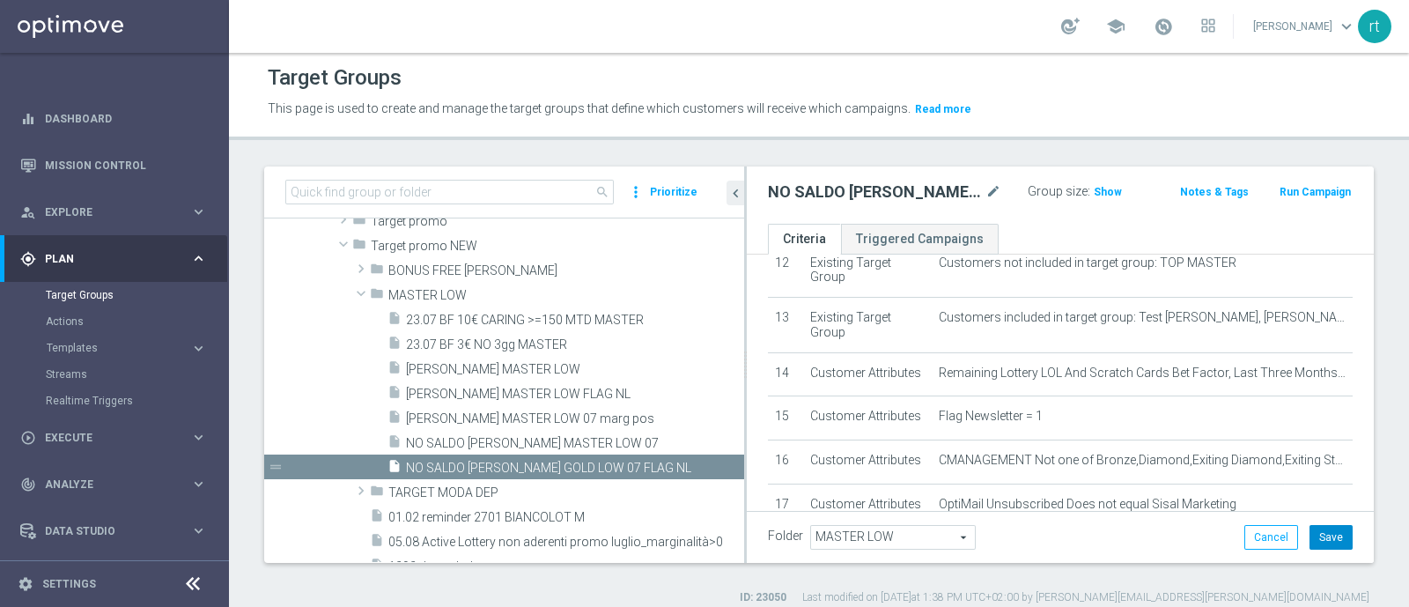
click at [1309, 526] on button "Save" at bounding box center [1330, 537] width 43 height 25
click at [950, 512] on div "Folder MASTER LOW MASTER LOW arrow_drop_down search Cancel Save Saving..." at bounding box center [1060, 537] width 627 height 52
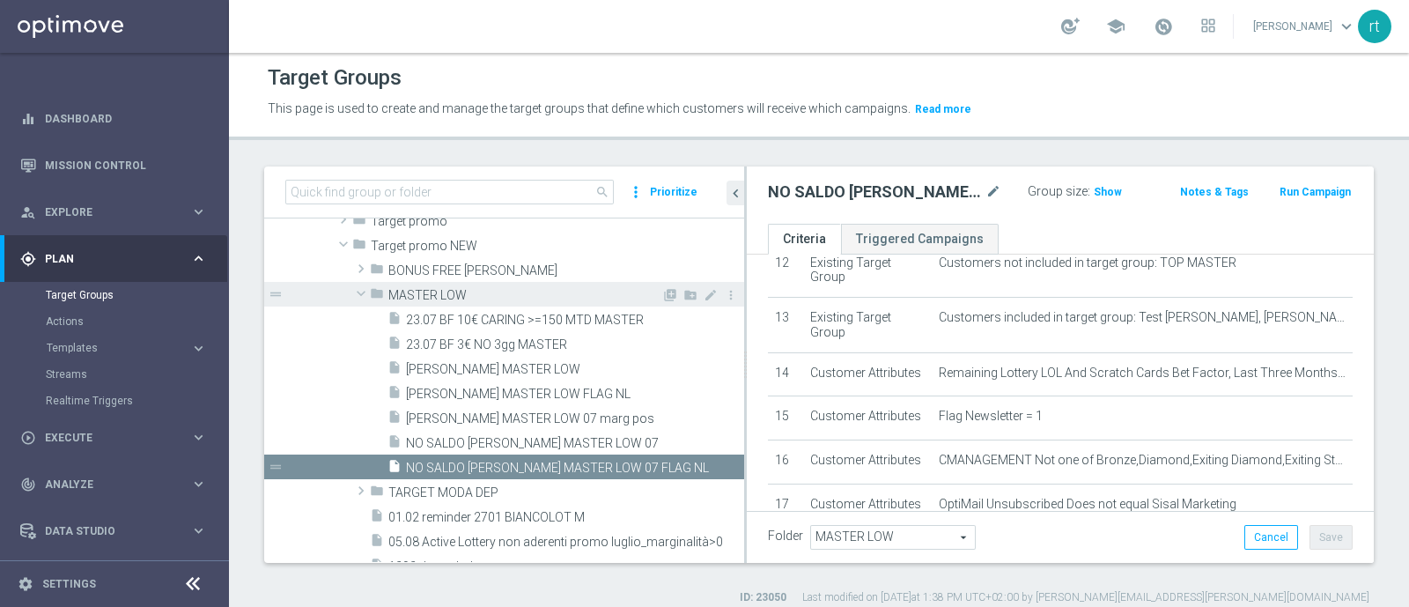
click at [430, 297] on span "MASTER LOW" at bounding box center [524, 295] width 273 height 15
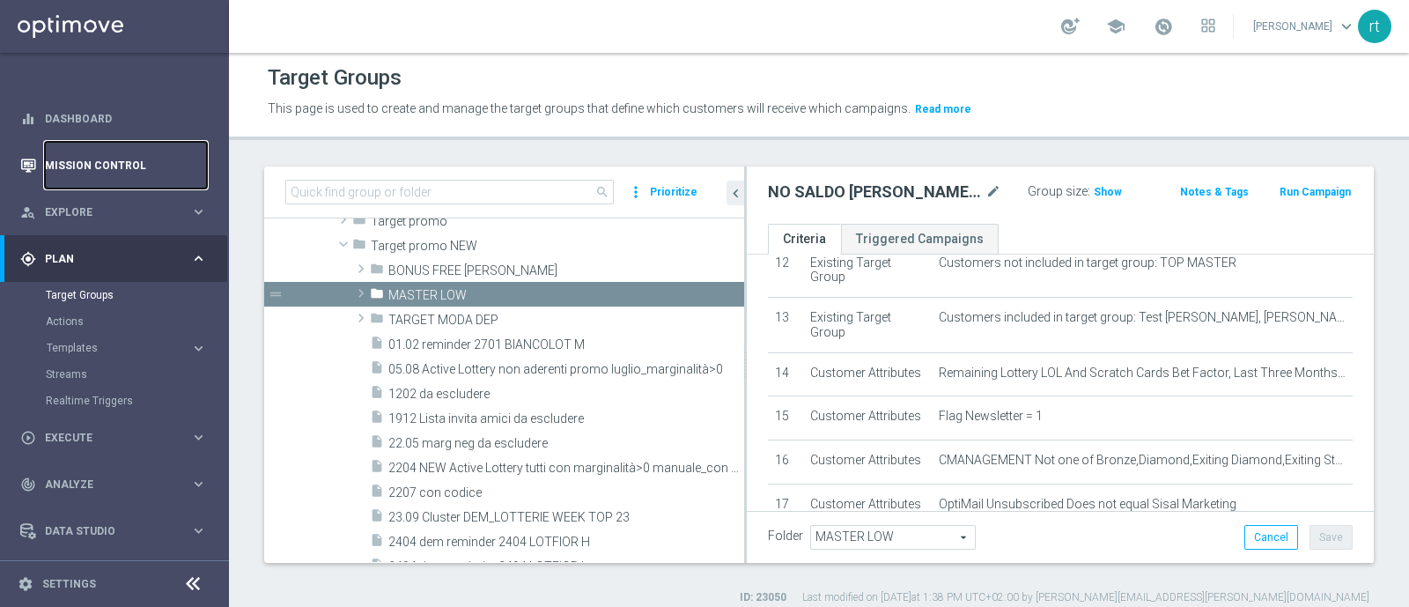
click at [106, 173] on link "Mission Control" at bounding box center [126, 165] width 162 height 47
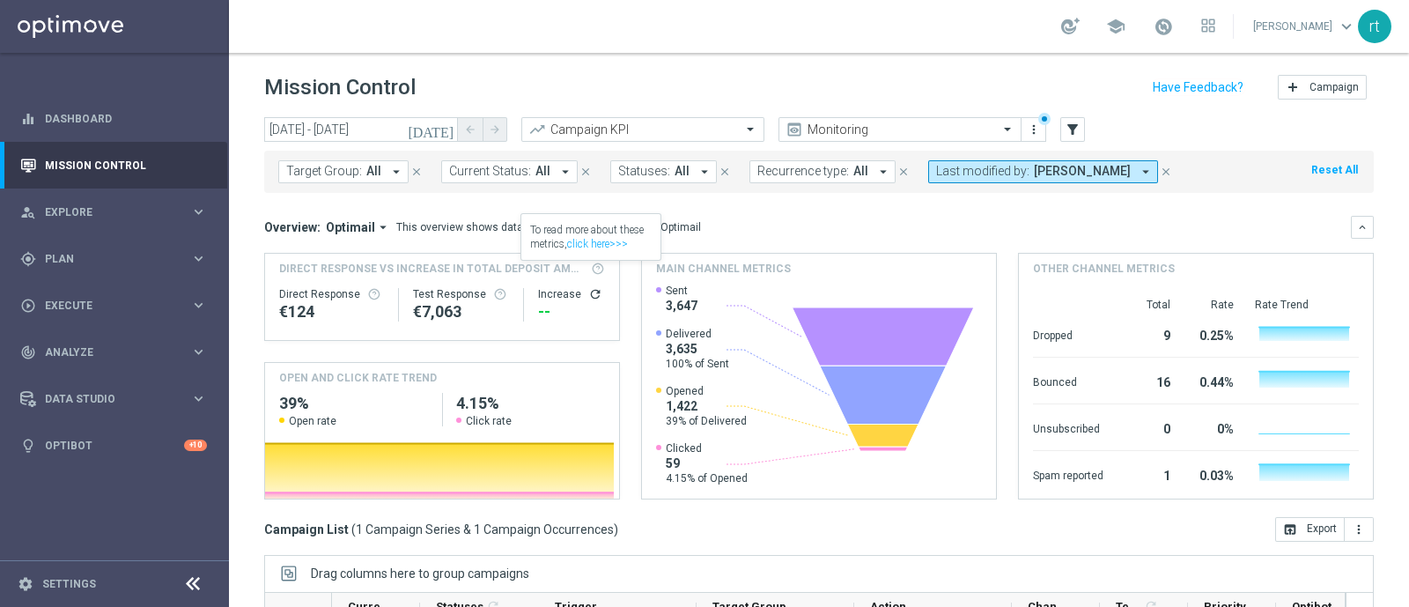
click at [1309, 165] on button "Reset All" at bounding box center [1334, 169] width 50 height 19
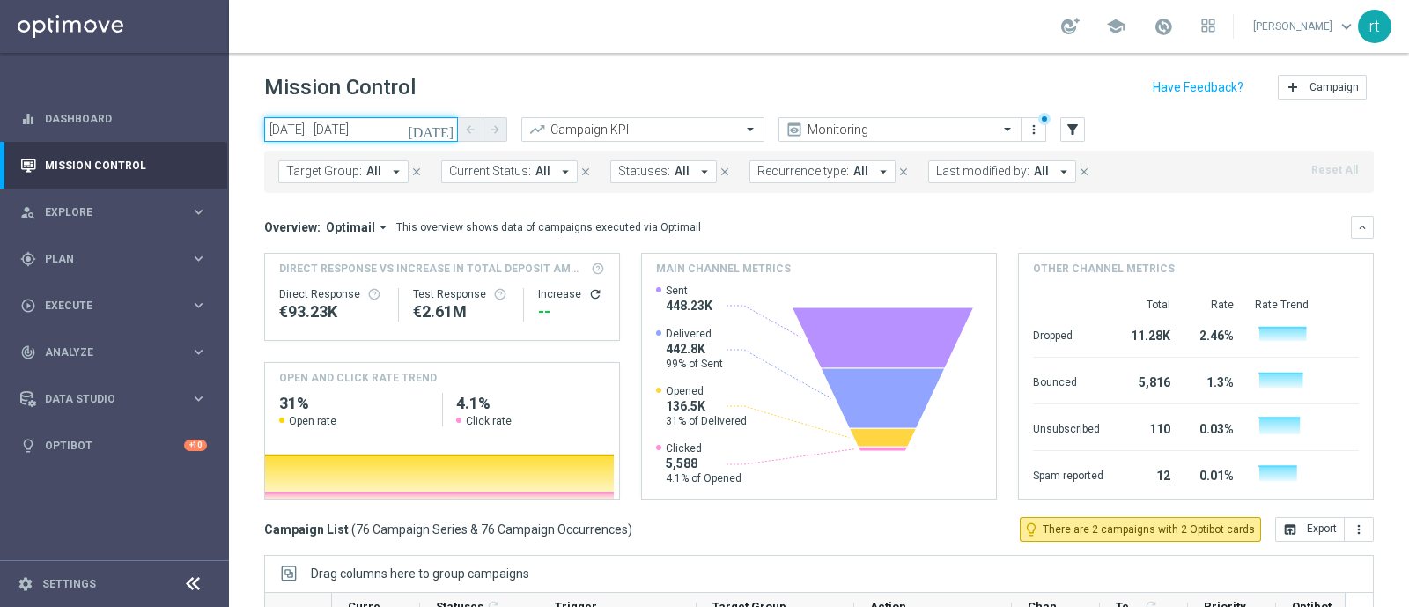
click at [357, 122] on input "[DATE] - [DATE]" at bounding box center [361, 129] width 194 height 25
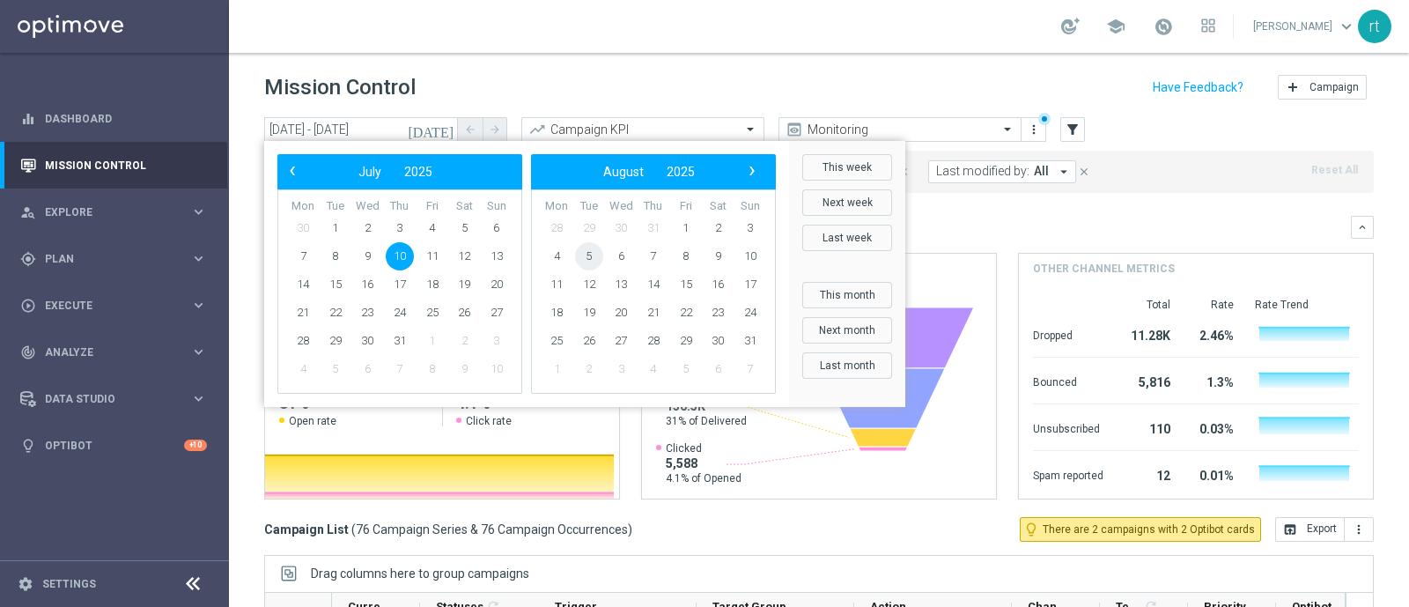
click at [601, 255] on span "5" at bounding box center [589, 256] width 28 height 28
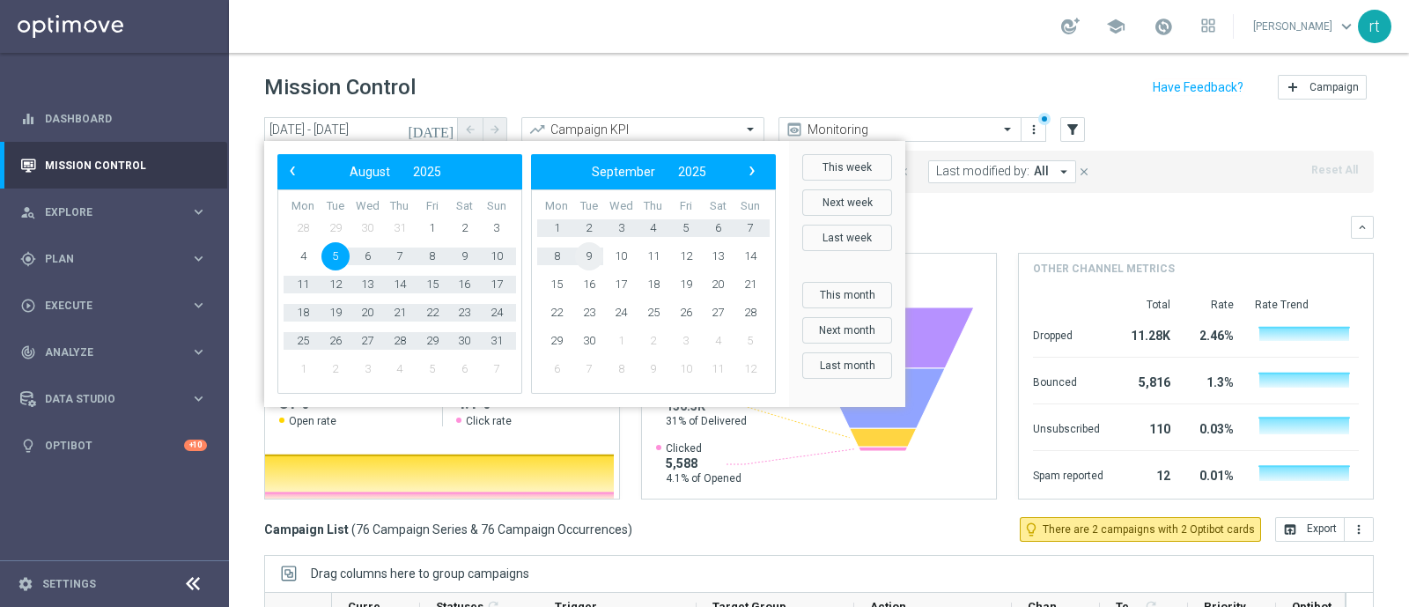
click at [601, 255] on span "9" at bounding box center [589, 256] width 28 height 28
type input "[DATE] - [DATE]"
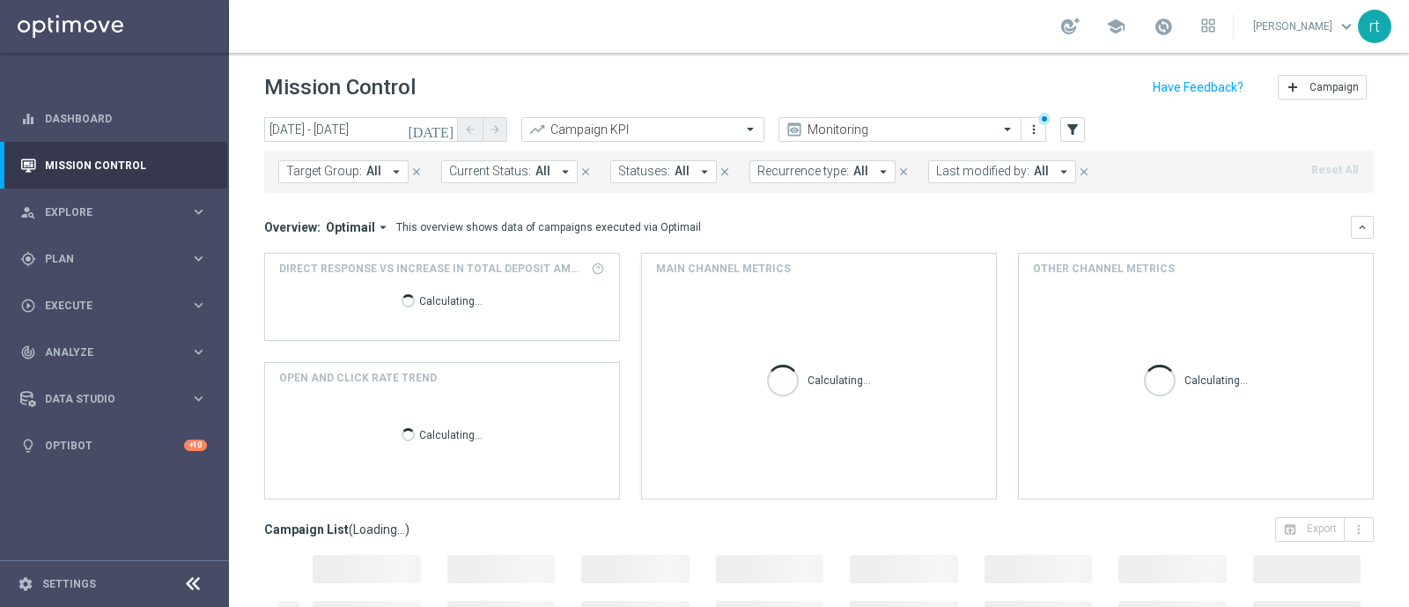
click at [948, 173] on span "Last modified by:" at bounding box center [982, 171] width 93 height 15
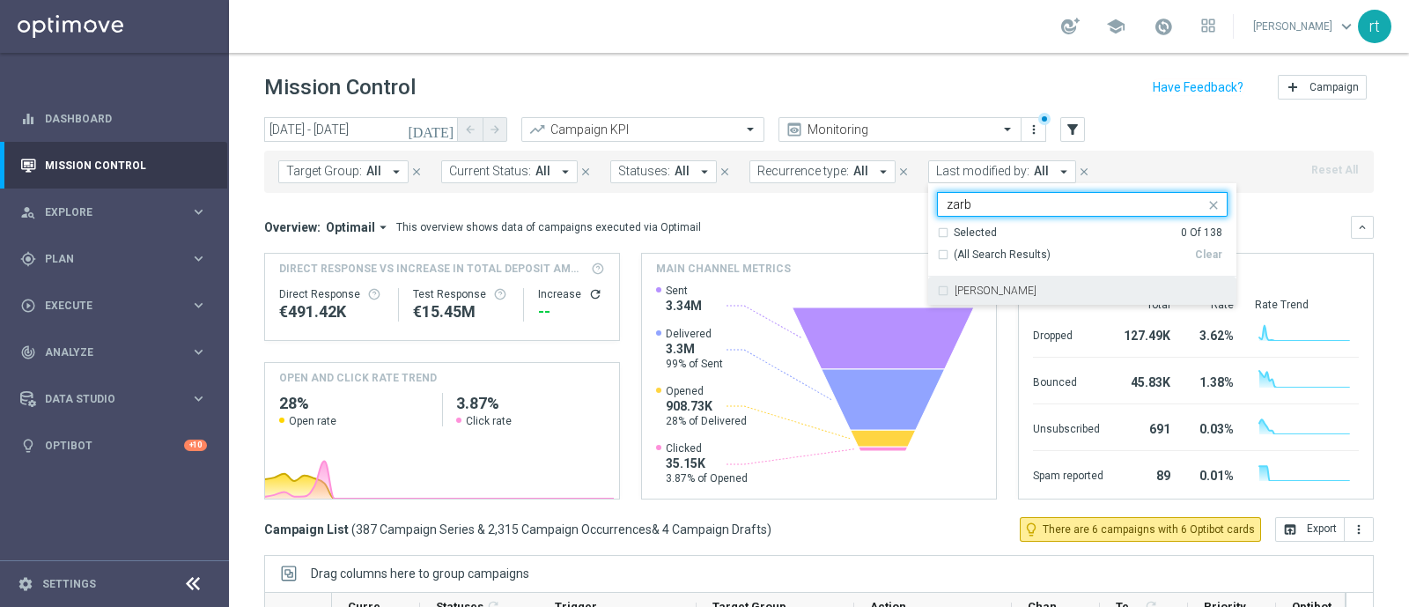
click at [938, 290] on div "[PERSON_NAME]" at bounding box center [1082, 290] width 291 height 28
type input "zarb"
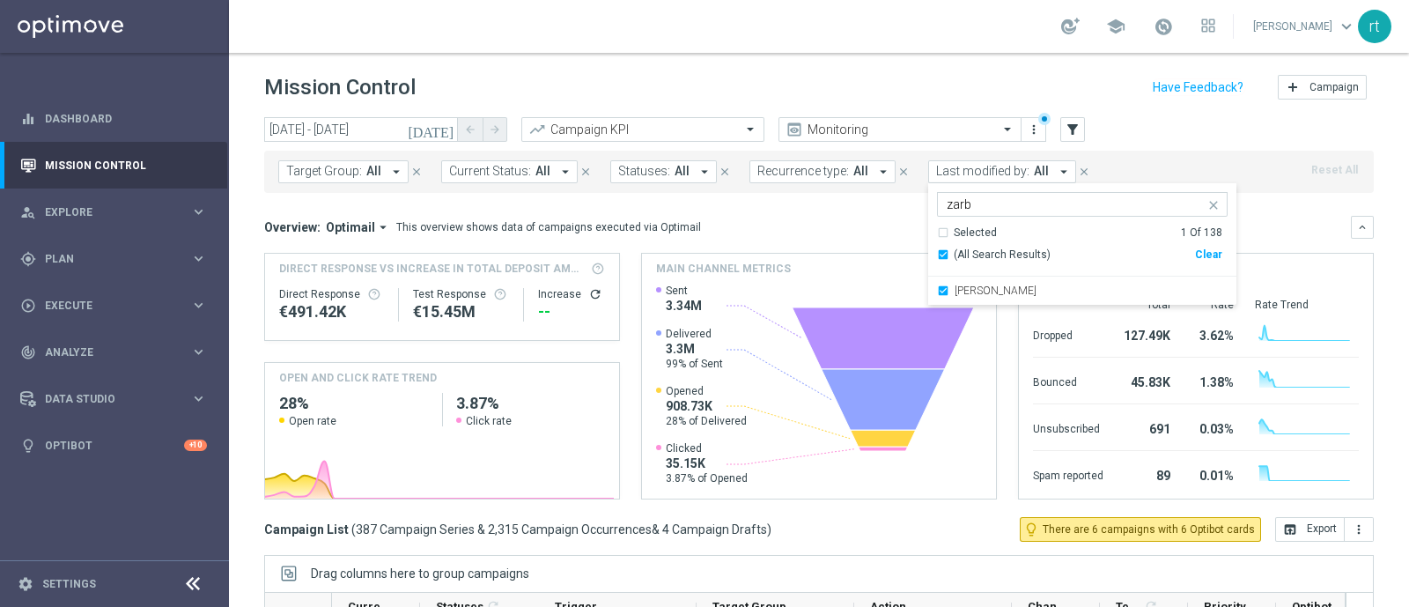
click at [762, 72] on div "Mission Control add Campaign" at bounding box center [818, 87] width 1109 height 34
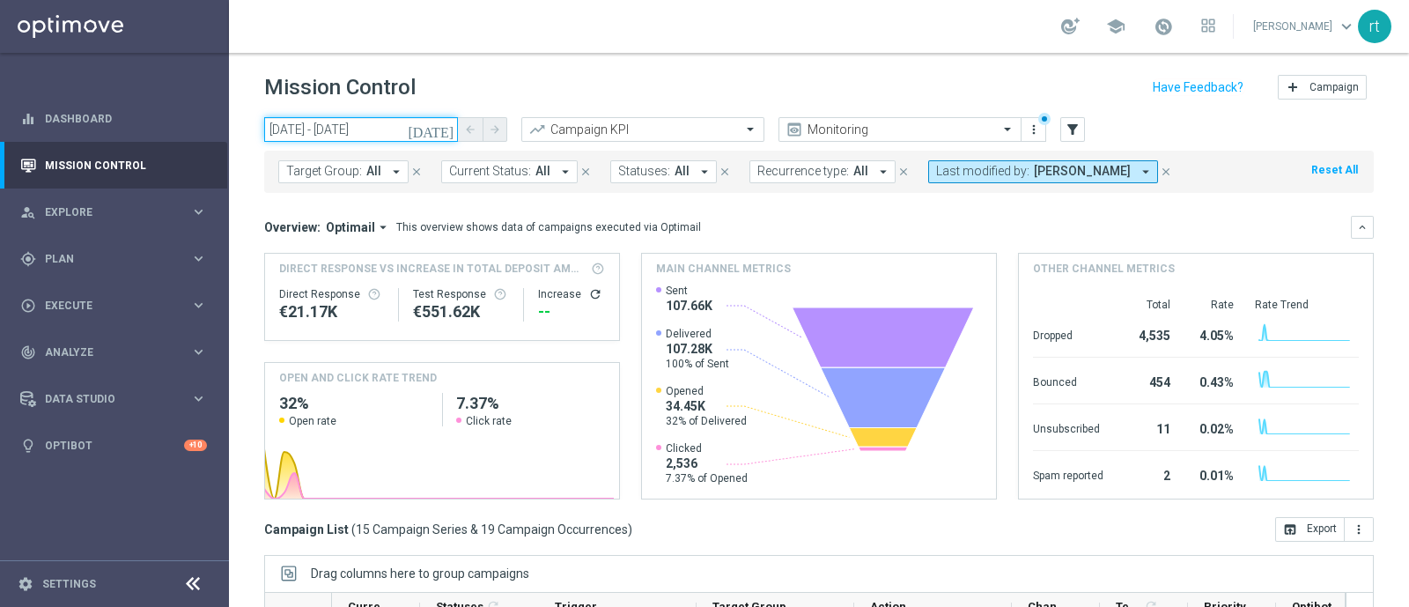
click at [358, 120] on input "[DATE] - [DATE]" at bounding box center [361, 129] width 194 height 25
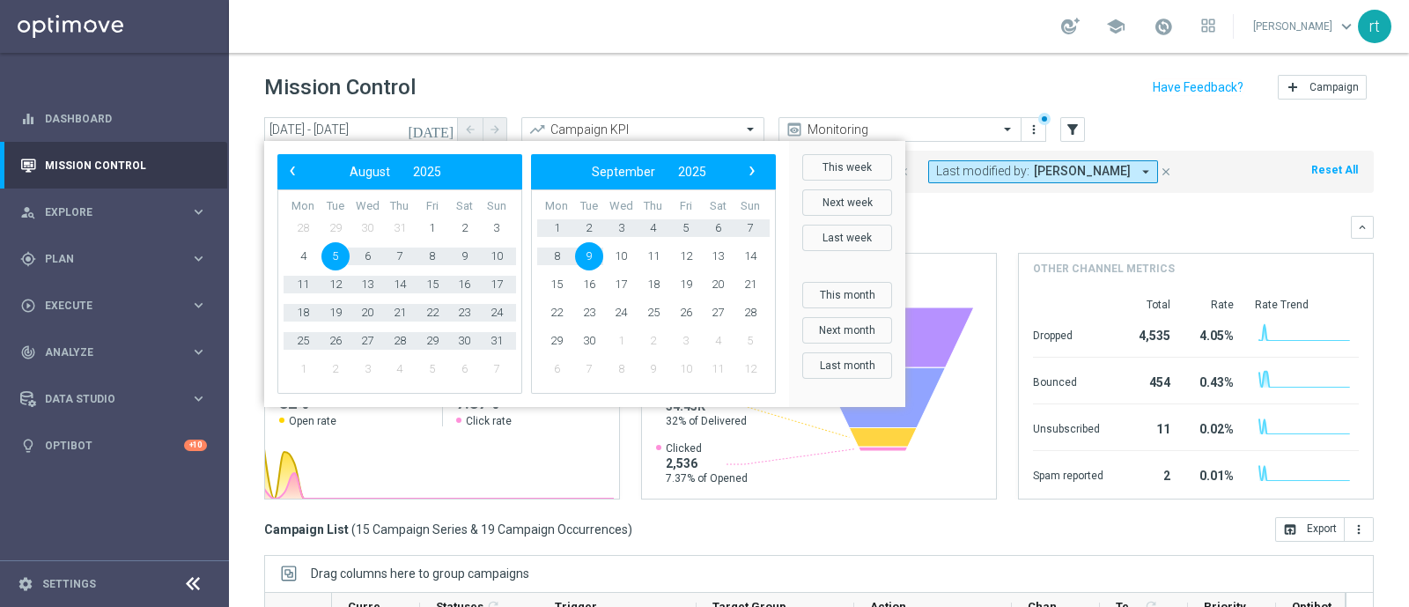
click at [335, 253] on span "5" at bounding box center [335, 256] width 28 height 28
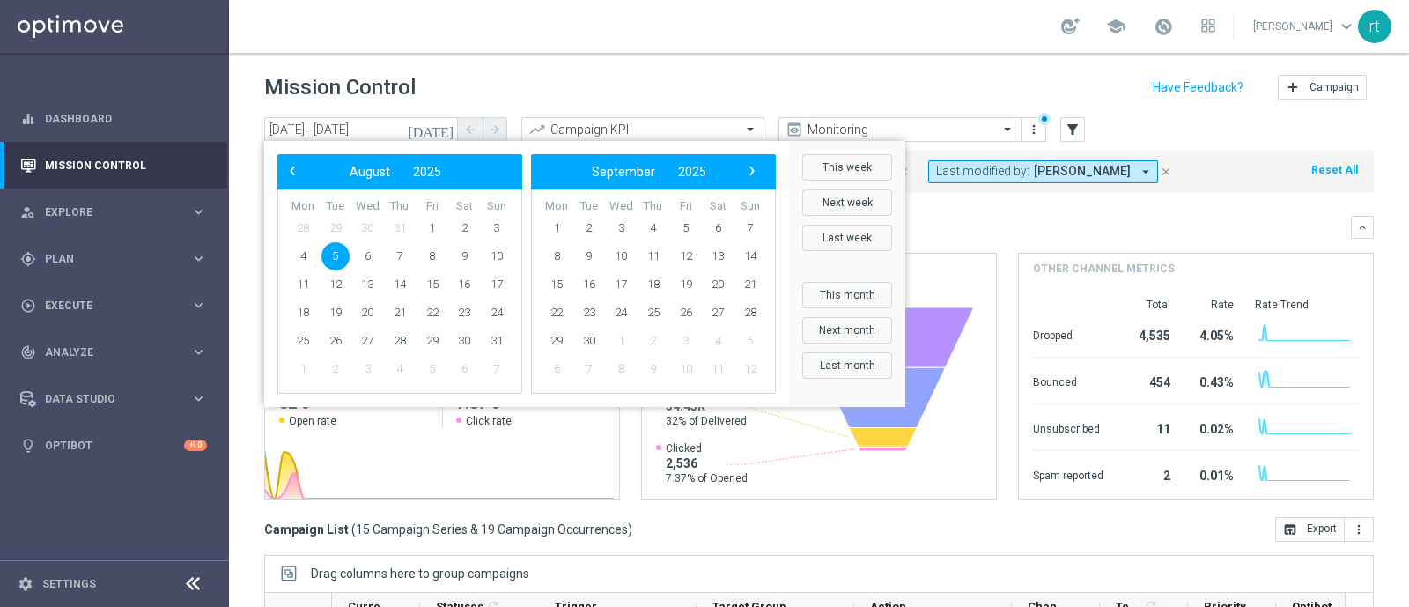
click at [335, 253] on span "5" at bounding box center [335, 256] width 28 height 28
type input "[DATE] - [DATE]"
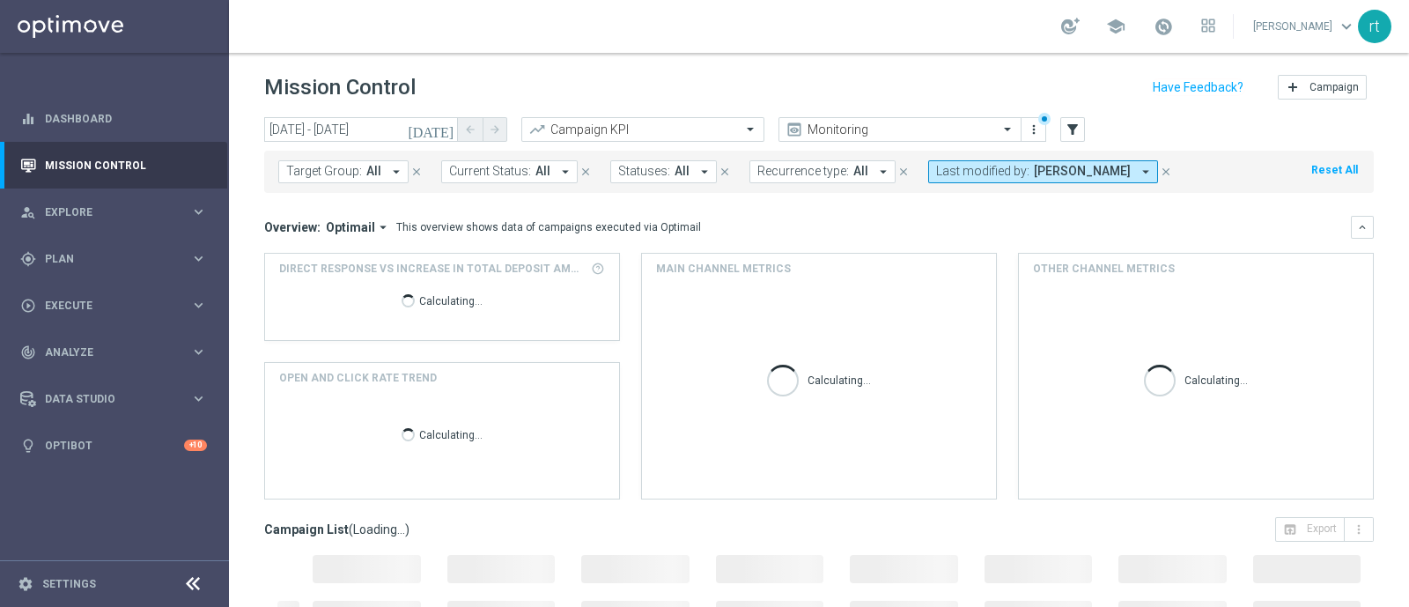
scroll to position [273, 0]
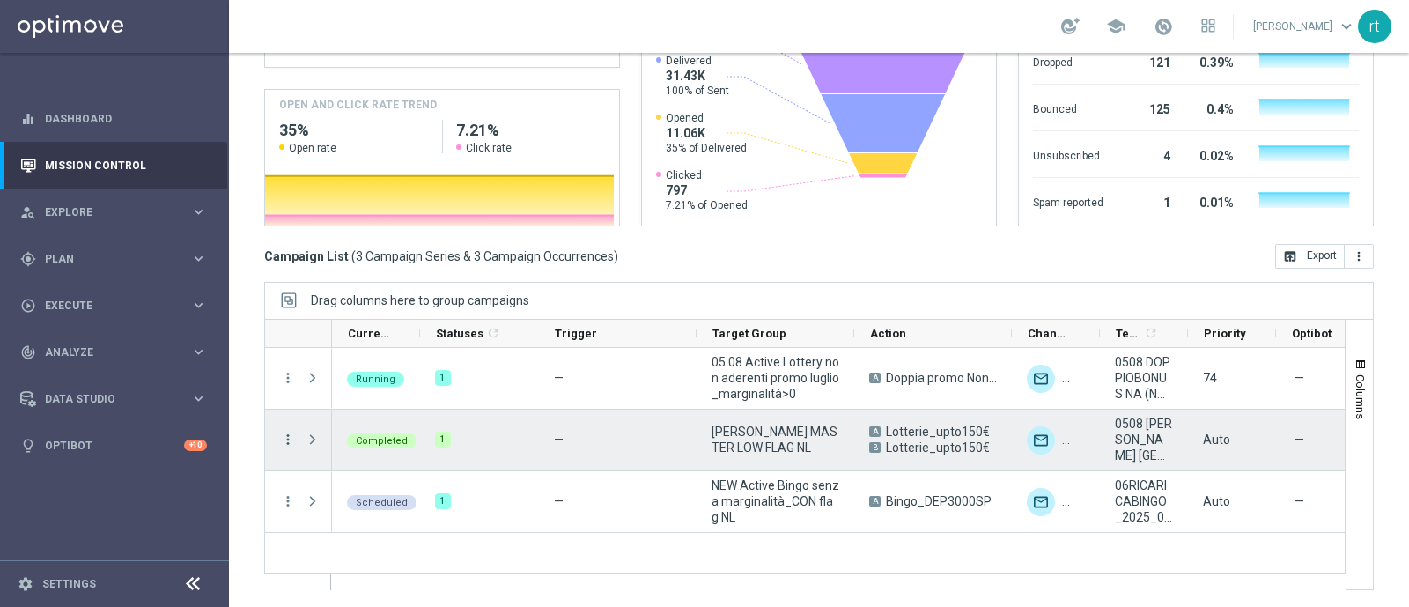
click at [285, 440] on icon "more_vert" at bounding box center [288, 439] width 16 height 16
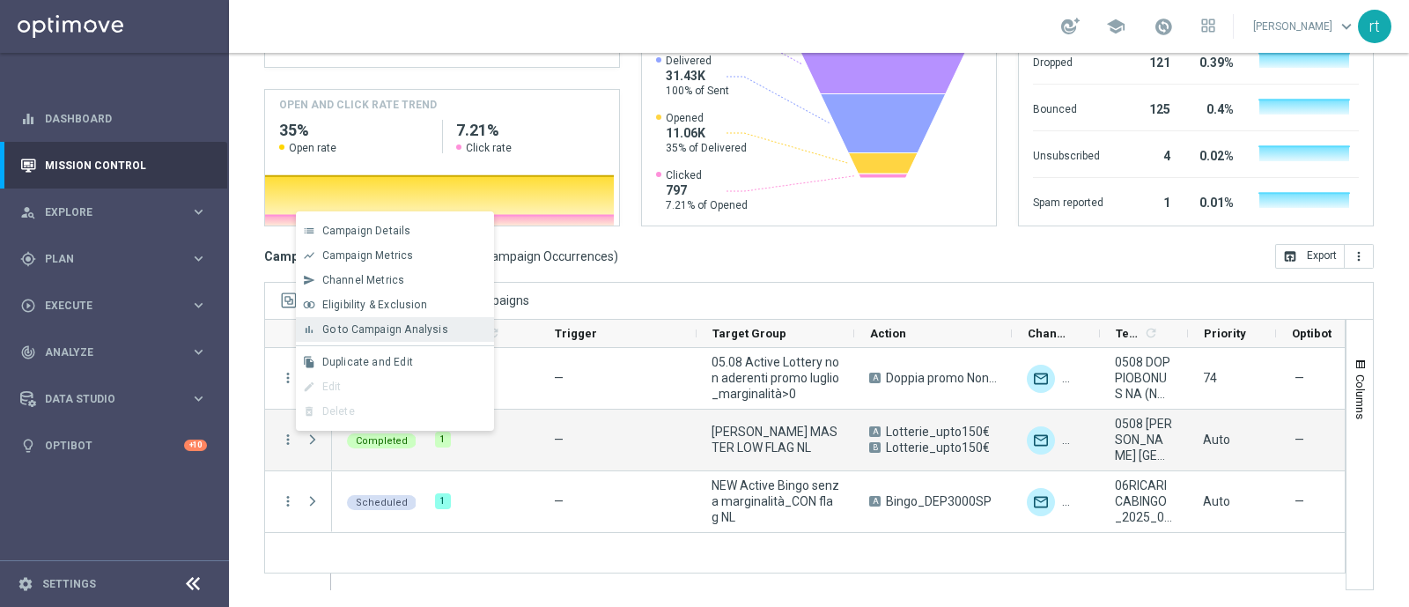
click at [378, 335] on span "Go to Campaign Analysis" at bounding box center [385, 329] width 126 height 12
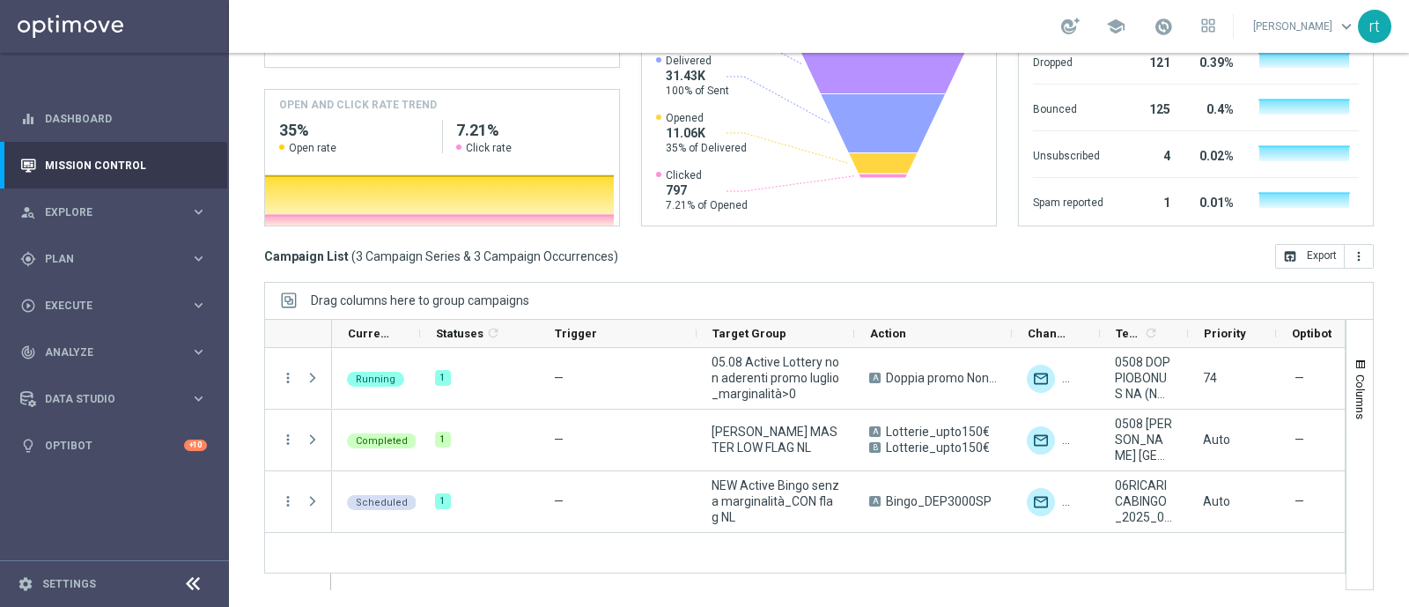
scroll to position [0, 0]
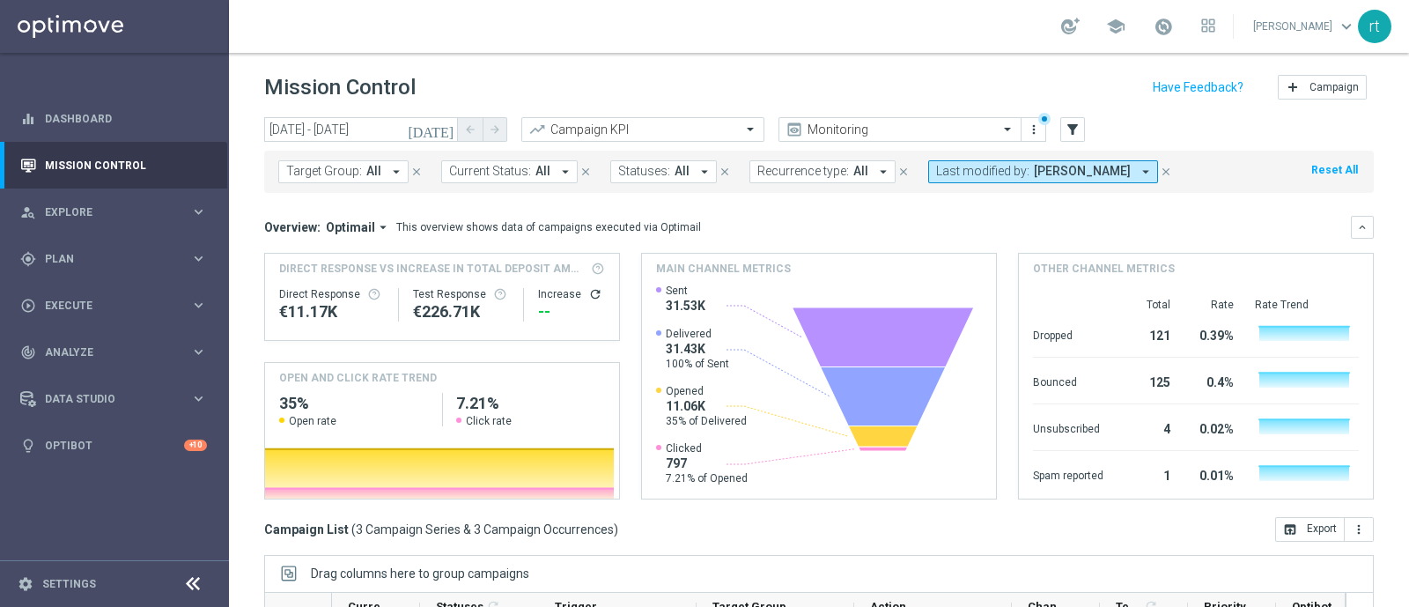
click at [1325, 165] on button "Reset All" at bounding box center [1334, 169] width 50 height 19
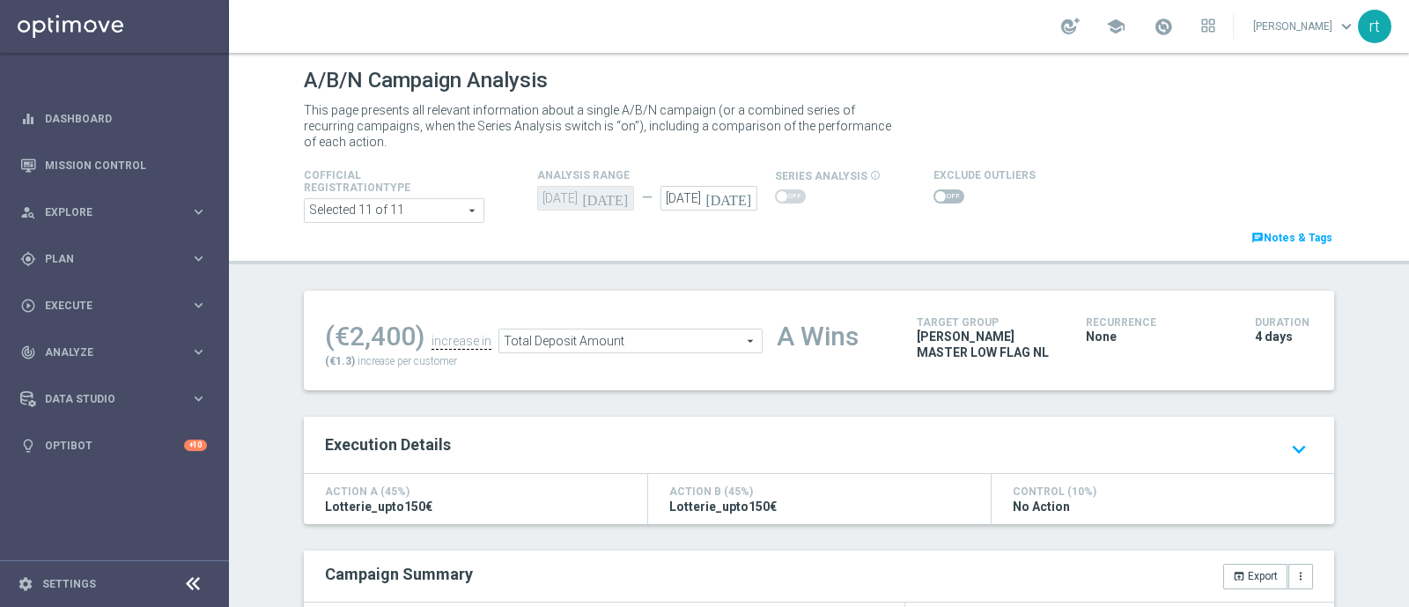
click at [931, 99] on div "This page presents all relevant information about a single A/B/N campaign (or a…" at bounding box center [819, 126] width 1056 height 56
click at [935, 198] on span at bounding box center [940, 196] width 11 height 11
click at [933, 198] on input "checkbox" at bounding box center [948, 196] width 31 height 14
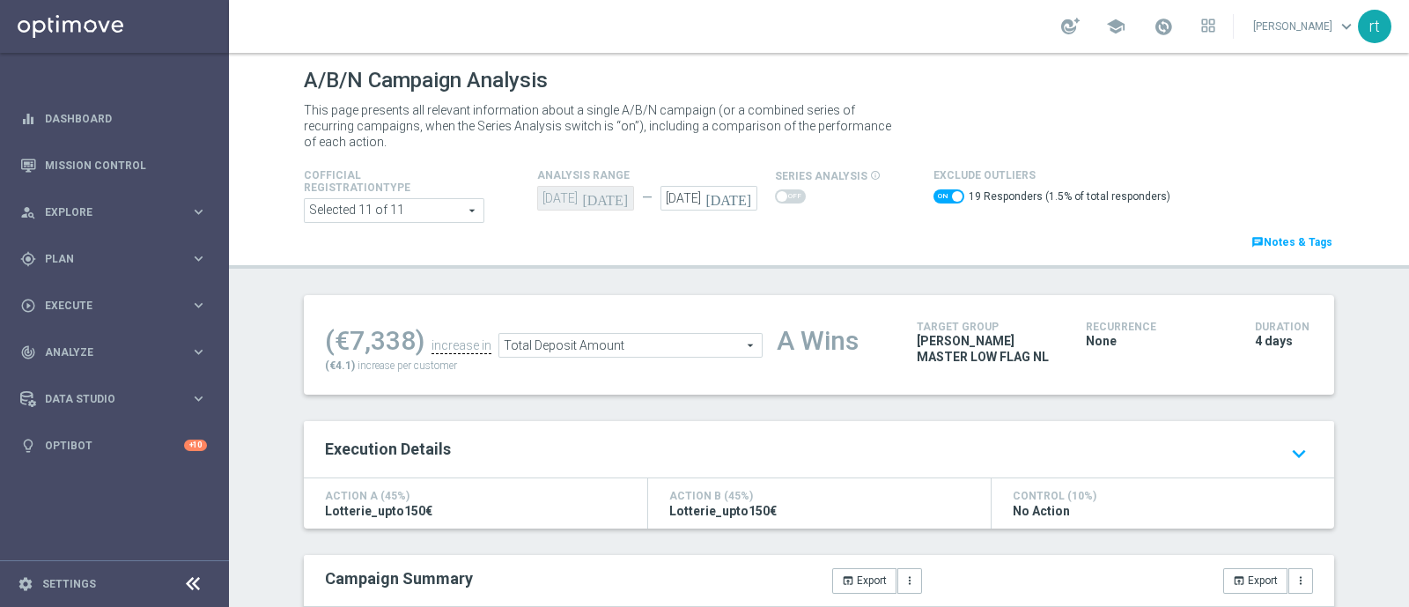
click at [671, 346] on span "Total Deposit Amount" at bounding box center [630, 345] width 262 height 23
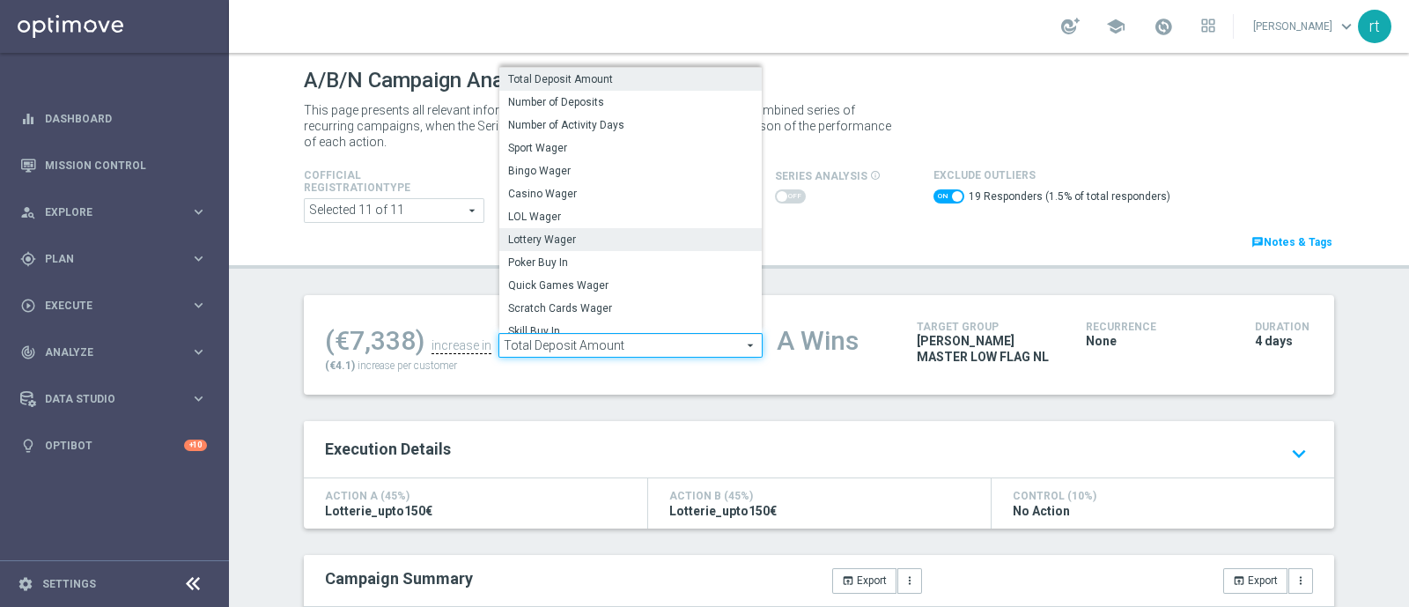
click at [556, 239] on span "Lottery Wager" at bounding box center [630, 239] width 245 height 14
checkbox input "false"
type input "Lottery Wager"
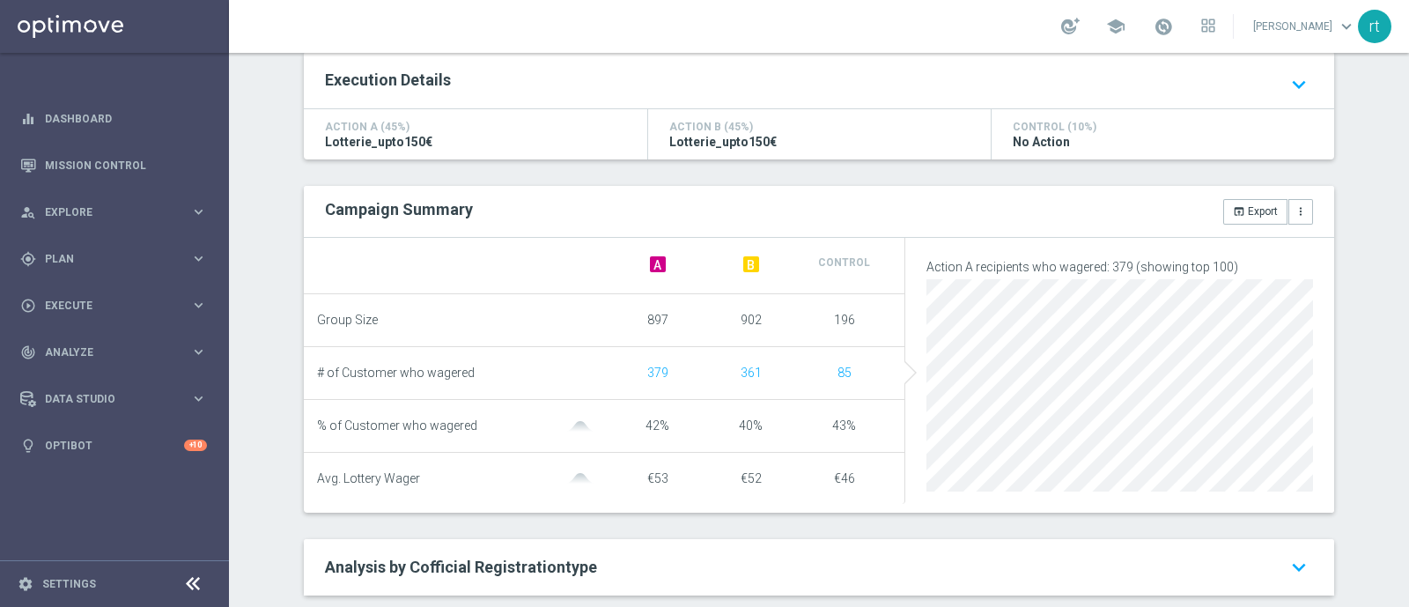
scroll to position [94, 0]
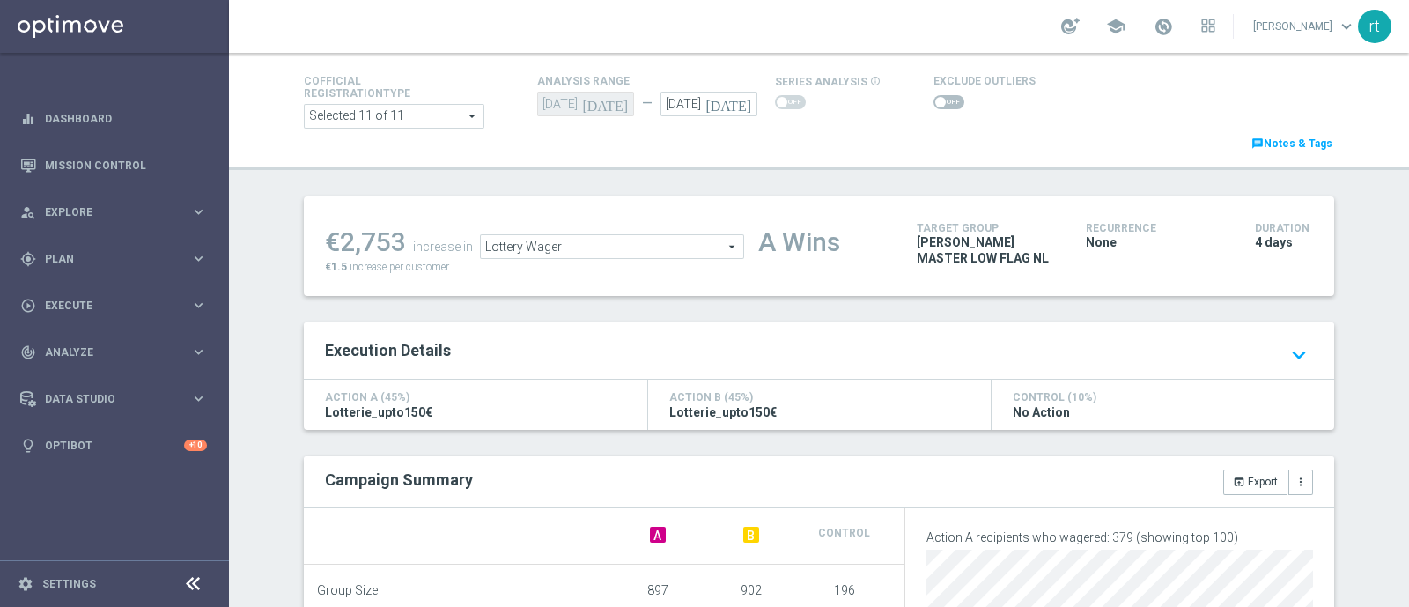
click at [935, 103] on span at bounding box center [948, 102] width 31 height 14
click at [935, 103] on input "checkbox" at bounding box center [948, 102] width 31 height 14
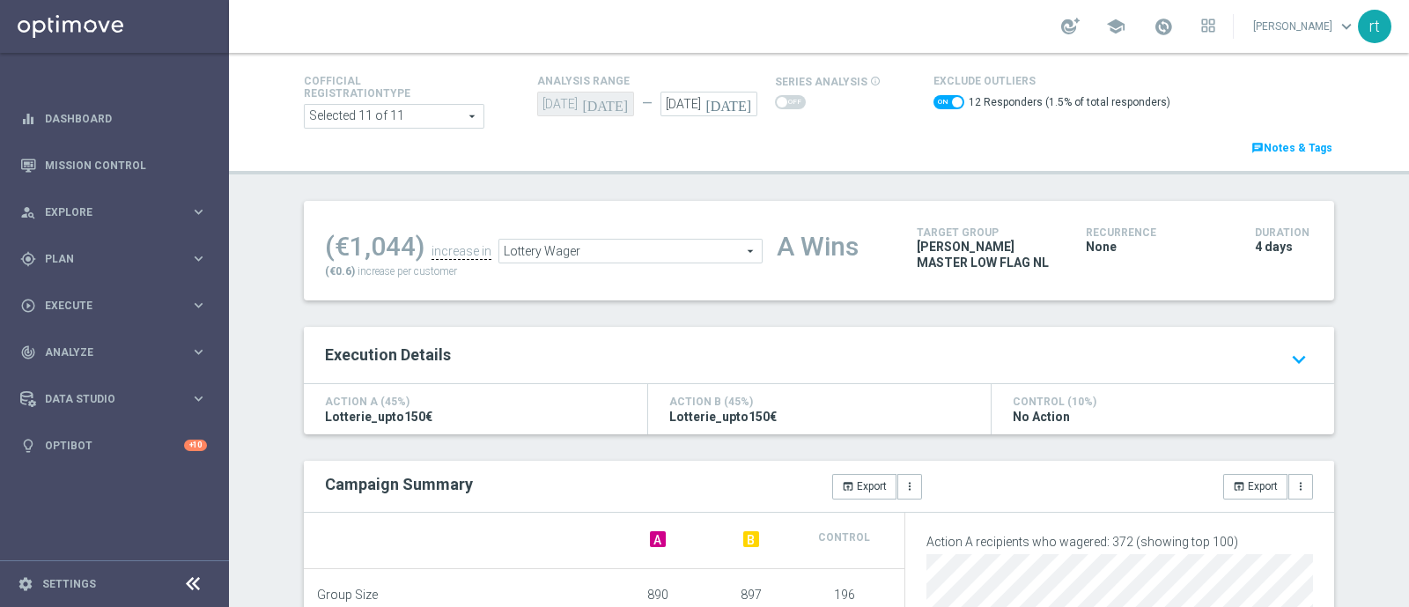
click at [651, 244] on span "Lottery Wager" at bounding box center [630, 250] width 262 height 23
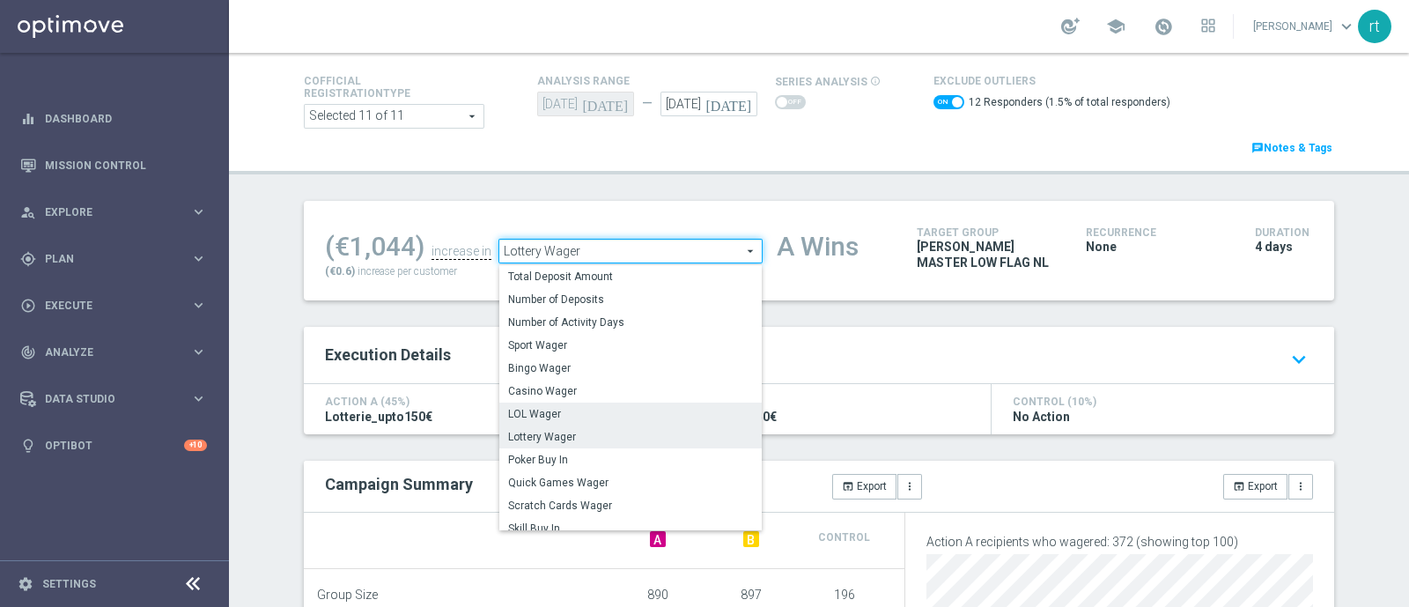
click at [577, 411] on span "LOL Wager" at bounding box center [630, 414] width 245 height 14
checkbox input "false"
type input "LOL Wager"
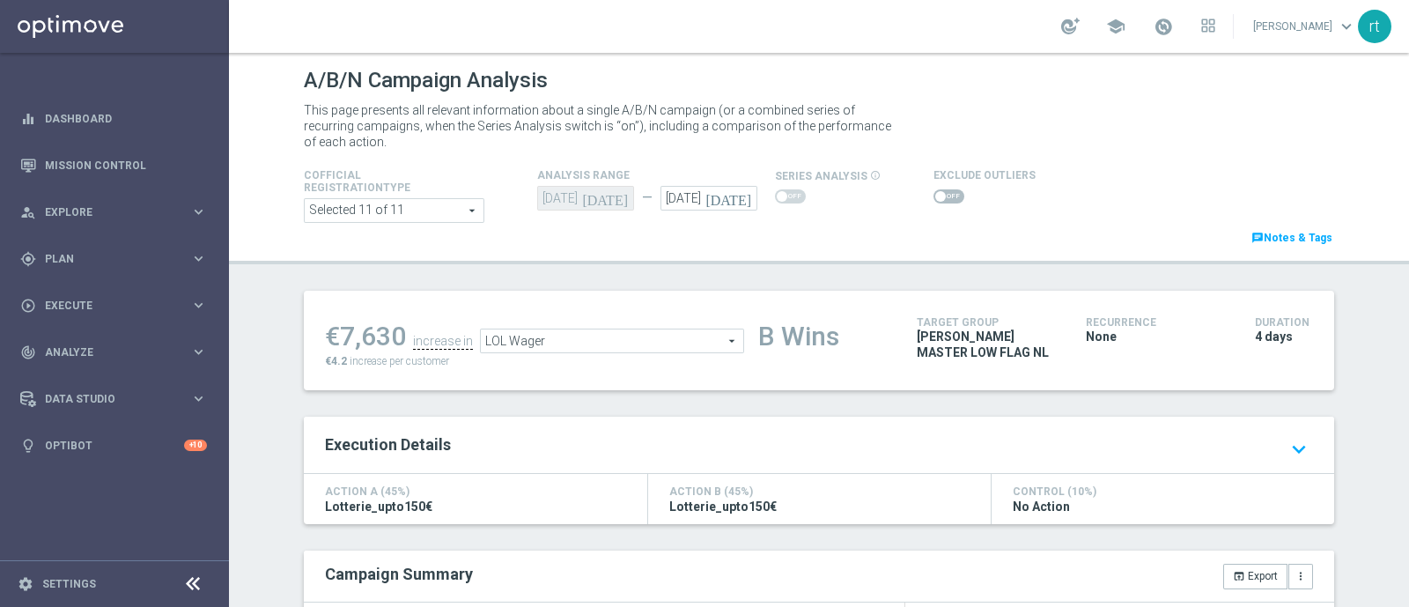
click at [948, 196] on span at bounding box center [948, 196] width 31 height 14
click at [948, 196] on input "checkbox" at bounding box center [948, 196] width 31 height 14
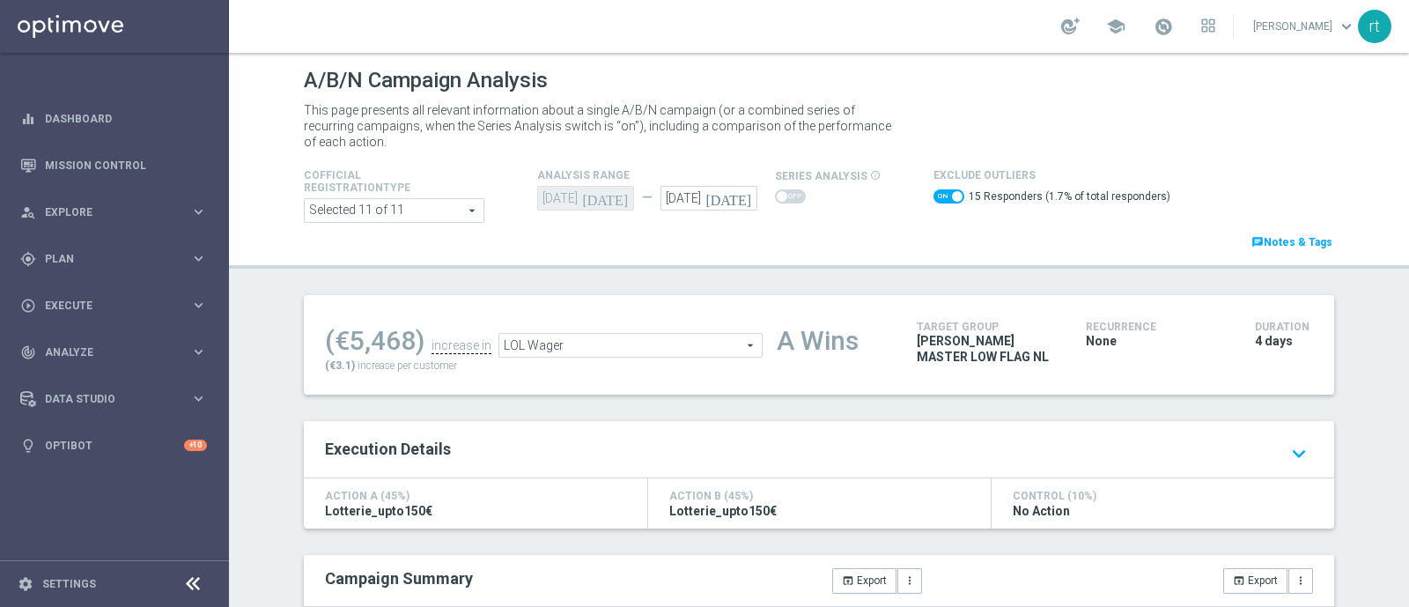
click at [615, 346] on span "LOL Wager" at bounding box center [630, 345] width 262 height 23
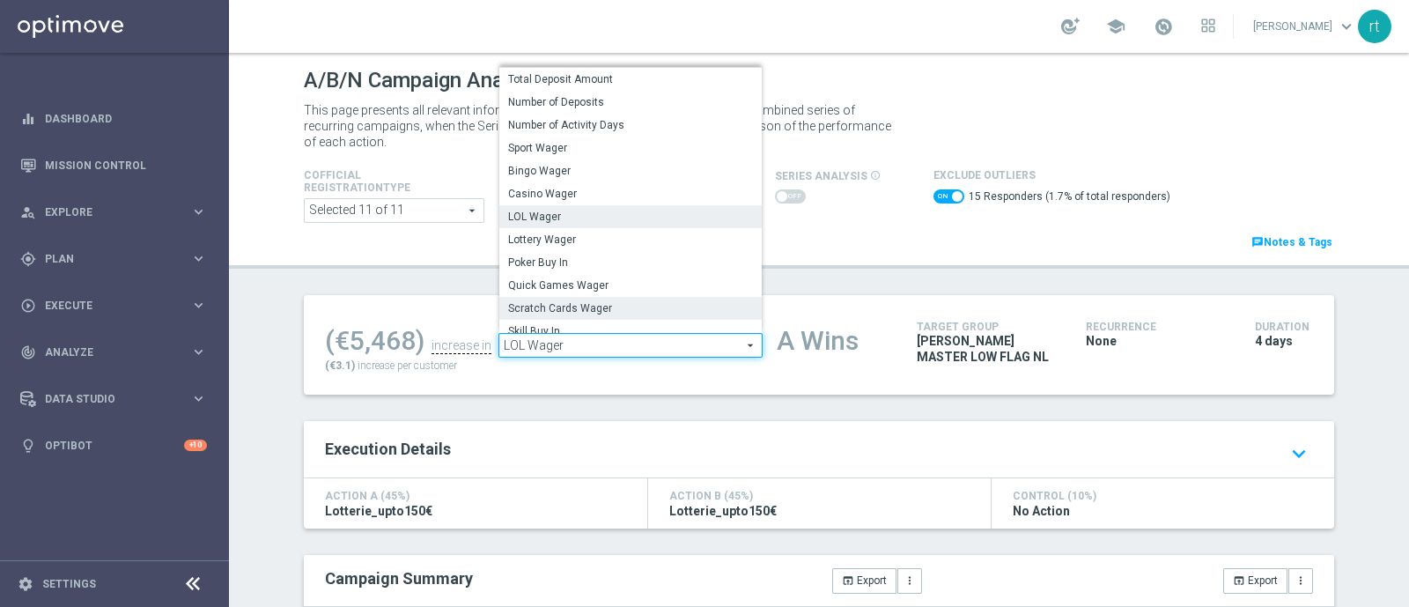
click at [556, 301] on span "Scratch Cards Wager" at bounding box center [630, 308] width 245 height 14
checkbox input "false"
type input "Scratch Cards Wager"
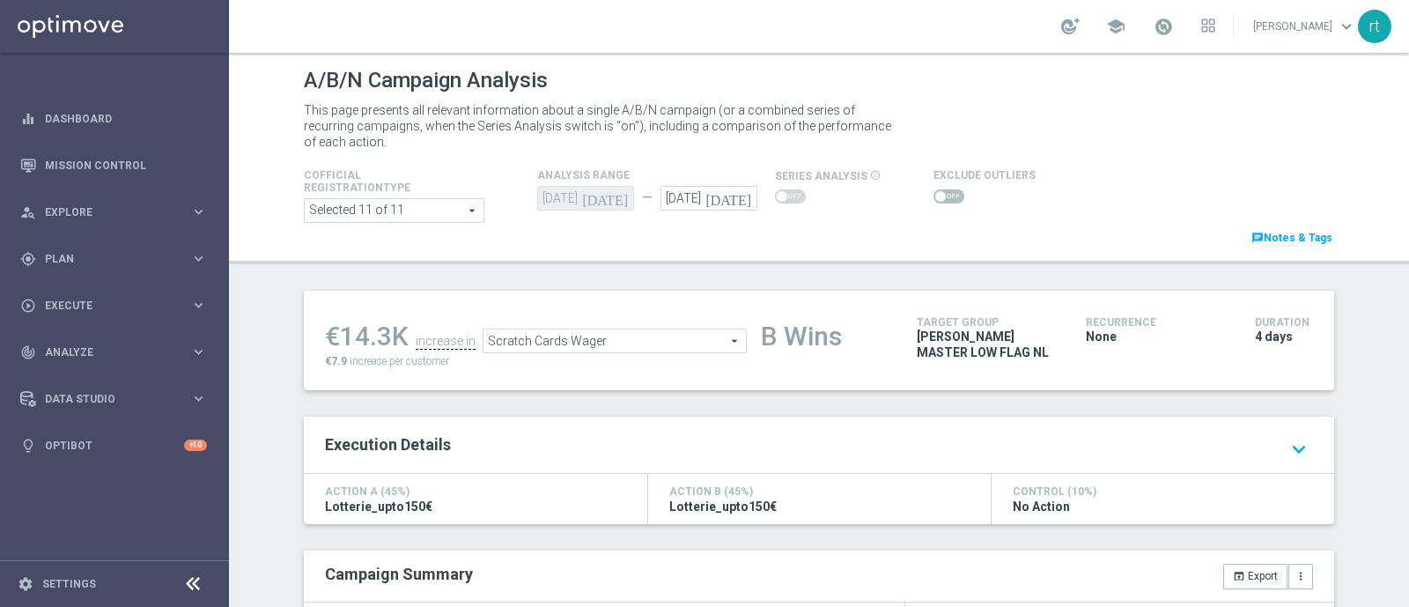
click at [933, 196] on span at bounding box center [948, 196] width 31 height 14
click at [933, 196] on input "checkbox" at bounding box center [948, 196] width 31 height 14
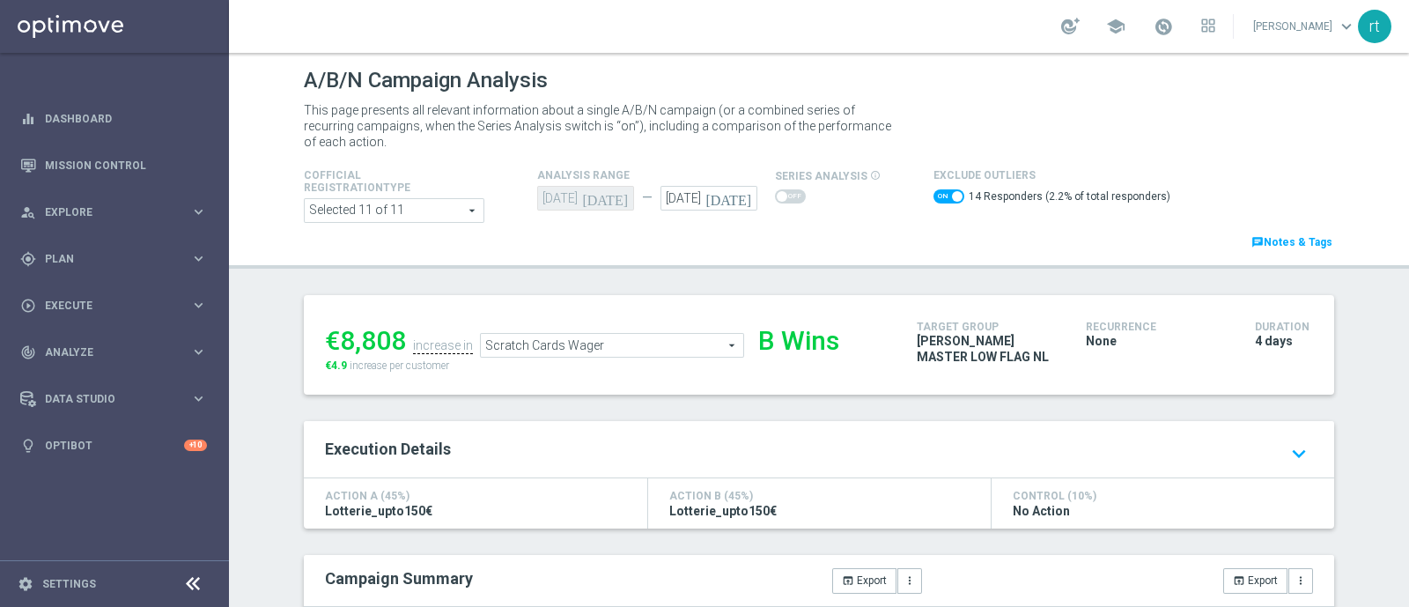
click at [653, 339] on span "Scratch Cards Wager" at bounding box center [612, 345] width 262 height 23
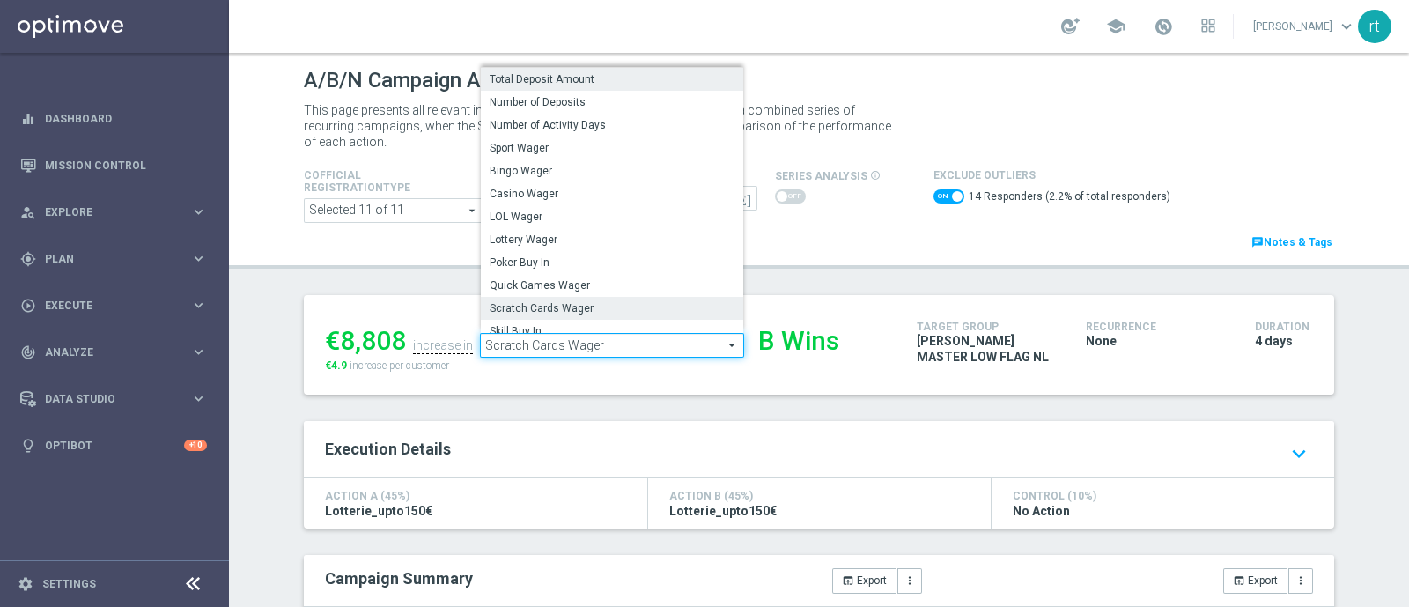
click at [552, 84] on span "Total Deposit Amount" at bounding box center [611, 79] width 245 height 14
checkbox input "false"
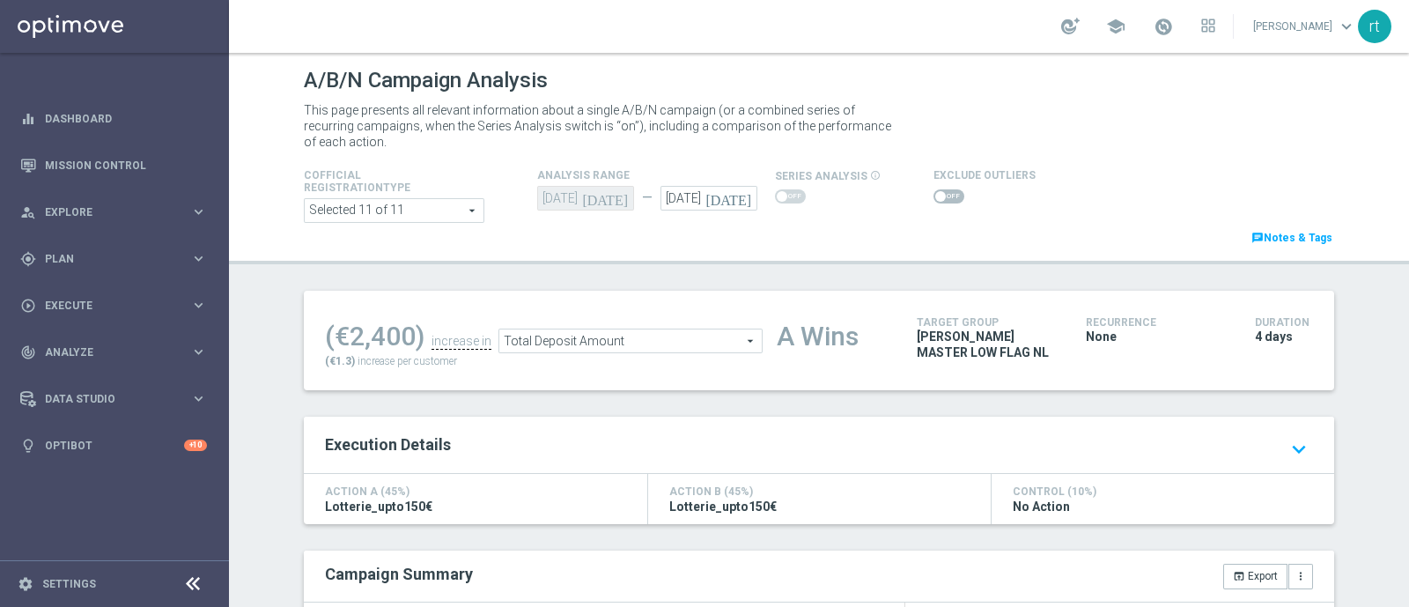
click at [654, 339] on span "Total Deposit Amount" at bounding box center [630, 340] width 262 height 23
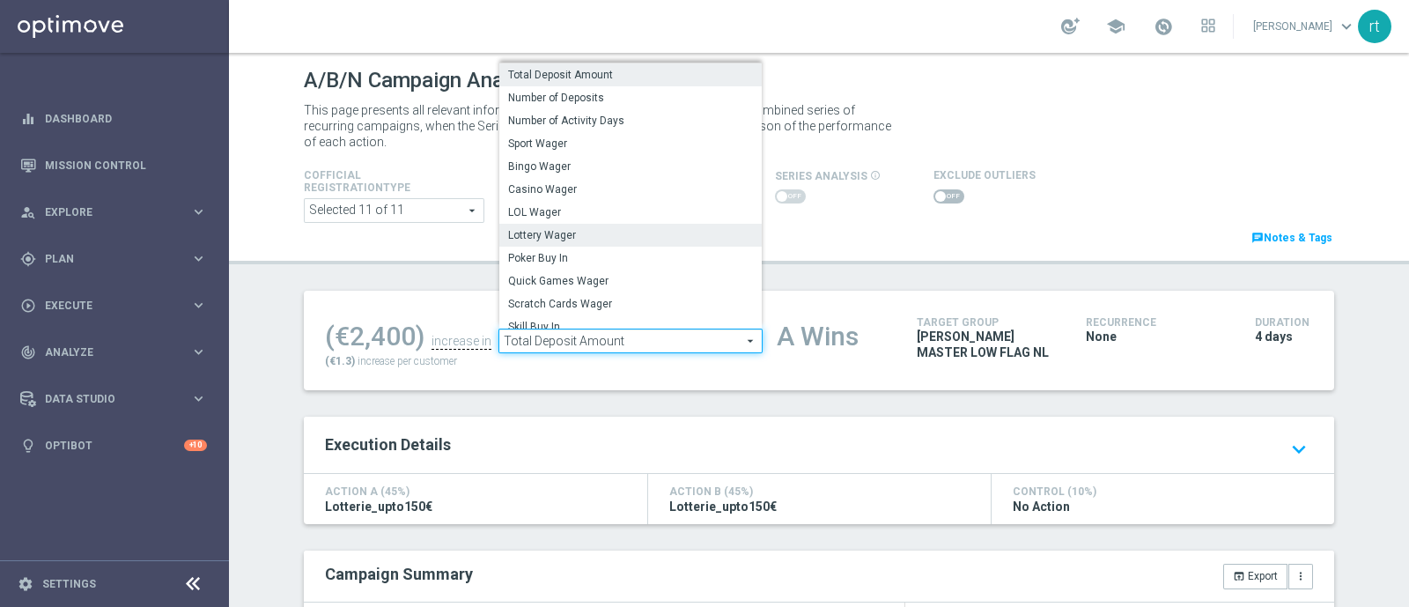
click at [536, 234] on span "Lottery Wager" at bounding box center [630, 235] width 245 height 14
type input "Lottery Wager"
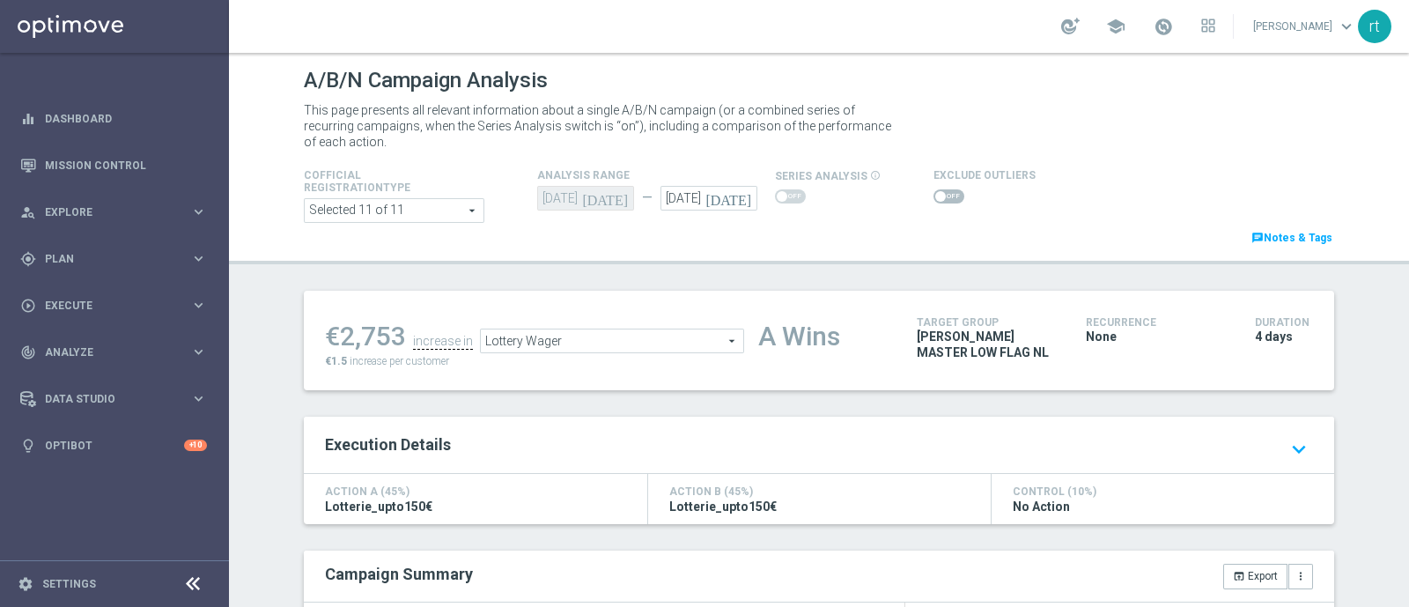
click at [938, 203] on switch at bounding box center [948, 196] width 31 height 15
click at [935, 196] on span at bounding box center [948, 196] width 31 height 14
click at [935, 196] on input "checkbox" at bounding box center [948, 196] width 31 height 14
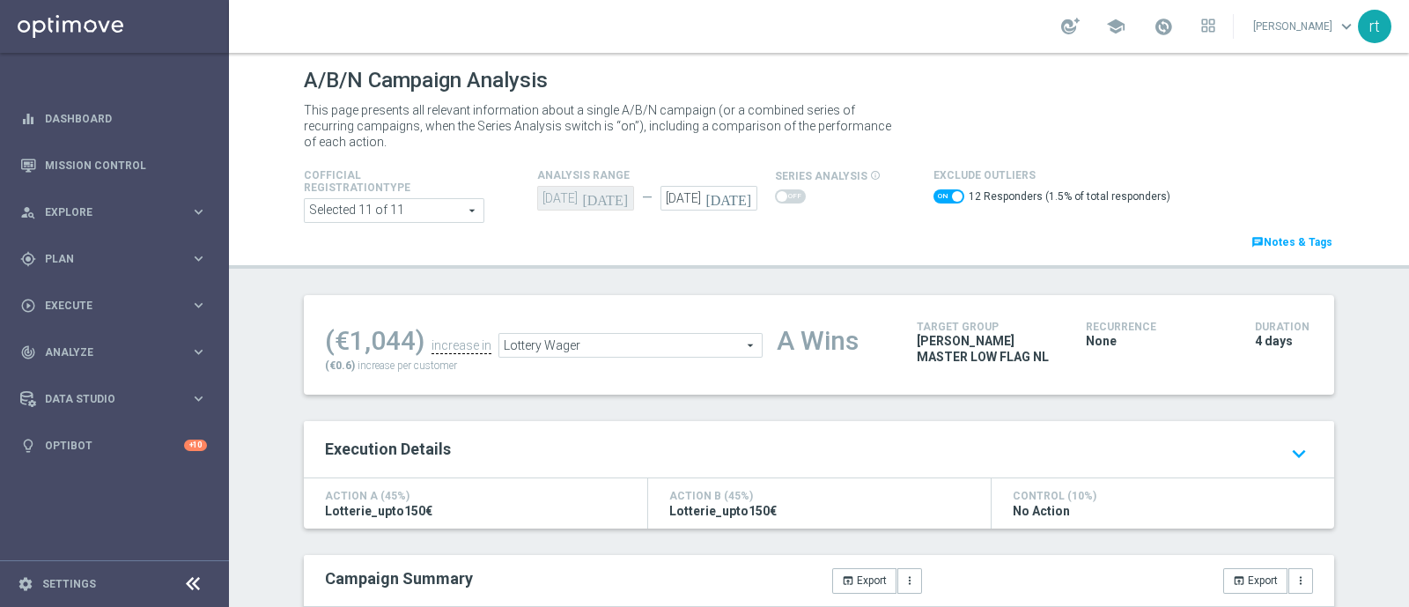
click at [609, 357] on div "(€0.6) increase per customer" at bounding box center [607, 365] width 565 height 16
click at [599, 339] on span "Lottery Wager" at bounding box center [630, 345] width 262 height 23
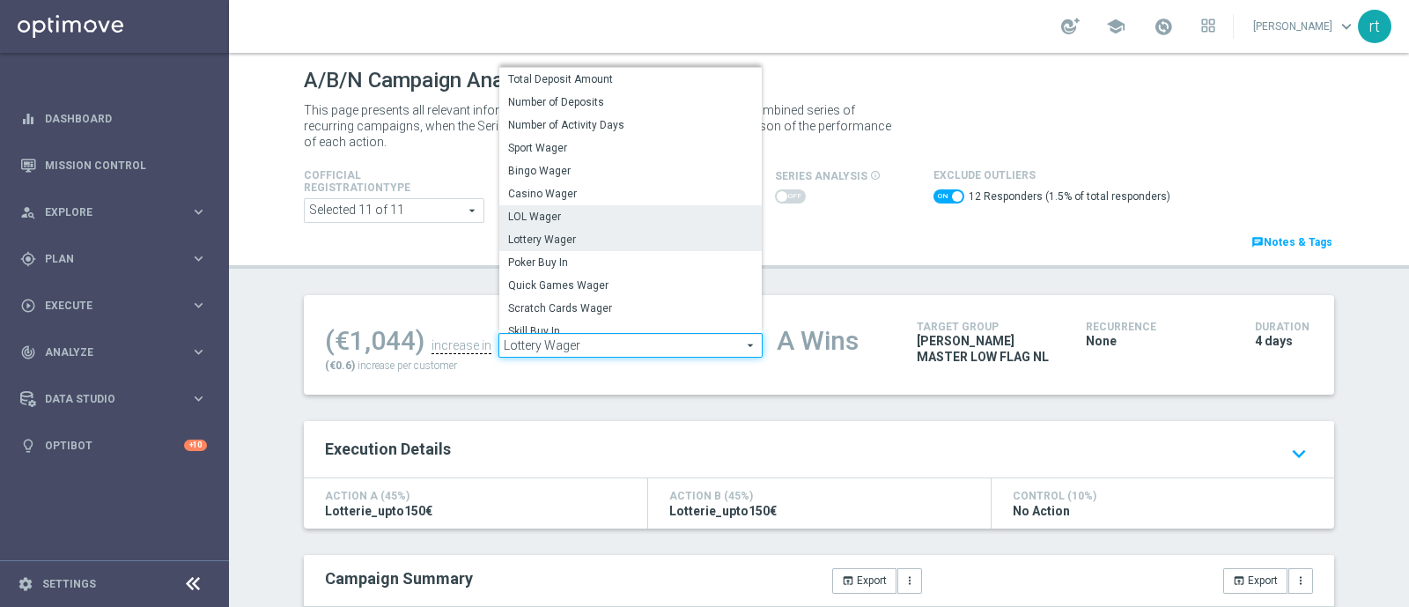
click at [556, 218] on span "LOL Wager" at bounding box center [630, 217] width 245 height 14
checkbox input "false"
type input "LOL Wager"
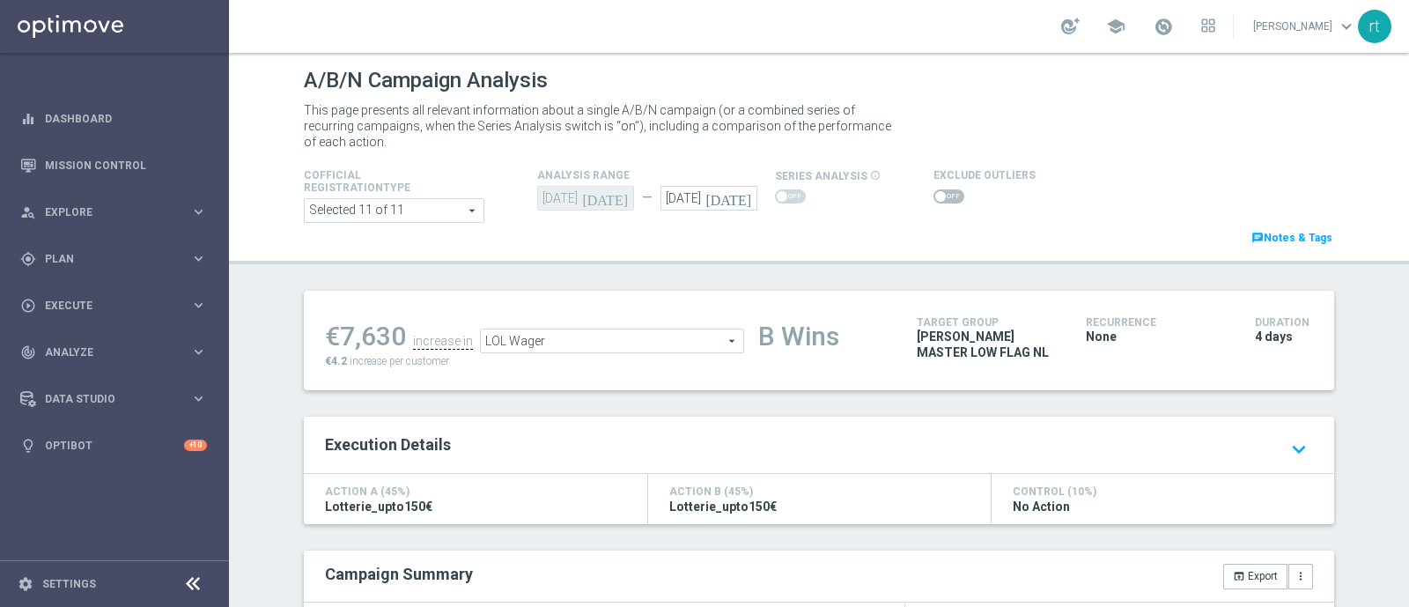
click at [935, 197] on span at bounding box center [940, 196] width 11 height 11
click at [933, 197] on input "checkbox" at bounding box center [948, 196] width 31 height 14
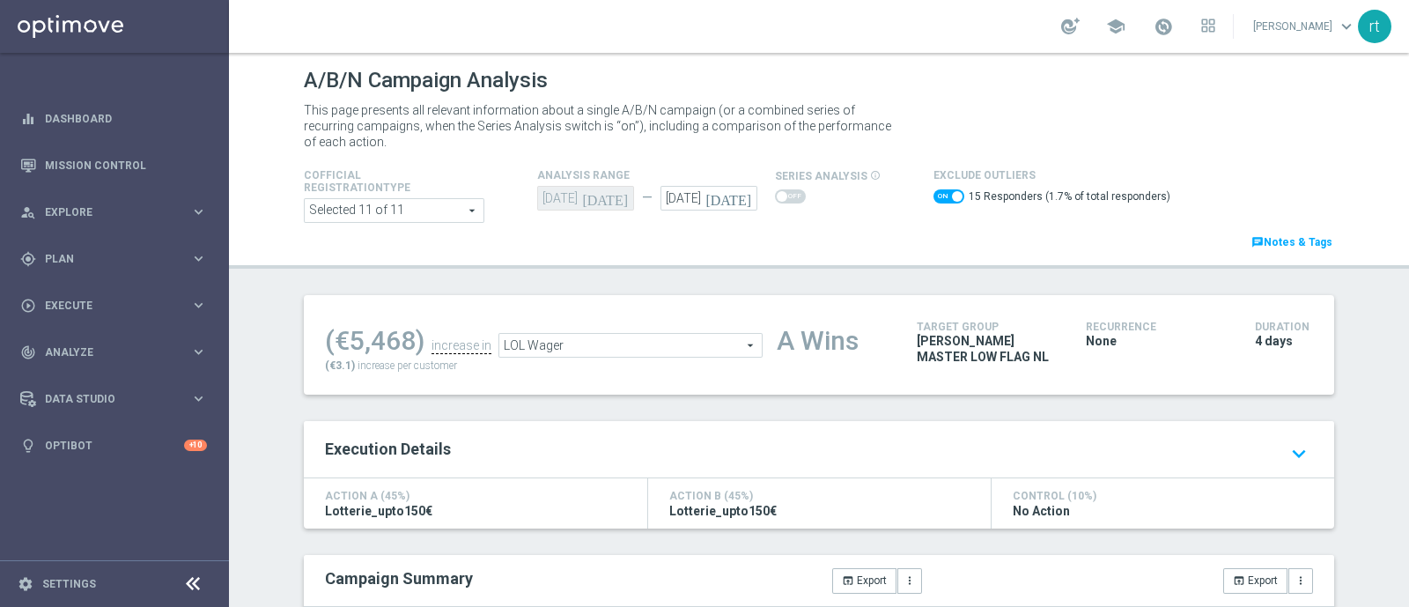
click at [694, 338] on span "LOL Wager" at bounding box center [630, 345] width 262 height 23
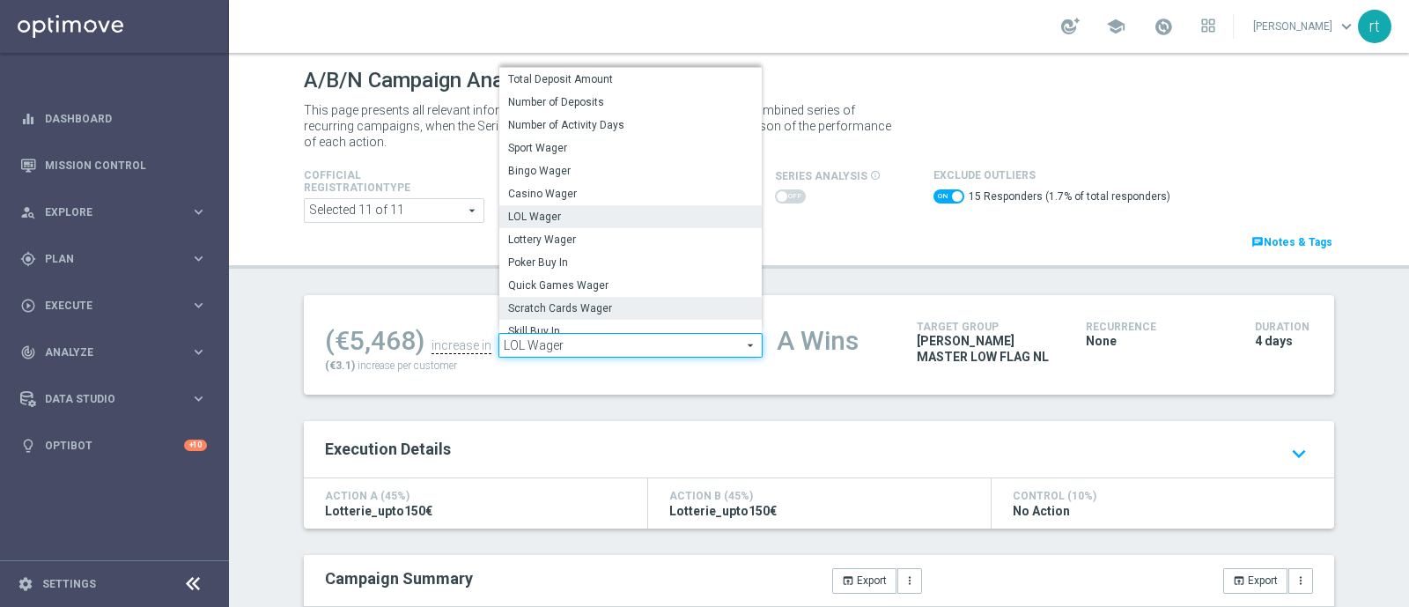
click at [588, 305] on span "Scratch Cards Wager" at bounding box center [630, 308] width 245 height 14
checkbox input "false"
type input "Scratch Cards Wager"
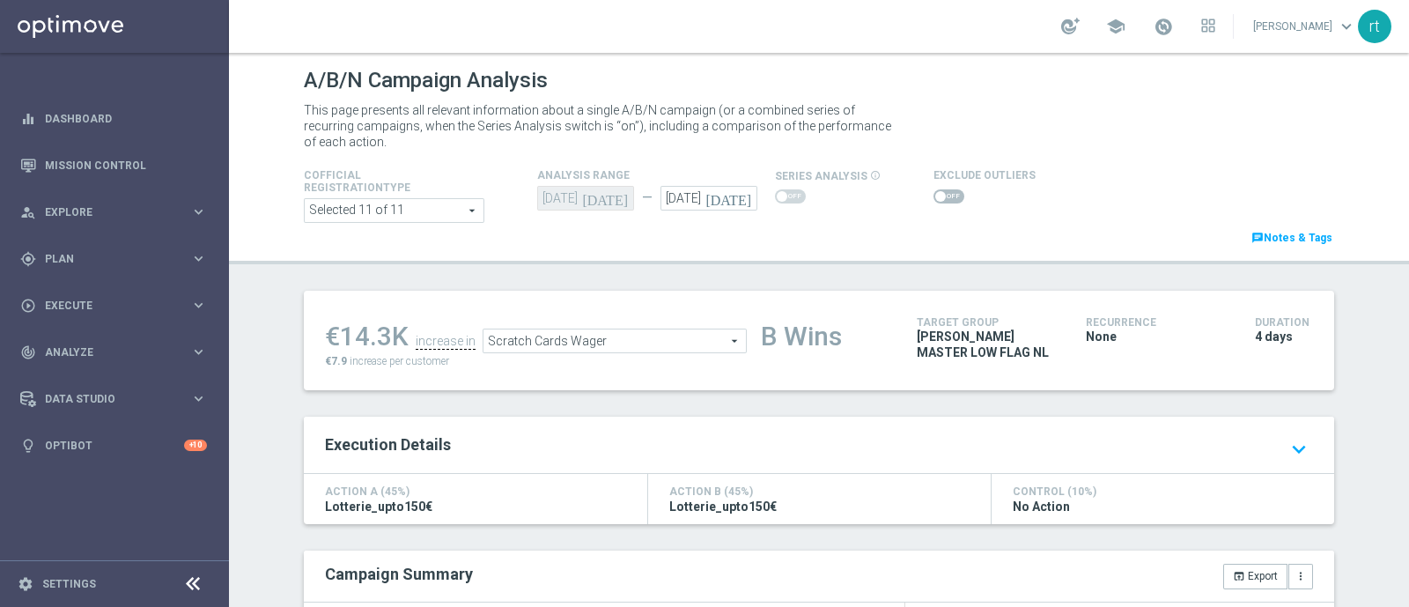
click at [933, 197] on span at bounding box center [948, 196] width 31 height 14
click at [933, 197] on input "checkbox" at bounding box center [948, 196] width 31 height 14
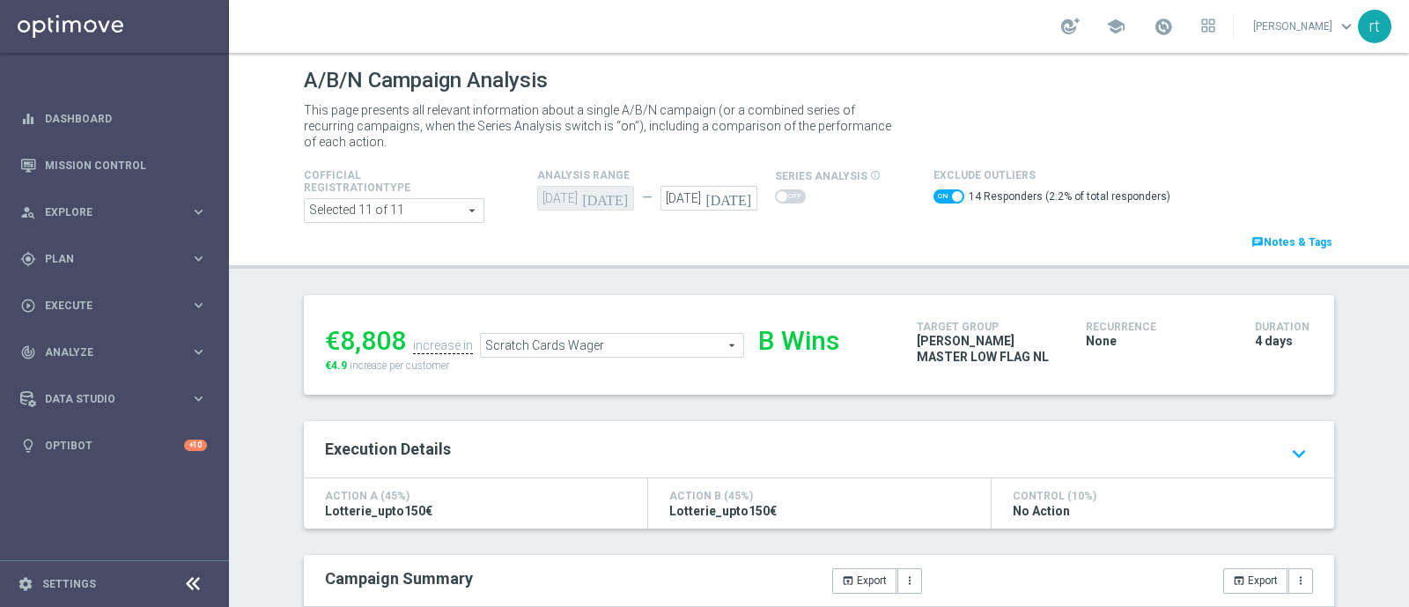
click at [628, 342] on span "Scratch Cards Wager" at bounding box center [612, 345] width 262 height 23
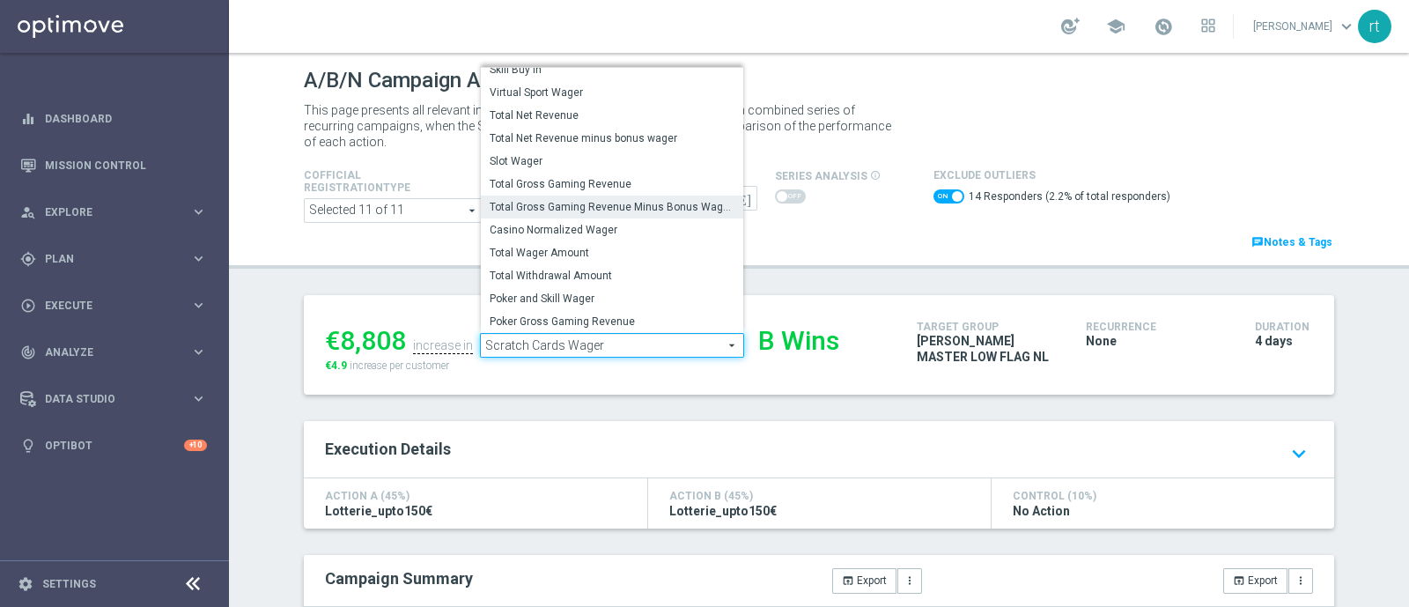
click at [550, 204] on span "Total Gross Gaming Revenue Minus Bonus Wagared" at bounding box center [611, 207] width 245 height 14
checkbox input "false"
type input "Total Gross Gaming Revenue Minus Bonus Wagared"
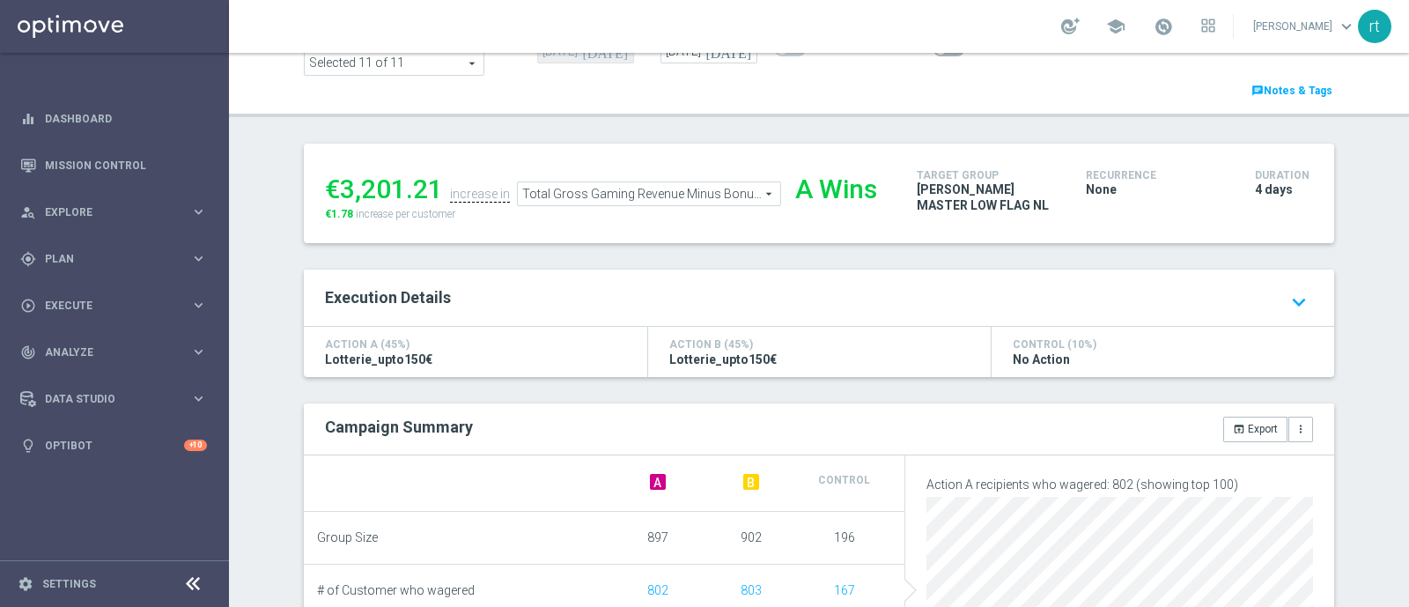
scroll to position [19, 0]
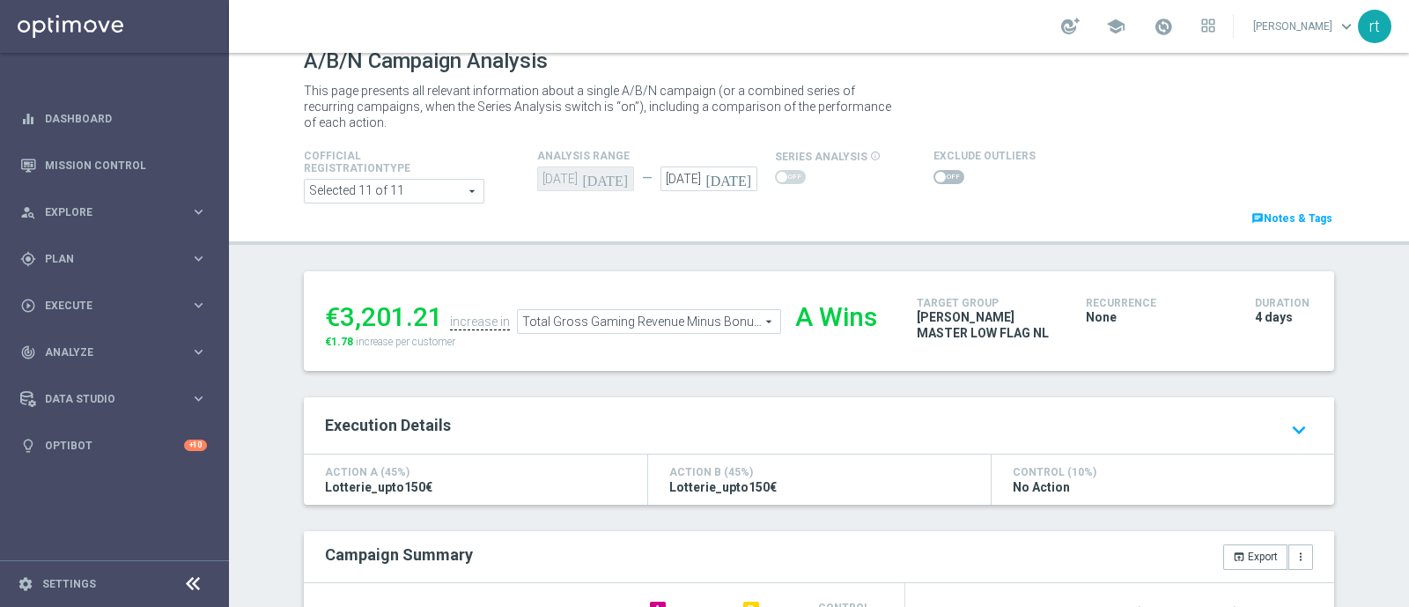
click at [935, 177] on span at bounding box center [940, 177] width 11 height 11
click at [933, 177] on input "checkbox" at bounding box center [948, 177] width 31 height 14
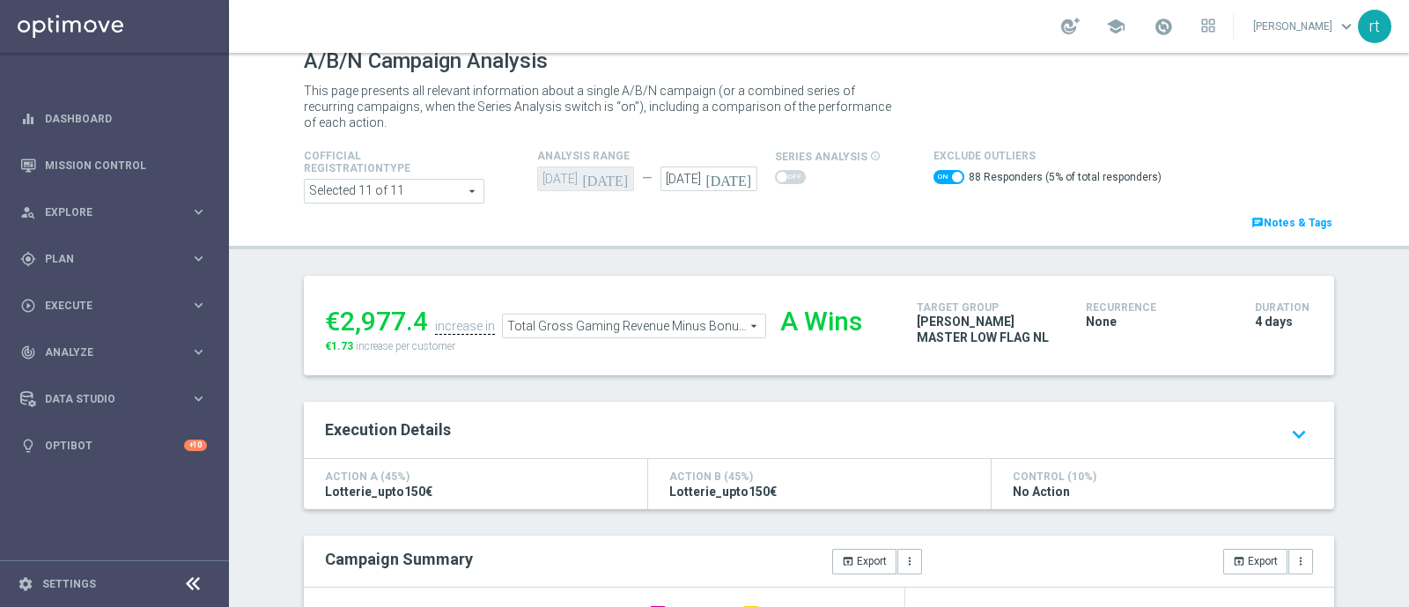
click at [933, 182] on span at bounding box center [948, 177] width 31 height 14
click at [933, 182] on input "checkbox" at bounding box center [948, 177] width 31 height 14
checkbox input "false"
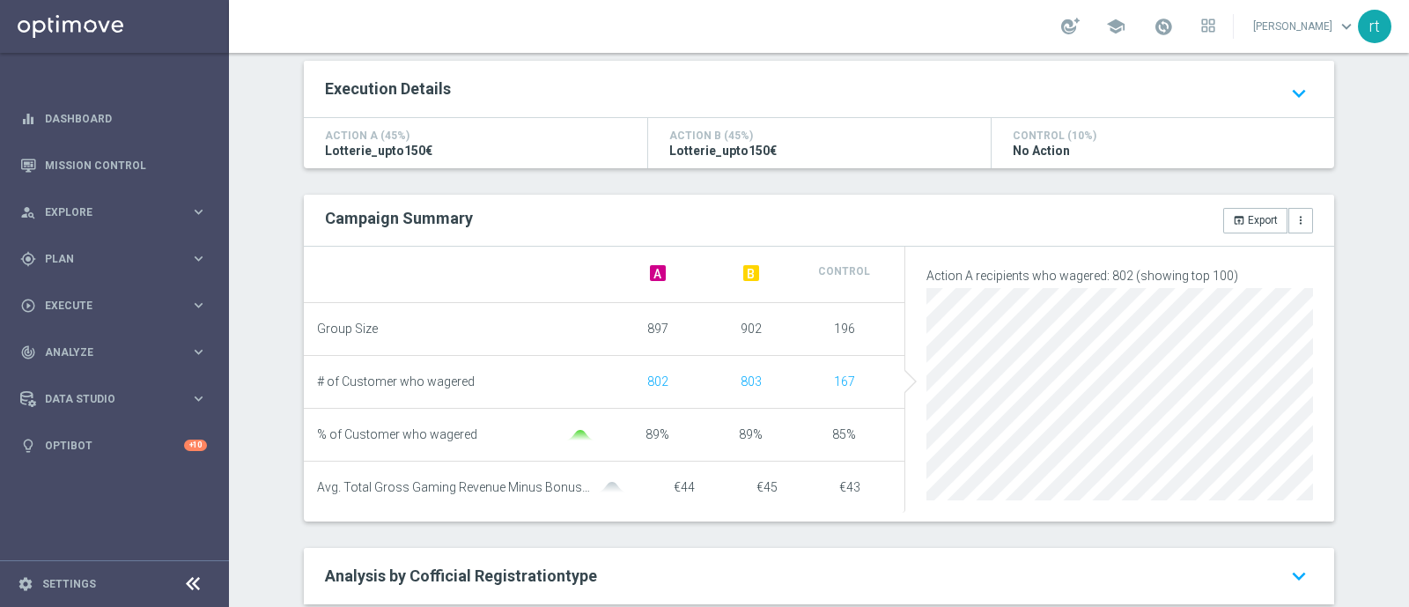
scroll to position [0, 0]
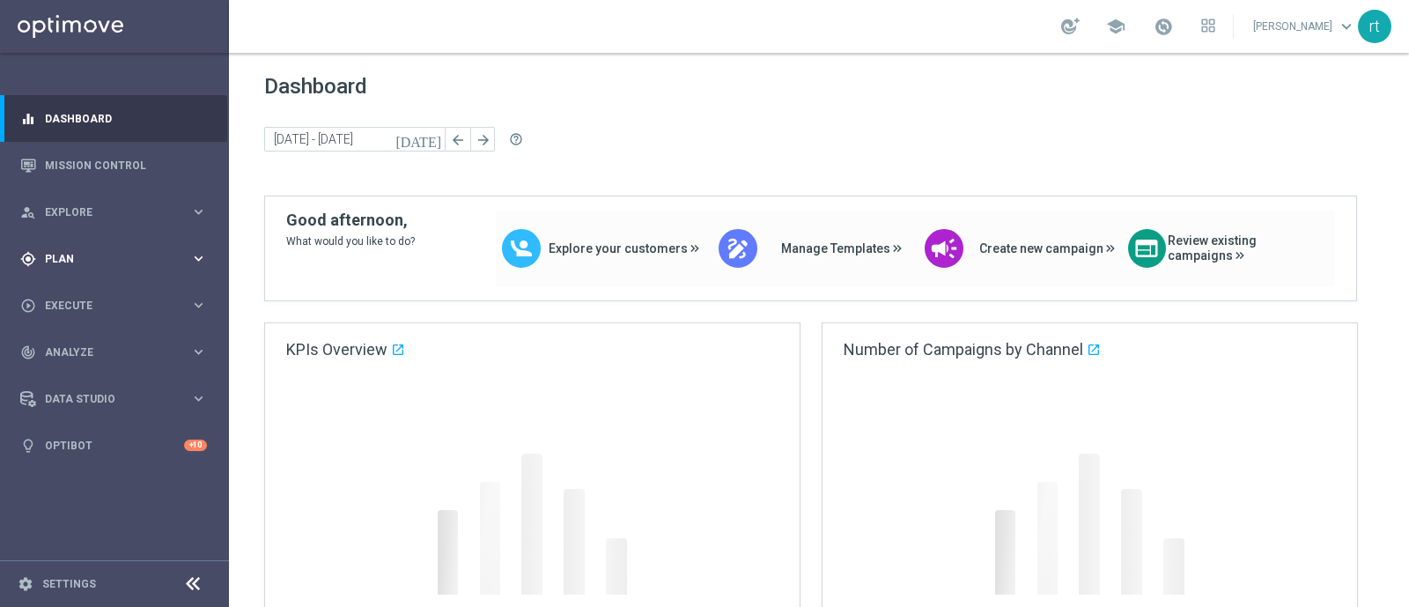
click at [62, 255] on span "Plan" at bounding box center [117, 259] width 145 height 11
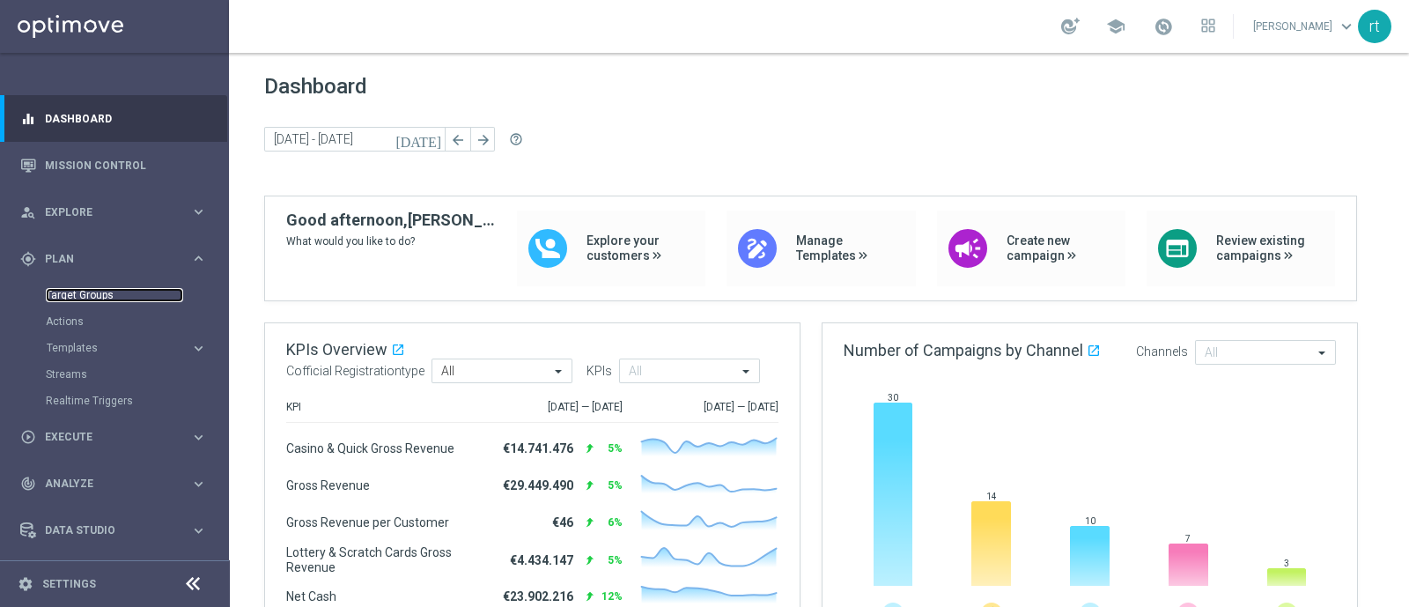
click at [71, 288] on link "Target Groups" at bounding box center [114, 295] width 137 height 14
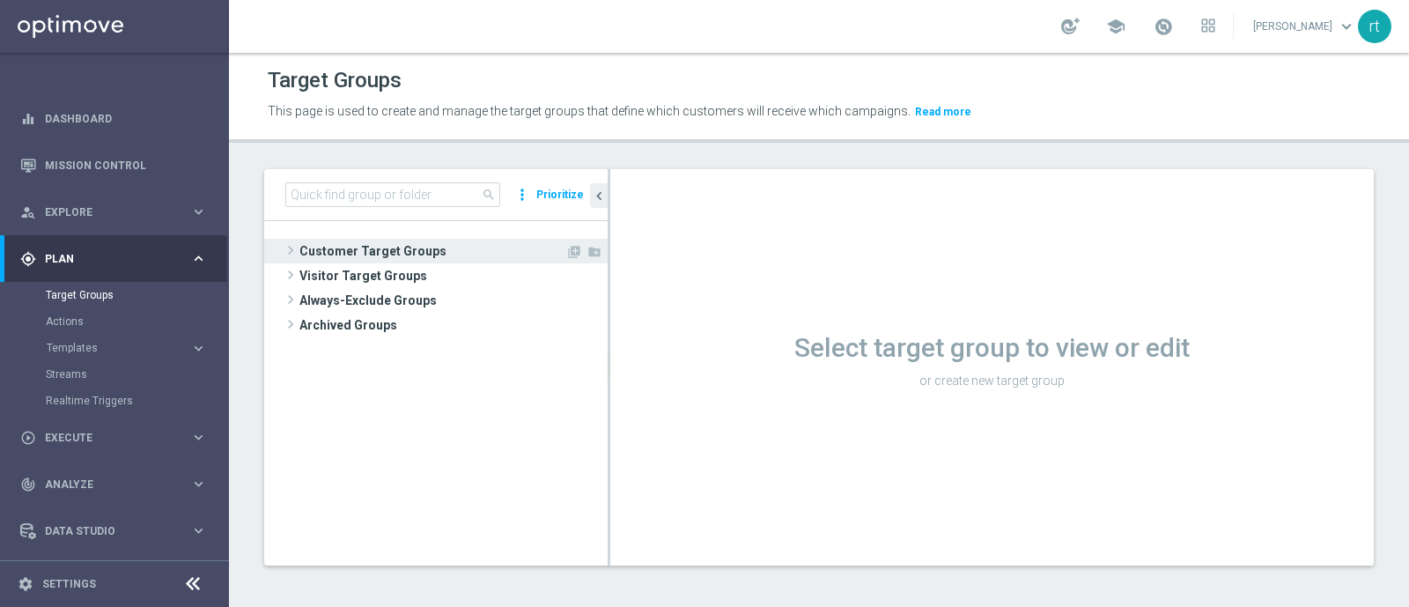
click at [340, 239] on span "Customer Target Groups" at bounding box center [432, 251] width 266 height 25
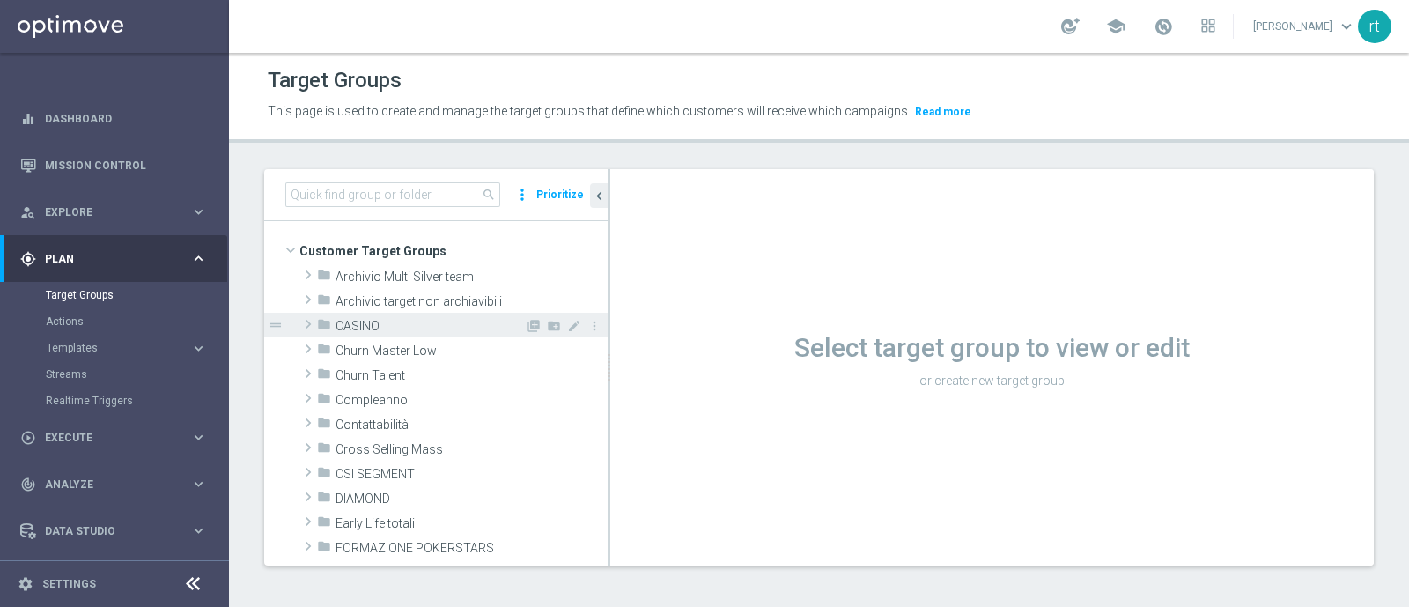
click at [365, 320] on span "CASINO" at bounding box center [429, 326] width 189 height 15
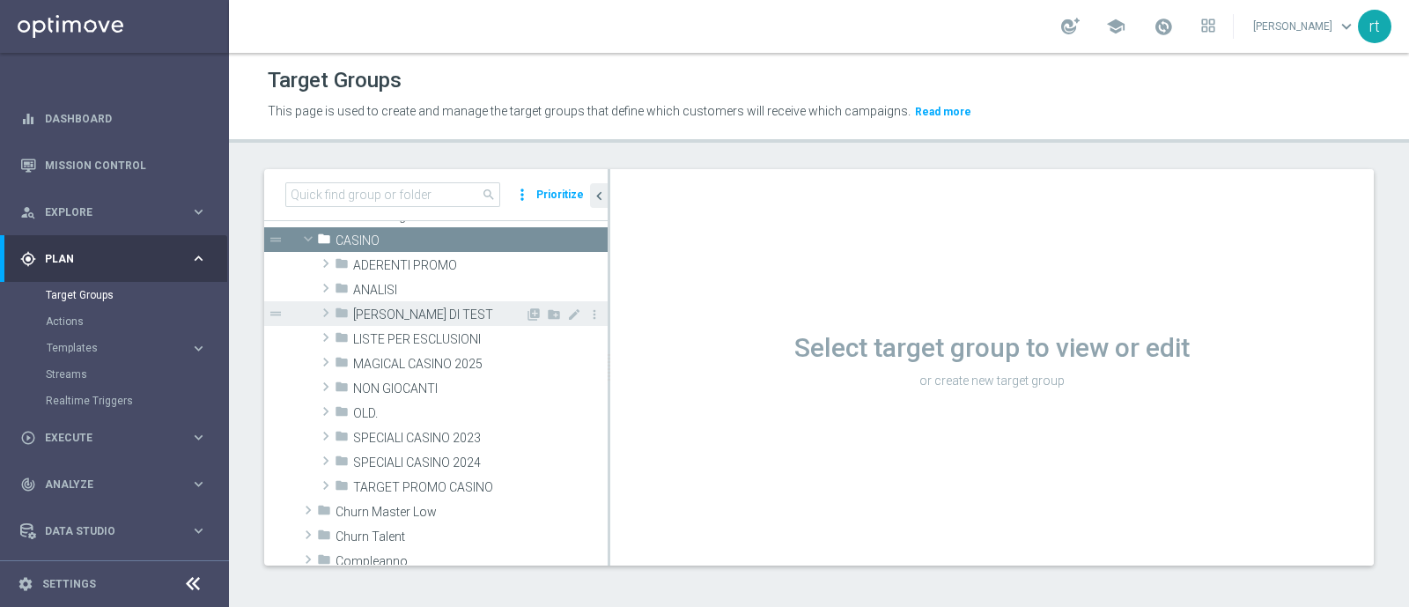
scroll to position [96, 0]
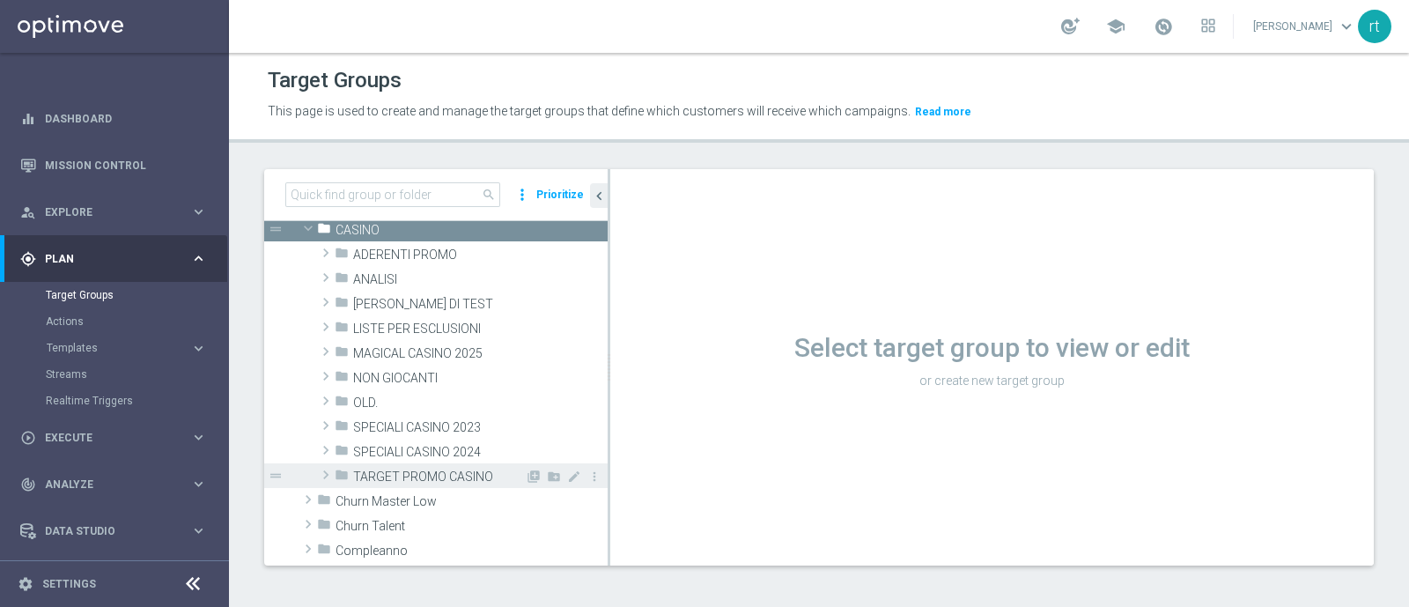
click at [401, 469] on span "TARGET PROMO CASINO" at bounding box center [439, 476] width 172 height 15
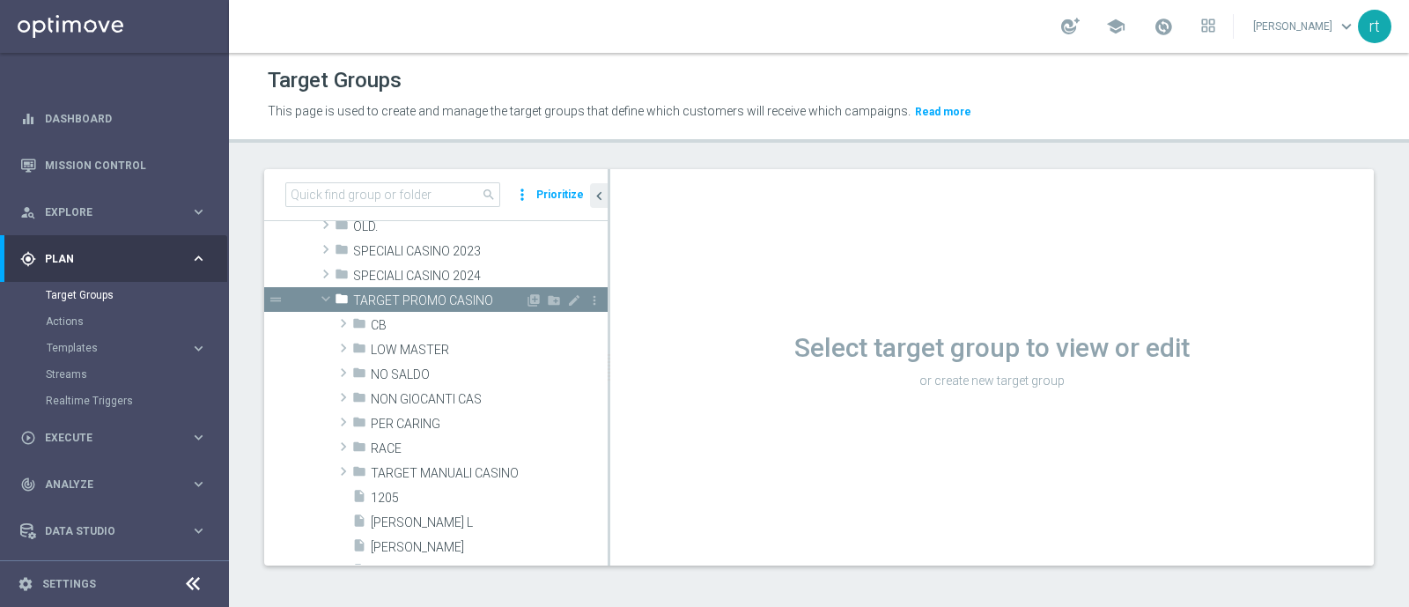
scroll to position [273, 0]
click at [401, 342] on span "LOW MASTER" at bounding box center [448, 349] width 154 height 15
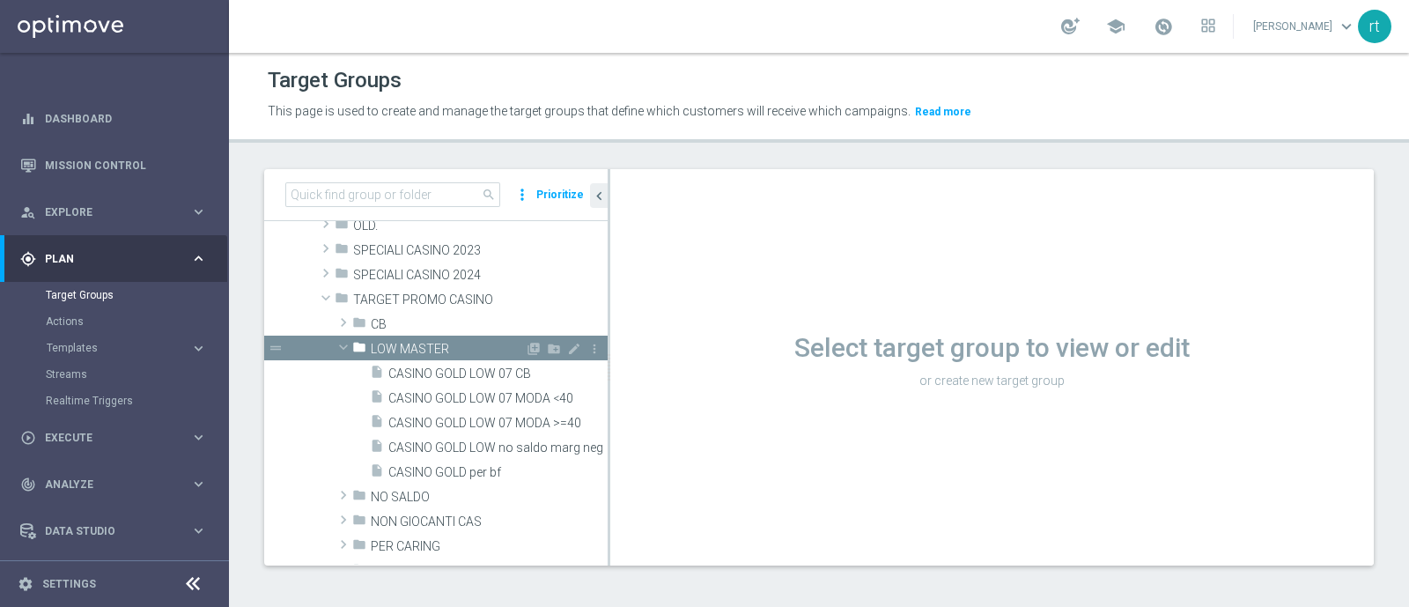
click at [401, 342] on span "LOW MASTER" at bounding box center [448, 349] width 154 height 15
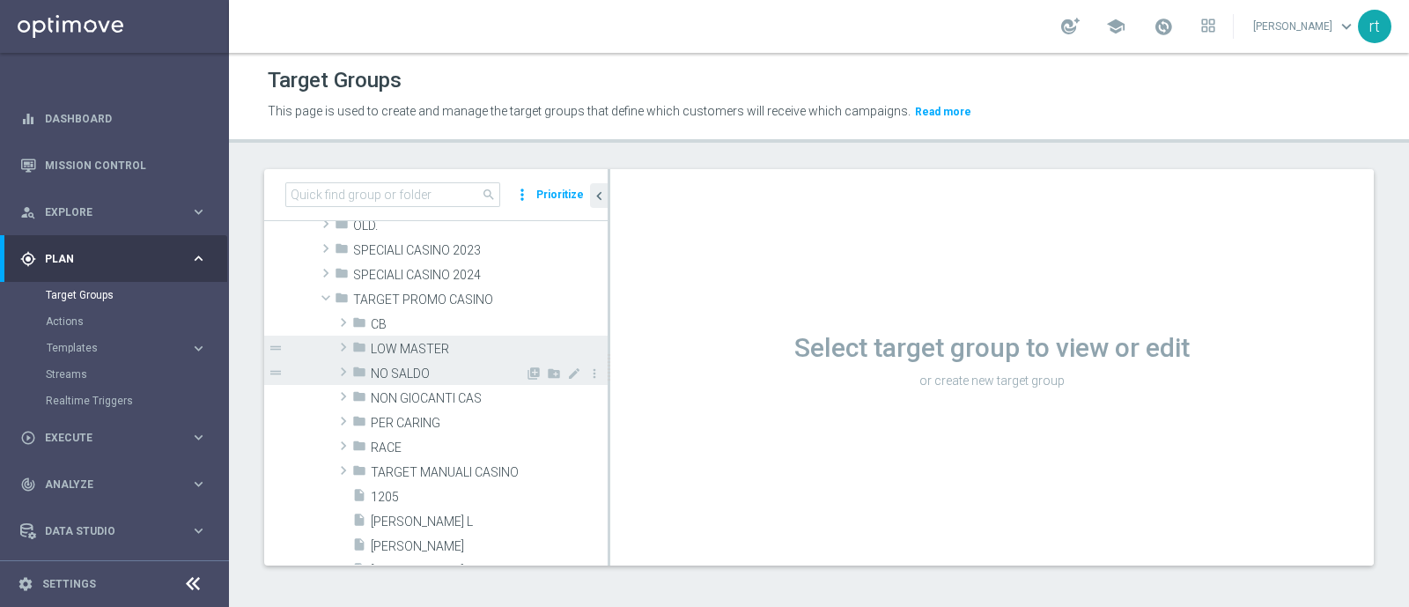
click at [396, 374] on span "NO SALDO" at bounding box center [448, 373] width 154 height 15
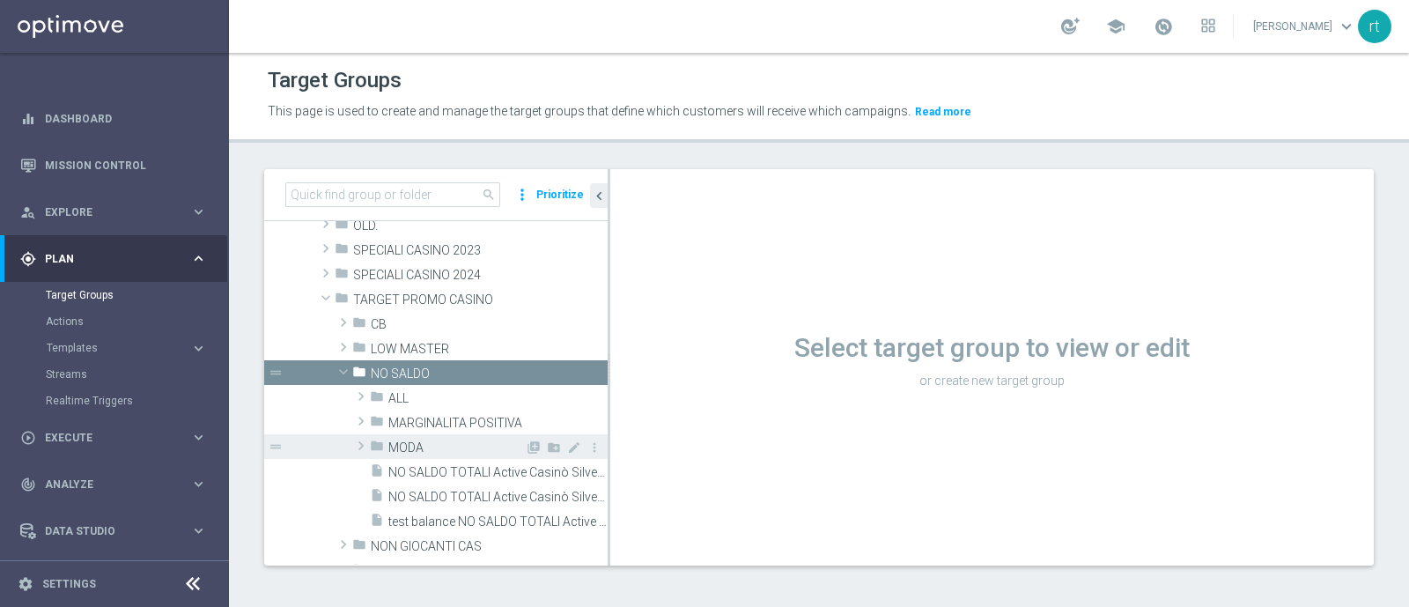
click at [421, 440] on span "MODA" at bounding box center [456, 447] width 136 height 15
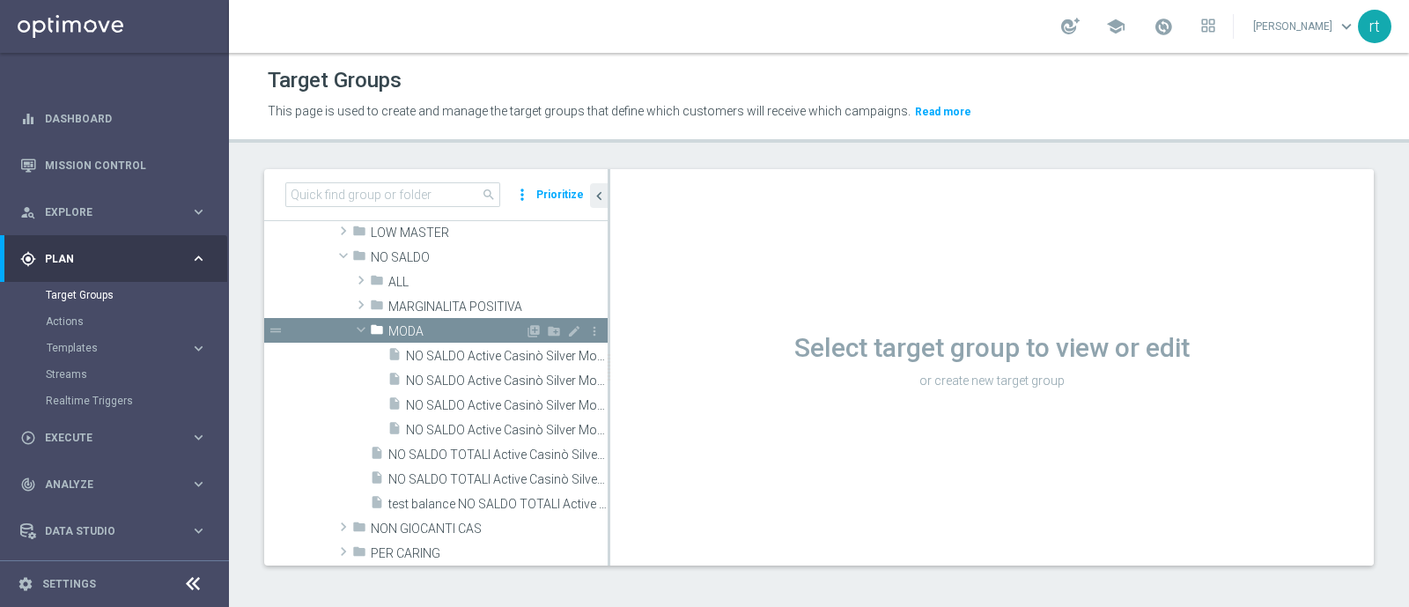
scroll to position [391, 0]
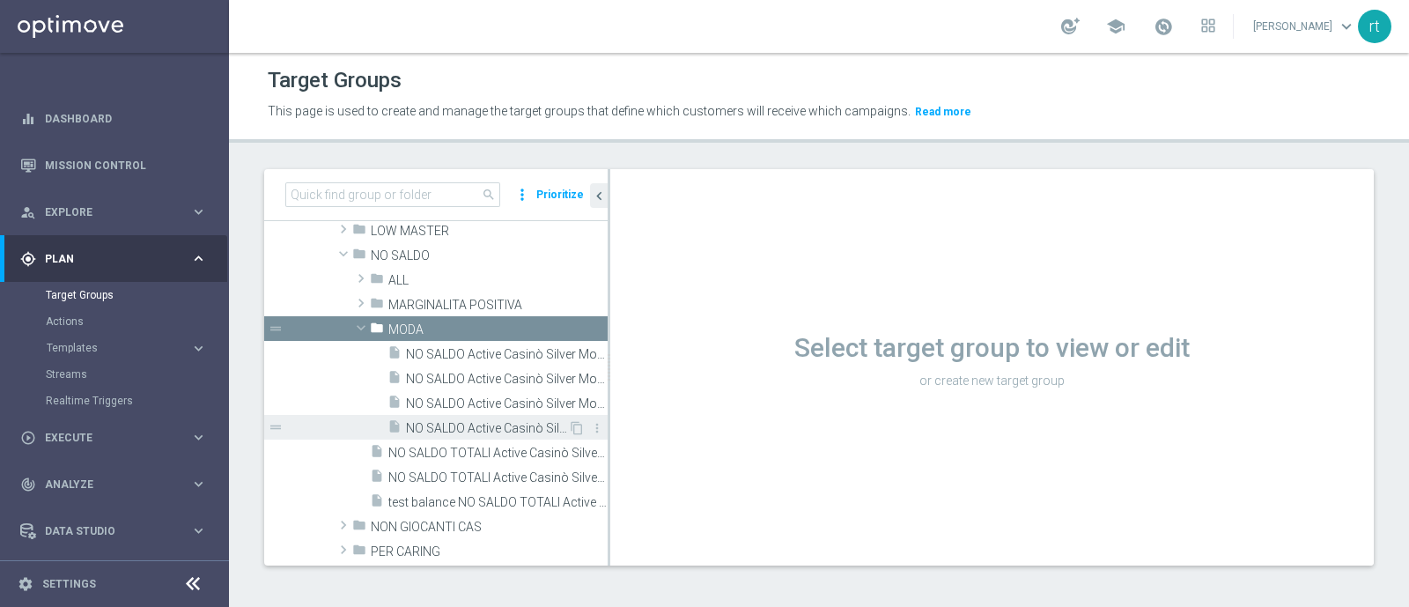
click at [474, 429] on span "NO SALDO Active Casinò Silver Moda 30-59,99" at bounding box center [487, 428] width 162 height 15
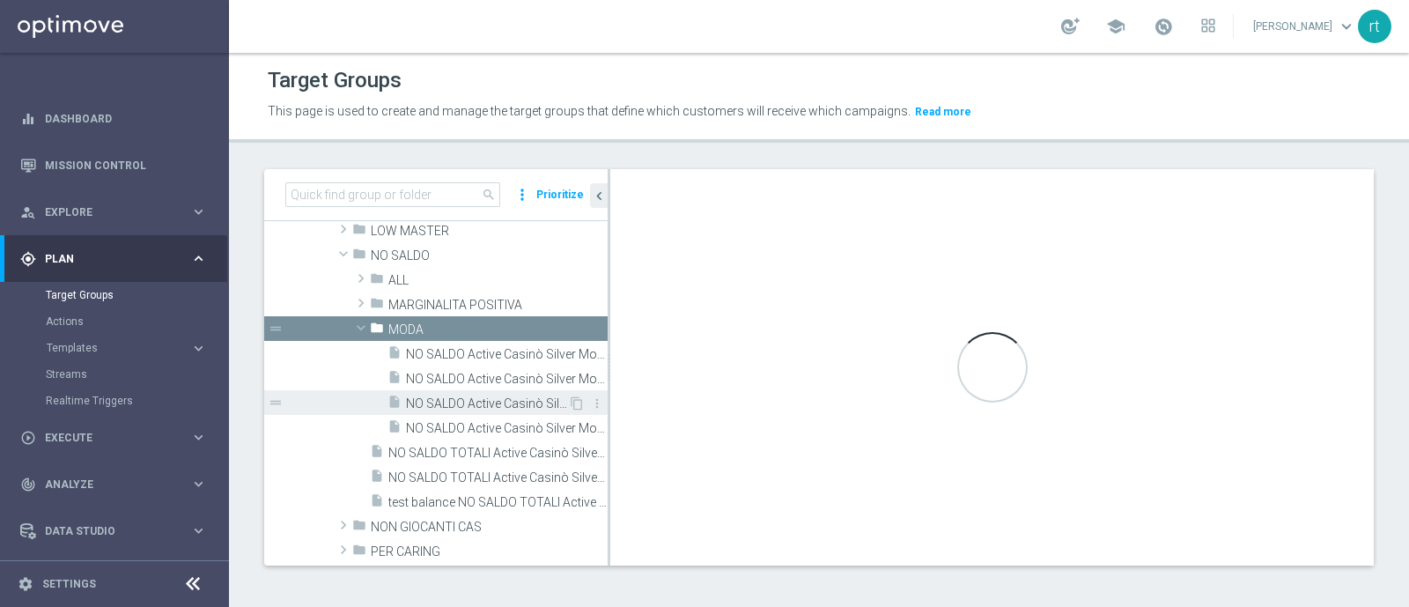
click at [487, 396] on span "NO SALDO Active Casinò Silver Moda 15-29,99" at bounding box center [487, 403] width 162 height 15
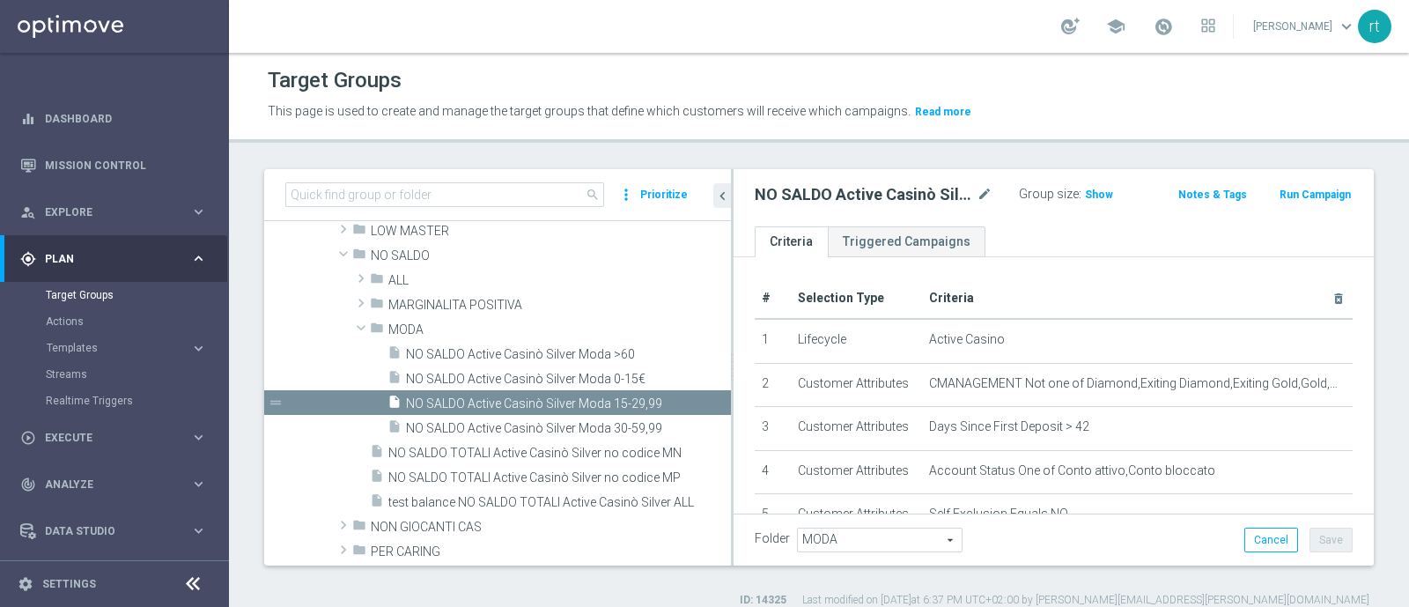
drag, startPoint x: 607, startPoint y: 402, endPoint x: 731, endPoint y: 410, distance: 123.5
click at [731, 410] on div at bounding box center [732, 367] width 3 height 396
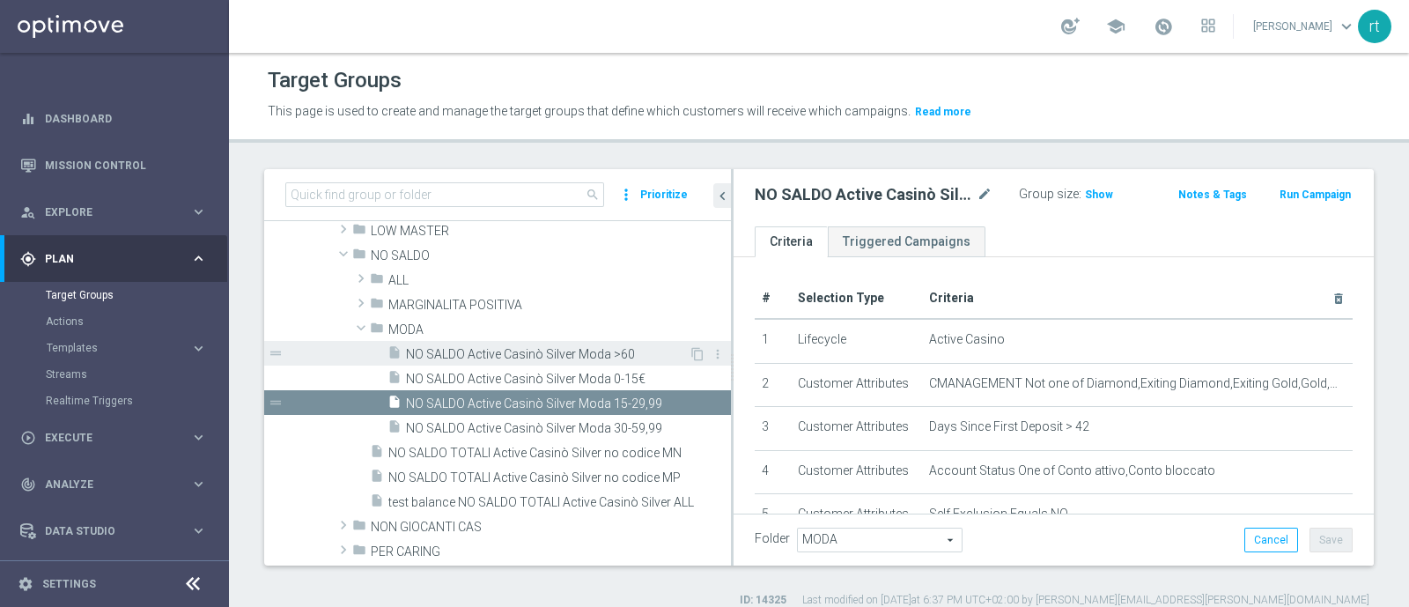
click at [561, 355] on span "NO SALDO Active Casinò Silver Moda >60" at bounding box center [547, 354] width 283 height 15
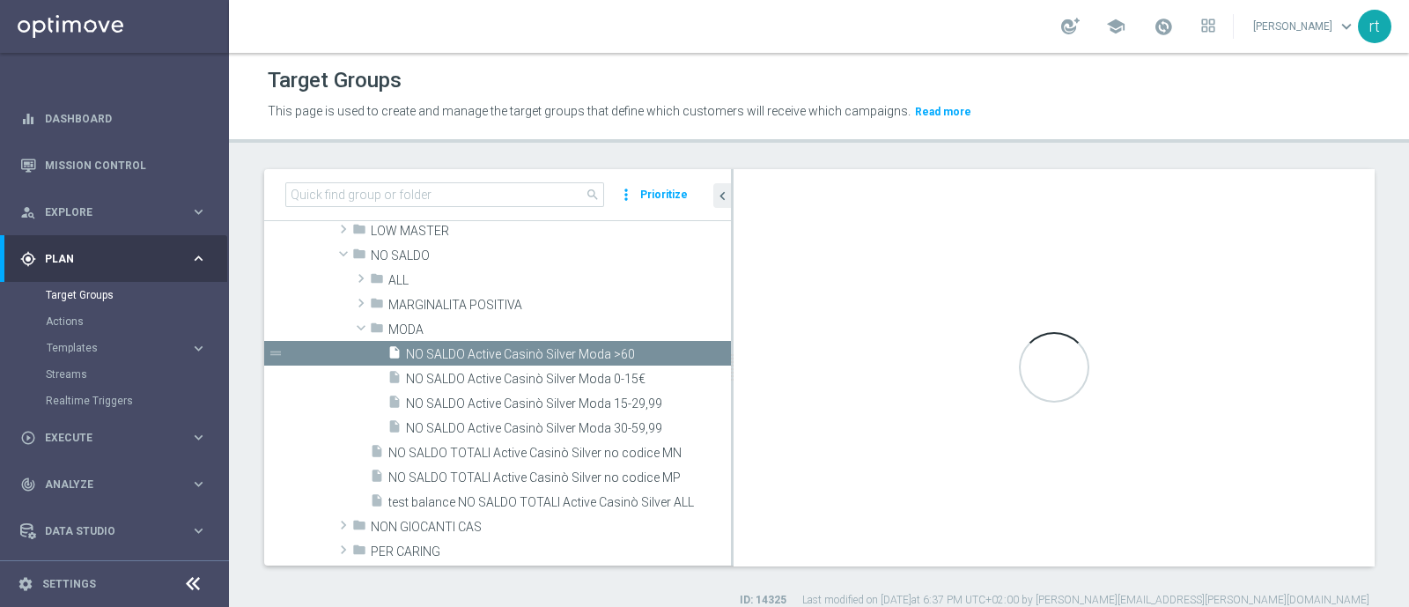
type textarea "(1 and 2 and 3 and 4 and 5 and 6 and 7 and 8 and 9 and 10 and 11 and 12 and 13 …"
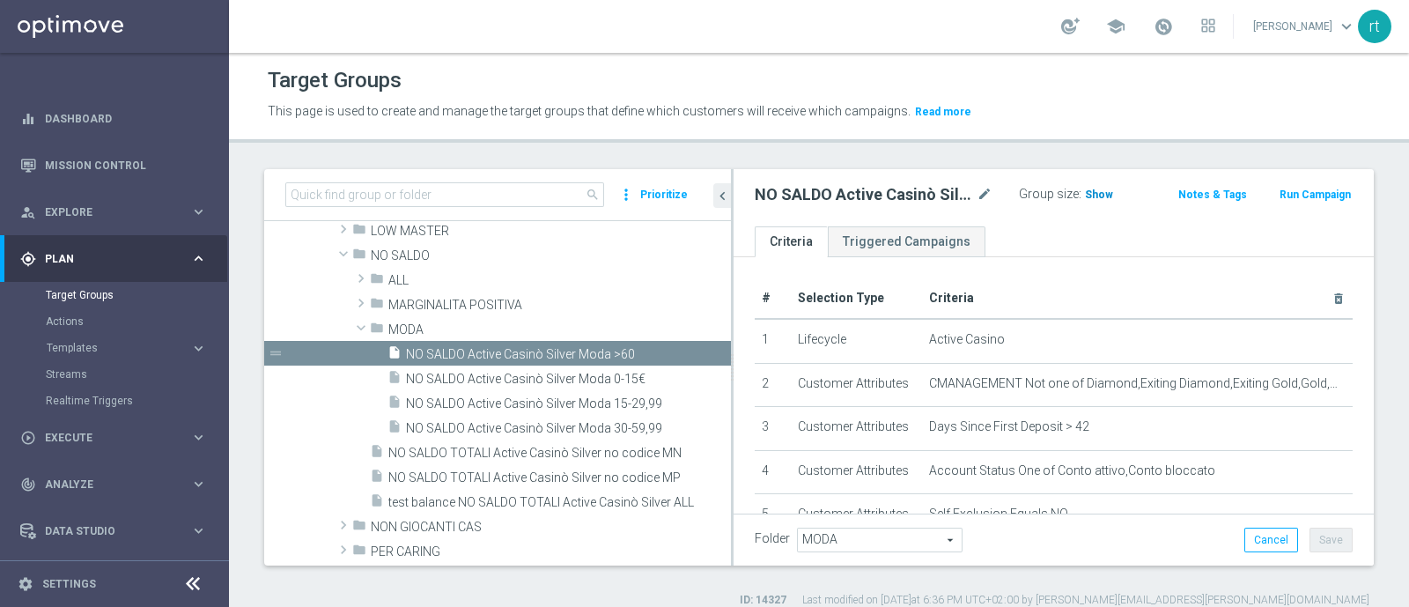
click at [1085, 195] on span "Show" at bounding box center [1099, 194] width 28 height 12
